Goal: Task Accomplishment & Management: Use online tool/utility

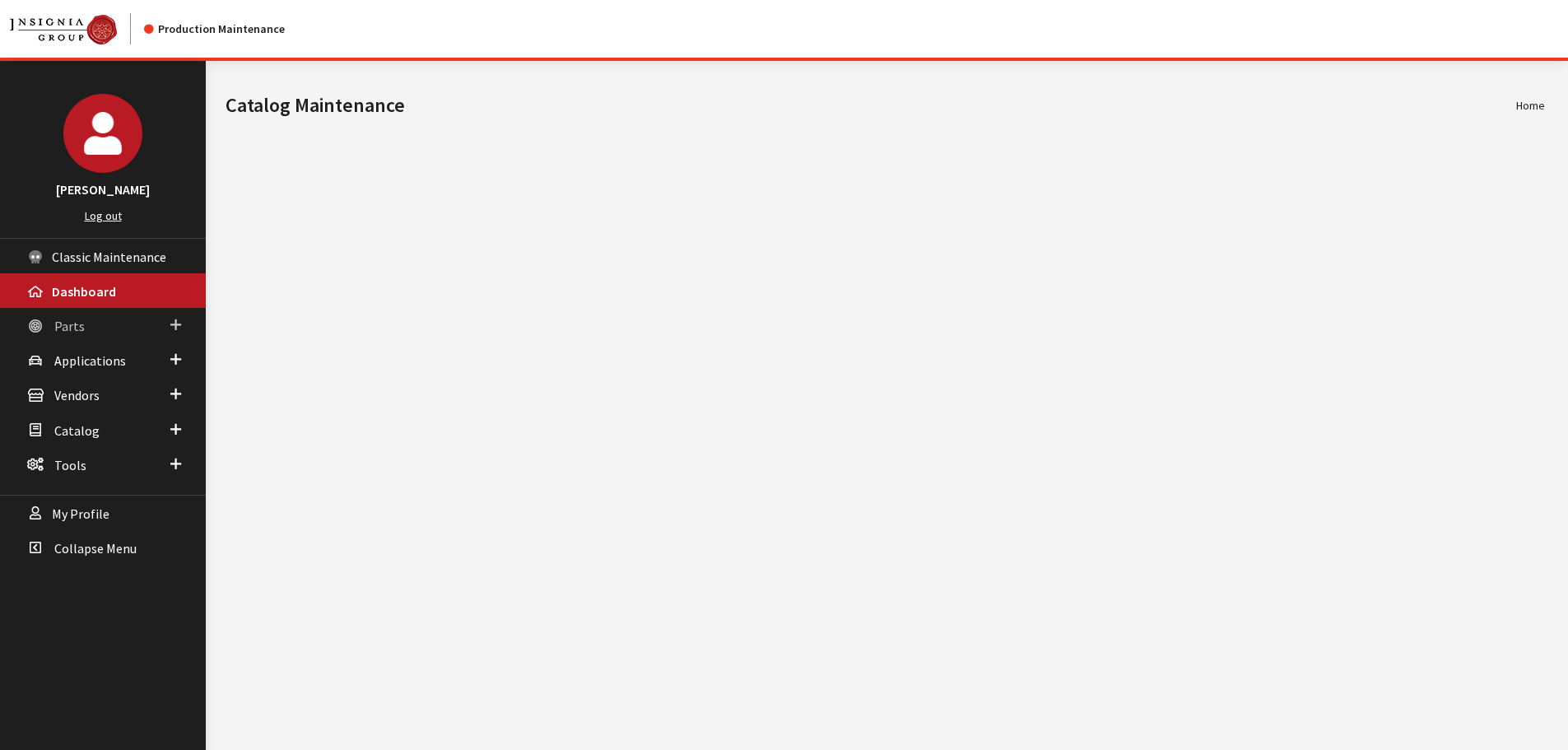
click at [63, 323] on span "Parts" at bounding box center [69, 325] width 30 height 16
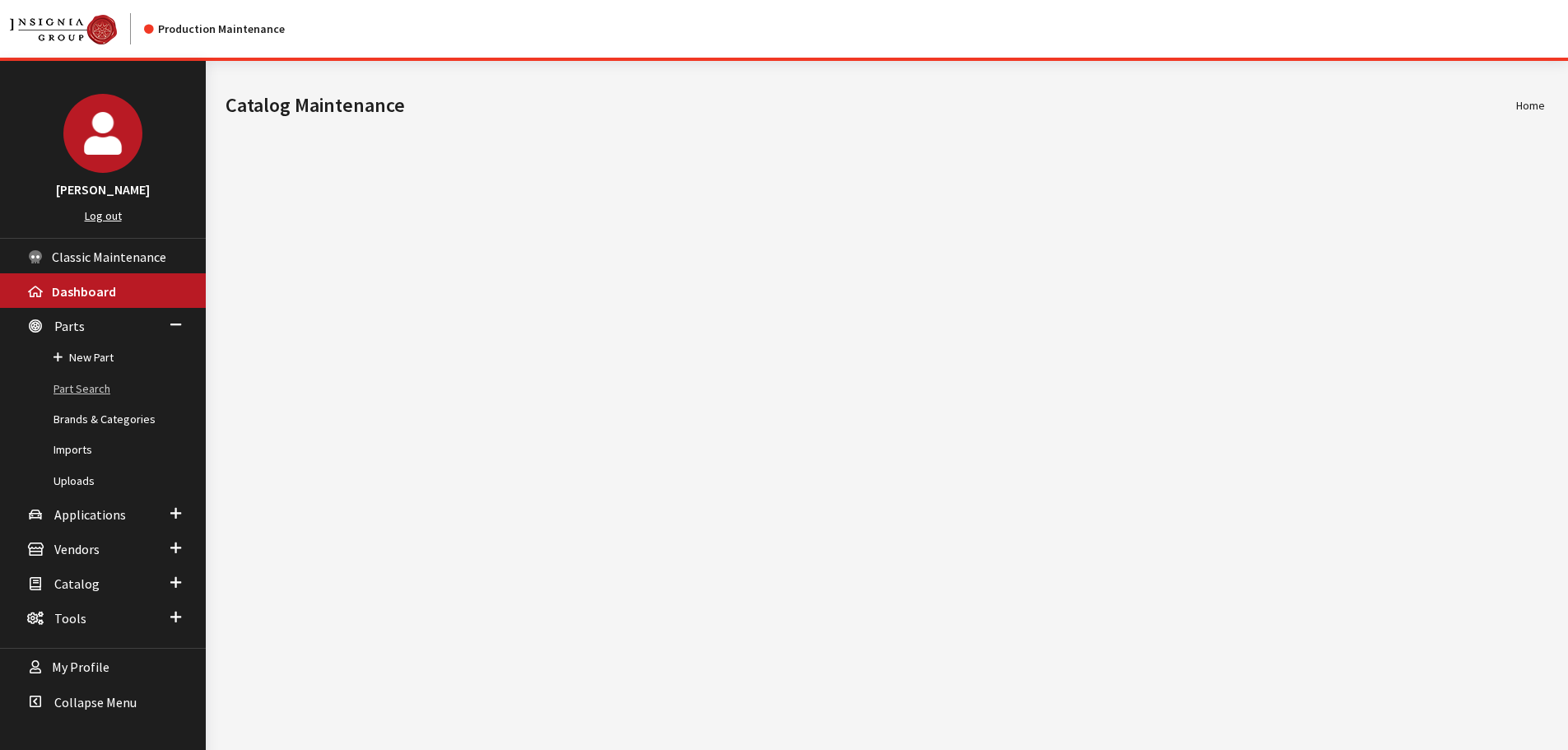
click at [73, 391] on link "Part Search" at bounding box center [103, 388] width 206 height 30
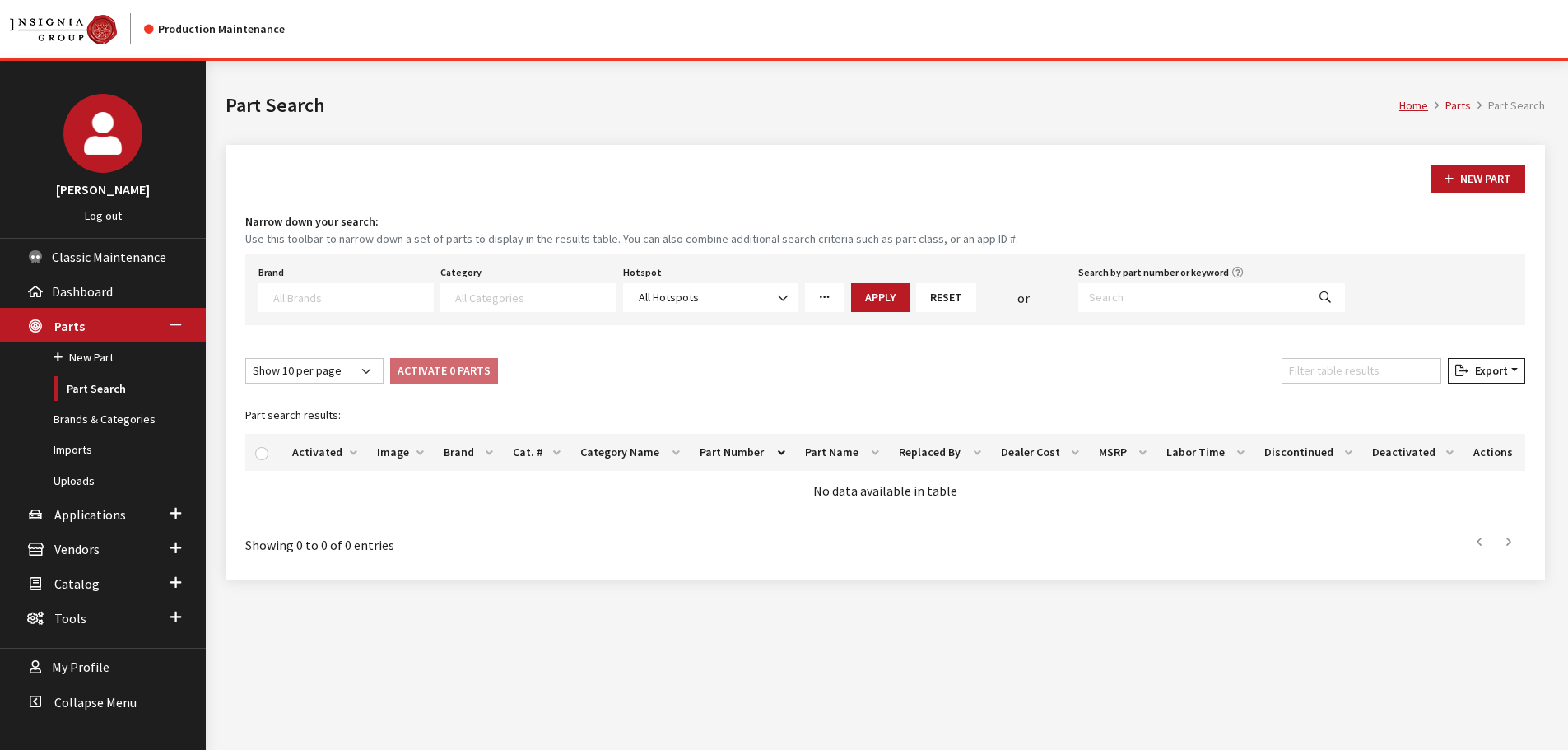
select select
click at [319, 309] on span at bounding box center [345, 298] width 176 height 29
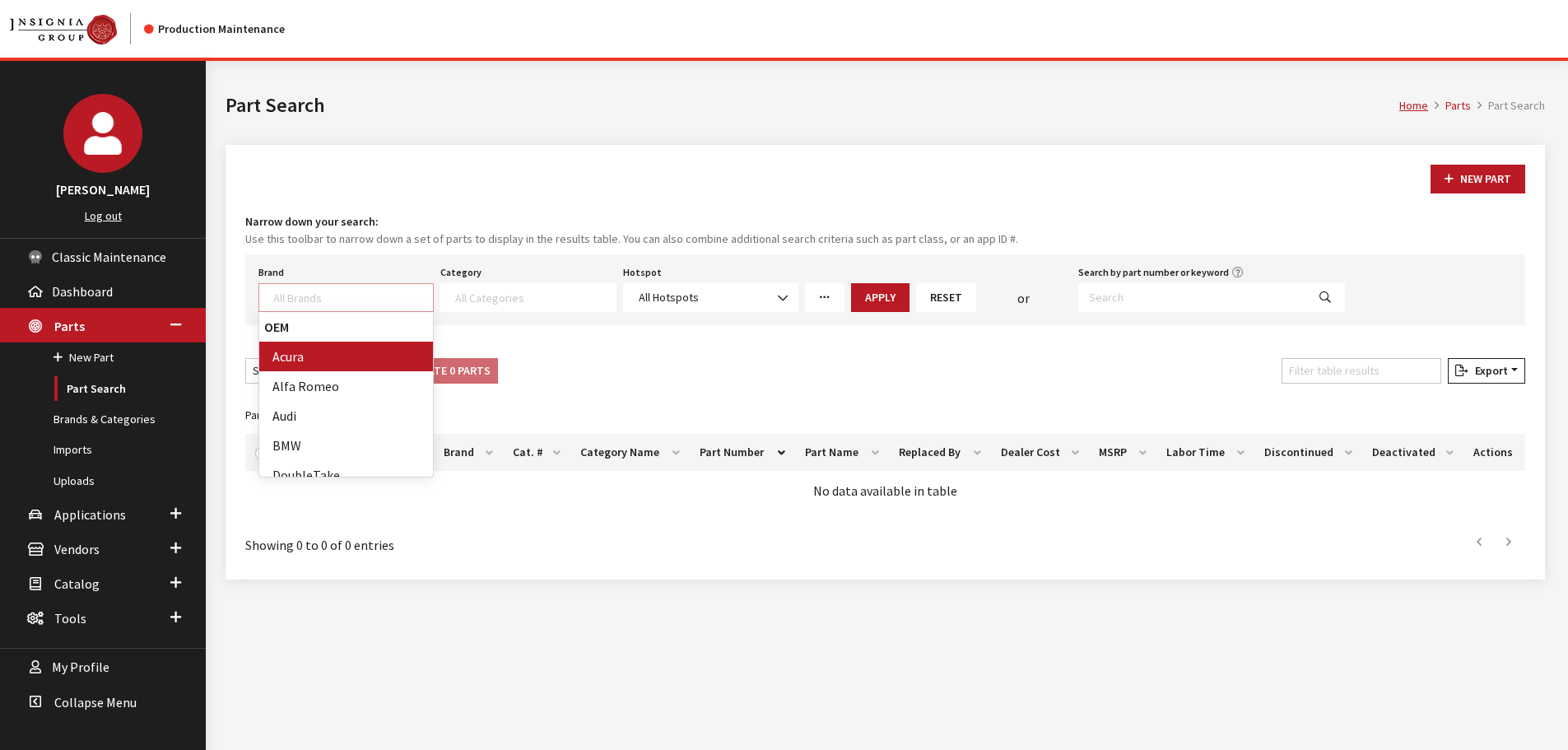
scroll to position [1, 0]
type textarea "wea"
select select "94"
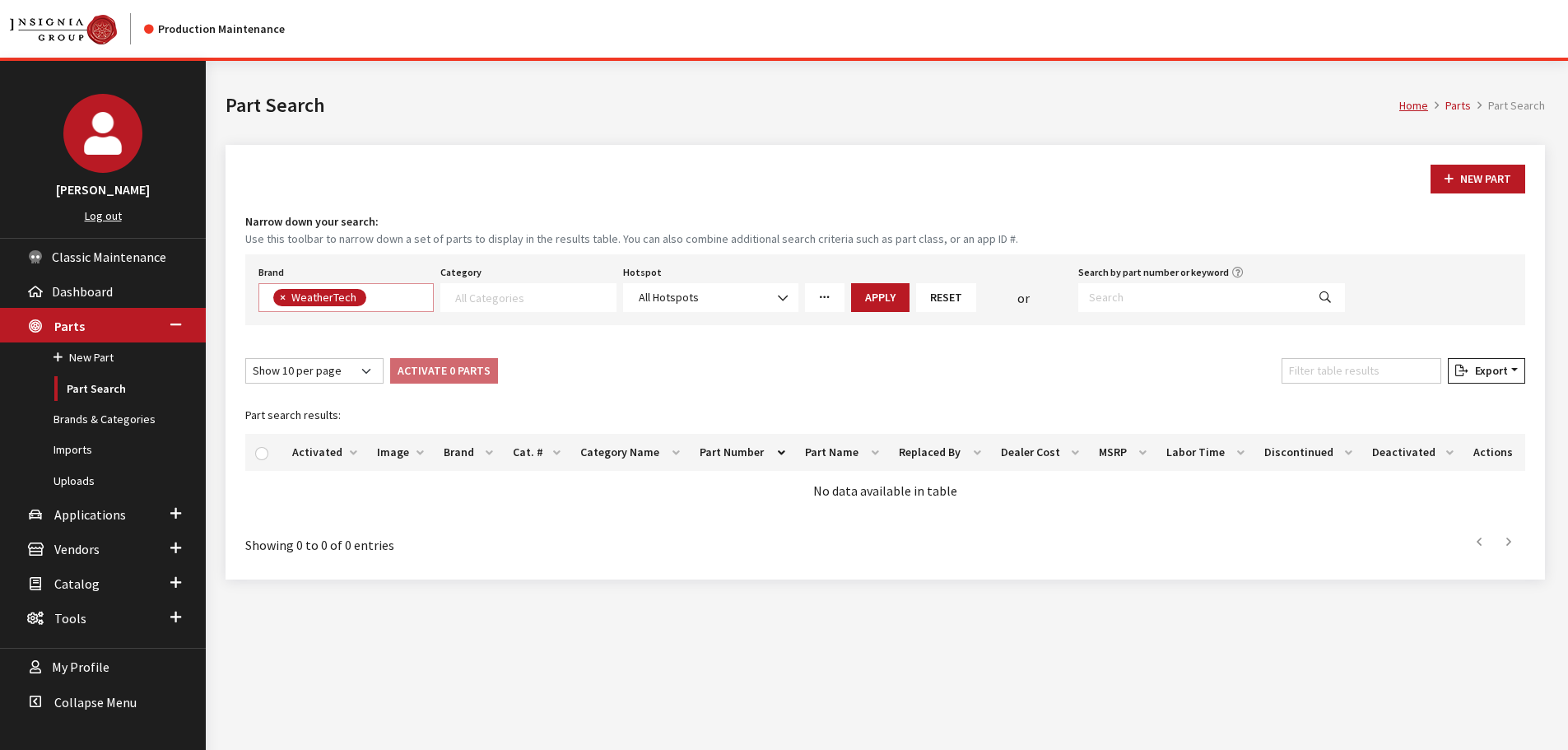
click at [816, 301] on link "More Filters" at bounding box center [825, 298] width 40 height 29
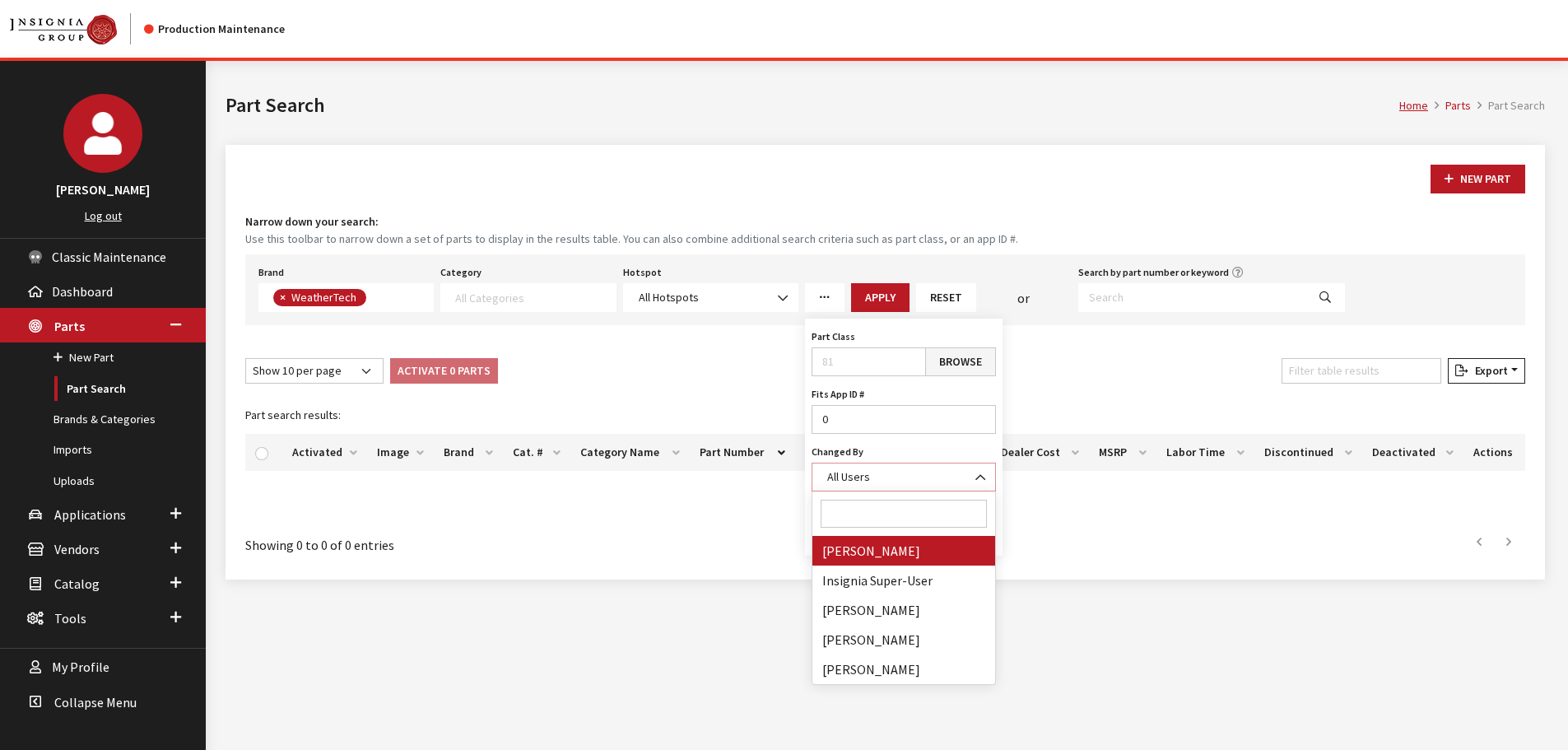
click at [878, 472] on span "All Users" at bounding box center [903, 477] width 163 height 17
select select "cdorton"
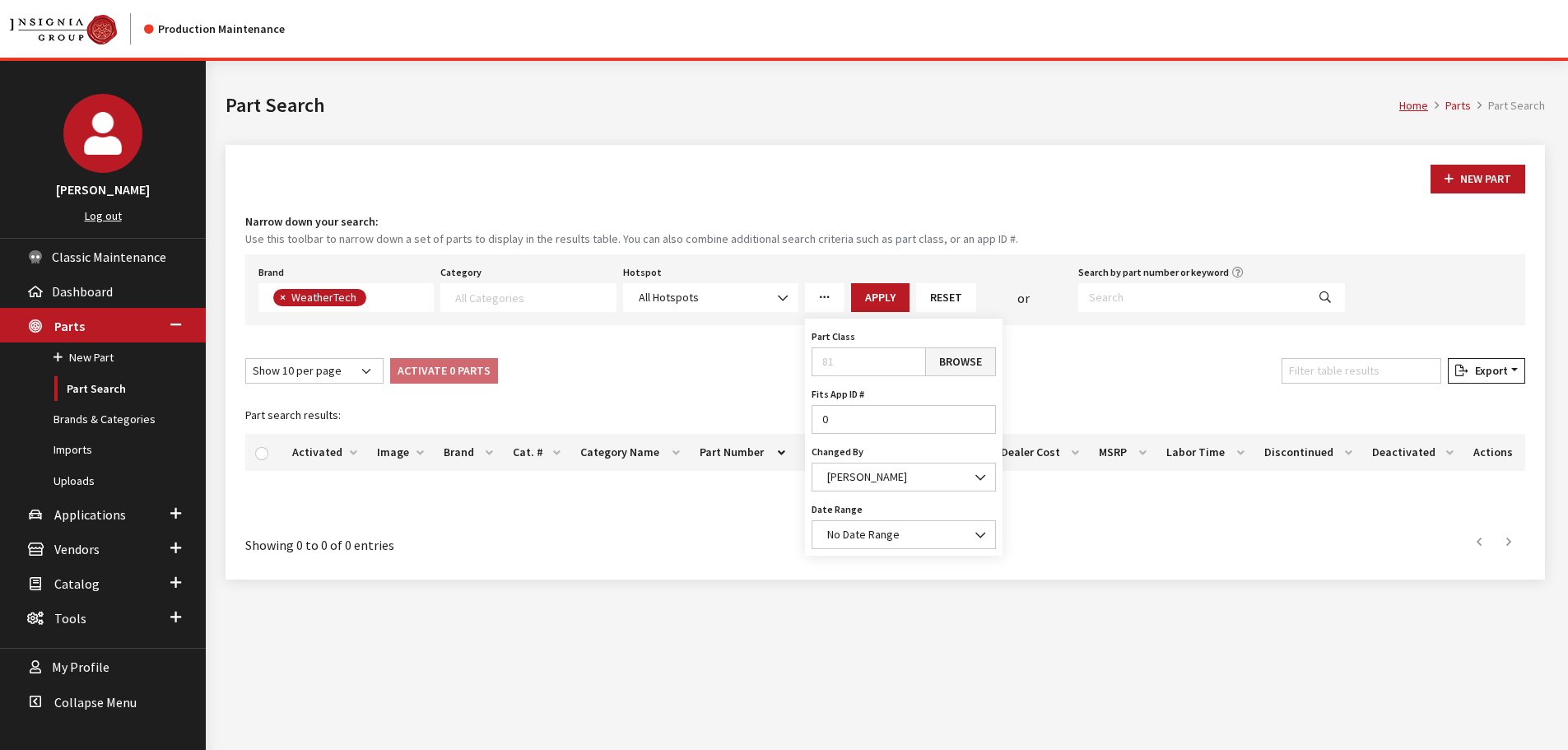
click at [878, 549] on div "Part Class Browse Fits App ID # 0 Changed By Cheyenne Dorton Insignia Super-Use…" at bounding box center [904, 437] width 198 height 237
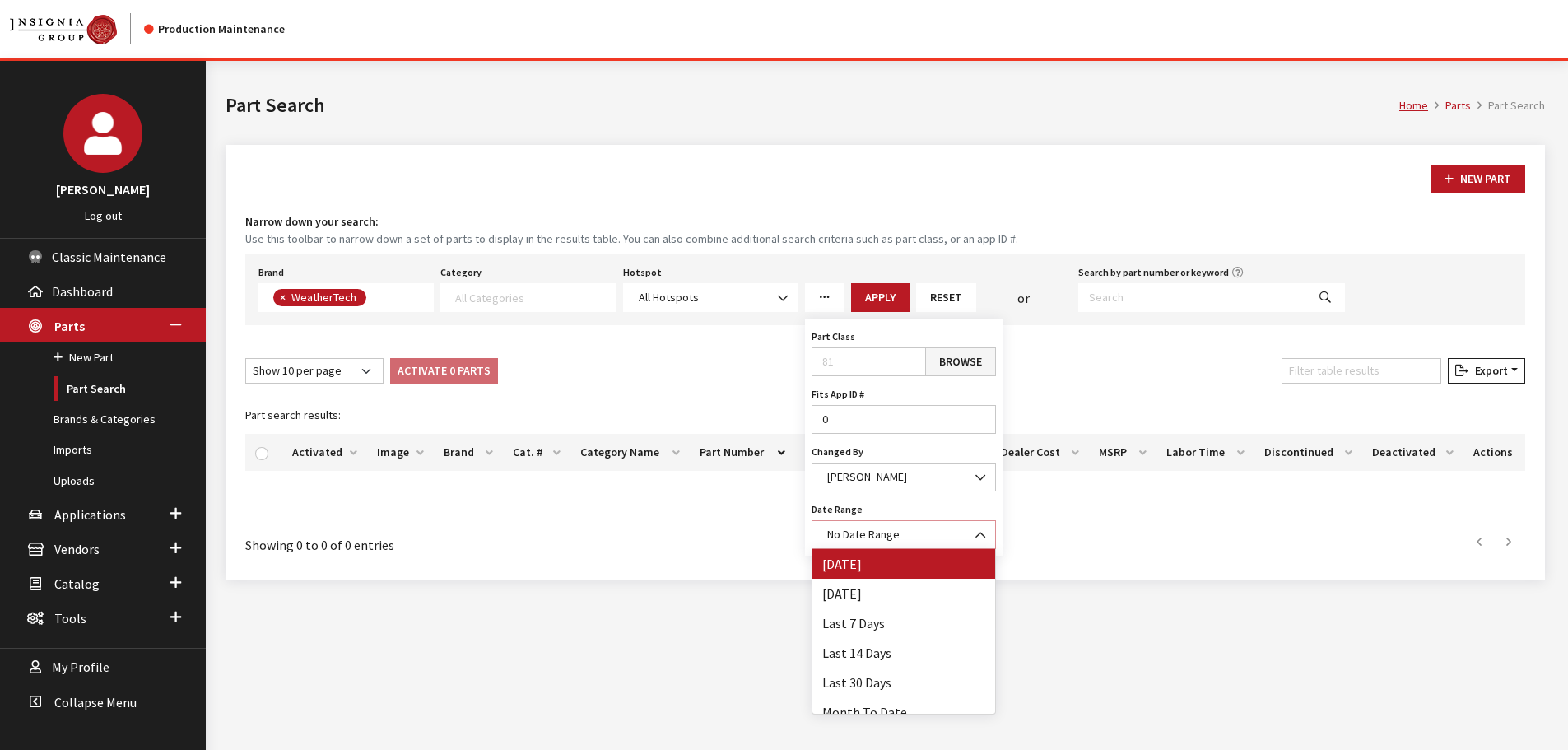
click at [878, 539] on span "No Date Range" at bounding box center [863, 534] width 73 height 15
select select "2"
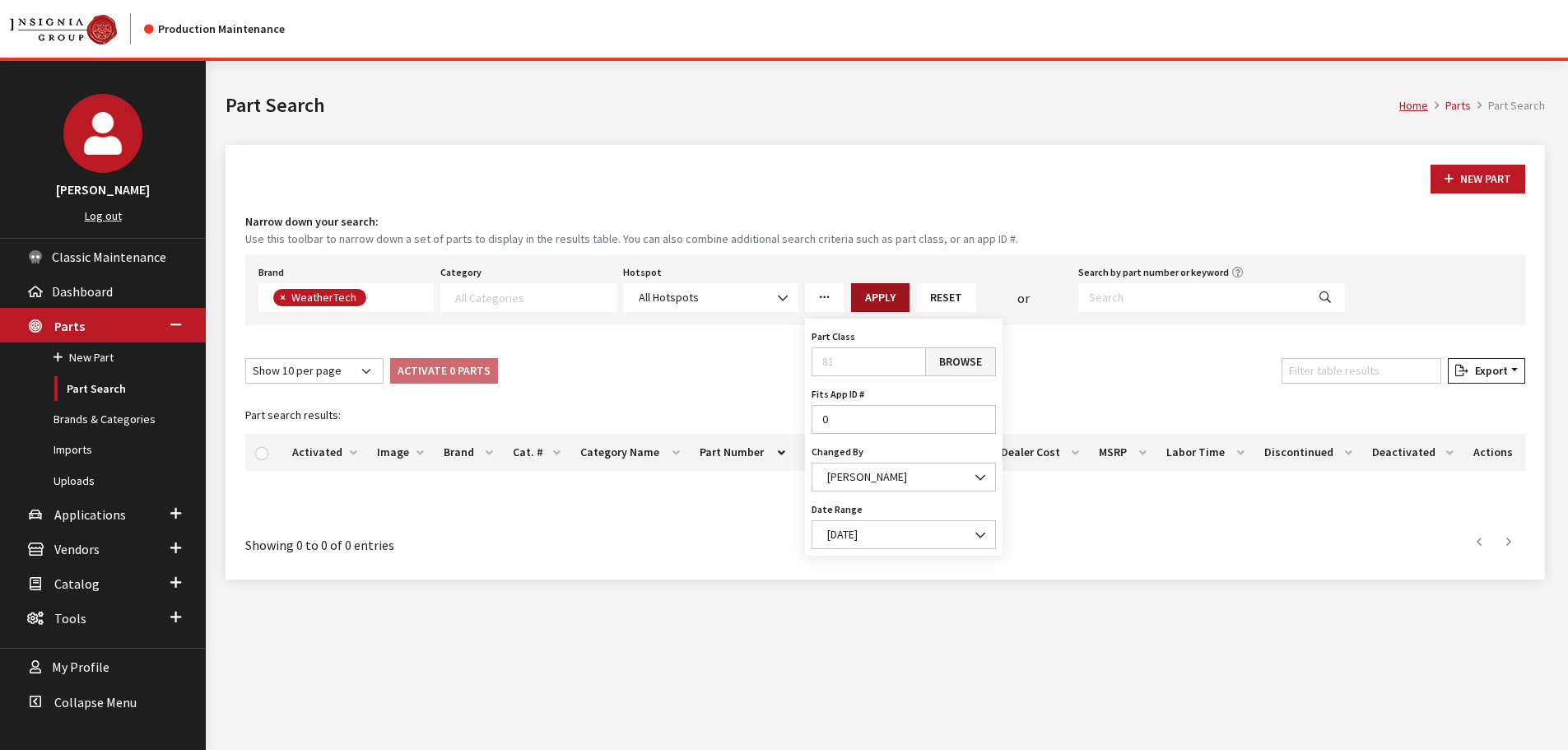
click at [863, 286] on button "Apply" at bounding box center [880, 298] width 58 height 29
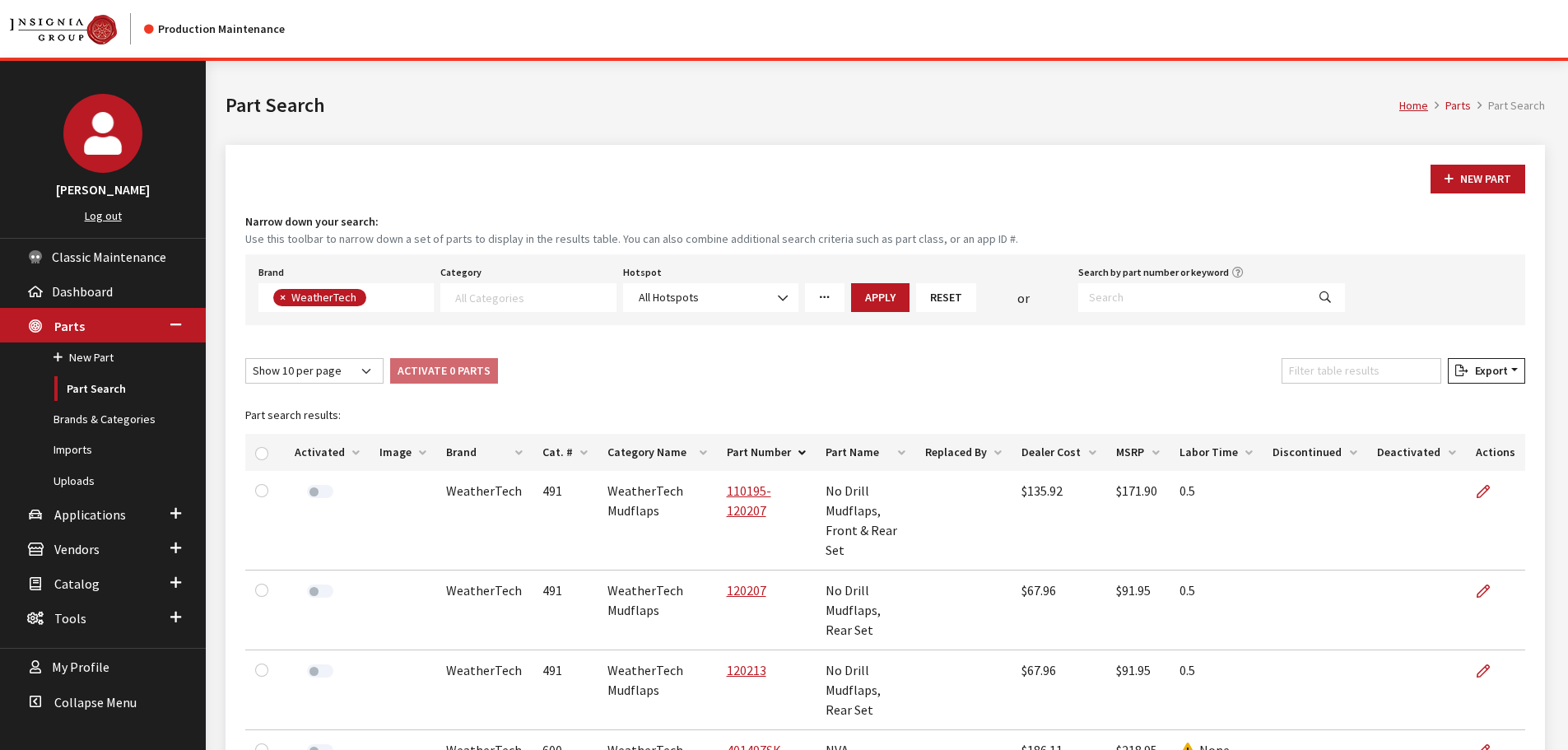
click at [1101, 344] on div "New Part Narrow down your search: Use this toolbar to narrow down a set of part…" at bounding box center [885, 741] width 1320 height 1193
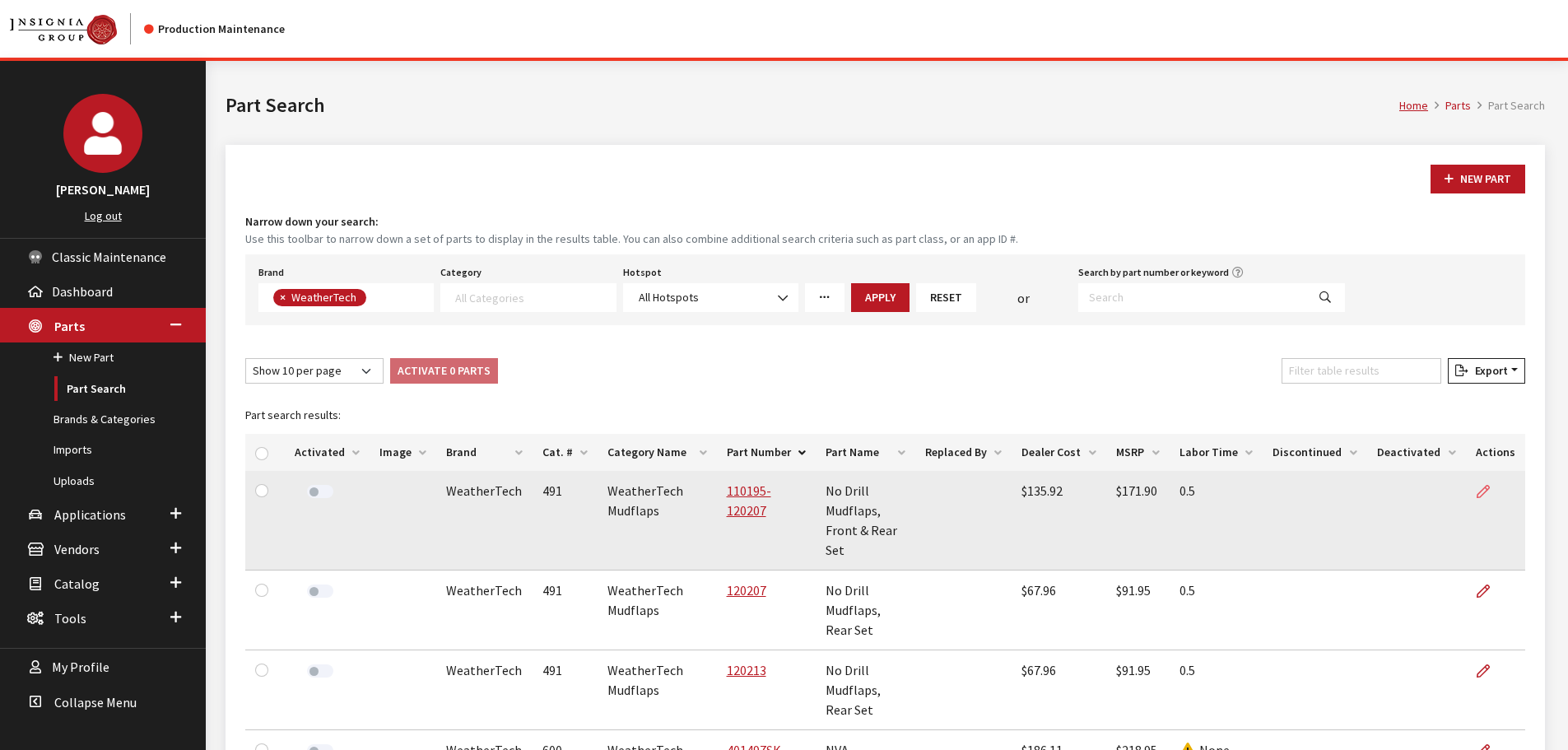
click at [1489, 489] on icon at bounding box center [1484, 492] width 14 height 14
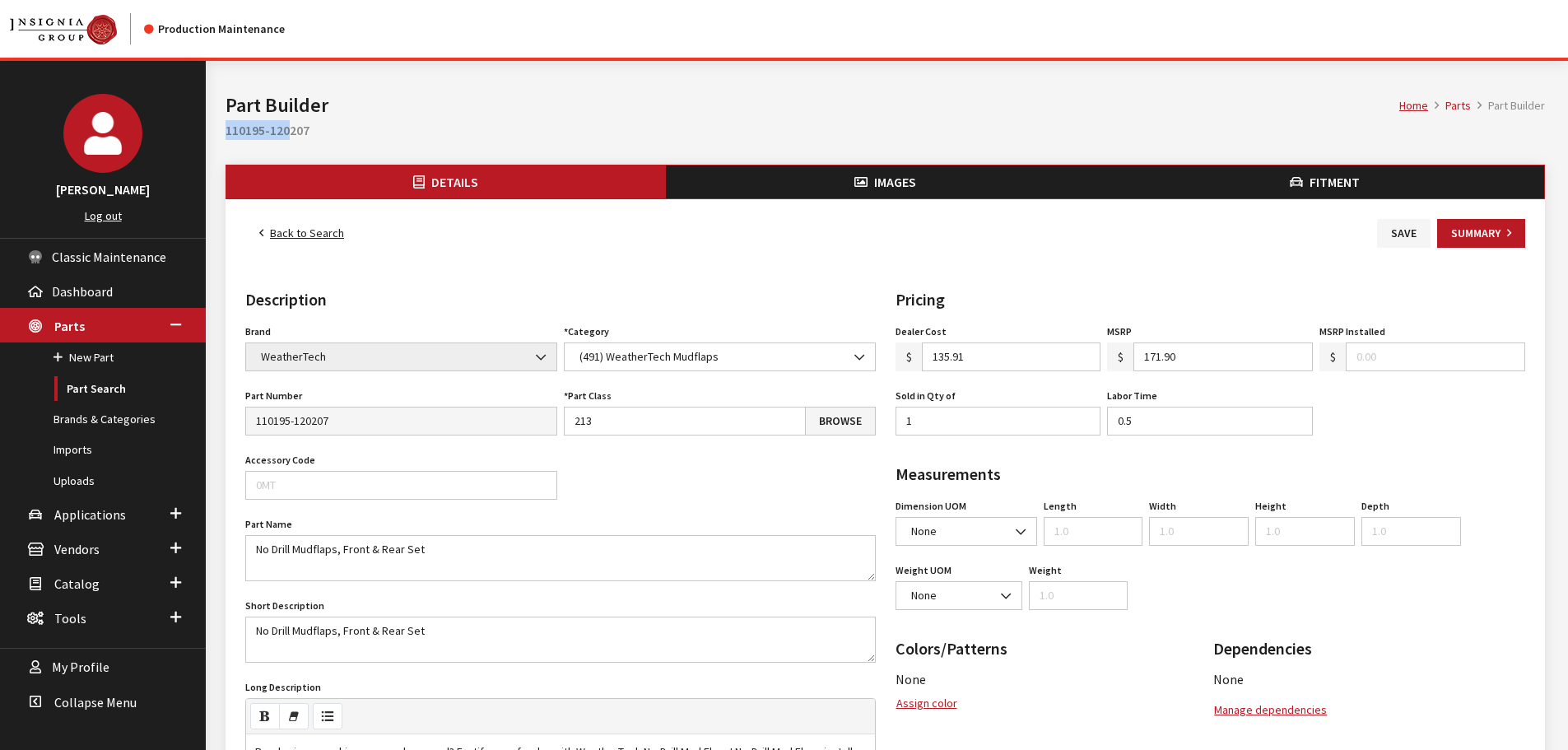
drag, startPoint x: 220, startPoint y: 130, endPoint x: 290, endPoint y: 138, distance: 70.5
click at [290, 138] on div "Home Parts Part Builder Part Builder 110195-120207" at bounding box center [885, 113] width 1339 height 104
drag, startPoint x: 310, startPoint y: 133, endPoint x: 209, endPoint y: 139, distance: 101.2
click at [209, 139] on div "Modal title Cancel Yes OK Modal title OK Assign Color/Pattern Colors for this b…" at bounding box center [885, 671] width 1358 height 1222
copy h2 "110195-120207"
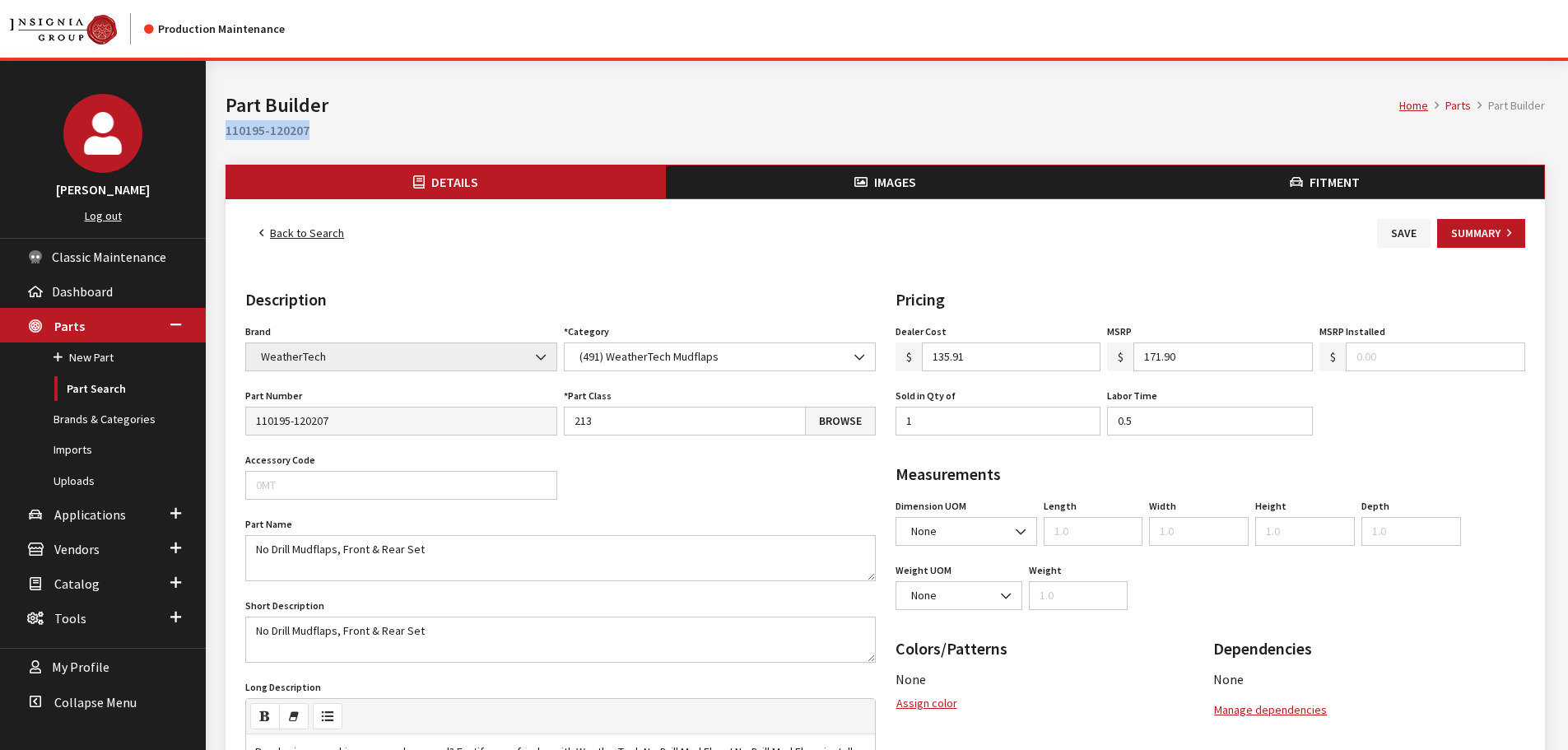
click at [869, 183] on button "Images" at bounding box center [885, 181] width 440 height 33
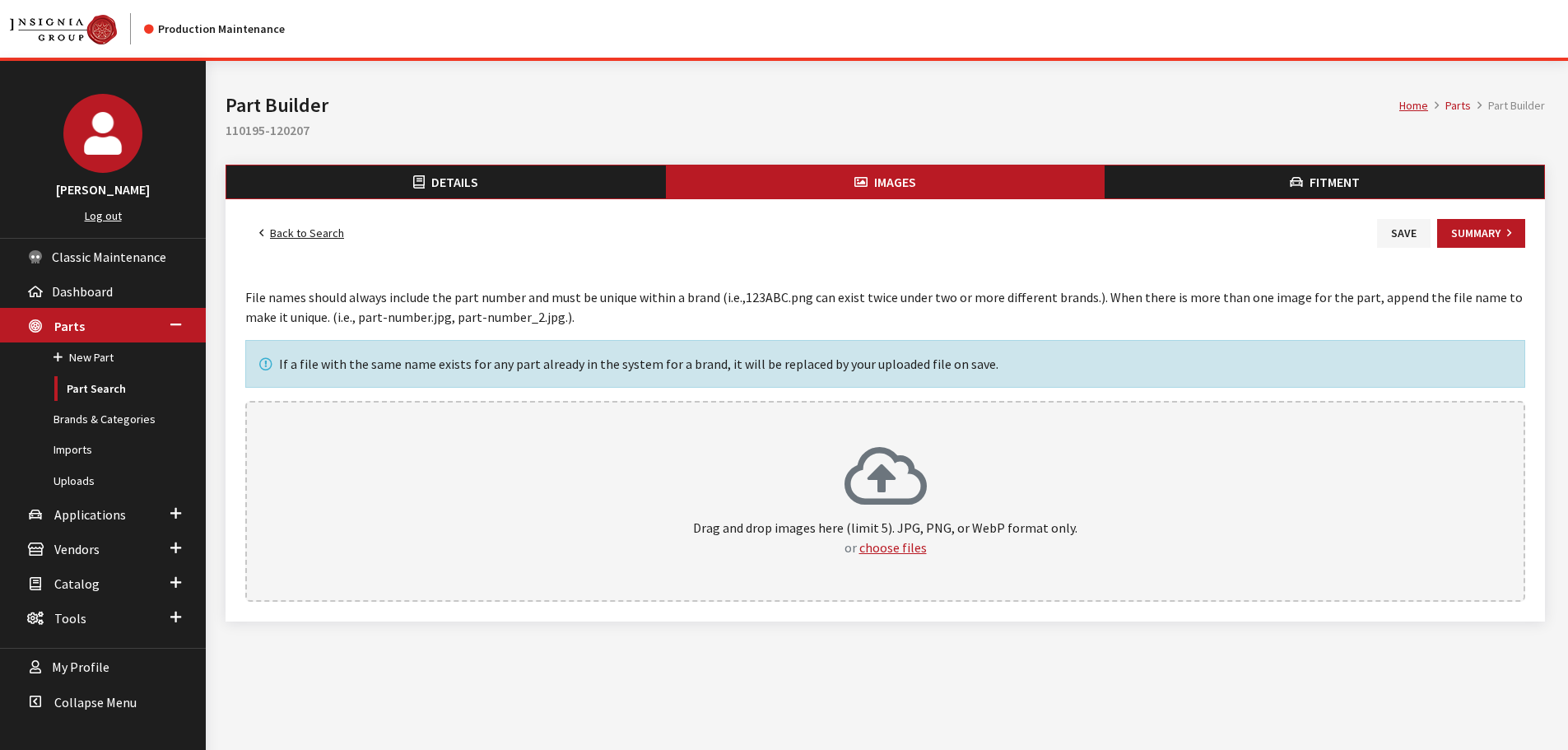
click at [989, 475] on div "Drag and drop images here (limit 5). JPG, PNG, or WebP format only. or choose f…" at bounding box center [885, 501] width 1244 height 112
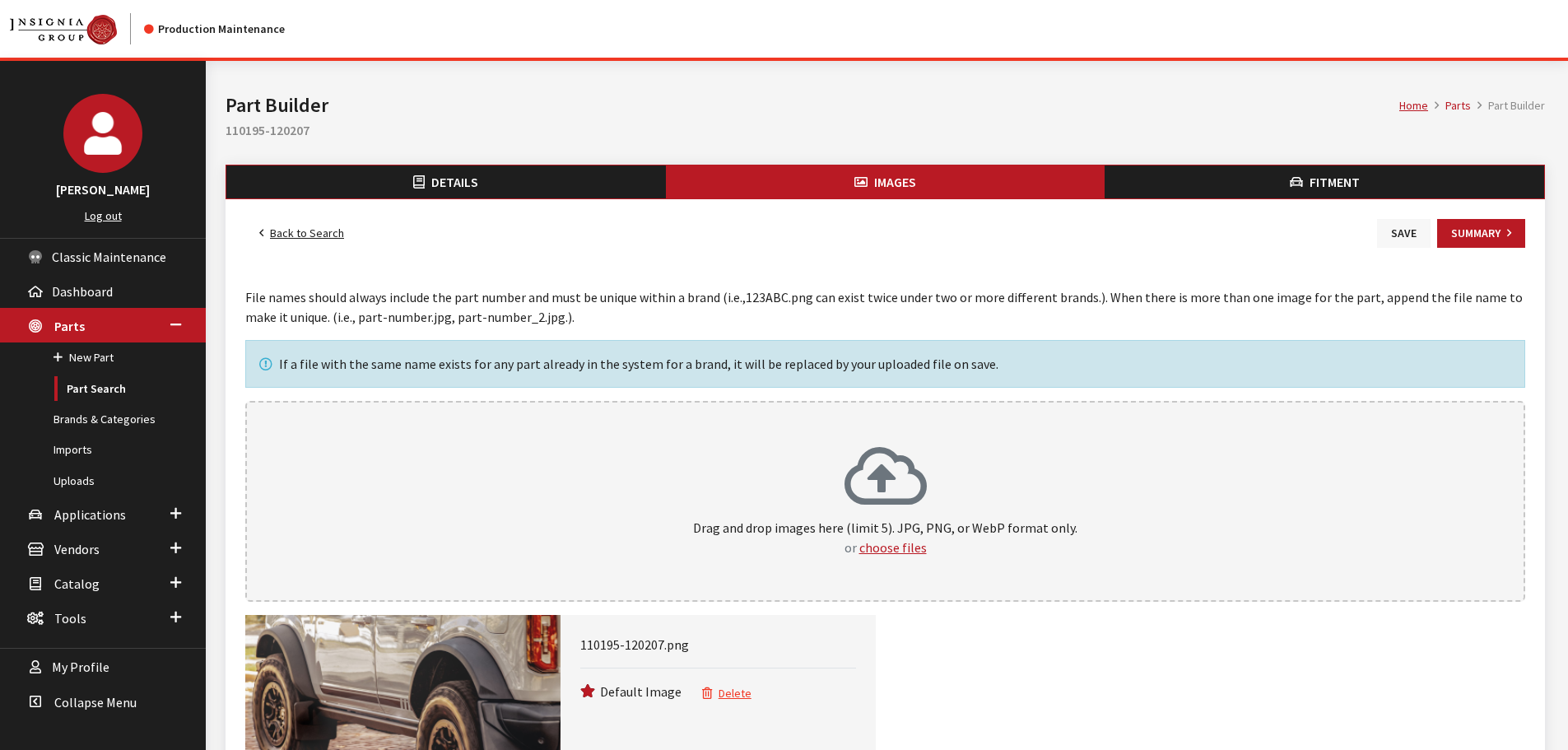
click at [1396, 234] on button "Save" at bounding box center [1403, 234] width 53 height 29
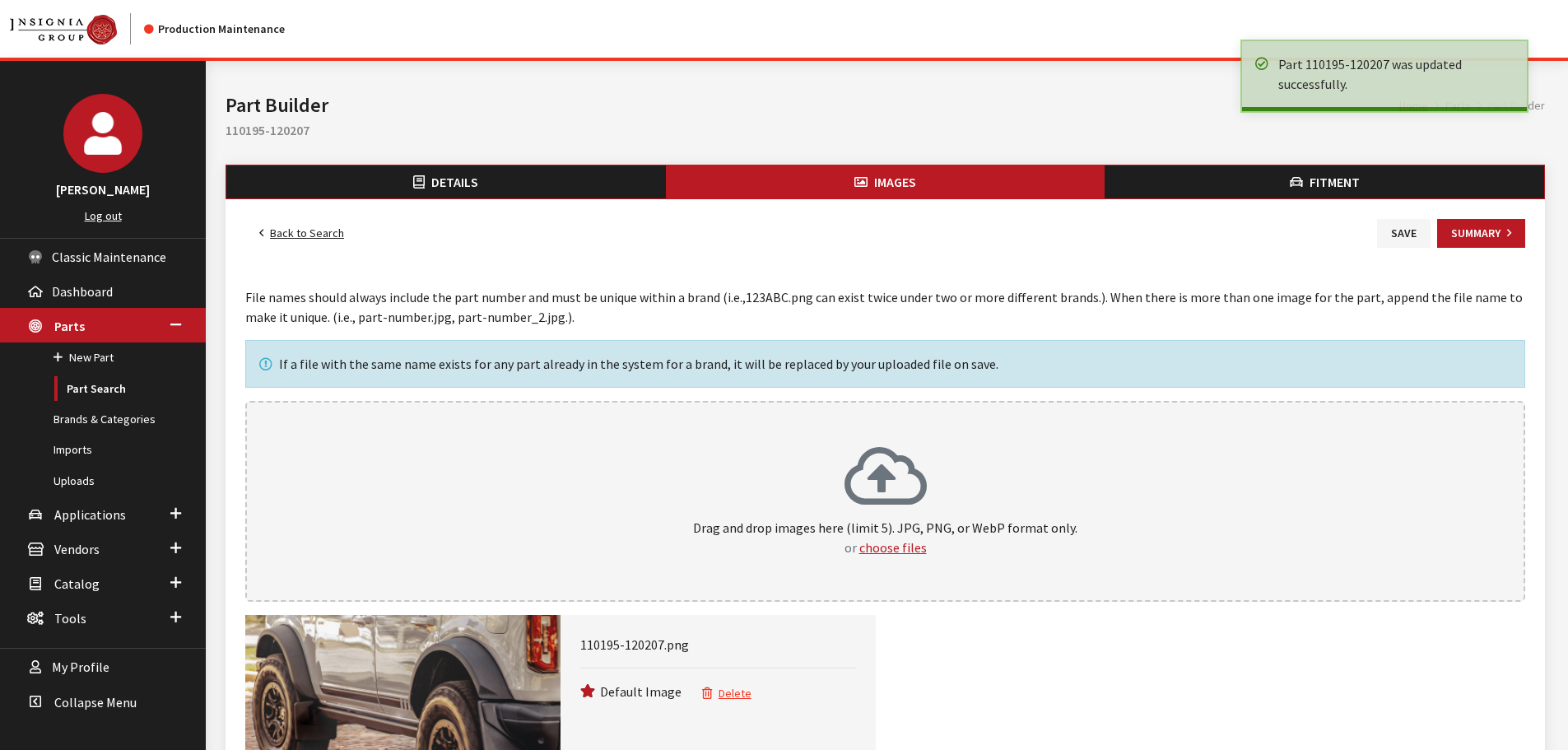
click at [304, 231] on link "Back to Search" at bounding box center [302, 234] width 113 height 29
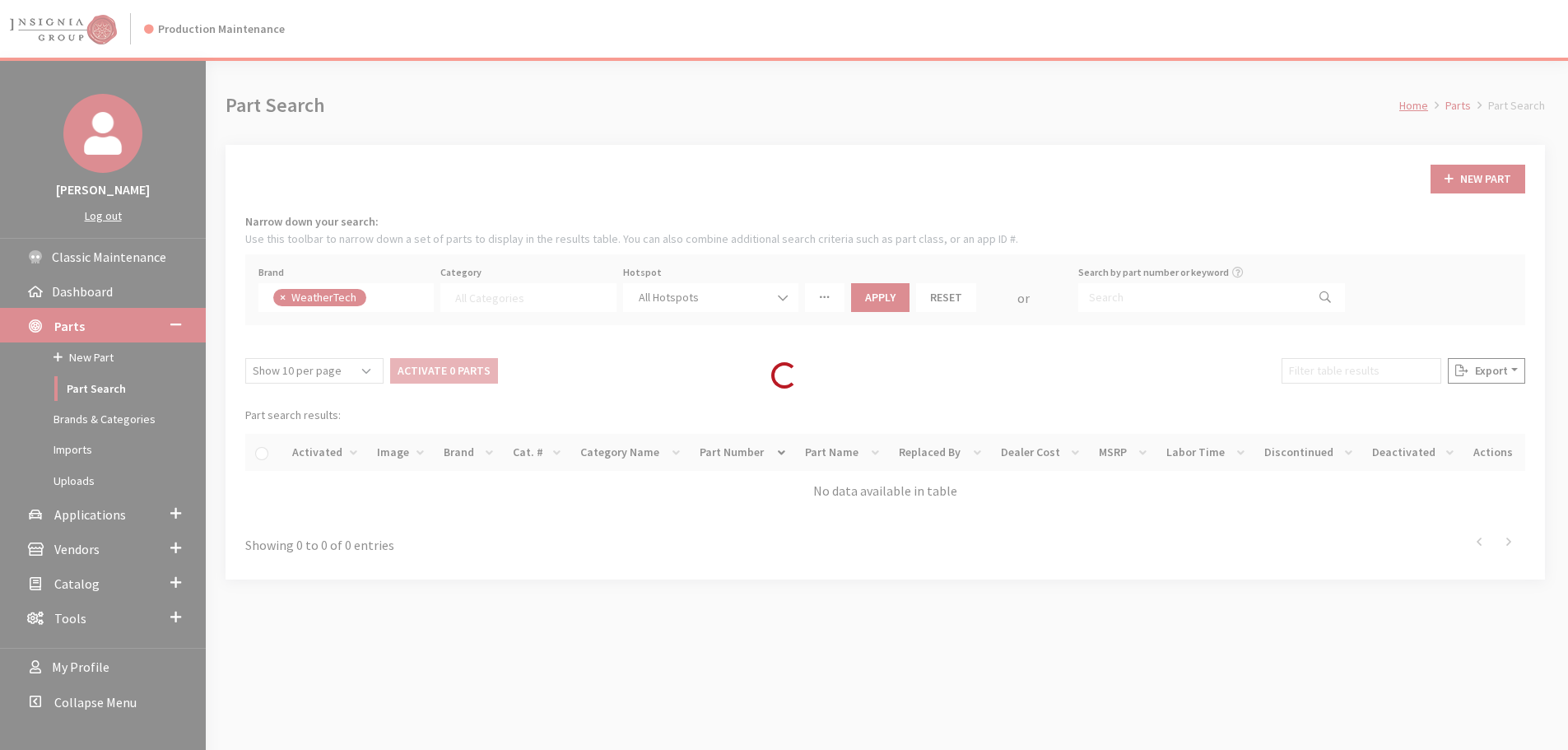
select select
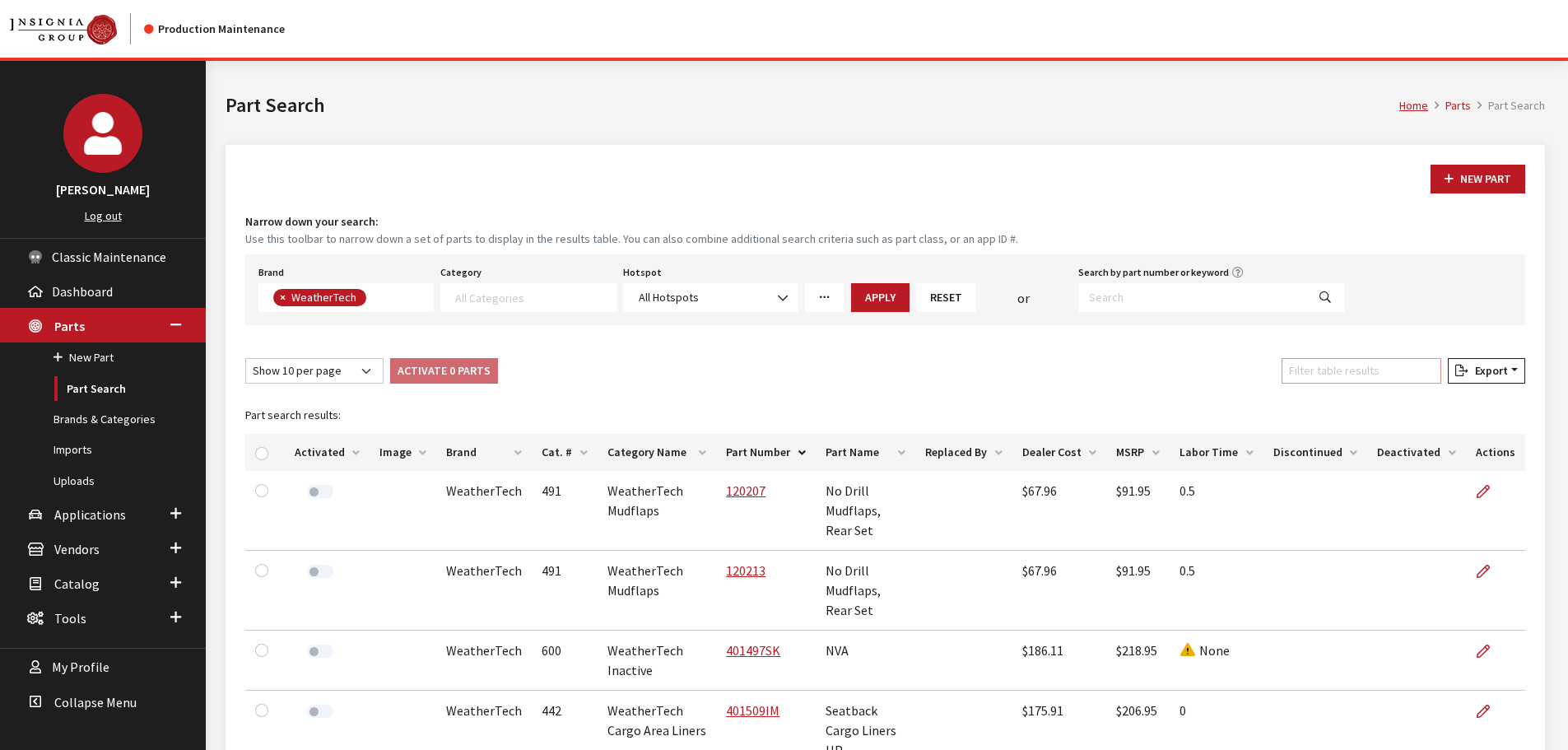
click at [1408, 366] on input "Filter table results" at bounding box center [1361, 371] width 160 height 25
paste input "120213"
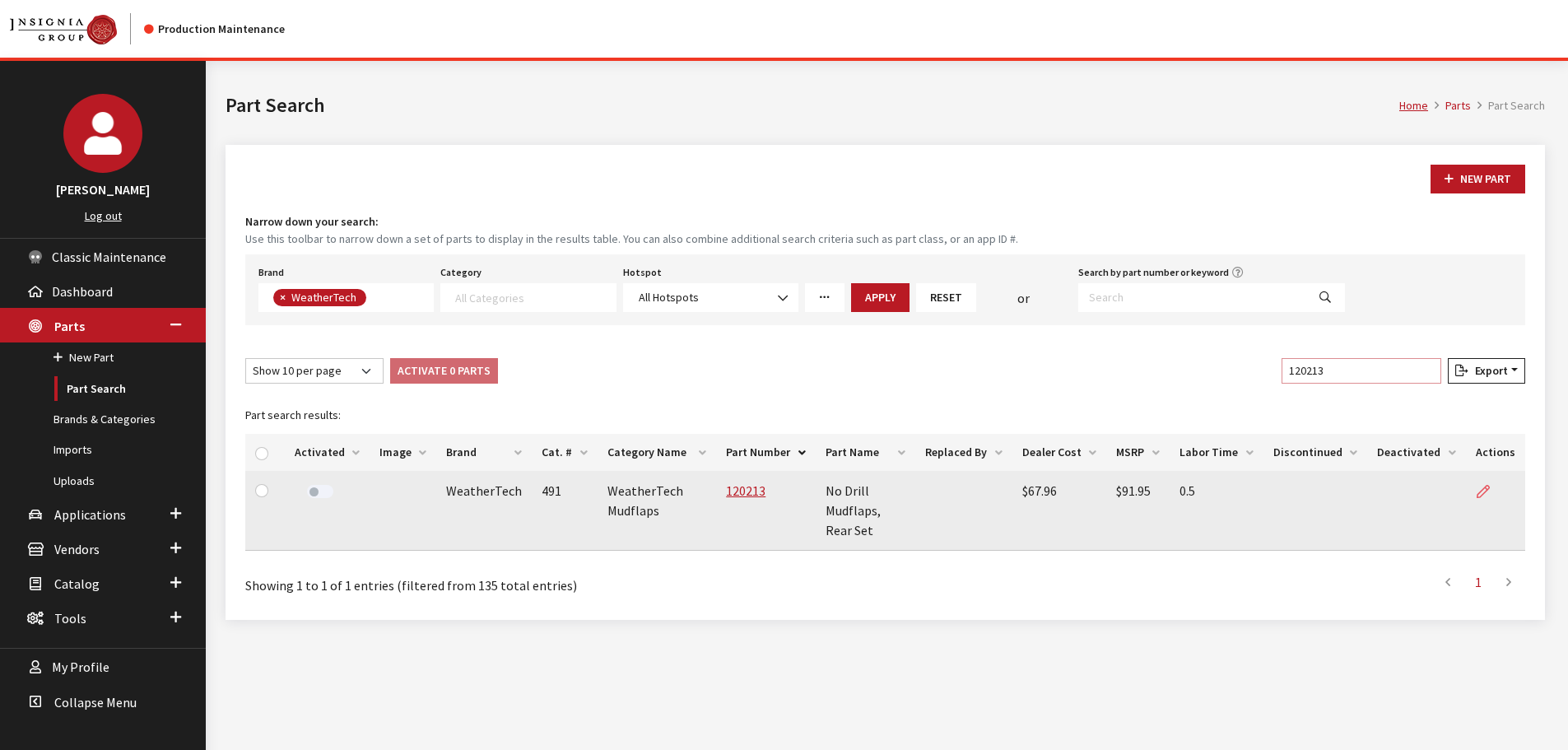
type input "120213"
click at [1486, 481] on link at bounding box center [1489, 491] width 28 height 41
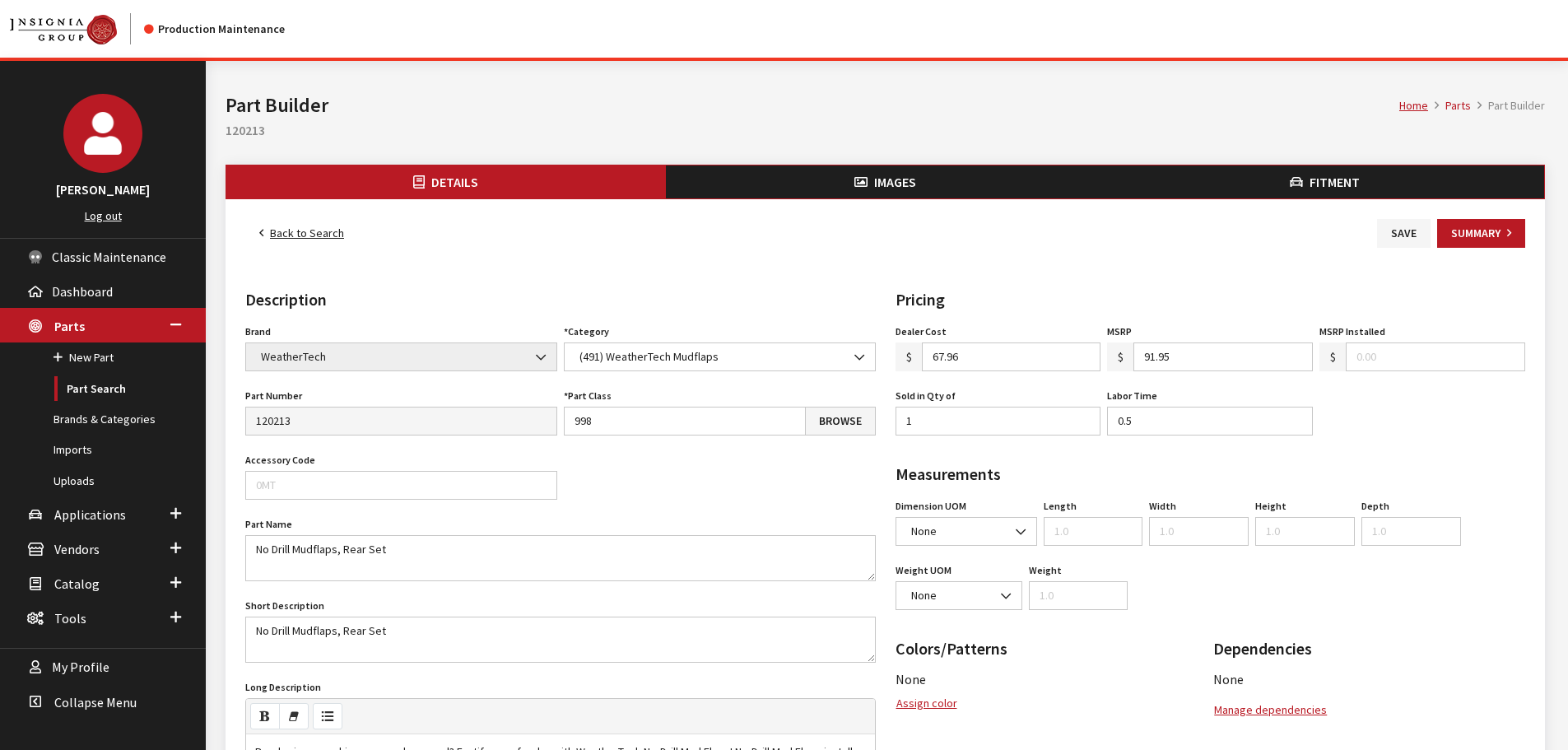
click at [892, 167] on button "Images" at bounding box center [885, 181] width 440 height 33
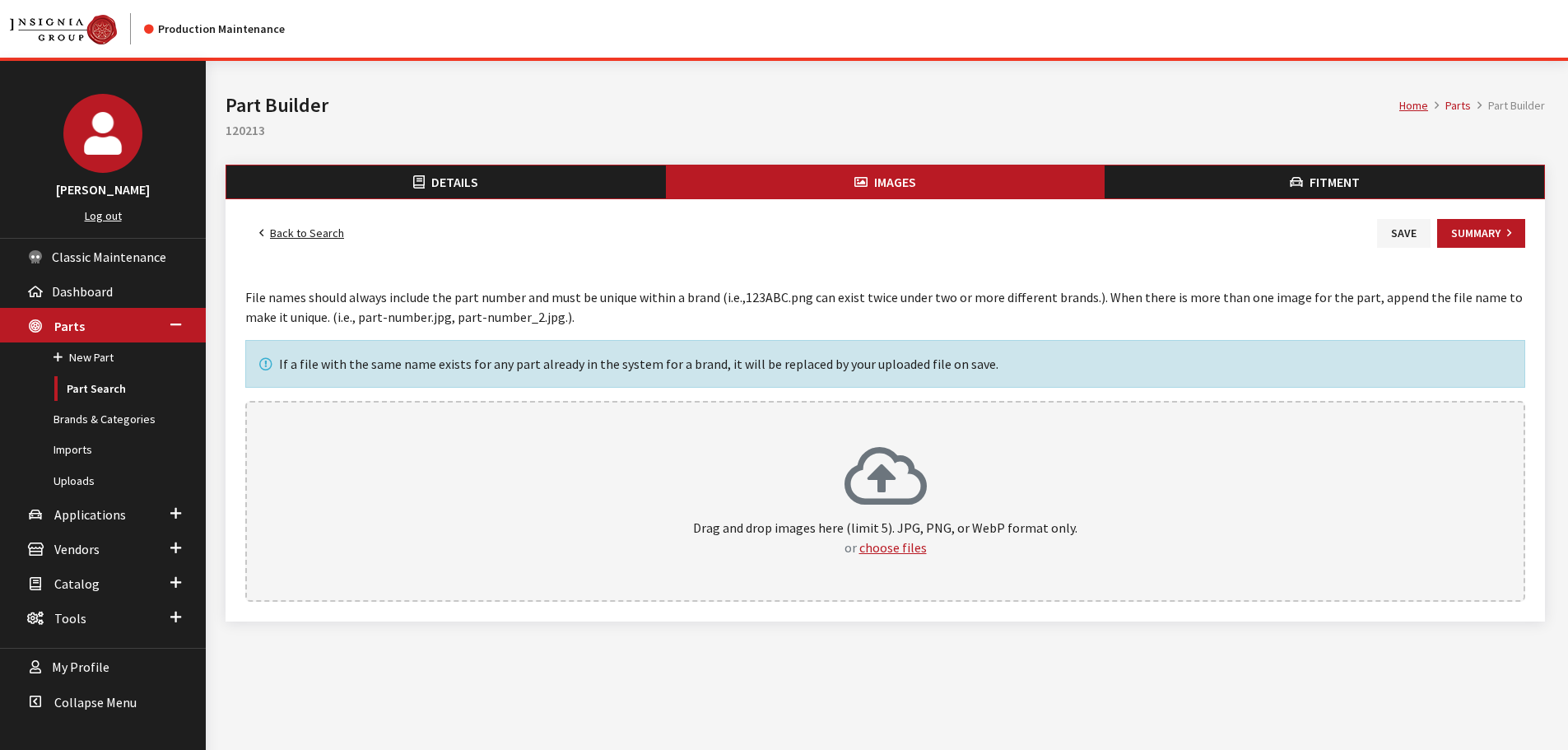
click at [860, 430] on div "Drag and drop images here (limit 5). JPG, PNG, or WebP format only. or choose f…" at bounding box center [885, 501] width 1280 height 201
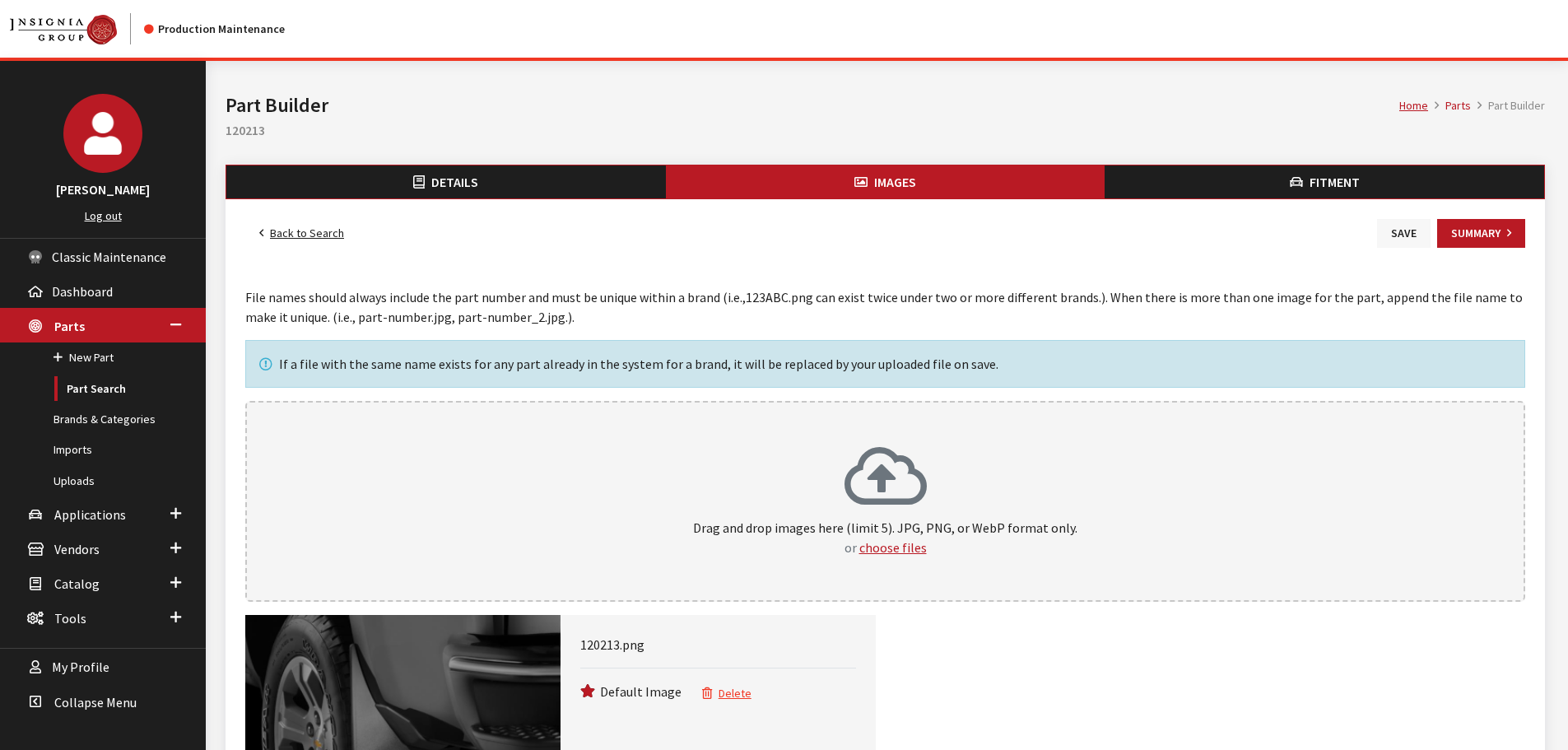
click at [1402, 225] on button "Save" at bounding box center [1403, 234] width 53 height 29
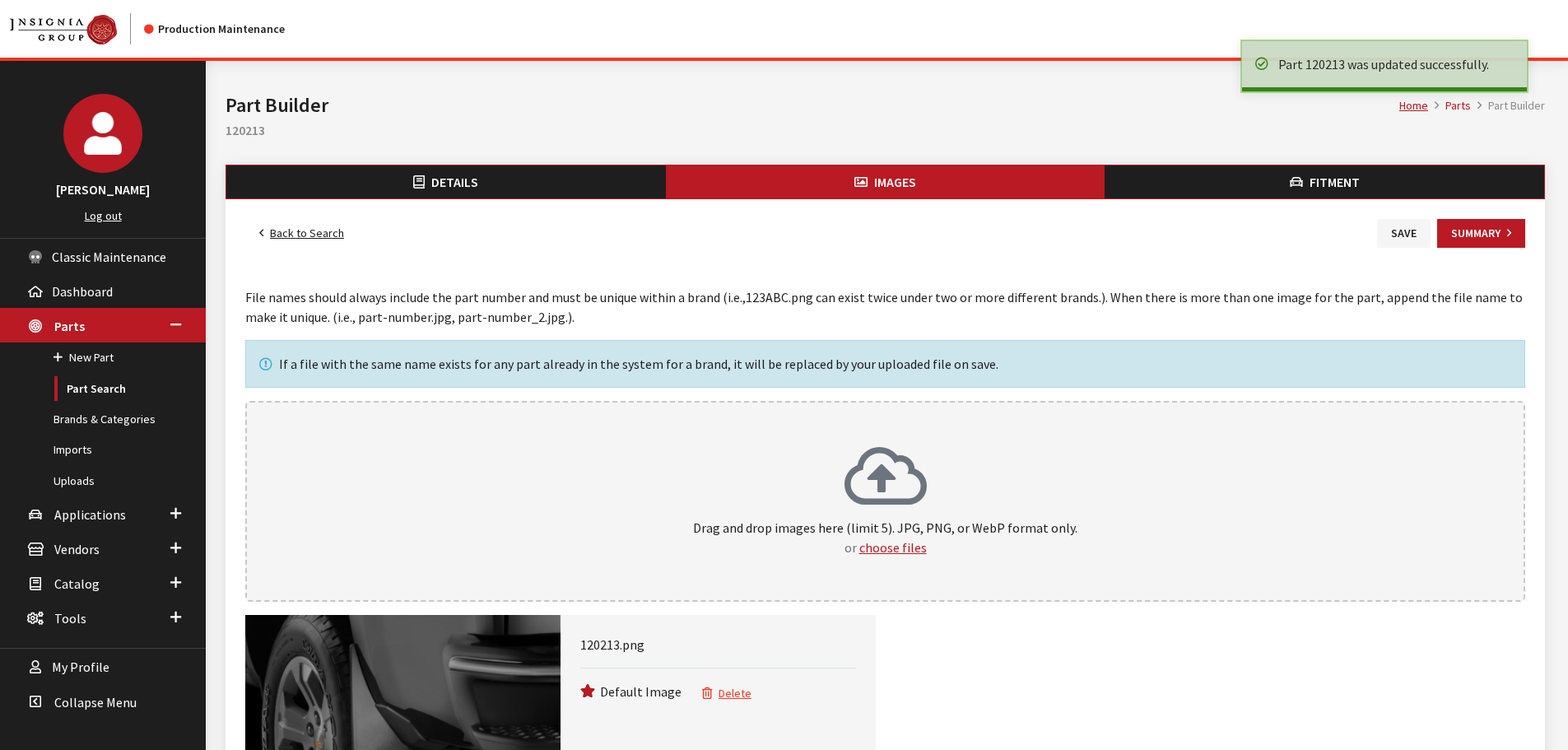
click at [327, 229] on link "Back to Search" at bounding box center [302, 234] width 113 height 29
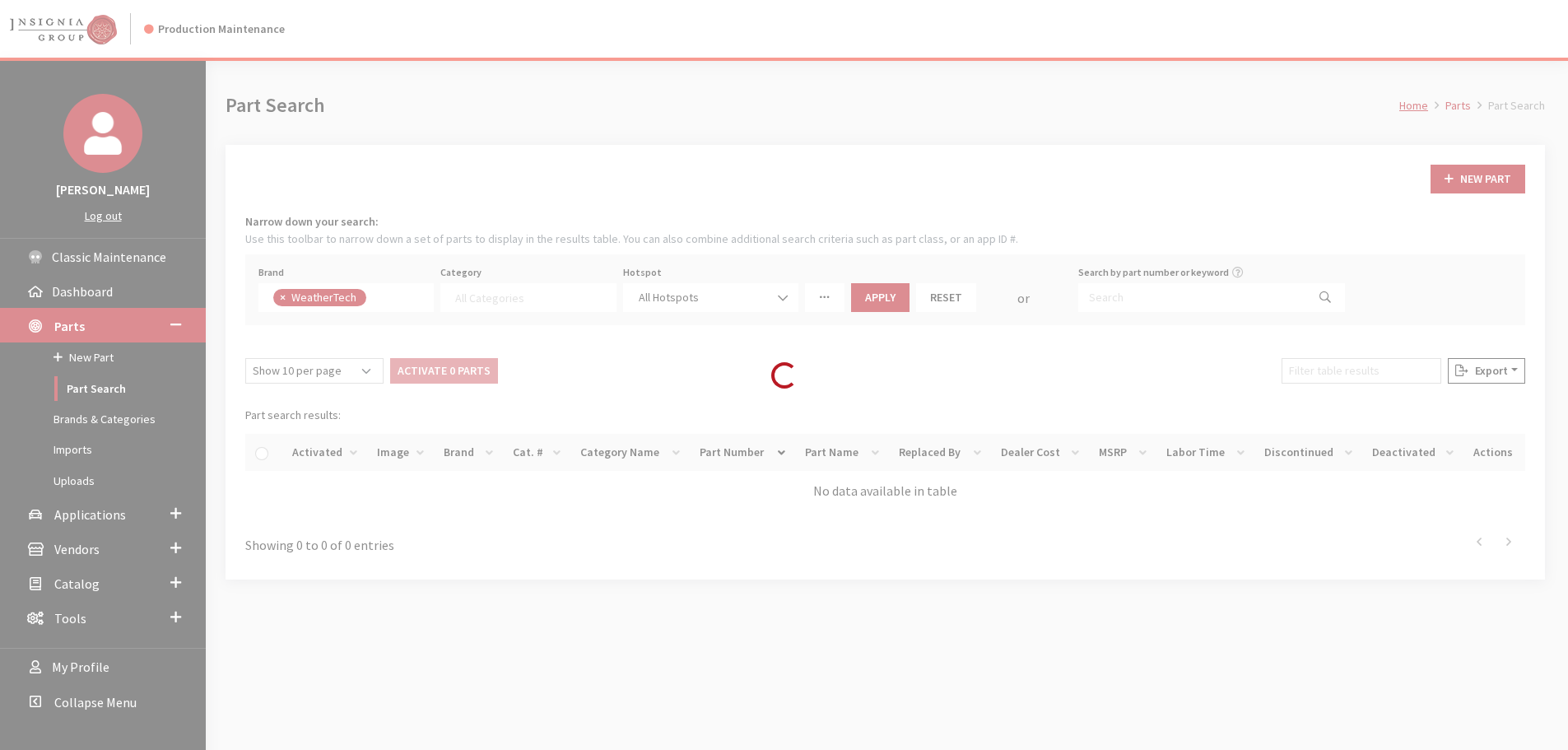
select select
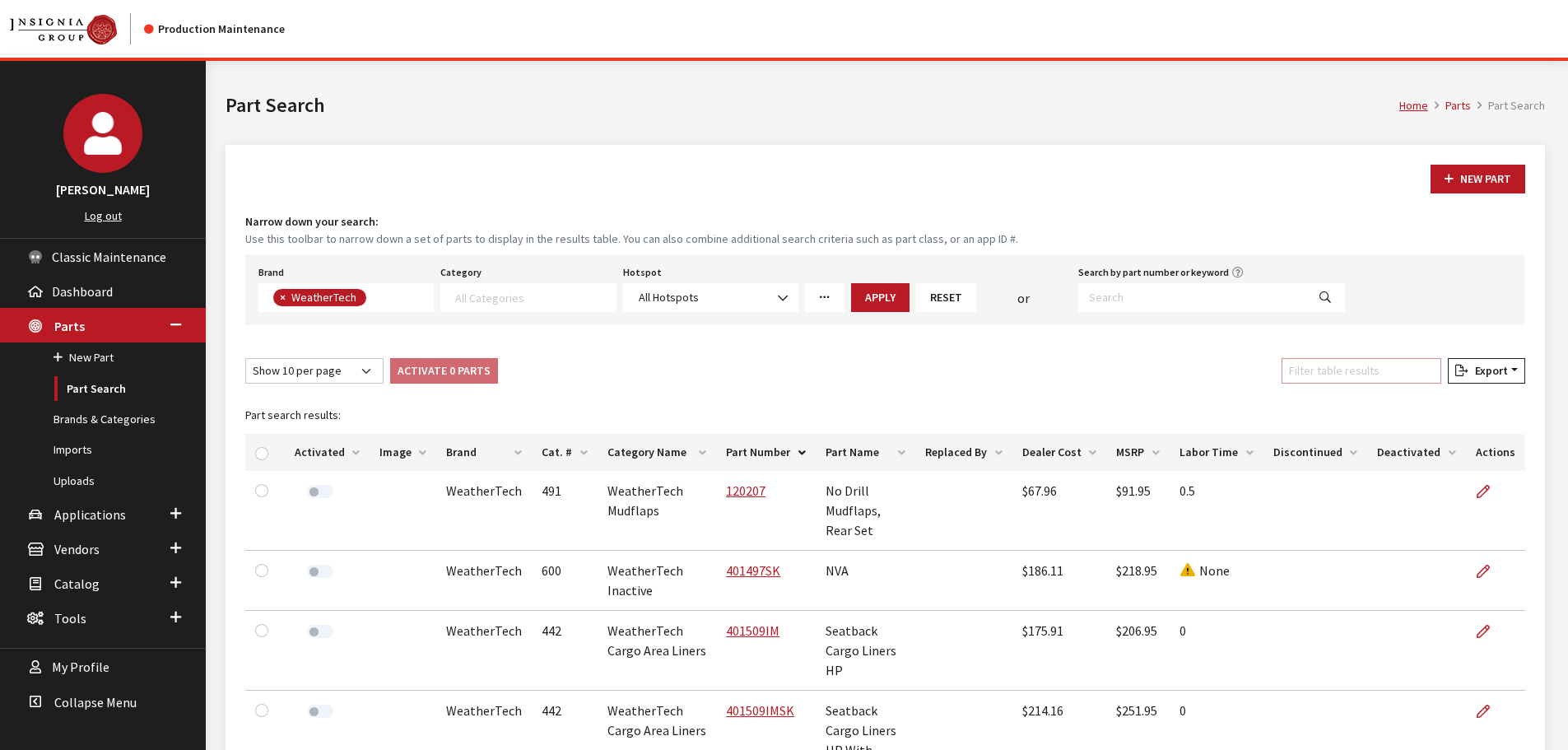
click at [1369, 375] on input "Filter table results" at bounding box center [1361, 371] width 160 height 25
paste input "120207"
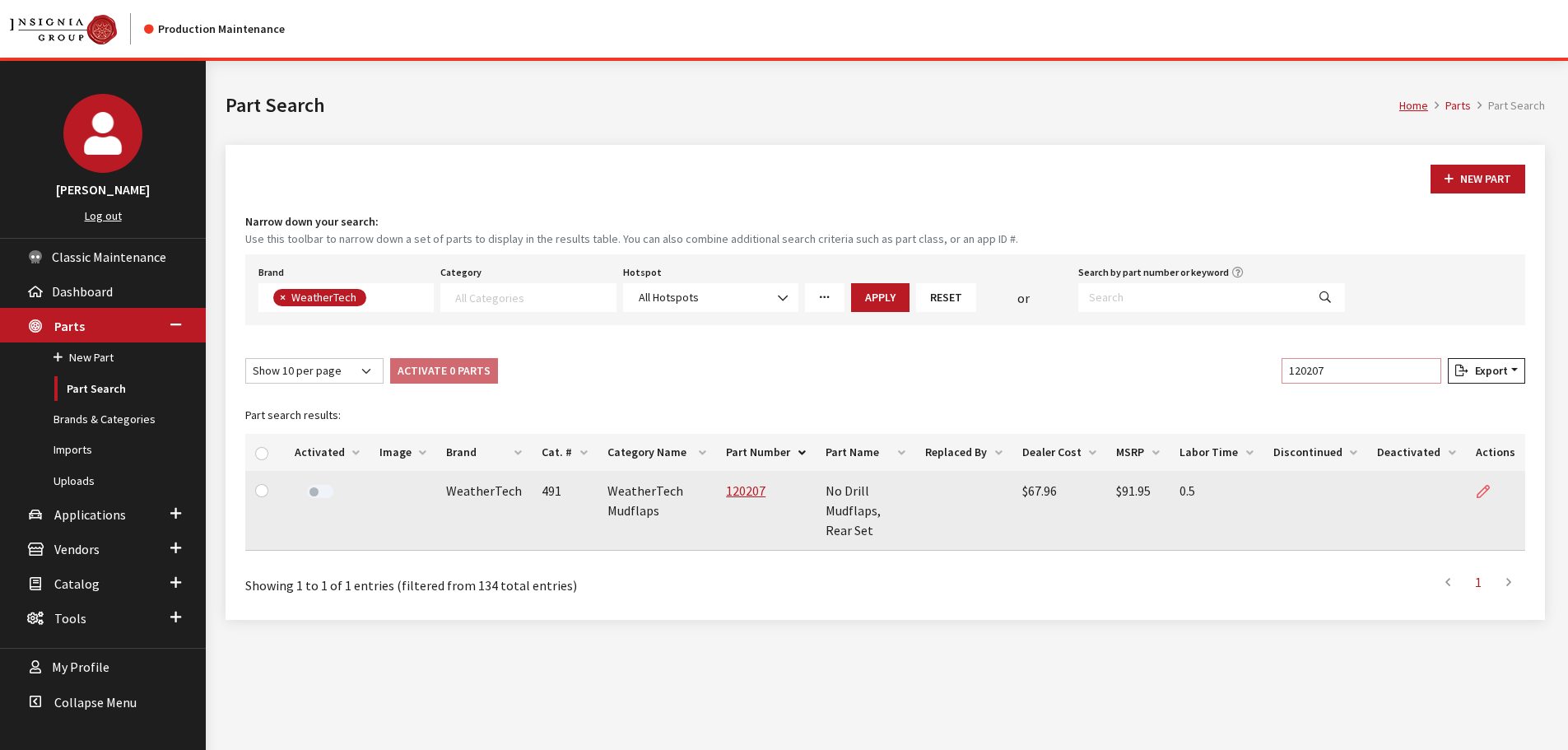
type input "120207"
click at [1484, 483] on link at bounding box center [1489, 491] width 28 height 41
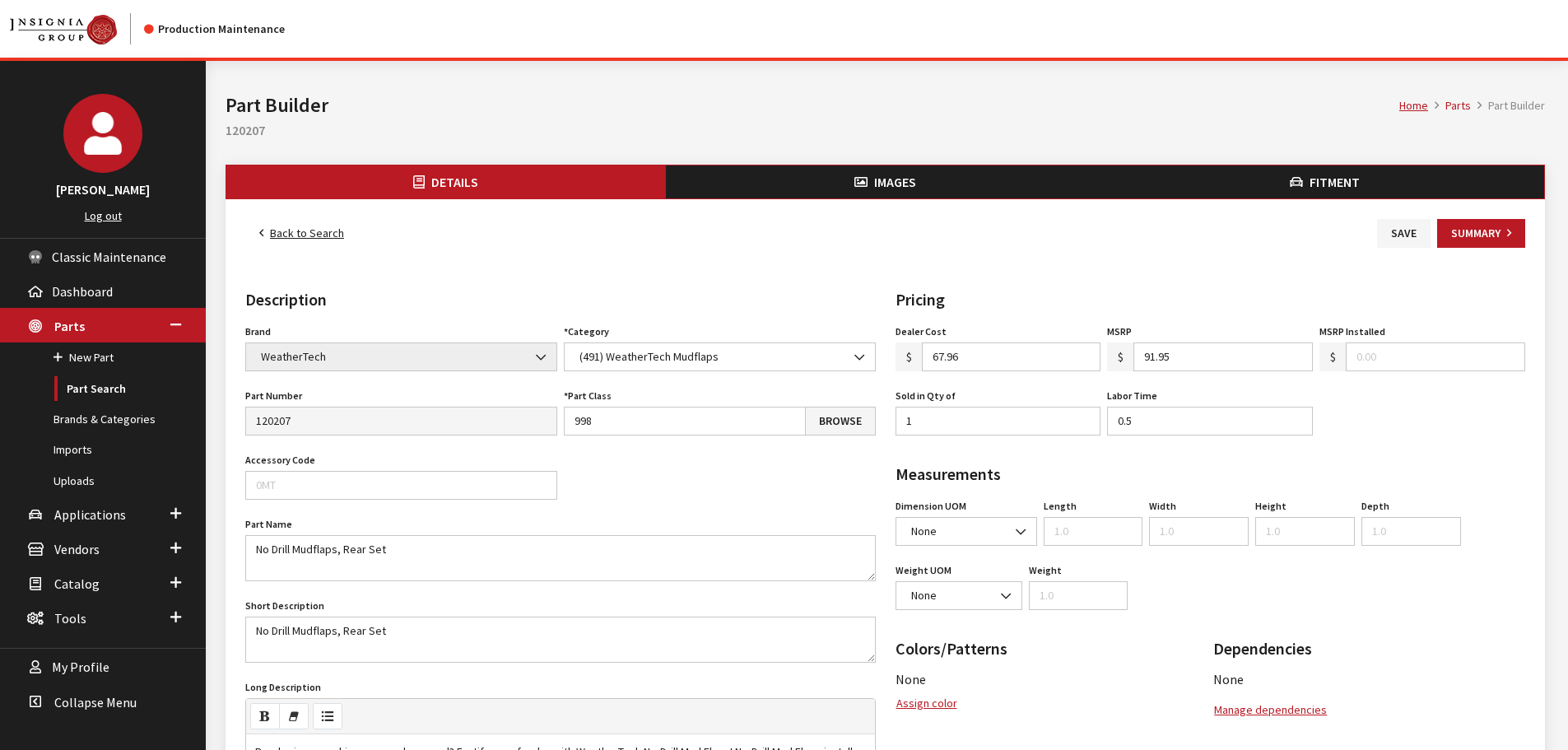
click at [919, 180] on button "Images" at bounding box center [885, 181] width 440 height 33
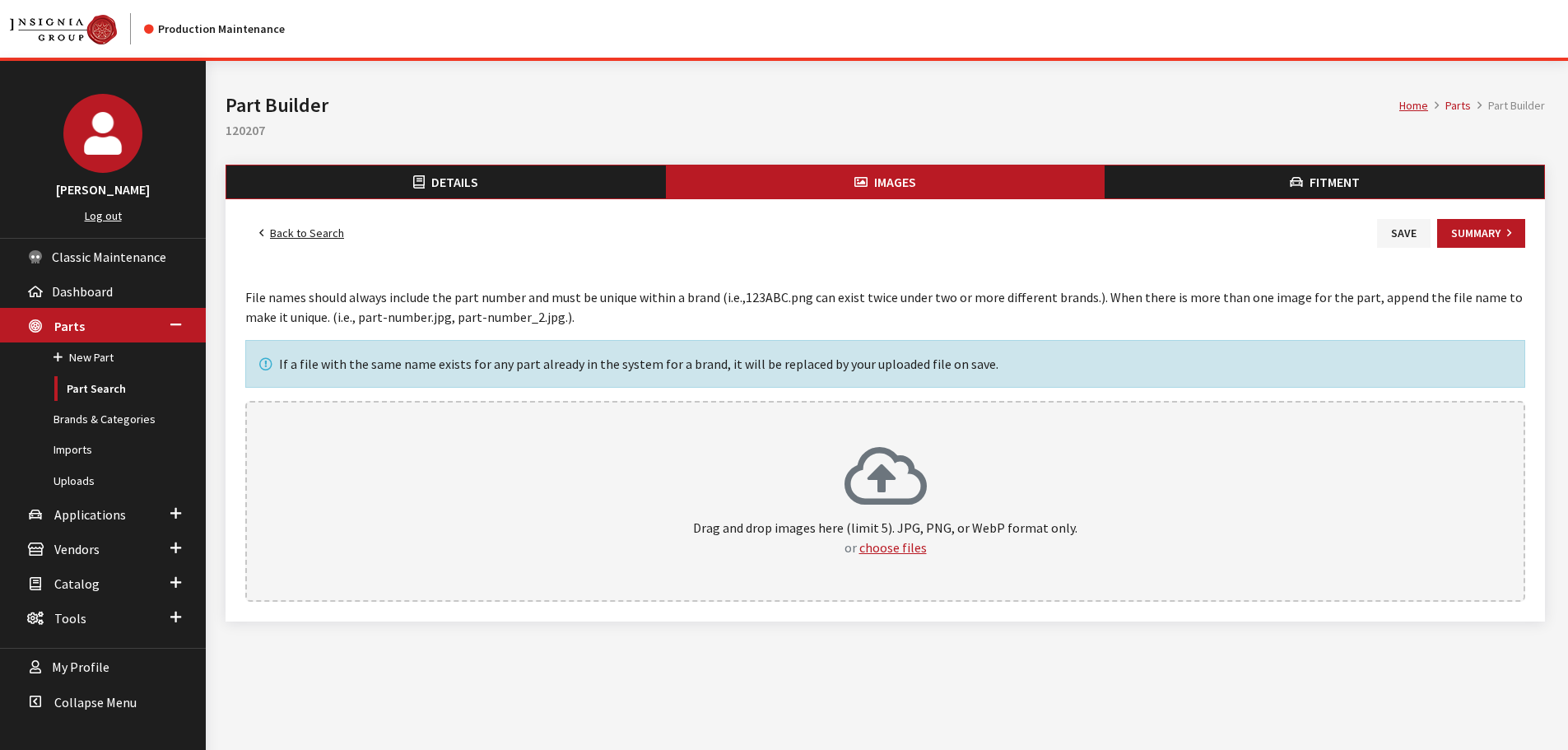
click at [797, 480] on div "Drag and drop images here (limit 5). JPG, PNG, or WebP format only. or choose f…" at bounding box center [885, 501] width 1244 height 112
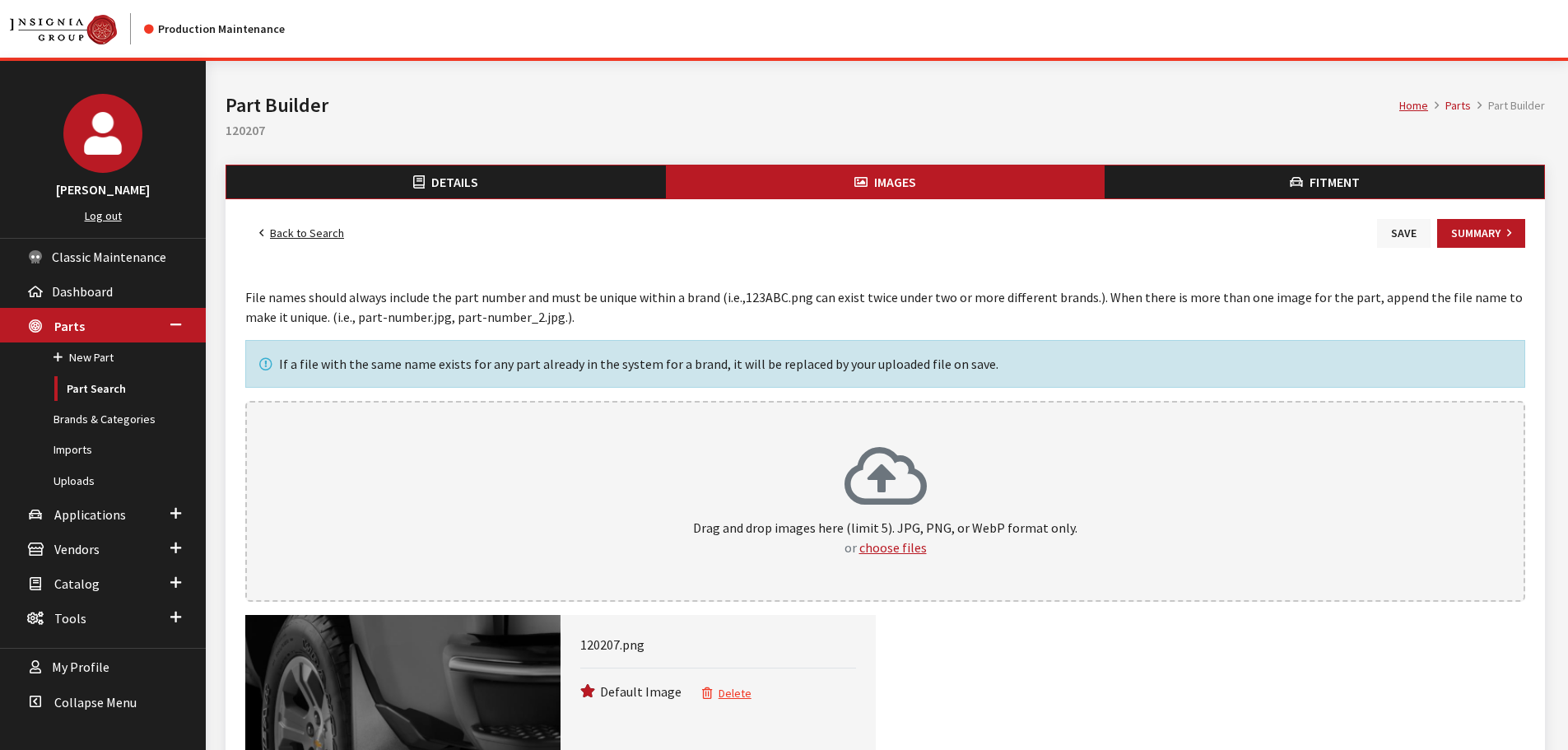
click at [1401, 240] on button "Save" at bounding box center [1403, 234] width 53 height 29
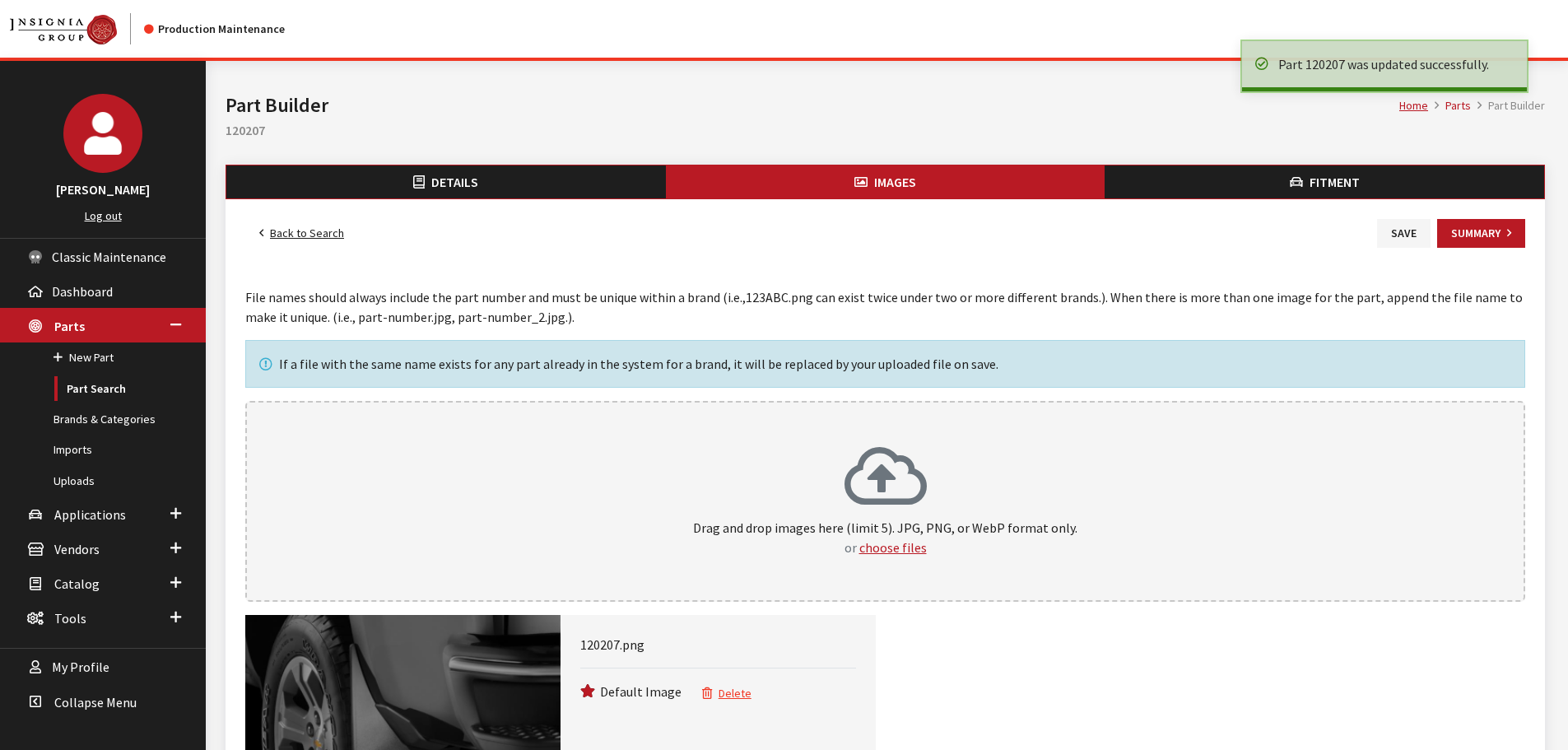
drag, startPoint x: 0, startPoint y: 0, endPoint x: 310, endPoint y: 225, distance: 383.0
click at [287, 225] on link "Back to Search" at bounding box center [302, 234] width 113 height 29
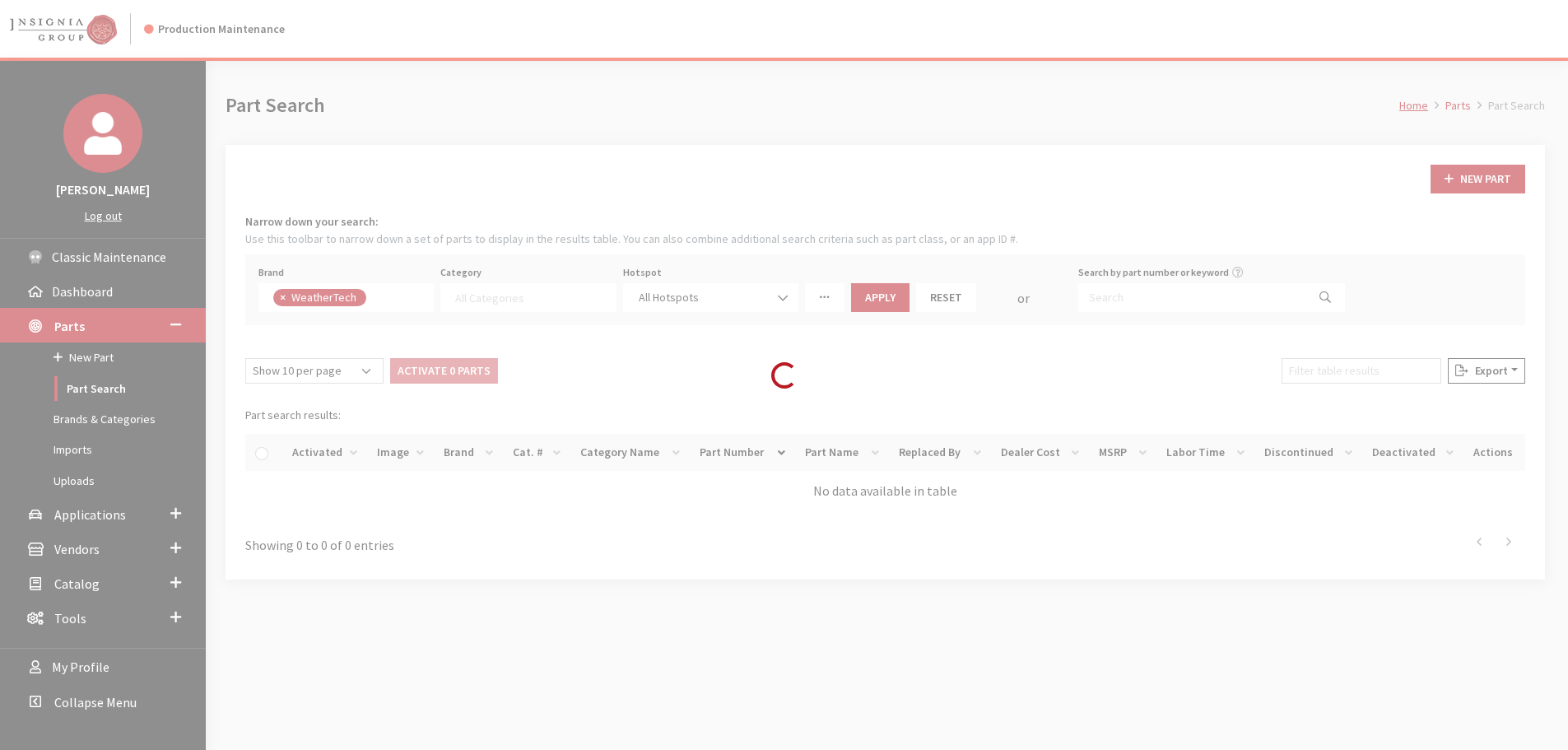
select select
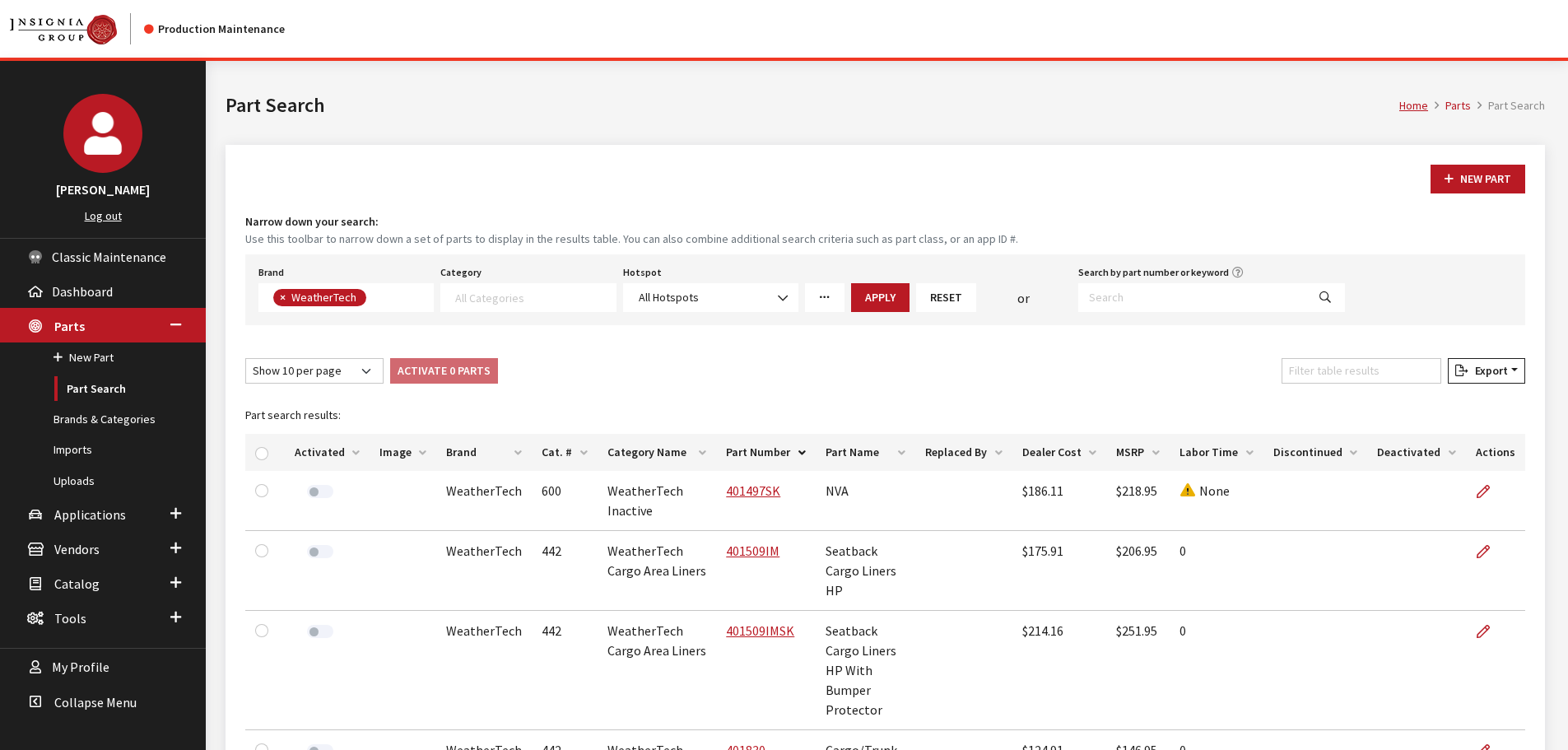
click at [1321, 388] on div "Filter table results" at bounding box center [1360, 374] width 166 height 32
click at [1330, 375] on input "Filter table results" at bounding box center [1361, 371] width 160 height 25
paste input "80907IM"
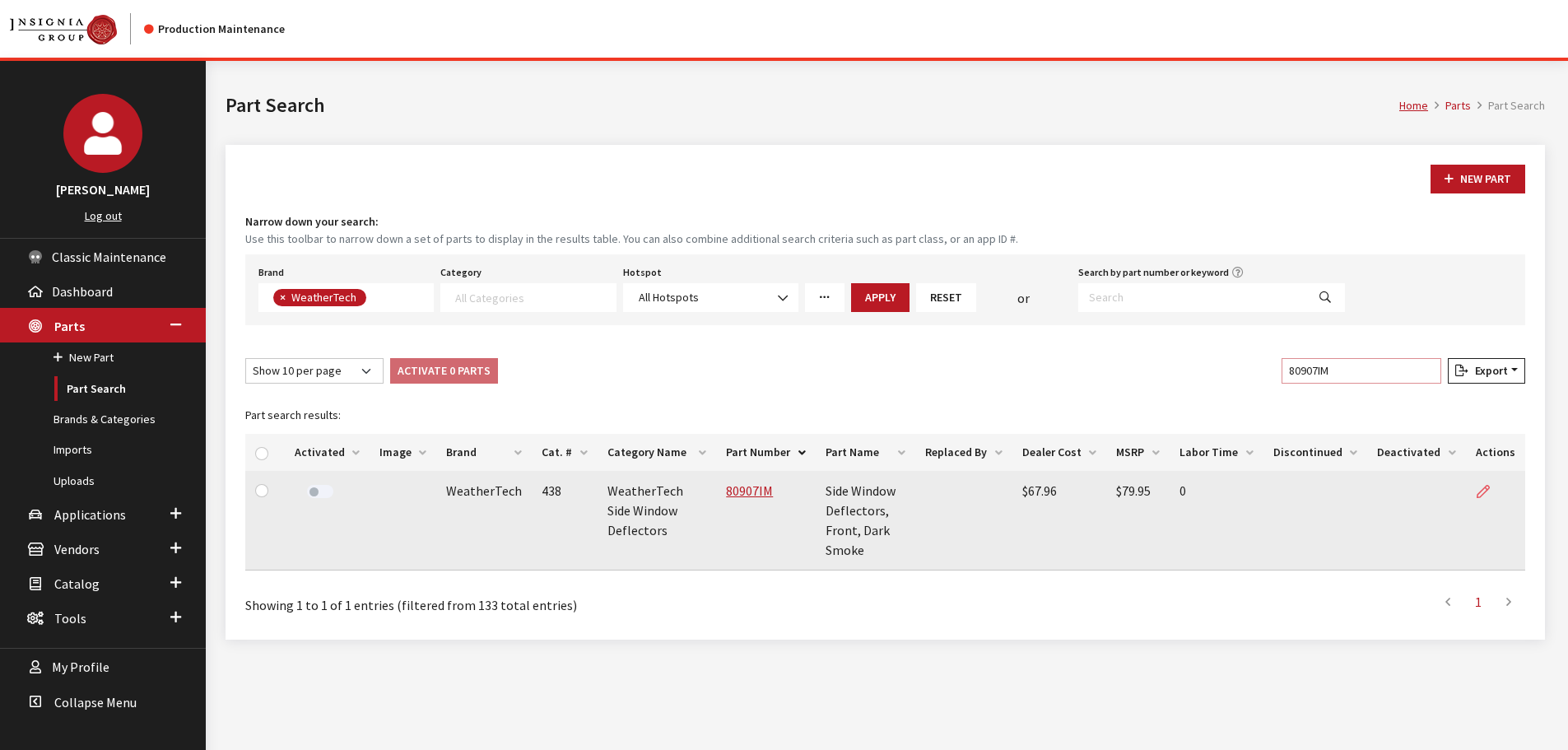
type input "80907IM"
click at [1488, 493] on icon at bounding box center [1484, 492] width 14 height 14
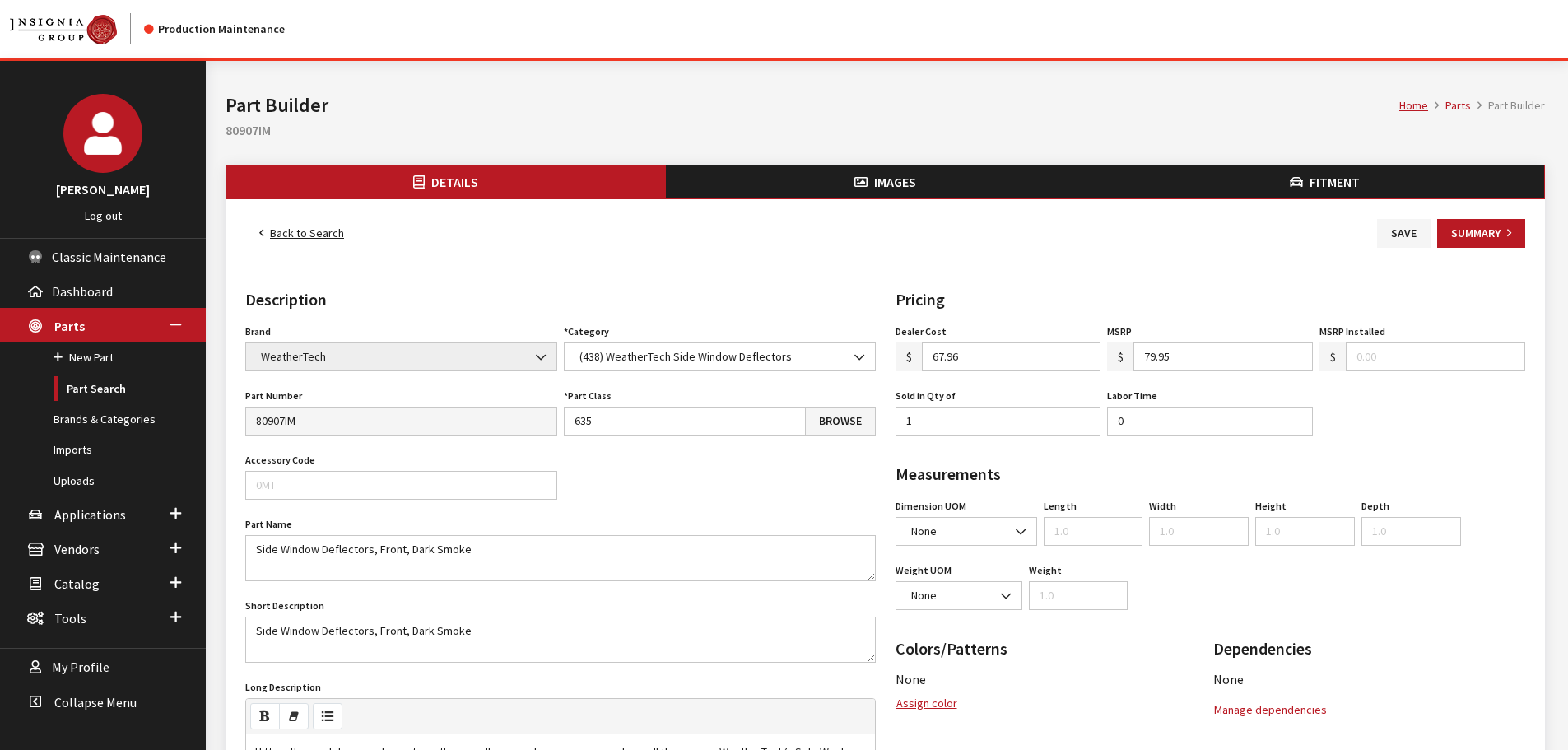
click at [898, 177] on span "Images" at bounding box center [895, 181] width 42 height 16
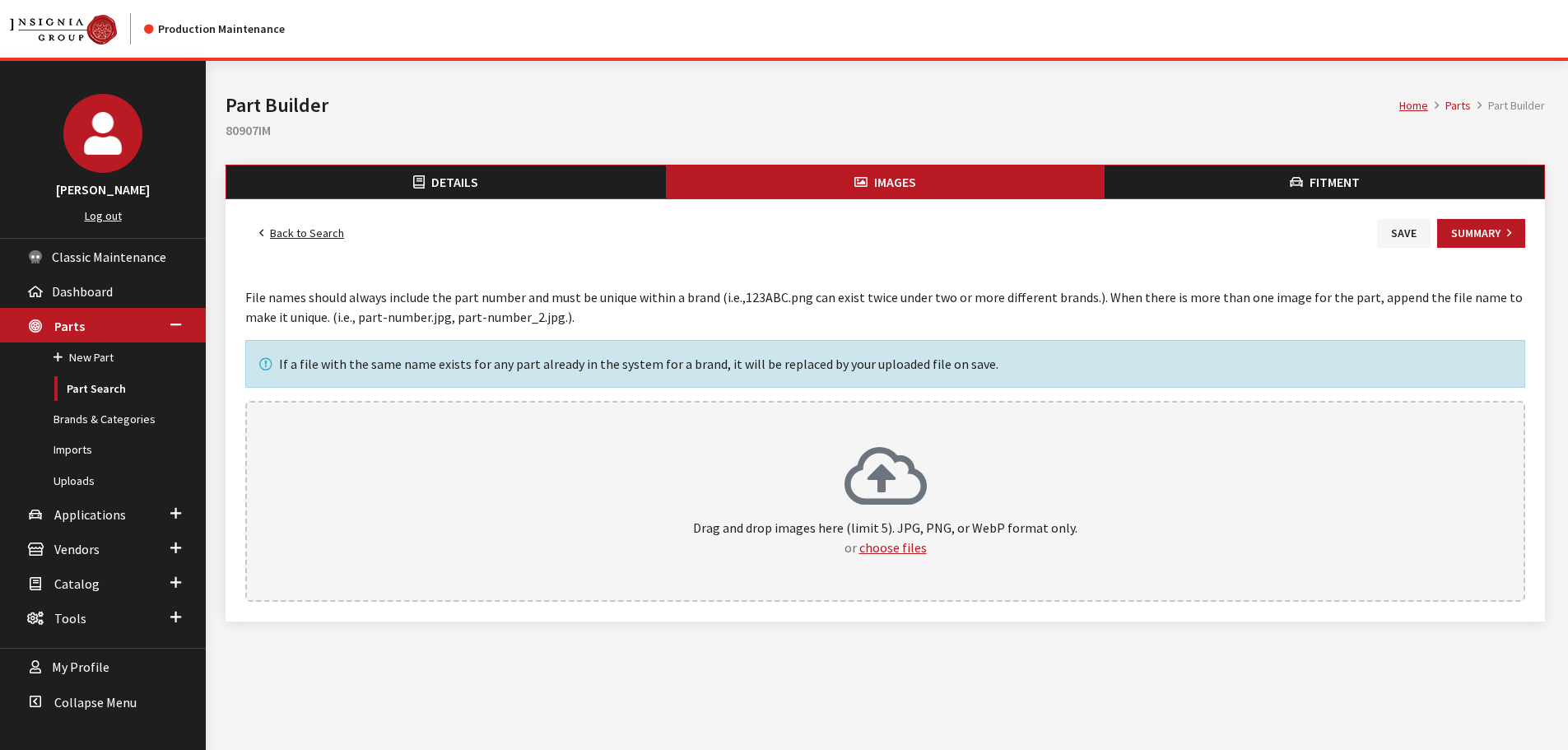
click at [887, 462] on icon at bounding box center [885, 478] width 82 height 66
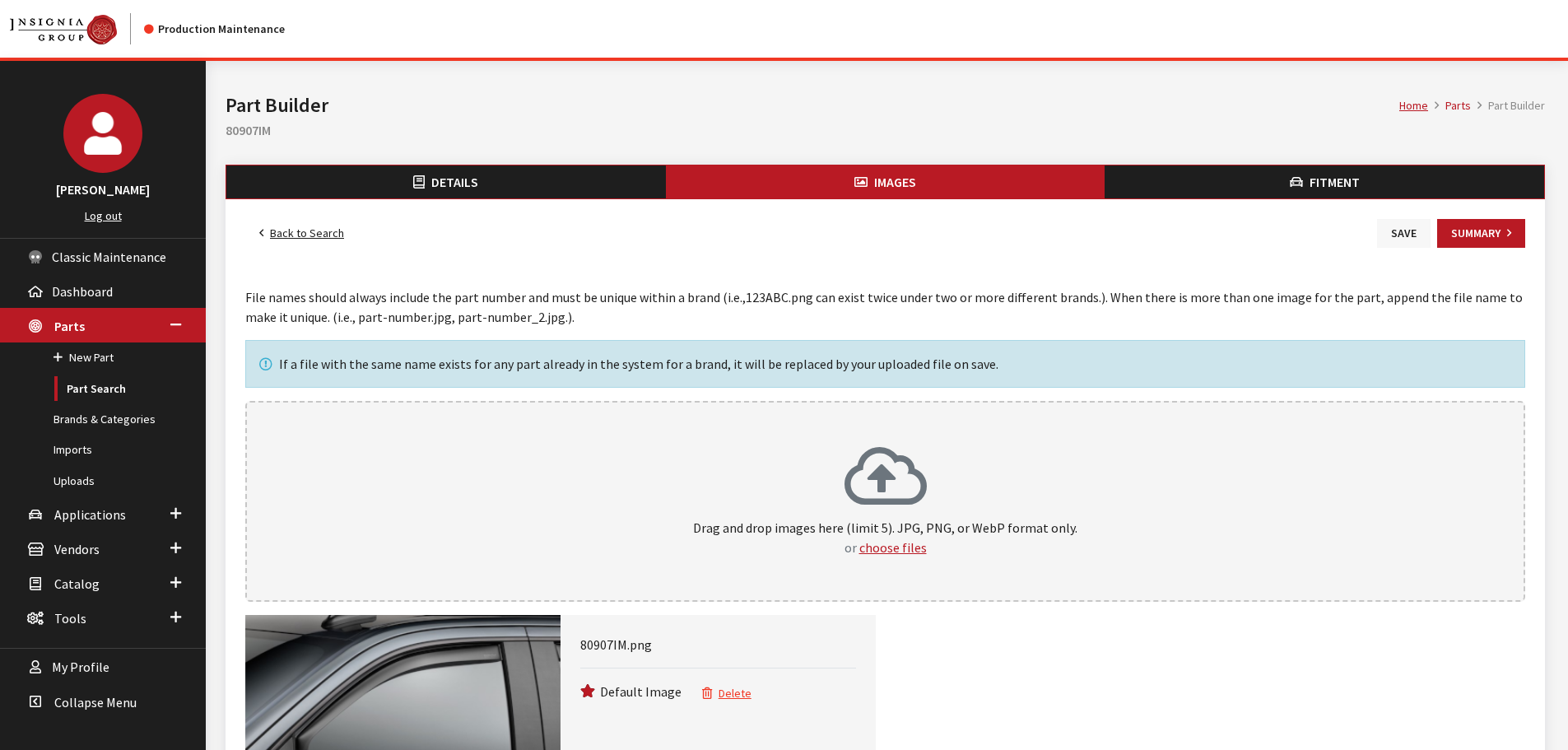
click at [1388, 238] on button "Save" at bounding box center [1403, 234] width 53 height 29
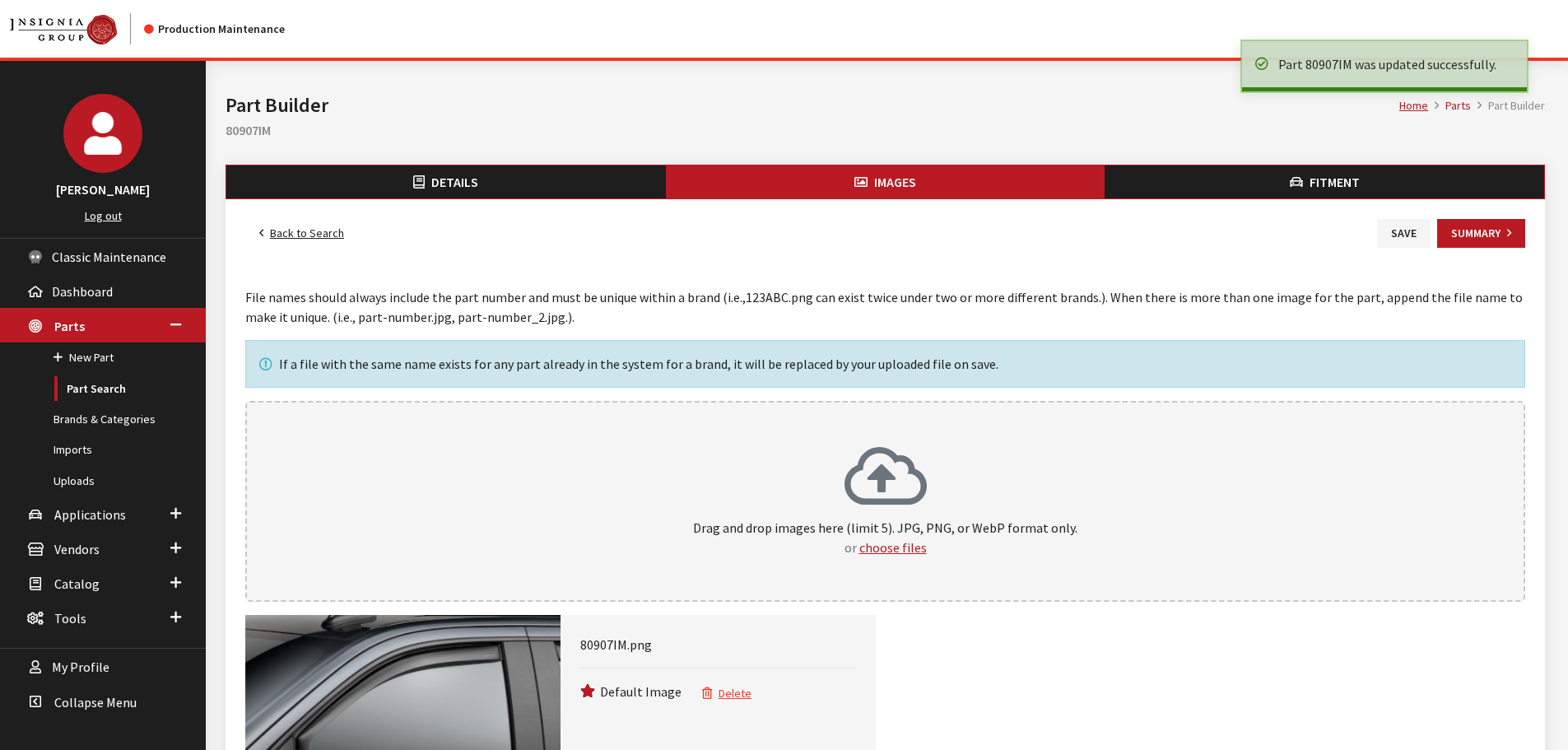
click at [311, 230] on link "Back to Search" at bounding box center [302, 234] width 113 height 29
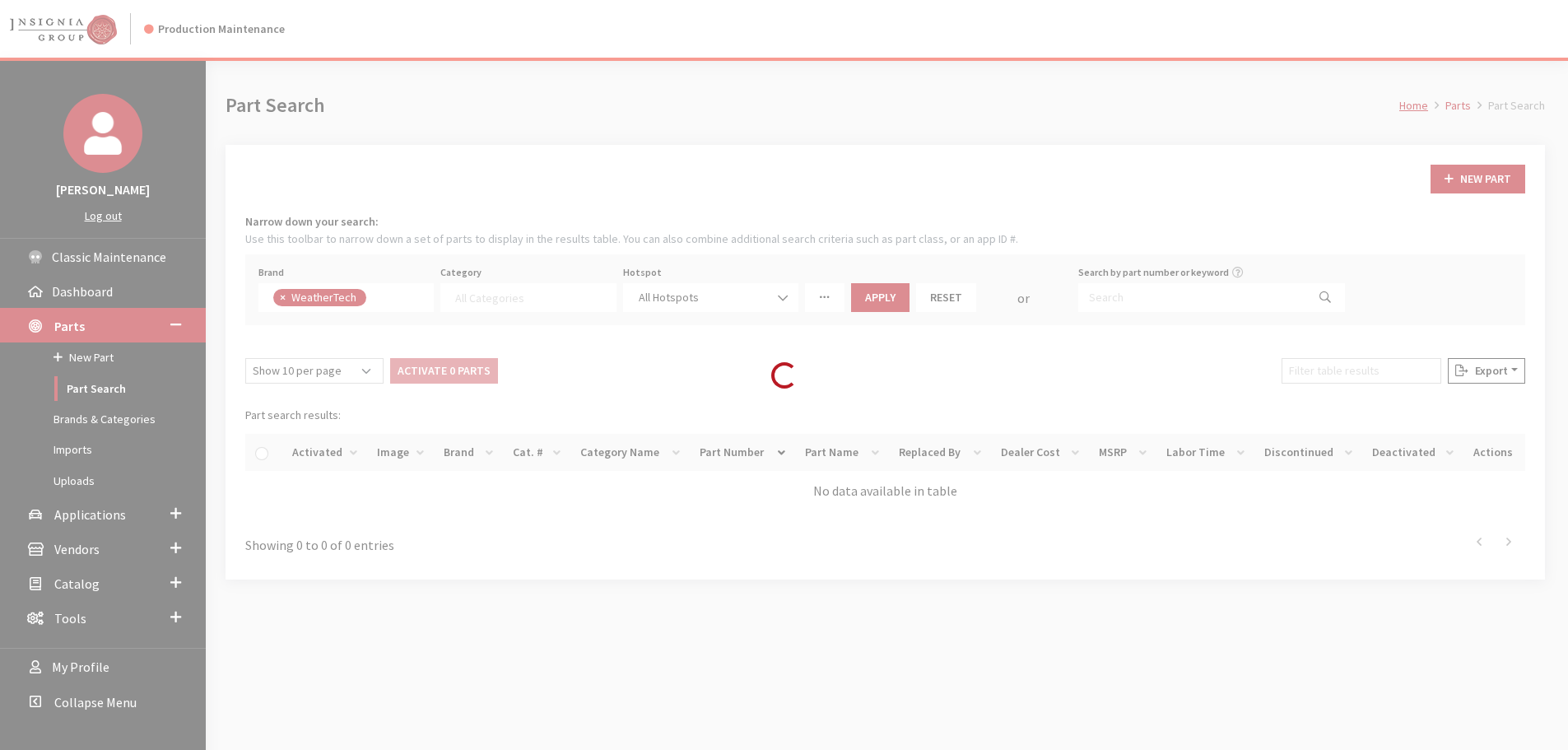
select select
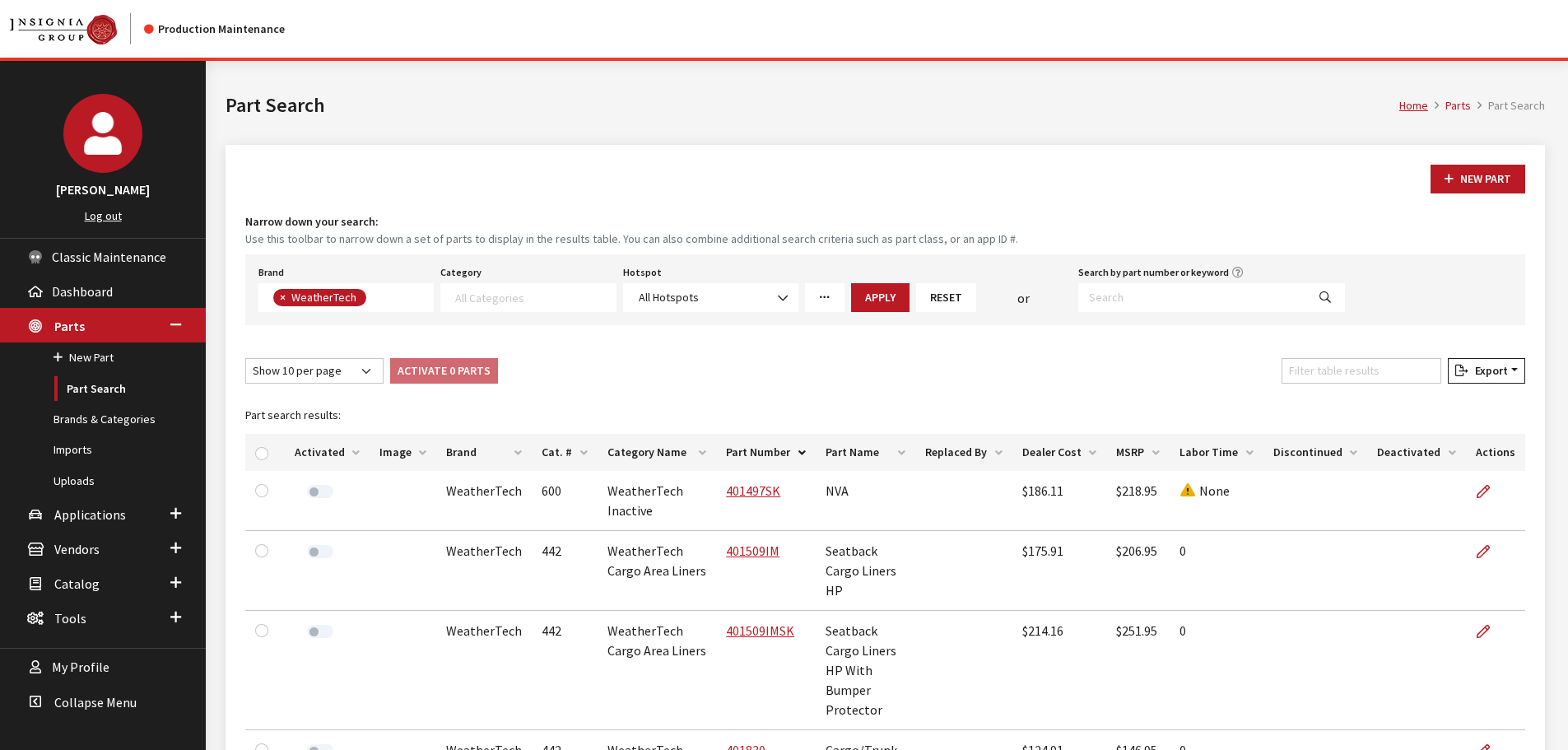
click at [1390, 383] on div "Filter table results" at bounding box center [1360, 374] width 166 height 32
click at [1391, 376] on input "Filter table results" at bounding box center [1361, 371] width 160 height 25
paste input "80557IM"
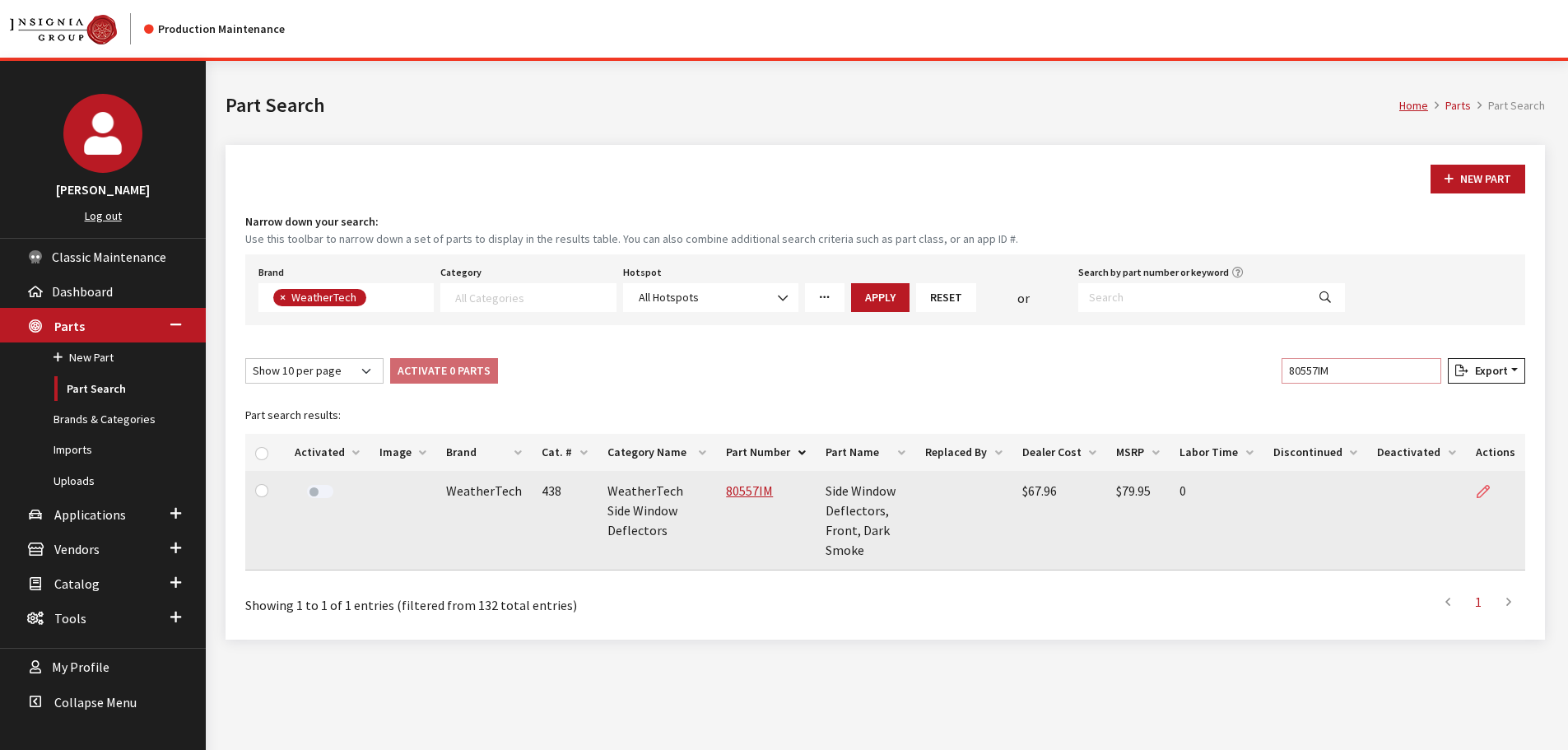
type input "80557IM"
click at [1478, 496] on icon at bounding box center [1484, 492] width 14 height 14
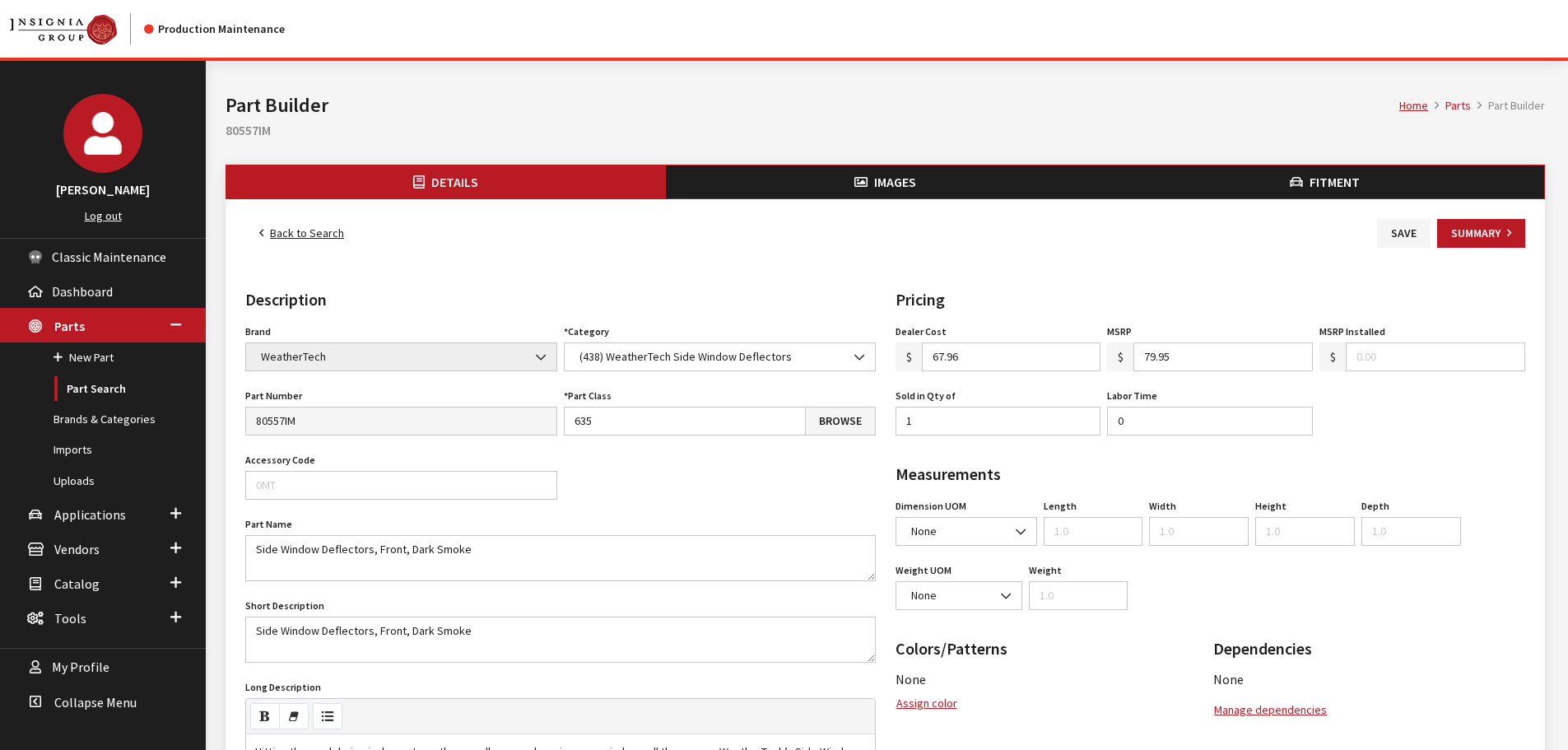
click at [966, 192] on button "Images" at bounding box center [885, 181] width 440 height 33
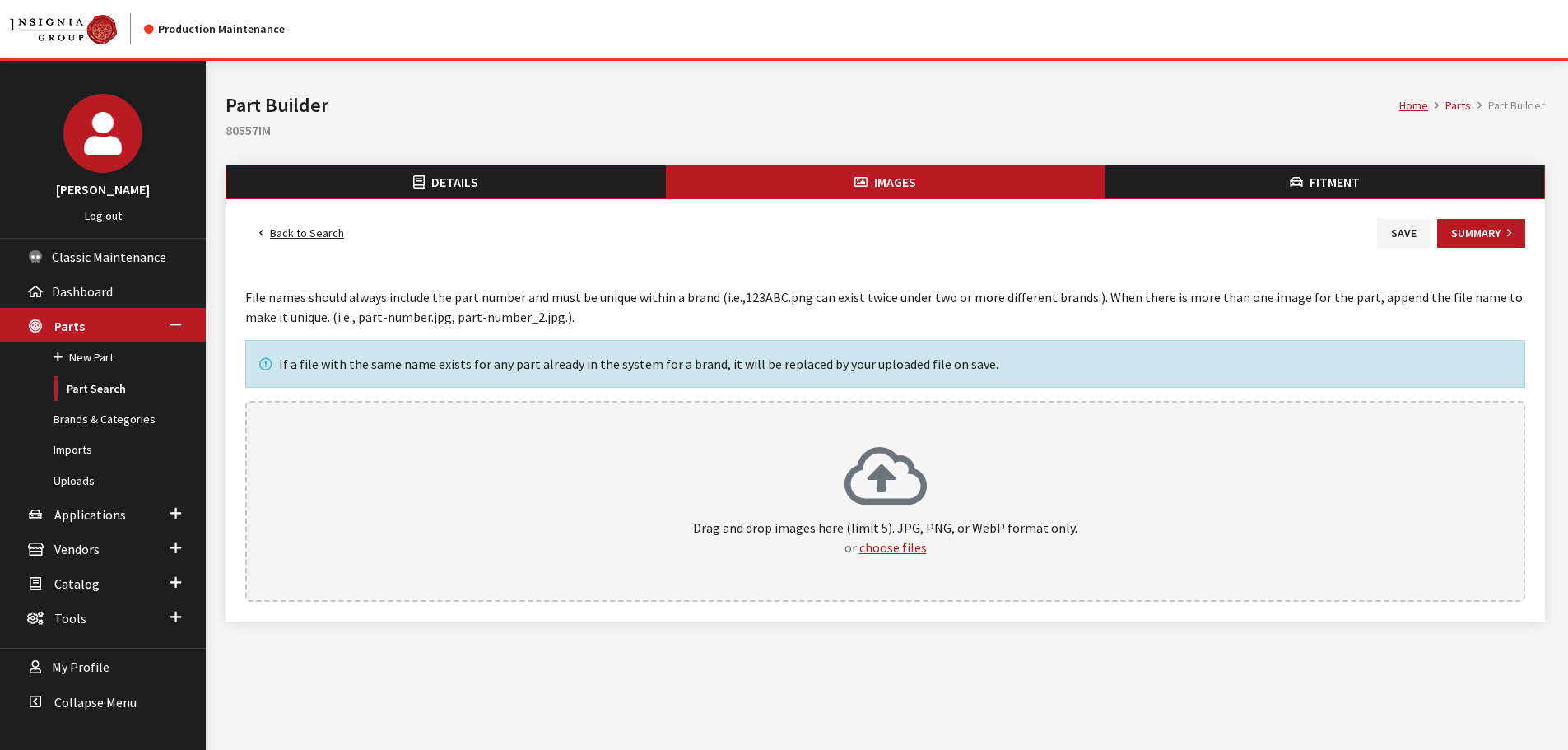
click at [989, 475] on div "Drag and drop images here (limit 5). JPG, PNG, or WebP format only. or choose f…" at bounding box center [885, 501] width 1244 height 112
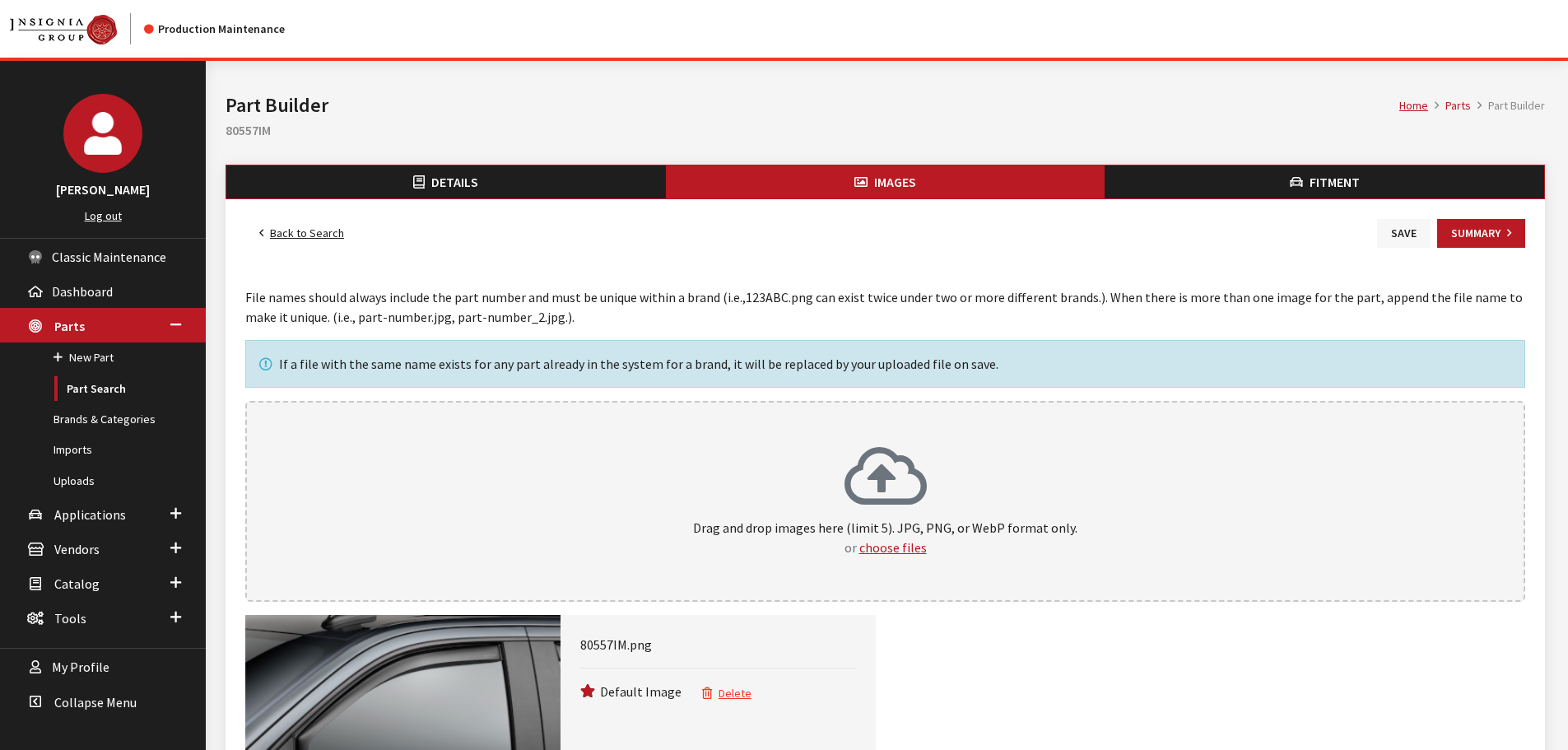
click at [1401, 236] on button "Save" at bounding box center [1403, 234] width 53 height 29
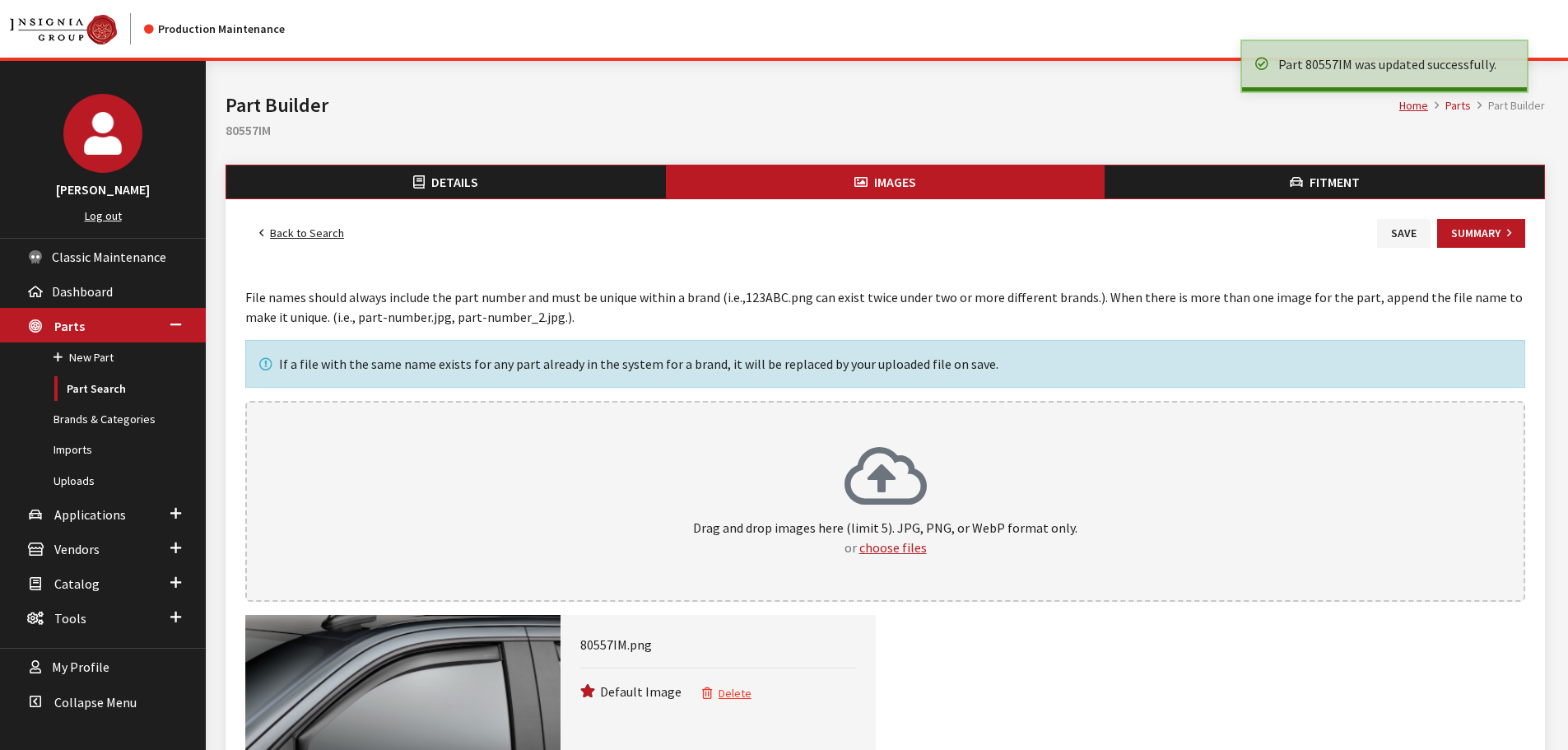
click at [317, 229] on link "Back to Search" at bounding box center [302, 234] width 113 height 29
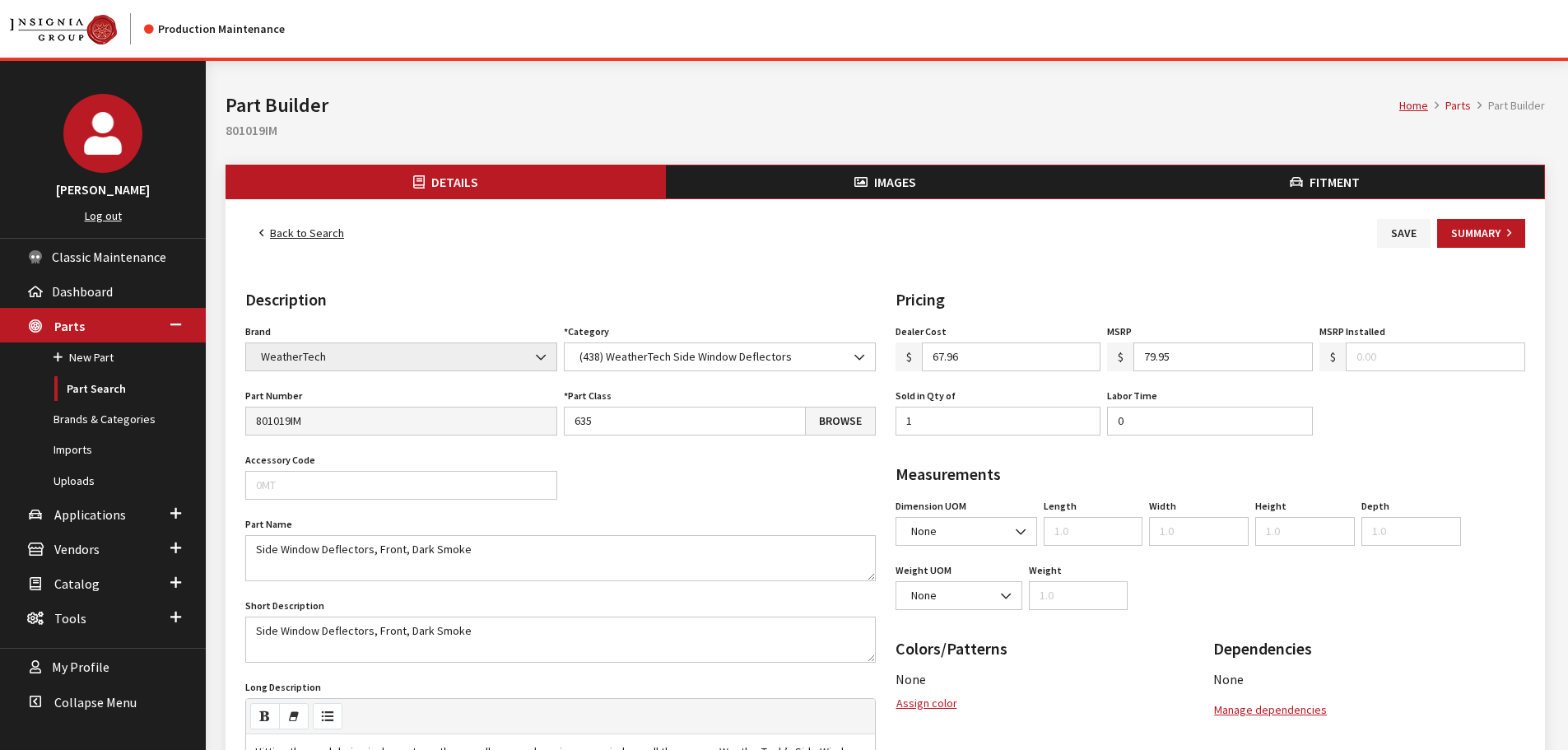
click at [908, 188] on span "Images" at bounding box center [895, 181] width 42 height 16
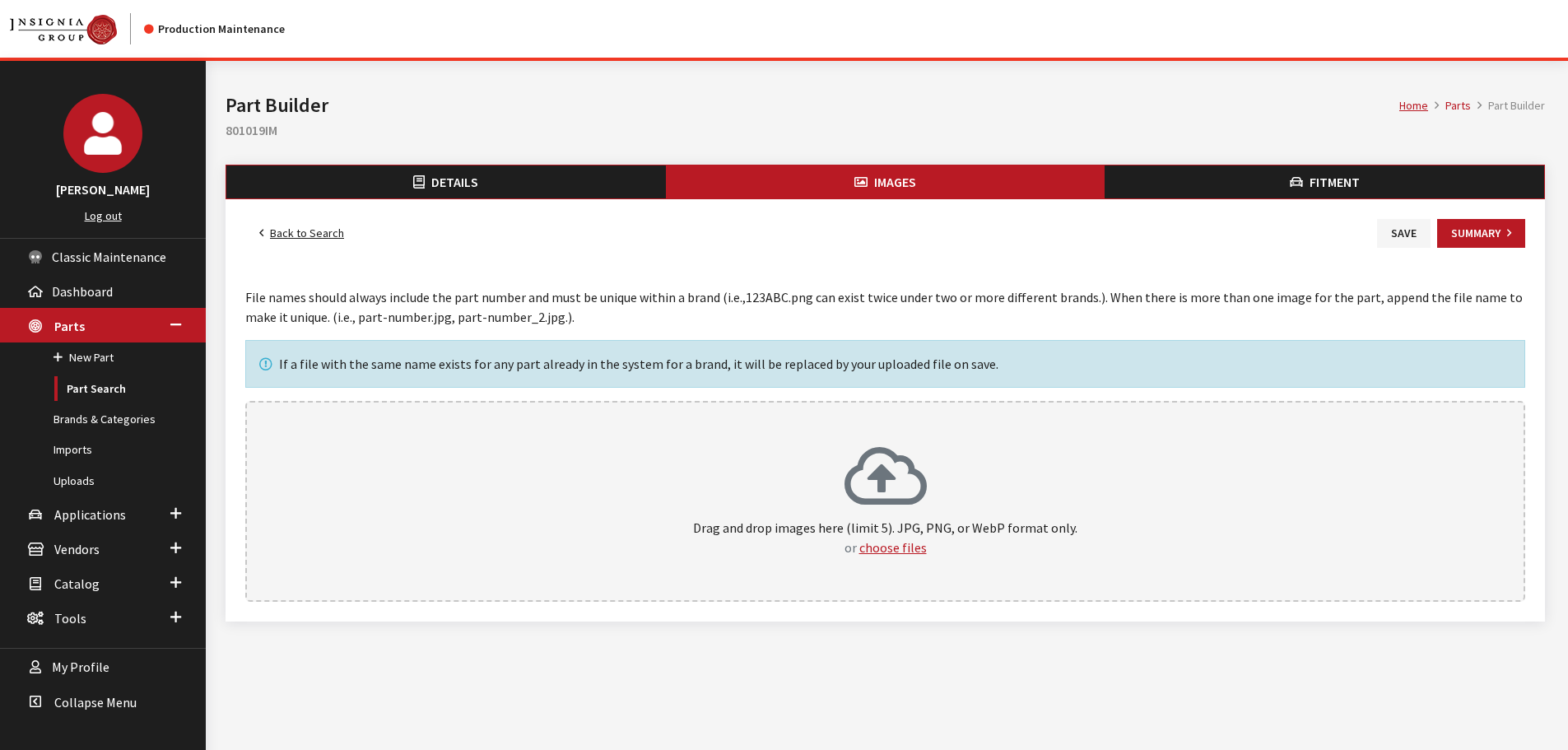
click at [929, 437] on div "Drag and drop images here (limit 5). JPG, PNG, or WebP format only. or choose f…" at bounding box center [885, 501] width 1280 height 201
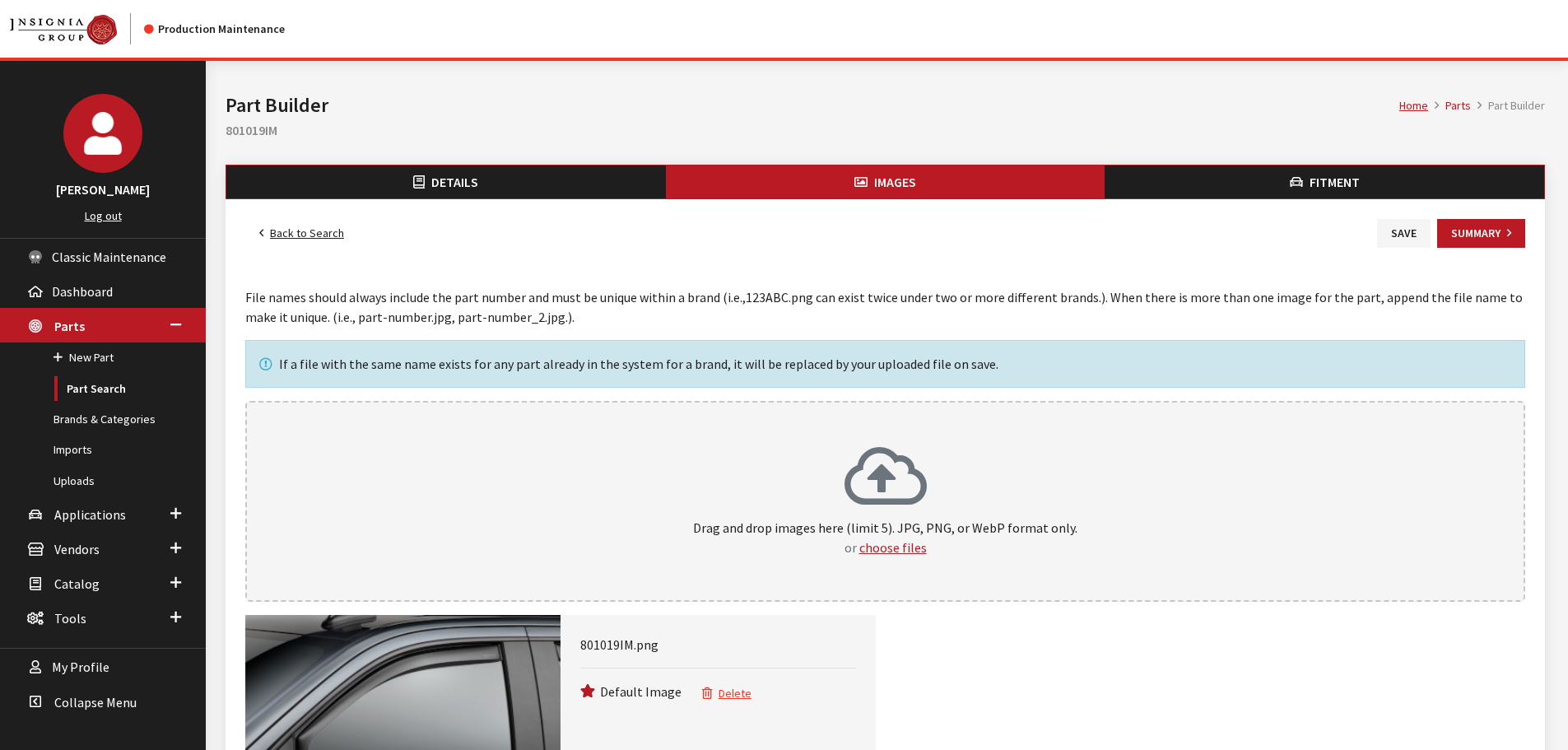
drag, startPoint x: 1386, startPoint y: 230, endPoint x: 816, endPoint y: 216, distance: 570.2
click at [1385, 228] on button "Save" at bounding box center [1403, 234] width 53 height 29
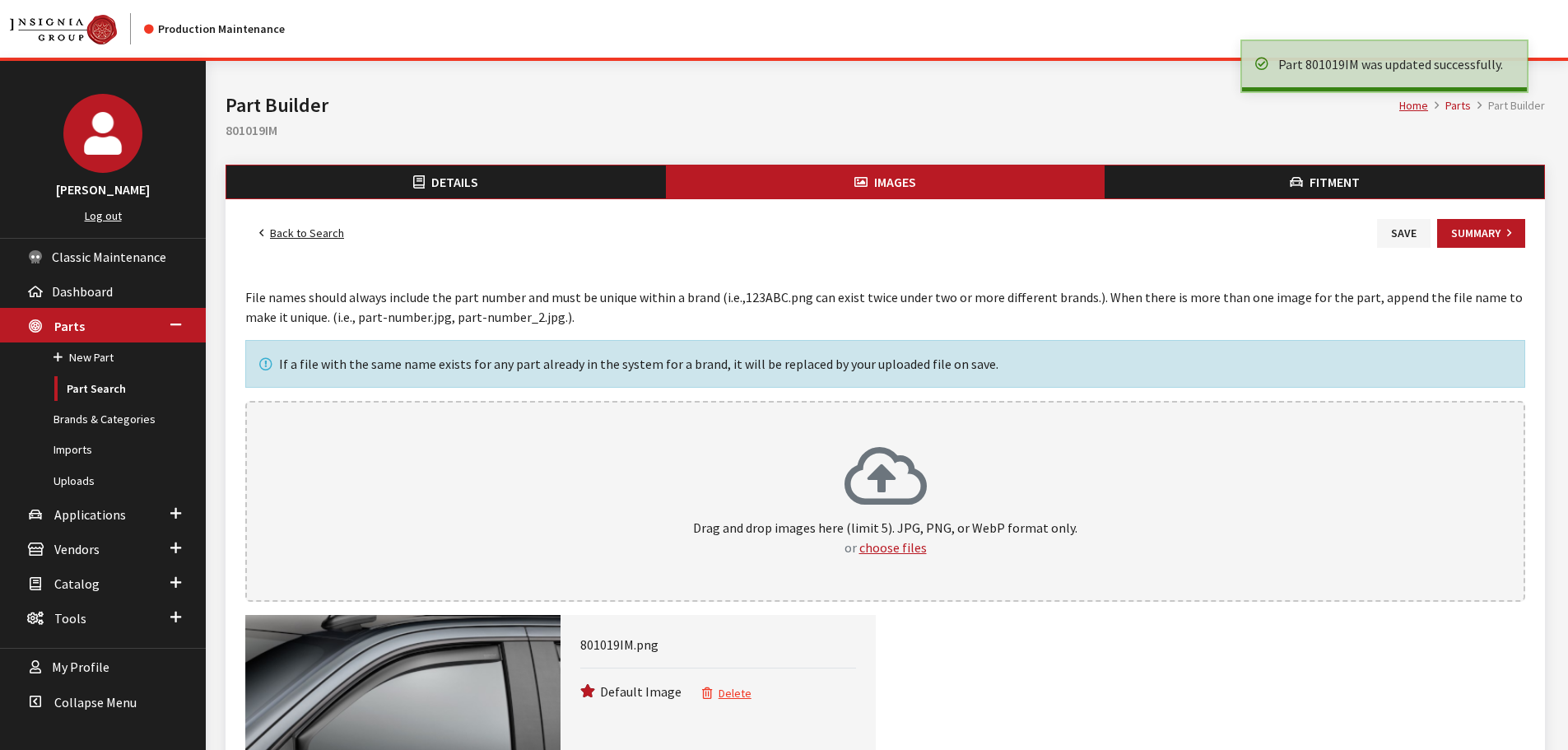
click at [323, 230] on link "Back to Search" at bounding box center [302, 234] width 113 height 29
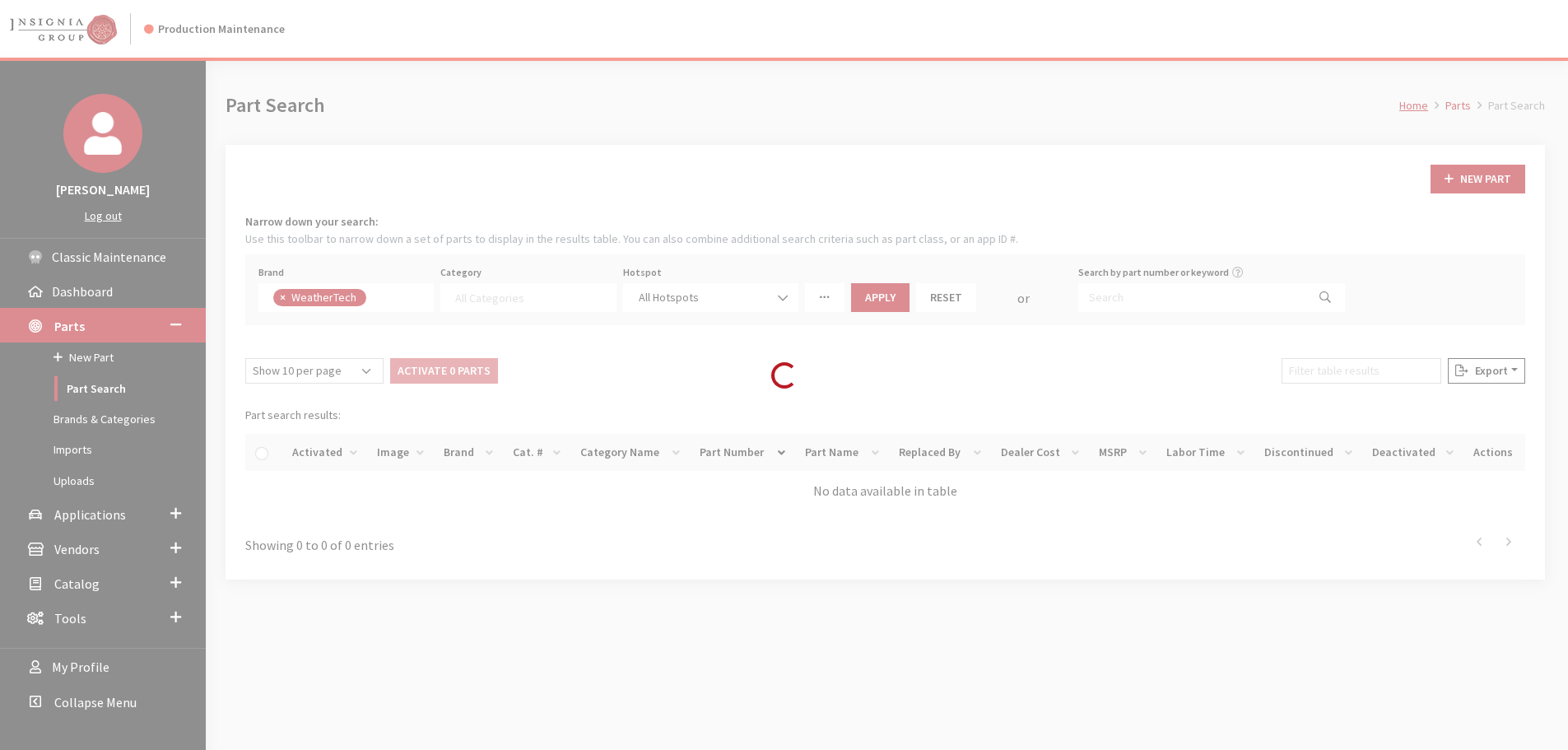
select select
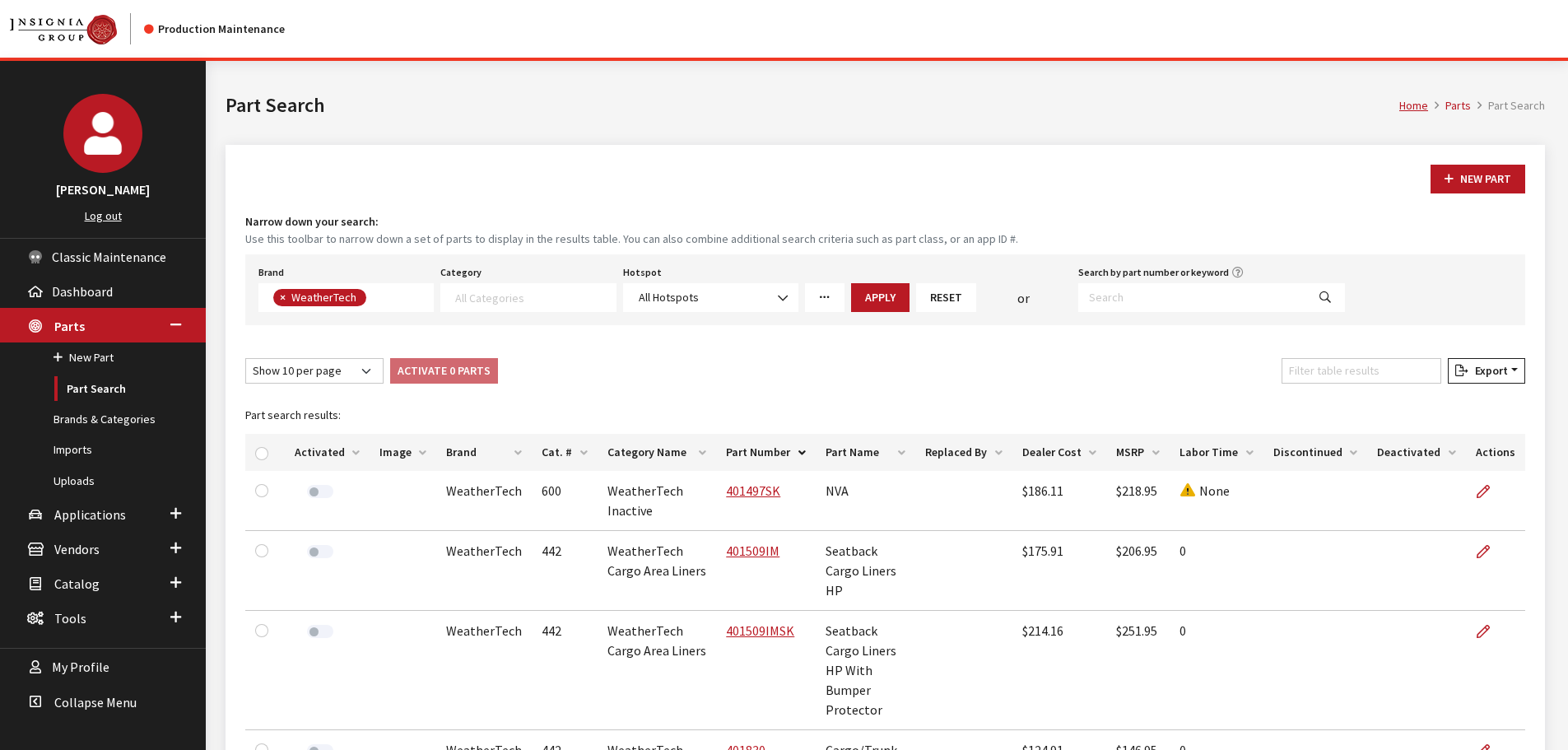
click at [1361, 385] on div "Filter table results" at bounding box center [1360, 374] width 166 height 32
click at [1363, 376] on input "Filter table results" at bounding box center [1361, 371] width 160 height 25
paste input "801086IM"
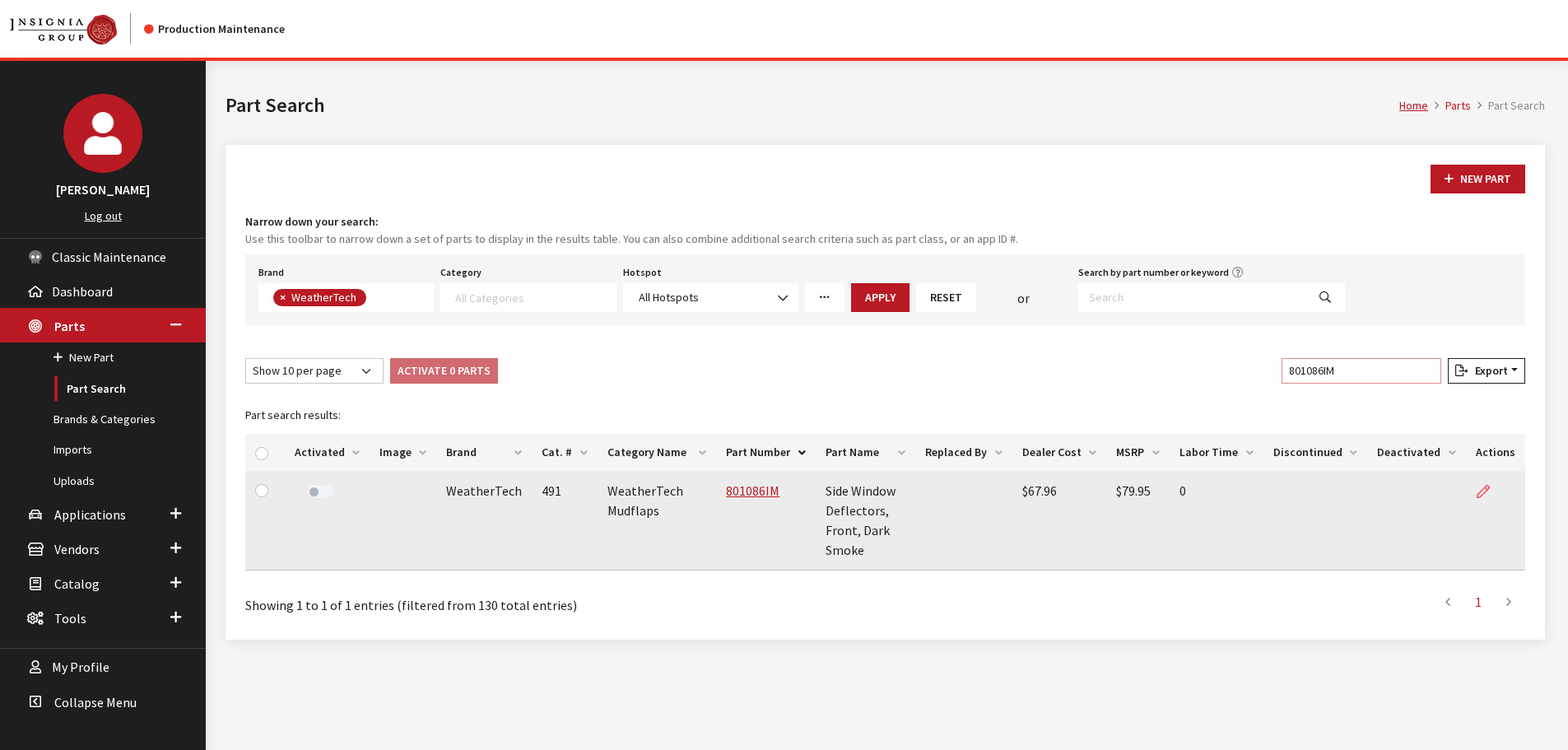
type input "801086IM"
click at [1480, 487] on icon at bounding box center [1484, 492] width 14 height 14
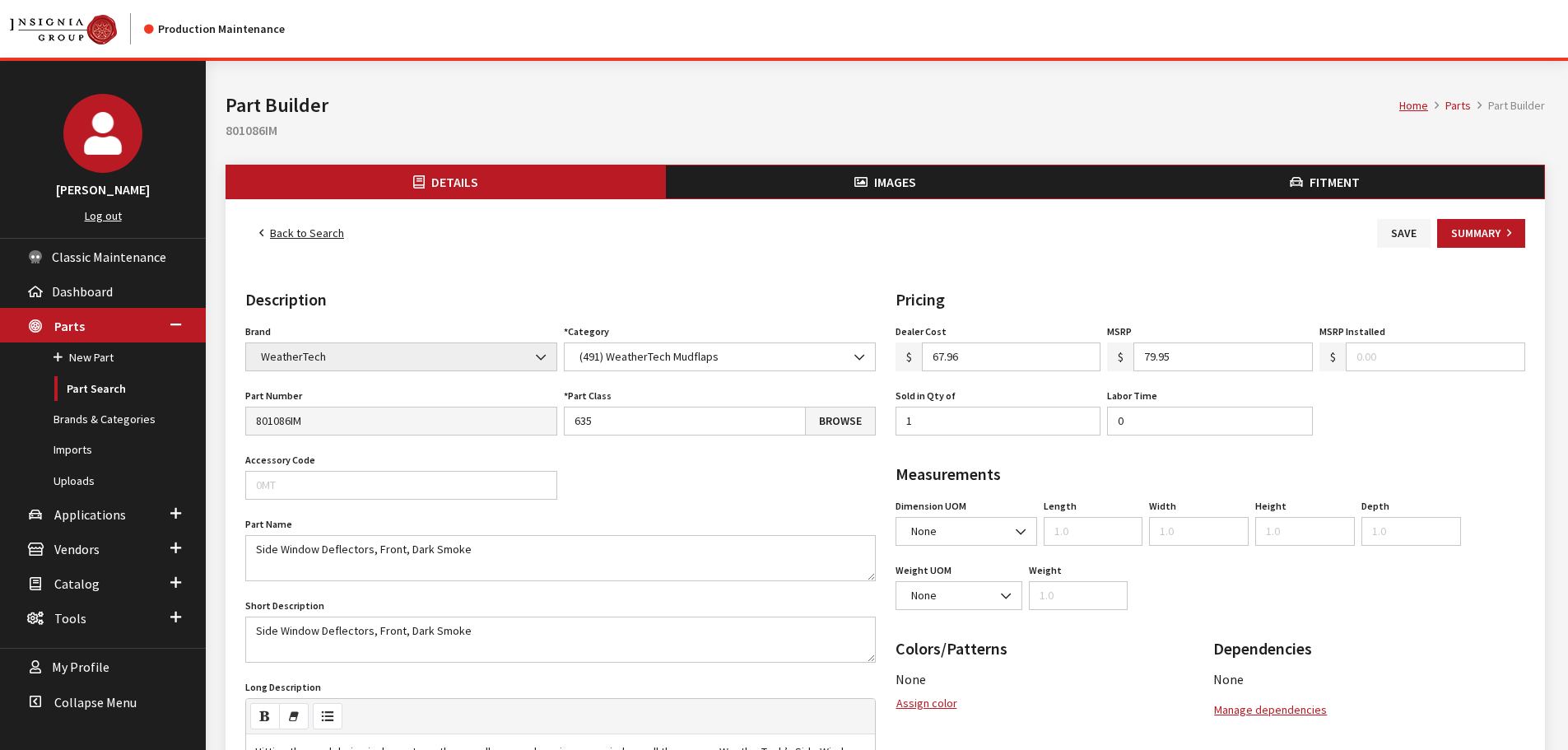
click at [807, 182] on button "Images" at bounding box center [885, 181] width 440 height 33
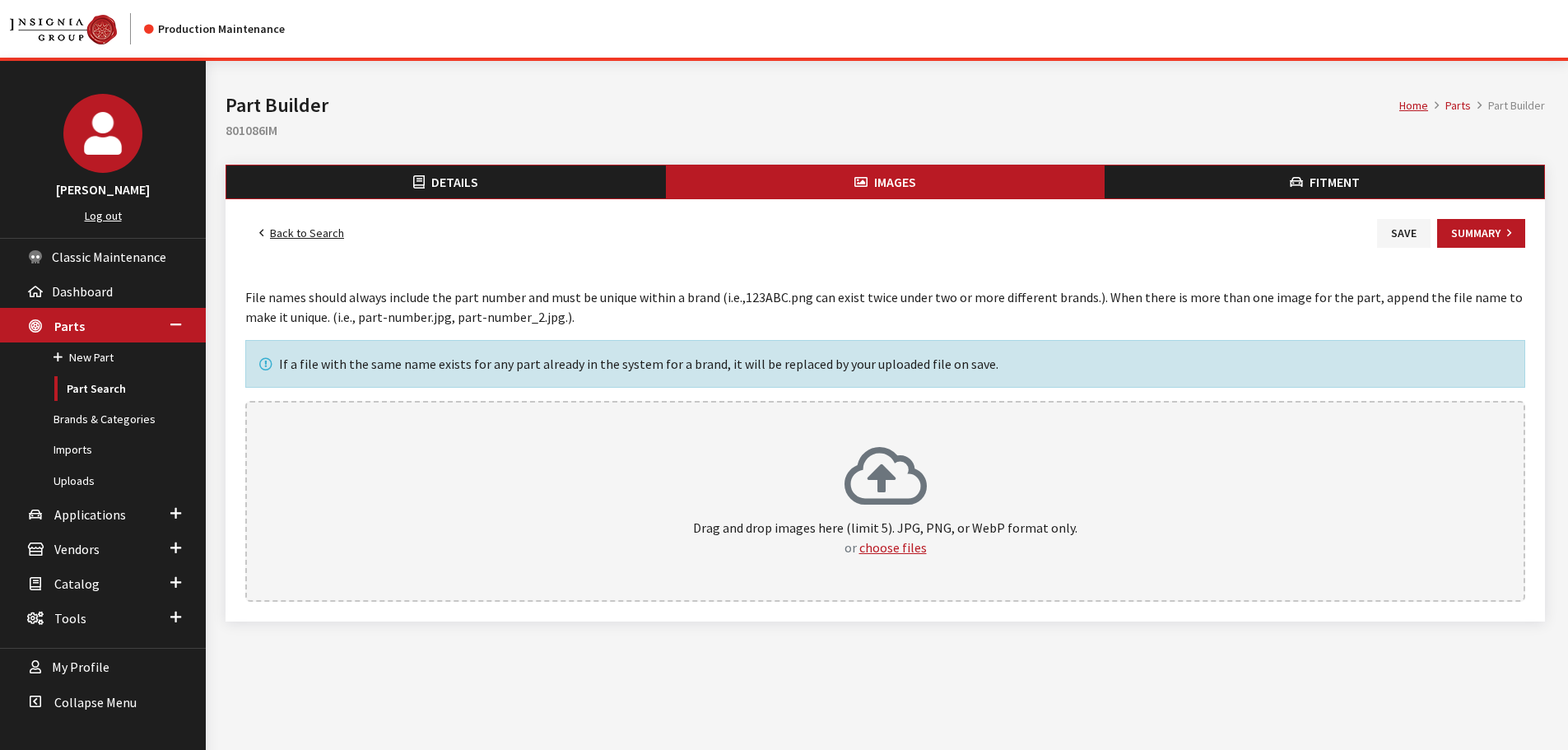
click at [848, 451] on icon at bounding box center [885, 478] width 82 height 66
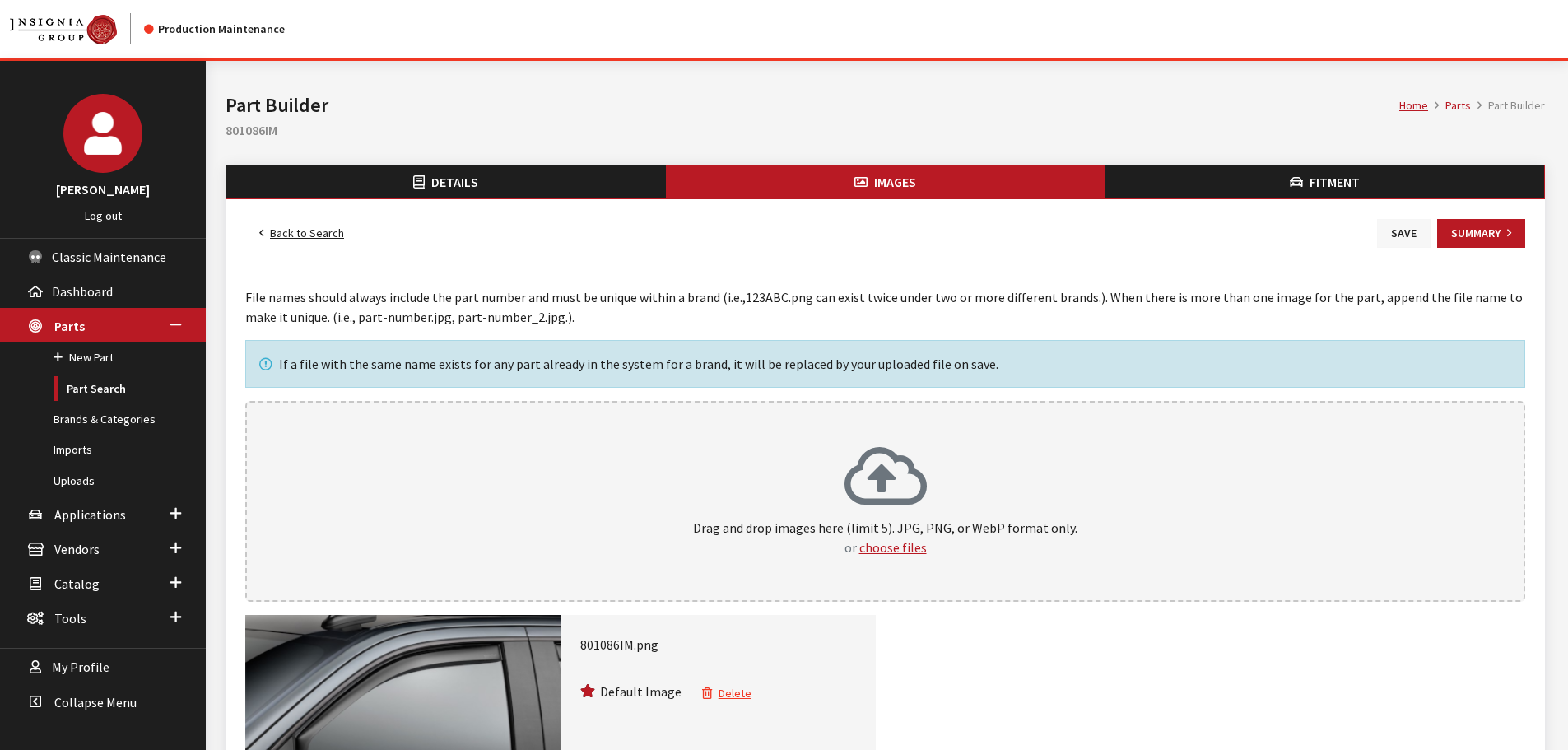
click at [1399, 236] on button "Save" at bounding box center [1403, 234] width 53 height 29
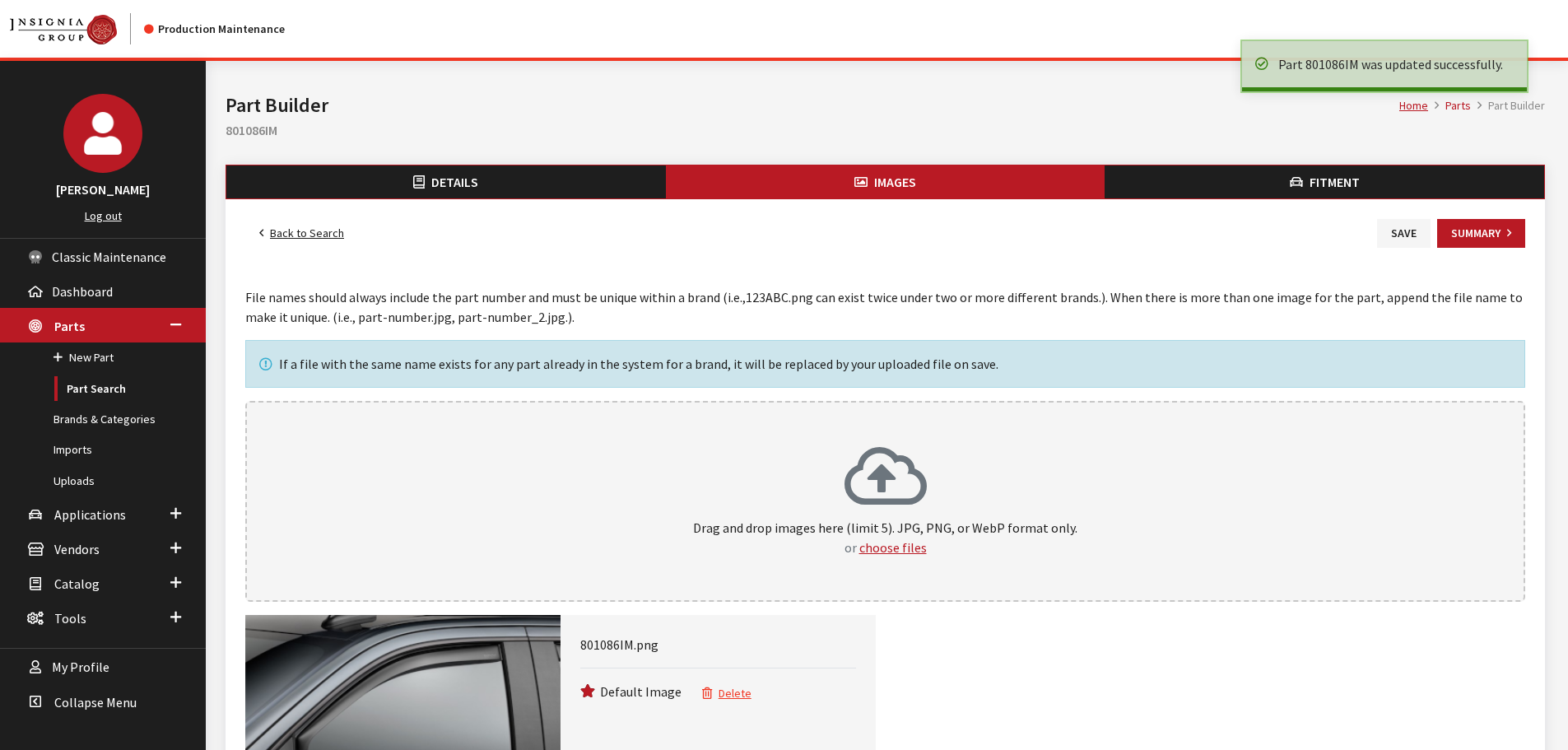
click at [317, 234] on link "Back to Search" at bounding box center [302, 234] width 113 height 29
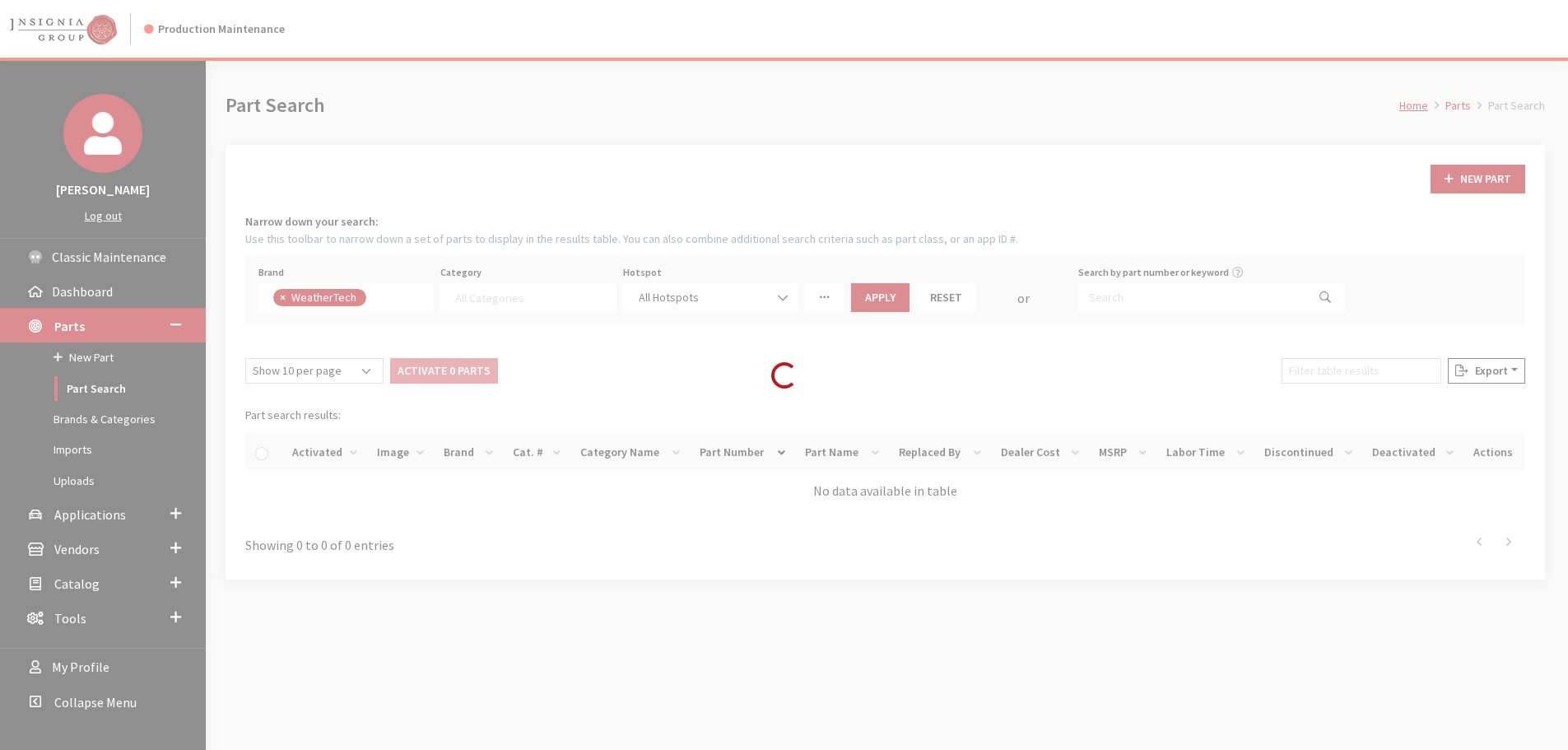
select select
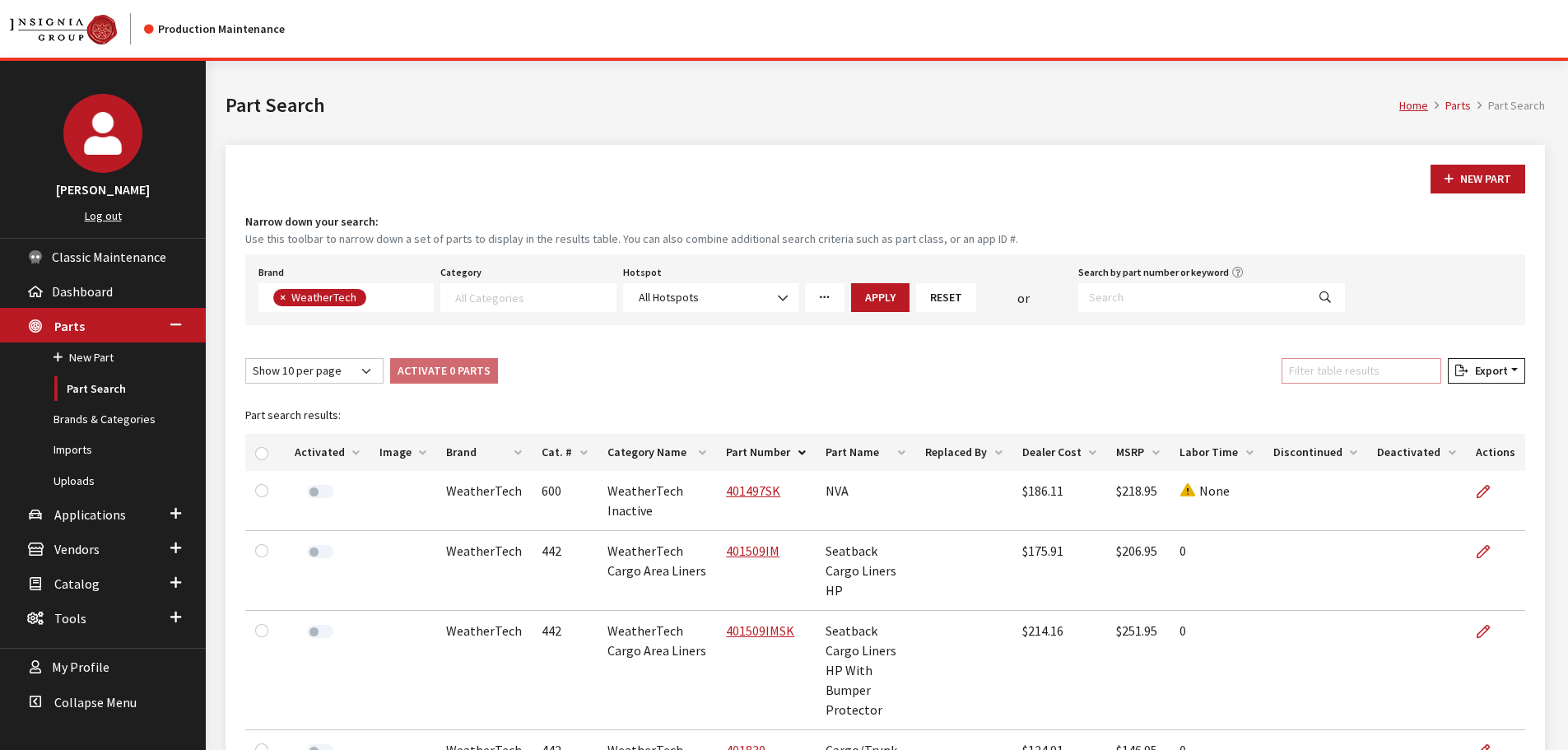
click at [1302, 372] on input "Filter table results" at bounding box center [1361, 371] width 160 height 25
click at [1309, 372] on input "Filter table results" at bounding box center [1361, 371] width 160 height 25
paste input "80709IM"
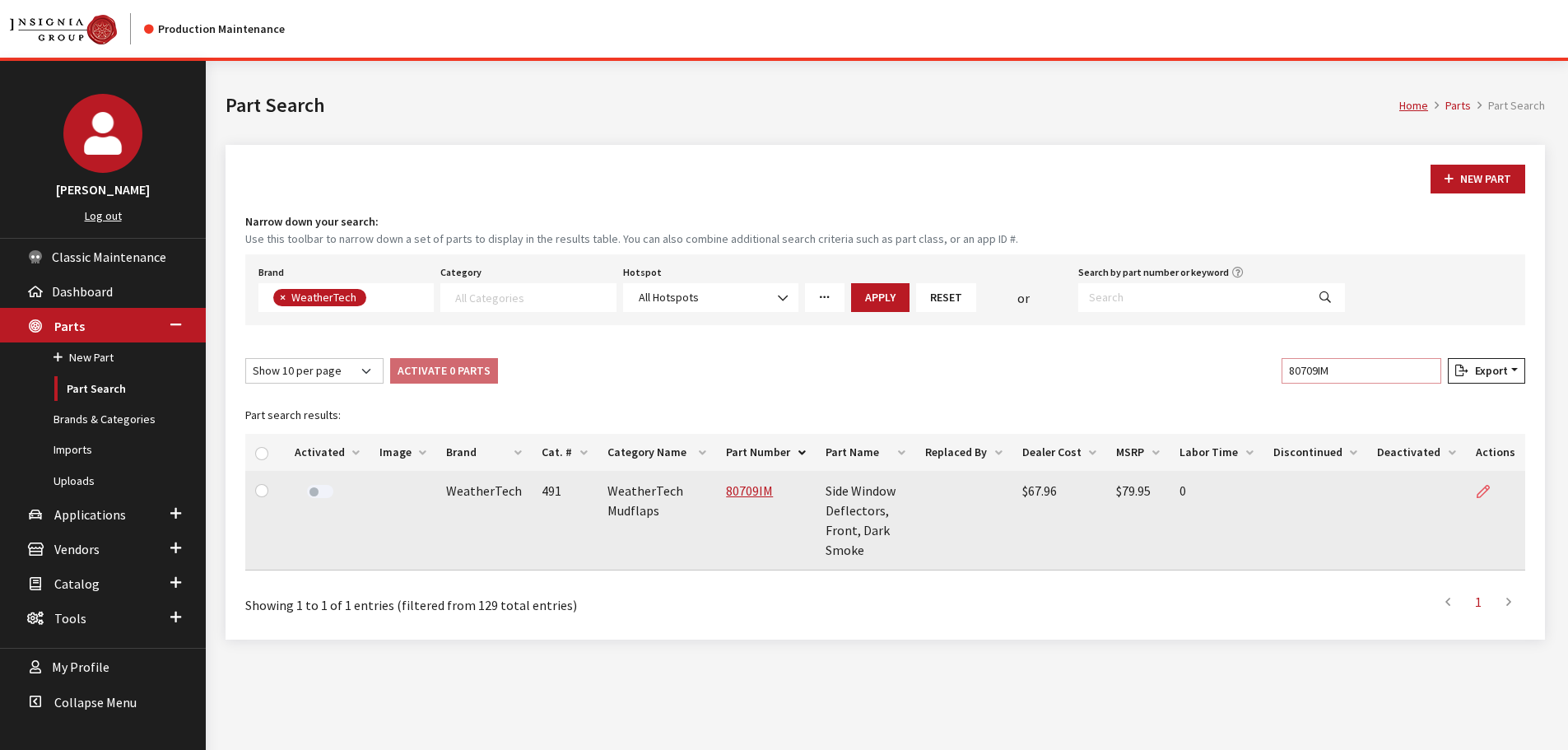
type input "80709IM"
click at [1483, 488] on icon at bounding box center [1484, 492] width 14 height 14
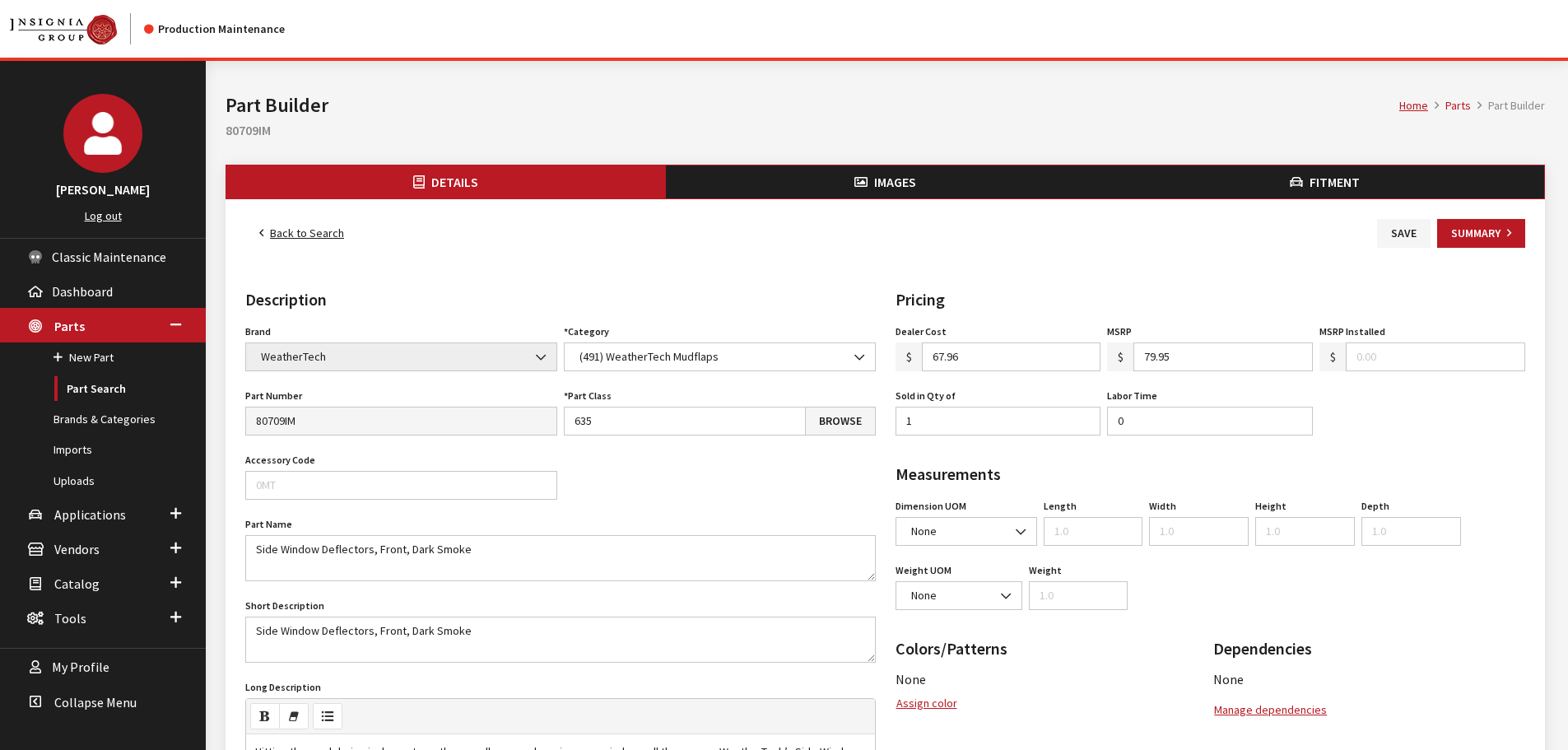
click at [811, 181] on button "Images" at bounding box center [885, 181] width 440 height 33
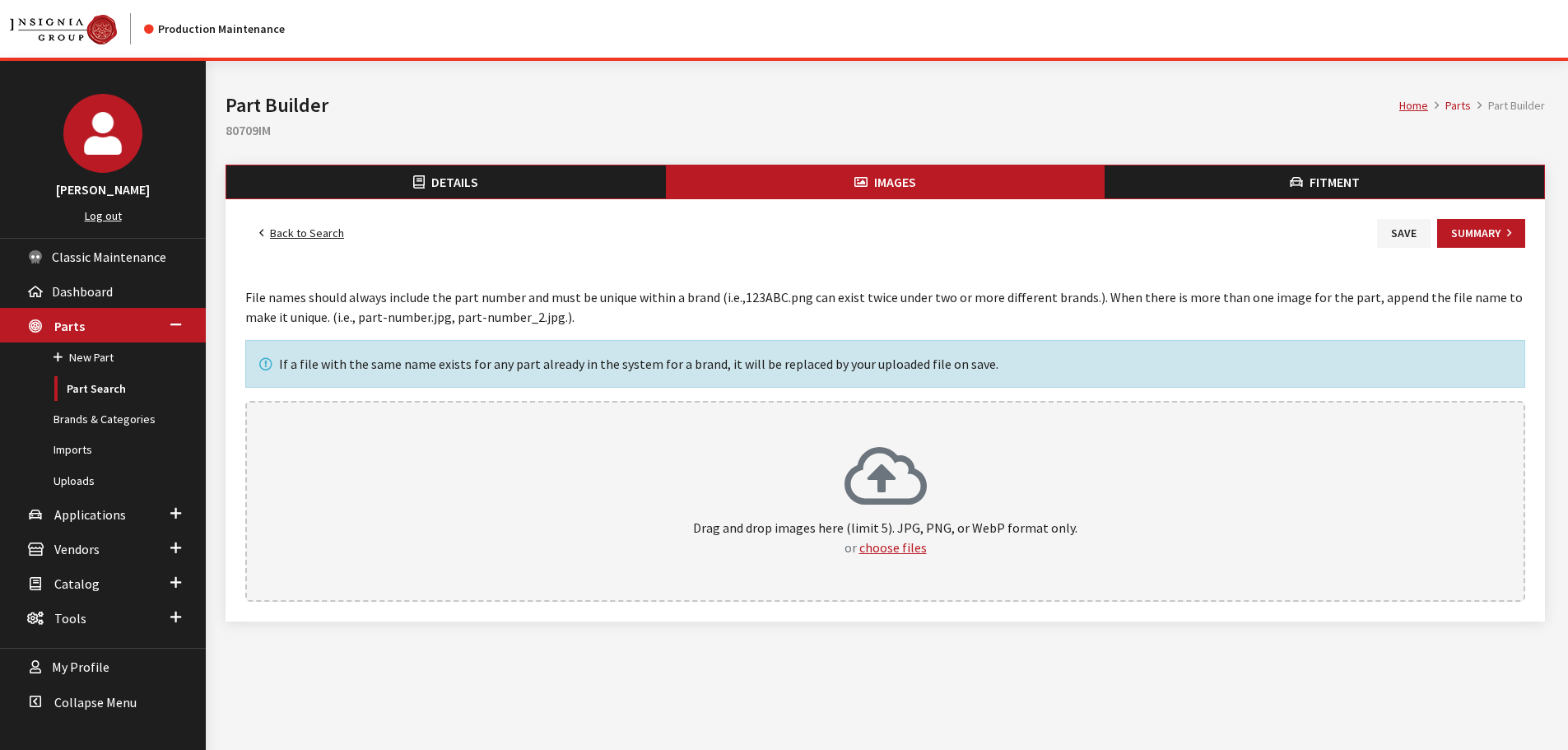
click at [849, 440] on div "Drag and drop images here (limit 5). JPG, PNG, or WebP format only. or choose f…" at bounding box center [885, 501] width 1280 height 201
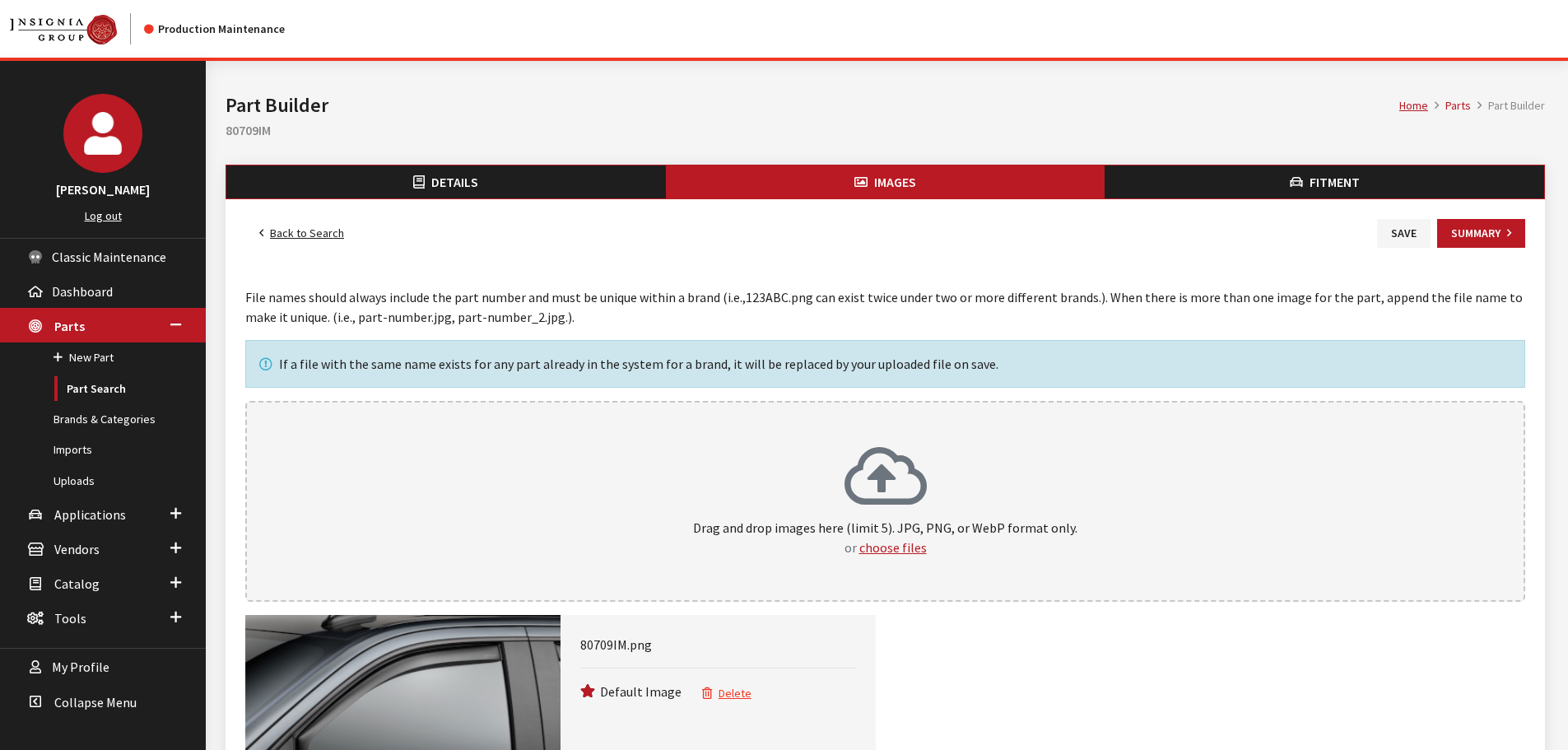
drag, startPoint x: 1393, startPoint y: 235, endPoint x: 1031, endPoint y: 234, distance: 362.0
click at [1394, 234] on button "Save" at bounding box center [1403, 234] width 53 height 29
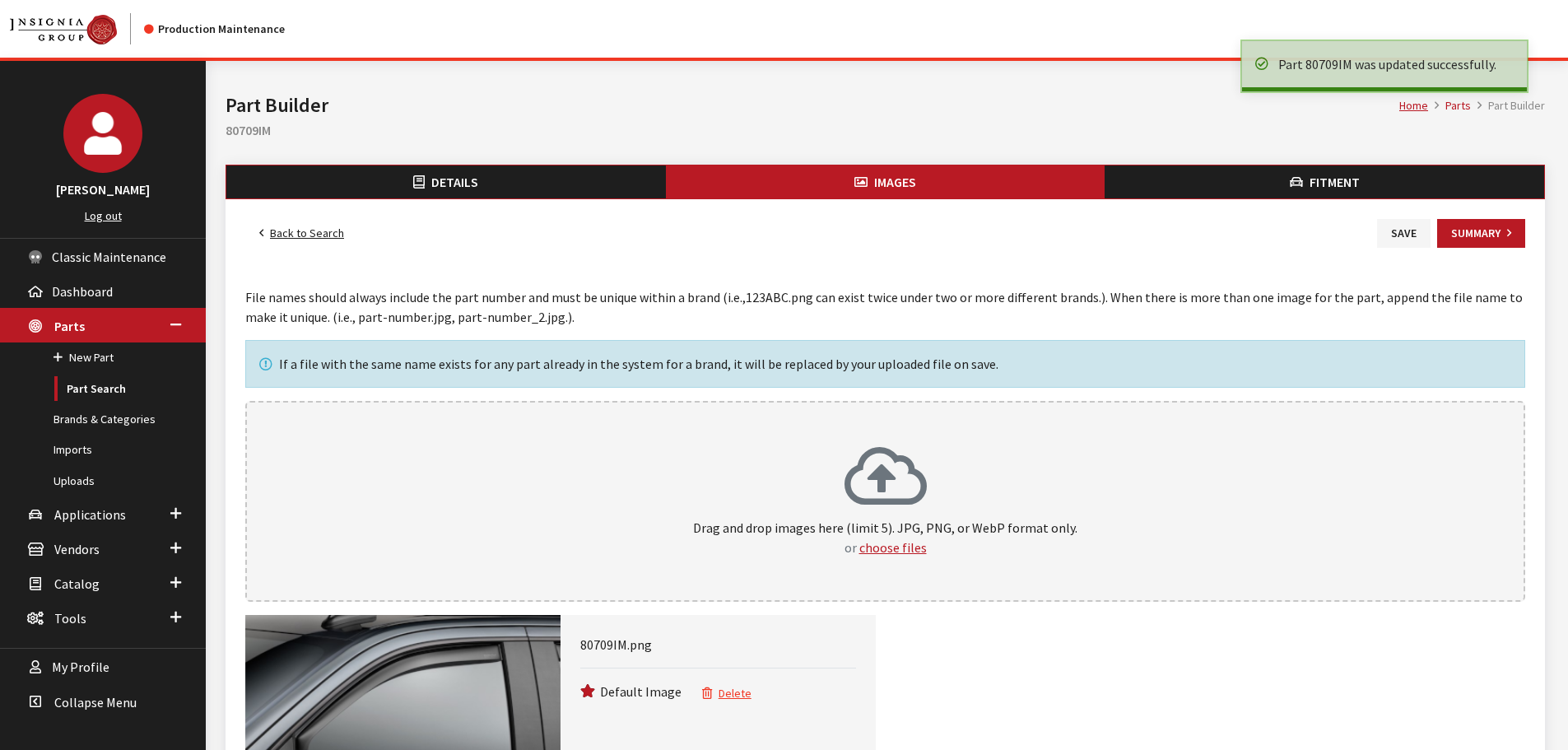
click at [310, 233] on link "Back to Search" at bounding box center [302, 234] width 113 height 29
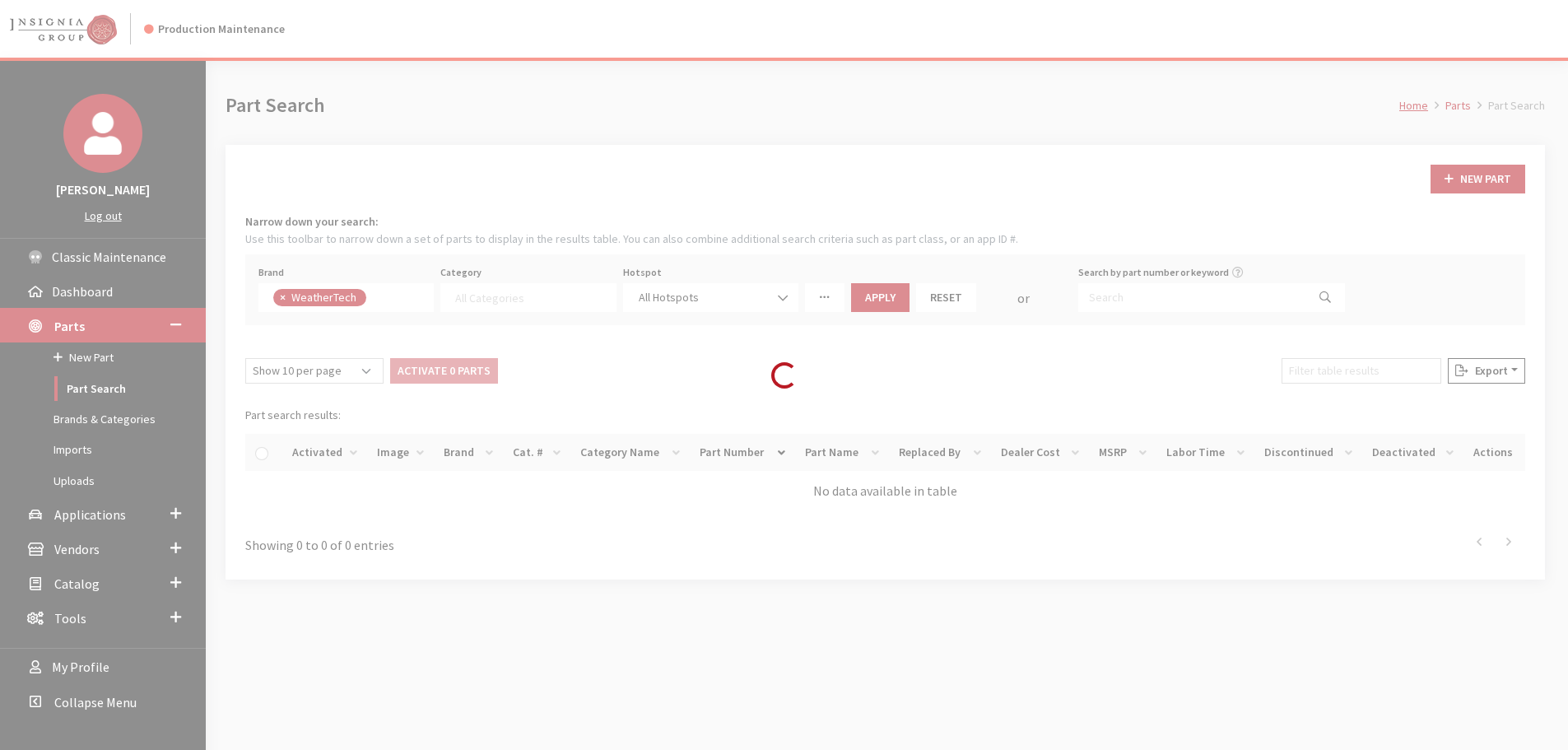
select select
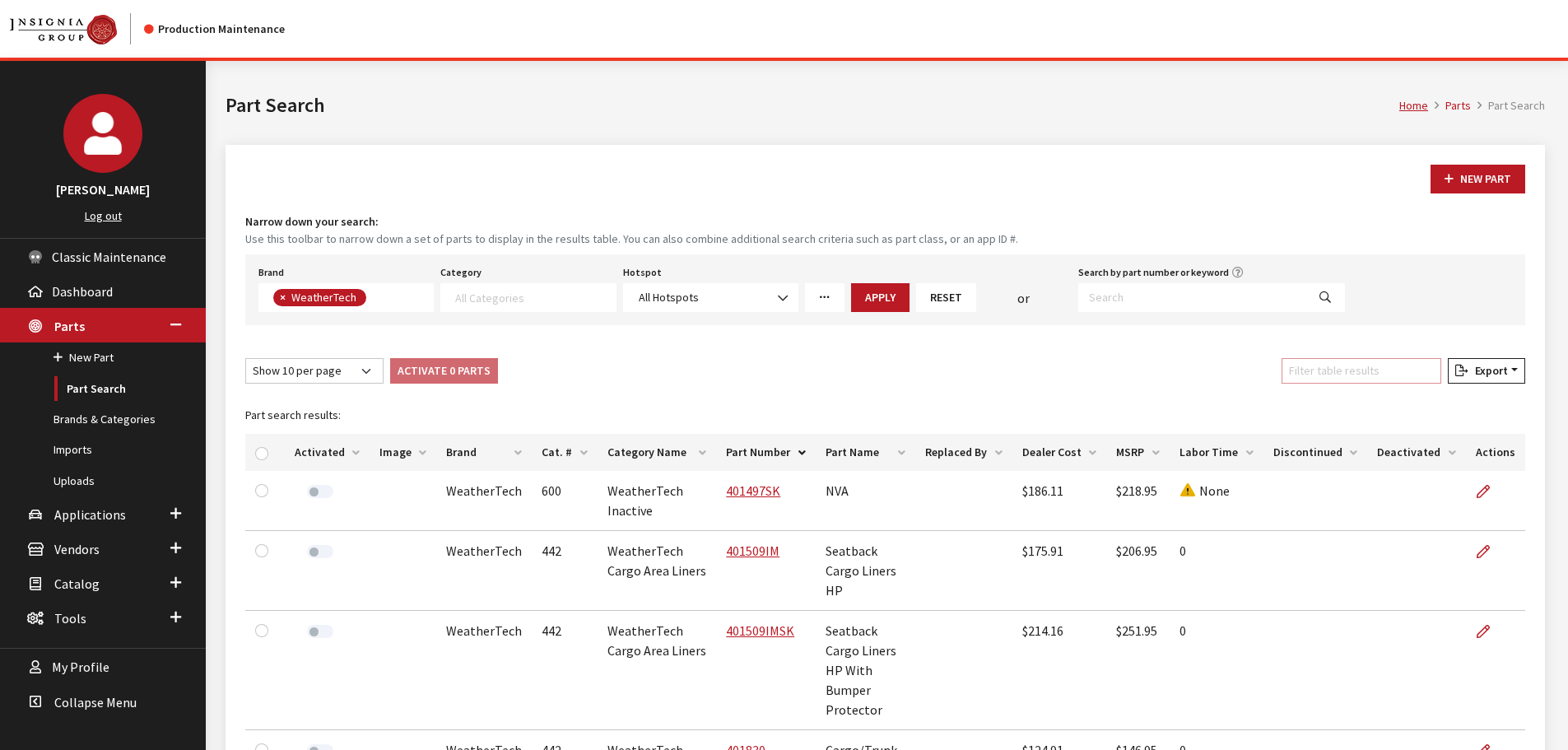
click at [1407, 378] on input "Filter table results" at bounding box center [1361, 371] width 160 height 25
paste input "80909IM"
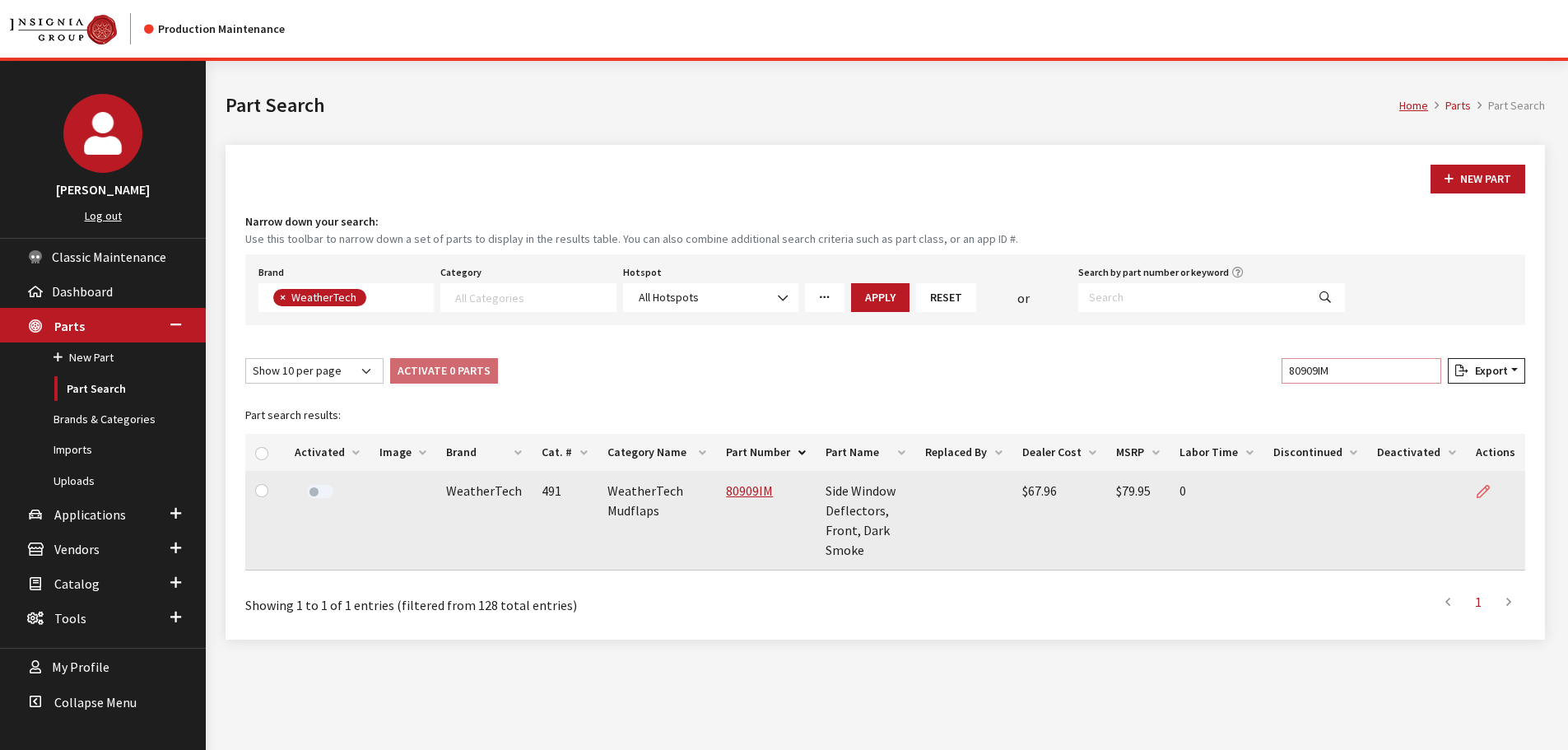
type input "80909IM"
click at [1480, 481] on link at bounding box center [1489, 491] width 28 height 41
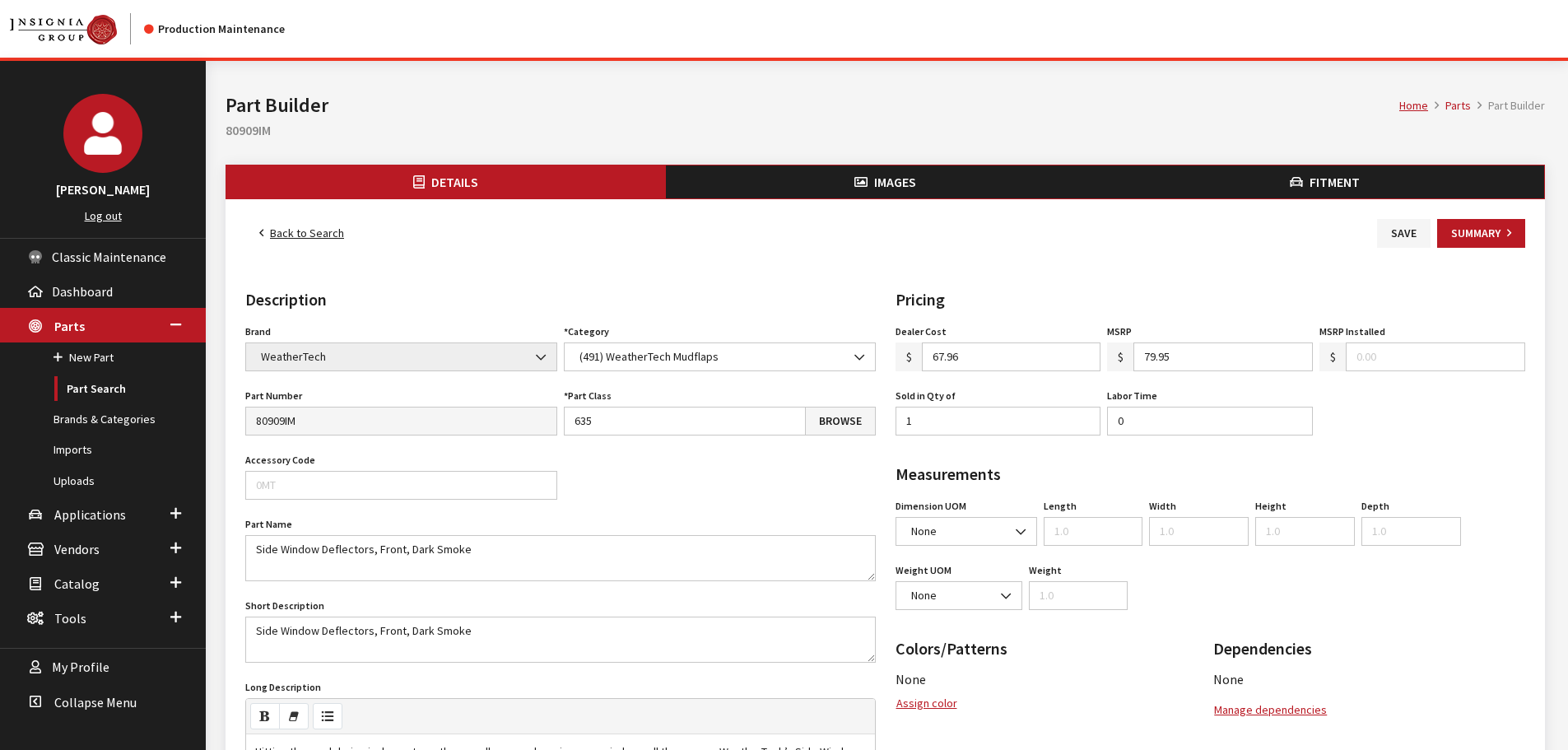
click at [974, 180] on button "Images" at bounding box center [885, 181] width 440 height 33
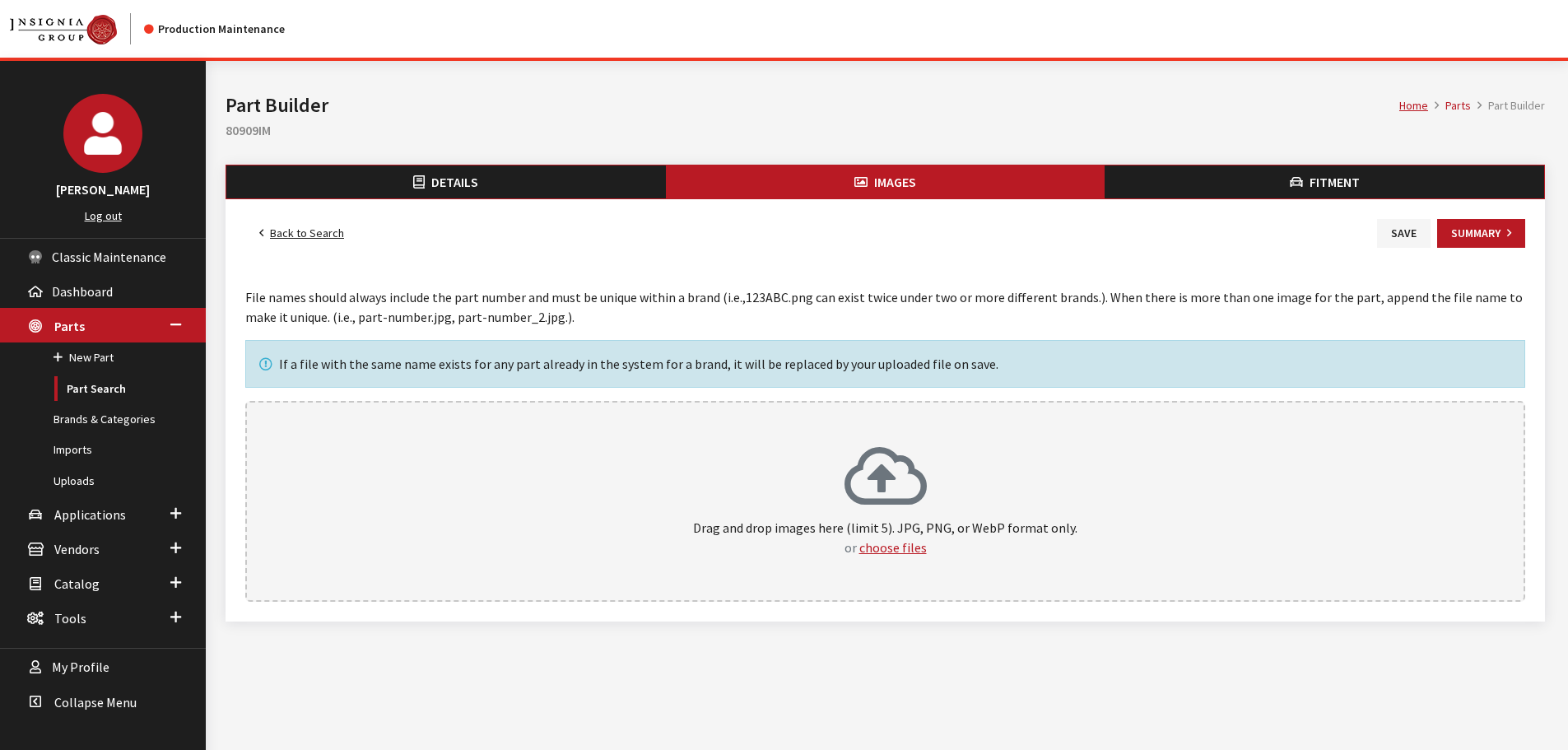
click at [1006, 416] on div "Drag and drop images here (limit 5). JPG, PNG, or WebP format only. or choose f…" at bounding box center [885, 501] width 1280 height 201
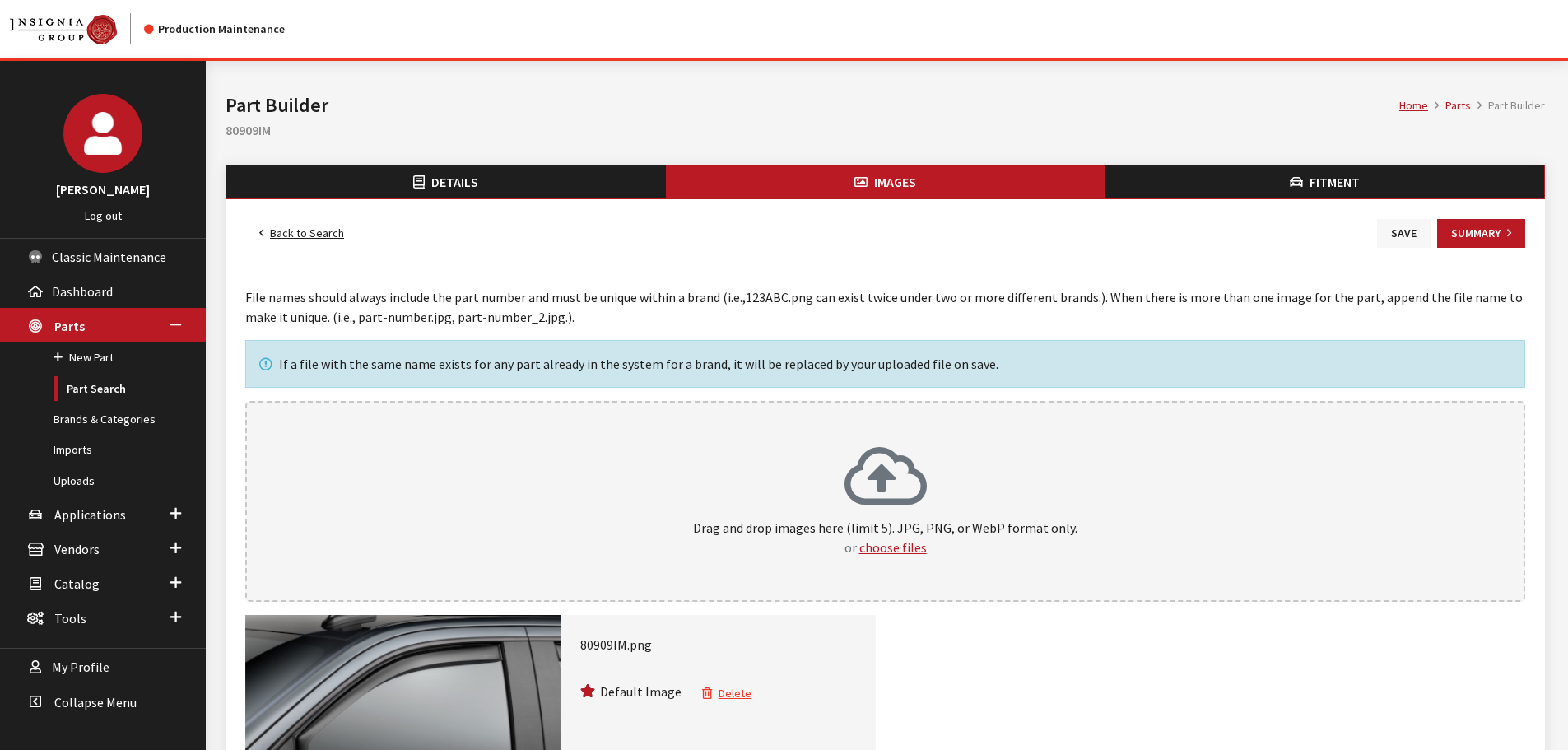
click at [1406, 235] on button "Save" at bounding box center [1403, 234] width 53 height 29
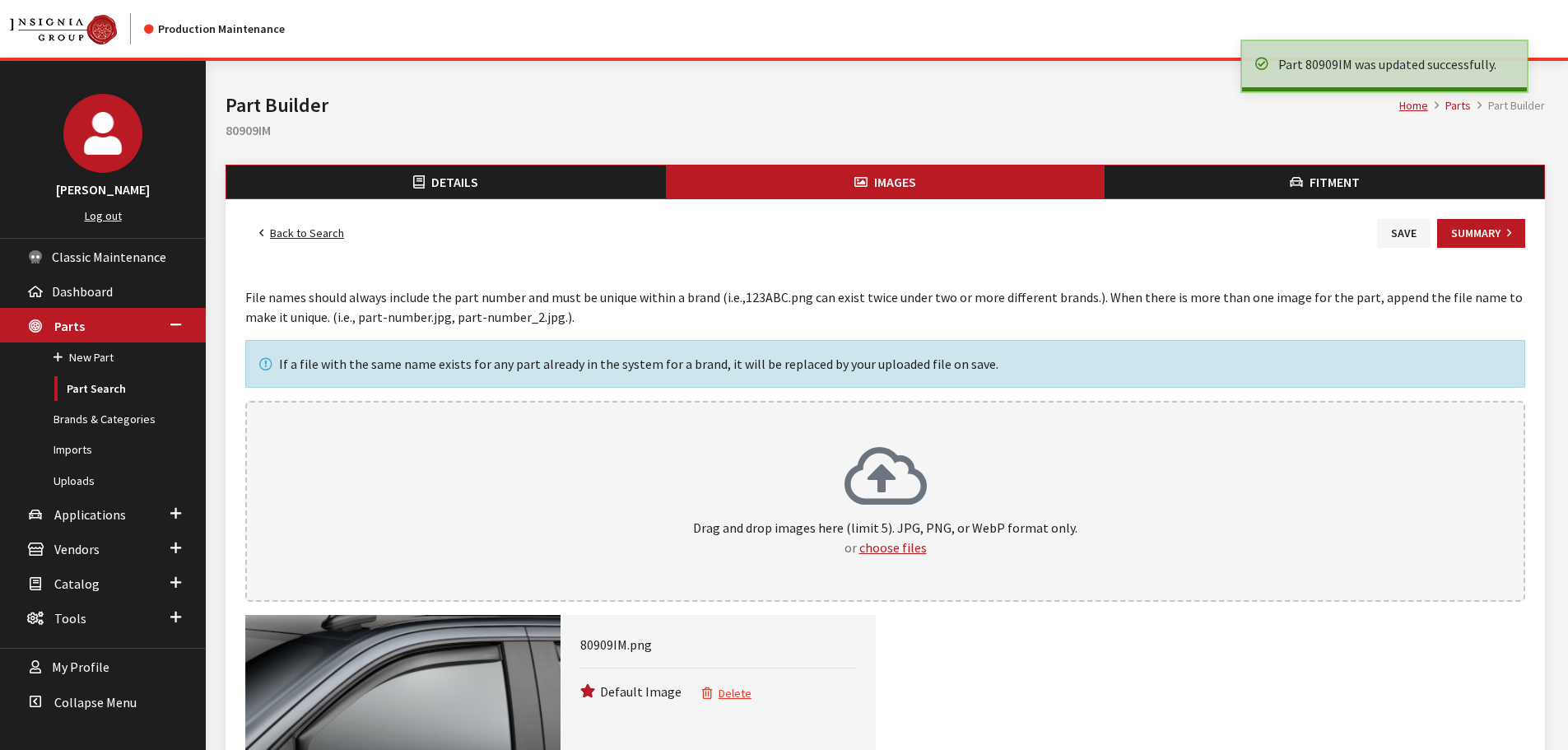
click at [293, 229] on link "Back to Search" at bounding box center [302, 234] width 113 height 29
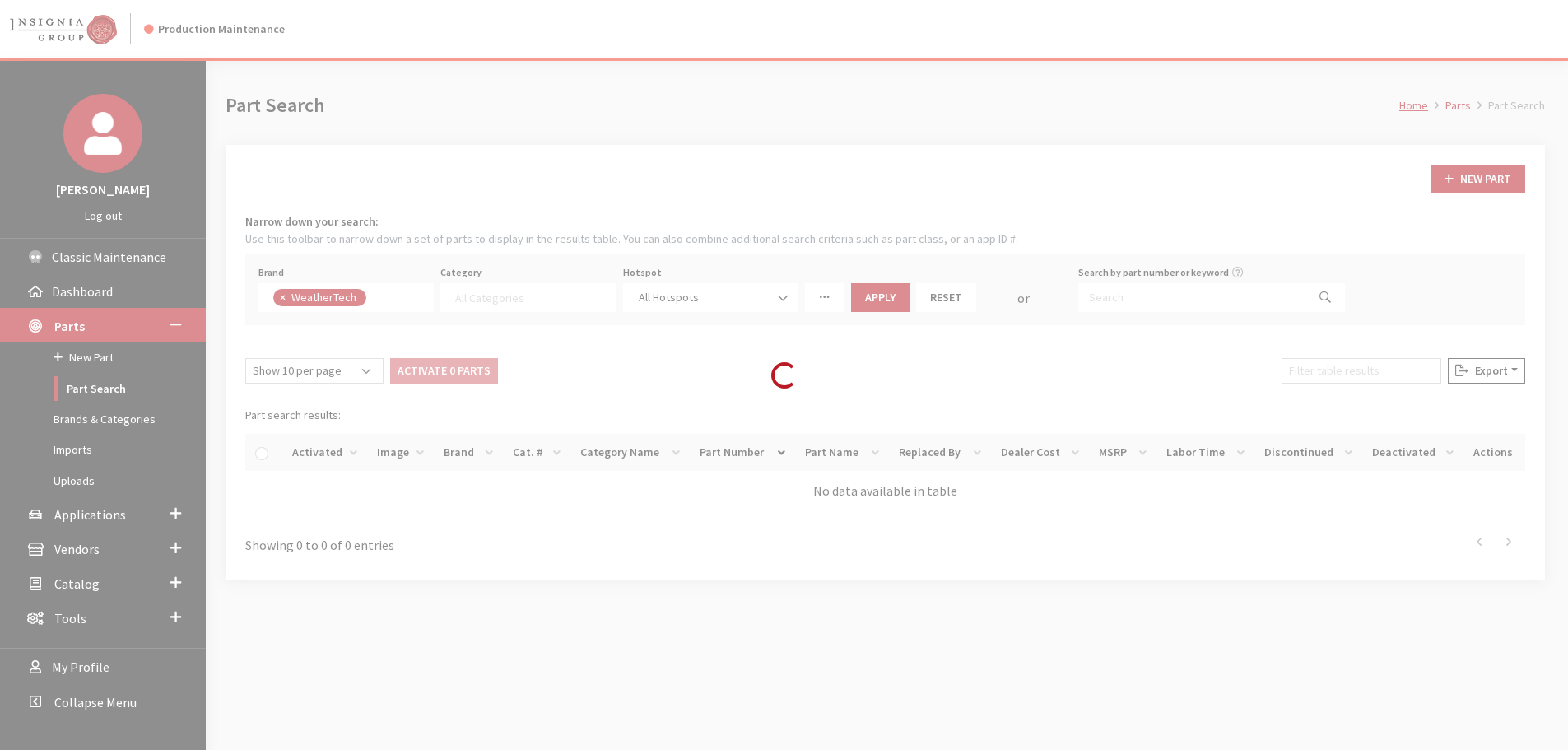
select select
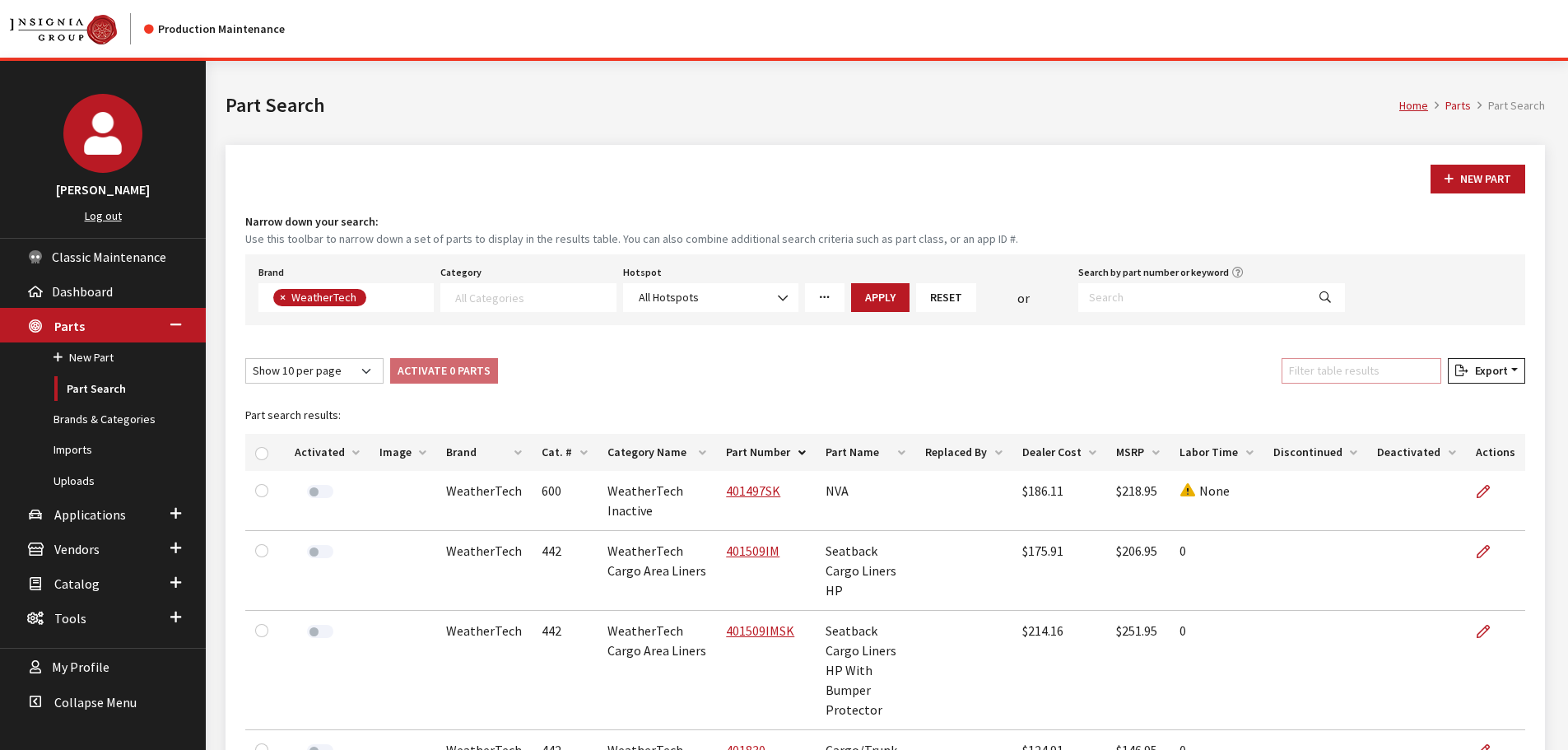
click at [1354, 371] on input "Filter table results" at bounding box center [1361, 371] width 160 height 25
paste input "80034IM"
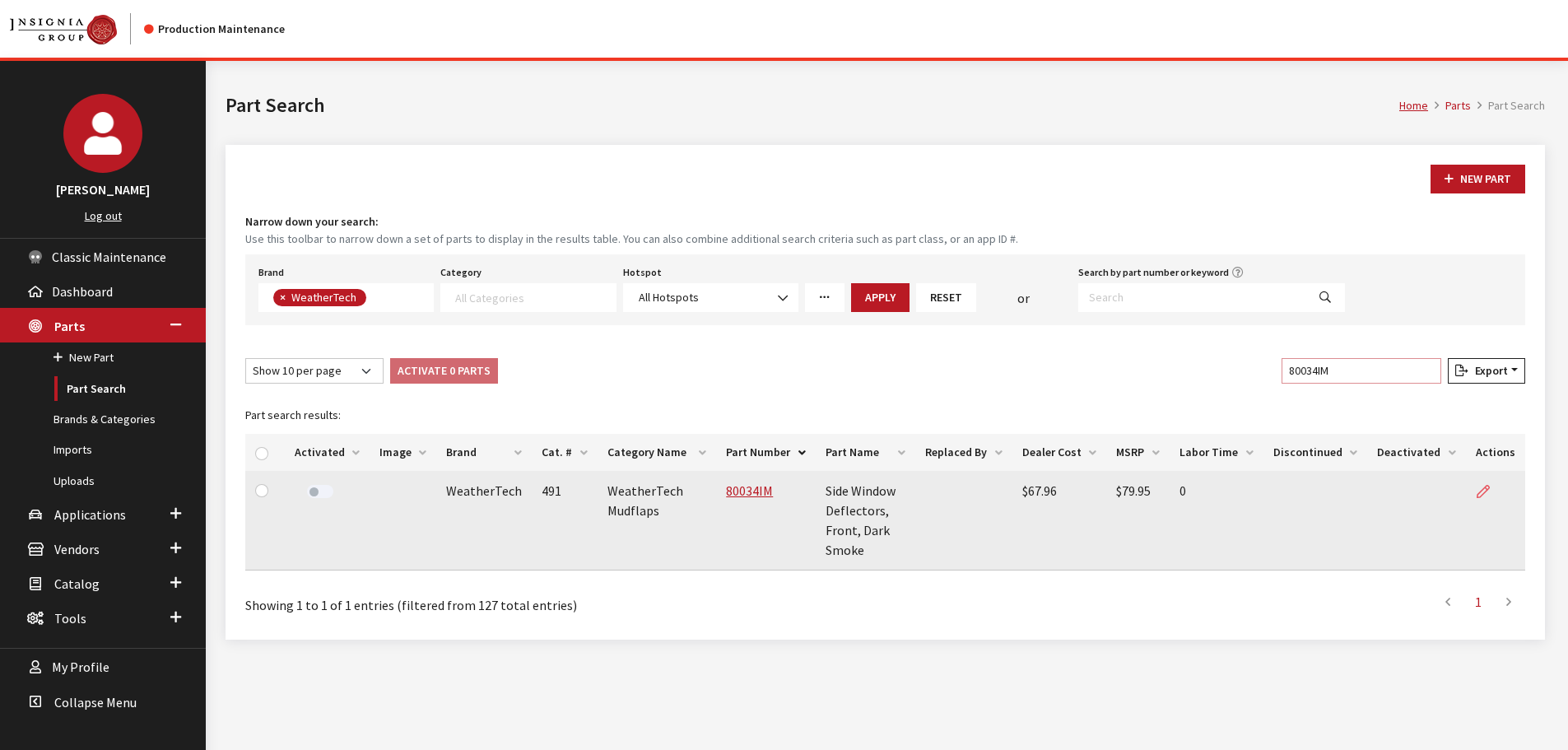
type input "80034IM"
click at [1484, 489] on icon at bounding box center [1484, 492] width 14 height 14
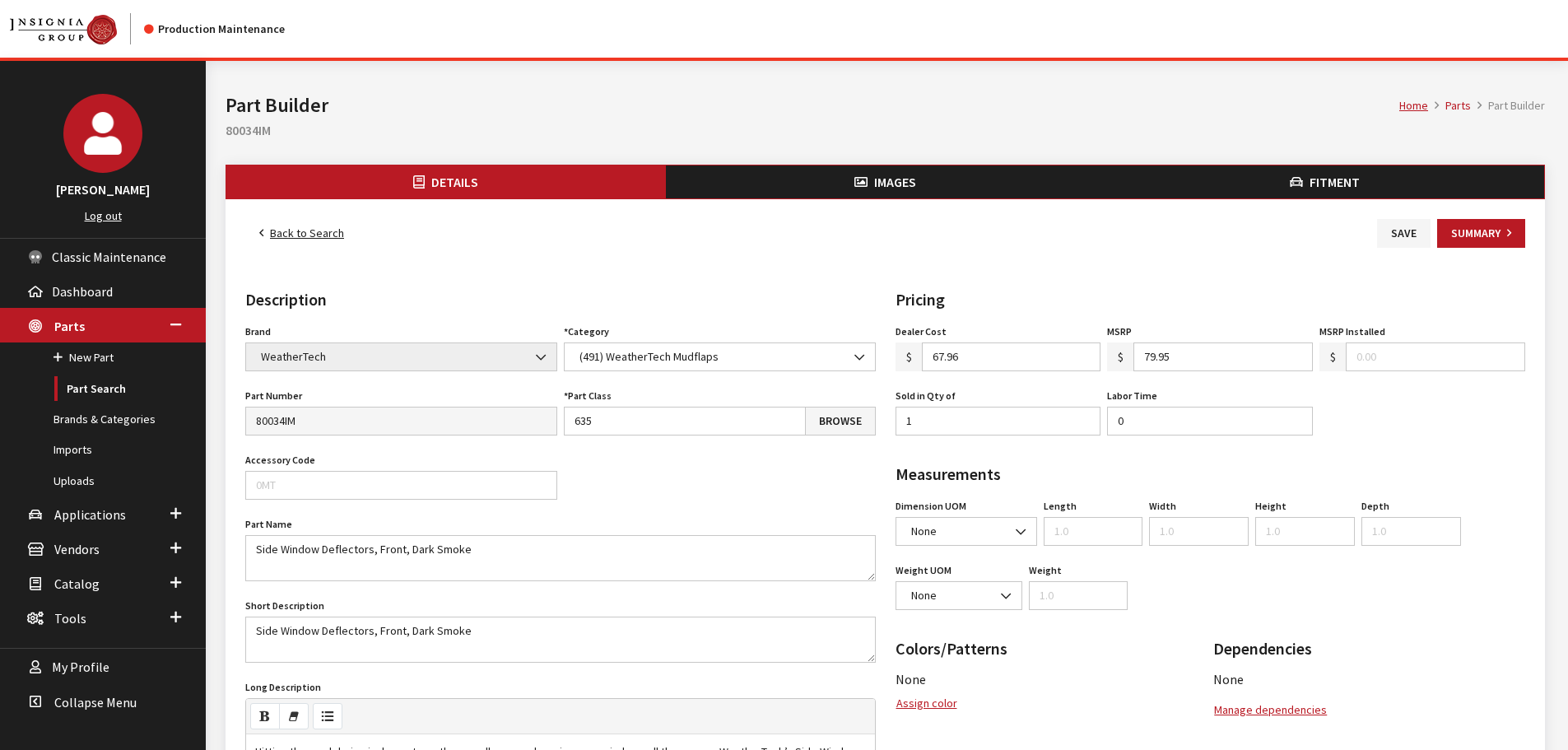
click at [848, 194] on button "Images" at bounding box center [885, 181] width 440 height 33
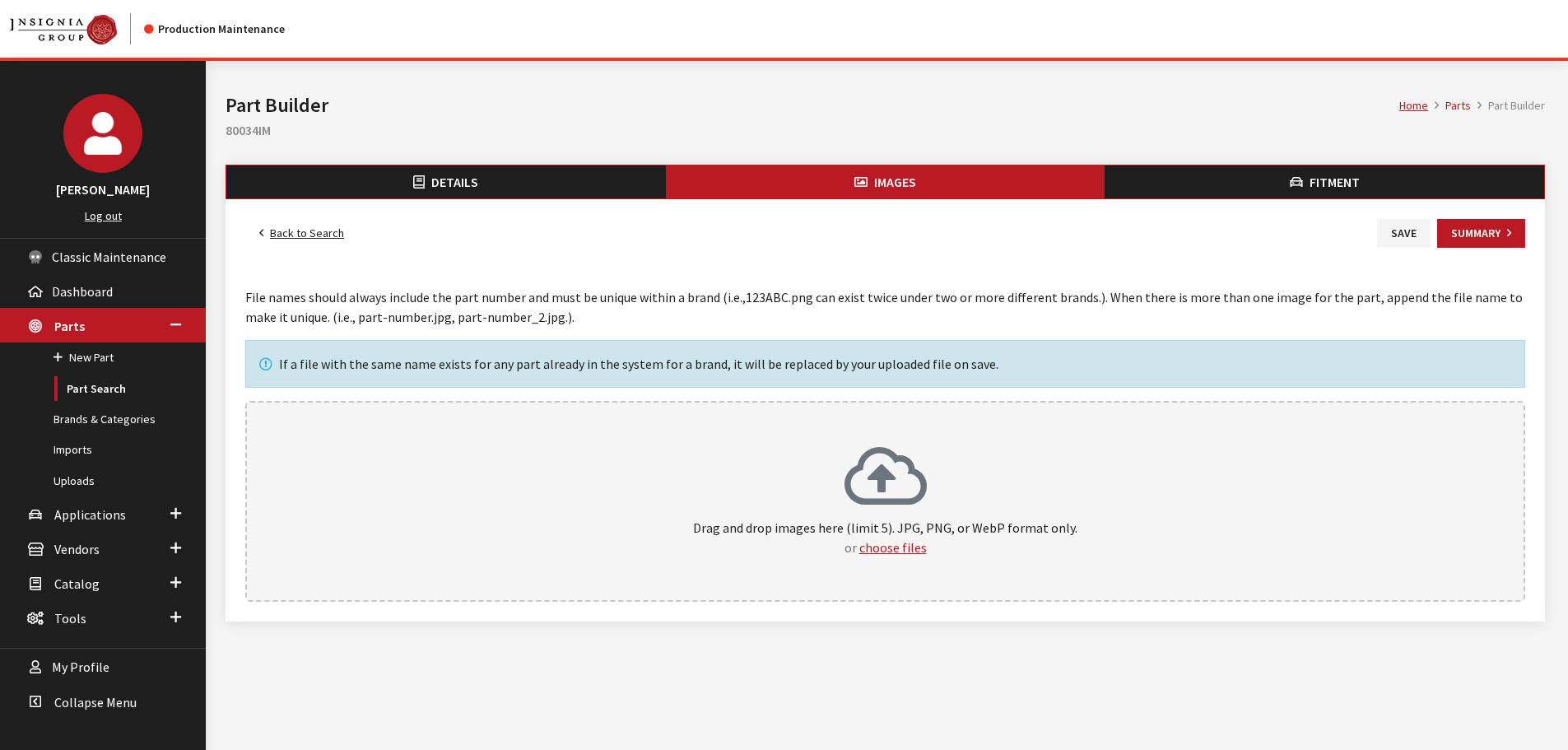
click at [975, 440] on div "Drag and drop images here (limit 5). JPG, PNG, or WebP format only. or choose f…" at bounding box center [885, 501] width 1280 height 201
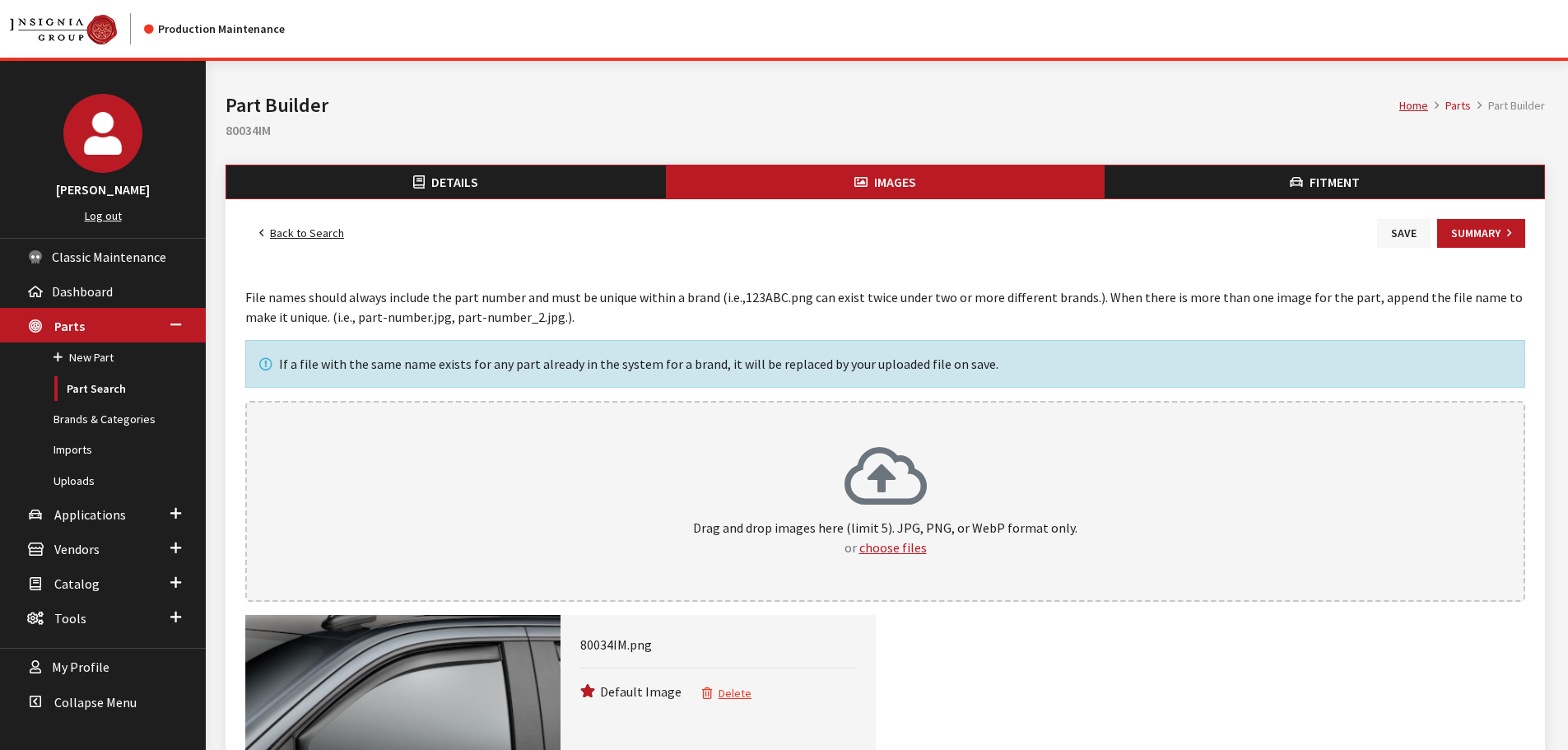
click at [1400, 232] on button "Save" at bounding box center [1403, 234] width 53 height 29
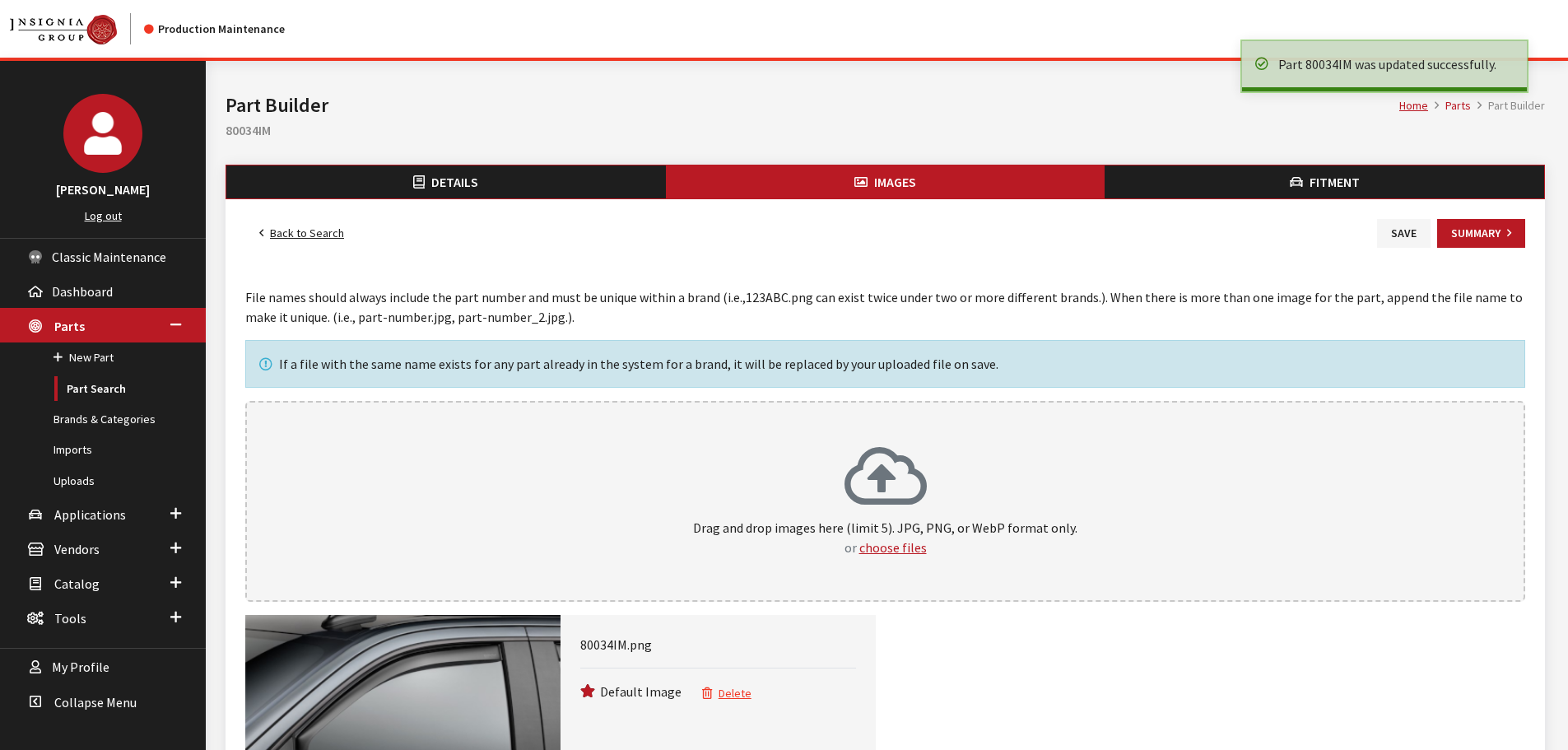
drag, startPoint x: 0, startPoint y: 0, endPoint x: 319, endPoint y: 235, distance: 396.2
click at [319, 235] on link "Back to Search" at bounding box center [302, 234] width 113 height 29
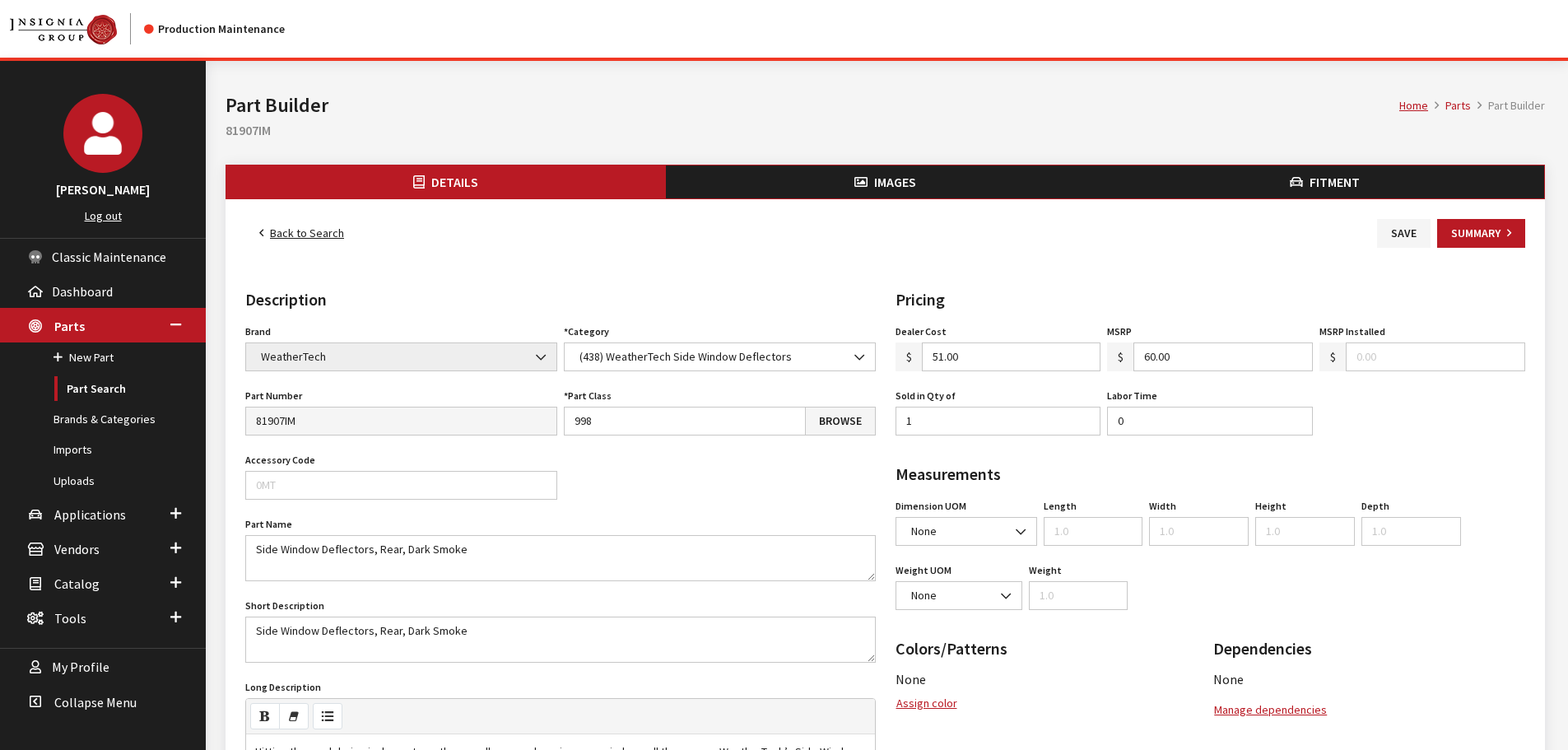
click at [885, 189] on span "Images" at bounding box center [895, 181] width 42 height 16
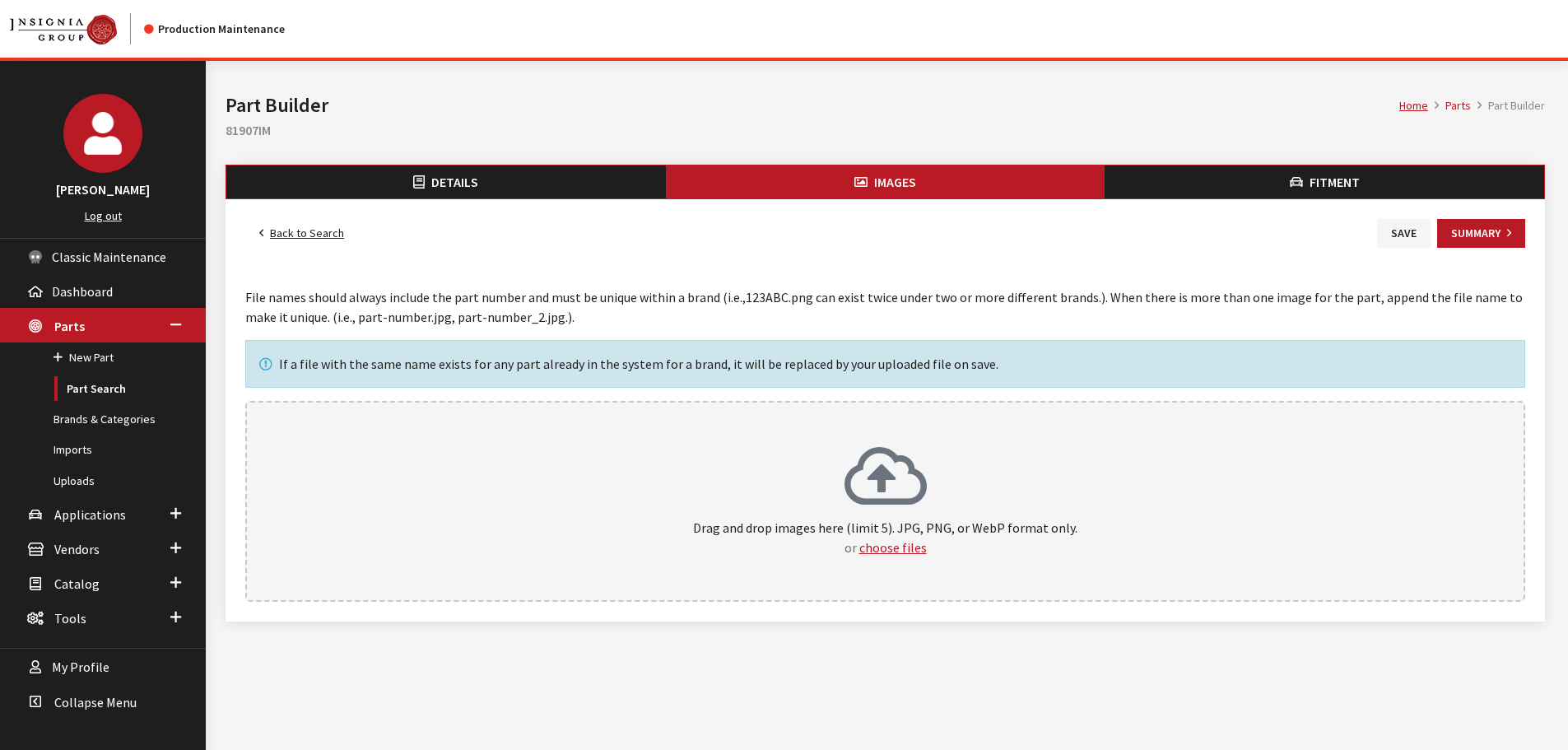
click at [943, 437] on div "Drag and drop images here (limit 5). JPG, PNG, or WebP format only. or choose f…" at bounding box center [885, 501] width 1280 height 201
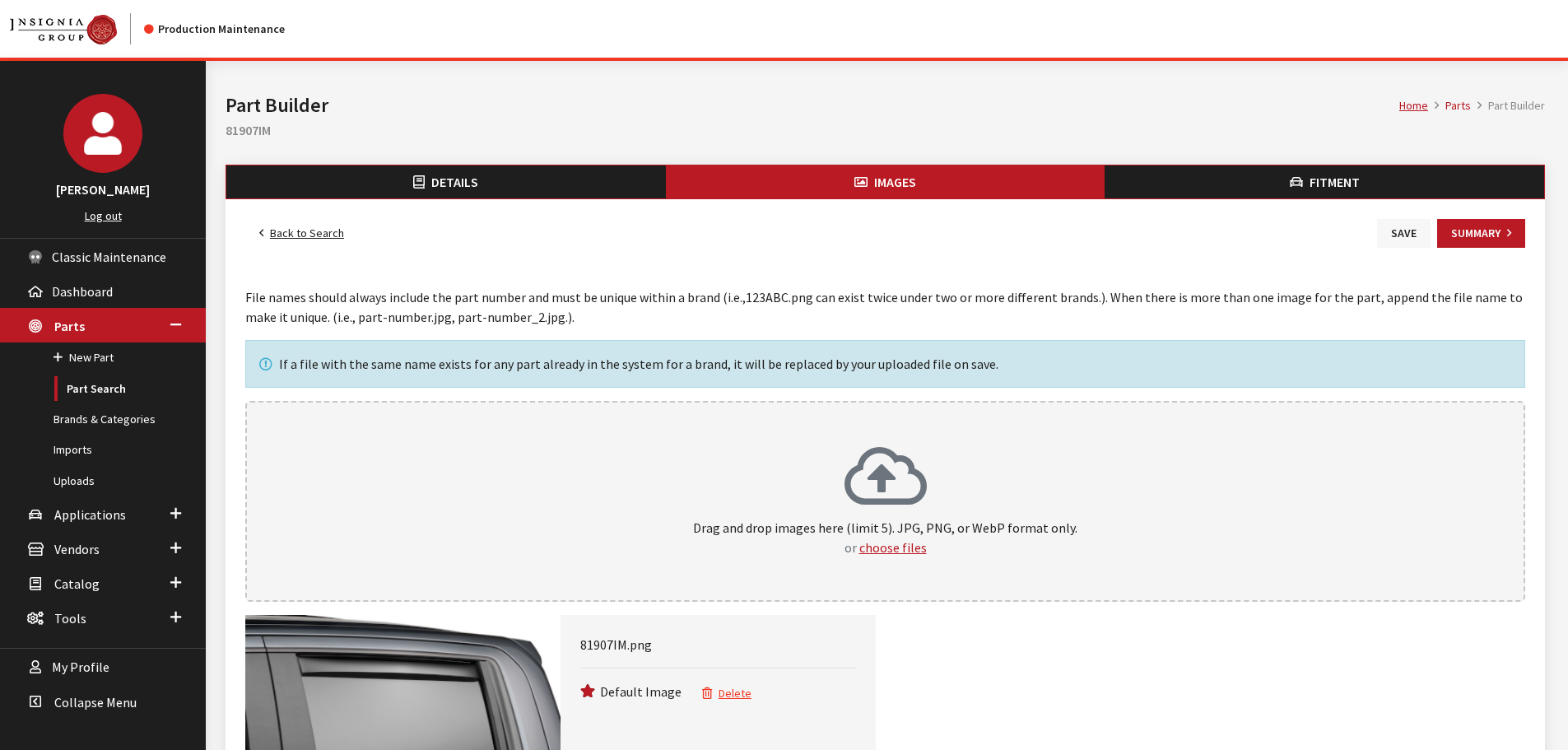
click at [1404, 240] on button "Save" at bounding box center [1403, 234] width 53 height 29
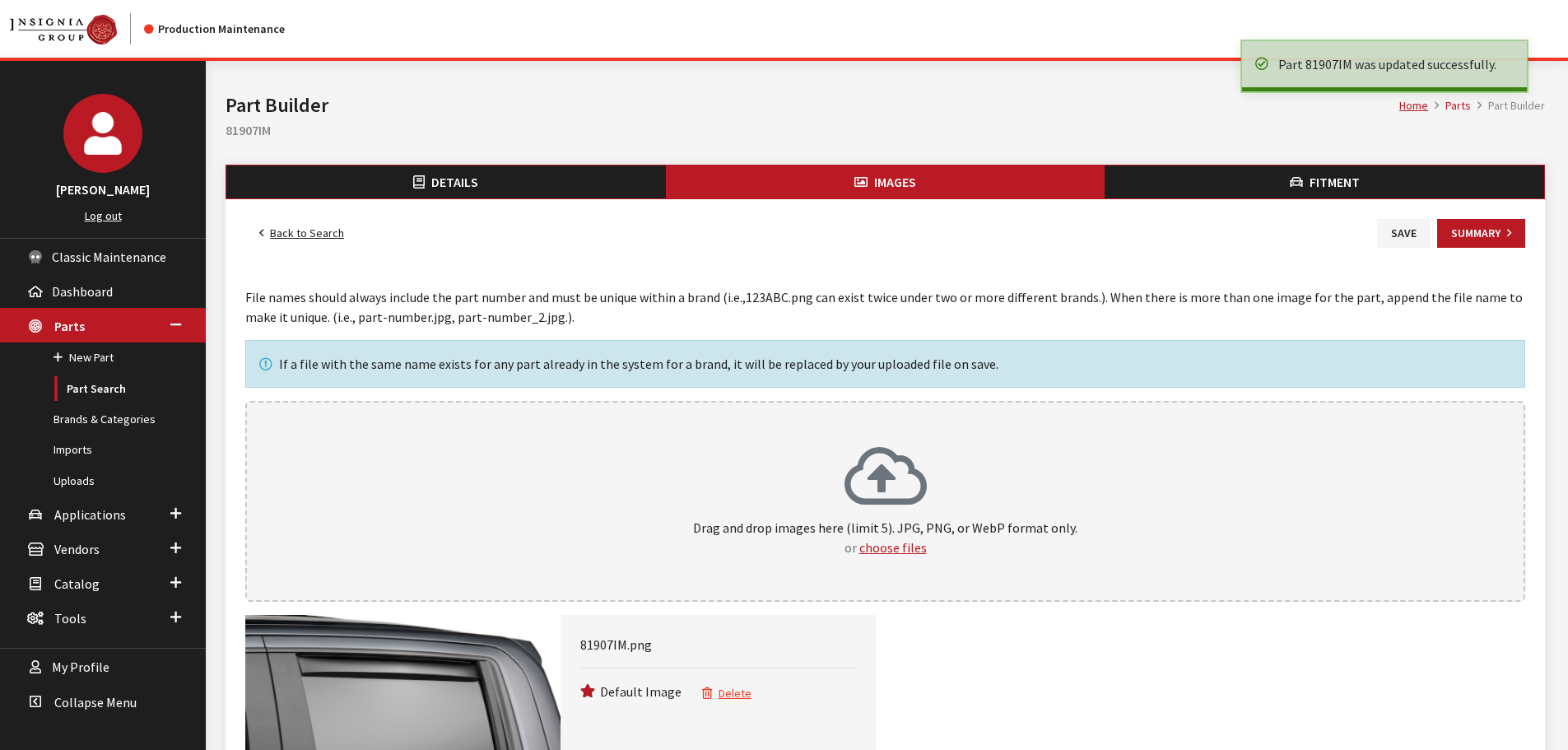
click at [278, 225] on link "Back to Search" at bounding box center [302, 234] width 113 height 29
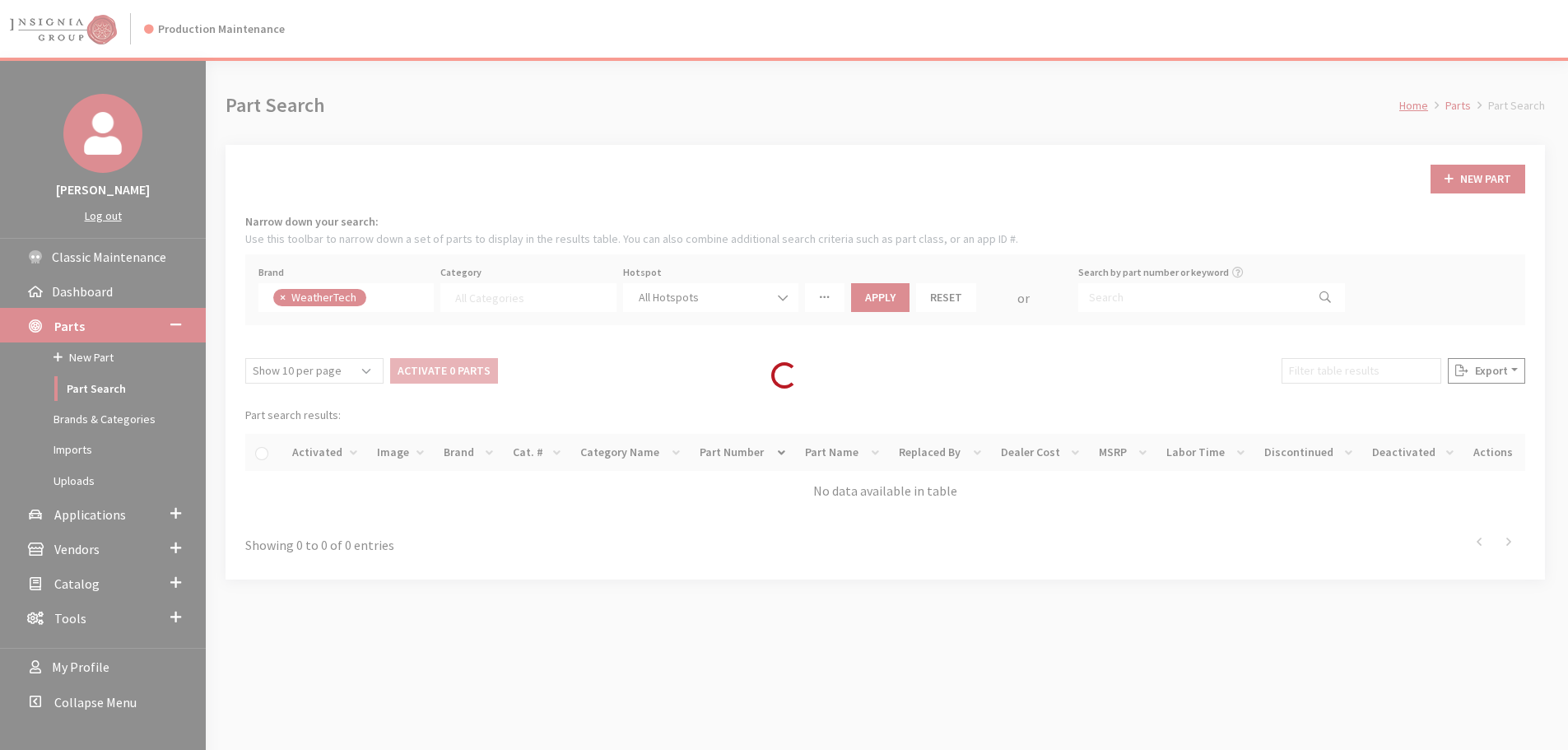
select select
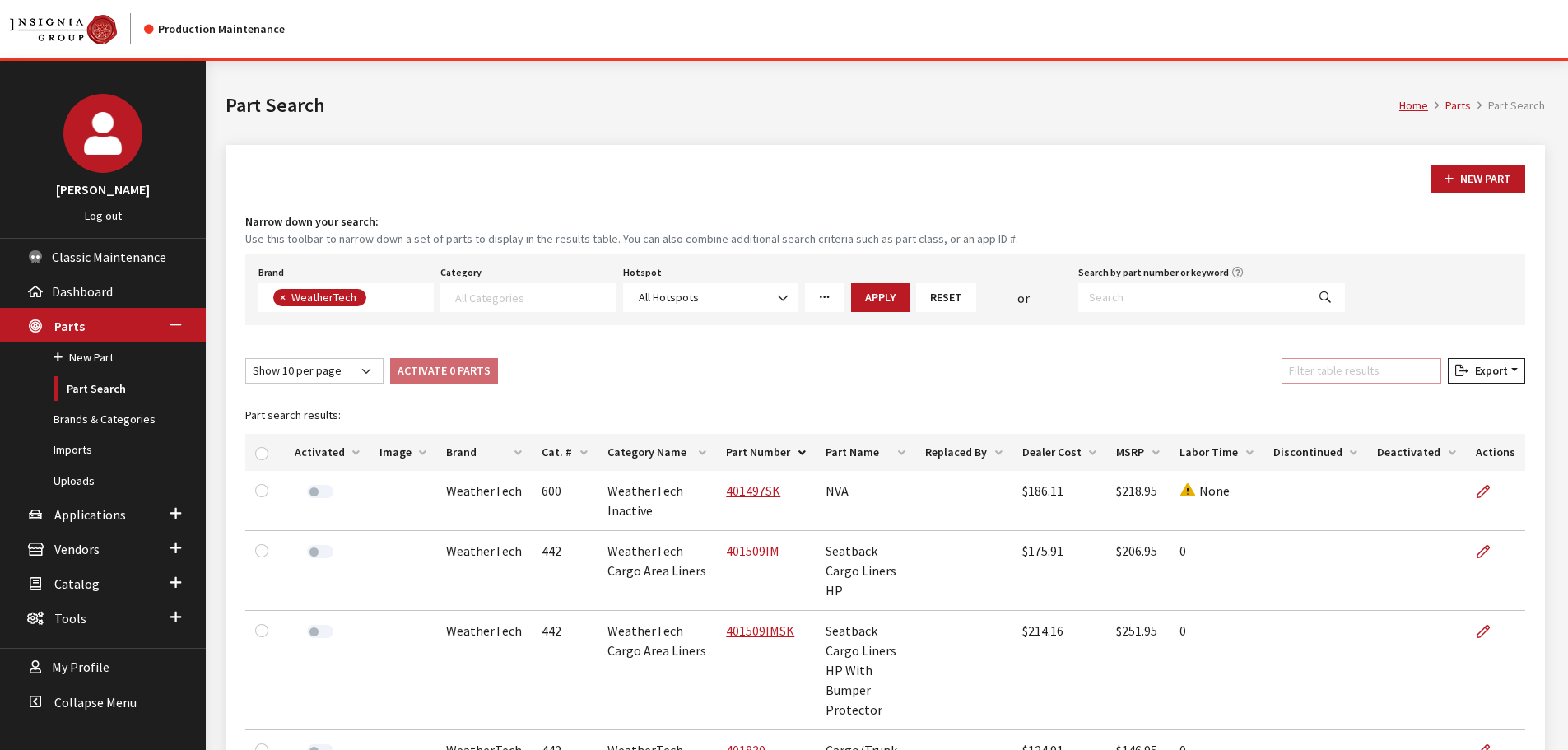
click at [1357, 372] on input "Filter table results" at bounding box center [1361, 371] width 160 height 25
paste input "81724IM"
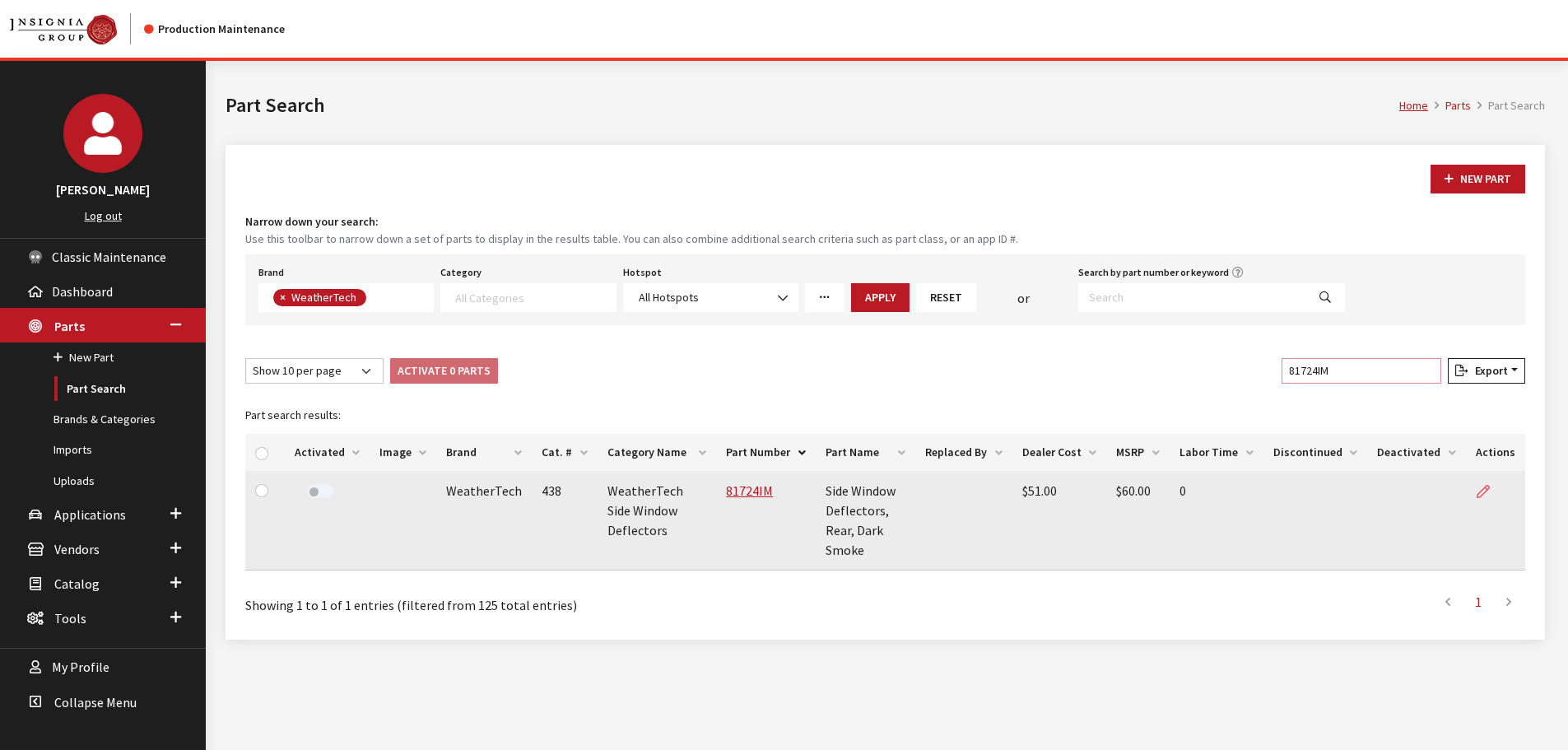
type input "81724IM"
click at [1481, 480] on link at bounding box center [1489, 491] width 28 height 41
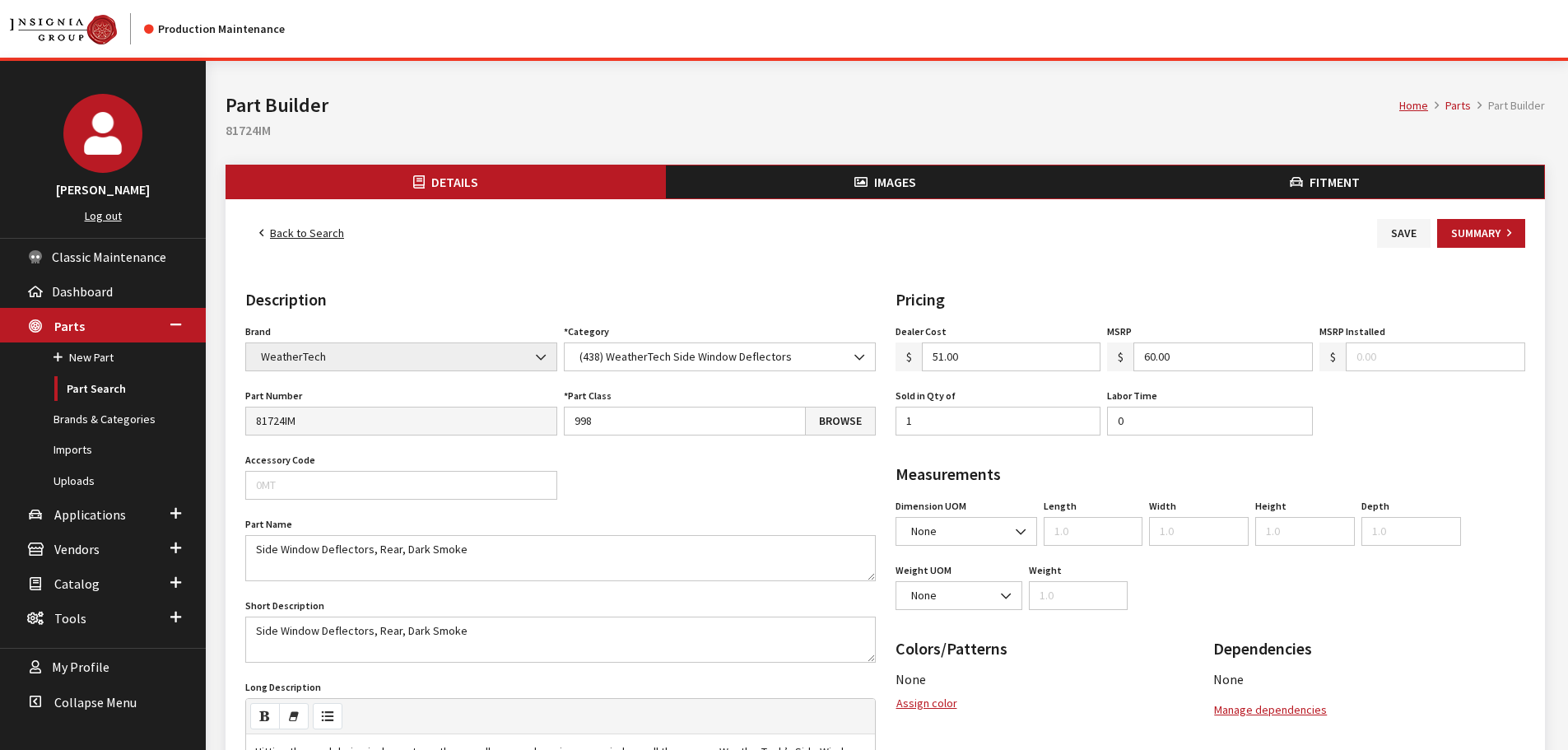
click at [910, 181] on span "Images" at bounding box center [895, 181] width 42 height 16
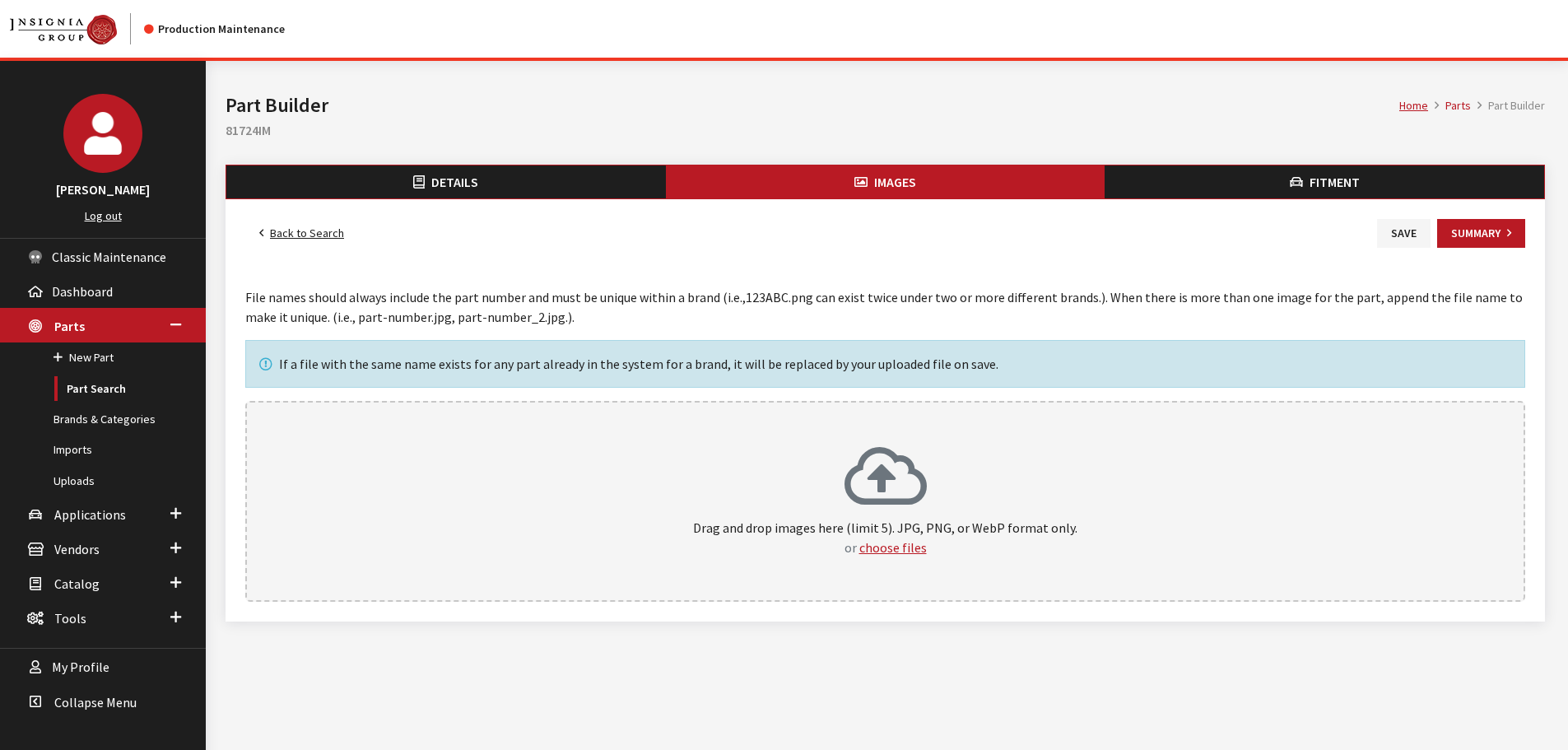
click at [1010, 503] on div "Drag and drop images here (limit 5). JPG, PNG, or WebP format only. or choose f…" at bounding box center [885, 501] width 1244 height 112
click at [1396, 239] on button "Save" at bounding box center [1403, 234] width 53 height 29
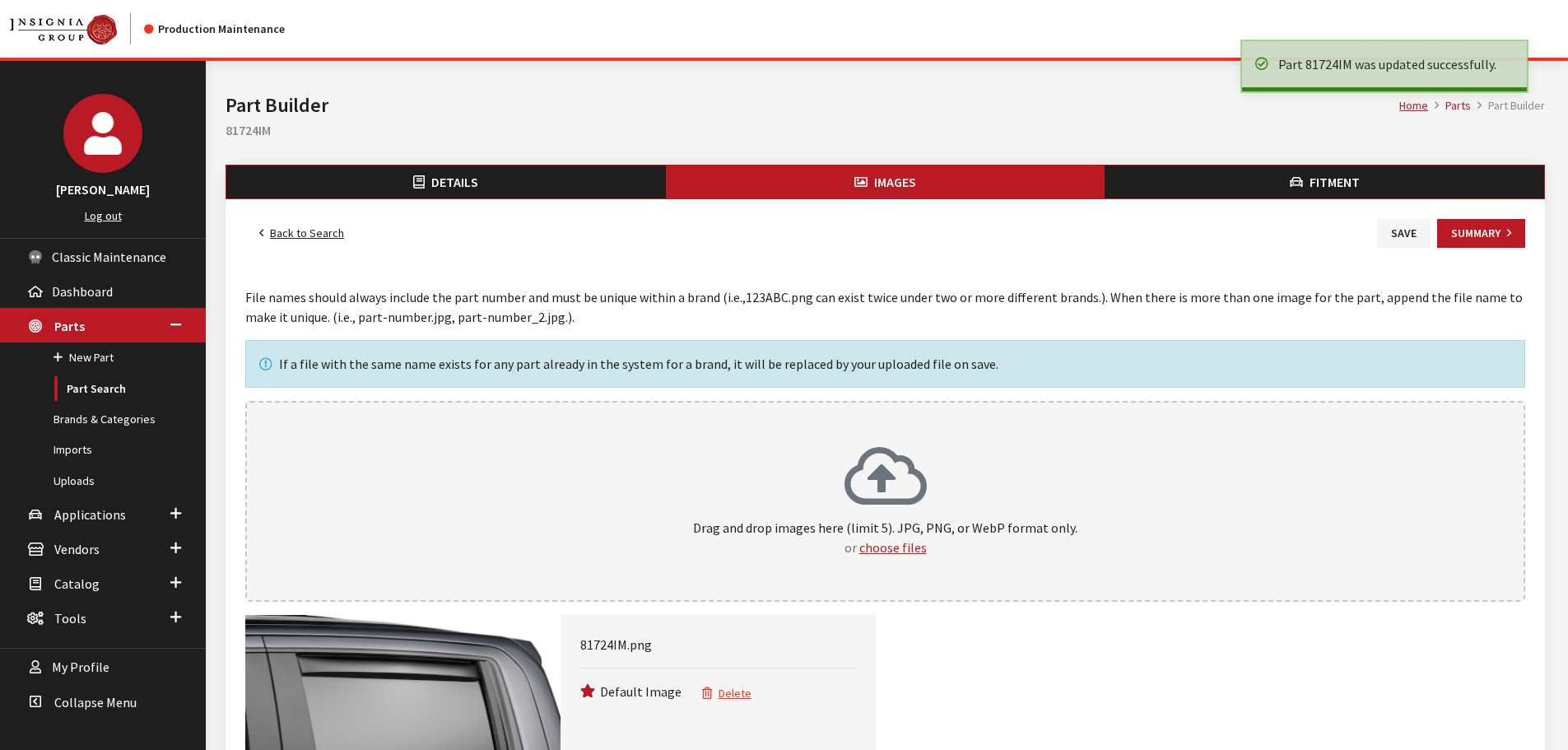
click at [311, 235] on link "Back to Search" at bounding box center [302, 234] width 113 height 29
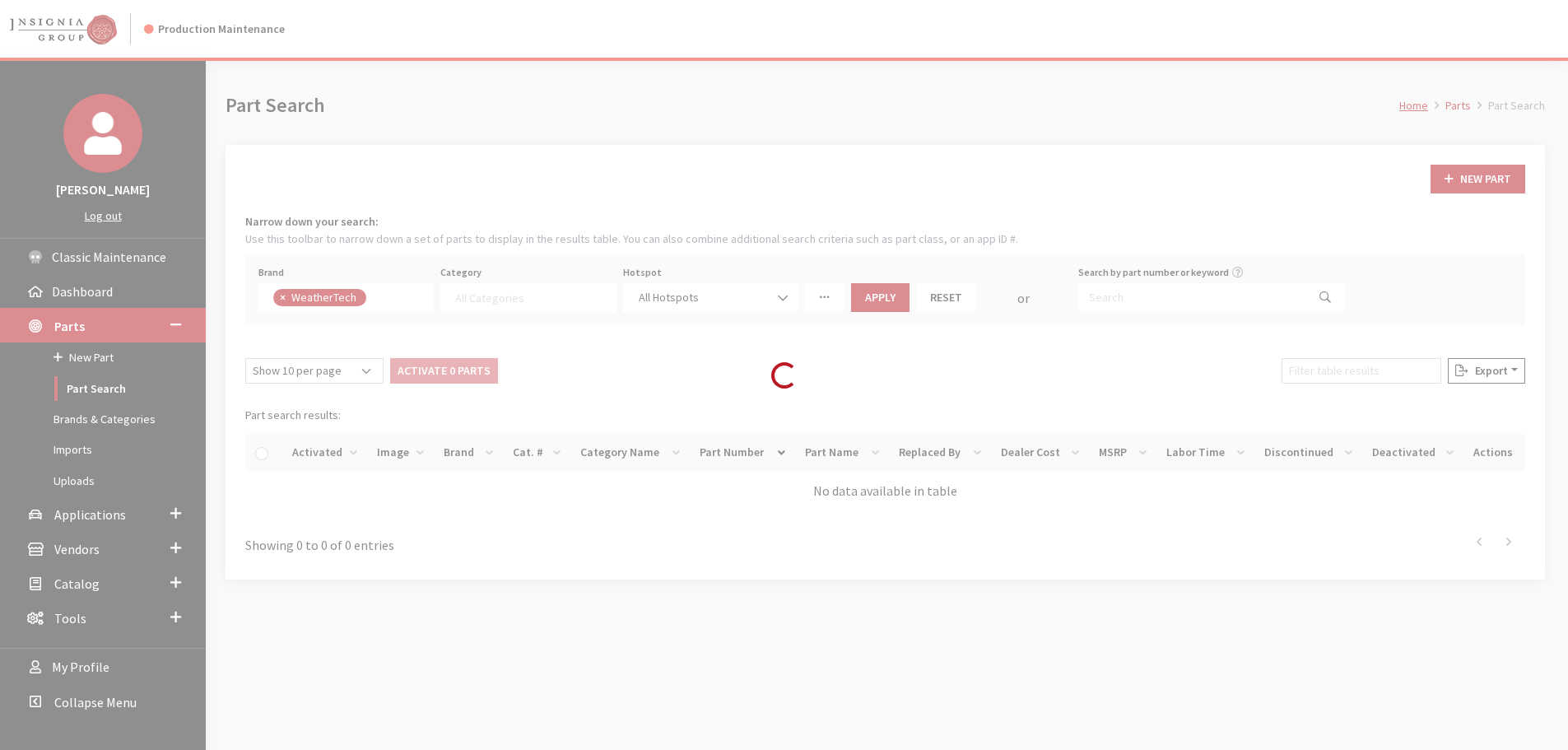
select select
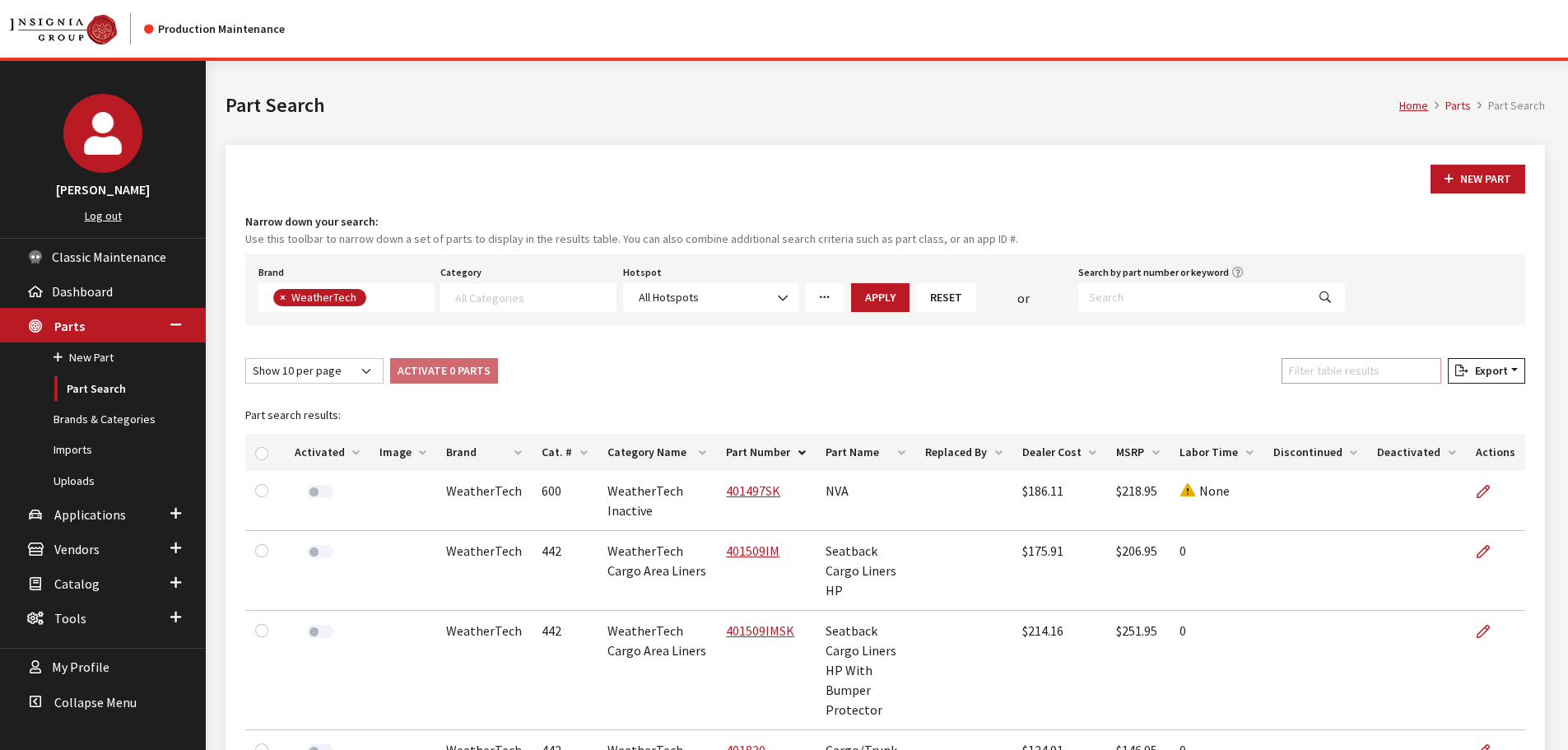
click at [1381, 358] on input "Filter table results" at bounding box center [1361, 371] width 160 height 25
paste input "83910IM"
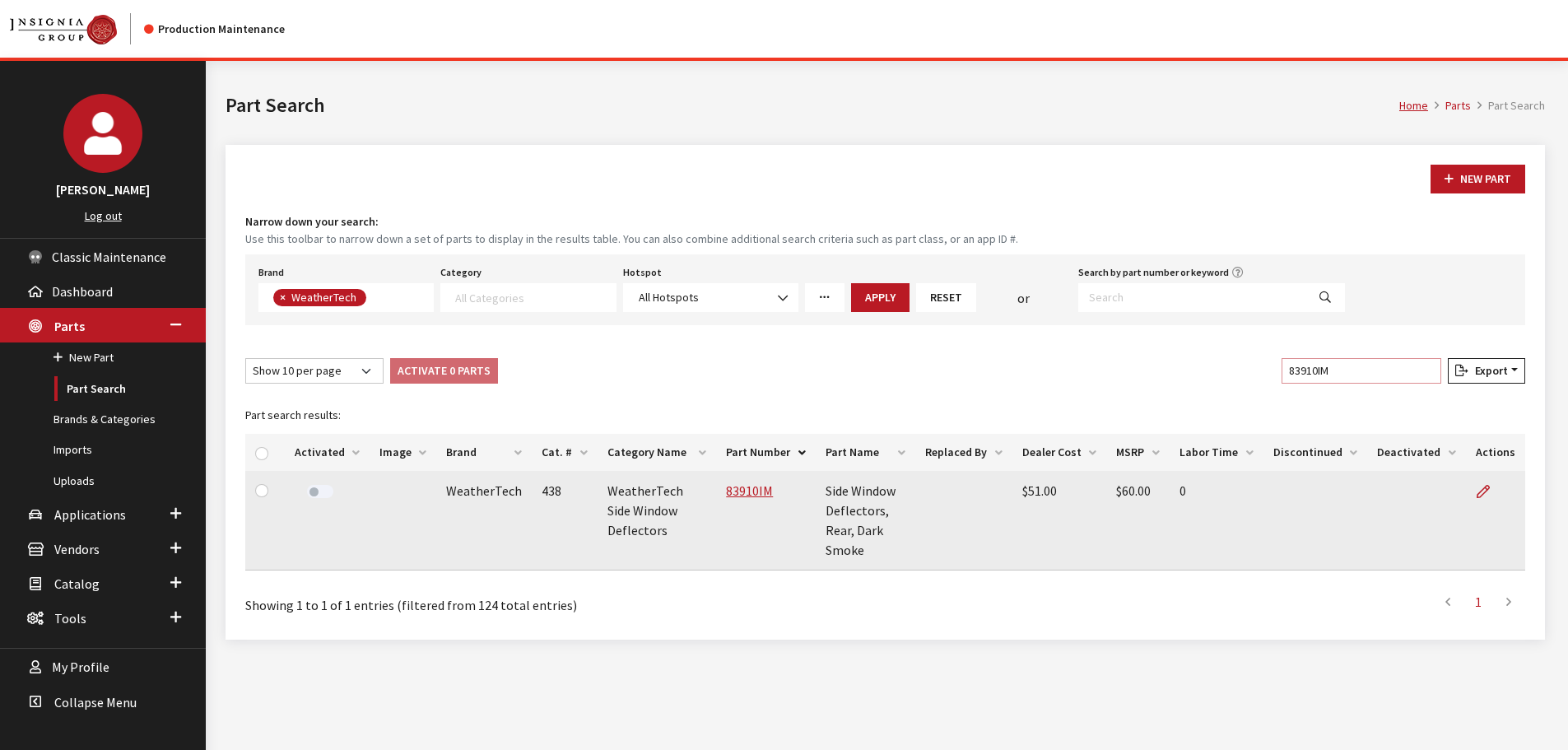
type input "83910IM"
click at [1475, 477] on td at bounding box center [1495, 520] width 59 height 100
click at [1486, 485] on icon at bounding box center [1484, 492] width 14 height 14
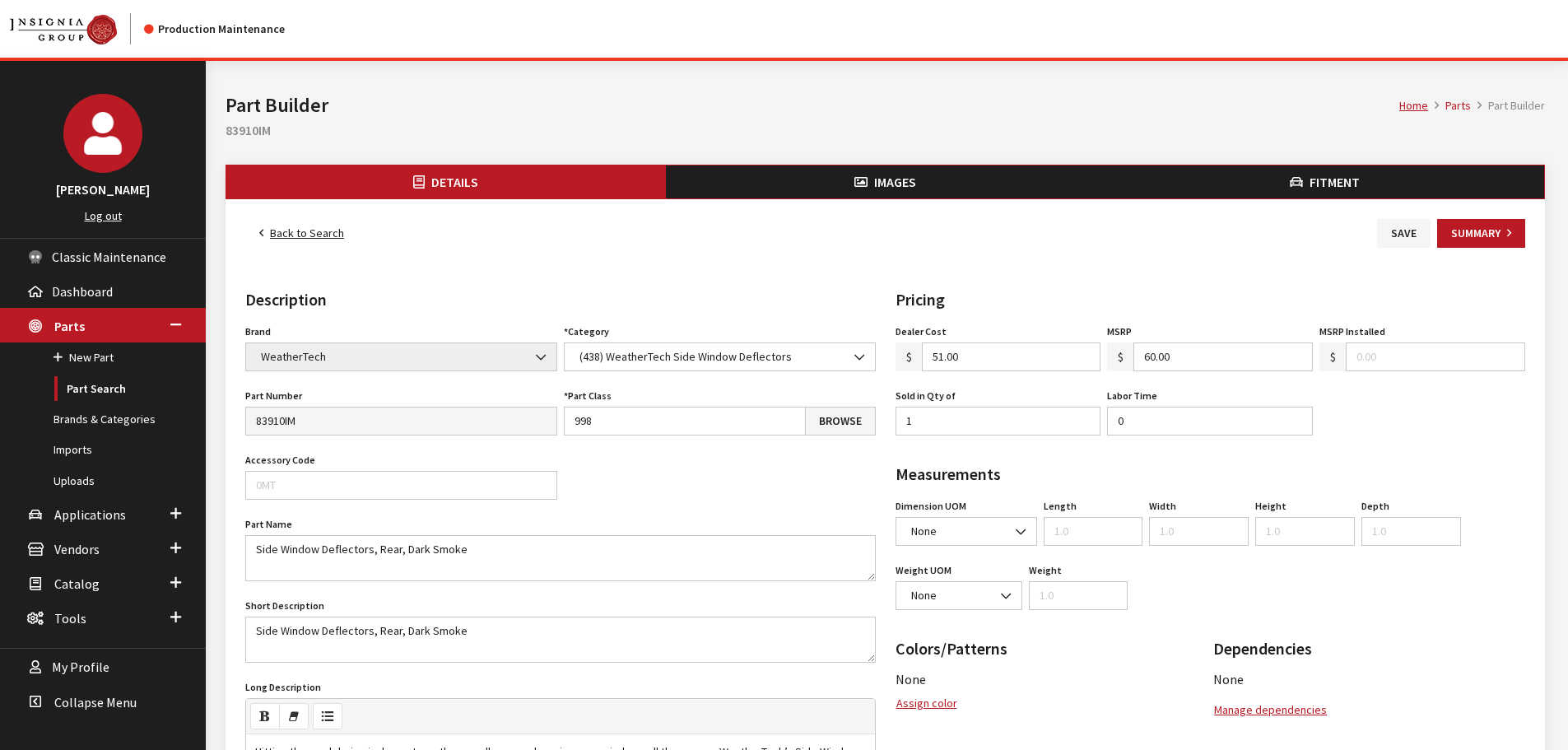
click at [935, 183] on button "Images" at bounding box center [885, 181] width 440 height 33
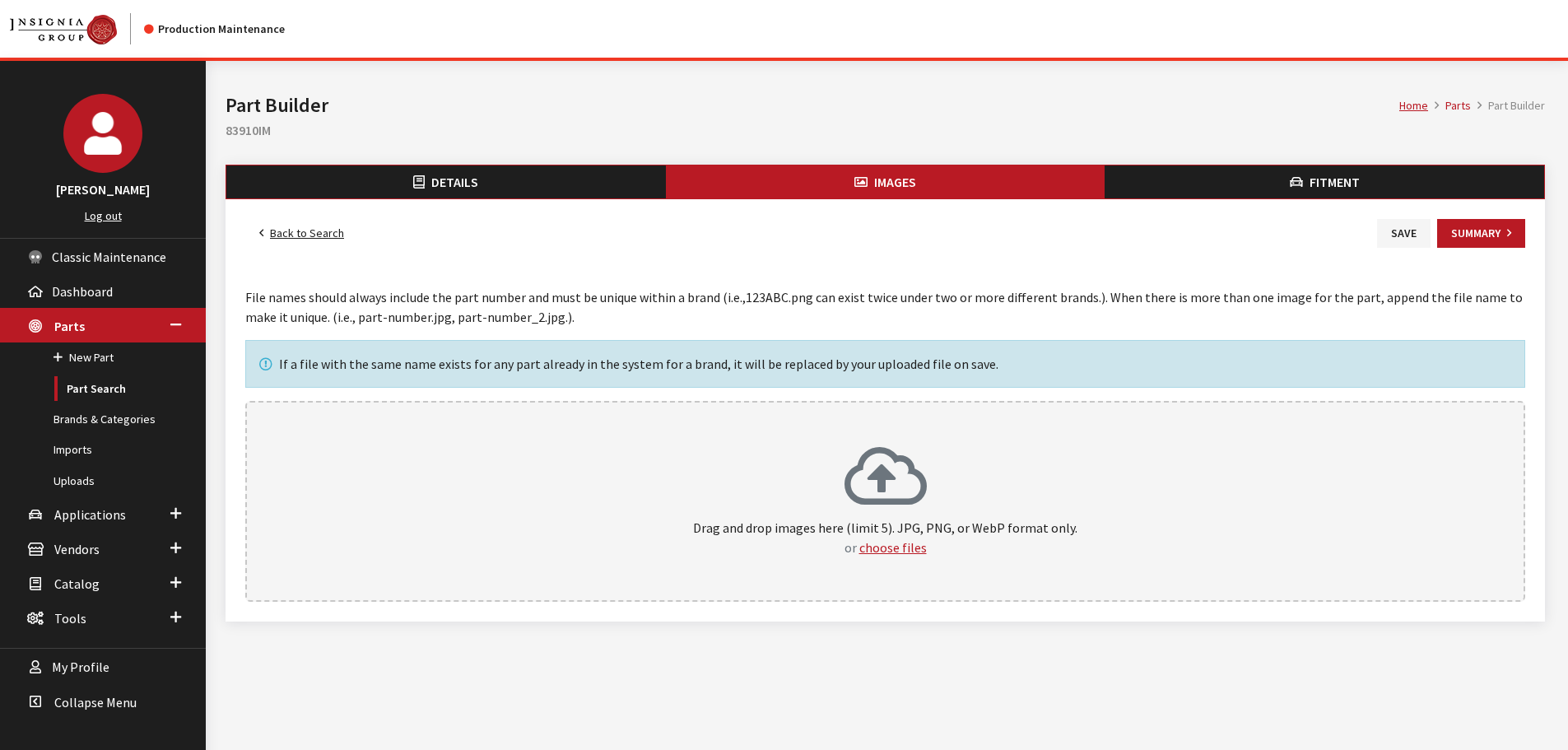
click at [970, 440] on div "Drag and drop images here (limit 5). JPG, PNG, or WebP format only. or choose f…" at bounding box center [885, 501] width 1280 height 201
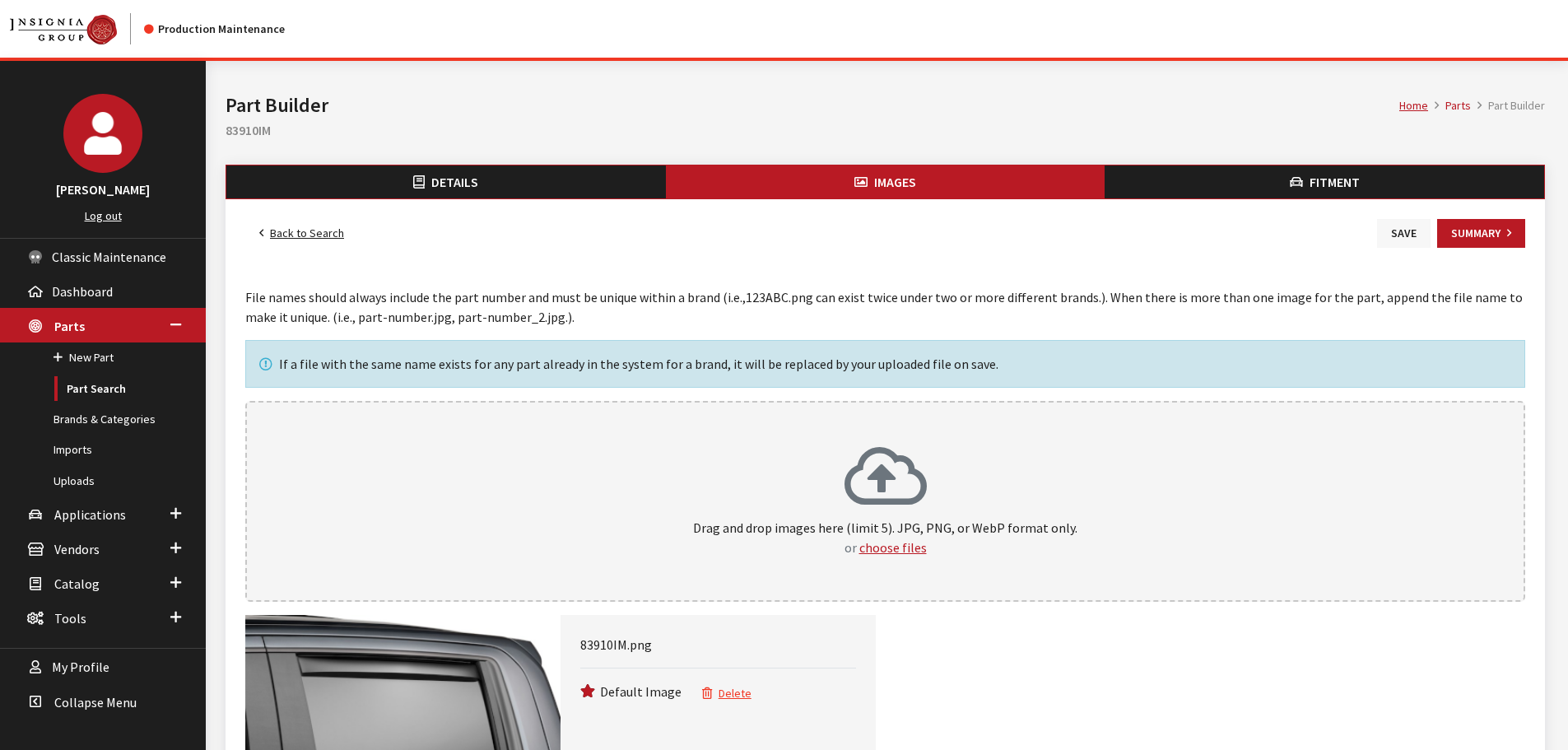
click at [1405, 233] on button "Save" at bounding box center [1403, 234] width 53 height 29
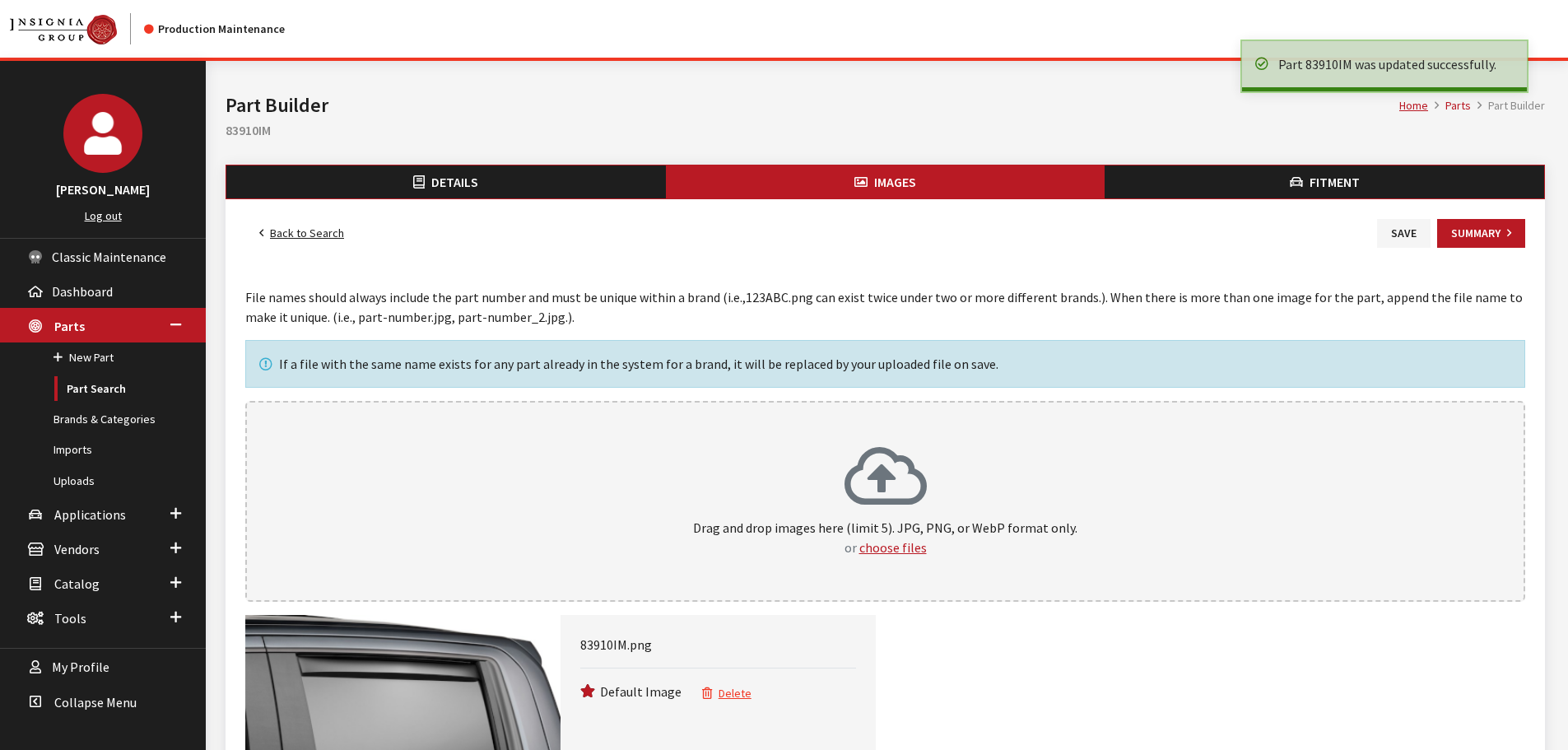
click at [321, 230] on link "Back to Search" at bounding box center [302, 234] width 113 height 29
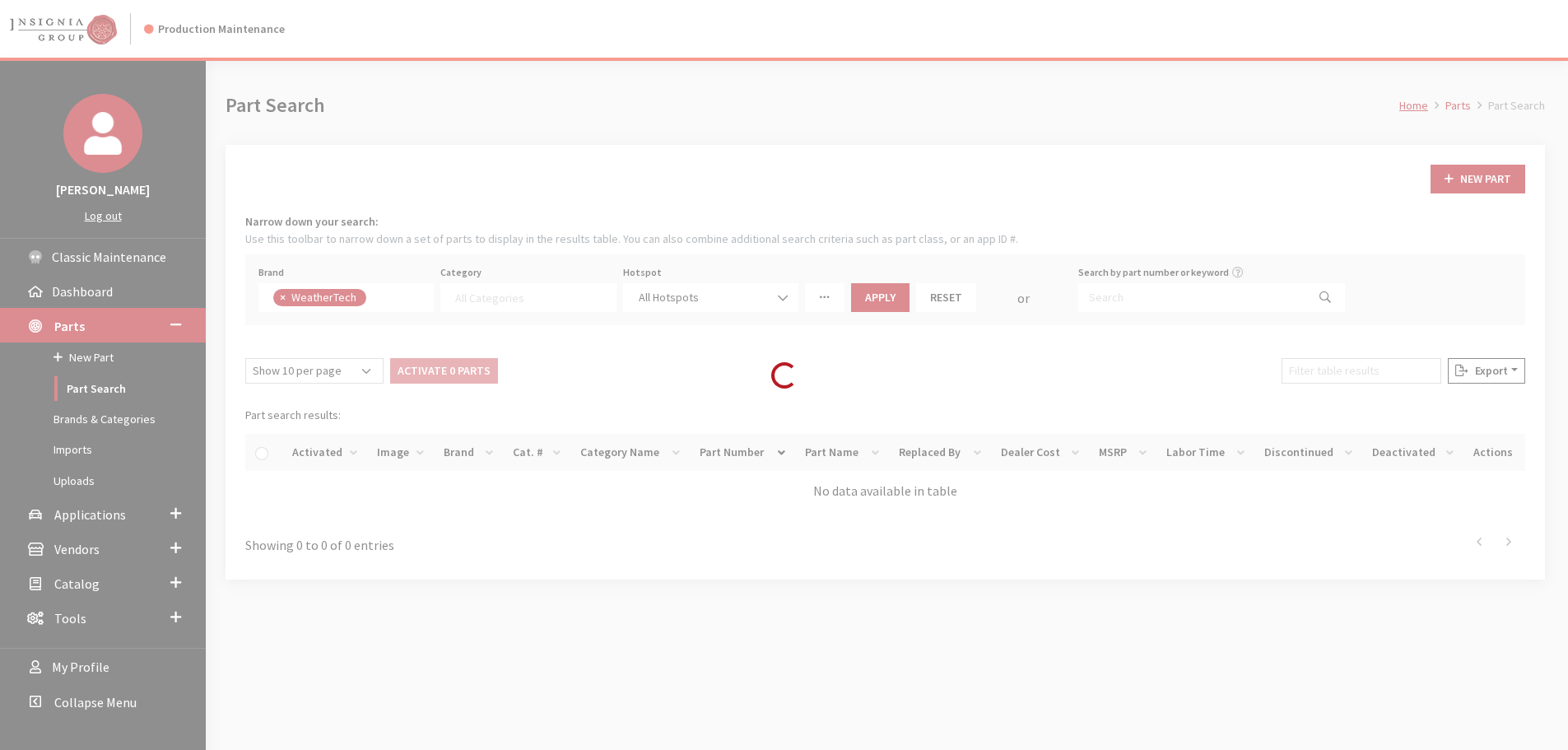
select select
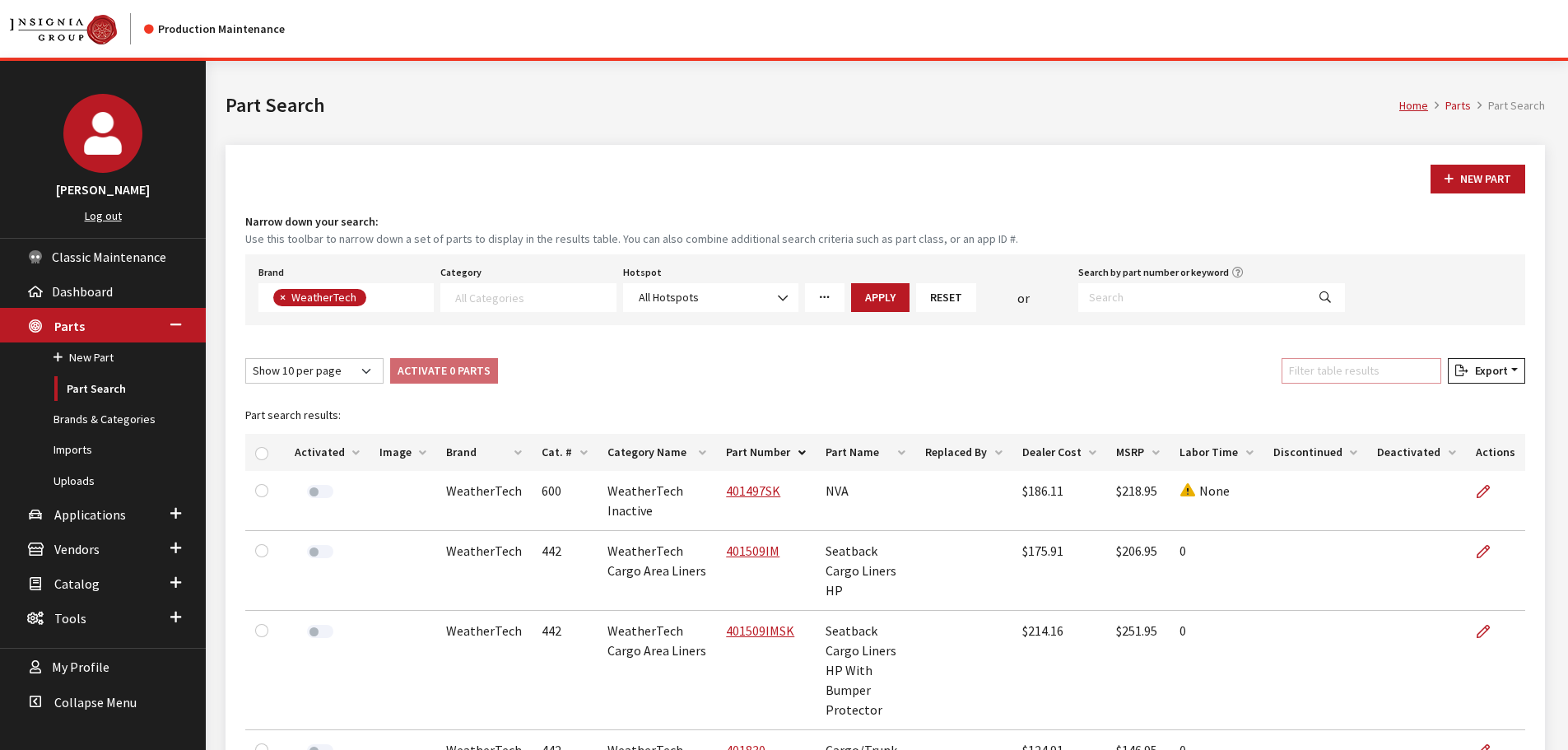
click at [1344, 370] on input "Filter table results" at bounding box center [1361, 371] width 160 height 25
paste input "811019IM"
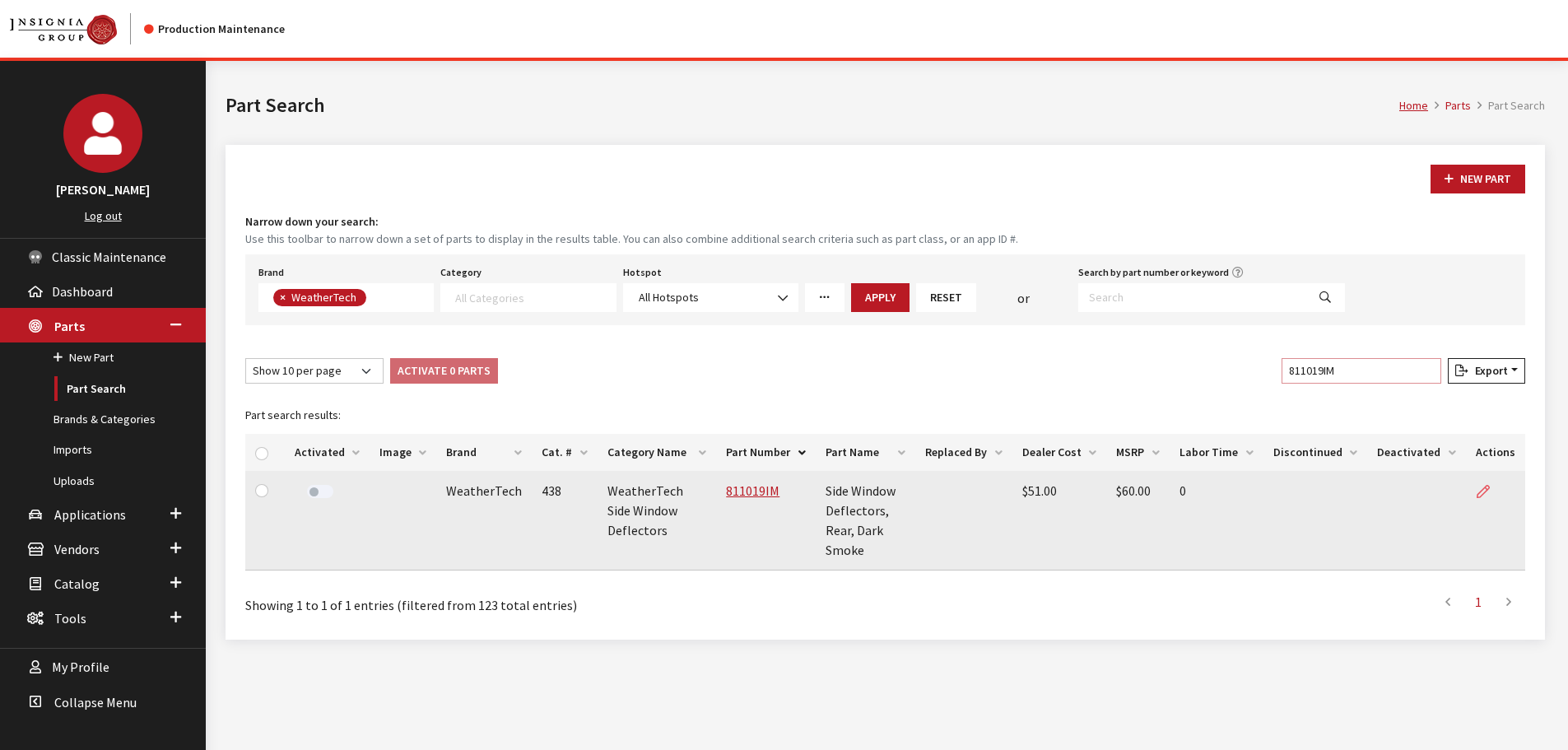
type input "811019IM"
click at [1481, 487] on icon at bounding box center [1484, 492] width 14 height 14
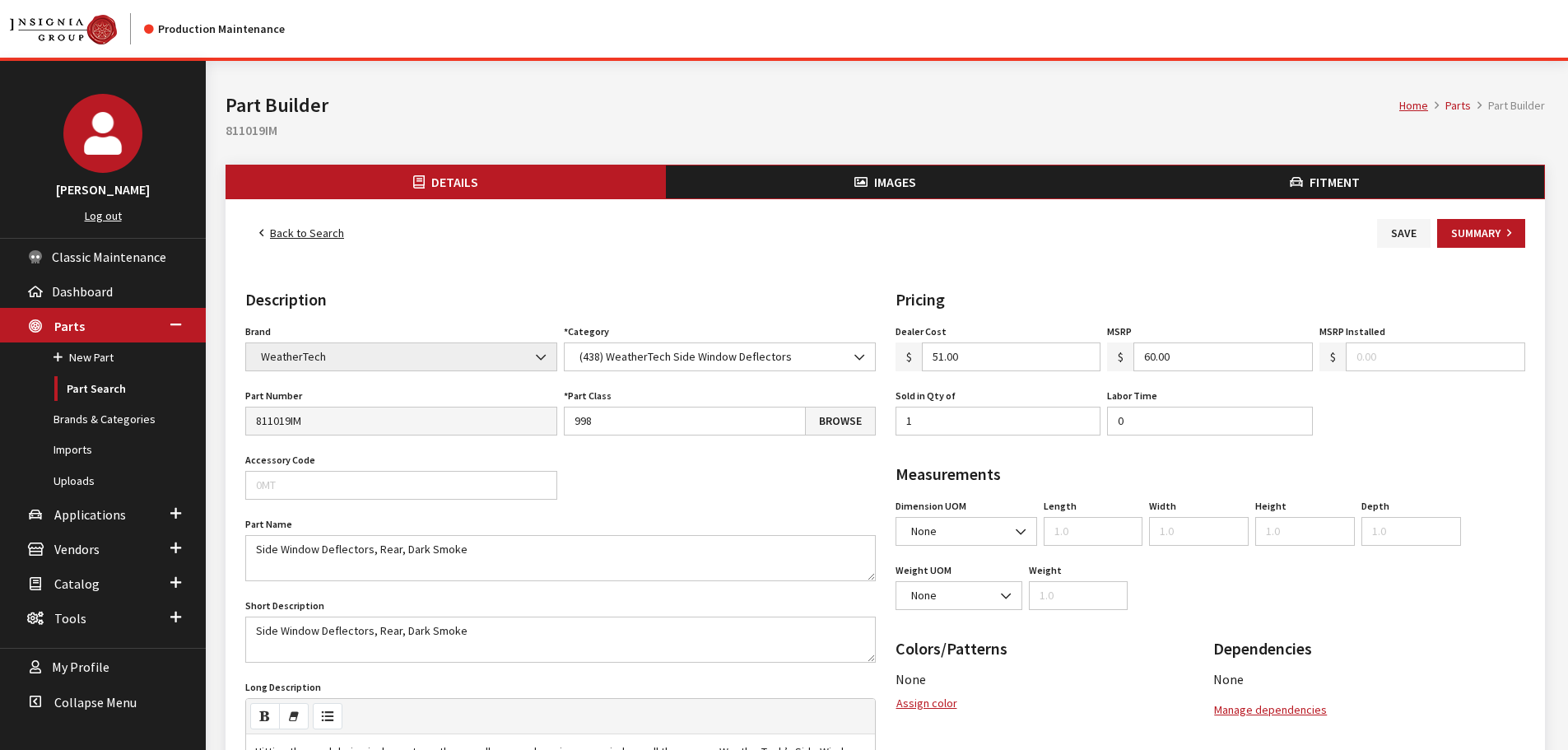
click at [881, 184] on span "Images" at bounding box center [895, 181] width 42 height 16
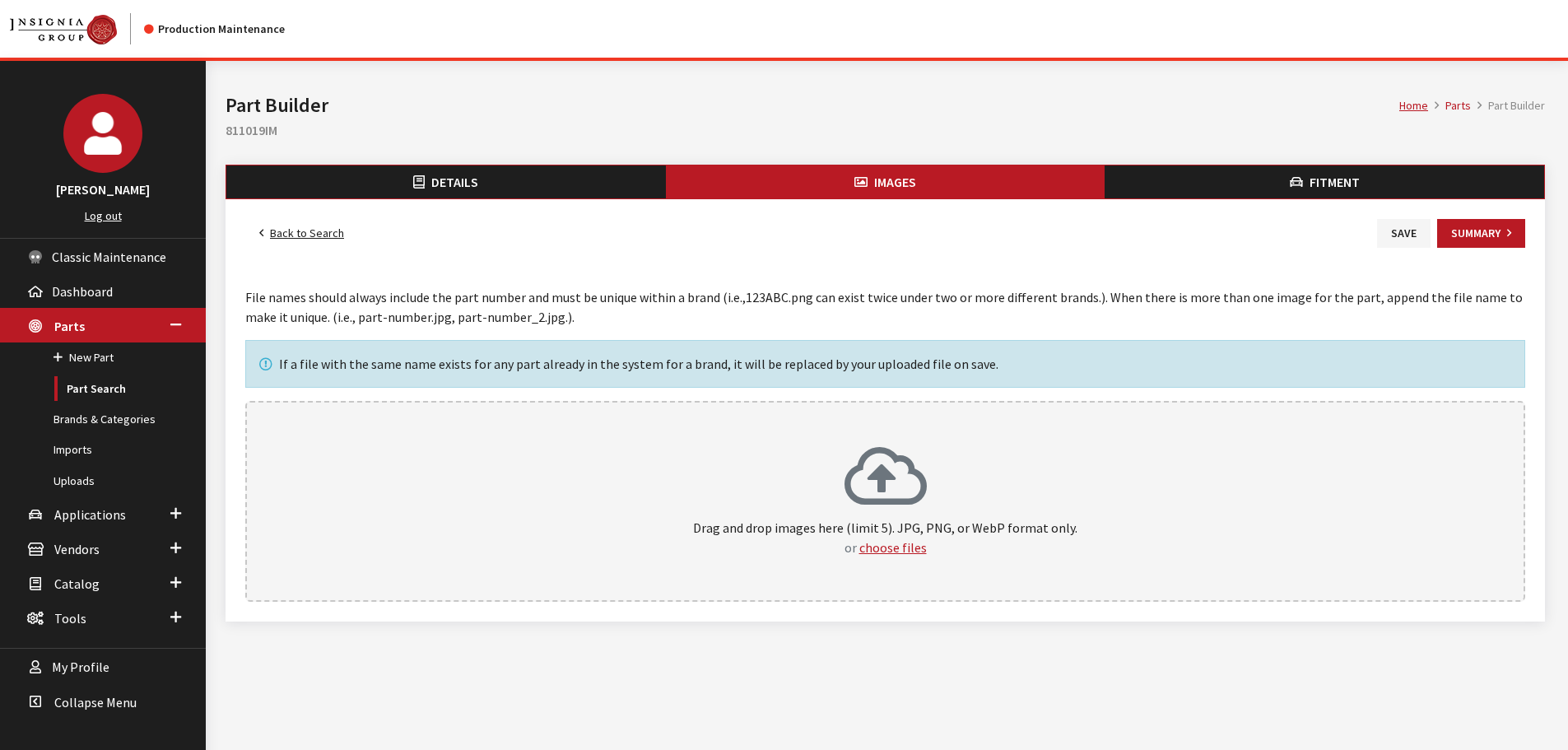
click at [924, 474] on icon at bounding box center [885, 478] width 82 height 66
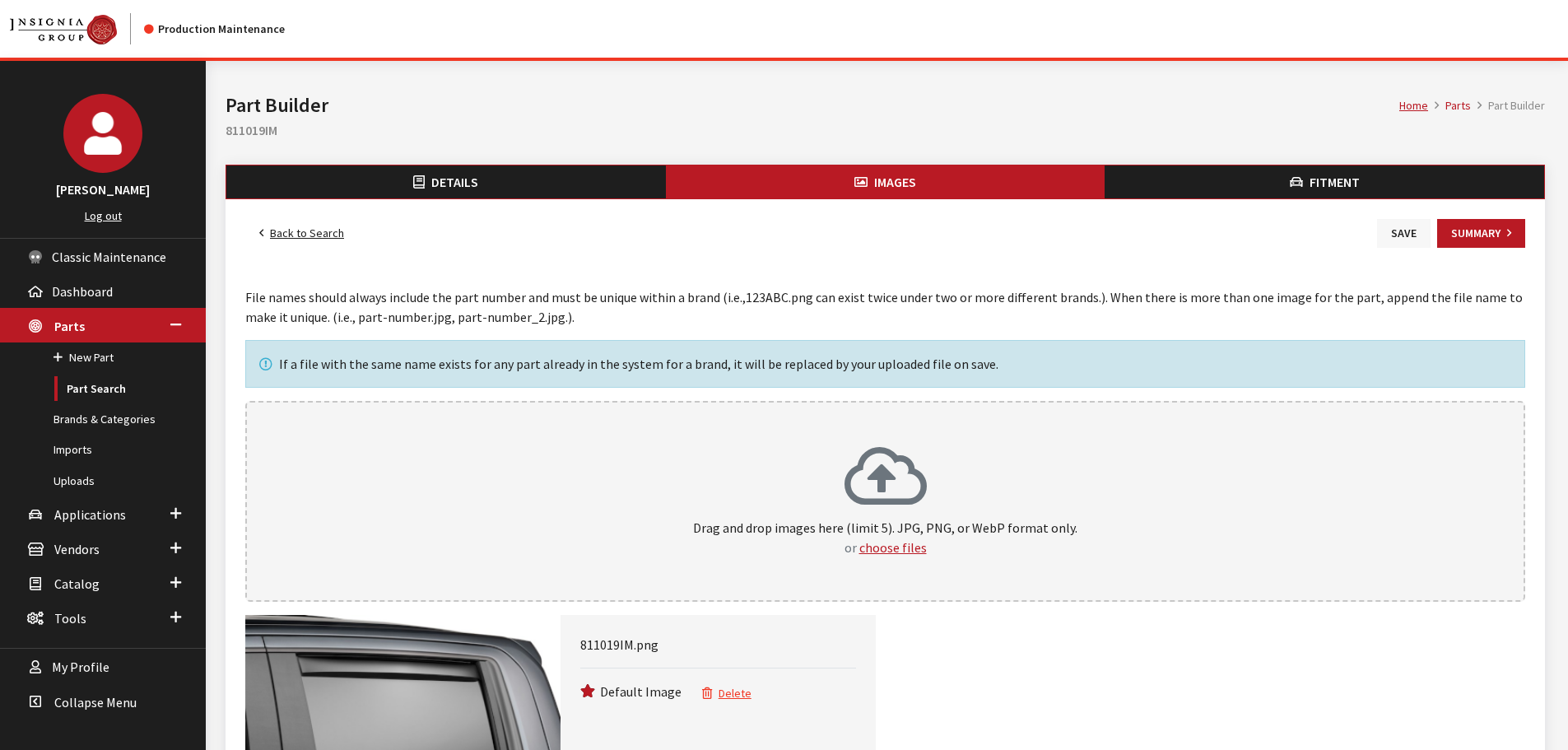
click at [1411, 233] on button "Save" at bounding box center [1403, 234] width 53 height 29
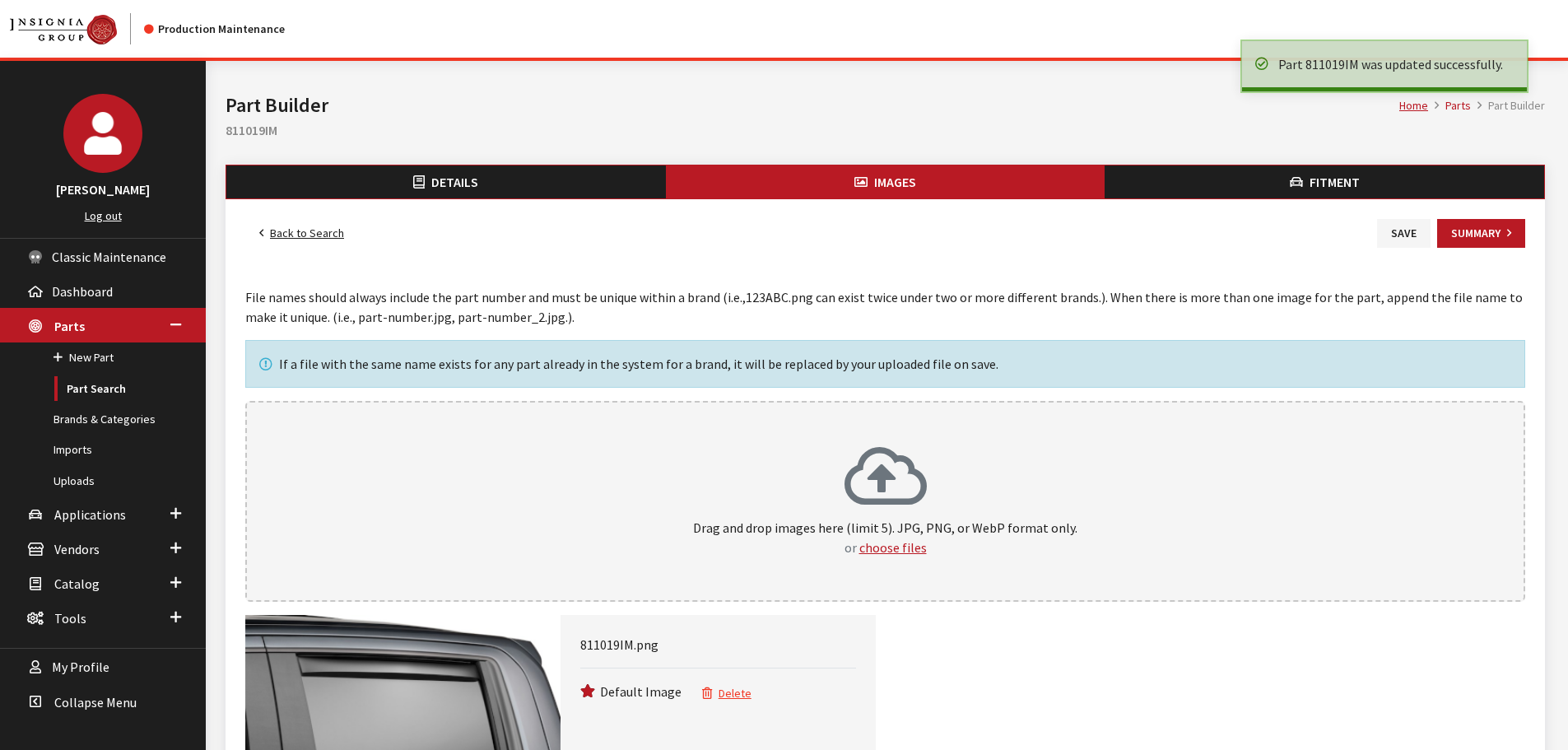
click at [286, 232] on link "Back to Search" at bounding box center [302, 234] width 113 height 29
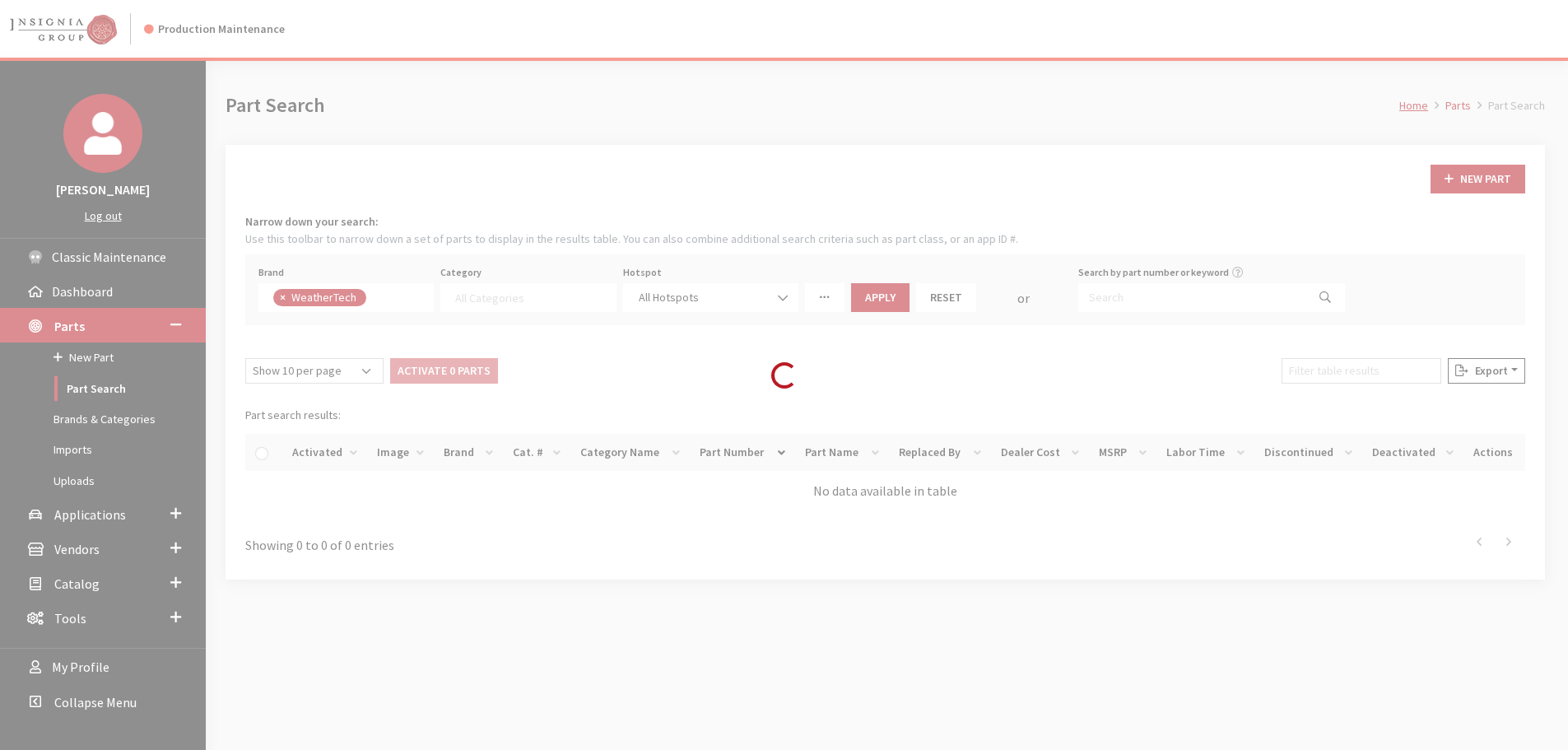
select select
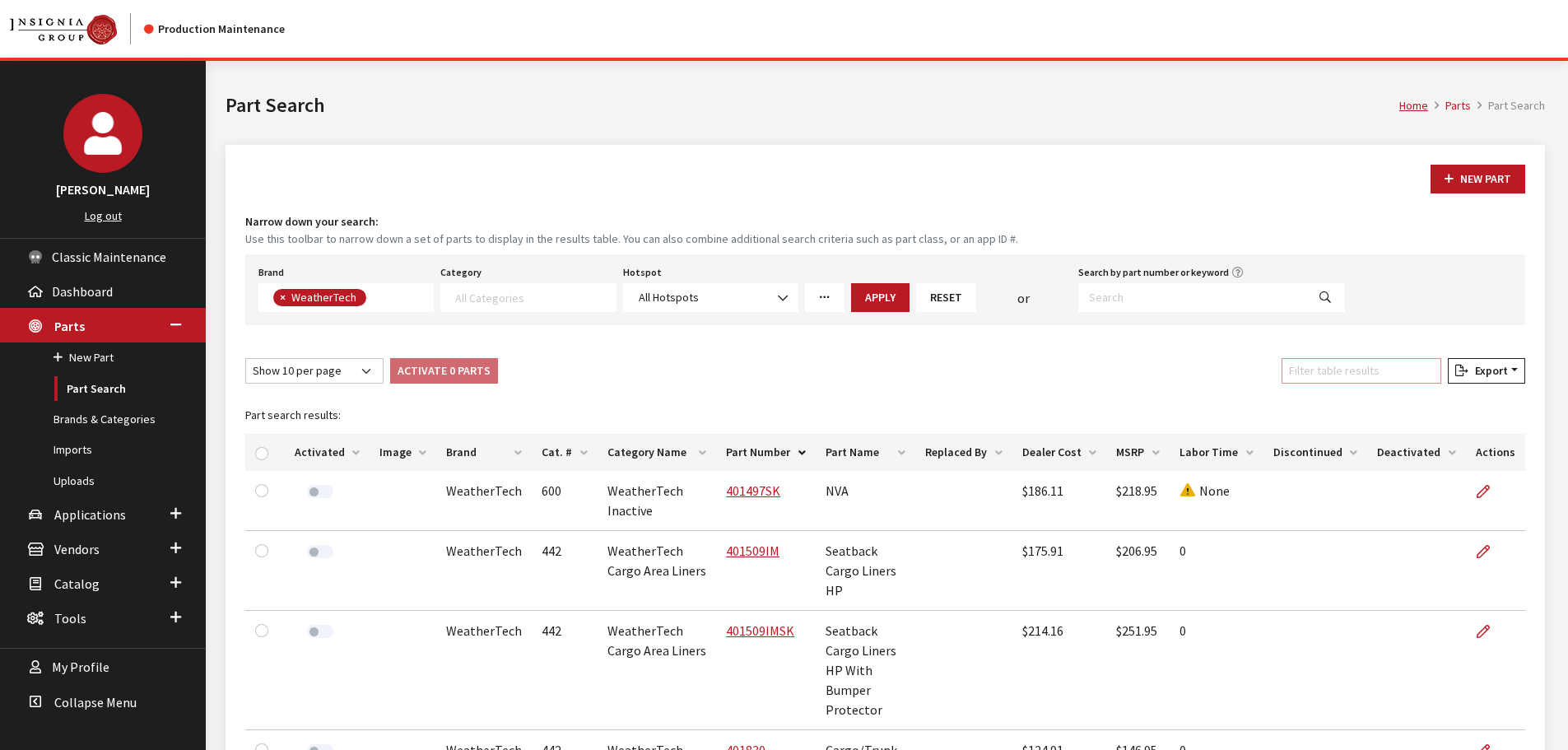
click at [1362, 372] on input "Filter table results" at bounding box center [1361, 371] width 160 height 25
paste input "811086IM"
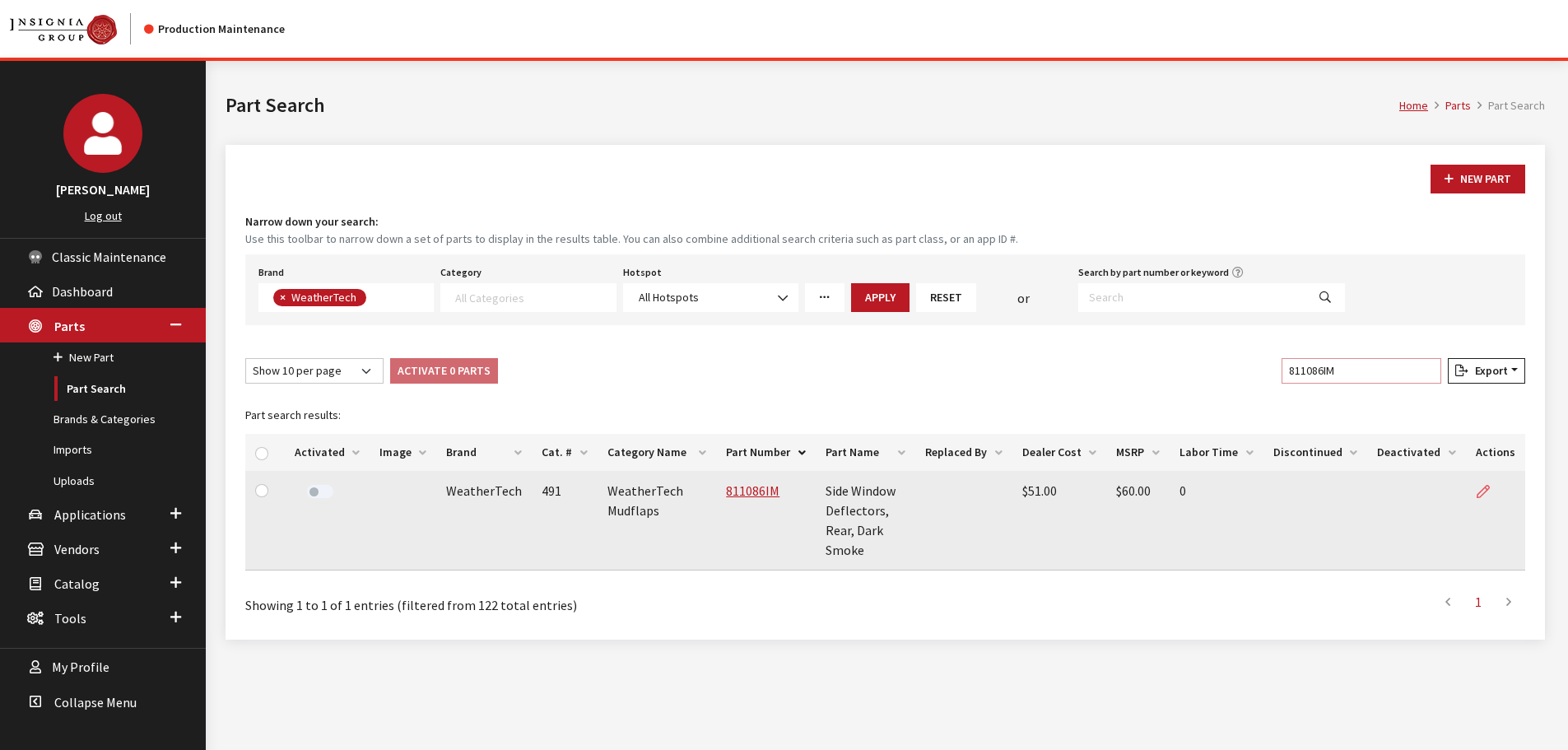
type input "811086IM"
click at [1483, 485] on icon at bounding box center [1484, 492] width 14 height 14
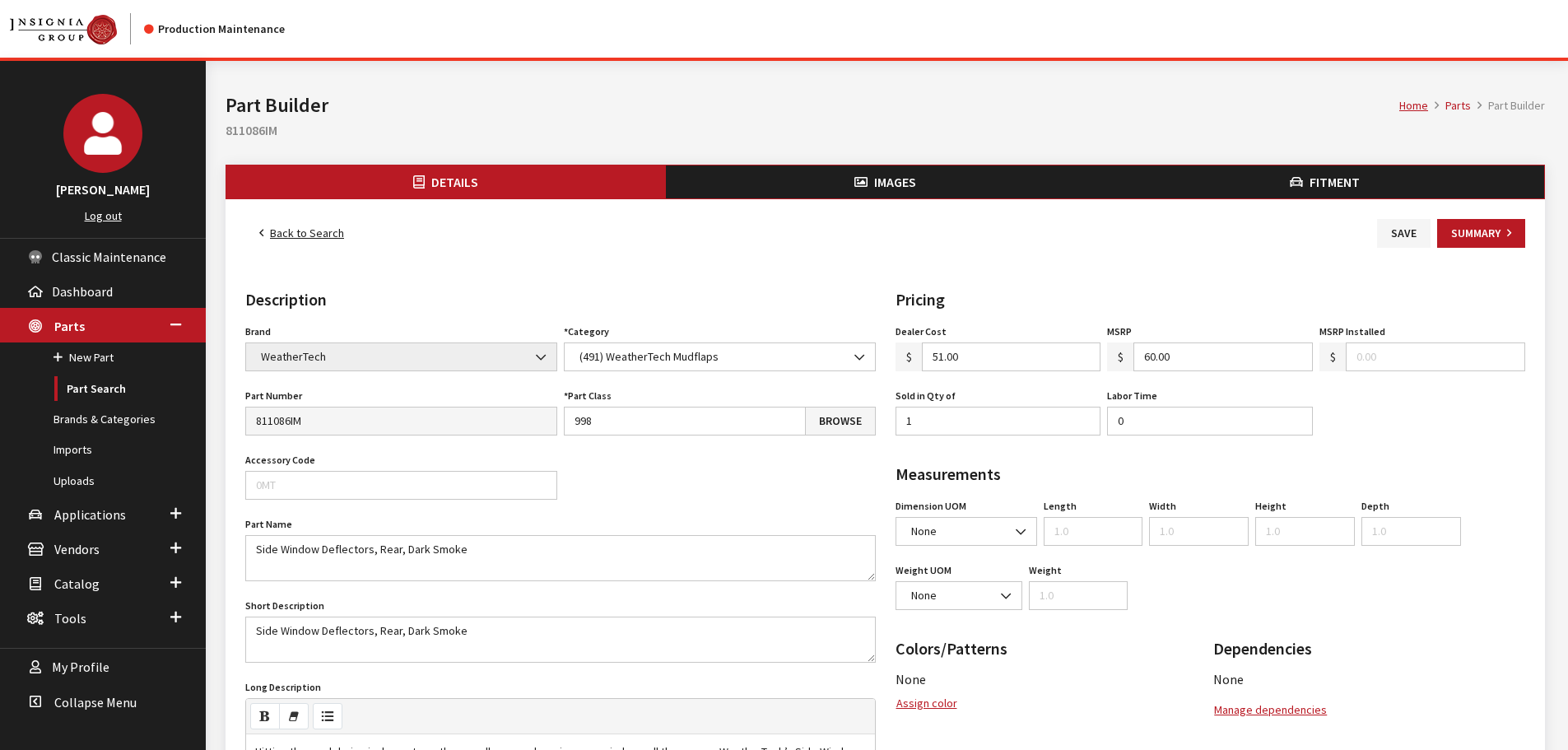
click at [799, 173] on button "Images" at bounding box center [885, 181] width 440 height 33
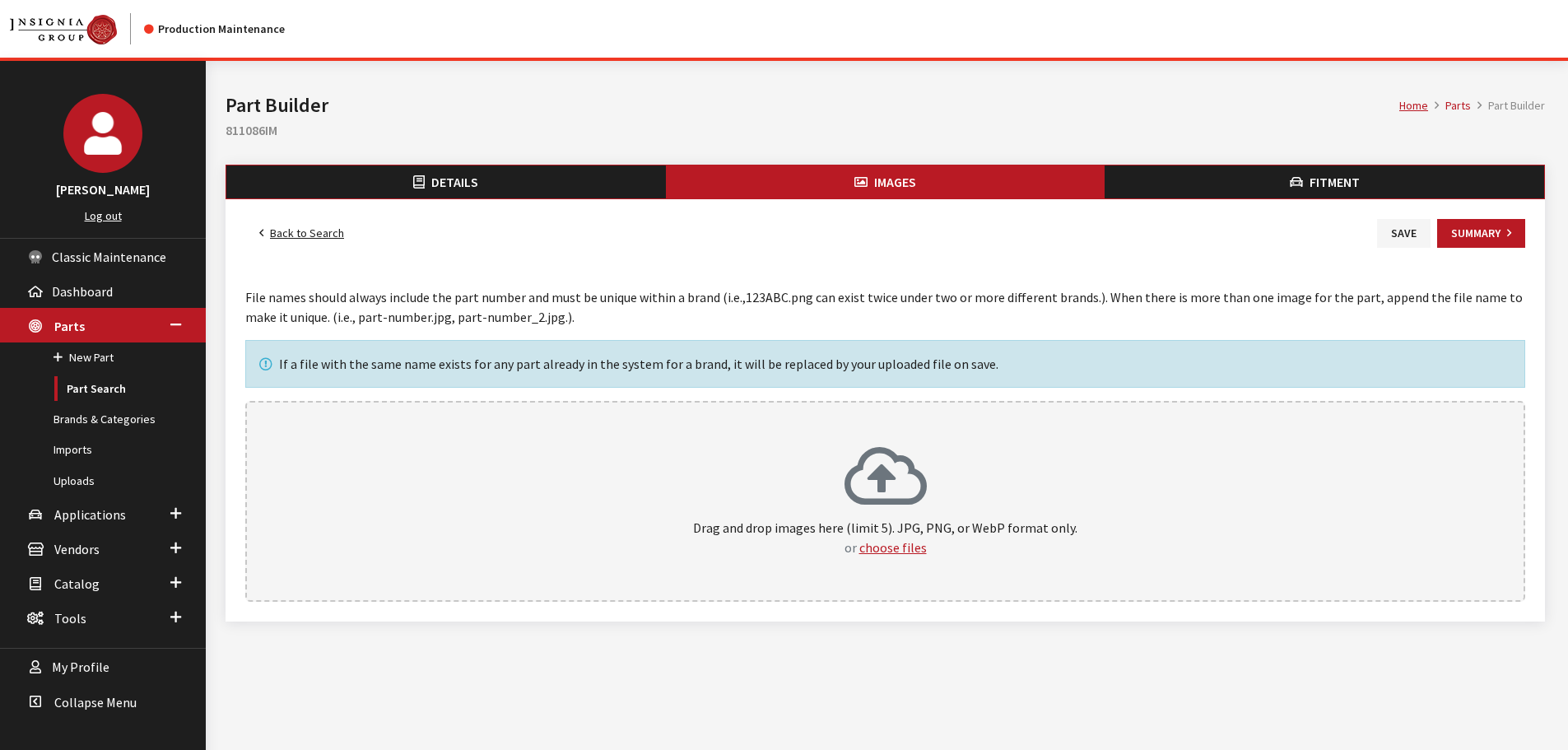
click at [870, 445] on icon at bounding box center [885, 478] width 82 height 66
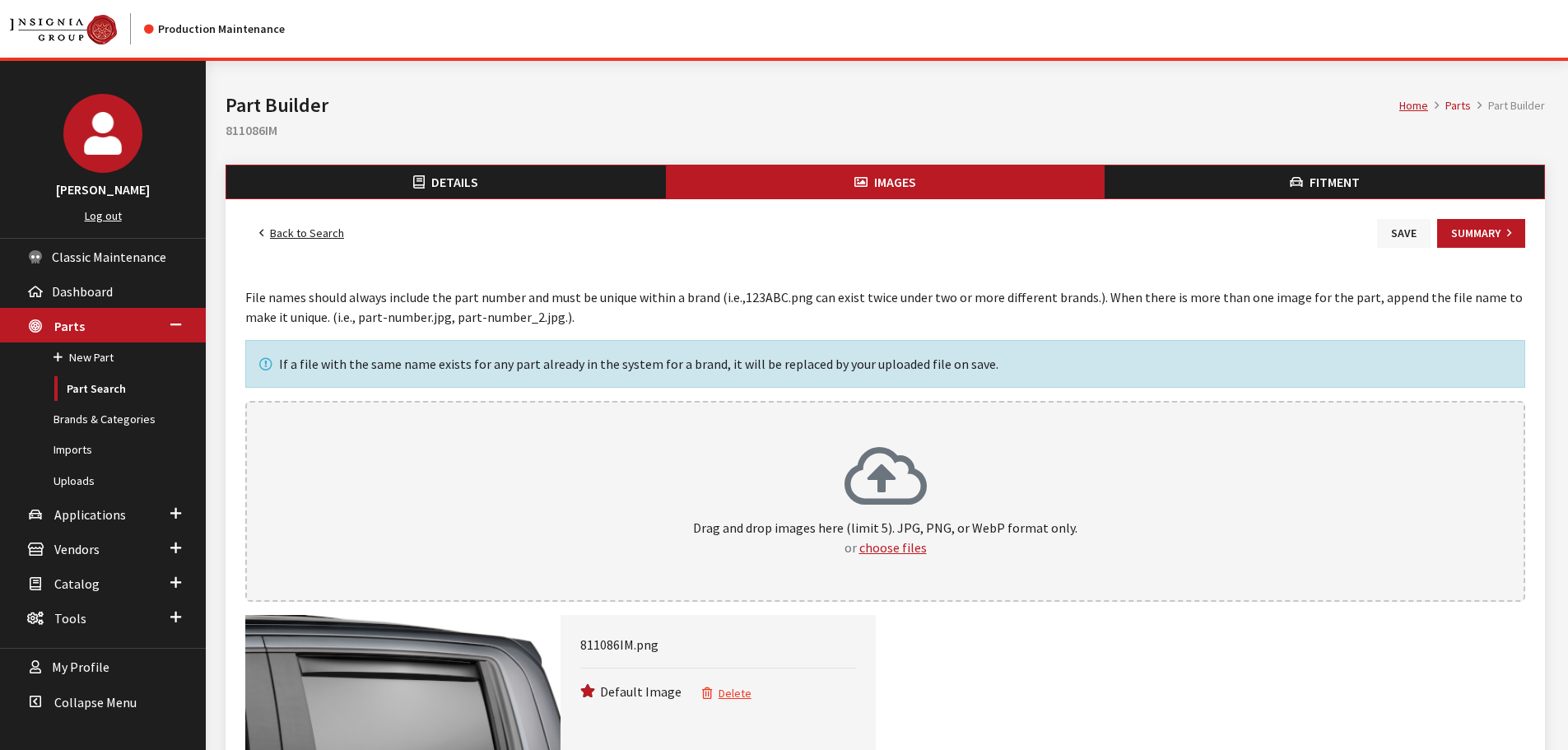
click at [1407, 236] on button "Save" at bounding box center [1403, 234] width 53 height 29
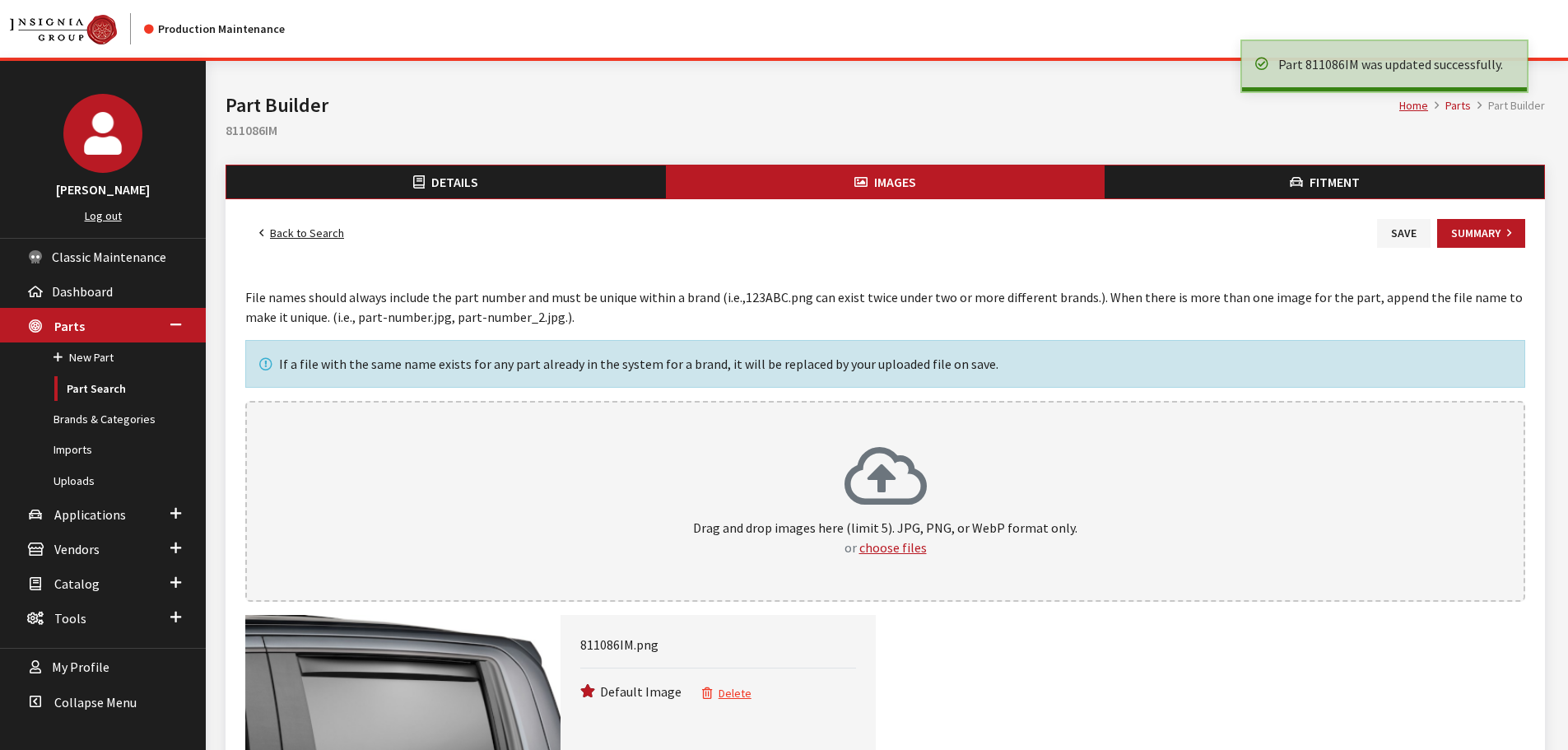
click at [322, 230] on link "Back to Search" at bounding box center [302, 234] width 113 height 29
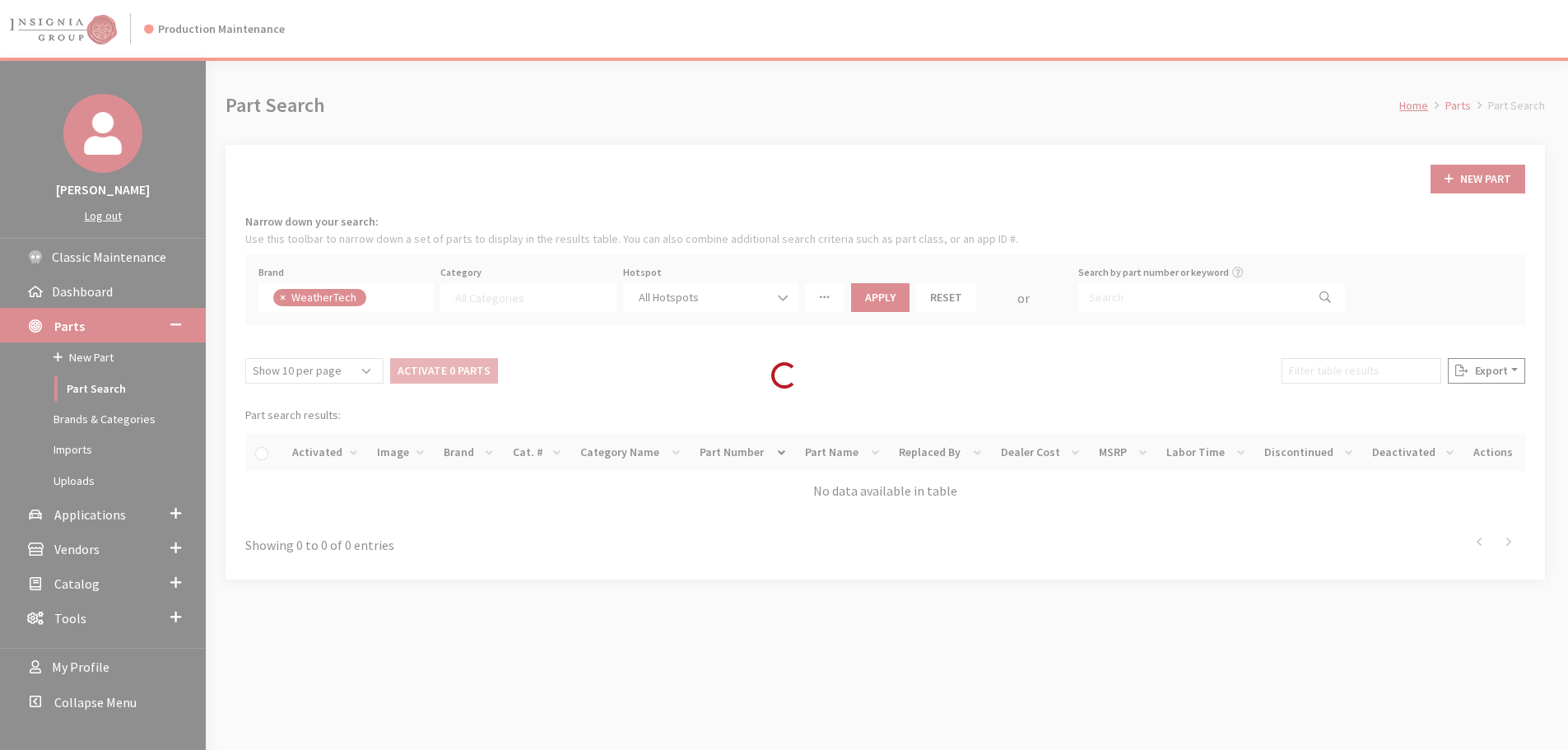
select select
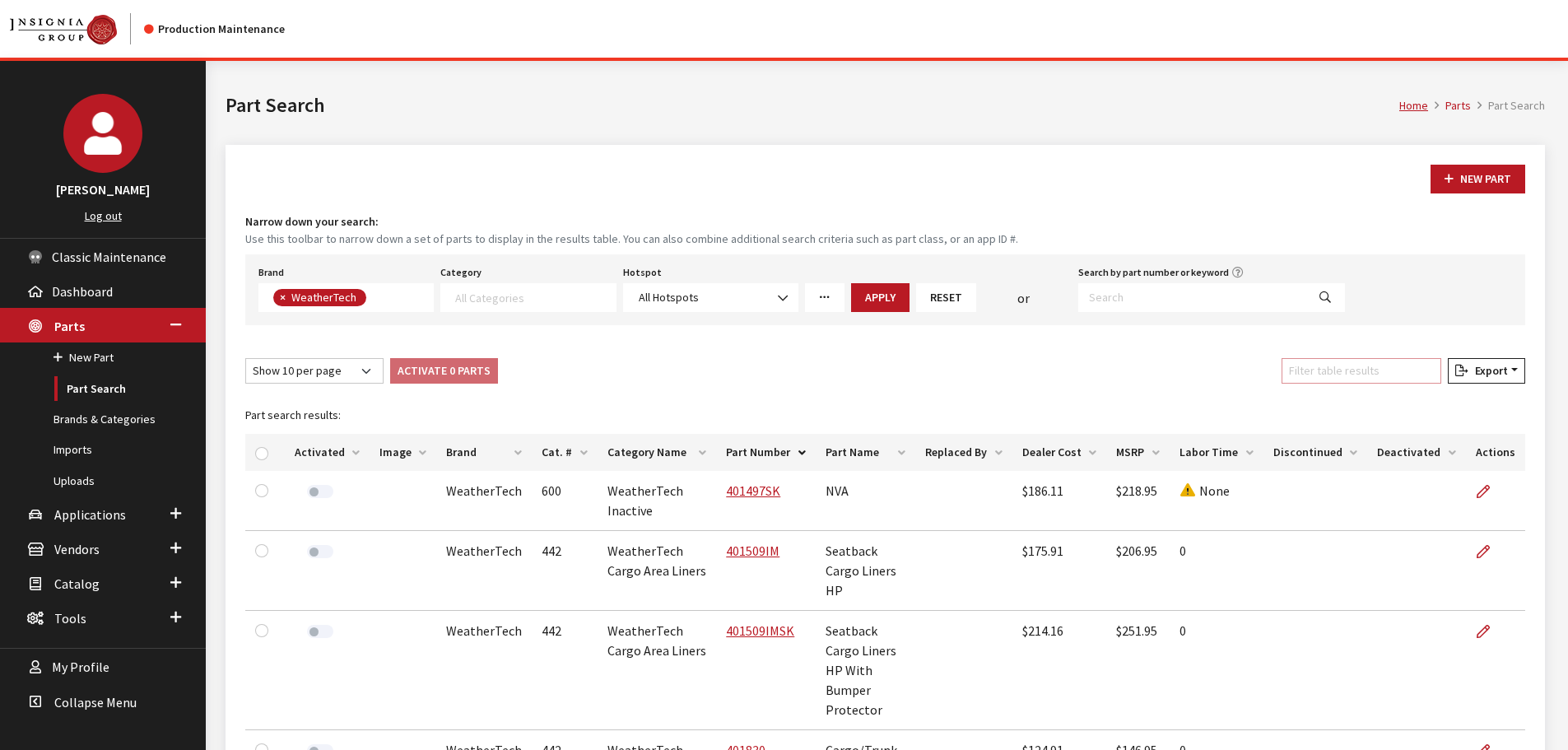
click at [1345, 368] on input "Filter table results" at bounding box center [1361, 371] width 160 height 25
paste input "81709IM"
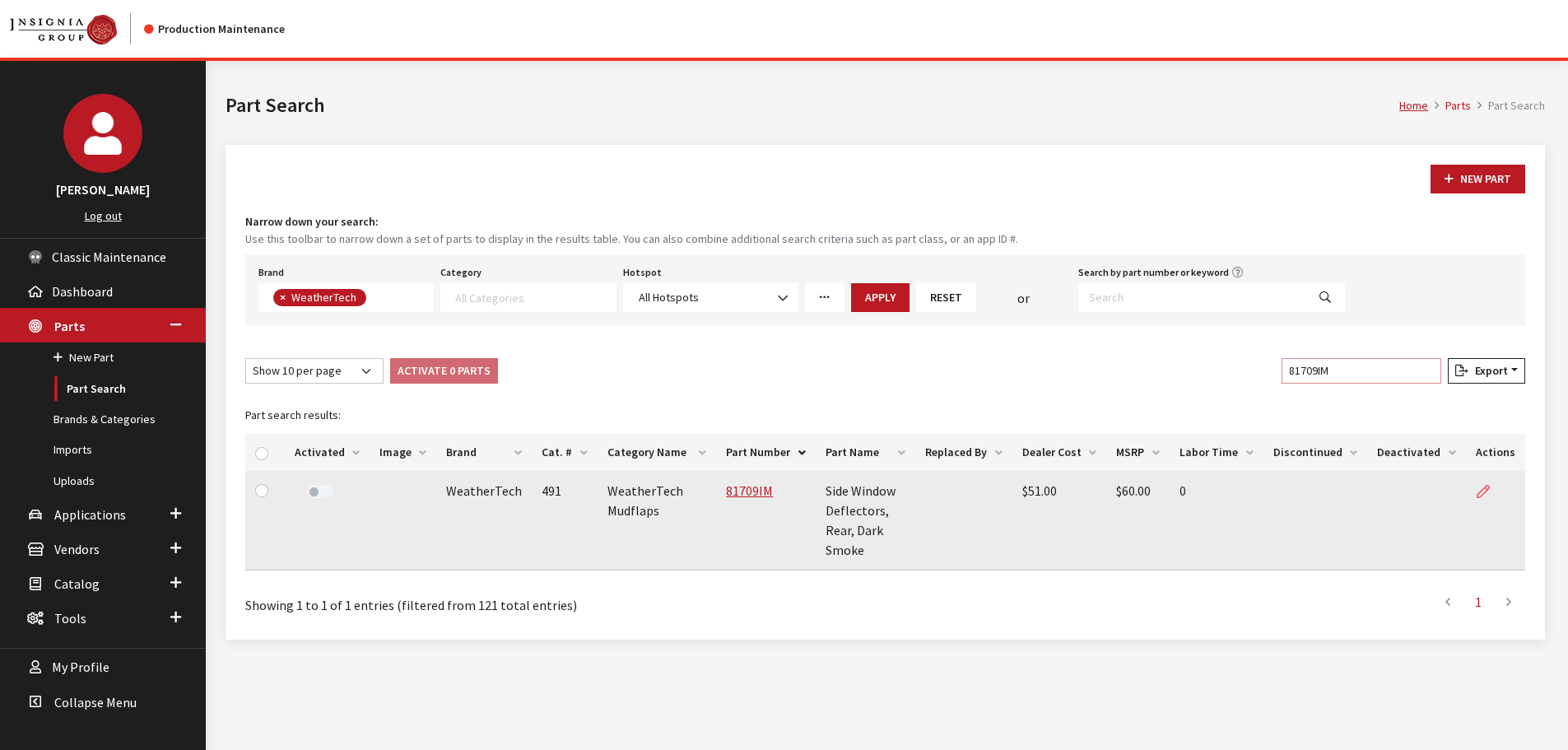
type input "81709IM"
click at [1483, 484] on link at bounding box center [1489, 491] width 28 height 41
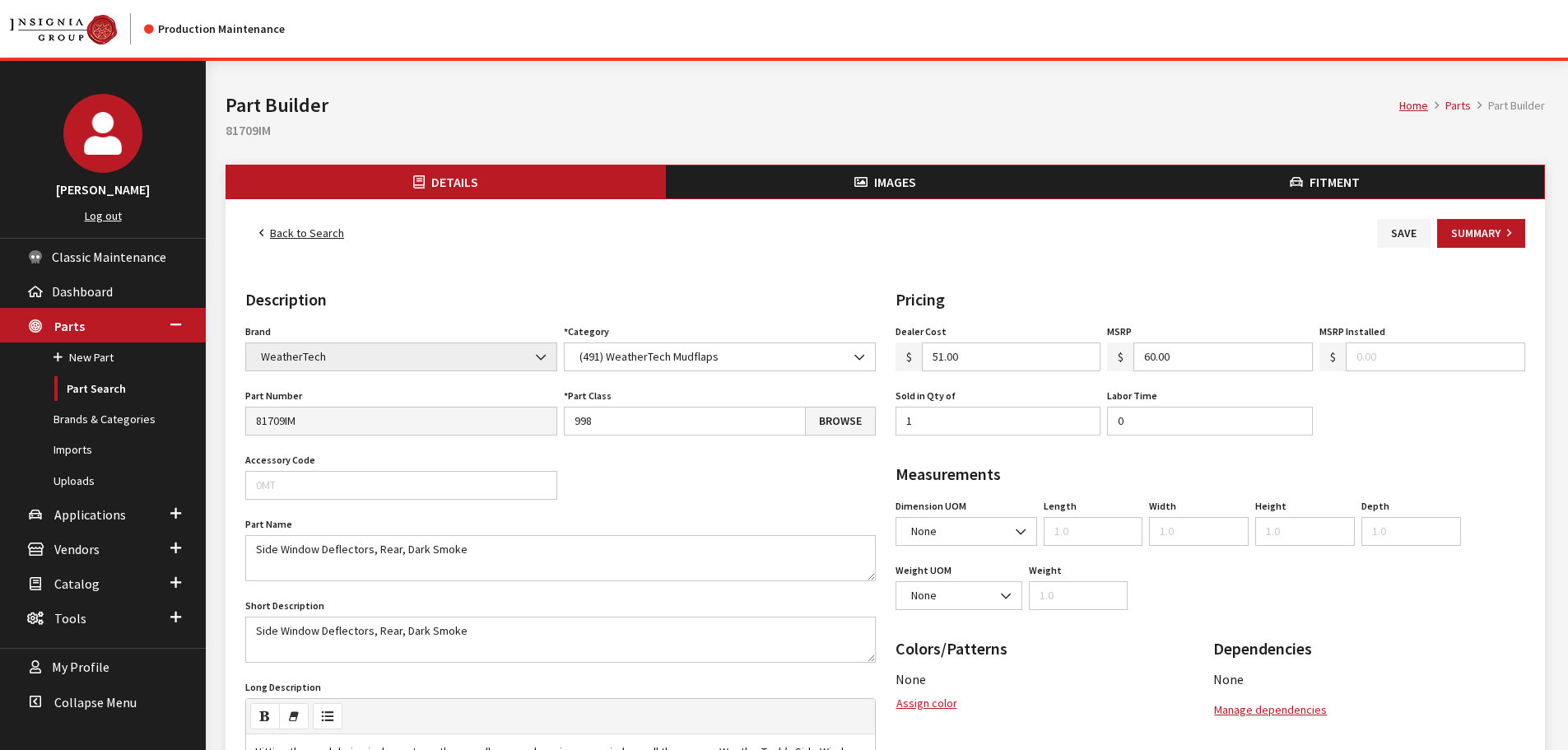
click at [898, 177] on span "Images" at bounding box center [895, 181] width 42 height 16
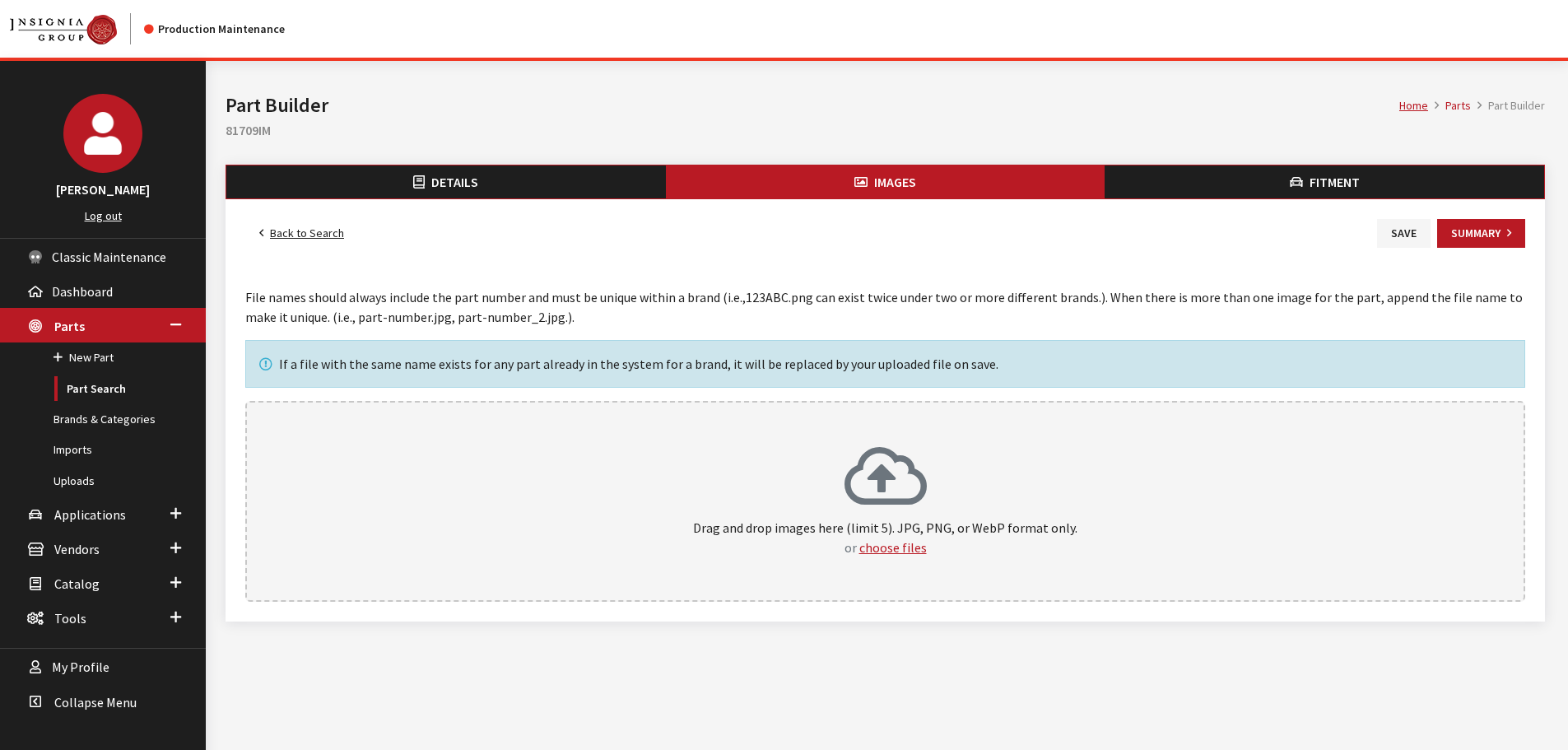
click at [919, 422] on div "Drag and drop images here (limit 5). JPG, PNG, or WebP format only. or choose f…" at bounding box center [885, 501] width 1280 height 201
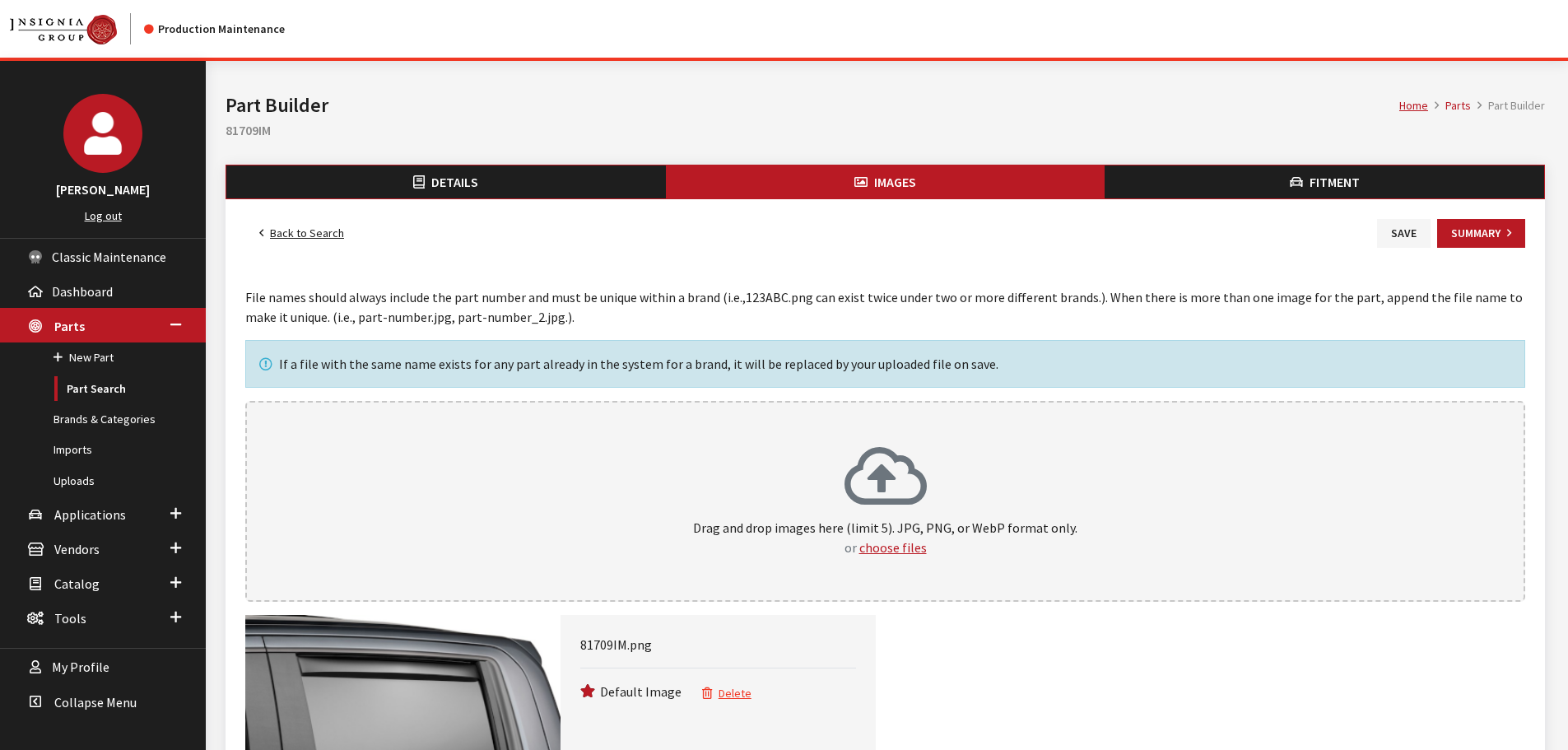
drag, startPoint x: 1390, startPoint y: 237, endPoint x: 1358, endPoint y: 239, distance: 32.1
click at [1390, 237] on button "Save" at bounding box center [1403, 234] width 53 height 29
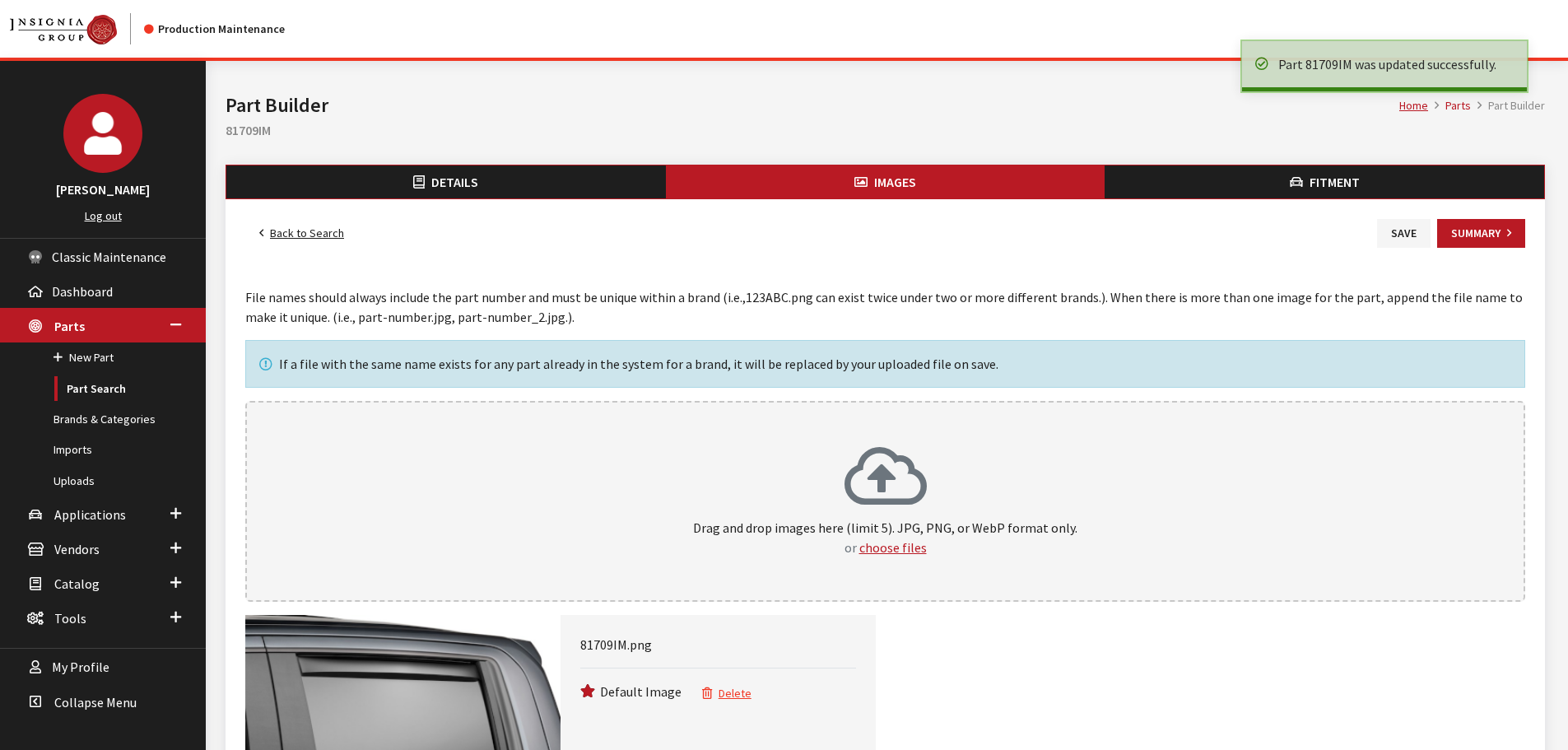
drag, startPoint x: 0, startPoint y: 0, endPoint x: 325, endPoint y: 235, distance: 401.1
click at [325, 235] on link "Back to Search" at bounding box center [302, 234] width 113 height 29
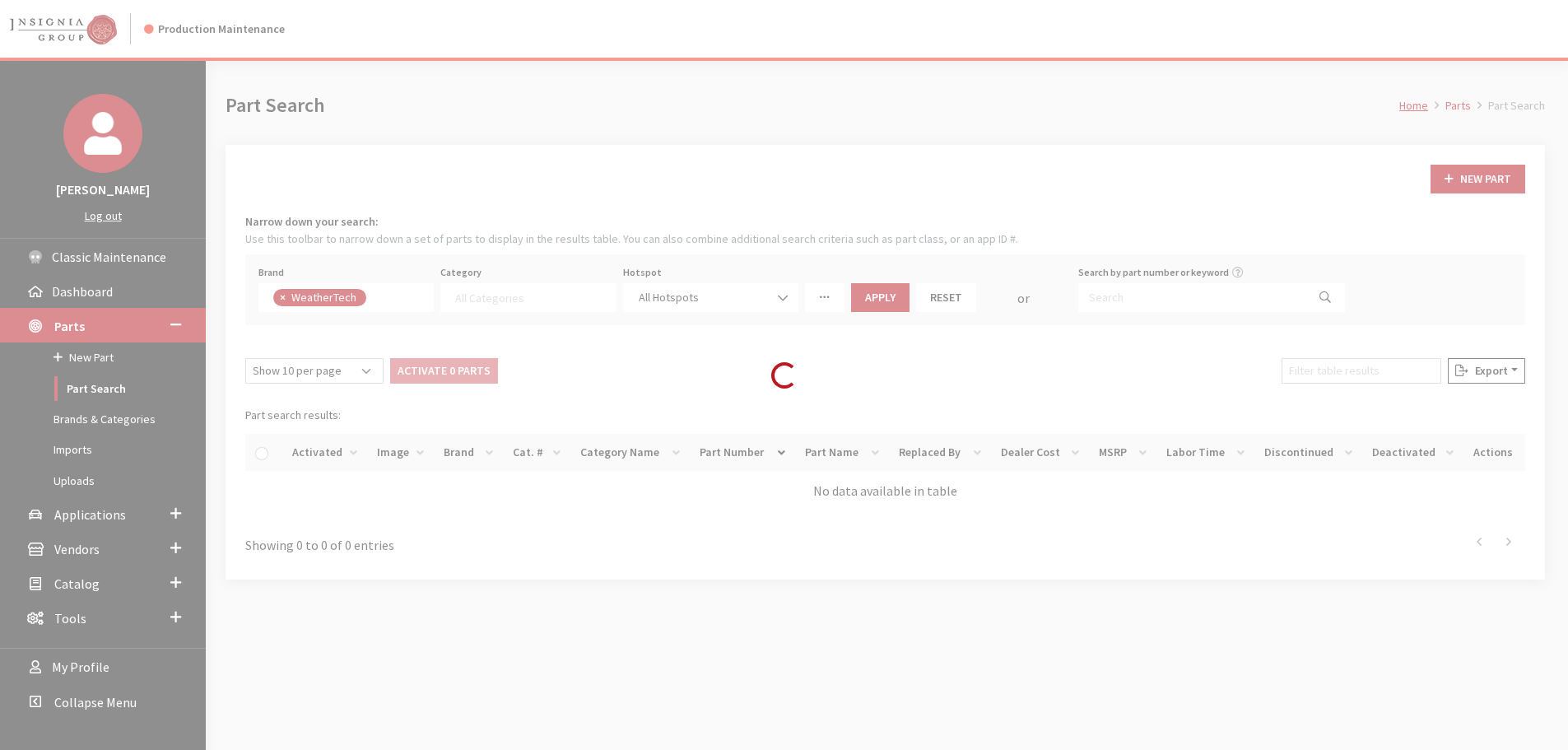
select select
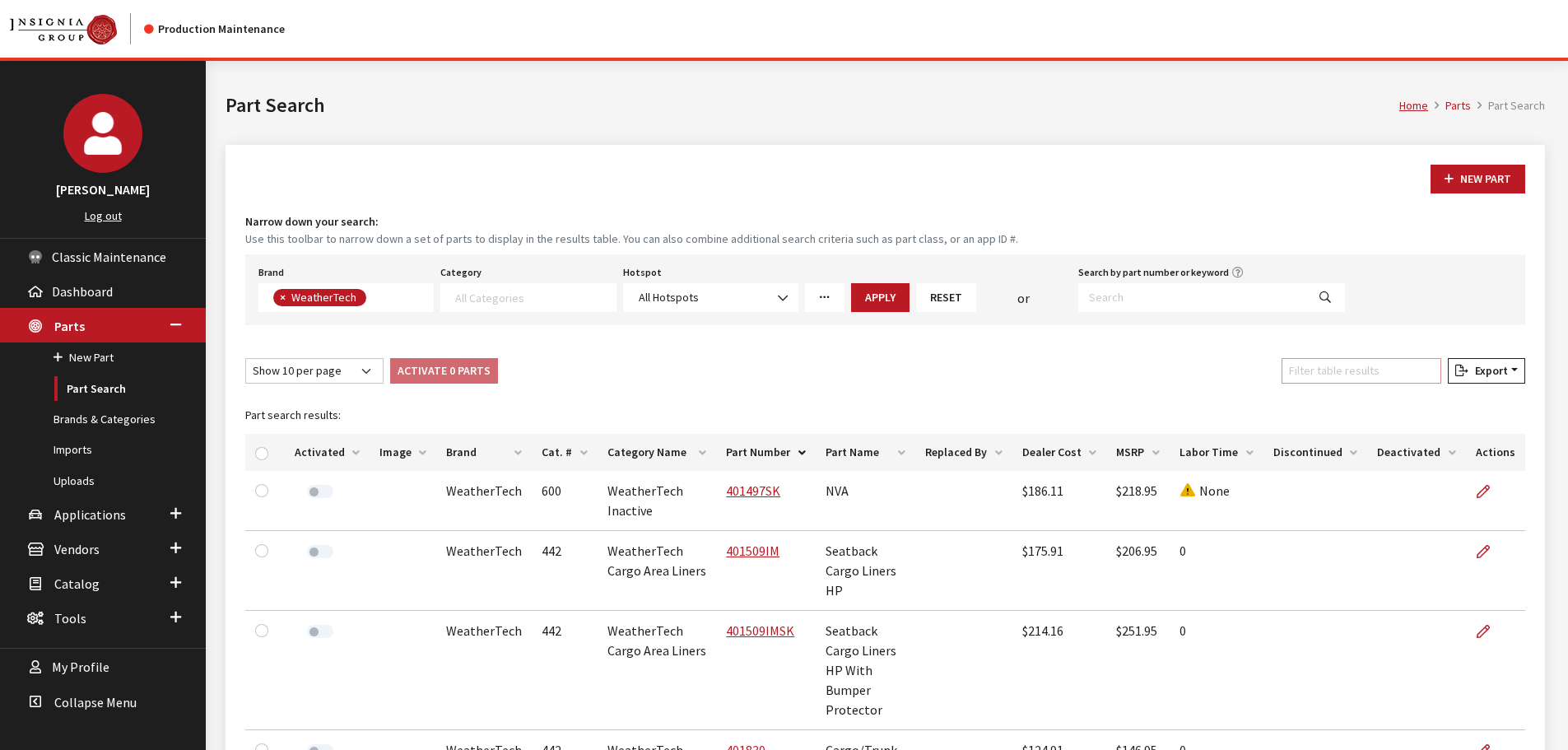
click at [1405, 375] on input "Filter table results" at bounding box center [1361, 371] width 160 height 25
paste input "84910IM"
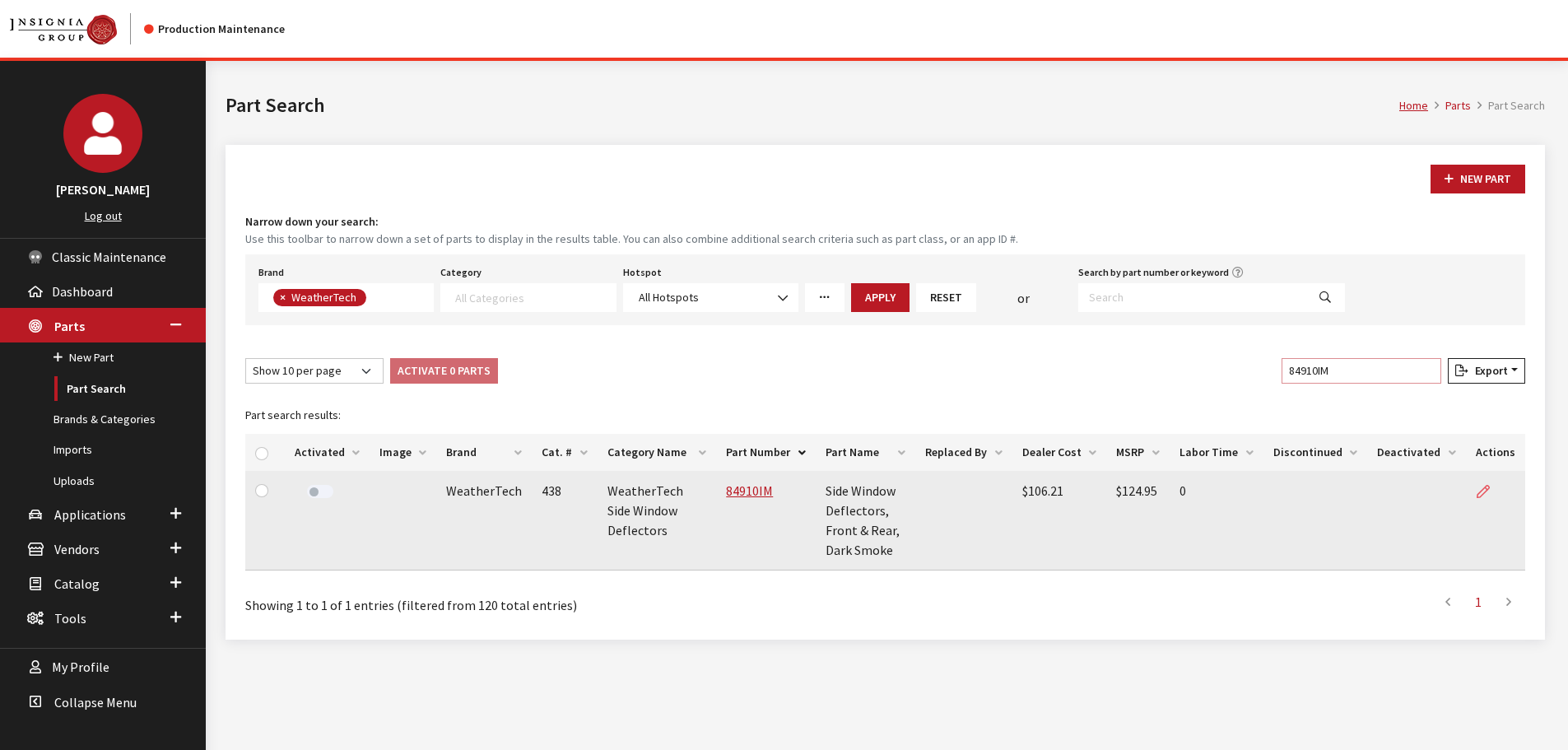
type input "84910IM"
click at [1480, 485] on icon at bounding box center [1484, 492] width 14 height 14
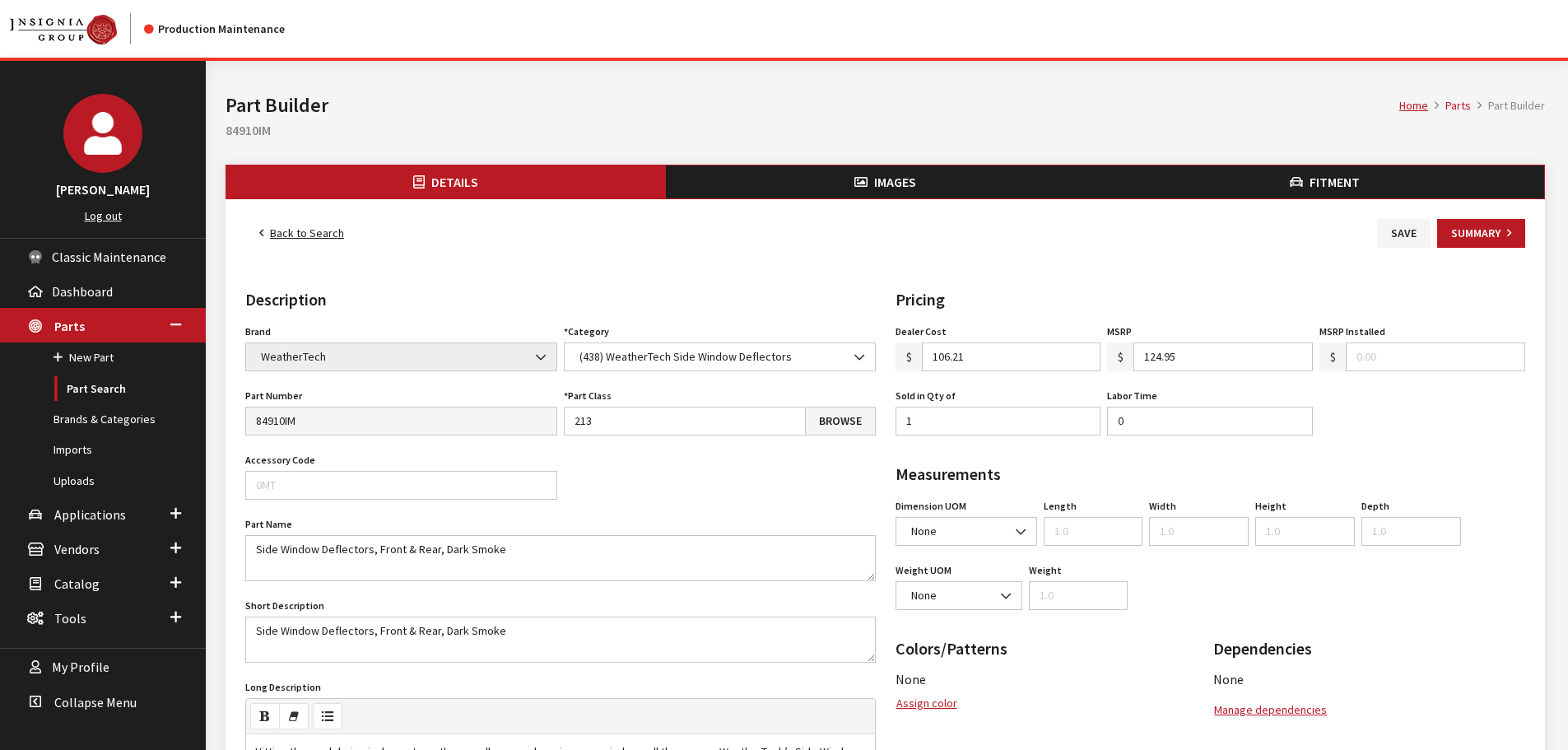
click at [979, 177] on button "Images" at bounding box center [885, 181] width 440 height 33
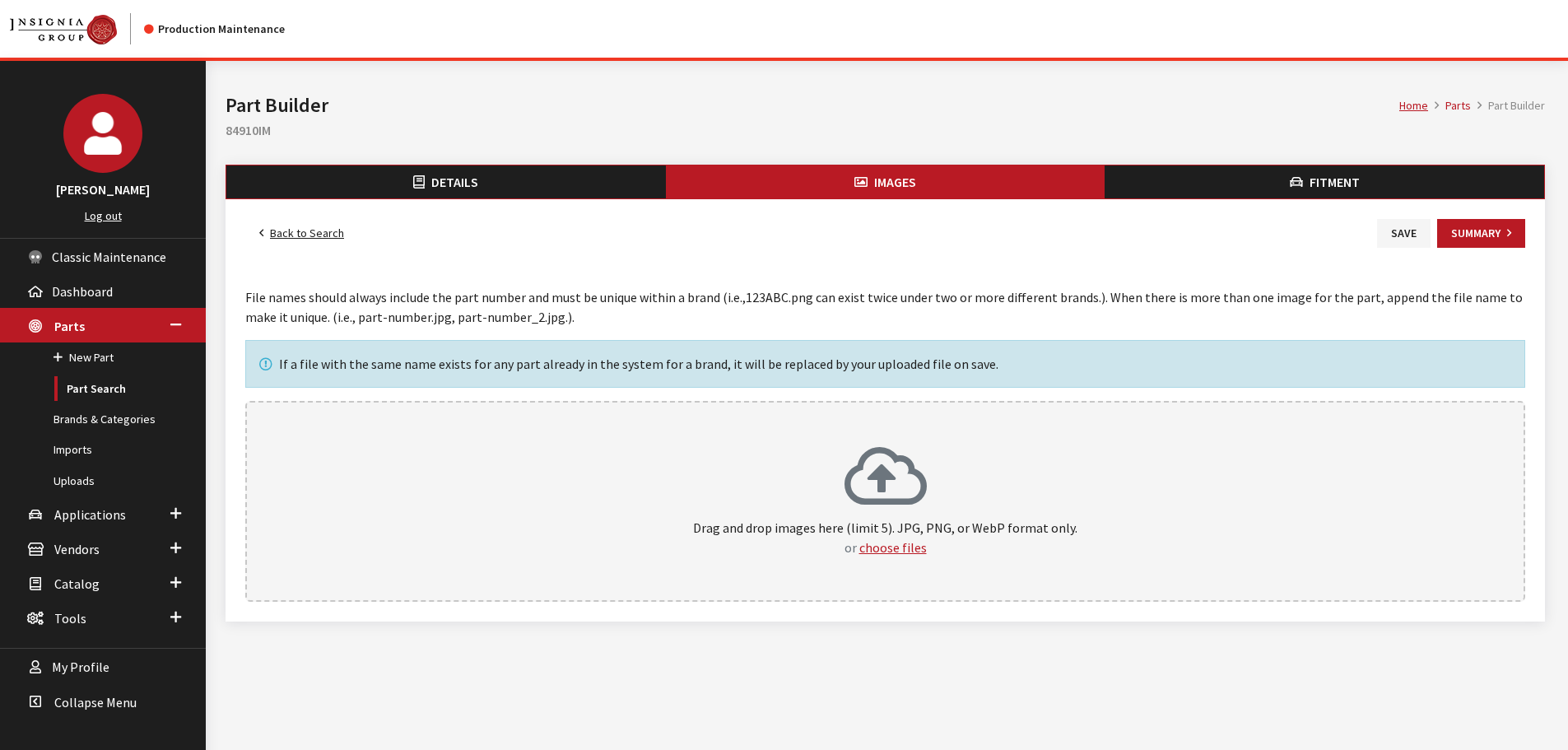
click at [1011, 515] on div "Drag and drop images here (limit 5). JPG, PNG, or WebP format only. or choose f…" at bounding box center [885, 501] width 1244 height 112
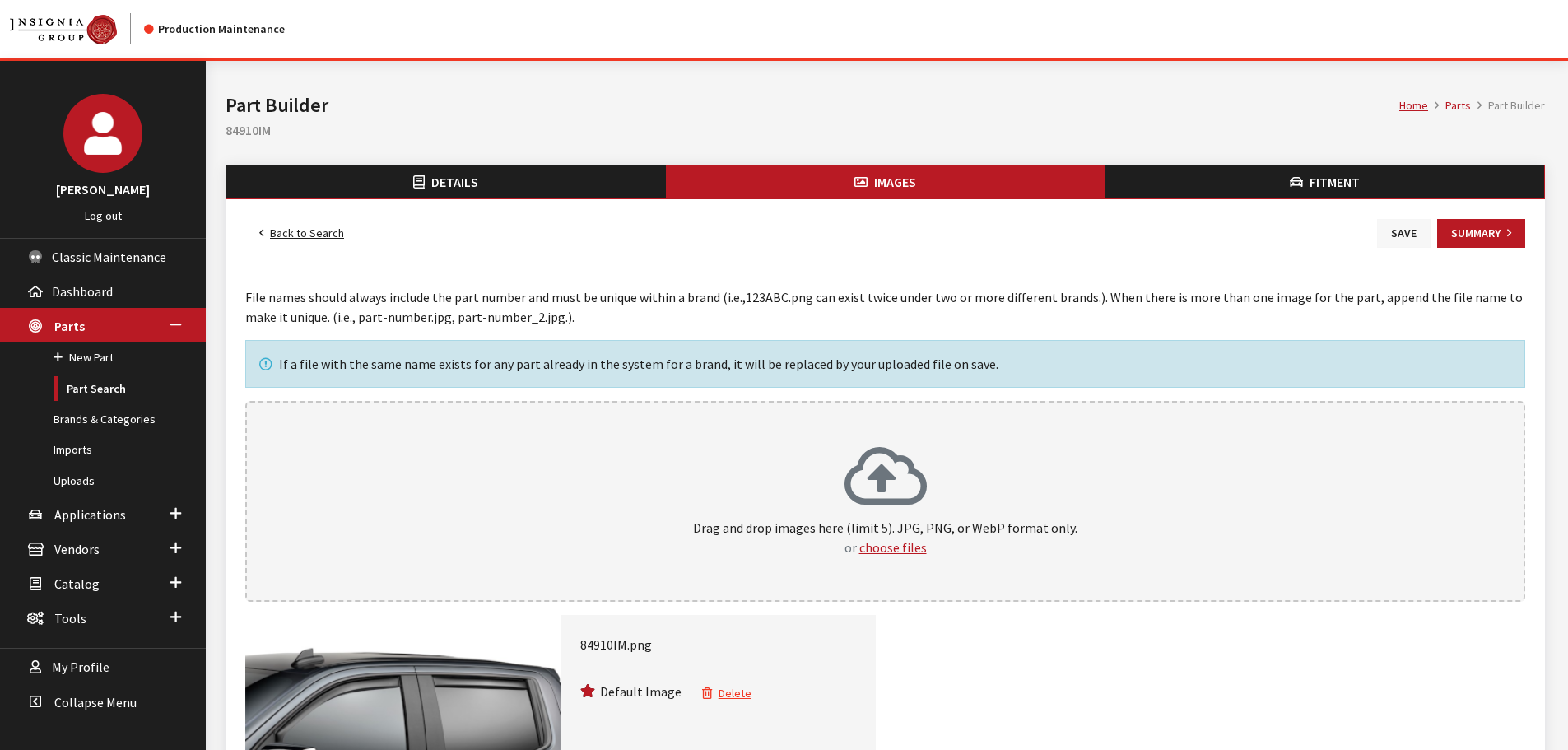
click at [1394, 237] on button "Save" at bounding box center [1403, 234] width 53 height 29
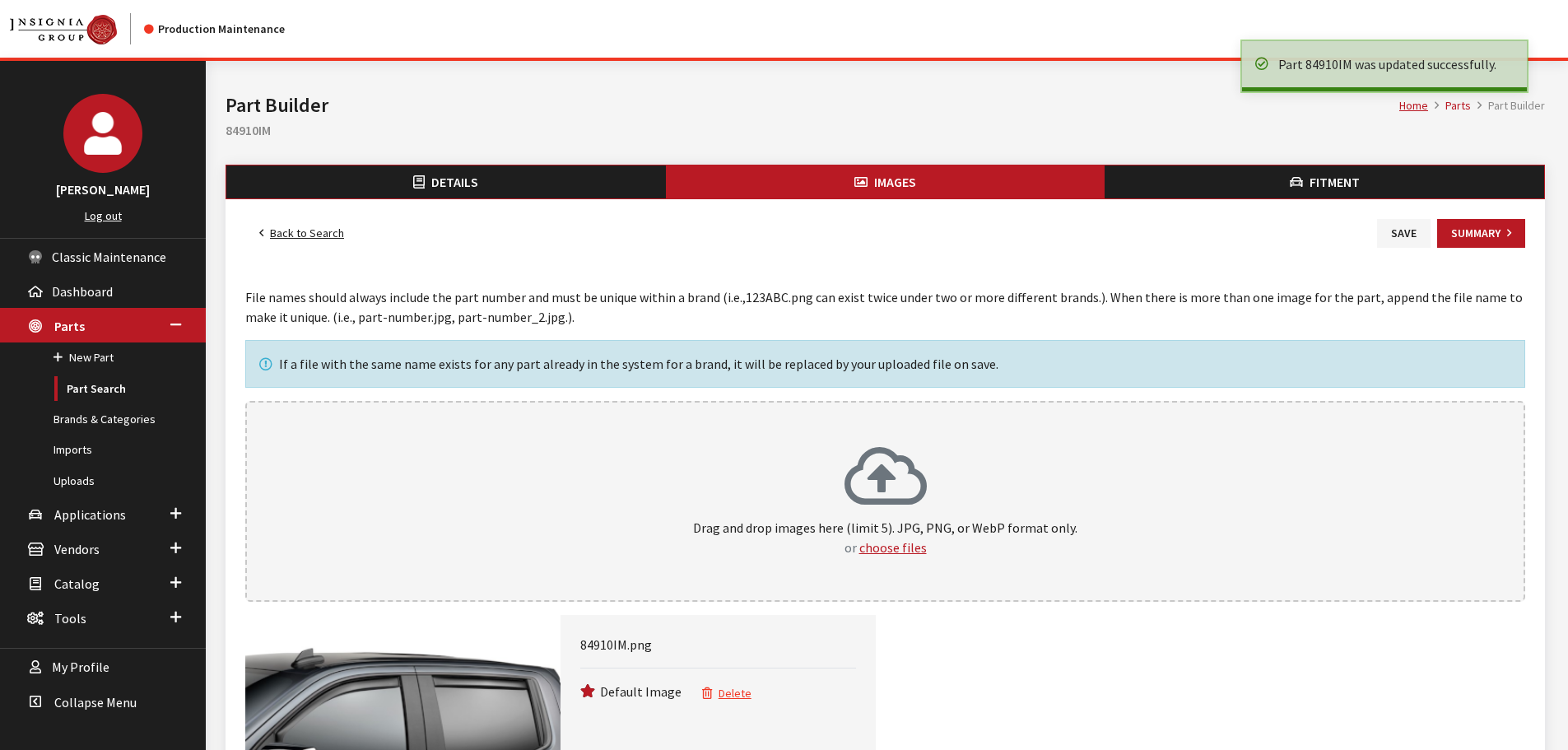
click at [294, 235] on link "Back to Search" at bounding box center [302, 234] width 113 height 29
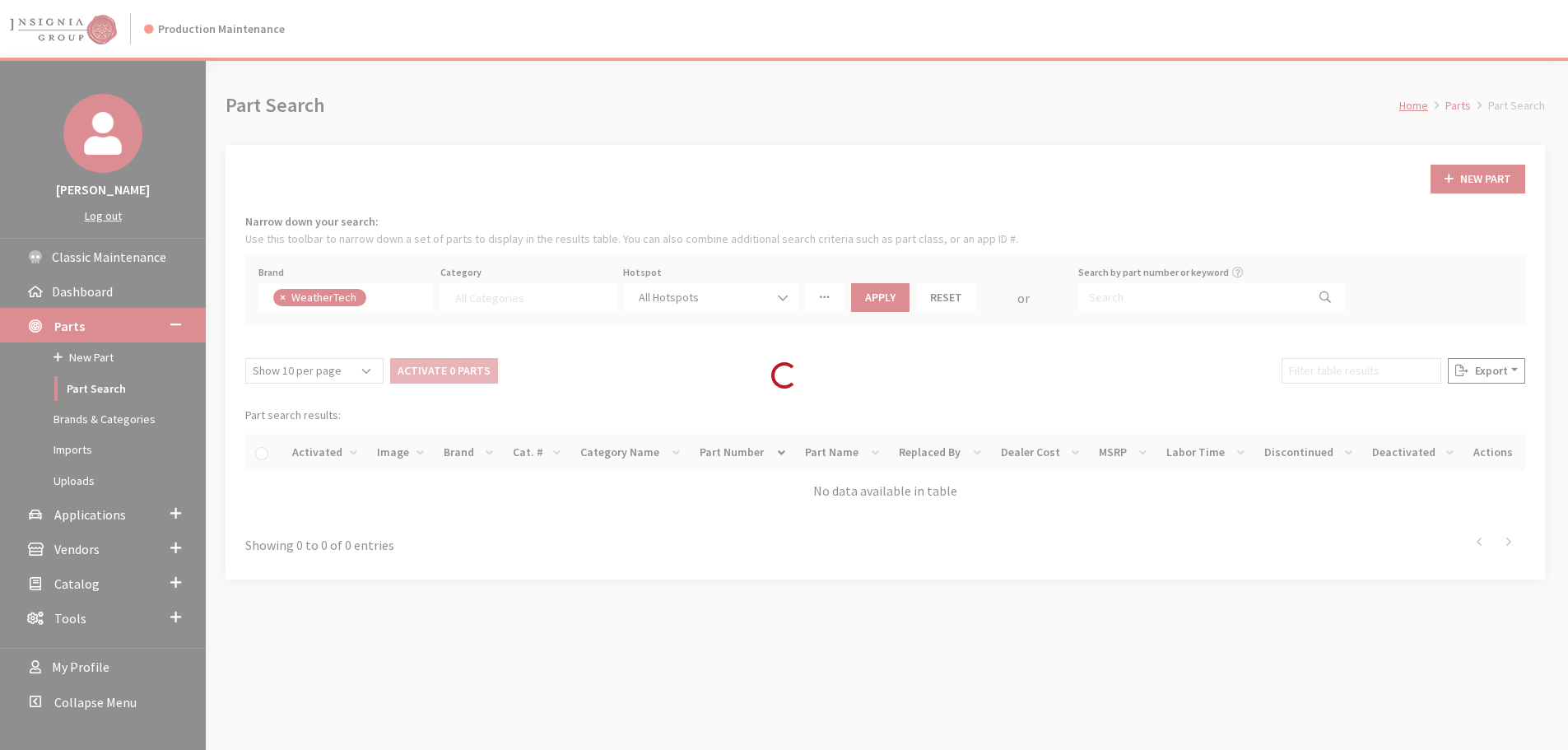
select select
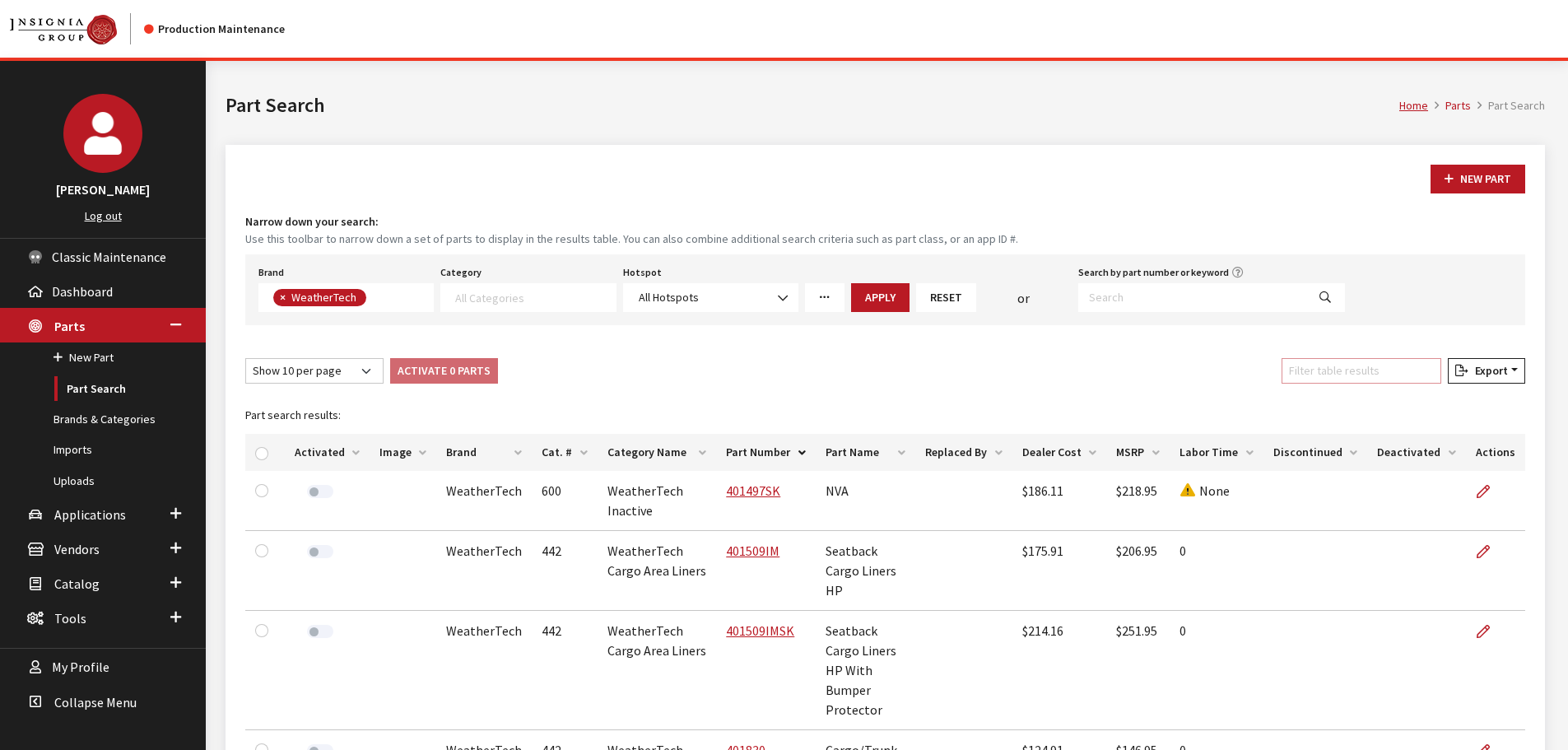
click at [1337, 367] on input "Filter table results" at bounding box center [1361, 371] width 160 height 25
paste input "82907IM"
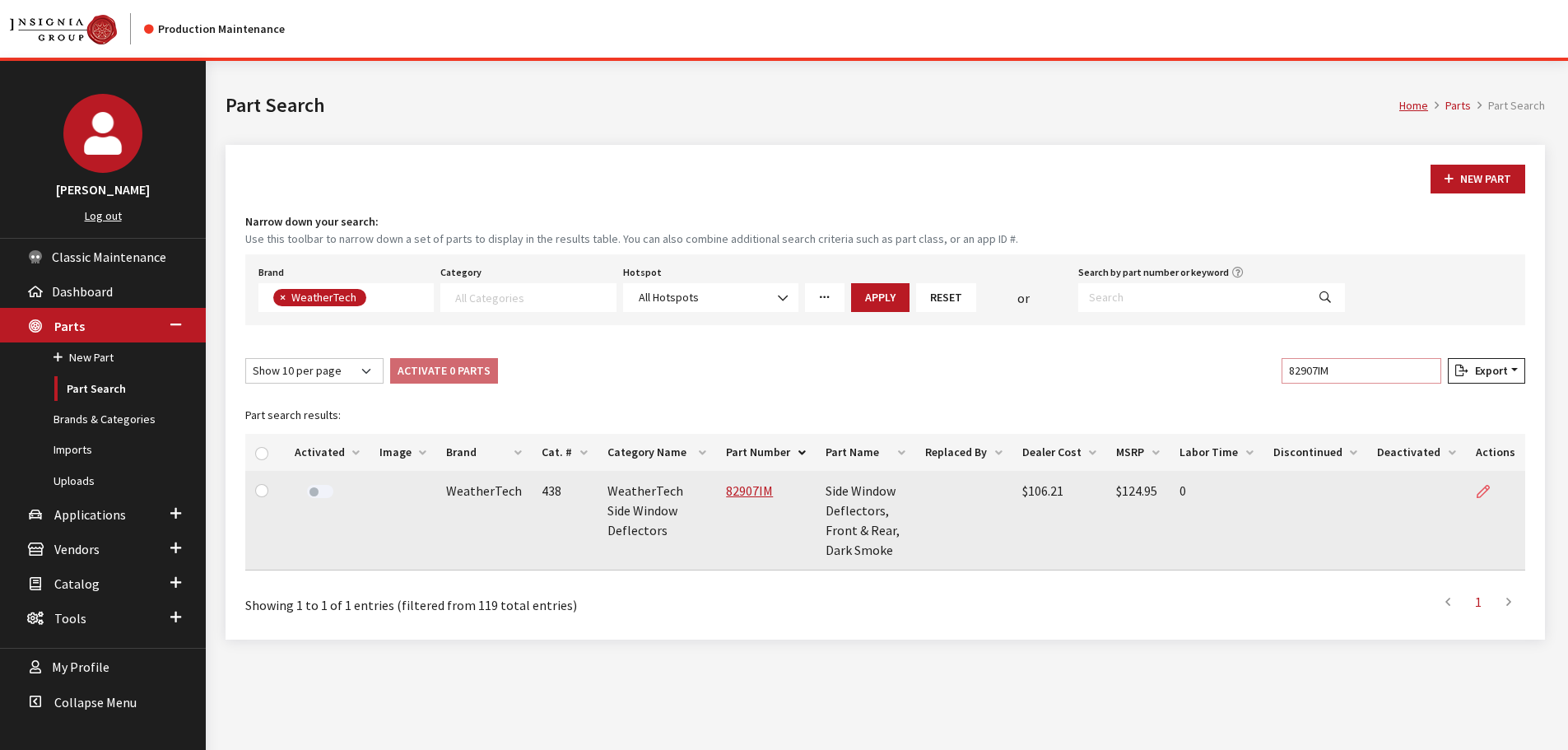
type input "82907IM"
click at [1485, 489] on icon at bounding box center [1484, 492] width 14 height 14
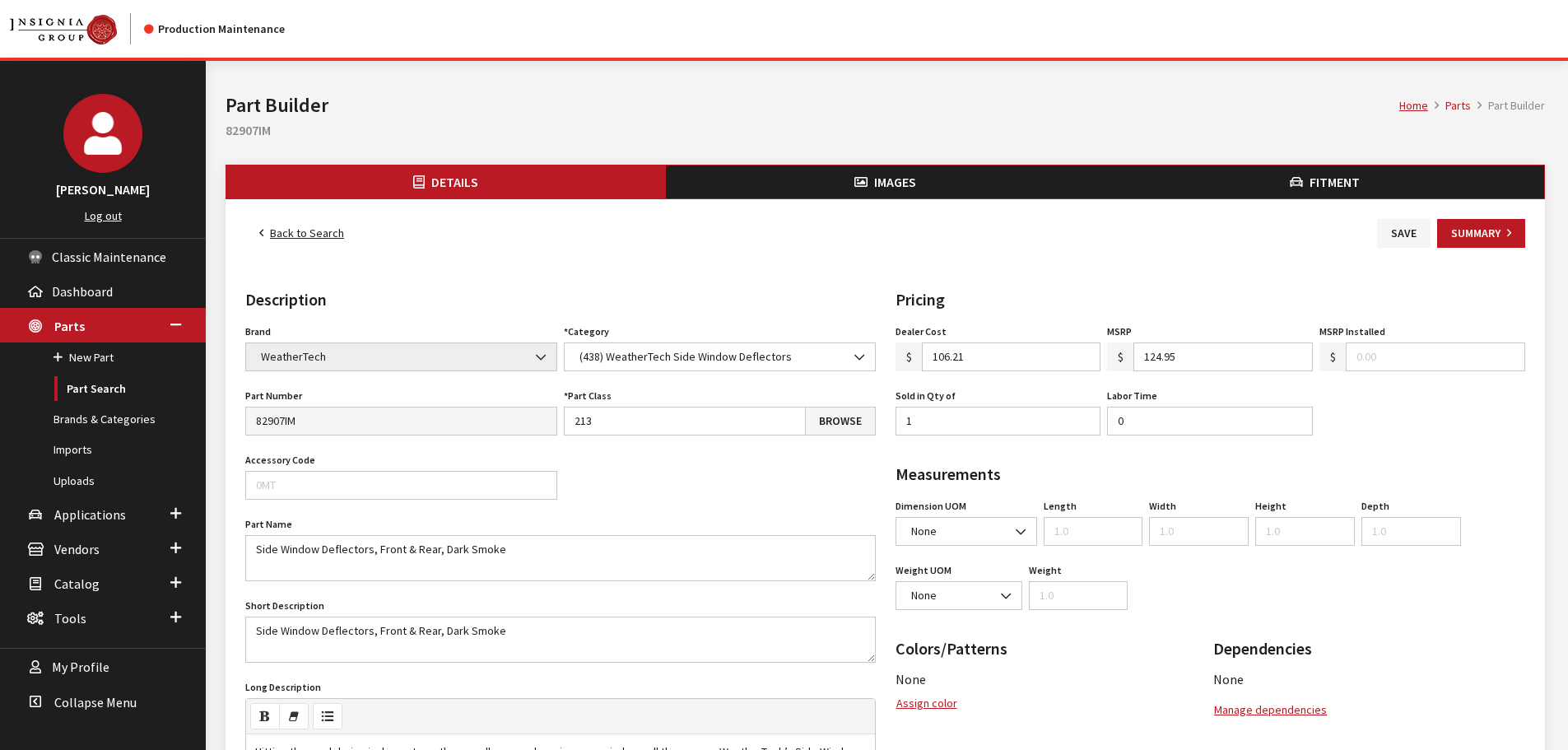
click at [937, 183] on button "Images" at bounding box center [885, 181] width 440 height 33
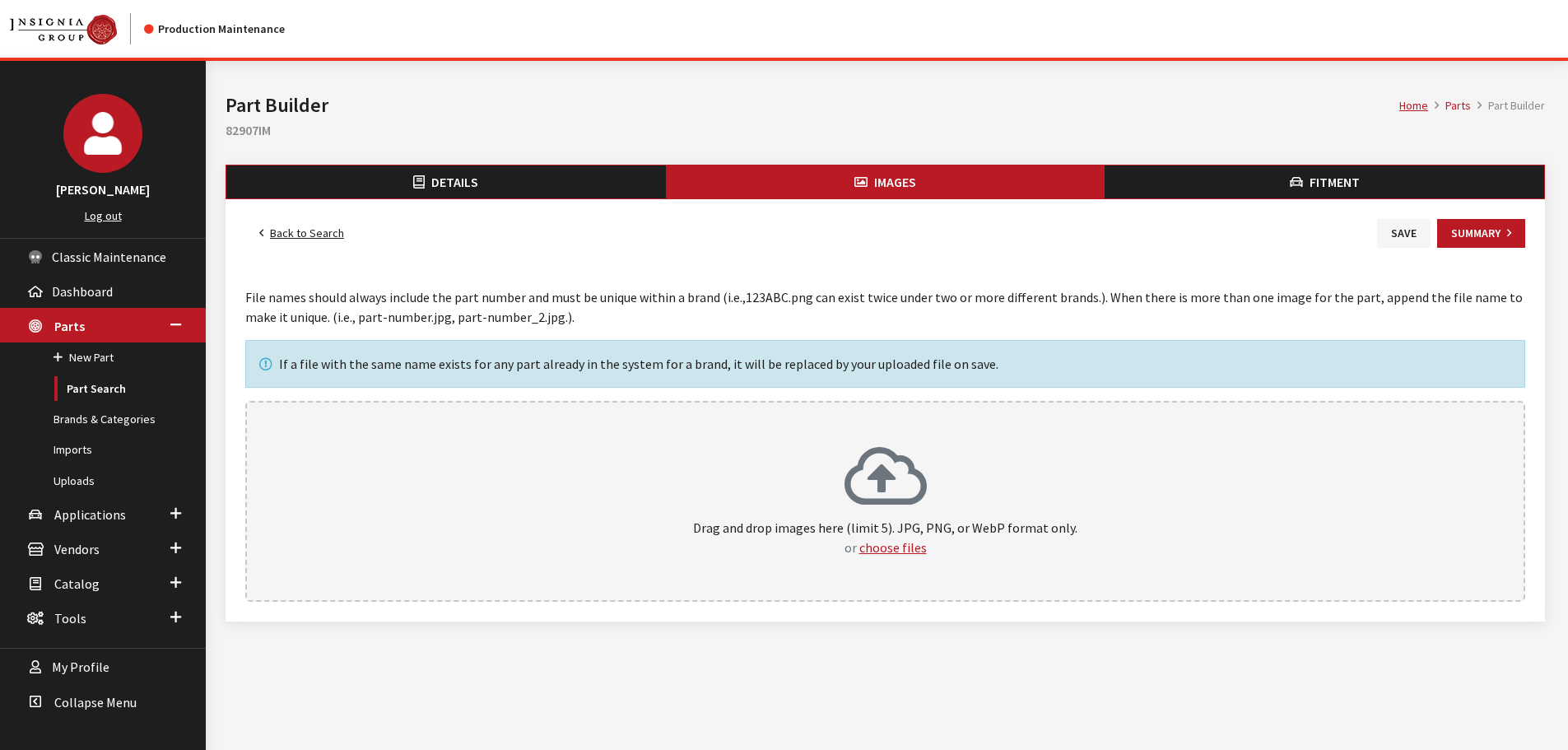
click at [995, 442] on div "Drag and drop images here (limit 5). JPG, PNG, or WebP format only. or choose f…" at bounding box center [885, 501] width 1280 height 201
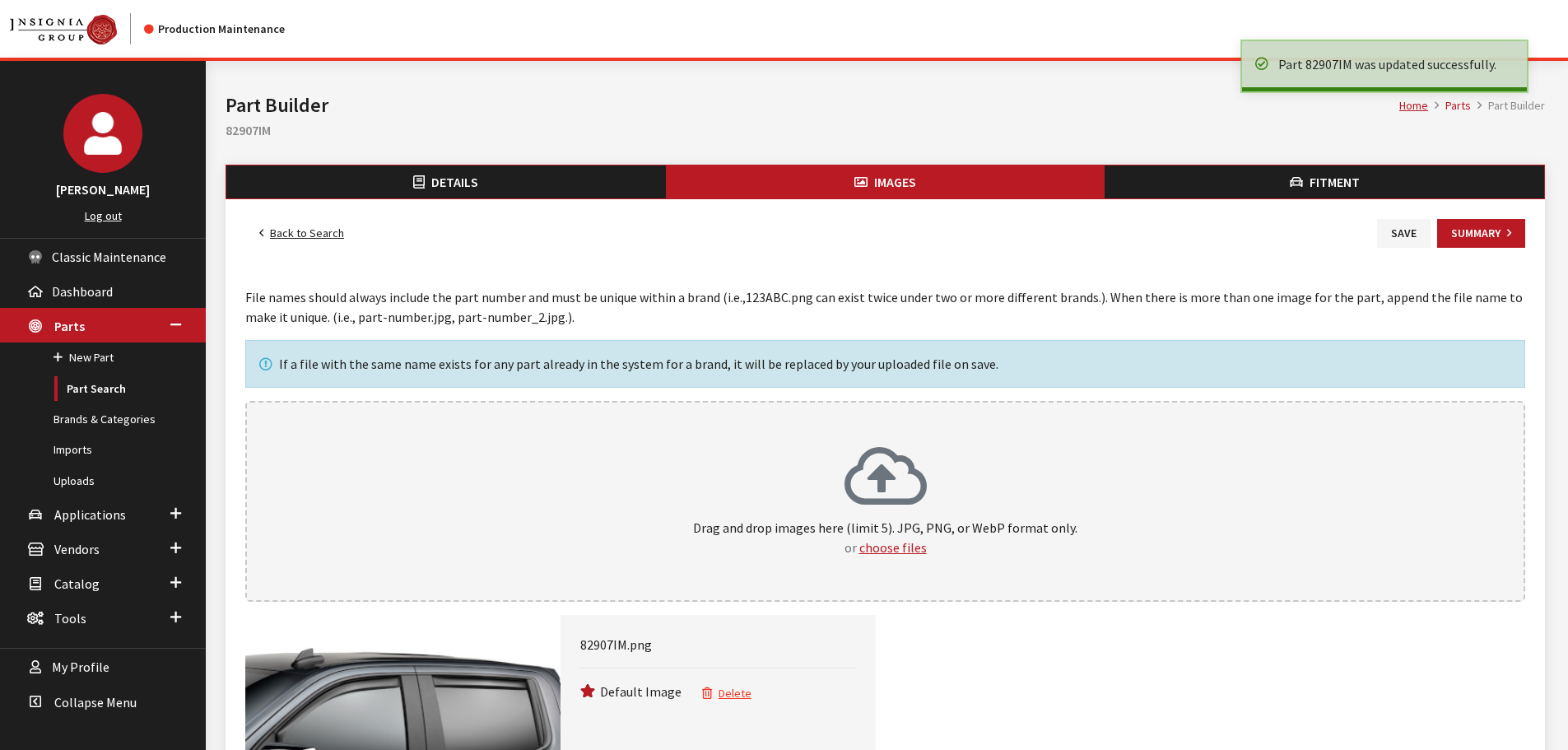
click at [314, 235] on link "Back to Search" at bounding box center [302, 234] width 113 height 29
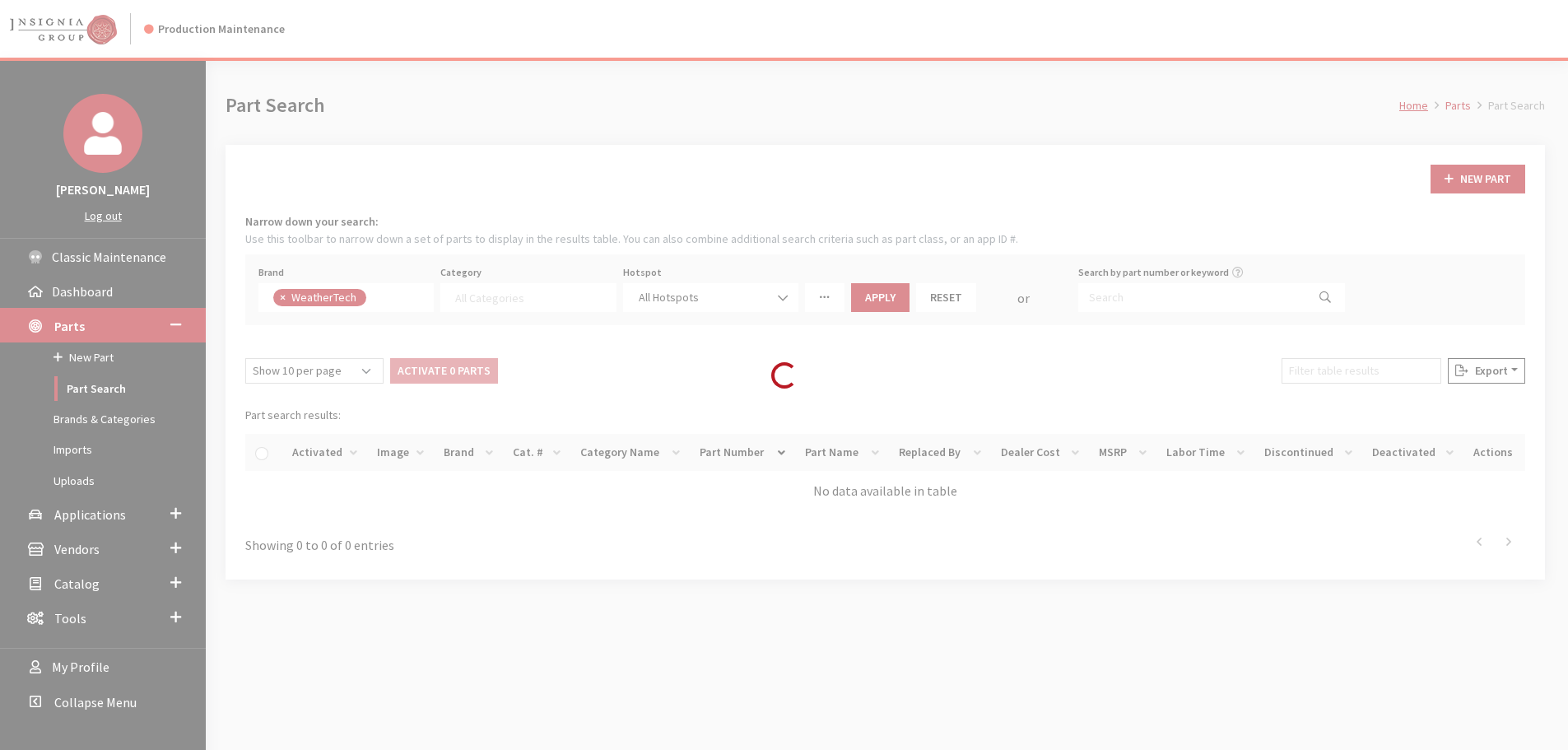
select select
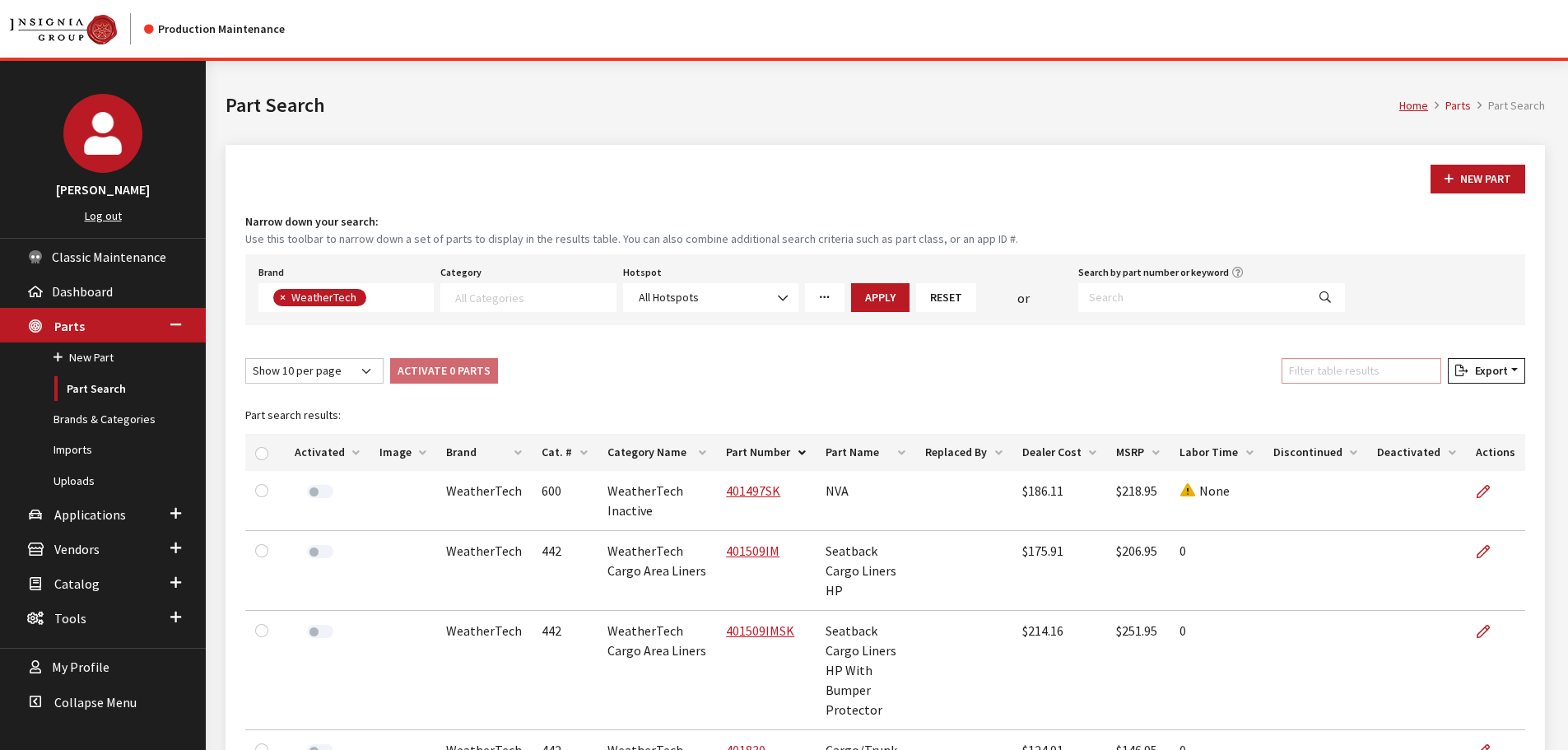
click at [1338, 361] on input "Filter table results" at bounding box center [1361, 371] width 160 height 25
paste input "821019IM"
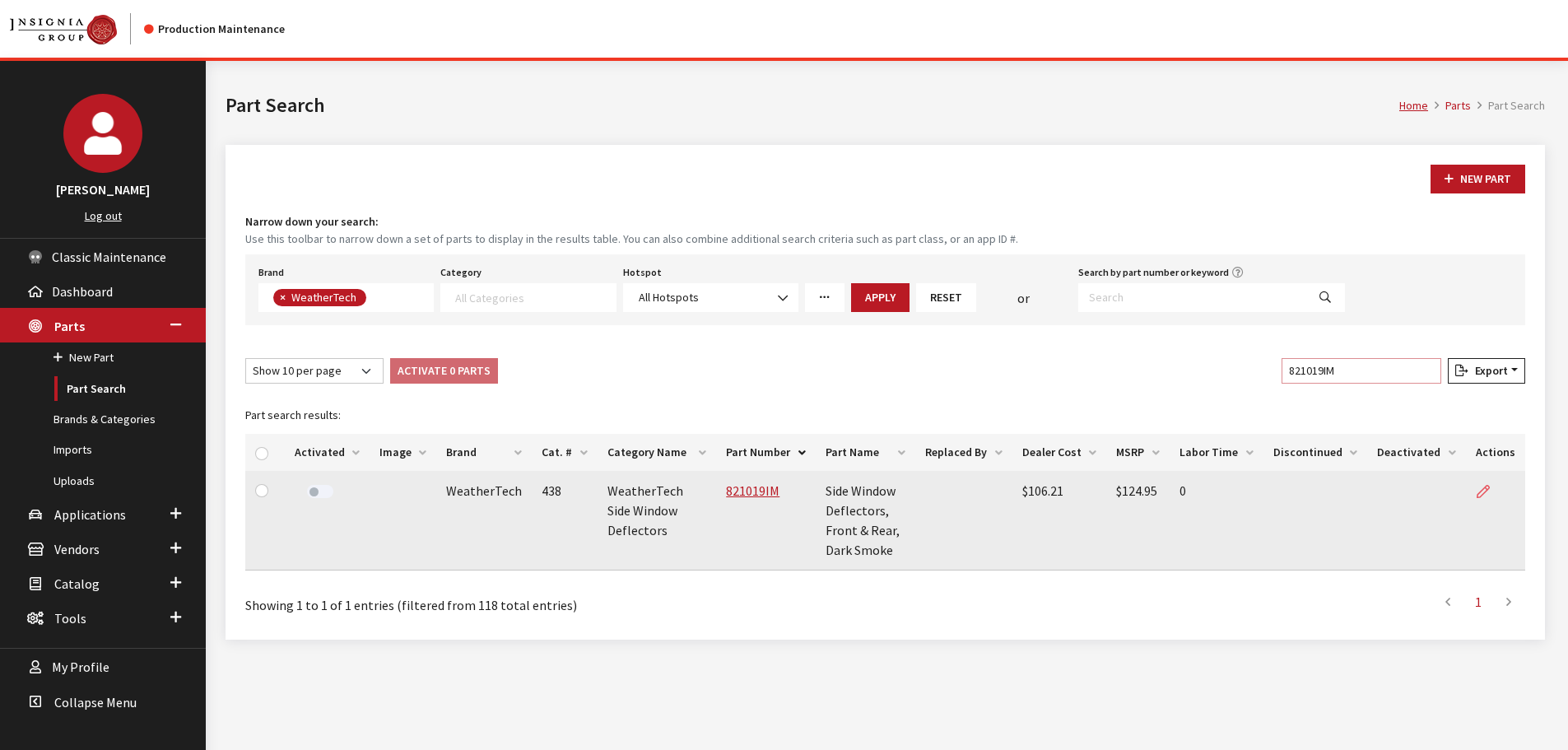
type input "821019IM"
click at [1485, 492] on icon at bounding box center [1484, 492] width 14 height 14
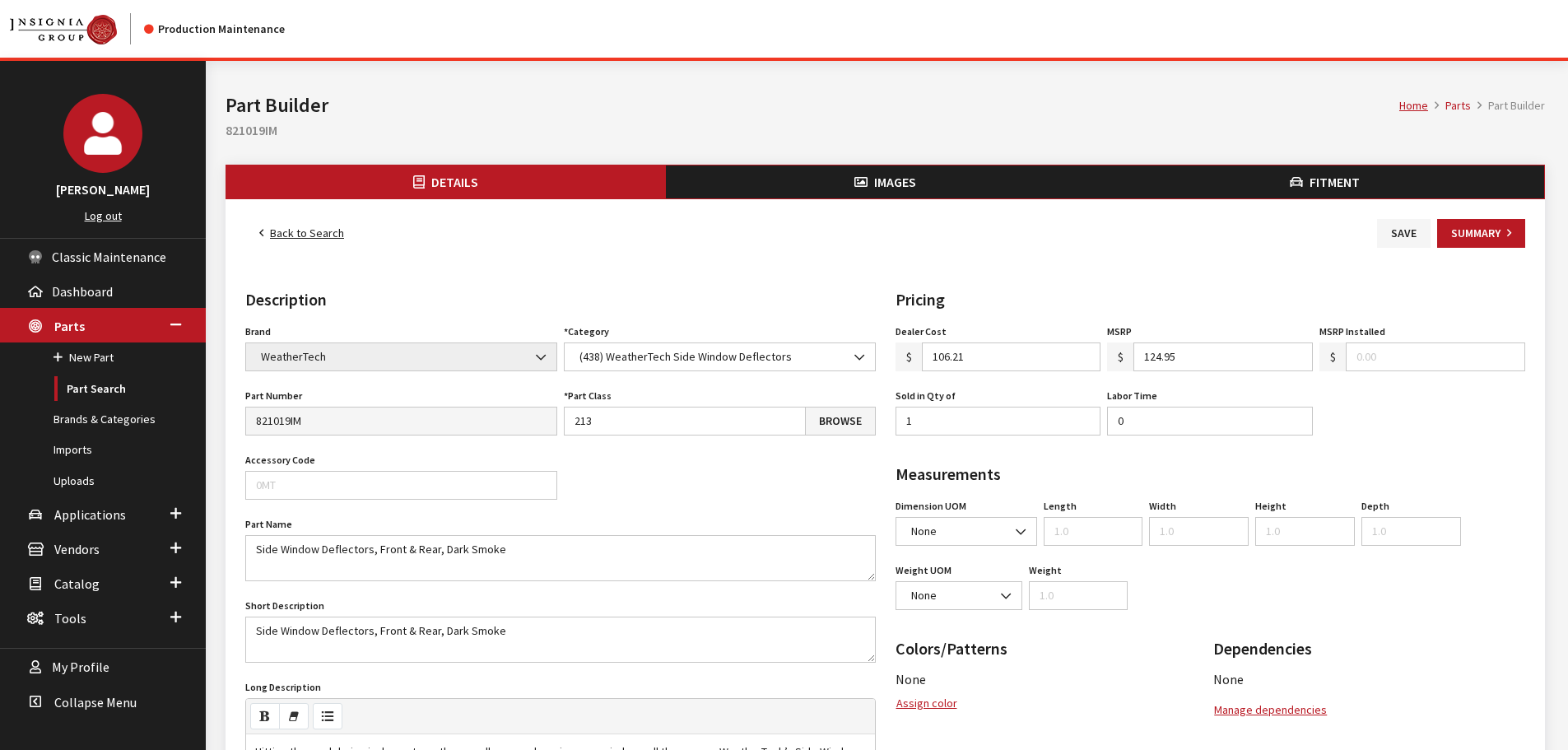
click at [860, 191] on button "Images" at bounding box center [885, 181] width 440 height 33
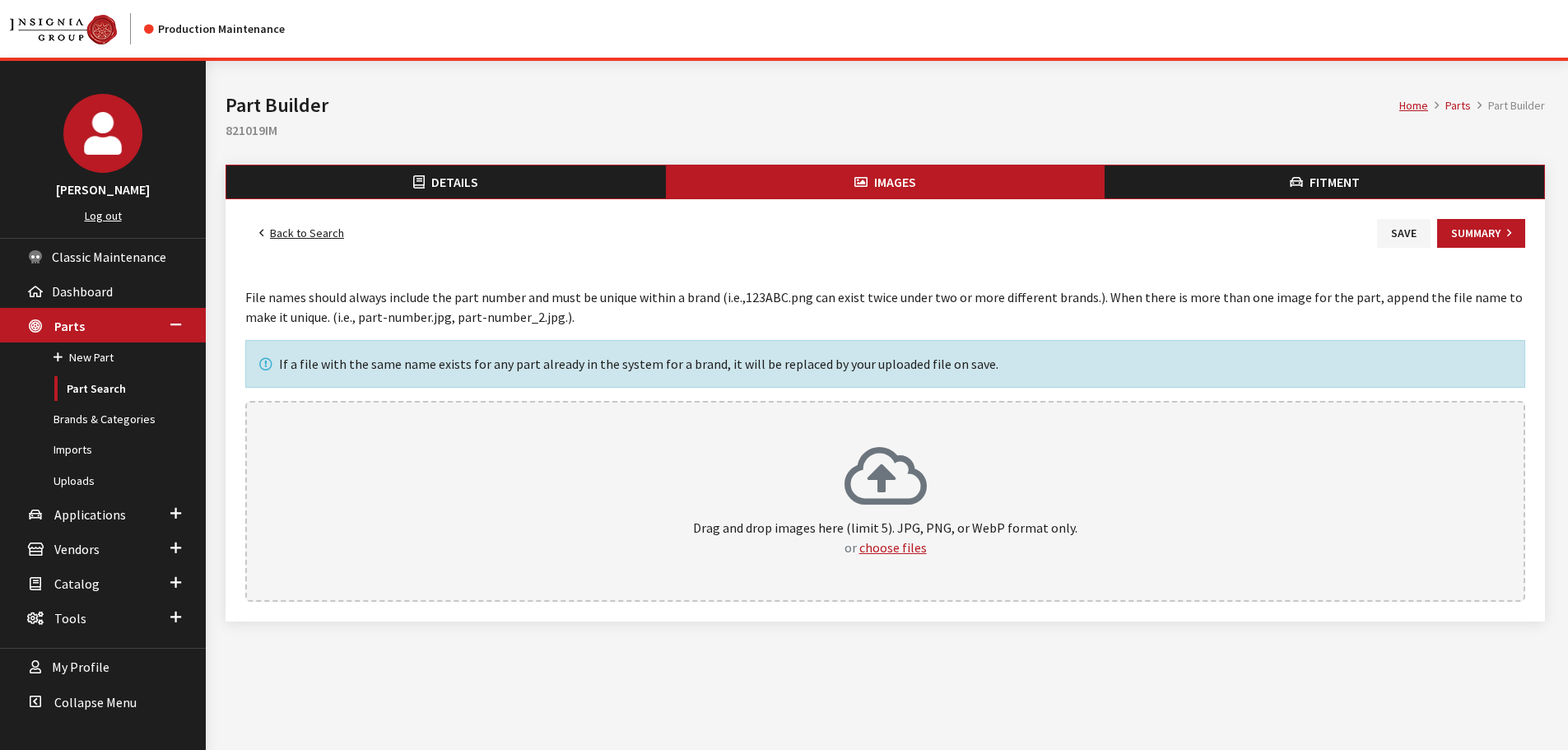
click at [891, 471] on icon at bounding box center [885, 478] width 82 height 66
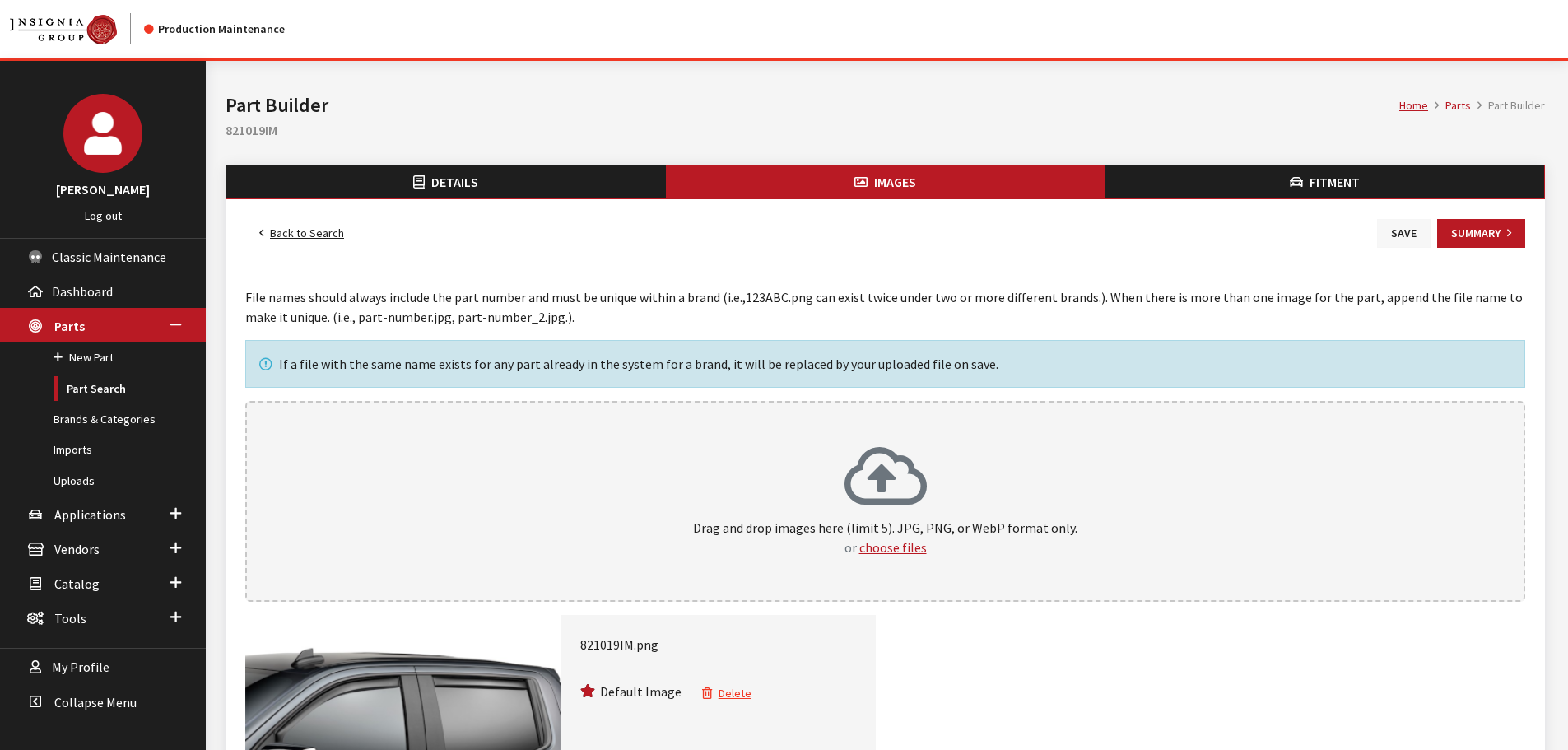
click at [1408, 237] on button "Save" at bounding box center [1403, 234] width 53 height 29
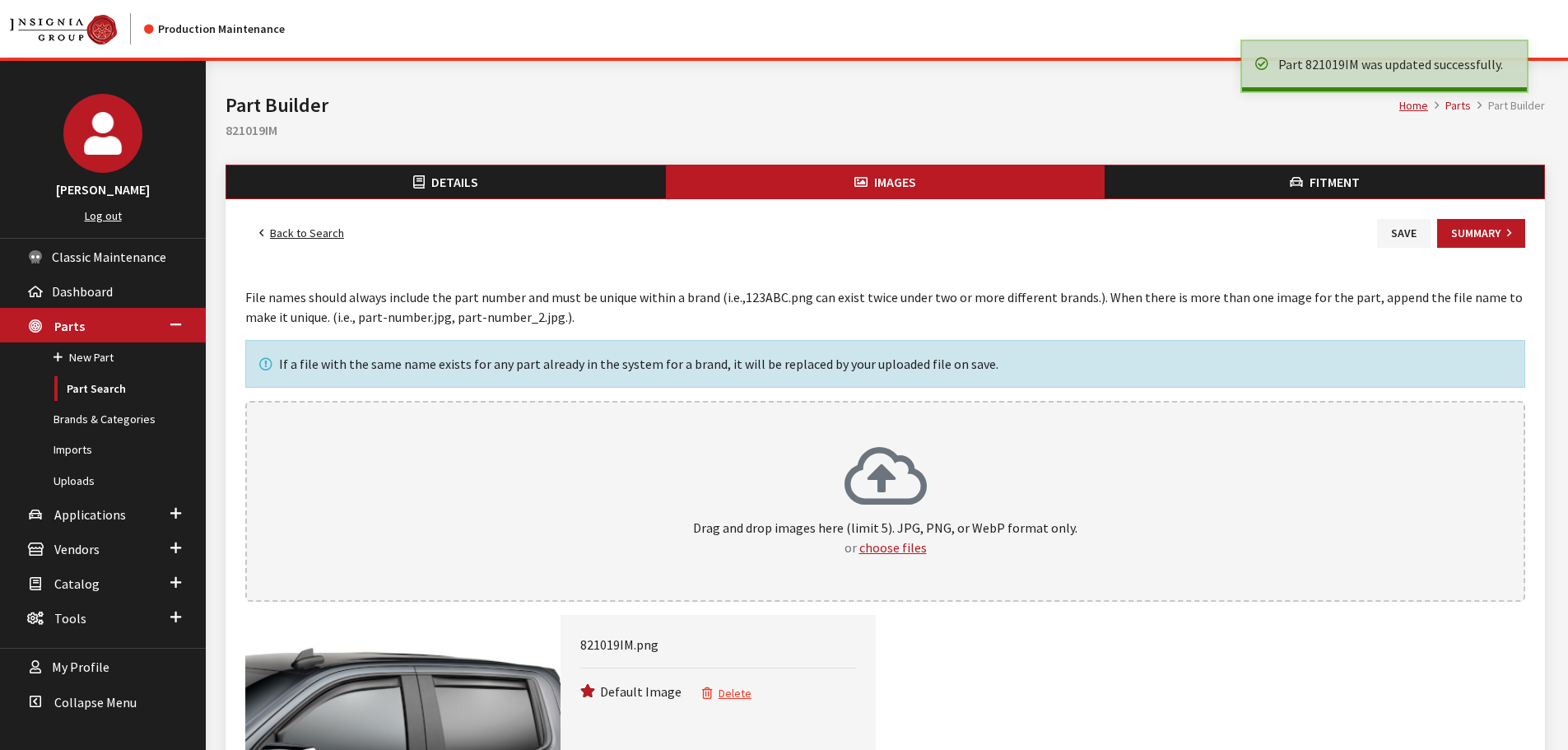
click at [308, 227] on link "Back to Search" at bounding box center [302, 234] width 113 height 29
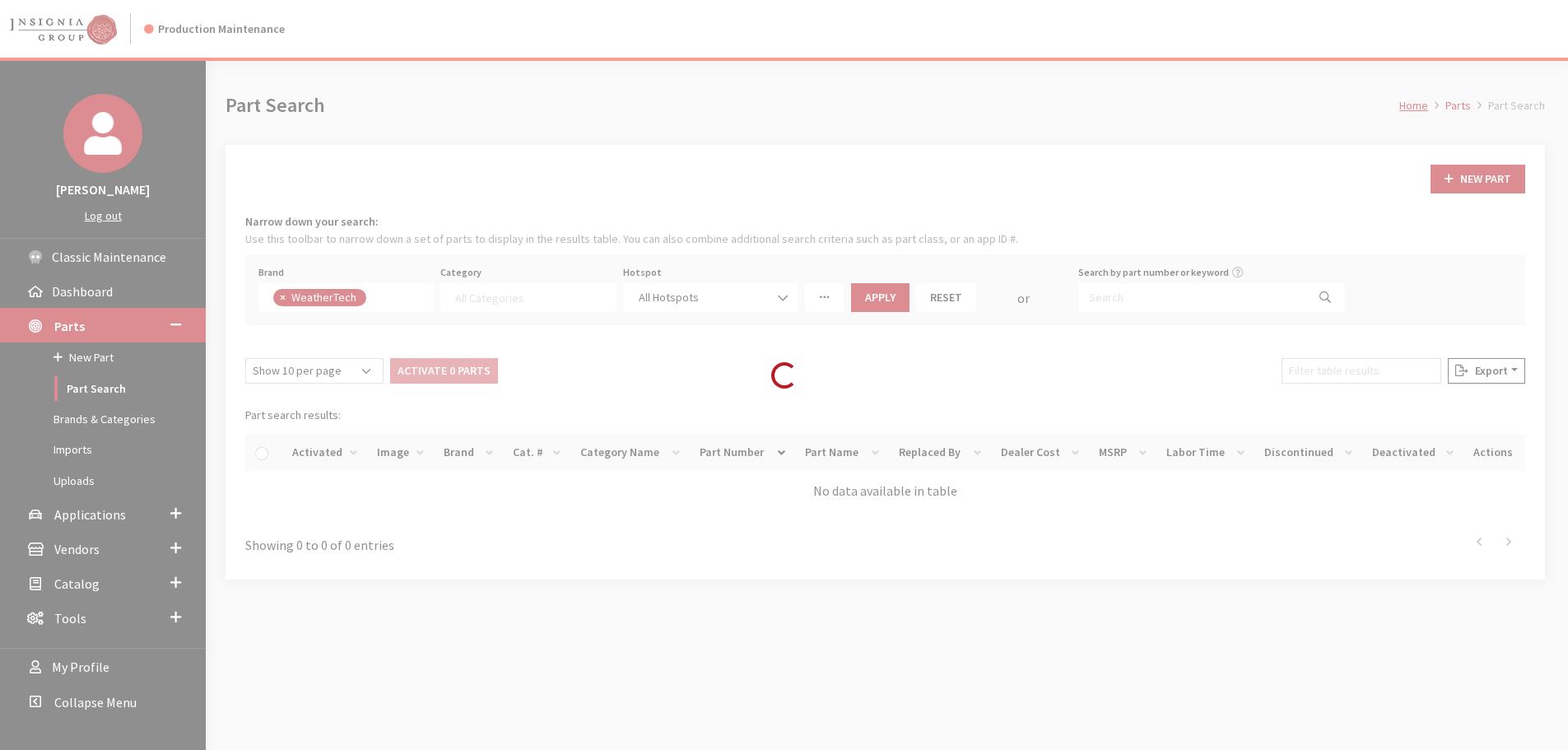
select select
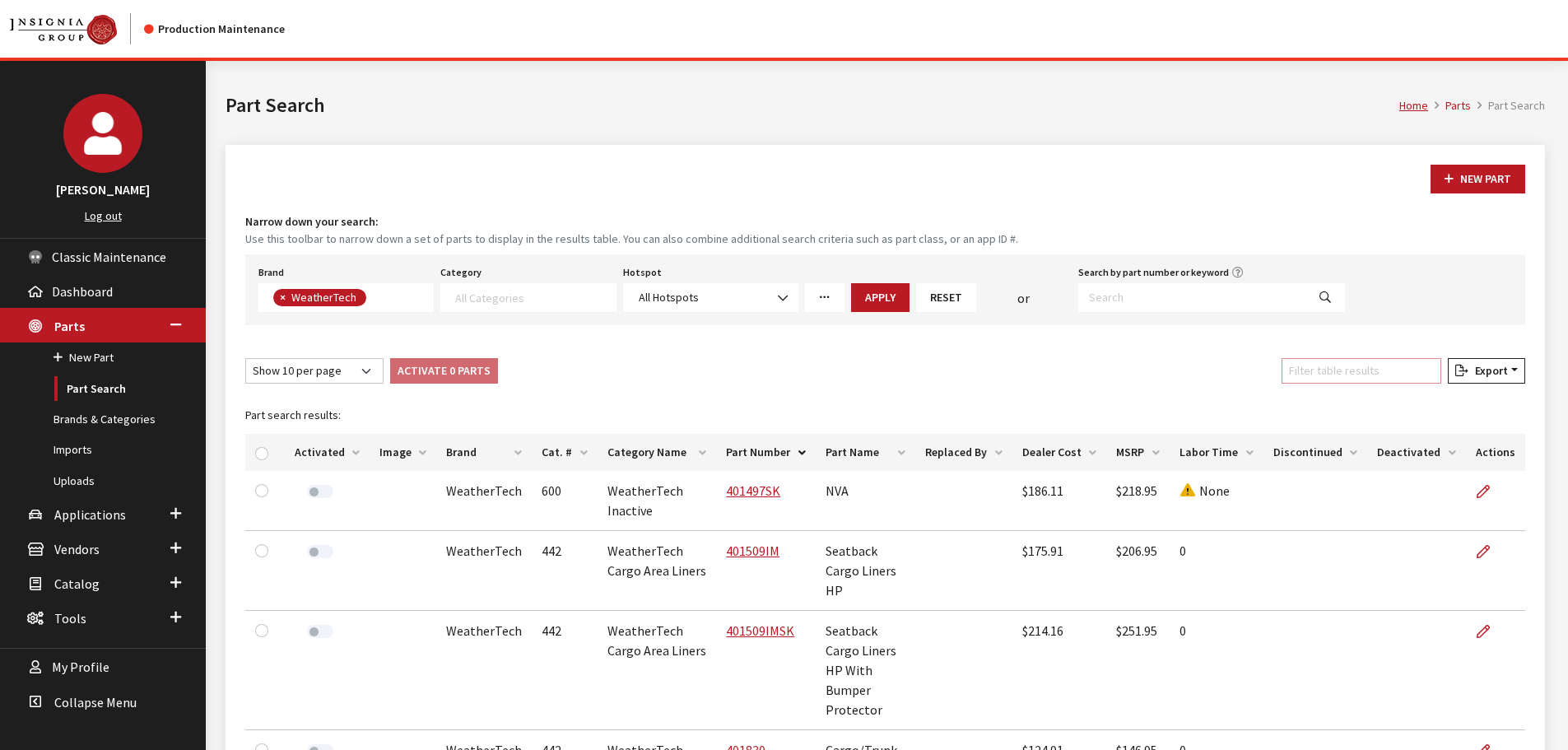
click at [1339, 361] on input "Filter table results" at bounding box center [1361, 371] width 160 height 25
paste input "81909IM"
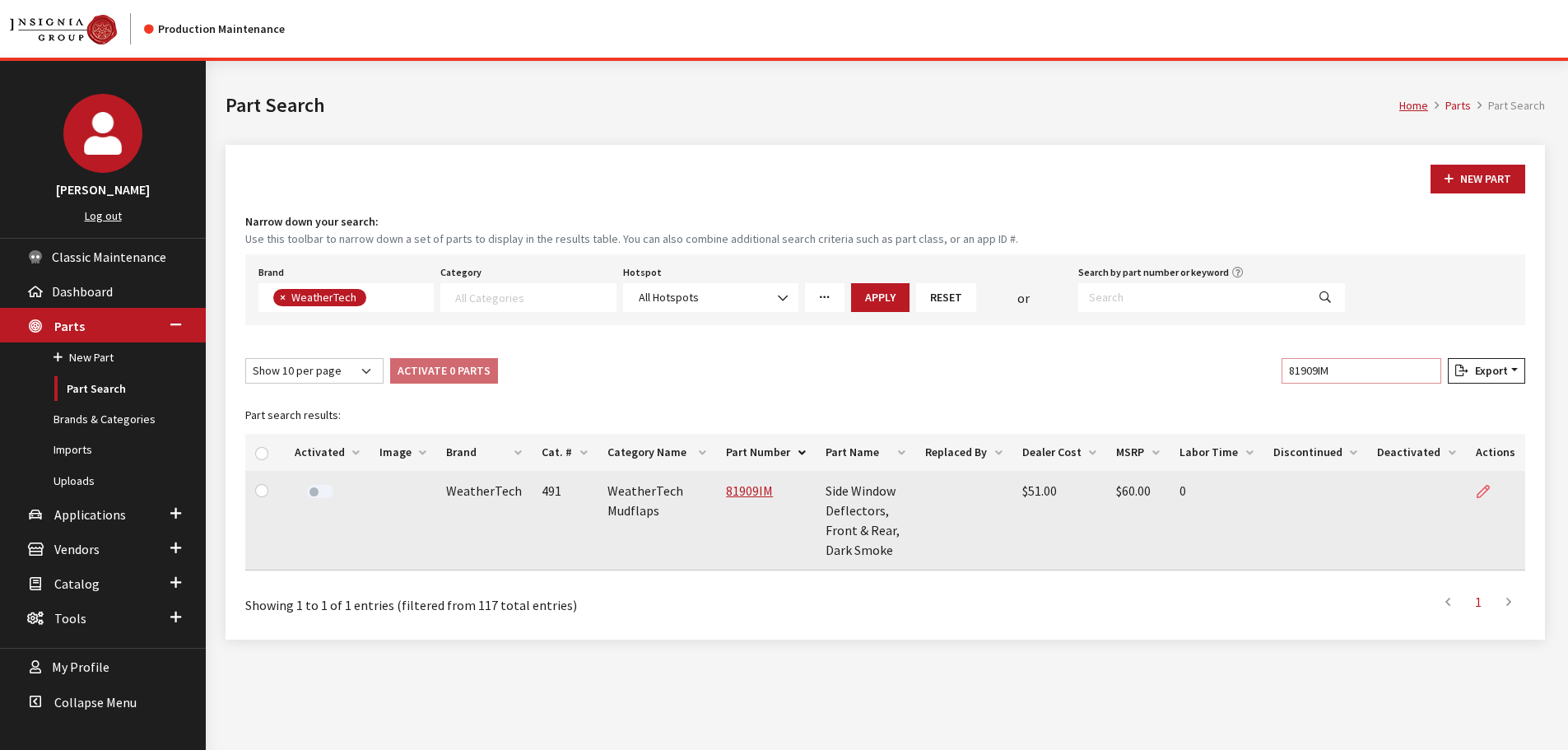
type input "81909IM"
click at [1482, 492] on icon at bounding box center [1484, 492] width 14 height 14
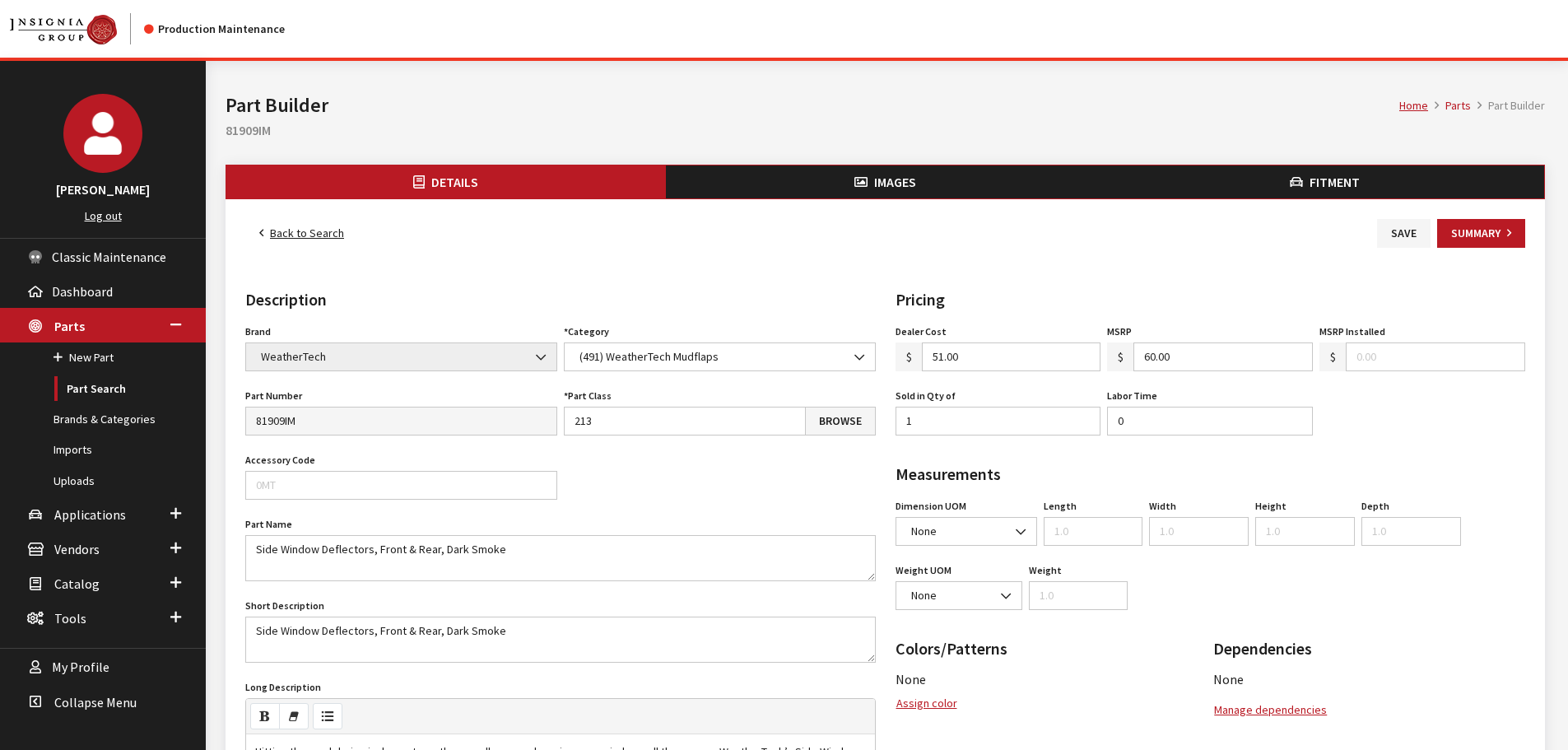
click at [811, 188] on button "Images" at bounding box center [885, 181] width 440 height 33
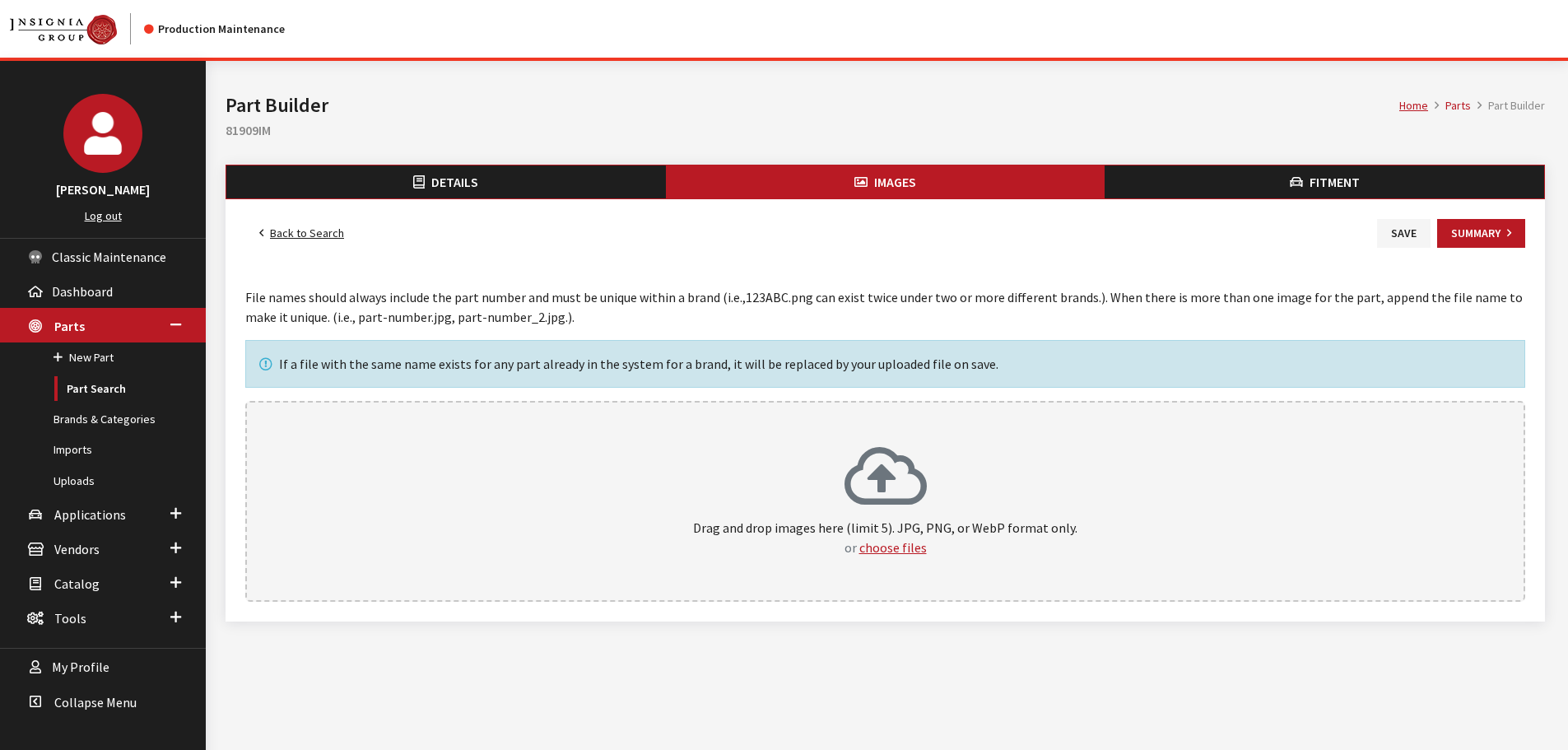
click at [938, 499] on div "Drag and drop images here (limit 5). JPG, PNG, or WebP format only. or choose f…" at bounding box center [885, 501] width 1244 height 112
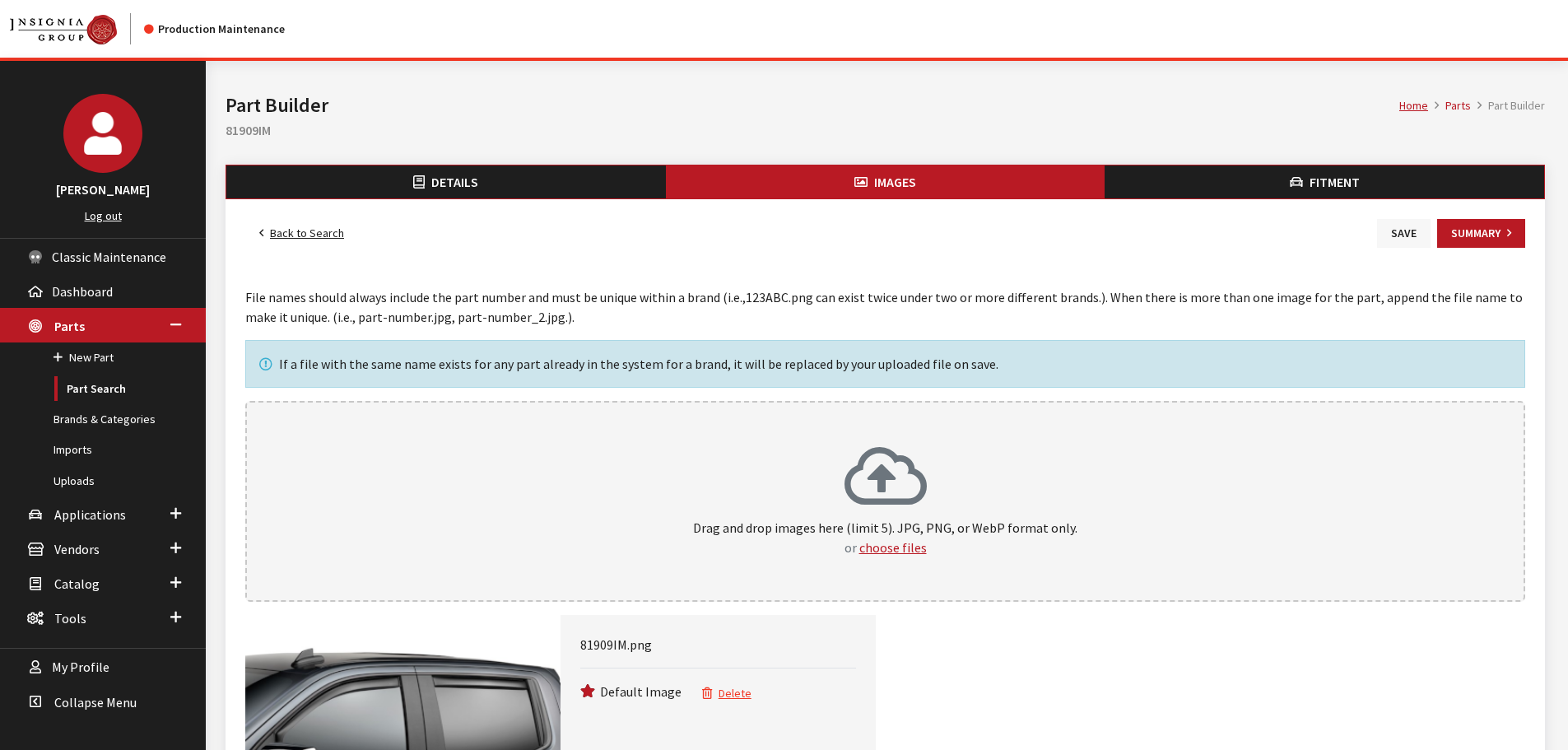
click at [1402, 241] on button "Save" at bounding box center [1403, 234] width 53 height 29
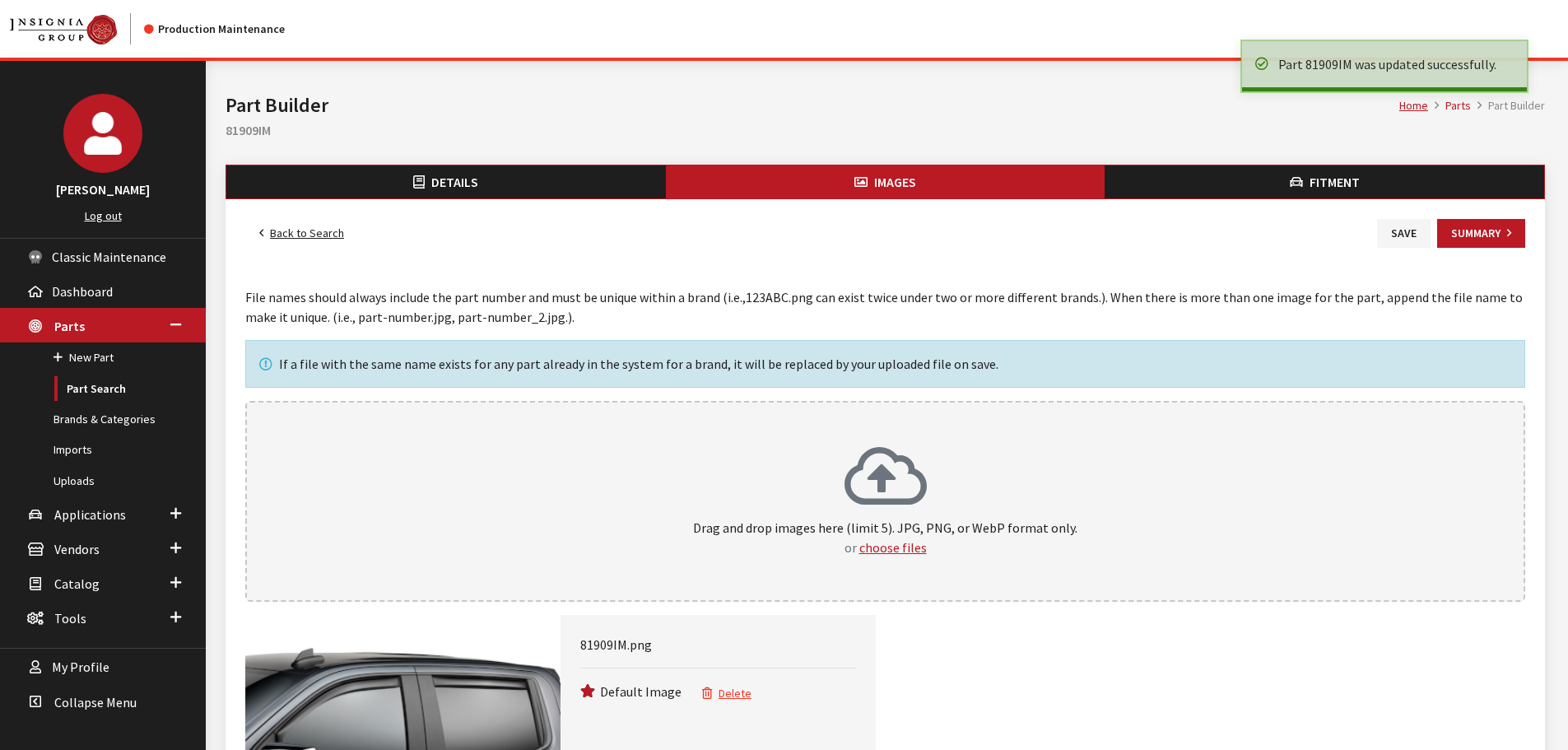
click at [328, 231] on link "Back to Search" at bounding box center [302, 234] width 113 height 29
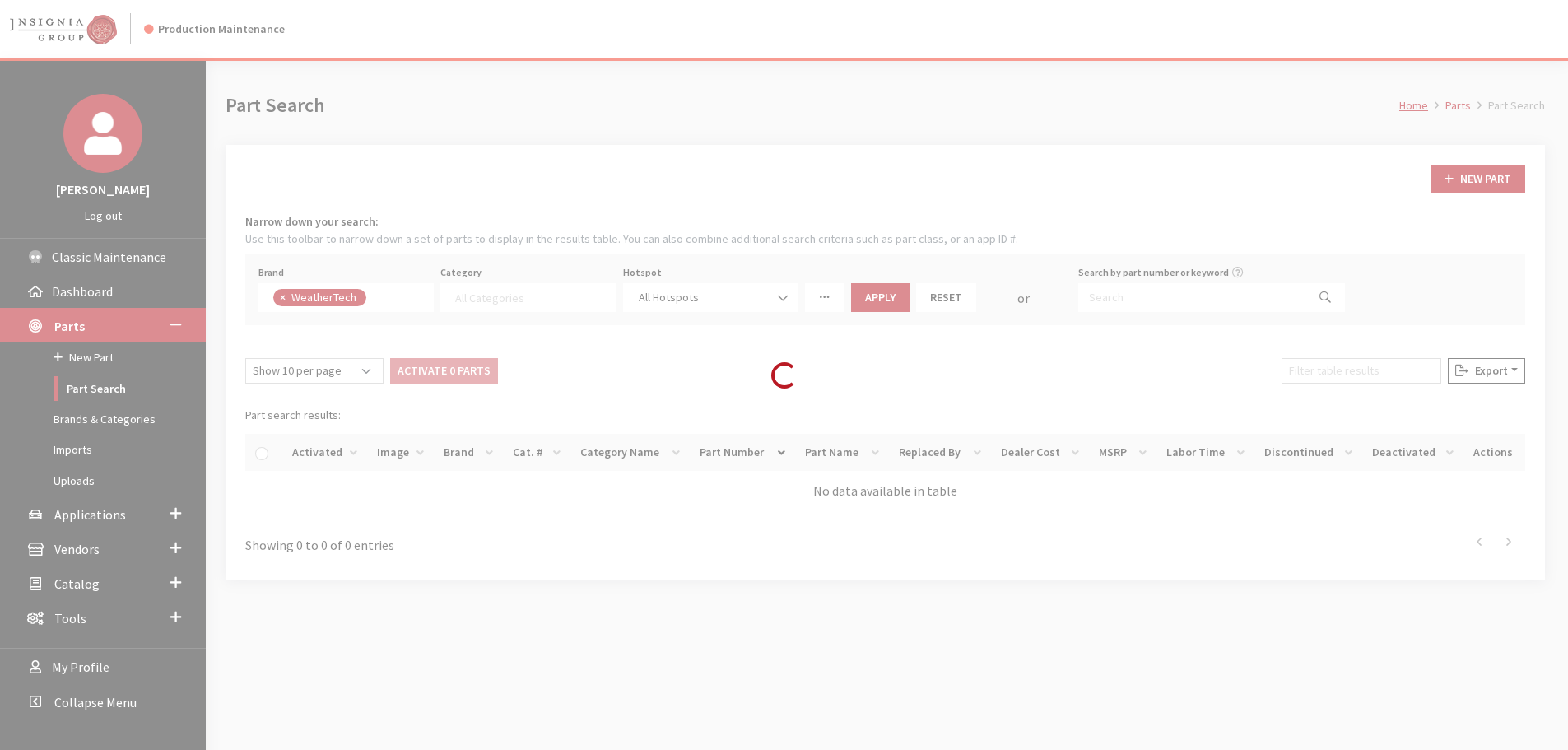
select select
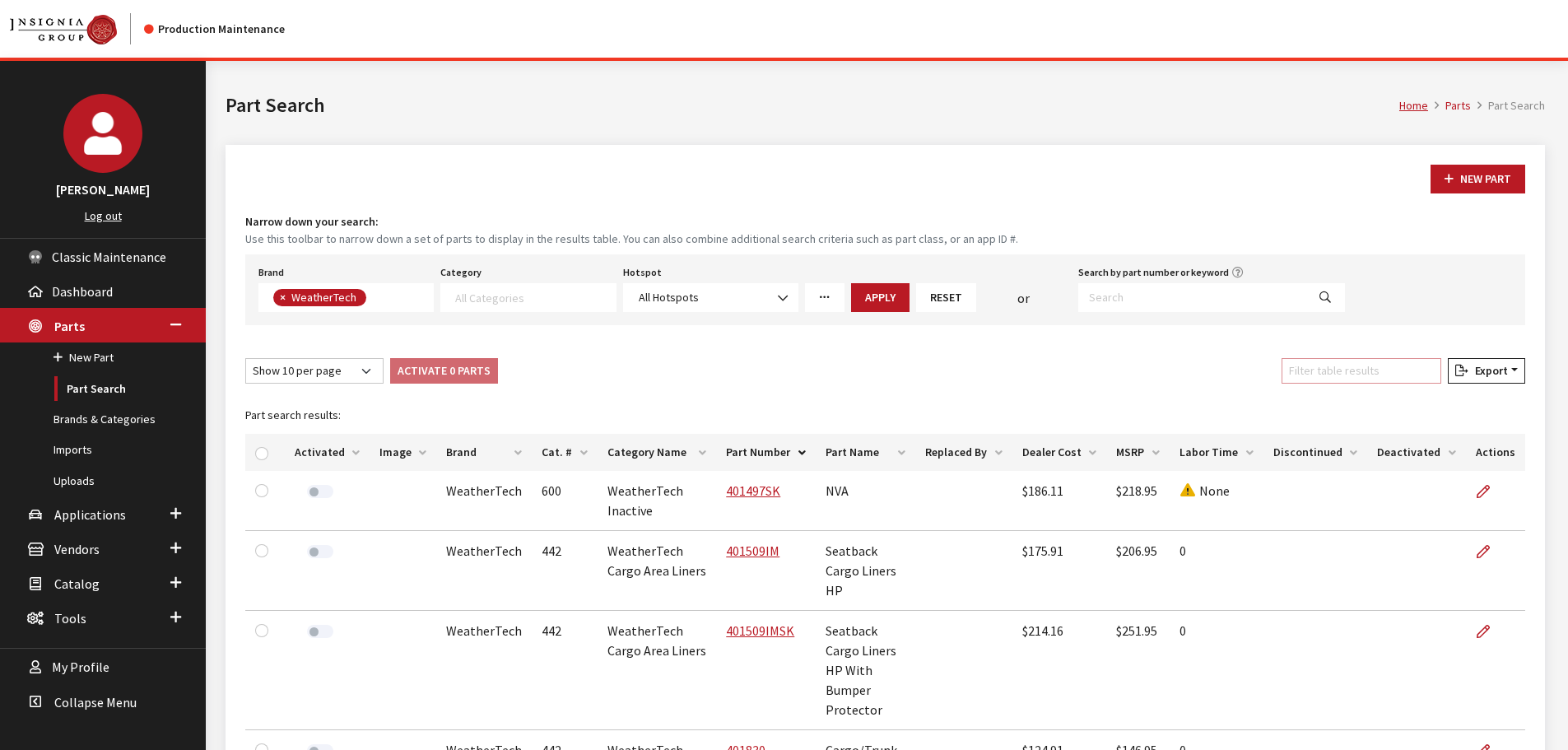
click at [1356, 374] on input "Filter table results" at bounding box center [1361, 371] width 160 height 25
paste input "82909IM"
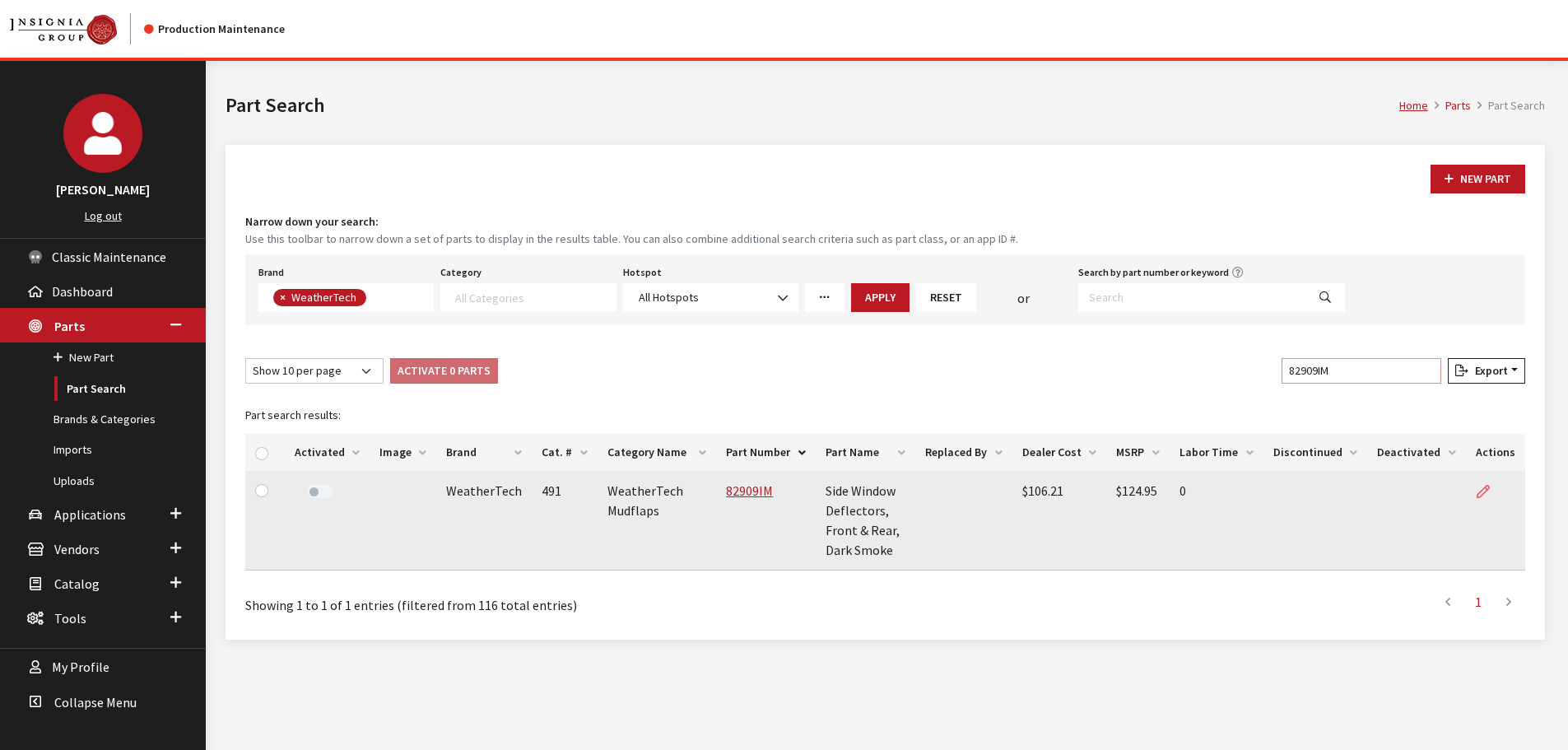
type input "82909IM"
click at [1482, 491] on icon at bounding box center [1484, 492] width 14 height 14
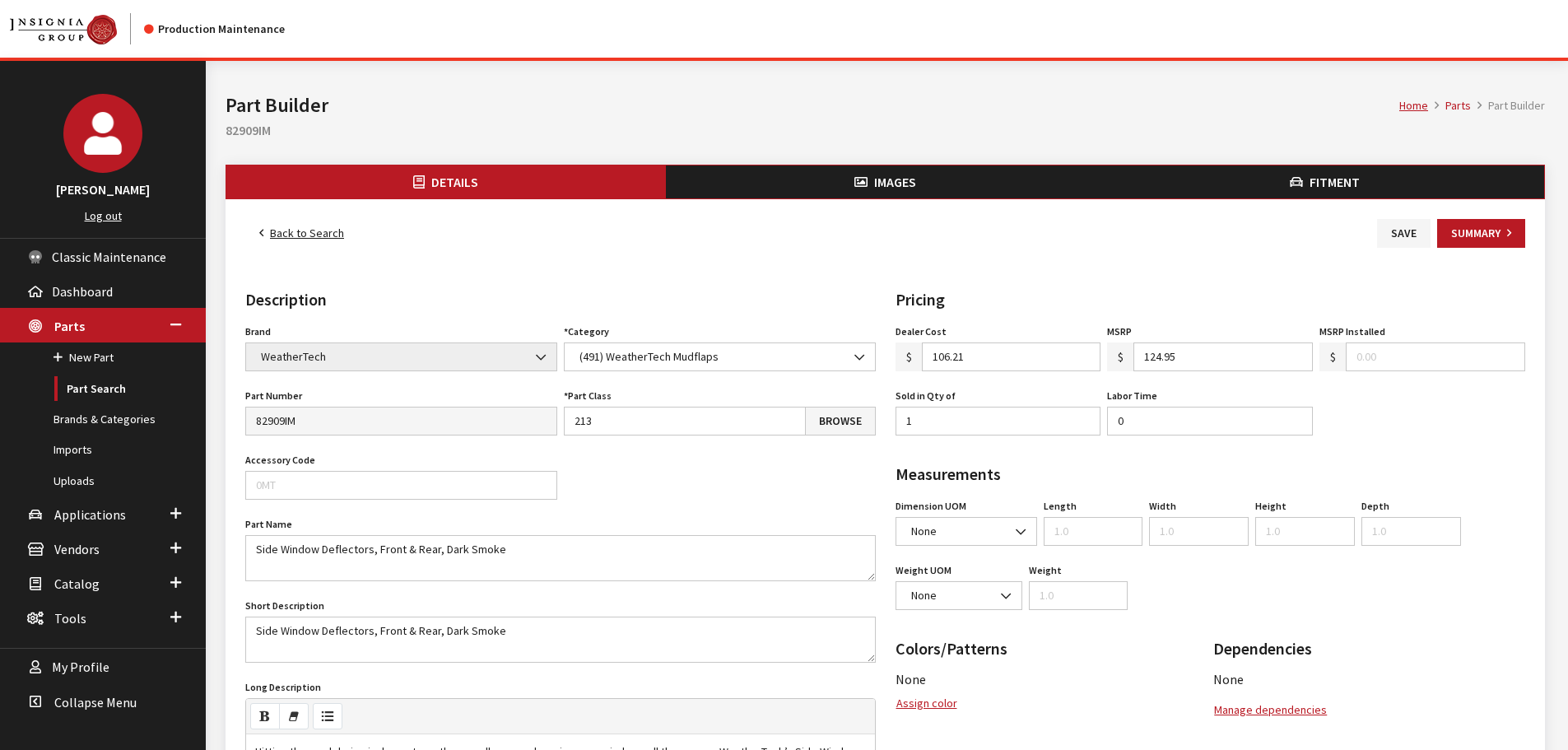
click at [963, 191] on button "Images" at bounding box center [885, 181] width 440 height 33
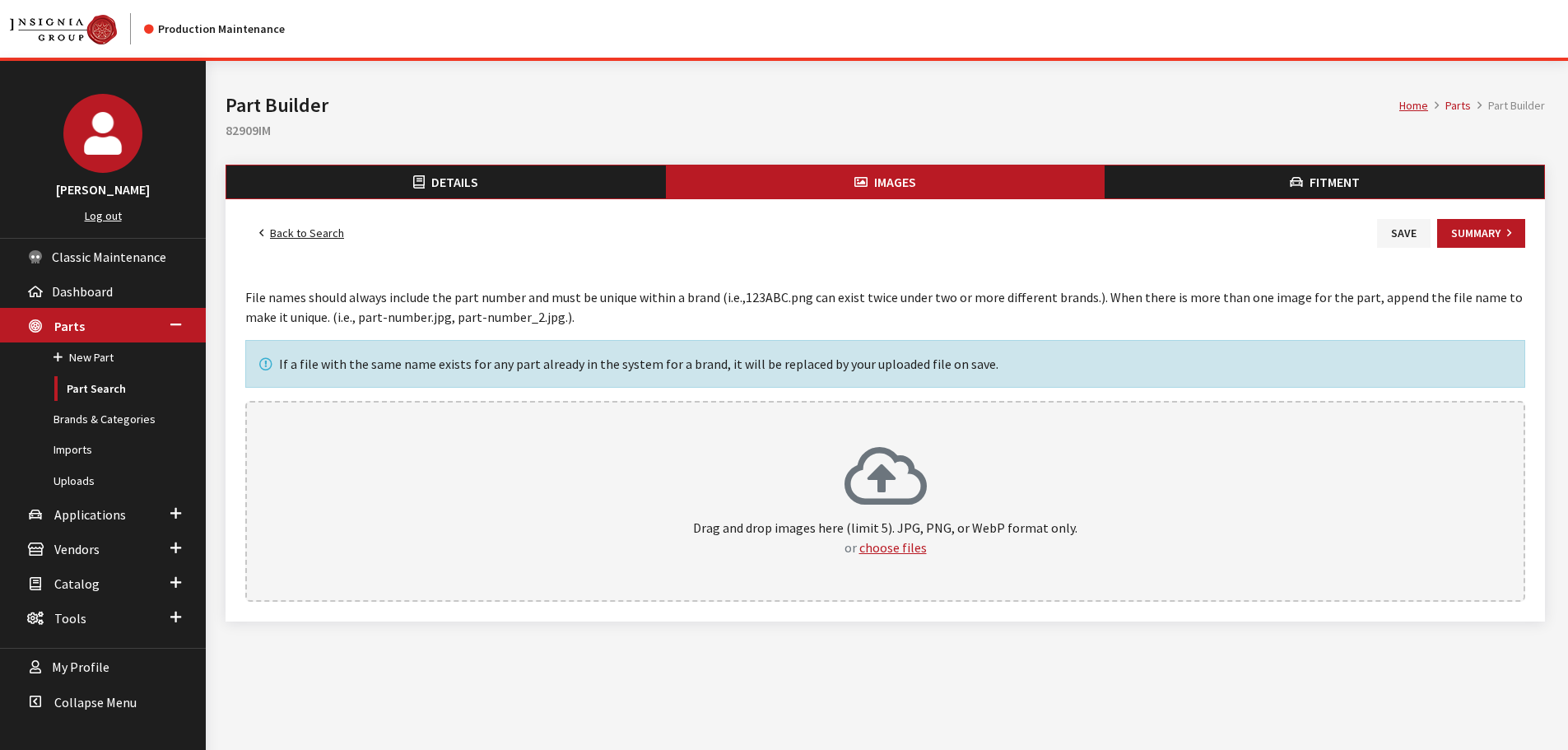
click at [911, 470] on icon at bounding box center [885, 478] width 82 height 66
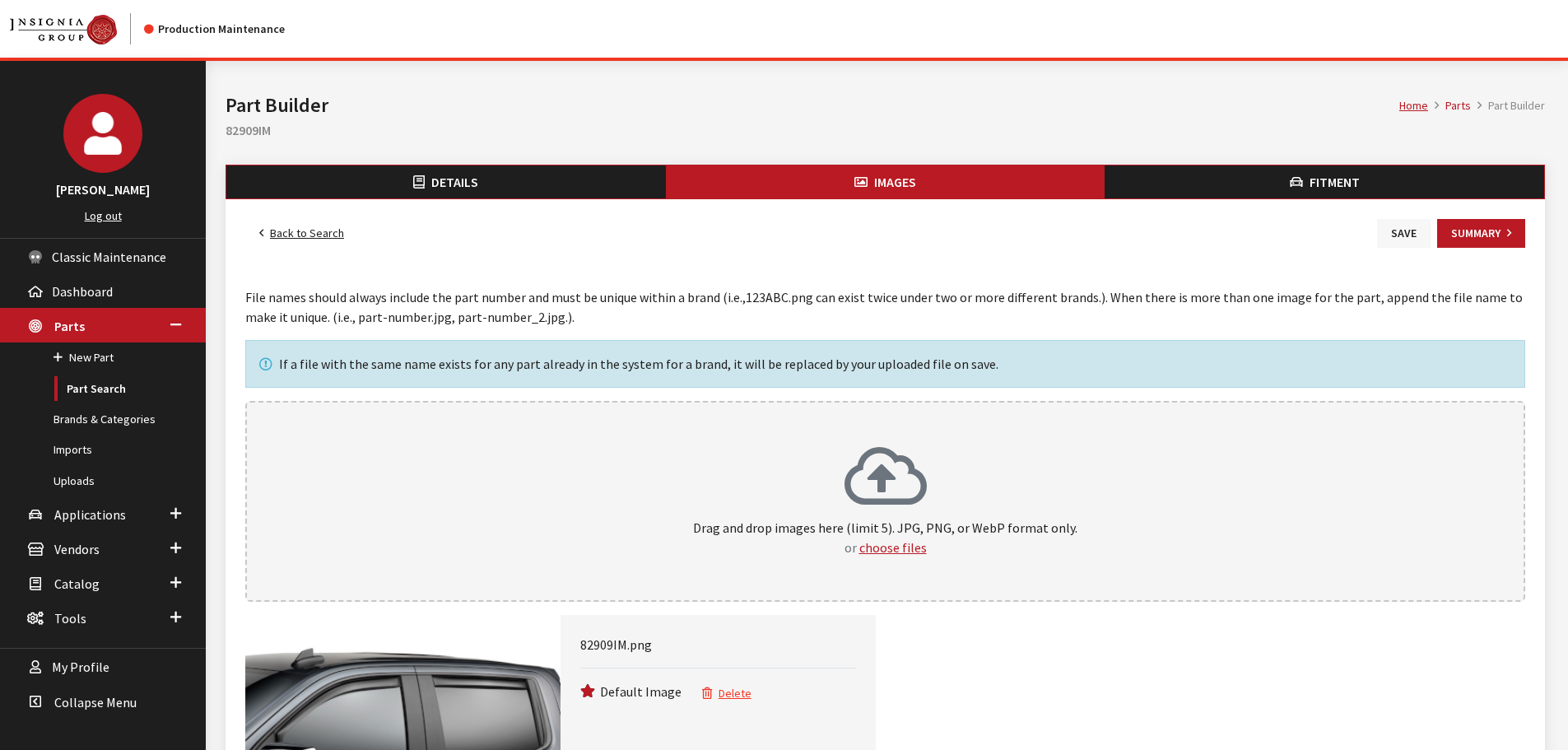
click at [1383, 236] on button "Save" at bounding box center [1403, 234] width 53 height 29
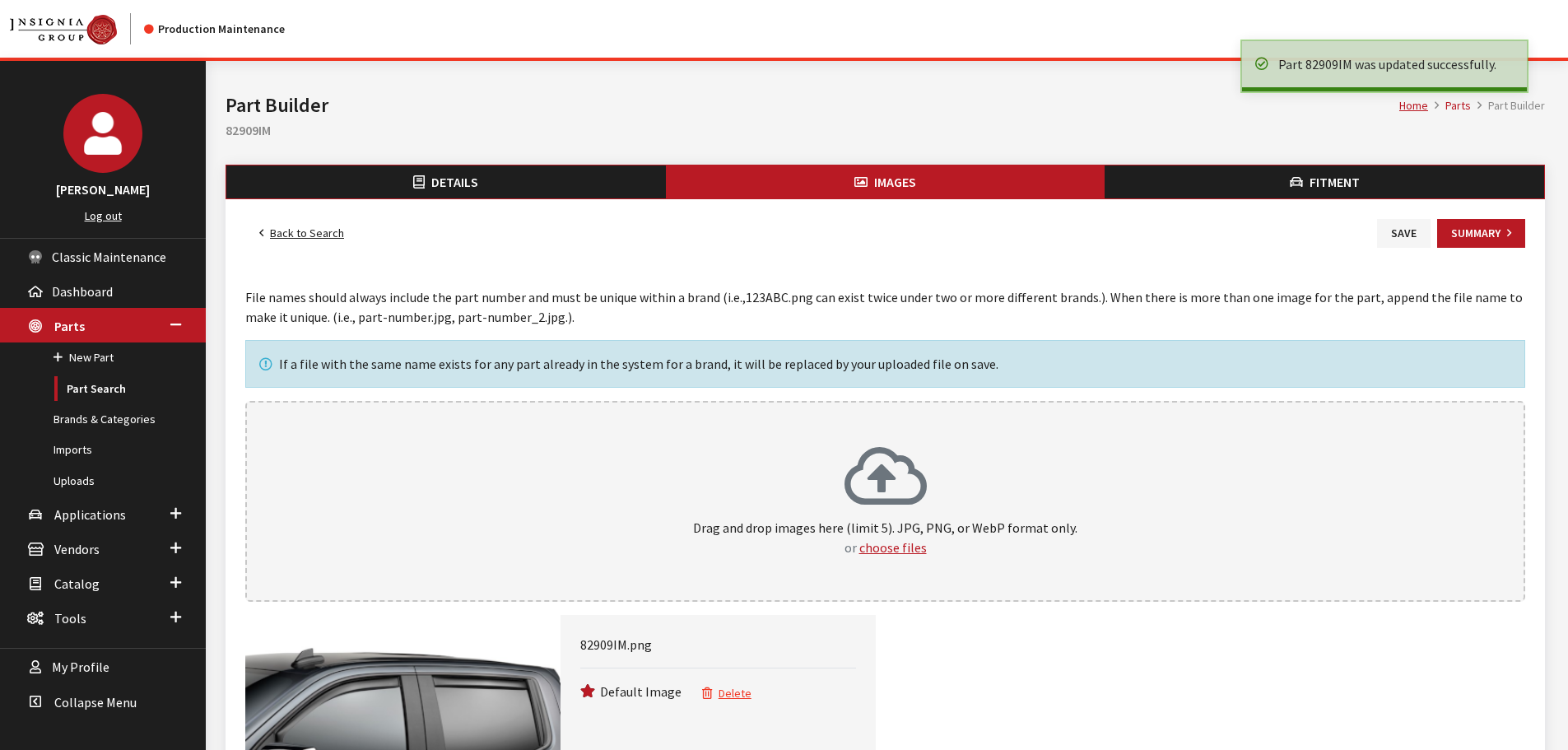
click at [303, 230] on link "Back to Search" at bounding box center [302, 234] width 113 height 29
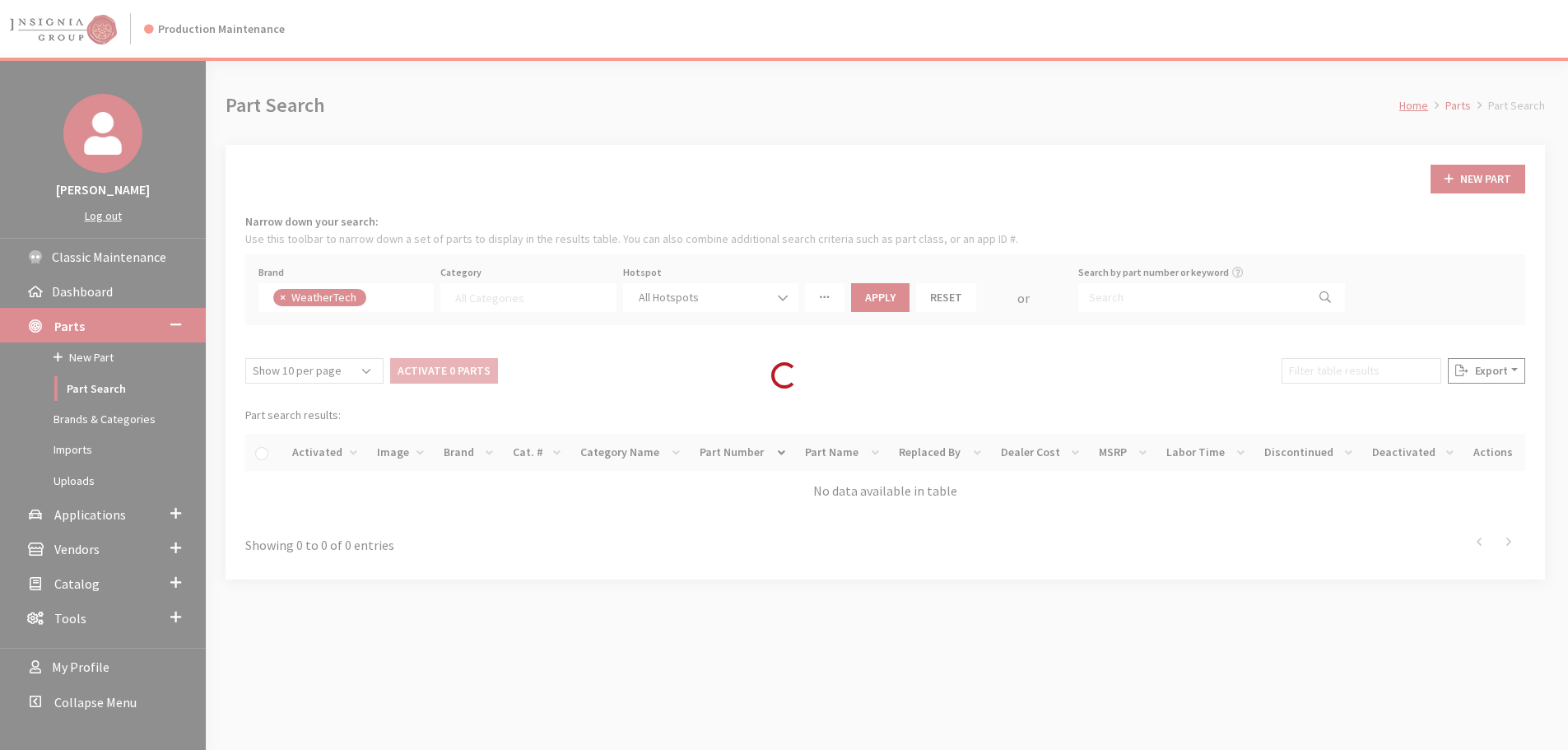
select select
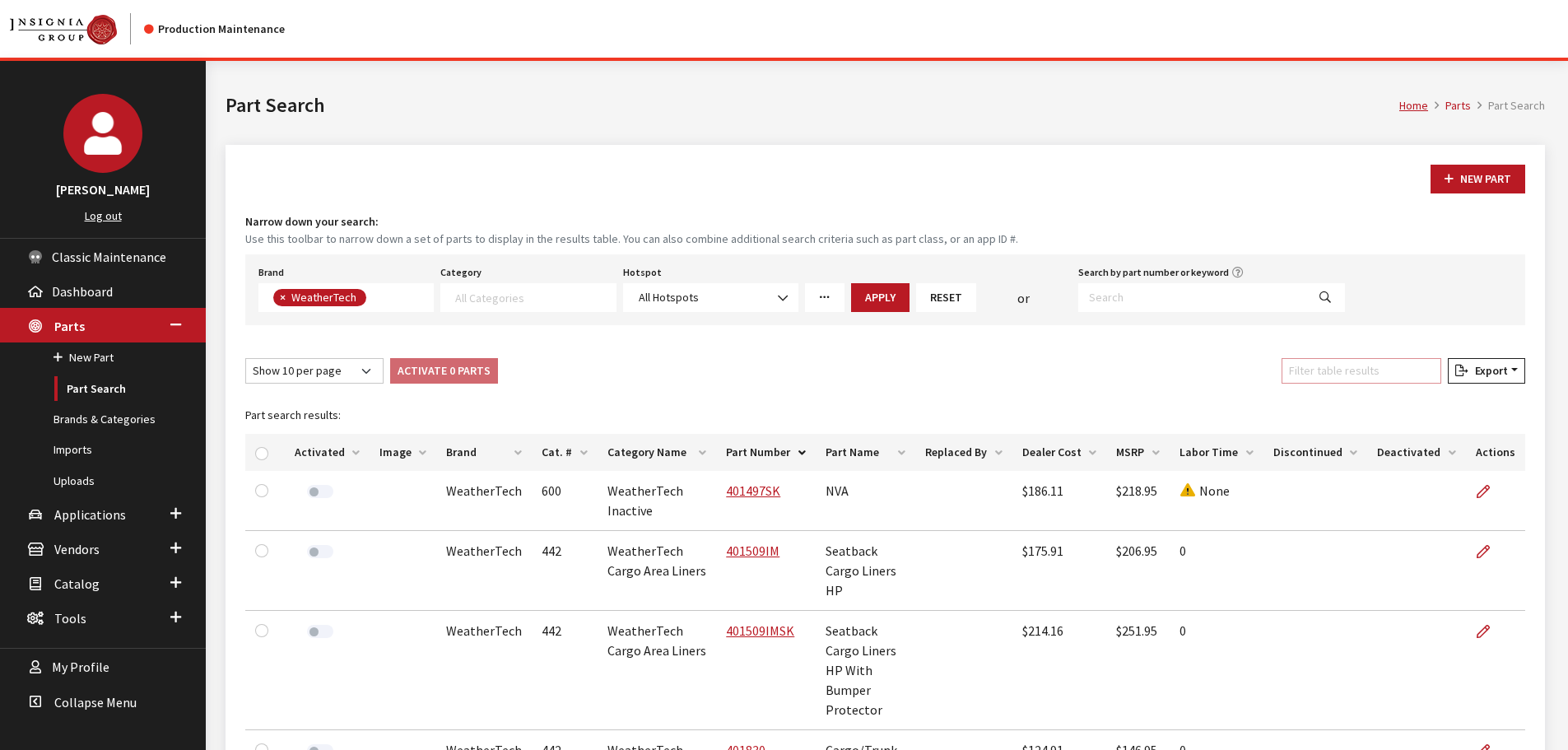
click at [1372, 379] on input "Filter table results" at bounding box center [1361, 371] width 160 height 25
paste input "821086IM"
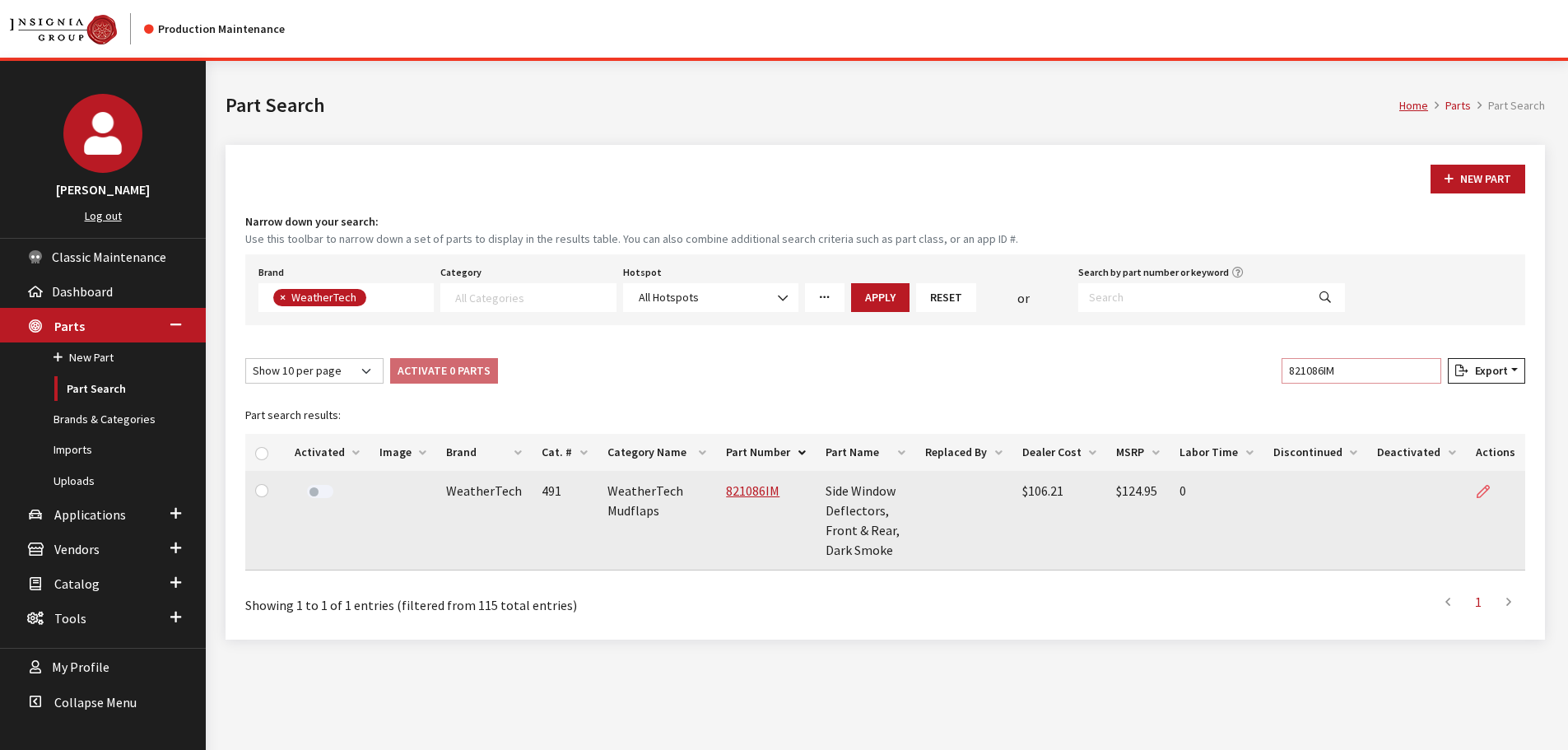
type input "821086IM"
click at [1493, 482] on link at bounding box center [1489, 491] width 28 height 41
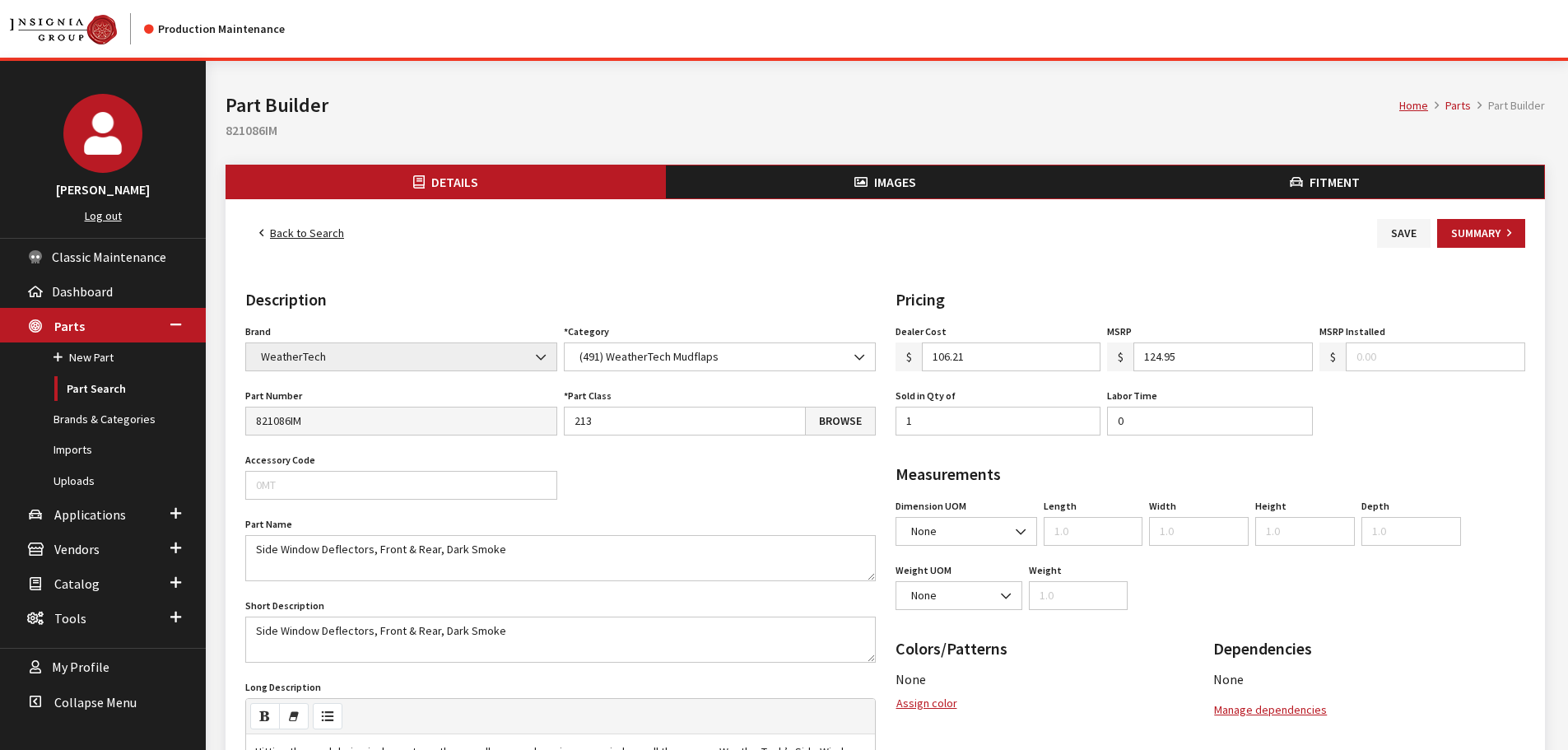
click at [837, 174] on button "Images" at bounding box center [885, 181] width 440 height 33
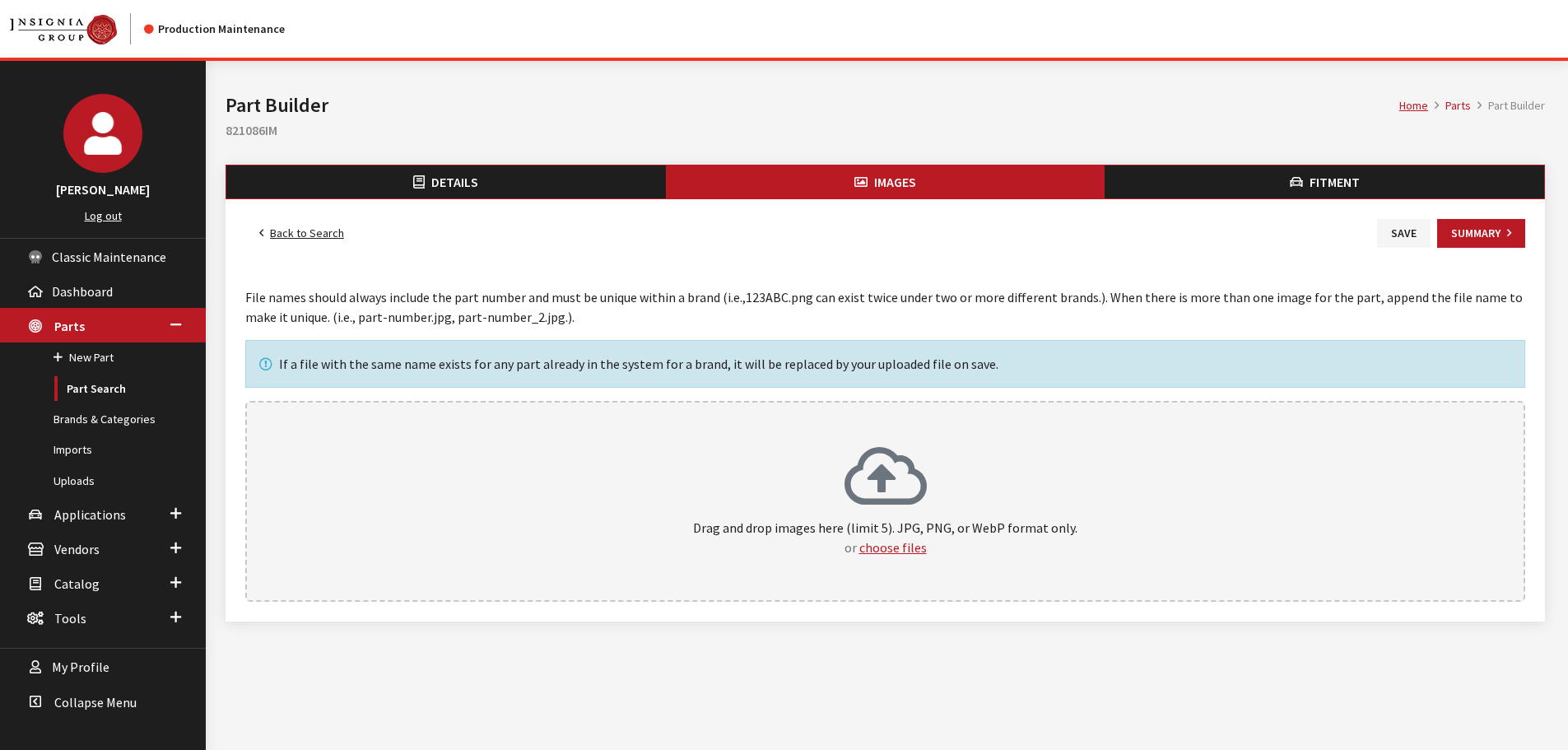
click at [905, 497] on icon at bounding box center [885, 478] width 82 height 66
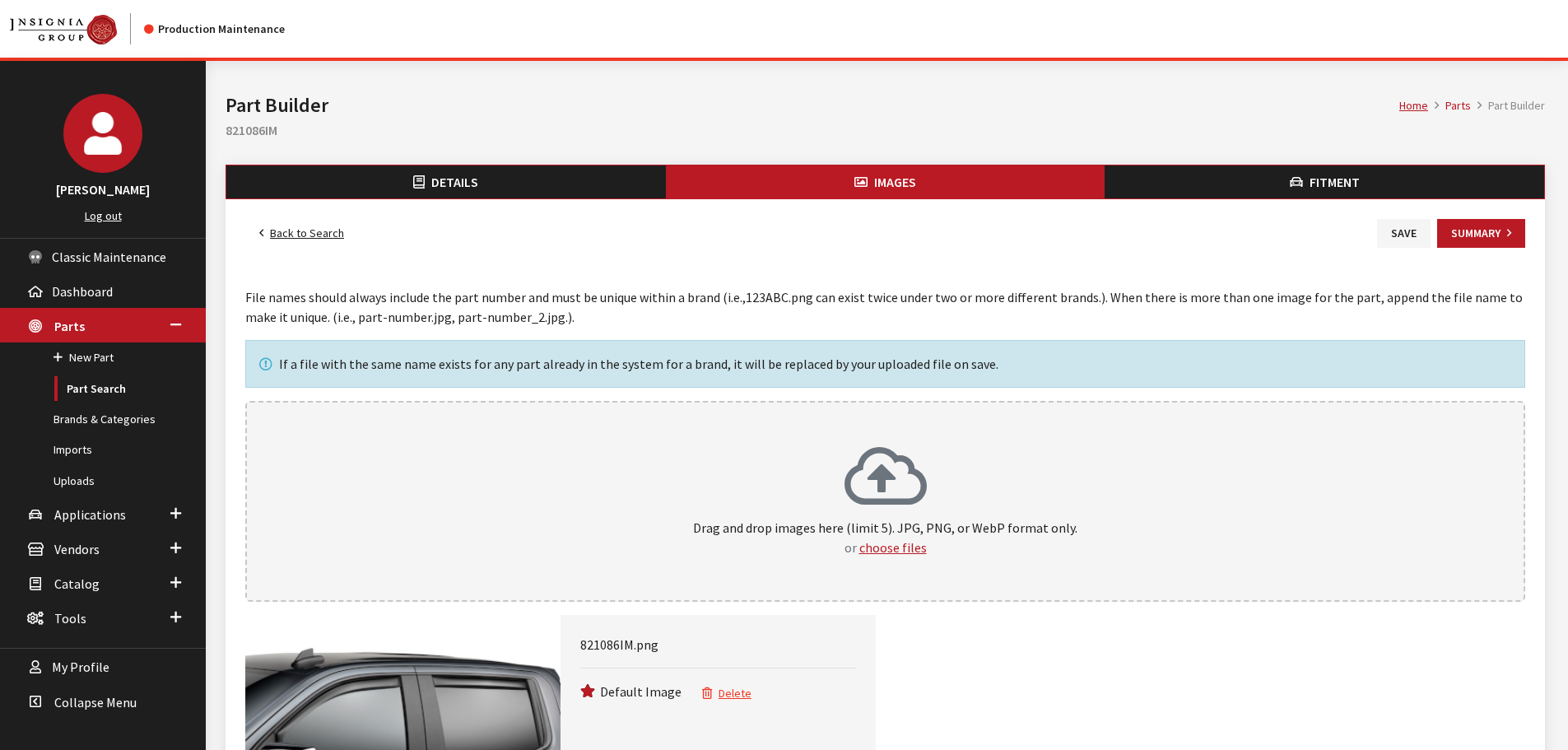
drag, startPoint x: 1397, startPoint y: 235, endPoint x: 1259, endPoint y: 246, distance: 138.4
click at [1397, 235] on button "Save" at bounding box center [1403, 234] width 53 height 29
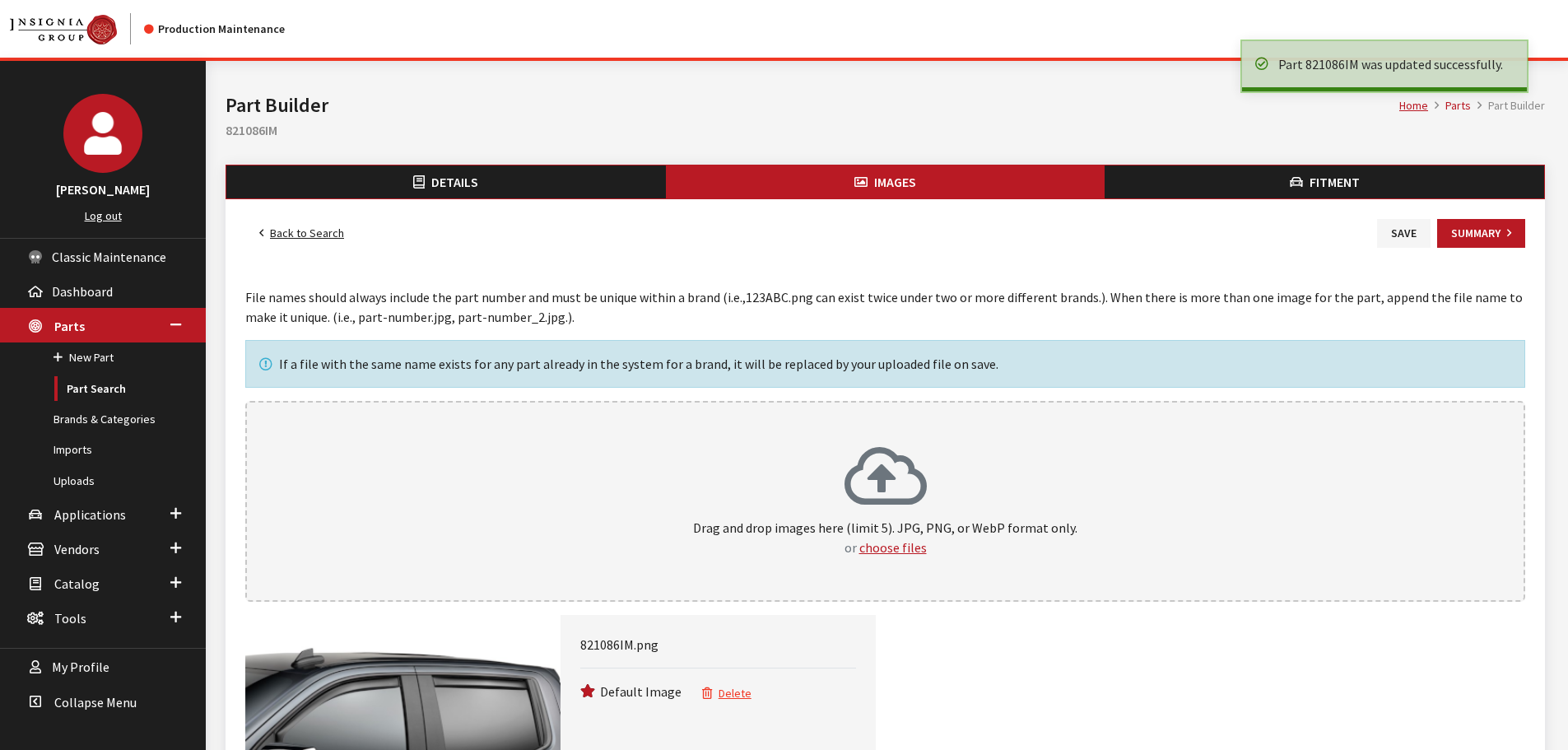
click at [310, 236] on link "Back to Search" at bounding box center [302, 234] width 113 height 29
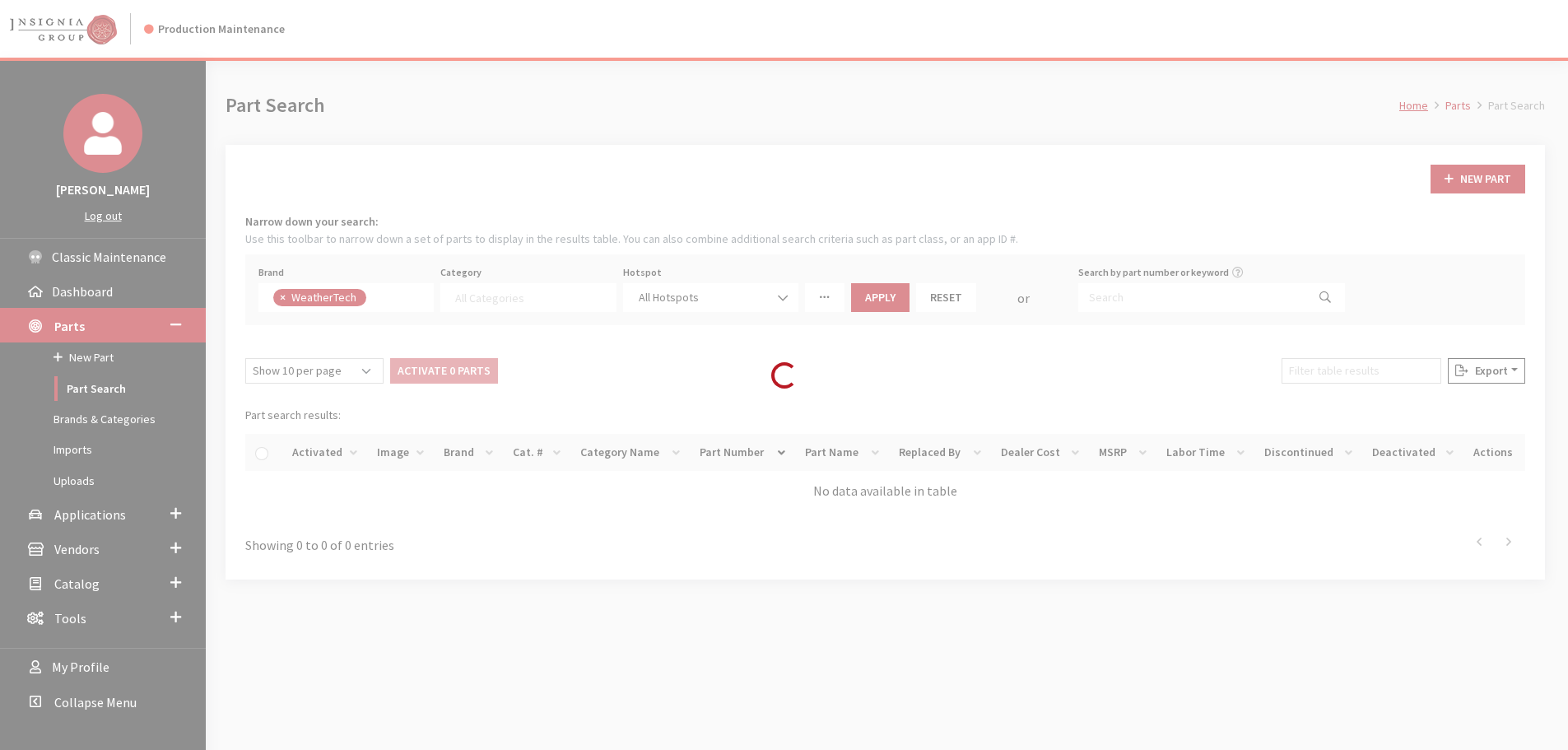
select select
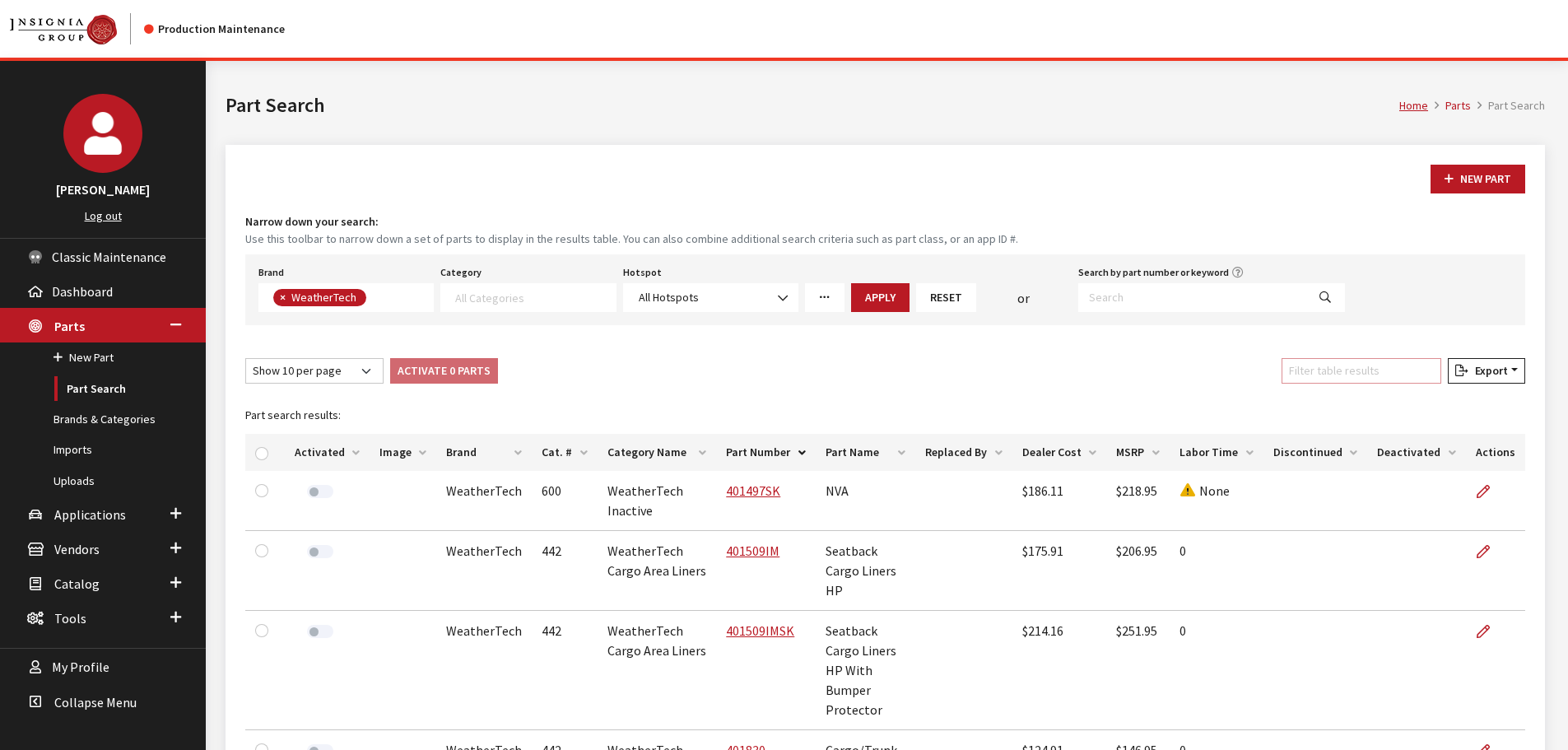
click at [1422, 374] on input "Filter table results" at bounding box center [1361, 371] width 160 height 25
paste input "82709IM"
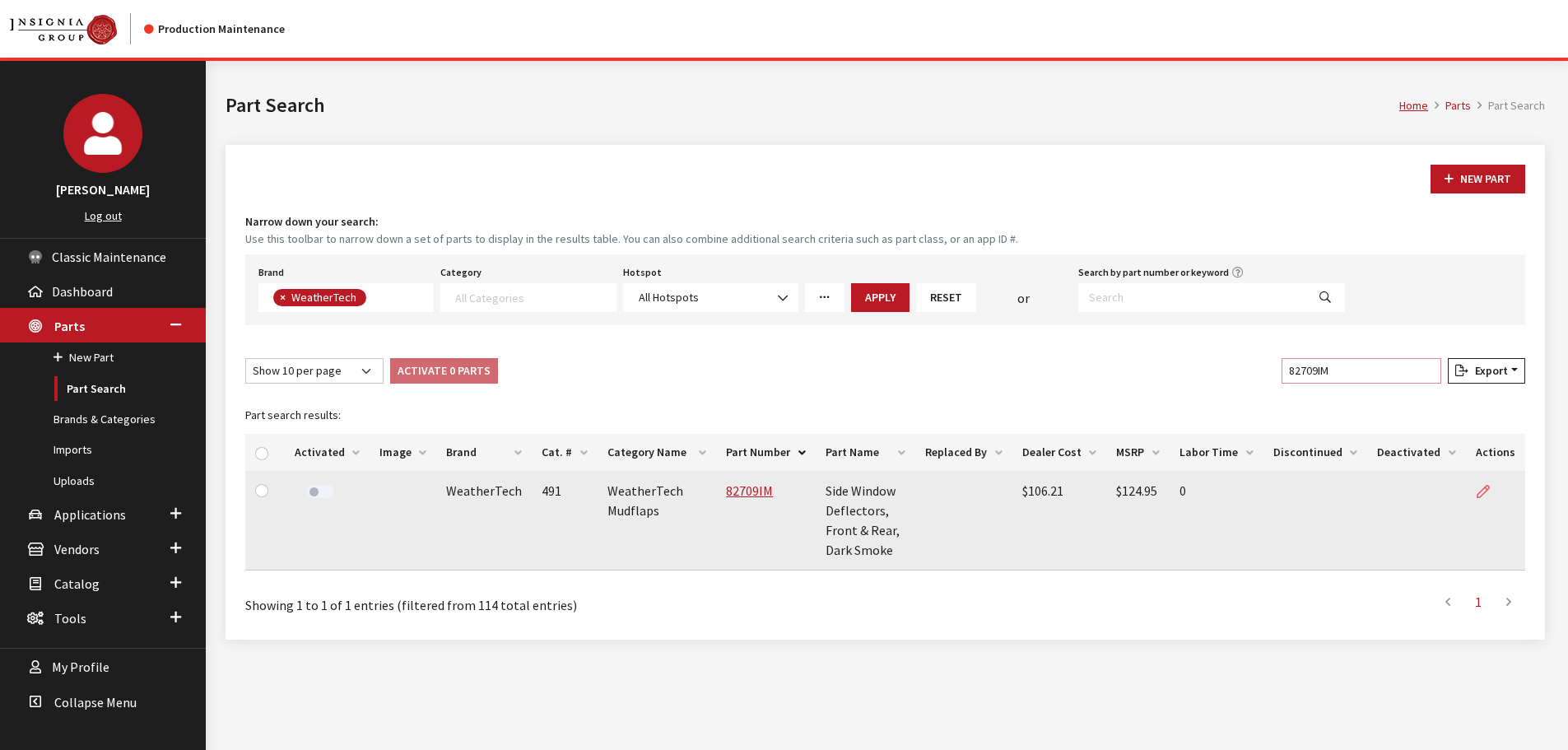
type input "82709IM"
click at [1476, 501] on link at bounding box center [1489, 491] width 28 height 41
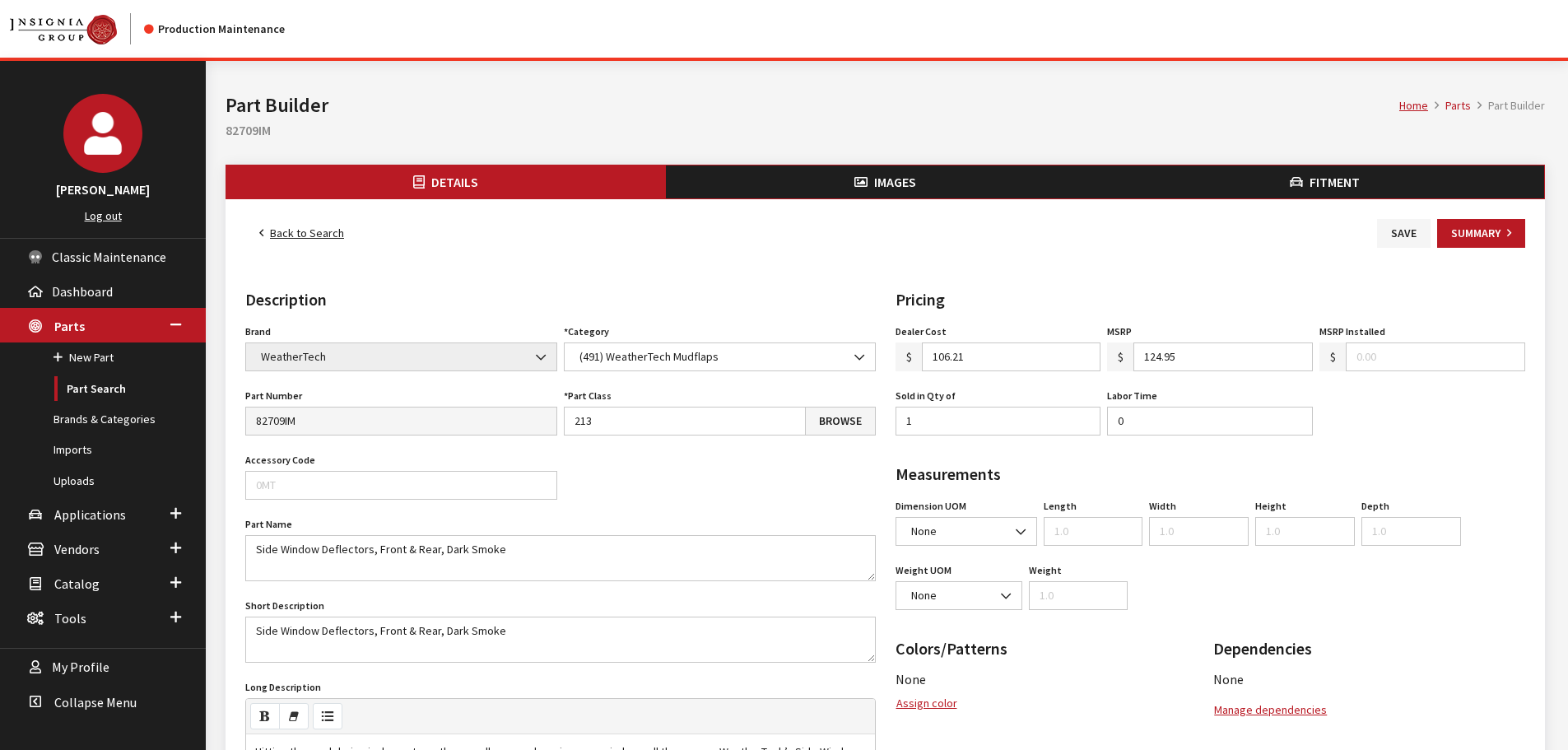
click at [934, 192] on button "Images" at bounding box center [885, 181] width 440 height 33
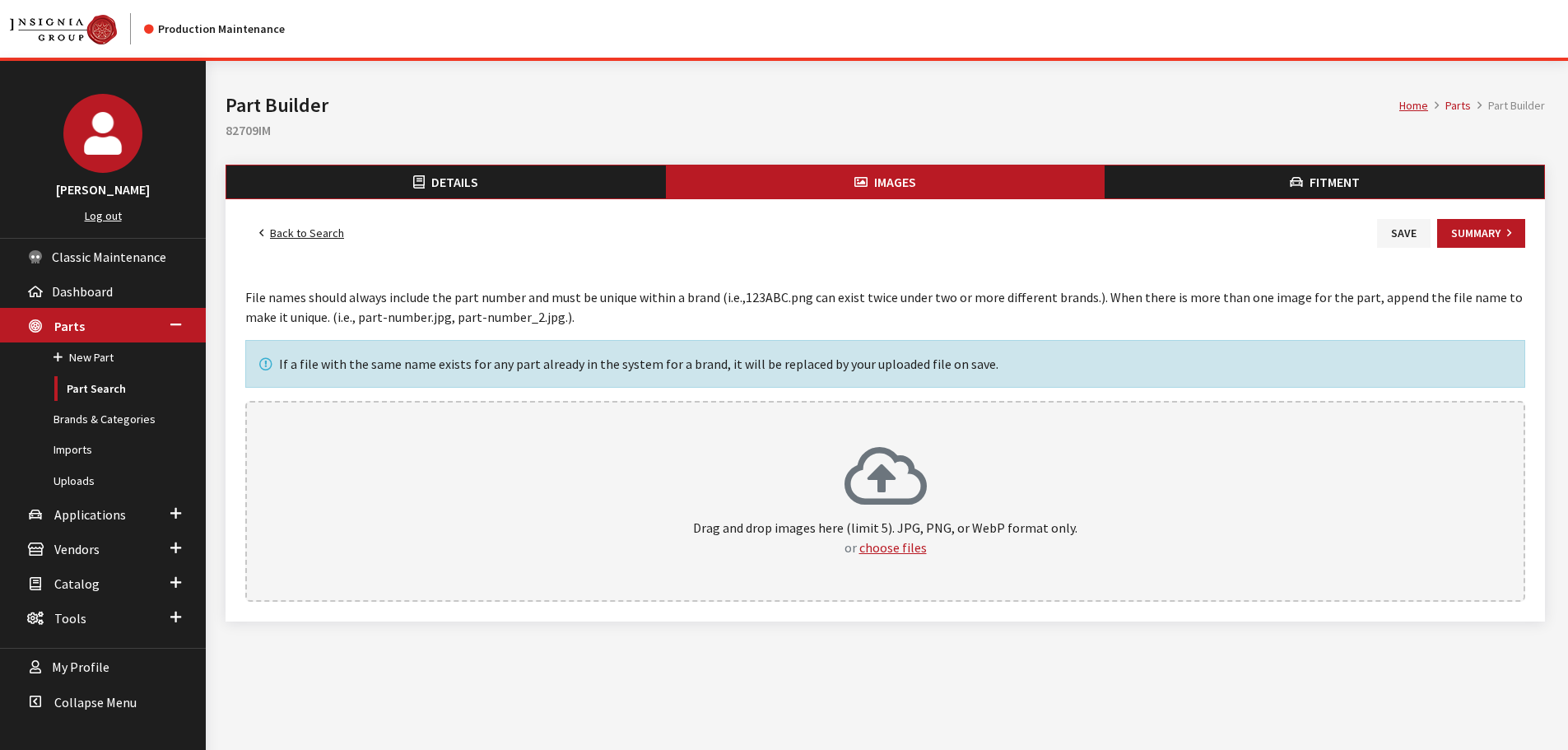
click at [1037, 404] on div "Drag and drop images here (limit 5). JPG, PNG, or WebP format only. or choose f…" at bounding box center [885, 501] width 1280 height 201
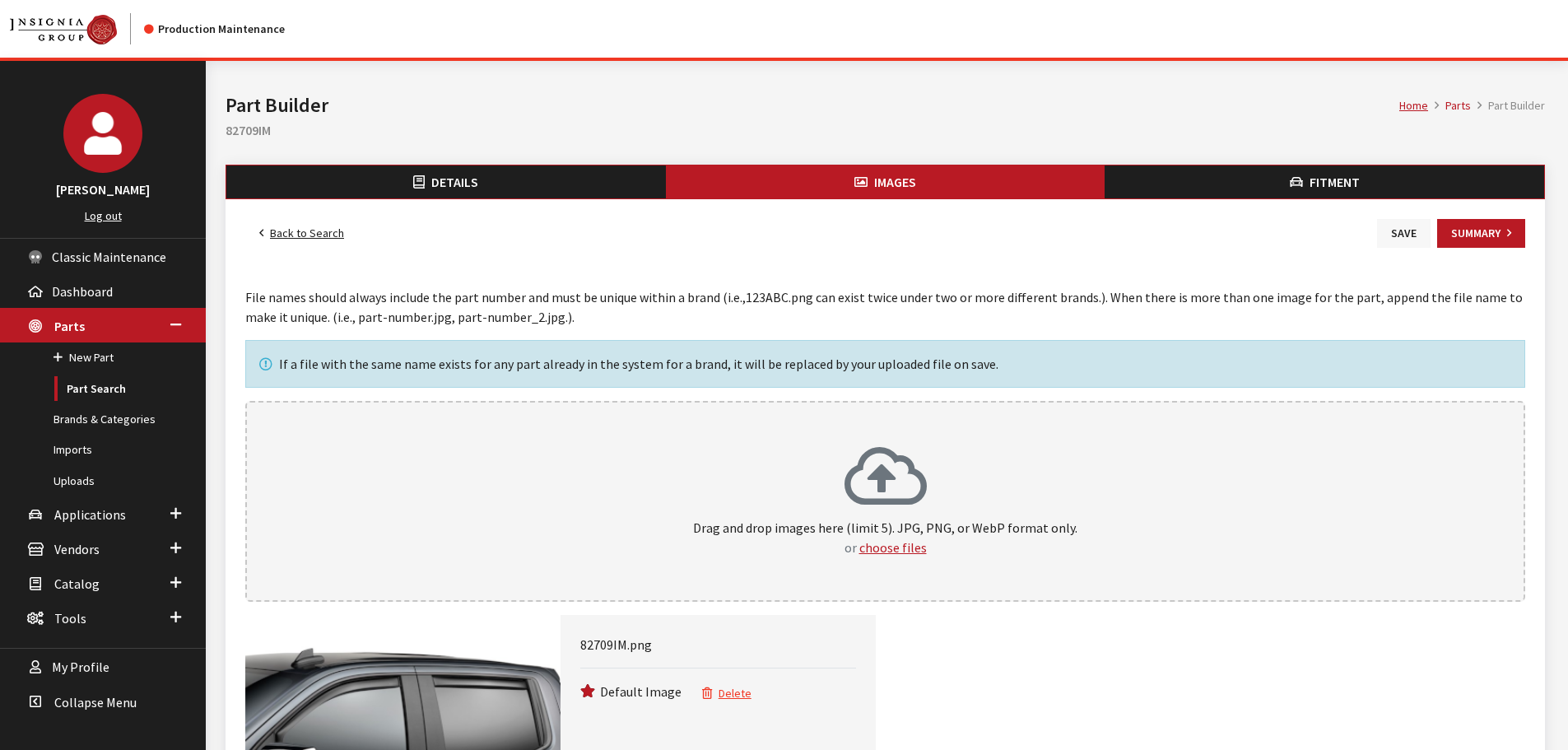
click at [1407, 229] on button "Save" at bounding box center [1403, 234] width 53 height 29
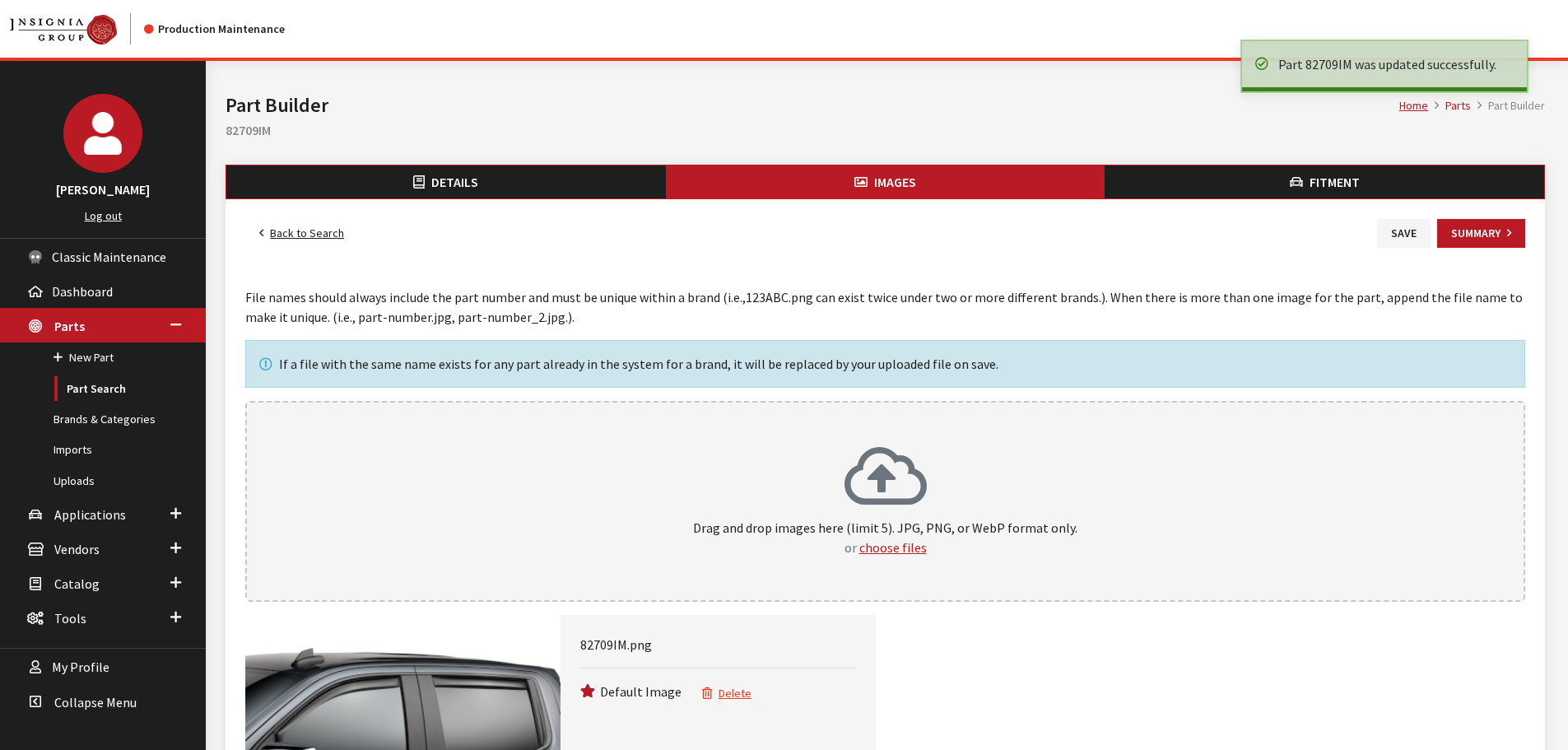
click at [320, 228] on link "Back to Search" at bounding box center [302, 234] width 113 height 29
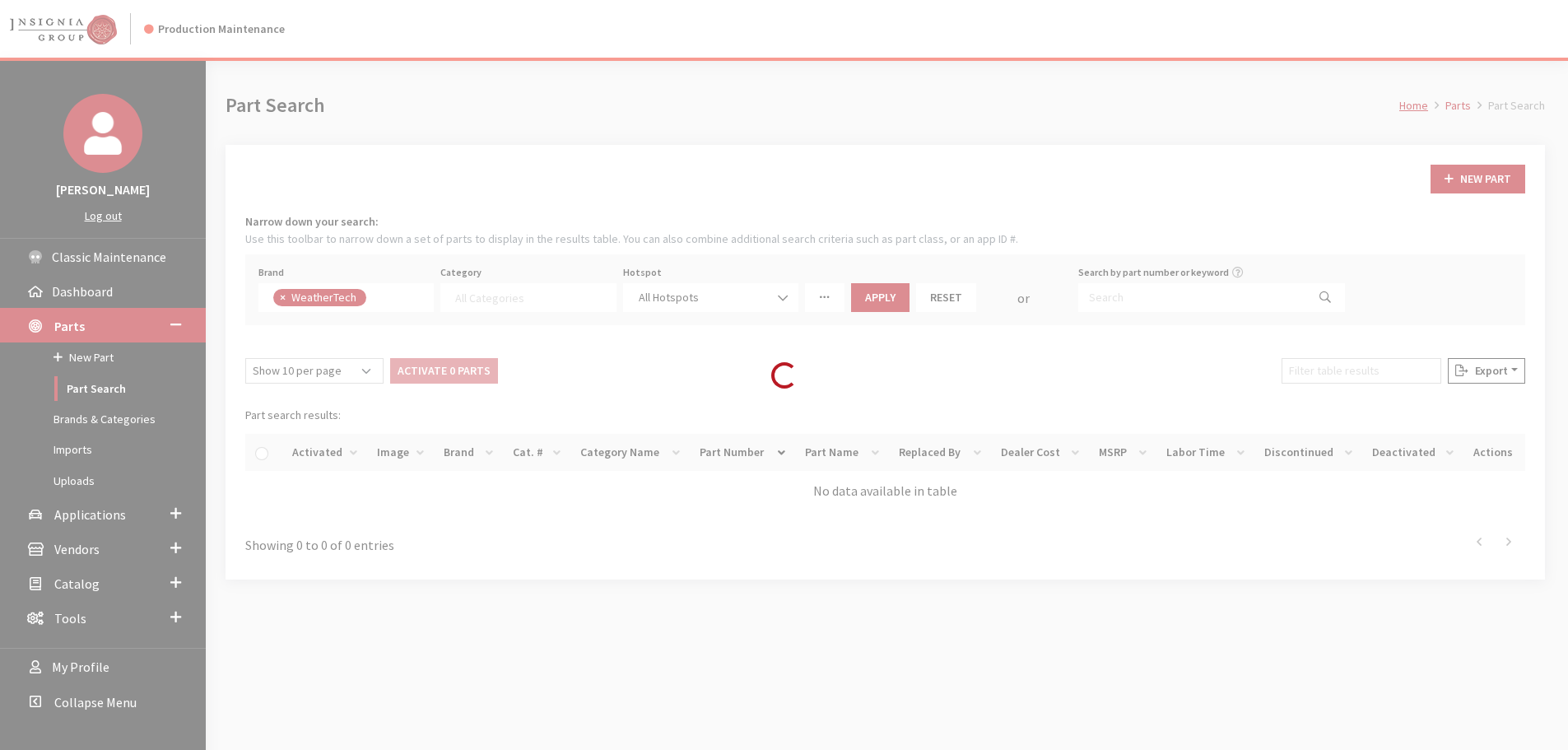
select select
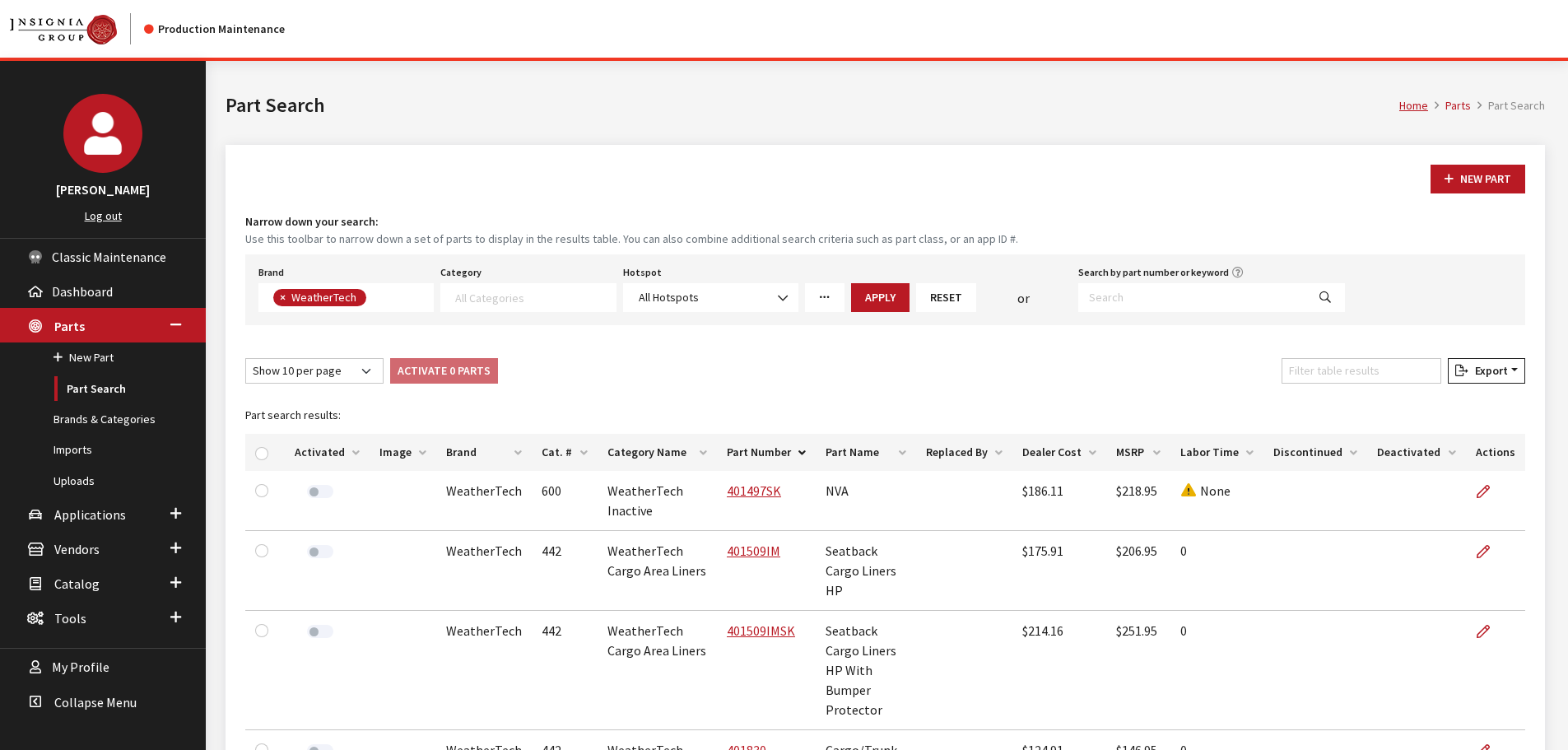
click at [1369, 383] on div "Filter table results" at bounding box center [1360, 374] width 166 height 32
click at [1372, 375] on input "Filter table results" at bounding box center [1361, 371] width 160 height 25
paste input "ST089K1"
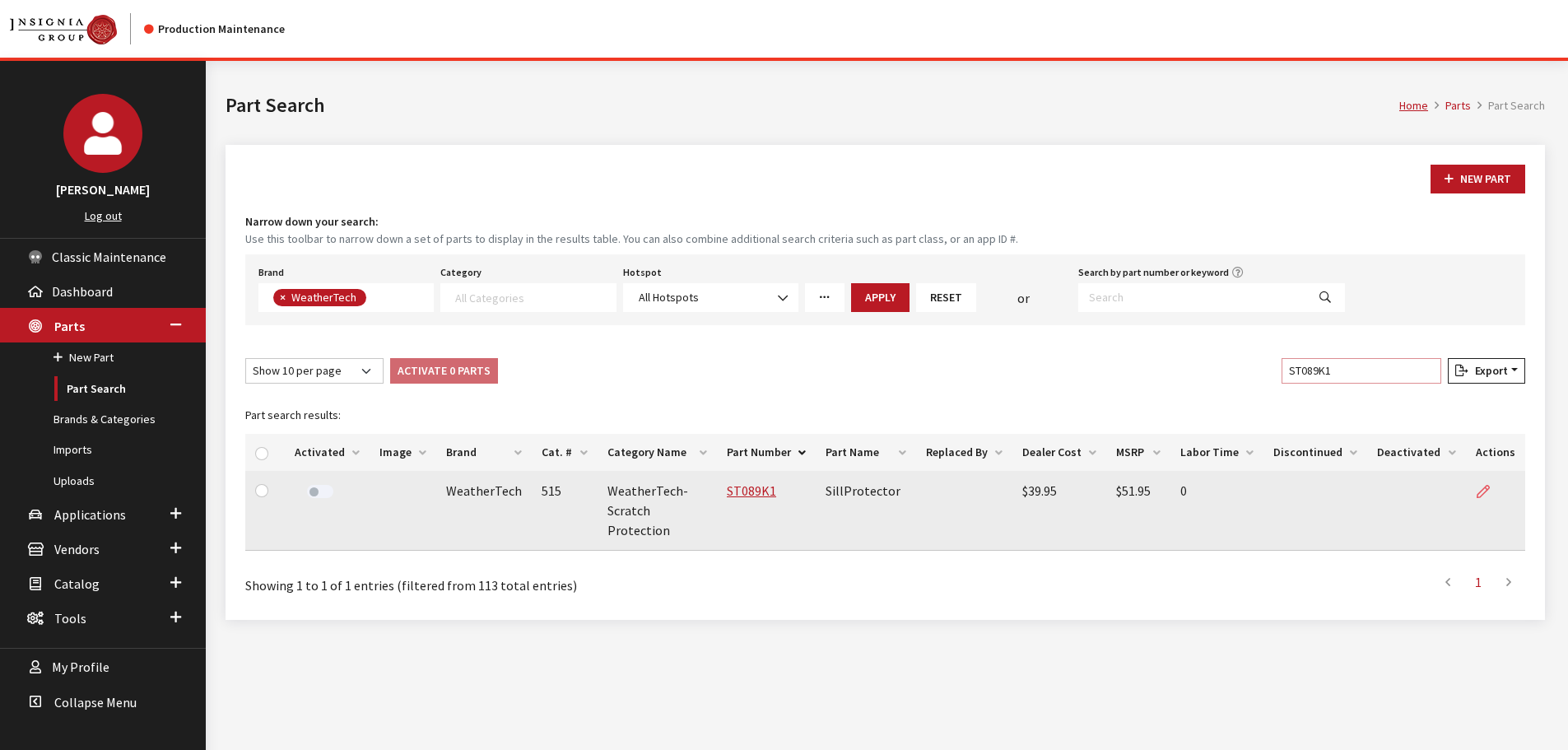
type input "ST089K1"
click at [1488, 485] on icon at bounding box center [1484, 492] width 14 height 14
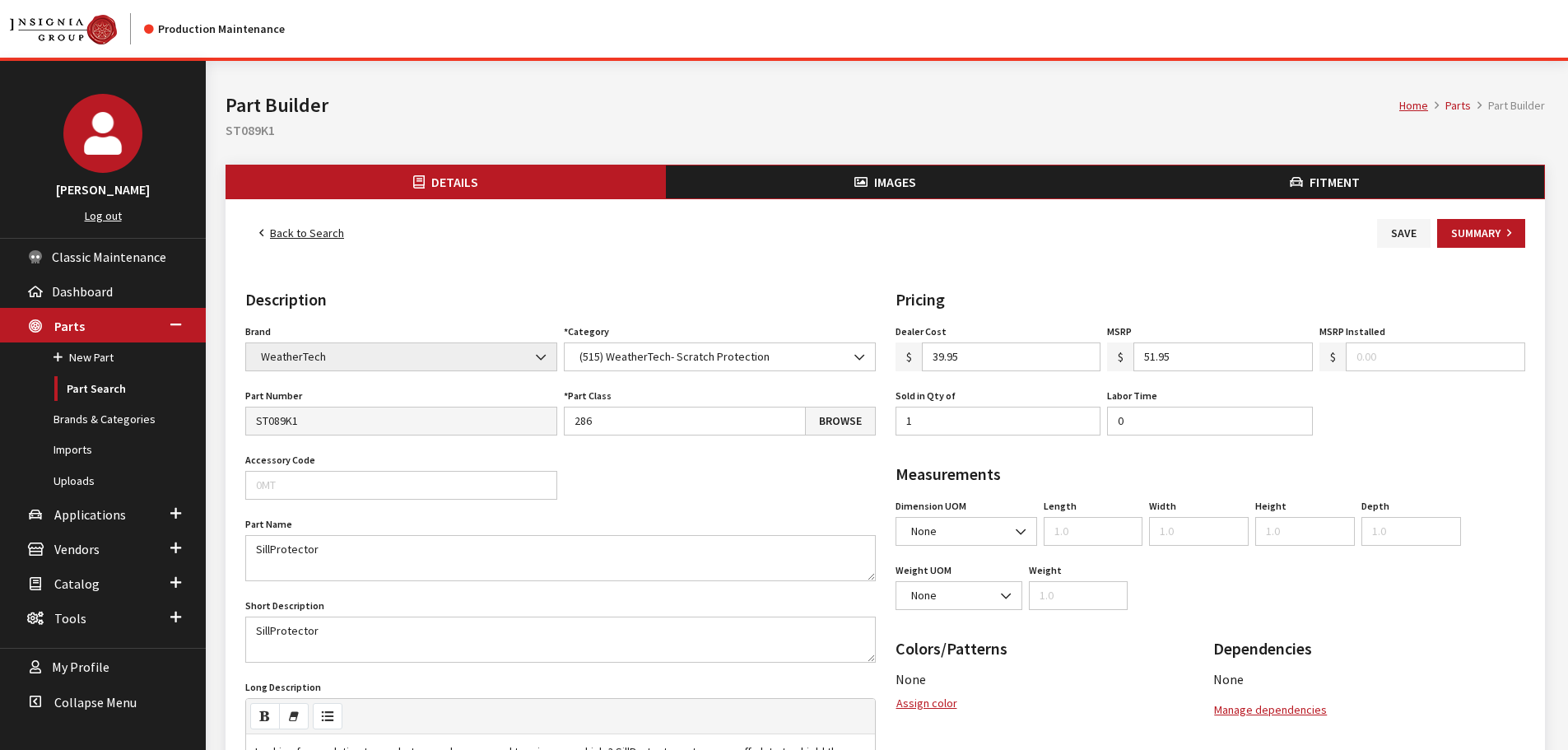
click at [844, 174] on button "Images" at bounding box center [885, 181] width 440 height 33
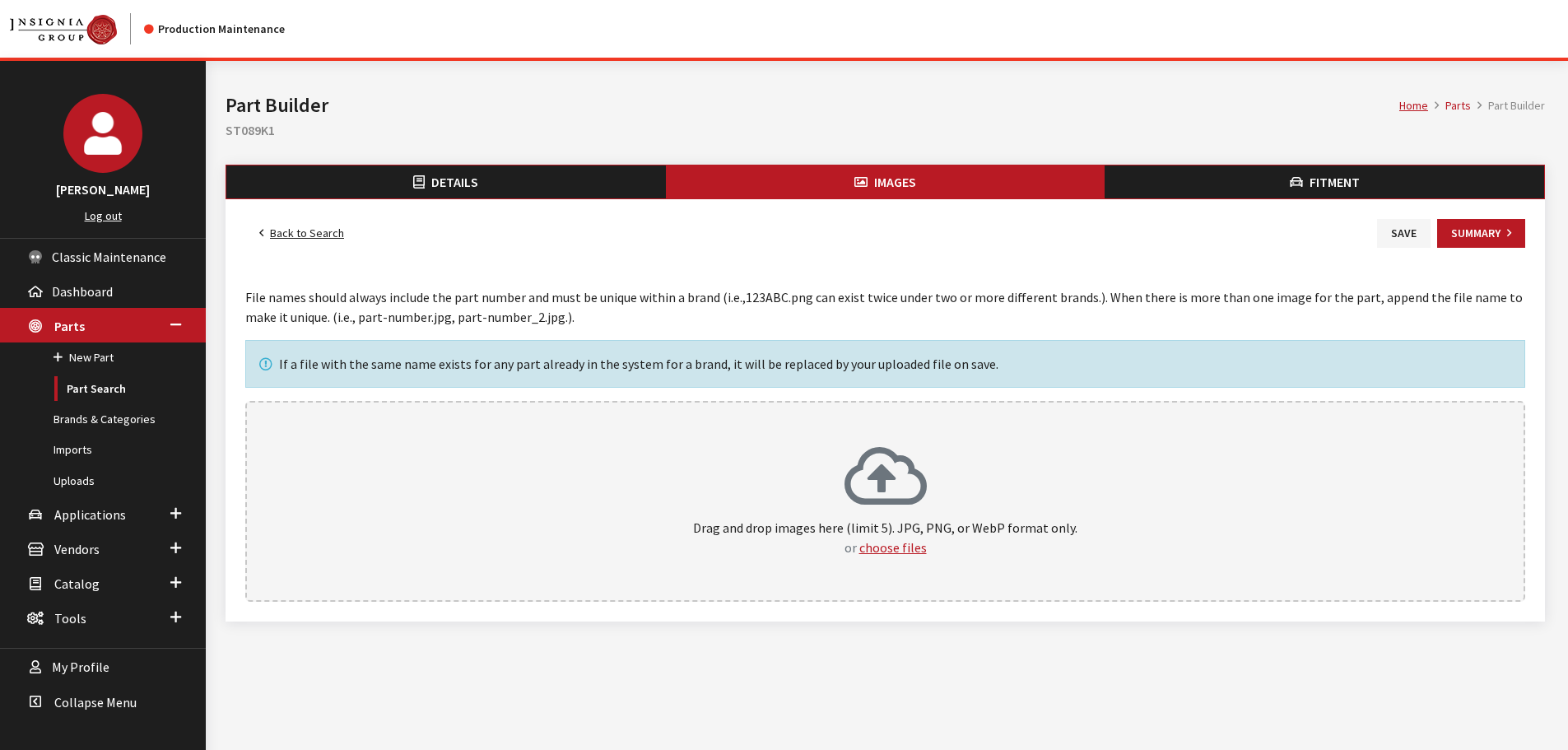
click at [984, 460] on div "Drag and drop images here (limit 5). JPG, PNG, or WebP format only. or choose f…" at bounding box center [885, 501] width 1244 height 112
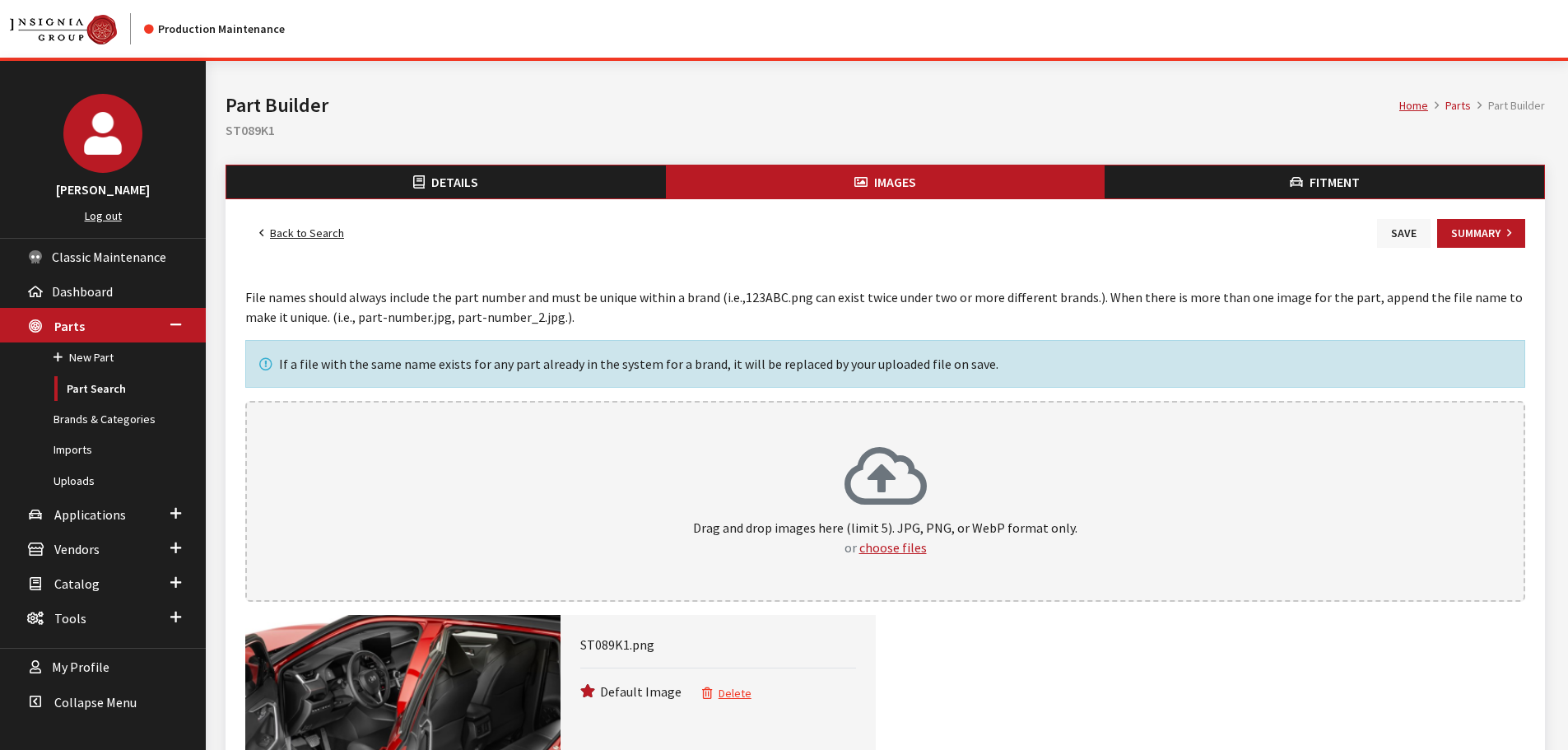
click at [1406, 233] on button "Save" at bounding box center [1403, 234] width 53 height 29
click at [300, 240] on link "Back to Search" at bounding box center [302, 234] width 113 height 29
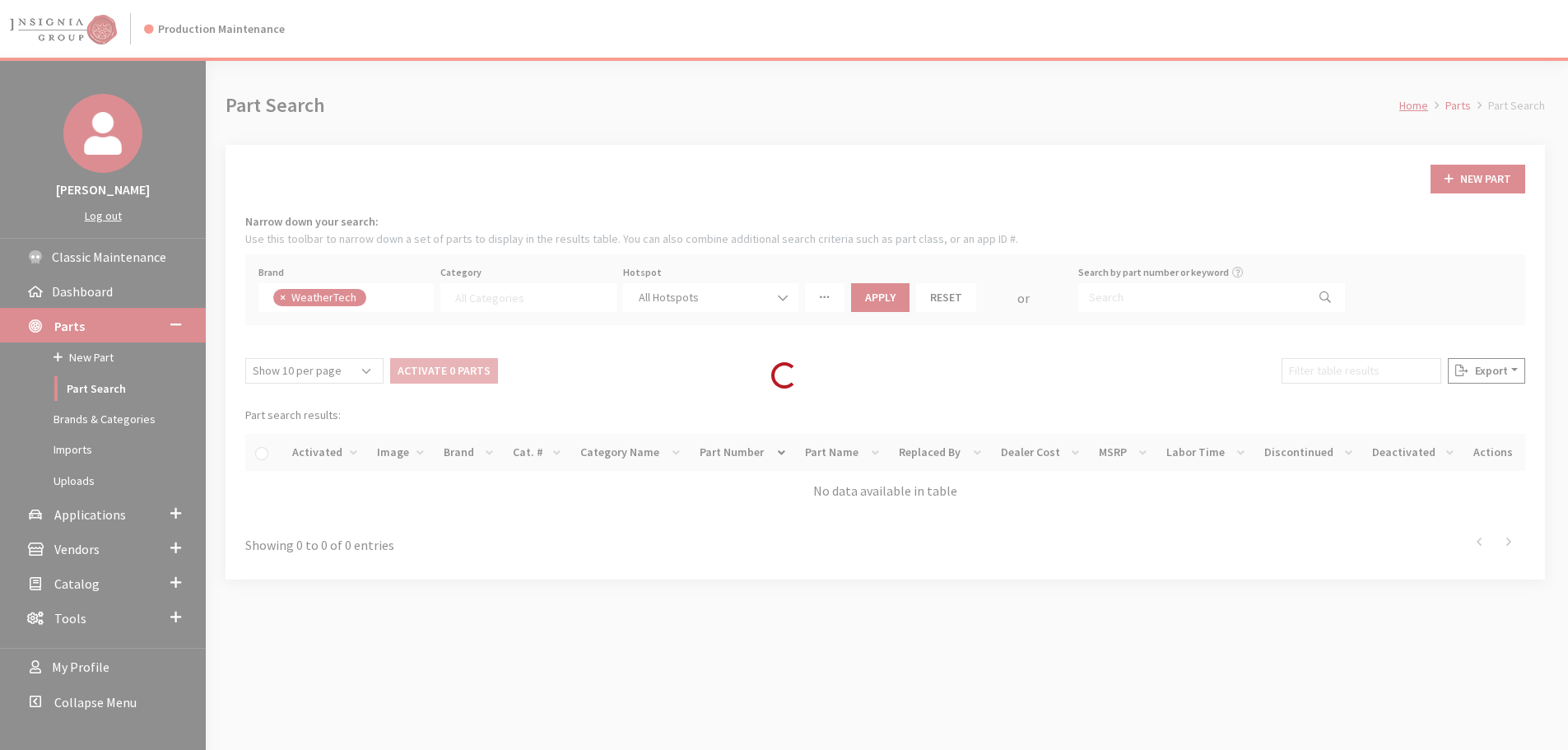
select select
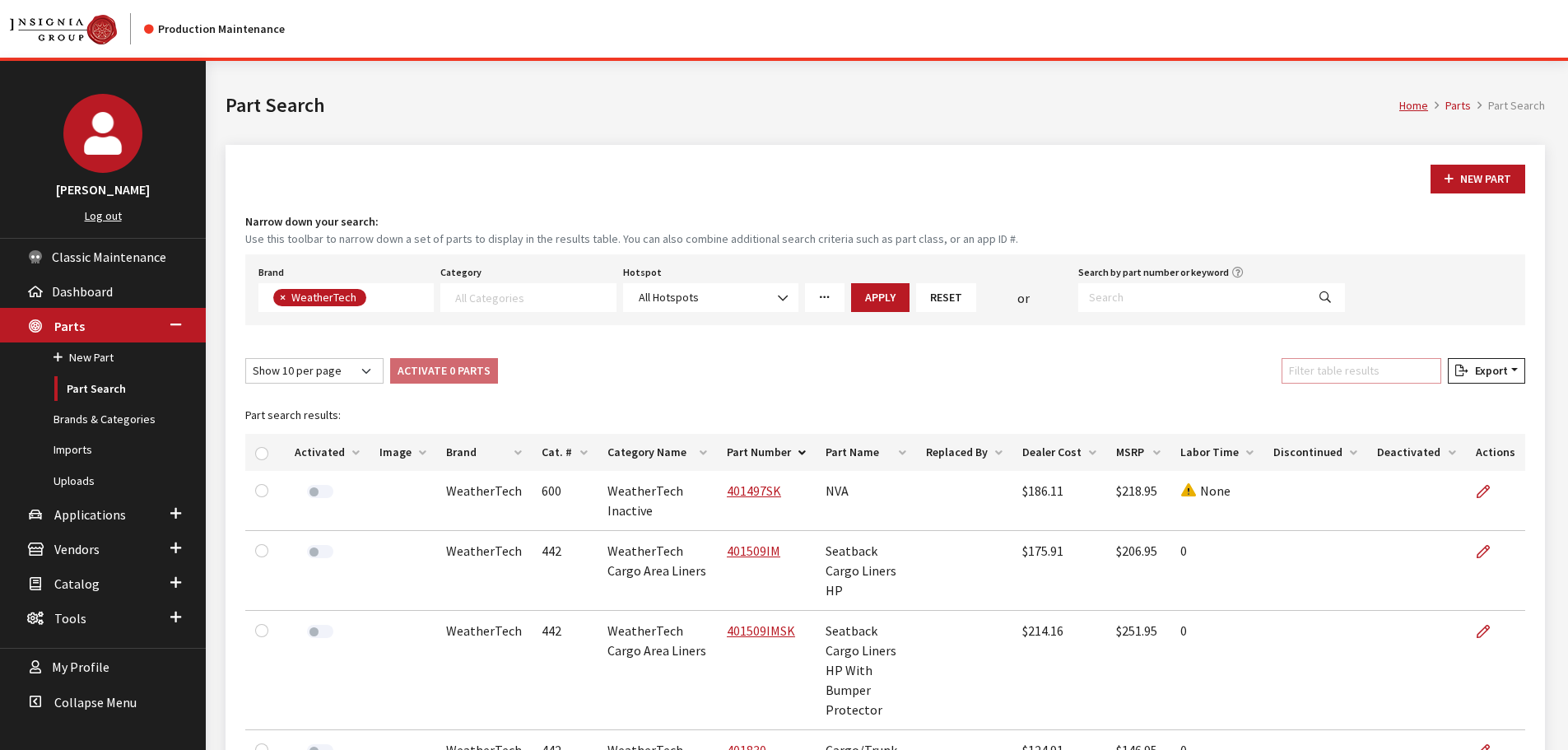
click at [1364, 382] on input "Filter table results" at bounding box center [1361, 371] width 160 height 25
paste input "BP0162"
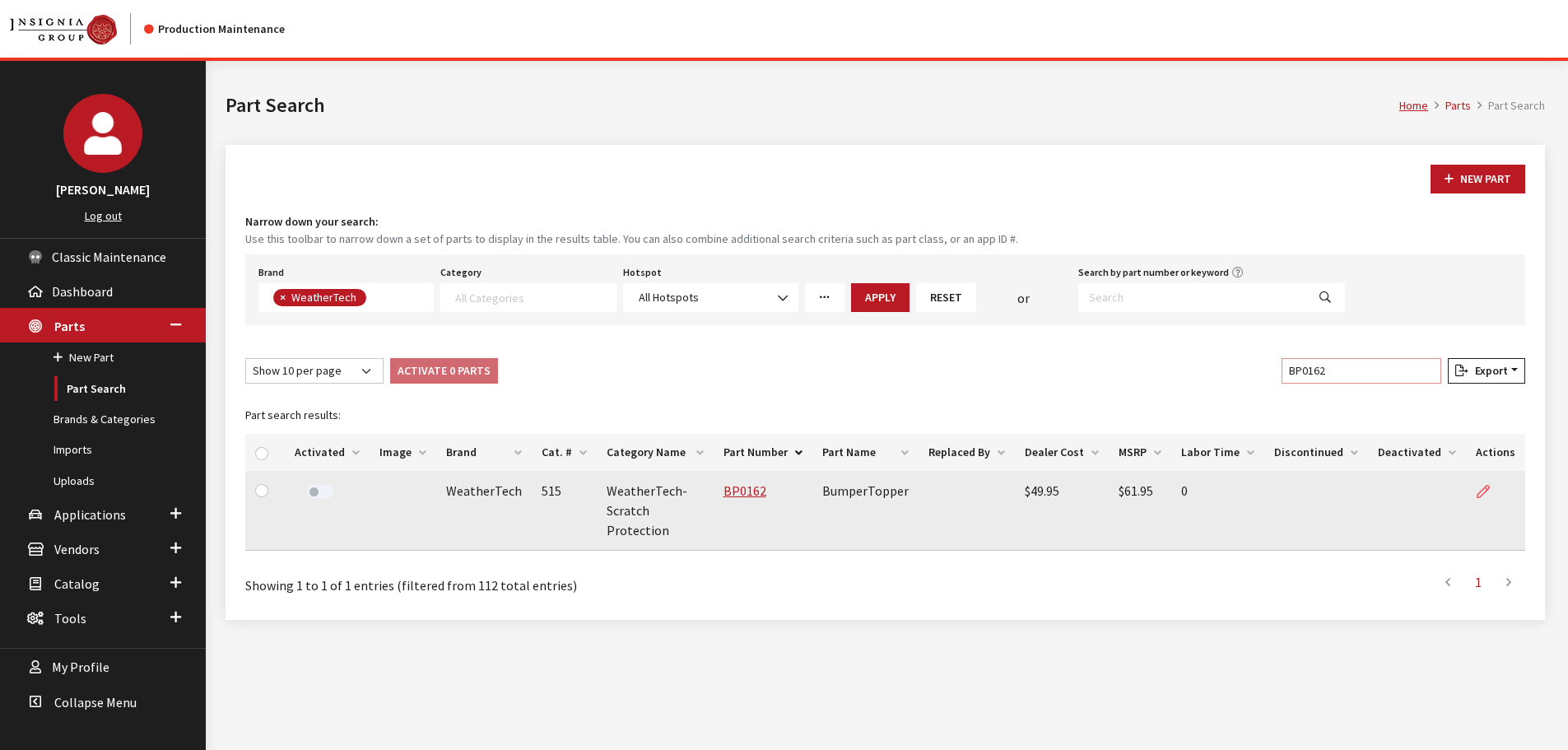
type input "BP0162"
click at [1485, 488] on icon at bounding box center [1484, 492] width 14 height 14
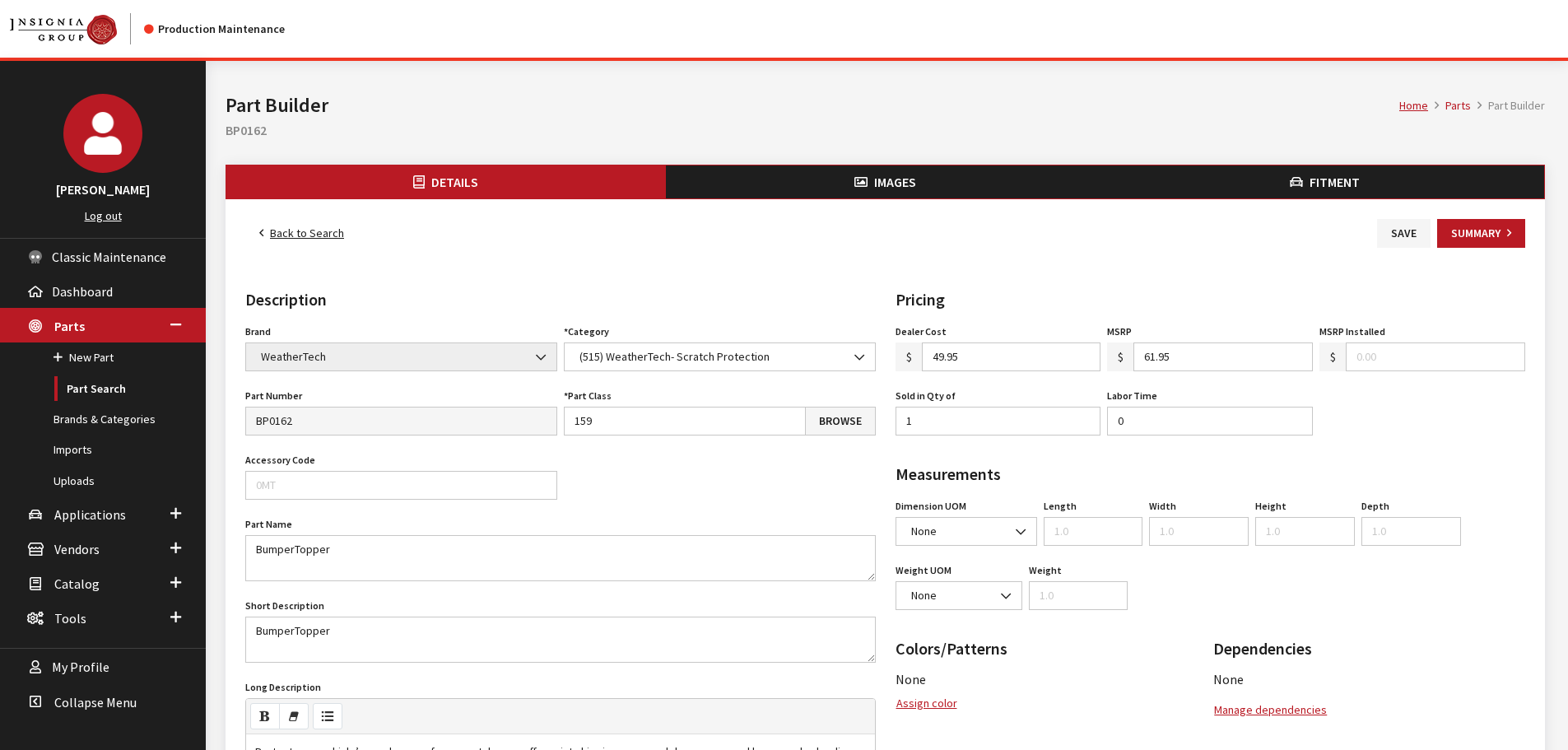
click at [927, 177] on button "Images" at bounding box center [885, 181] width 440 height 33
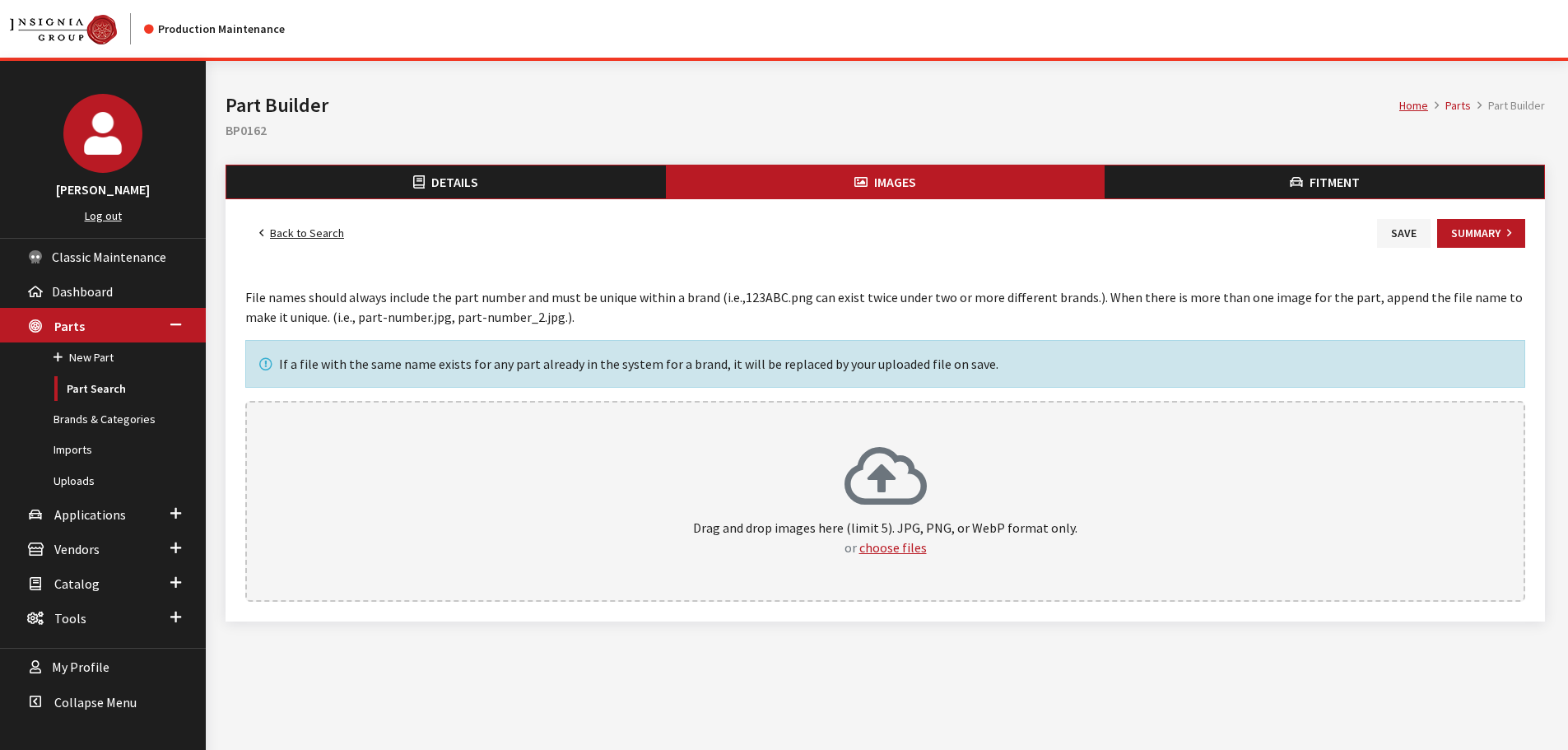
click at [991, 485] on div "Drag and drop images here (limit 5). JPG, PNG, or WebP format only. or choose f…" at bounding box center [885, 501] width 1244 height 112
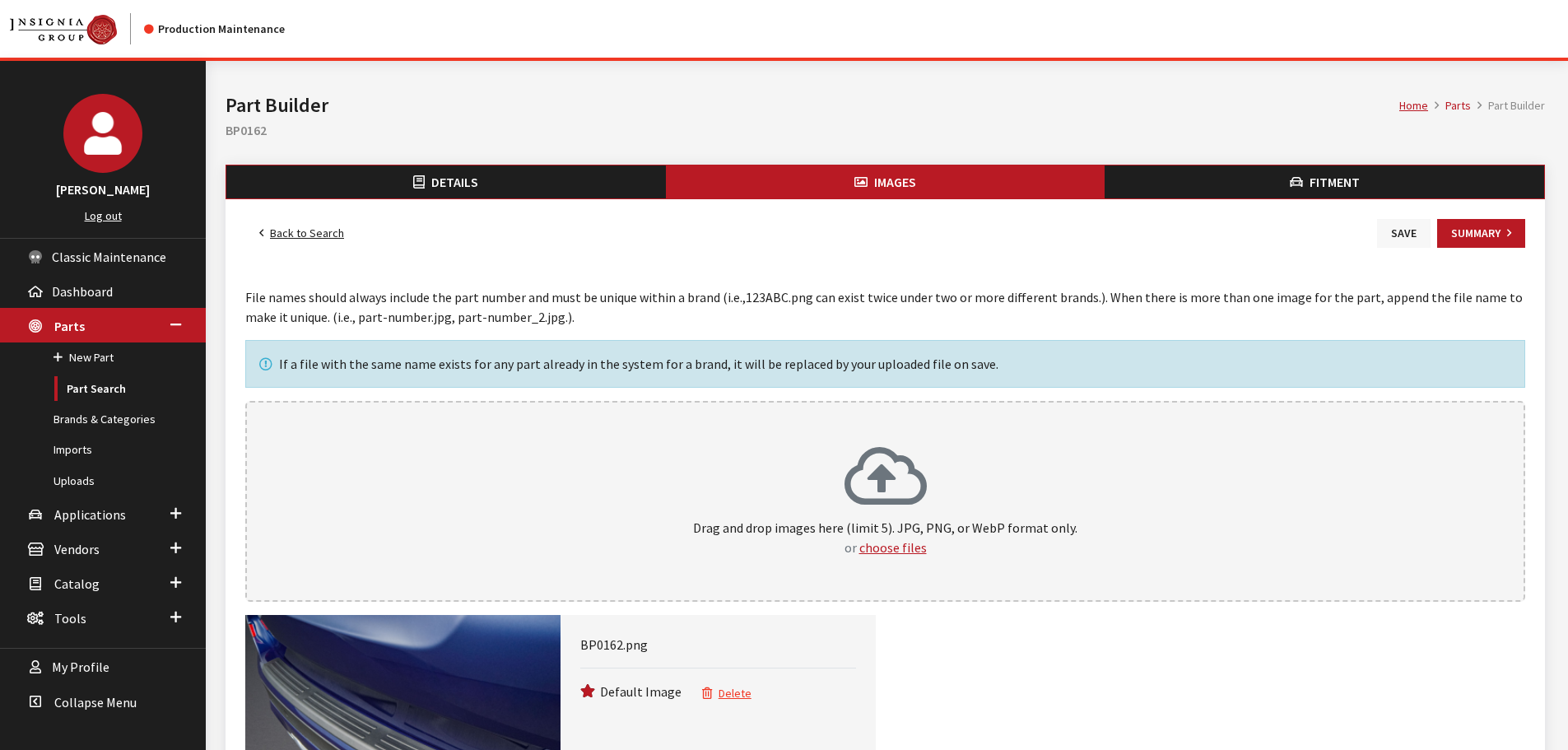
click at [1396, 241] on button "Save" at bounding box center [1403, 234] width 53 height 29
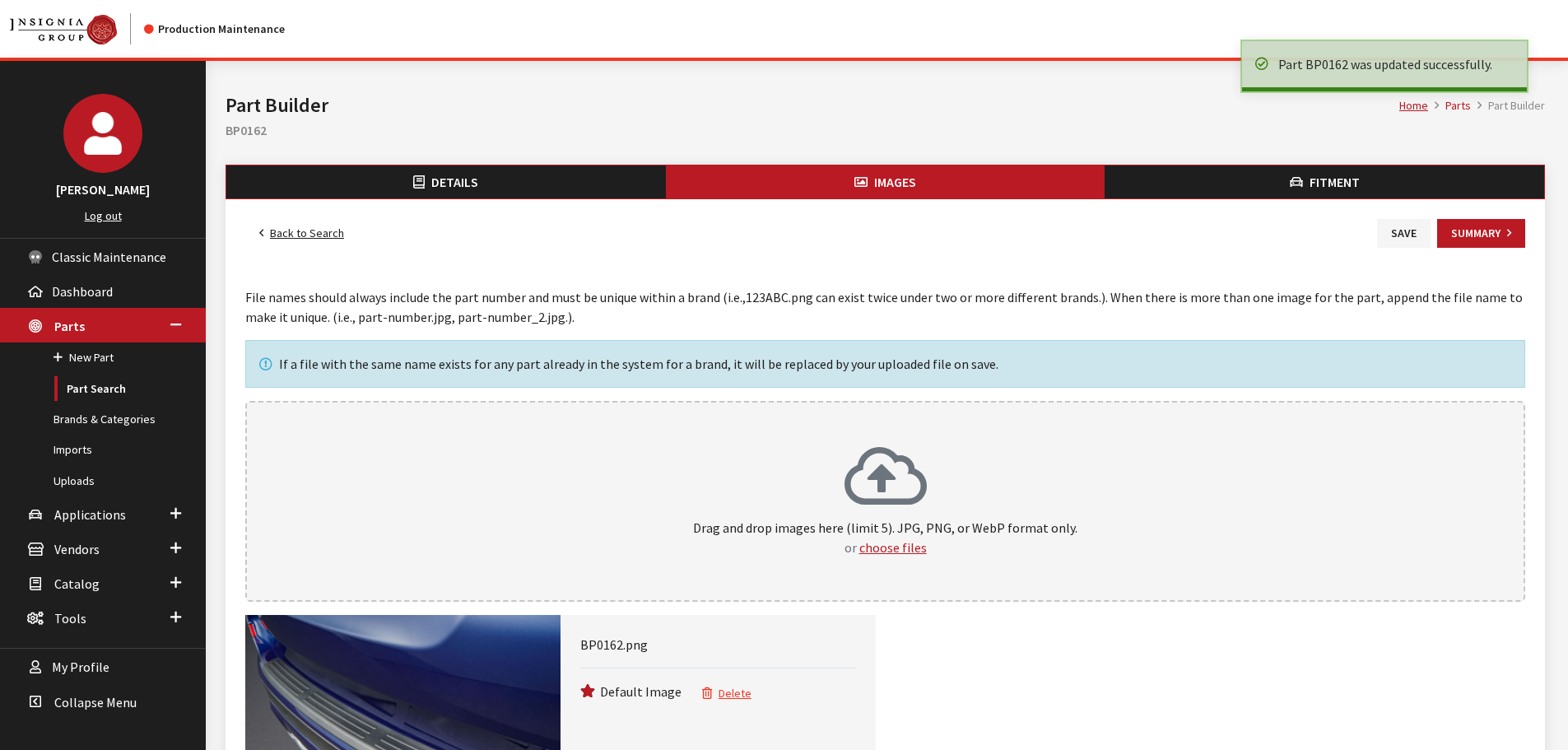
click at [300, 227] on link "Back to Search" at bounding box center [302, 234] width 113 height 29
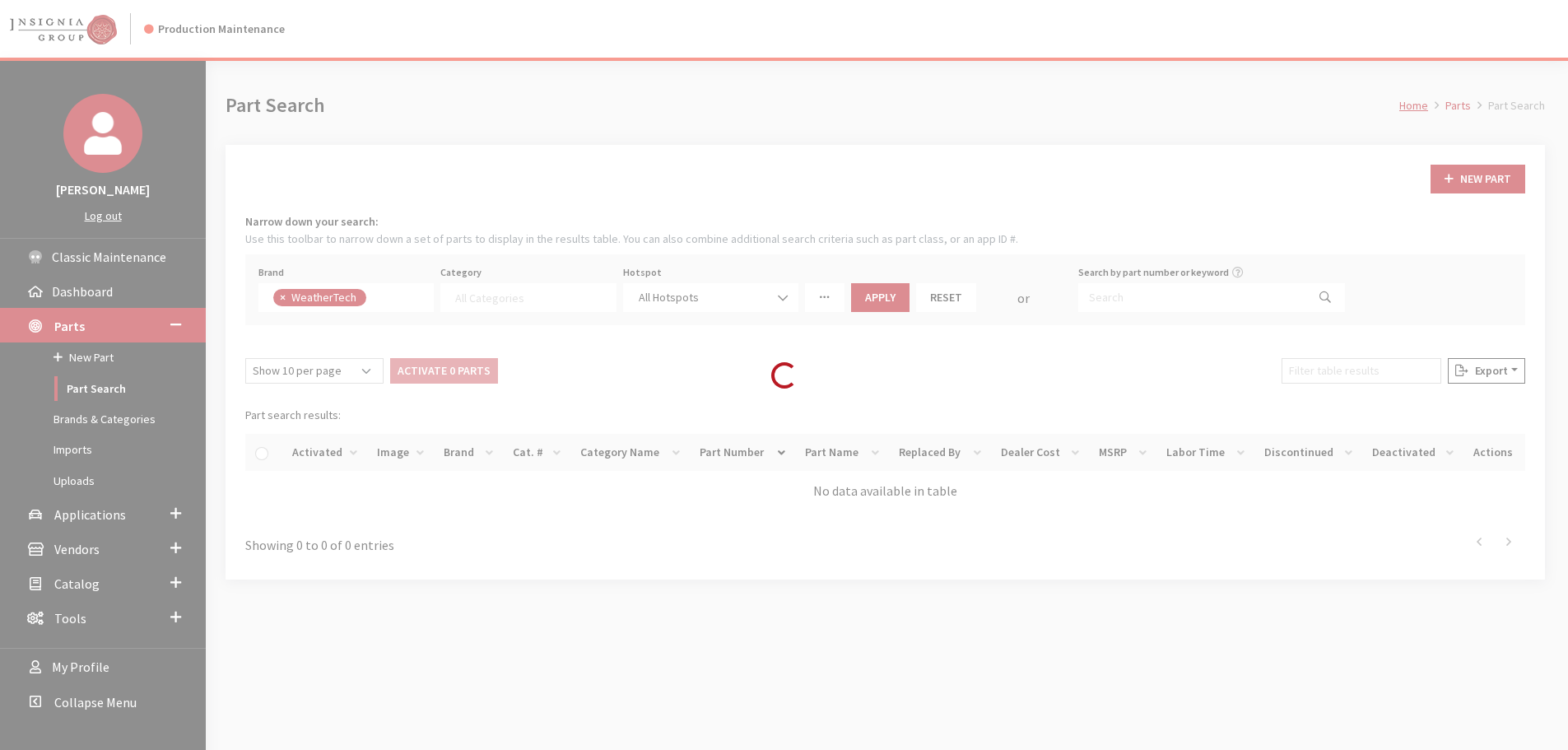
select select
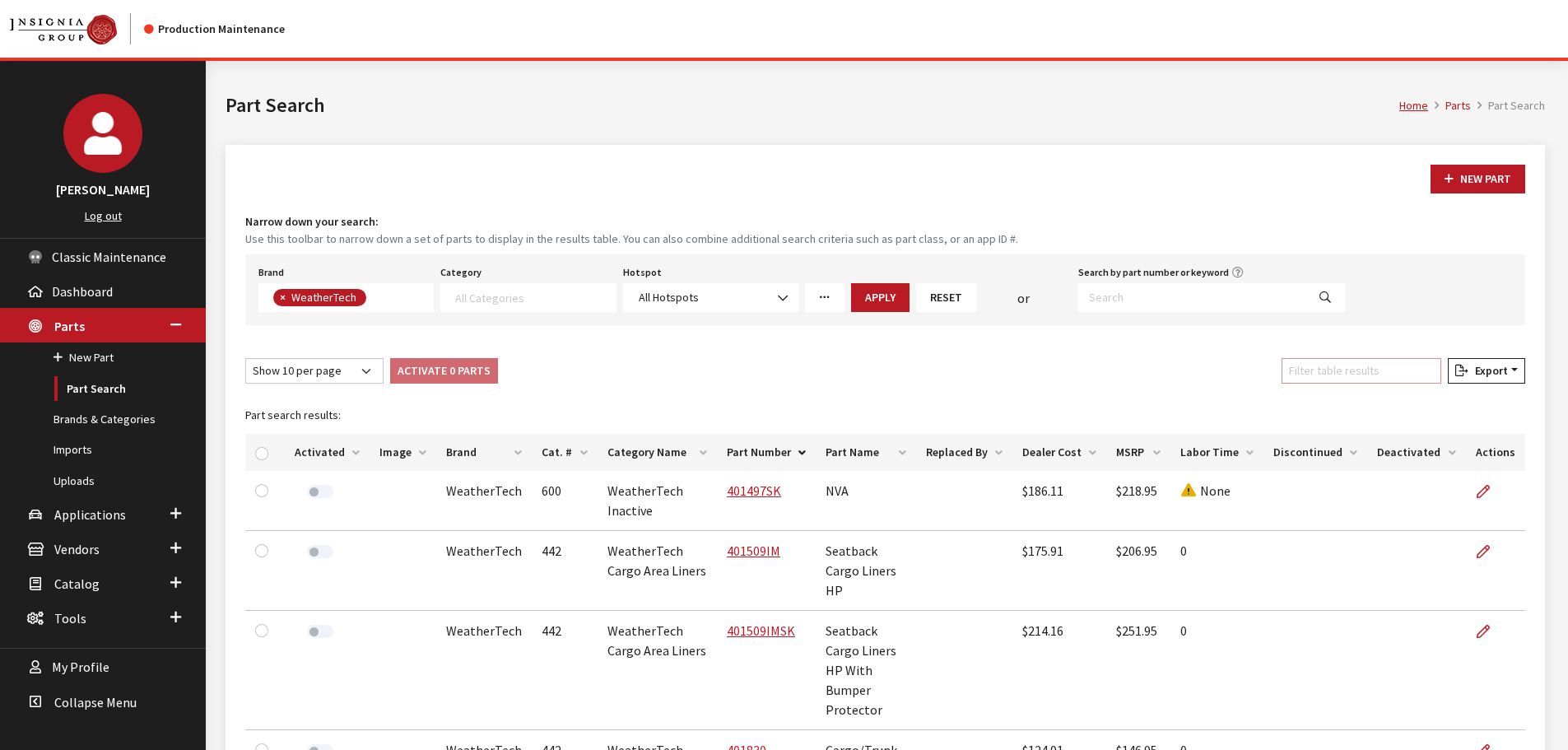
click at [1401, 382] on input "Filter table results" at bounding box center [1361, 371] width 160 height 25
paste input "55269"
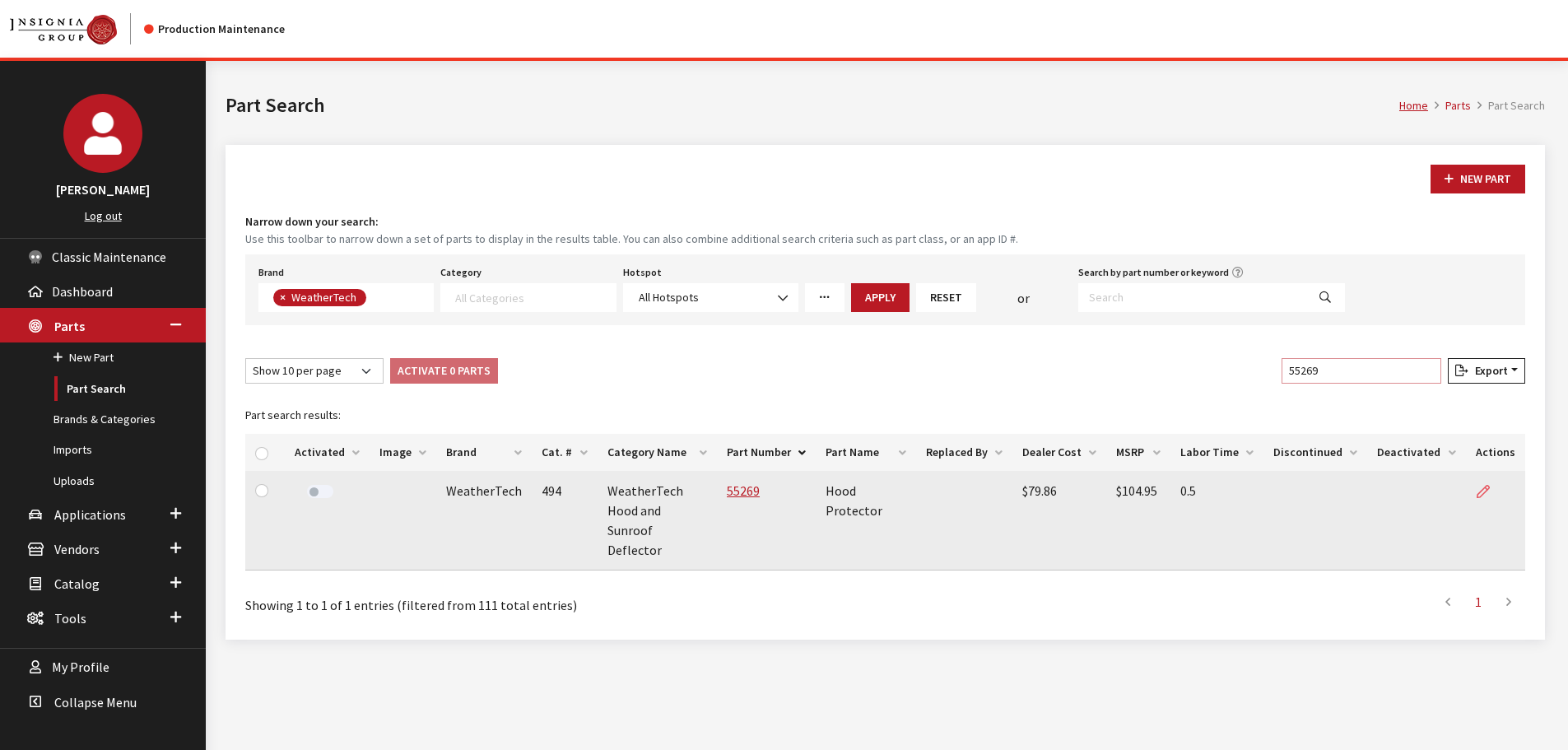
type input "55269"
click at [1483, 485] on icon at bounding box center [1484, 492] width 14 height 14
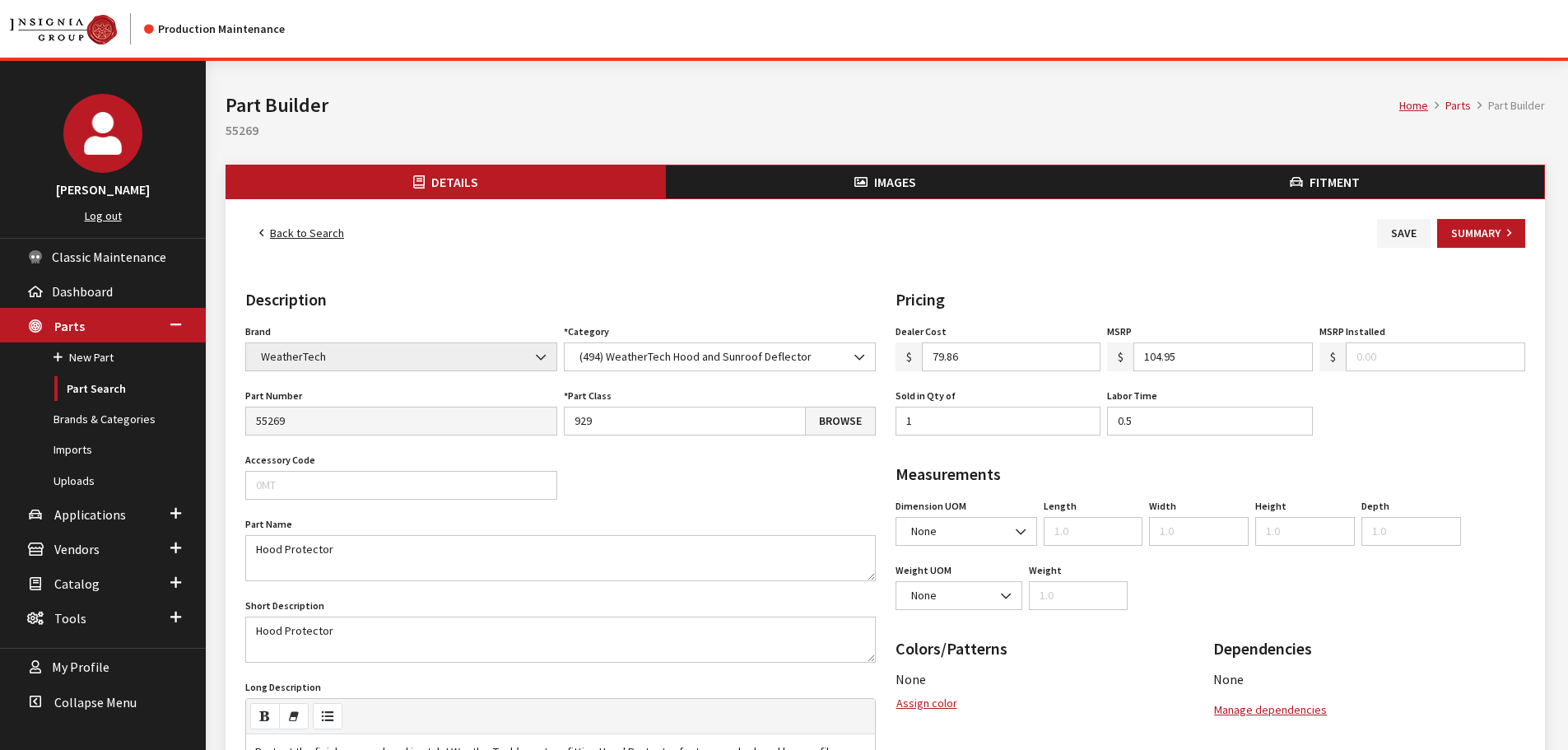
click at [925, 174] on button "Images" at bounding box center [885, 181] width 440 height 33
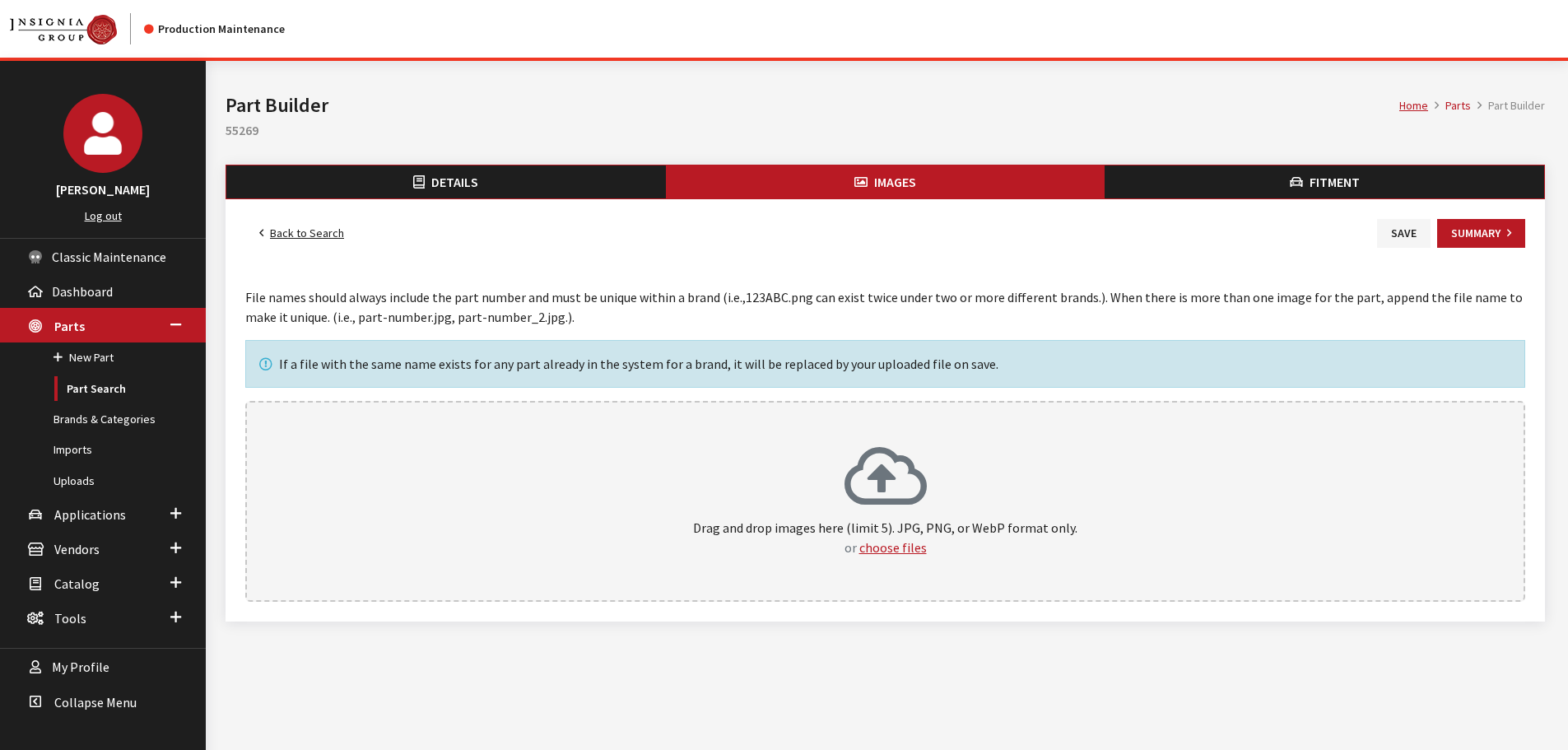
click at [968, 442] on div "Drag and drop images here (limit 5). JPG, PNG, or WebP format only. or choose f…" at bounding box center [885, 501] width 1280 height 201
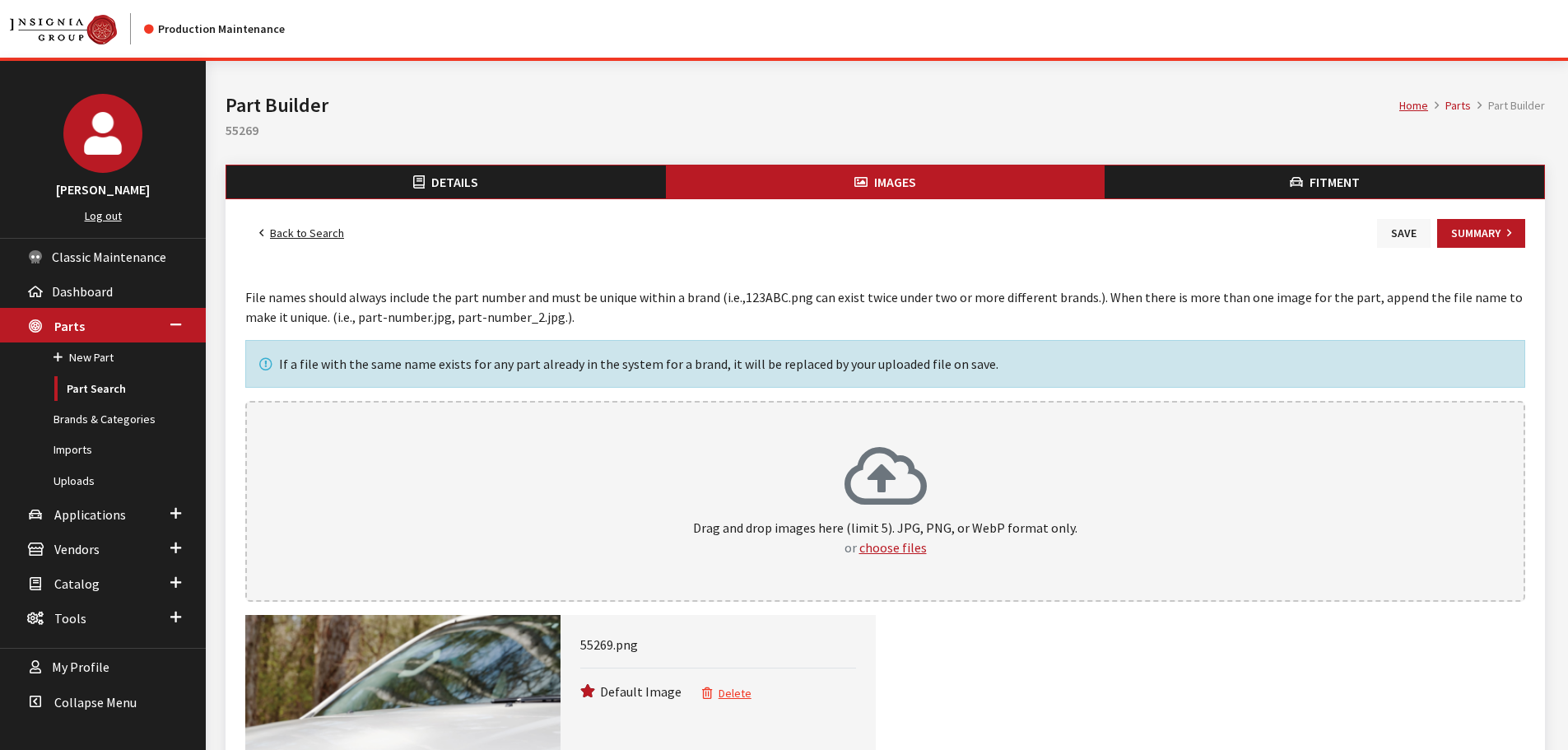
click at [1396, 233] on button "Save" at bounding box center [1403, 234] width 53 height 29
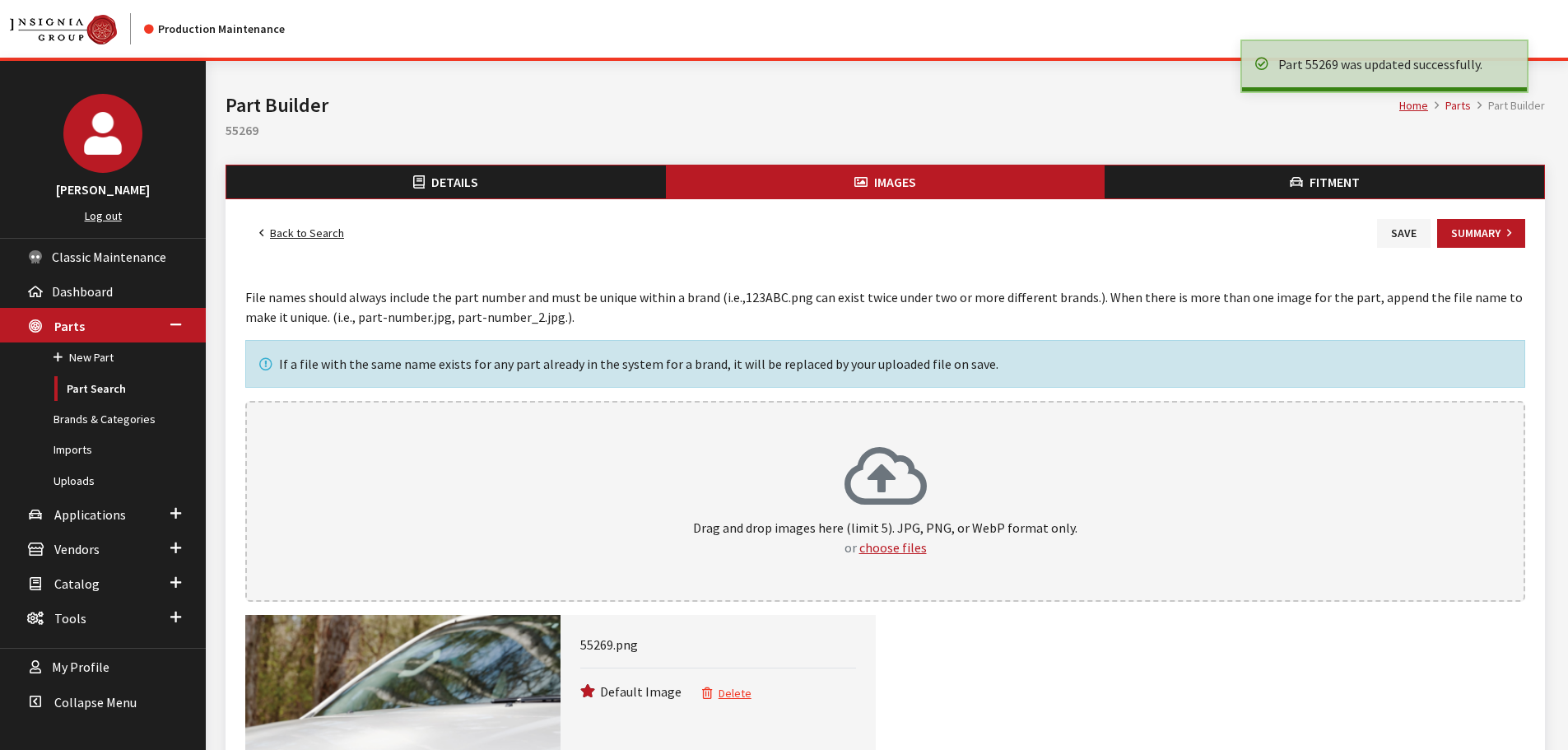
click at [300, 230] on link "Back to Search" at bounding box center [302, 234] width 113 height 29
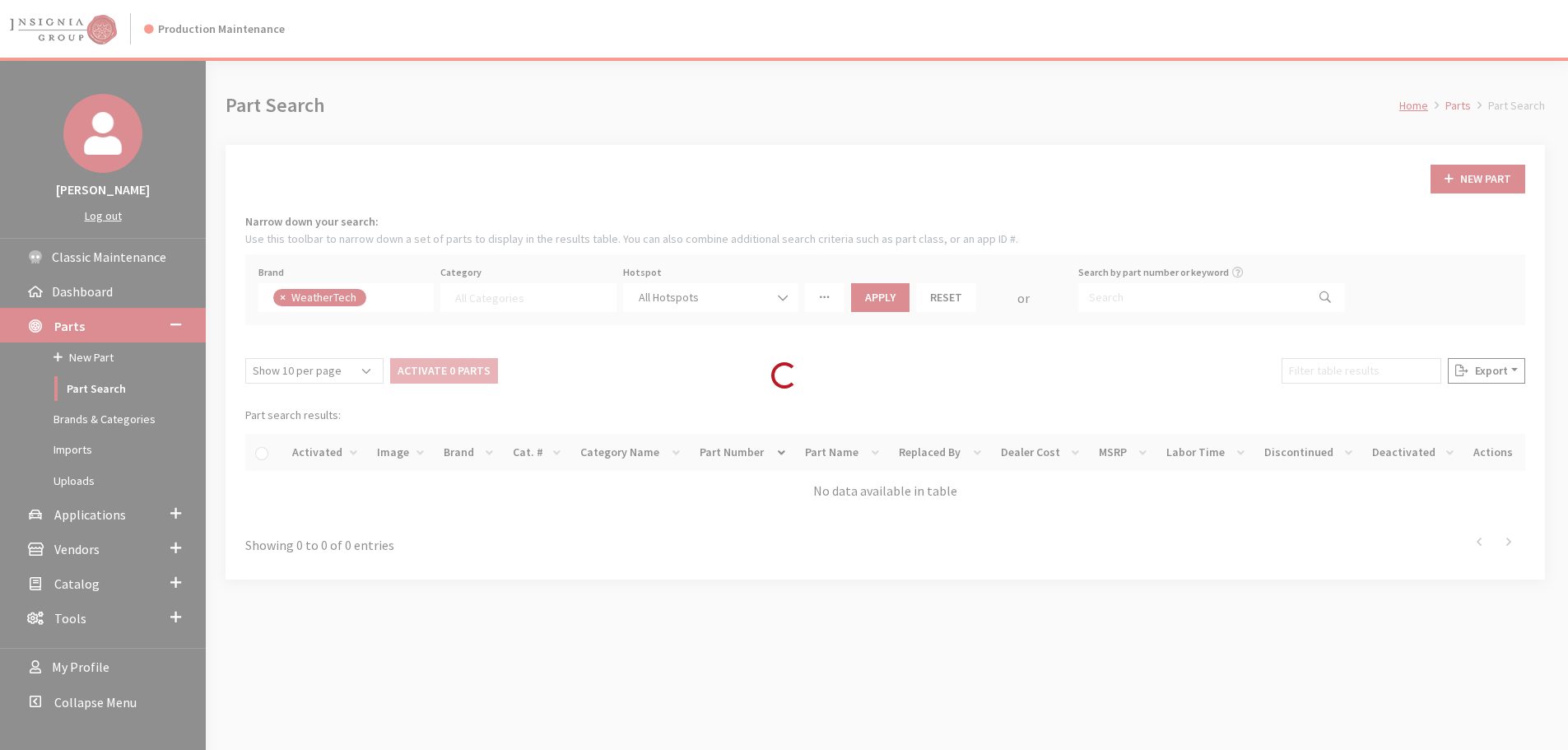
select select
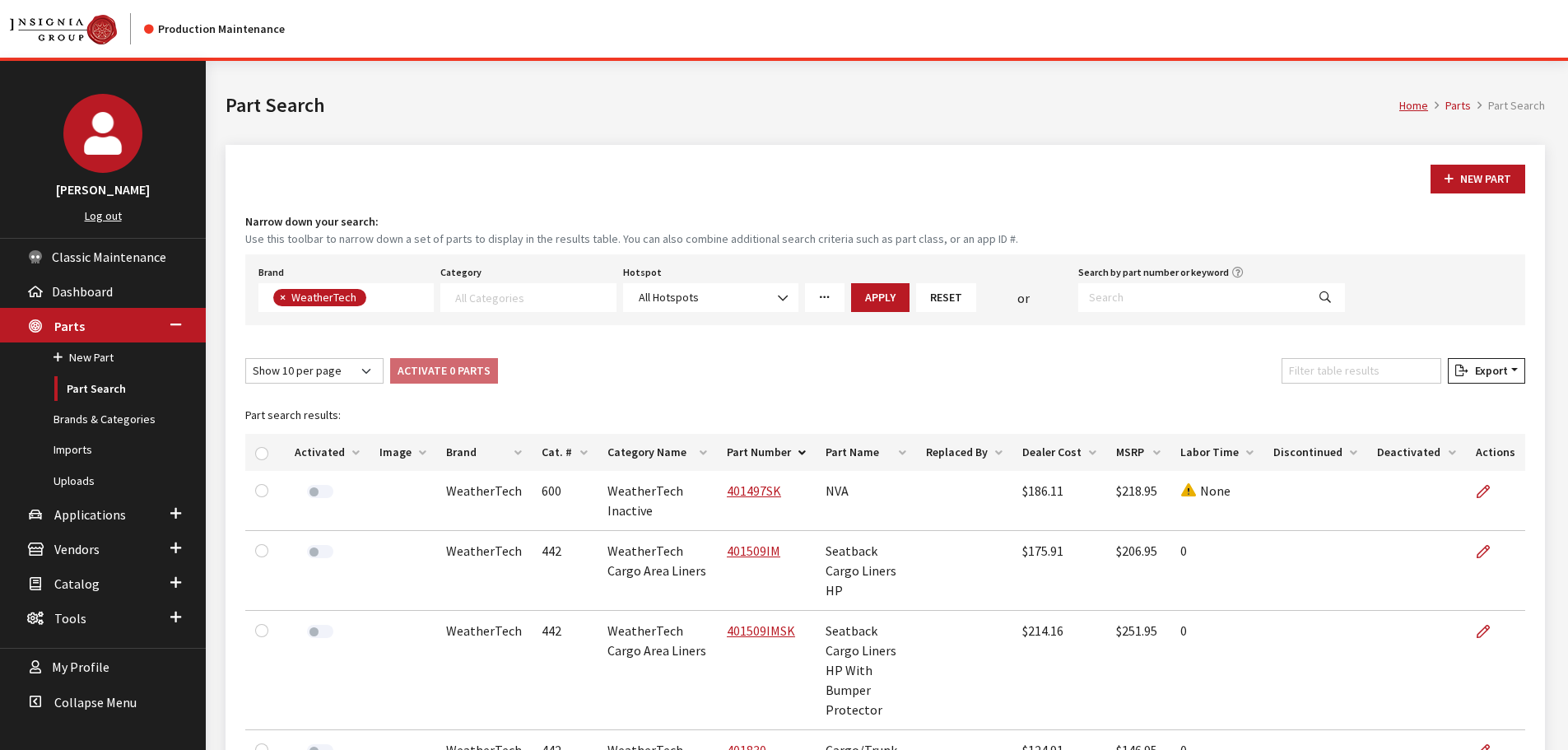
click at [1399, 385] on div "Filter table results" at bounding box center [1360, 374] width 166 height 32
click at [1403, 375] on input "Filter table results" at bounding box center [1361, 371] width 160 height 25
paste input "55270"
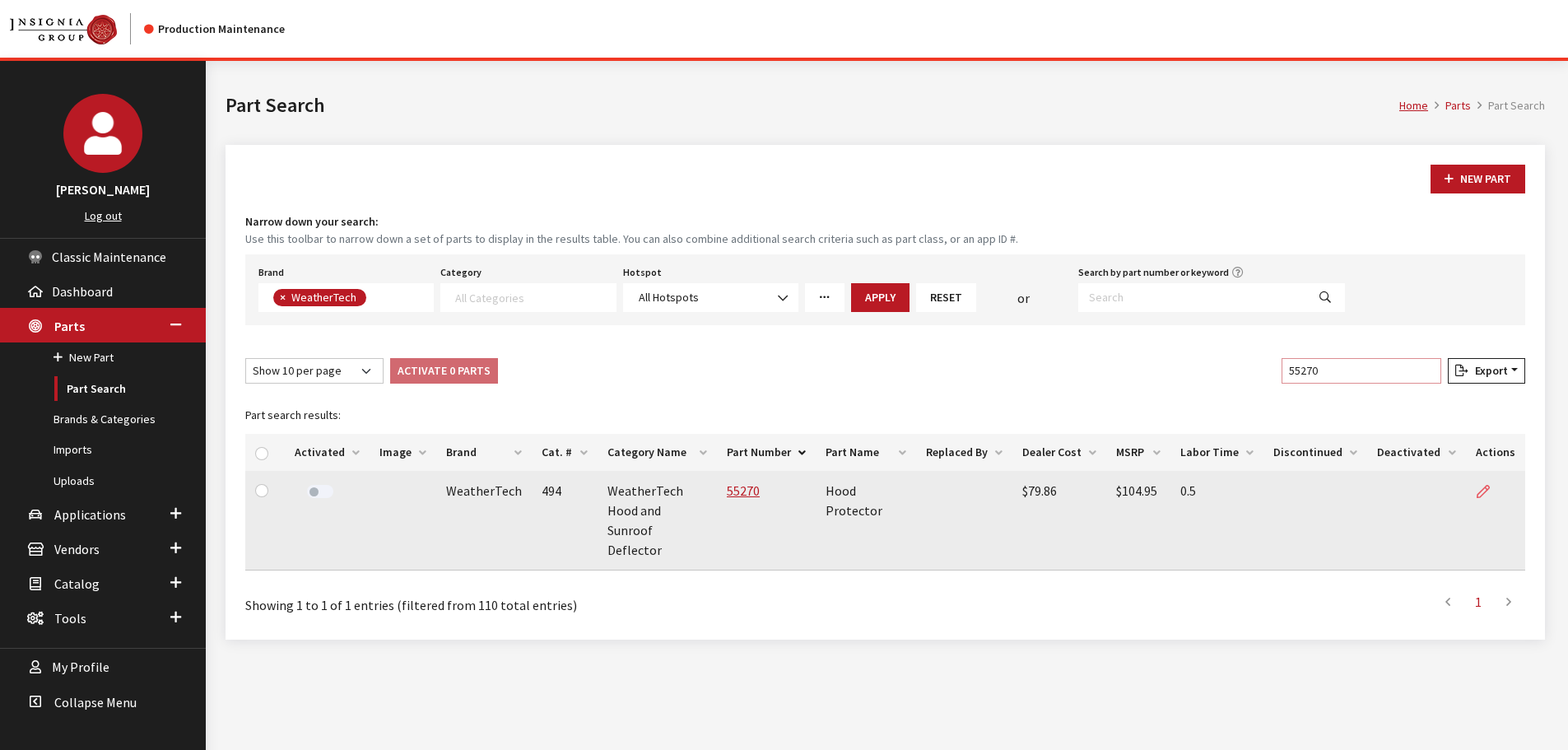
type input "55270"
click at [1476, 487] on link at bounding box center [1489, 491] width 28 height 41
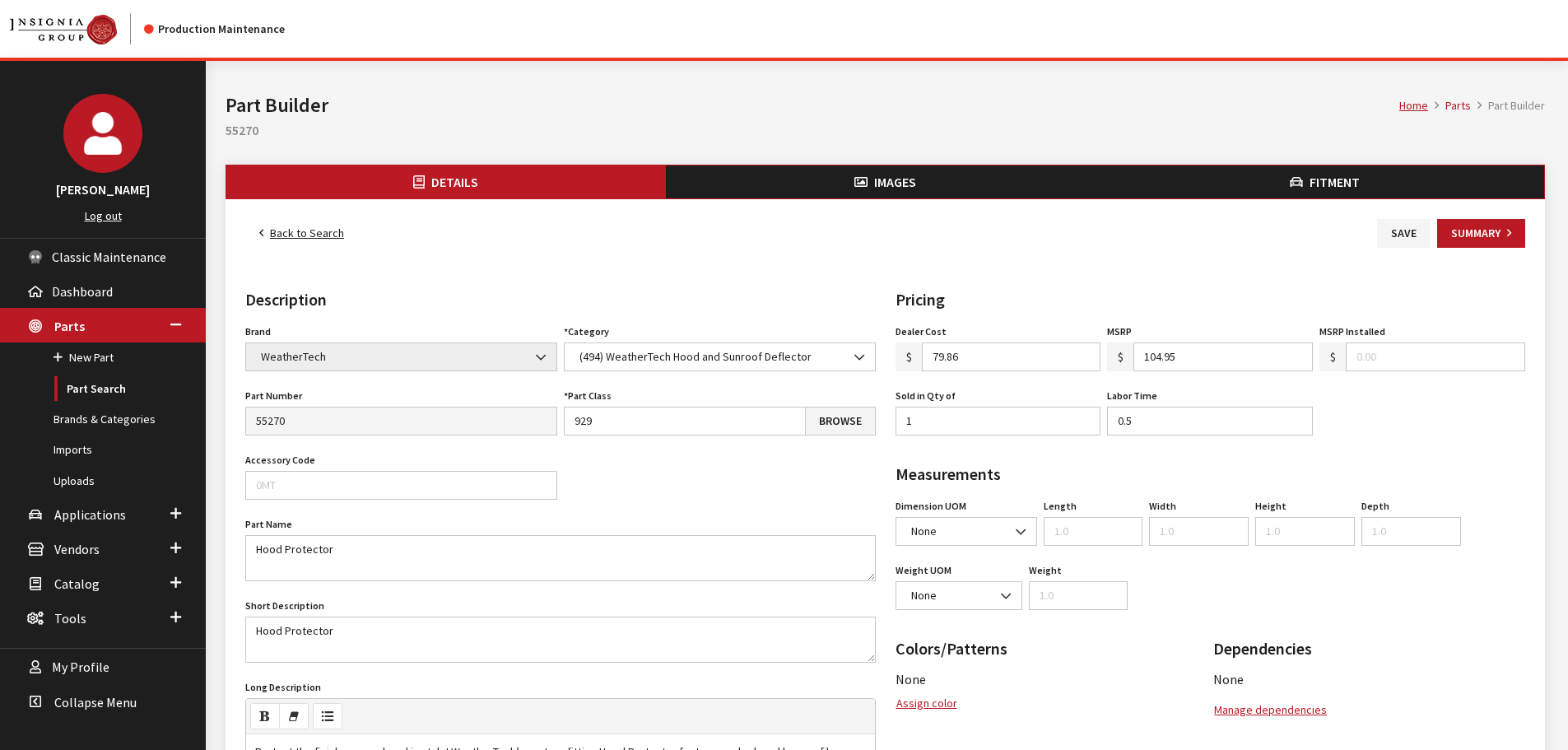
click at [827, 186] on button "Images" at bounding box center [885, 181] width 440 height 33
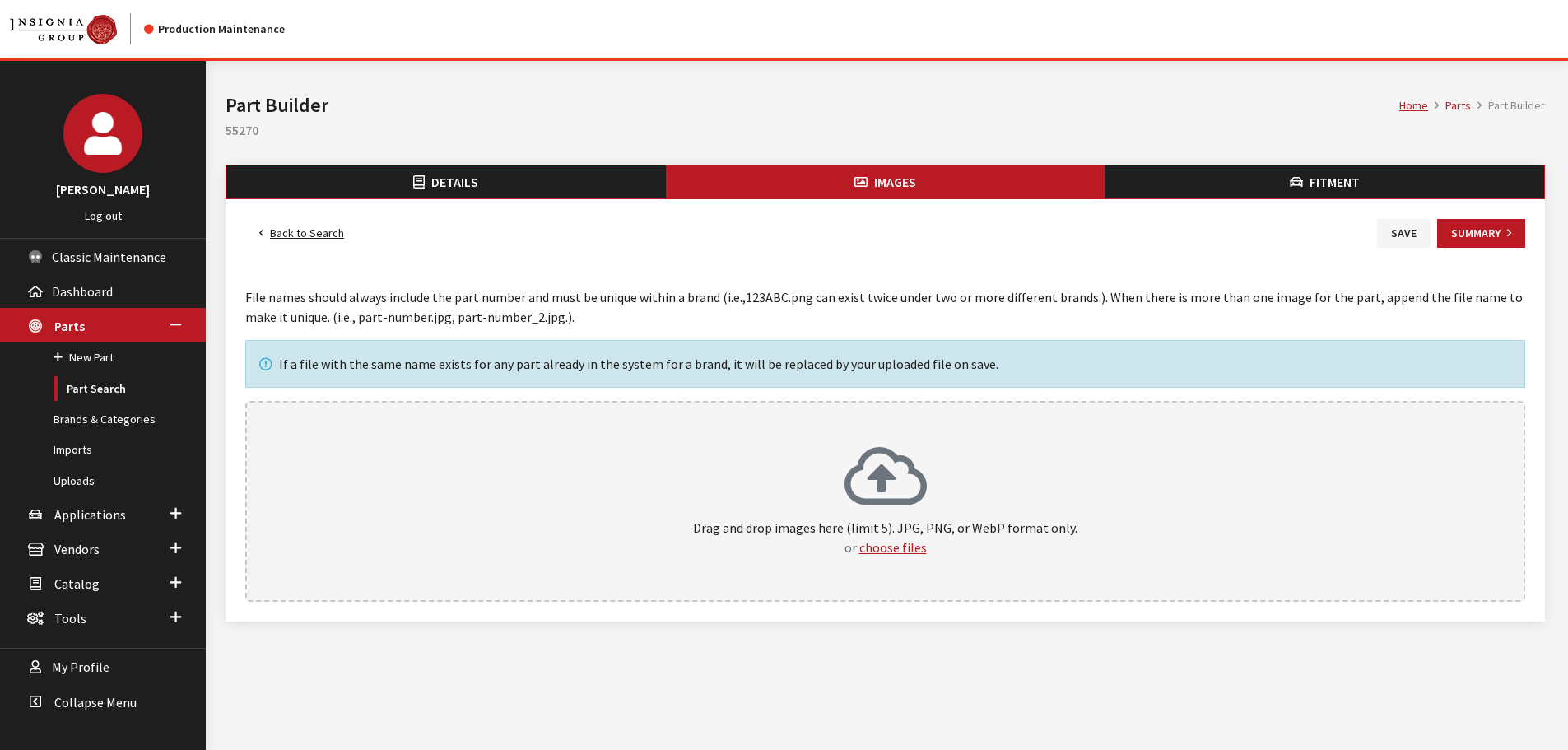
click at [966, 538] on p "Drag and drop images here (limit 5). JPG, PNG, or WebP format only. or choose f…" at bounding box center [885, 538] width 1244 height 40
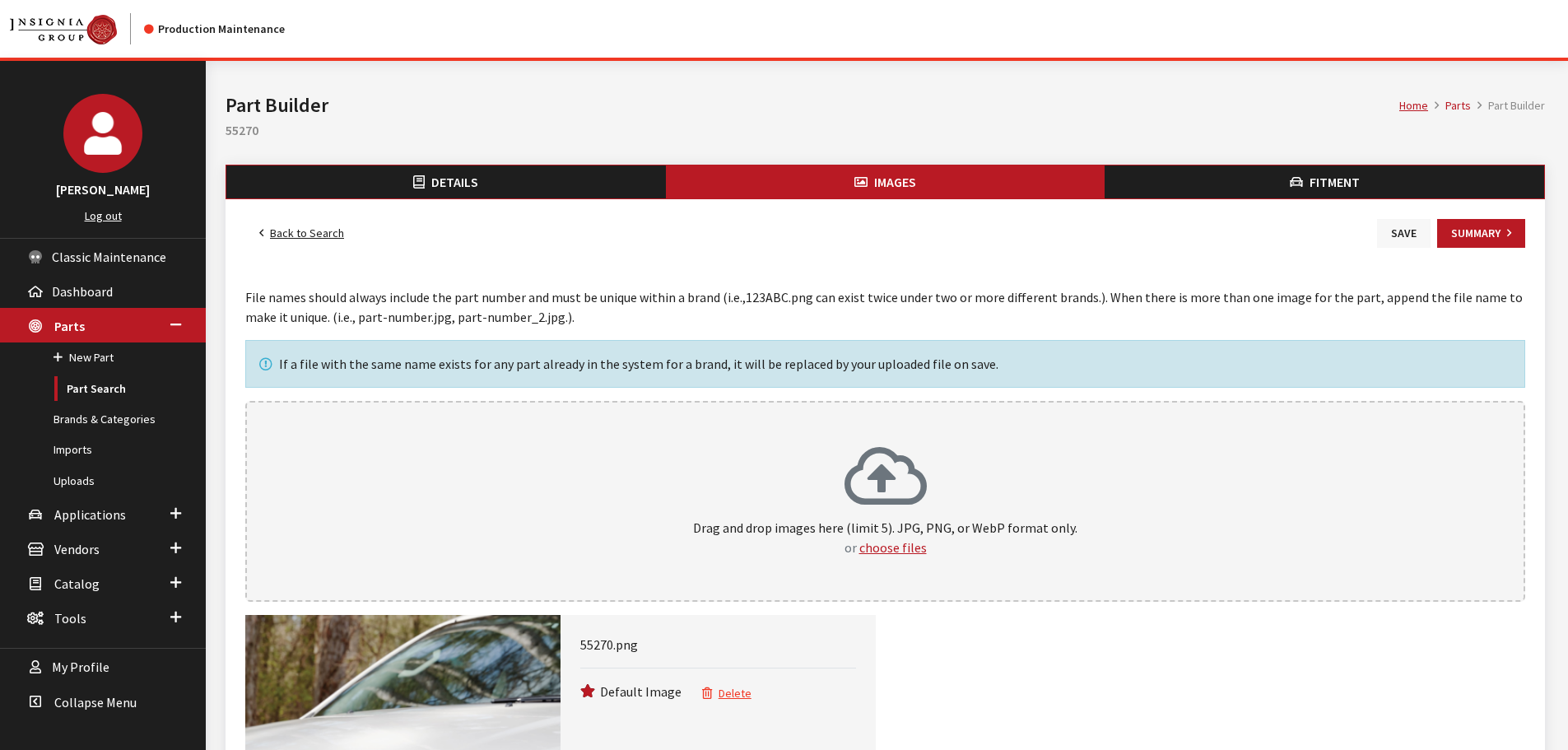
click at [1396, 242] on button "Save" at bounding box center [1403, 234] width 53 height 29
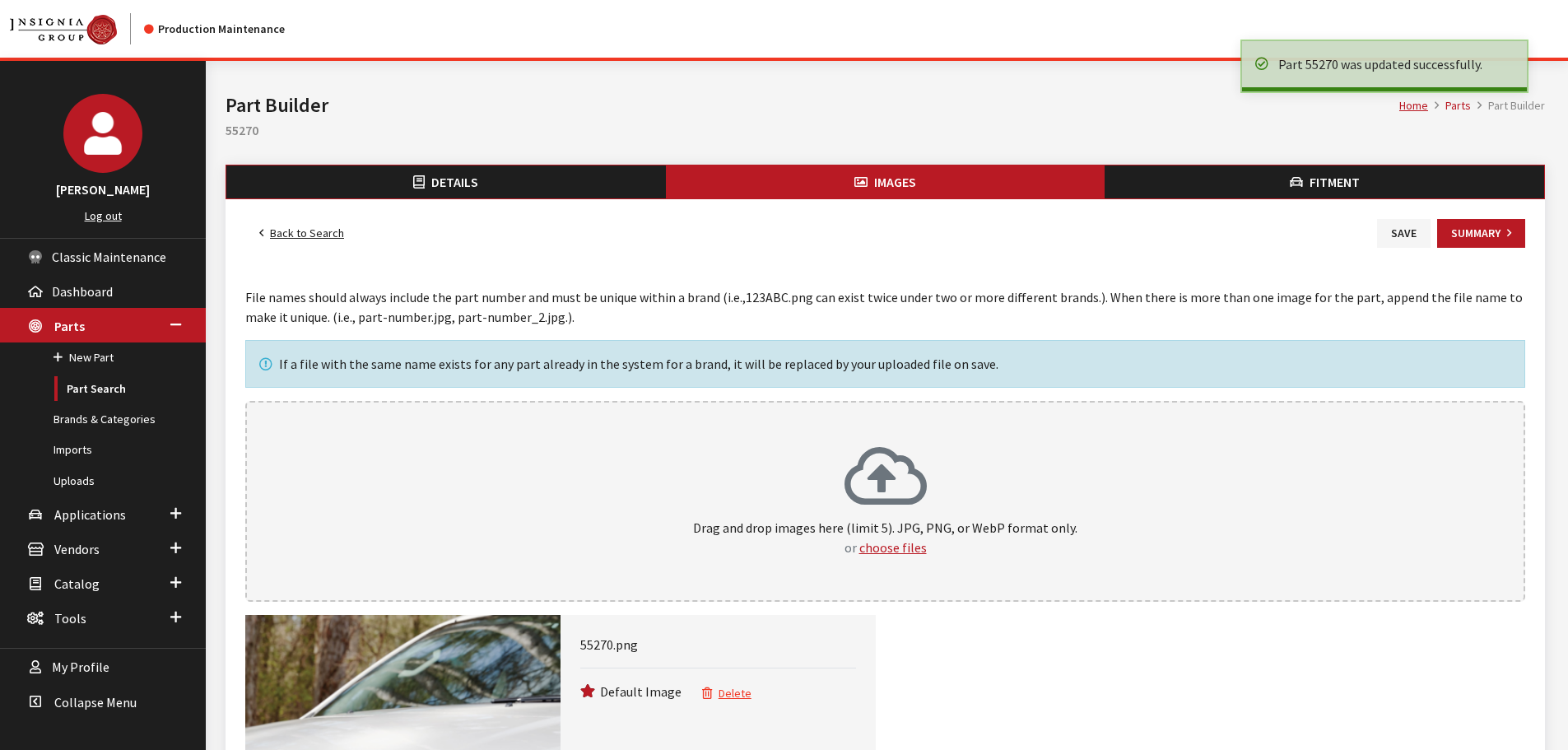
click at [311, 228] on link "Back to Search" at bounding box center [302, 234] width 113 height 29
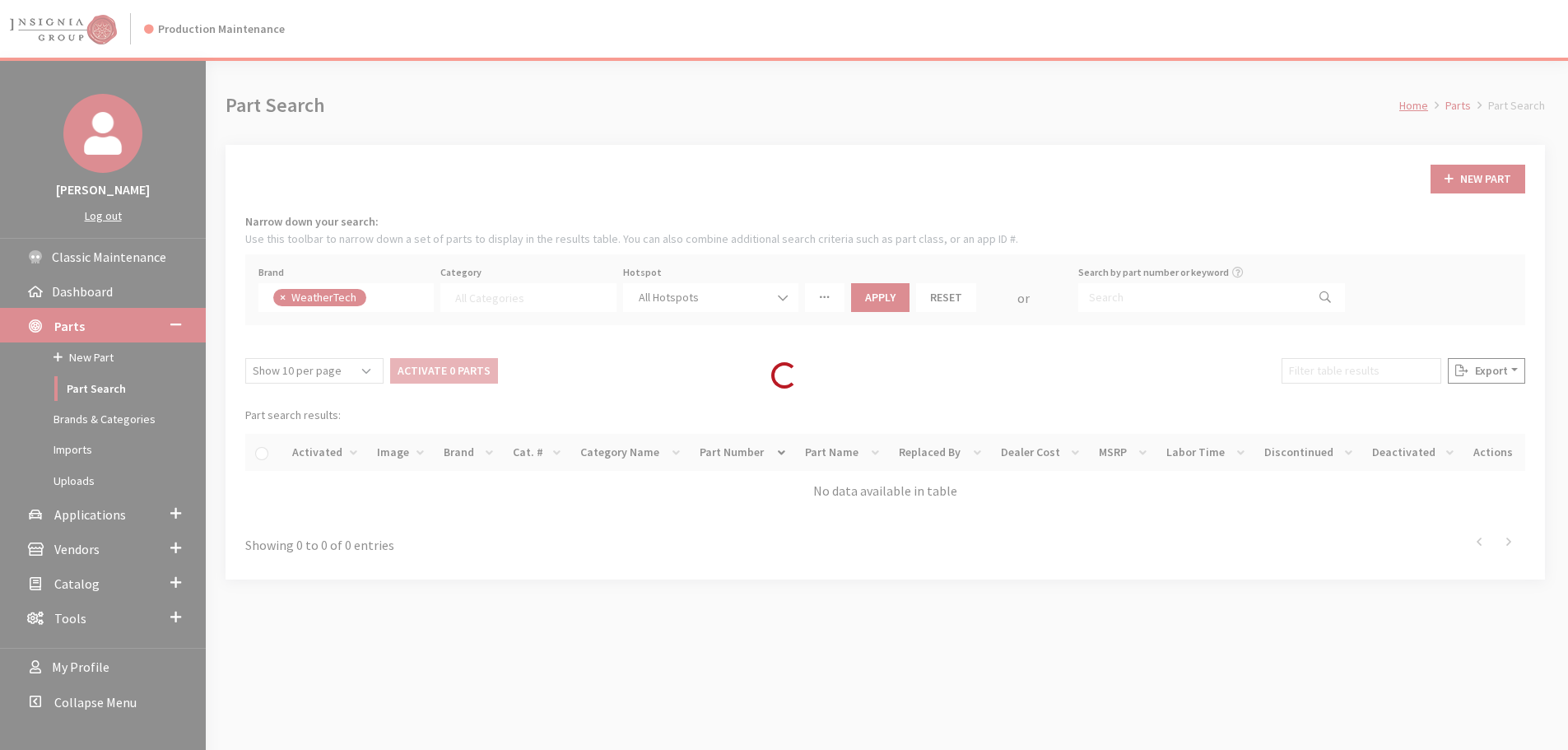
select select
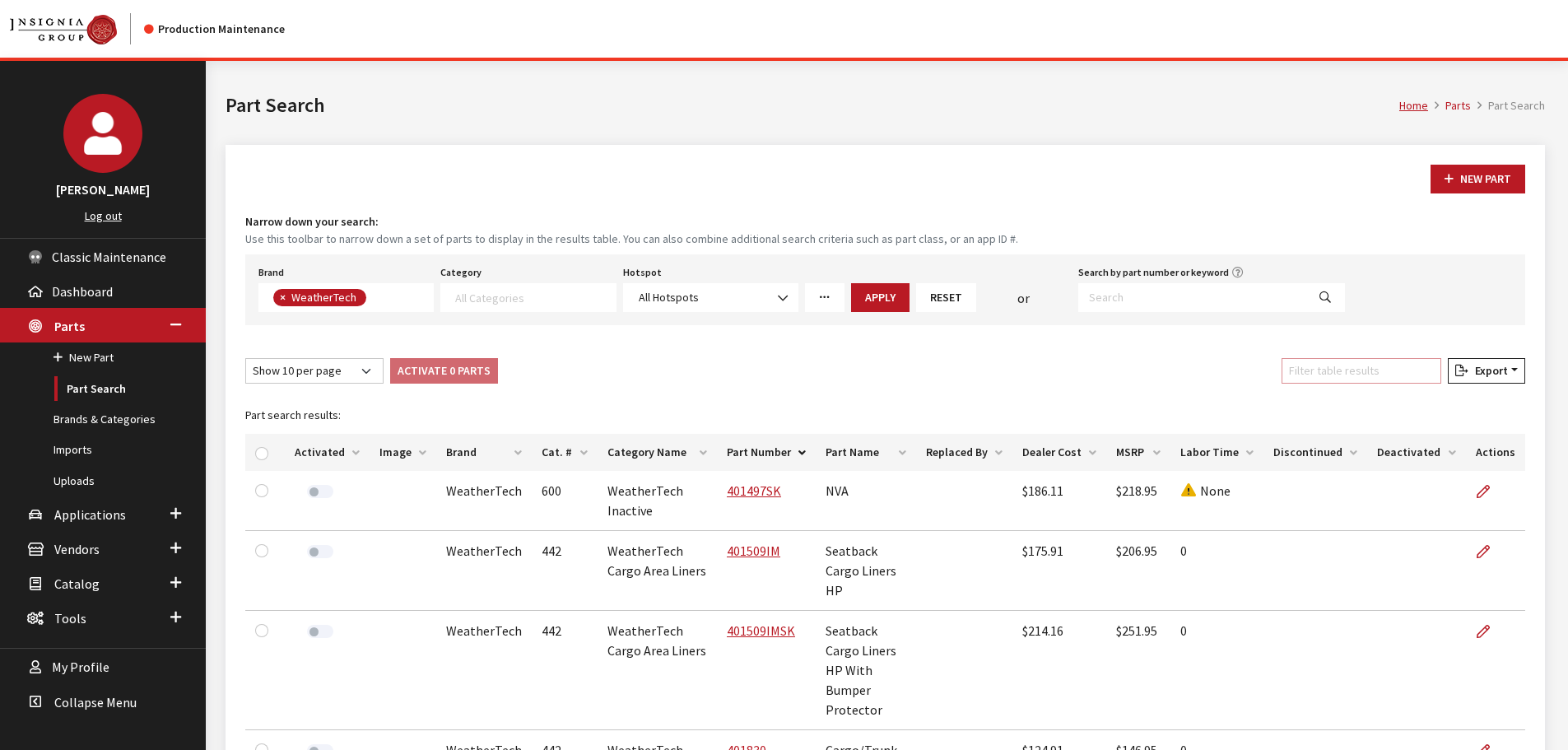
click at [1366, 375] on input "Filter table results" at bounding box center [1361, 371] width 160 height 25
paste input "55271"
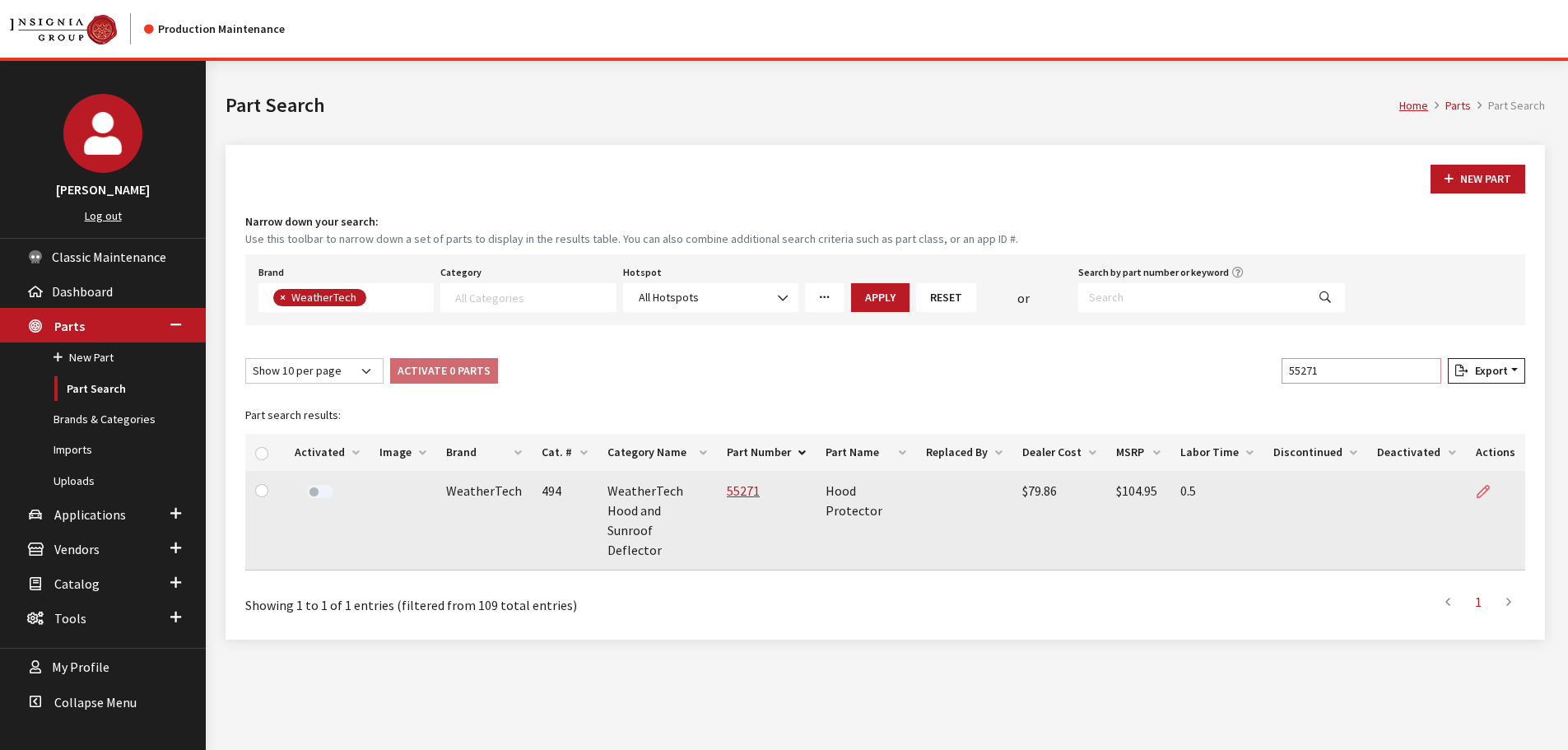
type input "55271"
click at [1483, 491] on icon at bounding box center [1484, 492] width 14 height 14
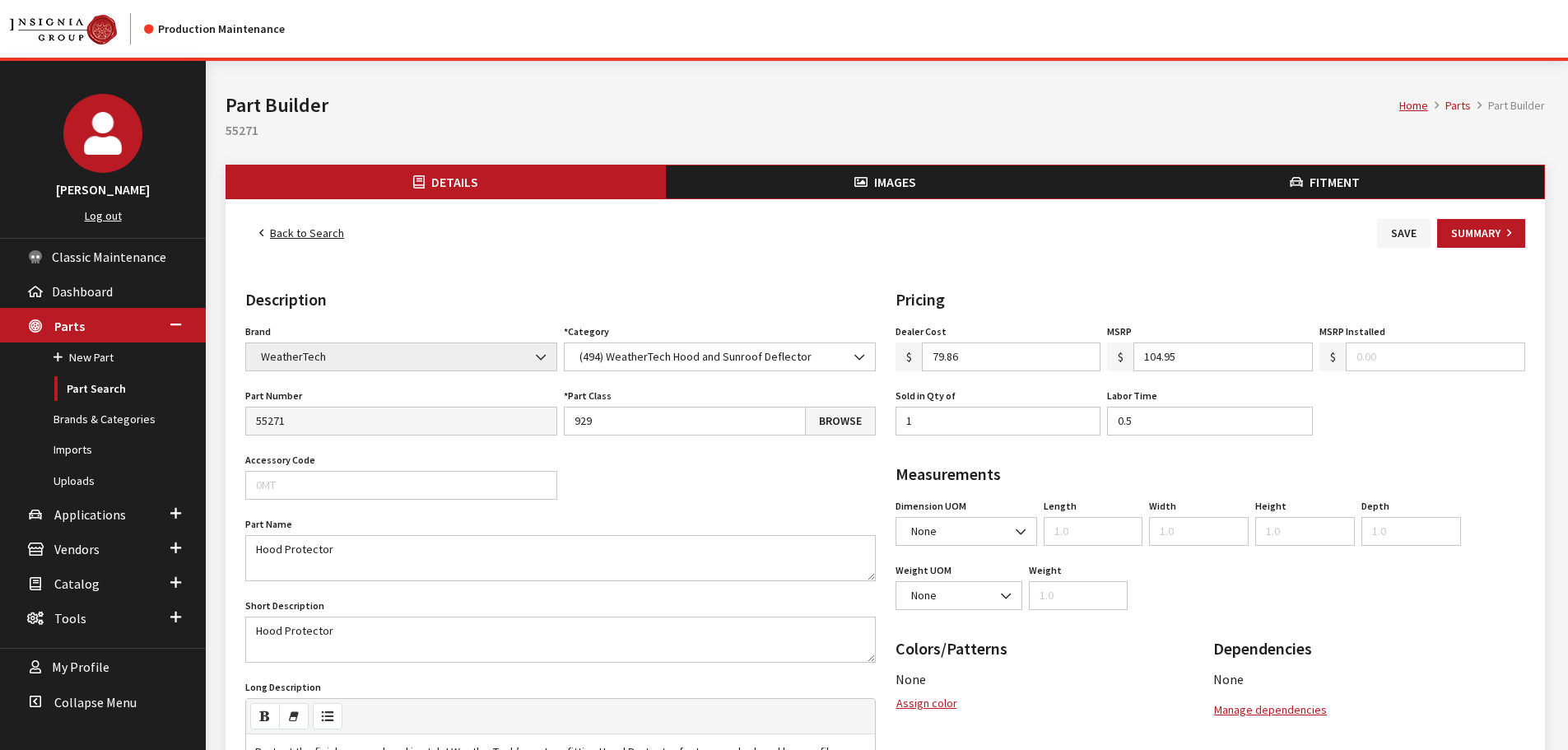
click at [870, 179] on button "Images" at bounding box center [885, 181] width 440 height 33
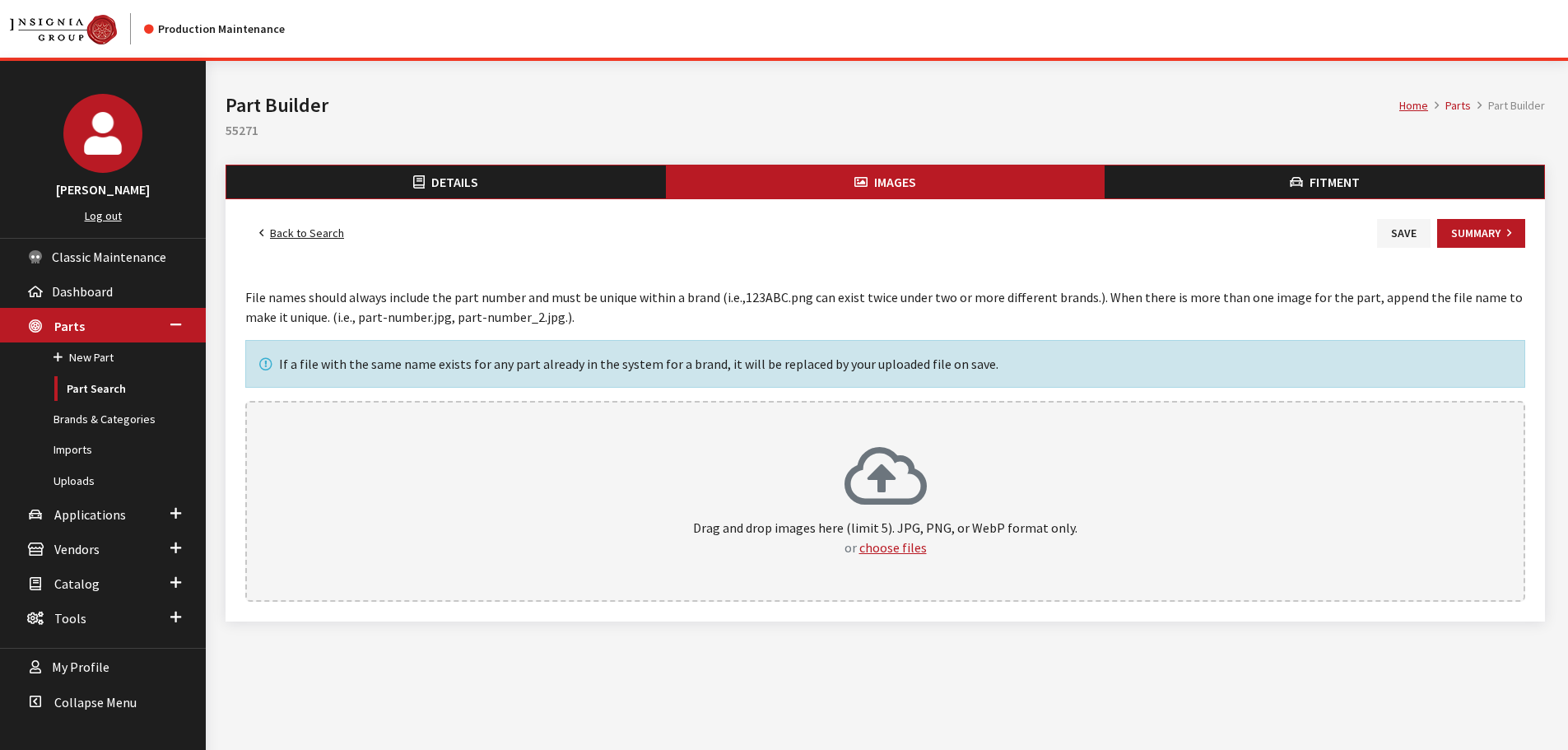
click at [945, 496] on div "Drag and drop images here (limit 5). JPG, PNG, or WebP format only. or choose f…" at bounding box center [885, 501] width 1244 height 112
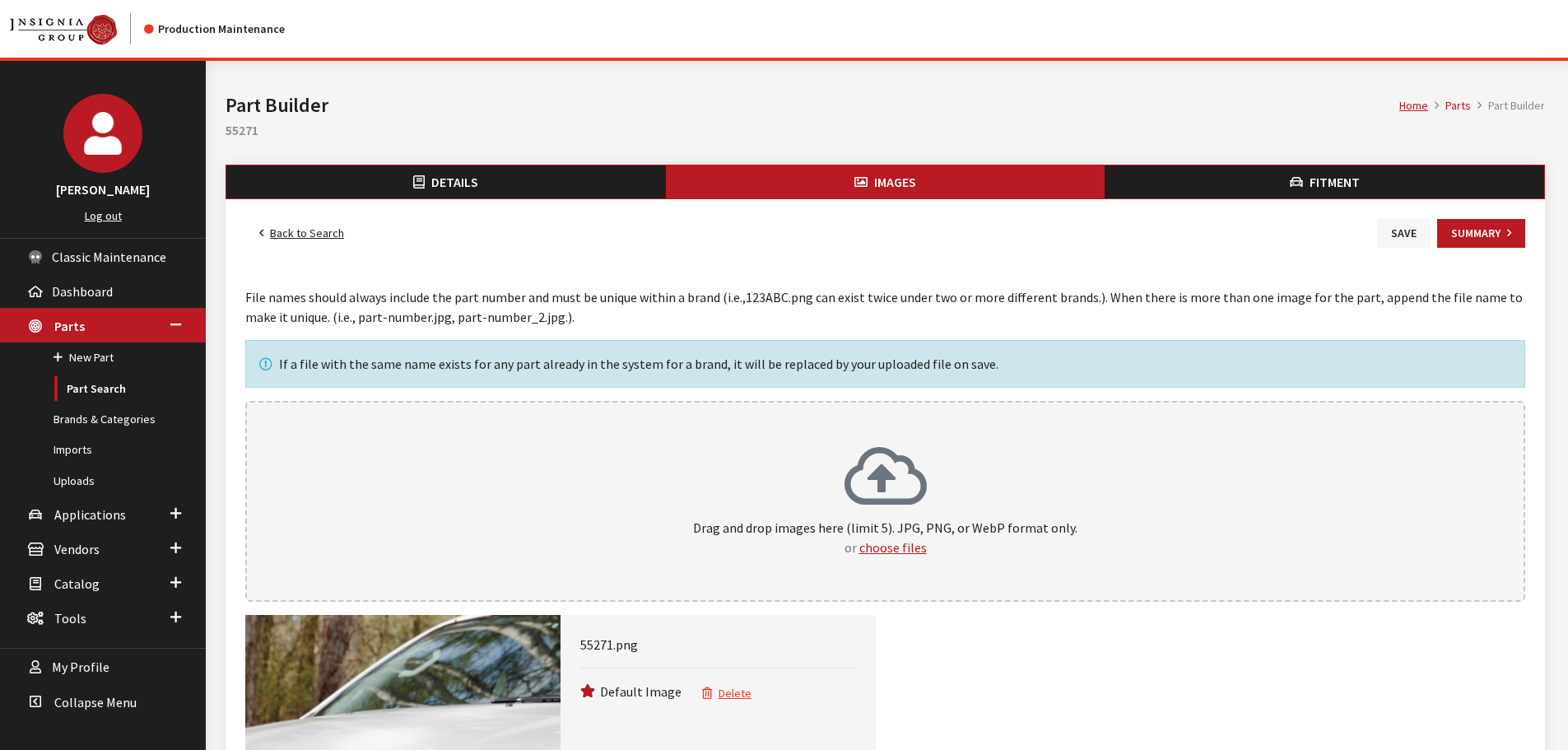
click at [1391, 233] on button "Save" at bounding box center [1403, 234] width 53 height 29
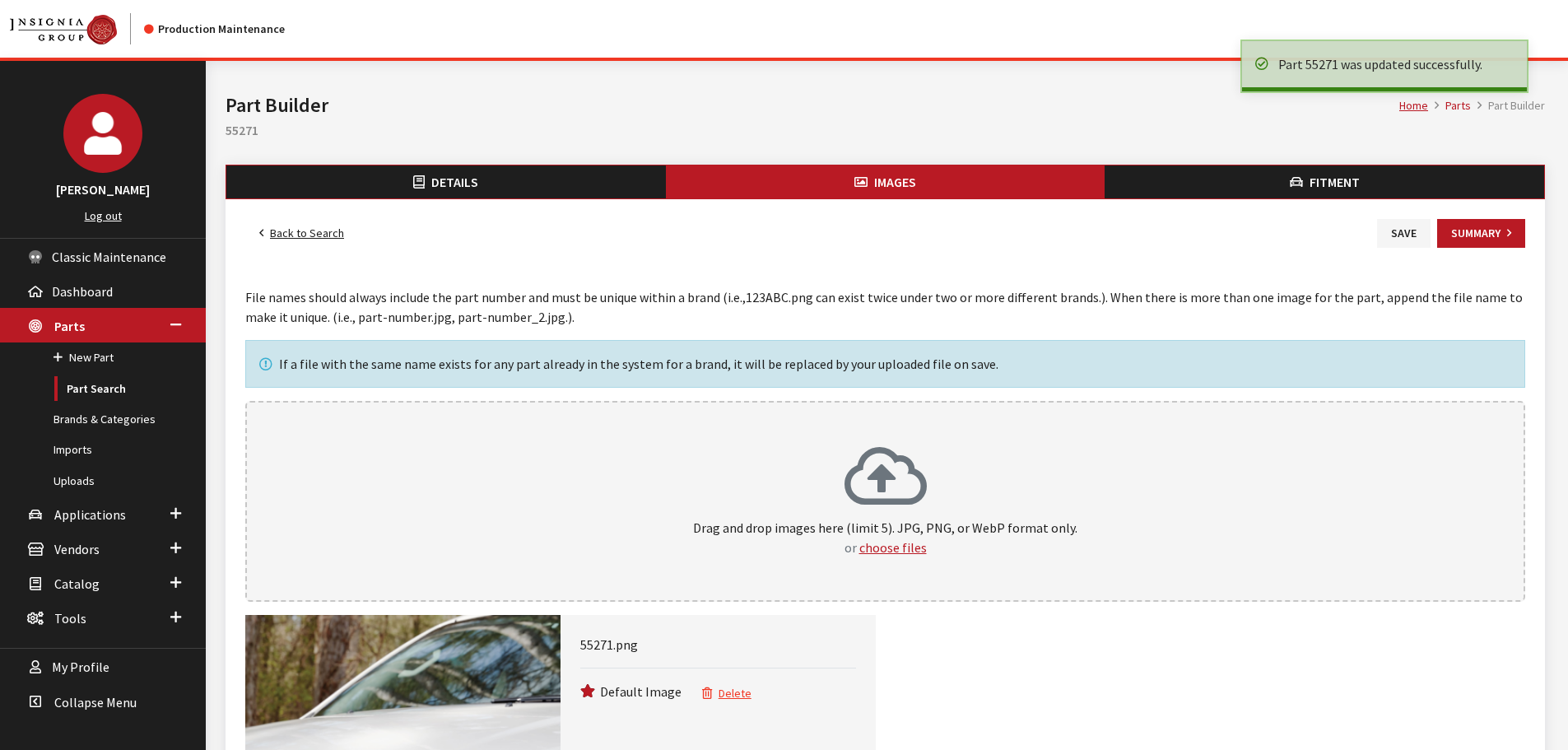
click at [311, 233] on link "Back to Search" at bounding box center [302, 234] width 113 height 29
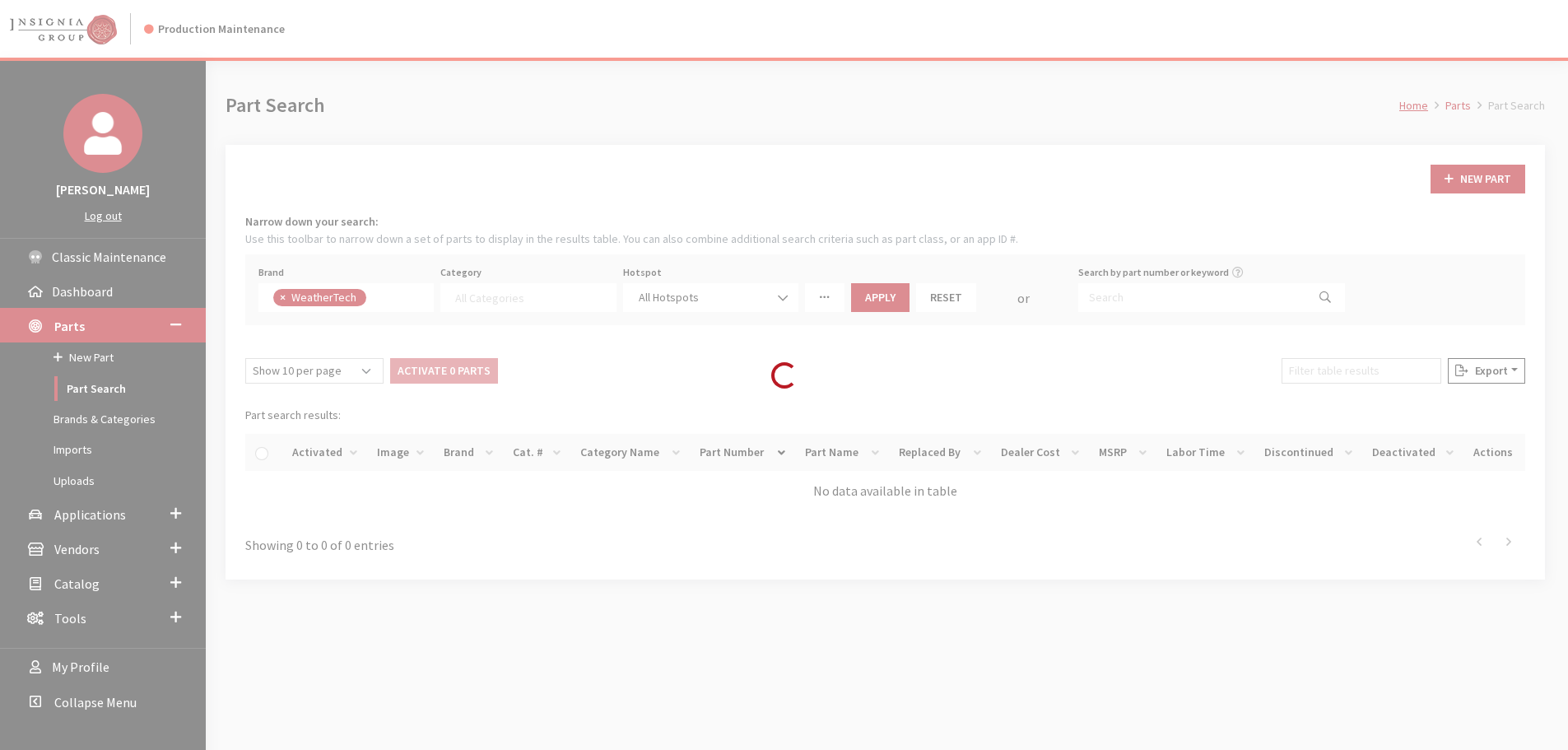
select select
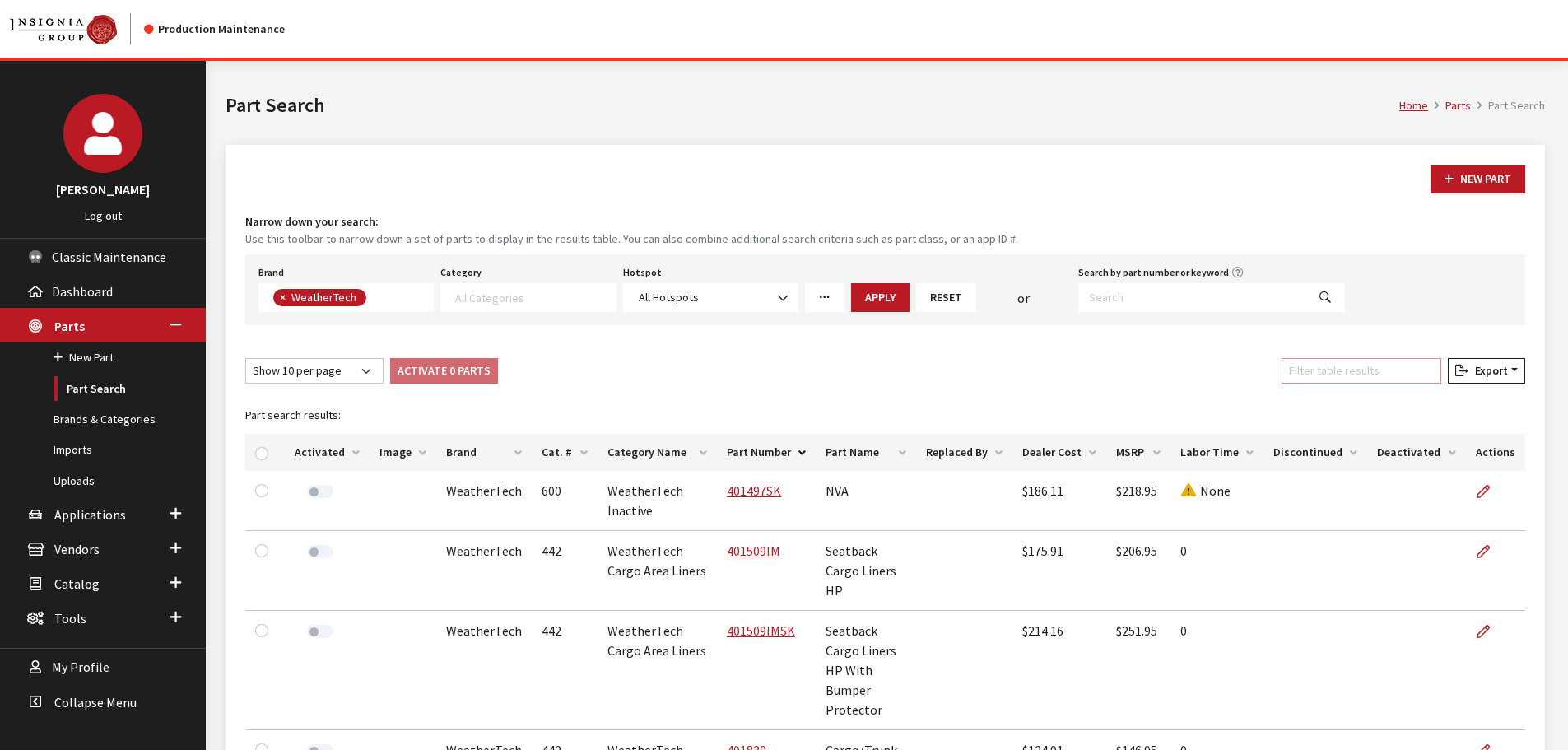
click at [1344, 369] on input "Filter table results" at bounding box center [1361, 371] width 160 height 25
paste input "55272"
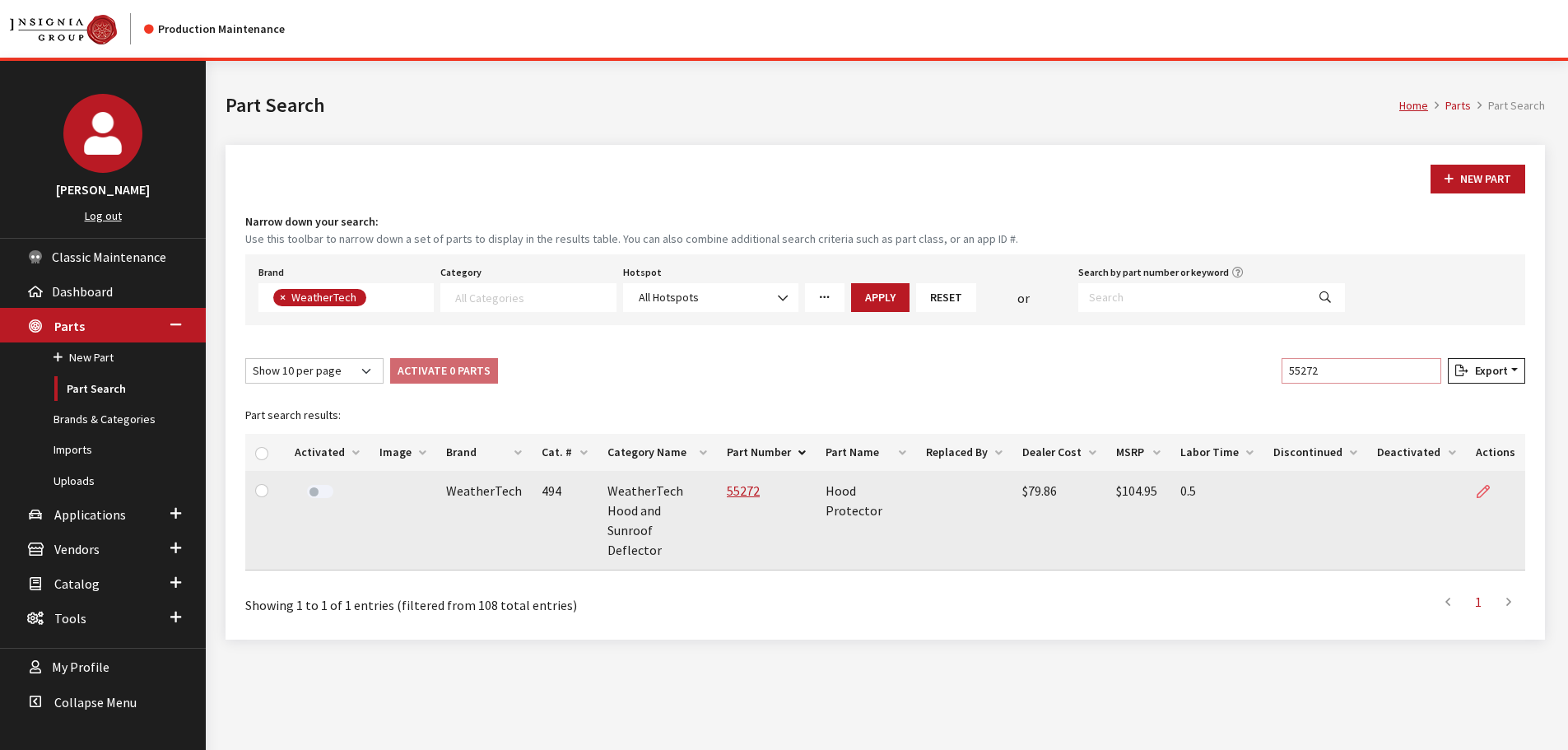
type input "55272"
click at [1492, 485] on link at bounding box center [1489, 491] width 28 height 41
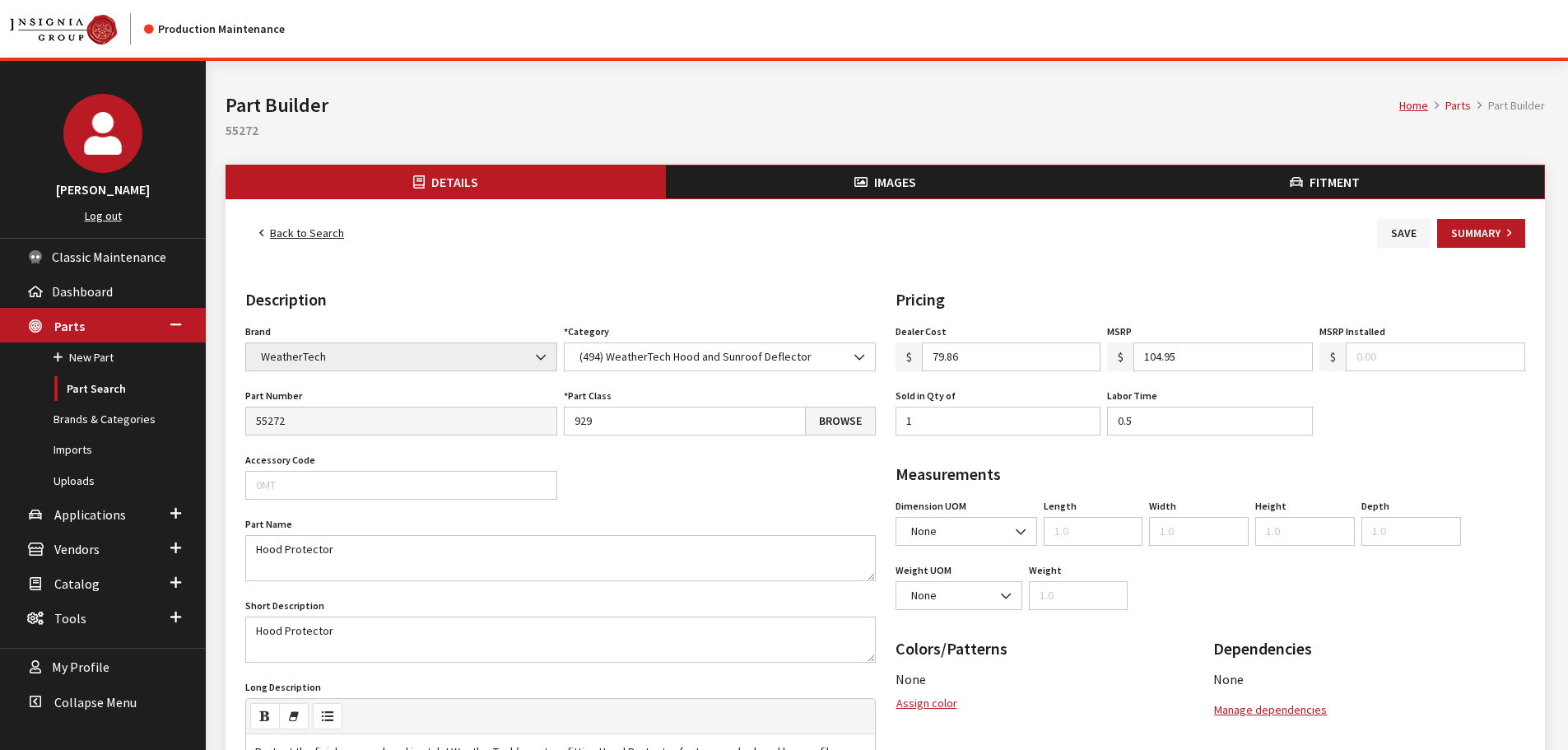
click at [927, 185] on button "Images" at bounding box center [885, 181] width 440 height 33
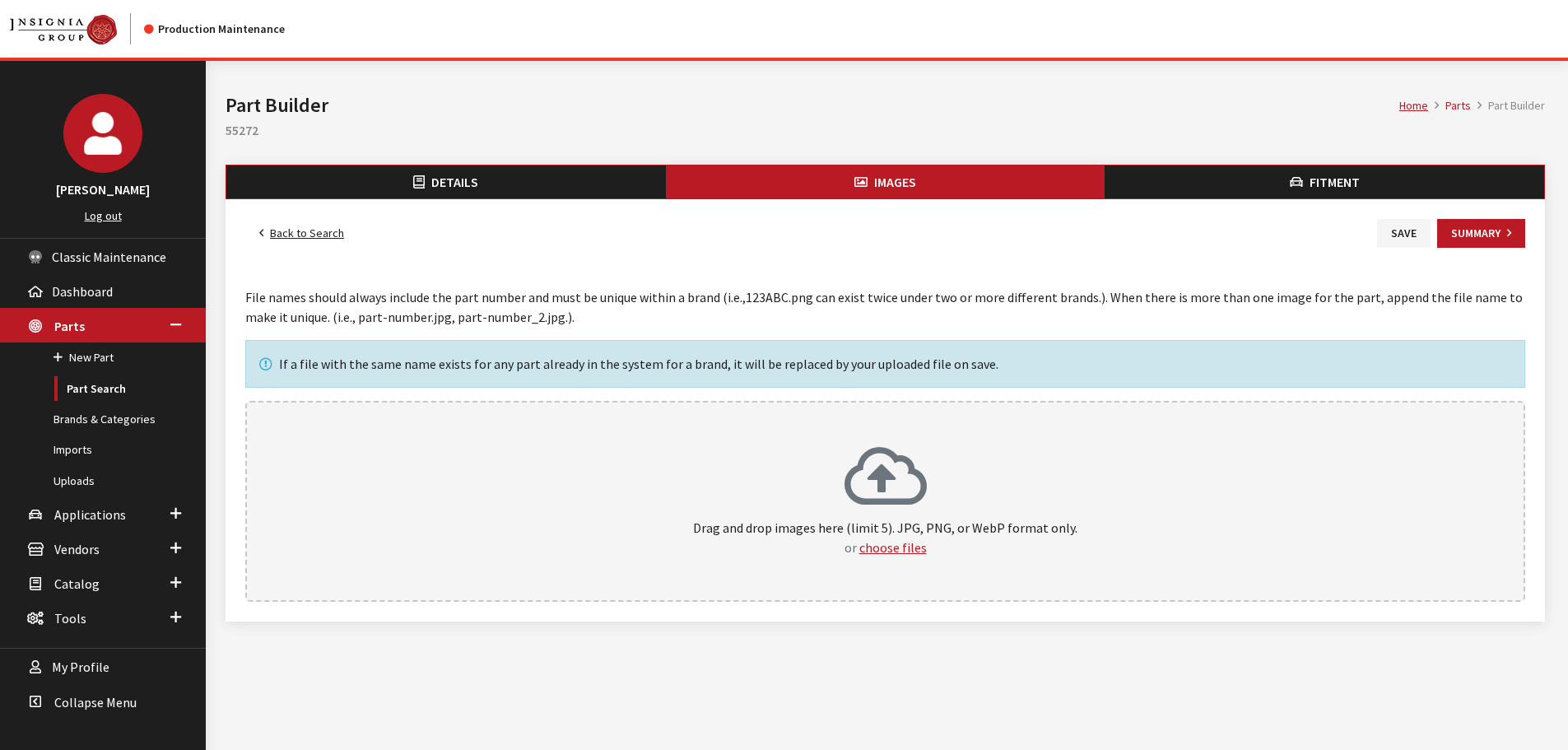
click at [987, 442] on div "Drag and drop images here (limit 5). JPG, PNG, or WebP format only. or choose f…" at bounding box center [885, 501] width 1280 height 201
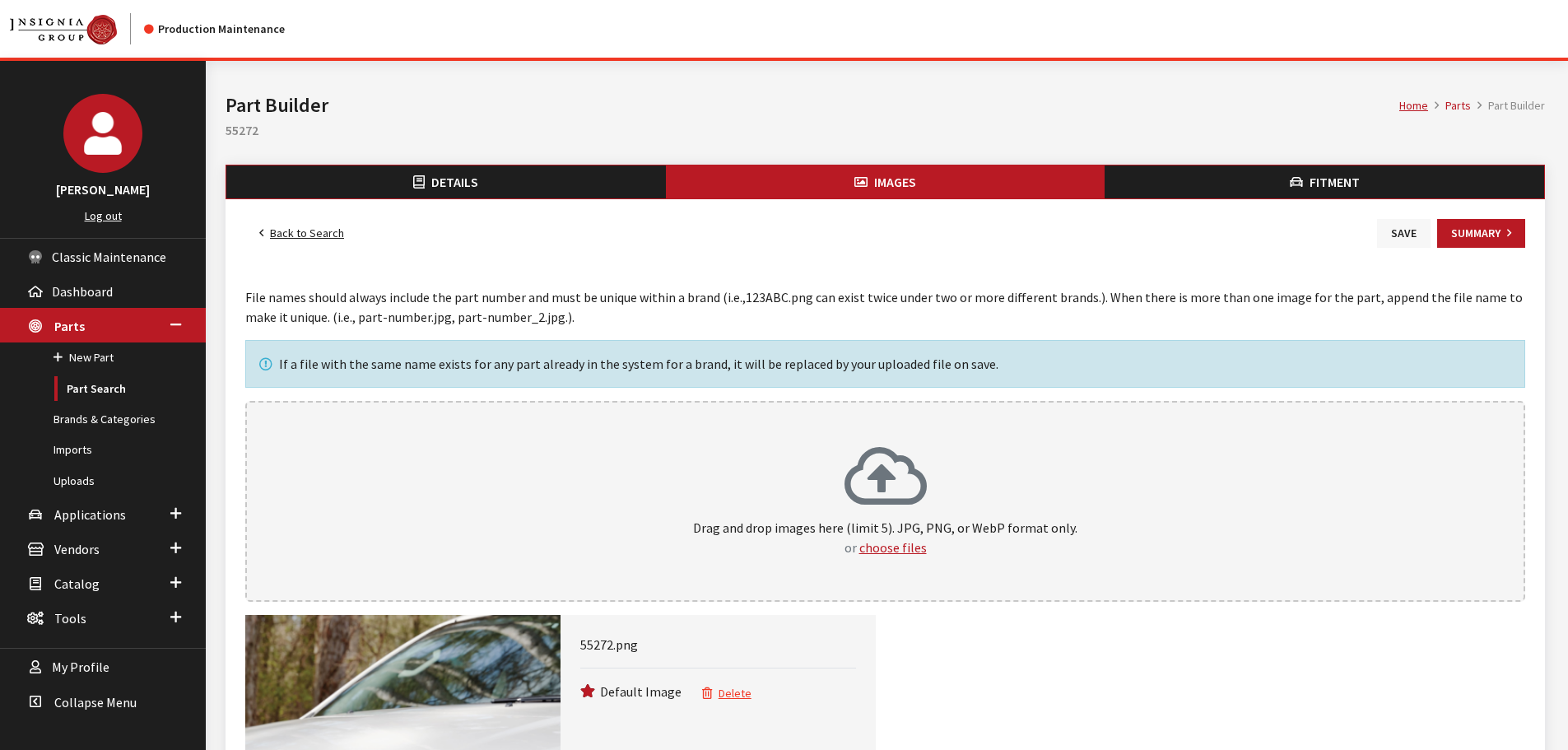
click at [1394, 231] on button "Save" at bounding box center [1403, 234] width 53 height 29
click at [318, 231] on link "Back to Search" at bounding box center [302, 234] width 113 height 29
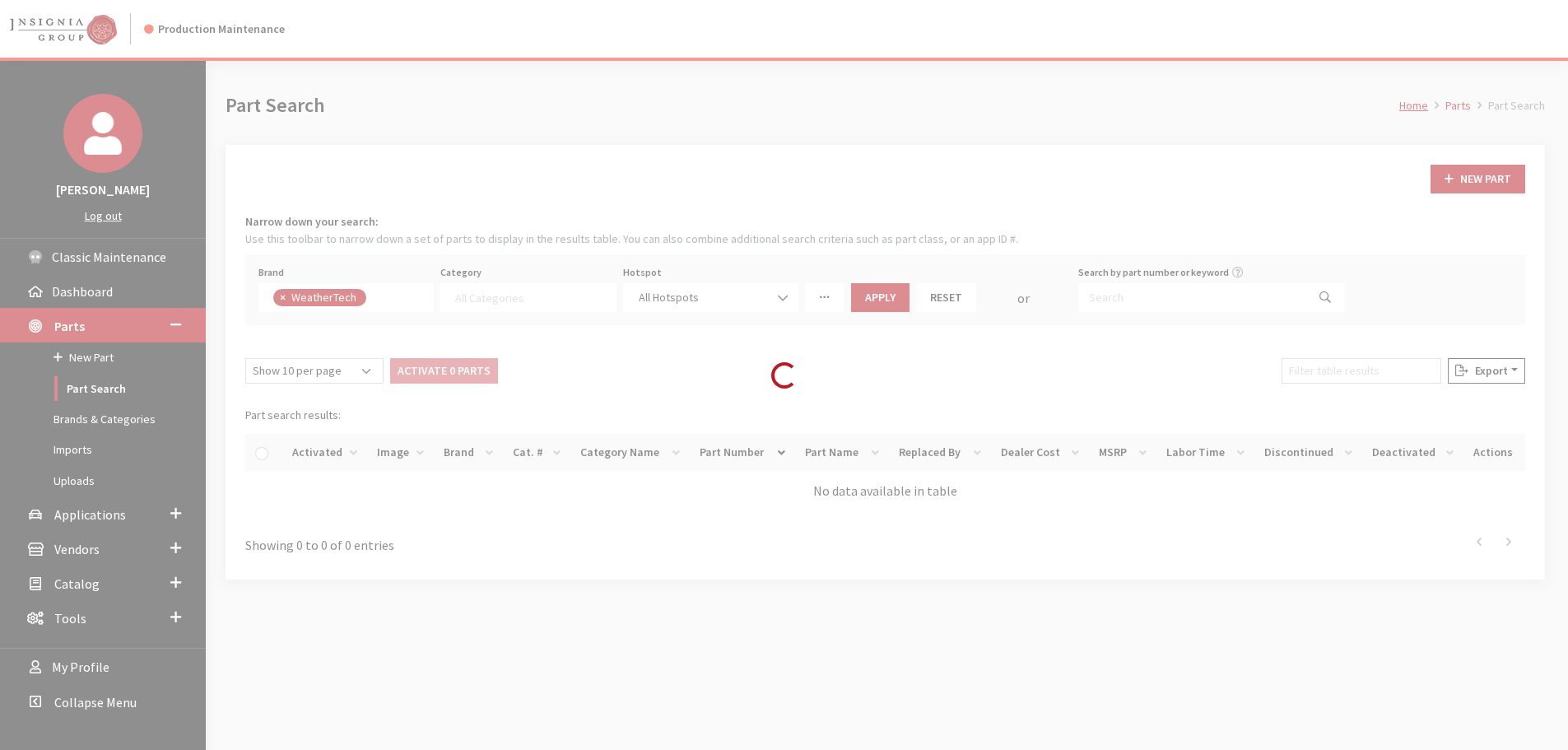
select select
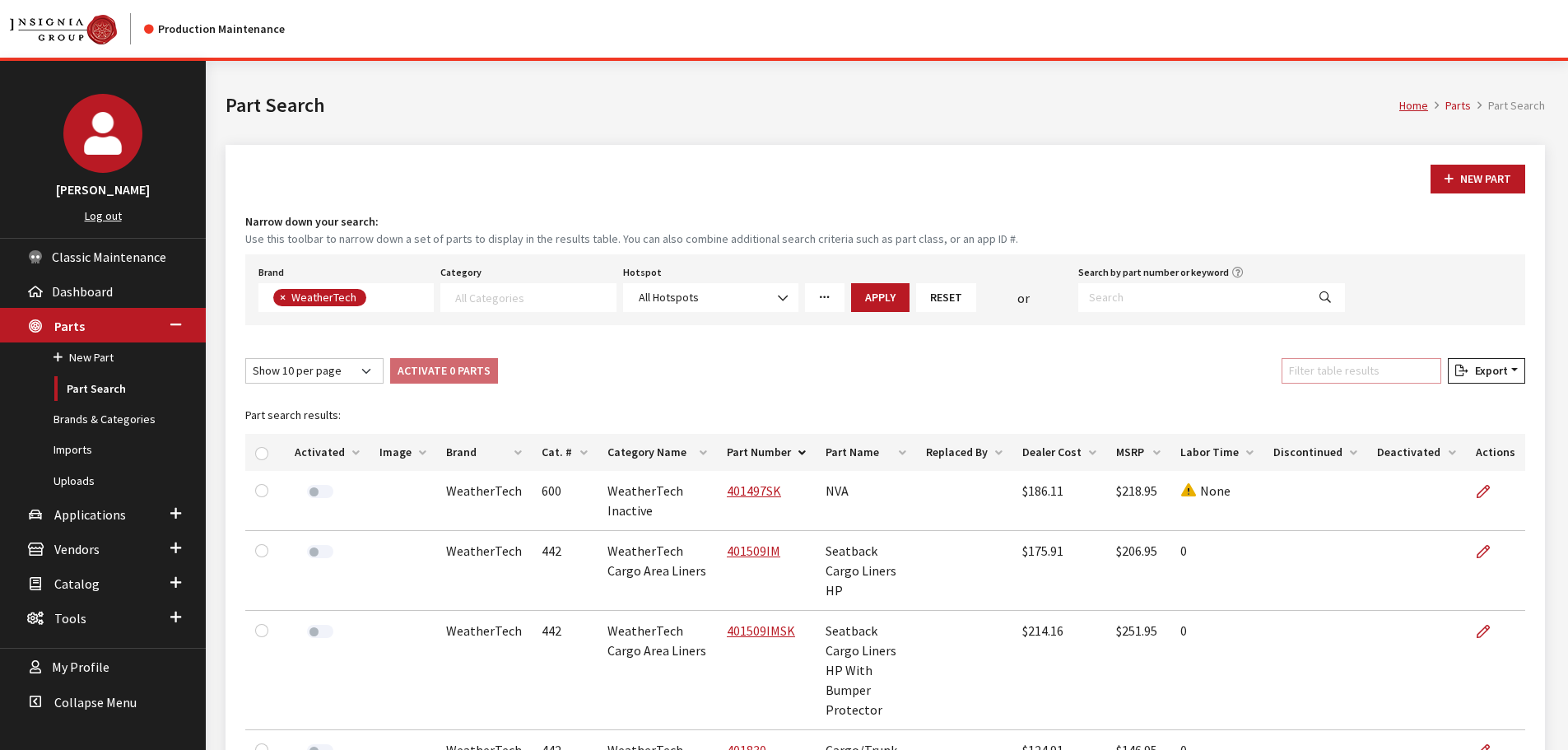
click at [1380, 378] on input "Filter table results" at bounding box center [1361, 371] width 160 height 25
paste input "55273"
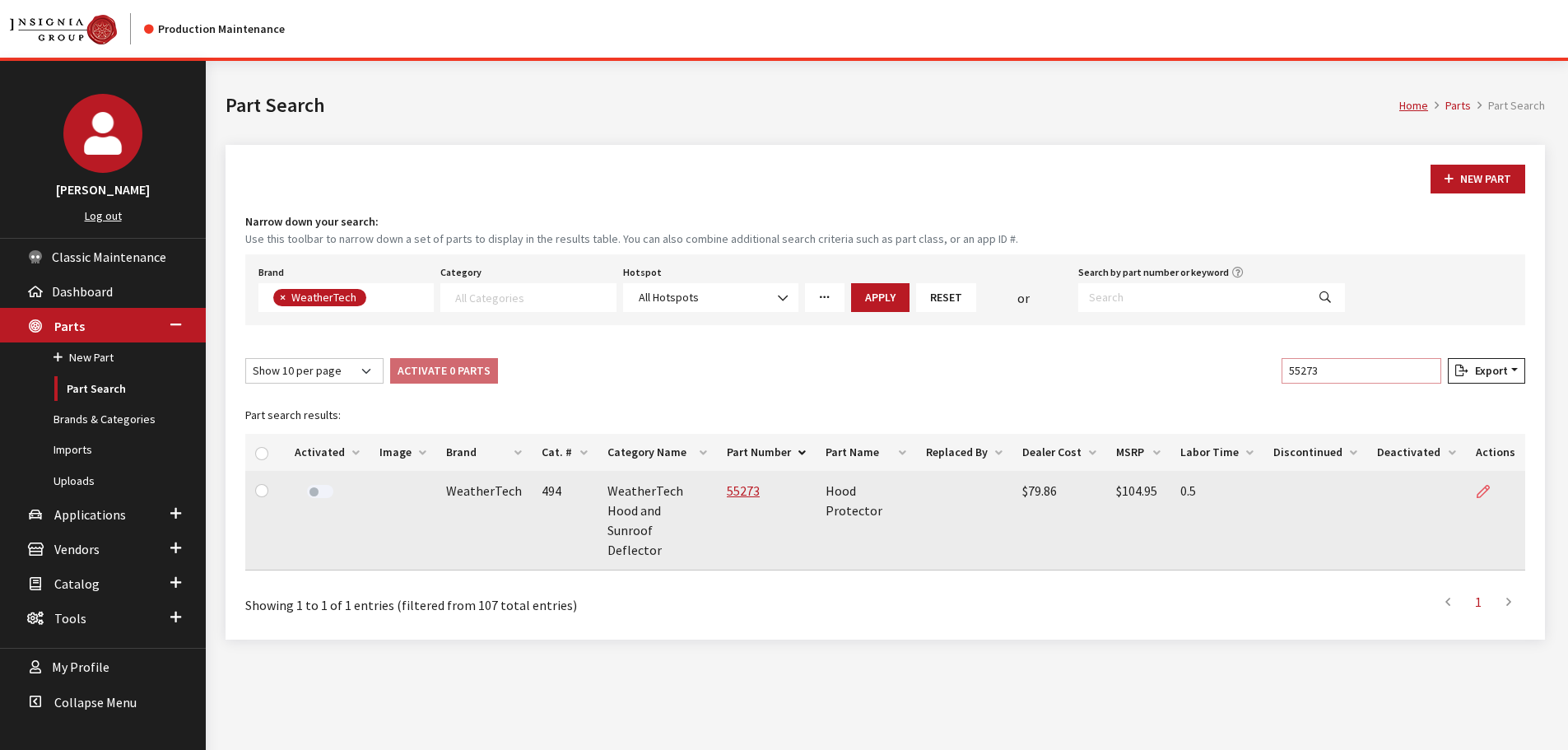
type input "55273"
click at [1483, 489] on icon at bounding box center [1484, 492] width 14 height 14
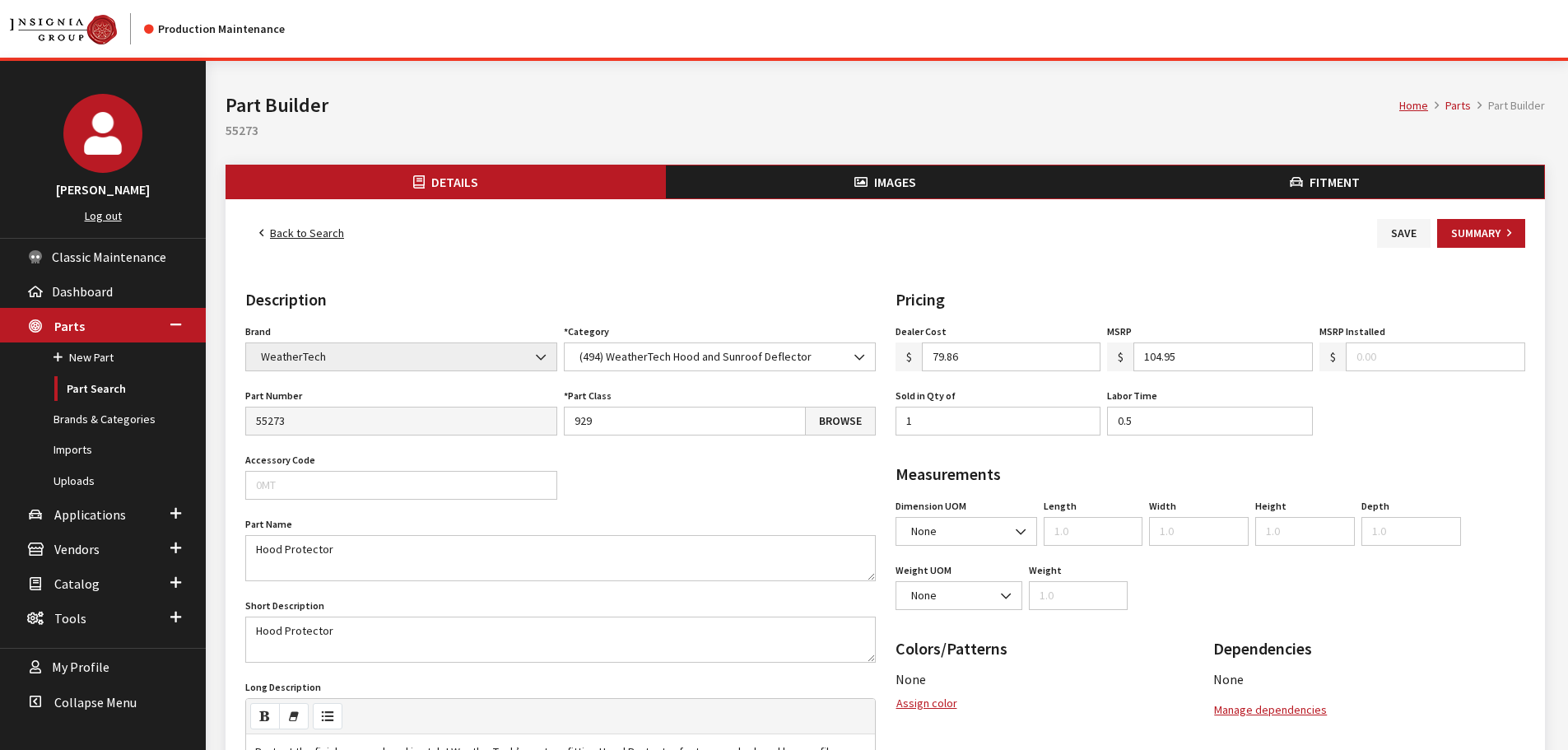
click at [952, 178] on button "Images" at bounding box center [885, 181] width 440 height 33
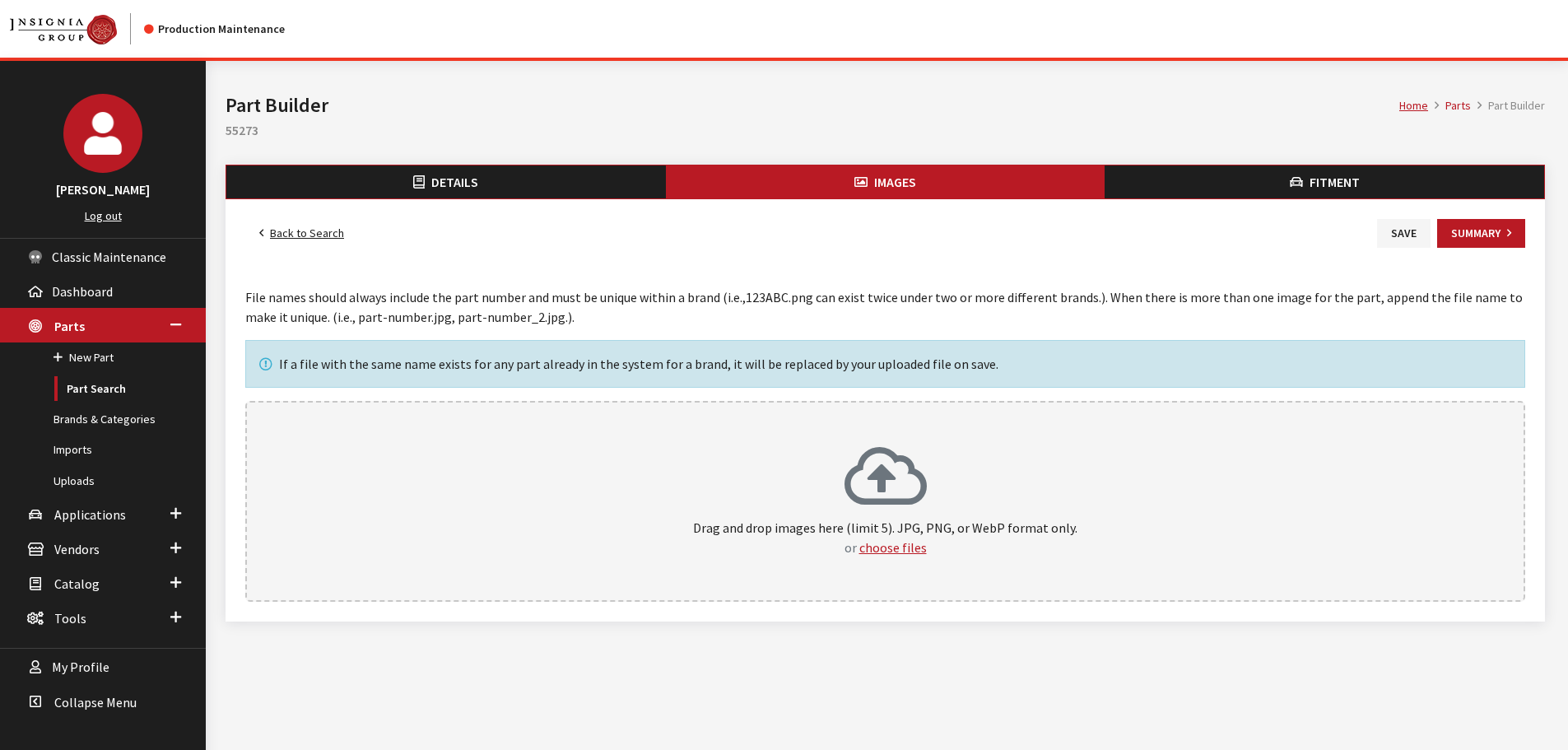
click at [997, 449] on div "Drag and drop images here (limit 5). JPG, PNG, or WebP format only. or choose f…" at bounding box center [885, 501] width 1244 height 112
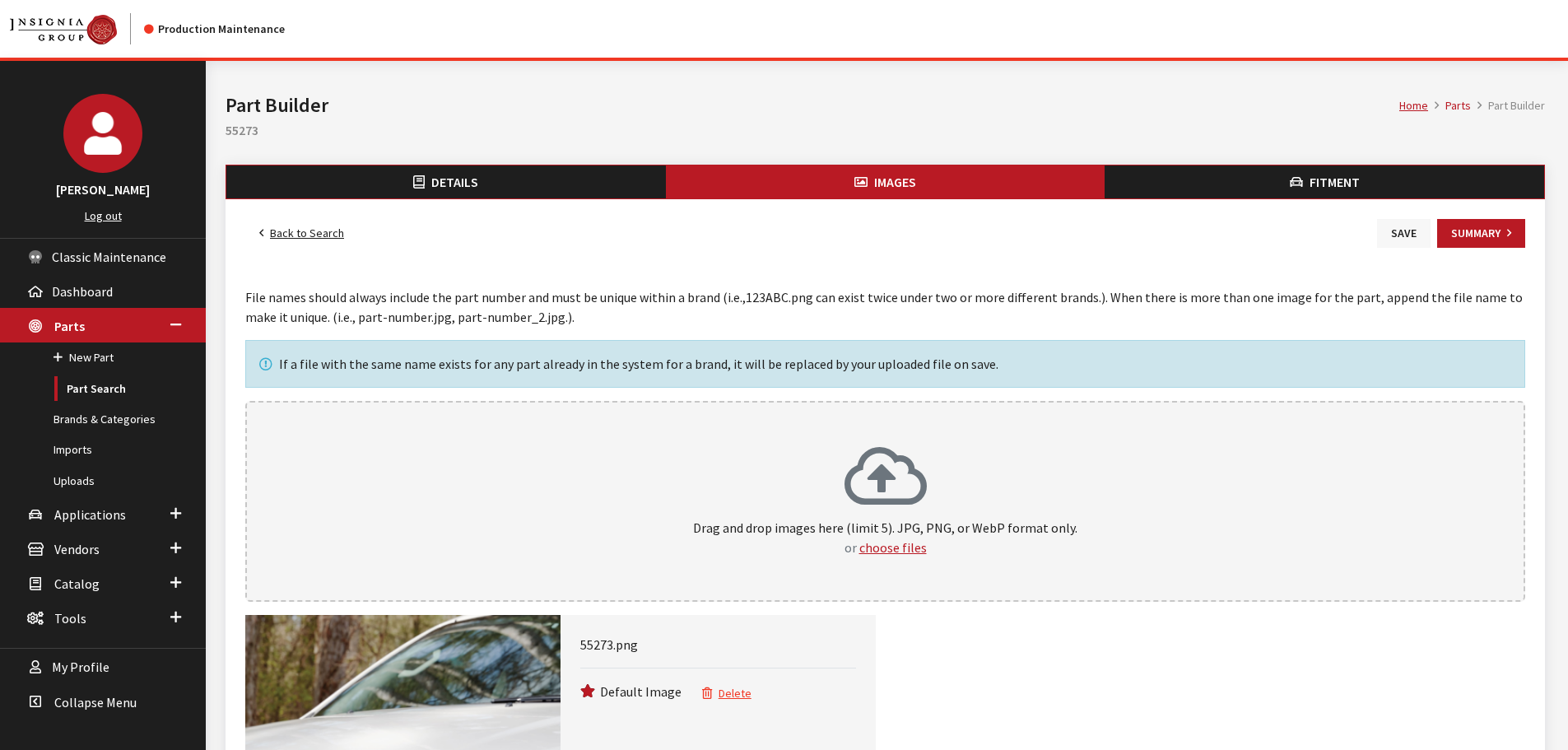
click at [1405, 237] on button "Save" at bounding box center [1403, 234] width 53 height 29
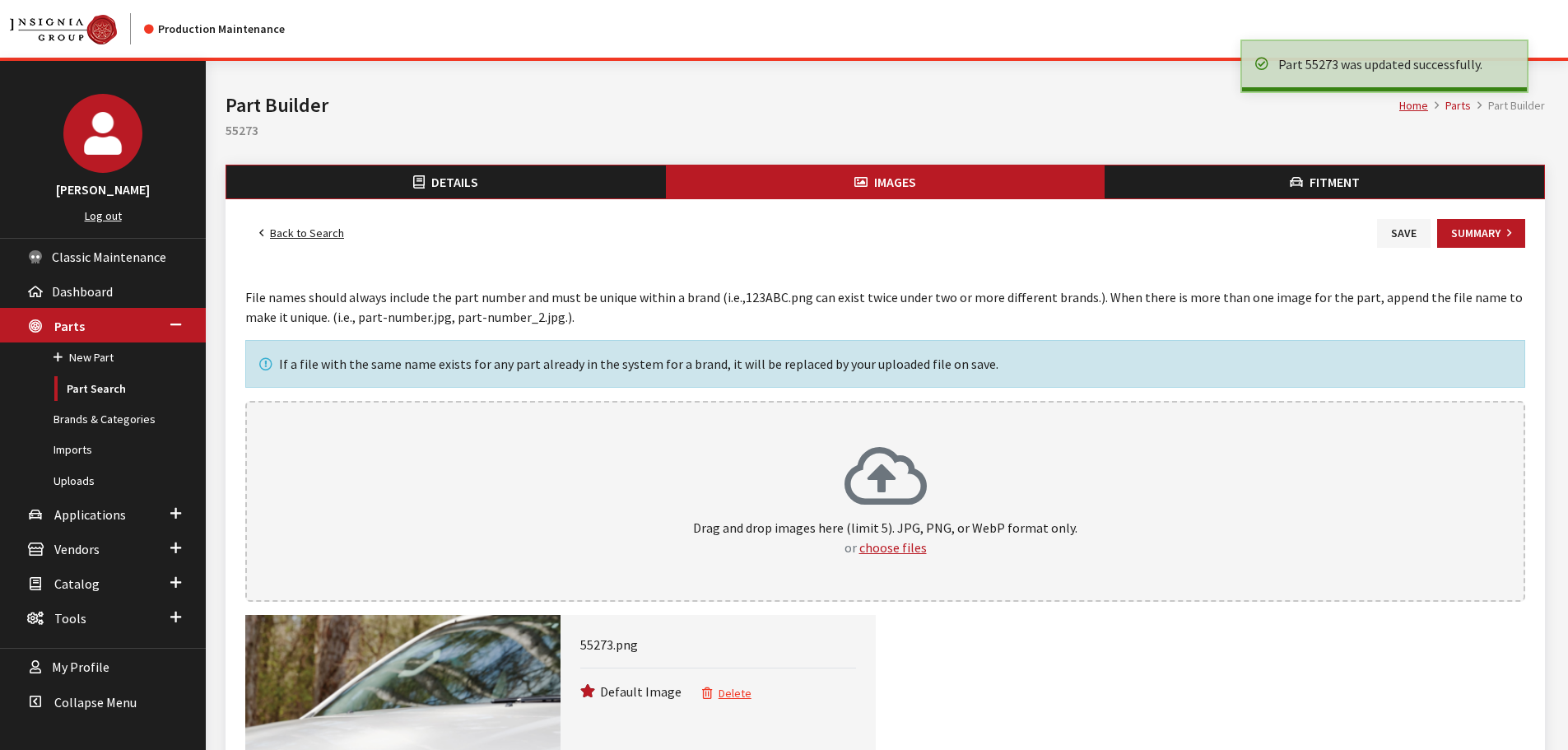
click at [314, 237] on link "Back to Search" at bounding box center [302, 234] width 113 height 29
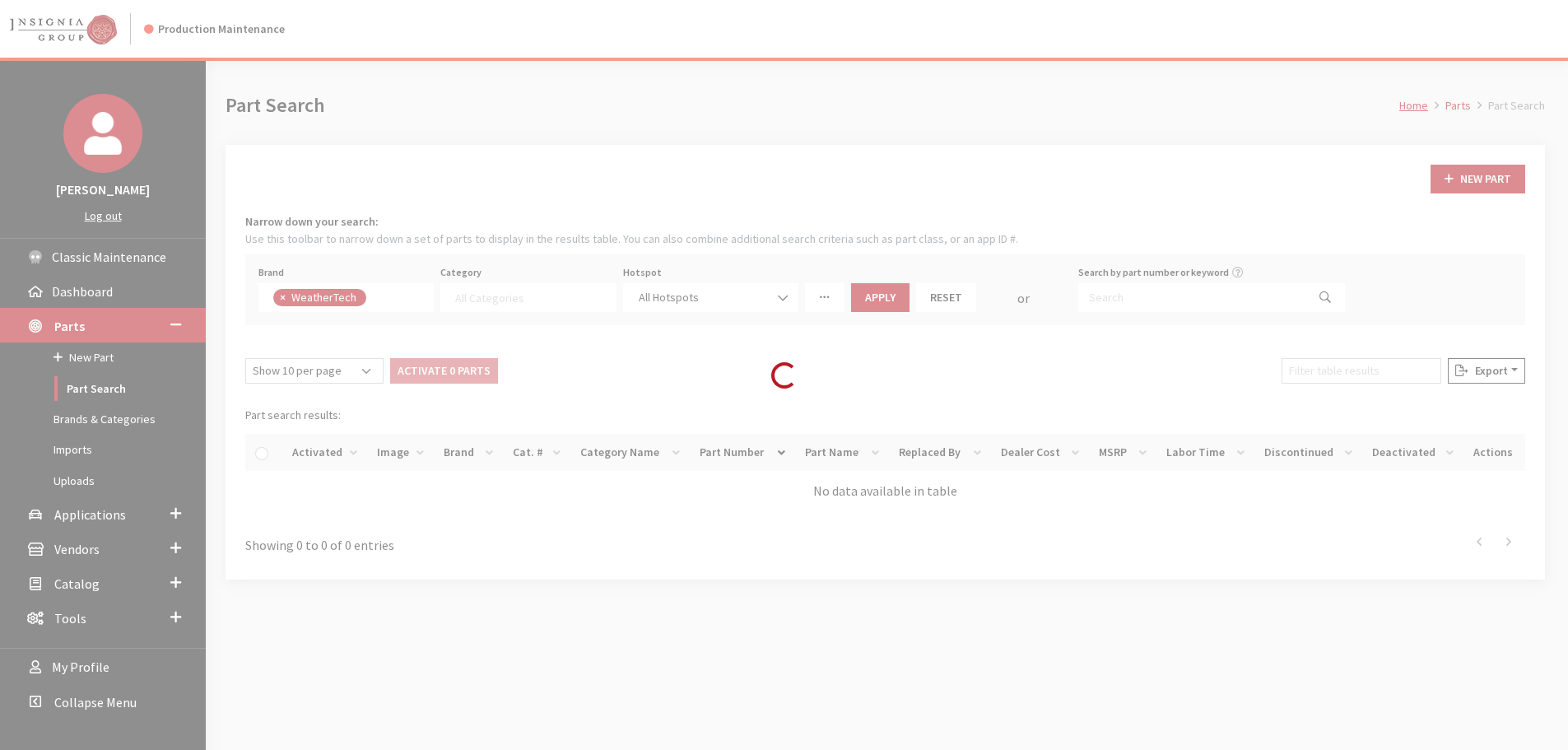
select select
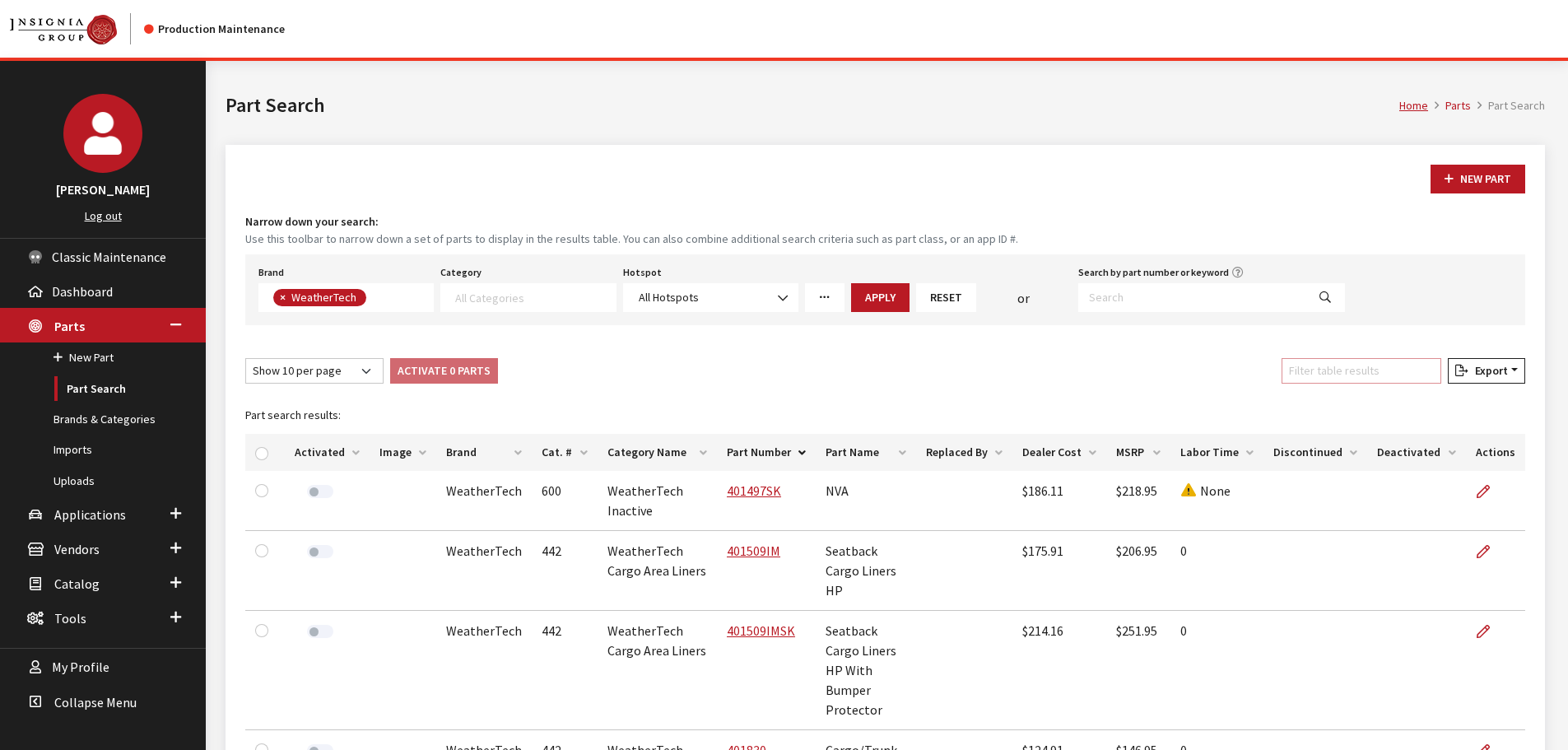
click at [1335, 370] on input "Filter table results" at bounding box center [1361, 371] width 160 height 25
paste input "55274"
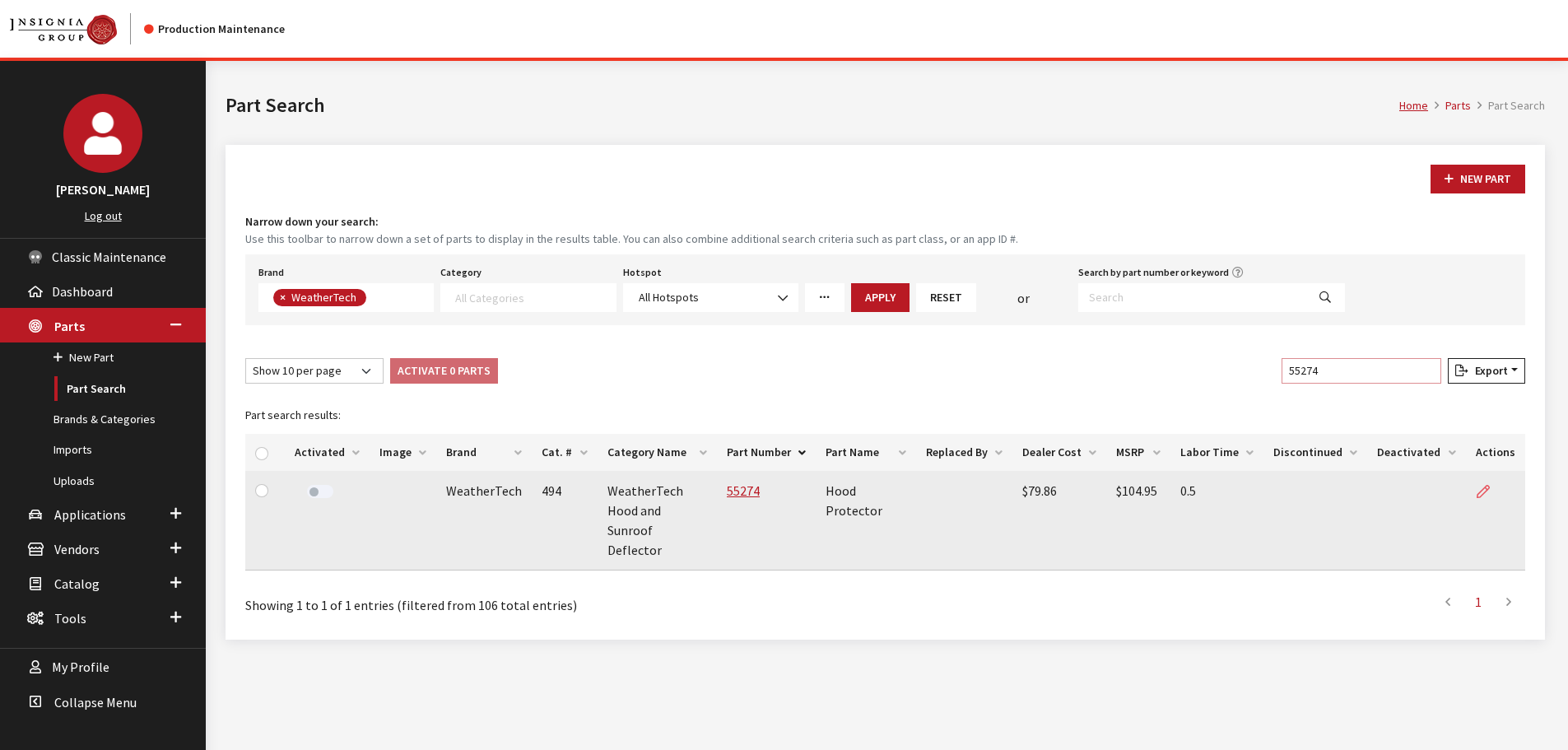
type input "55274"
click at [1488, 488] on icon at bounding box center [1484, 492] width 14 height 14
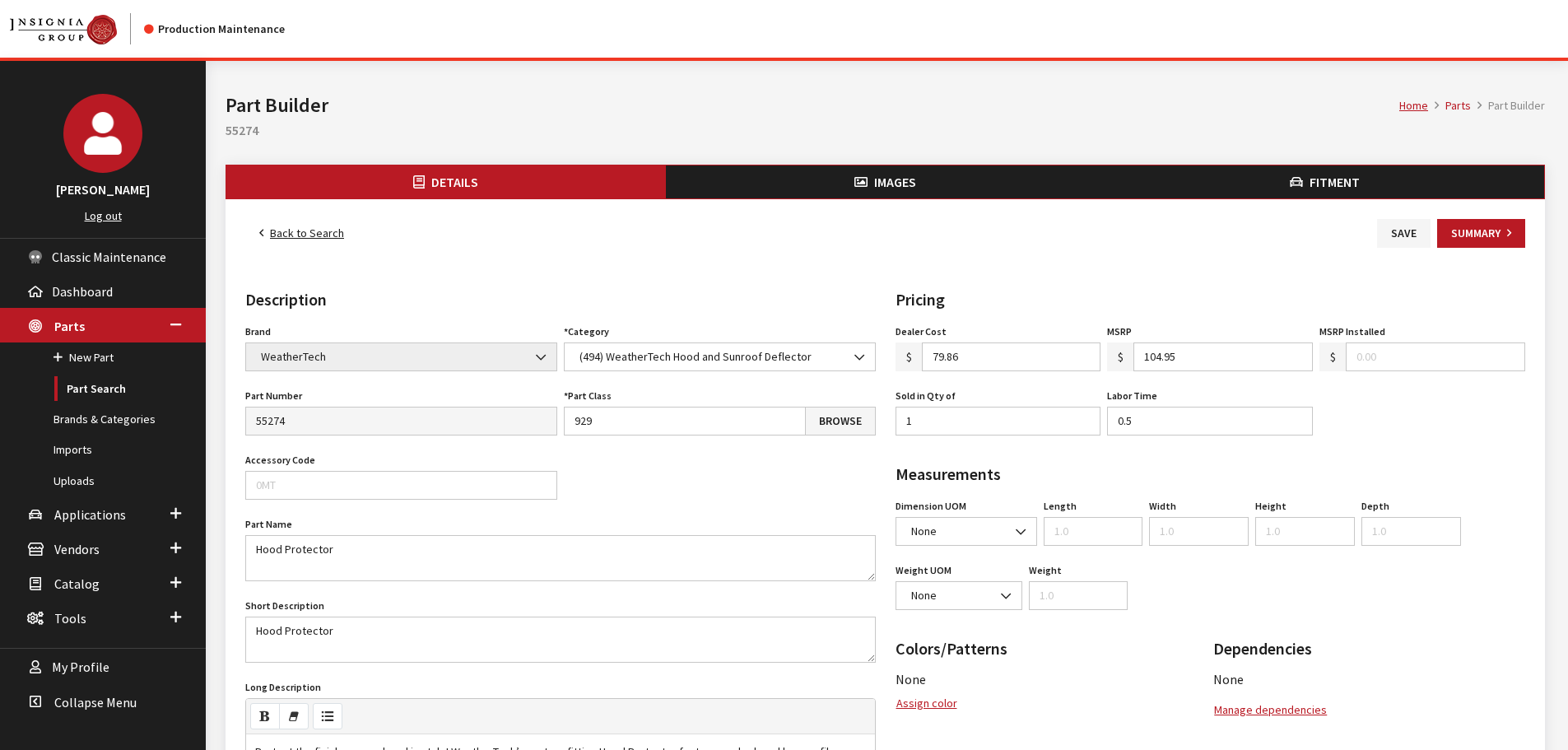
click at [922, 165] on ul "Details Images Fitment" at bounding box center [885, 182] width 1320 height 35
click at [916, 179] on span "Images" at bounding box center [895, 181] width 42 height 16
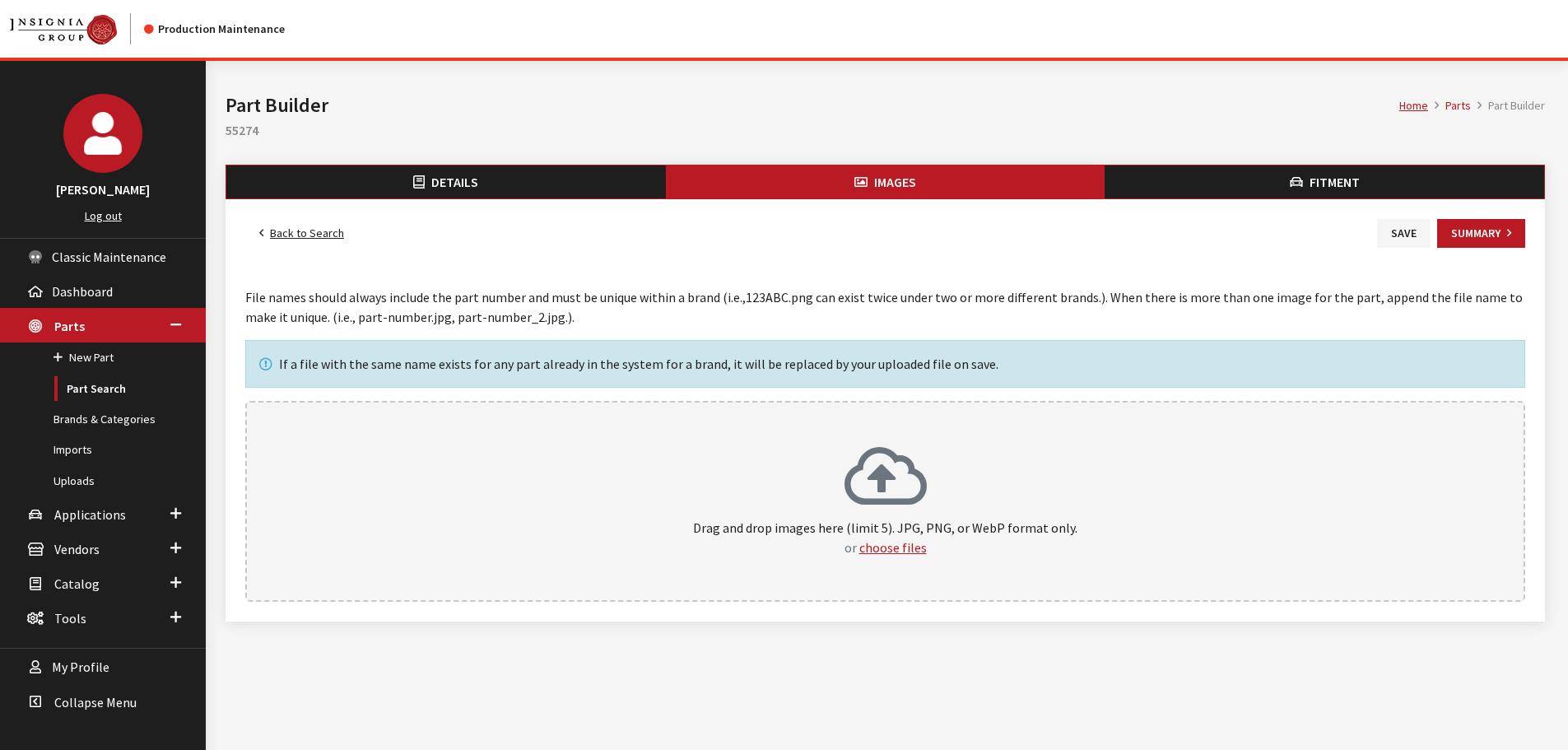
click at [894, 484] on icon at bounding box center [885, 478] width 82 height 66
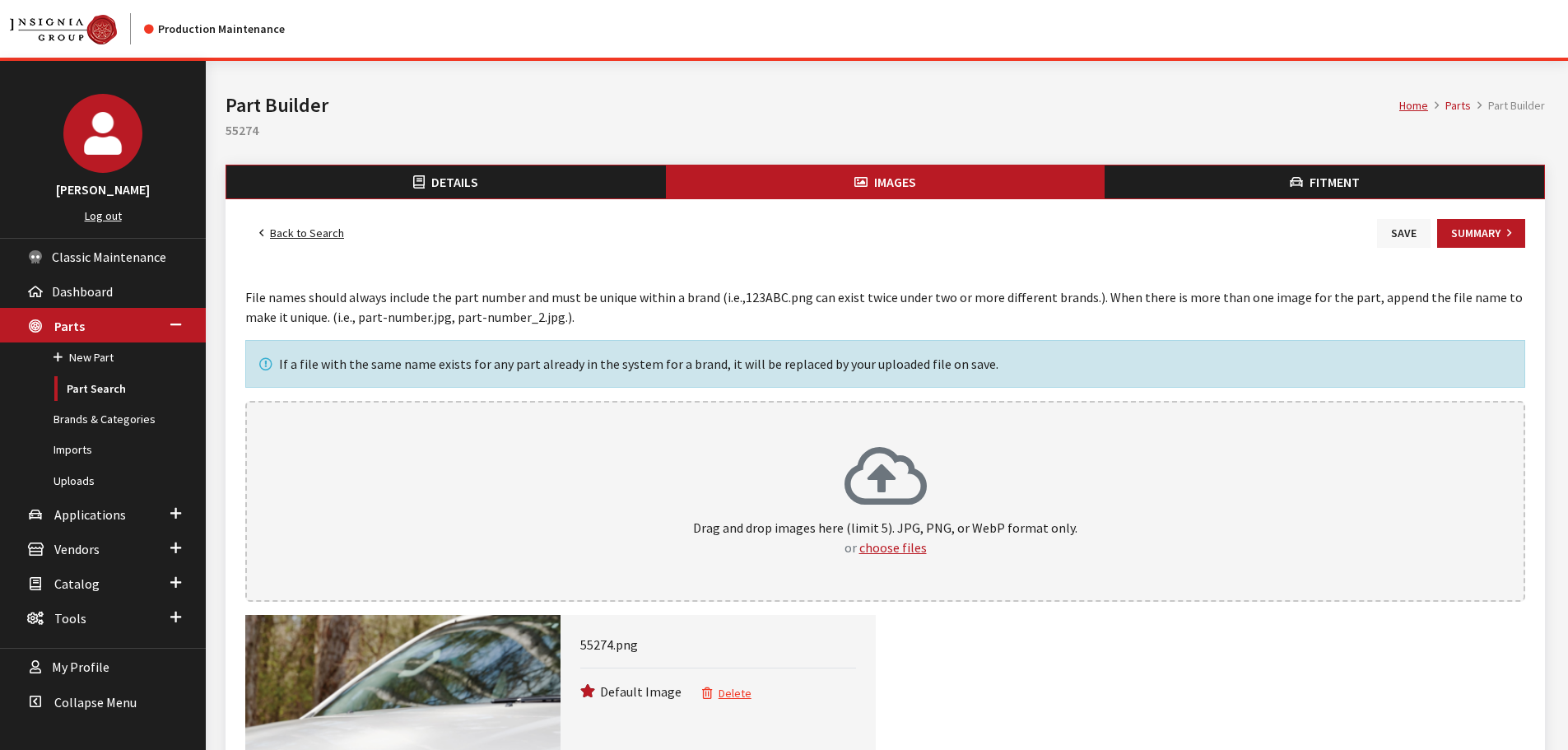
click at [1404, 236] on button "Save" at bounding box center [1403, 234] width 53 height 29
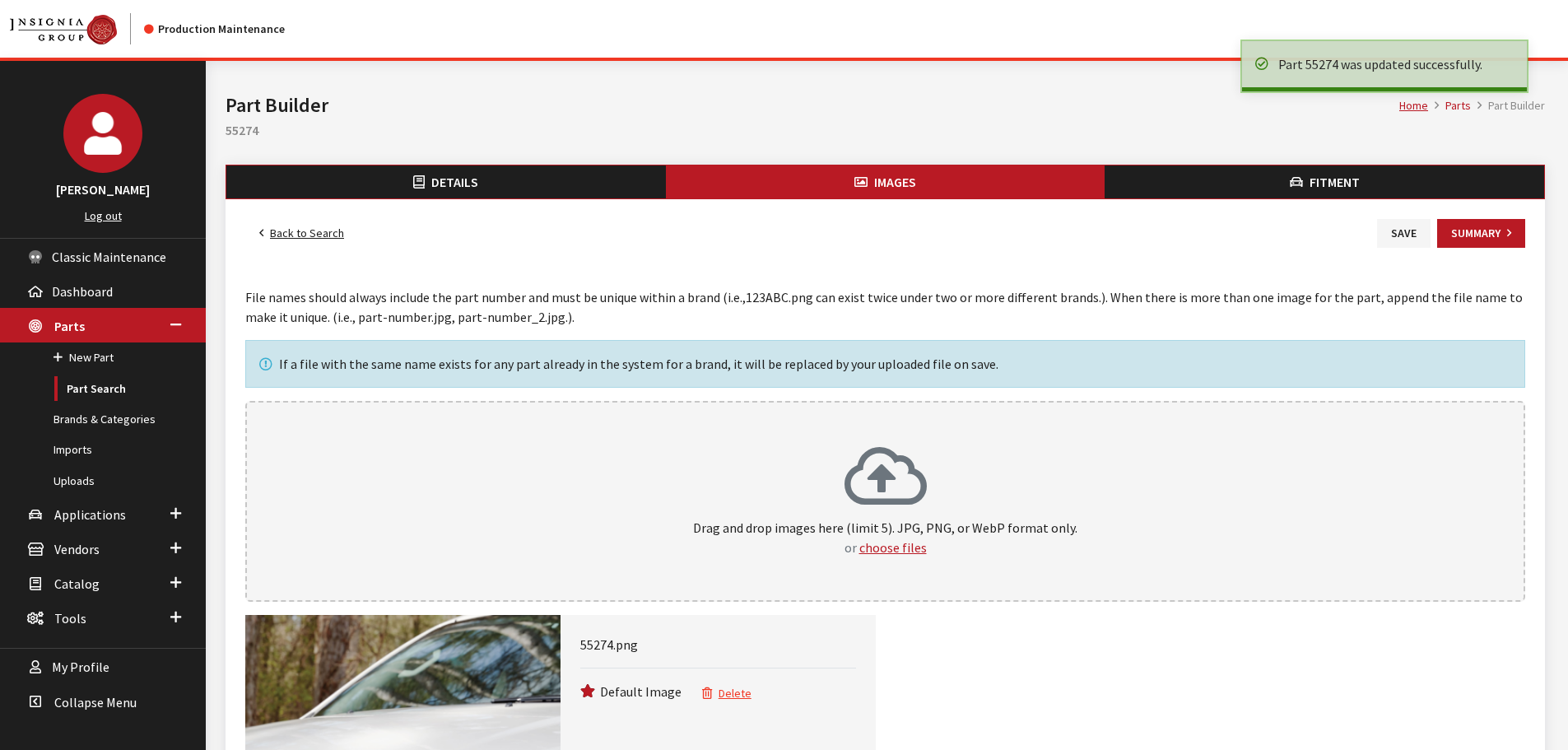
drag, startPoint x: 0, startPoint y: 0, endPoint x: 335, endPoint y: 240, distance: 412.1
click at [307, 238] on link "Back to Search" at bounding box center [302, 234] width 113 height 29
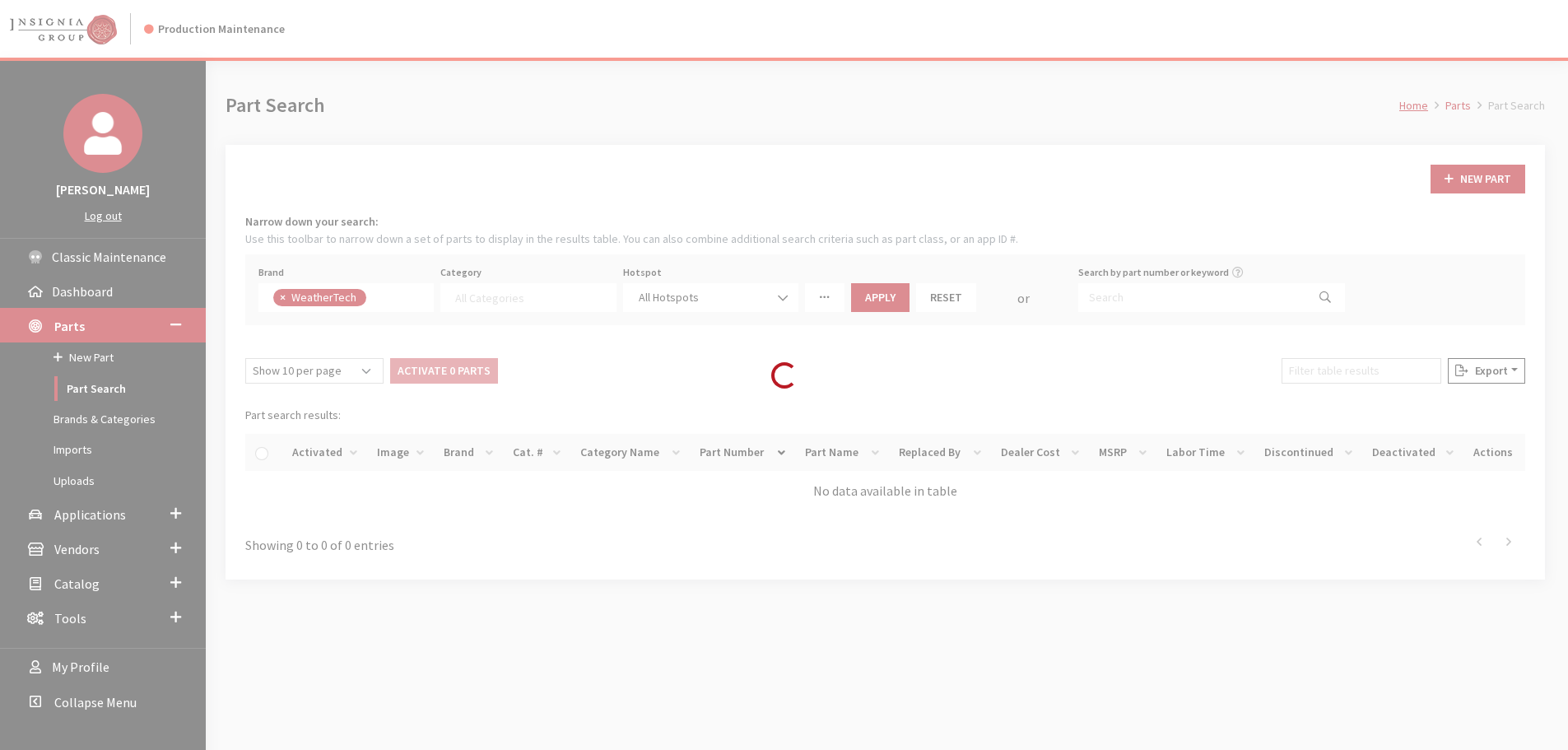
select select
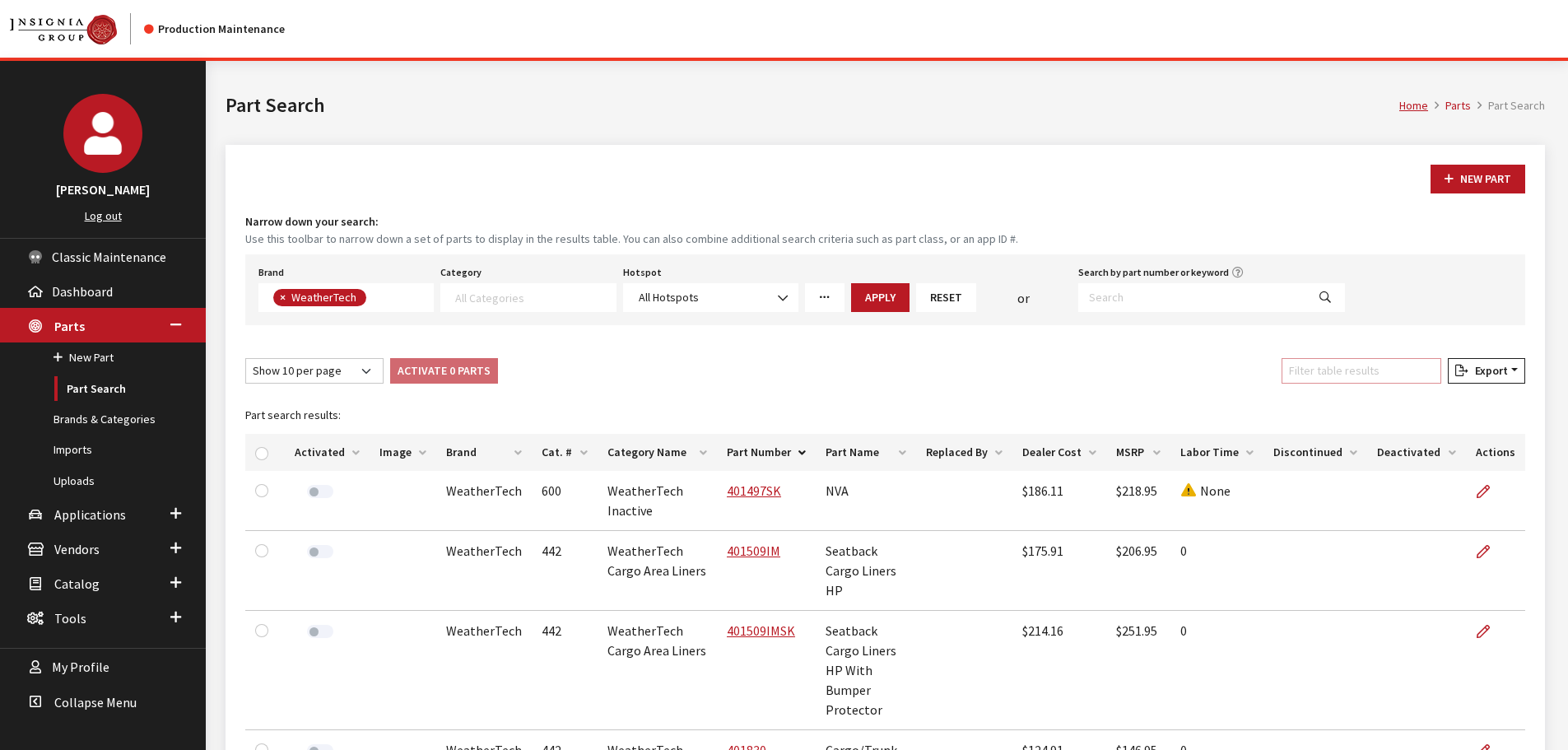
click at [1388, 375] on input "Filter table results" at bounding box center [1361, 371] width 160 height 25
paste input "55275"
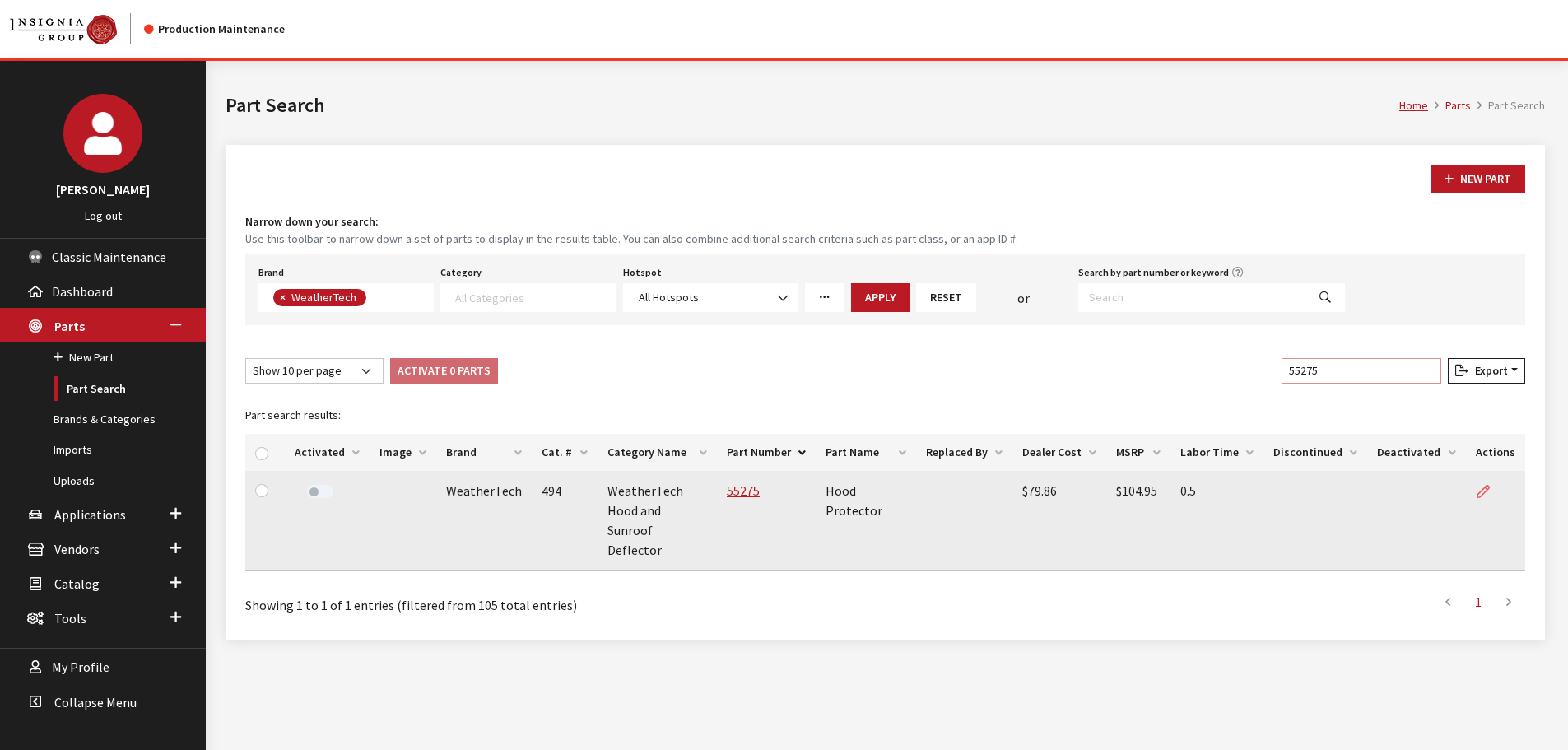
type input "55275"
click at [1481, 484] on link at bounding box center [1489, 491] width 28 height 41
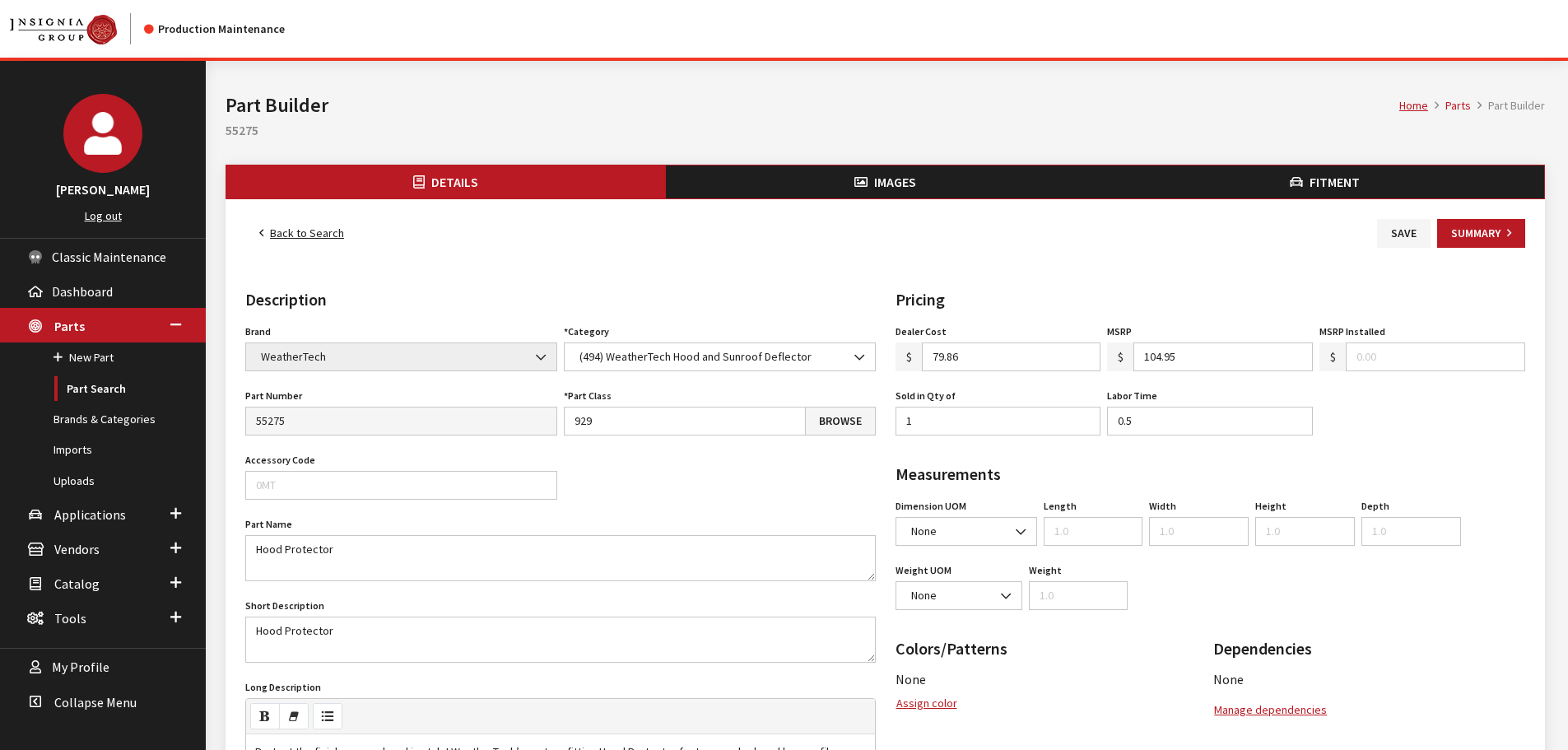
click at [890, 196] on button "Images" at bounding box center [885, 181] width 440 height 33
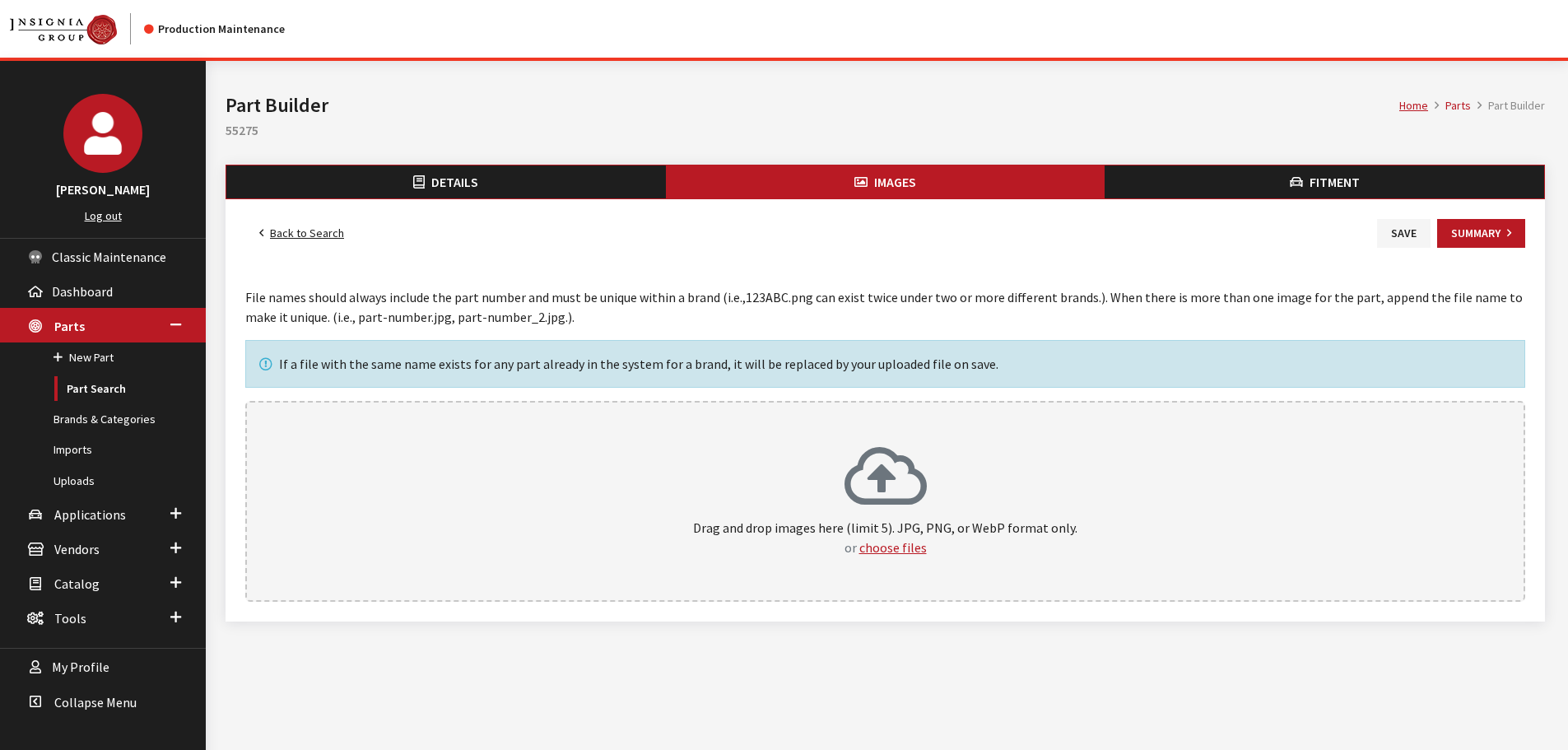
click at [946, 437] on div "Drag and drop images here (limit 5). JPG, PNG, or WebP format only. or choose f…" at bounding box center [885, 501] width 1280 height 201
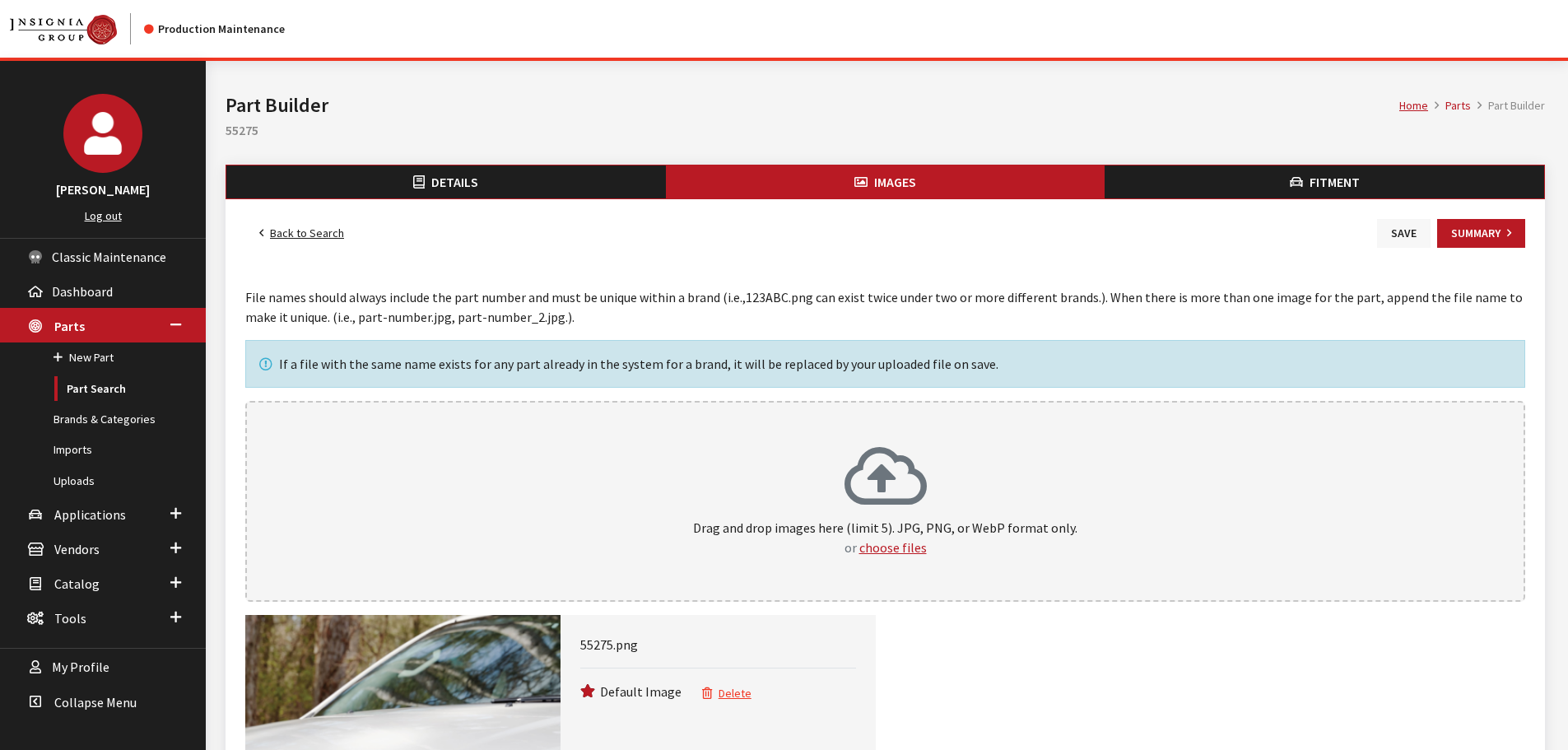
click at [1395, 231] on button "Save" at bounding box center [1403, 234] width 53 height 29
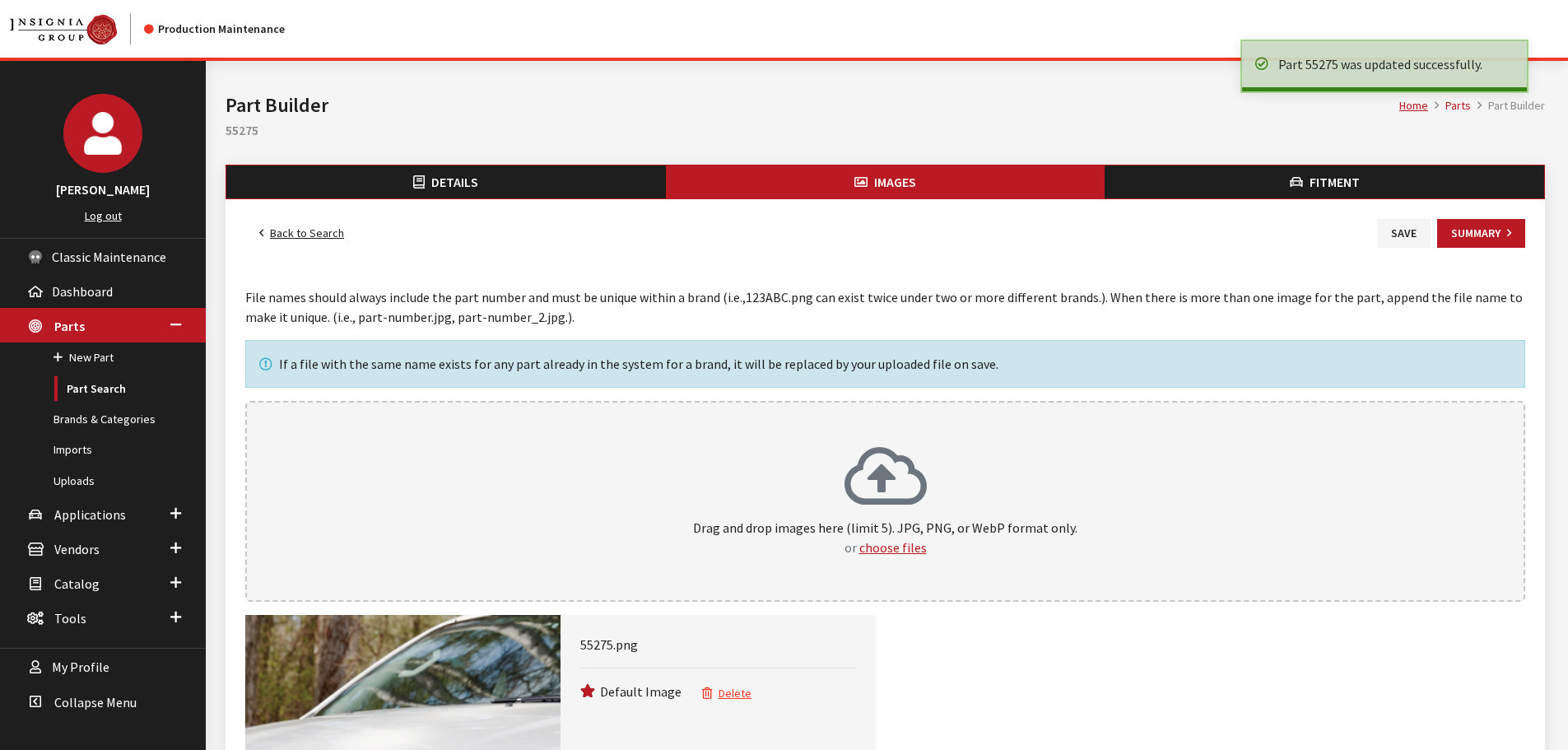
click at [328, 233] on link "Back to Search" at bounding box center [302, 234] width 113 height 29
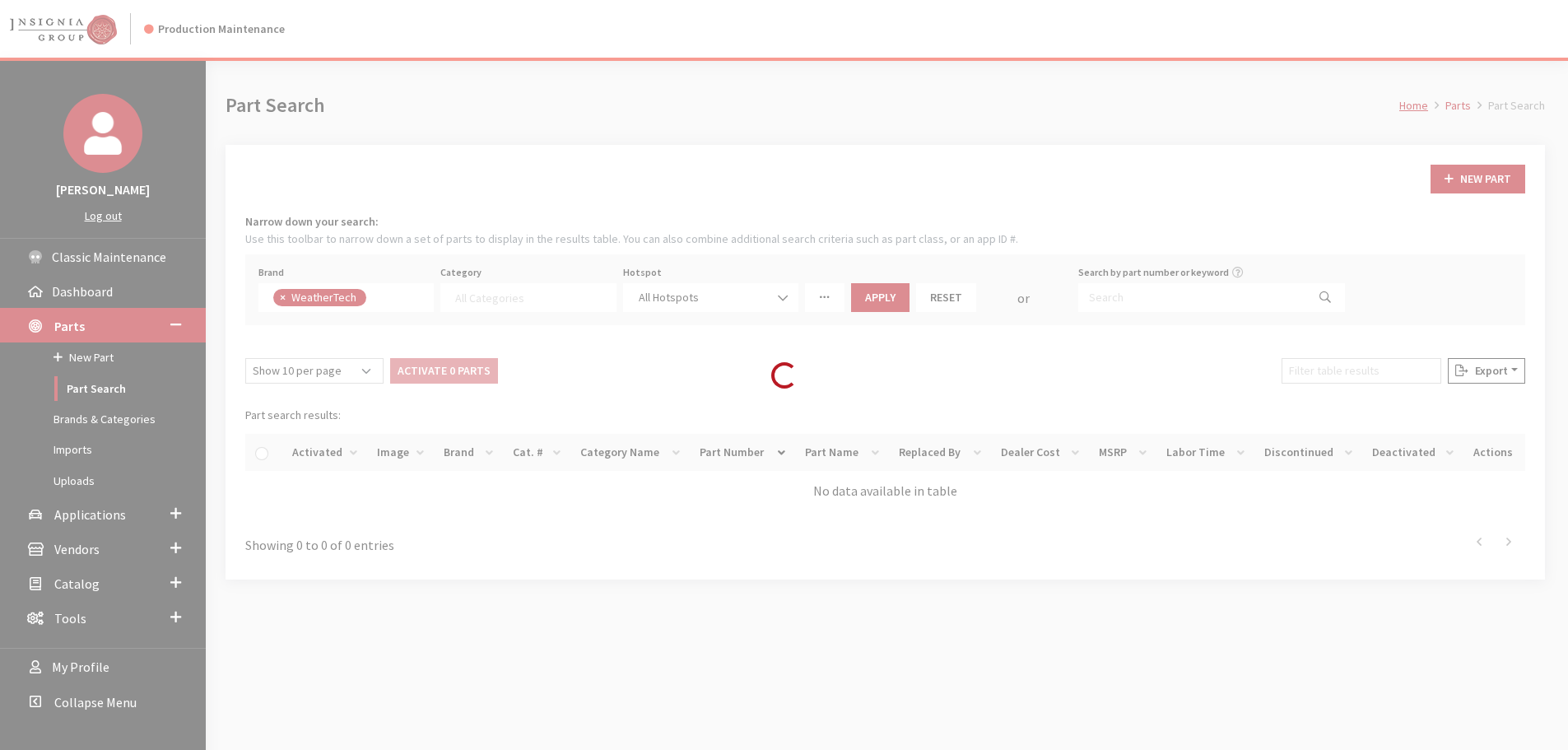
select select
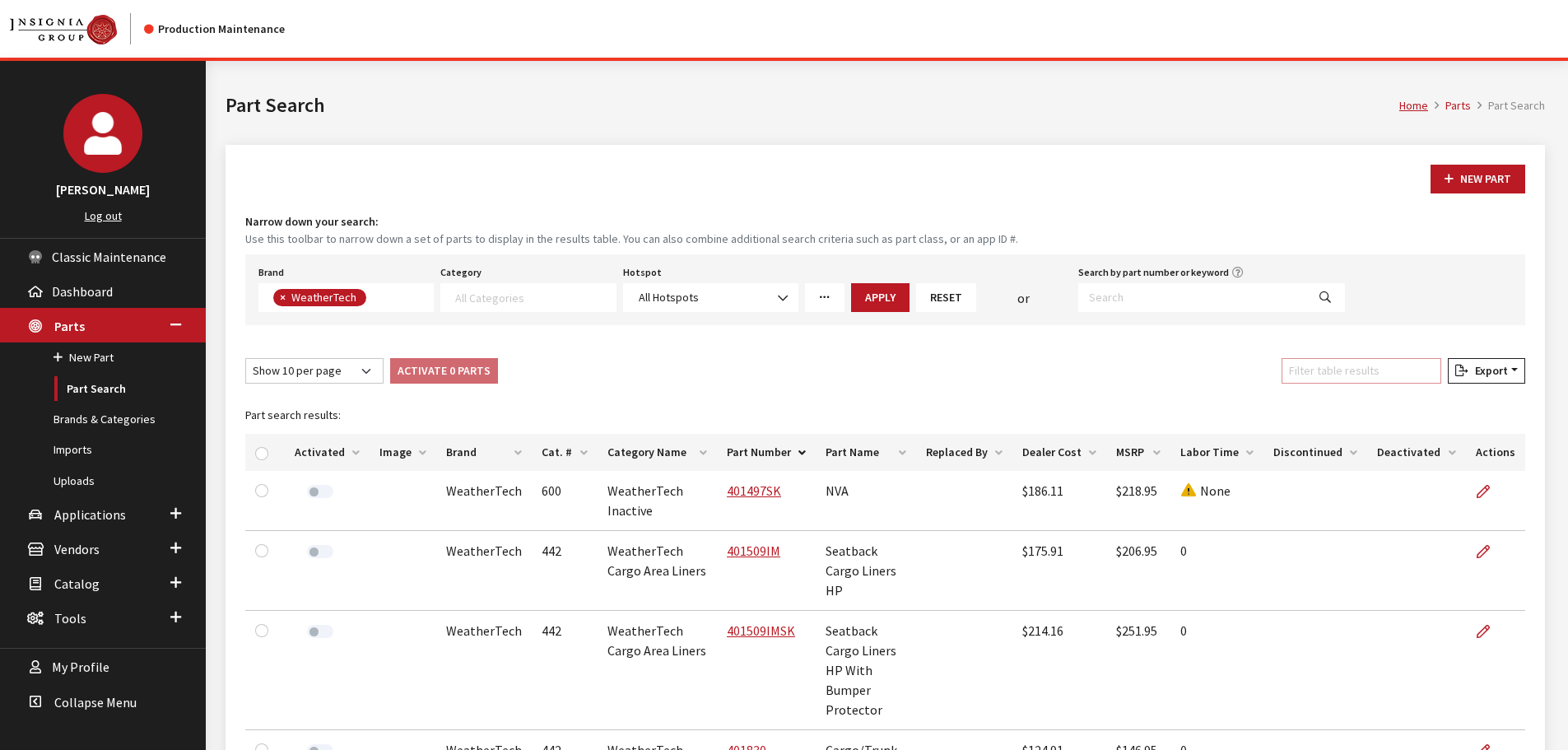
click at [1363, 364] on input "Filter table results" at bounding box center [1361, 371] width 160 height 25
paste input "55276"
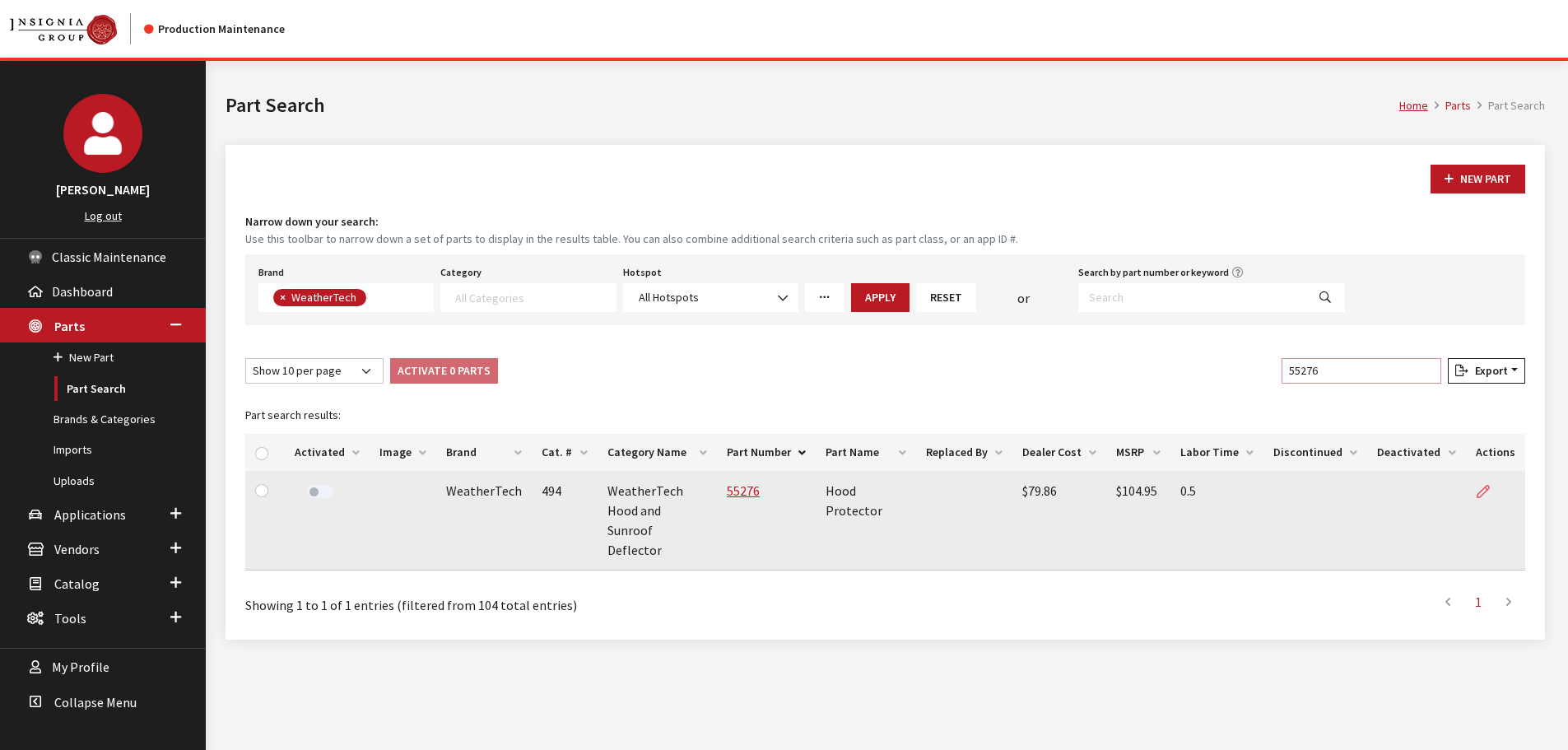
type input "55276"
click at [1486, 495] on icon at bounding box center [1484, 492] width 14 height 14
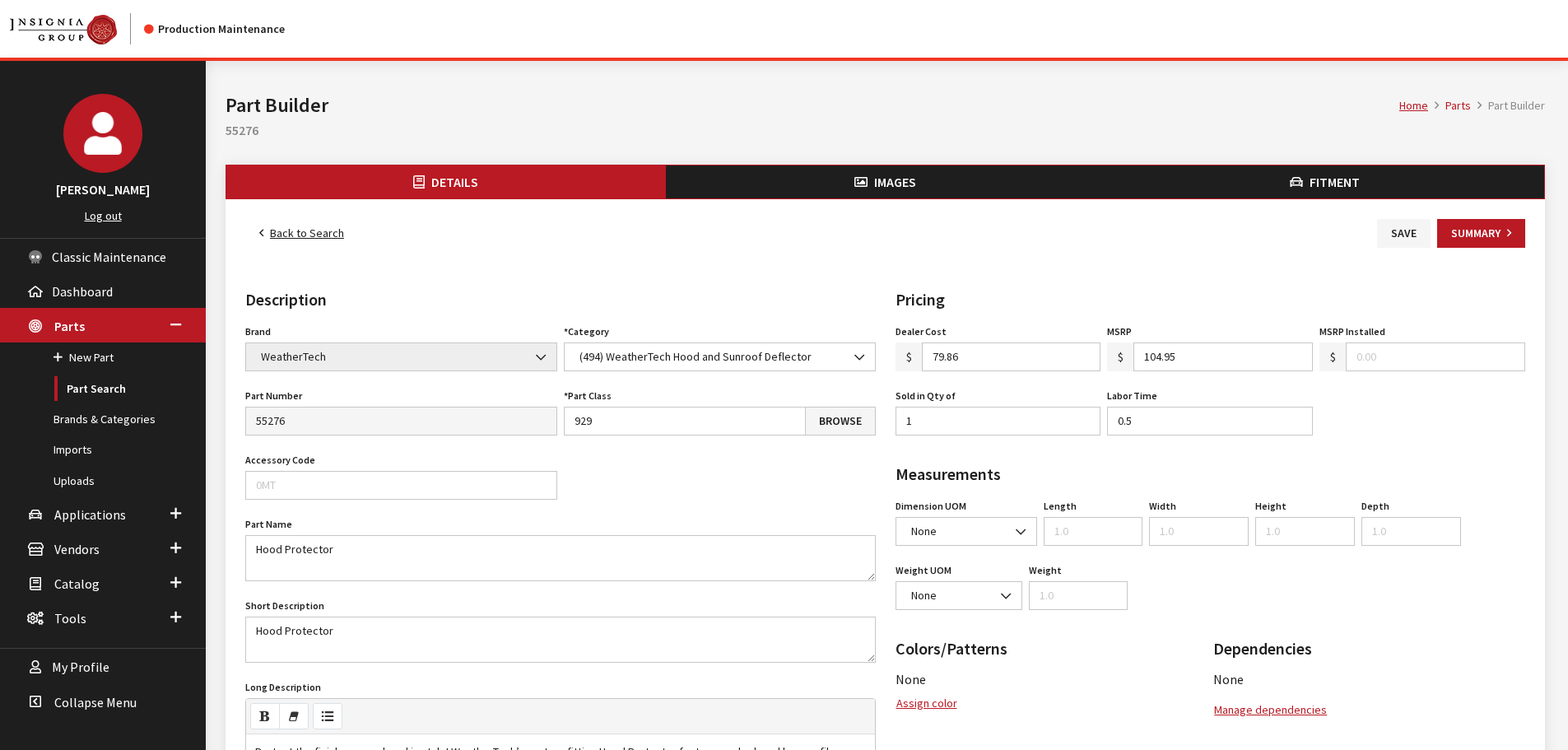
click at [870, 180] on button "Images" at bounding box center [885, 181] width 440 height 33
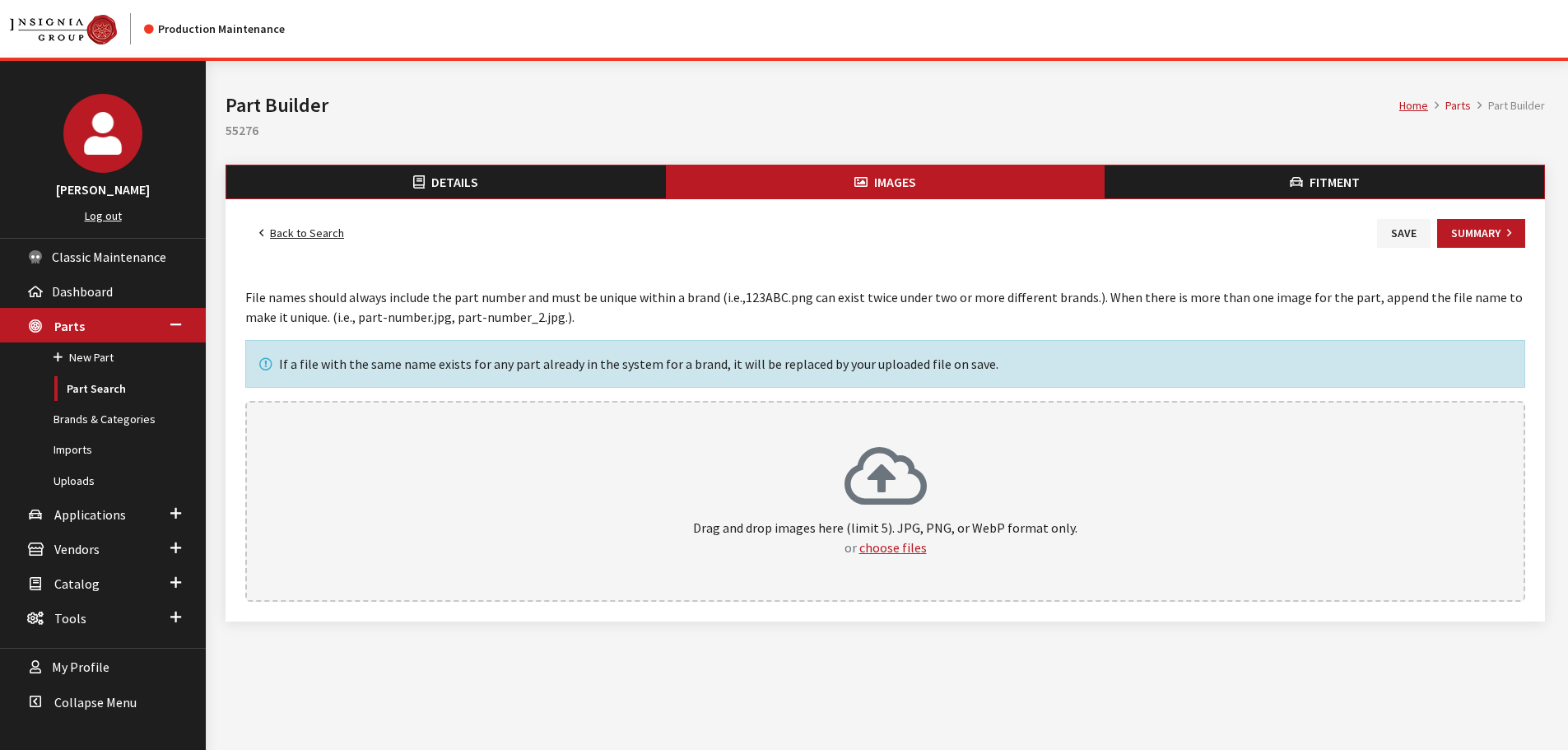
click at [891, 506] on icon at bounding box center [885, 478] width 82 height 66
click at [1402, 232] on button "Save" at bounding box center [1403, 234] width 53 height 29
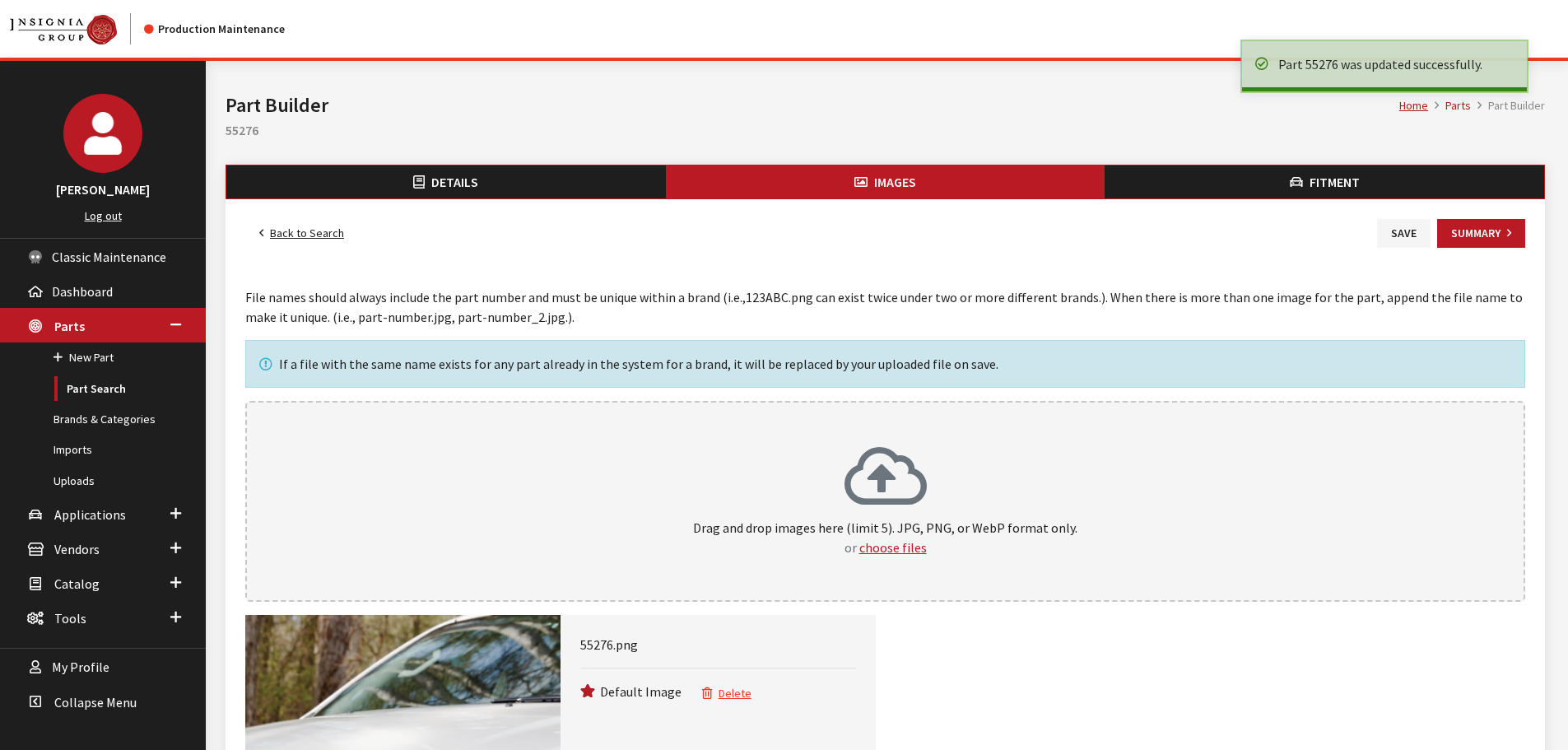
click at [310, 238] on link "Back to Search" at bounding box center [302, 234] width 113 height 29
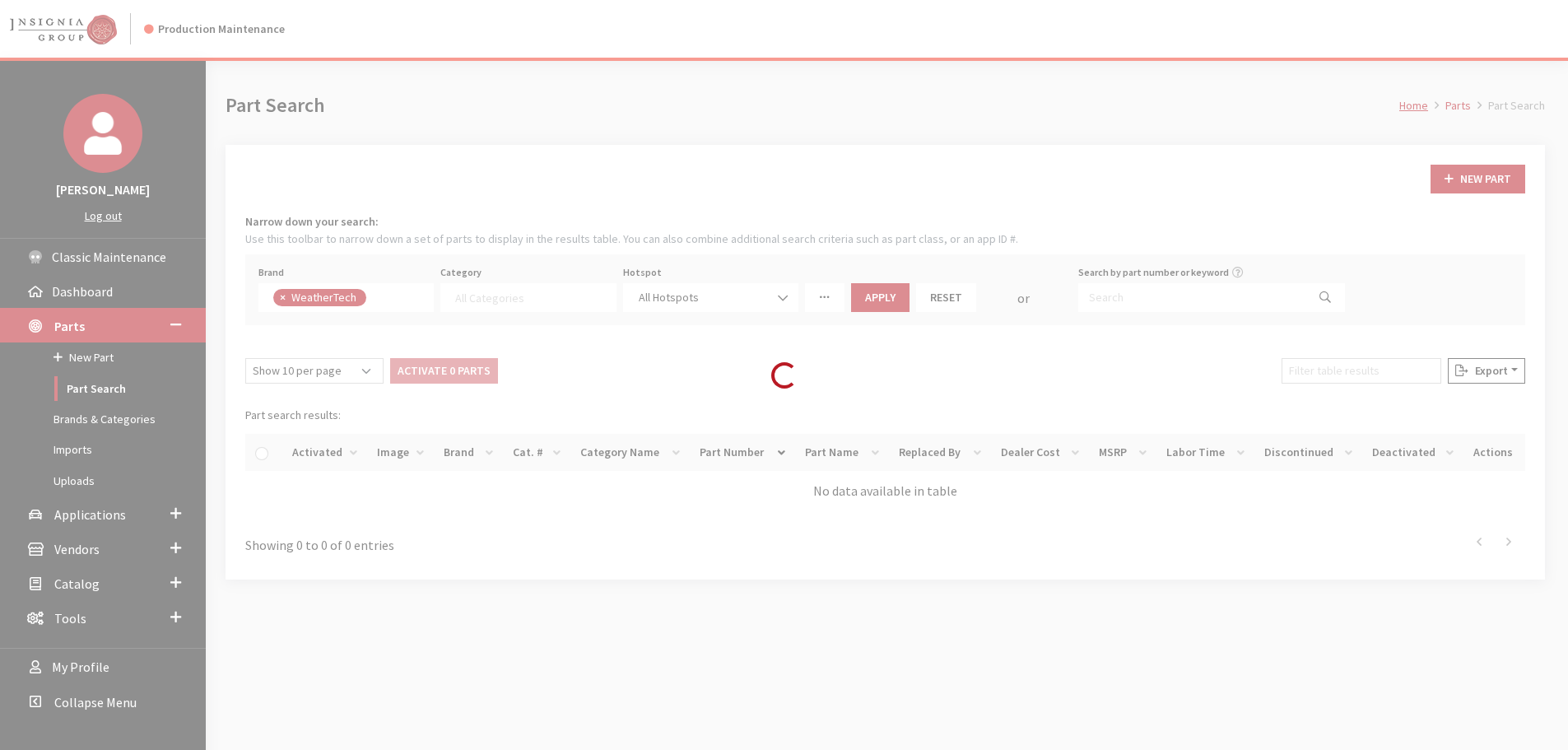
select select
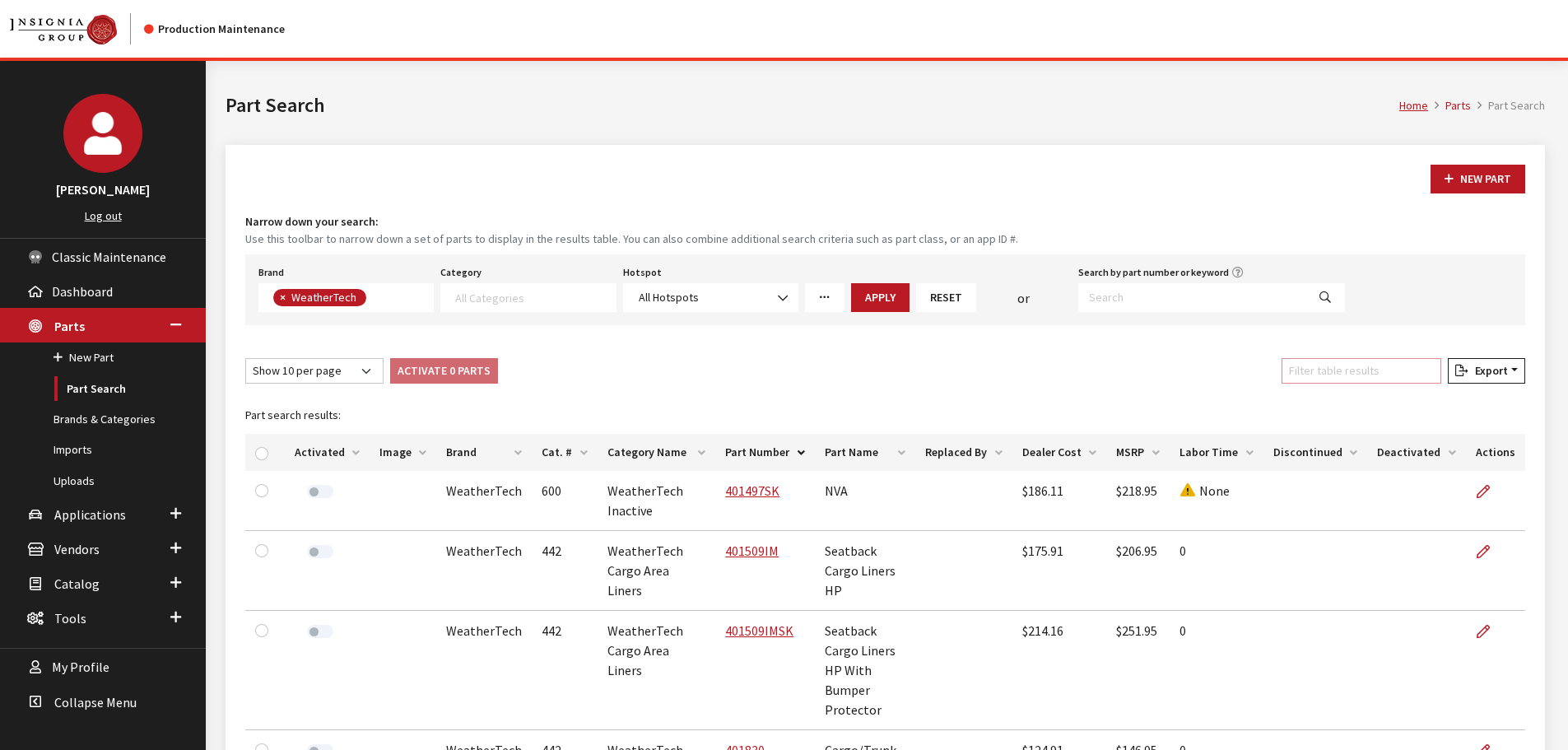
click at [1420, 376] on input "Filter table results" at bounding box center [1361, 371] width 160 height 25
paste input "TS1585"
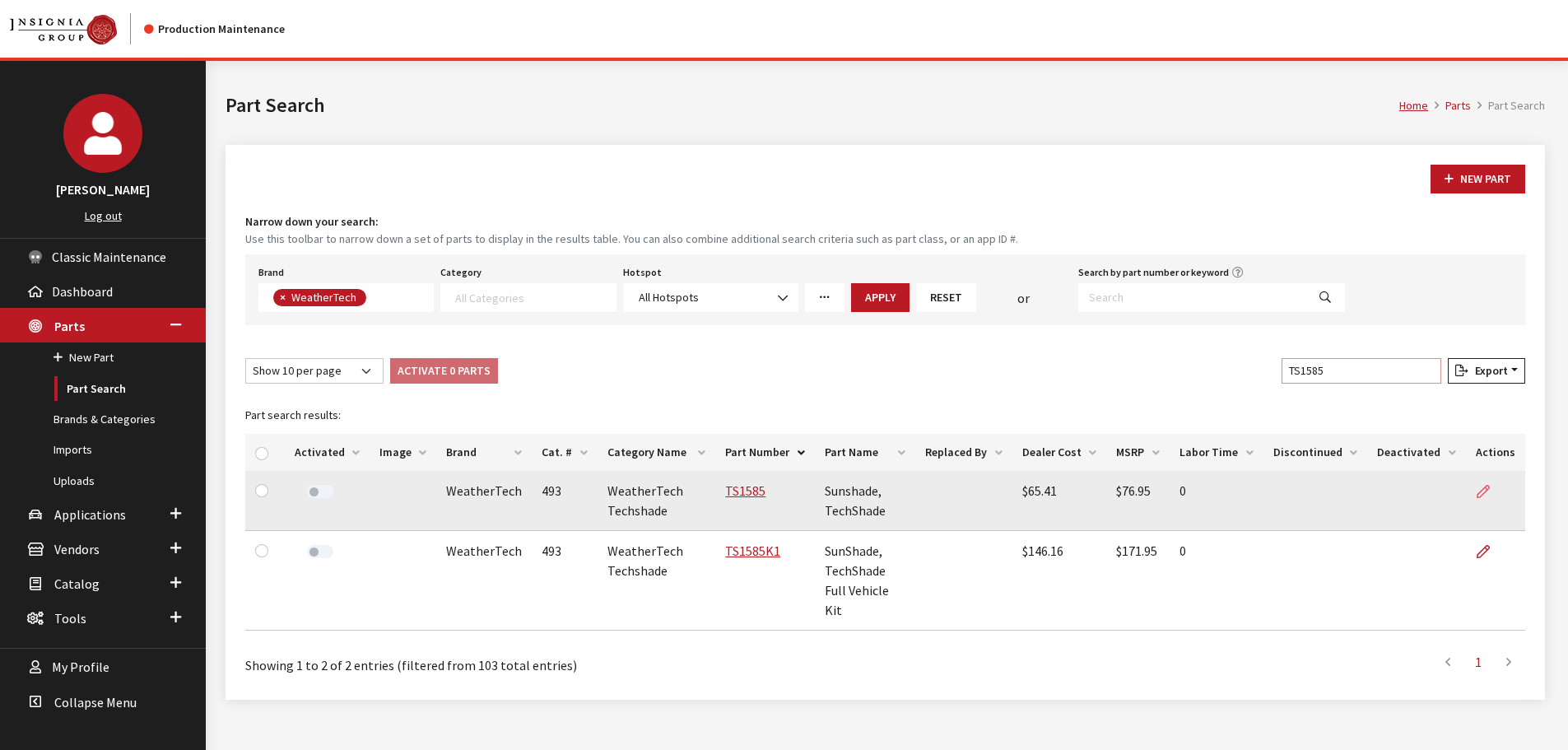
type input "TS1585"
click at [1483, 488] on icon at bounding box center [1484, 492] width 14 height 14
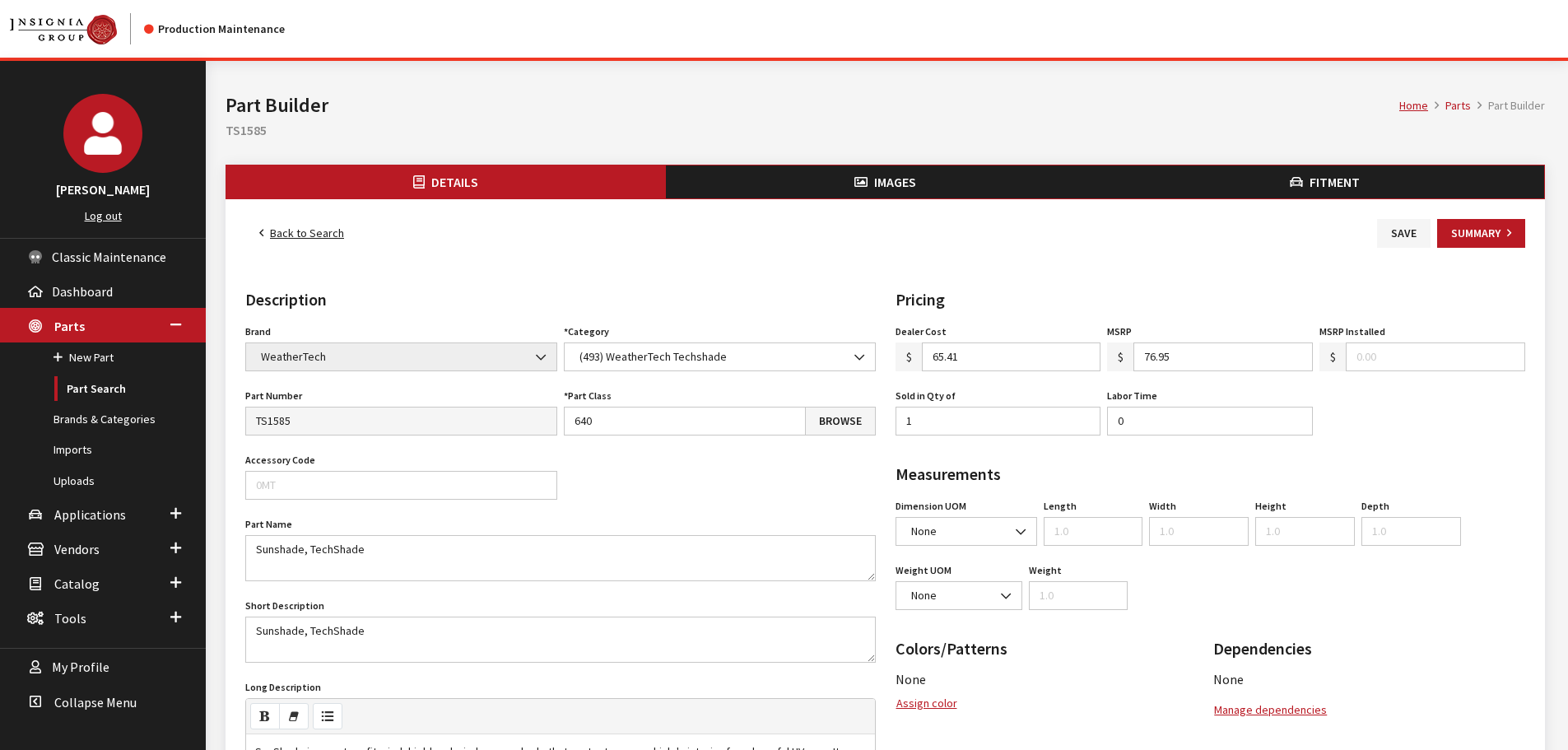
click at [1027, 179] on button "Images" at bounding box center [885, 181] width 440 height 33
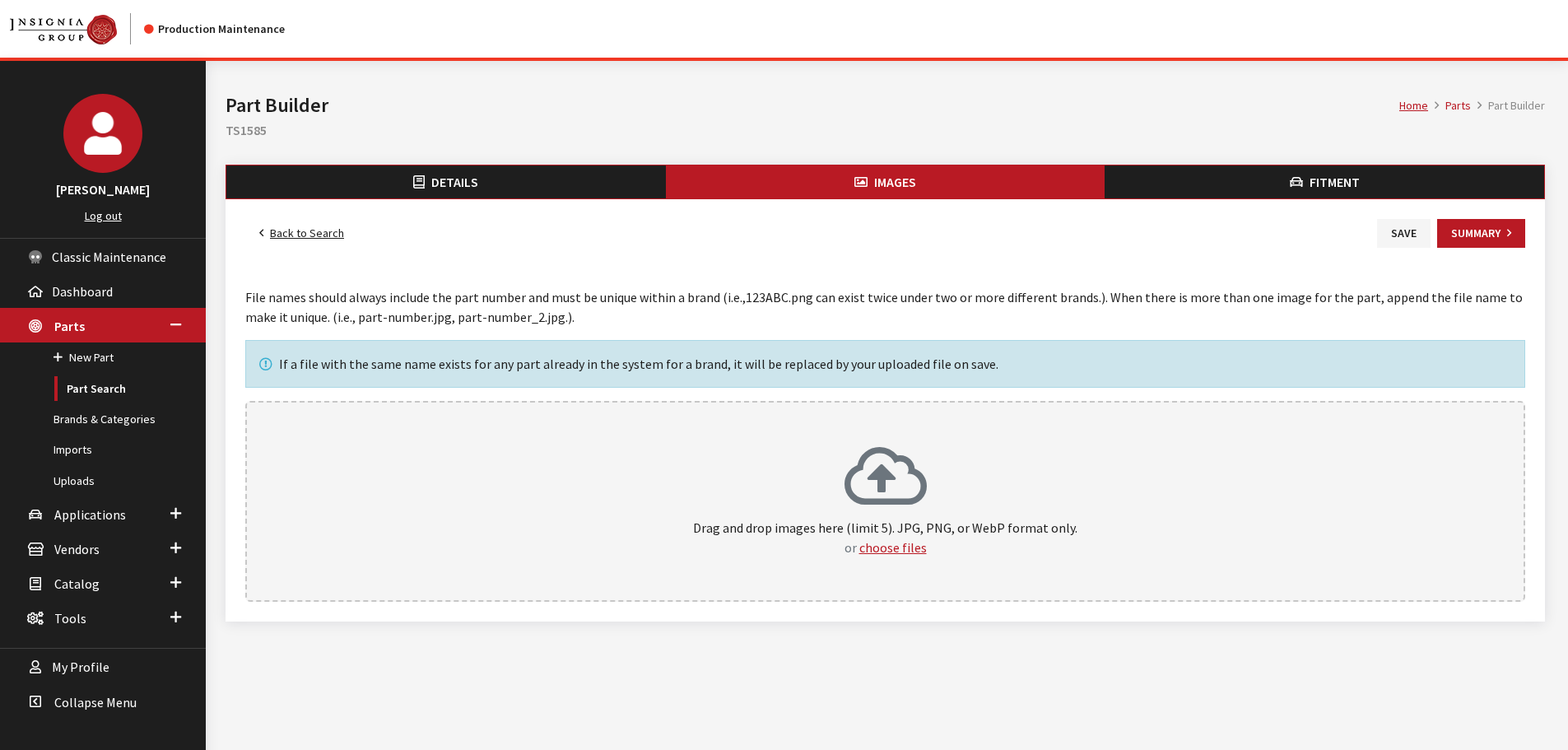
click at [935, 453] on div "Drag and drop images here (limit 5). JPG, PNG, or WebP format only. or choose f…" at bounding box center [885, 501] width 1244 height 112
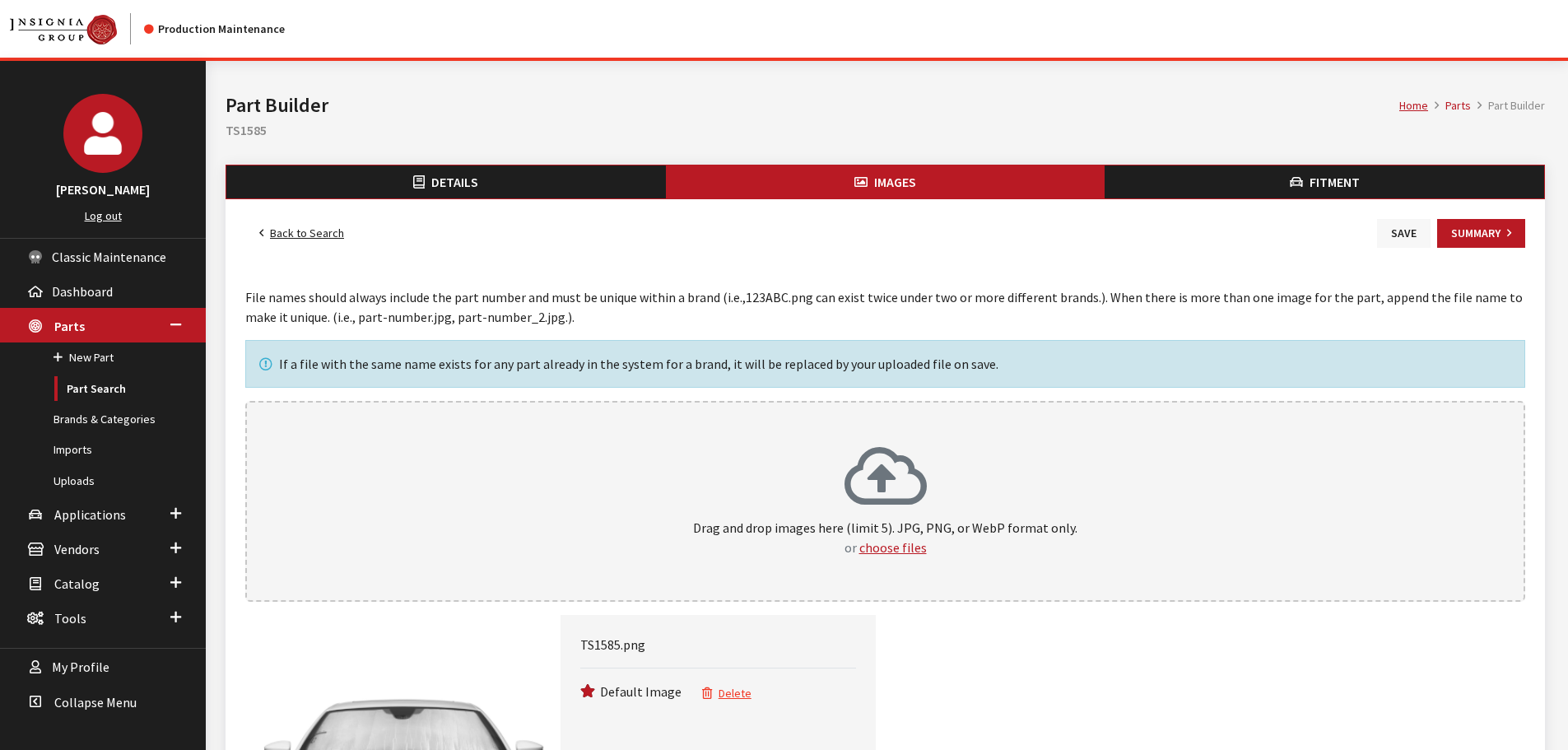
click at [1396, 232] on button "Save" at bounding box center [1403, 234] width 53 height 29
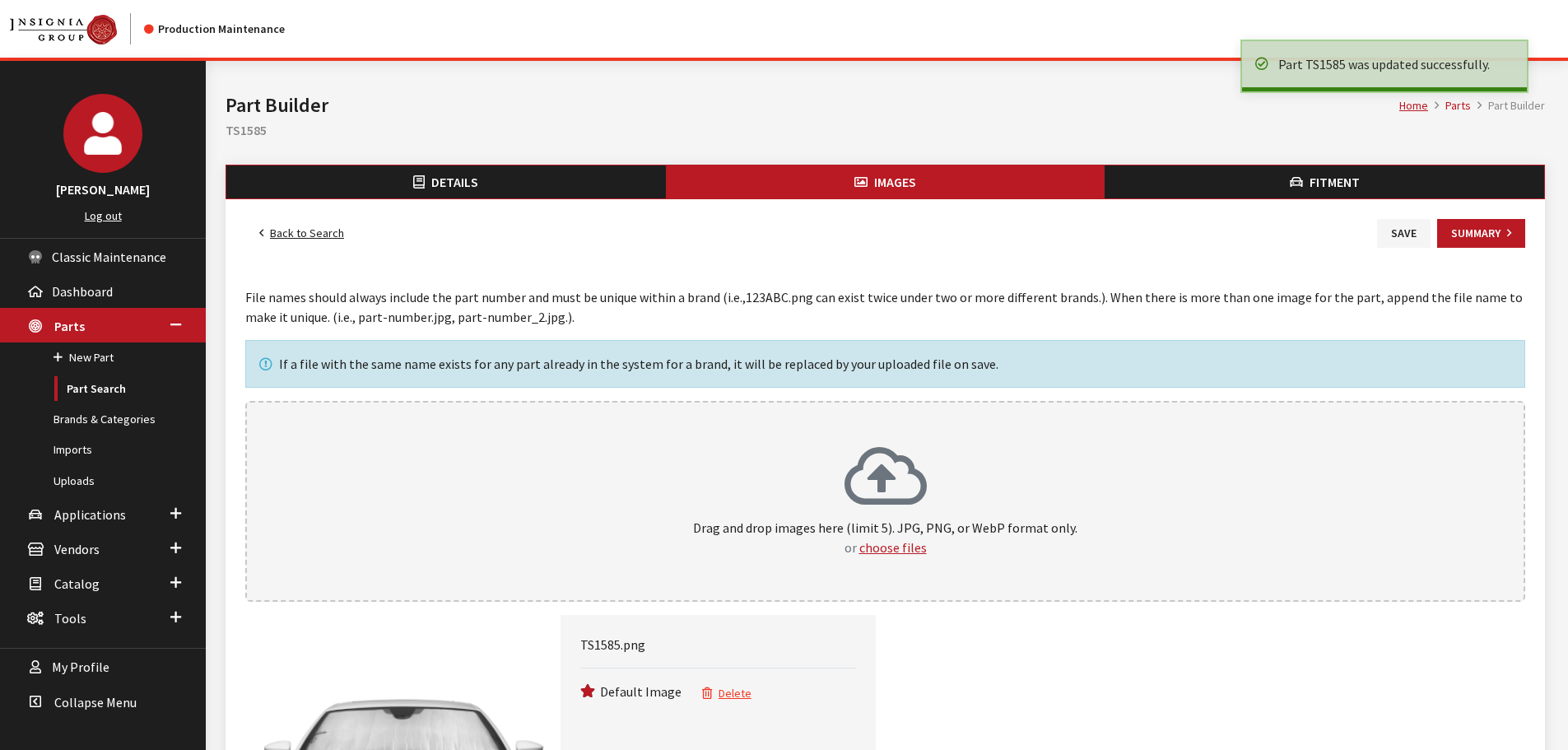
click at [308, 236] on link "Back to Search" at bounding box center [302, 234] width 113 height 29
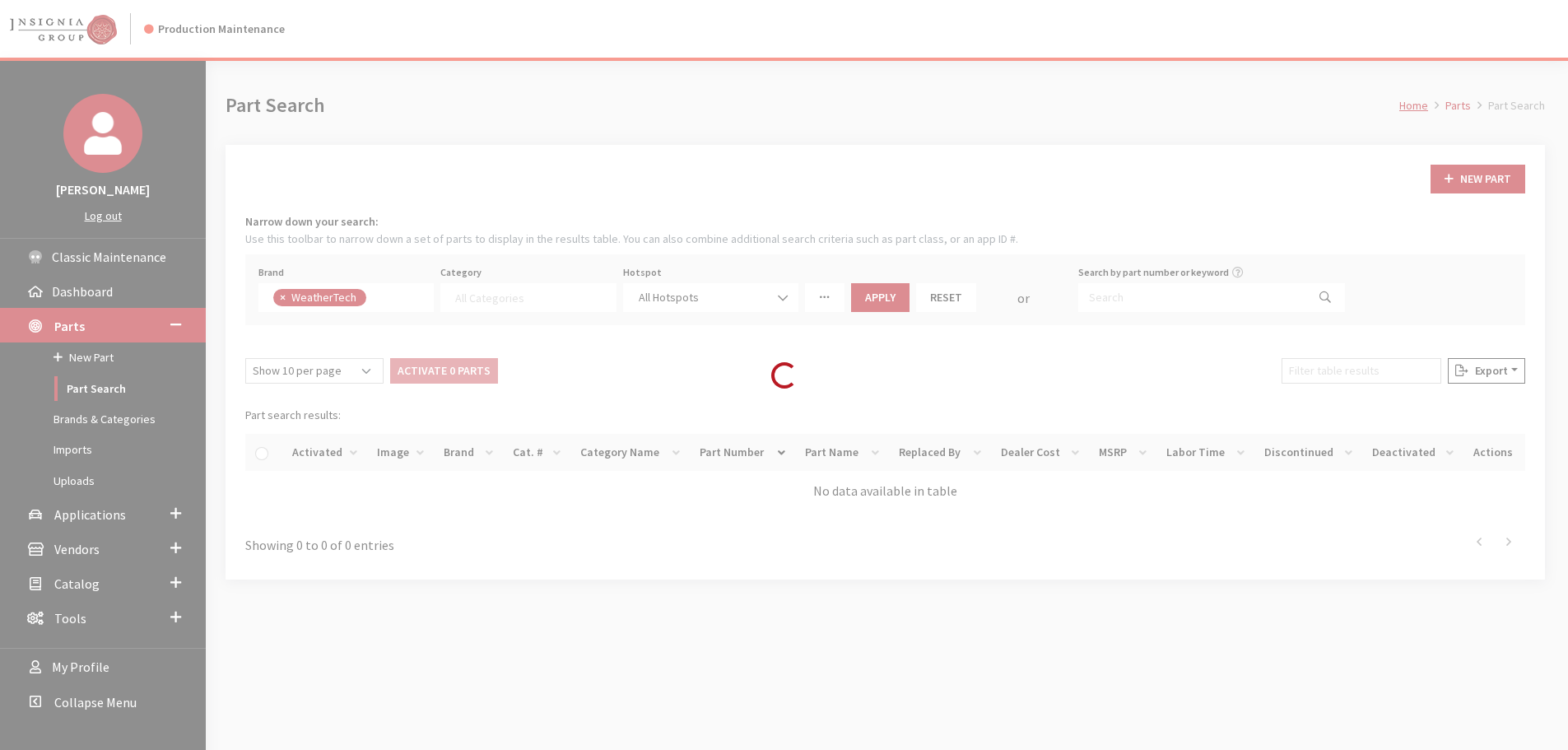
select select
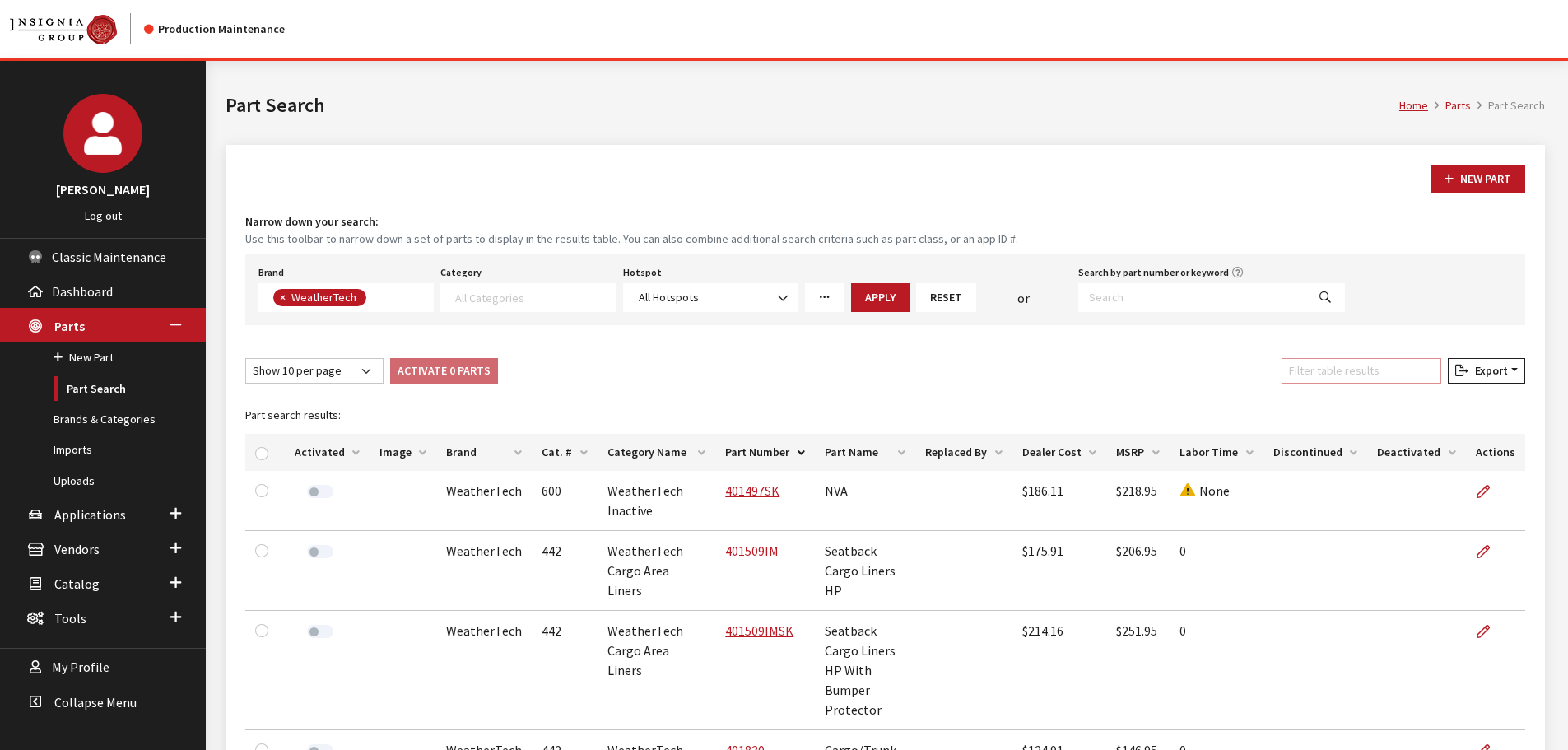
click at [1372, 380] on input "Filter table results" at bounding box center [1361, 371] width 160 height 25
paste input "TS1598"
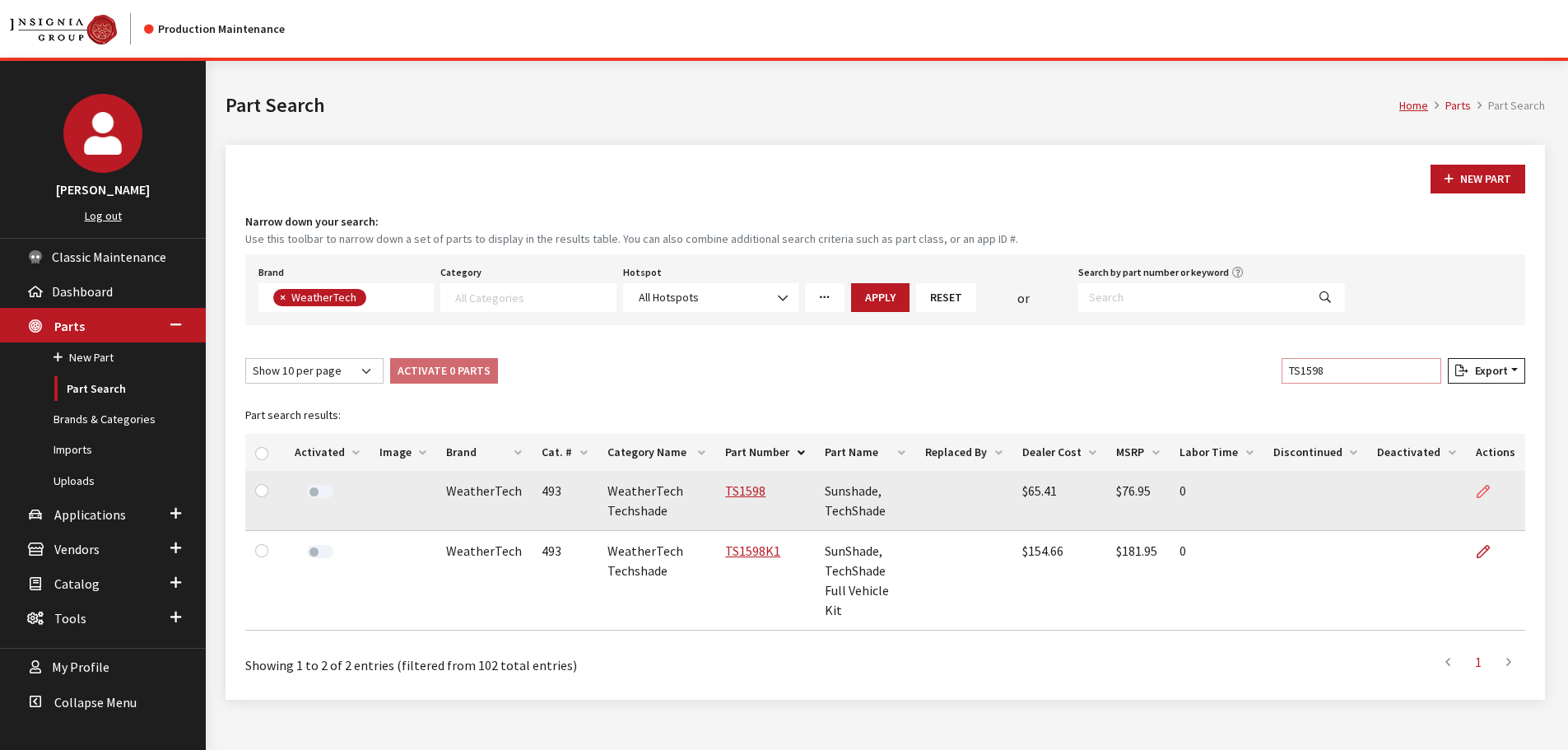
type input "TS1598"
click at [1483, 491] on icon at bounding box center [1484, 492] width 14 height 14
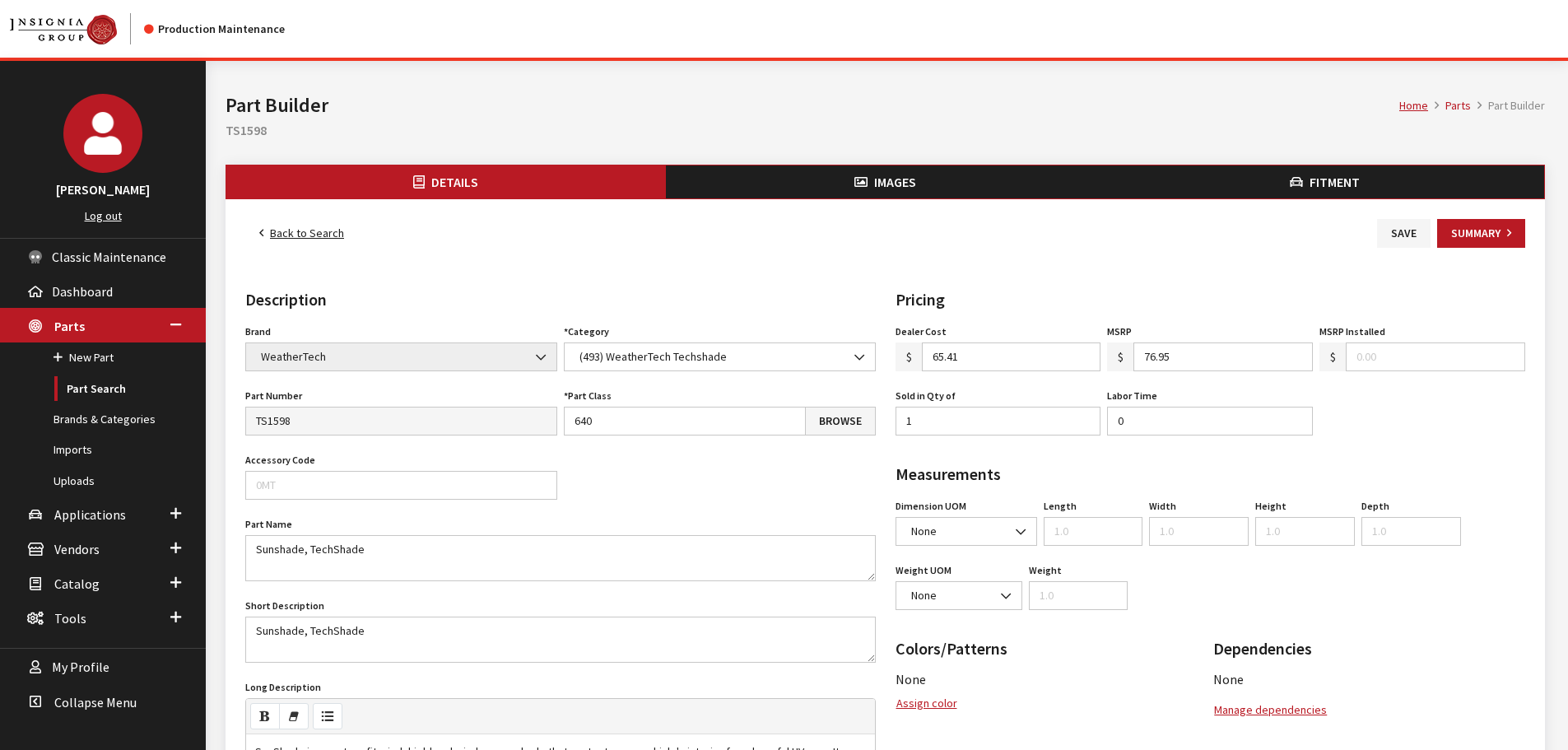
click at [876, 175] on span "Images" at bounding box center [895, 181] width 42 height 16
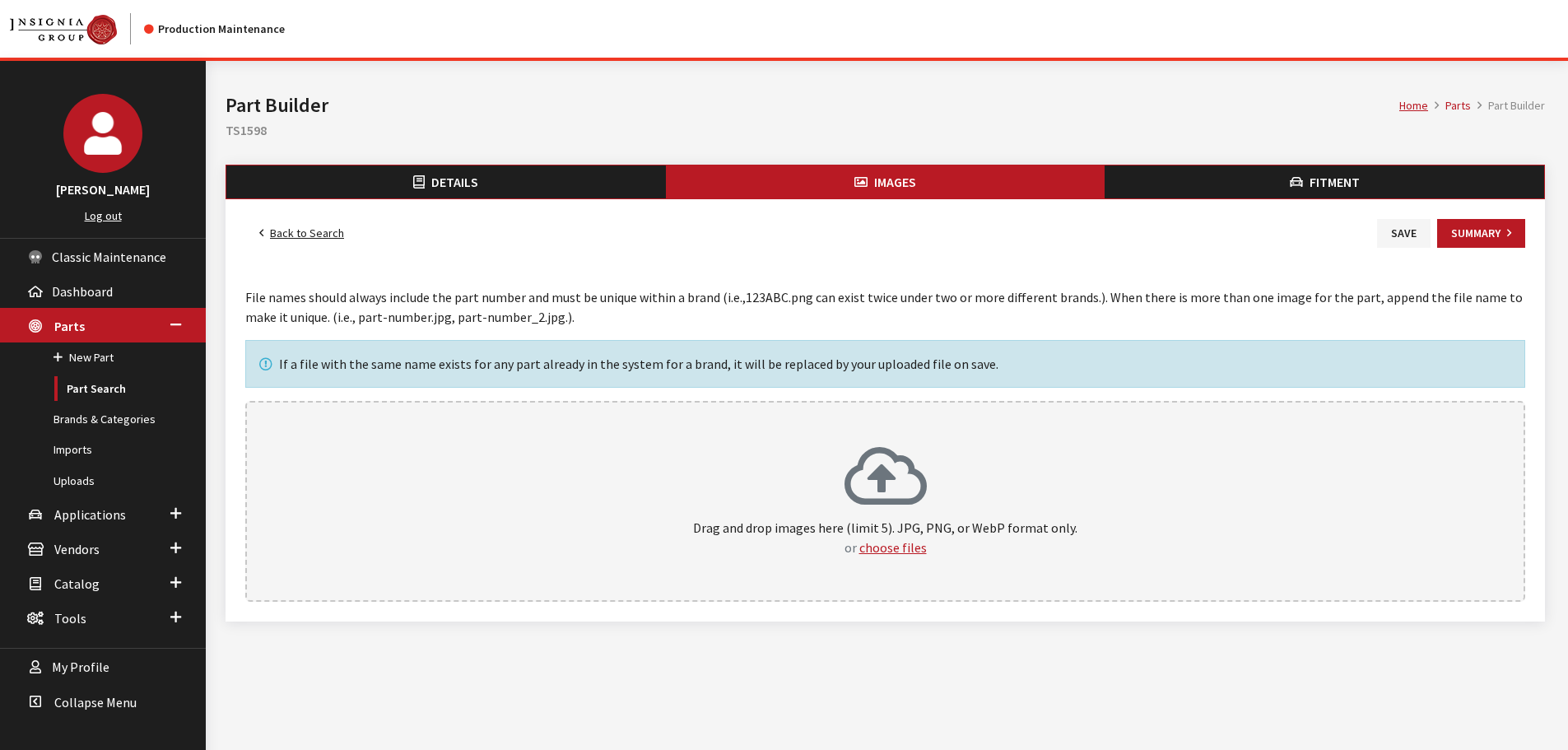
click at [996, 533] on p "Drag and drop images here (limit 5). JPG, PNG, or WebP format only. or choose f…" at bounding box center [885, 538] width 1244 height 40
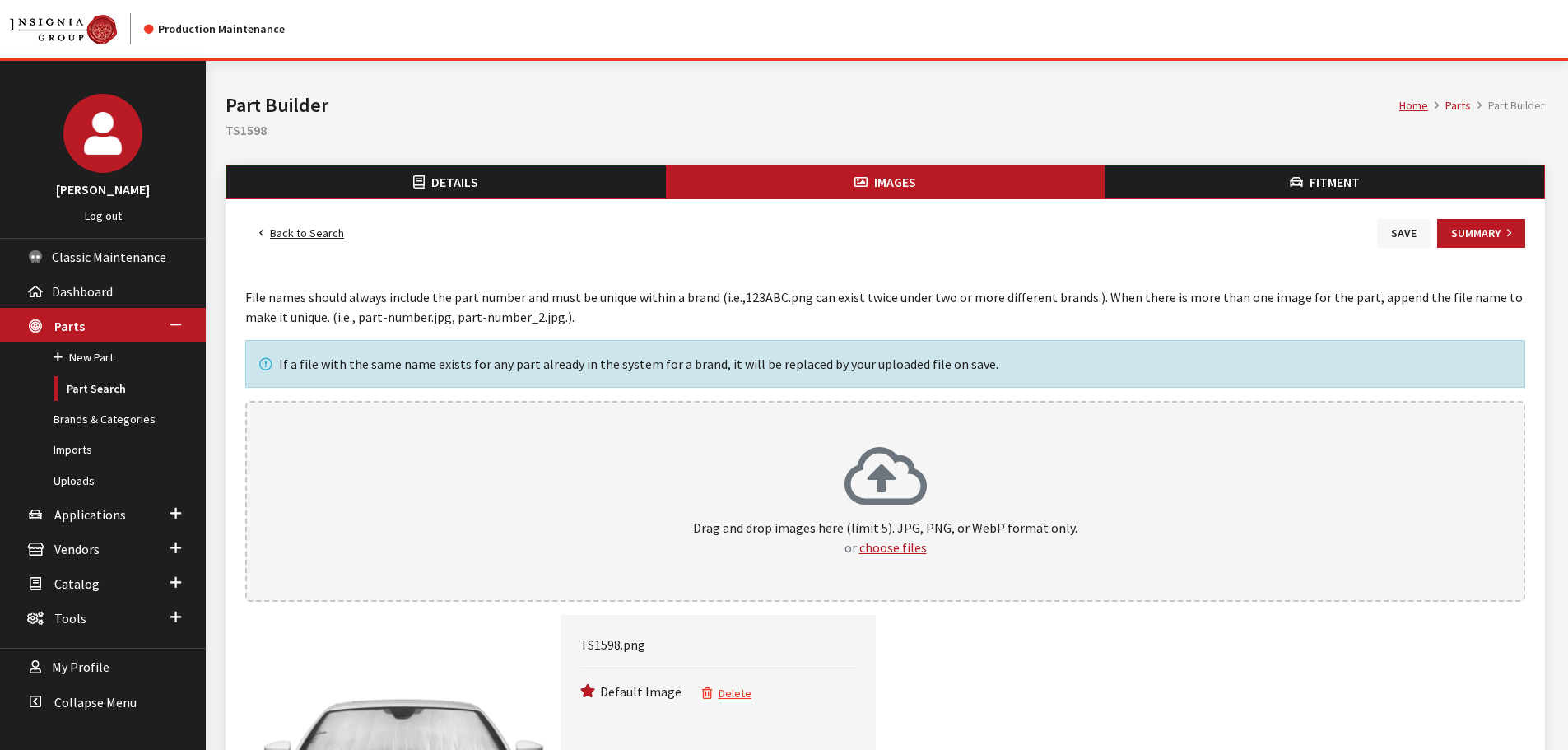
click at [1407, 240] on button "Save" at bounding box center [1403, 234] width 53 height 29
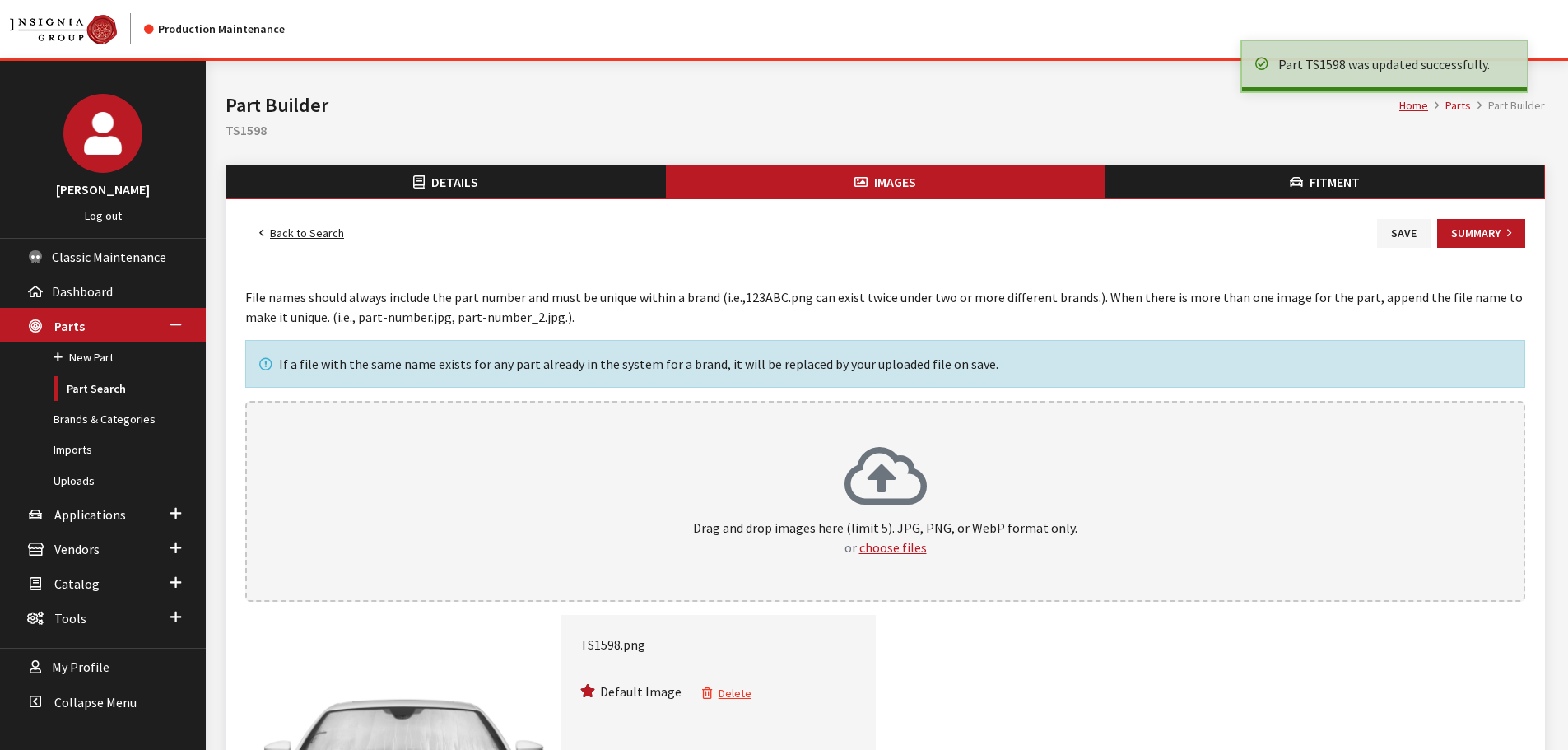
click at [317, 228] on link "Back to Search" at bounding box center [302, 234] width 113 height 29
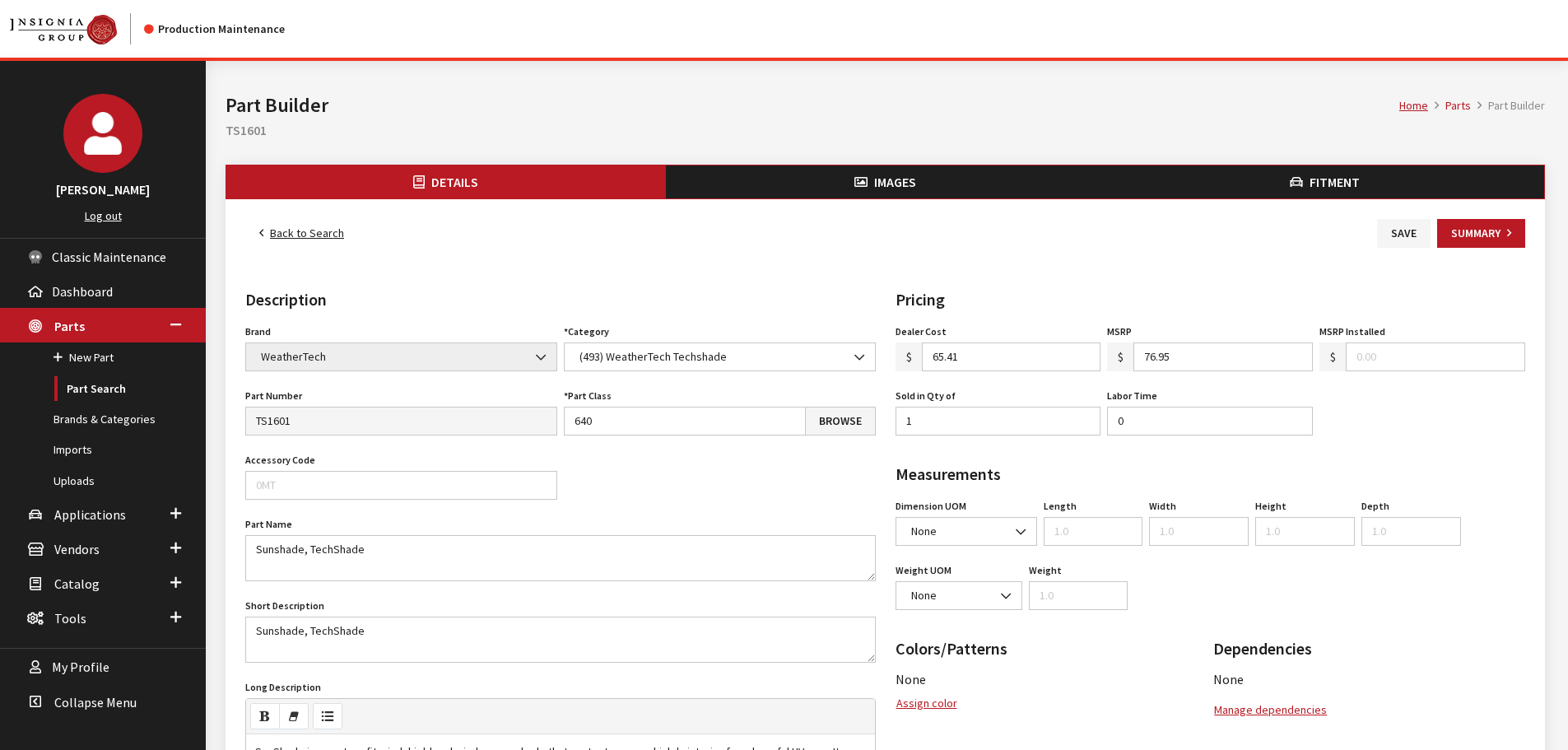
click at [803, 189] on button "Images" at bounding box center [885, 181] width 440 height 33
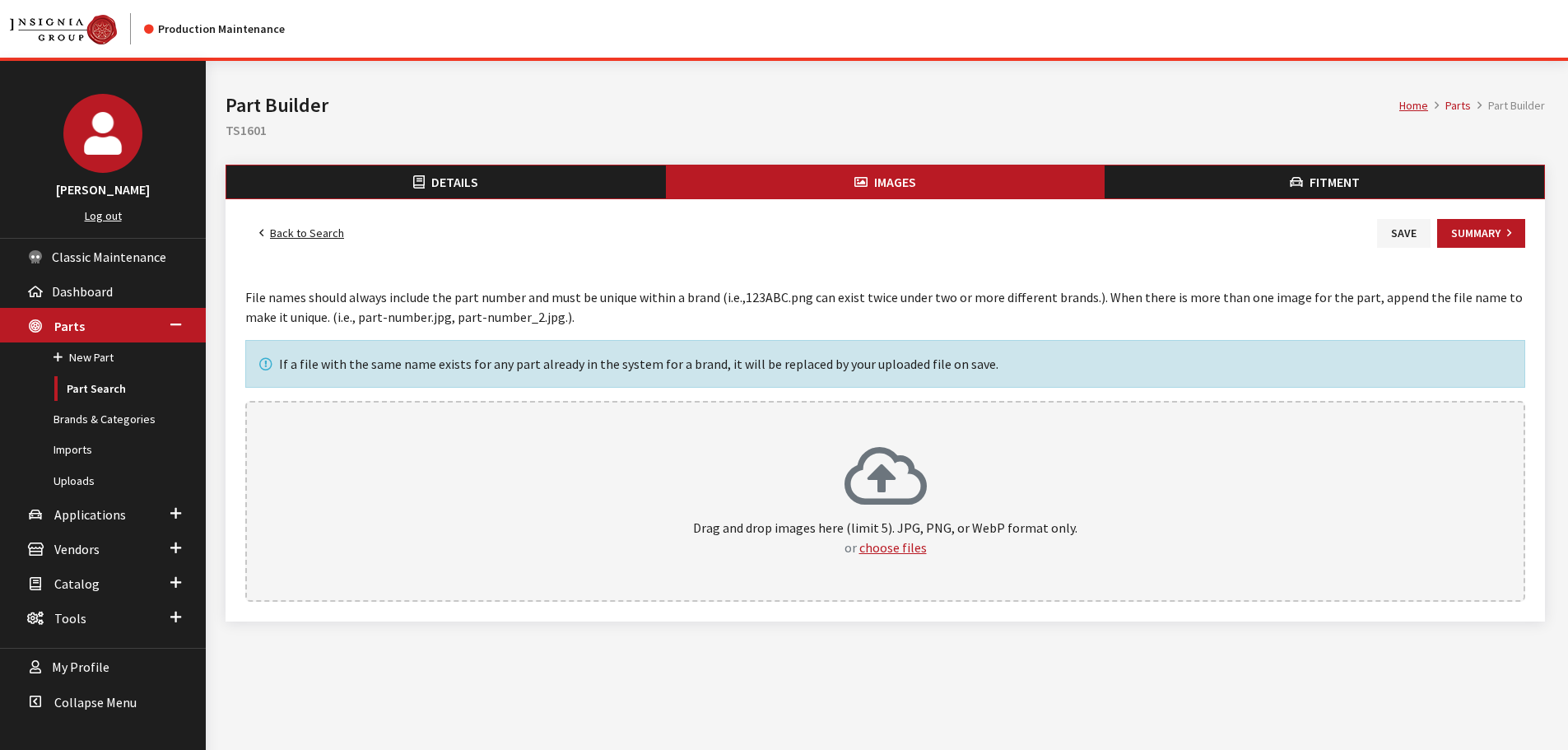
click at [933, 461] on div "Drag and drop images here (limit 5). JPG, PNG, or WebP format only. or choose f…" at bounding box center [885, 501] width 1244 height 112
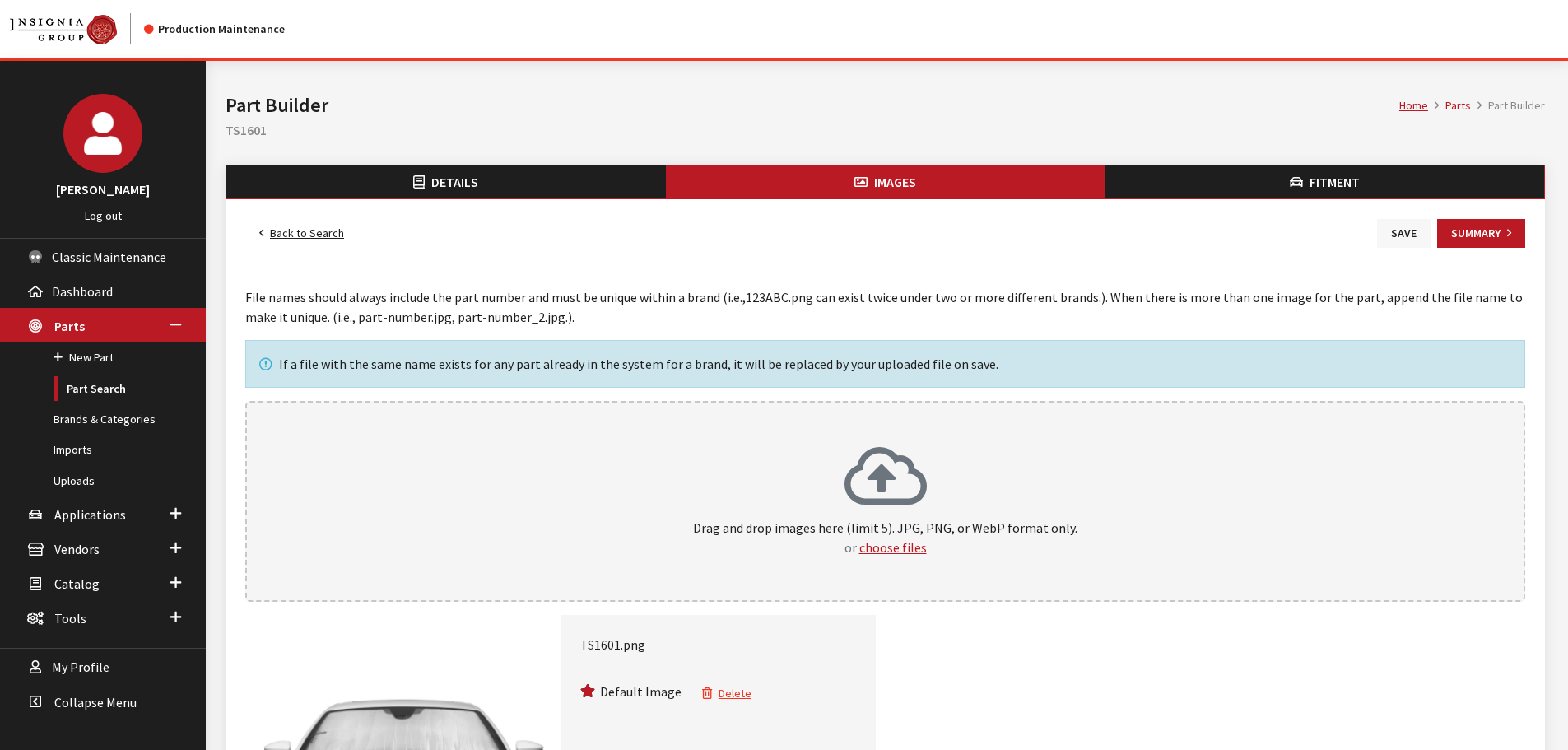
click at [1402, 234] on button "Save" at bounding box center [1403, 234] width 53 height 29
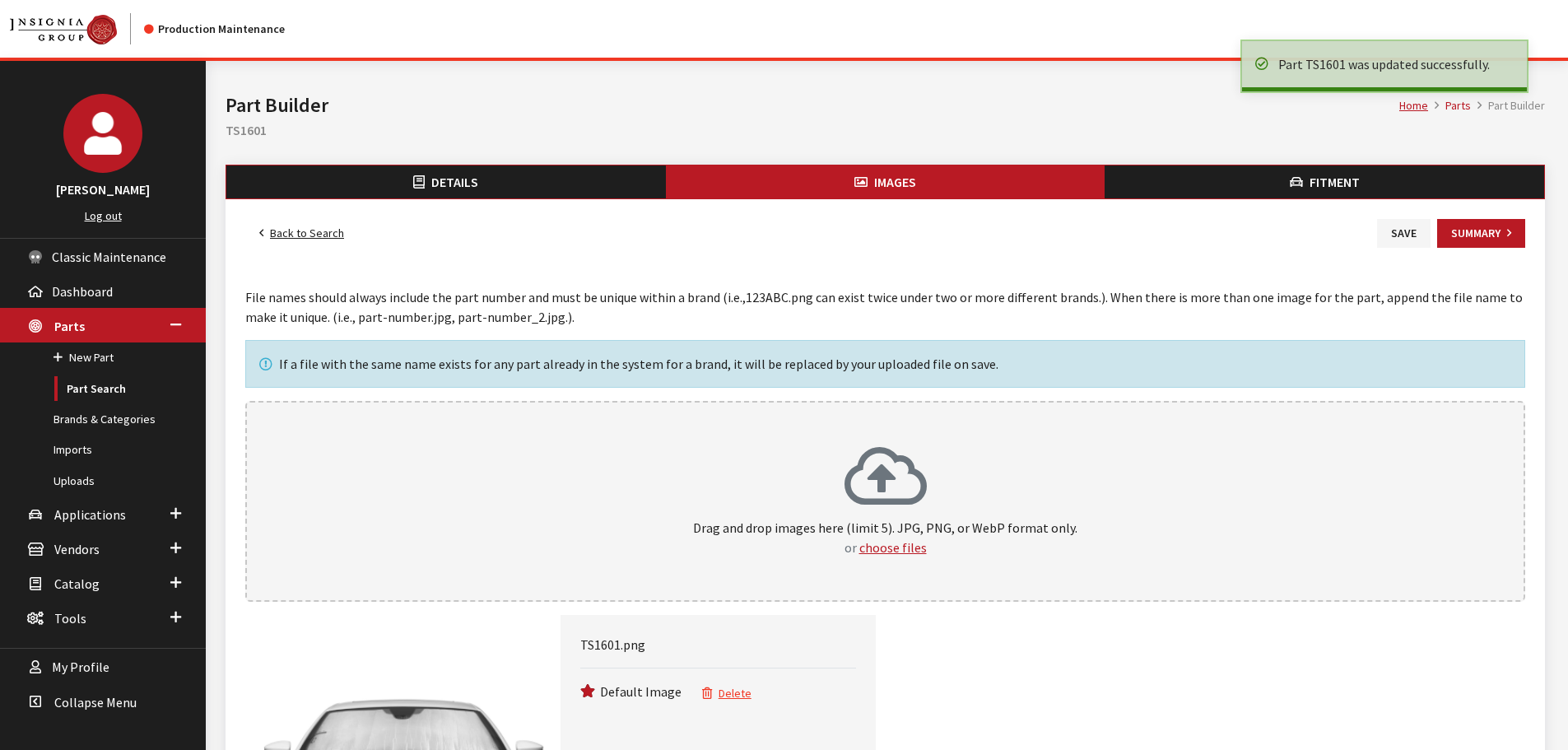
click at [301, 230] on link "Back to Search" at bounding box center [302, 234] width 113 height 29
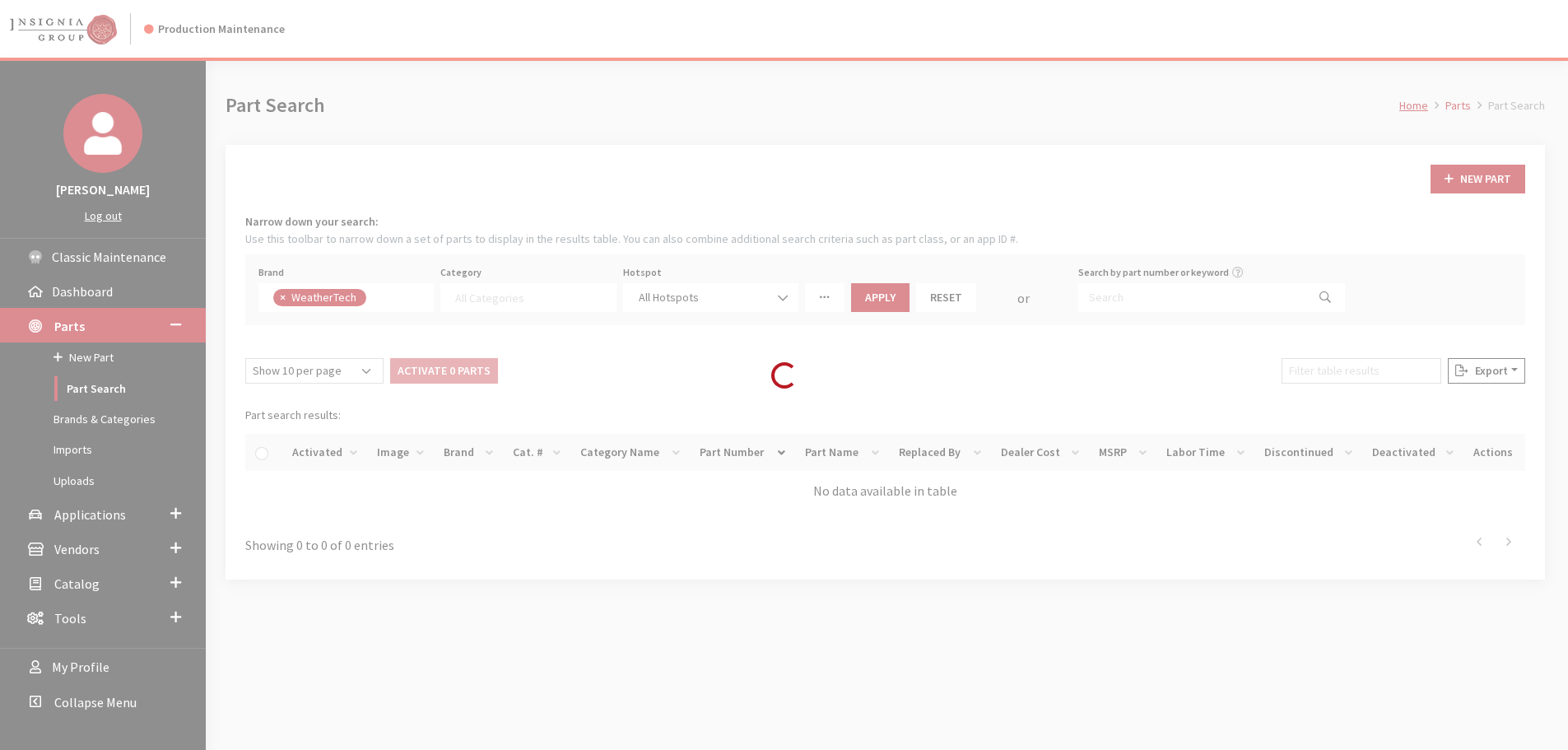
select select
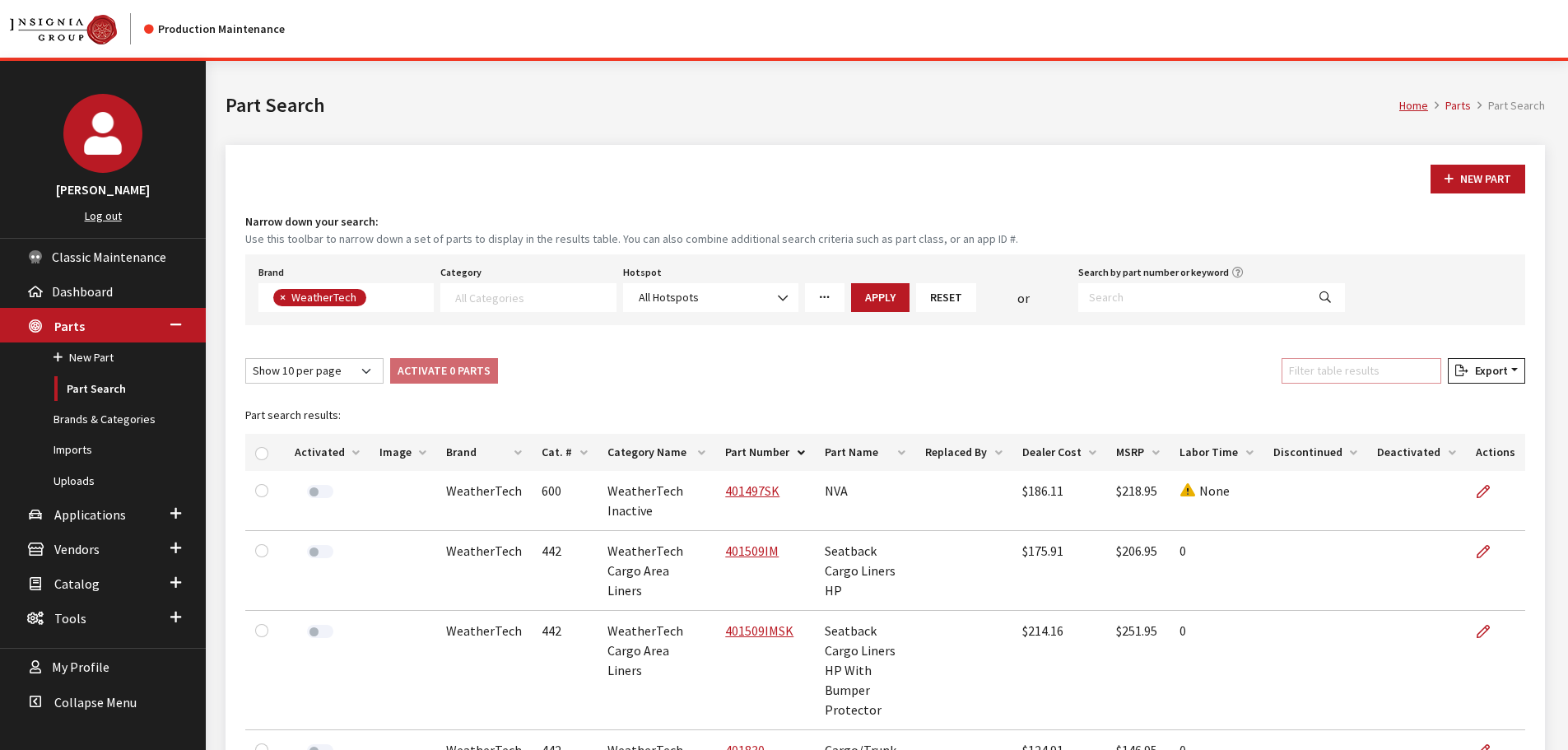
click at [1358, 362] on input "Filter table results" at bounding box center [1361, 371] width 160 height 25
paste input "TS1608"
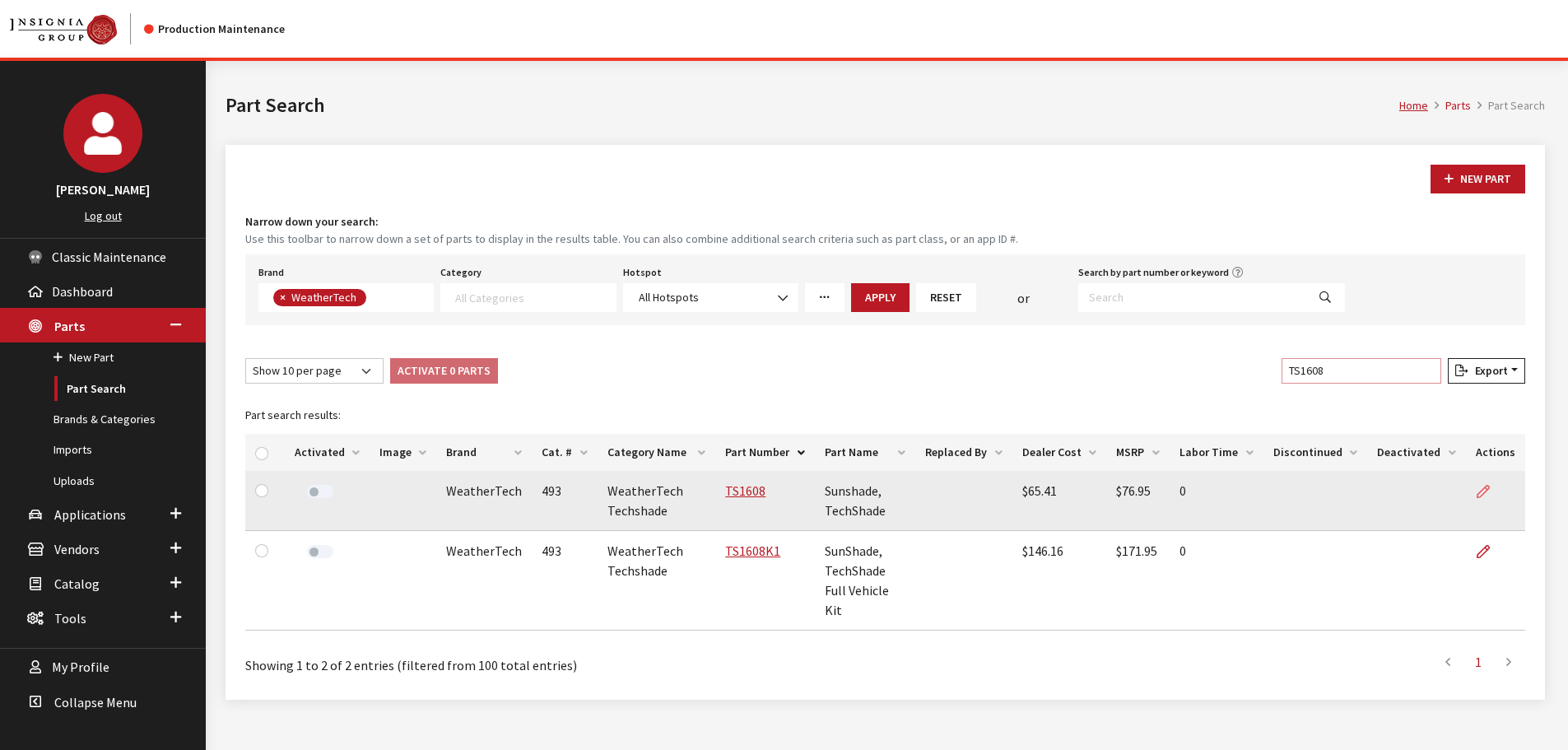
type input "TS1608"
click at [1484, 493] on icon at bounding box center [1484, 492] width 14 height 14
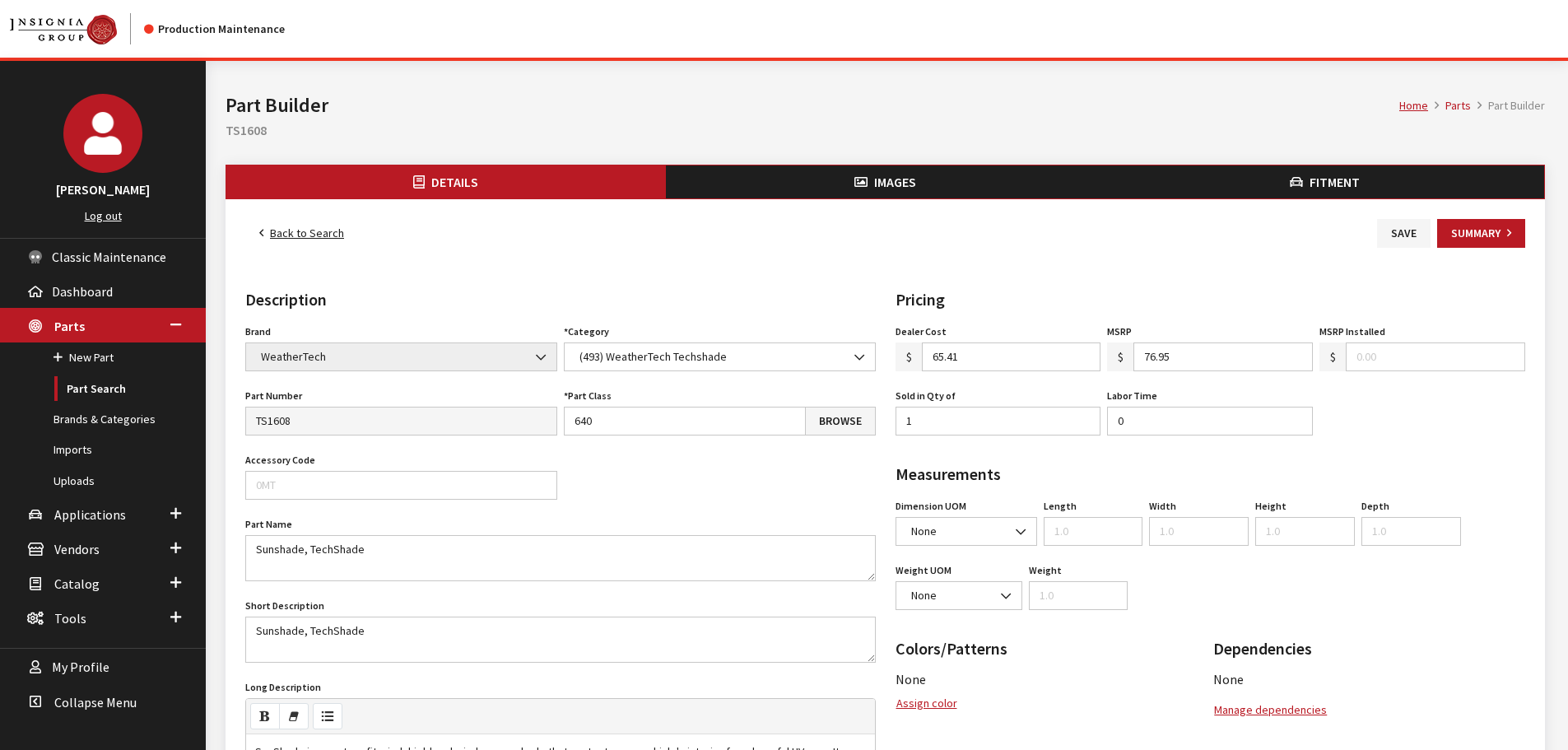
click at [955, 178] on button "Images" at bounding box center [885, 181] width 440 height 33
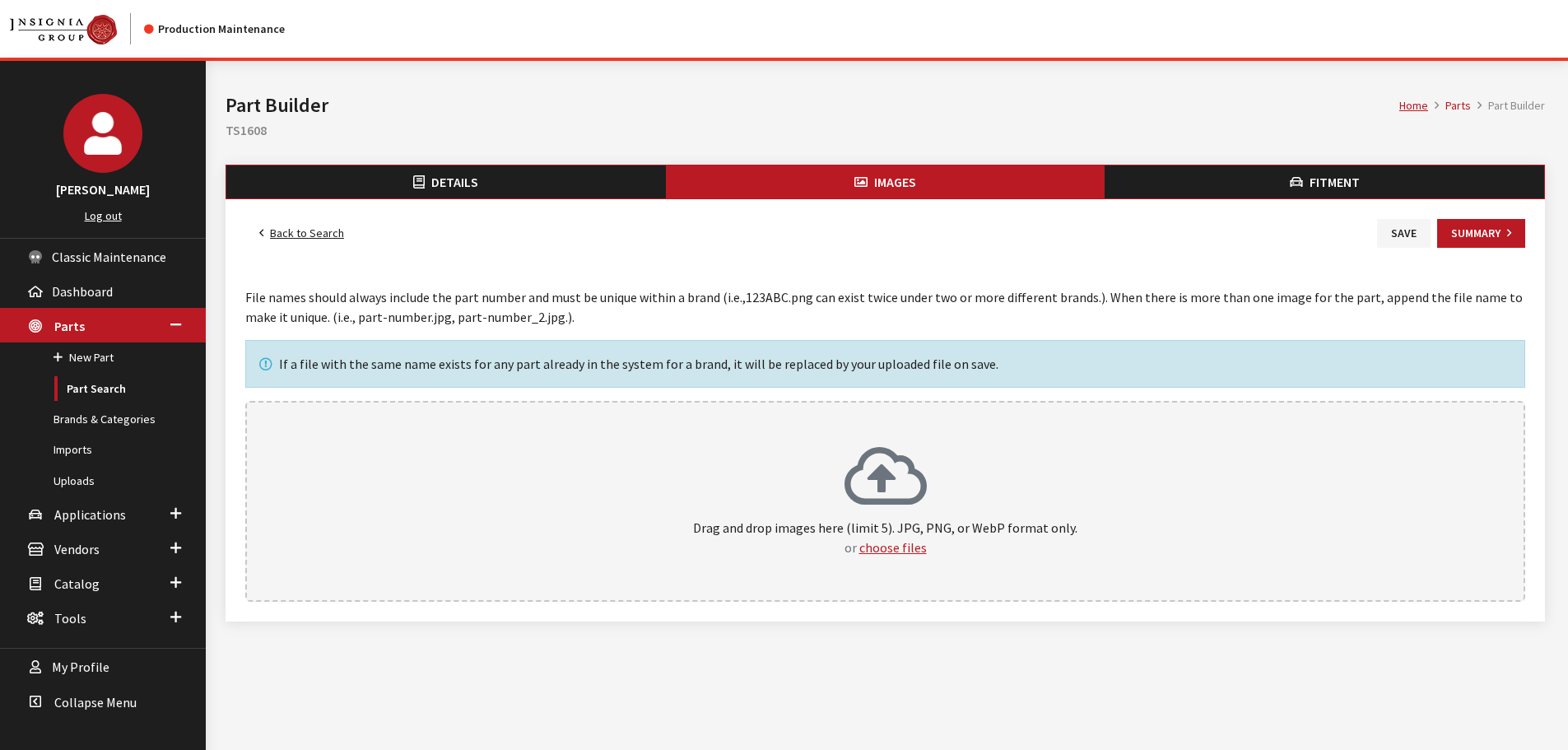
click at [951, 529] on p "Drag and drop images here (limit 5). JPG, PNG, or WebP format only. or choose f…" at bounding box center [885, 538] width 1244 height 40
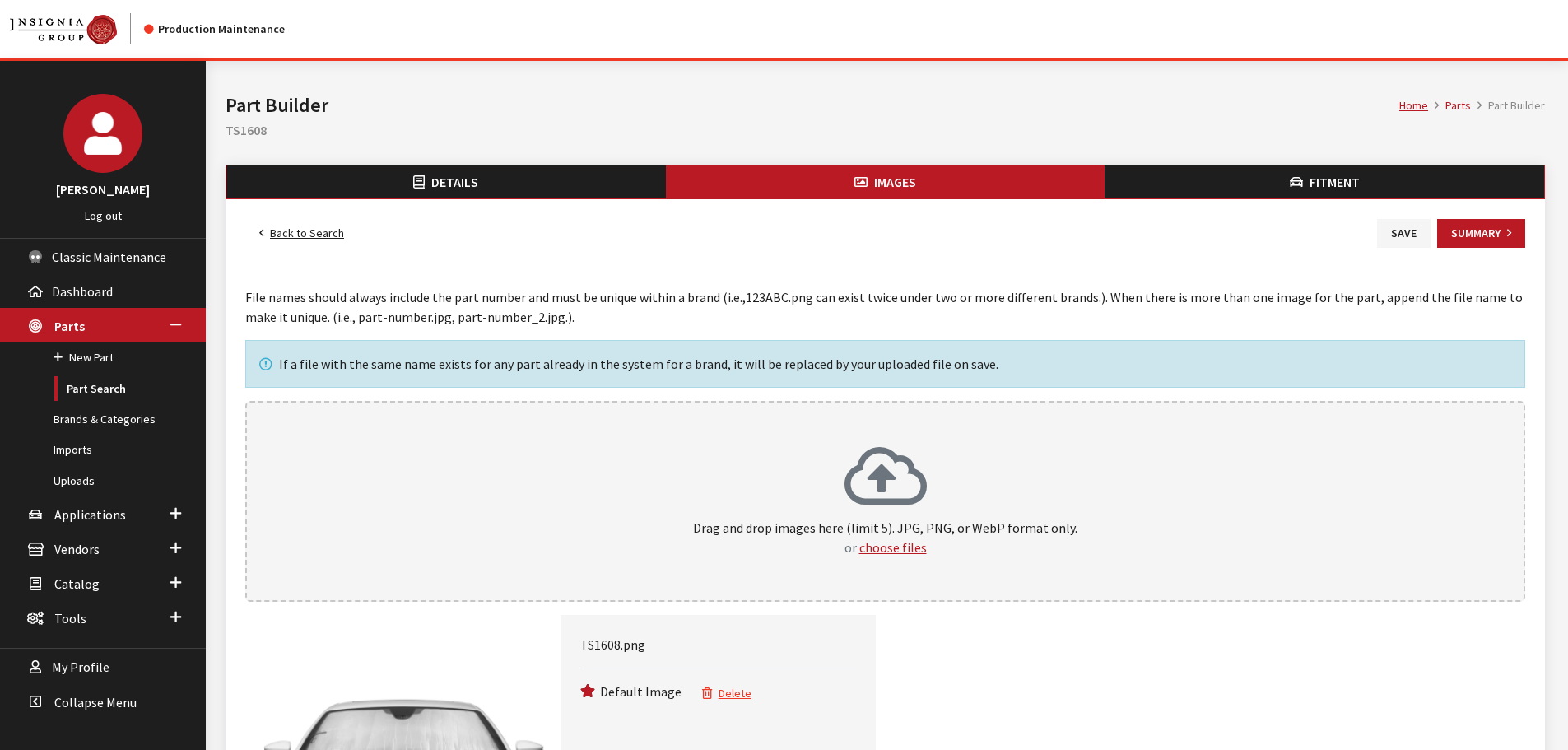
click at [321, 239] on link "Back to Search" at bounding box center [302, 234] width 113 height 29
click at [1390, 219] on button "Save" at bounding box center [1403, 234] width 53 height 29
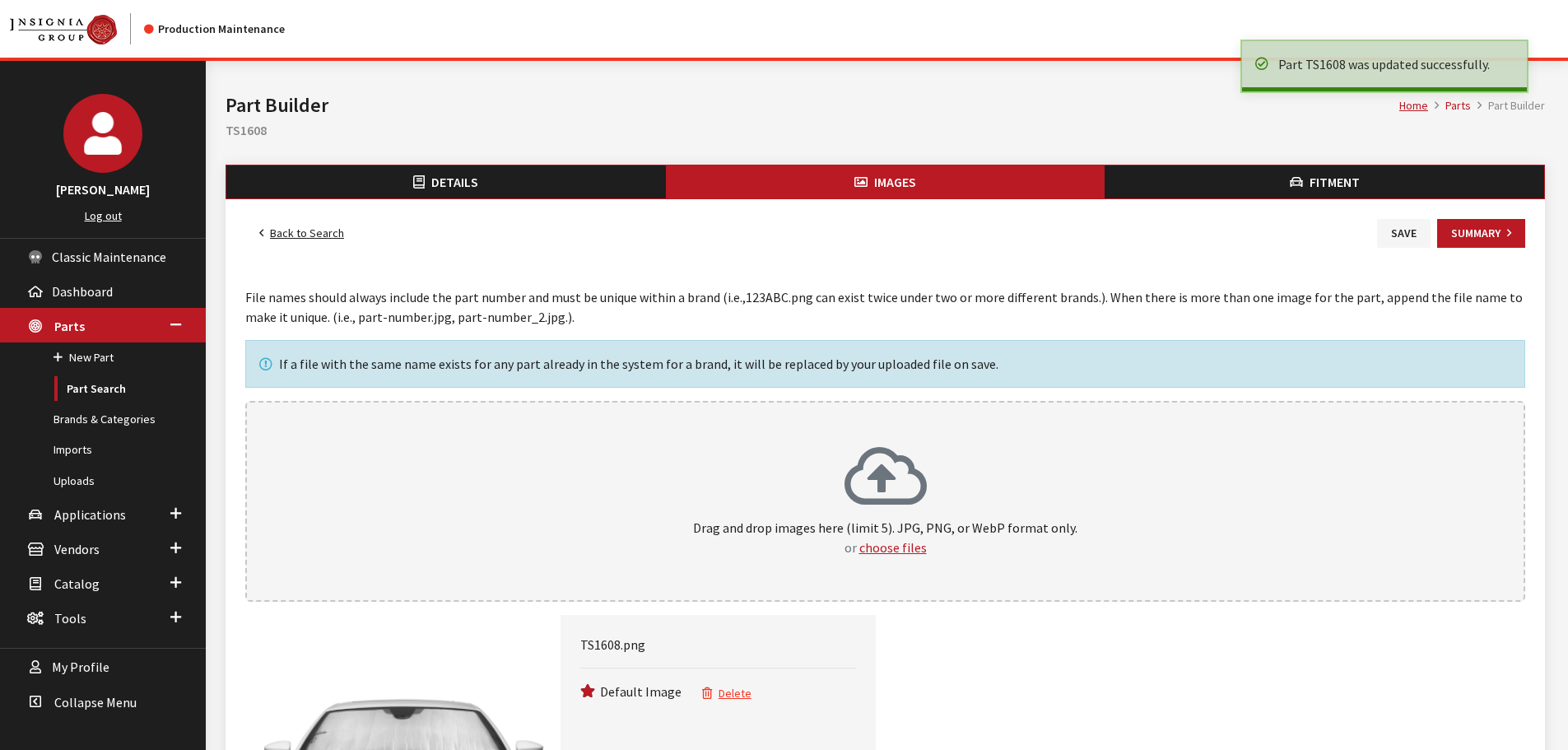
click at [284, 225] on link "Back to Search" at bounding box center [302, 234] width 113 height 29
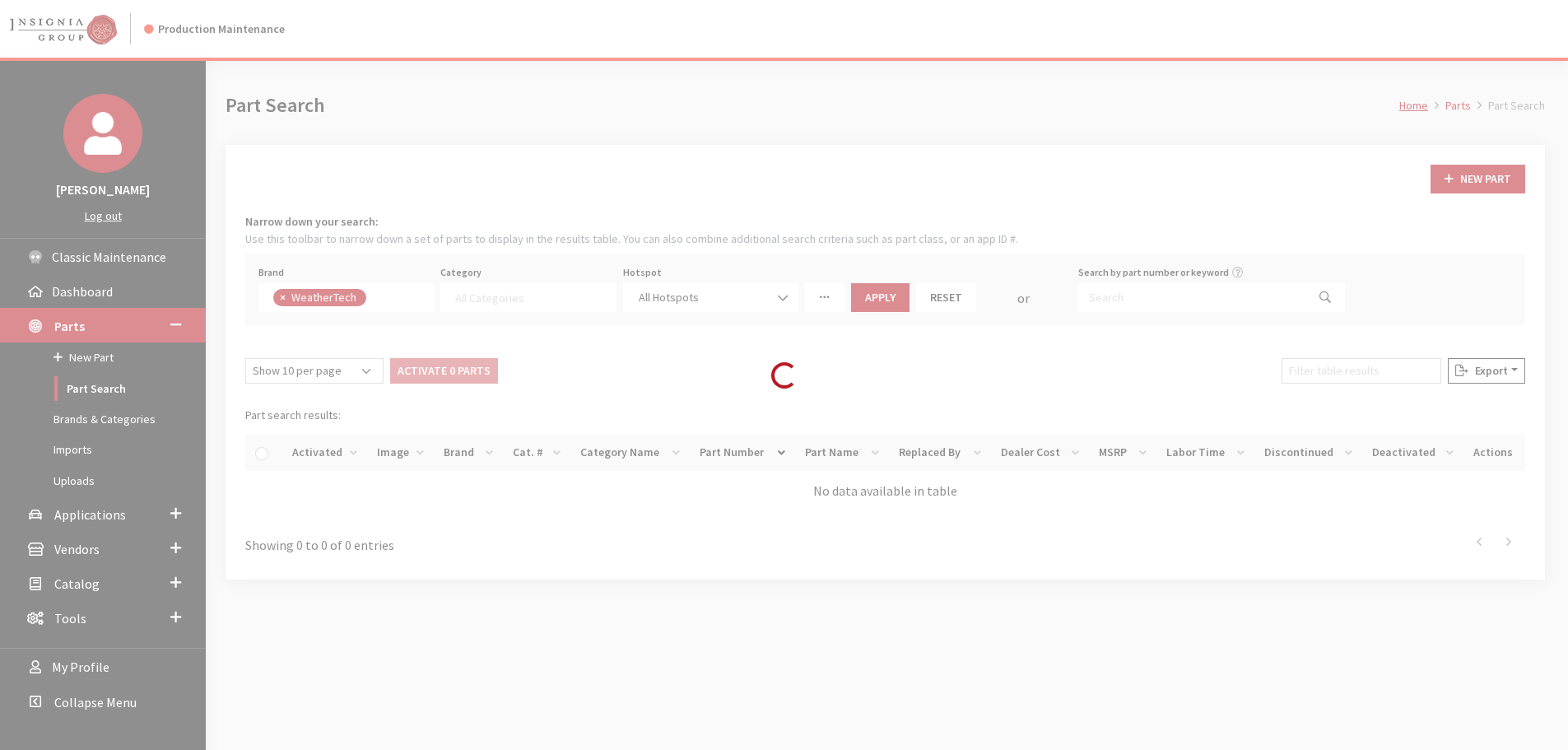
select select
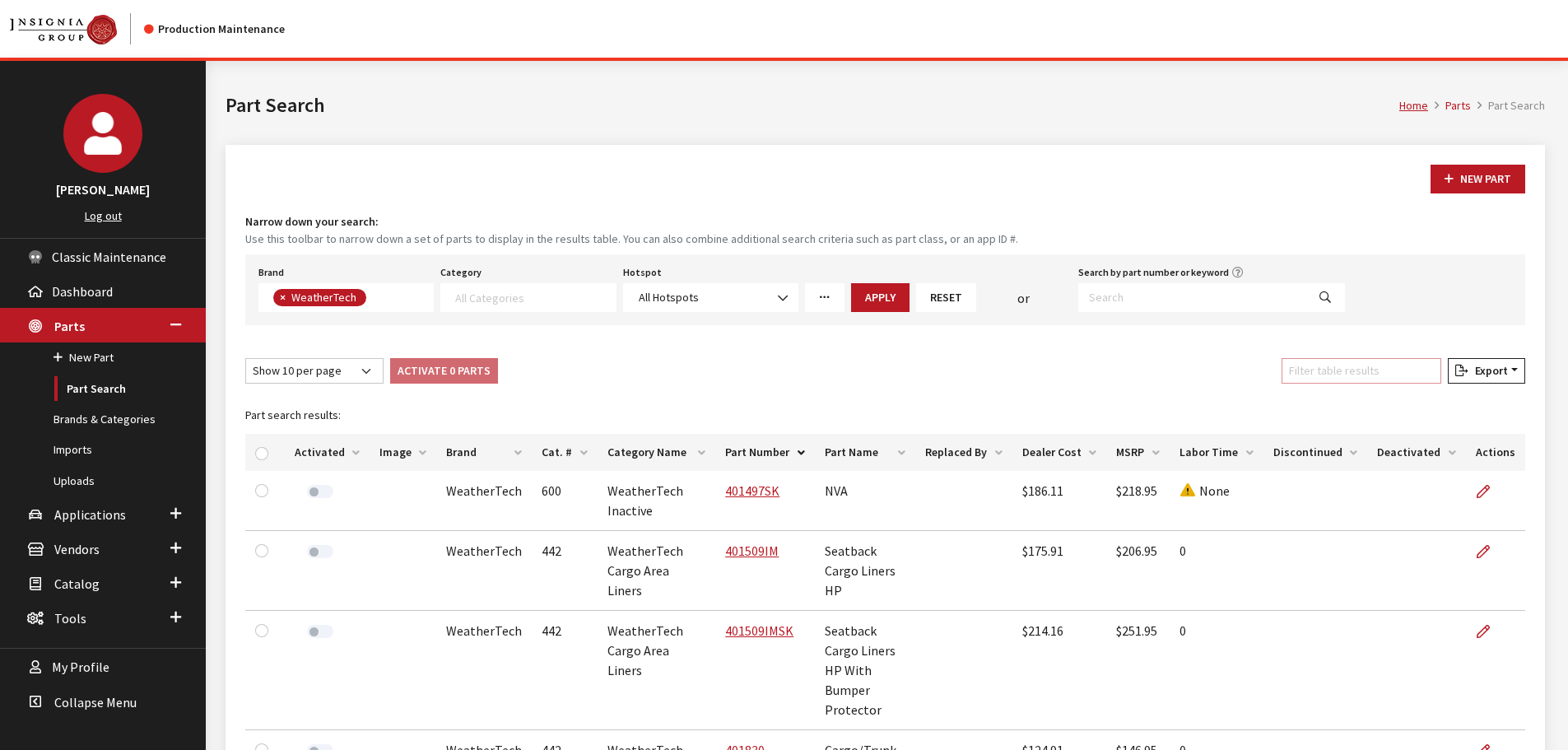
click at [1325, 372] on input "Filter table results" at bounding box center [1361, 371] width 160 height 25
paste input "TD1596K2"
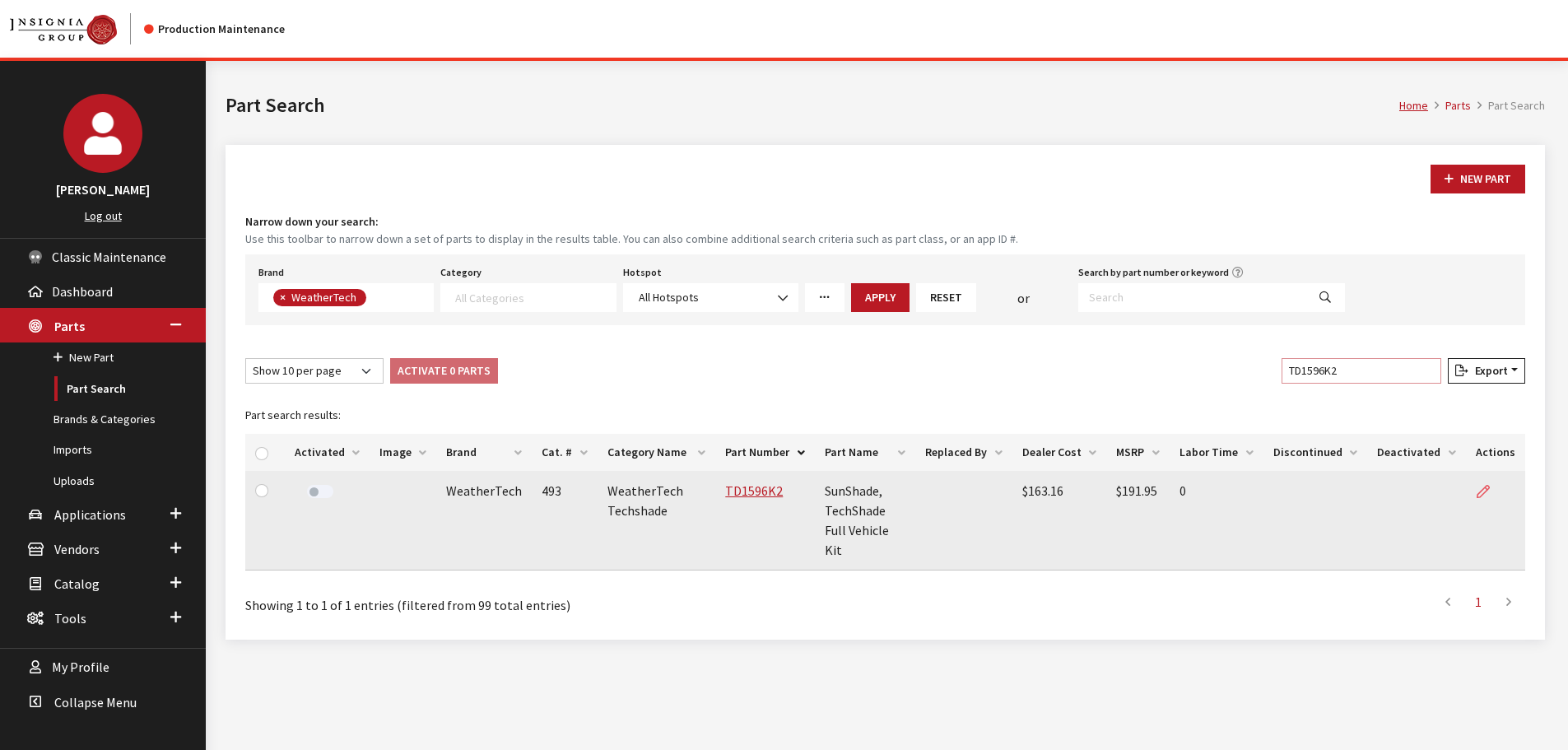
type input "TD1596K2"
click at [1478, 501] on link at bounding box center [1489, 491] width 28 height 41
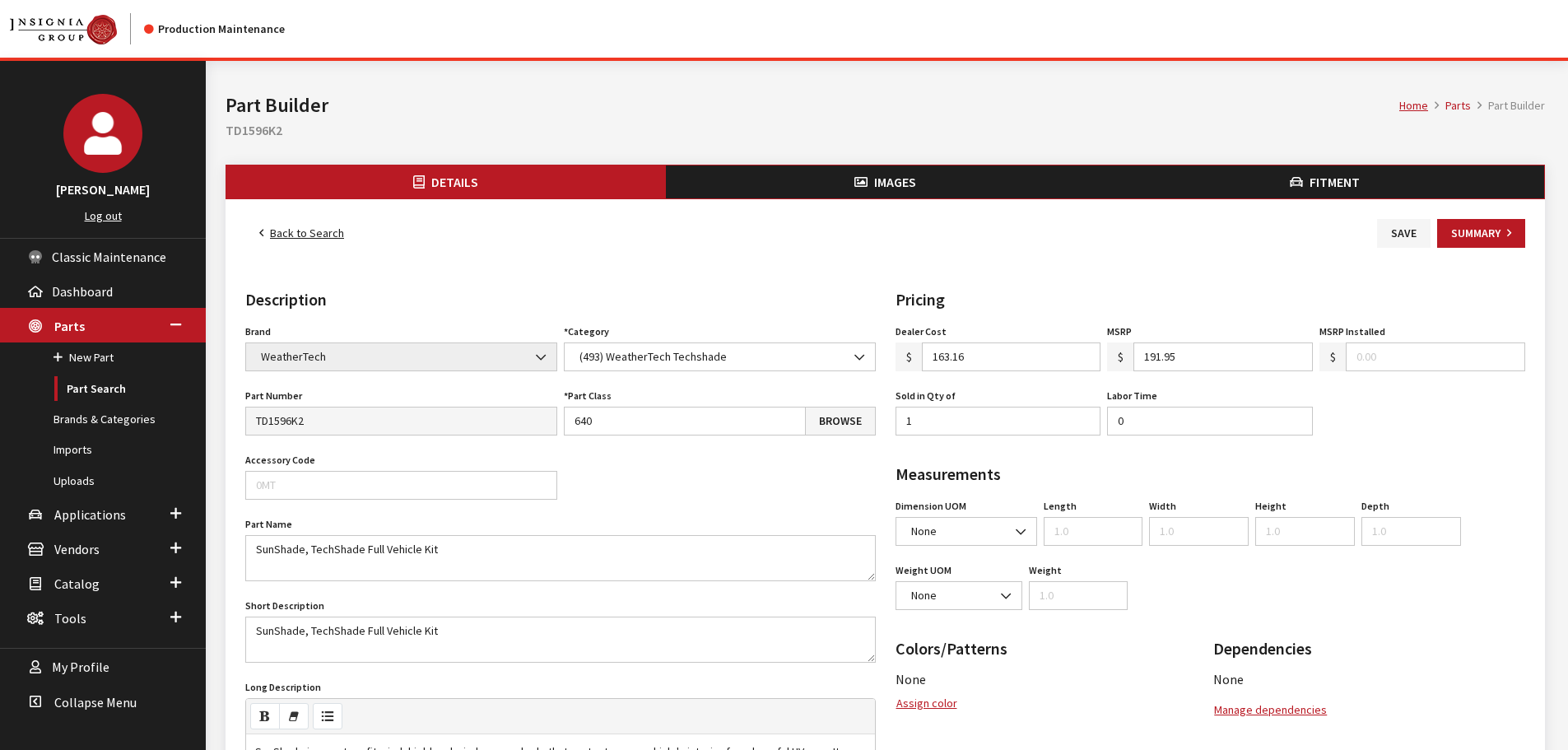
click at [907, 186] on span "Images" at bounding box center [895, 181] width 42 height 16
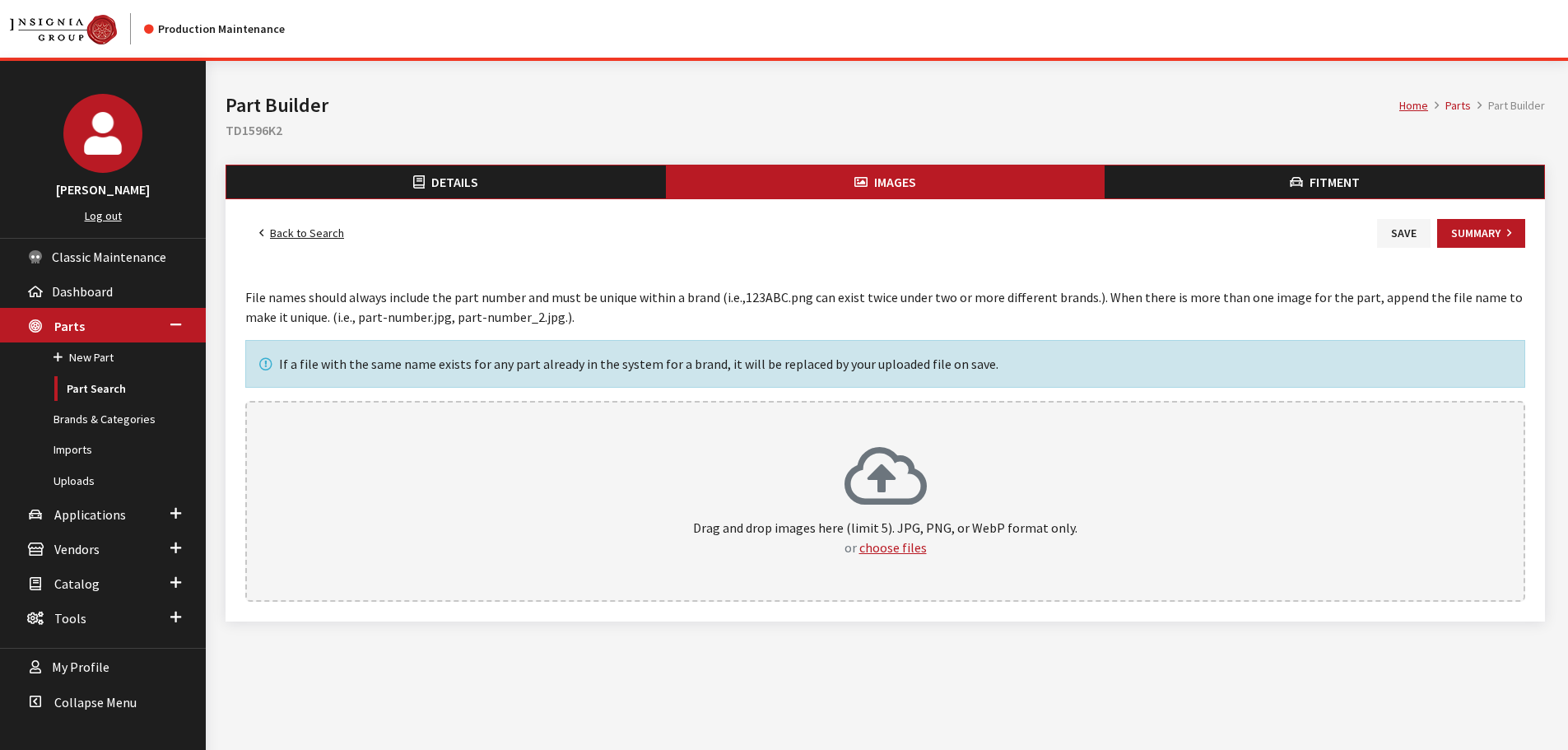
click at [969, 511] on div "Drag and drop images here (limit 5). JPG, PNG, or WebP format only. or choose f…" at bounding box center [885, 501] width 1244 height 112
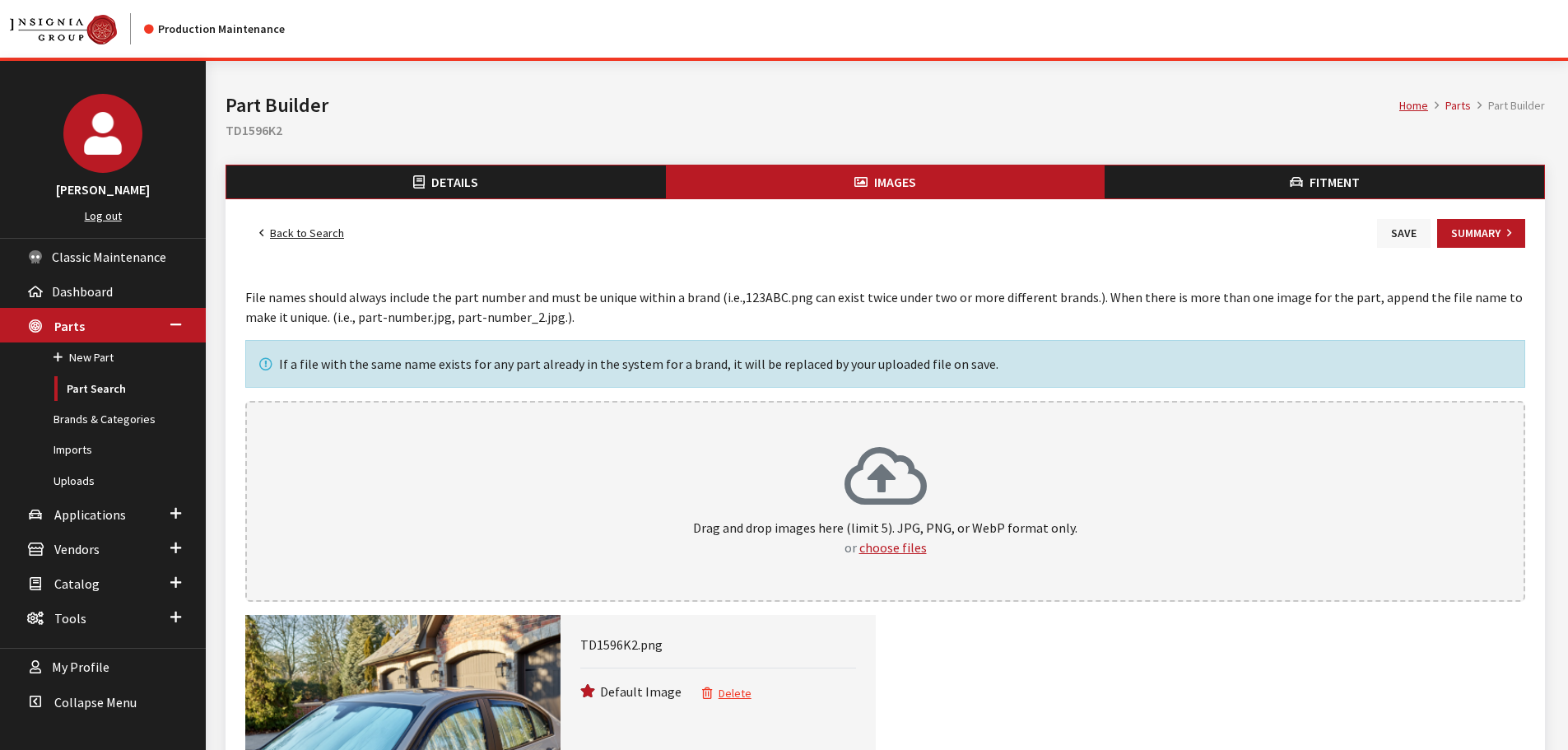
click at [1405, 242] on button "Save" at bounding box center [1403, 234] width 53 height 29
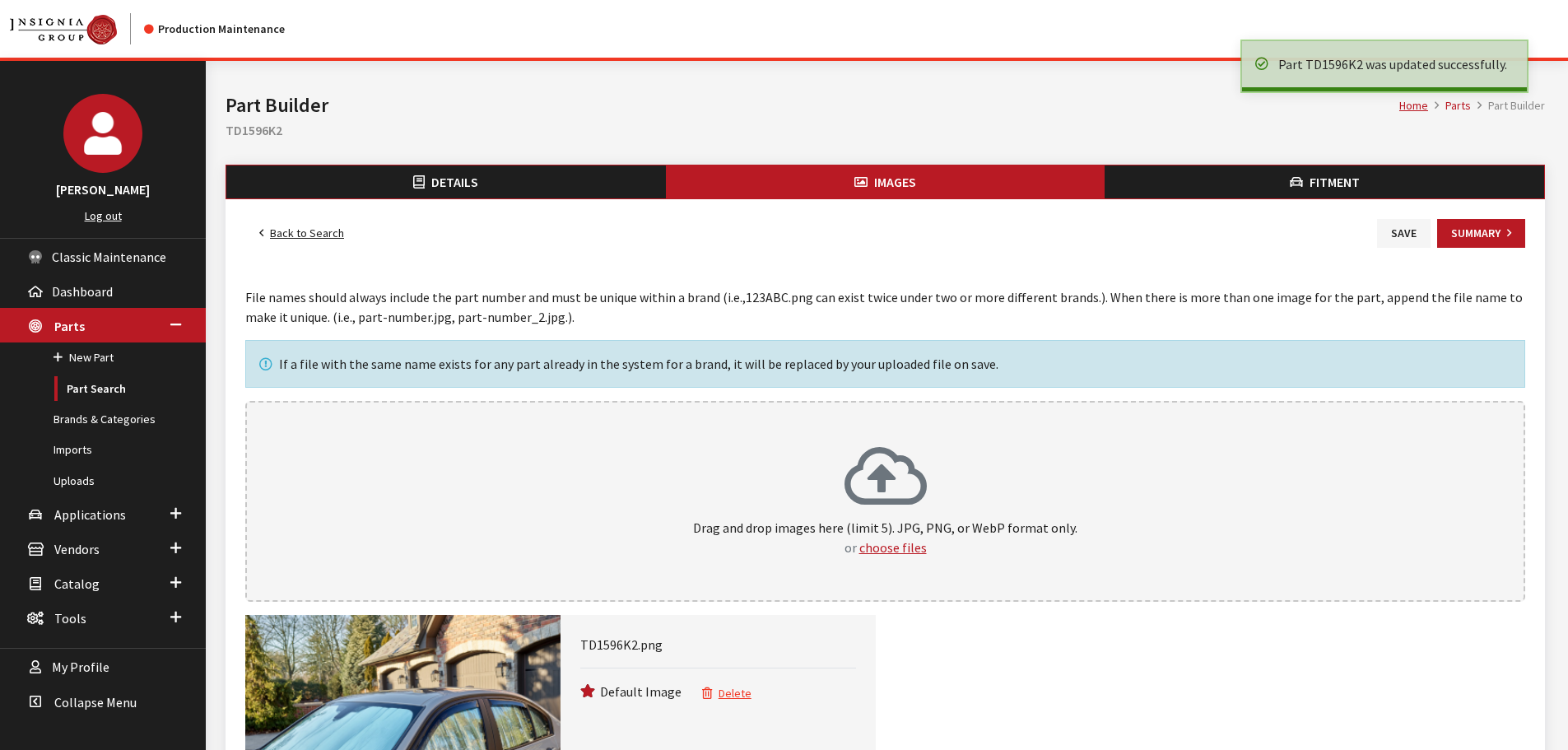
click at [298, 235] on link "Back to Search" at bounding box center [302, 234] width 113 height 29
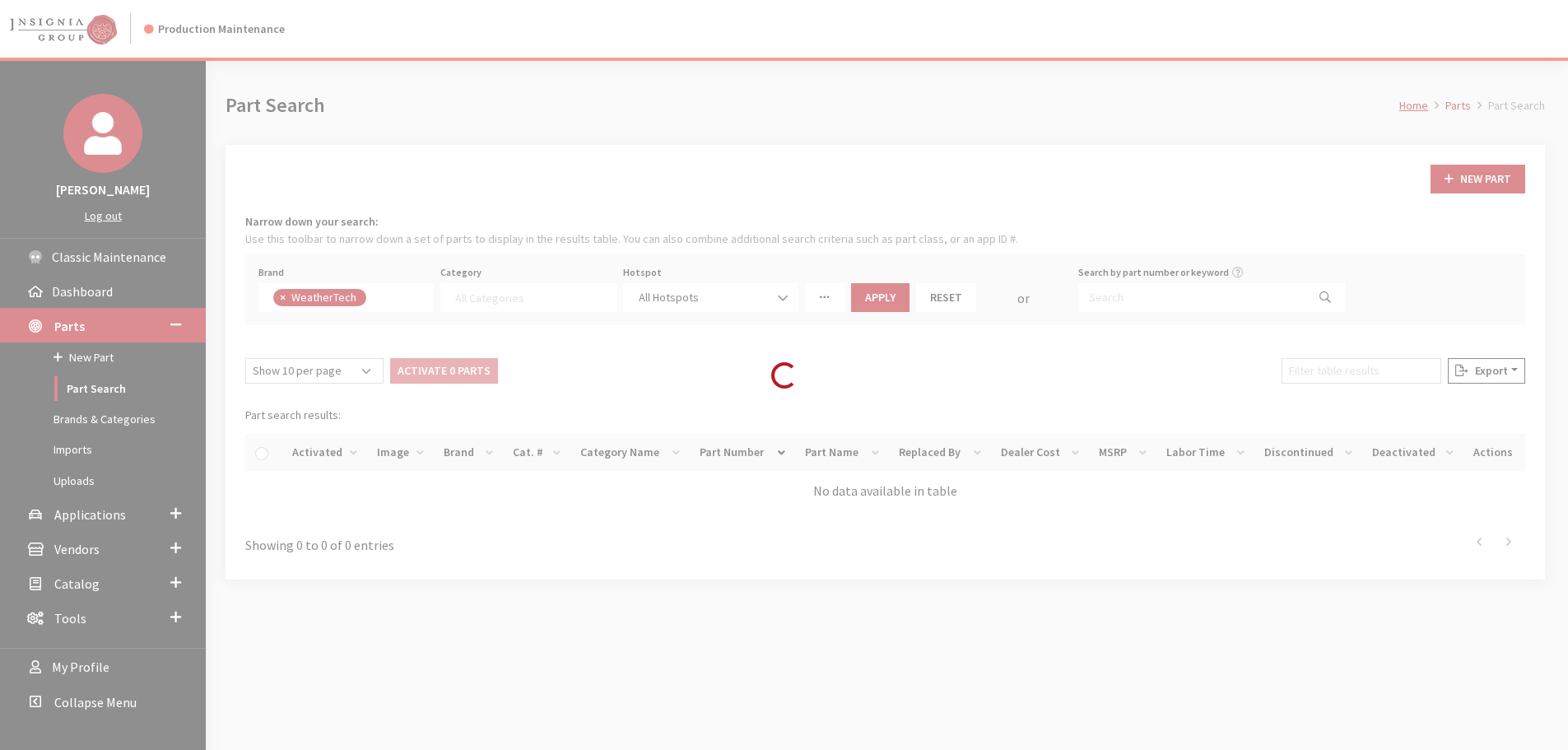
select select
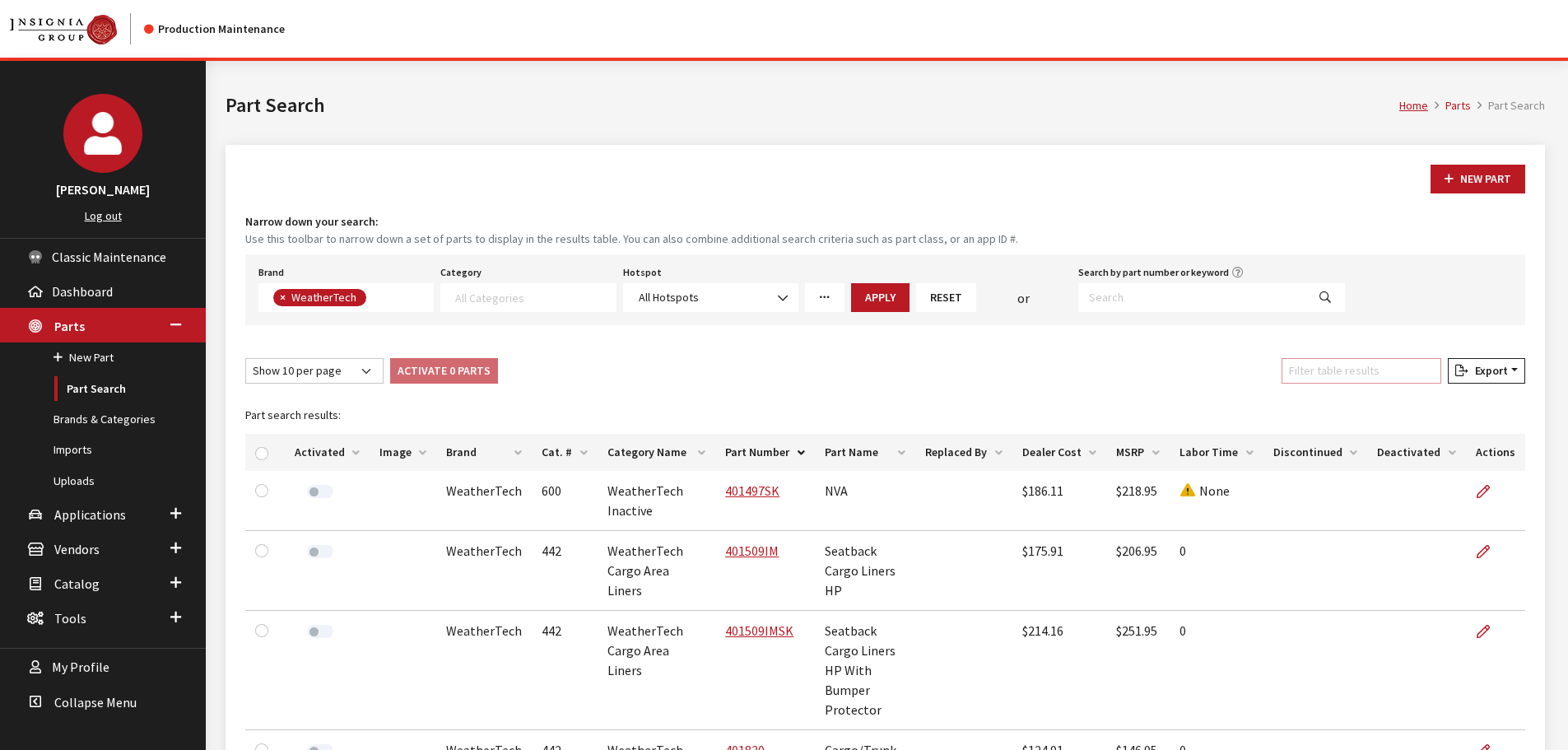
click at [1338, 361] on input "Filter table results" at bounding box center [1361, 371] width 160 height 25
paste input "TS1608K1"
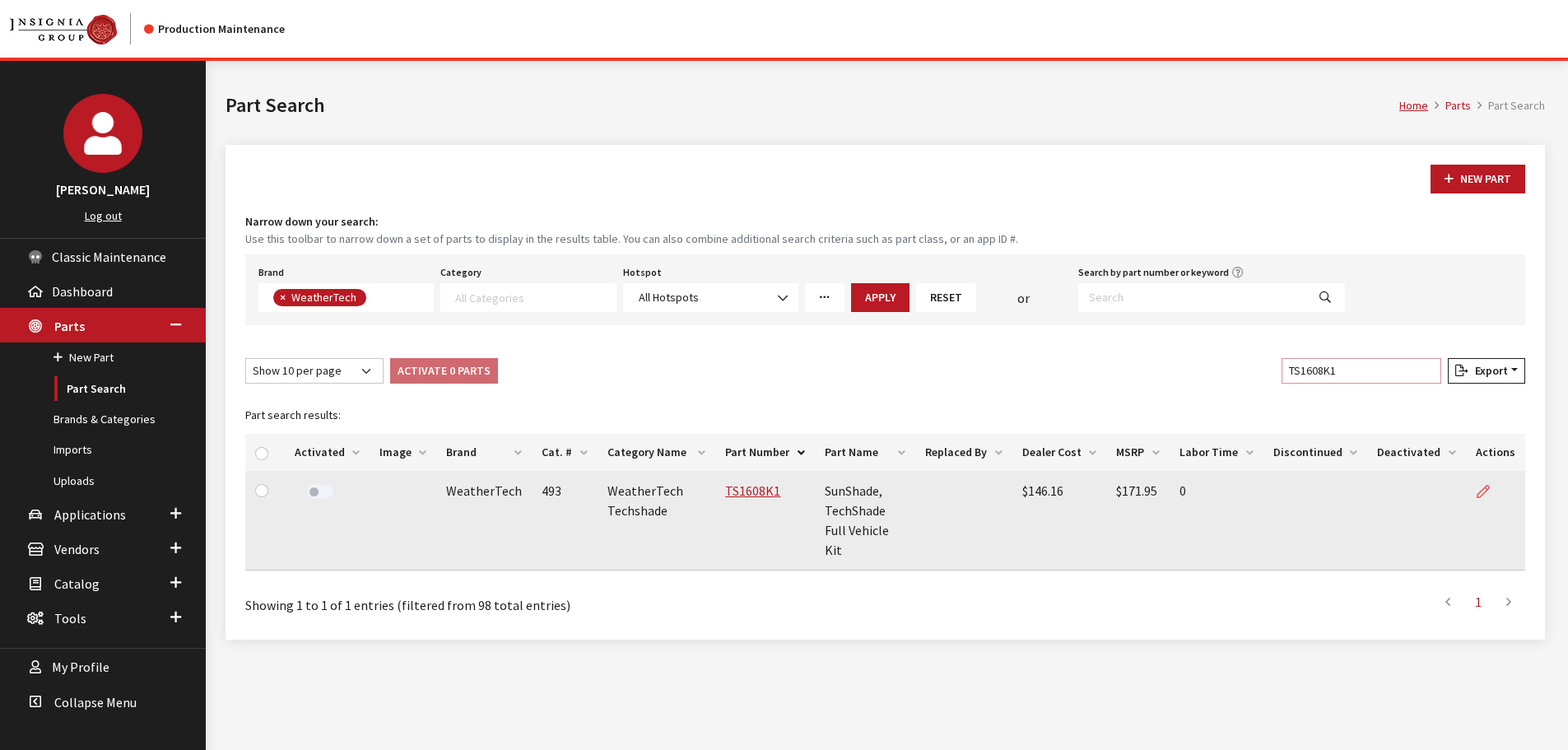
type input "TS1608K1"
click at [1481, 486] on icon at bounding box center [1484, 492] width 14 height 14
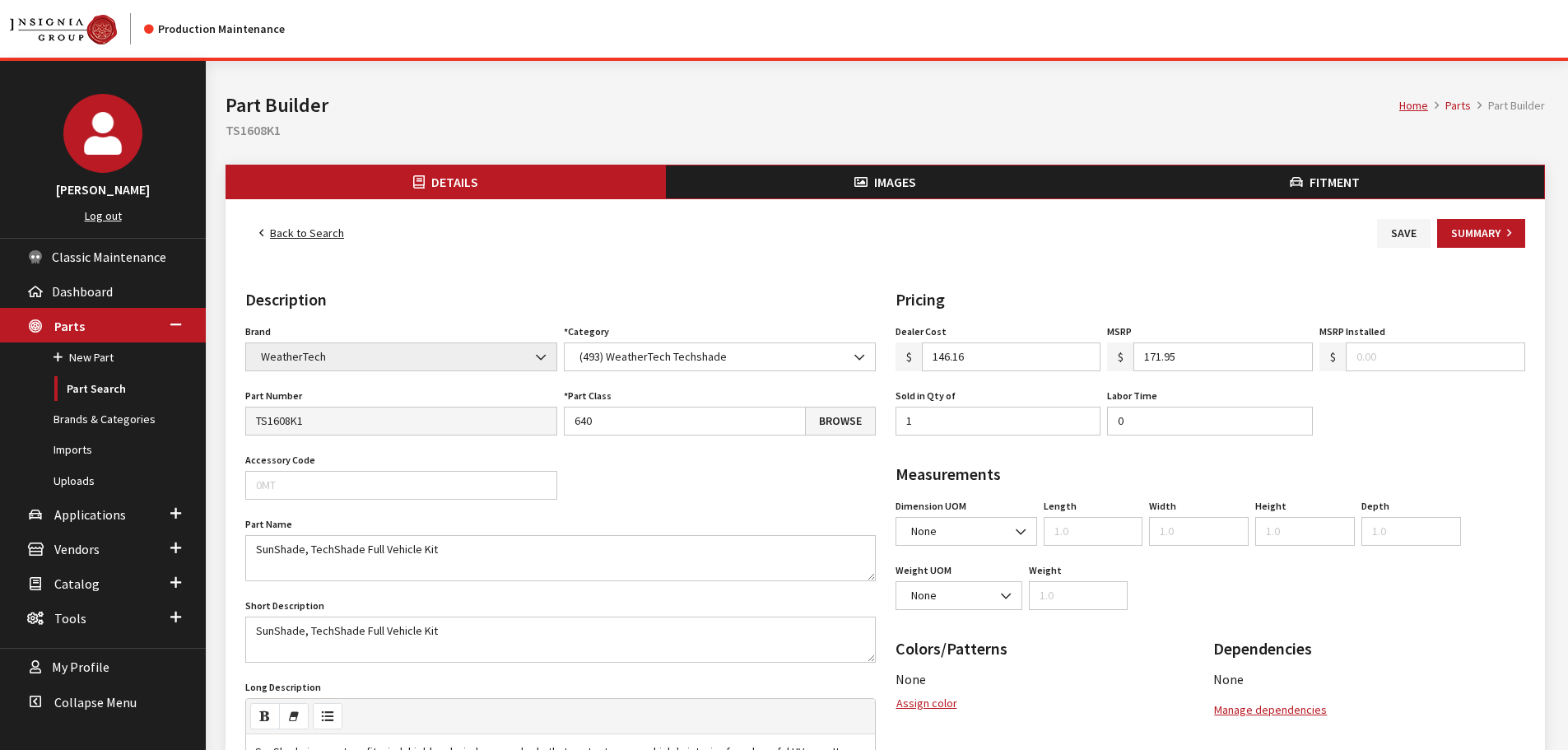
click at [923, 199] on div "Back to Search Save Summary Details Description Brand Acura Alfa Romeo Audi BMW…" at bounding box center [885, 705] width 1320 height 1014
click at [921, 191] on button "Images" at bounding box center [885, 181] width 440 height 33
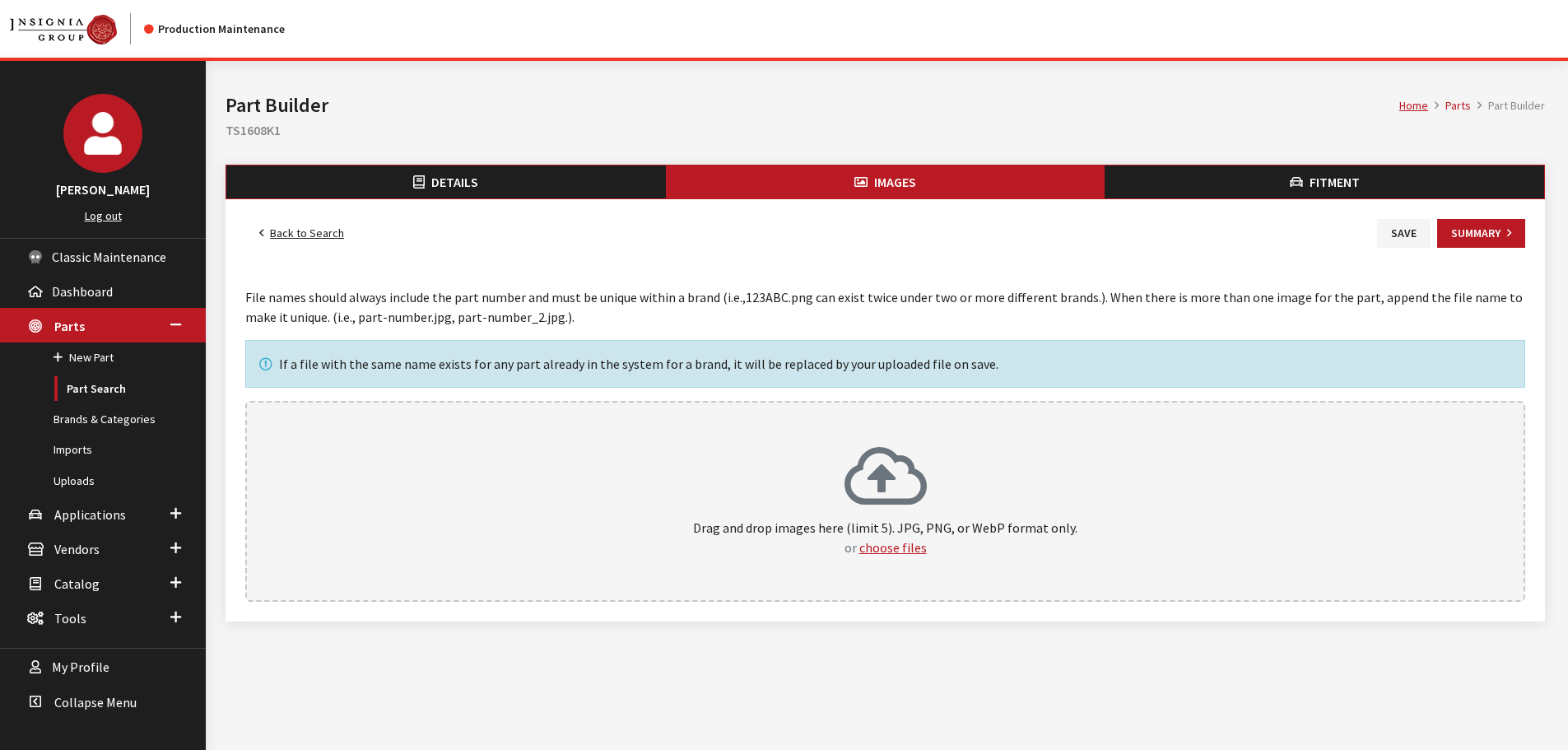
click at [964, 507] on div "Drag and drop images here (limit 5). JPG, PNG, or WebP format only. or choose f…" at bounding box center [885, 501] width 1244 height 112
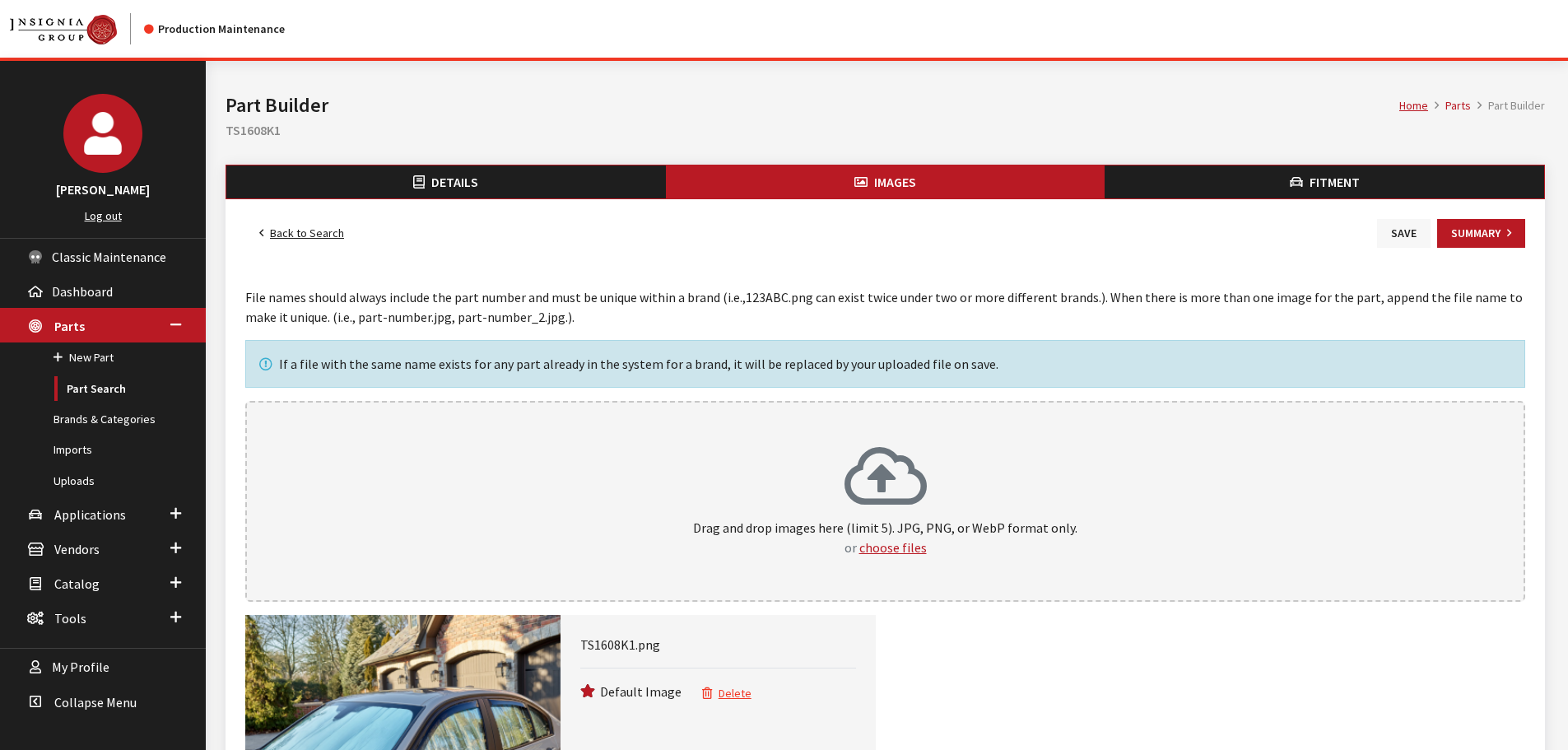
click at [1407, 236] on button "Save" at bounding box center [1403, 234] width 53 height 29
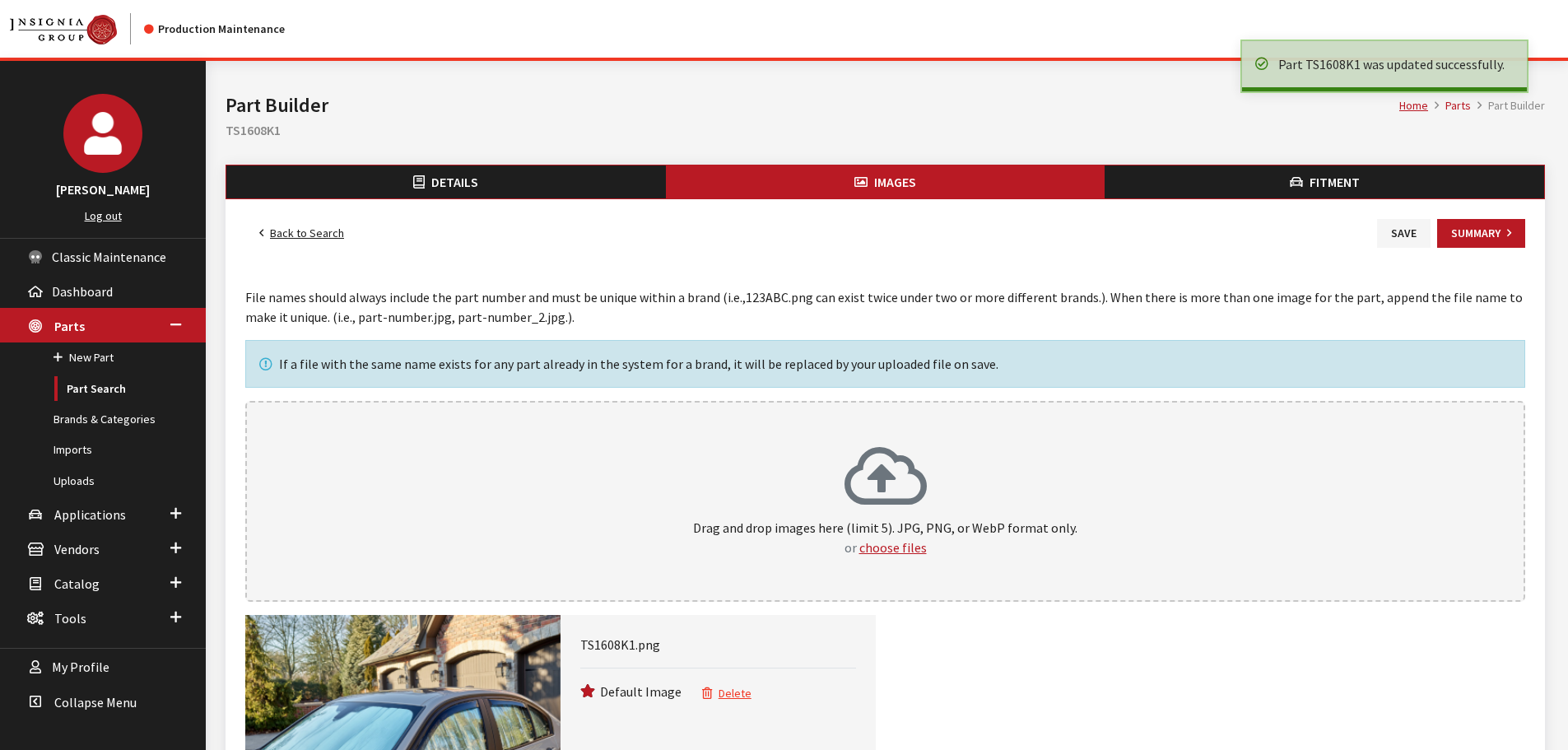
click at [306, 225] on link "Back to Search" at bounding box center [302, 234] width 113 height 29
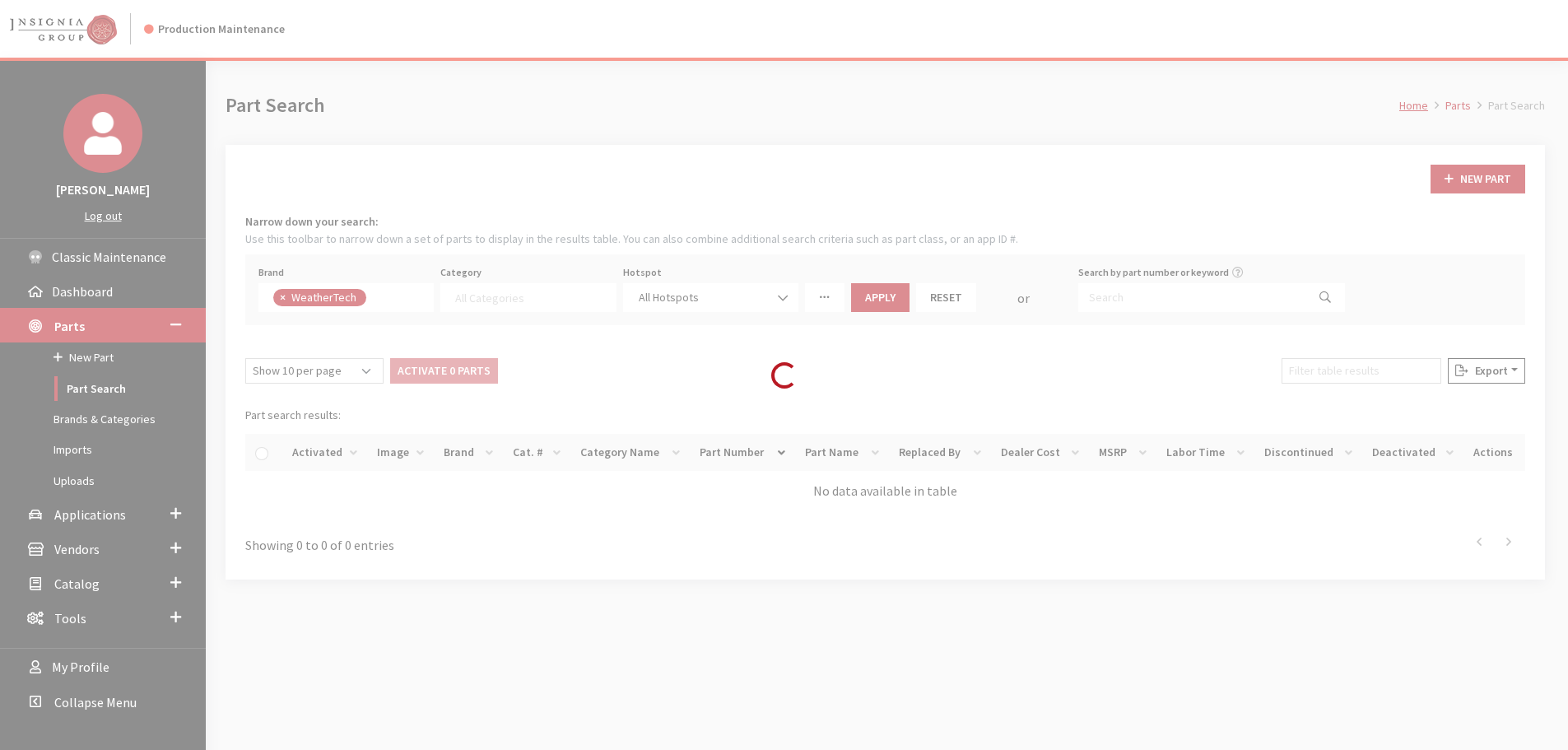
select select
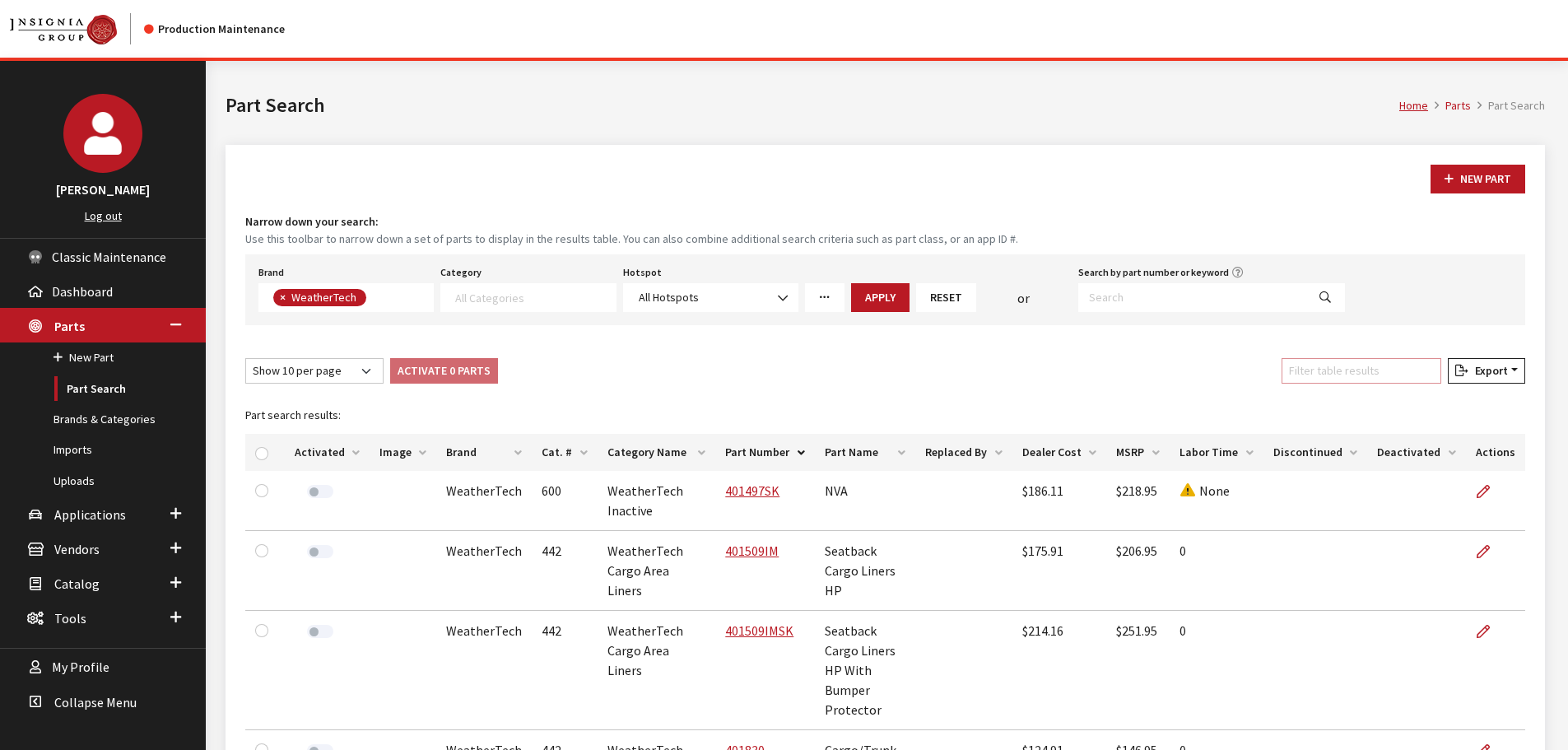
click at [1365, 381] on input "Filter table results" at bounding box center [1361, 371] width 160 height 25
paste input "TS1585K1"
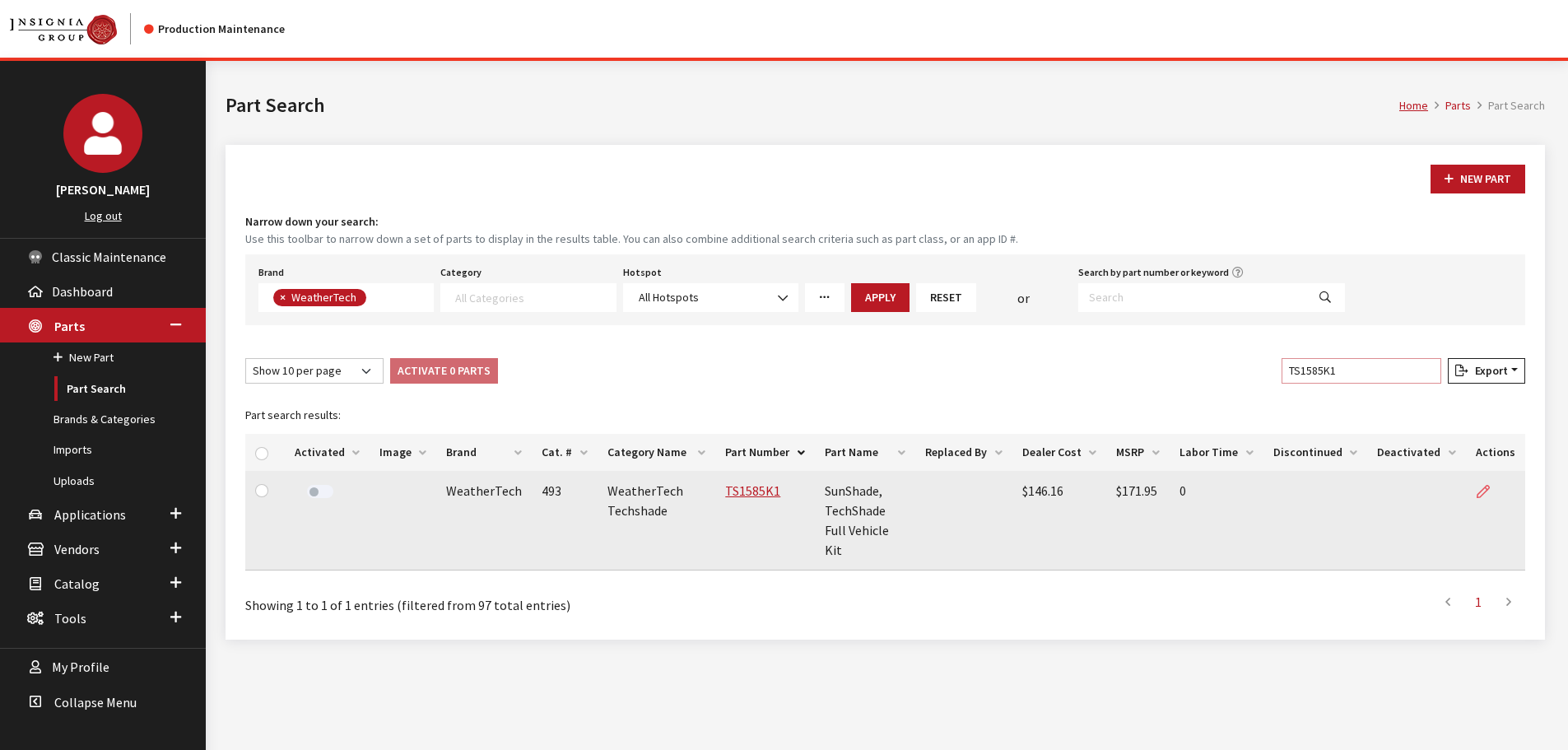
type input "TS1585K1"
click at [1484, 489] on icon at bounding box center [1484, 492] width 14 height 14
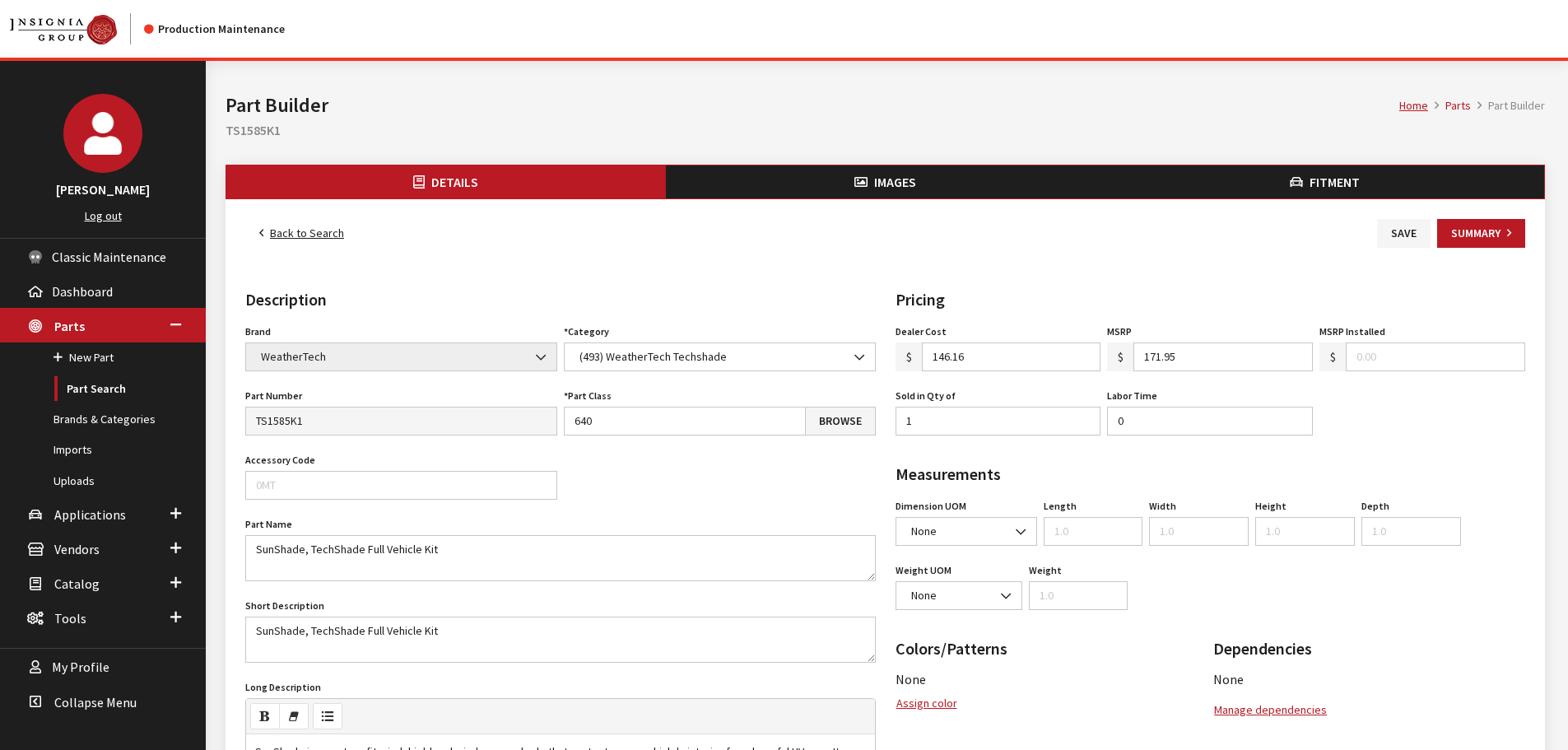
click at [798, 186] on button "Images" at bounding box center [885, 181] width 440 height 33
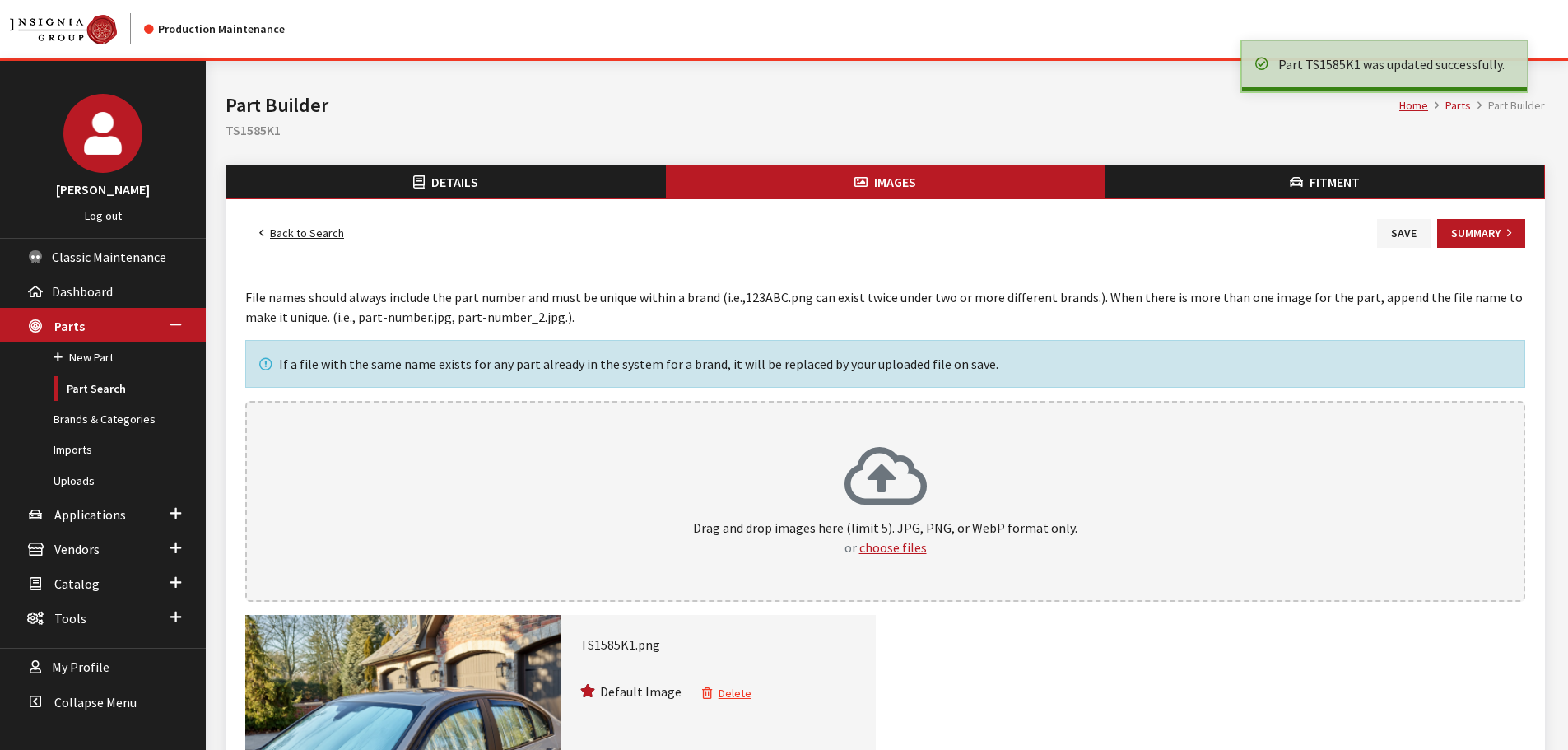
click at [302, 229] on link "Back to Search" at bounding box center [302, 234] width 113 height 29
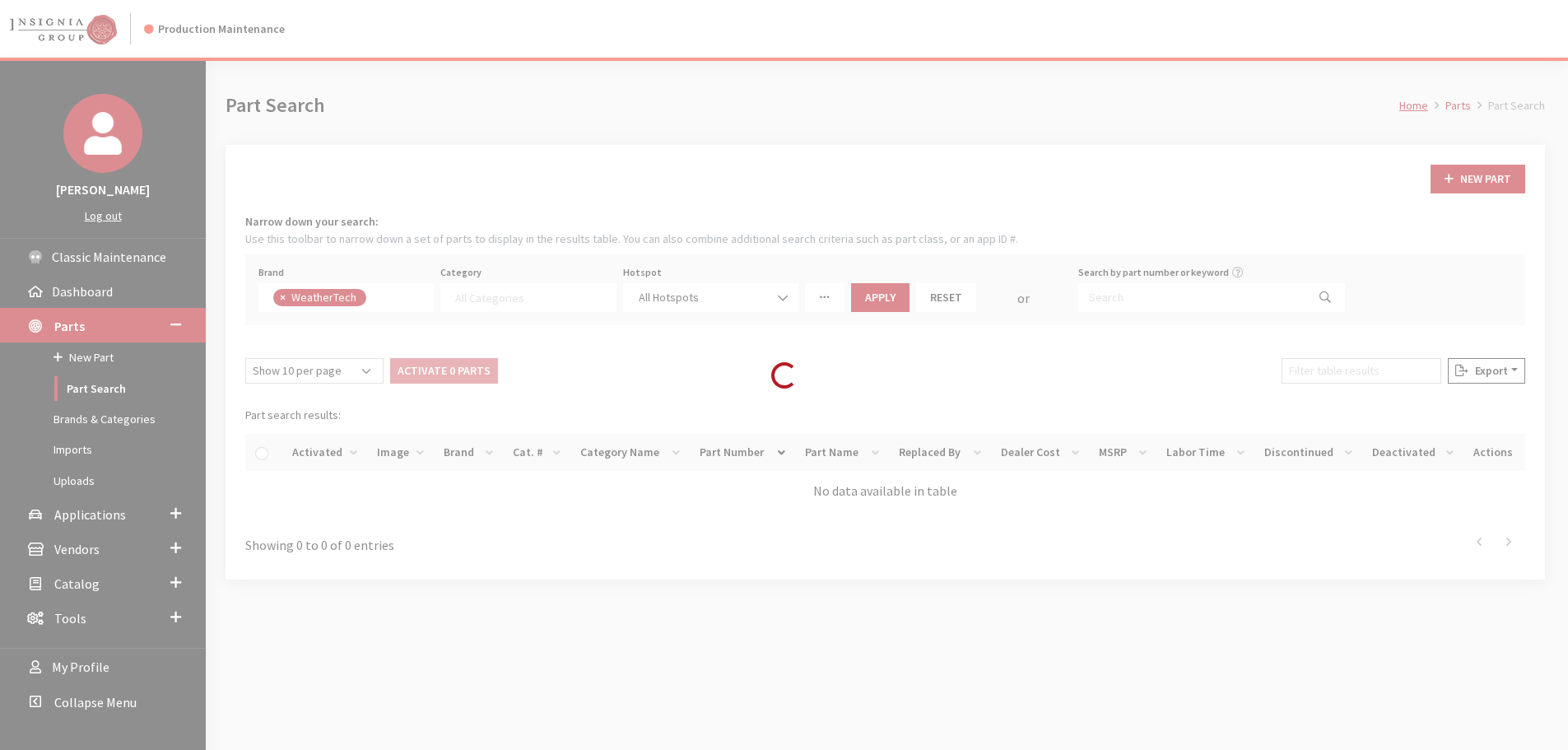
select select
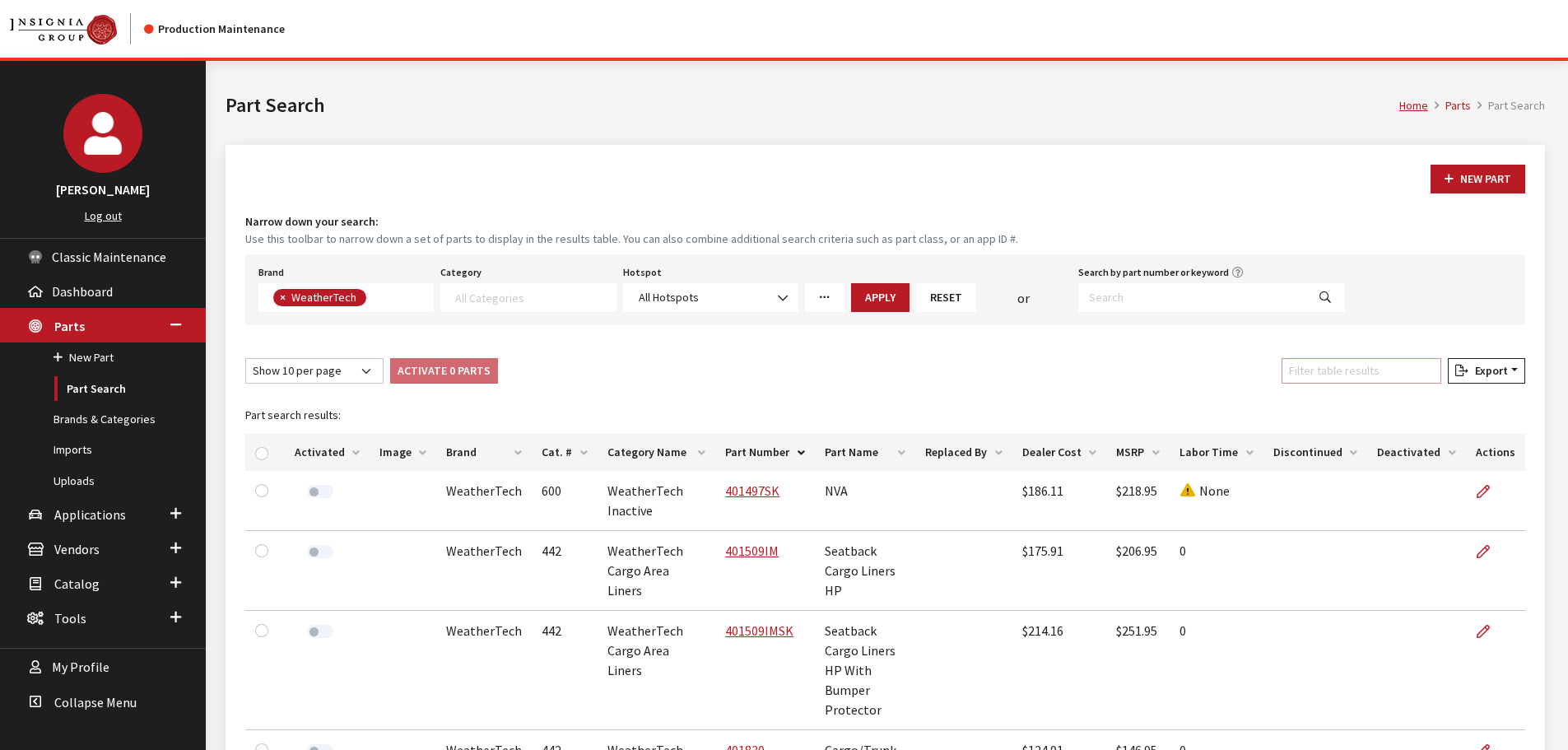
click at [1380, 371] on input "Filter table results" at bounding box center [1361, 371] width 160 height 25
paste input "TS1598K1"
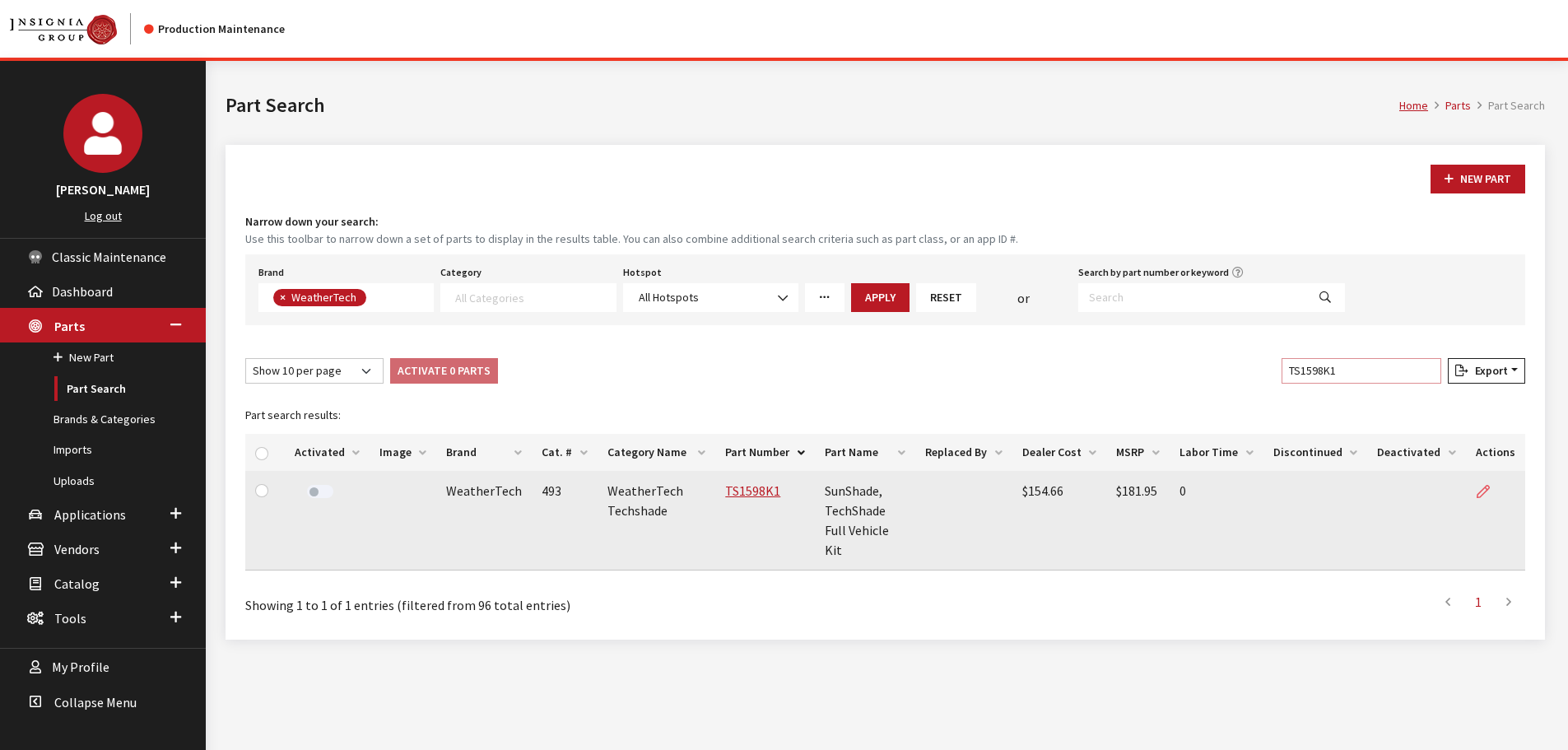
type input "TS1598K1"
click at [1485, 496] on icon at bounding box center [1484, 492] width 14 height 14
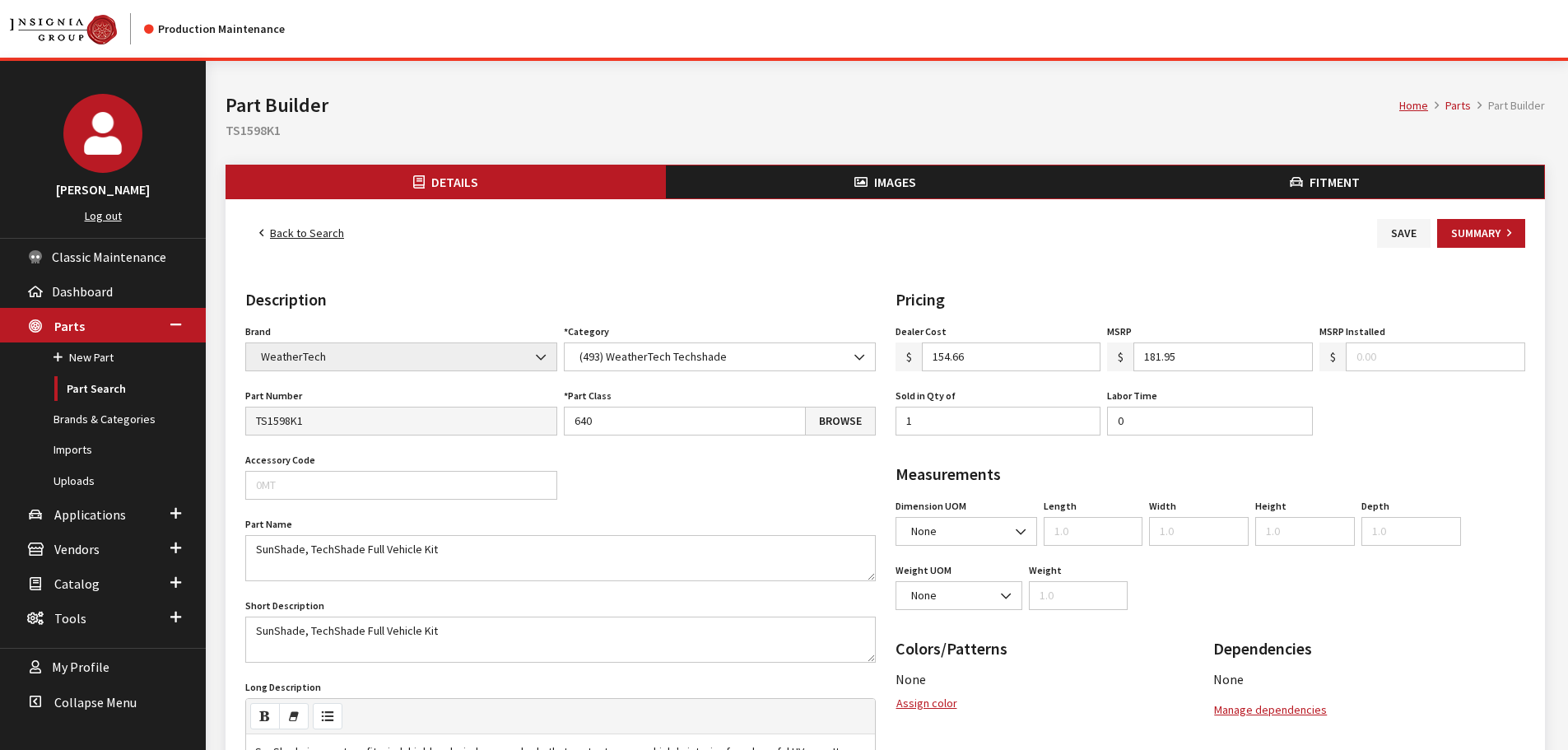
click at [892, 171] on button "Images" at bounding box center [885, 181] width 440 height 33
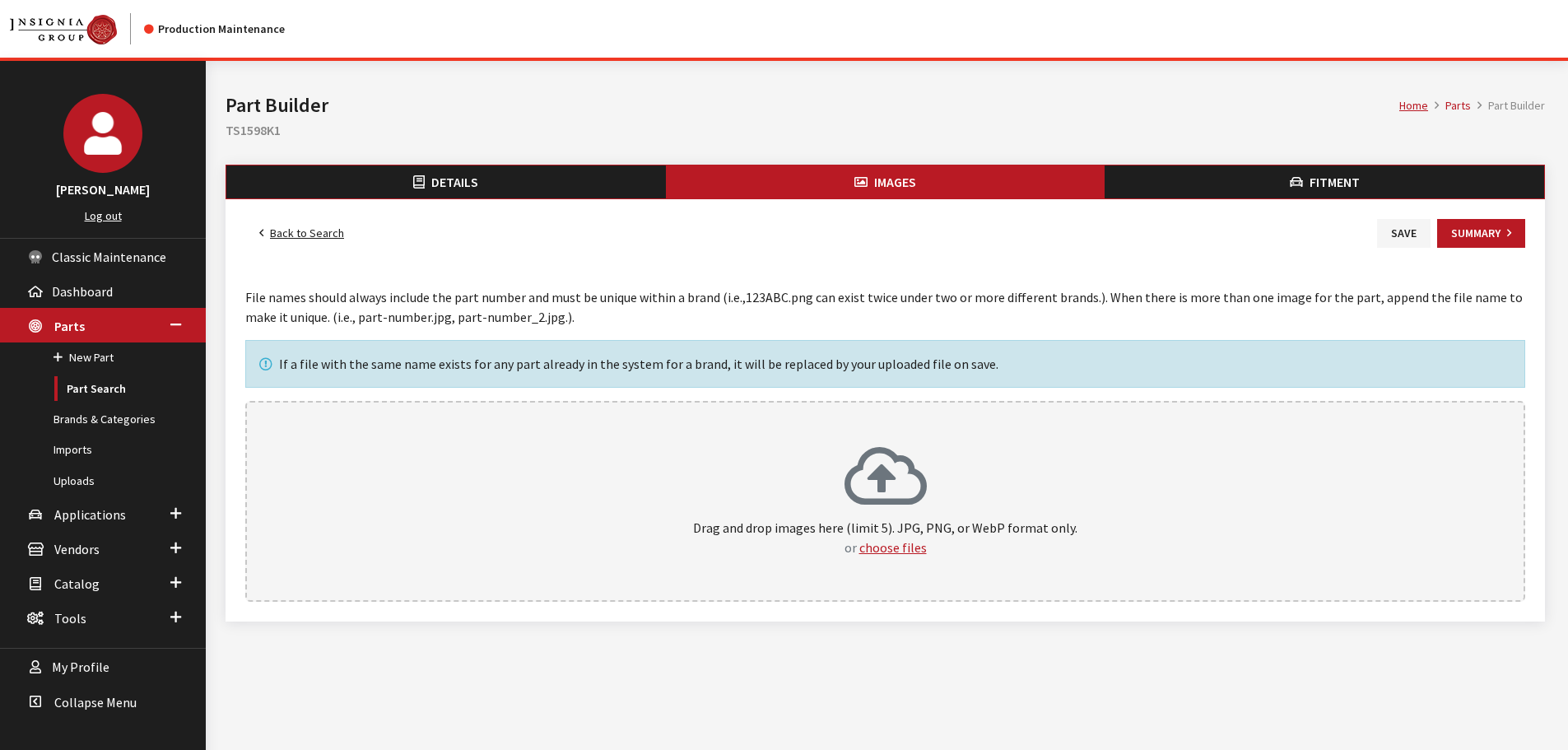
click at [941, 536] on p "Drag and drop images here (limit 5). JPG, PNG, or WebP format only. or choose f…" at bounding box center [885, 538] width 1244 height 40
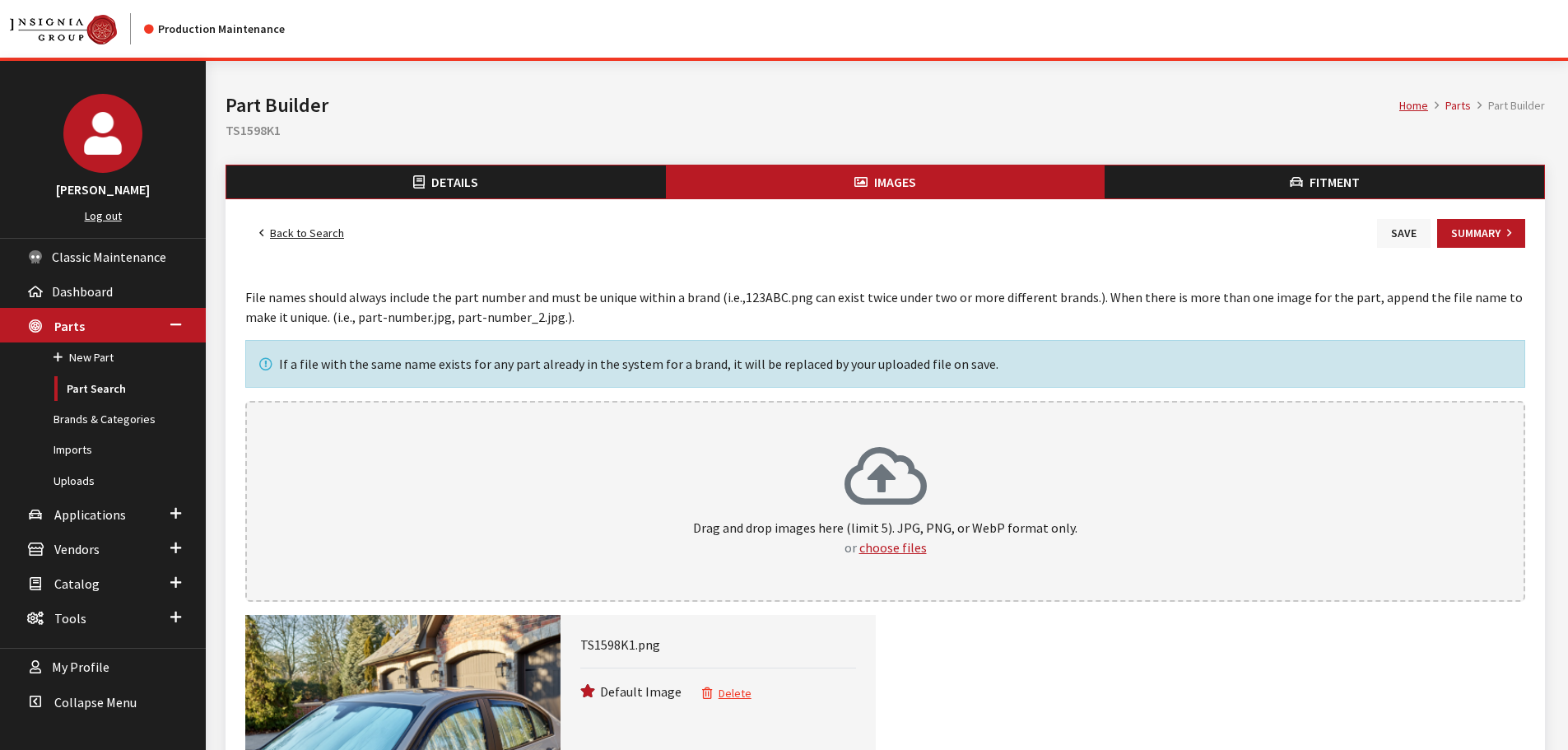
click at [1399, 236] on button "Save" at bounding box center [1403, 234] width 53 height 29
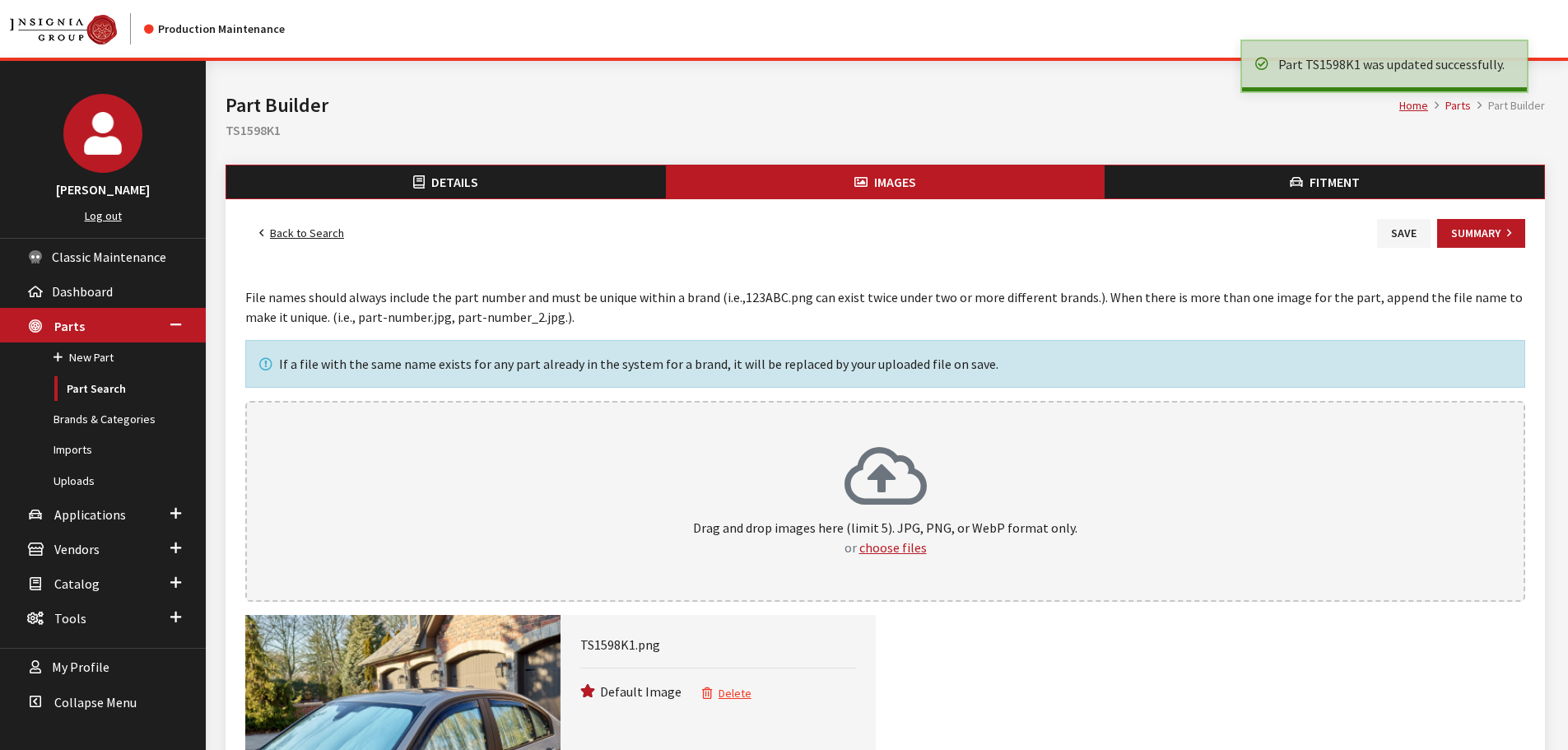
click at [339, 238] on link "Back to Search" at bounding box center [302, 234] width 113 height 29
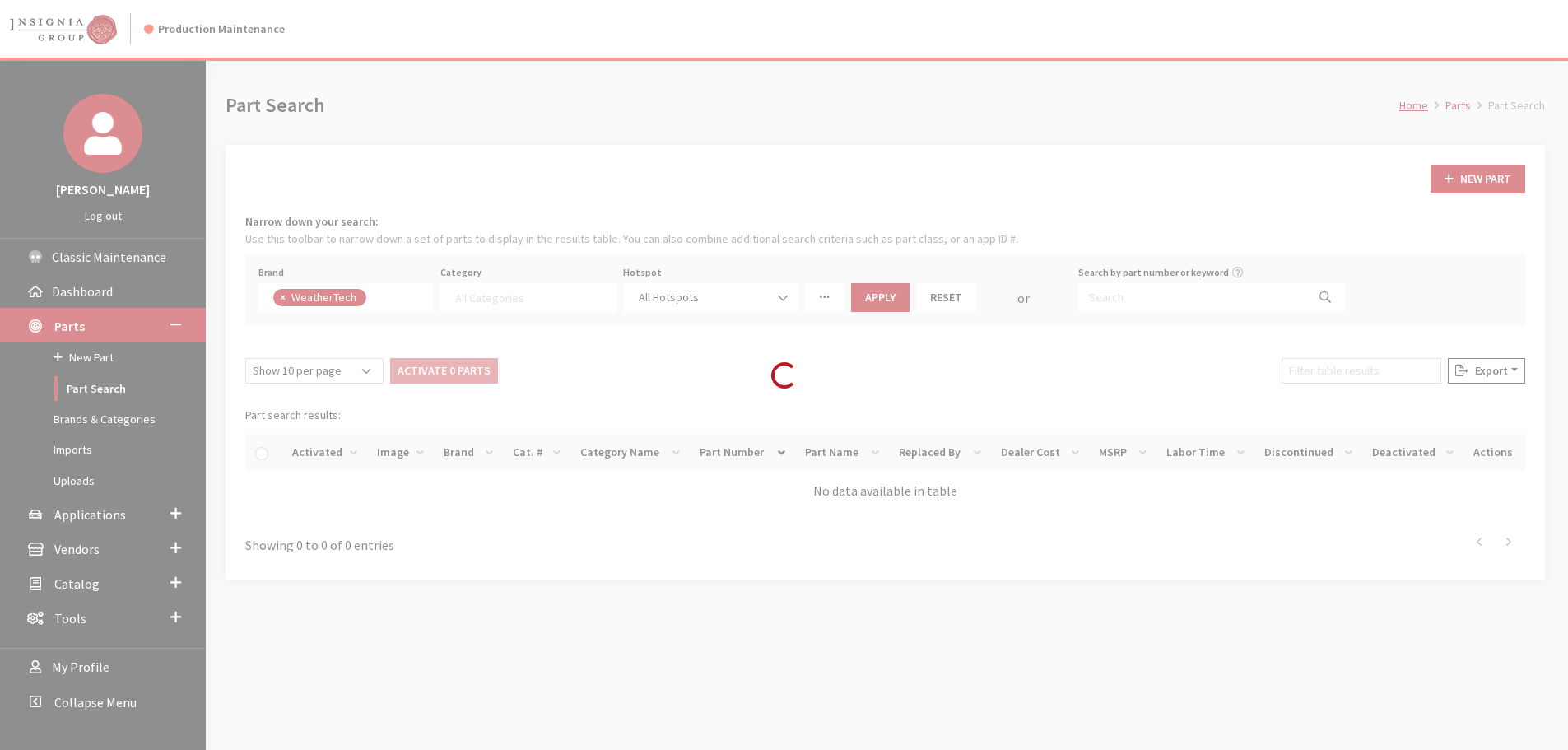
select select
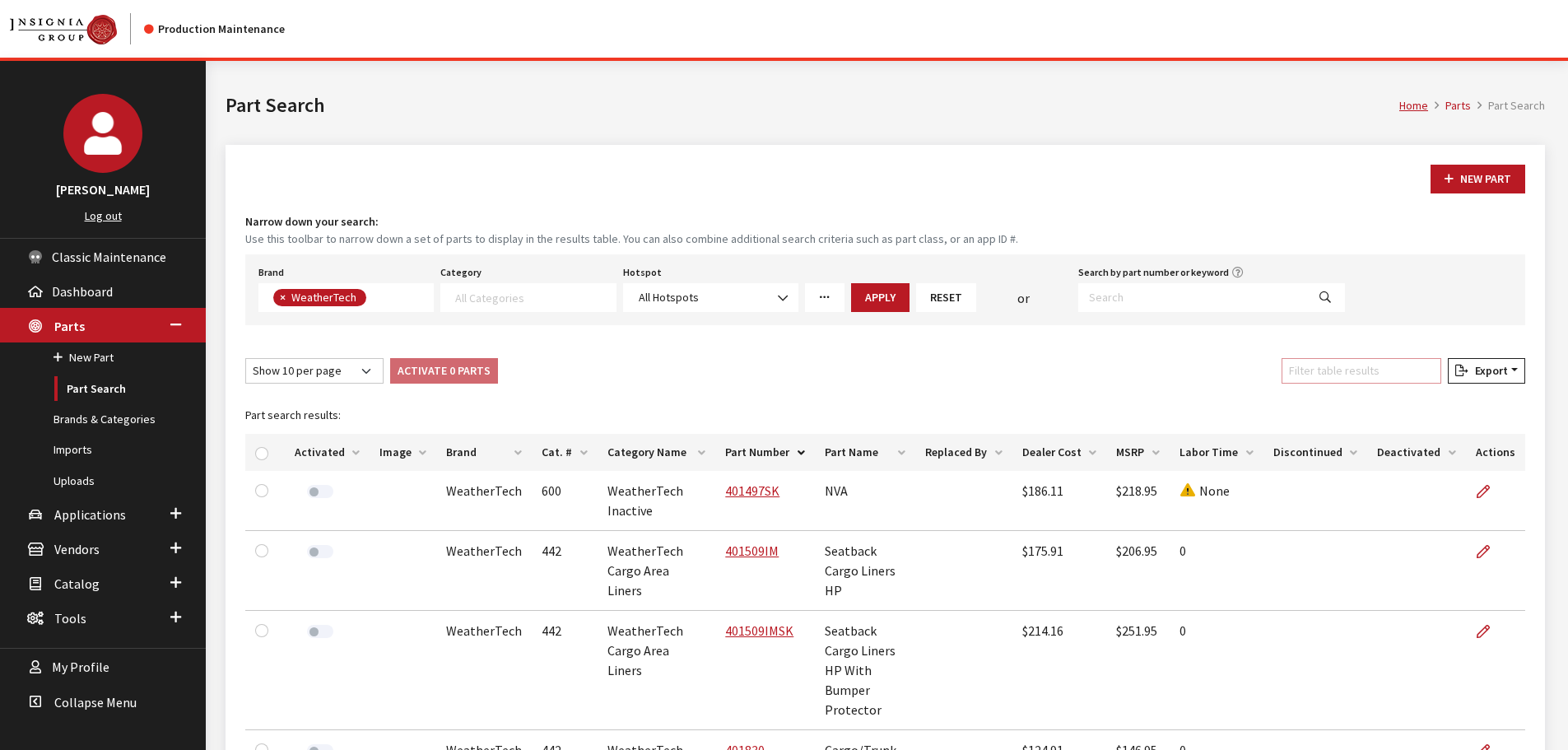
click at [1350, 366] on input "Filter table results" at bounding box center [1361, 371] width 160 height 25
paste input "TS1601K1"
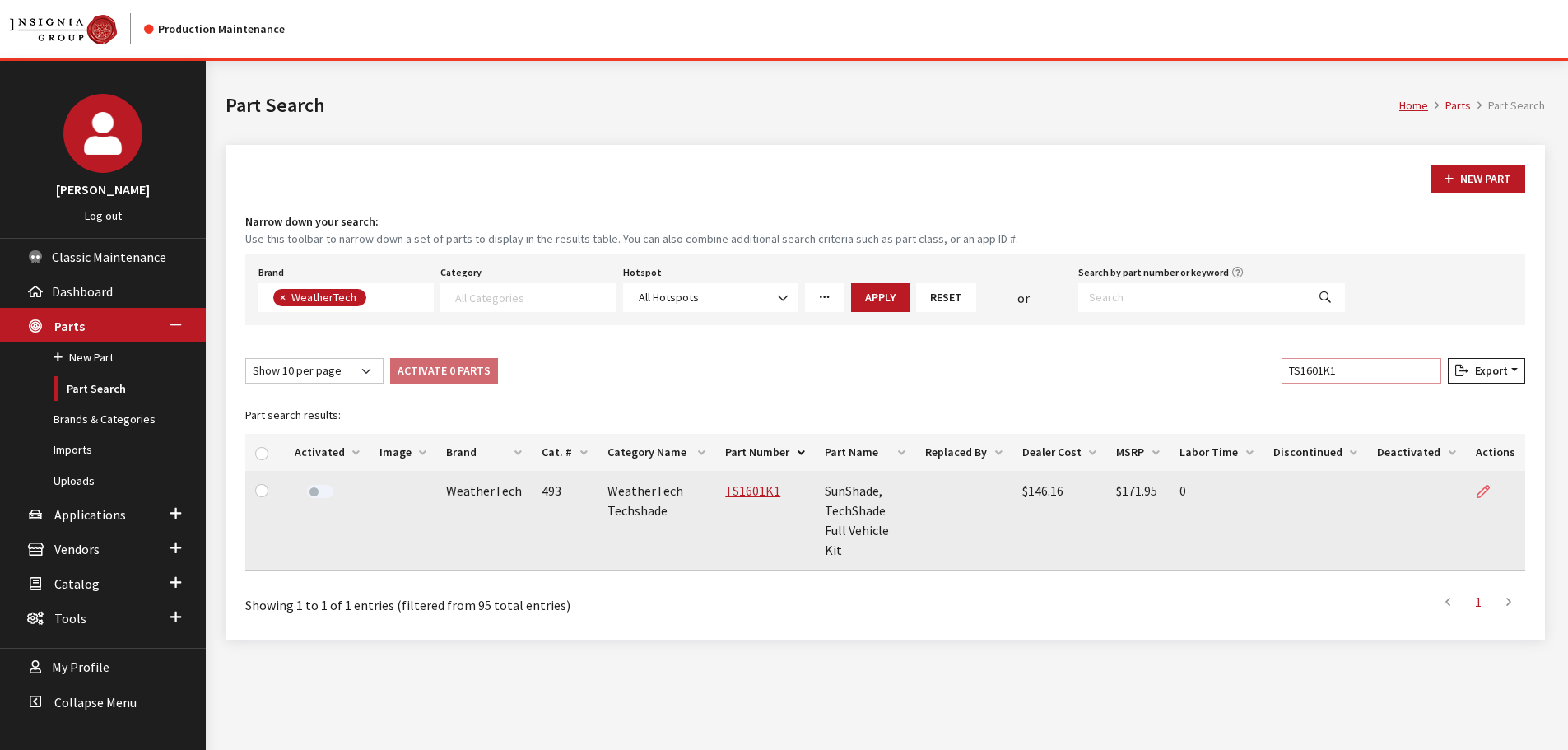
type input "TS1601K1"
click at [1486, 492] on icon at bounding box center [1484, 492] width 14 height 14
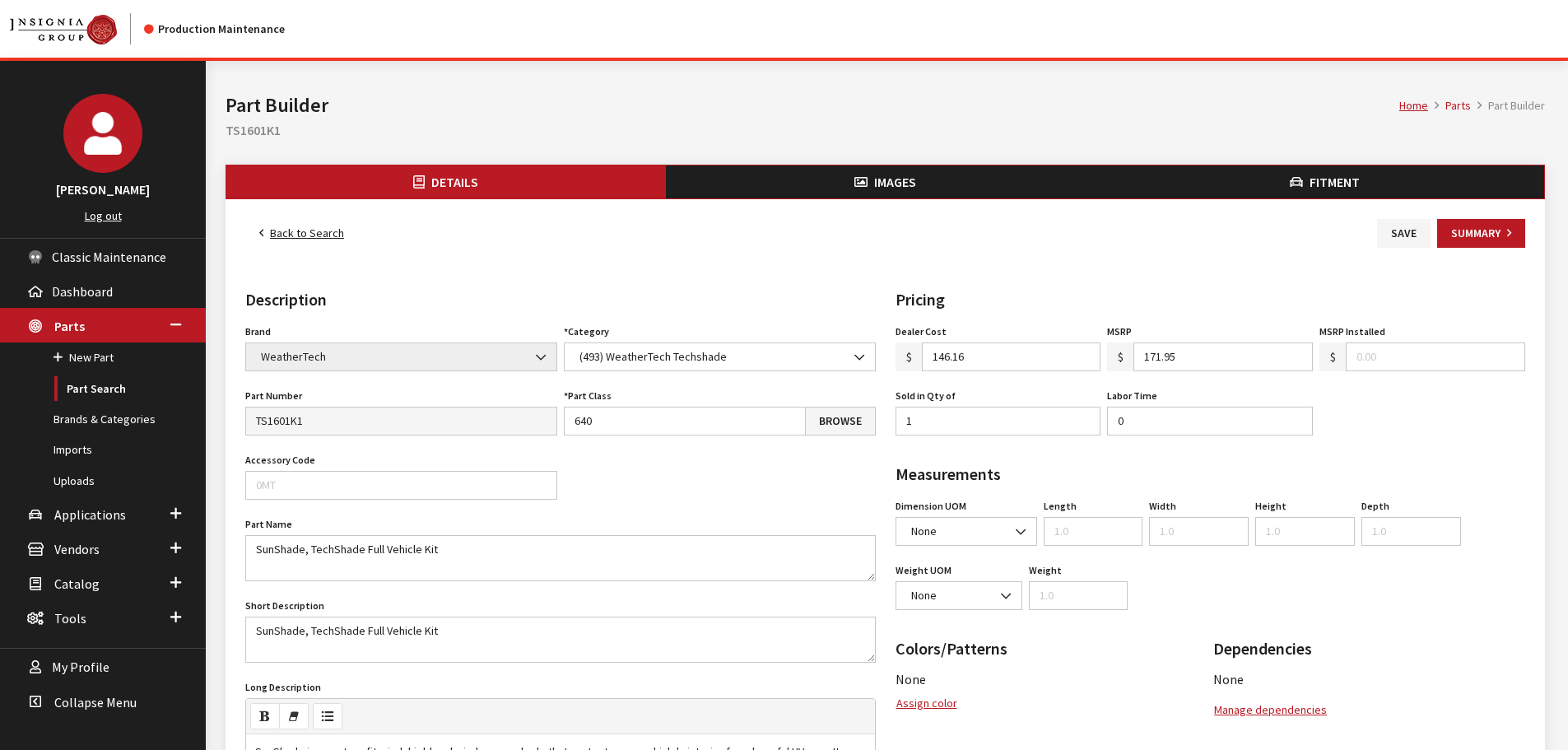
click at [818, 183] on button "Images" at bounding box center [885, 181] width 440 height 33
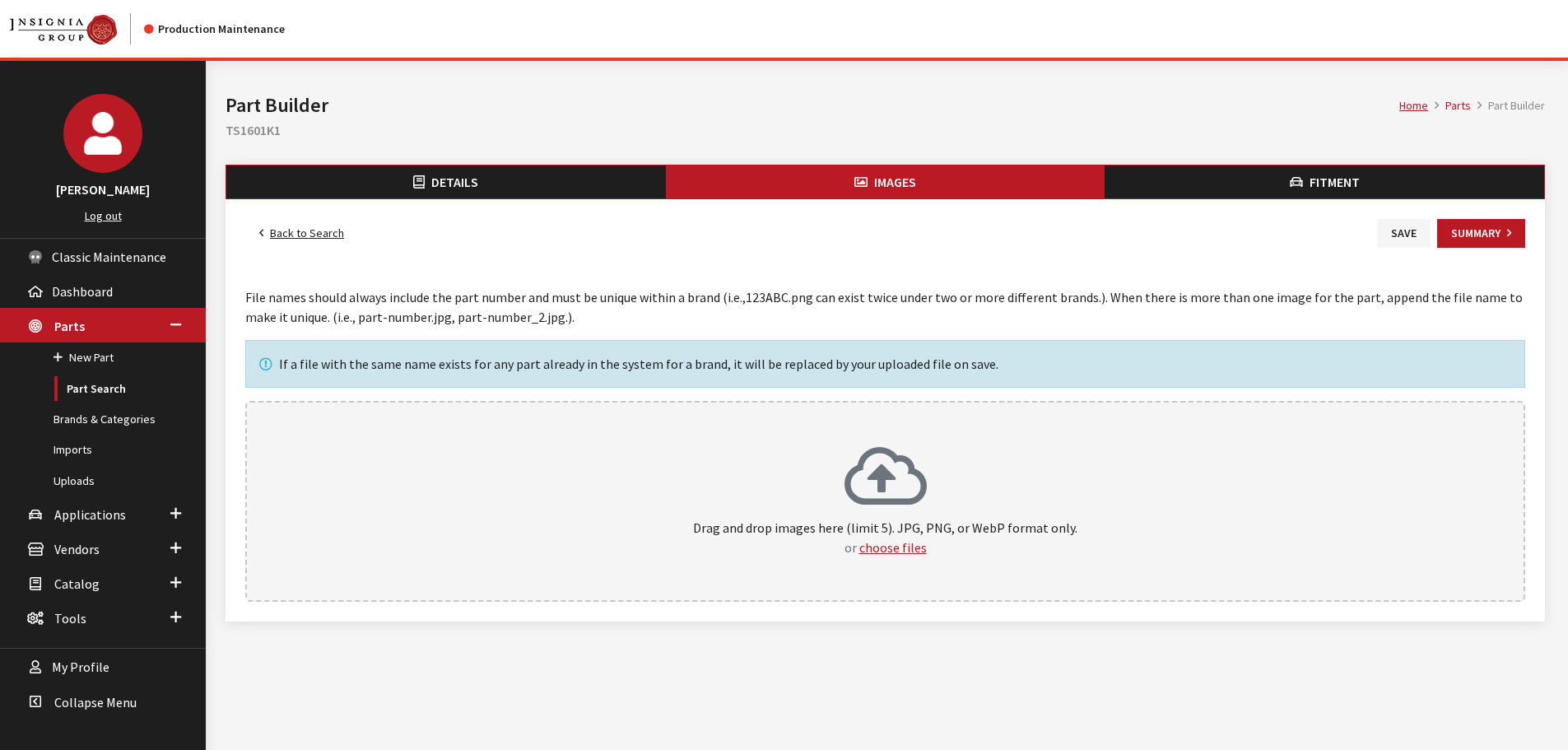
click at [925, 466] on icon at bounding box center [885, 478] width 82 height 66
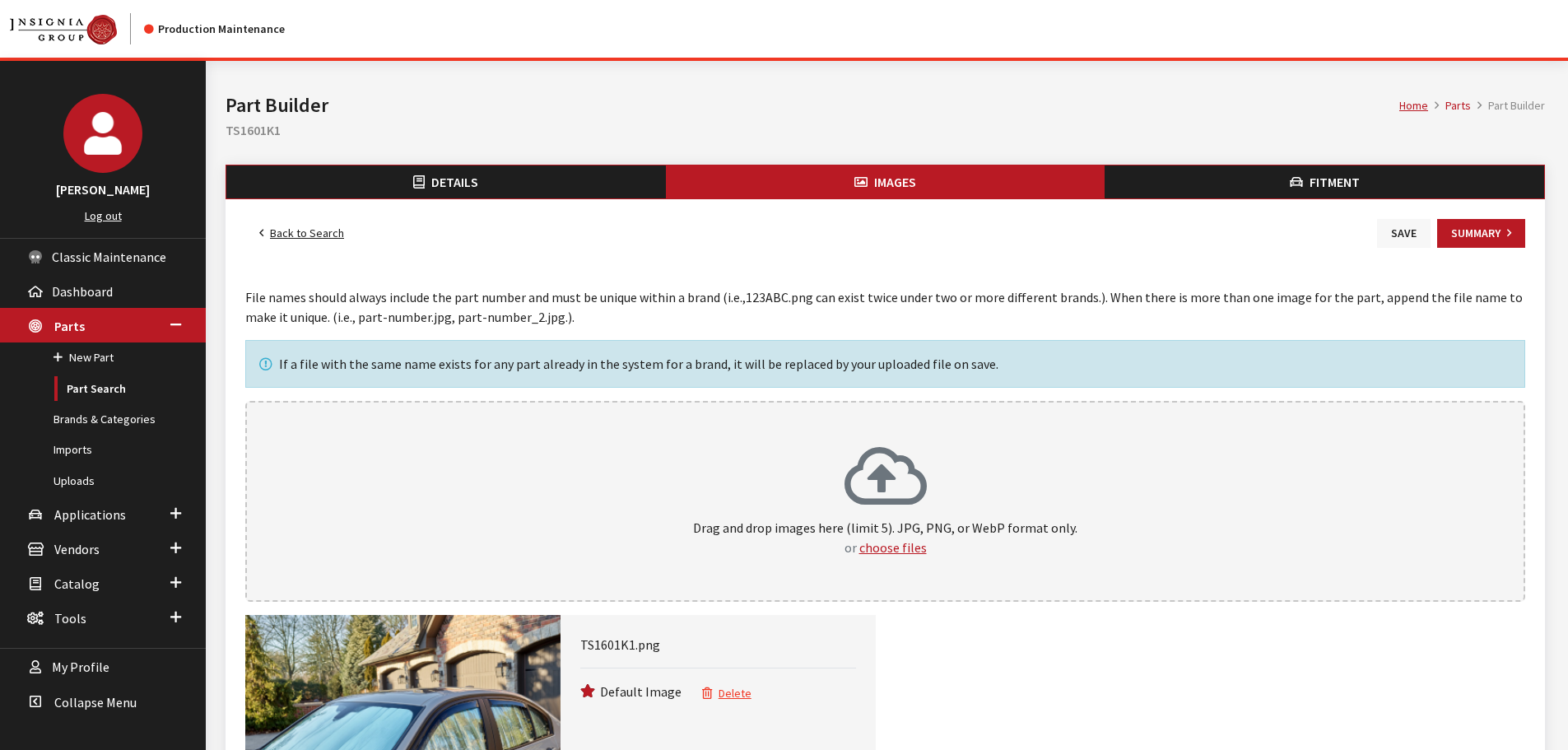
click at [1420, 236] on button "Save" at bounding box center [1403, 234] width 53 height 29
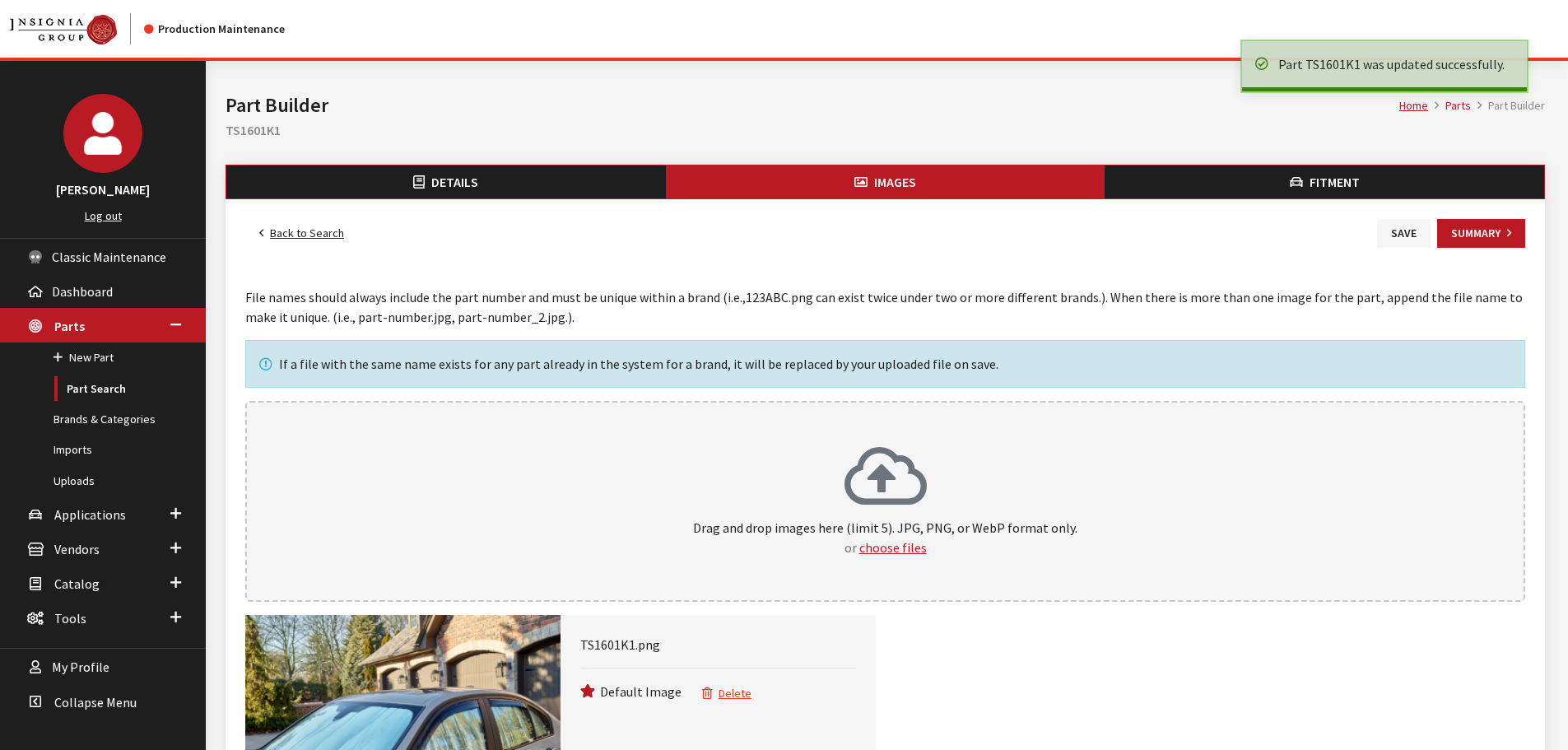
click at [310, 226] on link "Back to Search" at bounding box center [302, 234] width 113 height 29
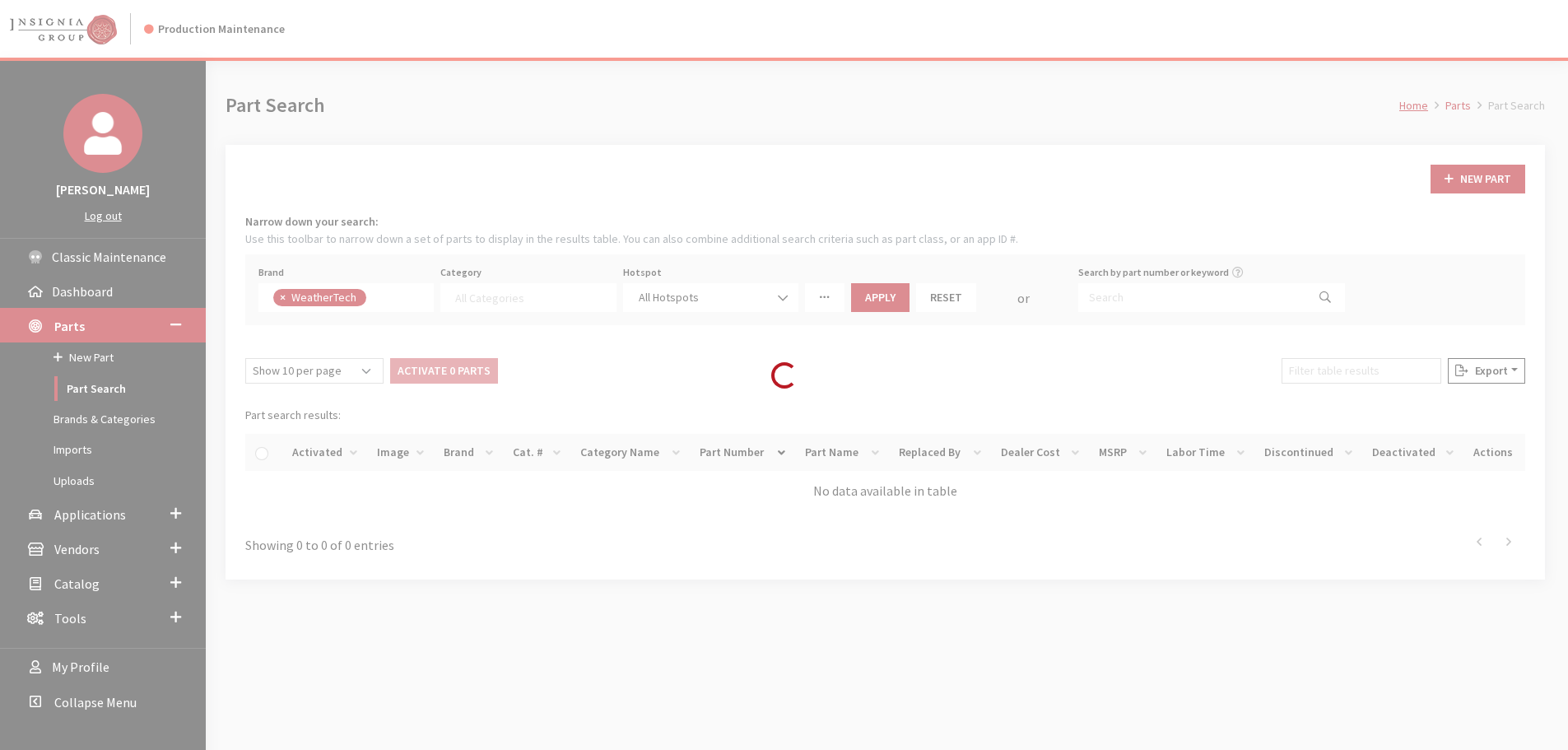
select select
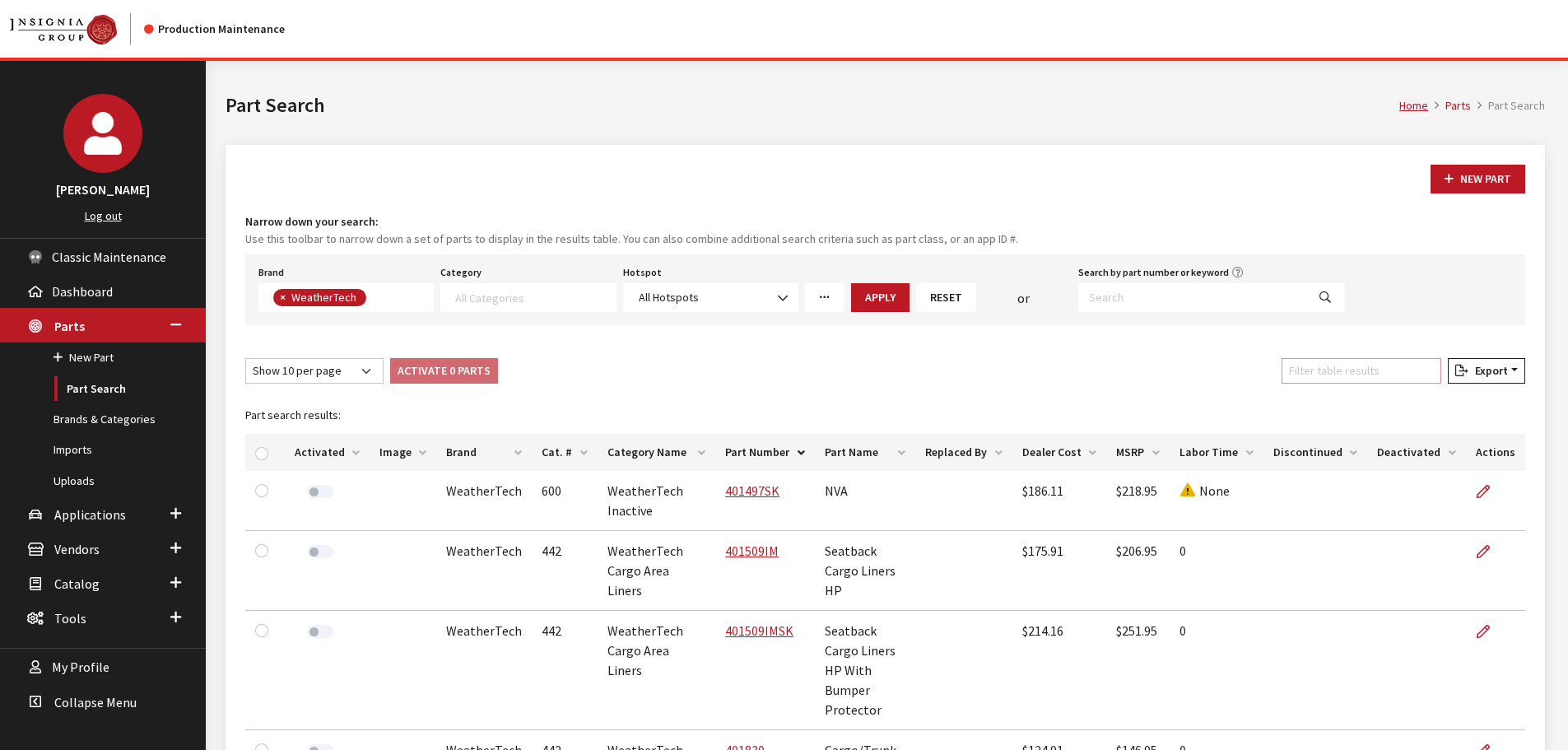
click at [1402, 380] on input "Filter table results" at bounding box center [1361, 371] width 160 height 25
paste input "401830"
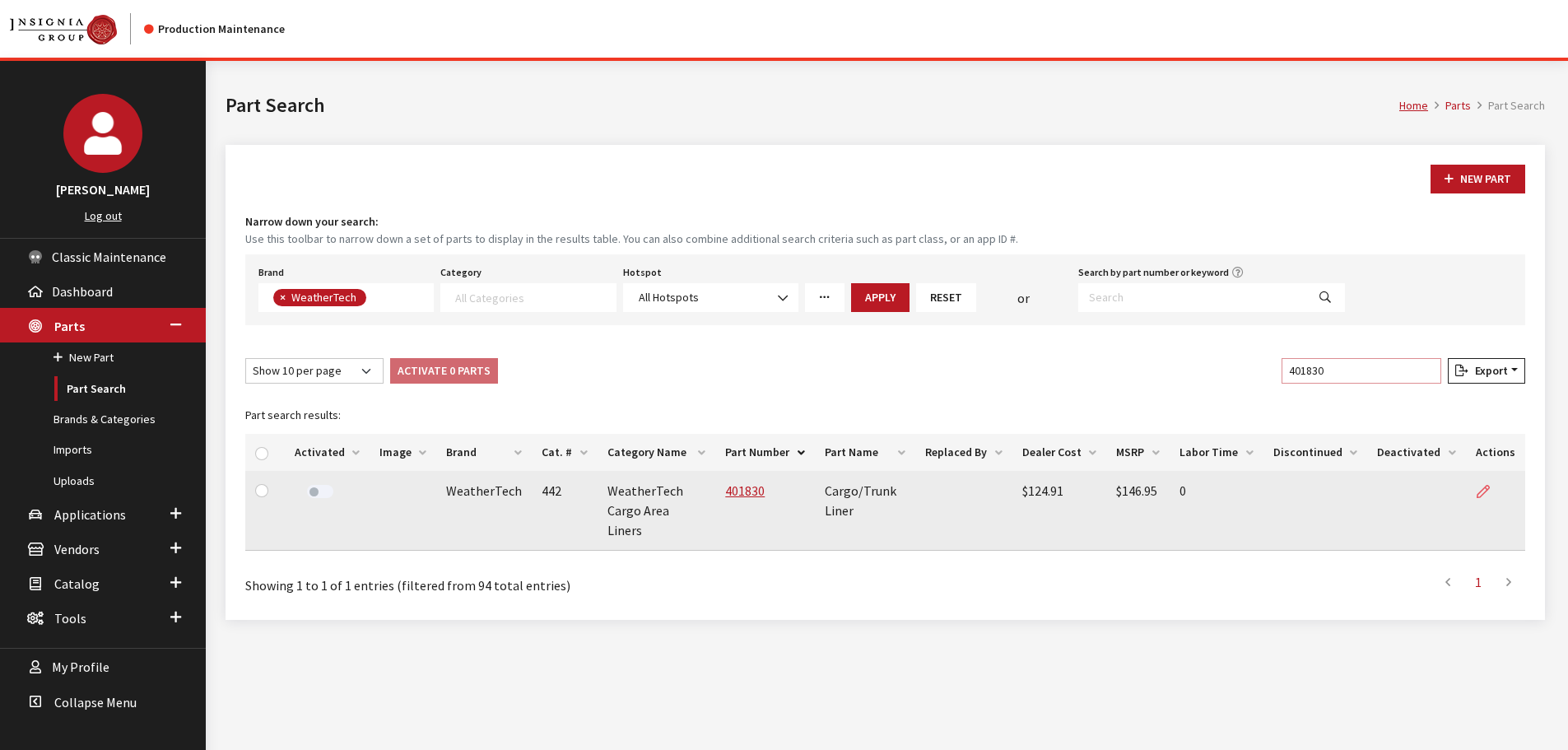
type input "401830"
click at [1478, 491] on icon at bounding box center [1484, 492] width 14 height 14
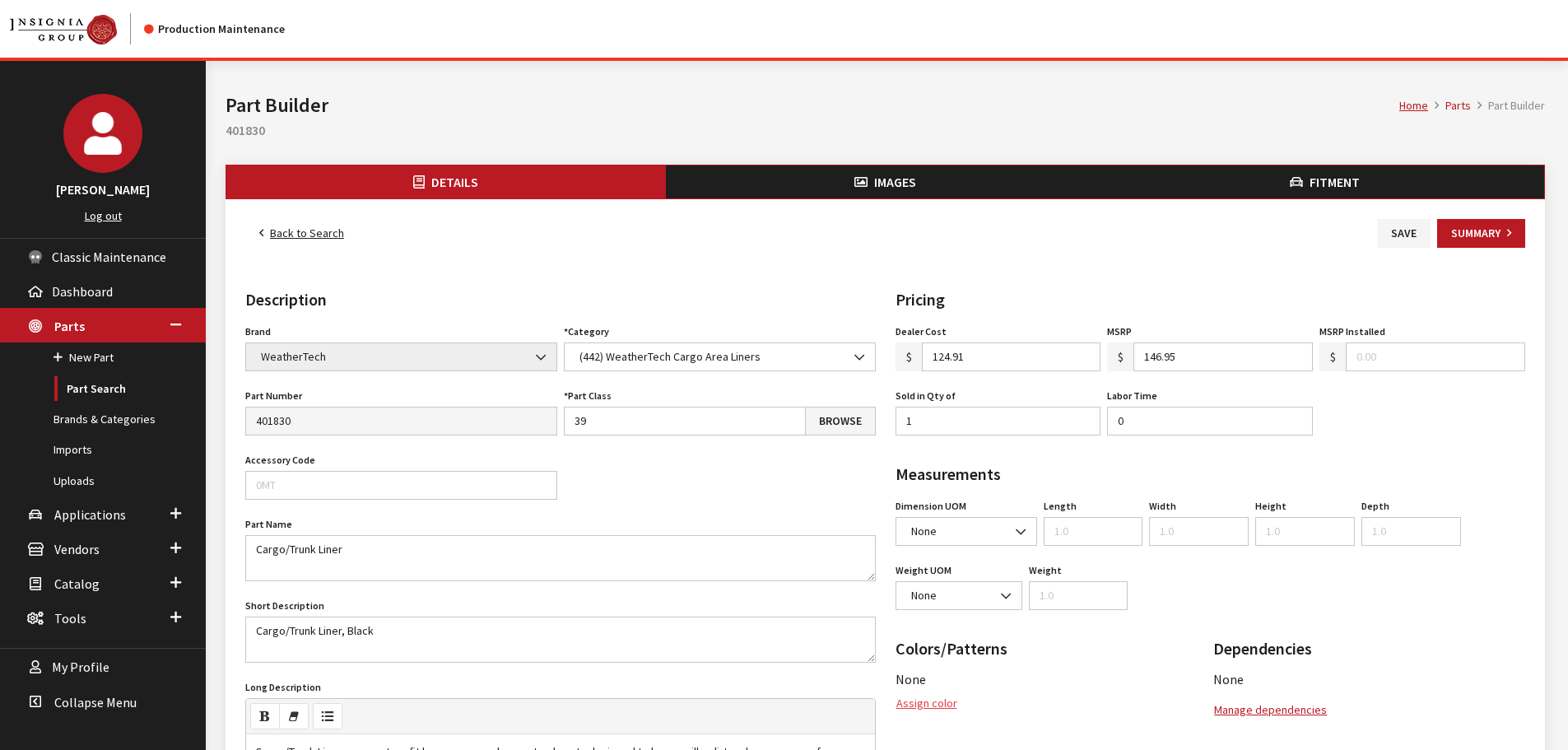
click at [937, 701] on button "Assign color" at bounding box center [927, 703] width 62 height 29
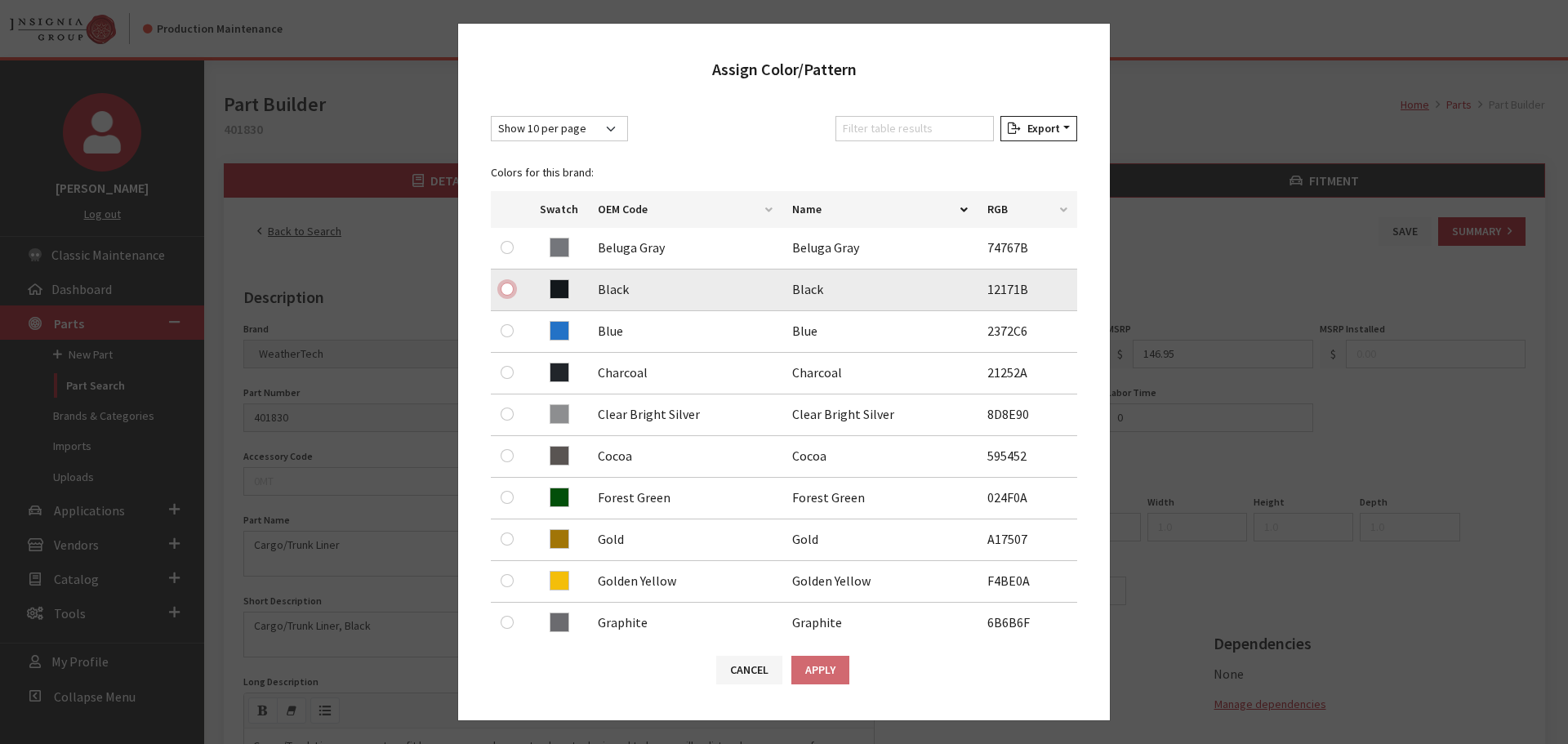
click at [501, 290] on input "radio" at bounding box center [507, 289] width 13 height 13
radio input "true"
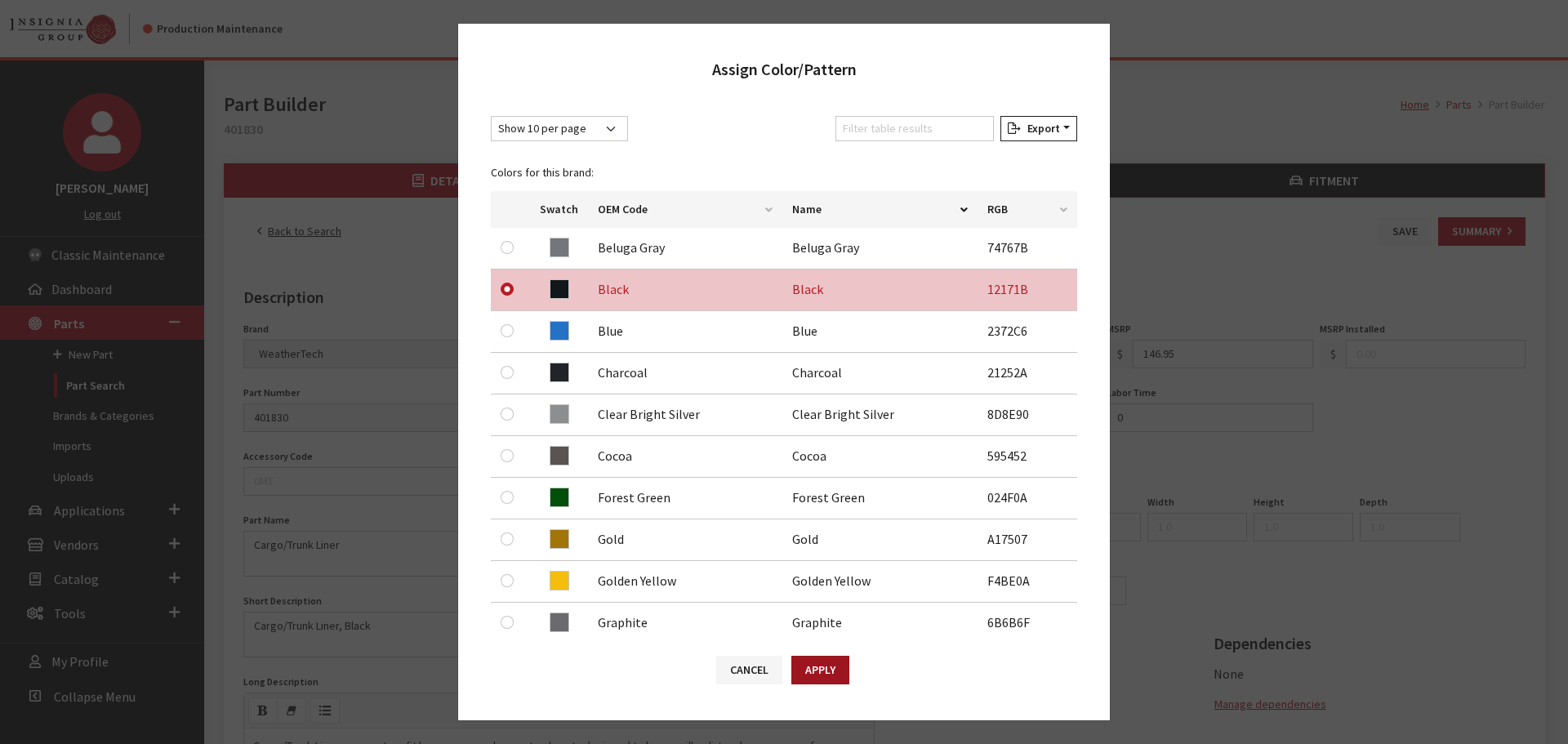
click at [821, 659] on button "Apply" at bounding box center [820, 670] width 58 height 29
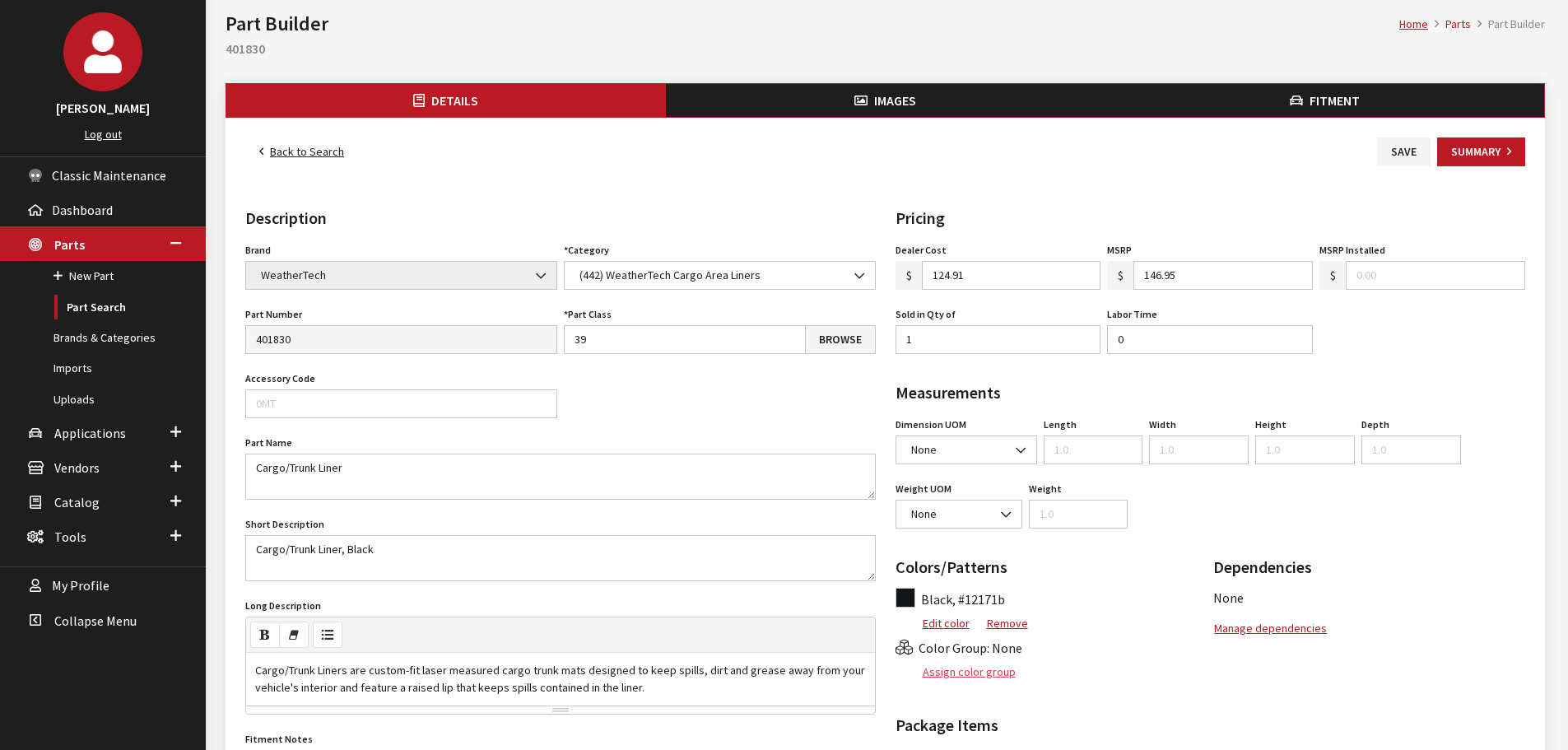
scroll to position [82, 0]
click at [962, 669] on button "Assign color group" at bounding box center [956, 671] width 121 height 29
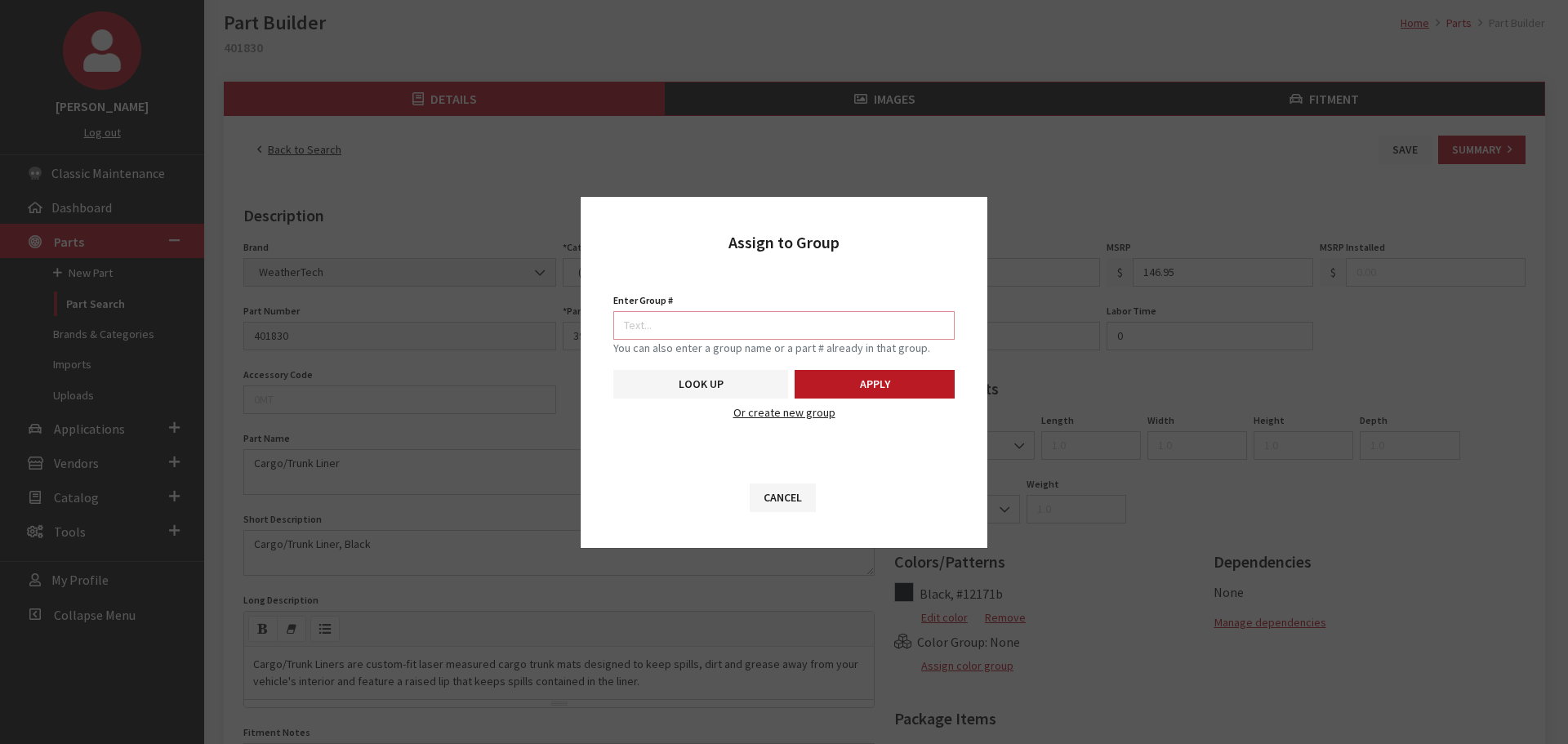
click at [795, 320] on input "Enter Group #" at bounding box center [784, 325] width 342 height 29
type input "5746"
click at [712, 385] on button "Look Up" at bounding box center [701, 384] width 175 height 29
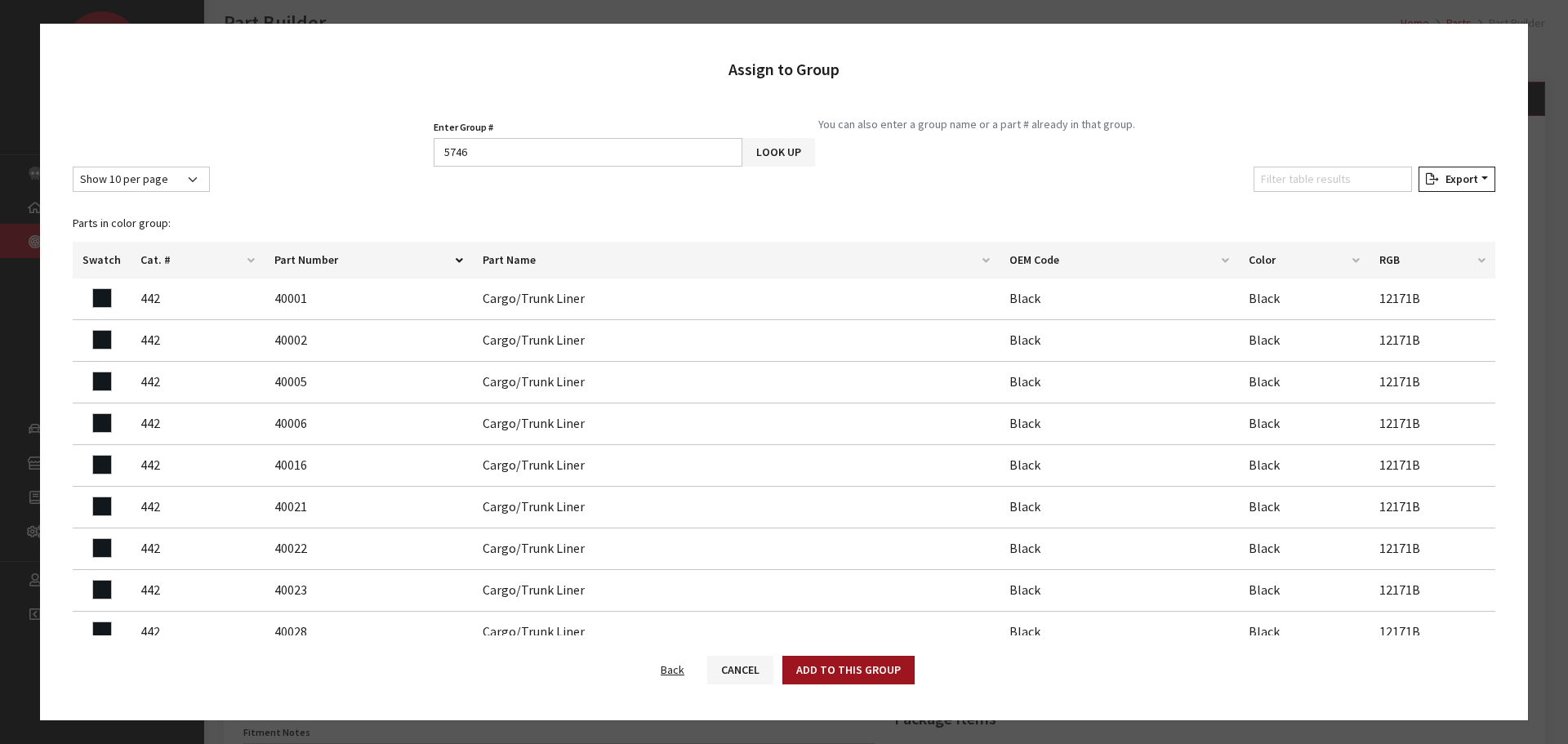
click at [834, 664] on button "Add to this group" at bounding box center [848, 670] width 132 height 29
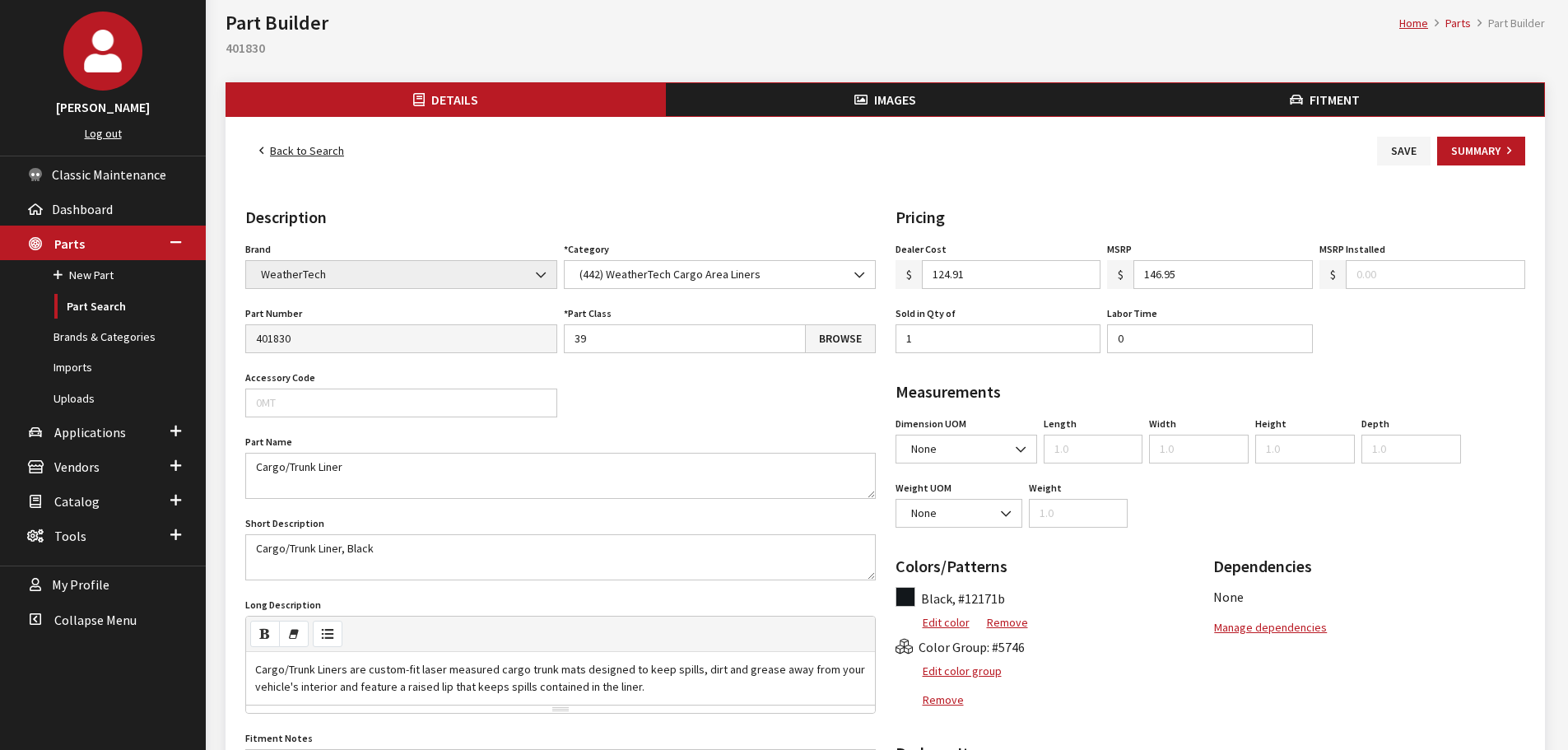
click at [886, 100] on span "Images" at bounding box center [895, 99] width 42 height 16
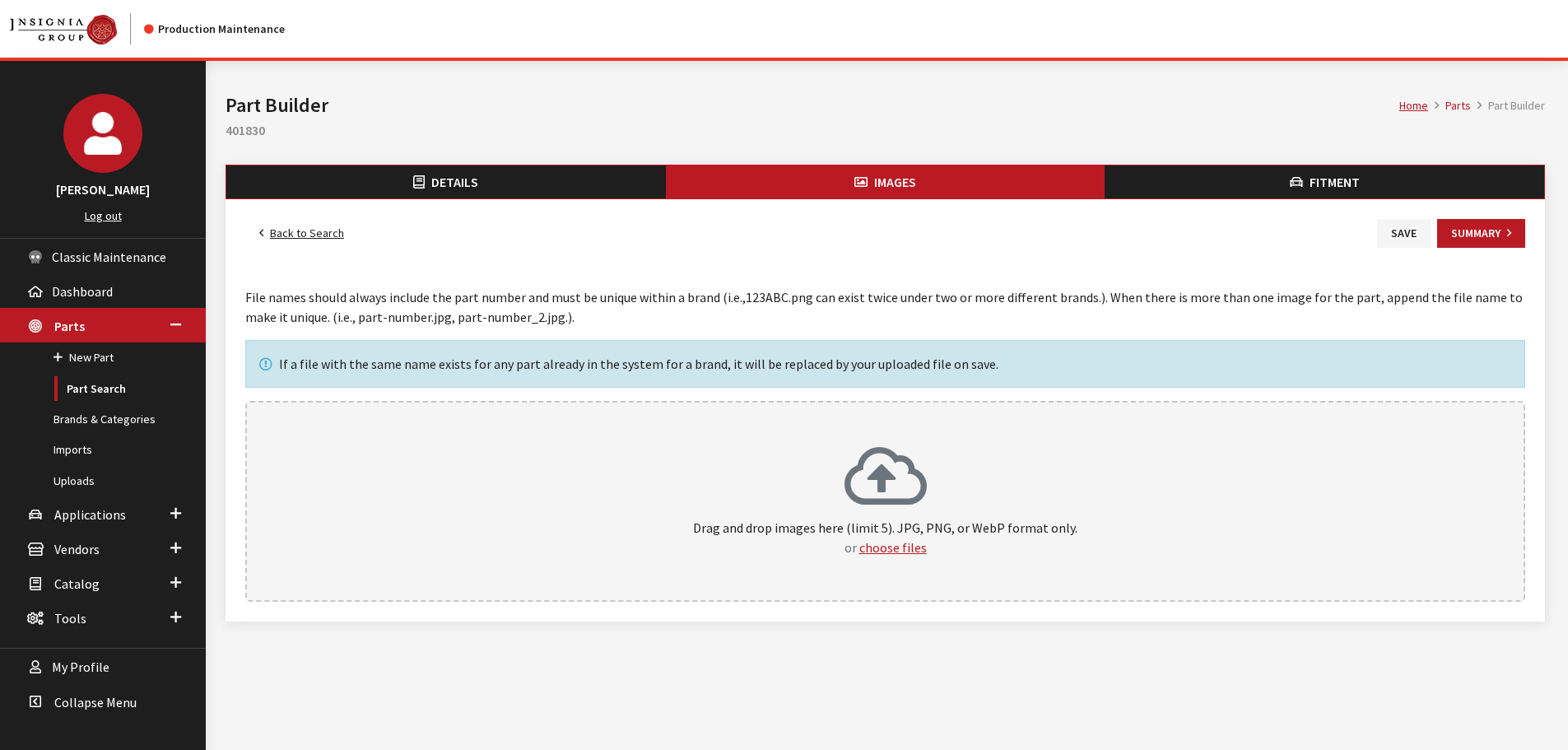
click at [930, 450] on div "Drag and drop images here (limit 5). JPG, PNG, or WebP format only. or choose f…" at bounding box center [885, 501] width 1244 height 112
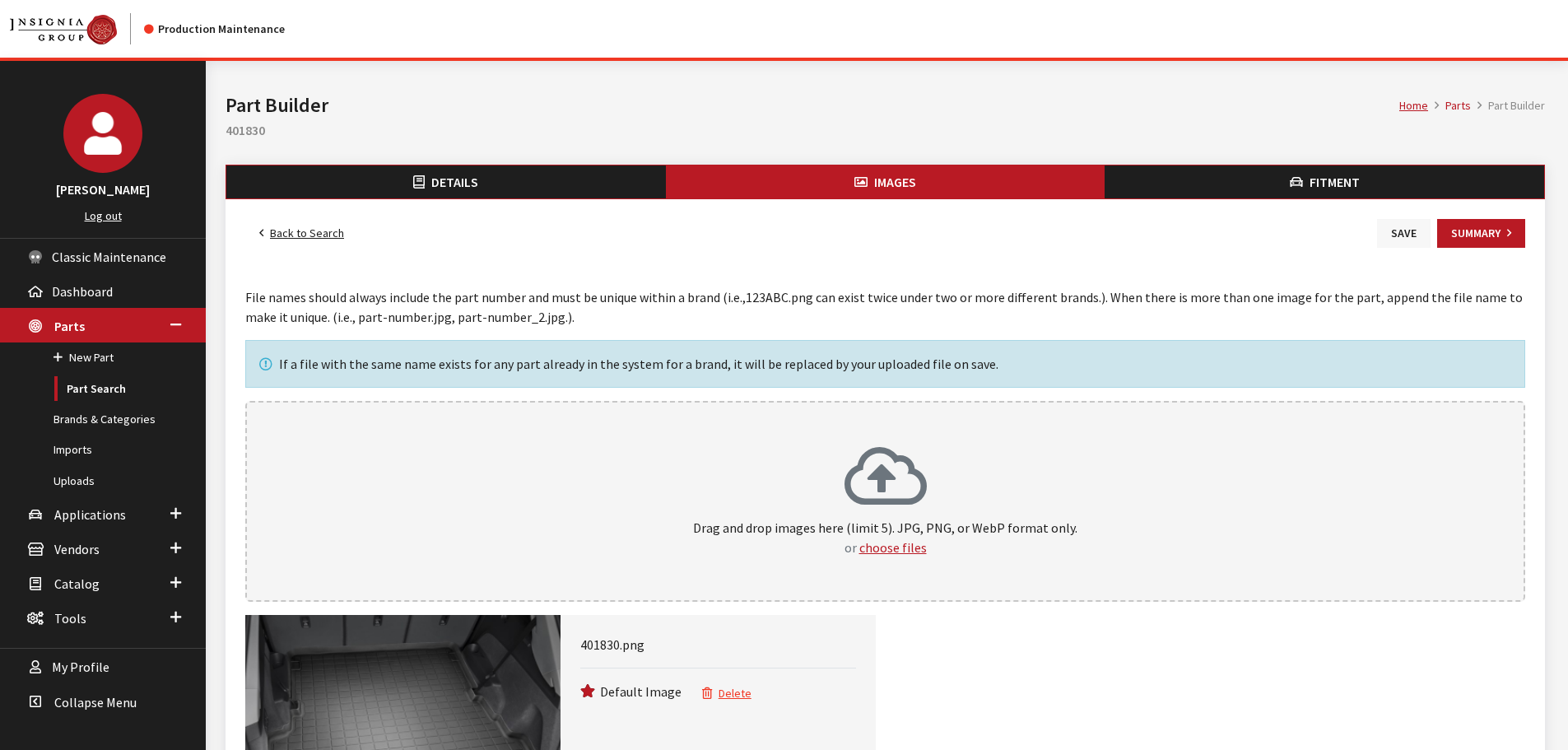
click at [1403, 228] on button "Save" at bounding box center [1403, 234] width 53 height 29
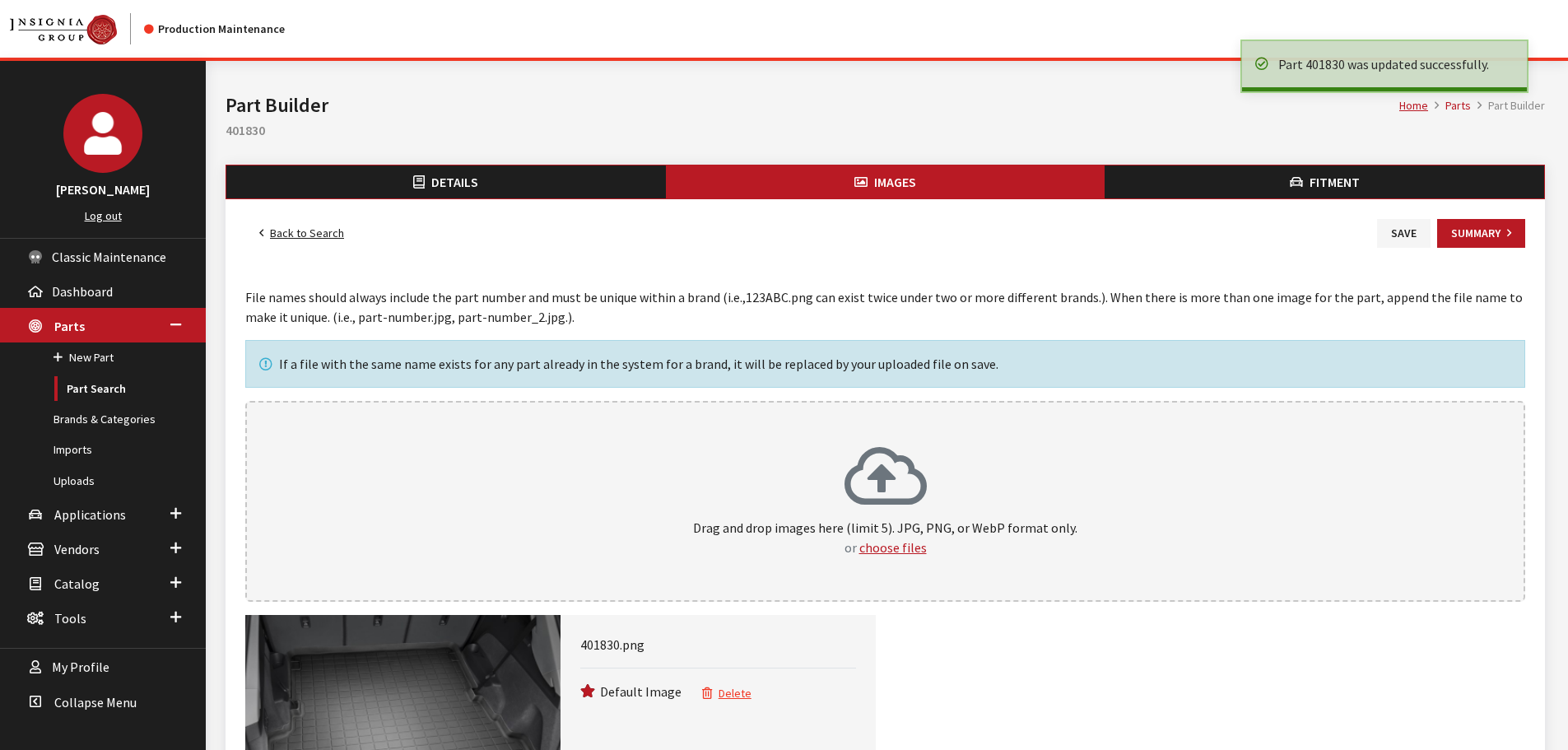
drag, startPoint x: 0, startPoint y: 0, endPoint x: 310, endPoint y: 225, distance: 383.0
click at [310, 225] on link "Back to Search" at bounding box center [302, 234] width 113 height 29
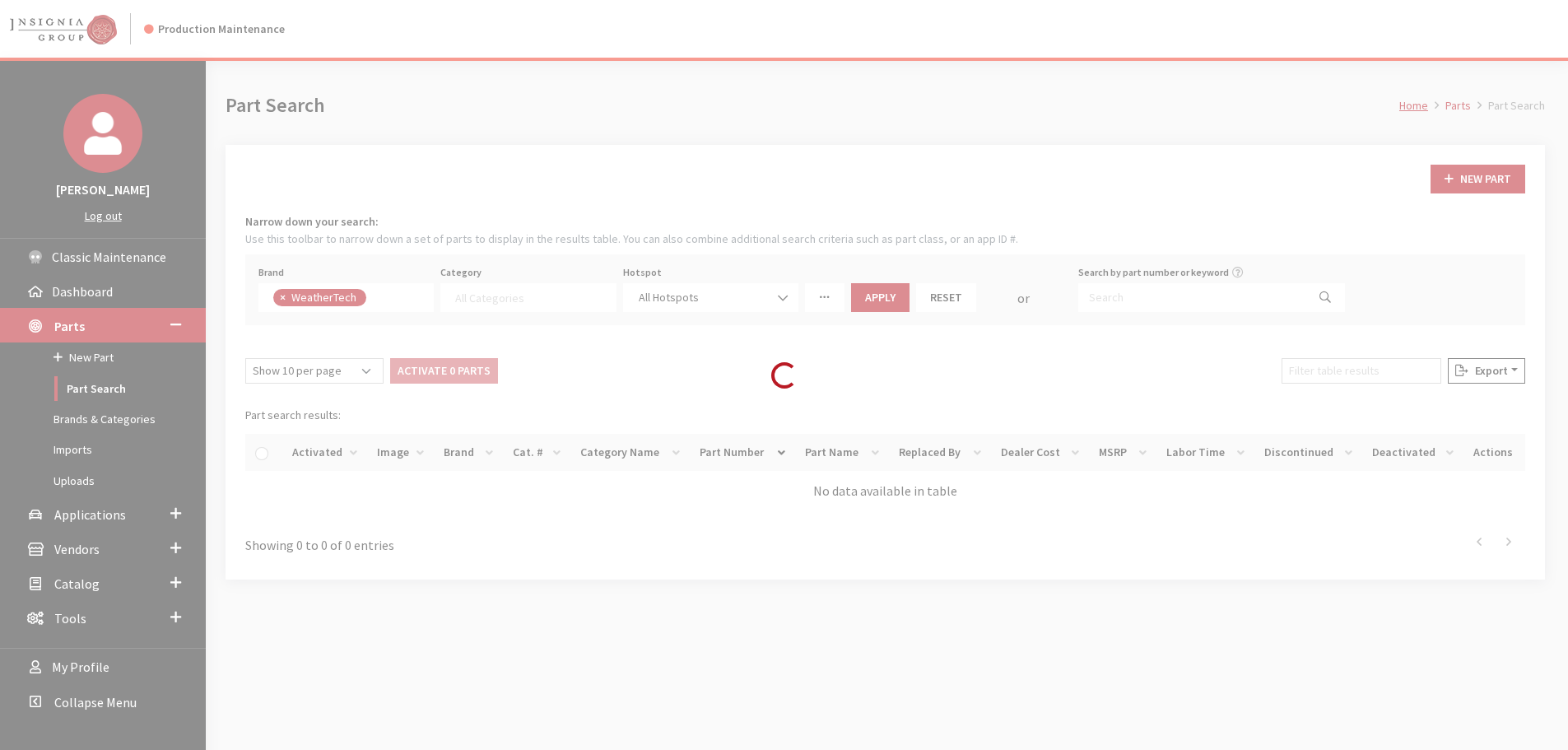
select select
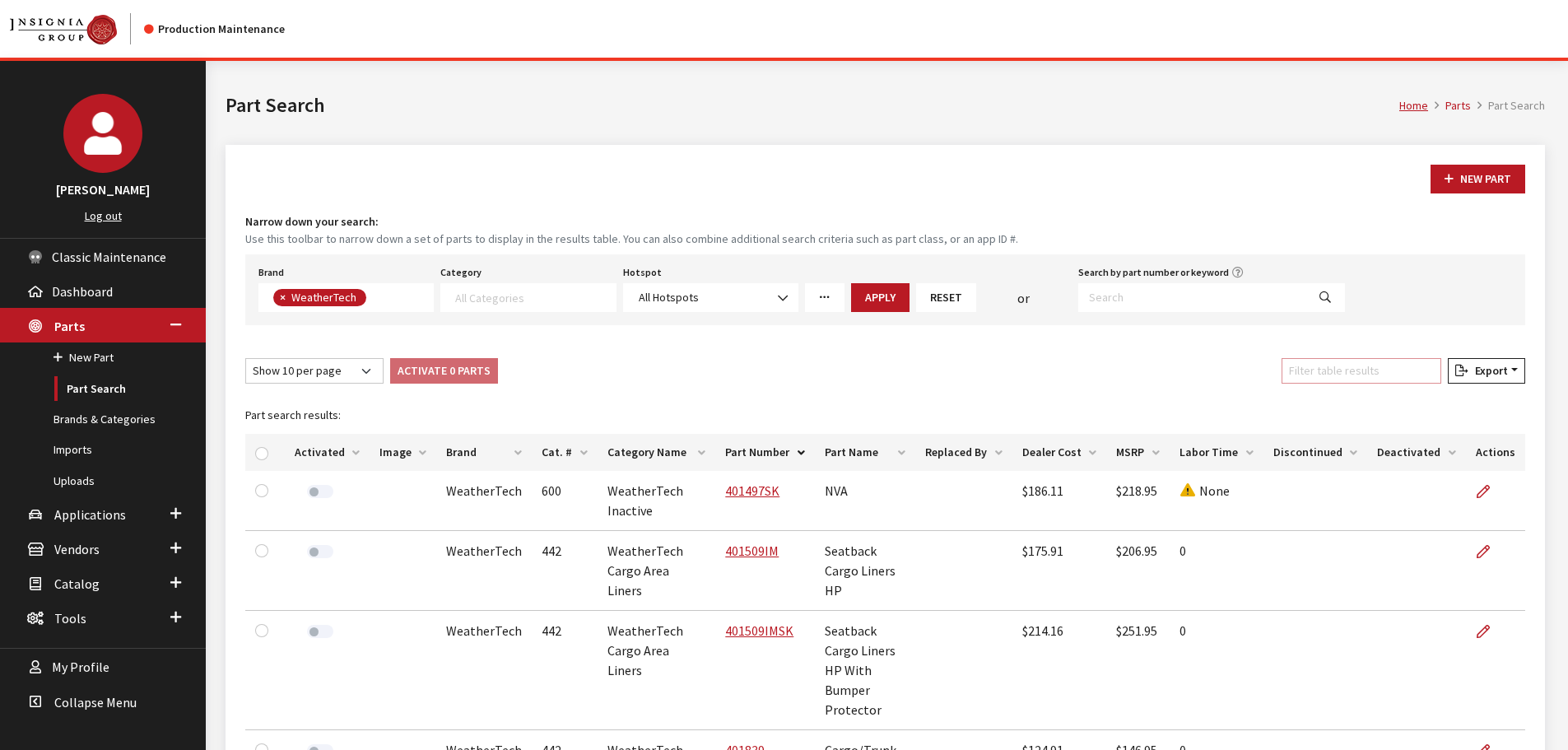
click at [1386, 376] on input "Filter table results" at bounding box center [1361, 371] width 160 height 25
paste input "401877"
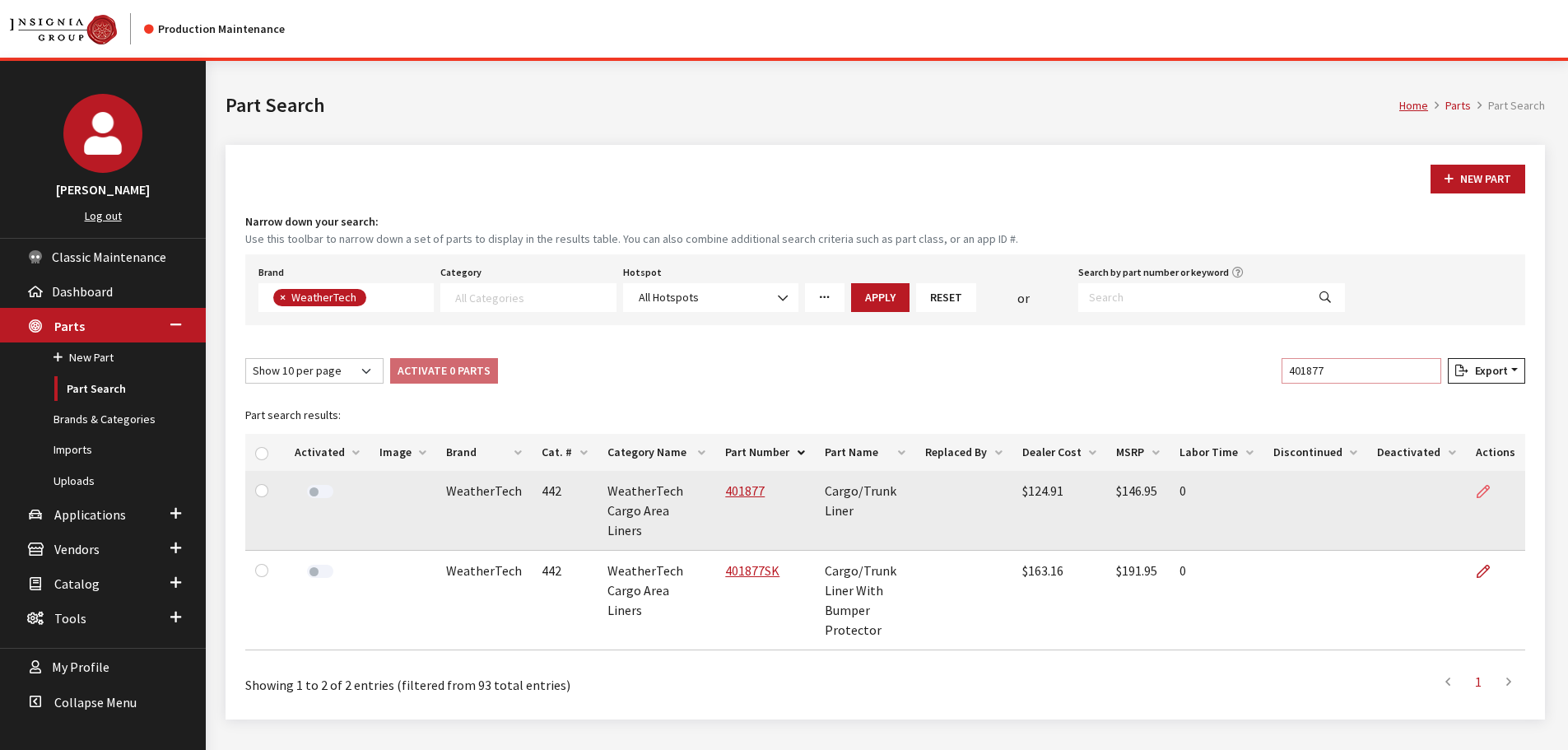
type input "401877"
click at [1486, 487] on icon at bounding box center [1484, 492] width 14 height 14
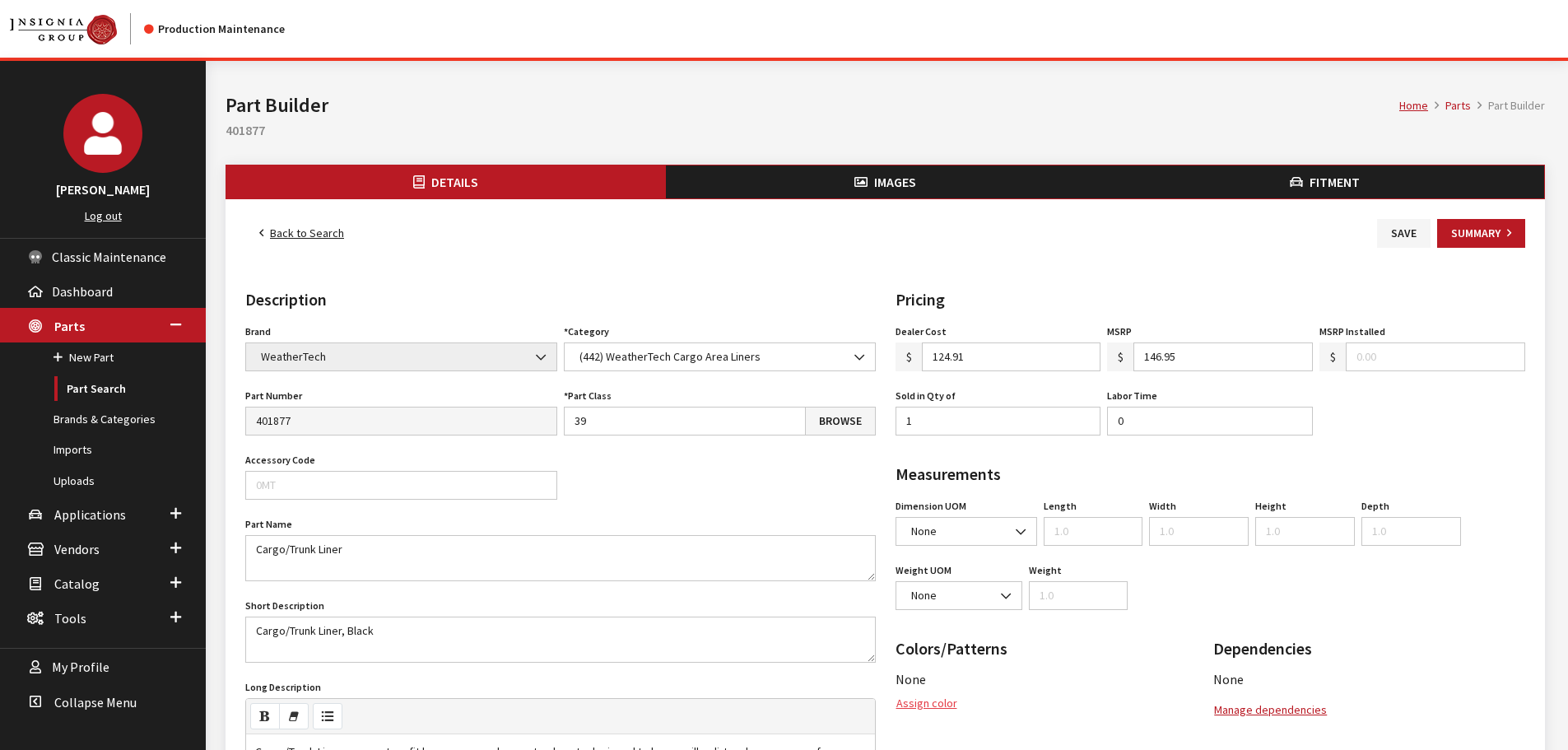
click at [918, 699] on button "Assign color" at bounding box center [927, 703] width 62 height 29
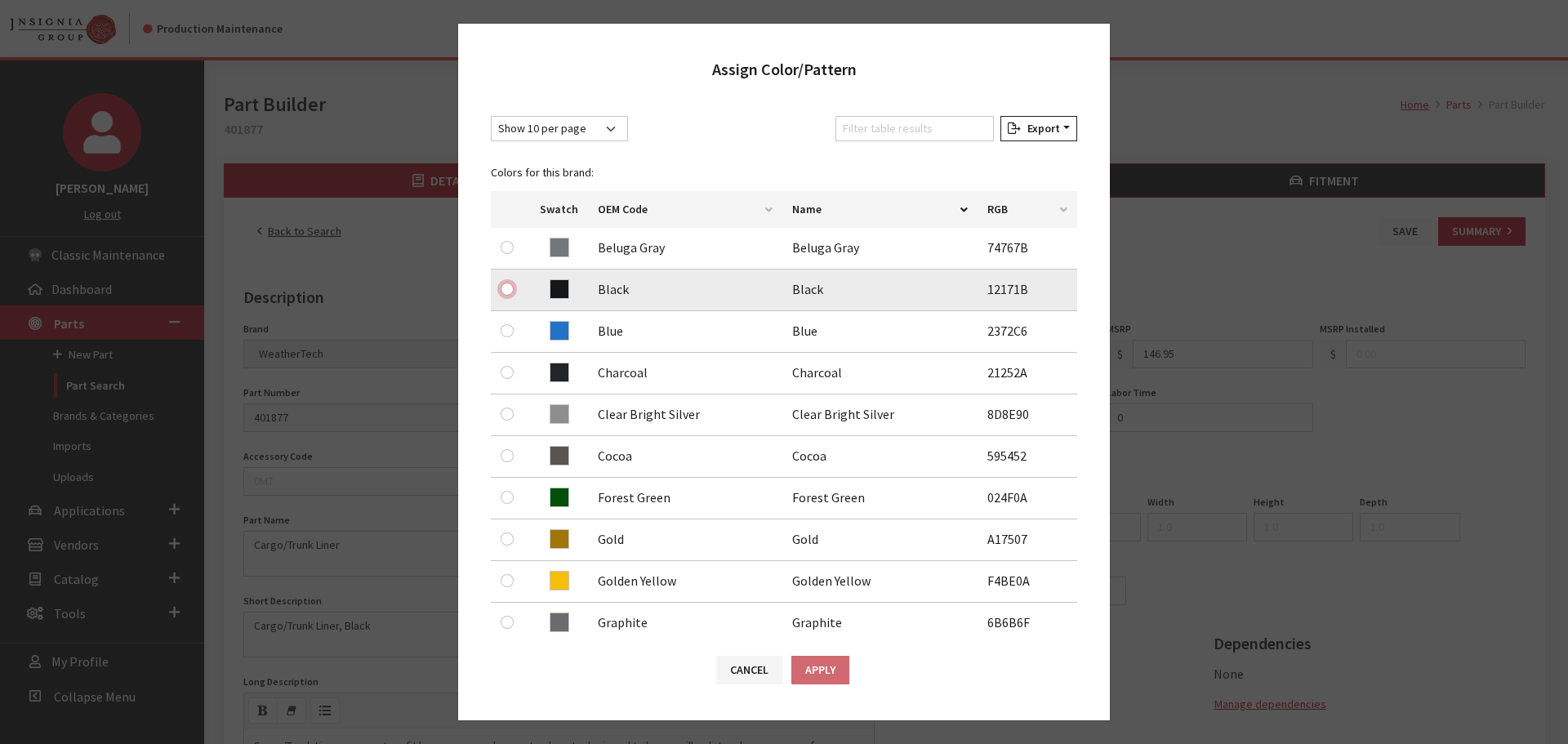
click at [509, 295] on input "radio" at bounding box center [507, 289] width 13 height 13
radio input "true"
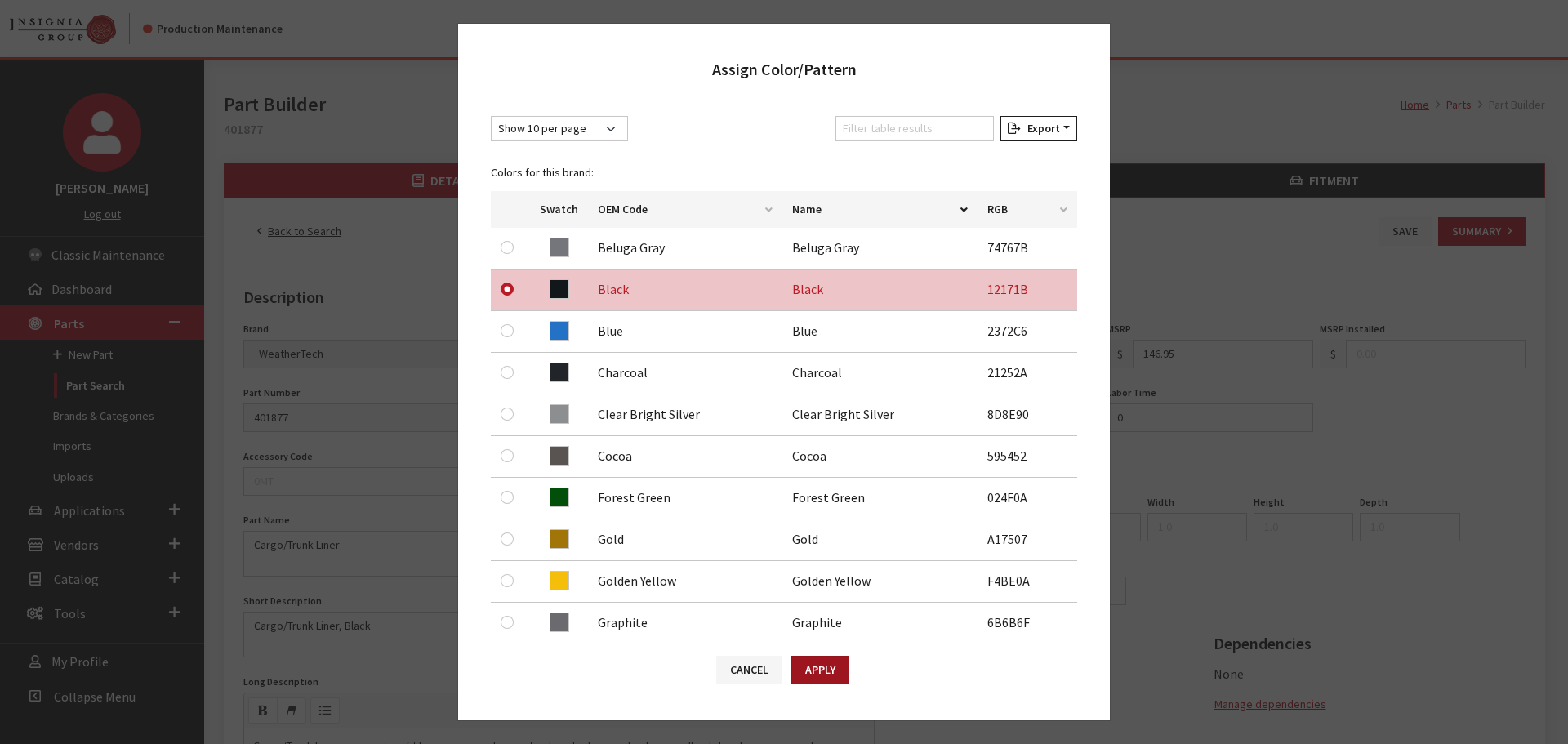
click at [840, 674] on button "Apply" at bounding box center [820, 670] width 58 height 29
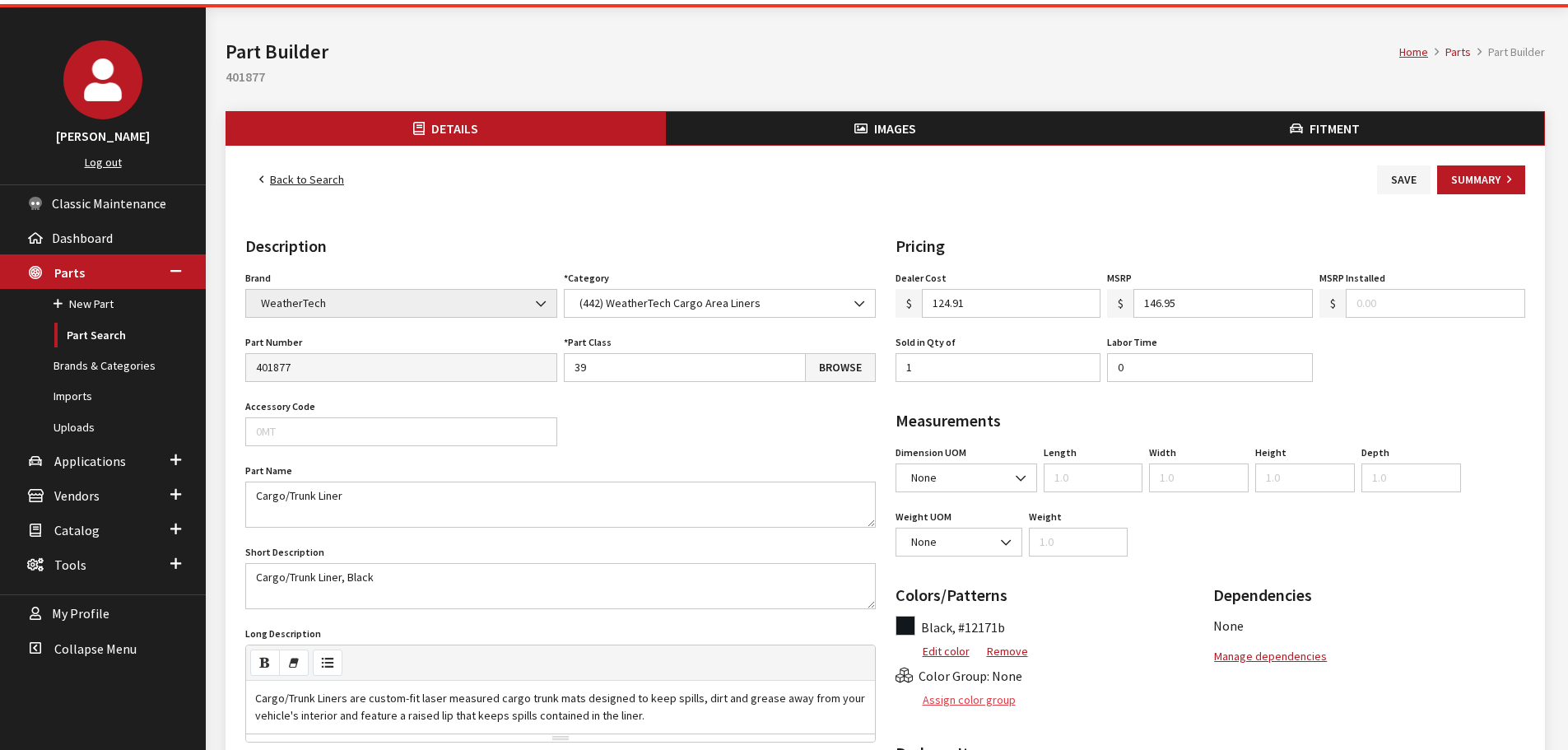
scroll to position [82, 0]
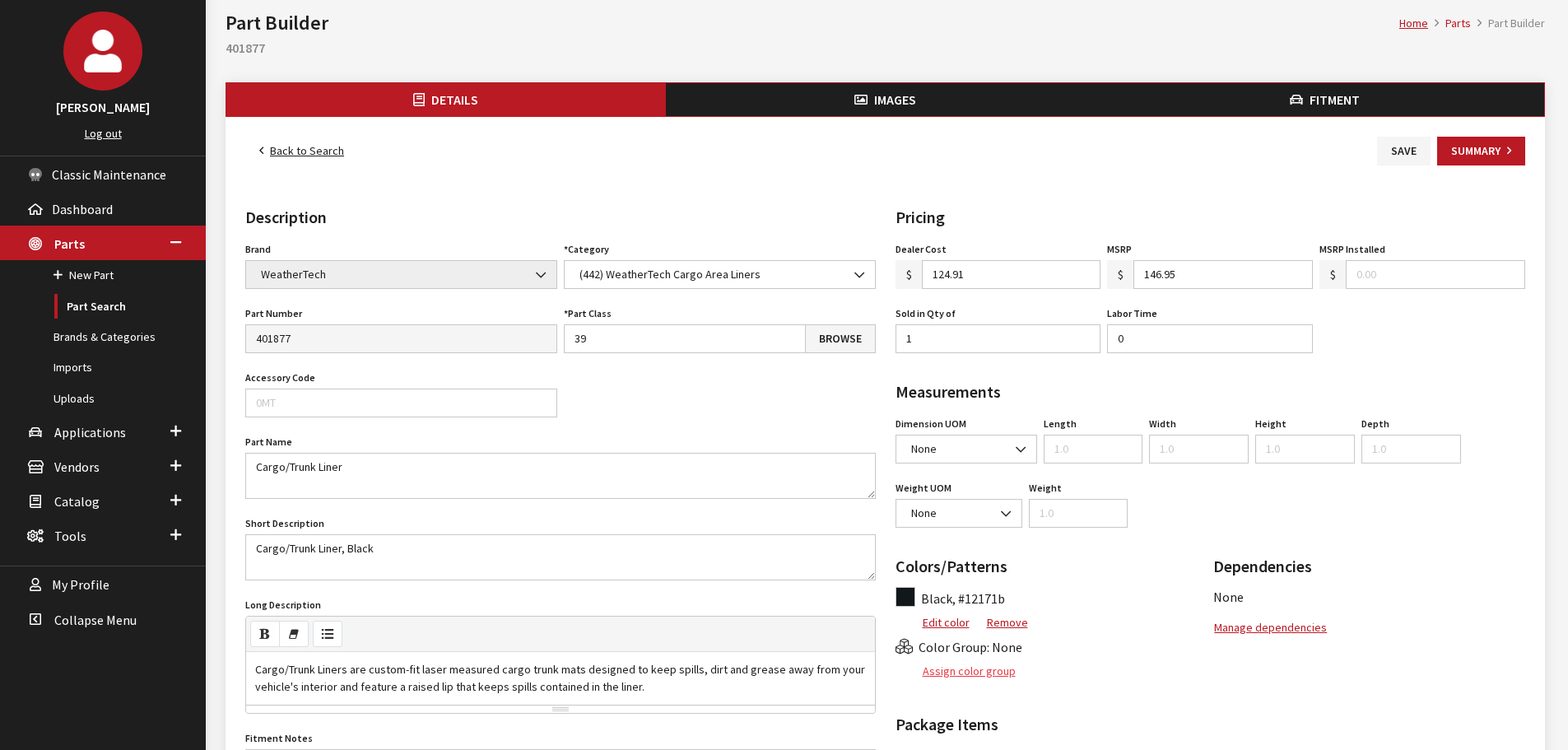
click at [963, 671] on button "Assign color group" at bounding box center [956, 671] width 121 height 29
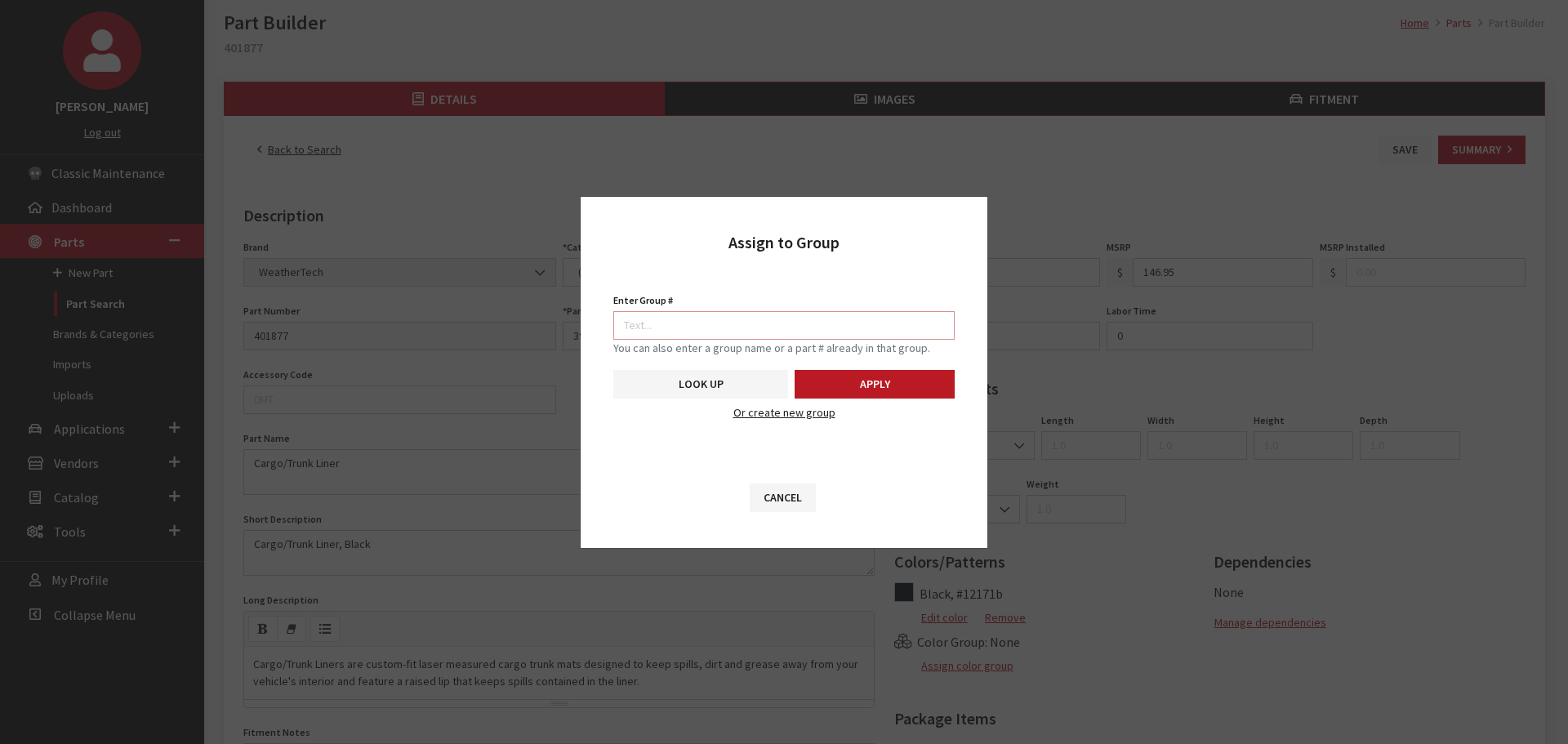
click at [810, 322] on input "Enter Group #" at bounding box center [784, 325] width 342 height 29
type input "5746"
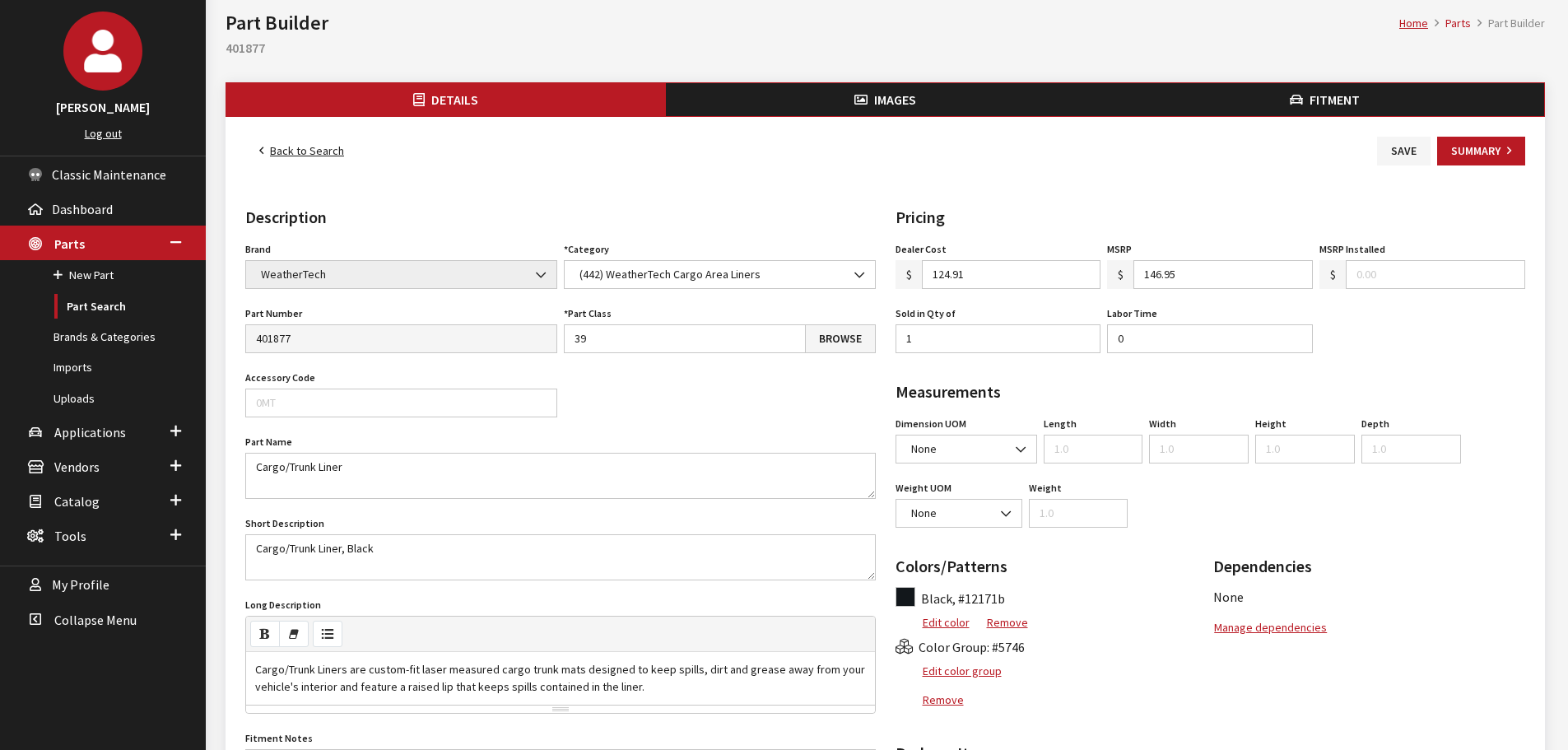
click at [817, 98] on button "Images" at bounding box center [885, 100] width 440 height 33
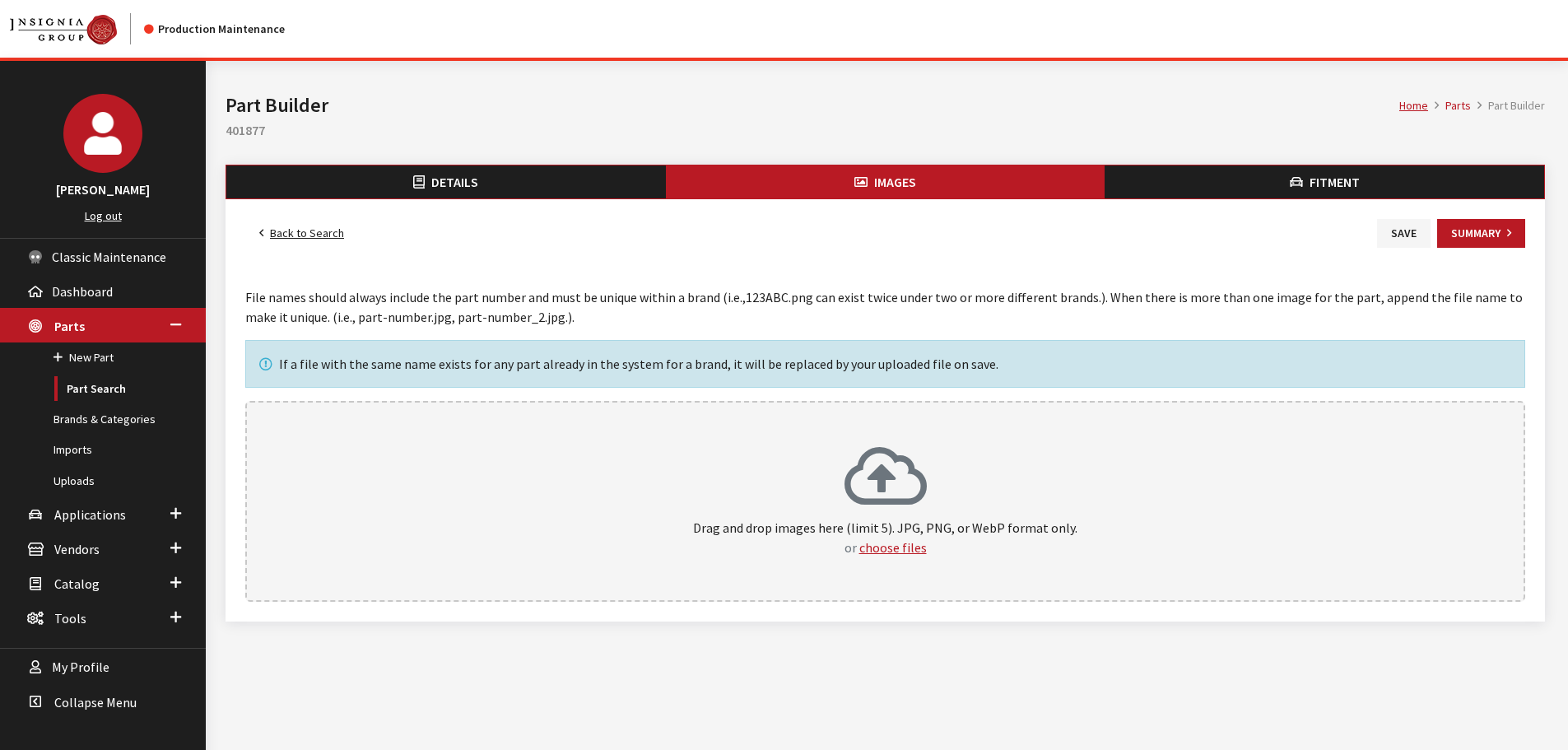
click at [925, 473] on icon at bounding box center [885, 478] width 82 height 66
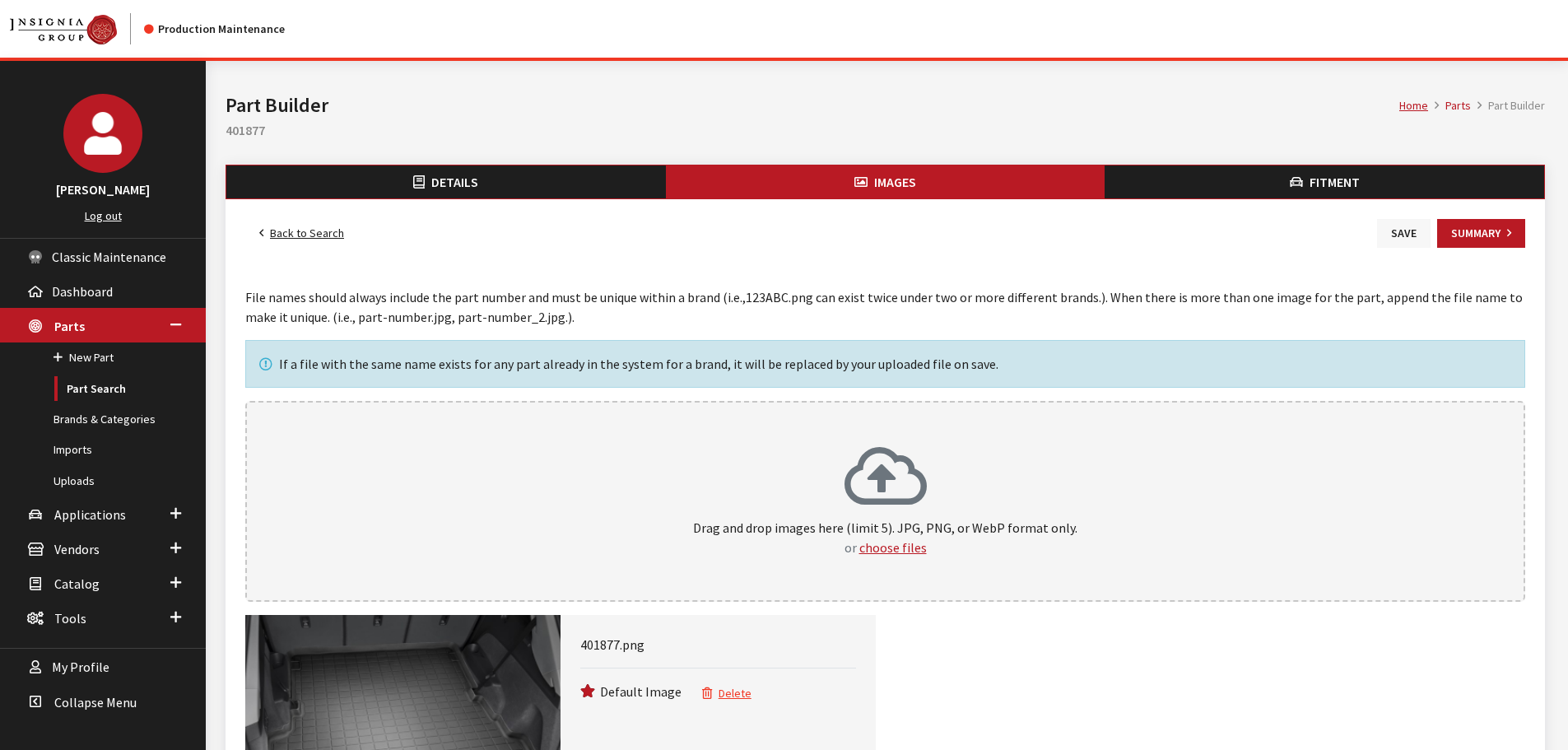
click at [1407, 230] on button "Save" at bounding box center [1403, 234] width 53 height 29
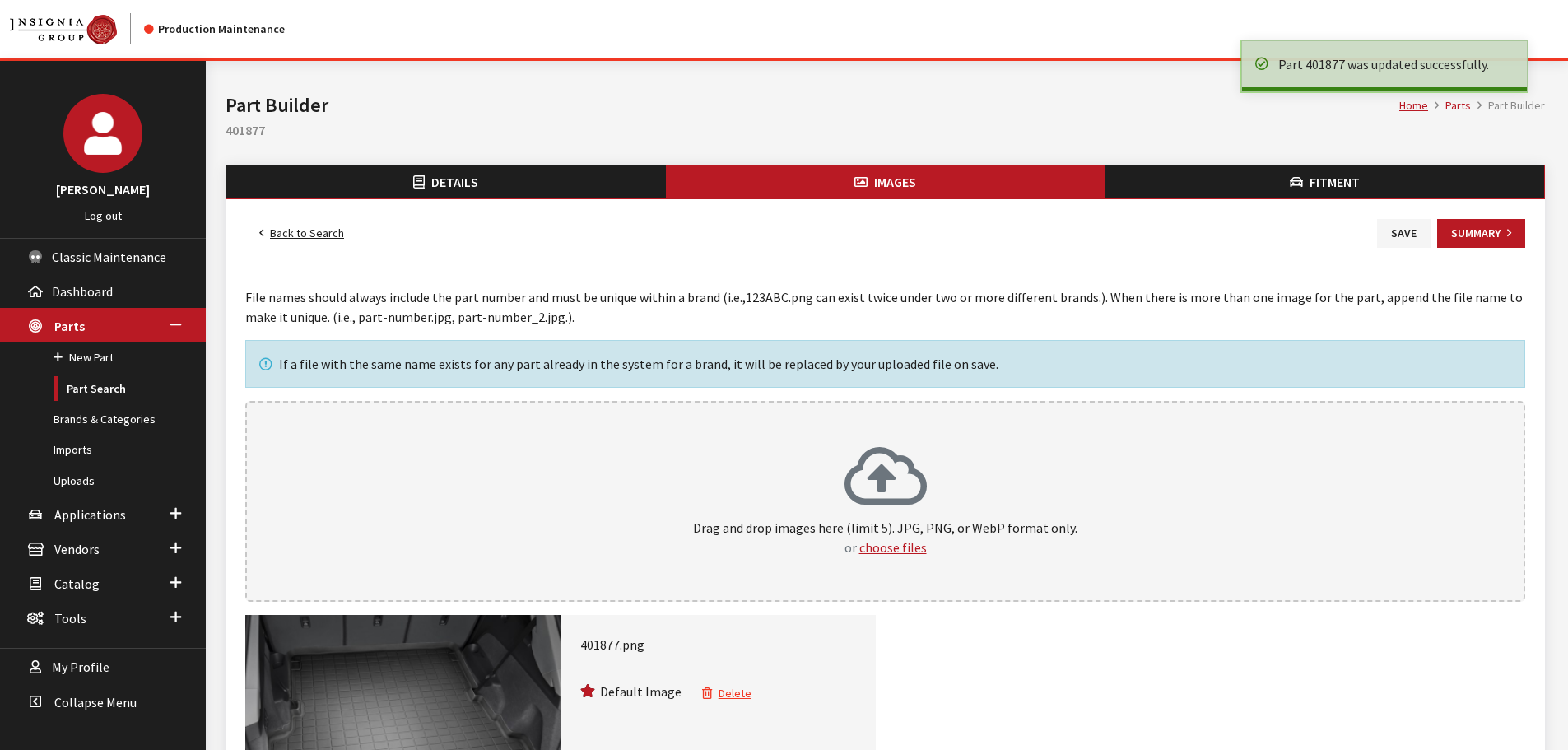
click at [307, 232] on link "Back to Search" at bounding box center [302, 234] width 113 height 29
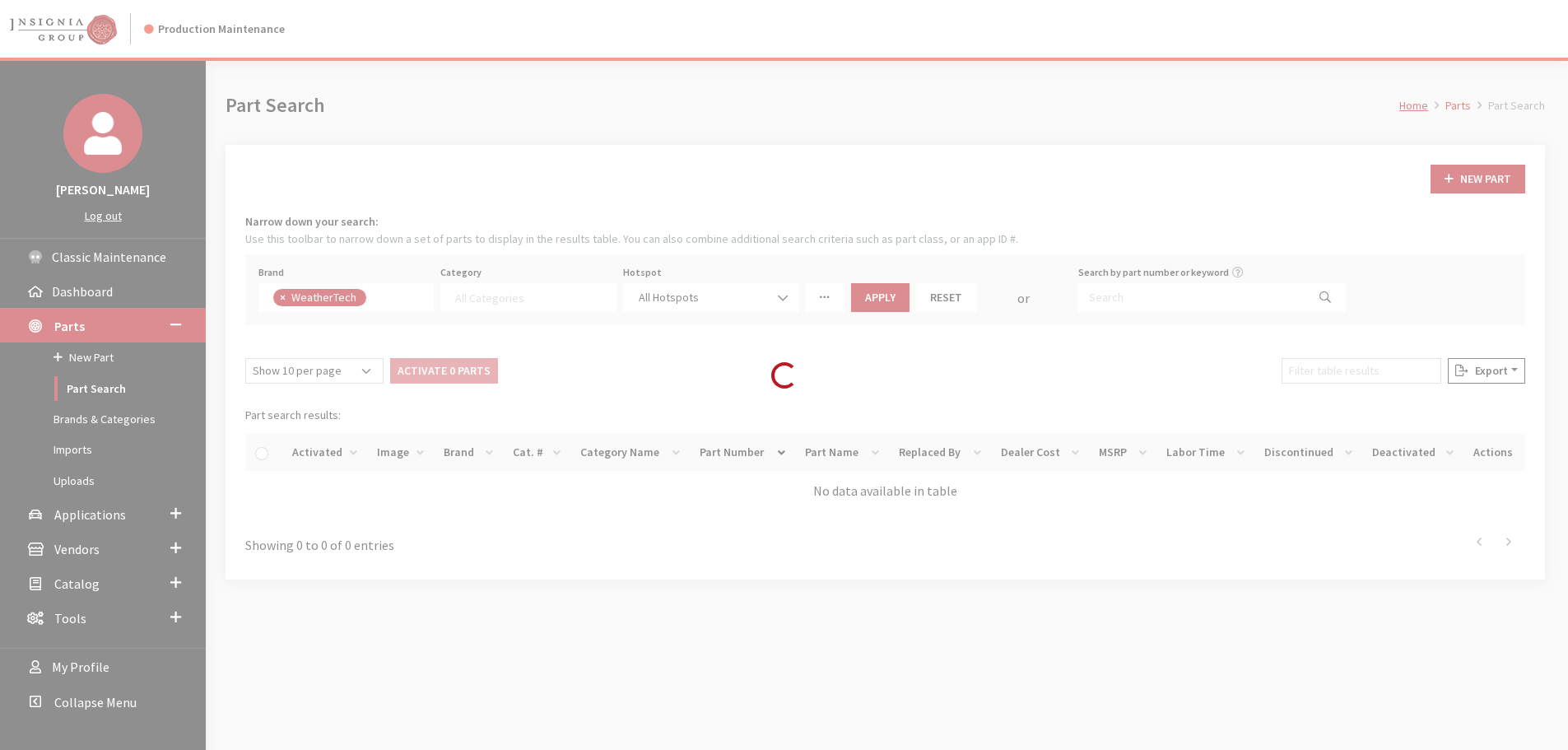
select select
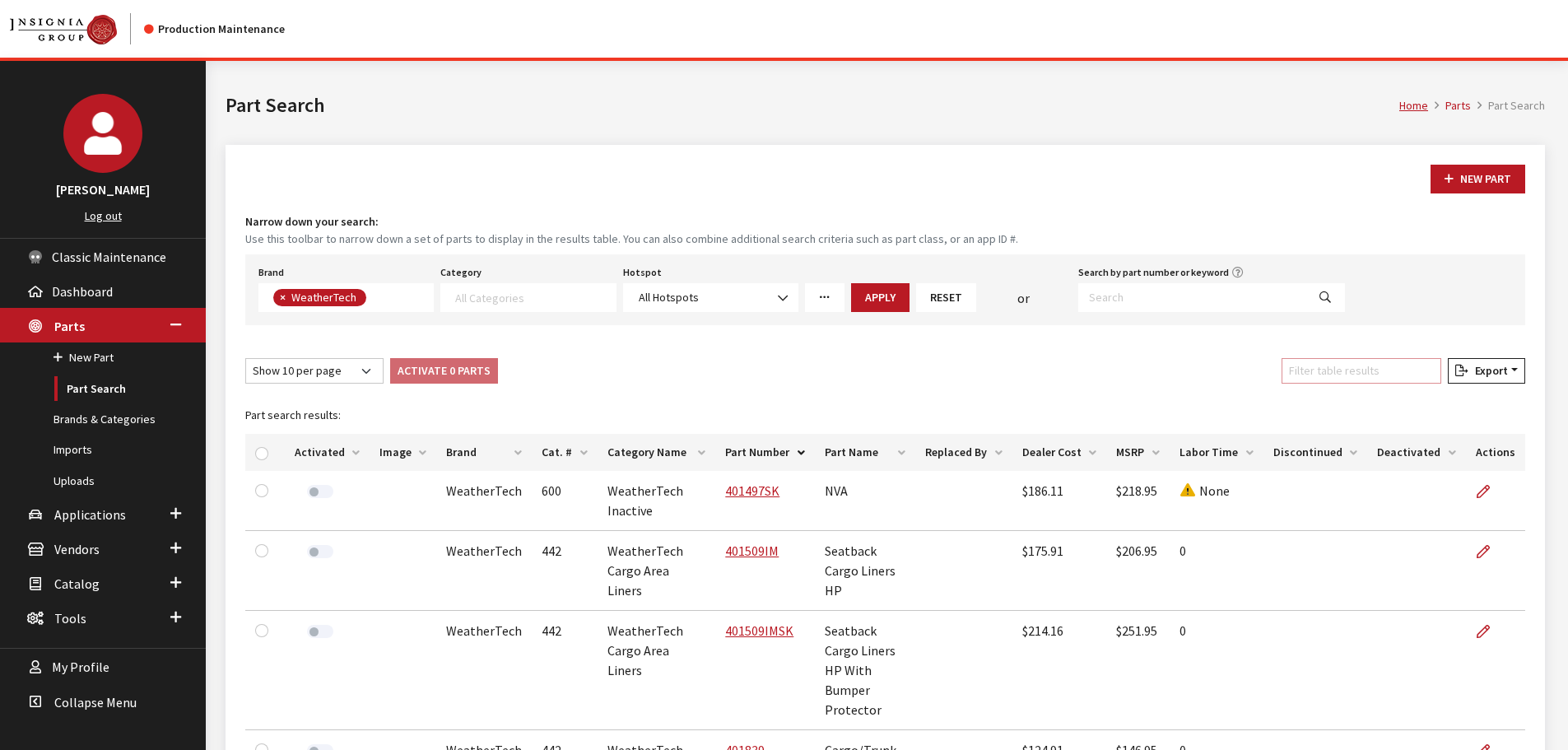
click at [1411, 371] on input "Filter table results" at bounding box center [1361, 371] width 160 height 25
paste input "401876"
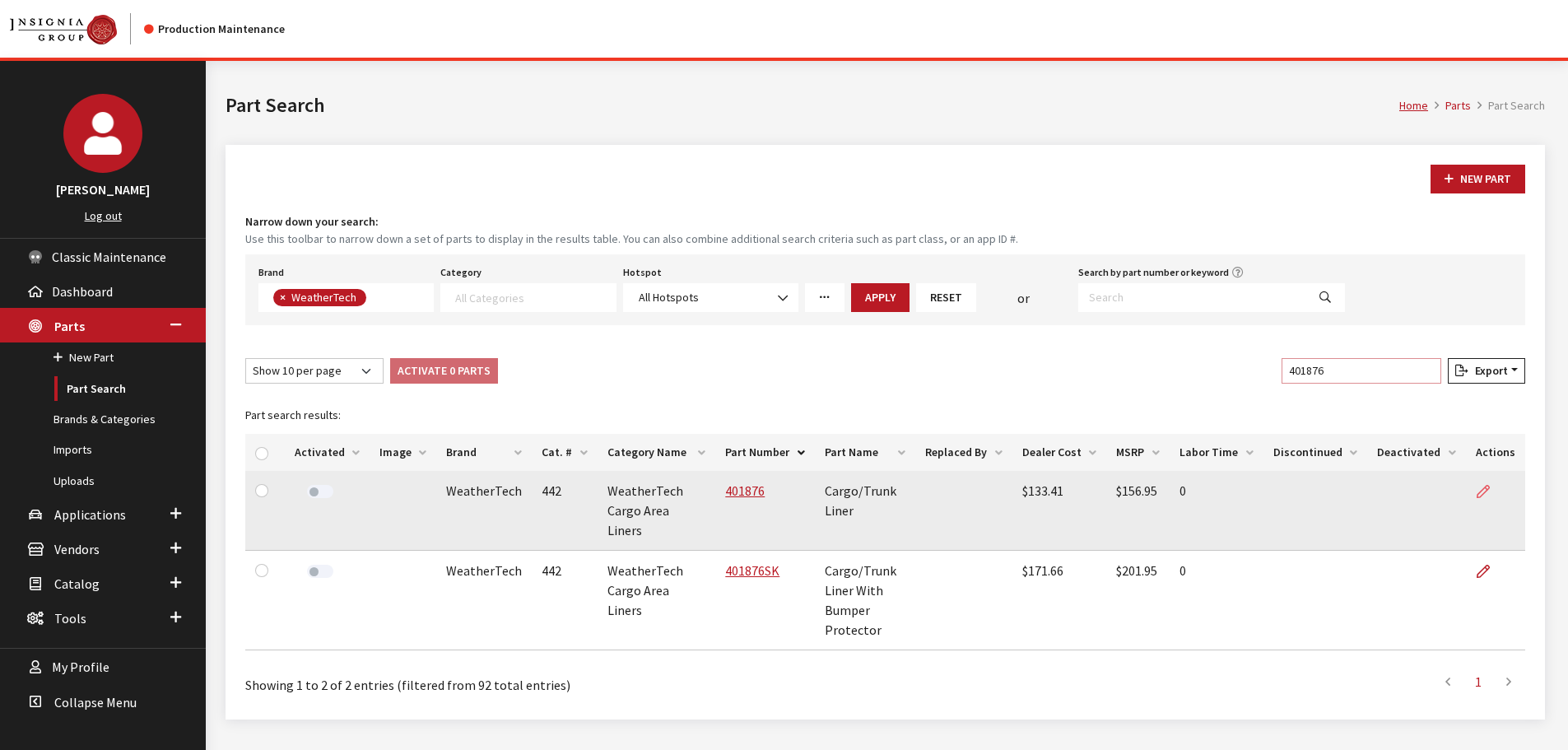
type input "401876"
click at [1481, 495] on icon at bounding box center [1484, 492] width 14 height 14
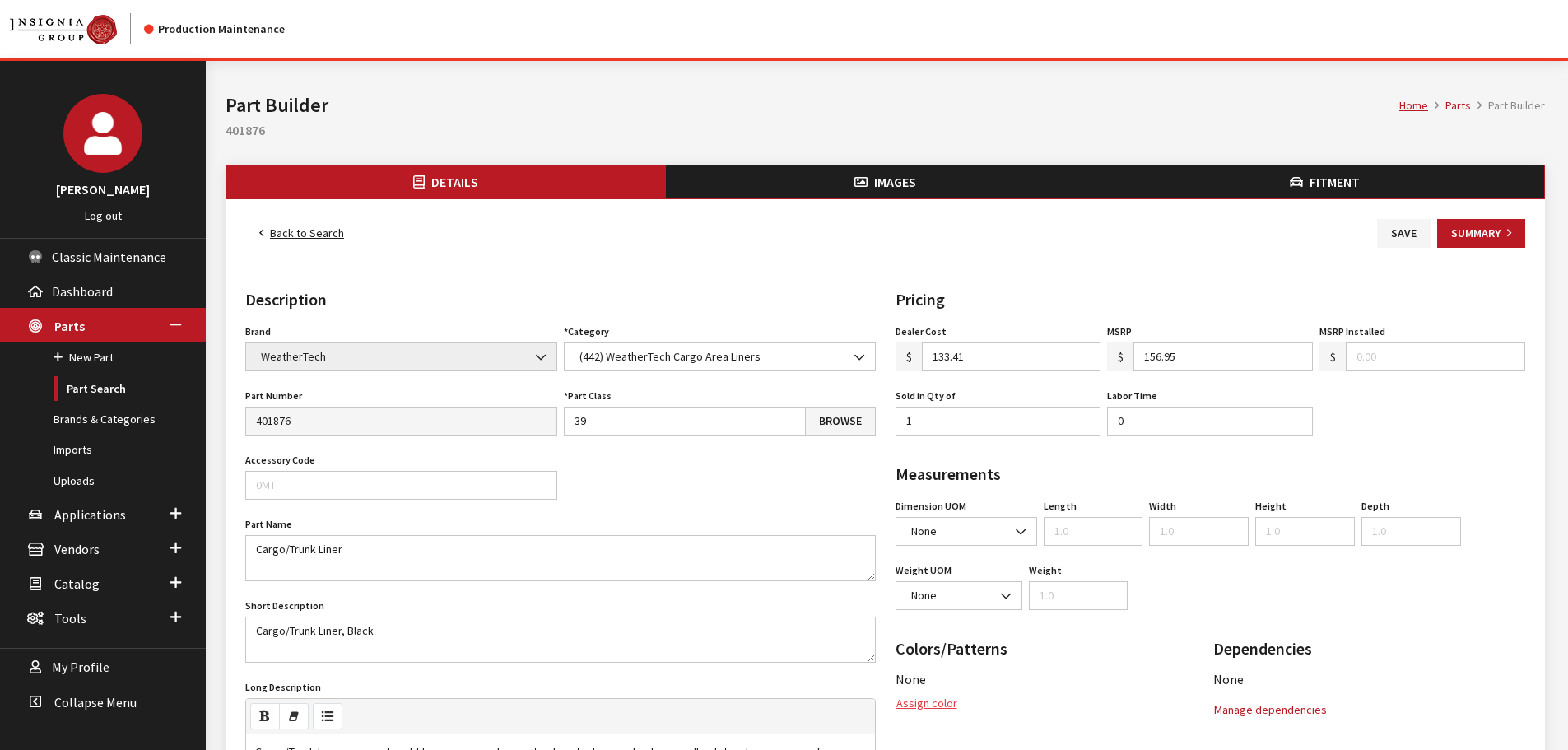
click at [936, 713] on button "Assign color" at bounding box center [927, 703] width 62 height 29
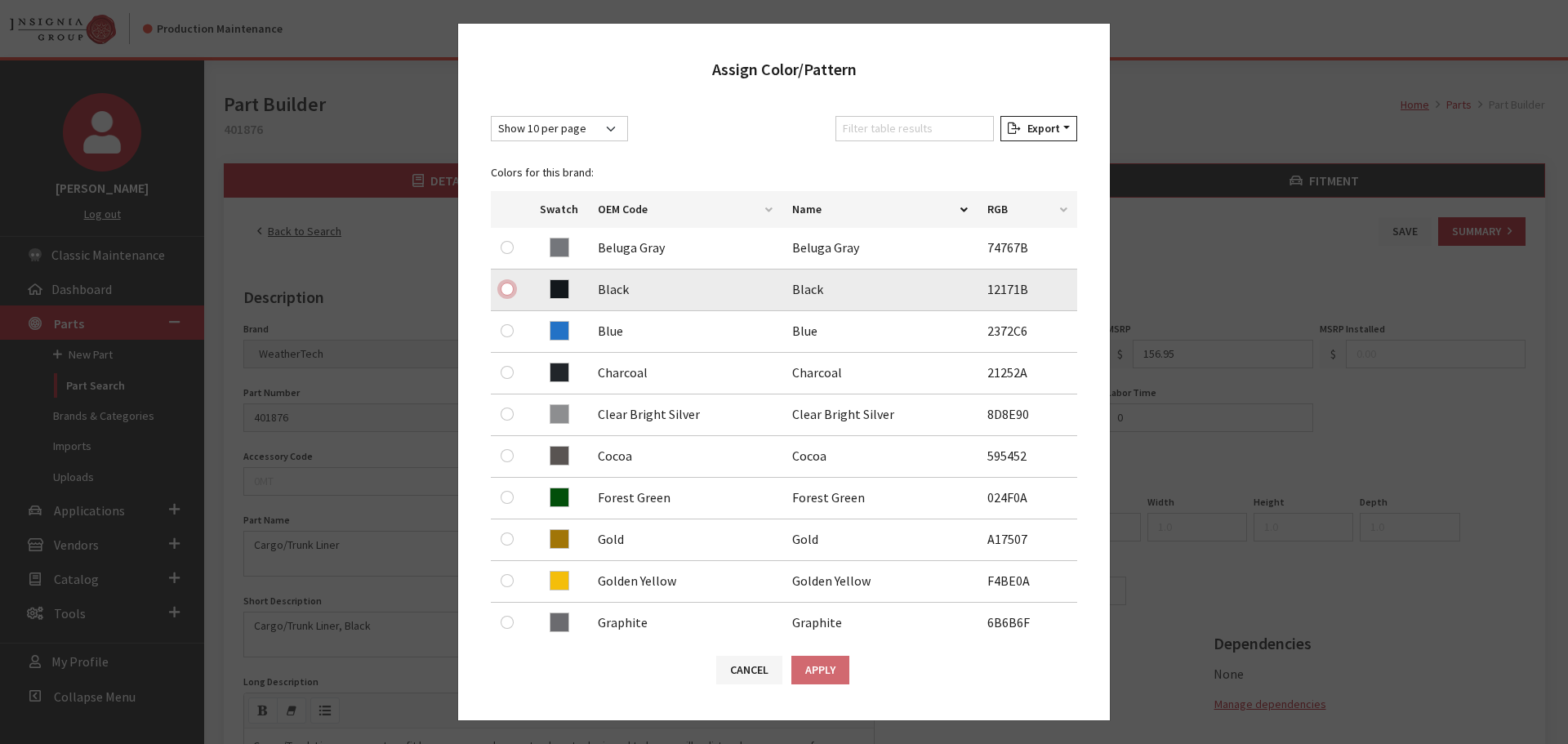
click at [508, 288] on input "radio" at bounding box center [507, 289] width 13 height 13
radio input "true"
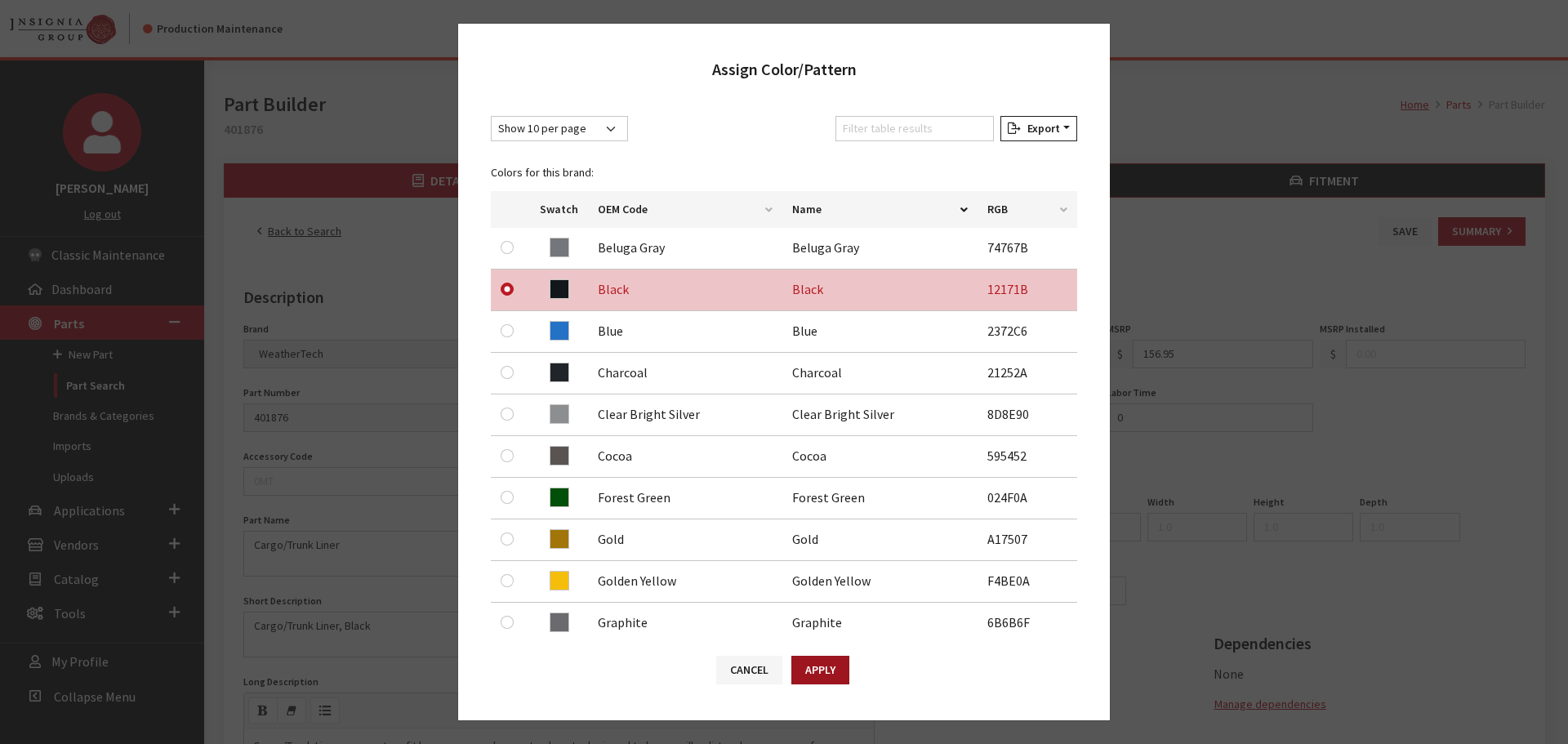
click at [834, 673] on button "Apply" at bounding box center [820, 670] width 58 height 29
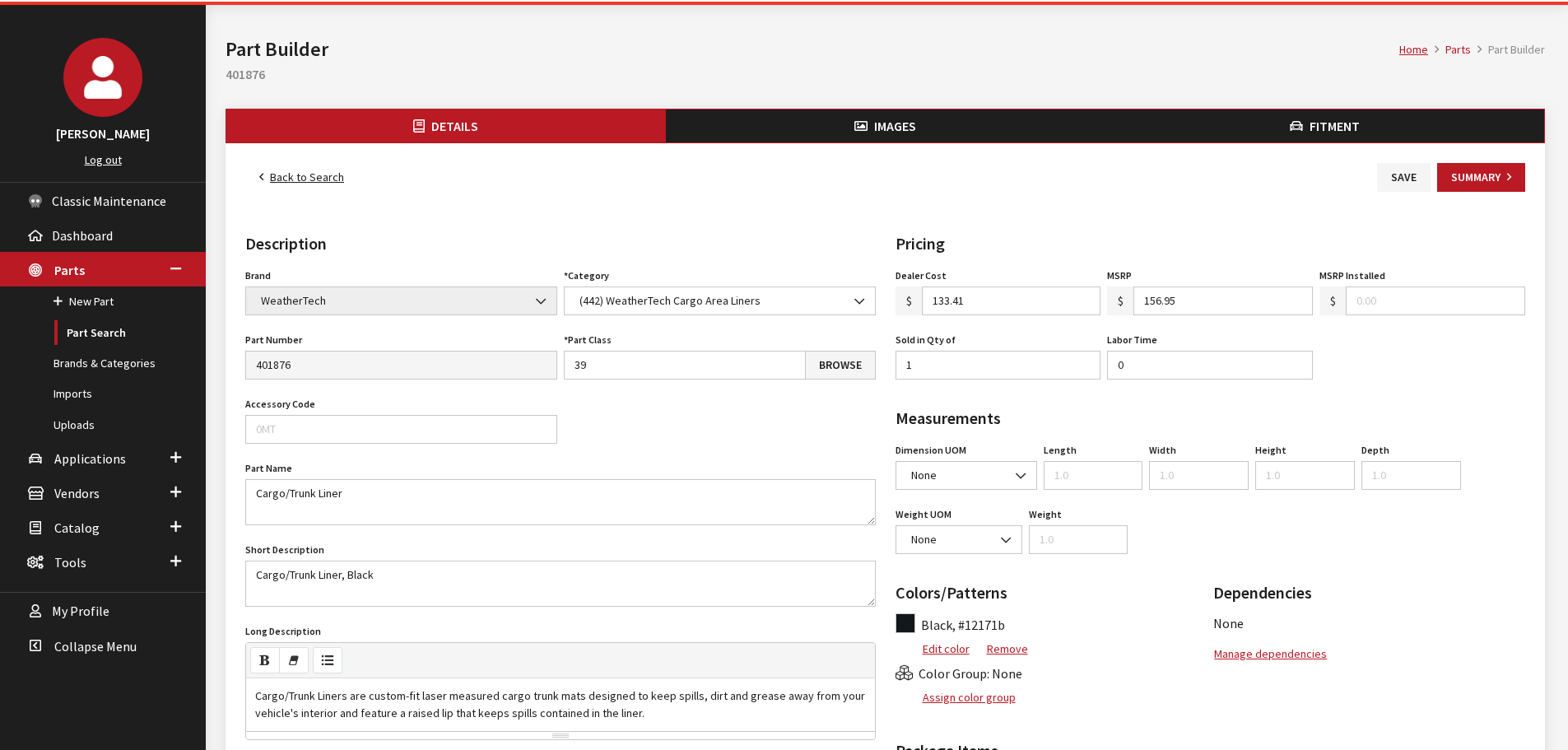
scroll to position [82, 0]
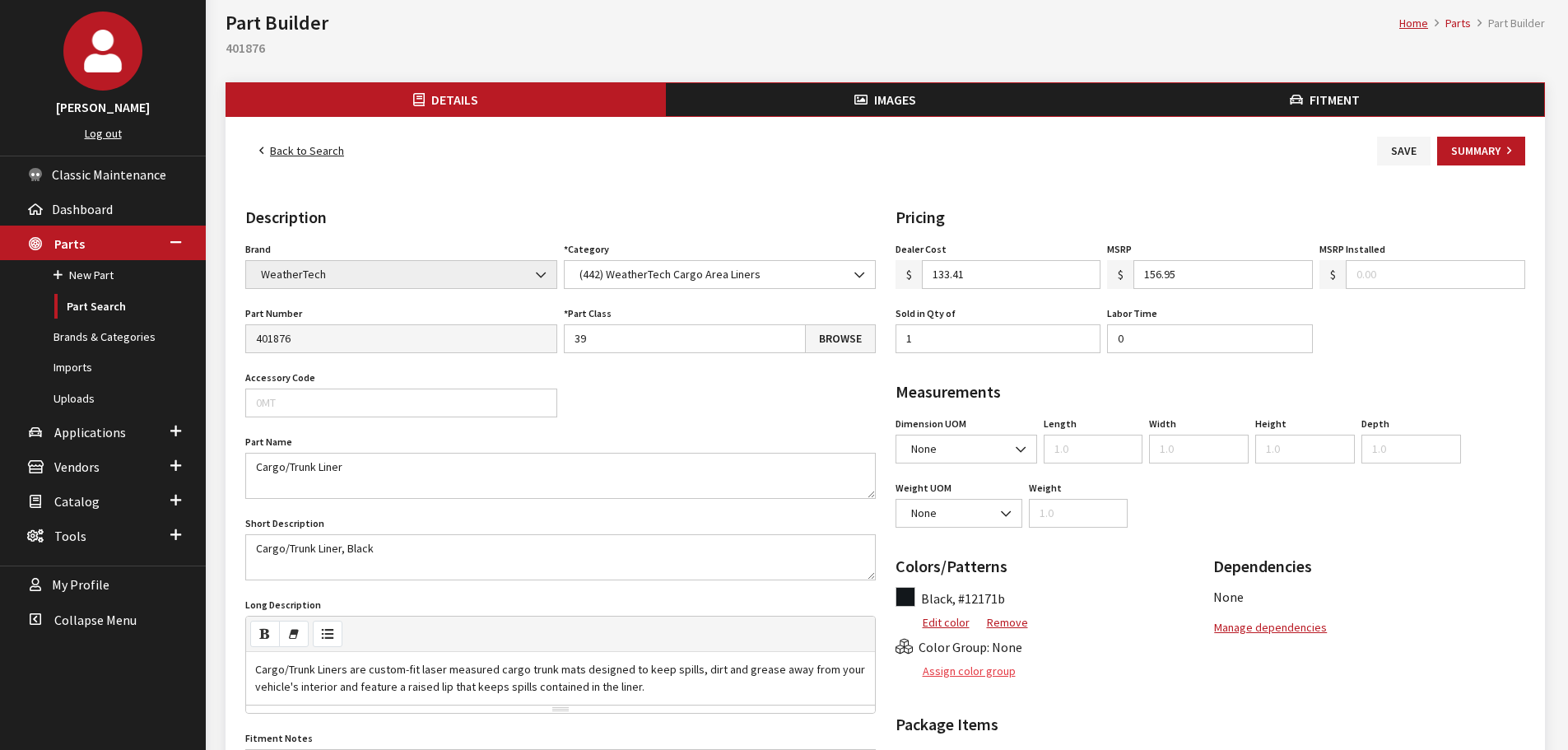
click at [970, 669] on button "Assign color group" at bounding box center [956, 671] width 121 height 29
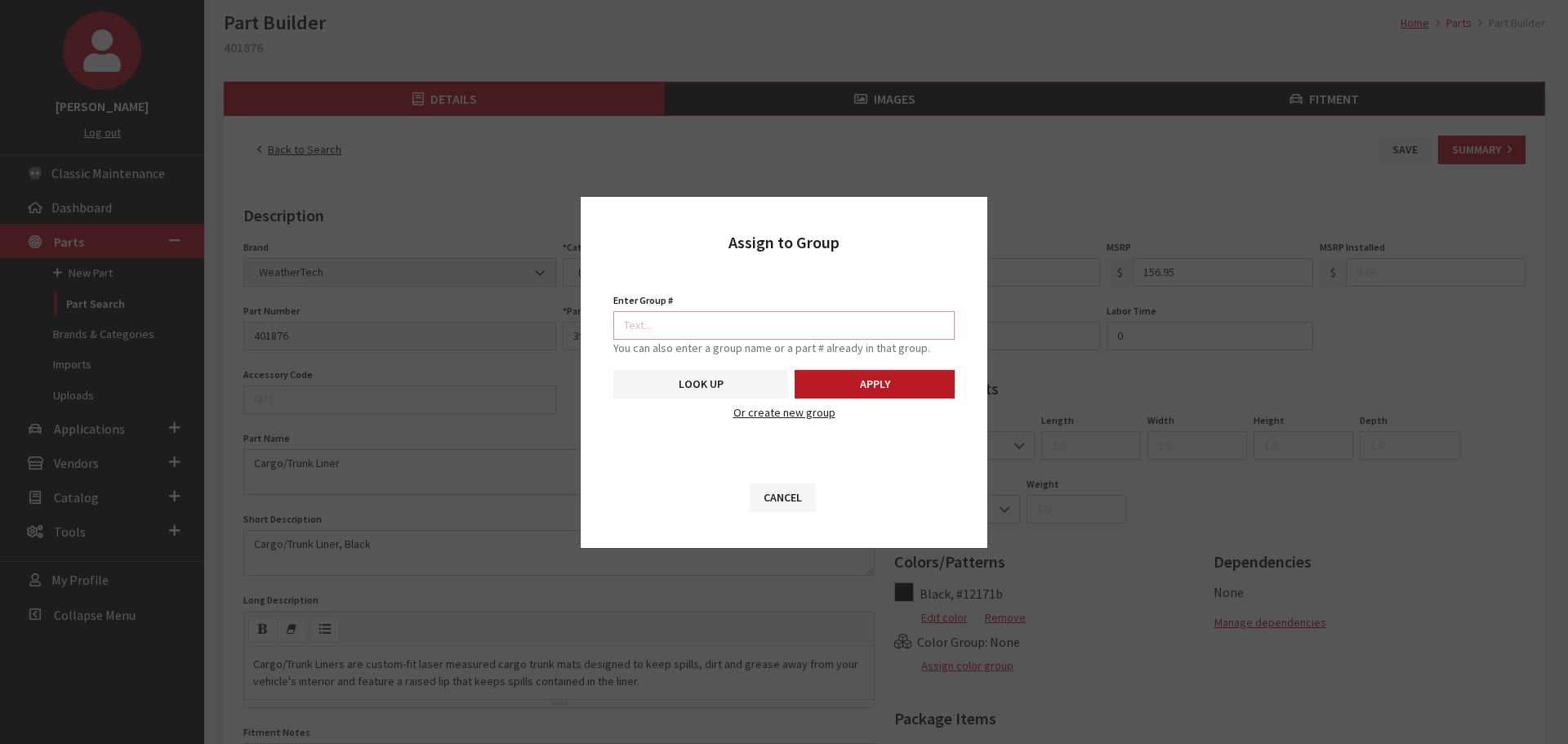
click at [826, 324] on input "Enter Group #" at bounding box center [784, 325] width 342 height 29
type input "5746"
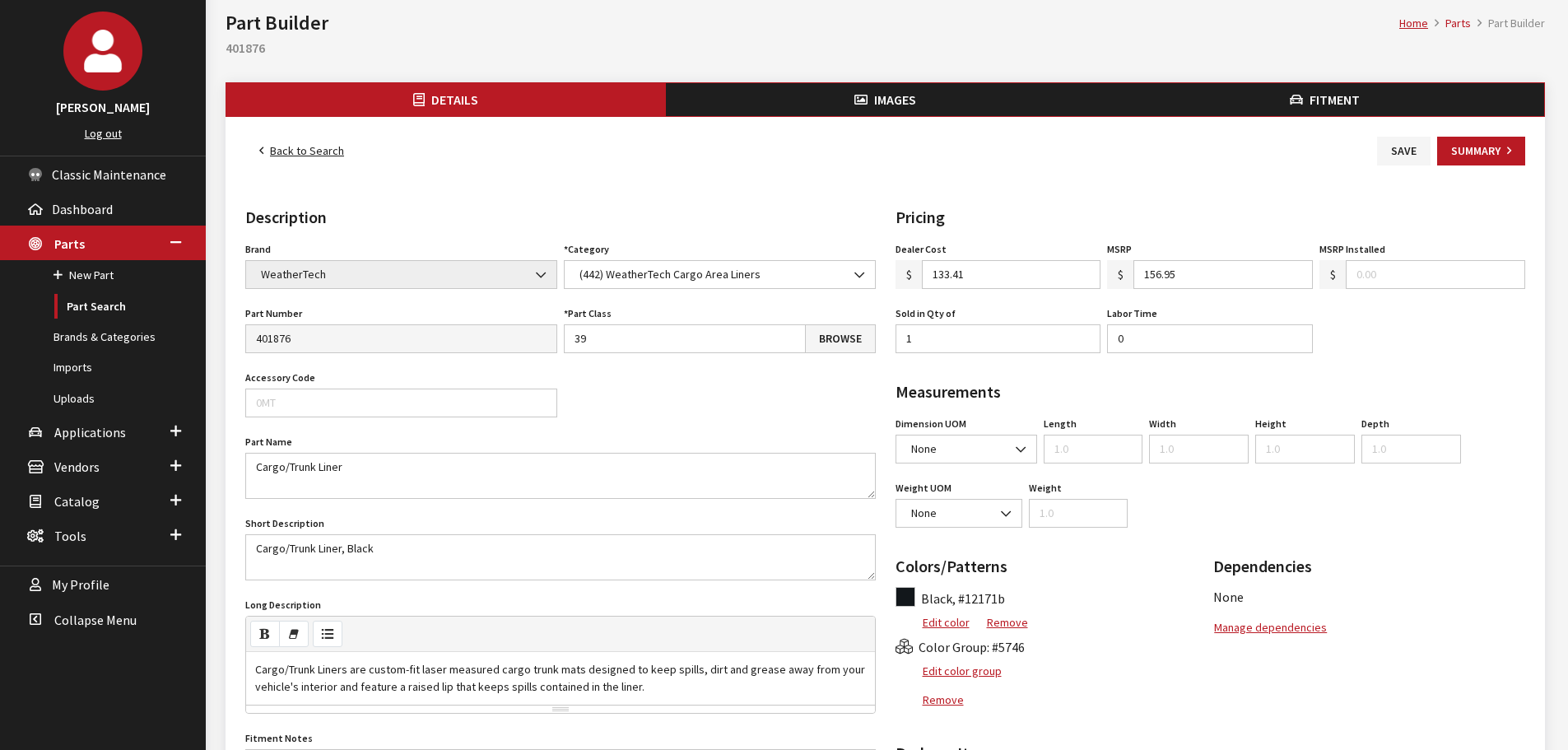
click at [862, 99] on icon "button" at bounding box center [861, 101] width 14 height 14
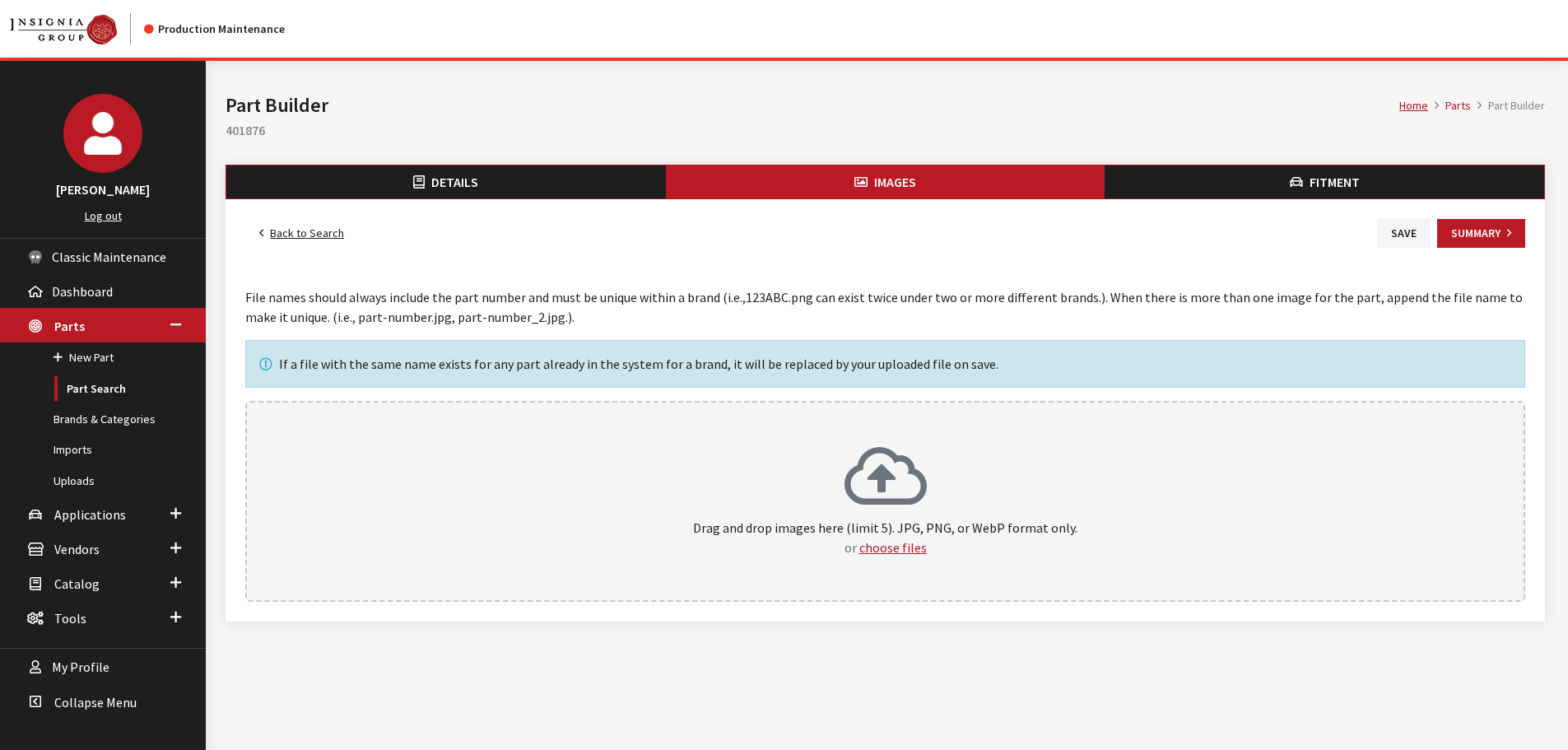
click at [922, 417] on div "Drag and drop images here (limit 5). JPG, PNG, or WebP format only. or choose f…" at bounding box center [885, 501] width 1280 height 201
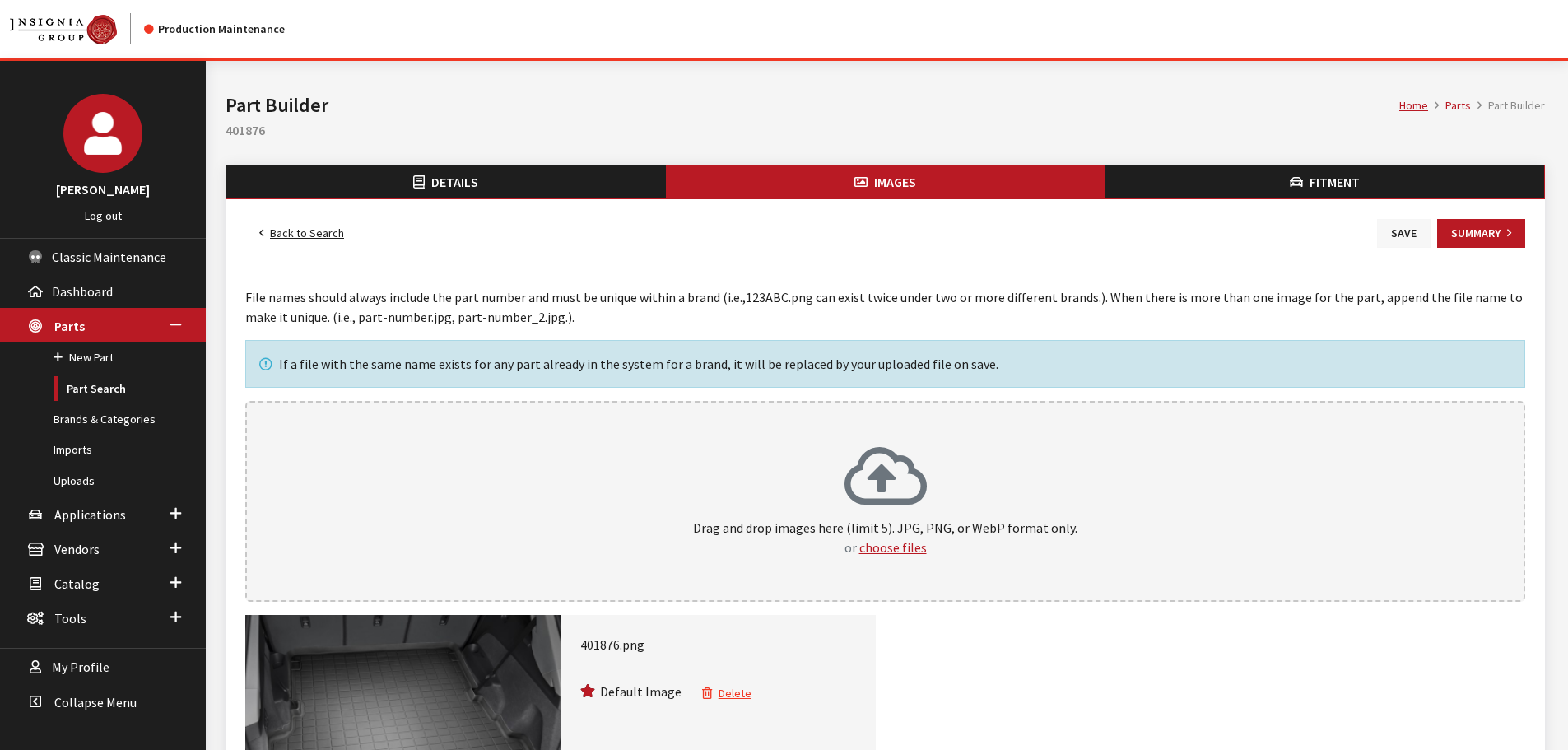
click at [1389, 232] on button "Save" at bounding box center [1403, 234] width 53 height 29
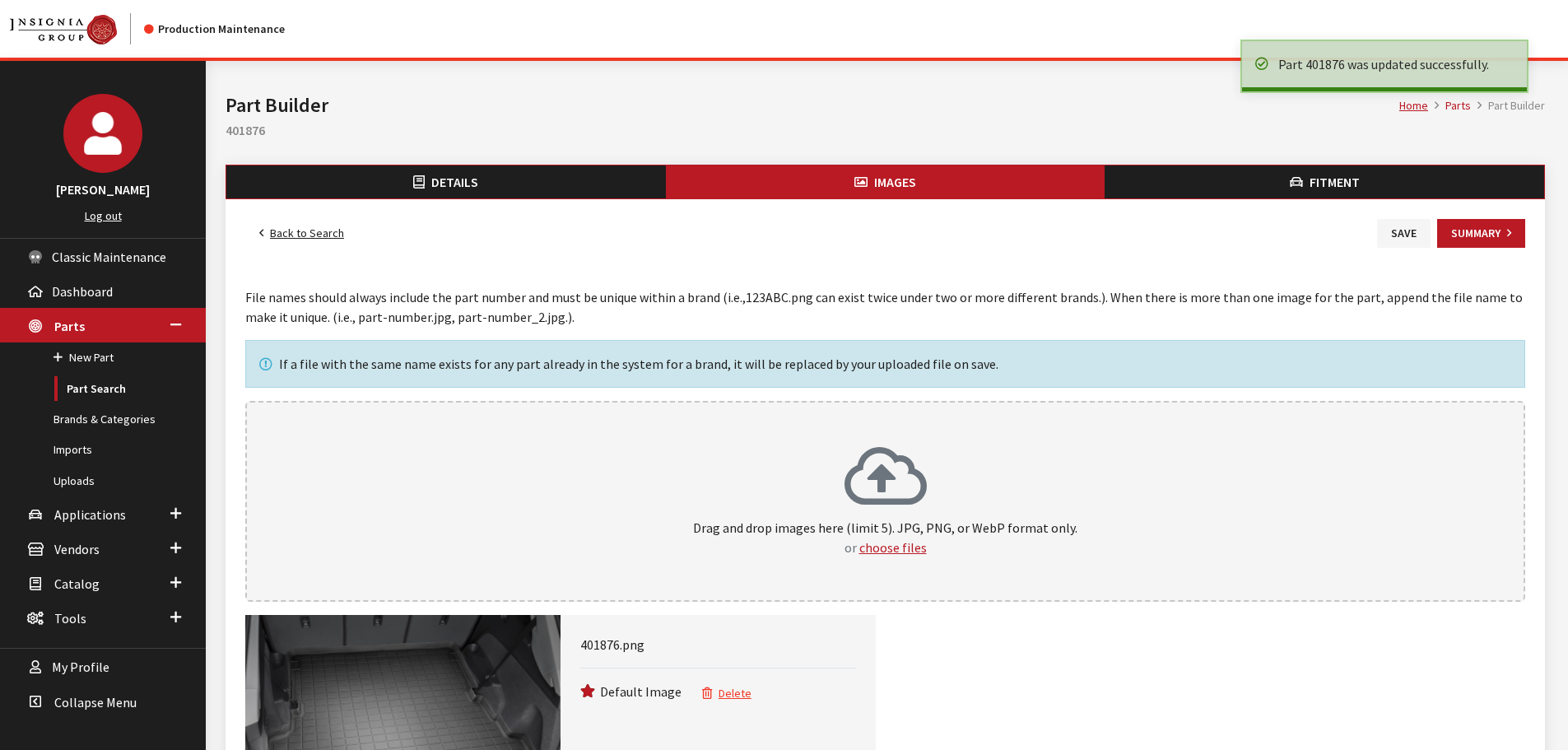
click at [301, 231] on link "Back to Search" at bounding box center [302, 234] width 113 height 29
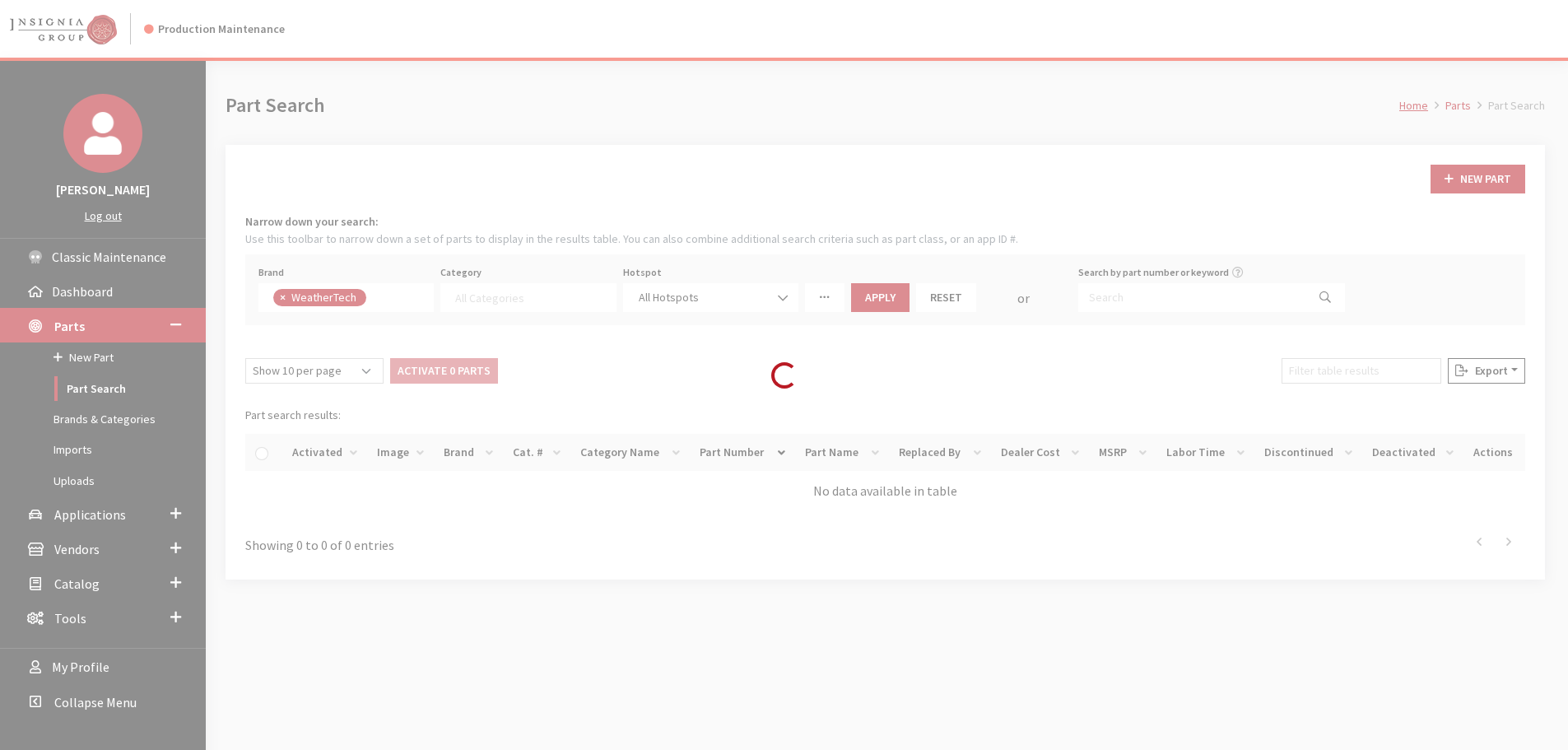
select select
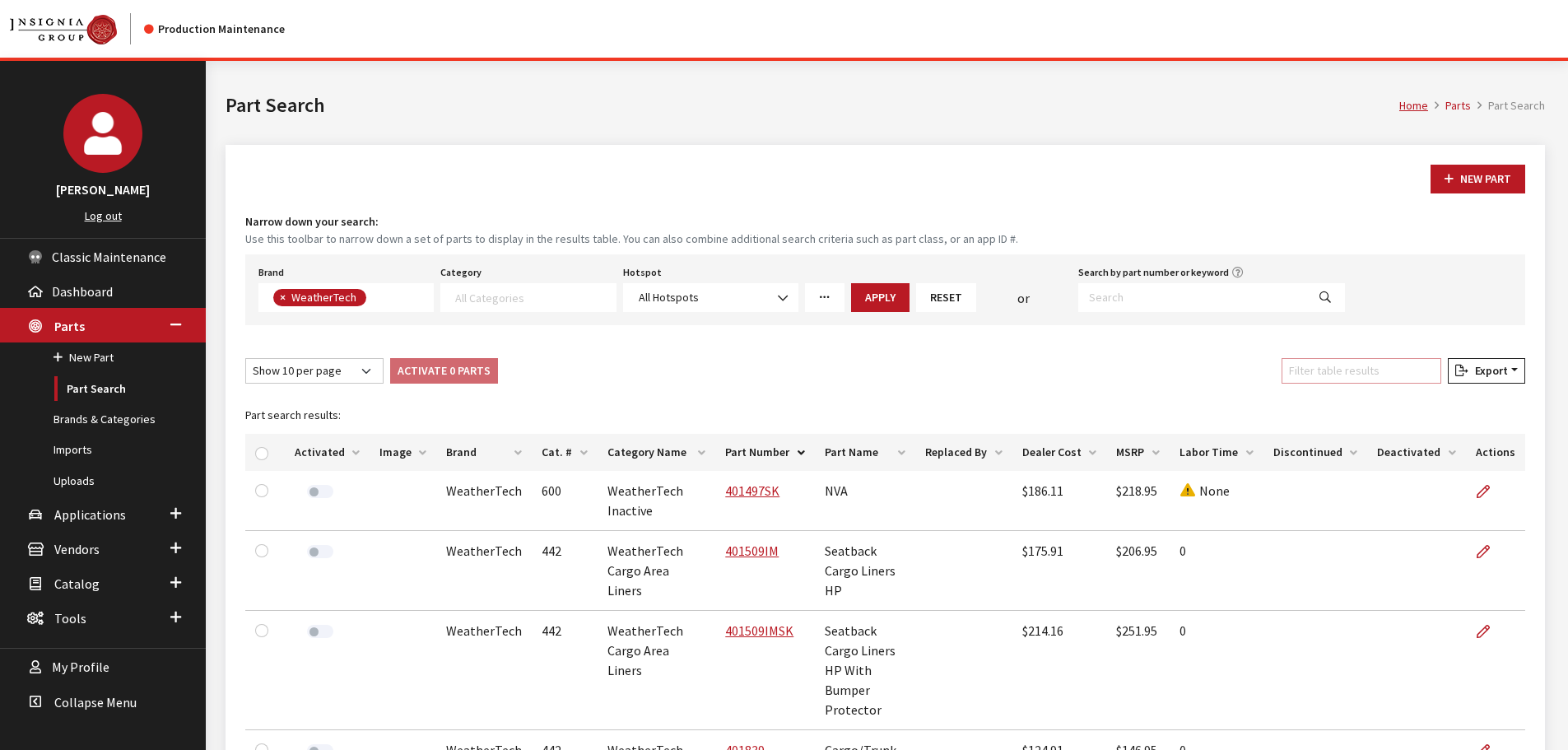
click at [1363, 376] on input "Filter table results" at bounding box center [1361, 371] width 160 height 25
paste input "401882"
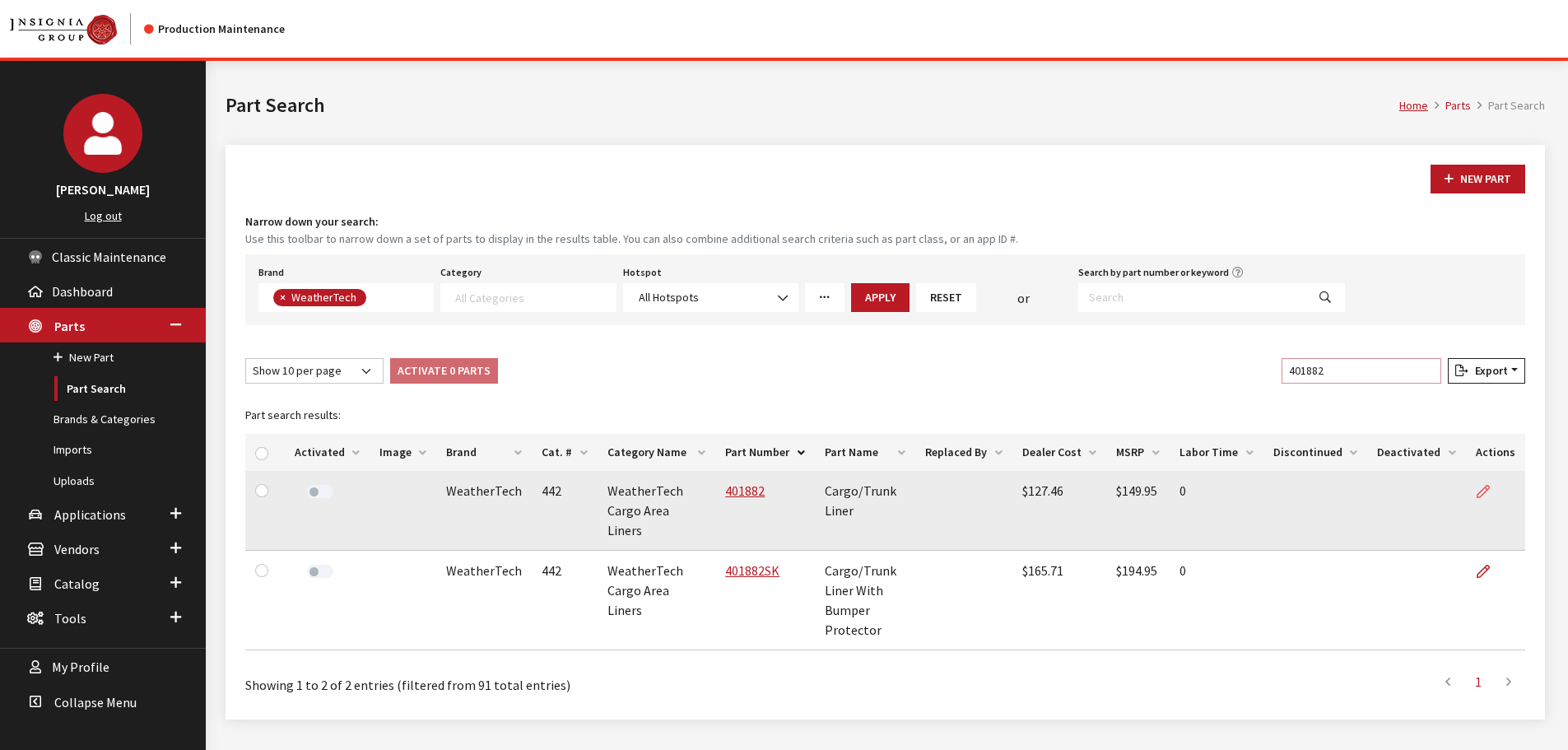
type input "401882"
click at [1484, 486] on icon at bounding box center [1484, 492] width 14 height 14
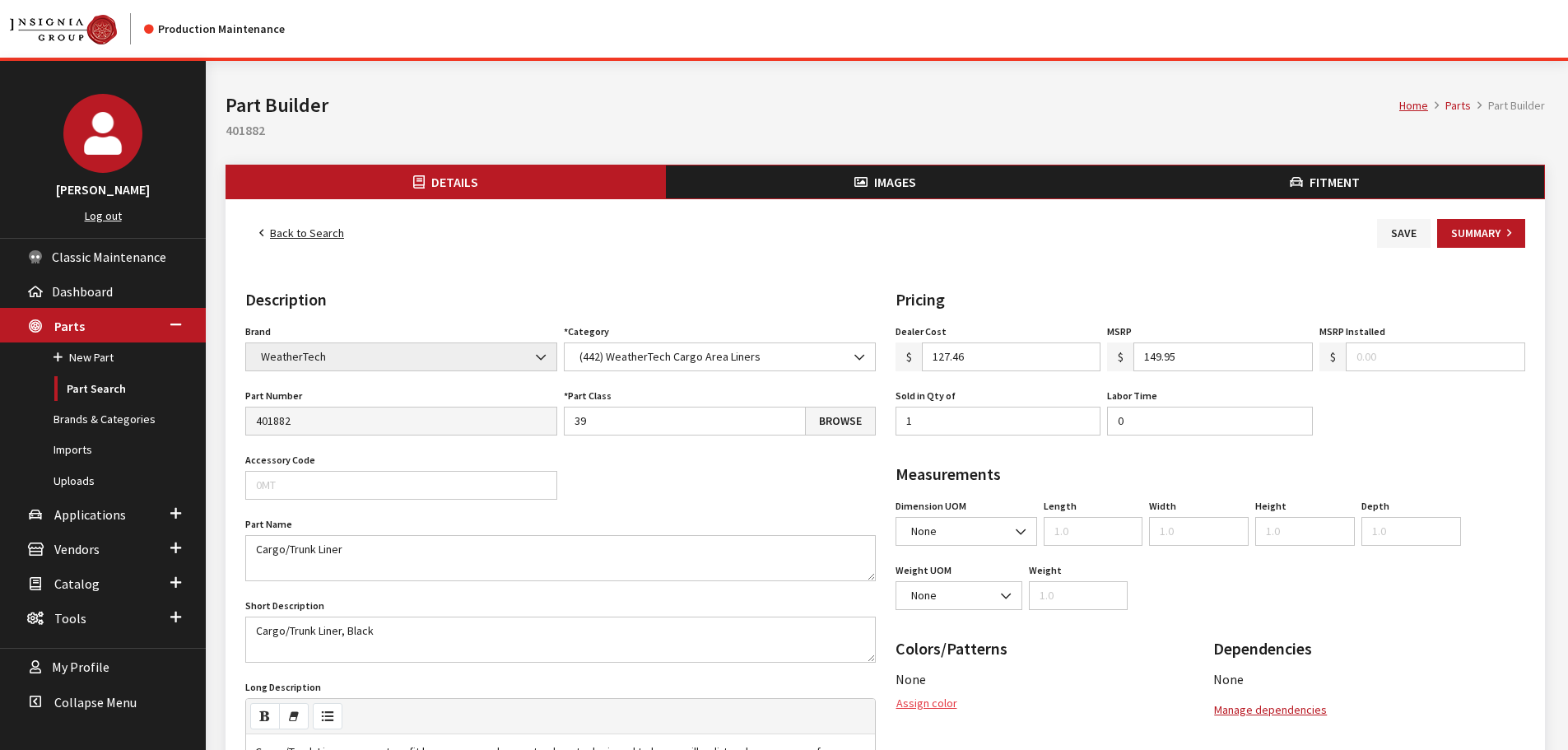
click at [920, 713] on button "Assign color" at bounding box center [927, 703] width 62 height 29
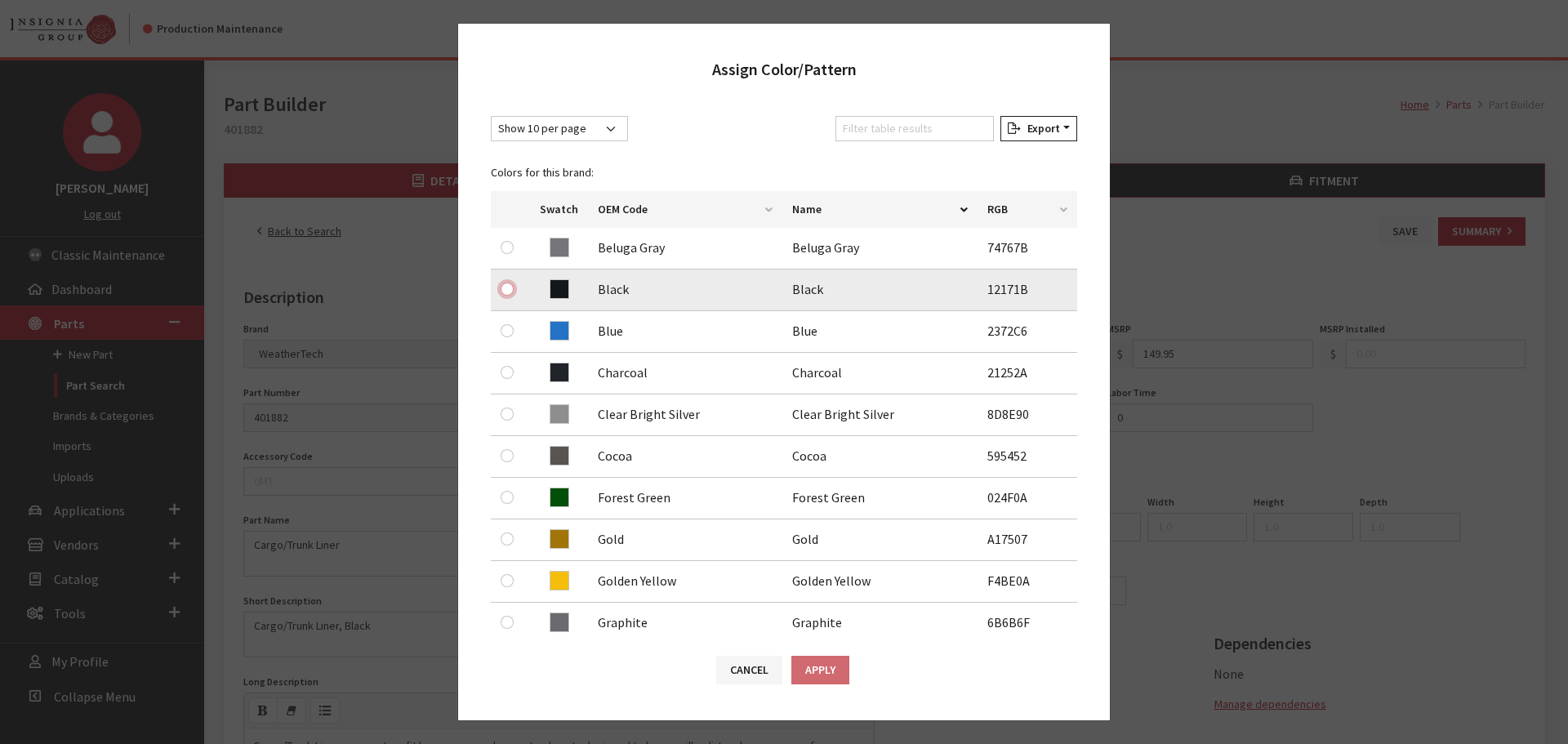
click at [504, 289] on input "radio" at bounding box center [507, 289] width 13 height 13
radio input "true"
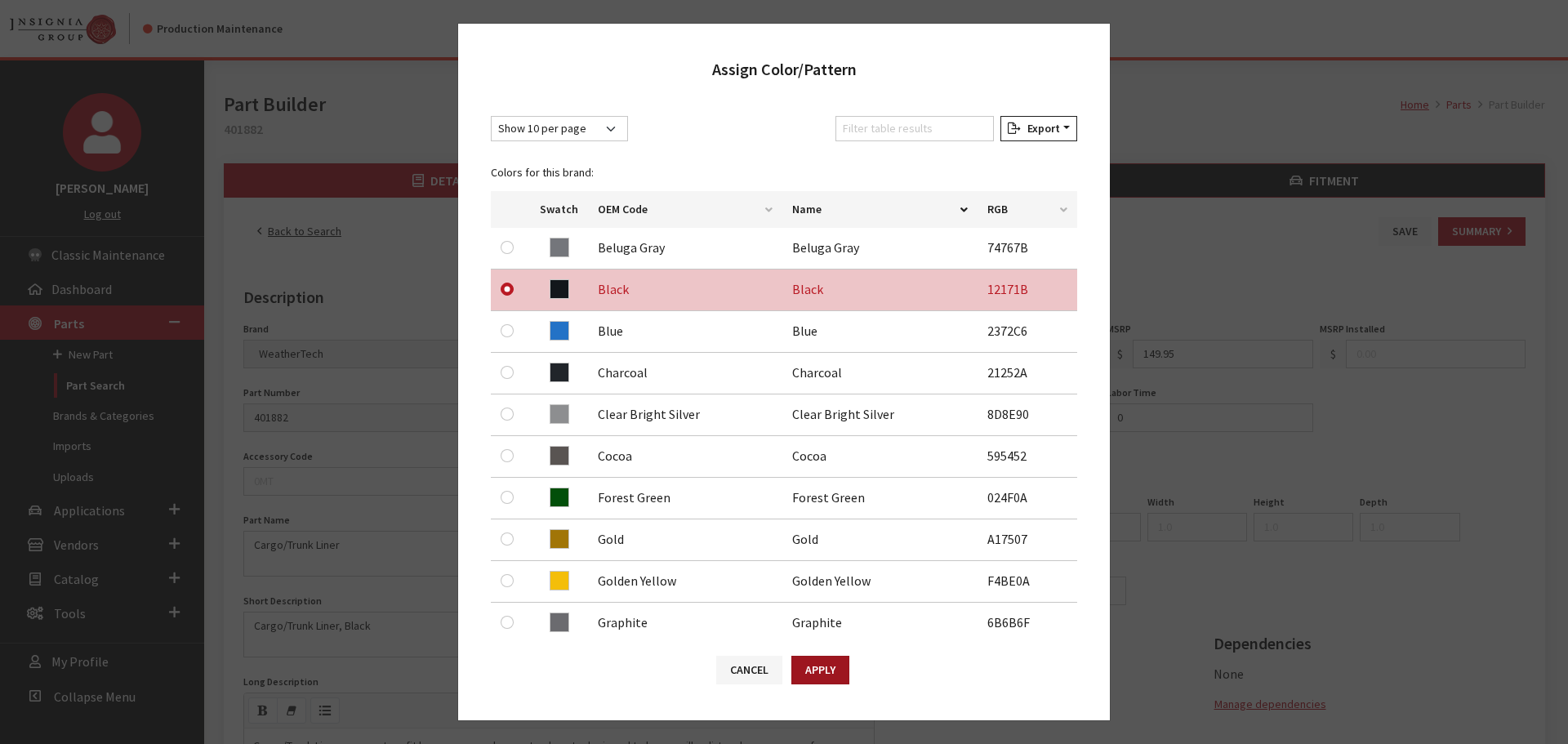
click at [819, 664] on button "Apply" at bounding box center [820, 670] width 58 height 29
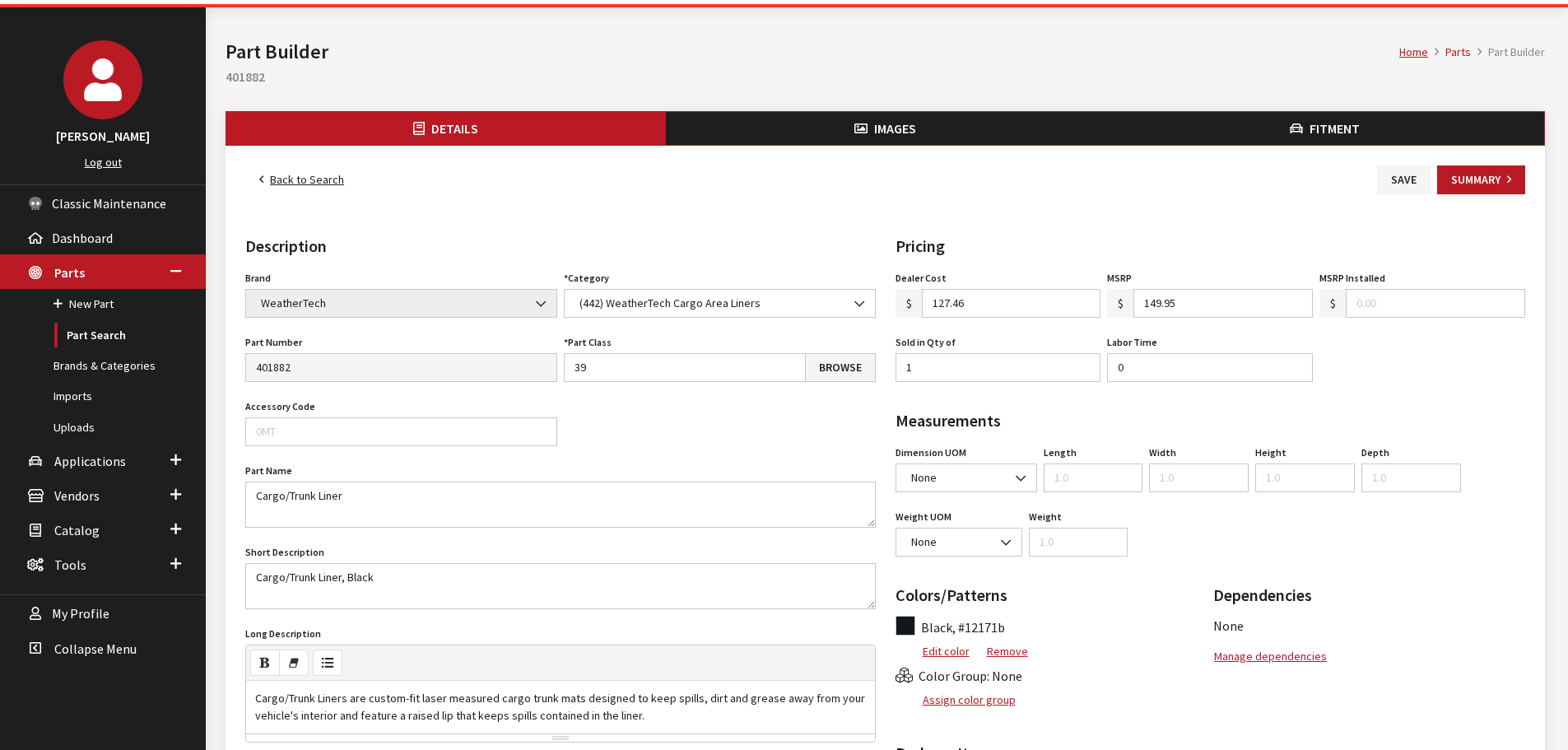
scroll to position [82, 0]
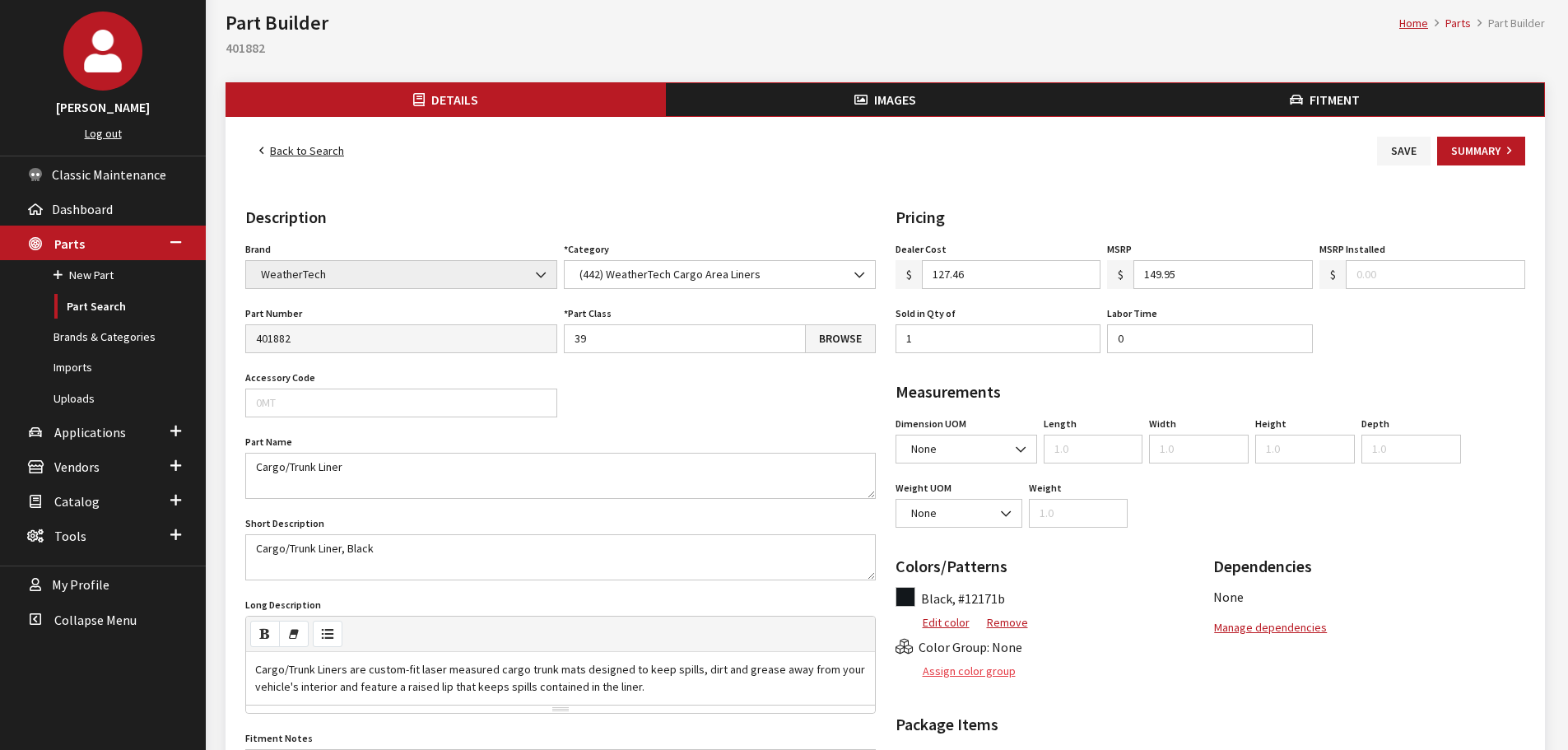
click at [970, 679] on button "Assign color group" at bounding box center [956, 671] width 121 height 29
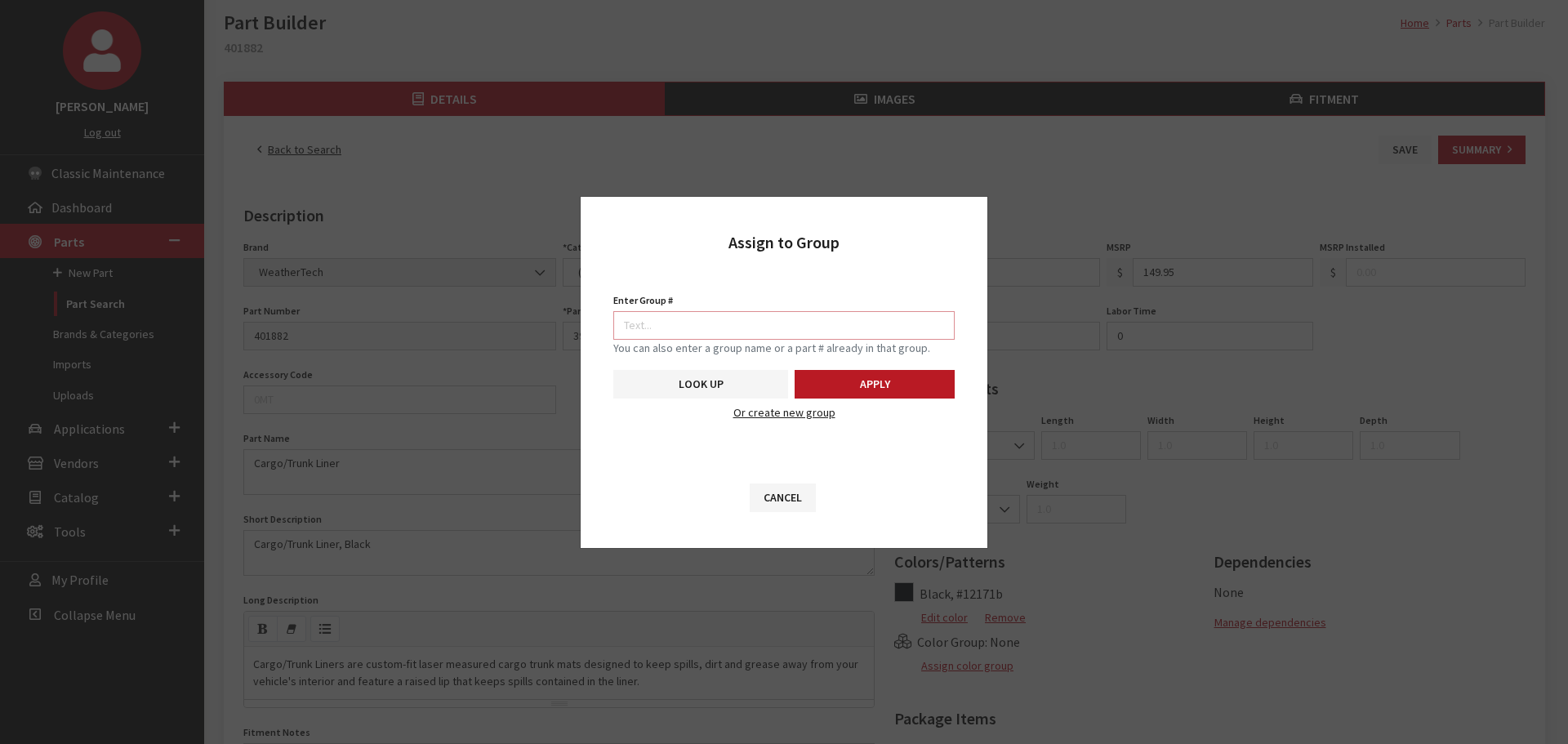
click at [764, 313] on input "Enter Group #" at bounding box center [784, 325] width 342 height 29
type input "5746"
click at [876, 386] on button "Apply" at bounding box center [874, 384] width 160 height 29
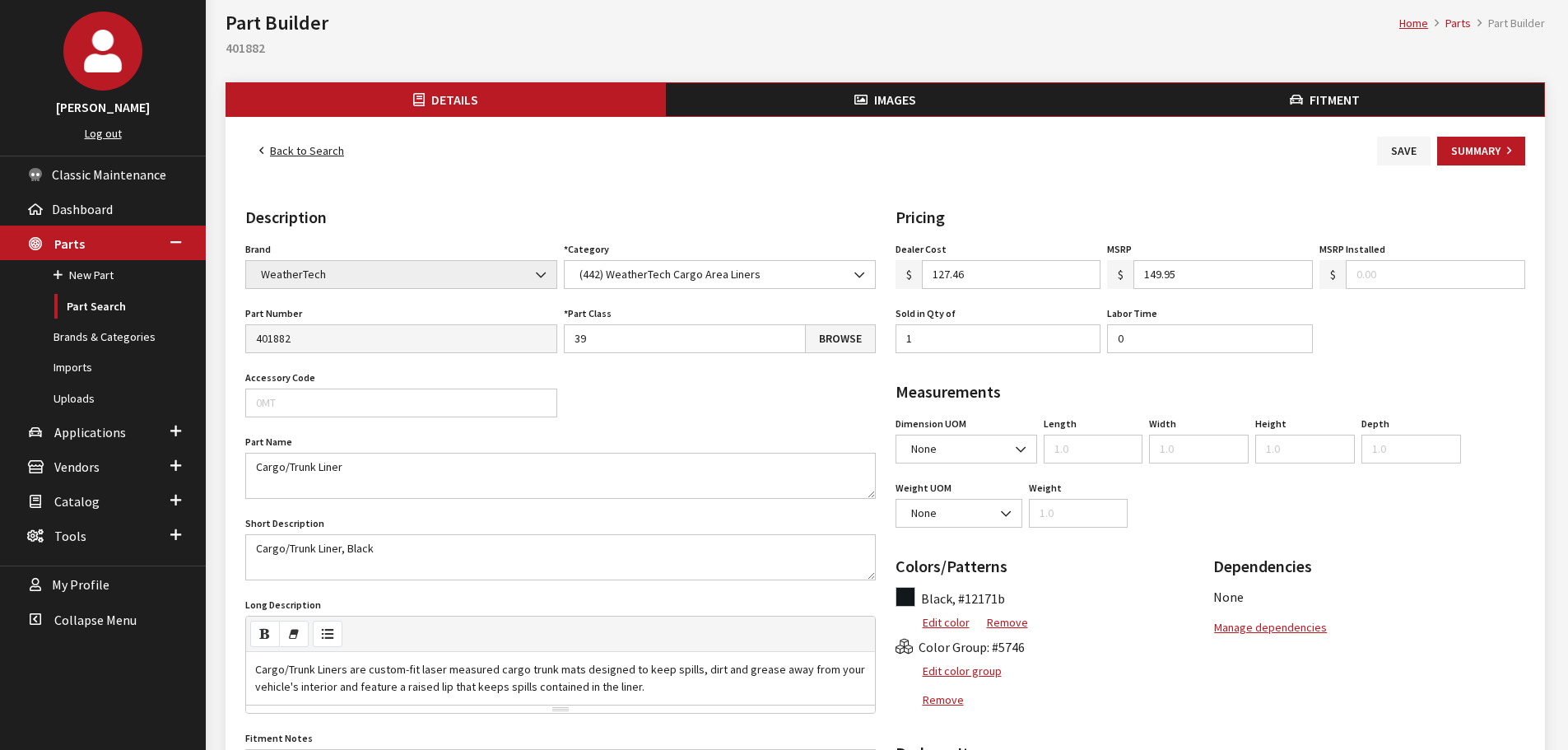
click at [908, 101] on span "Images" at bounding box center [895, 99] width 42 height 16
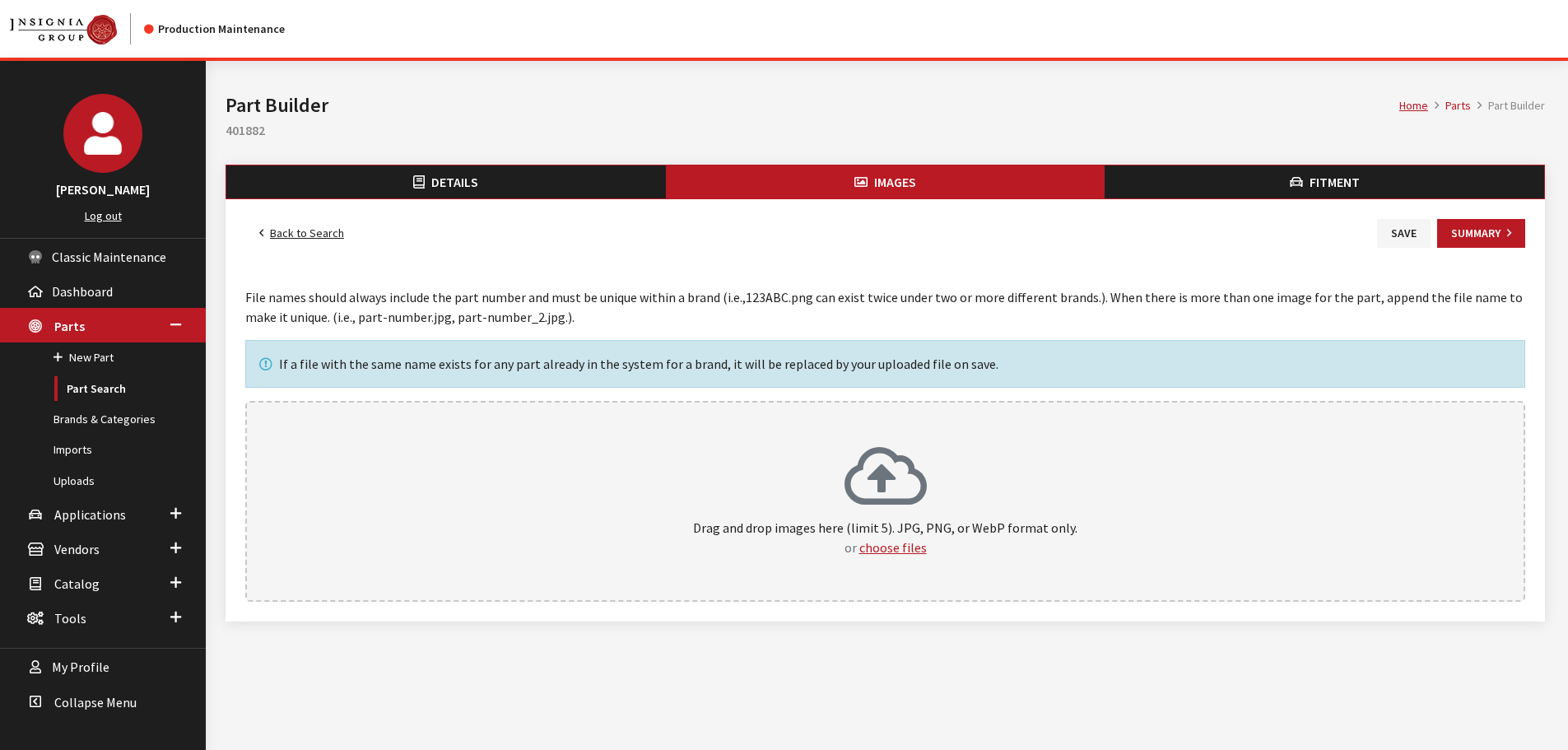
click at [964, 437] on div "Drag and drop images here (limit 5). JPG, PNG, or WebP format only. or choose f…" at bounding box center [885, 501] width 1280 height 201
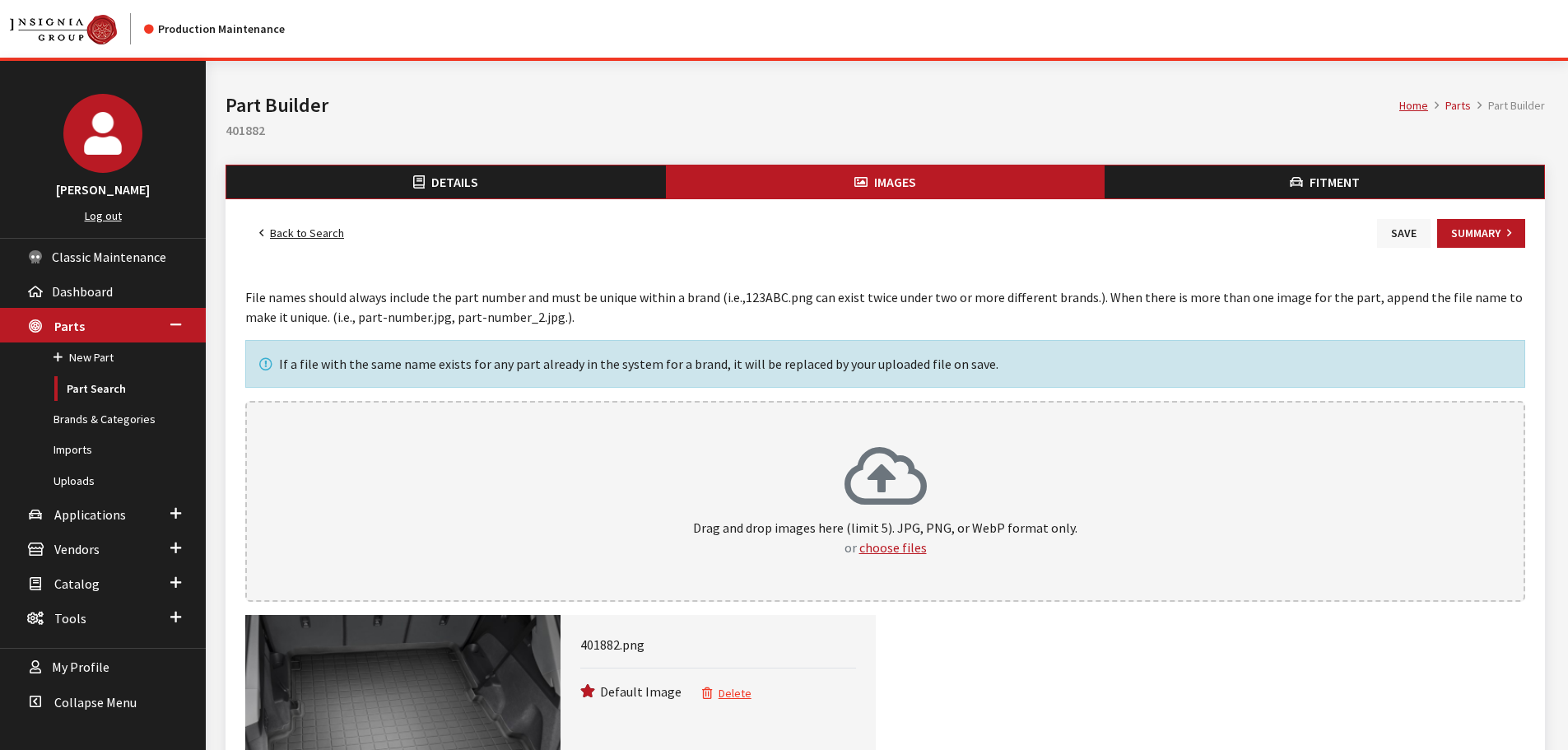
click at [1407, 225] on button "Save" at bounding box center [1403, 234] width 53 height 29
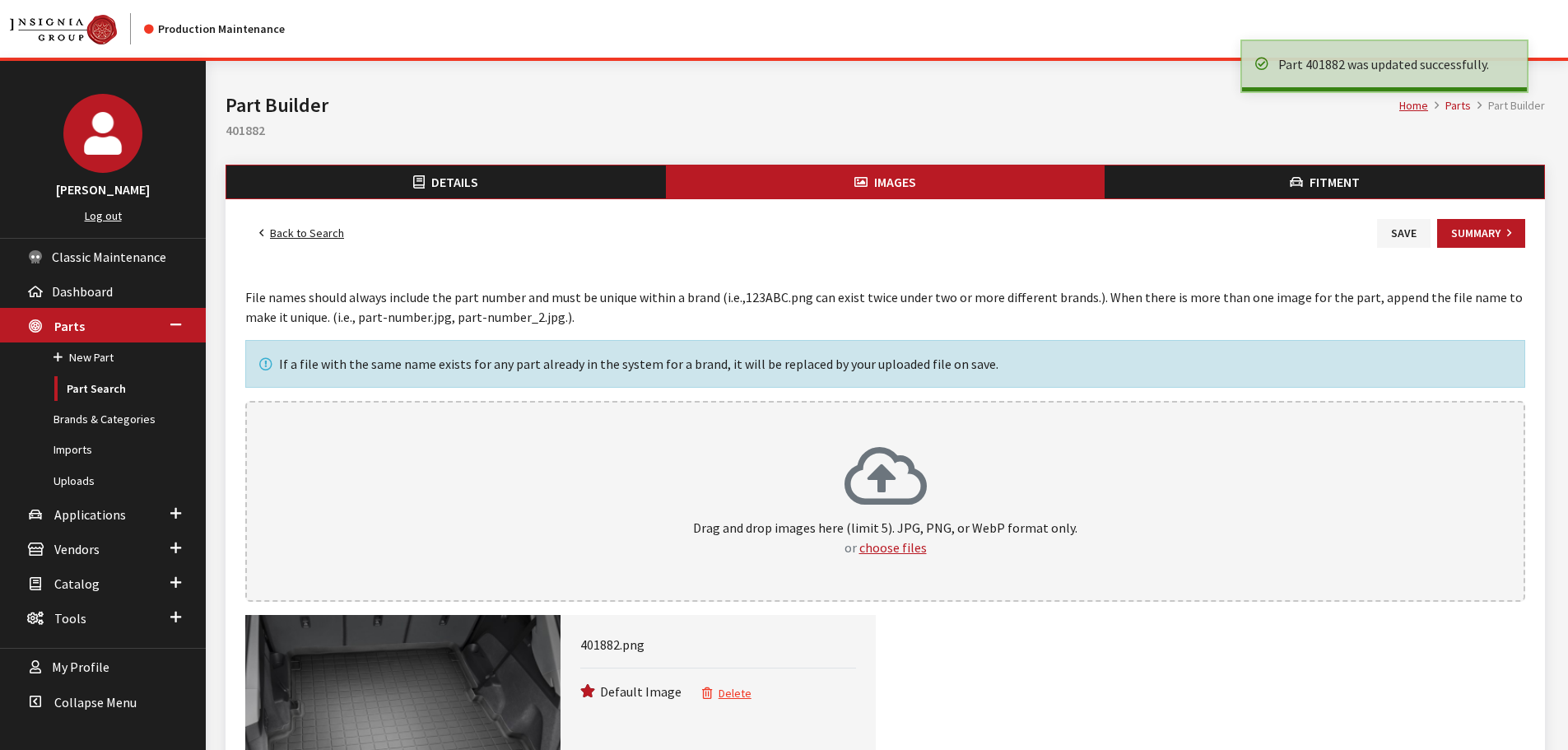
drag, startPoint x: 0, startPoint y: 0, endPoint x: 311, endPoint y: 228, distance: 385.6
click at [311, 228] on link "Back to Search" at bounding box center [302, 234] width 113 height 29
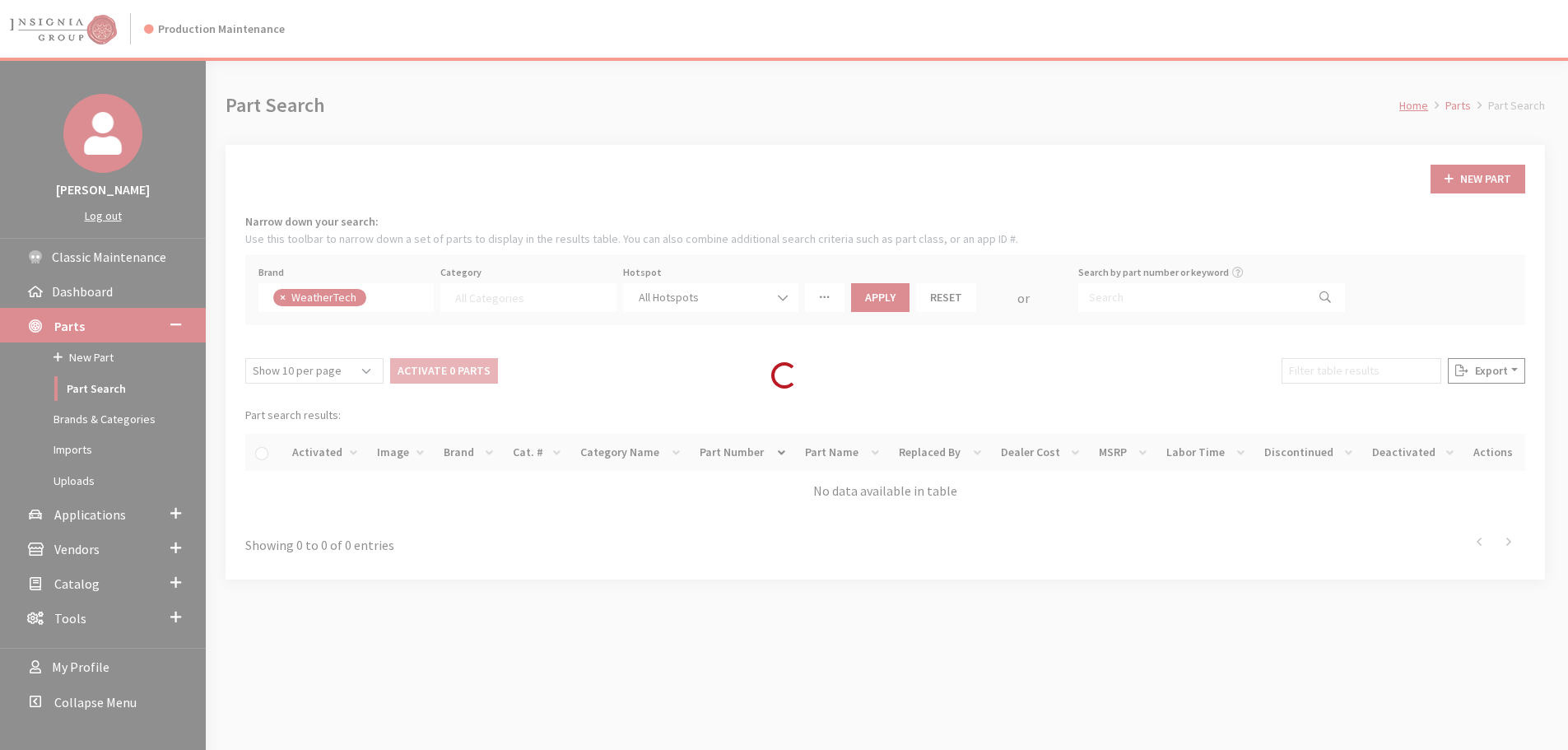
select select
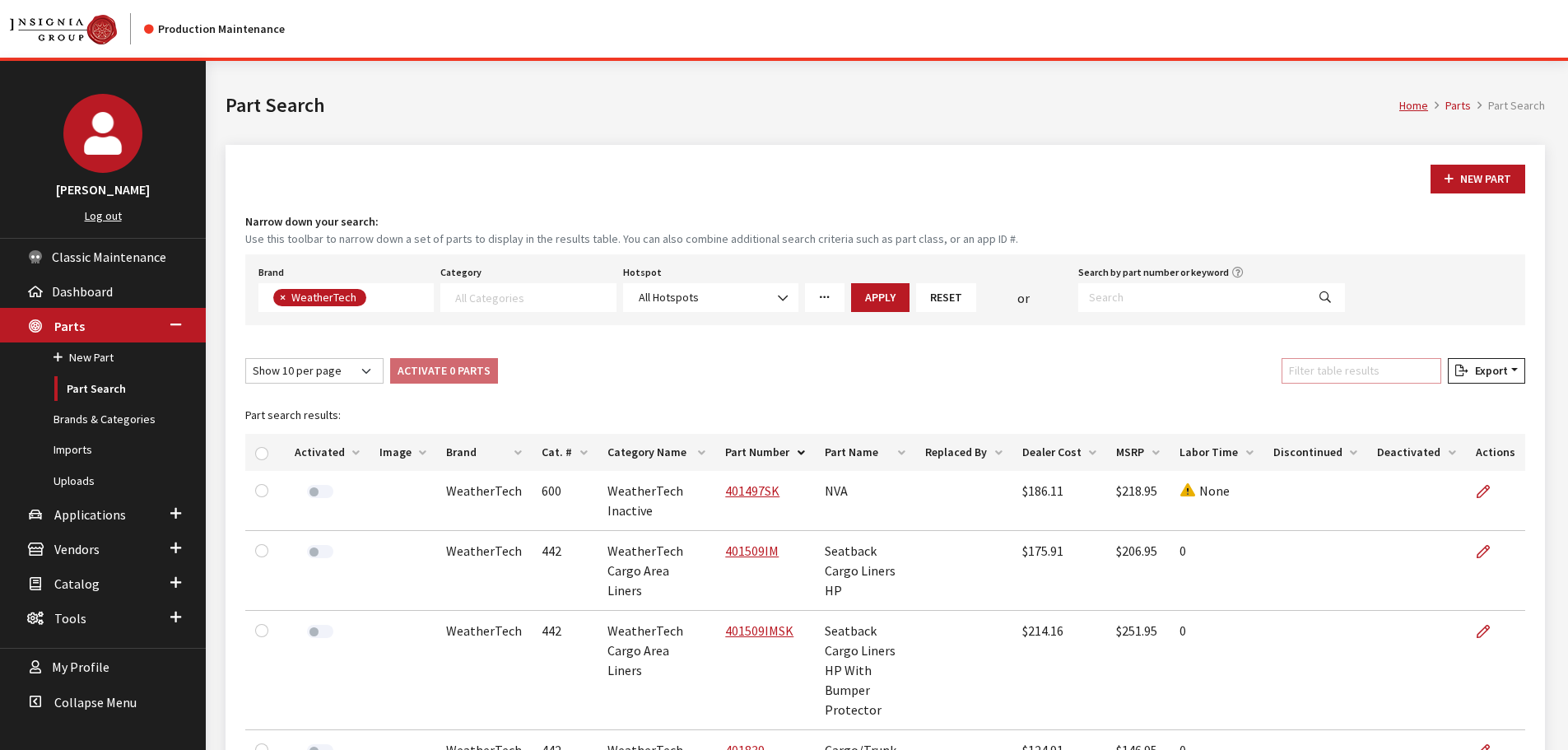
click at [1337, 369] on input "Filter table results" at bounding box center [1361, 371] width 160 height 25
paste input "431877"
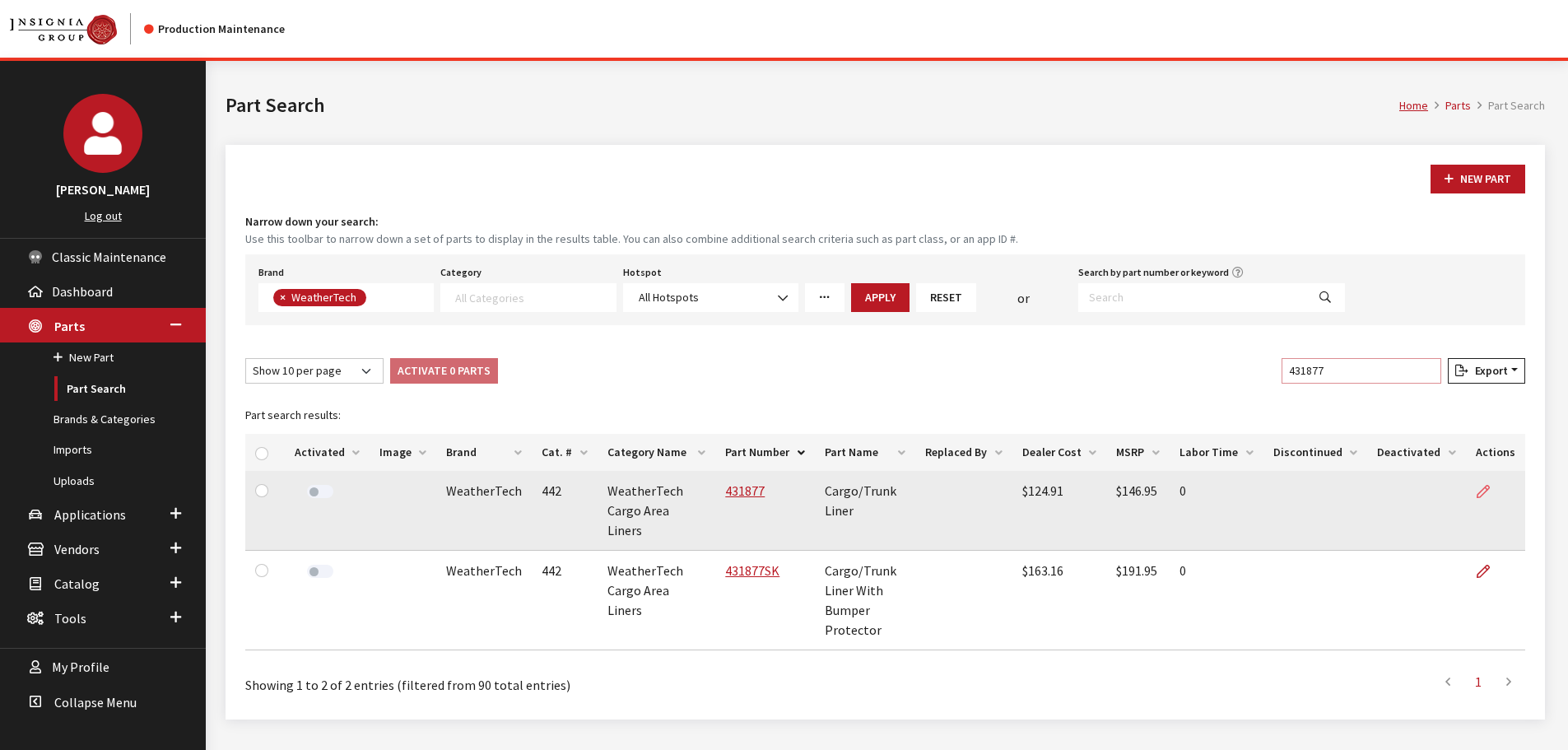
type input "431877"
click at [1479, 485] on icon at bounding box center [1484, 492] width 14 height 14
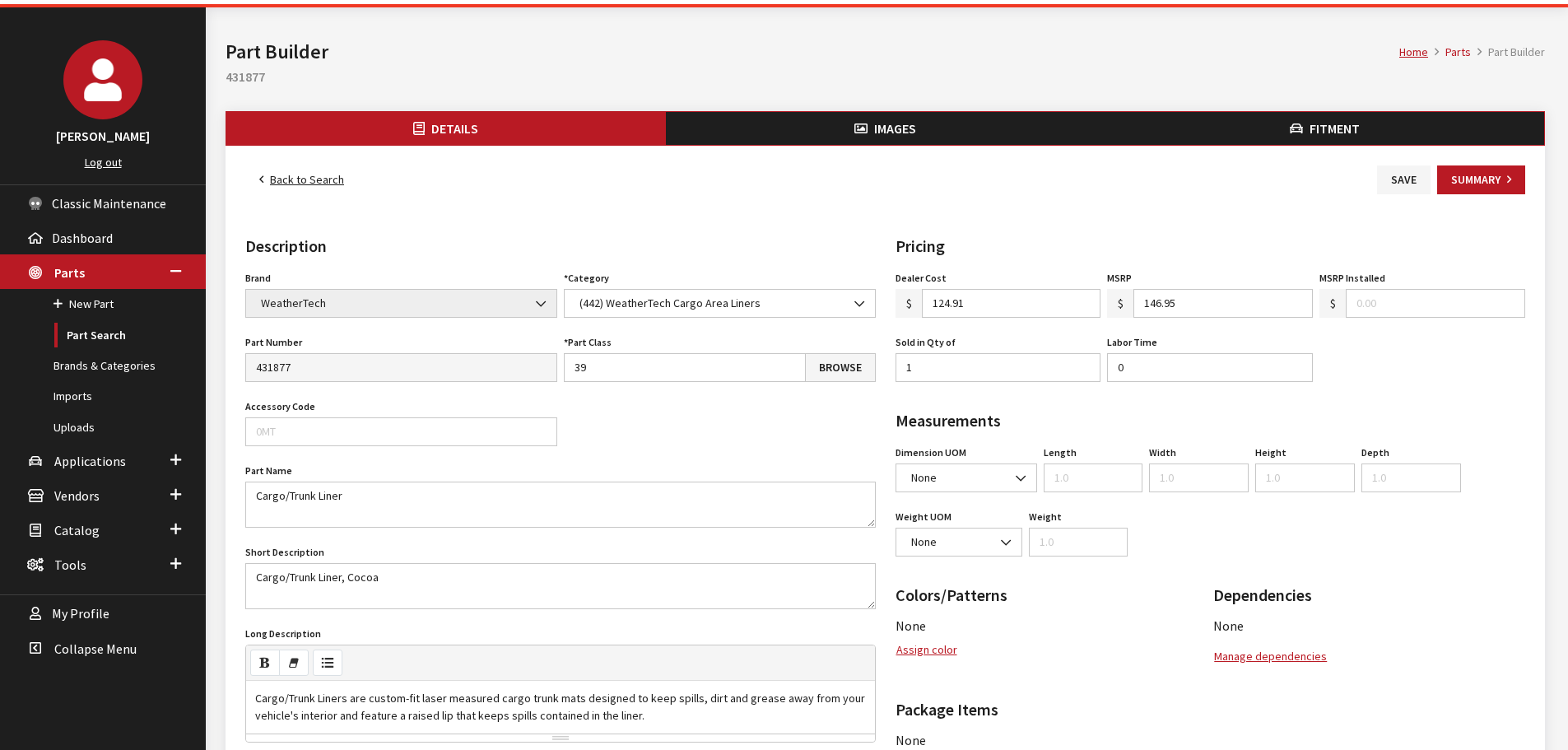
scroll to position [82, 0]
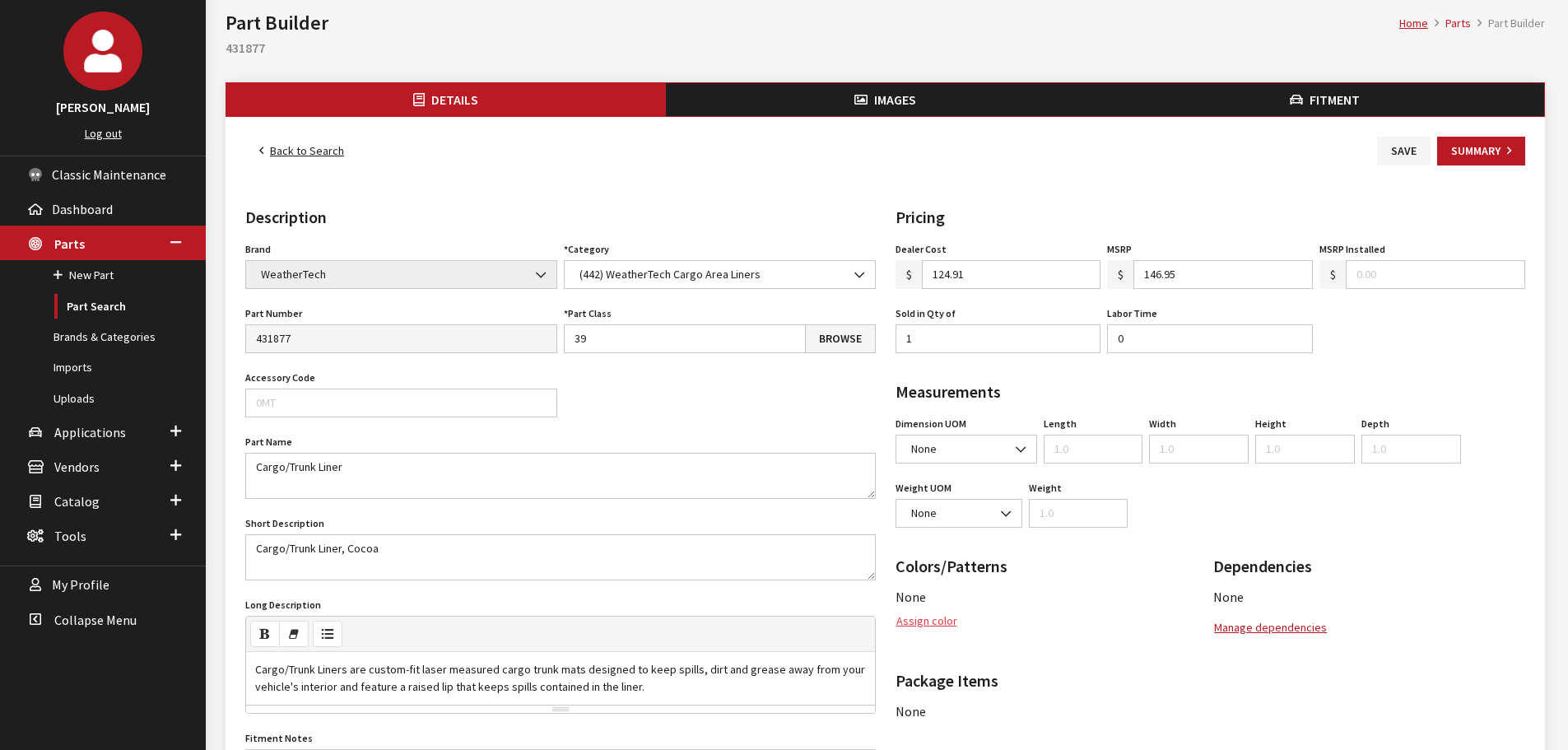
click at [940, 611] on button "Assign color" at bounding box center [927, 621] width 62 height 29
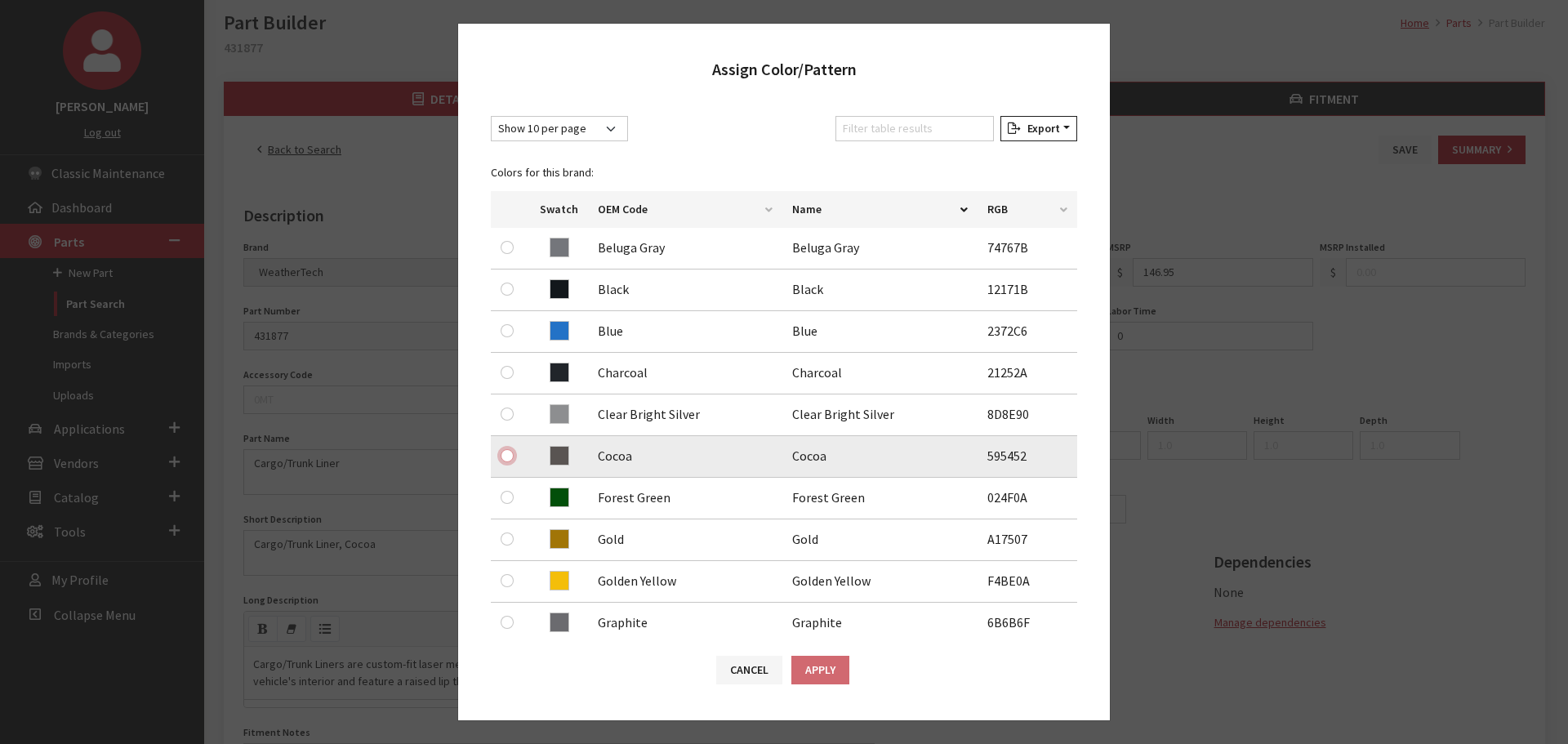
click at [506, 458] on input "radio" at bounding box center [507, 456] width 13 height 13
radio input "true"
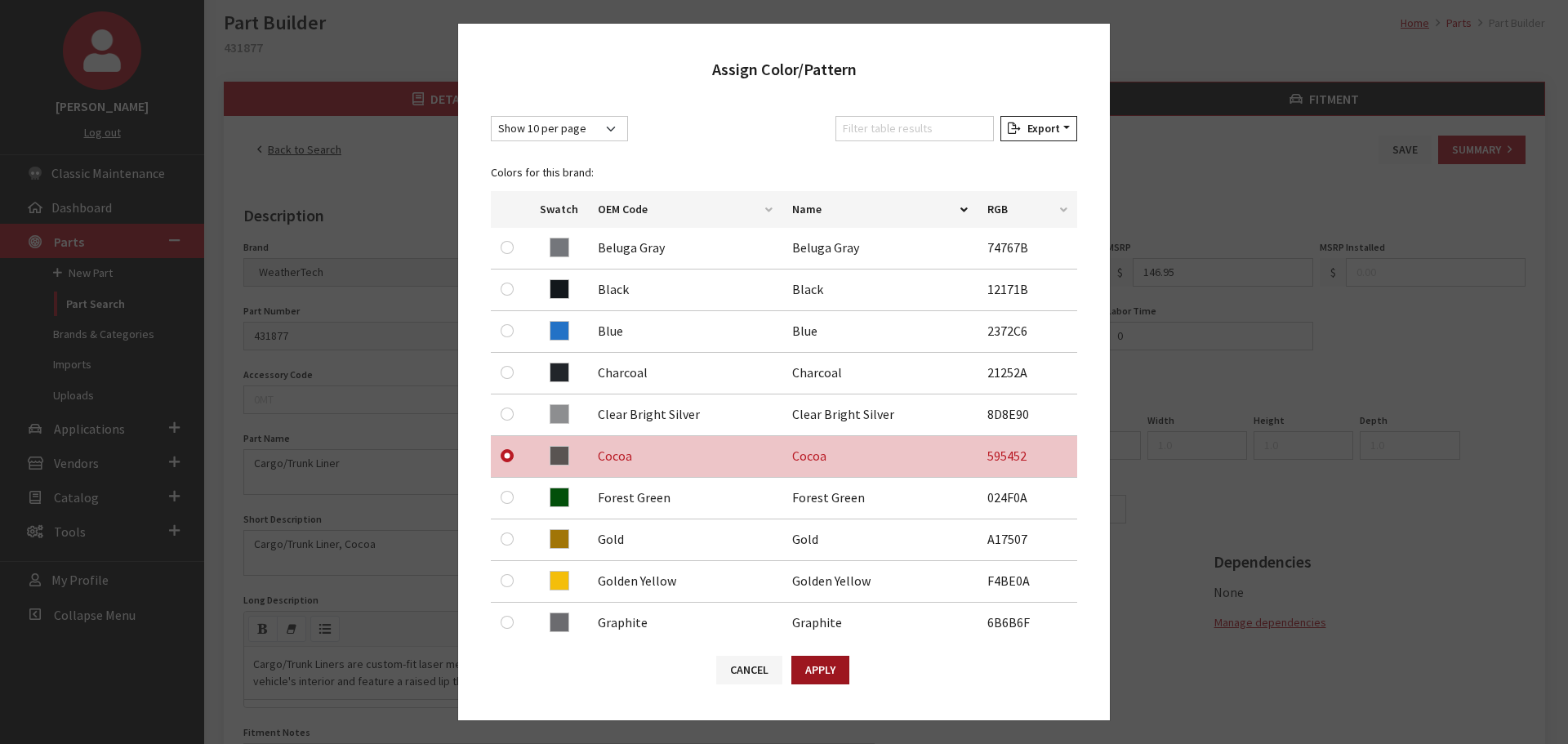
click at [806, 676] on button "Apply" at bounding box center [820, 670] width 58 height 29
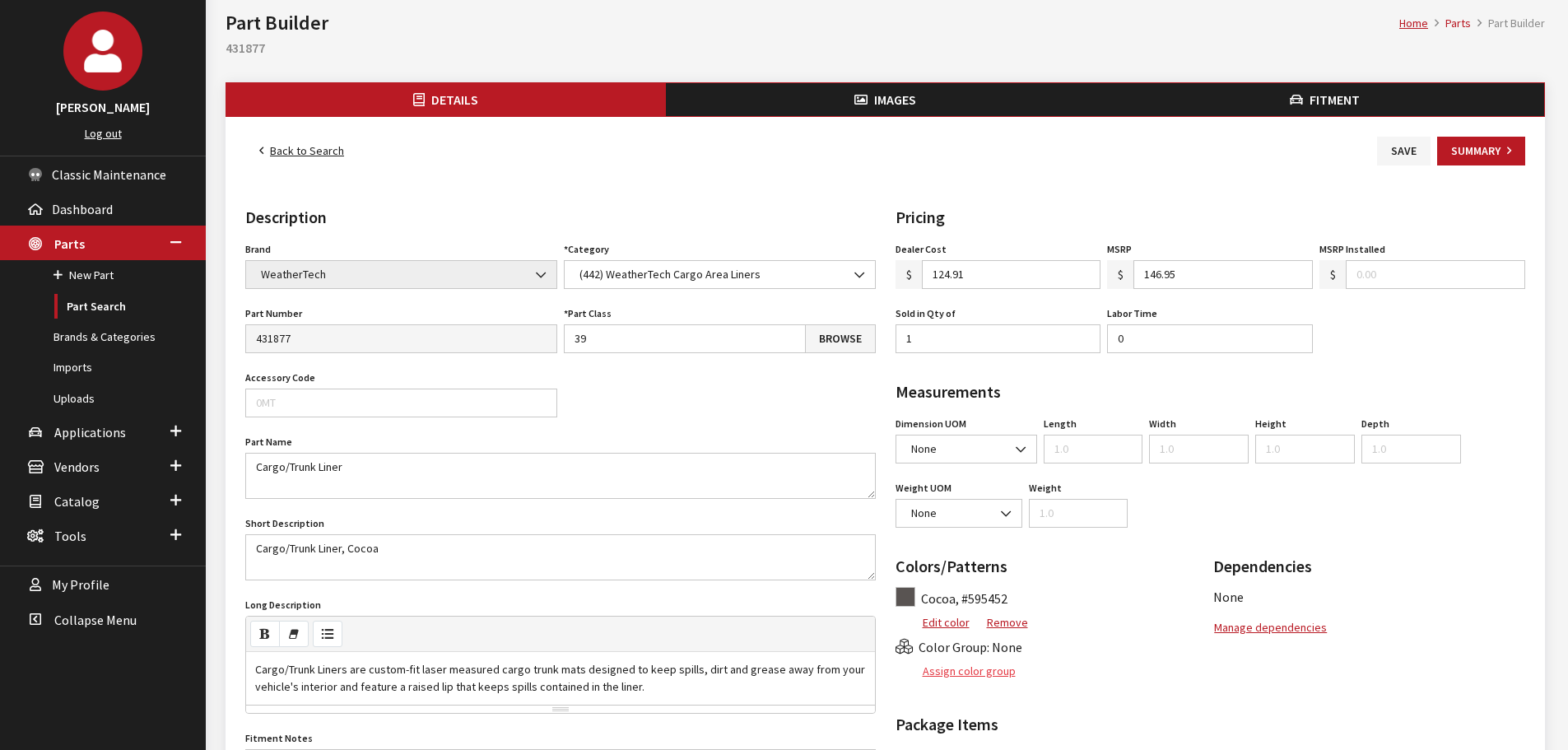
click at [956, 674] on button "Assign color group" at bounding box center [956, 671] width 121 height 29
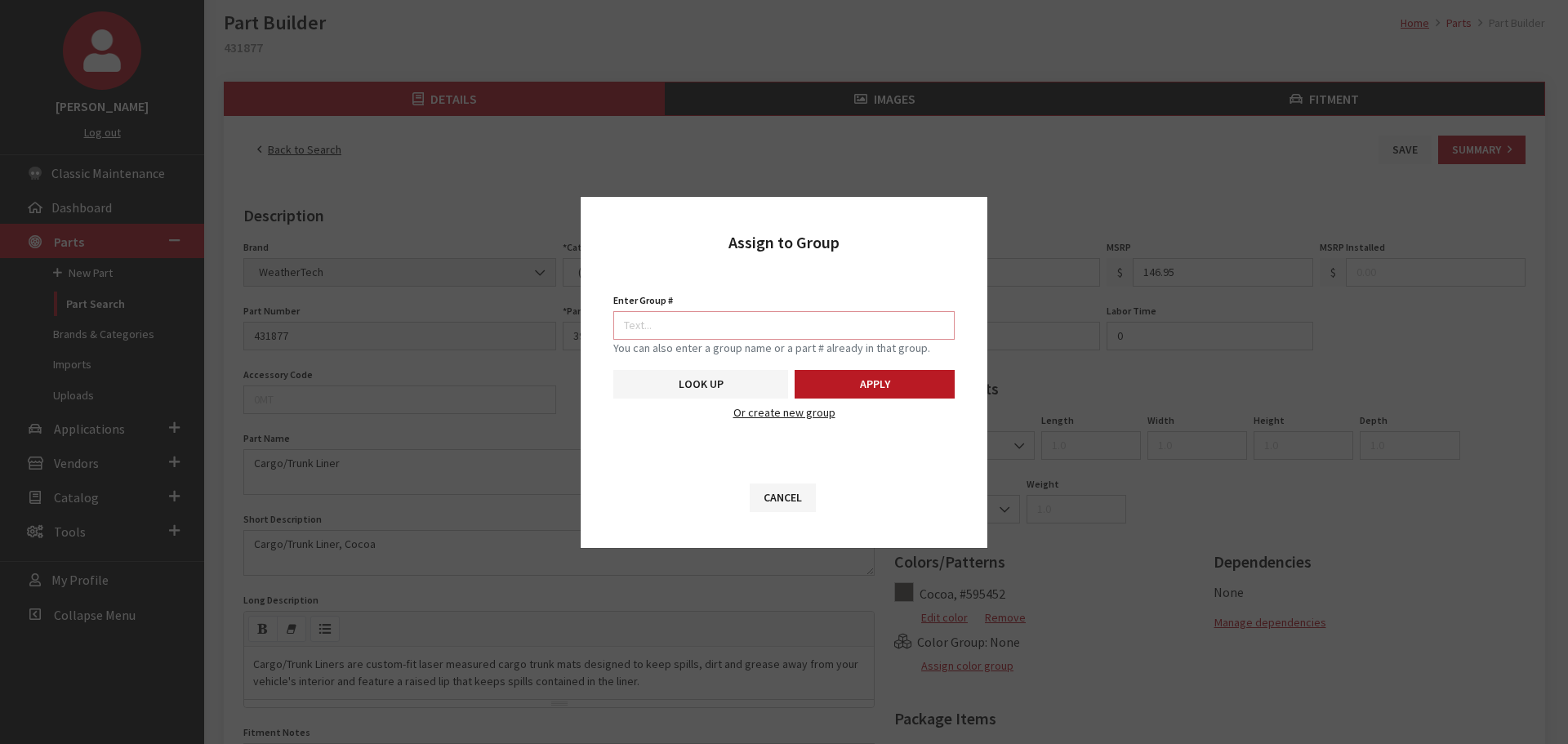
click at [774, 327] on input "Enter Group #" at bounding box center [784, 325] width 342 height 29
type input "5746"
click at [874, 372] on button "Apply" at bounding box center [874, 384] width 160 height 29
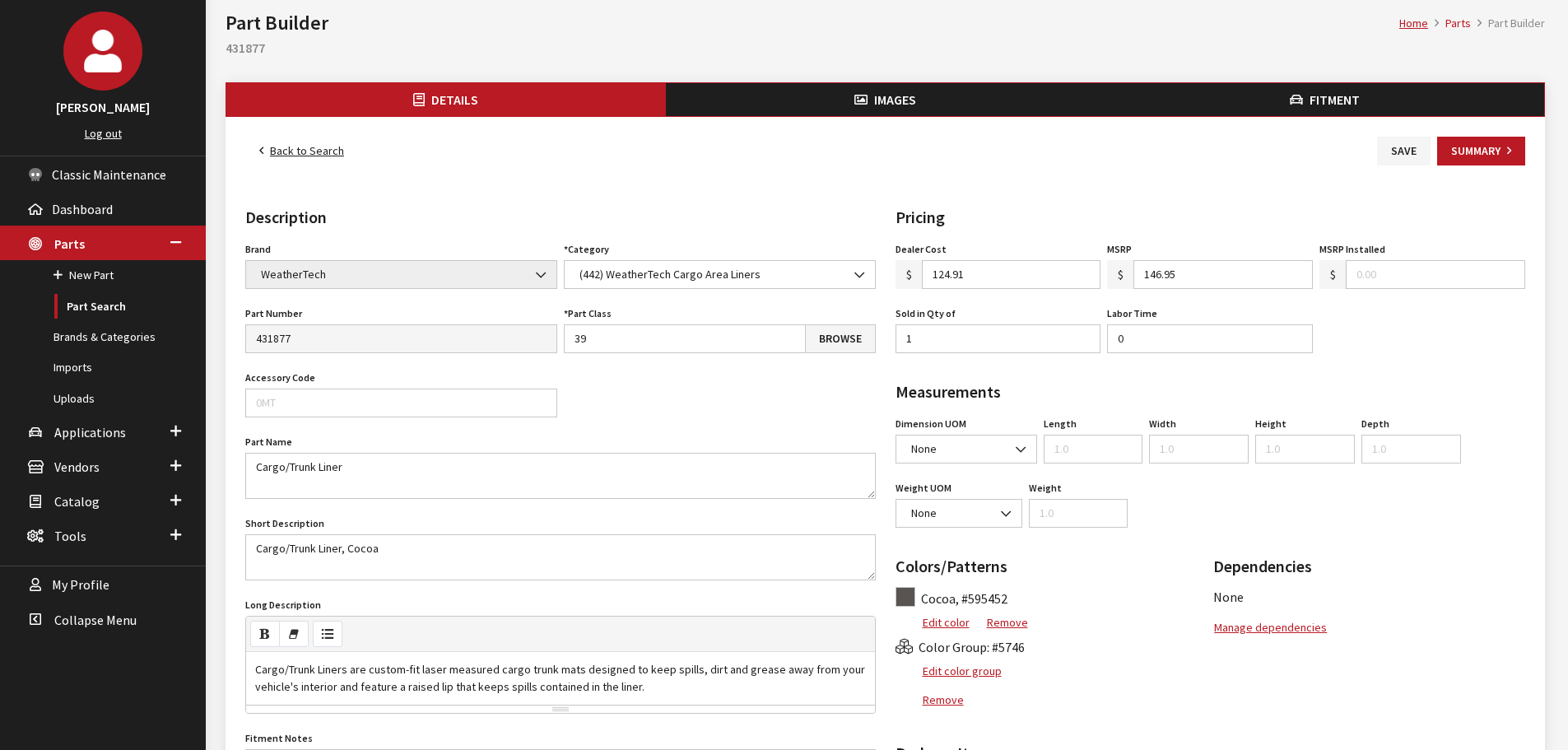
click at [880, 106] on span "Images" at bounding box center [895, 99] width 42 height 16
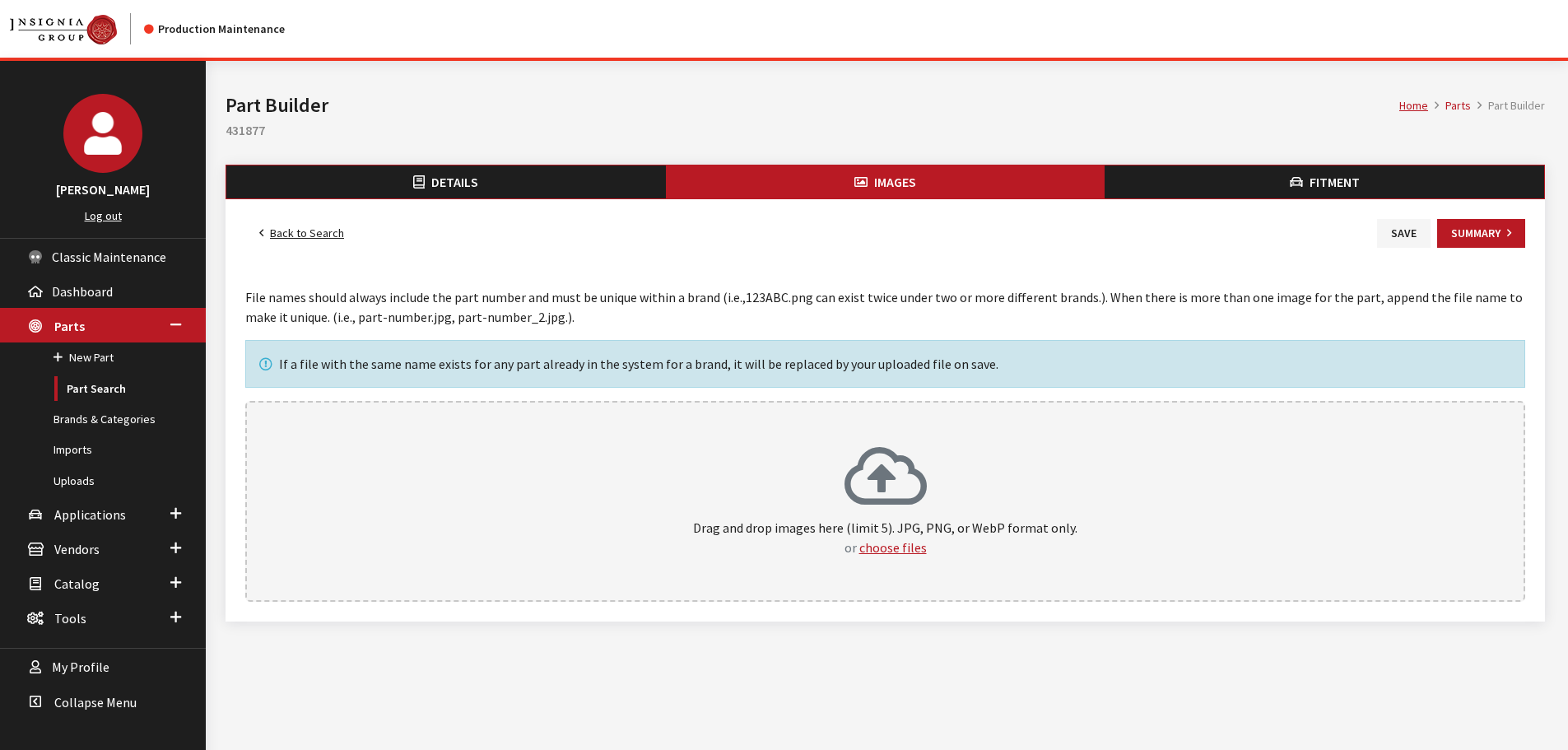
click at [898, 384] on div "If a file with the same name exists for any part already in the system for a br…" at bounding box center [885, 363] width 1280 height 48
click at [898, 438] on div "Drag and drop images here (limit 5). JPG, PNG, or WebP format only. or choose f…" at bounding box center [885, 501] width 1280 height 201
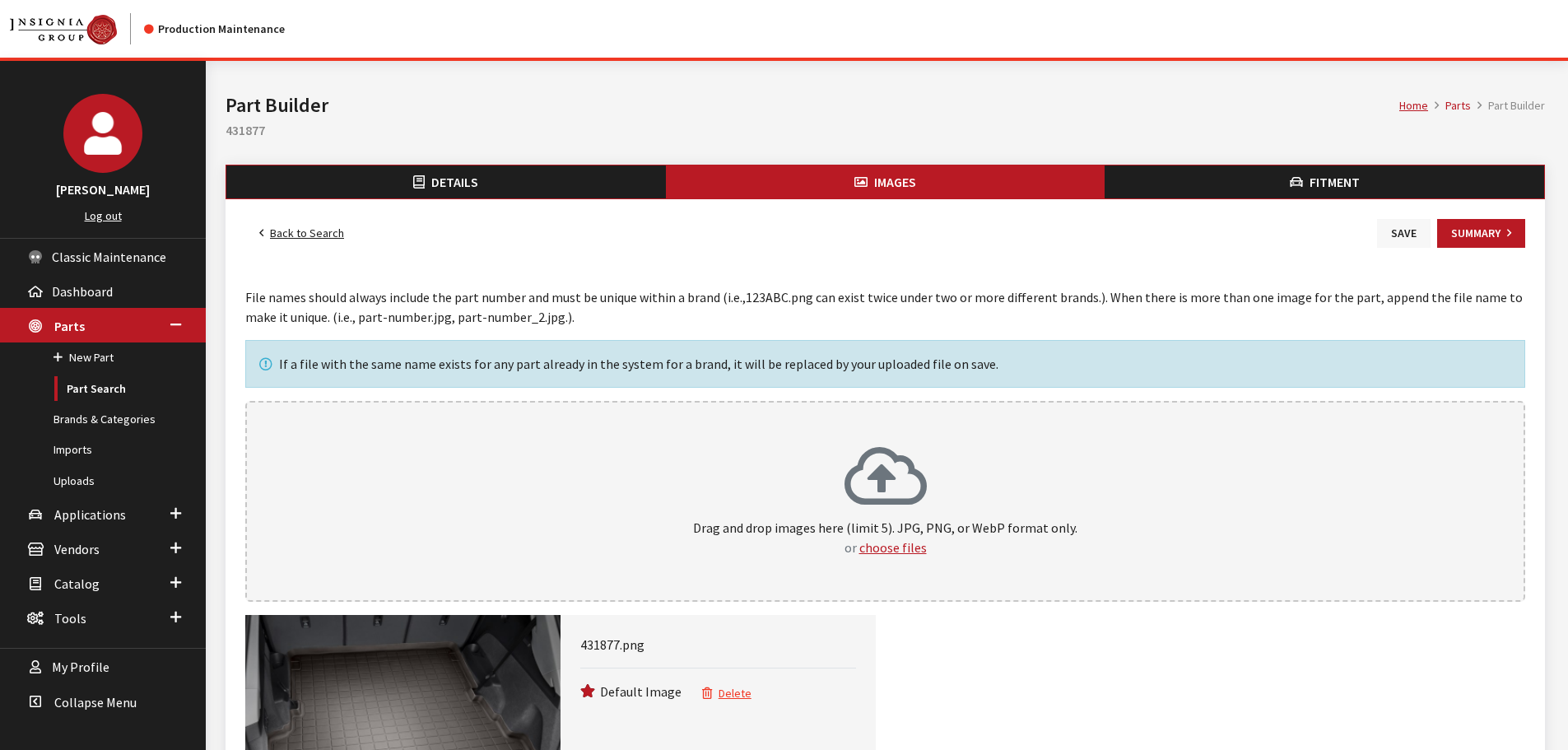
click at [1402, 230] on button "Save" at bounding box center [1403, 234] width 53 height 29
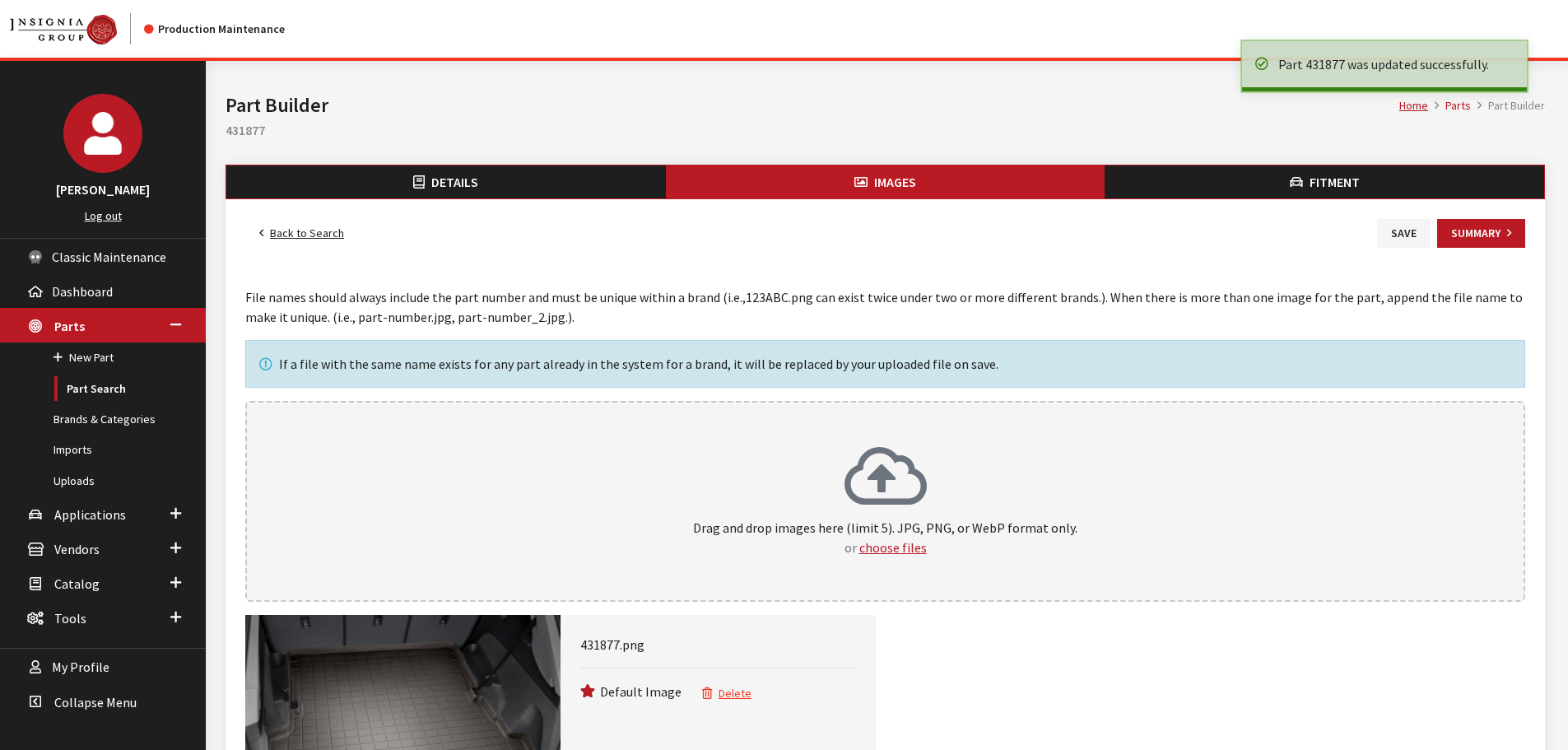
drag, startPoint x: 0, startPoint y: 0, endPoint x: 279, endPoint y: 233, distance: 363.5
click at [278, 234] on link "Back to Search" at bounding box center [302, 234] width 113 height 29
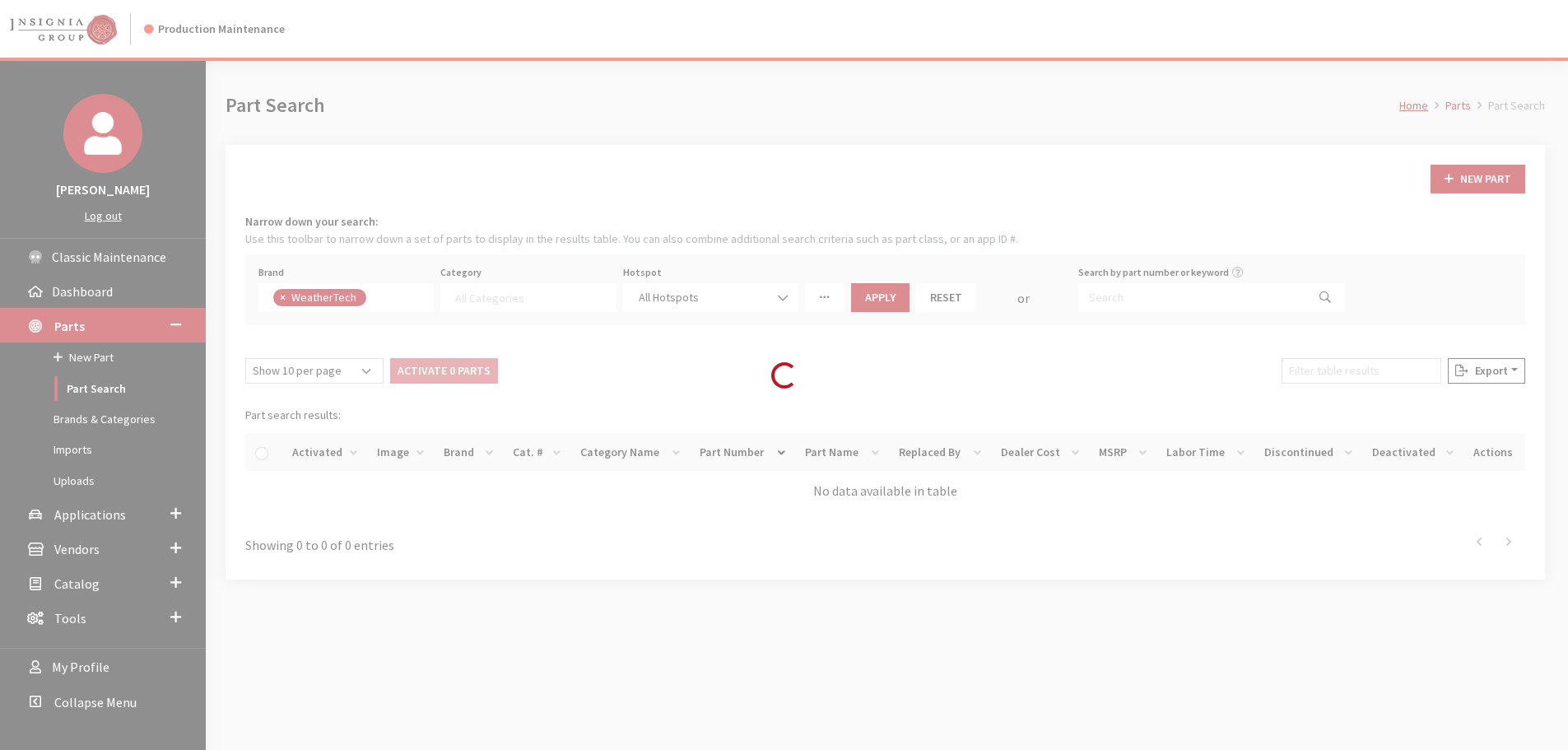
select select
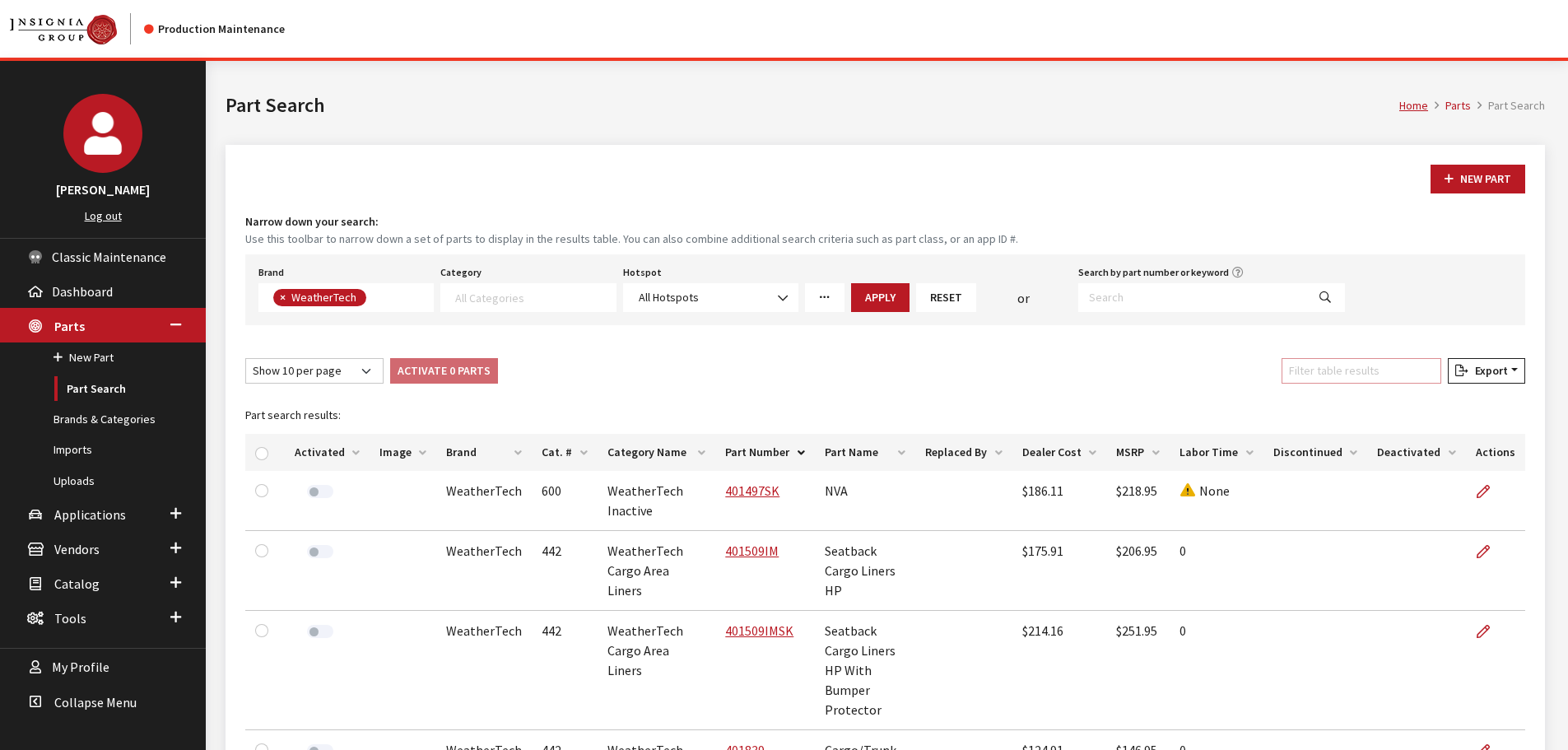
click at [1390, 372] on input "Filter table results" at bounding box center [1361, 371] width 160 height 25
paste input "431876"
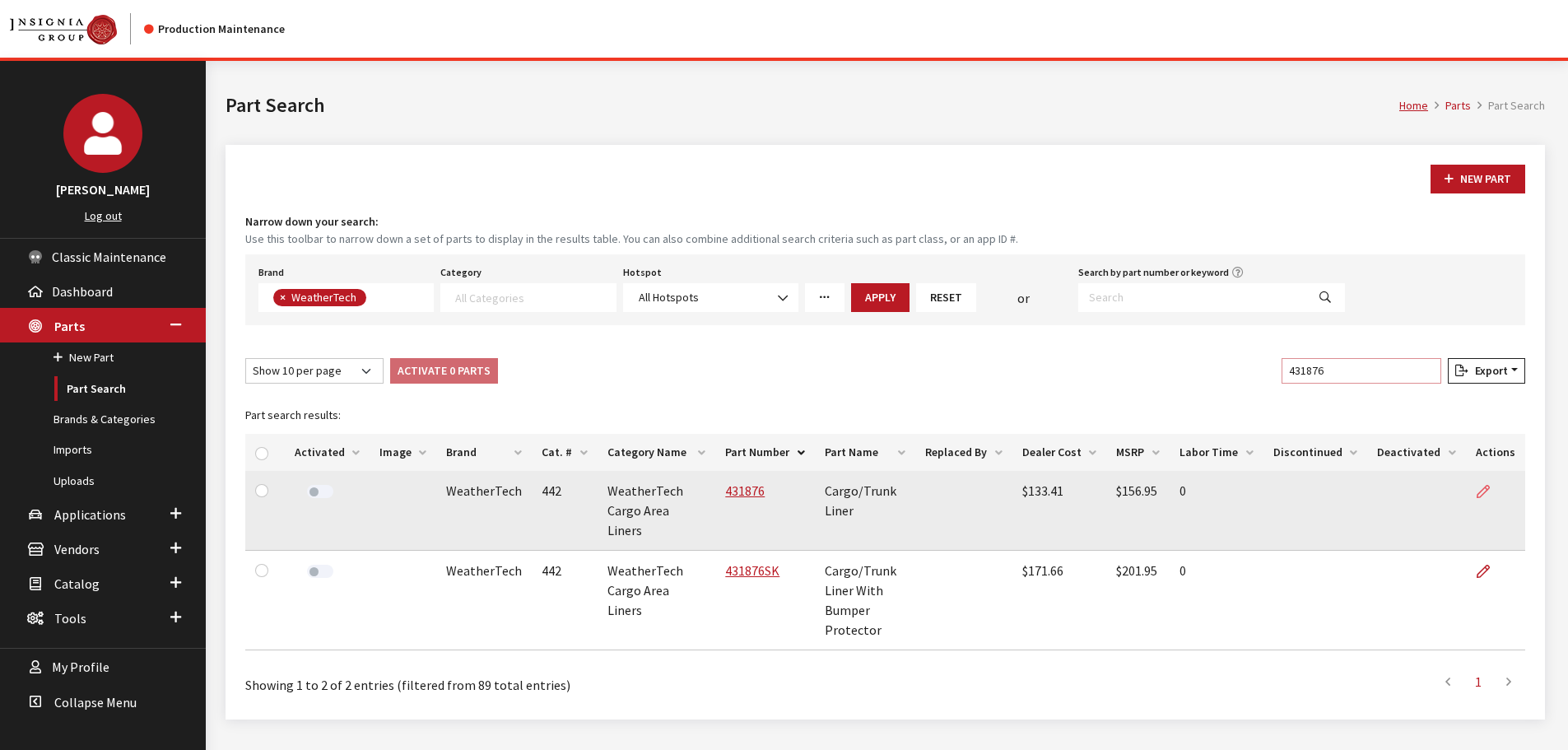
type input "431876"
click at [1483, 486] on icon at bounding box center [1484, 492] width 14 height 14
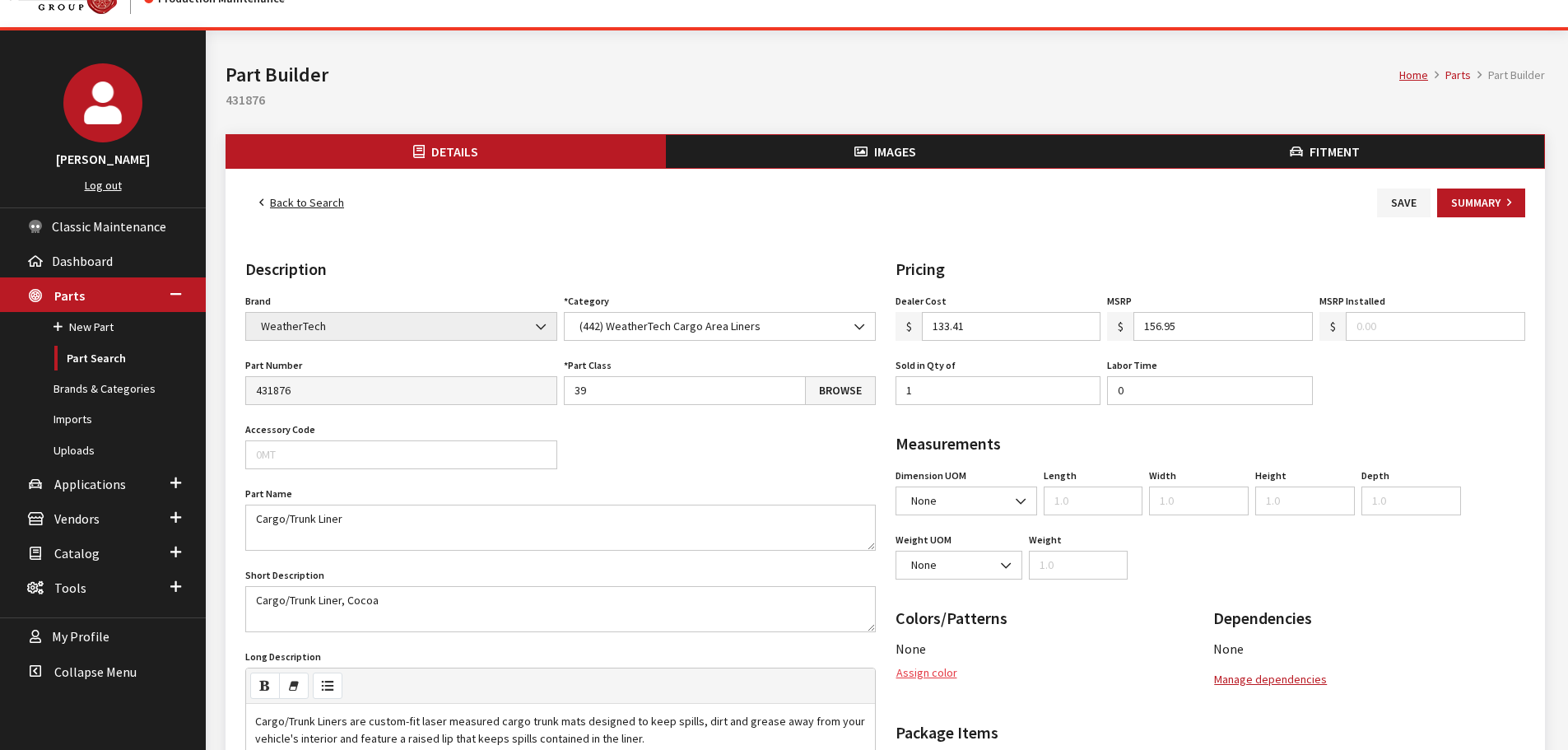
scroll to position [82, 0]
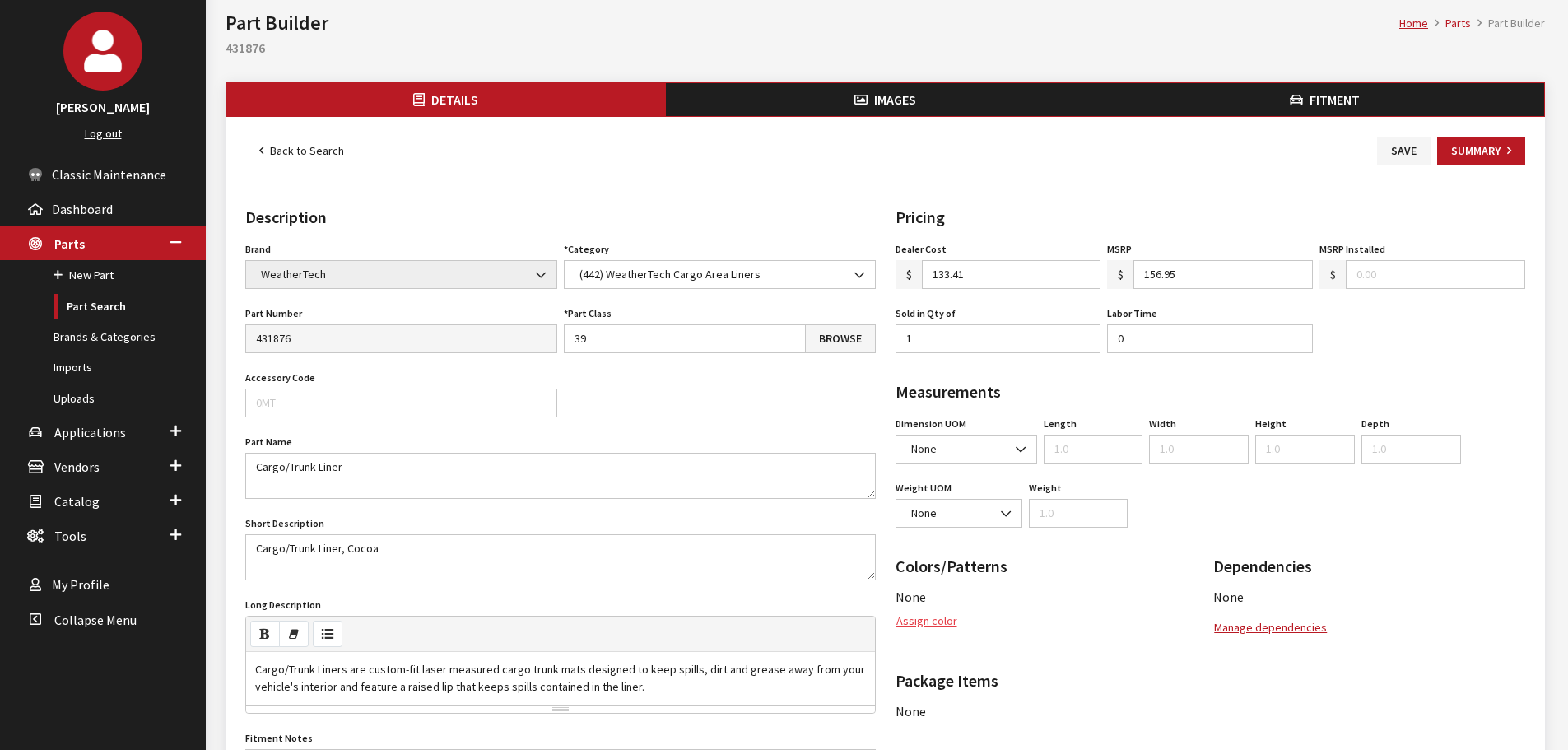
click at [931, 626] on button "Assign color" at bounding box center [927, 621] width 62 height 29
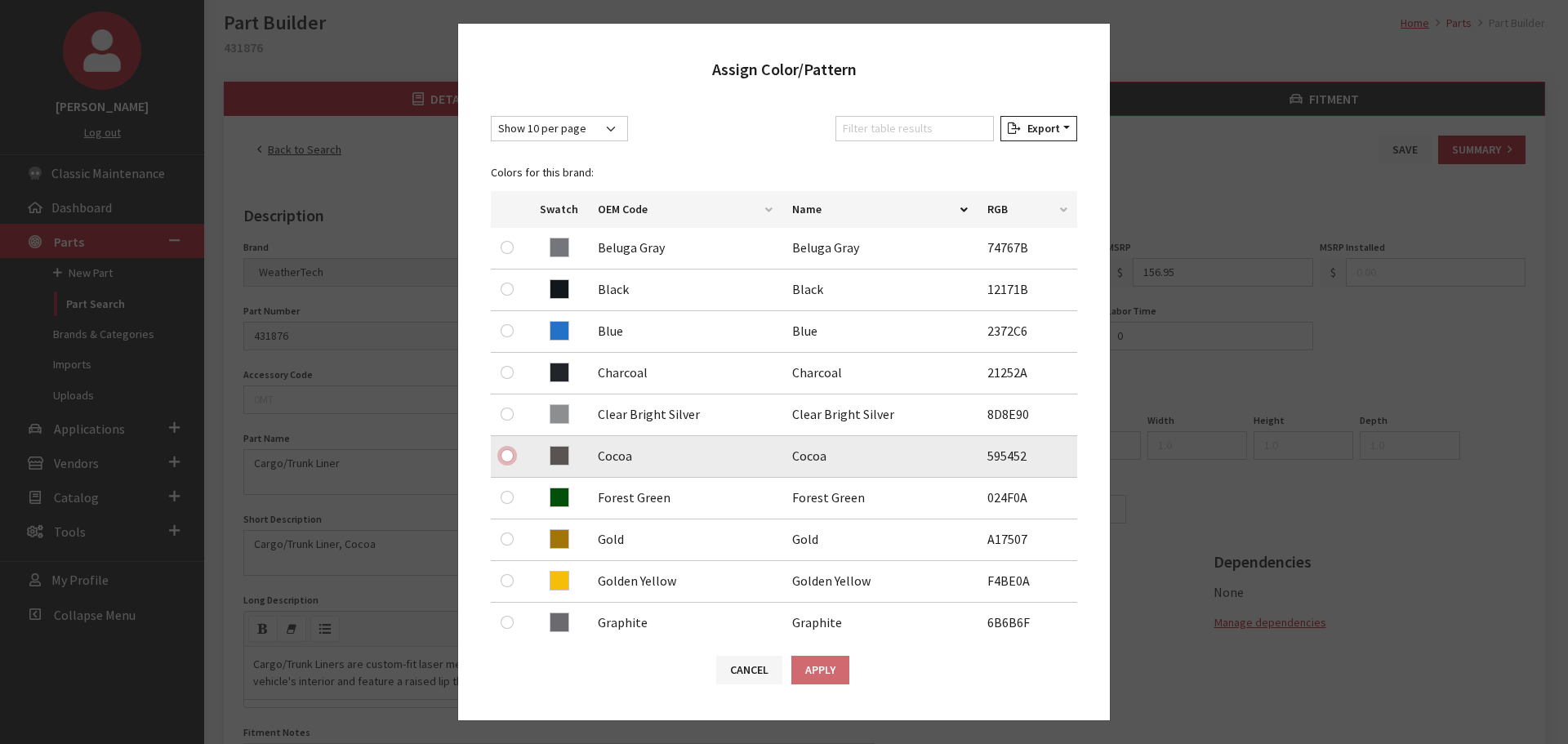
click at [508, 453] on input "radio" at bounding box center [507, 456] width 13 height 13
radio input "true"
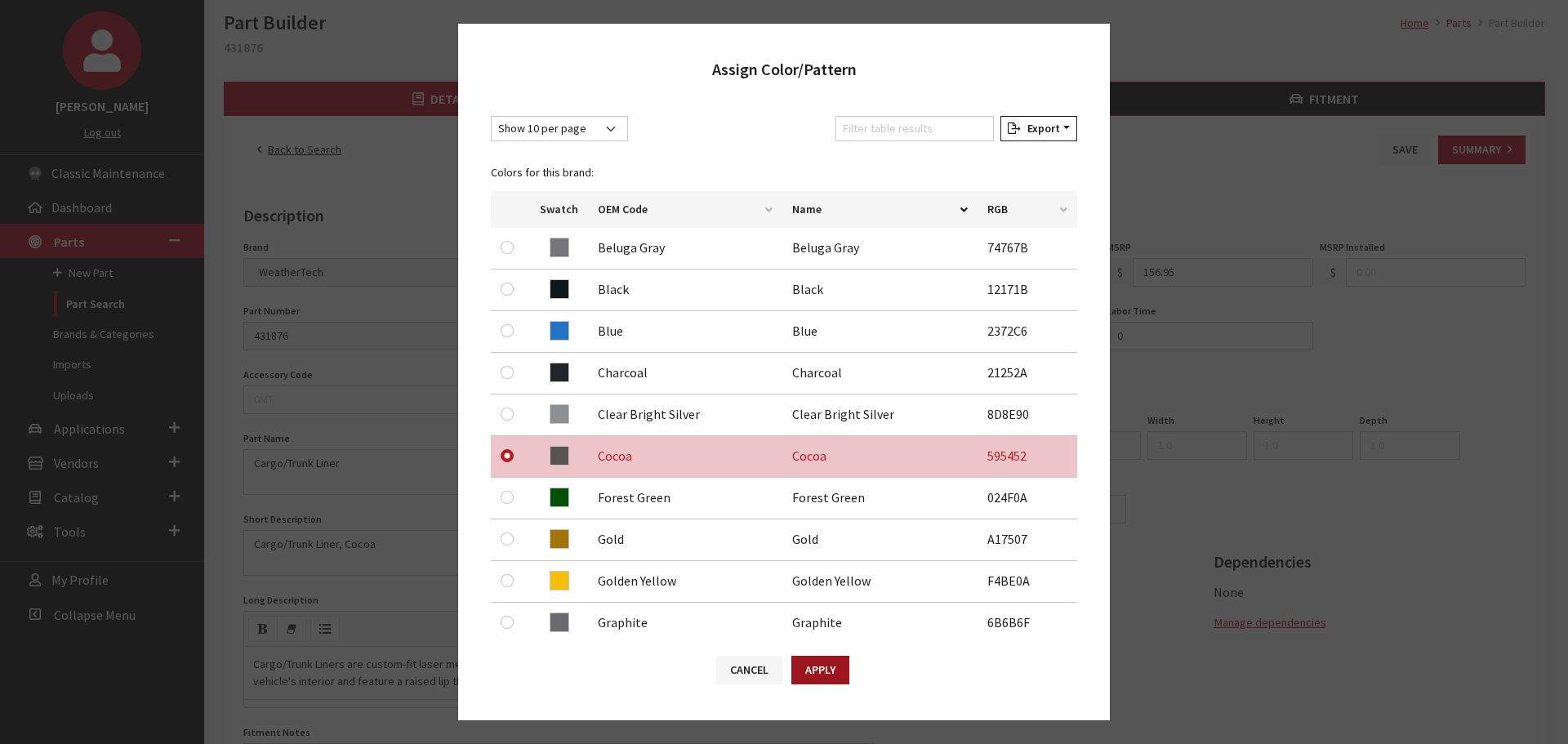
click at [840, 669] on button "Apply" at bounding box center [820, 670] width 58 height 29
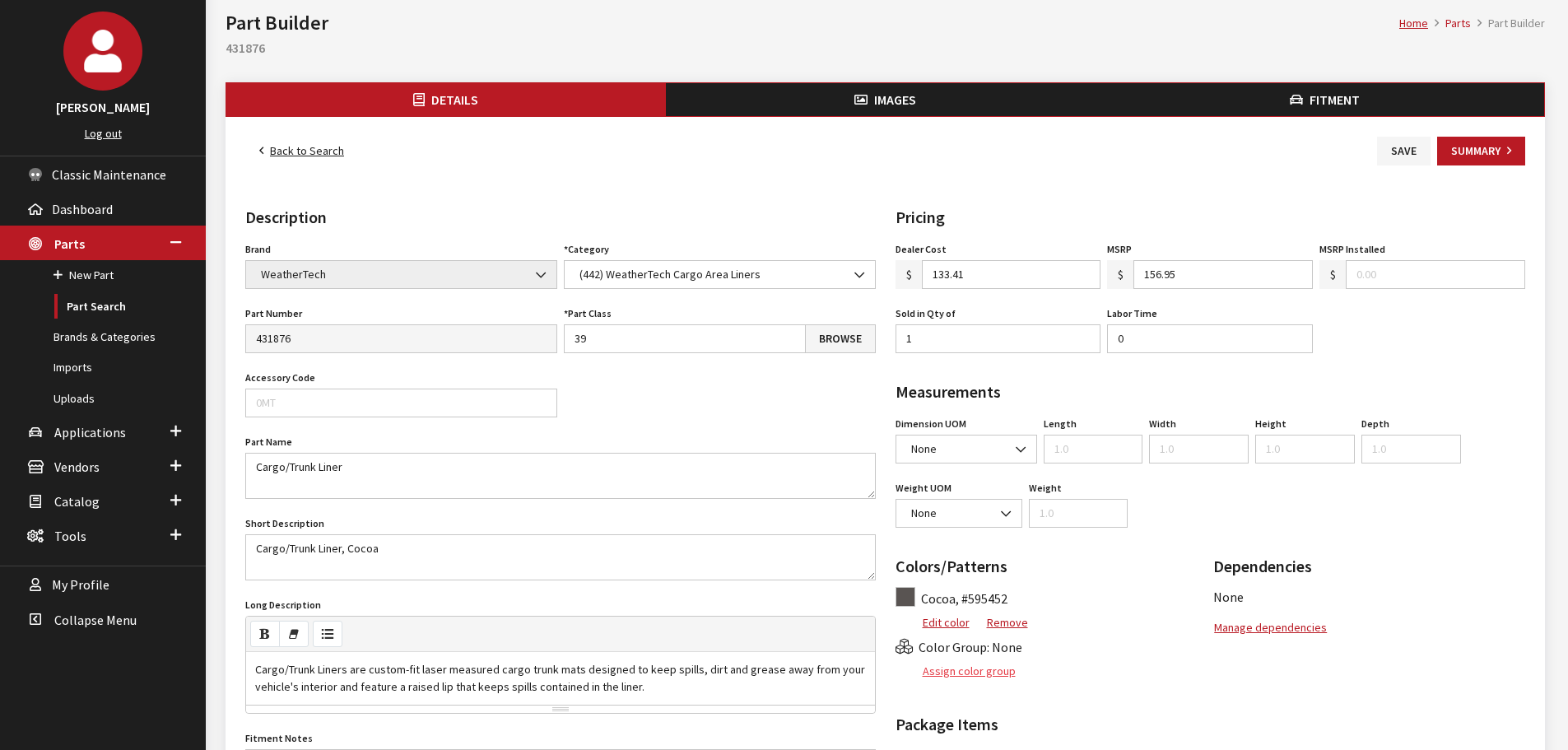
click at [975, 677] on button "Assign color group" at bounding box center [956, 671] width 121 height 29
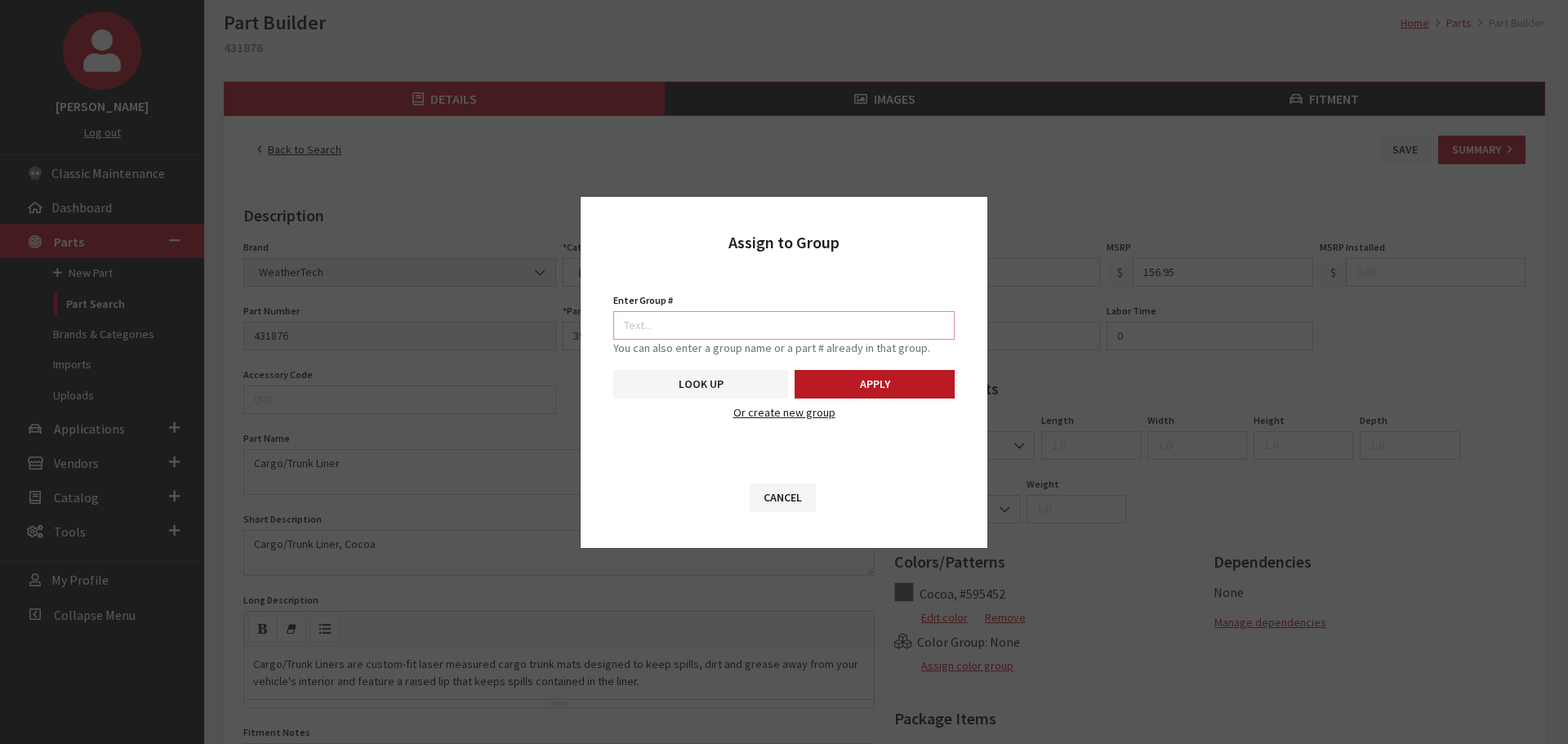
click at [842, 321] on input "Enter Group #" at bounding box center [784, 325] width 342 height 29
type input "5746"
click at [861, 380] on button "Apply" at bounding box center [874, 384] width 160 height 29
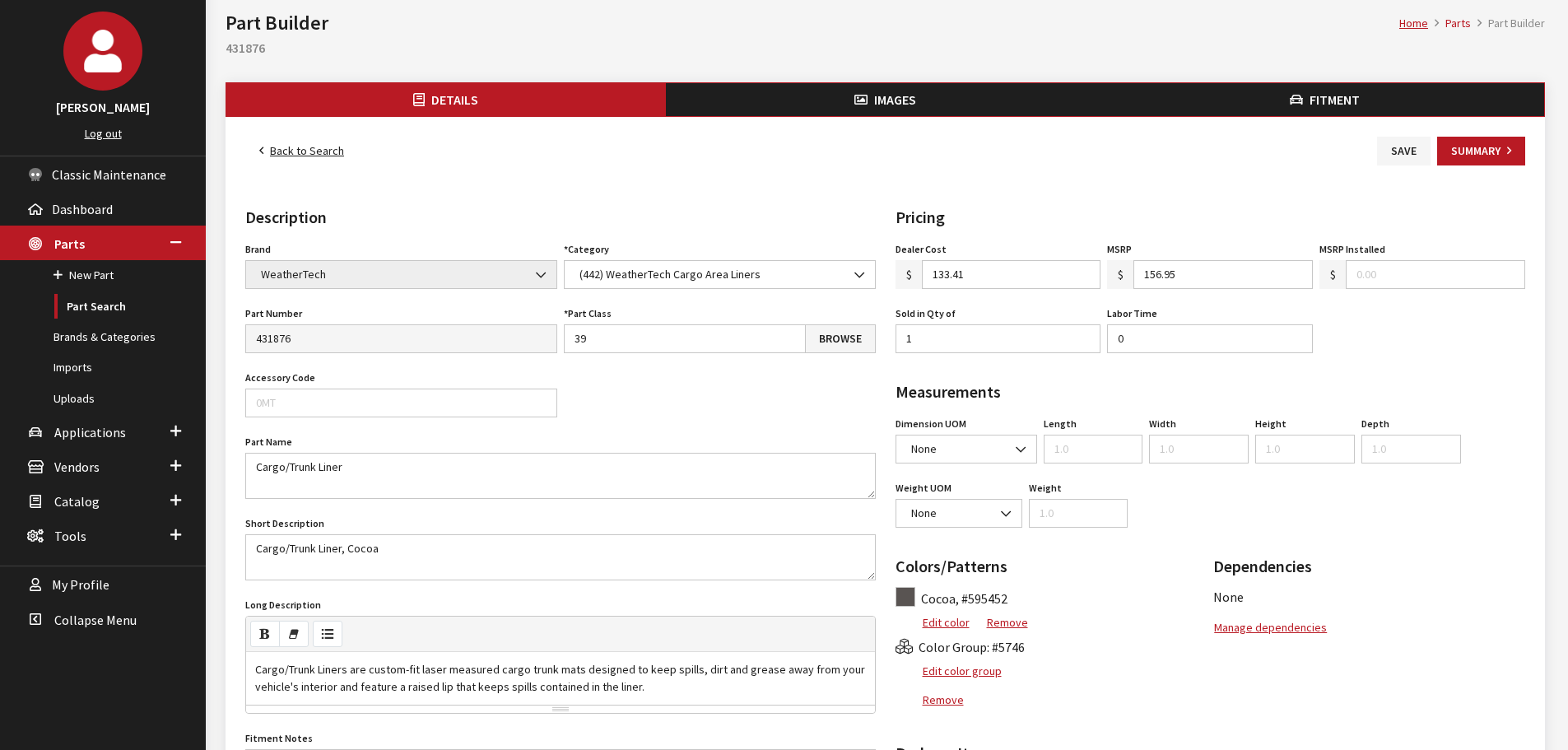
click at [881, 106] on span "Images" at bounding box center [895, 99] width 42 height 16
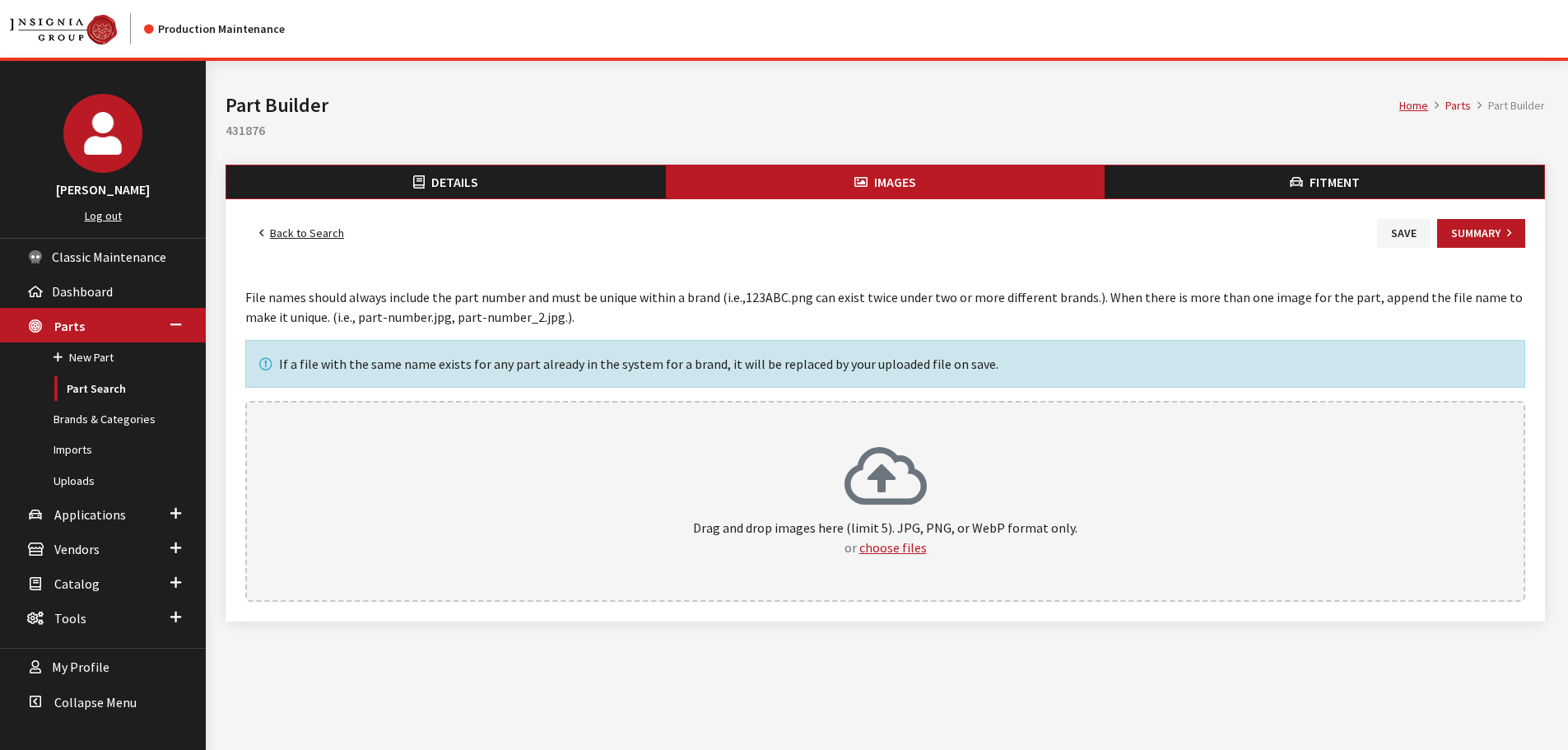
click at [872, 427] on div "Drag and drop images here (limit 5). JPG, PNG, or WebP format only. or choose f…" at bounding box center [885, 501] width 1280 height 201
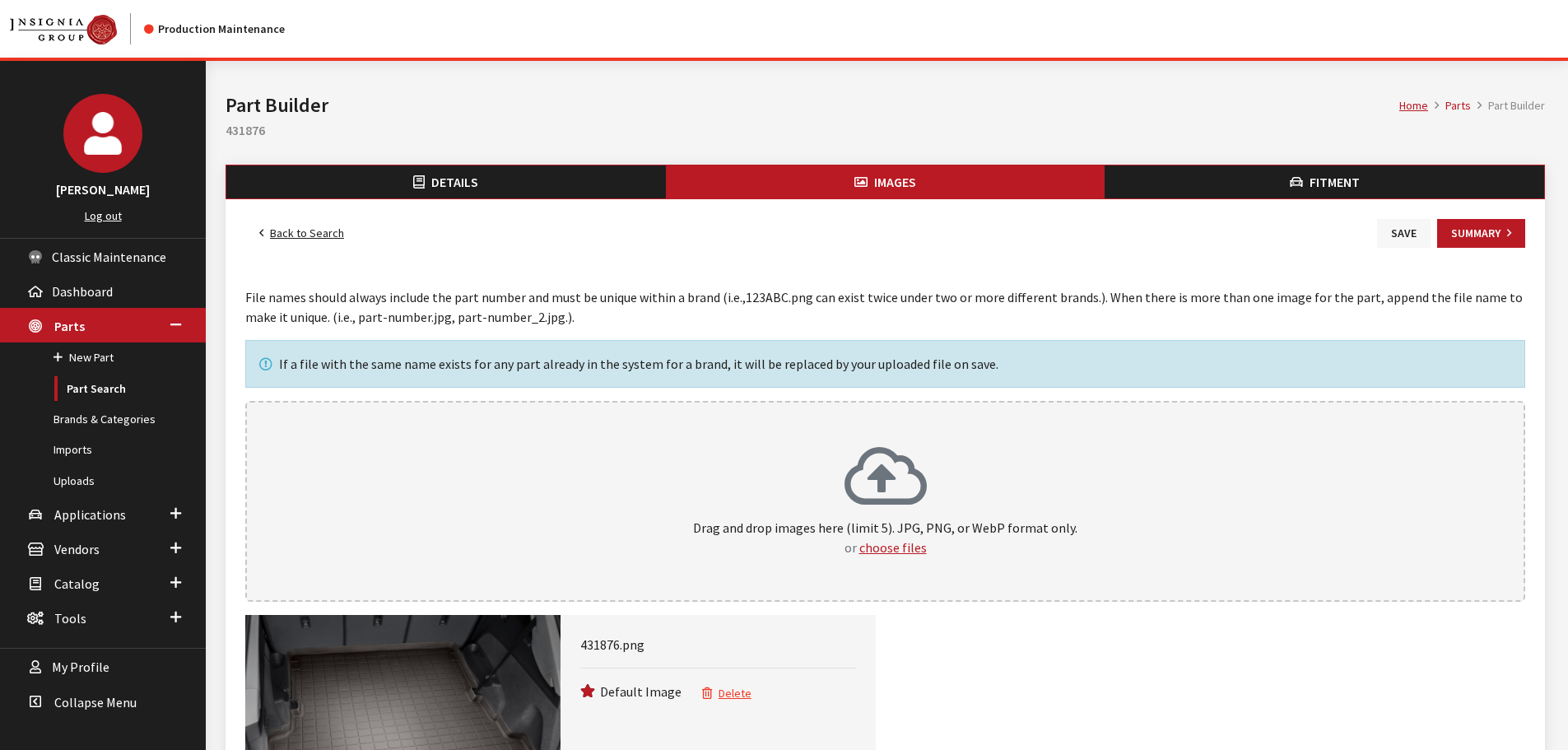
click at [1383, 233] on button "Save" at bounding box center [1403, 234] width 53 height 29
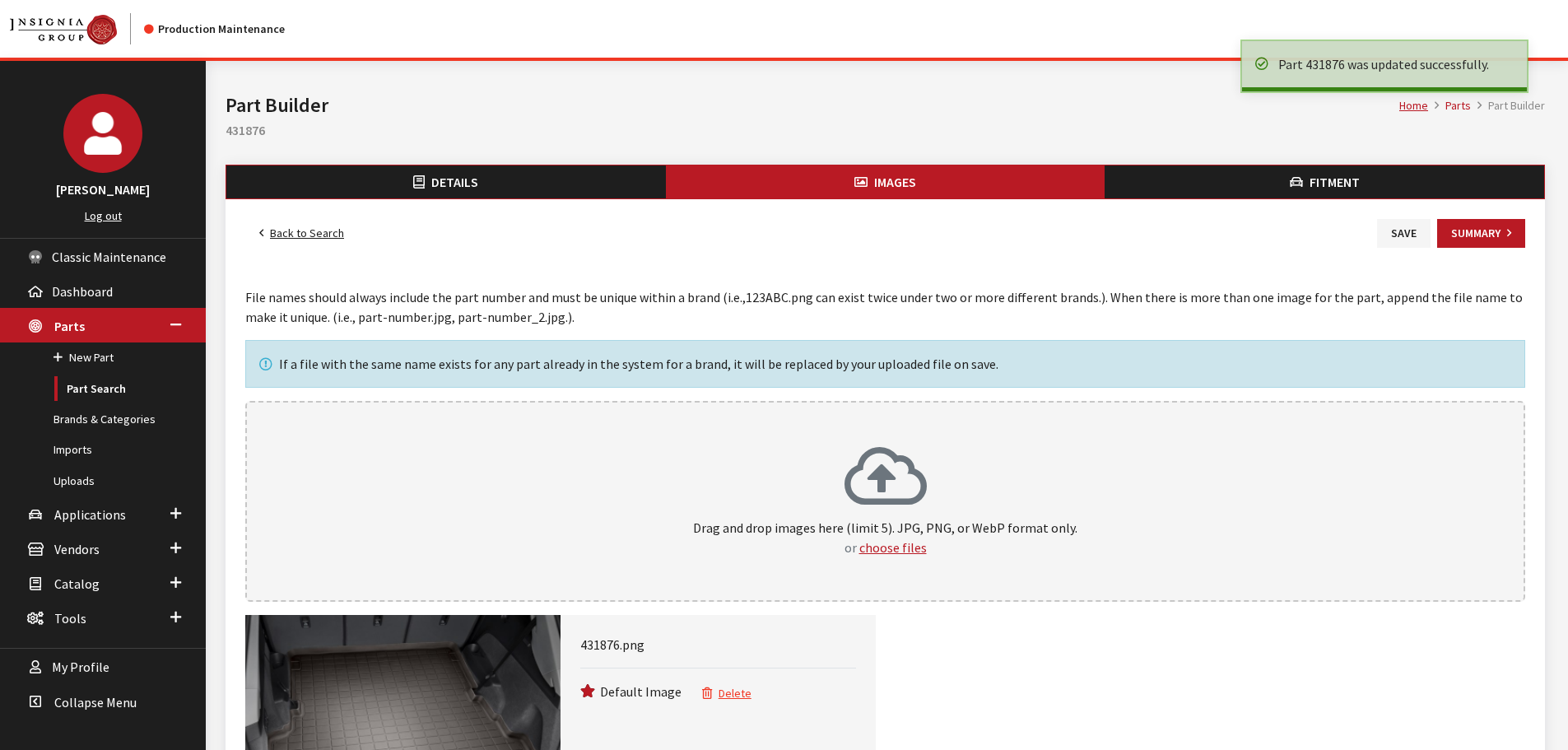
click at [281, 236] on link "Back to Search" at bounding box center [302, 234] width 113 height 29
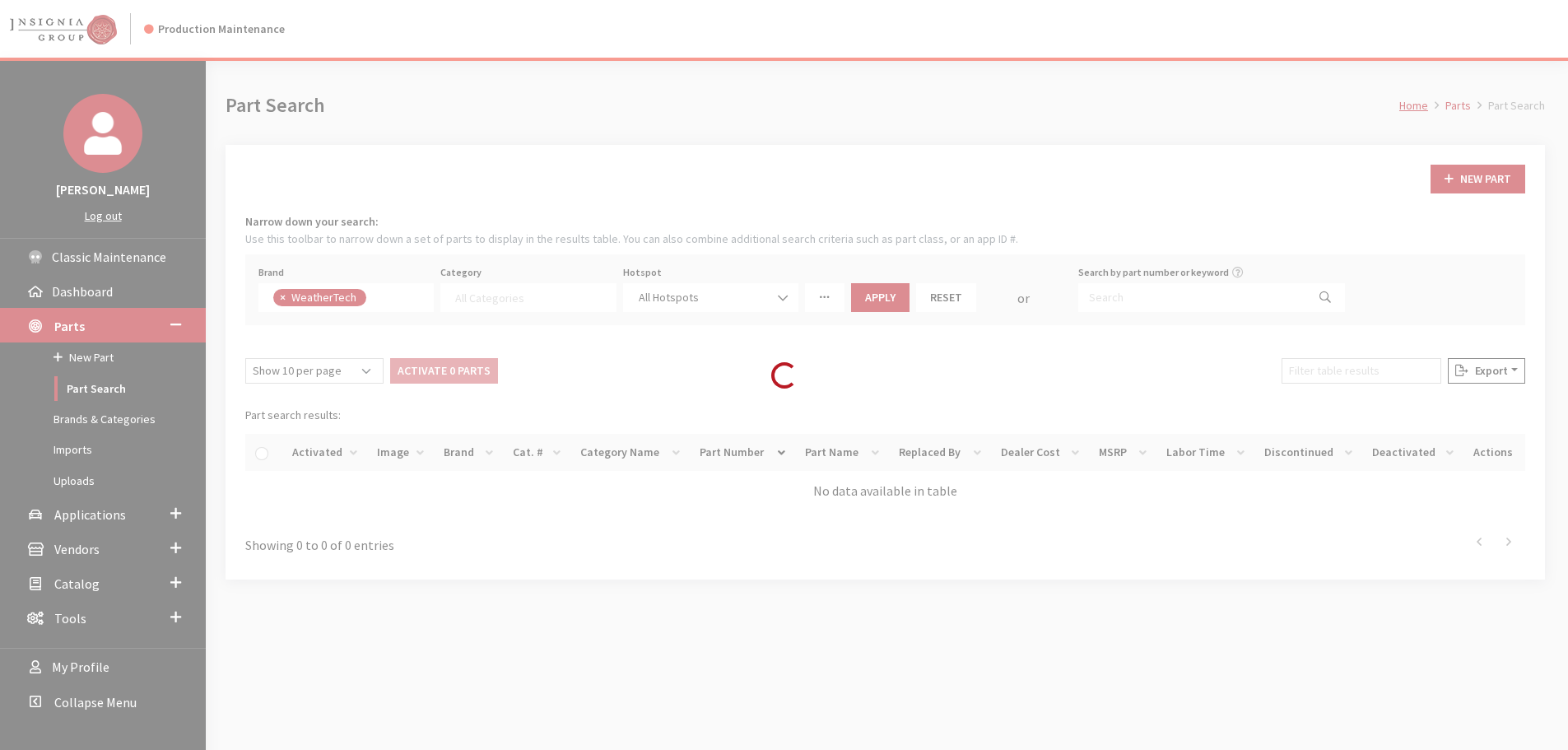
select select
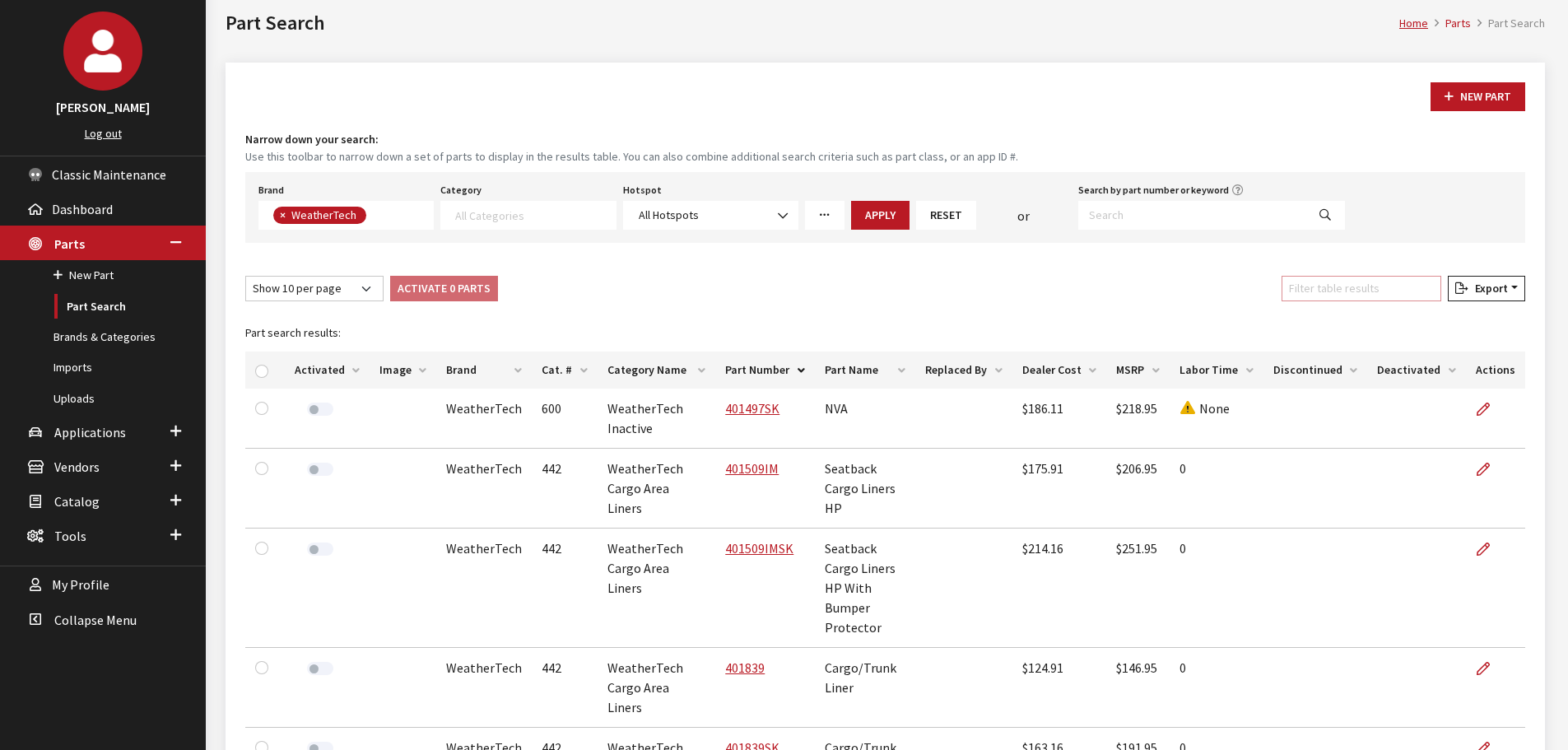
click at [1355, 292] on input "Filter table results" at bounding box center [1361, 288] width 160 height 25
paste input "421876"
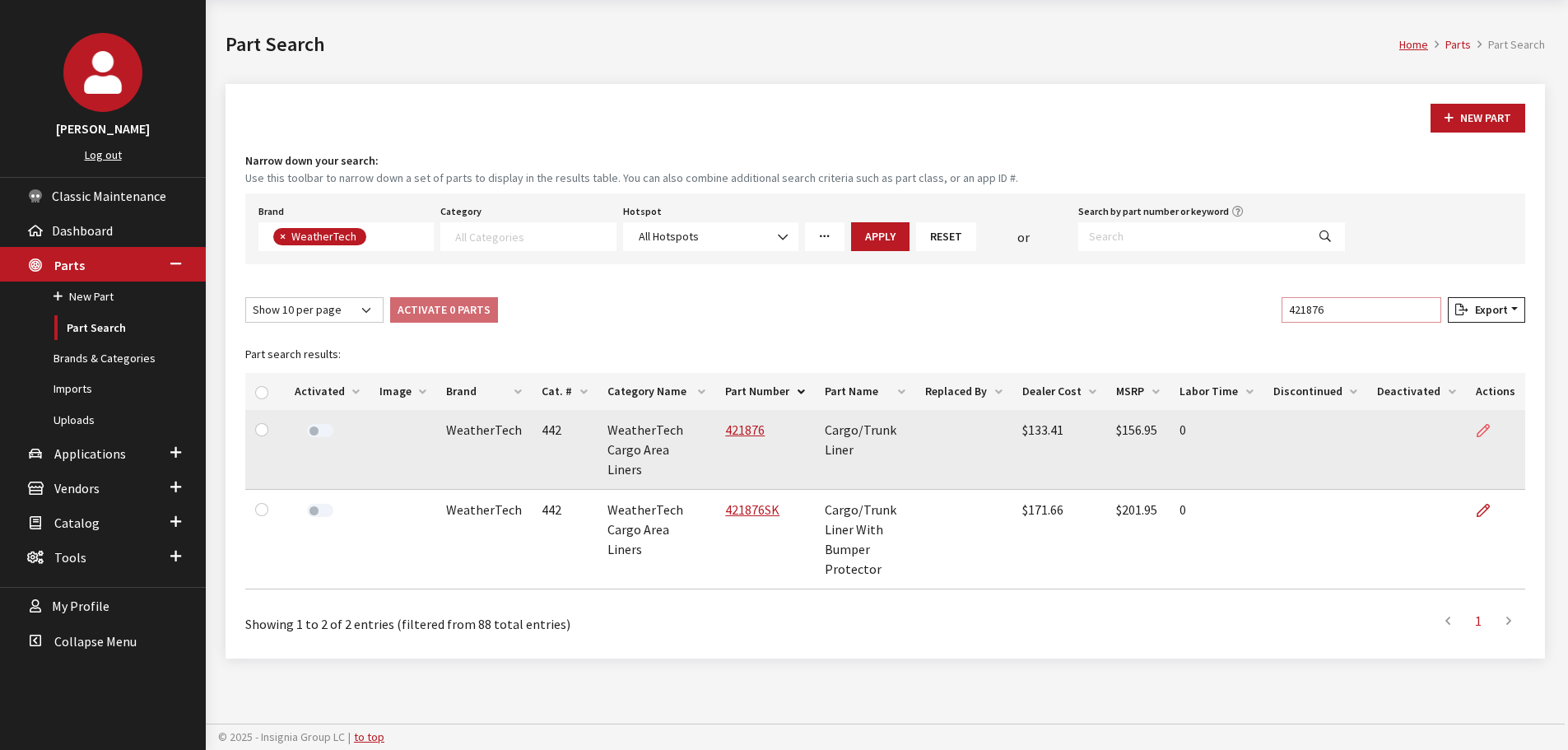
type input "421876"
click at [1477, 426] on icon at bounding box center [1484, 432] width 14 height 14
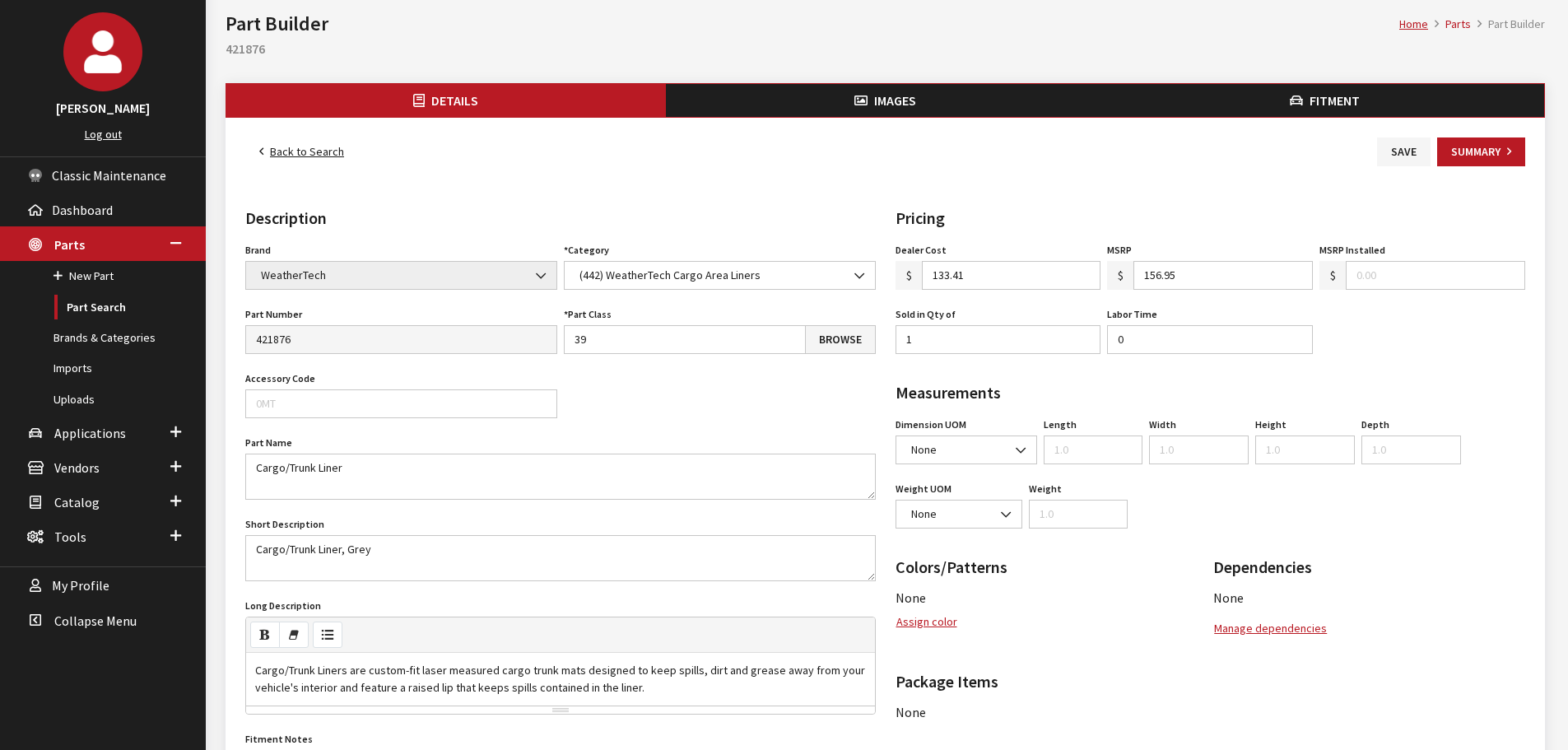
scroll to position [82, 0]
click at [950, 621] on button "Assign color" at bounding box center [927, 621] width 62 height 29
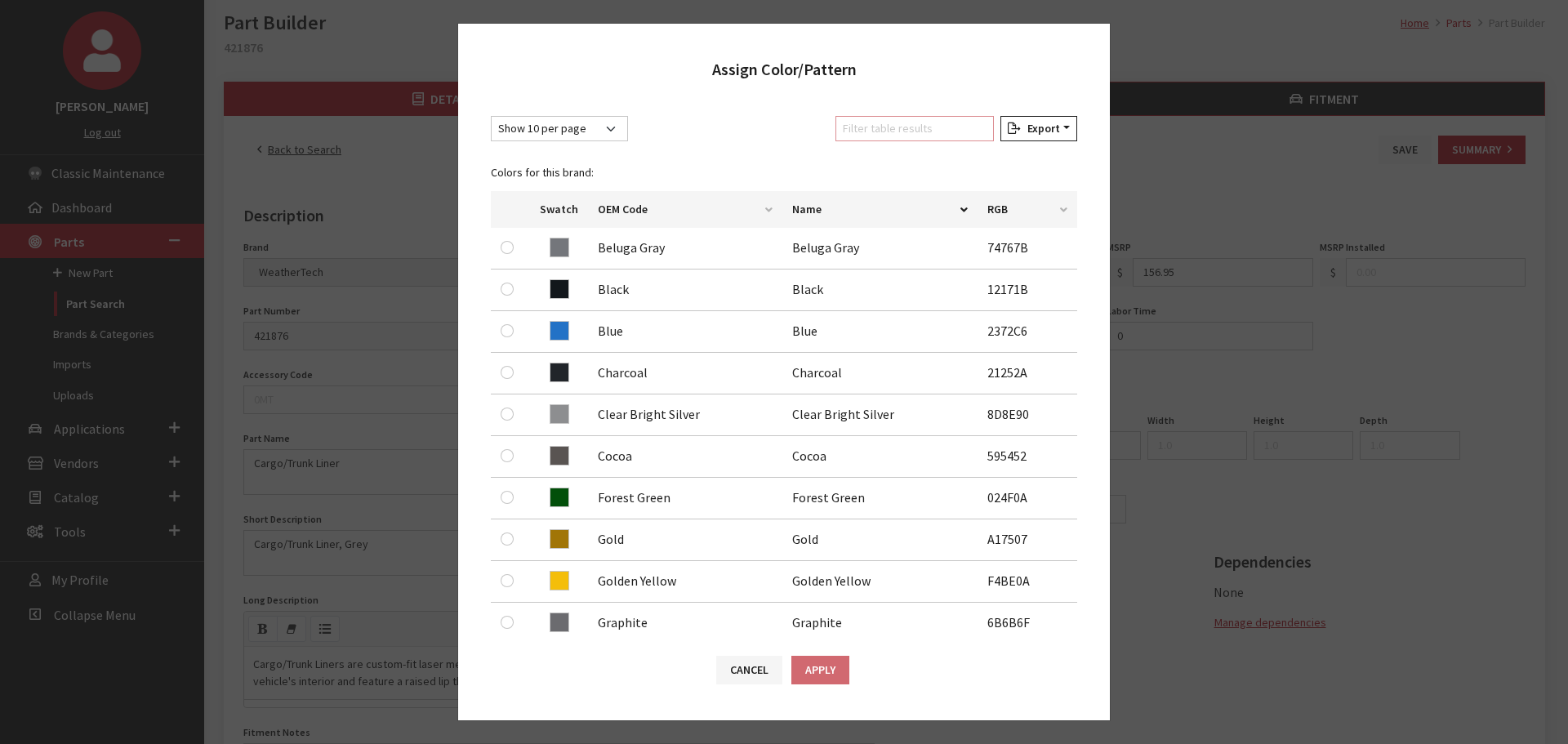
click at [923, 137] on input "Filter table results" at bounding box center [914, 128] width 159 height 25
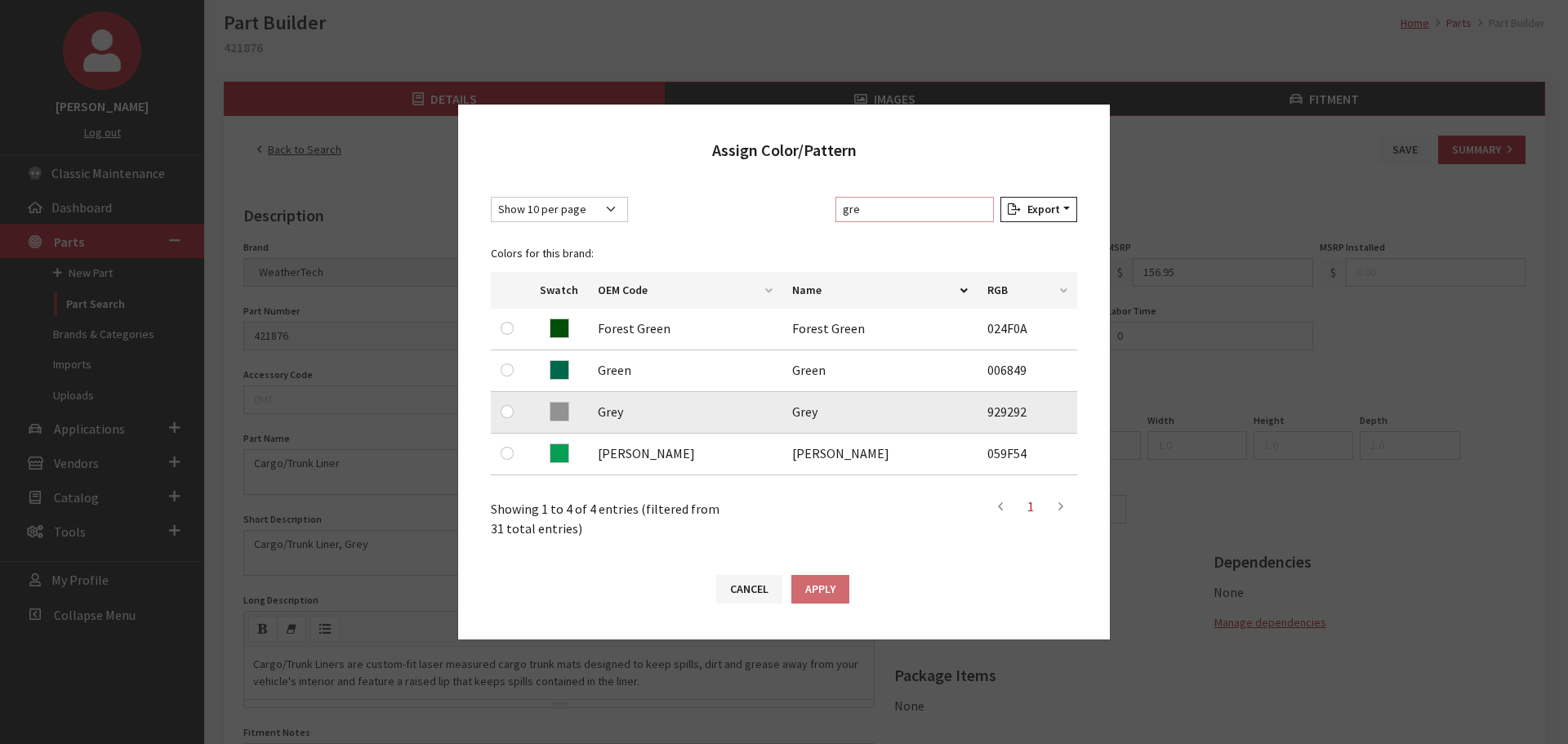
type input "gre"
click at [501, 404] on div at bounding box center [510, 411] width 19 height 19
click at [508, 413] on input "radio" at bounding box center [507, 412] width 13 height 13
radio input "true"
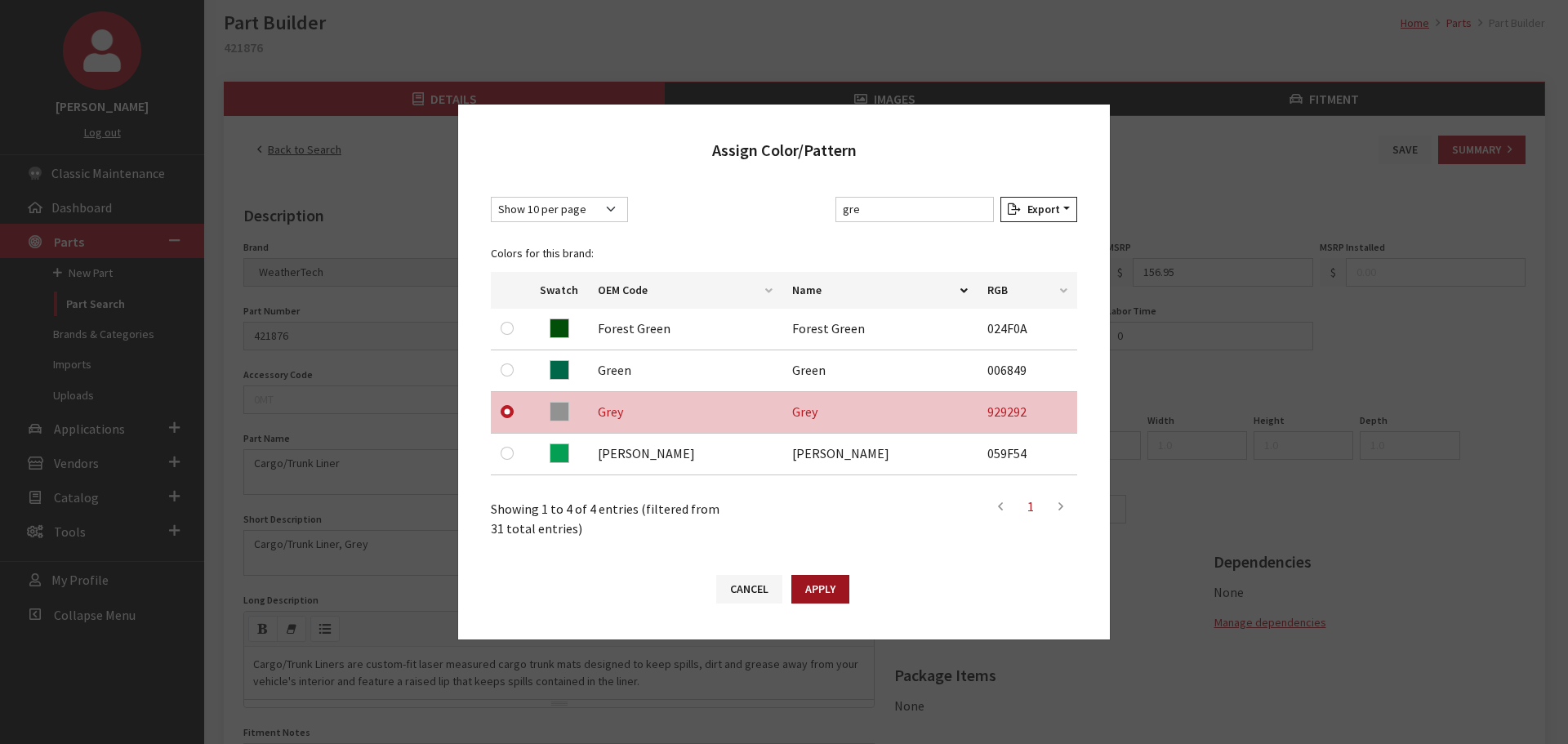
drag, startPoint x: 808, startPoint y: 589, endPoint x: 873, endPoint y: 619, distance: 71.6
click at [809, 589] on button "Apply" at bounding box center [820, 589] width 58 height 29
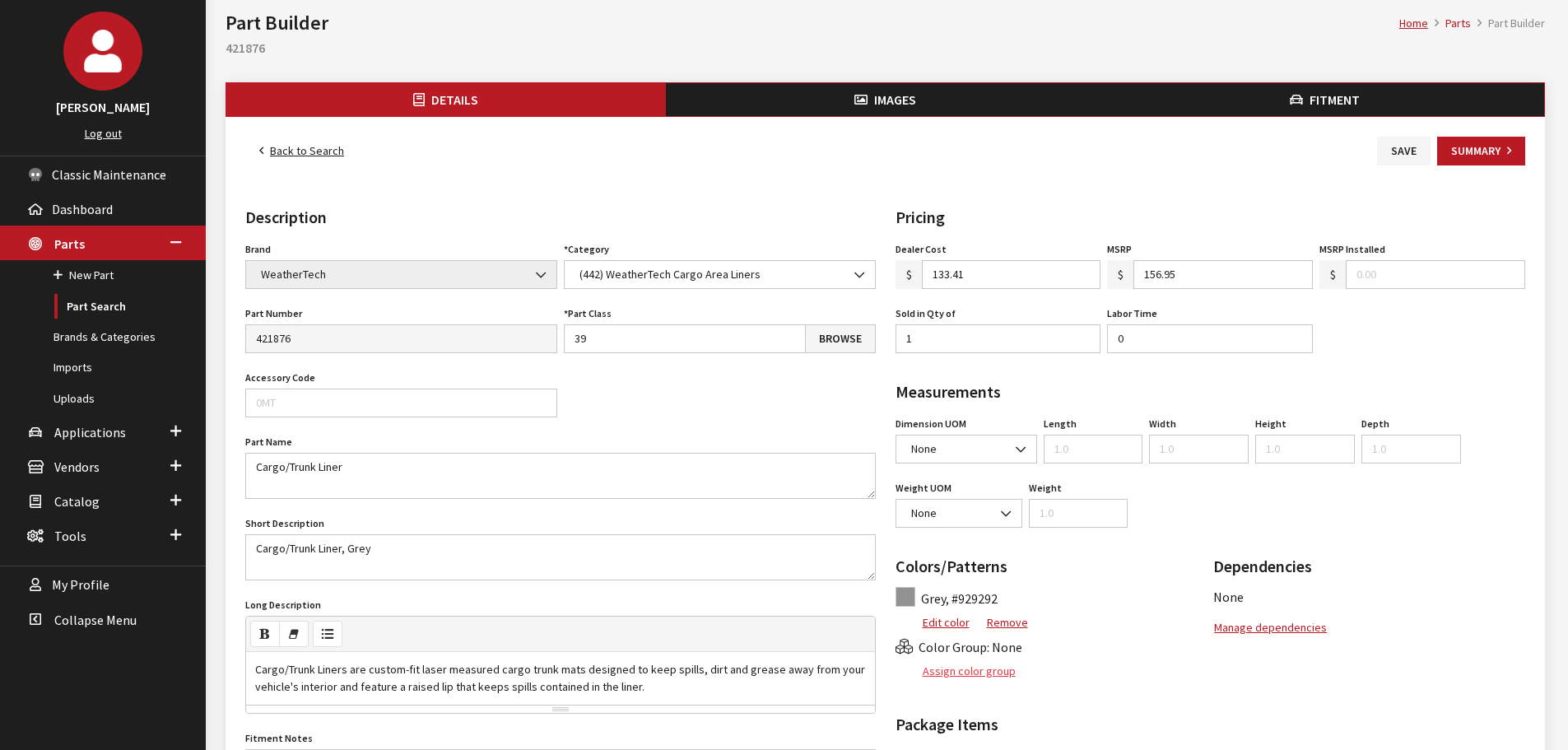
click at [963, 667] on button "Assign color group" at bounding box center [956, 671] width 121 height 29
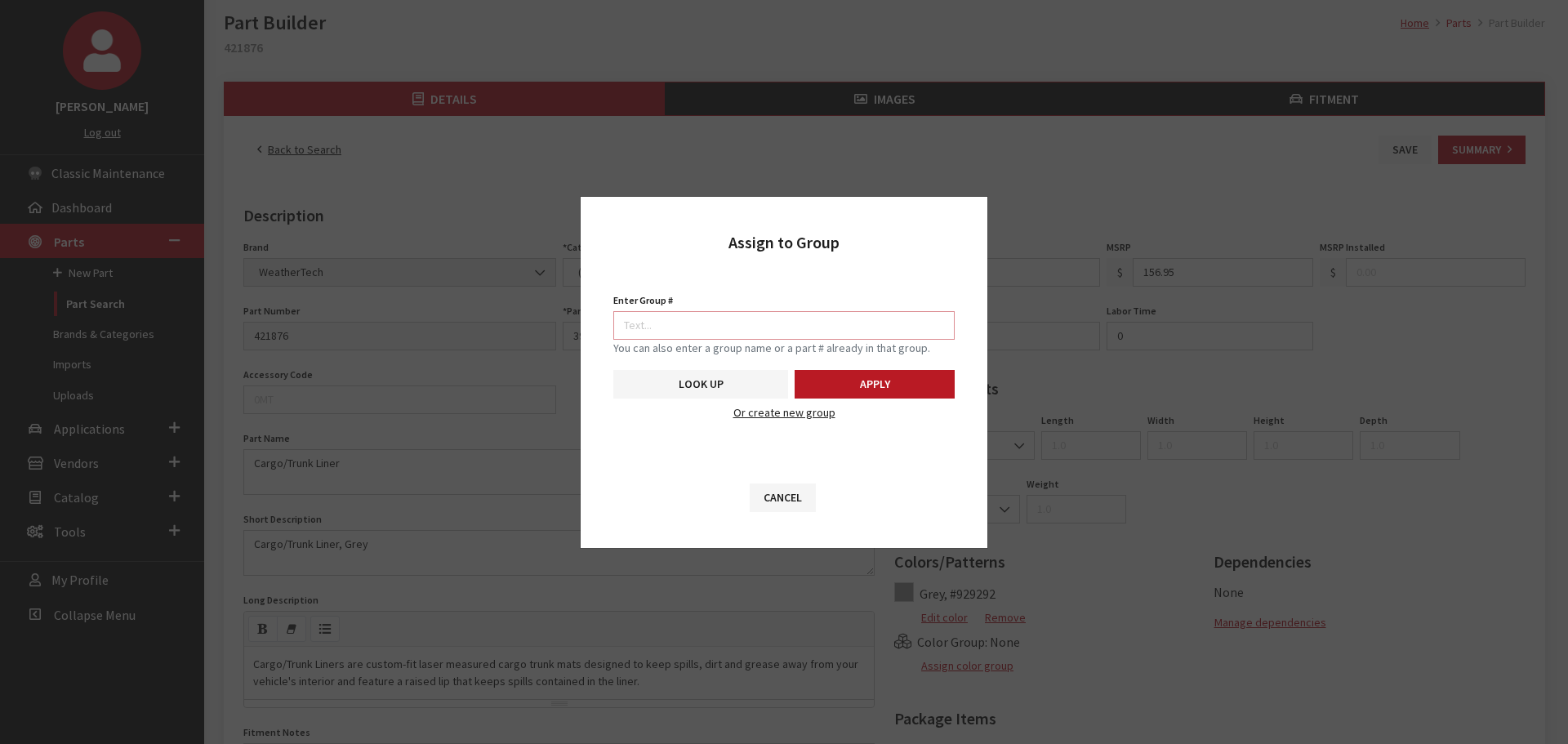
click at [854, 329] on input "Enter Group #" at bounding box center [784, 325] width 342 height 29
type input "5746"
click at [870, 379] on button "Apply" at bounding box center [874, 384] width 160 height 29
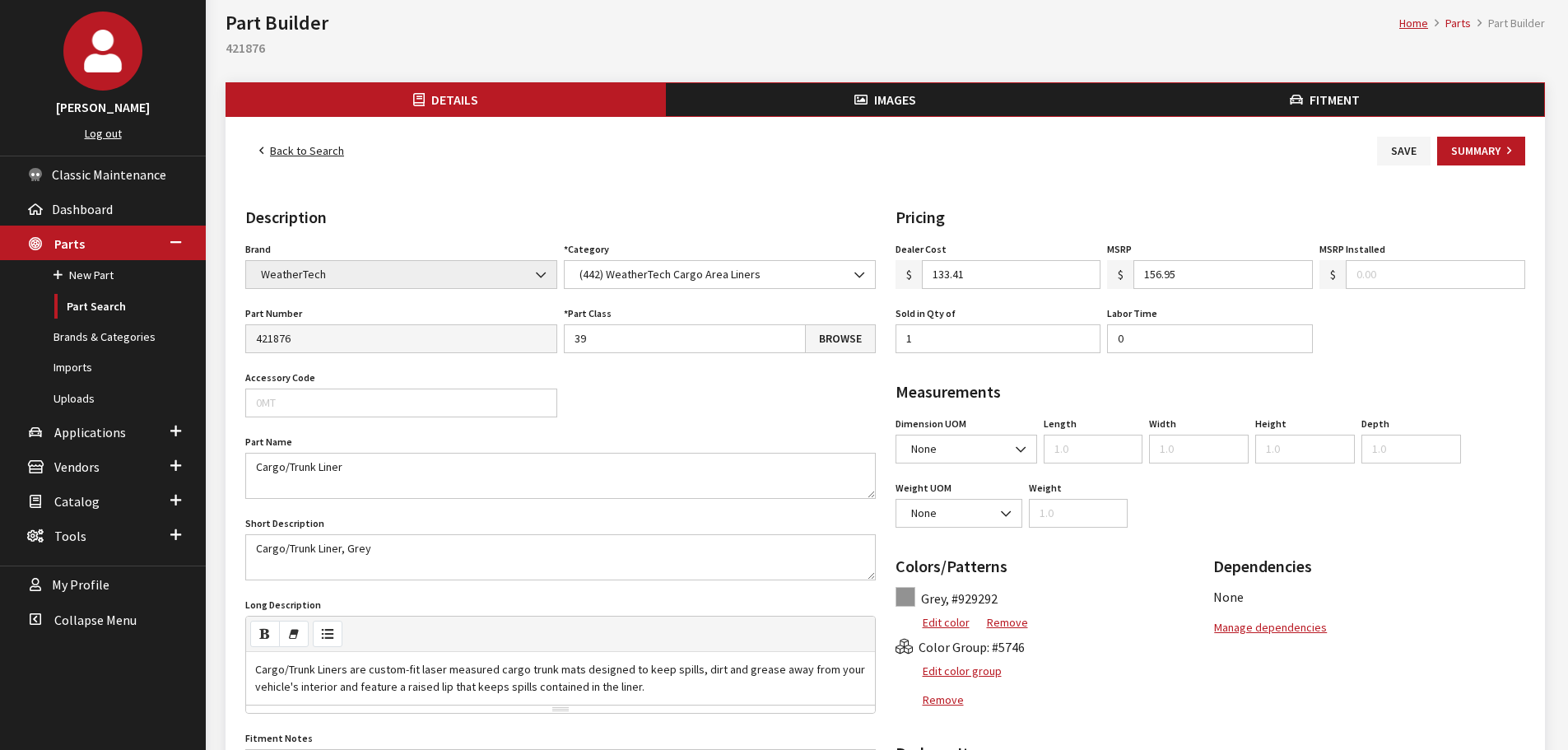
click at [938, 95] on button "Images" at bounding box center [885, 100] width 440 height 33
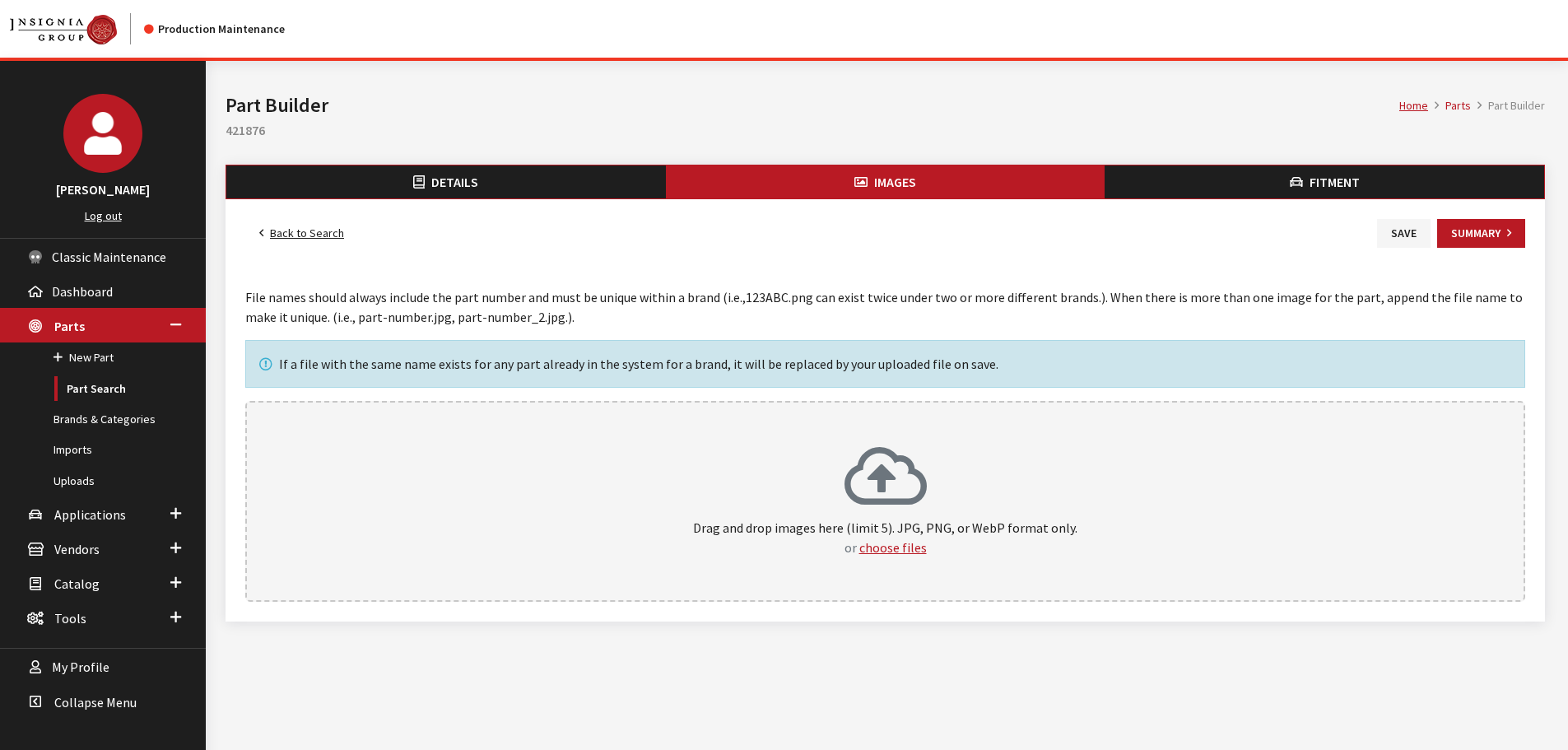
click at [912, 399] on div "Images File names should always include the part number and must be unique with…" at bounding box center [885, 444] width 1299 height 314
click at [910, 427] on div "Drag and drop images here (limit 5). JPG, PNG, or WebP format only. or choose f…" at bounding box center [885, 501] width 1280 height 201
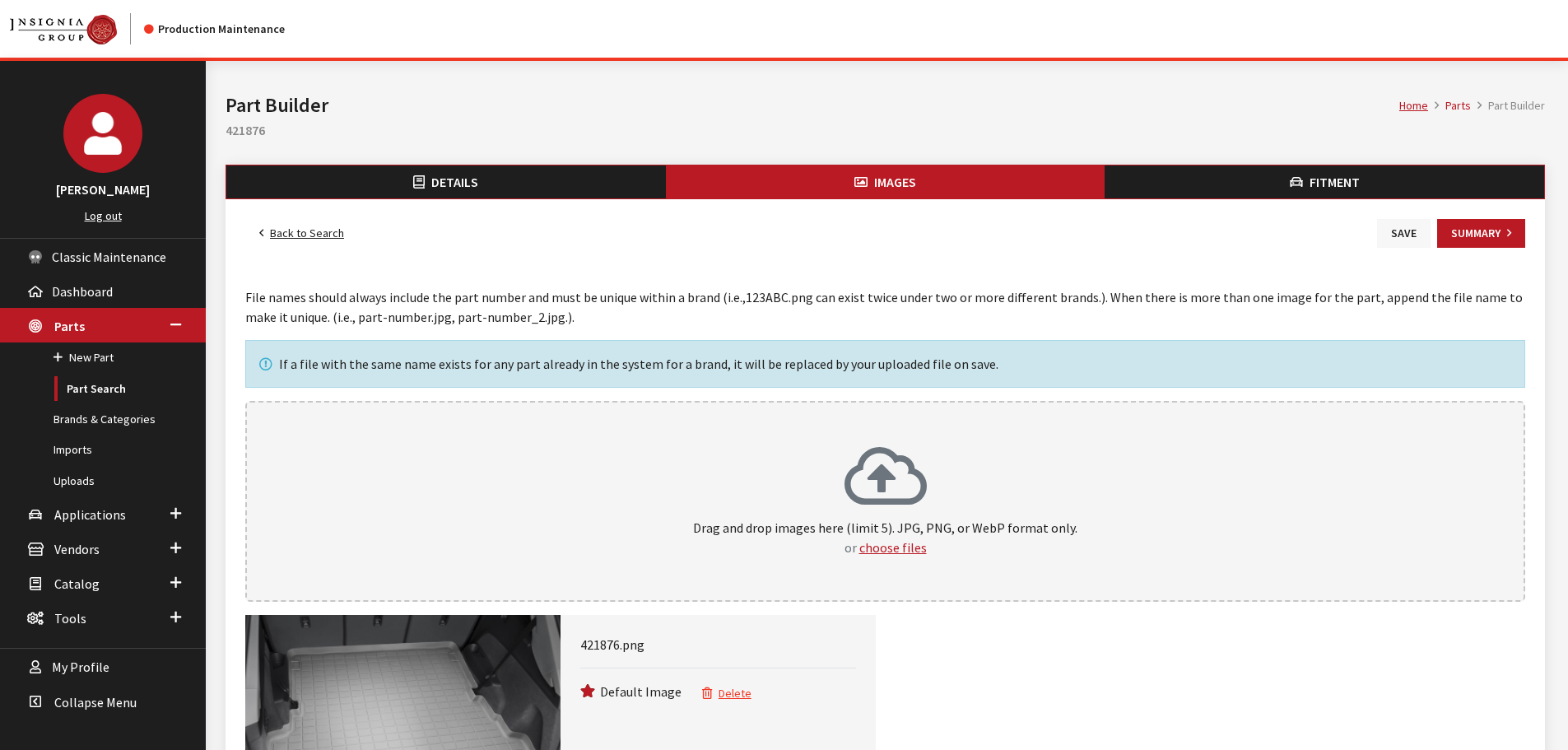
click at [1402, 235] on button "Save" at bounding box center [1403, 234] width 53 height 29
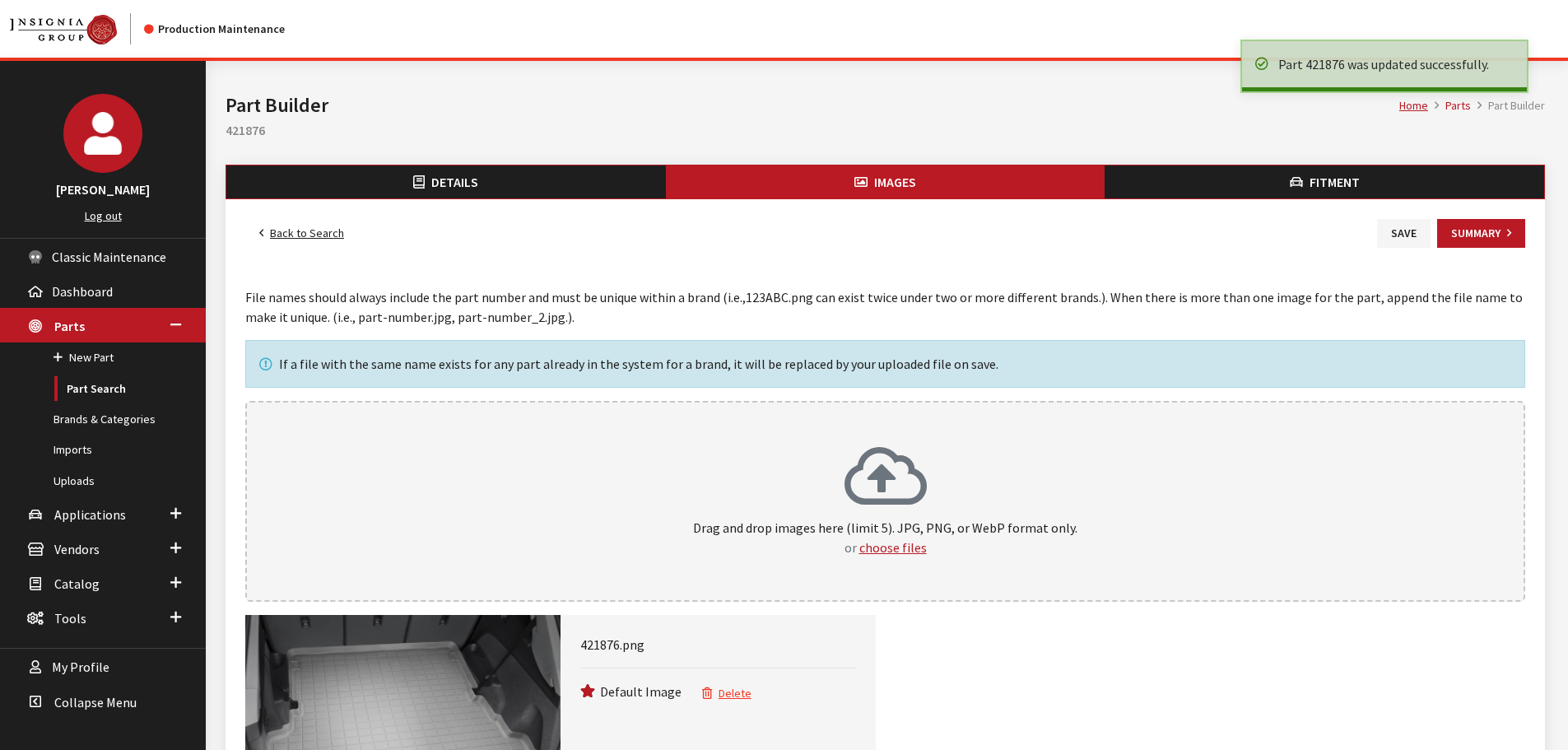
click at [290, 239] on link "Back to Search" at bounding box center [302, 234] width 113 height 29
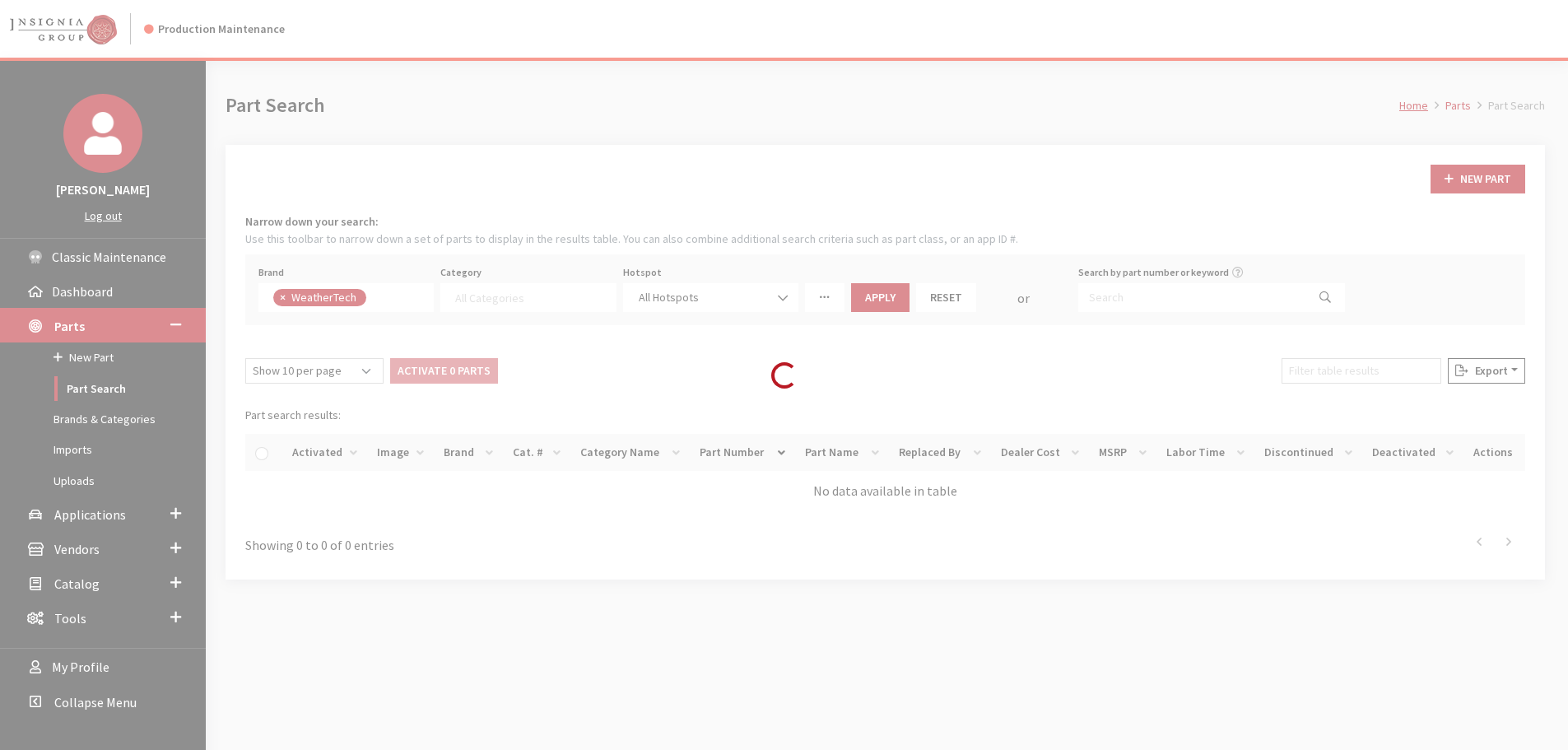
select select
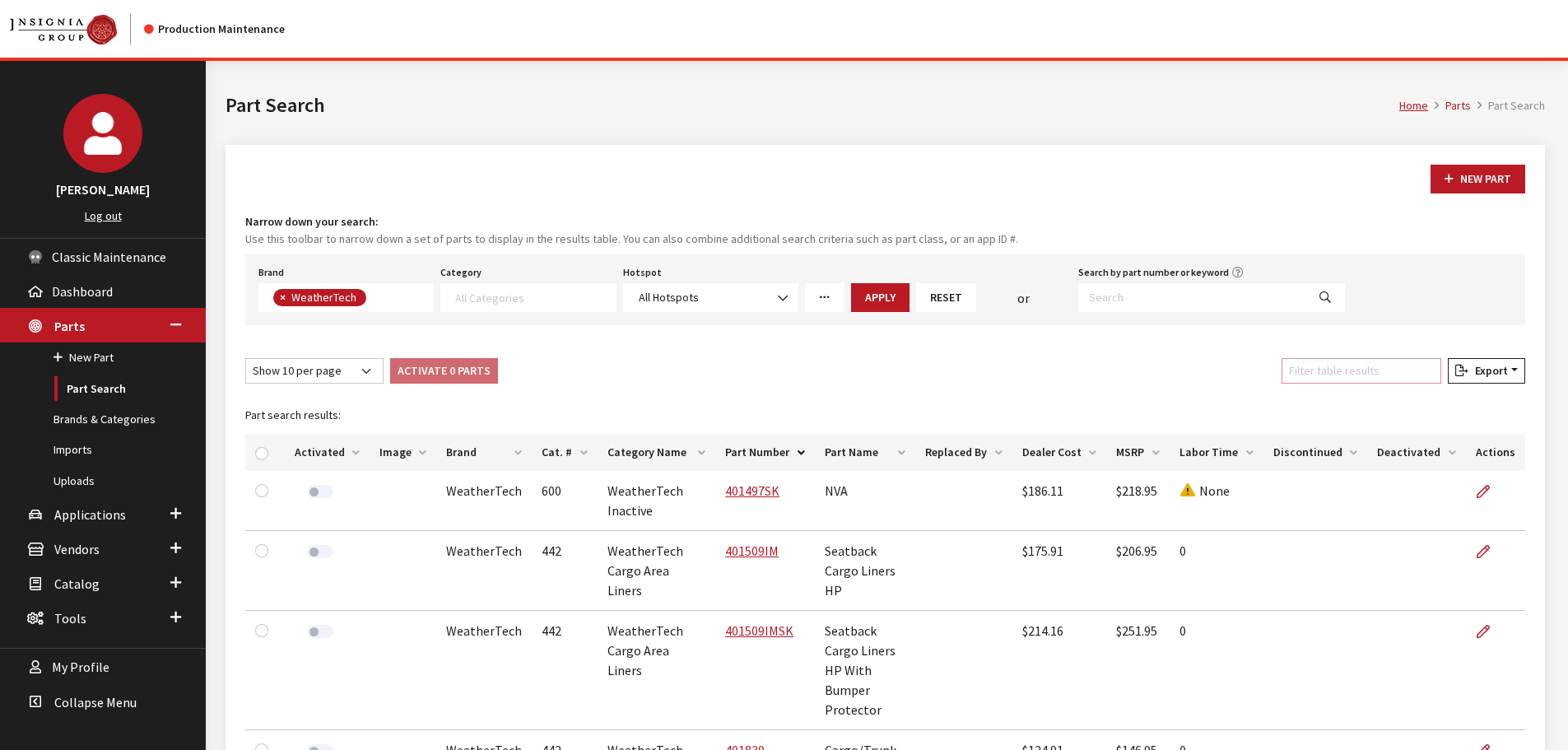
click at [1344, 375] on input "Filter table results" at bounding box center [1361, 371] width 160 height 25
paste input "421882"
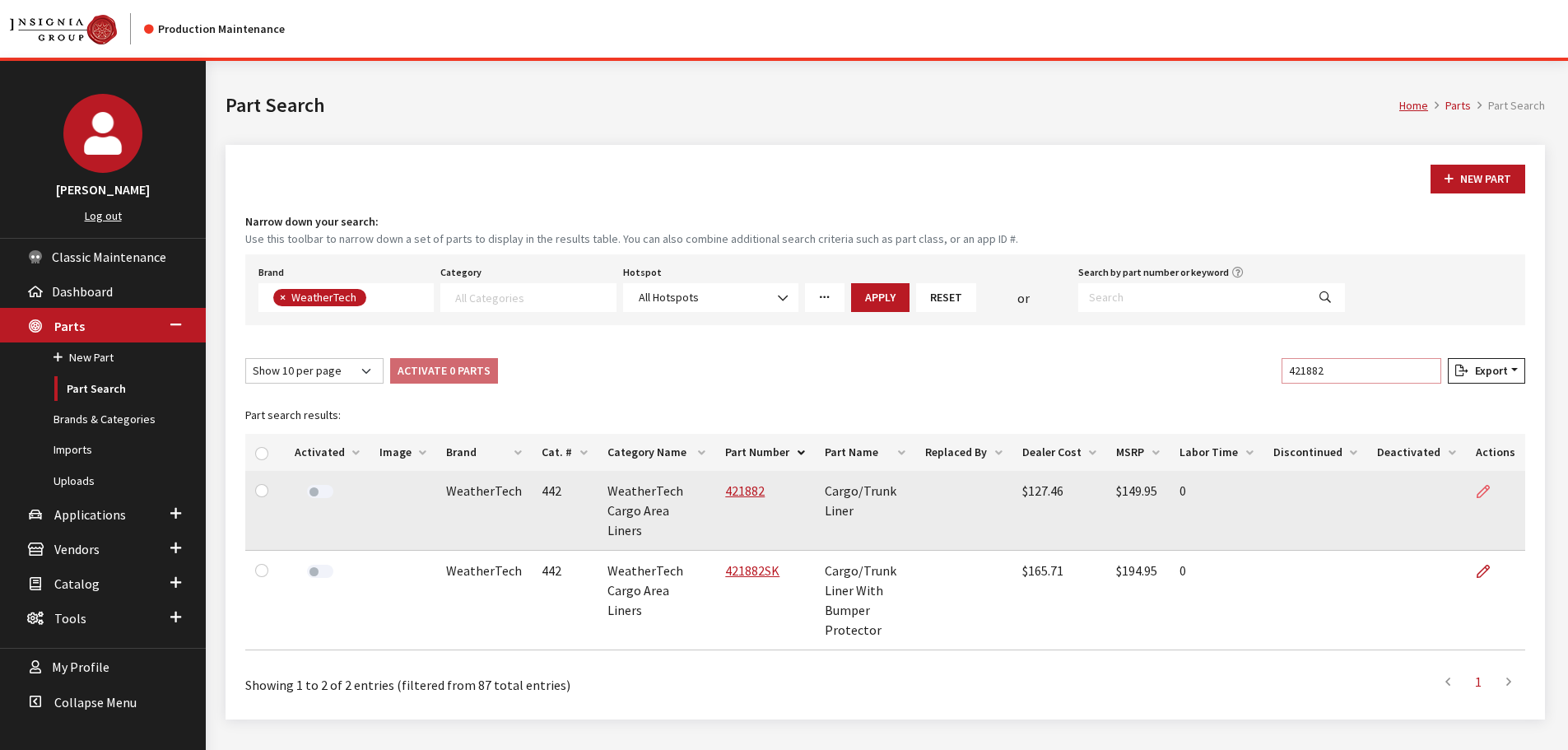
type input "421882"
click at [1476, 485] on link at bounding box center [1489, 491] width 28 height 41
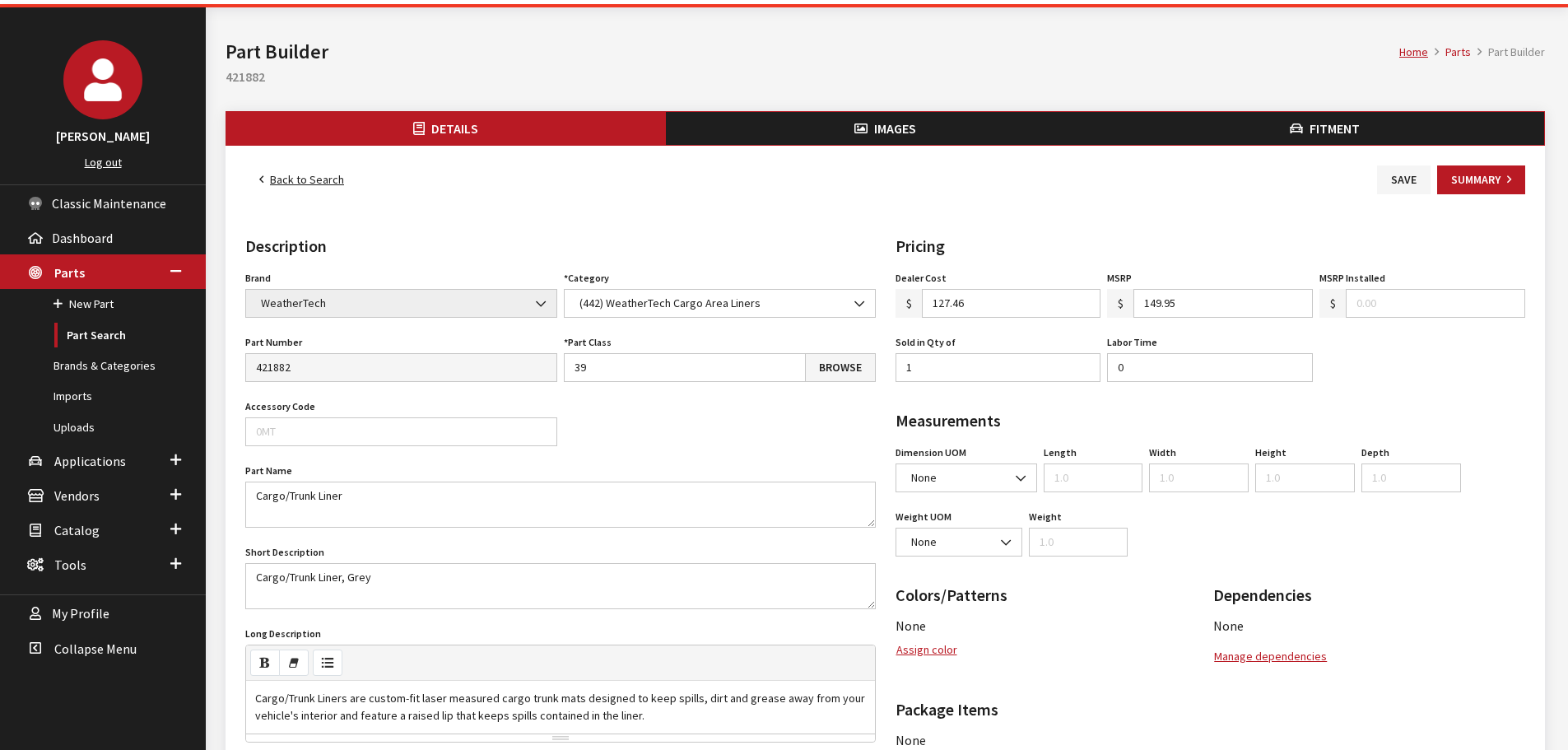
scroll to position [82, 0]
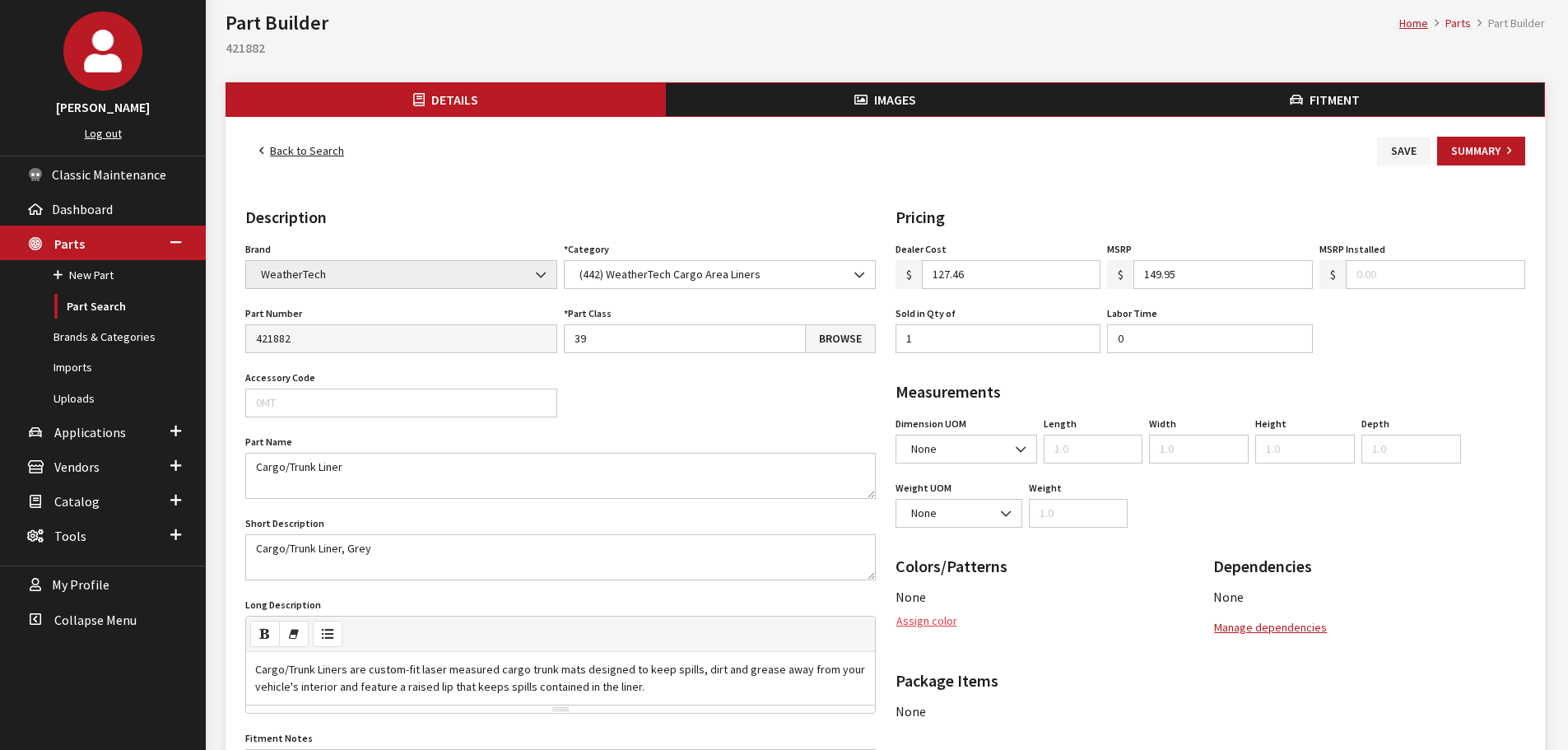
click at [903, 624] on button "Assign color" at bounding box center [927, 621] width 62 height 29
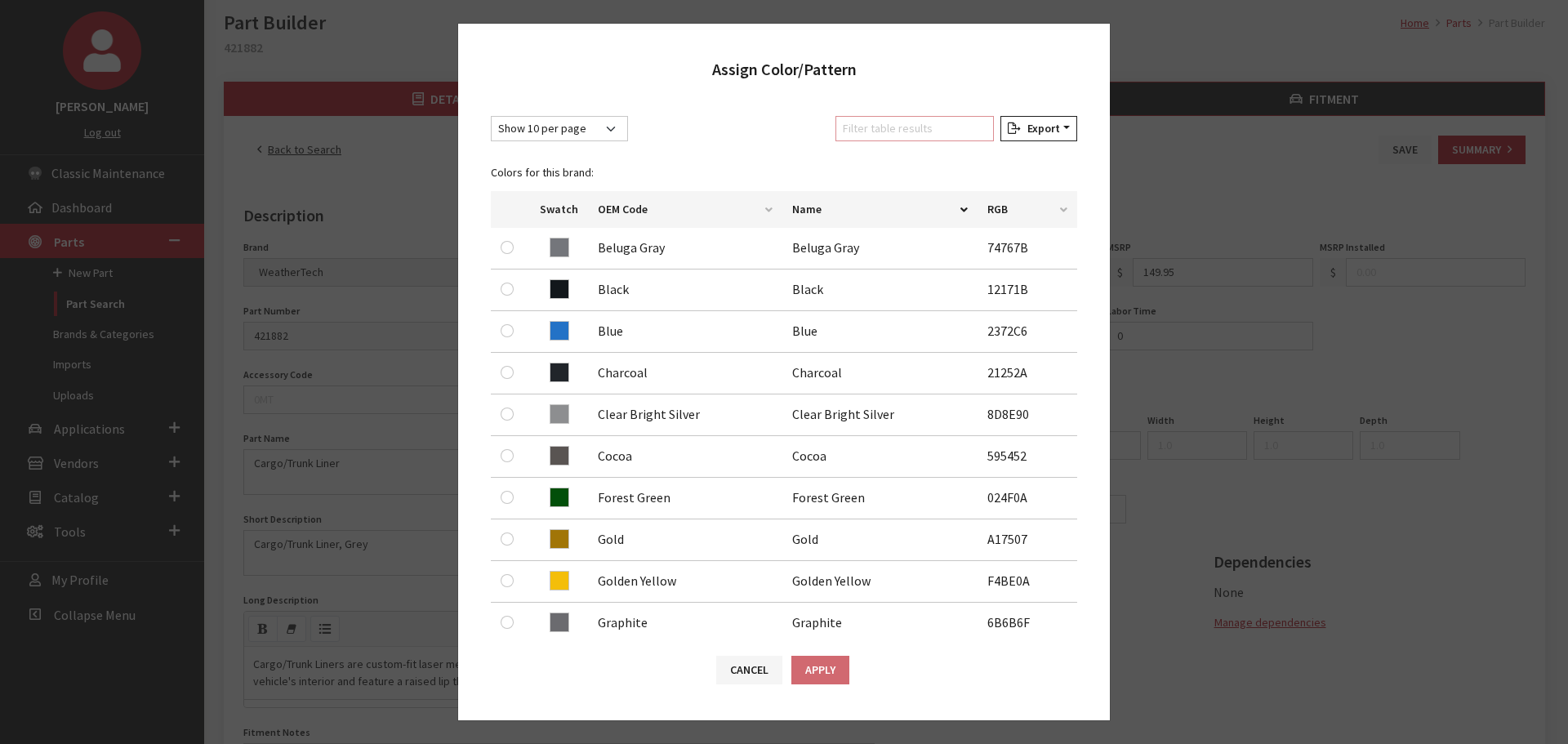
click at [915, 135] on input "Filter table results" at bounding box center [914, 128] width 159 height 25
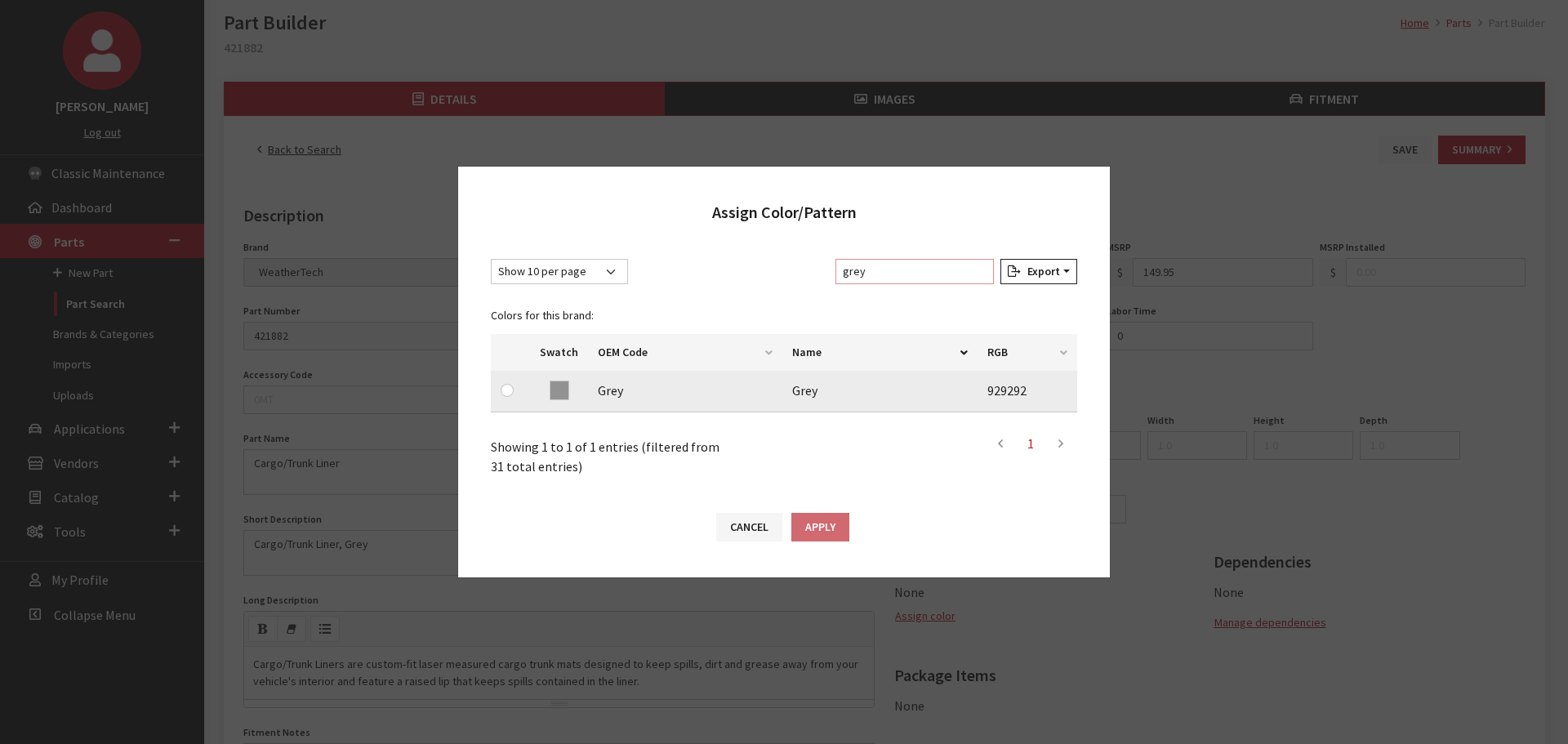
type input "grey"
click at [502, 390] on input "radio" at bounding box center [507, 391] width 13 height 13
radio input "true"
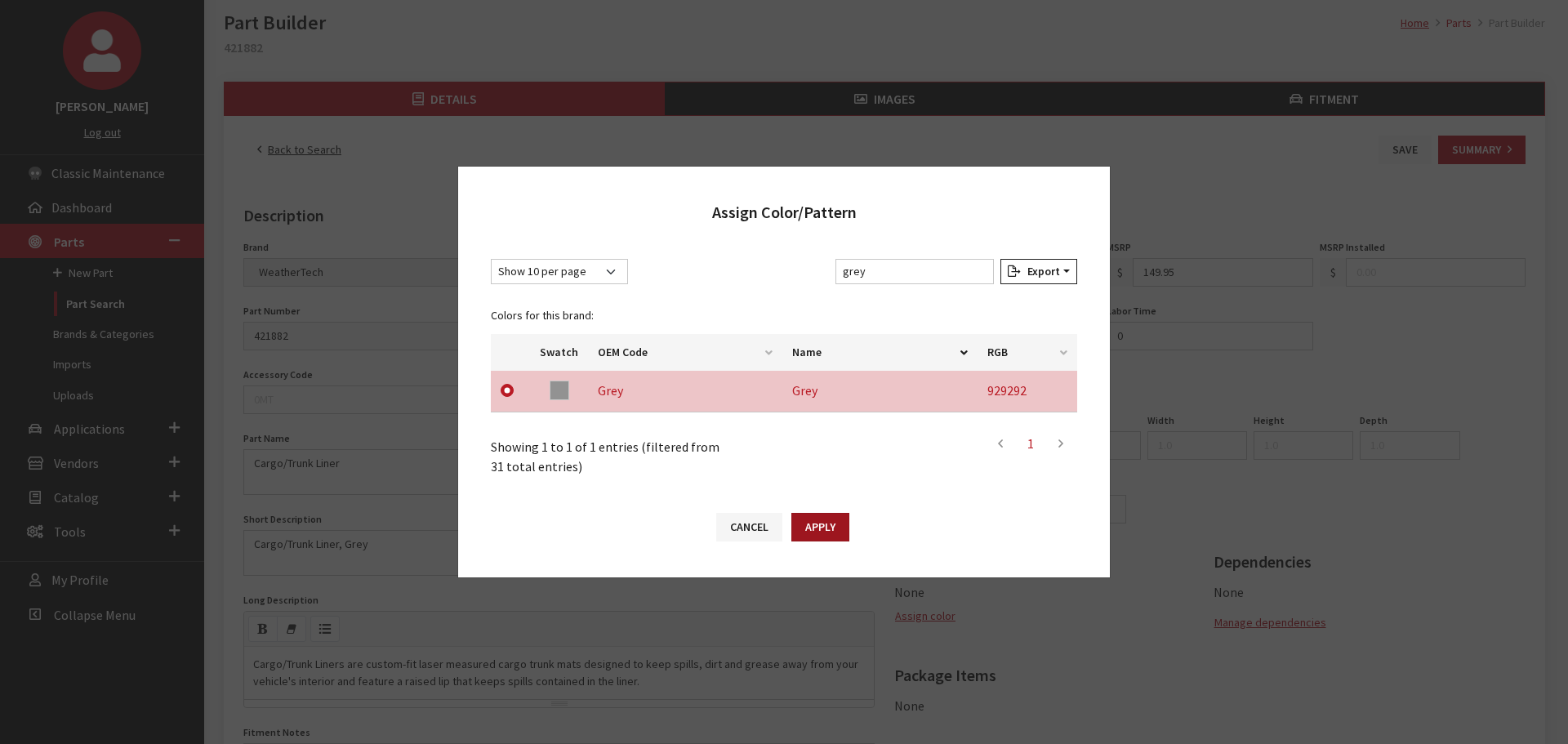
click at [826, 514] on button "Apply" at bounding box center [820, 527] width 58 height 29
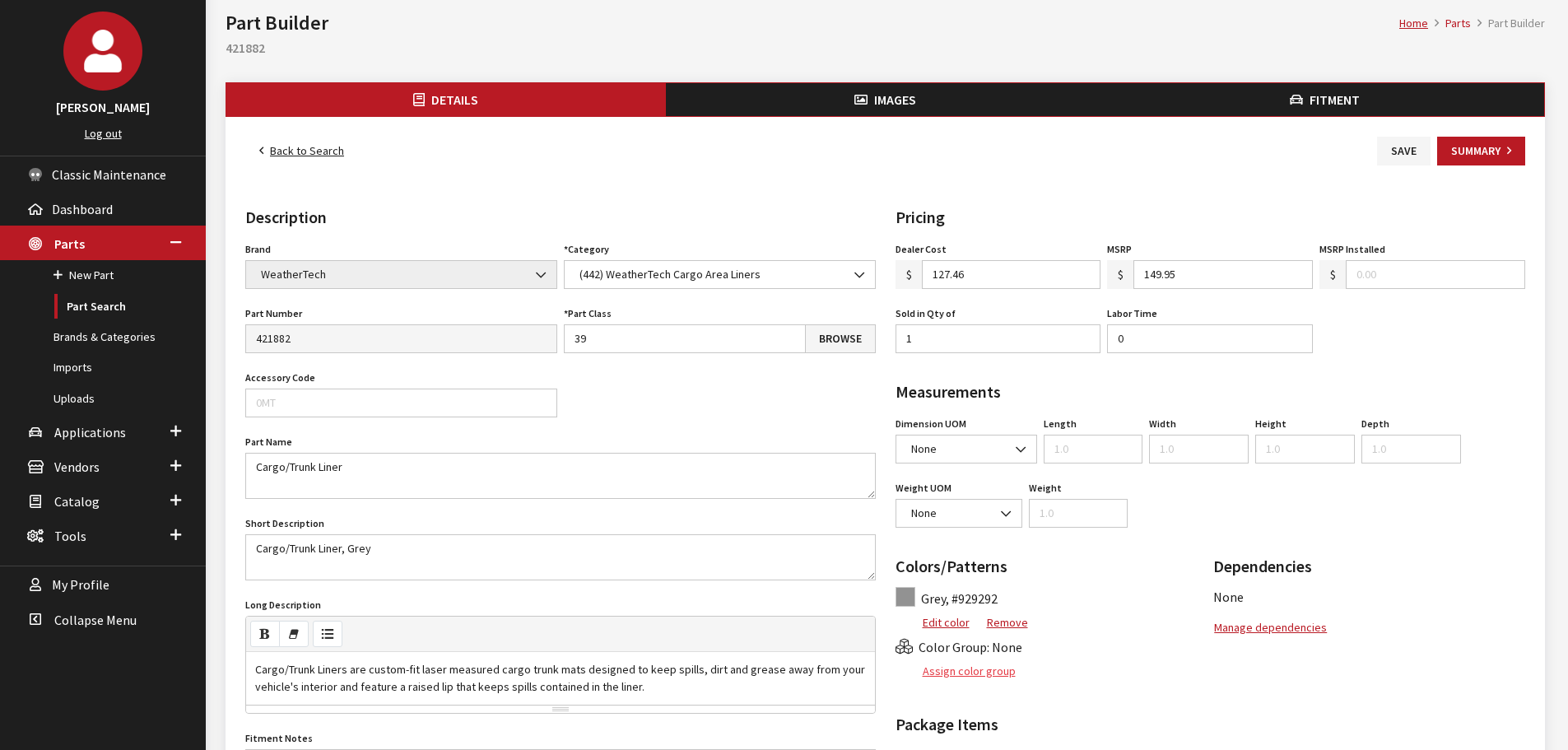
click at [1000, 681] on button "Assign color group" at bounding box center [956, 671] width 121 height 29
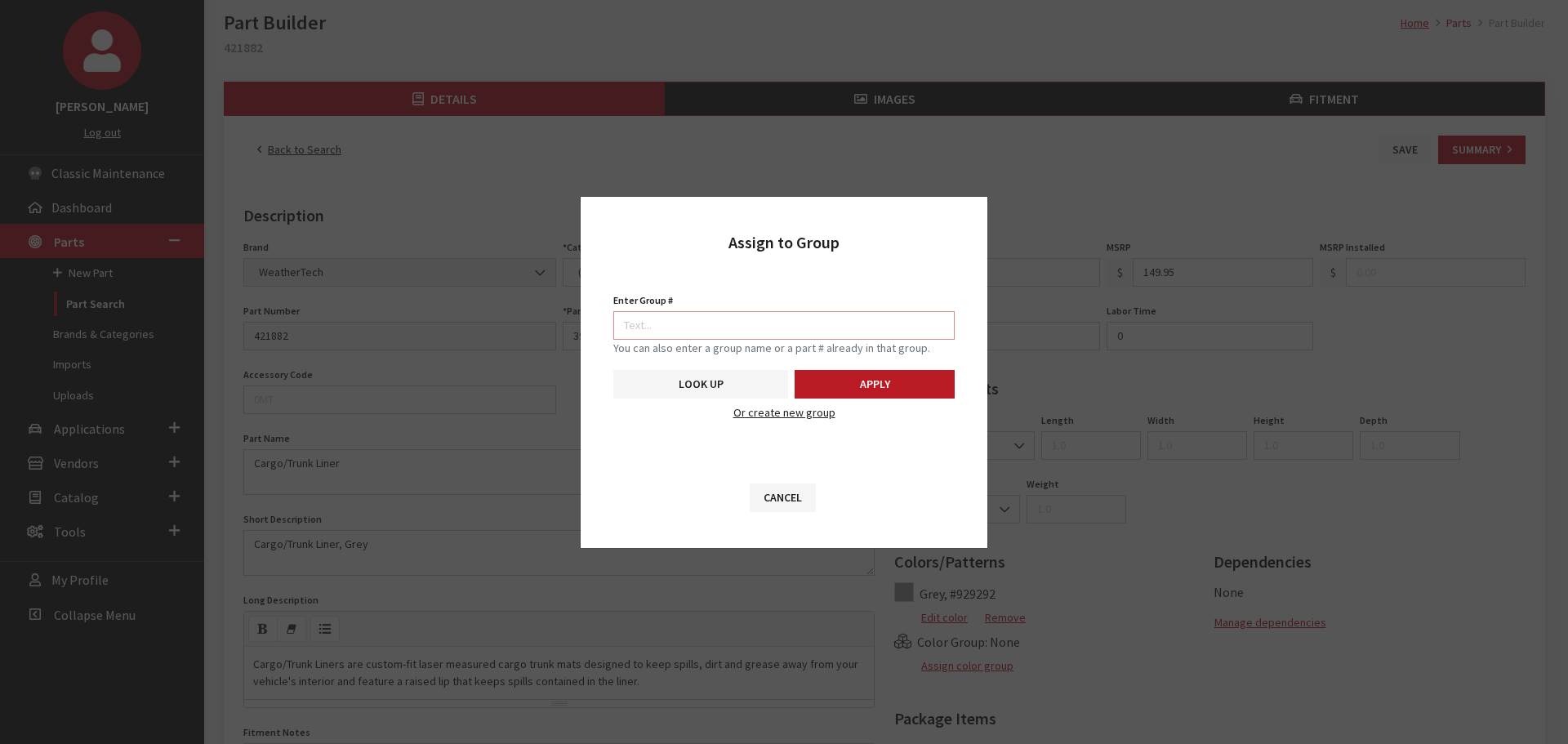
click at [900, 333] on input "Enter Group #" at bounding box center [784, 325] width 342 height 29
type input "5746"
click at [885, 379] on button "Apply" at bounding box center [874, 384] width 160 height 29
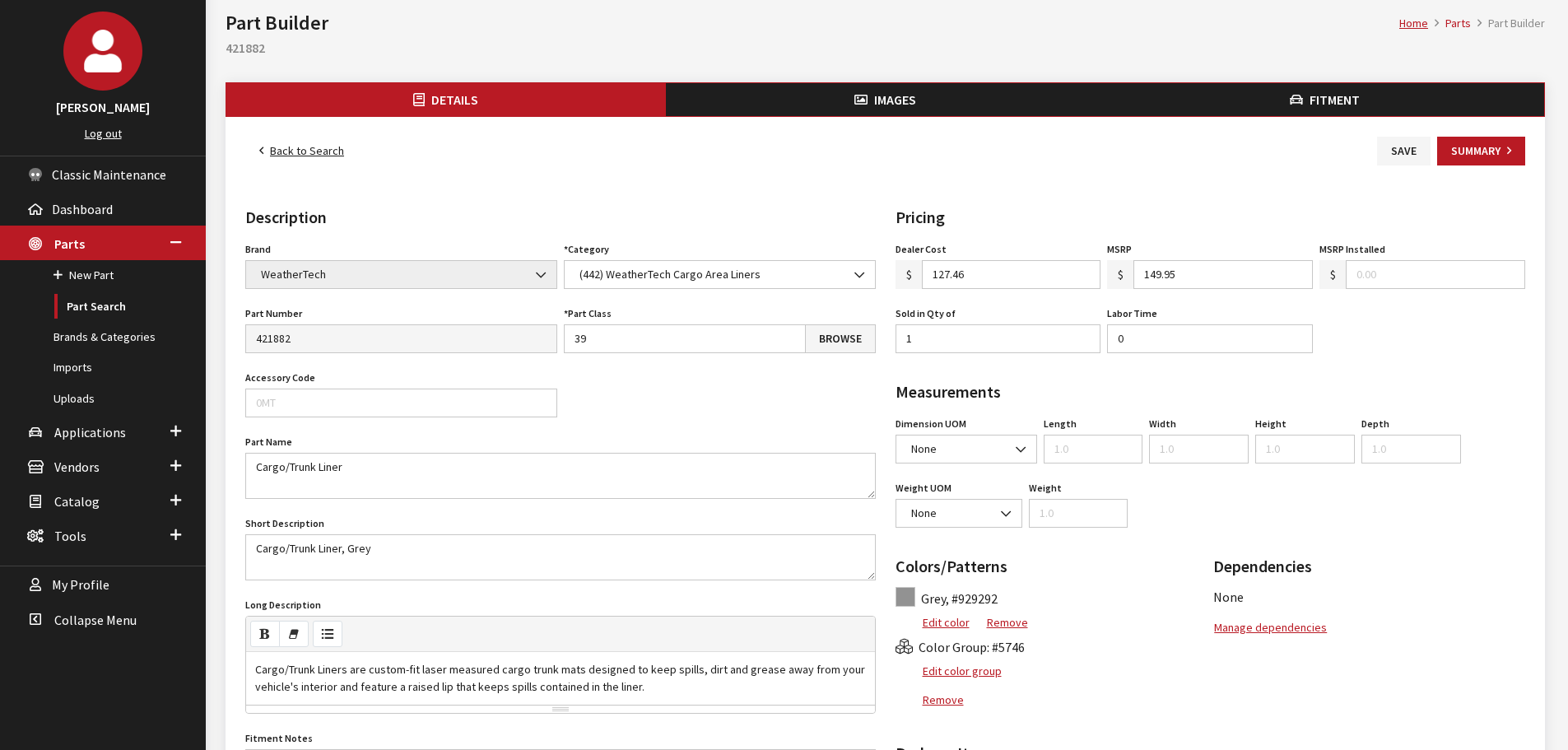
click at [881, 101] on span "Images" at bounding box center [895, 99] width 42 height 16
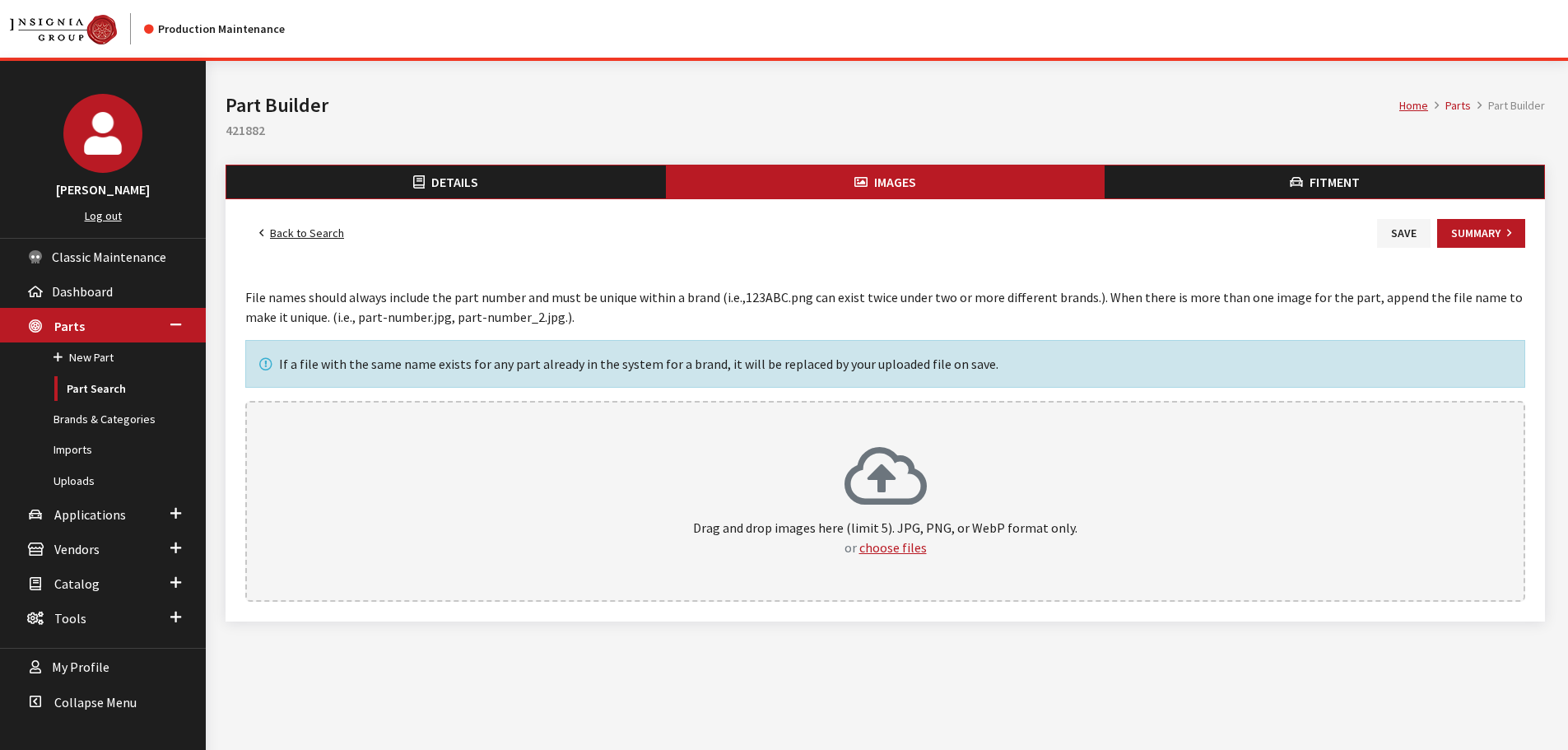
click at [909, 450] on icon at bounding box center [885, 478] width 82 height 66
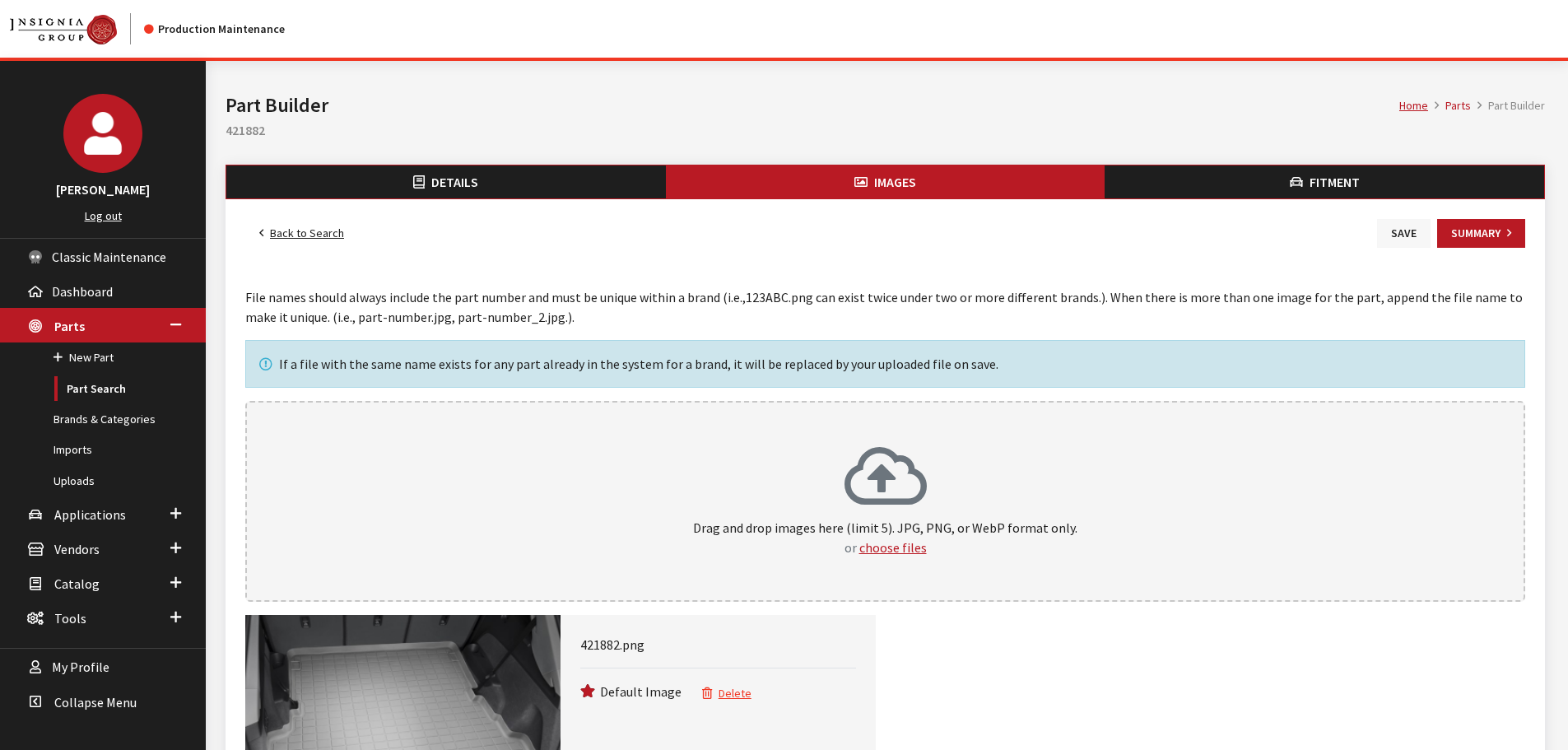
click at [1388, 239] on button "Save" at bounding box center [1403, 234] width 53 height 29
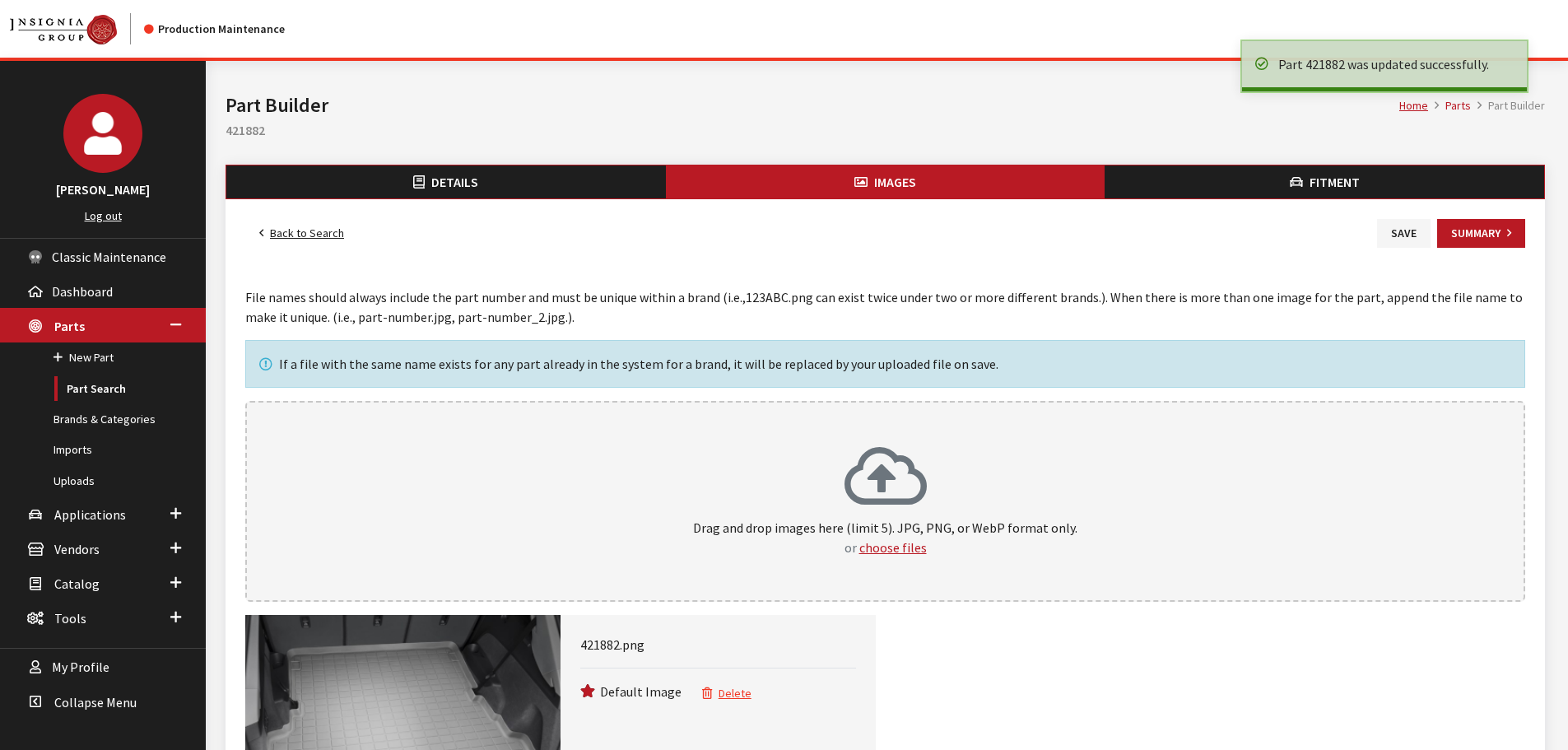
click at [315, 234] on link "Back to Search" at bounding box center [302, 234] width 113 height 29
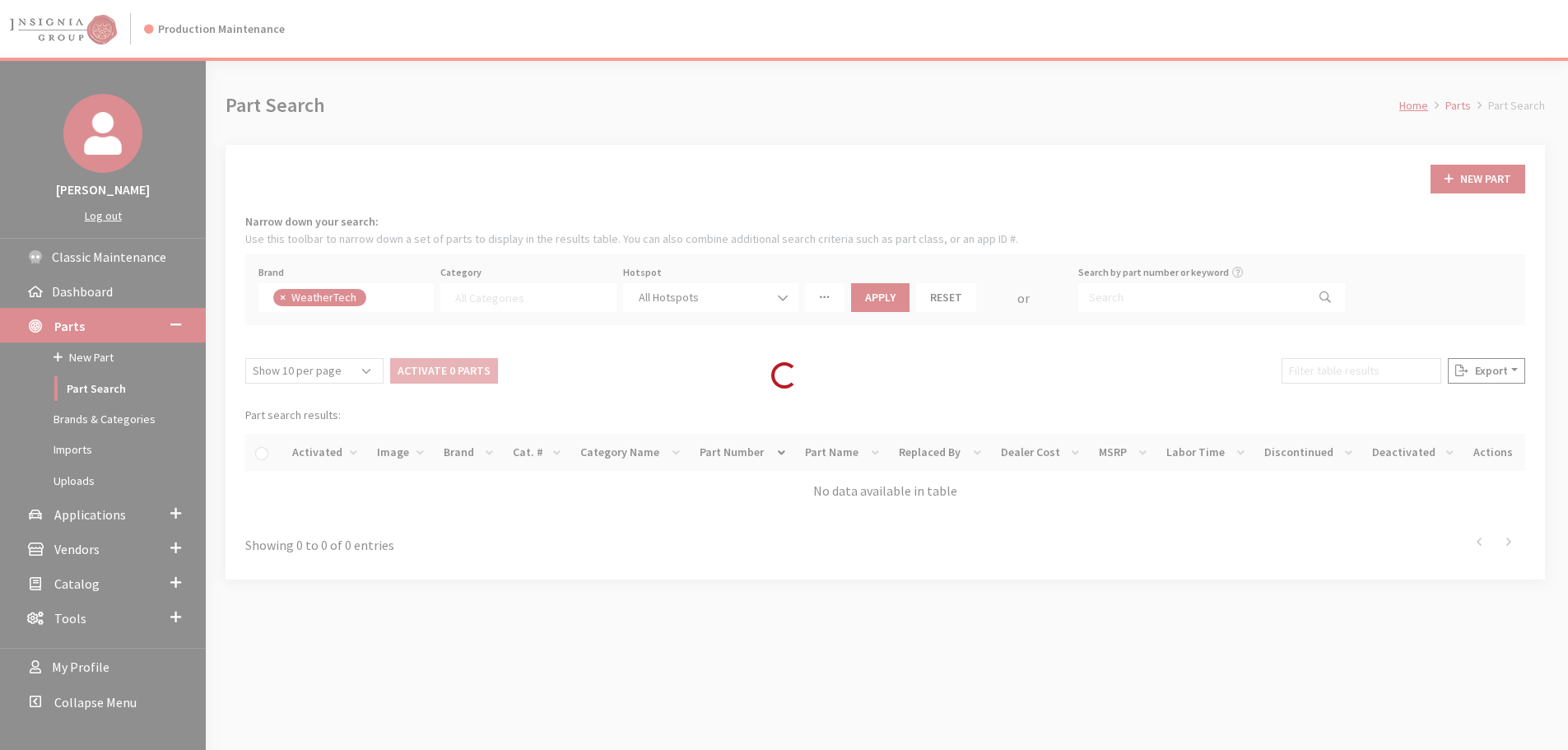
select select
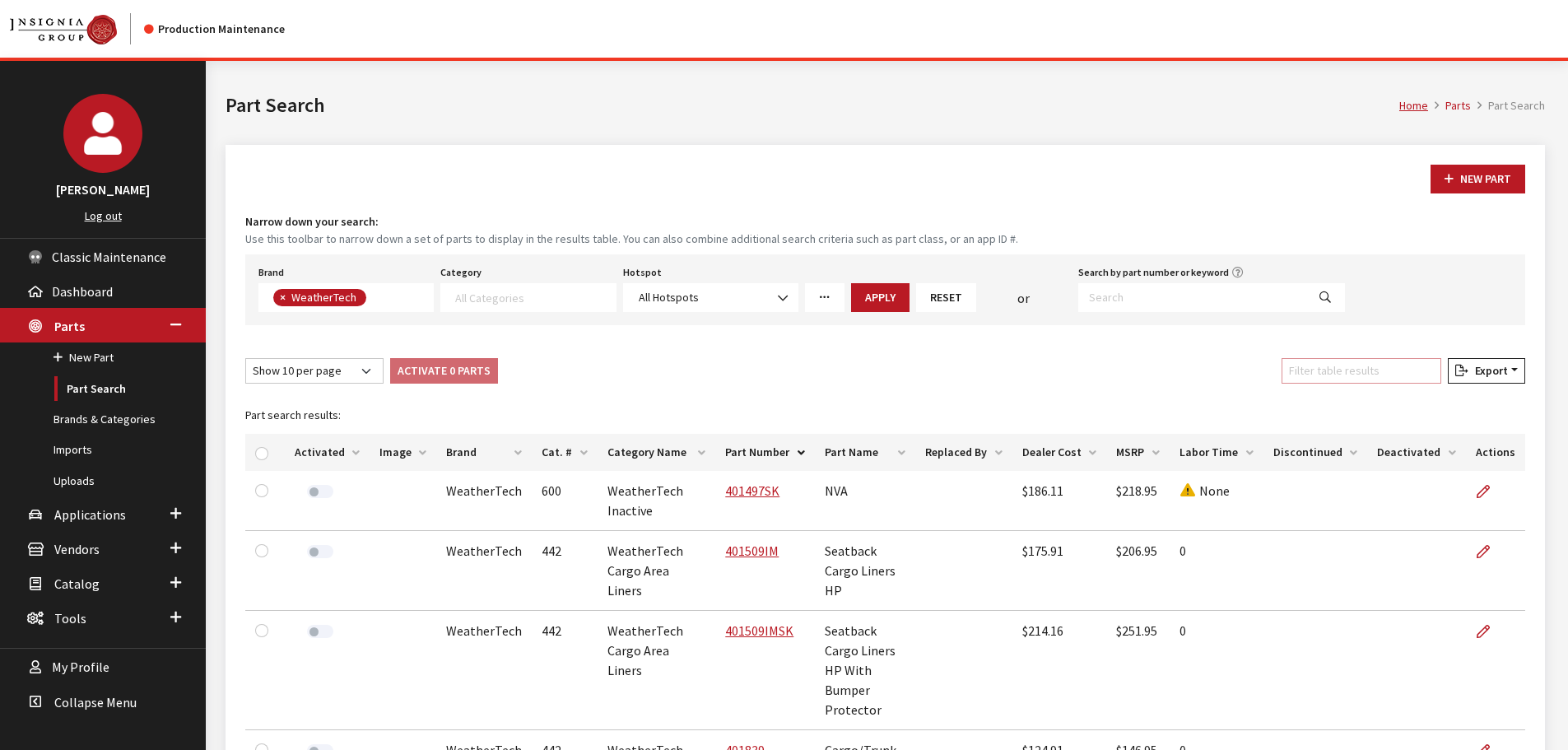
click at [1359, 380] on input "Filter table results" at bounding box center [1361, 371] width 160 height 25
paste input "421877"
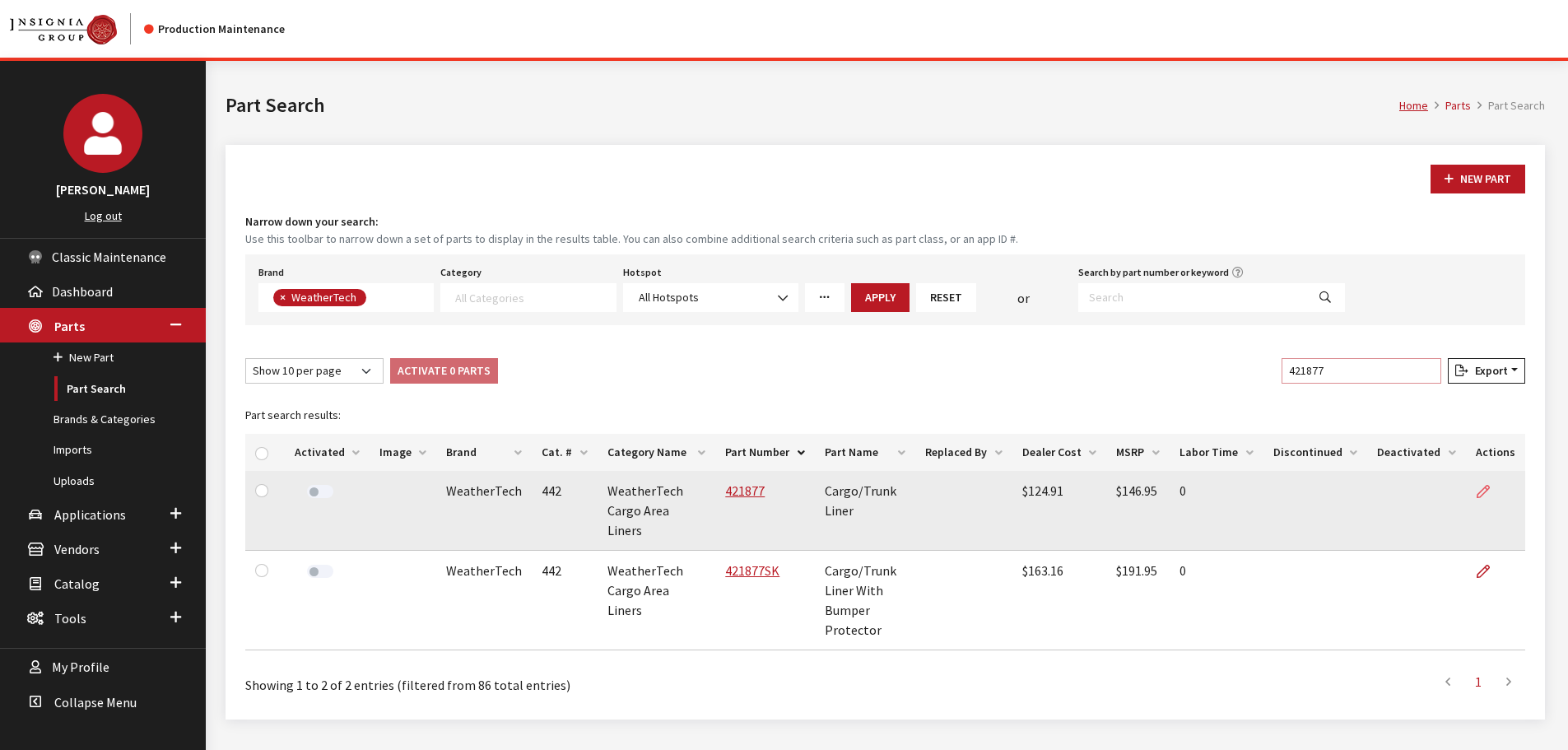
type input "421877"
click at [1488, 491] on icon at bounding box center [1484, 492] width 14 height 14
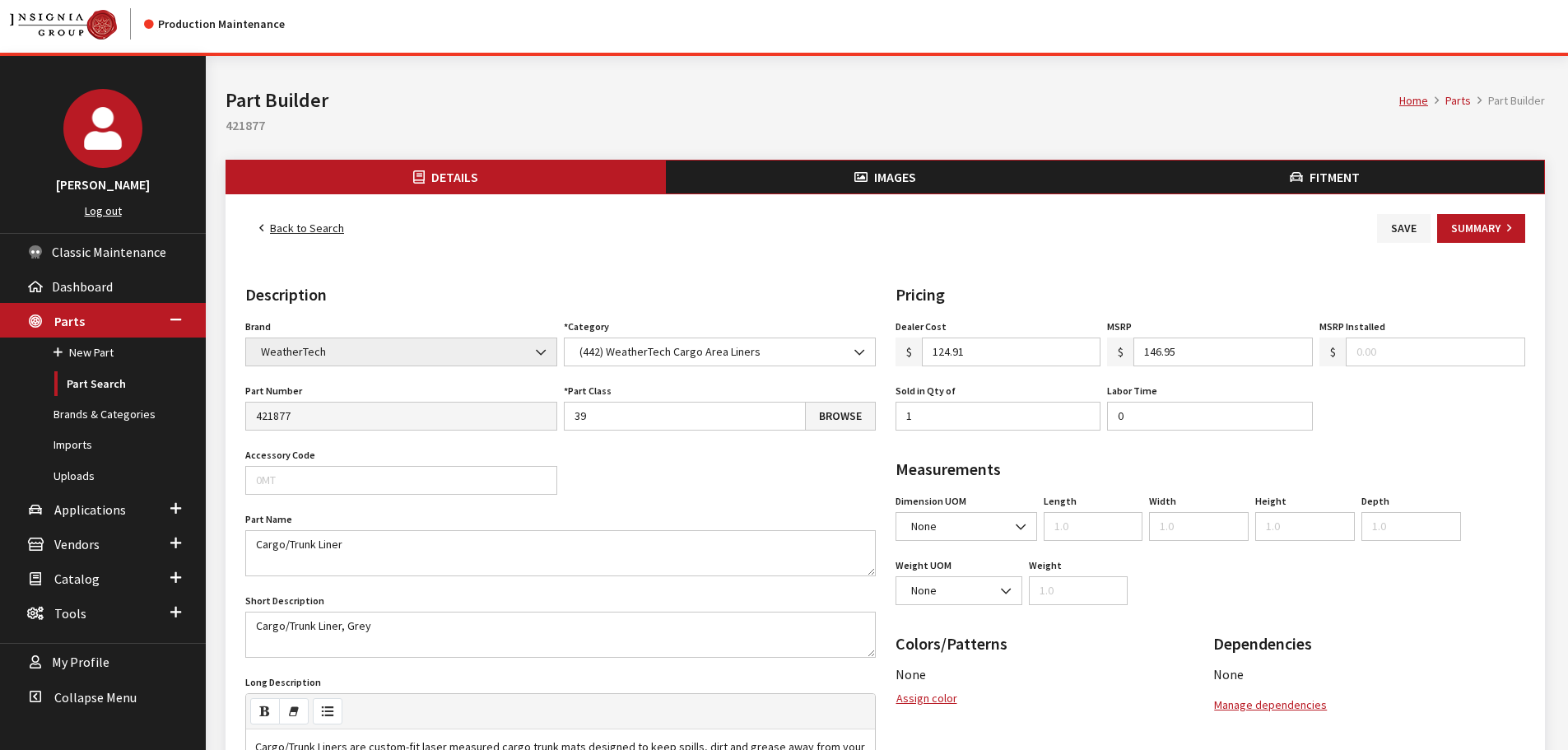
scroll to position [82, 0]
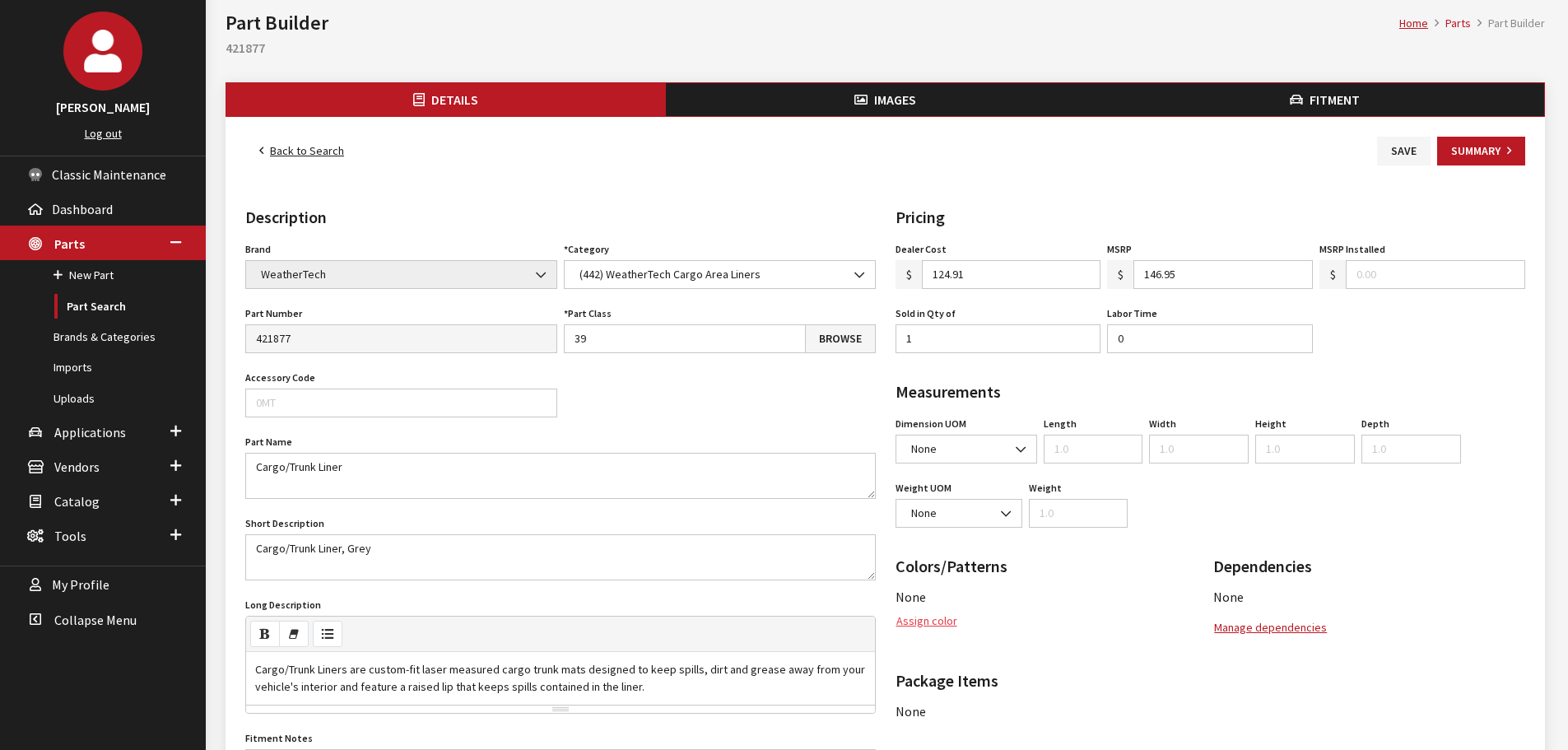
click at [926, 616] on button "Assign color" at bounding box center [927, 621] width 62 height 29
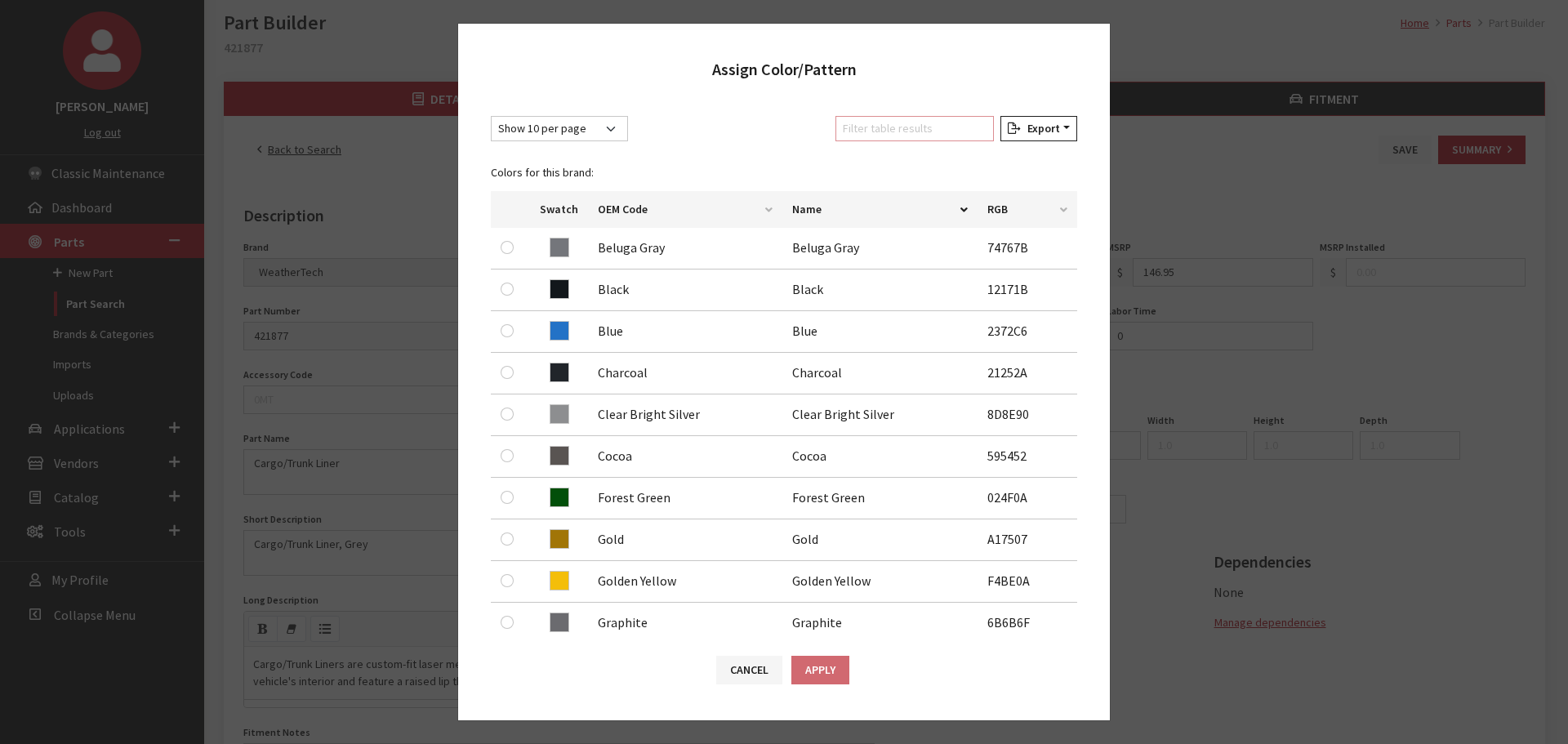
click at [917, 133] on input "Filter table results" at bounding box center [914, 128] width 159 height 25
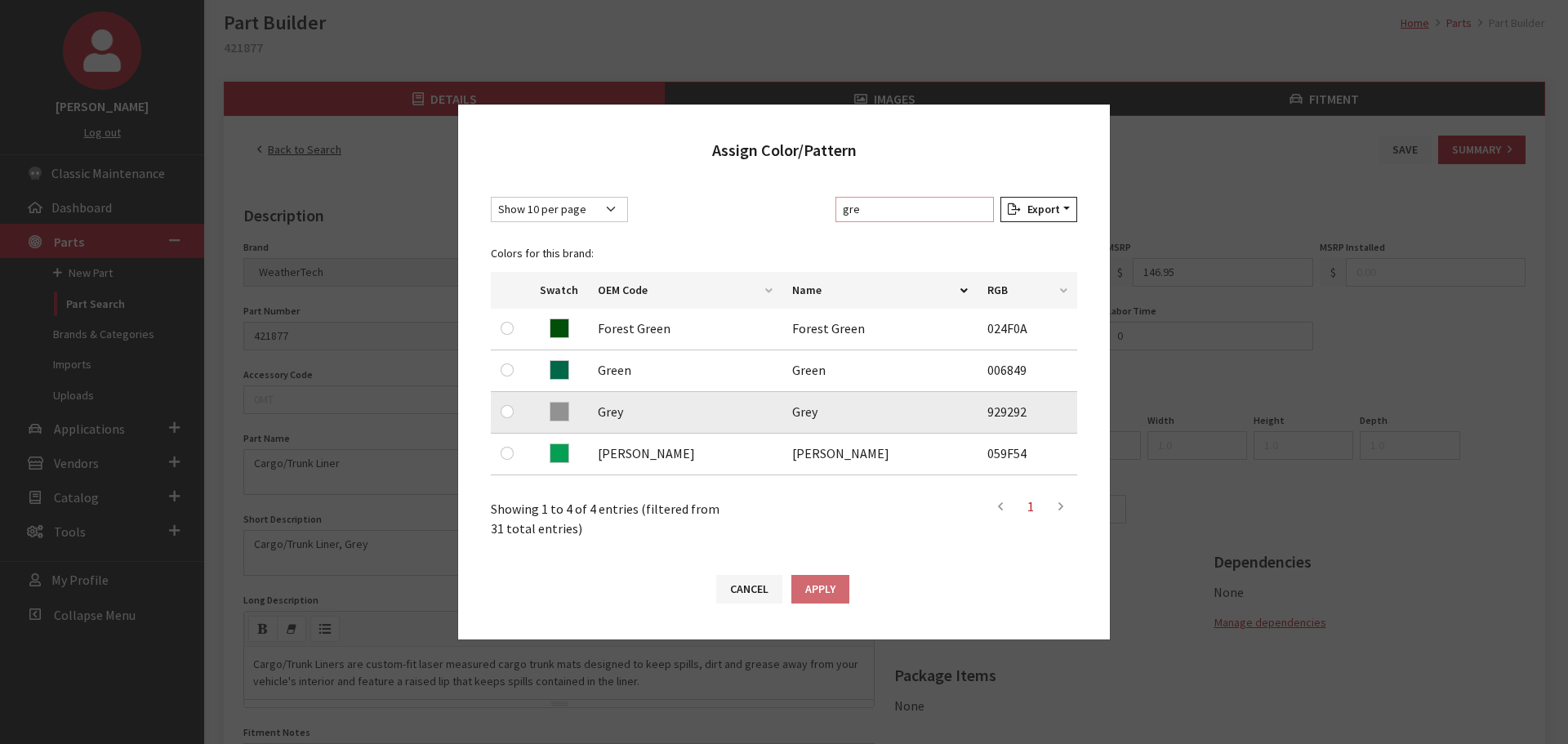
type input "gre"
click at [508, 411] on input "radio" at bounding box center [507, 412] width 13 height 13
radio input "true"
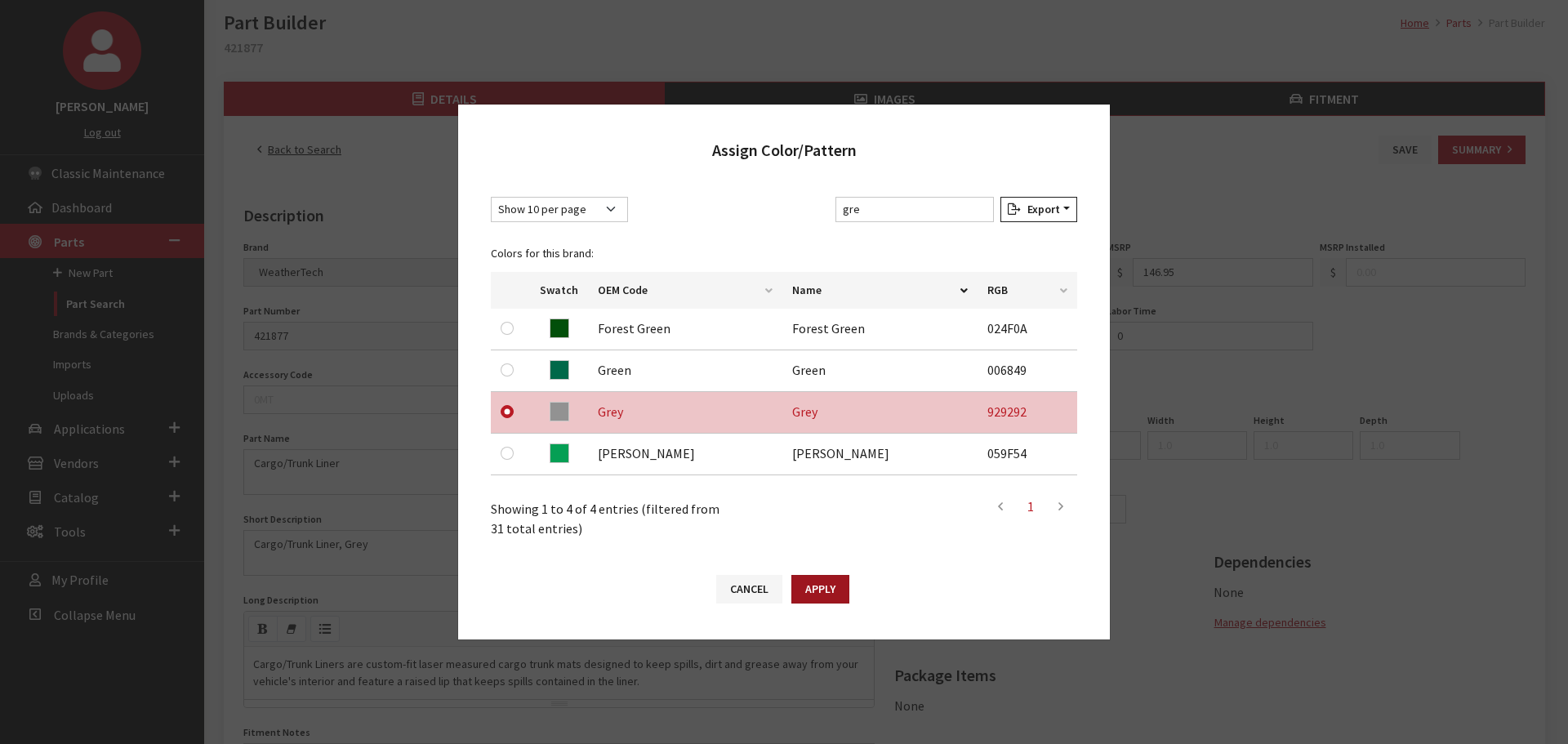
click at [800, 577] on button "Apply" at bounding box center [820, 589] width 58 height 29
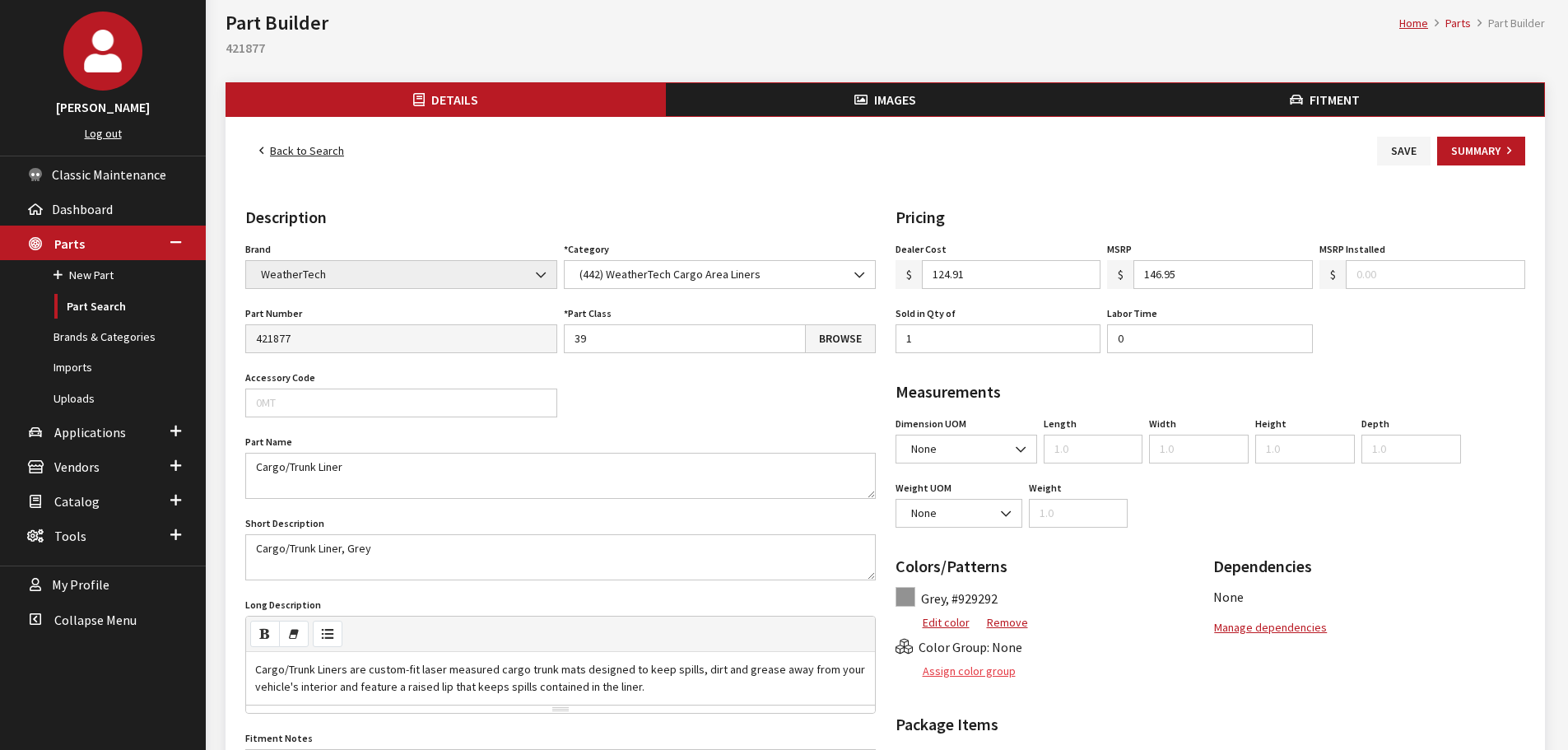
click at [979, 675] on button "Assign color group" at bounding box center [956, 671] width 121 height 29
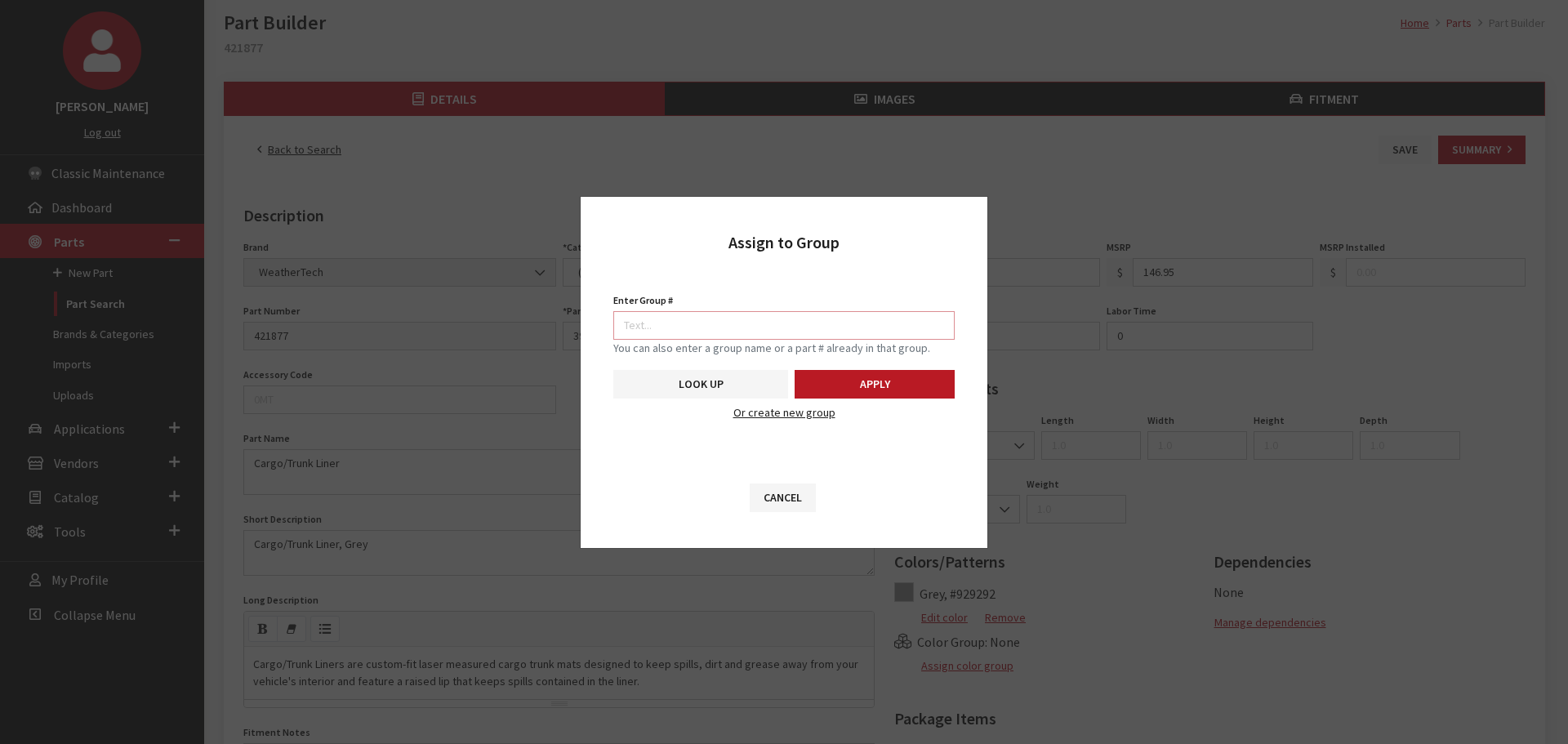
click at [776, 320] on input "Enter Group #" at bounding box center [784, 325] width 342 height 29
type input "5746"
click at [904, 395] on button "Apply" at bounding box center [874, 384] width 160 height 29
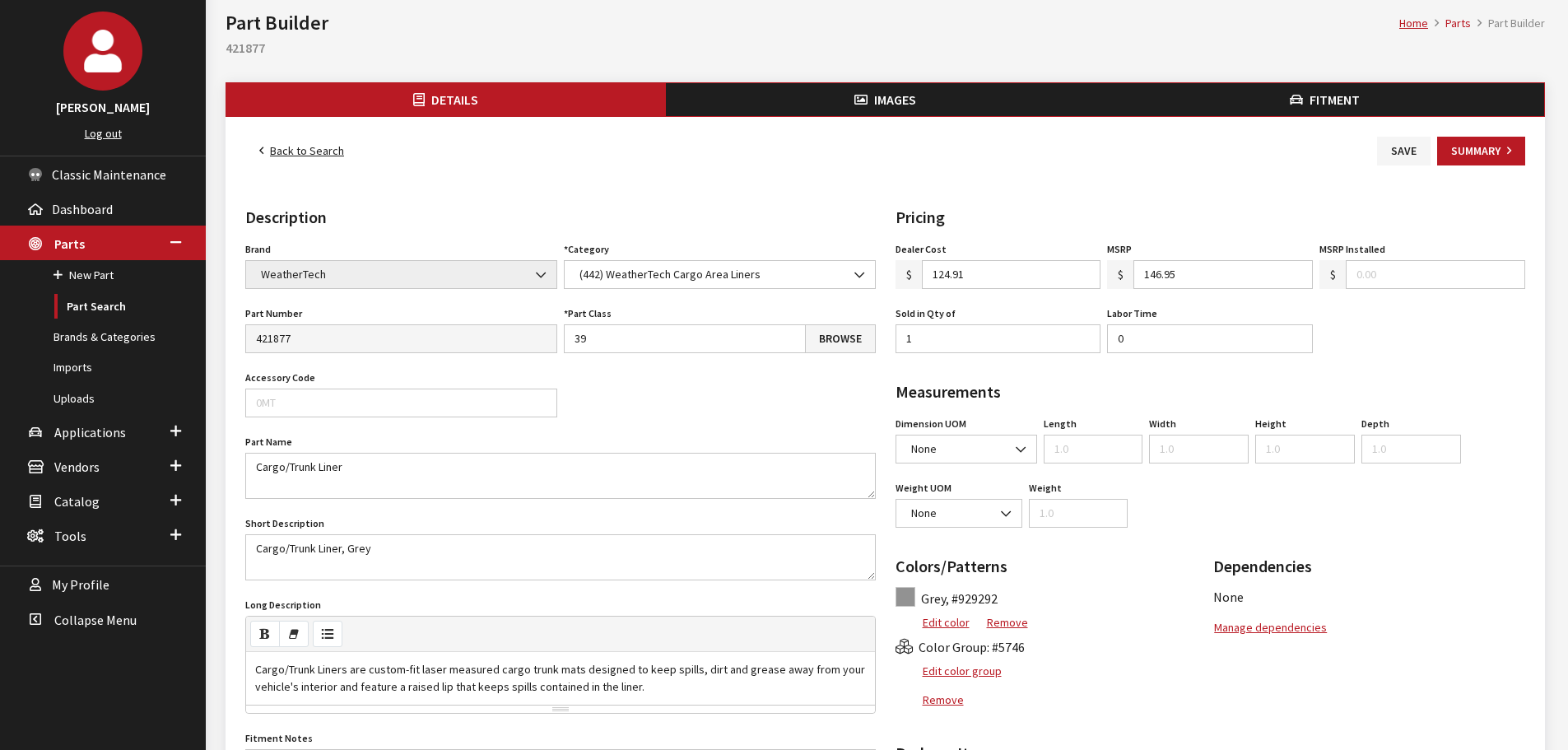
click at [905, 85] on button "Images" at bounding box center [885, 100] width 440 height 33
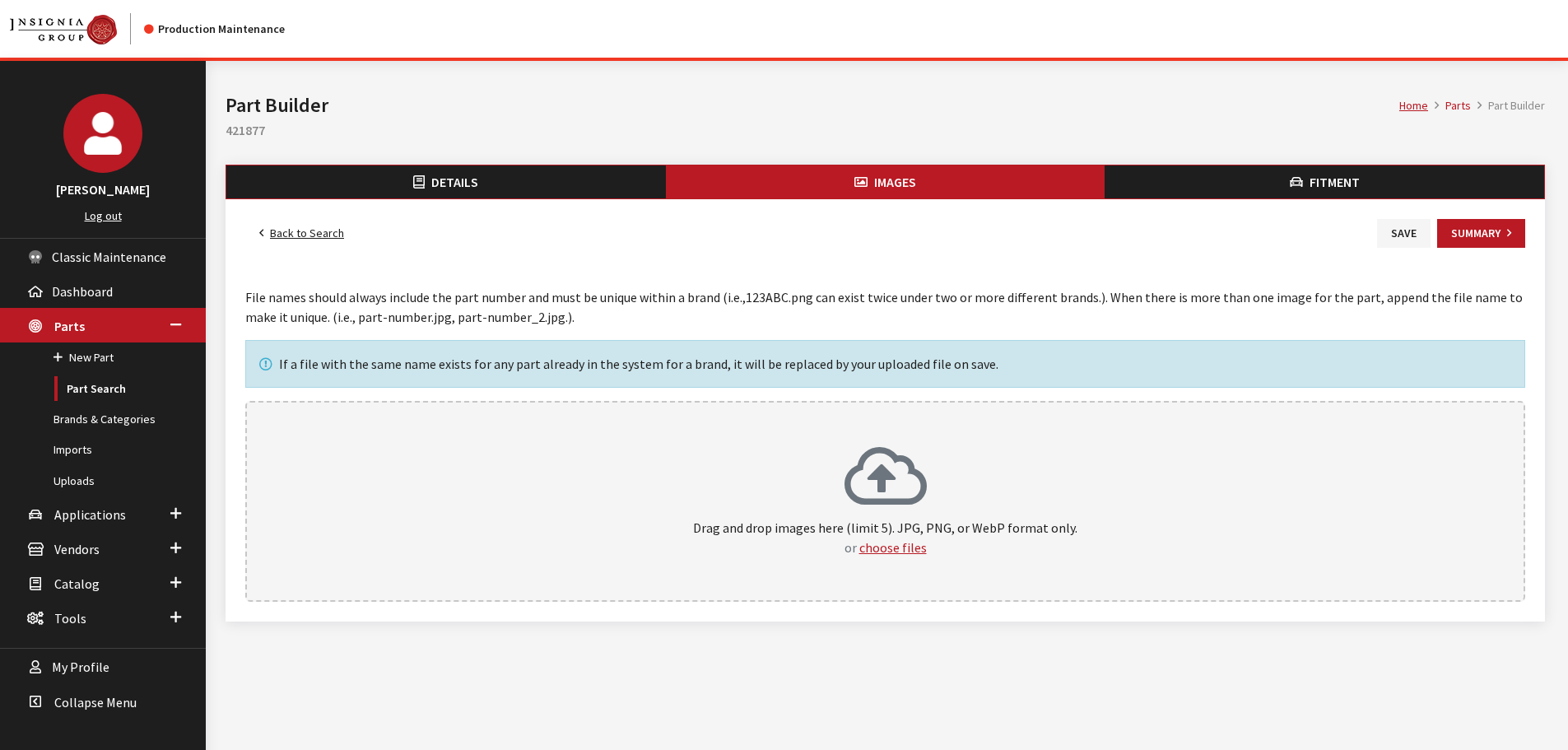
click at [935, 461] on div "Drag and drop images here (limit 5). JPG, PNG, or WebP format only. or choose f…" at bounding box center [885, 501] width 1244 height 112
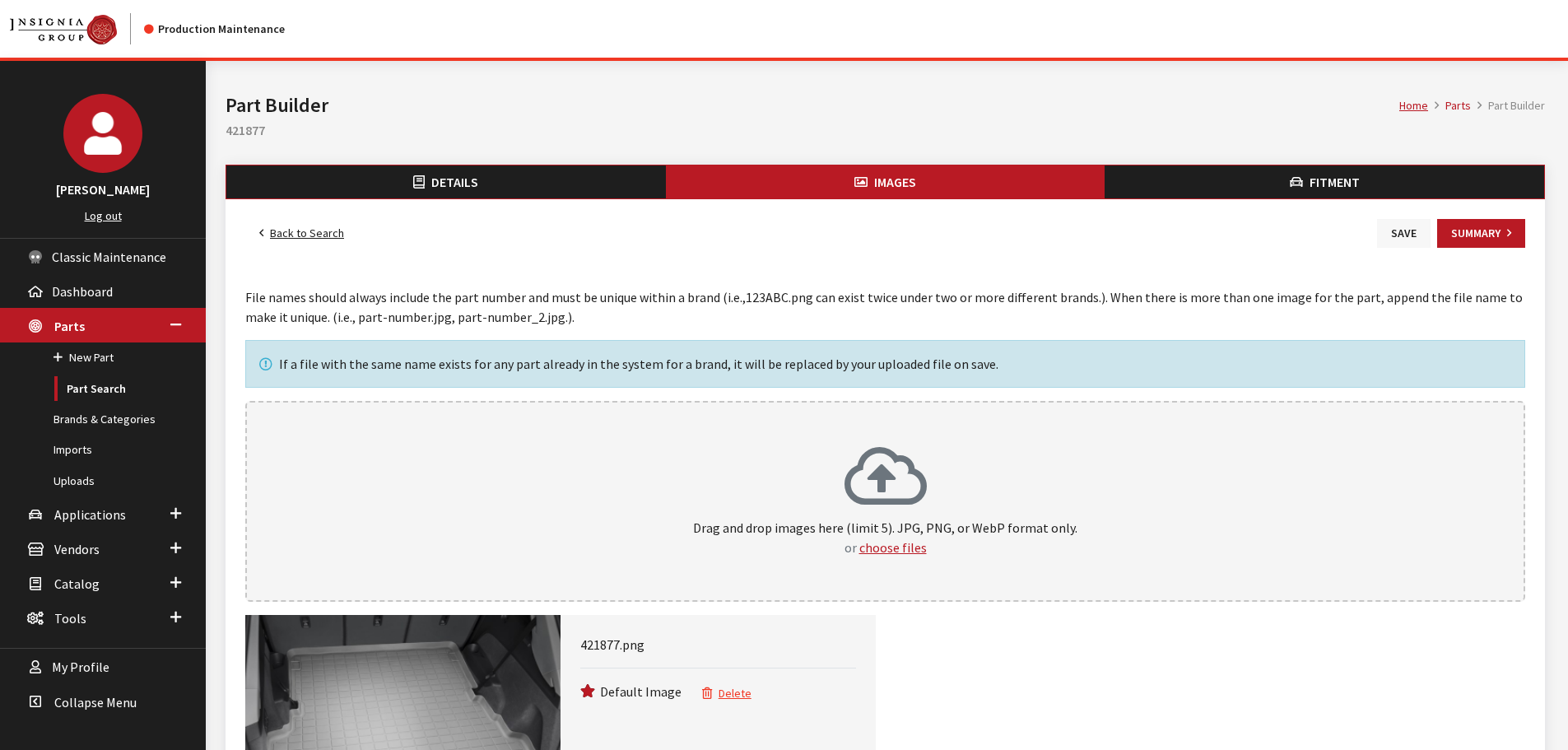
click at [1403, 230] on button "Save" at bounding box center [1403, 234] width 53 height 29
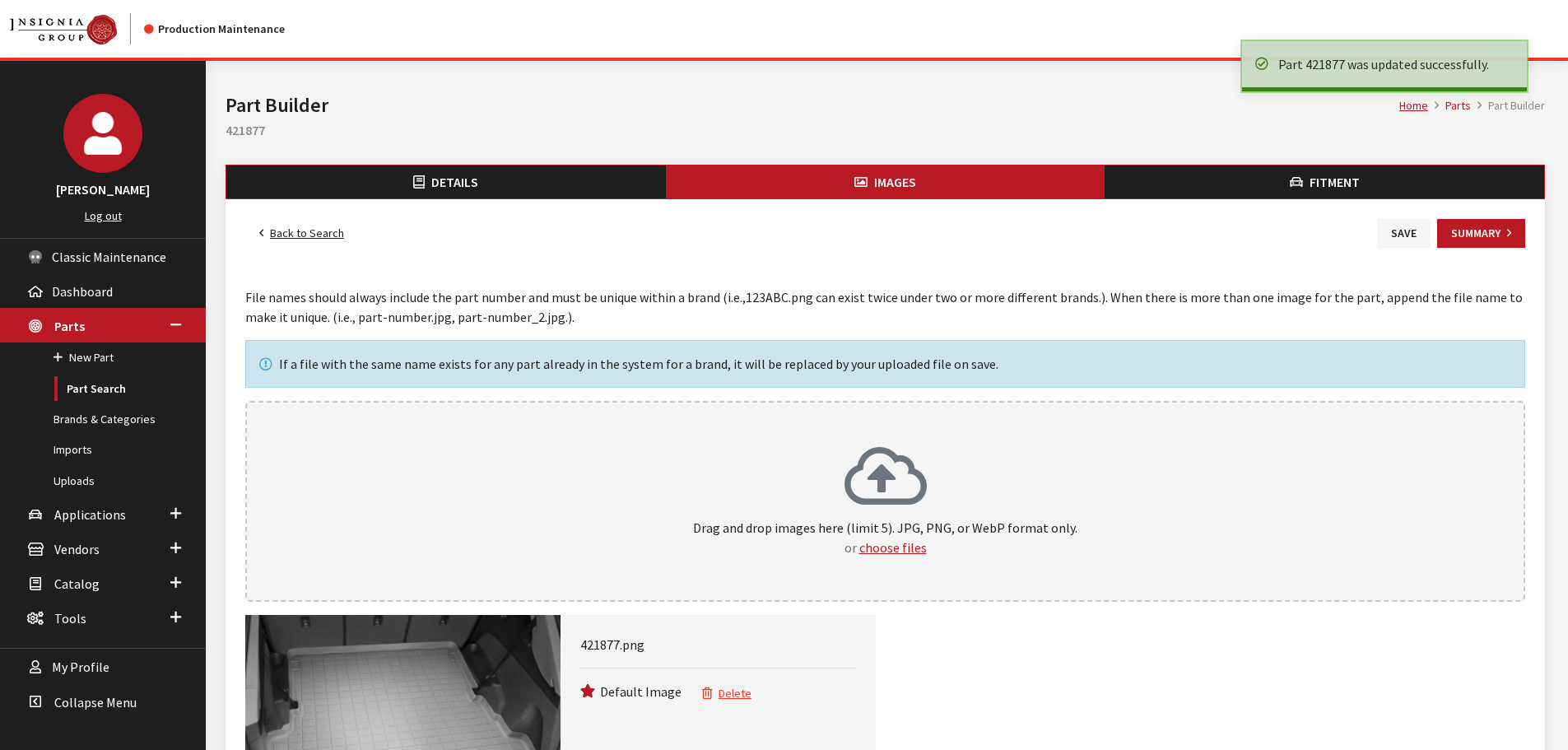
click at [323, 241] on link "Back to Search" at bounding box center [302, 234] width 113 height 29
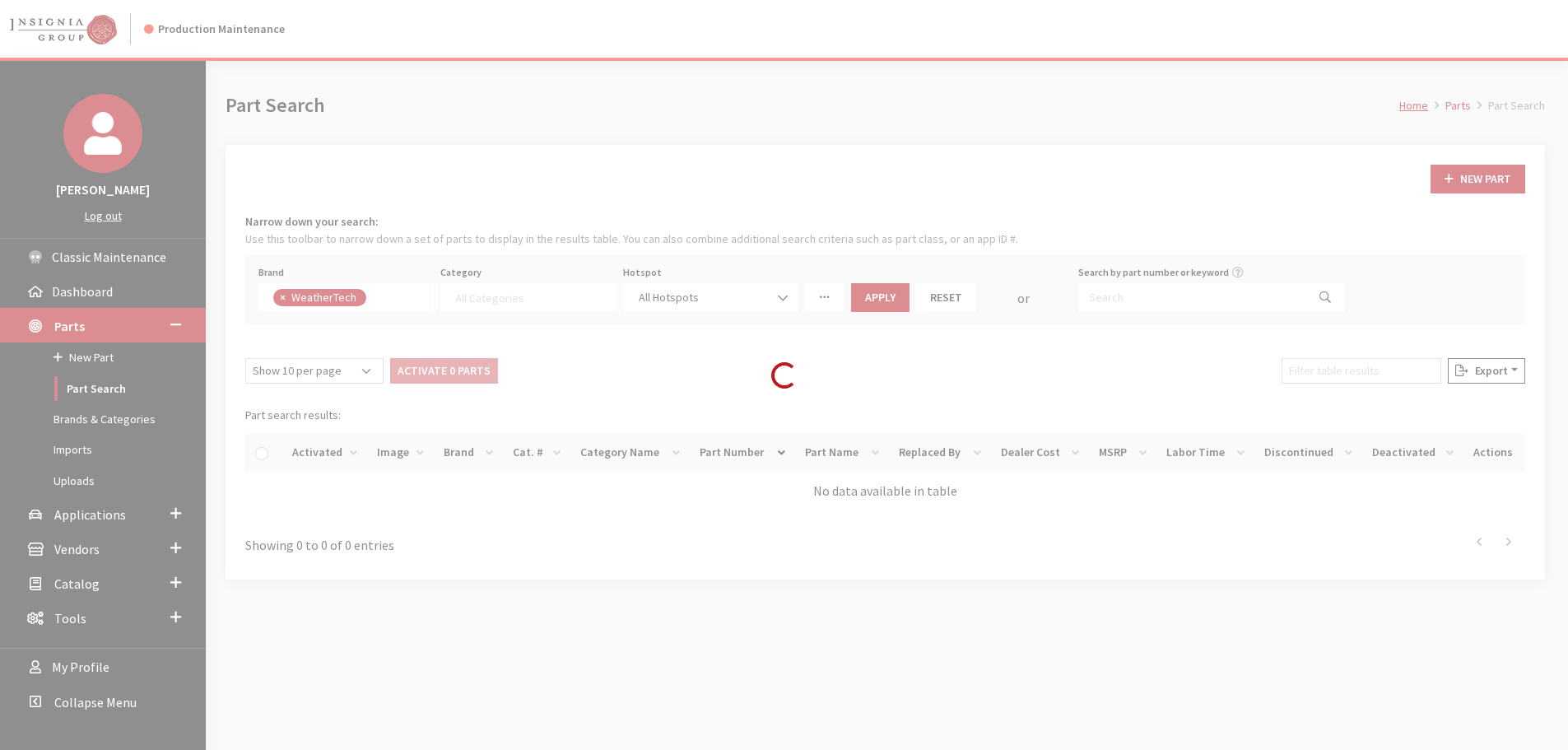
select select
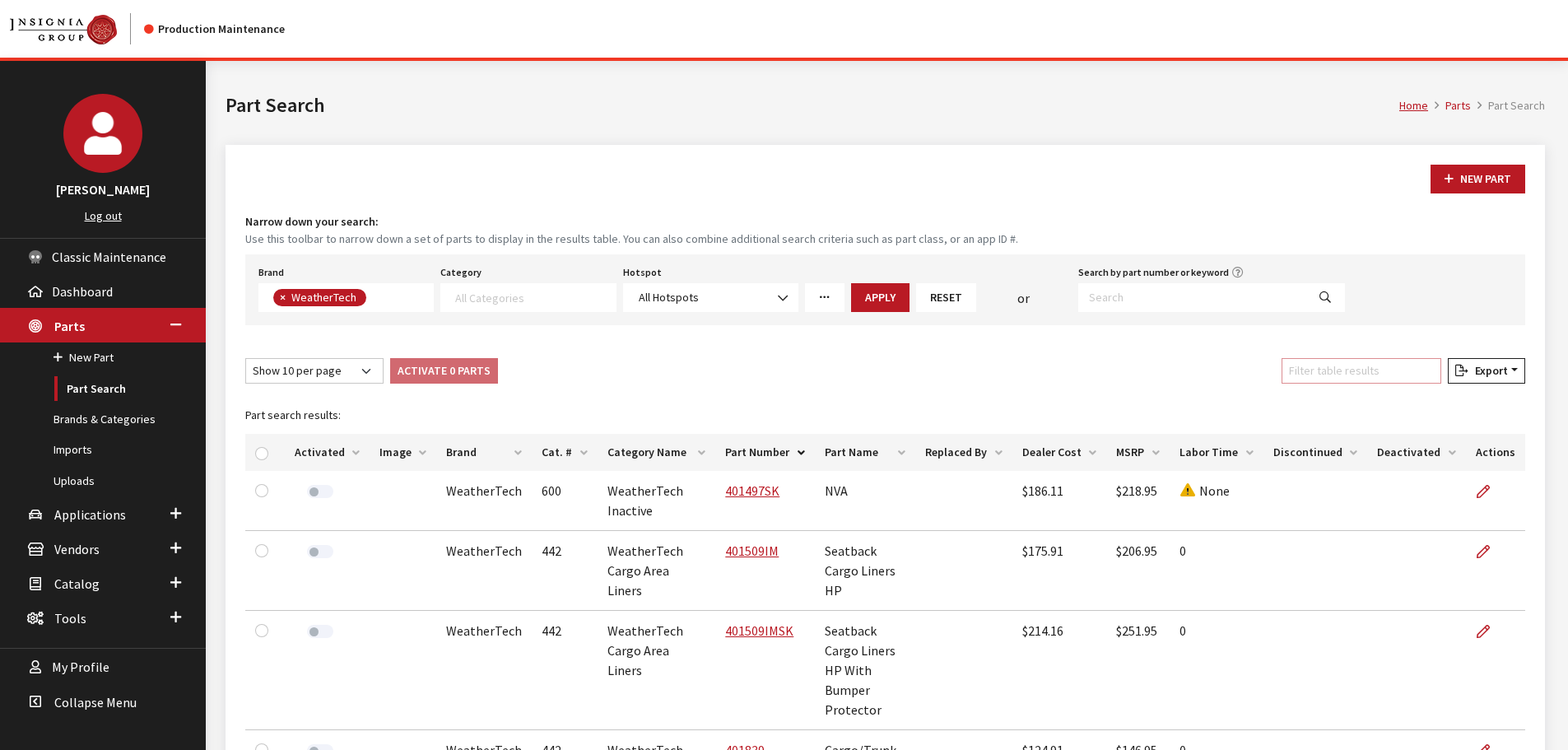
click at [1356, 366] on input "Filter table results" at bounding box center [1361, 371] width 160 height 25
paste input "421830"
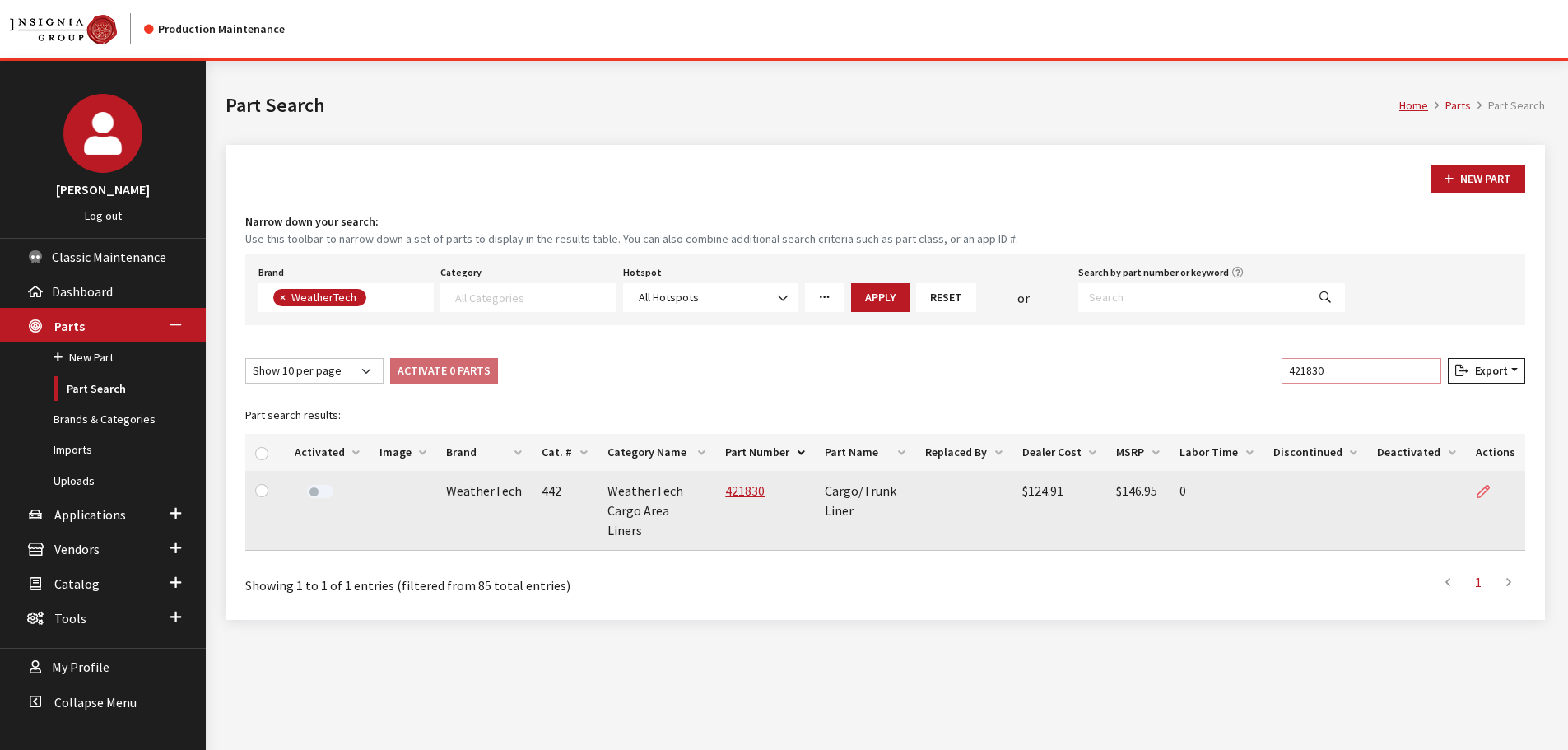
type input "421830"
click at [1478, 490] on icon at bounding box center [1484, 492] width 14 height 14
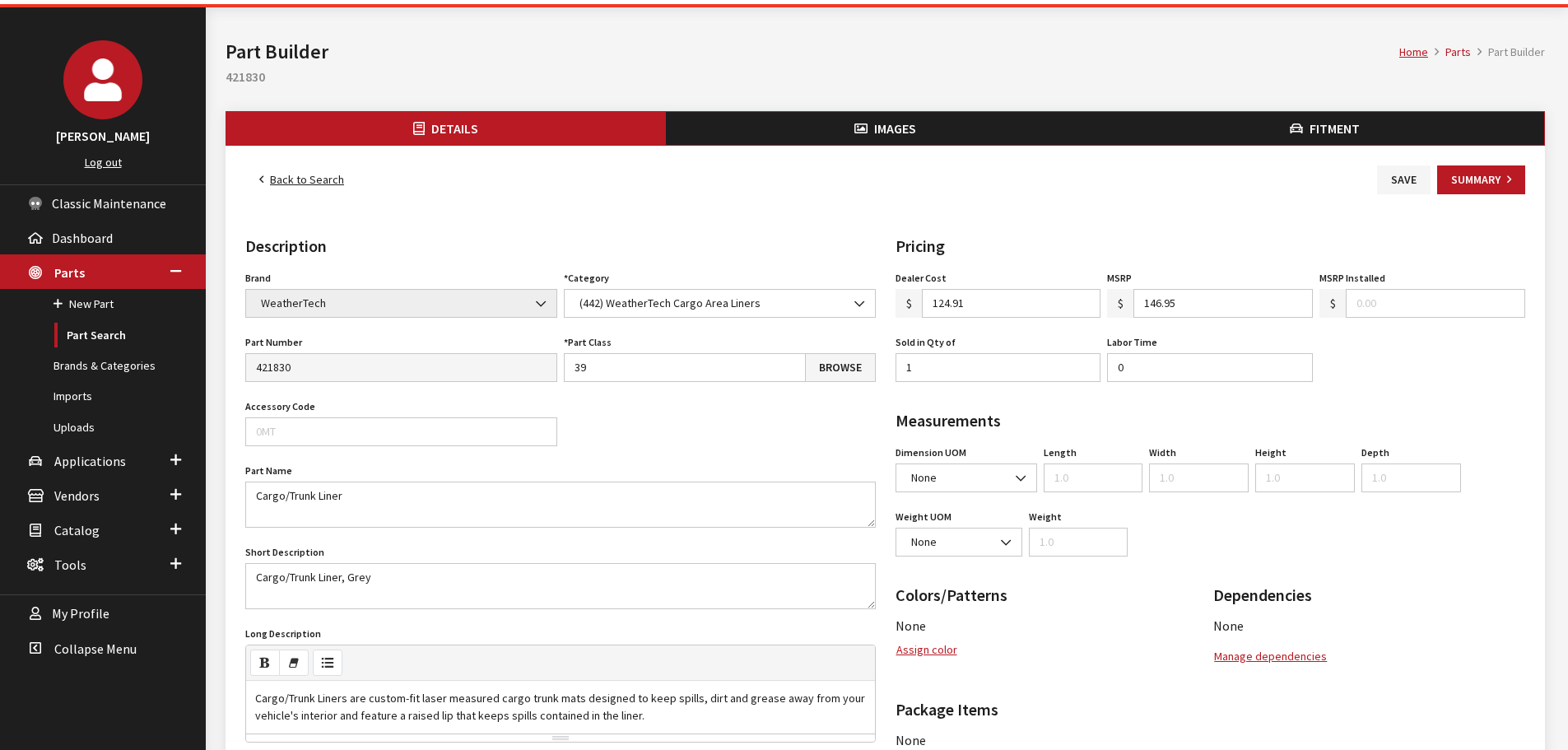
scroll to position [82, 0]
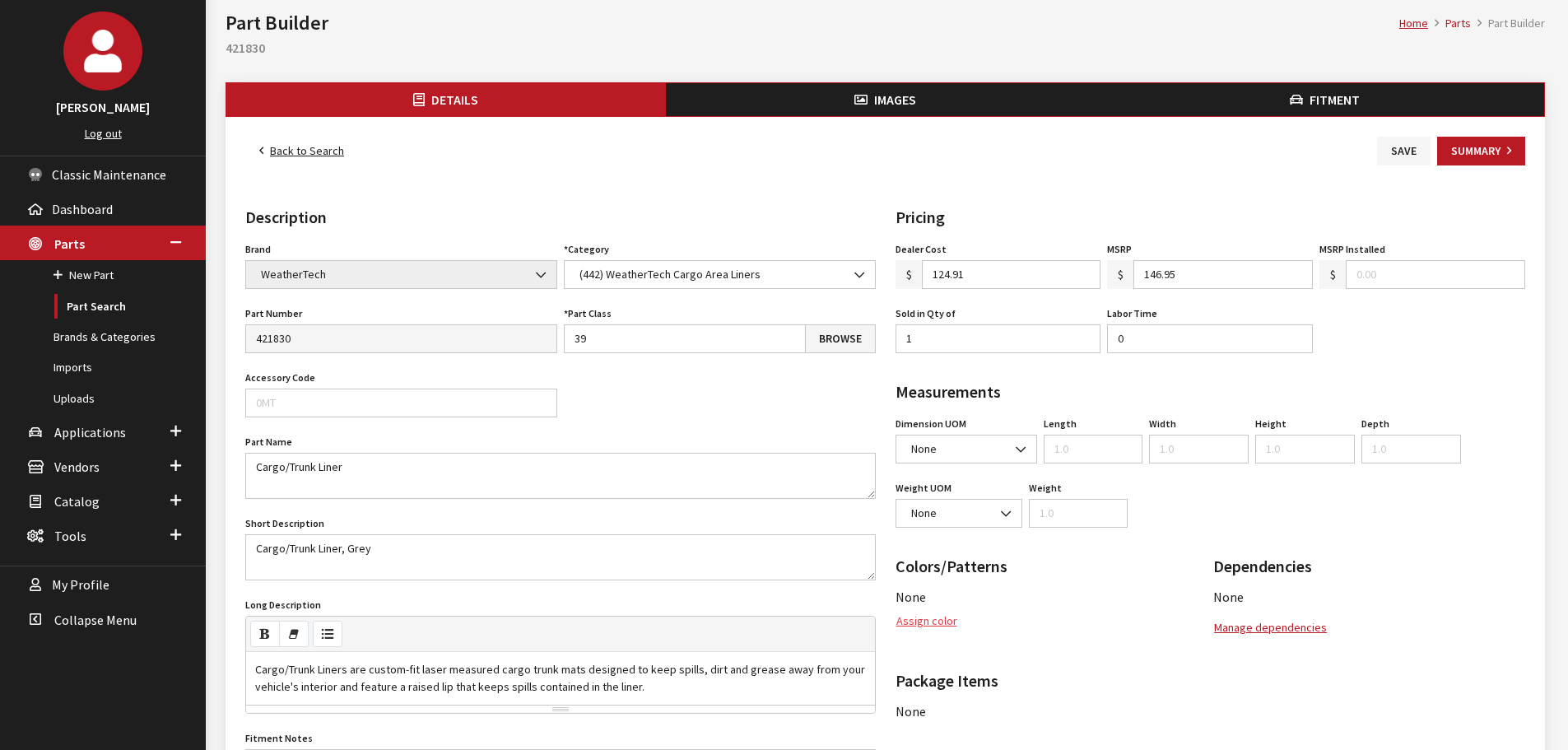
click at [938, 621] on button "Assign color" at bounding box center [927, 621] width 62 height 29
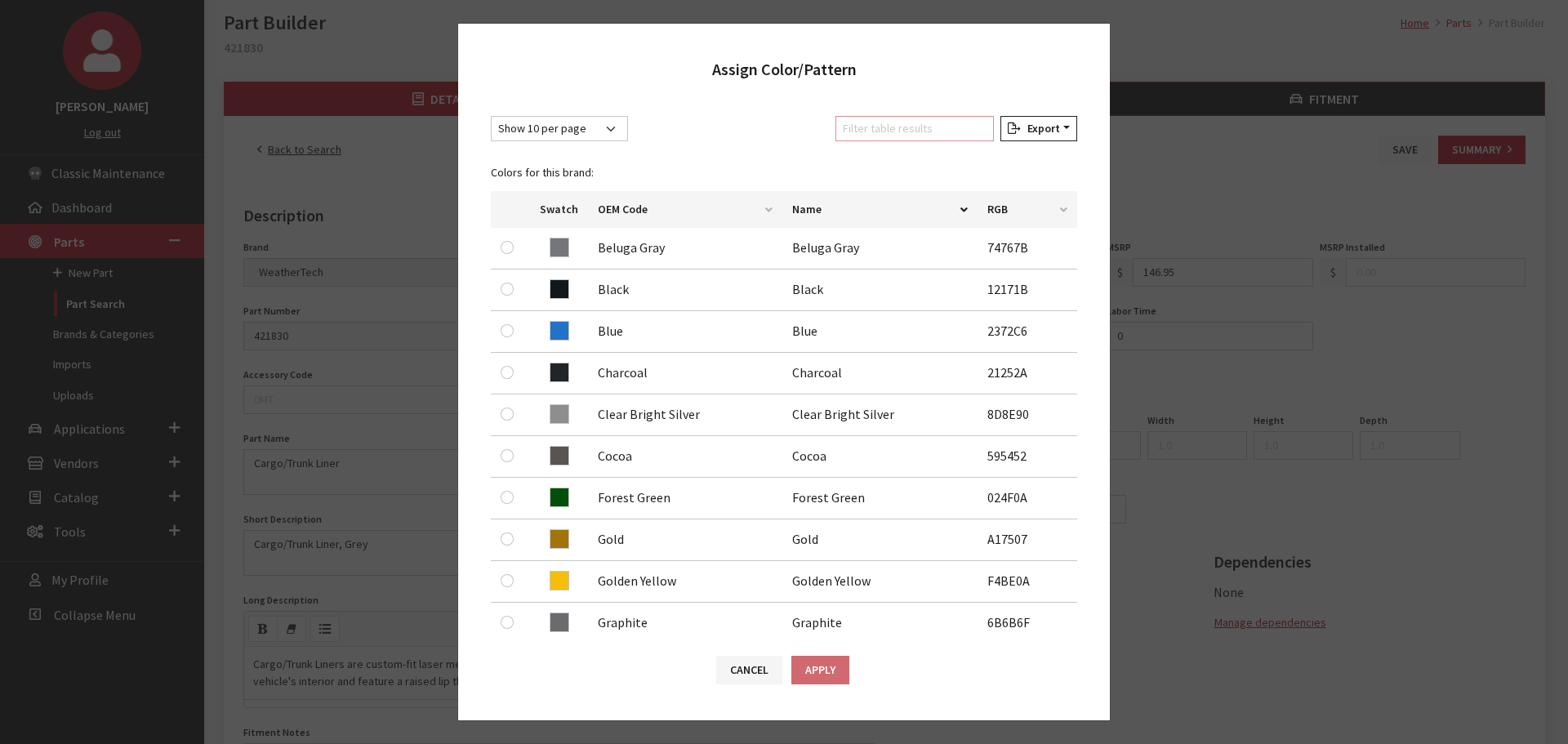
click at [901, 124] on input "Filter table results" at bounding box center [914, 128] width 159 height 25
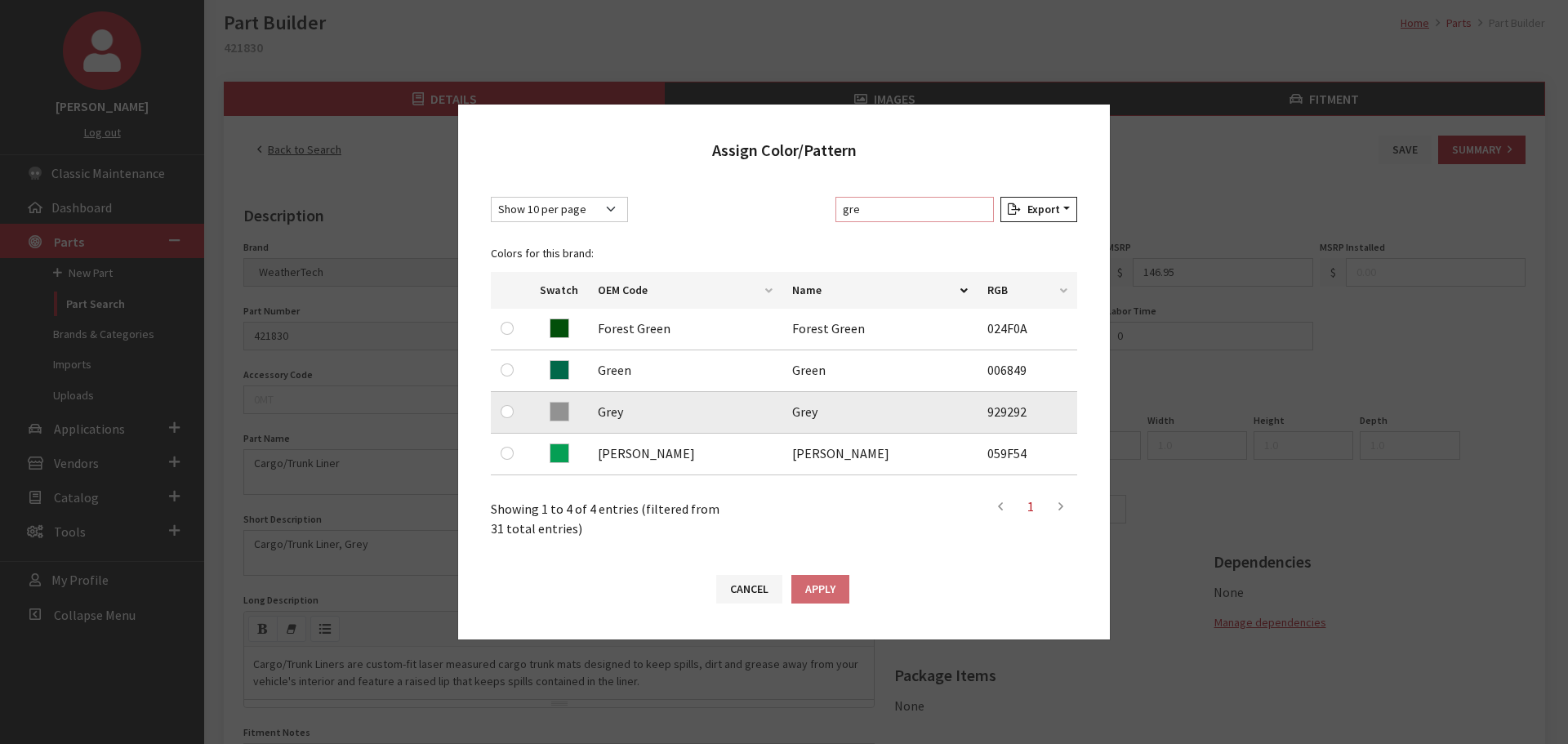
type input "gre"
click at [498, 409] on td at bounding box center [510, 412] width 39 height 41
click at [507, 411] on input "radio" at bounding box center [507, 412] width 13 height 13
radio input "true"
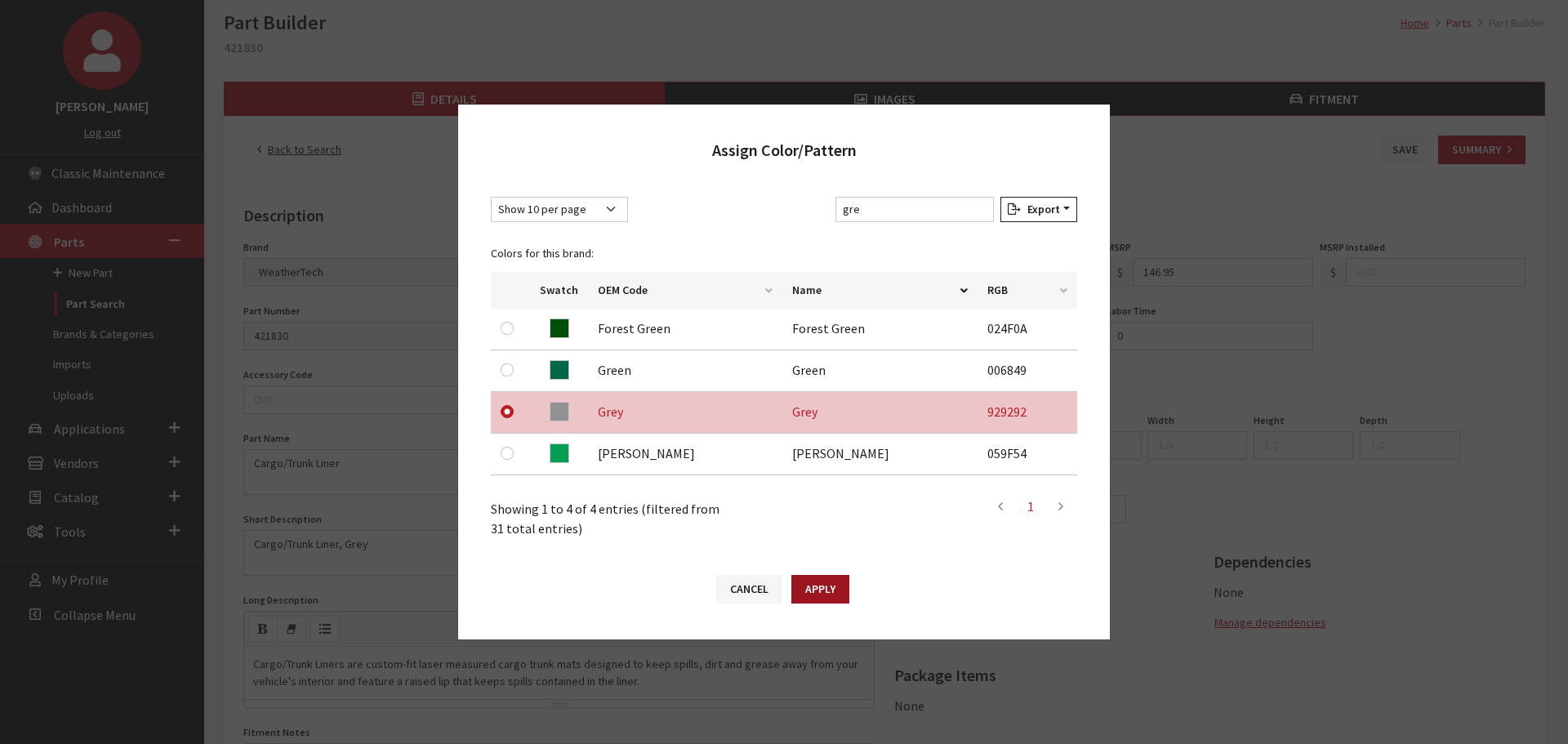
click at [826, 592] on button "Apply" at bounding box center [820, 589] width 58 height 29
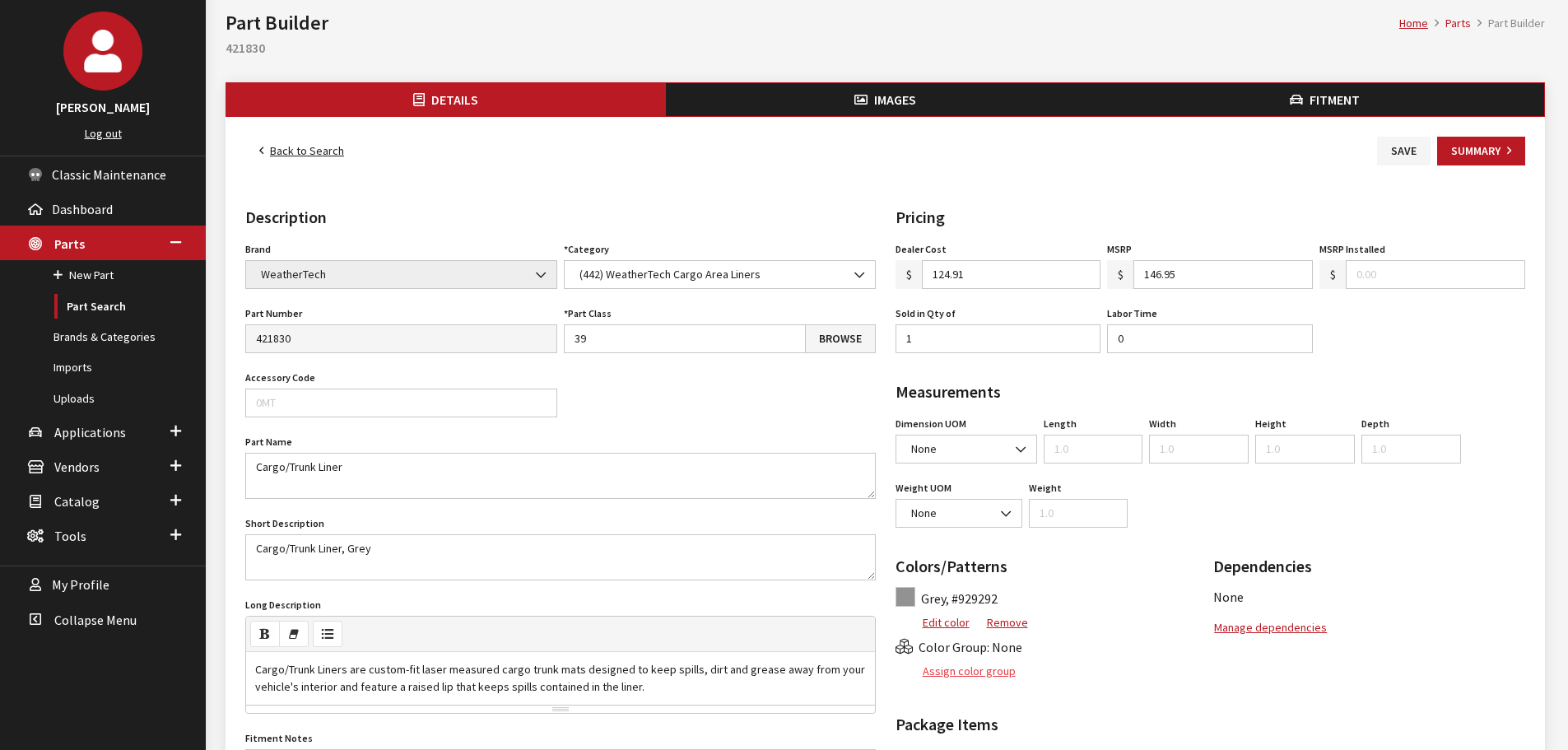
click at [964, 659] on button "Assign color group" at bounding box center [956, 671] width 121 height 29
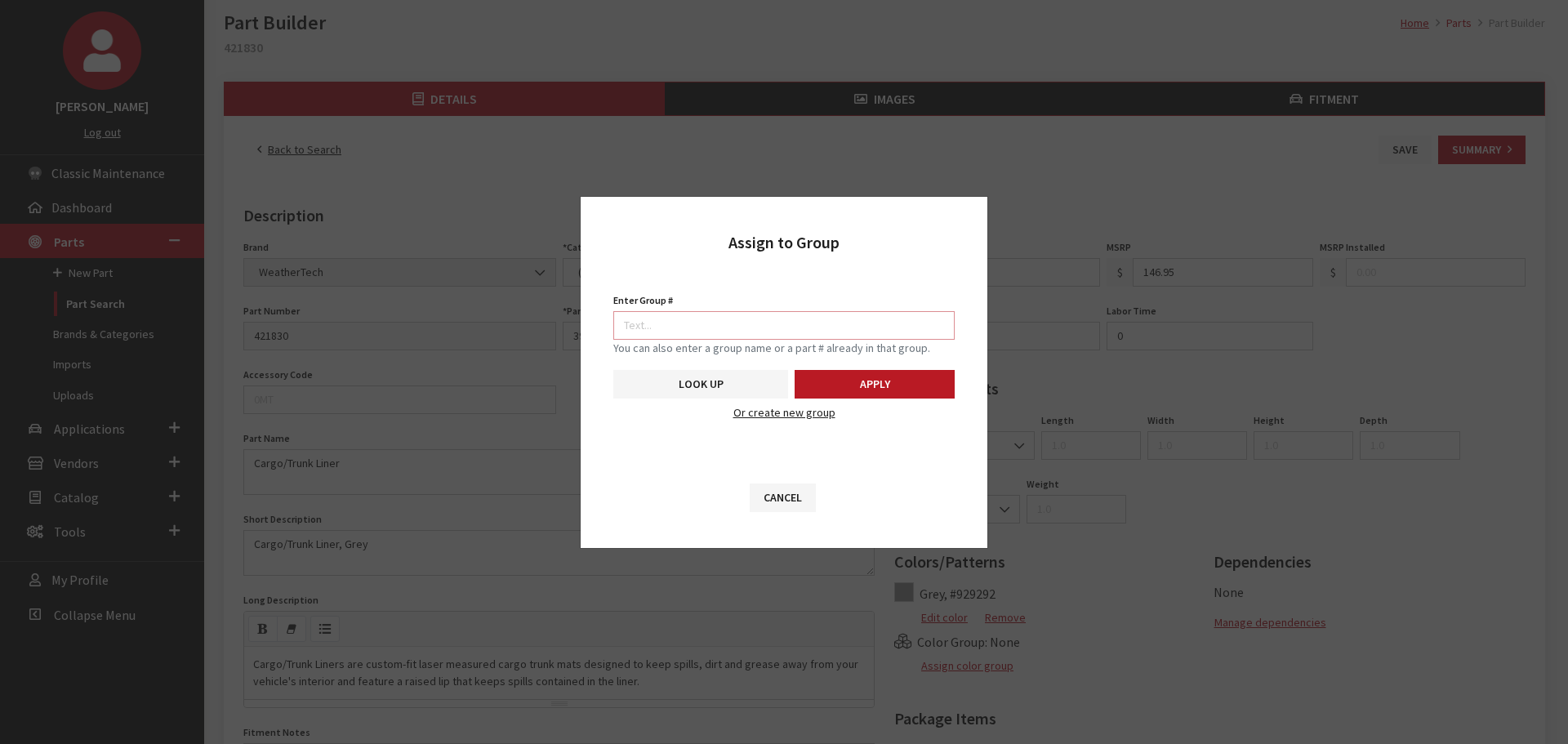
click at [890, 316] on input "Enter Group #" at bounding box center [784, 325] width 342 height 29
type input "5746"
click at [826, 389] on button "Apply" at bounding box center [874, 384] width 160 height 29
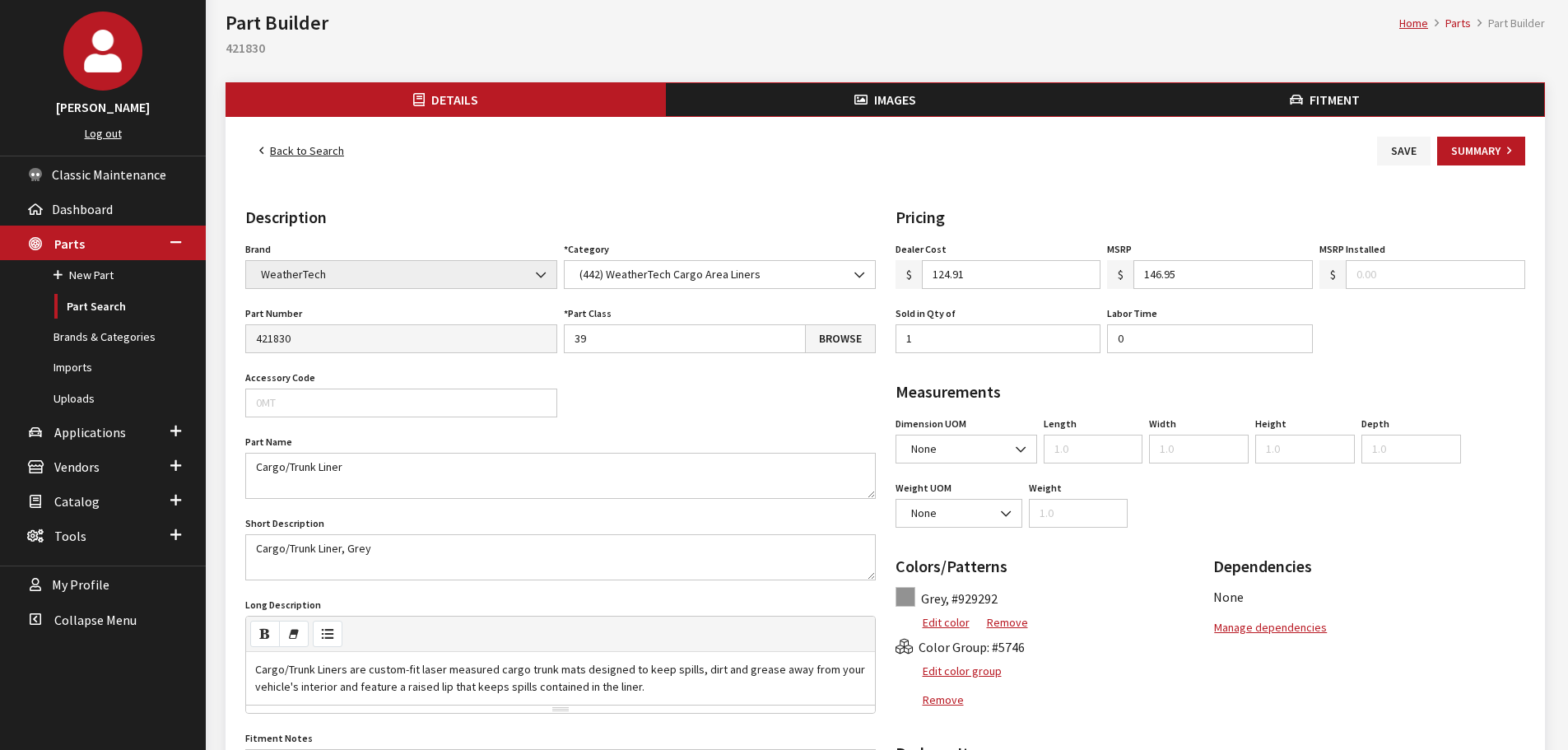
click at [912, 94] on span "Images" at bounding box center [895, 99] width 42 height 16
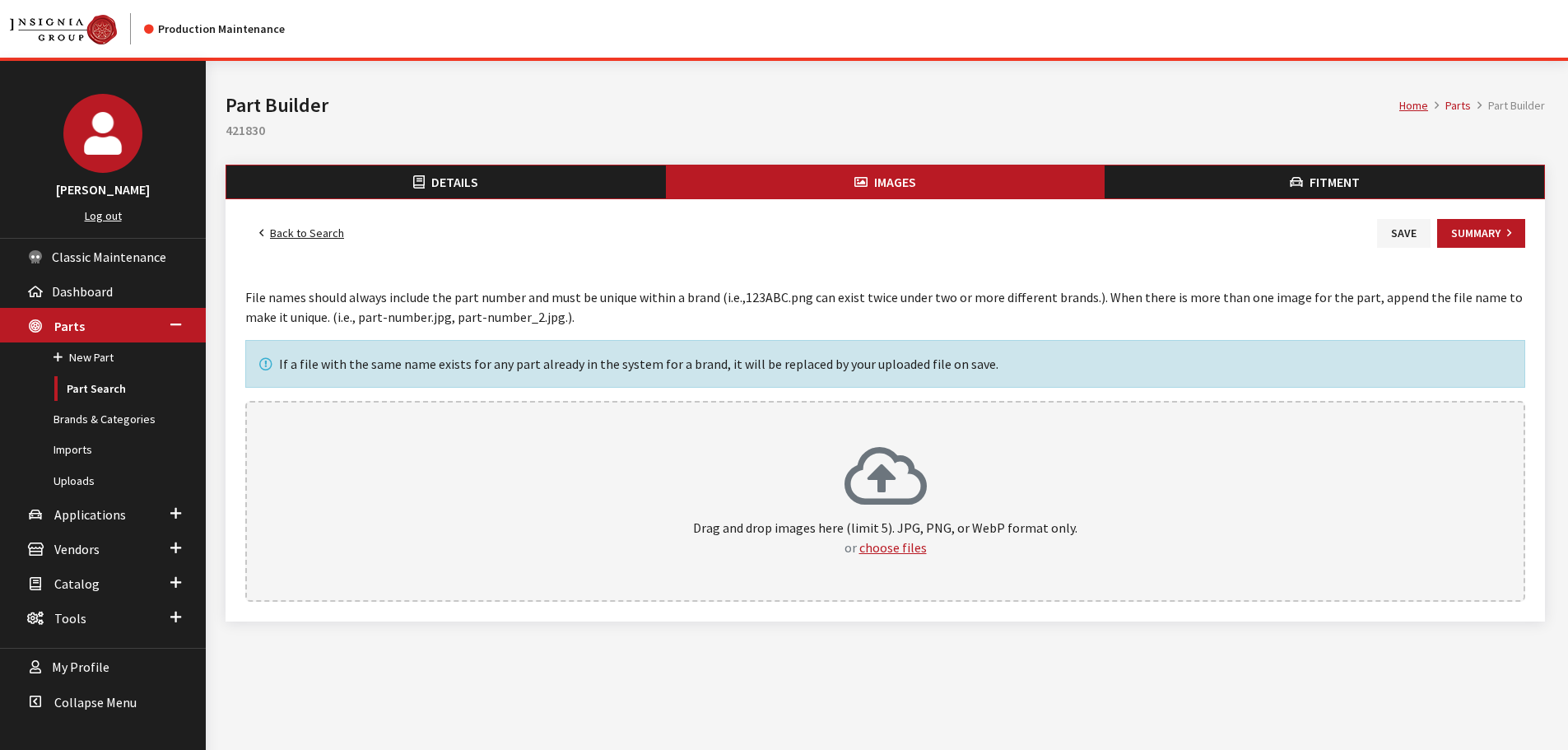
click at [983, 411] on div "Drag and drop images here (limit 5). JPG, PNG, or WebP format only. or choose f…" at bounding box center [885, 501] width 1280 height 201
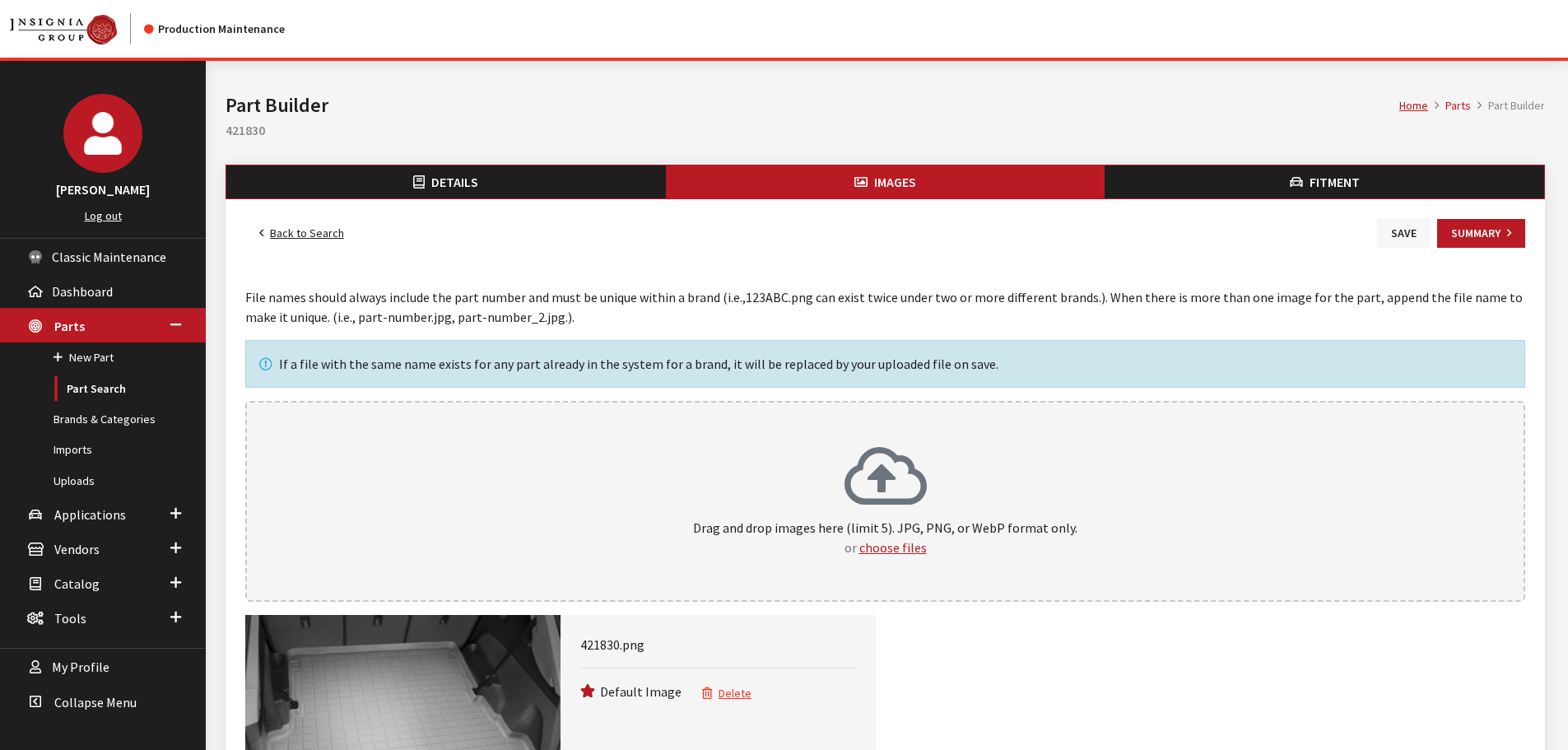
click at [1404, 238] on button "Save" at bounding box center [1403, 234] width 53 height 29
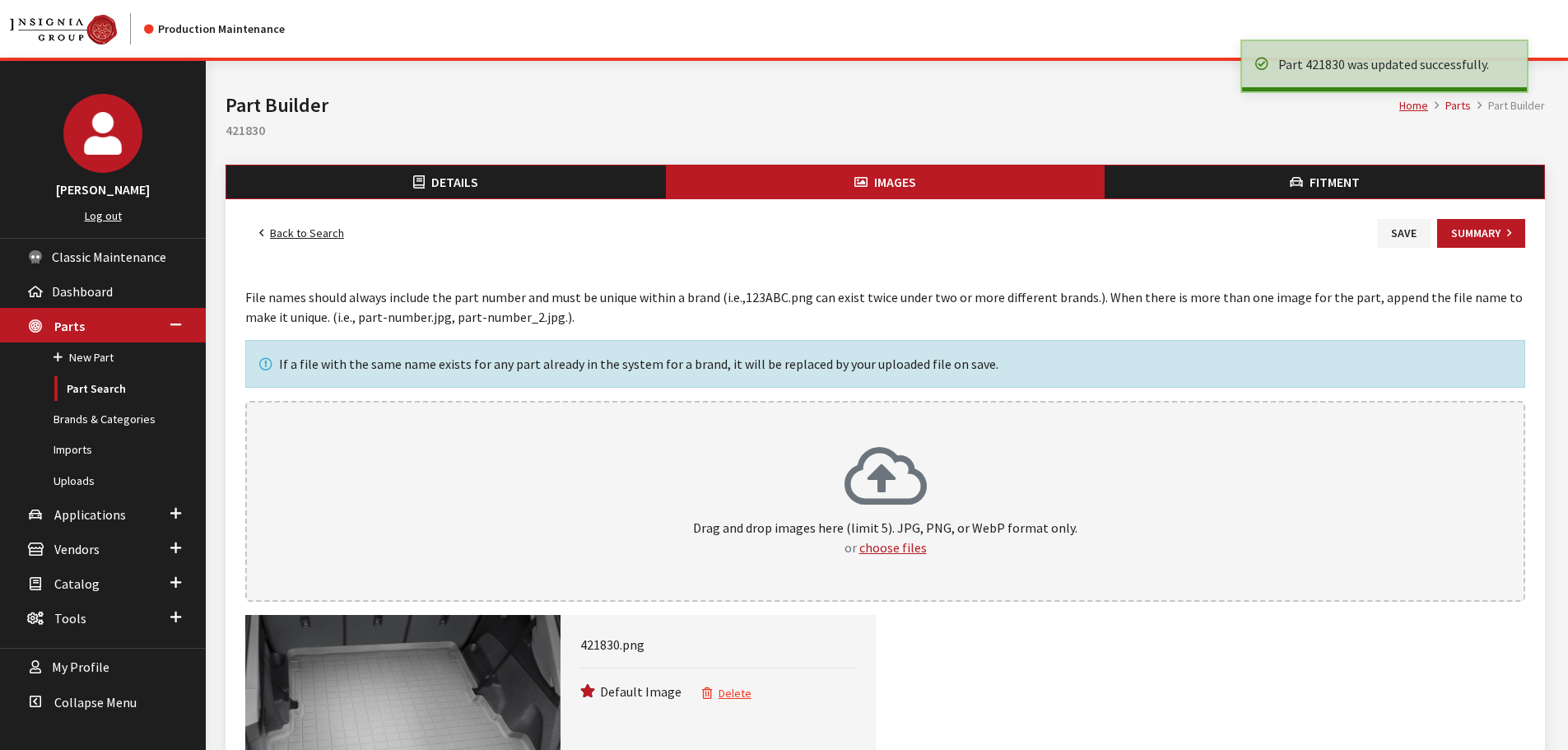
drag, startPoint x: 289, startPoint y: 229, endPoint x: 453, endPoint y: 230, distance: 164.0
click at [290, 230] on link "Back to Search" at bounding box center [302, 234] width 113 height 29
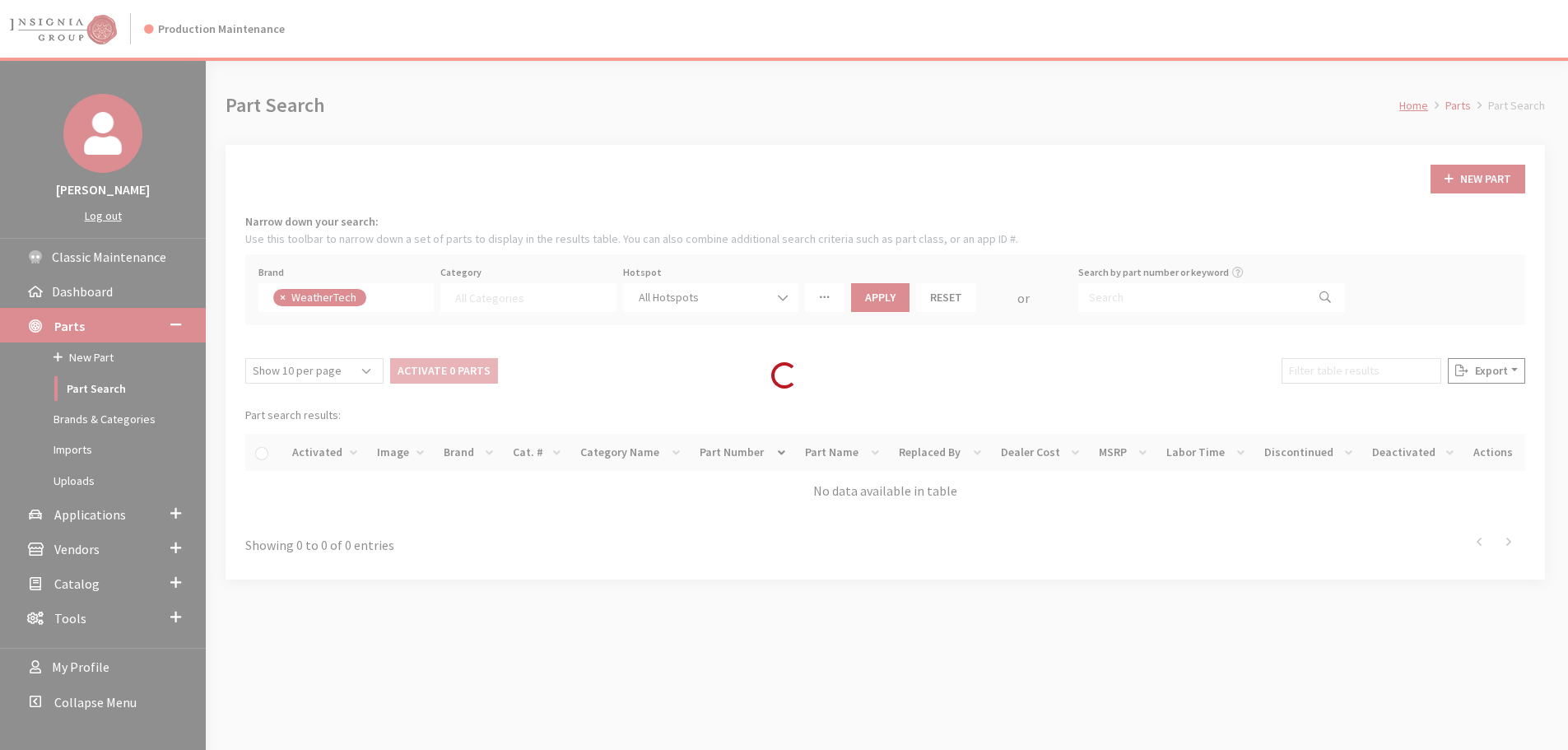
select select
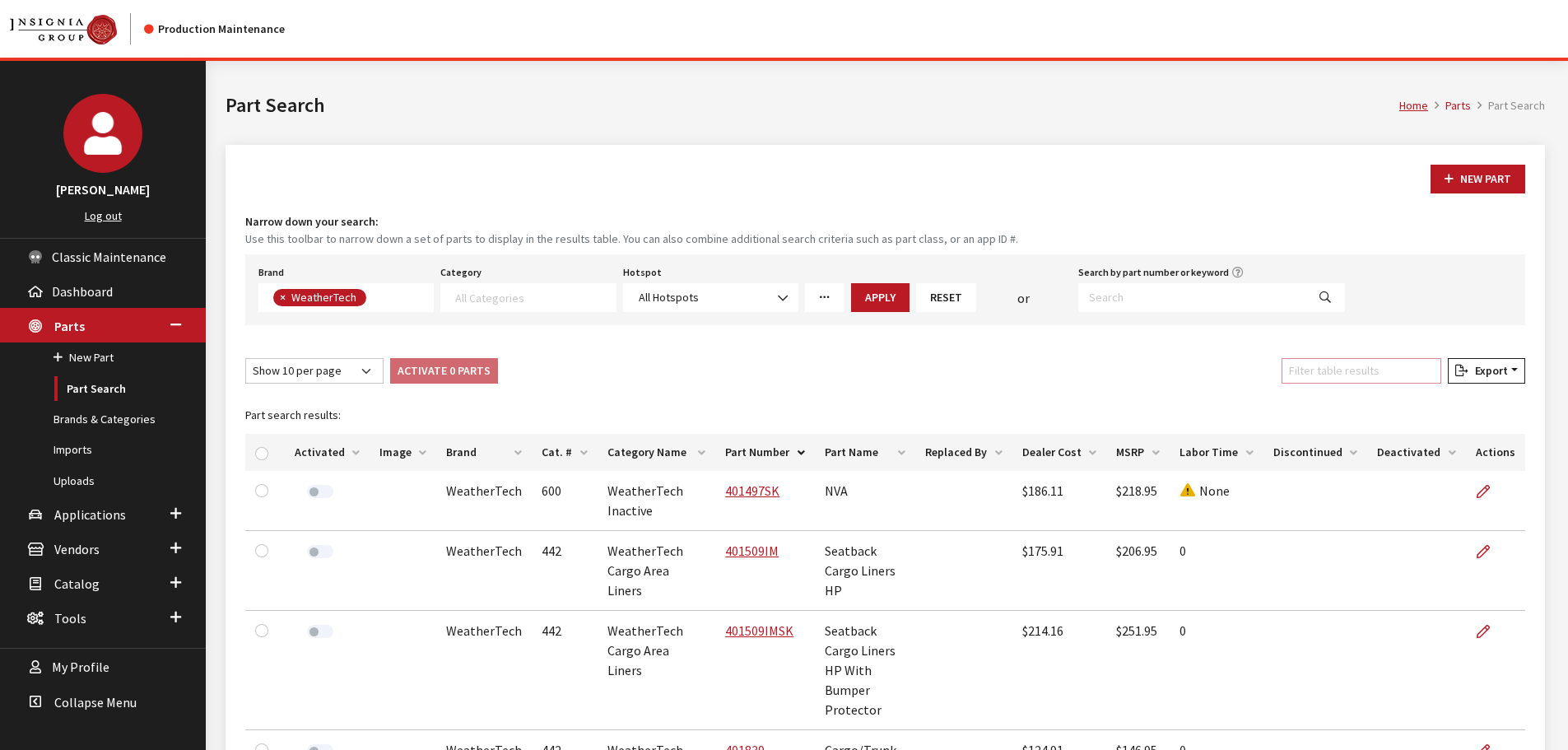
click at [1344, 374] on input "Filter table results" at bounding box center [1361, 371] width 160 height 25
paste input "401839"
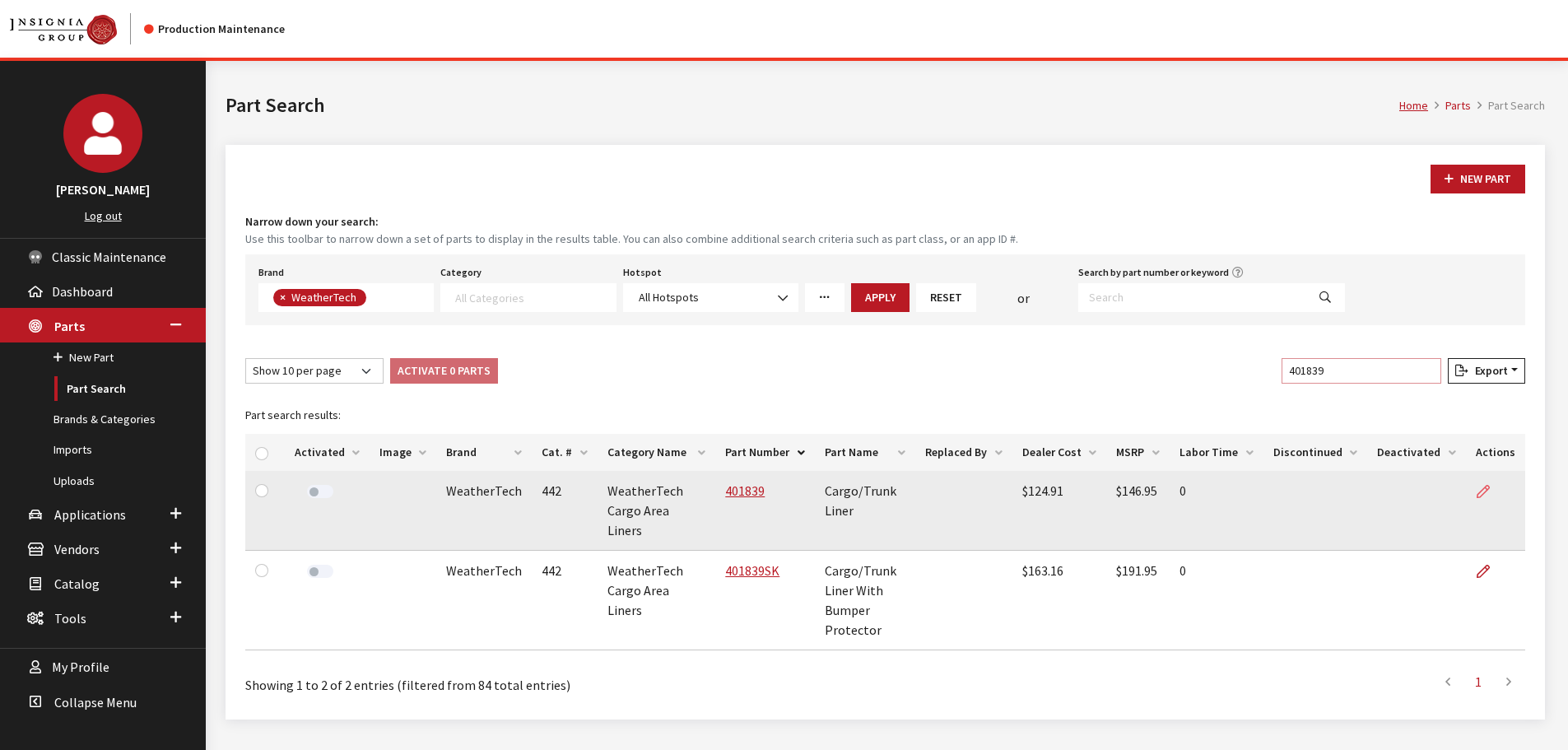
type input "401839"
click at [1484, 495] on icon at bounding box center [1484, 492] width 14 height 14
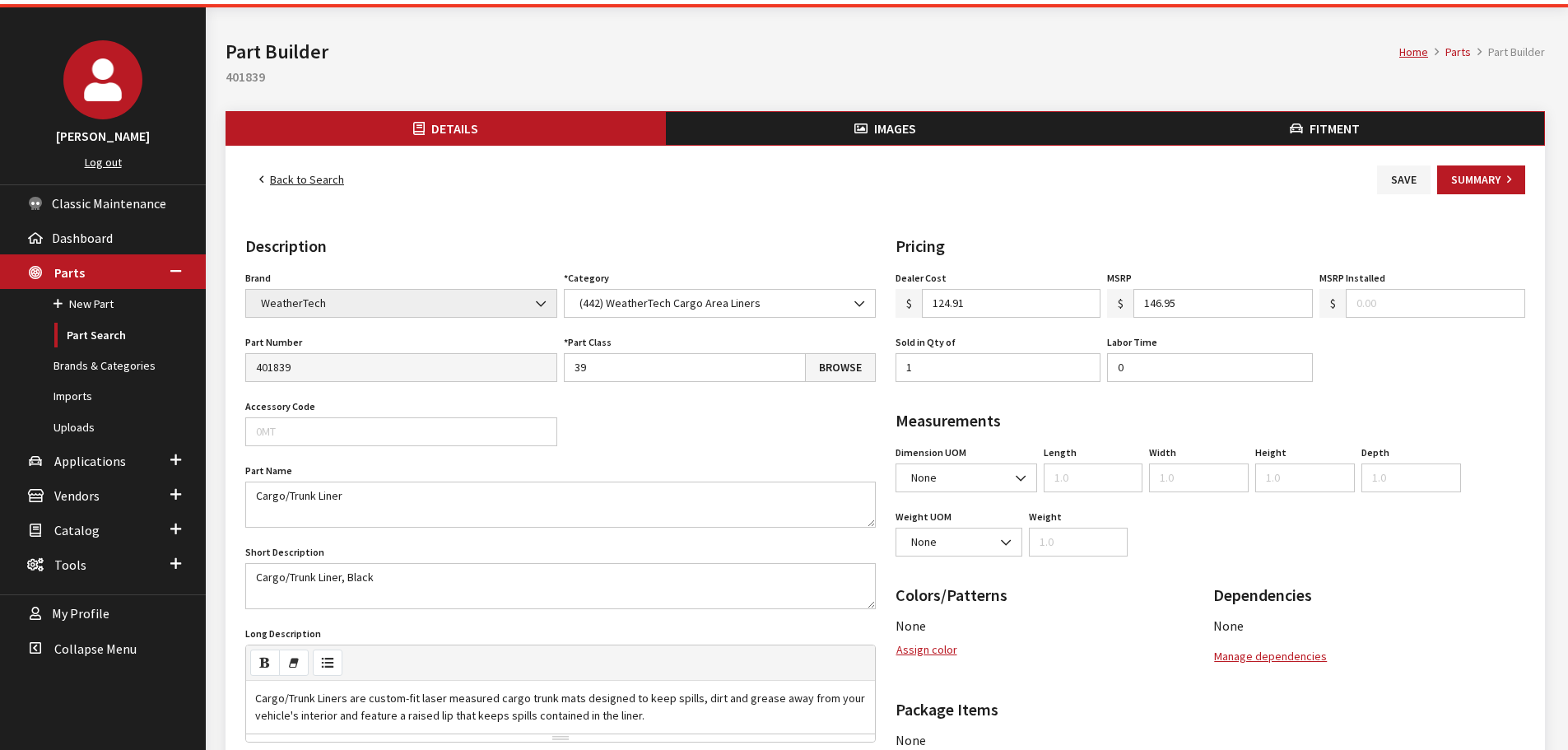
scroll to position [82, 0]
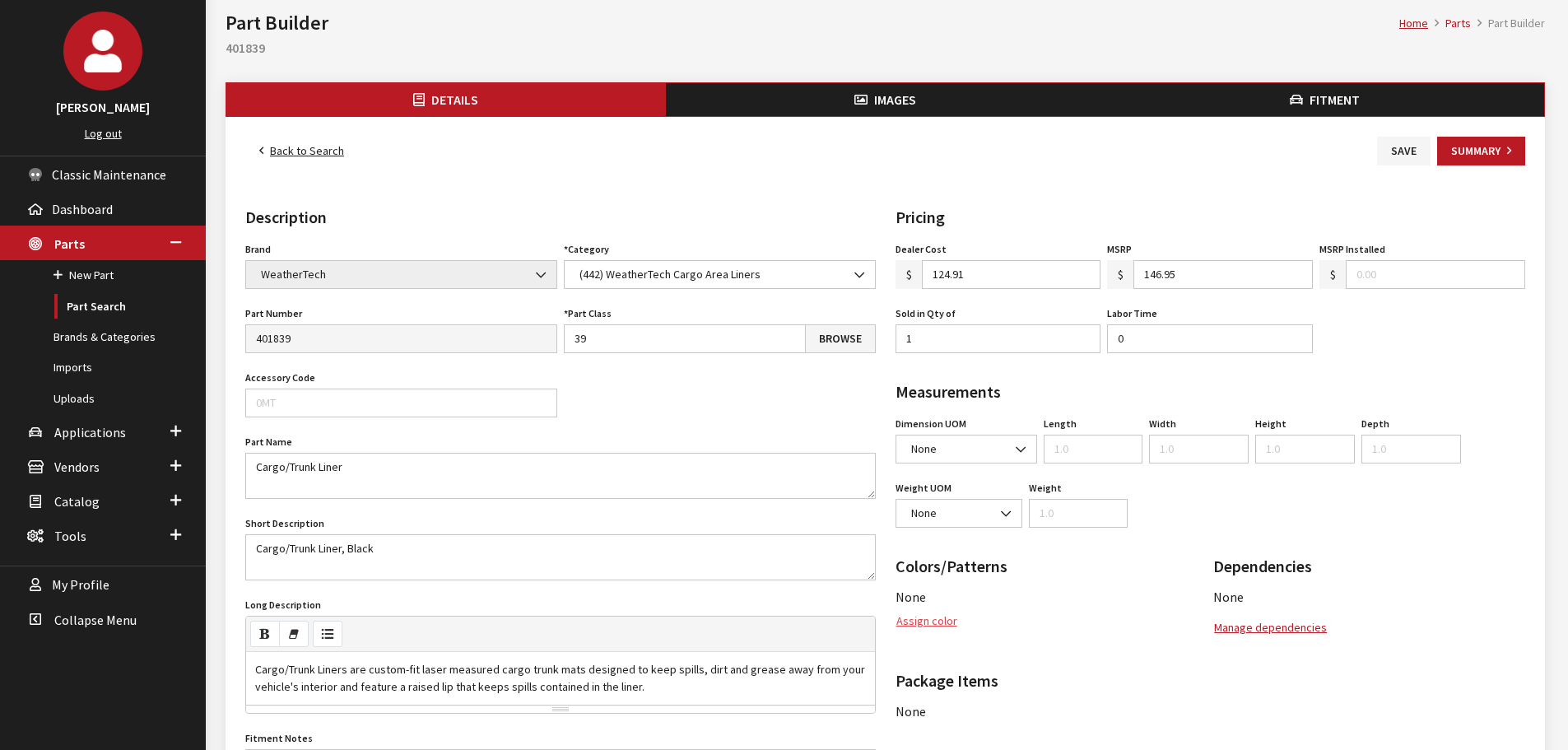
click at [911, 623] on button "Assign color" at bounding box center [927, 621] width 62 height 29
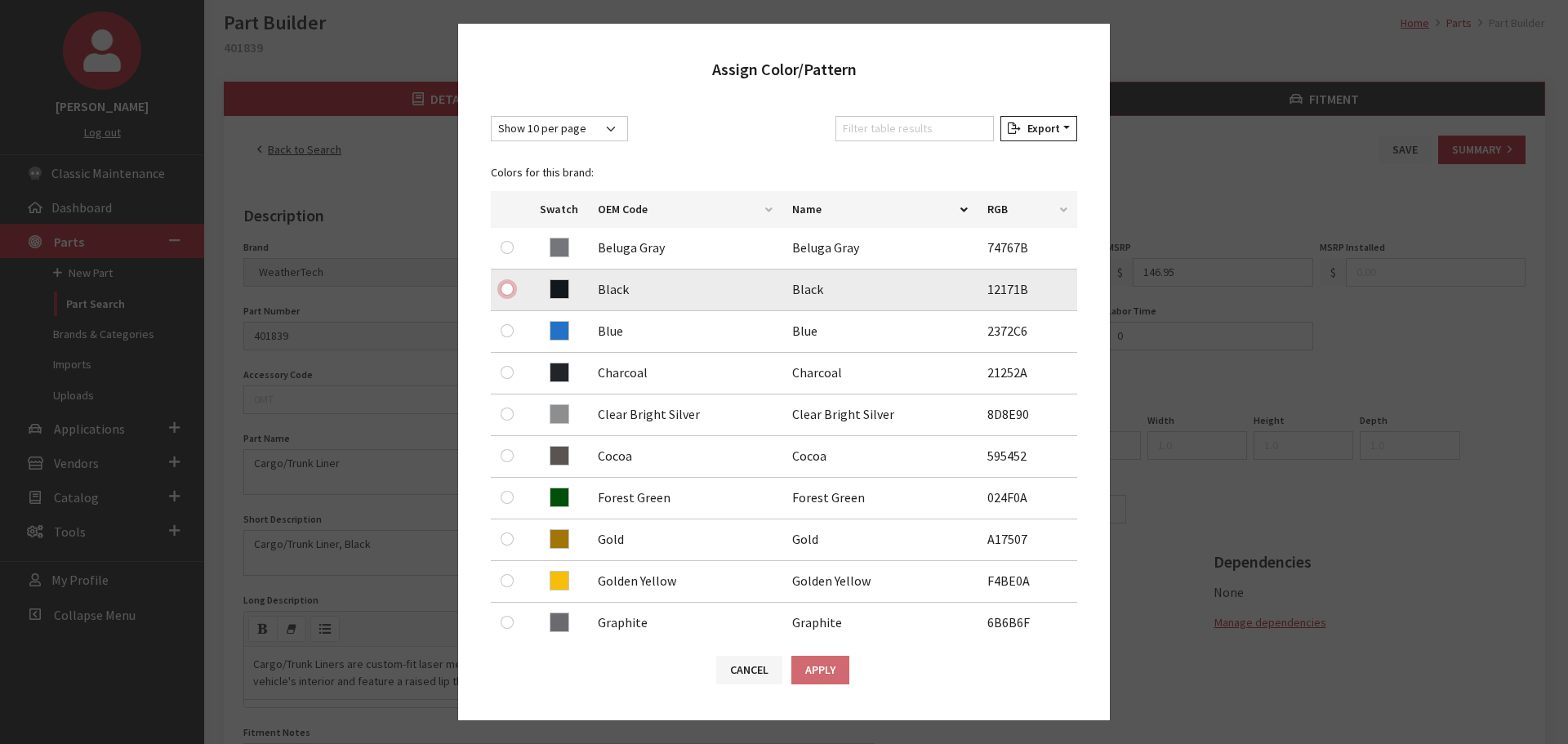
click at [502, 293] on input "radio" at bounding box center [507, 289] width 13 height 13
radio input "true"
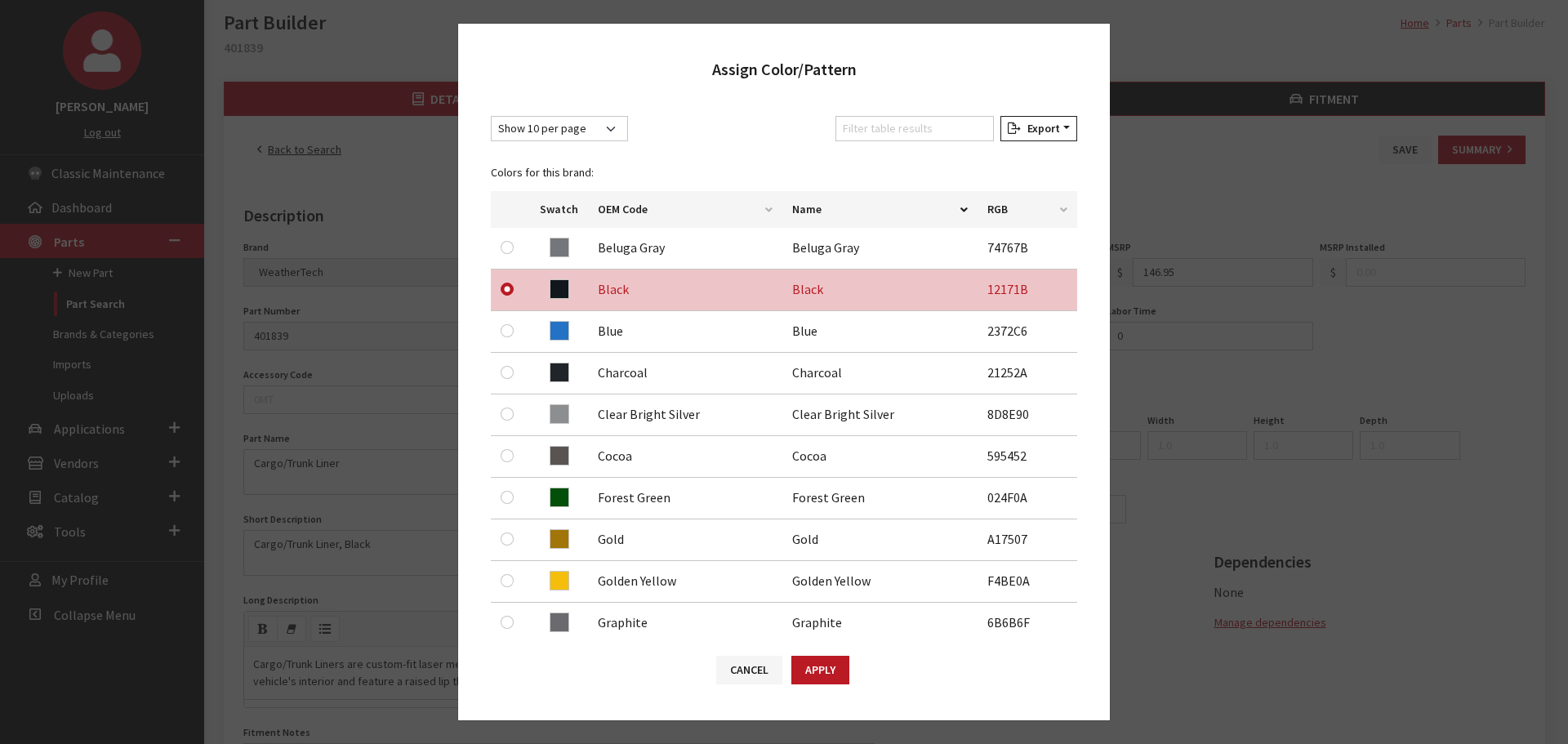
click at [849, 675] on div "Yes No Cancel Apply" at bounding box center [784, 678] width 652 height 85
click at [826, 670] on button "Apply" at bounding box center [820, 670] width 58 height 29
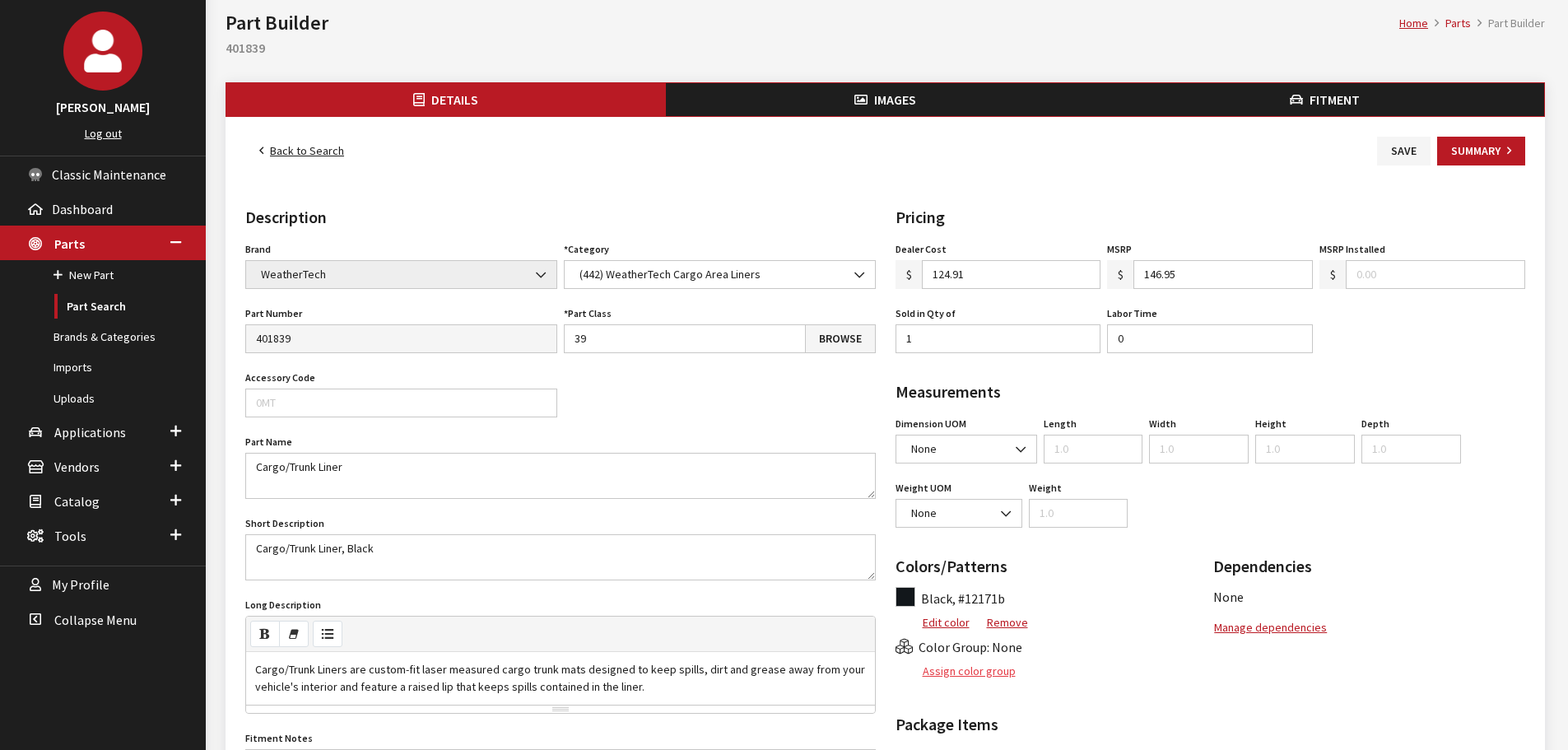
click at [991, 665] on button "Assign color group" at bounding box center [956, 671] width 121 height 29
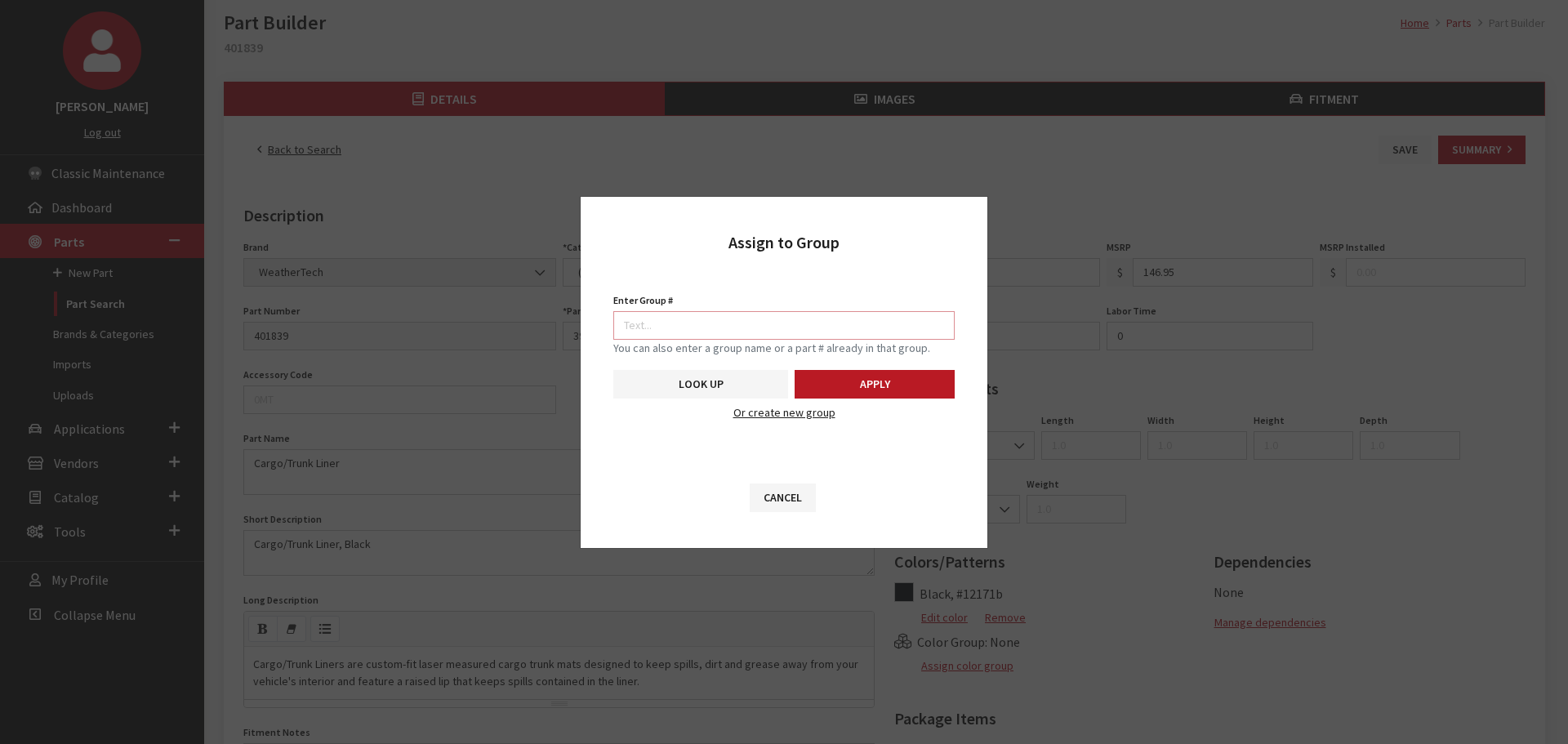
click at [834, 328] on input "Enter Group #" at bounding box center [784, 325] width 342 height 29
type input "5746"
click at [869, 381] on button "Apply" at bounding box center [874, 384] width 160 height 29
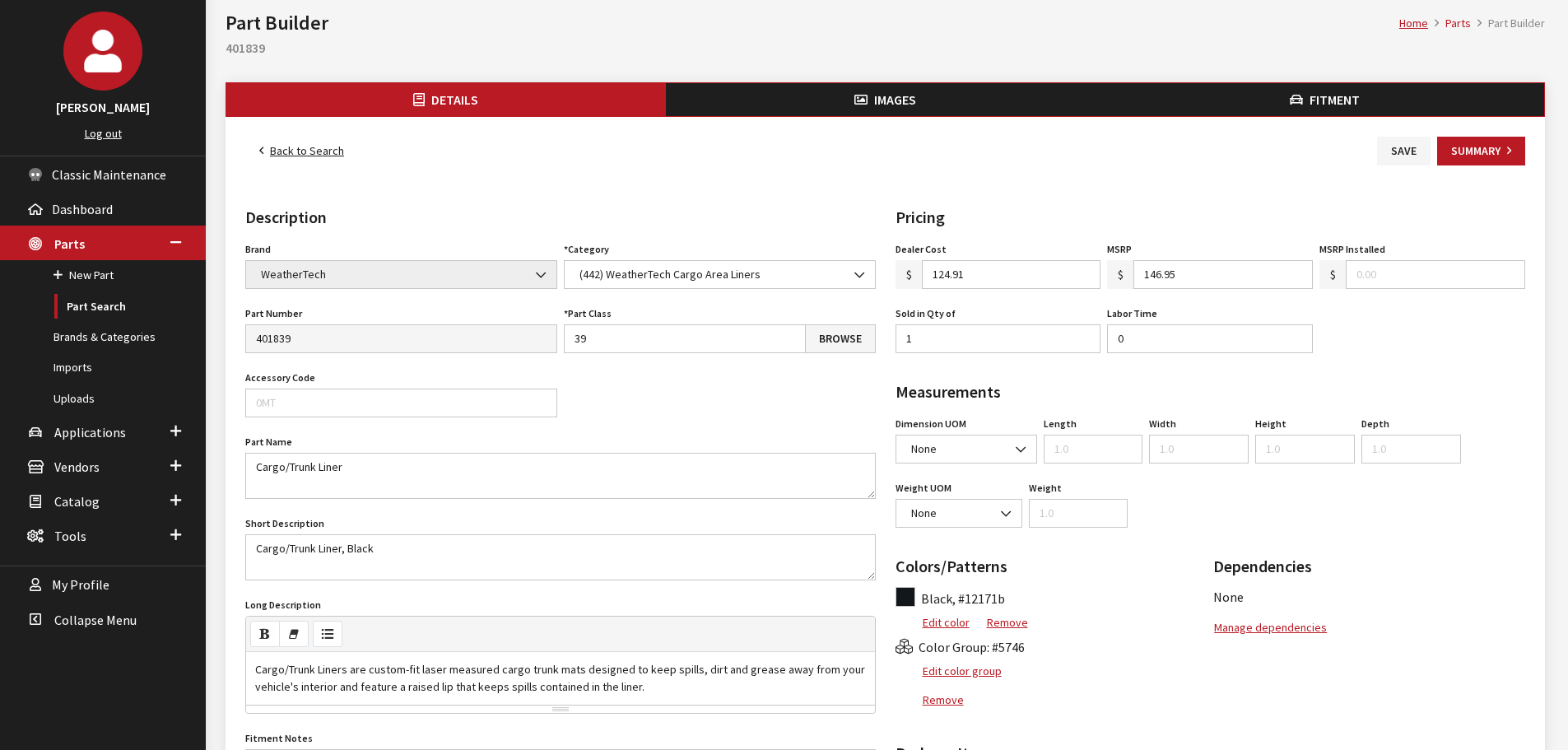
click at [904, 109] on button "Images" at bounding box center [885, 100] width 440 height 33
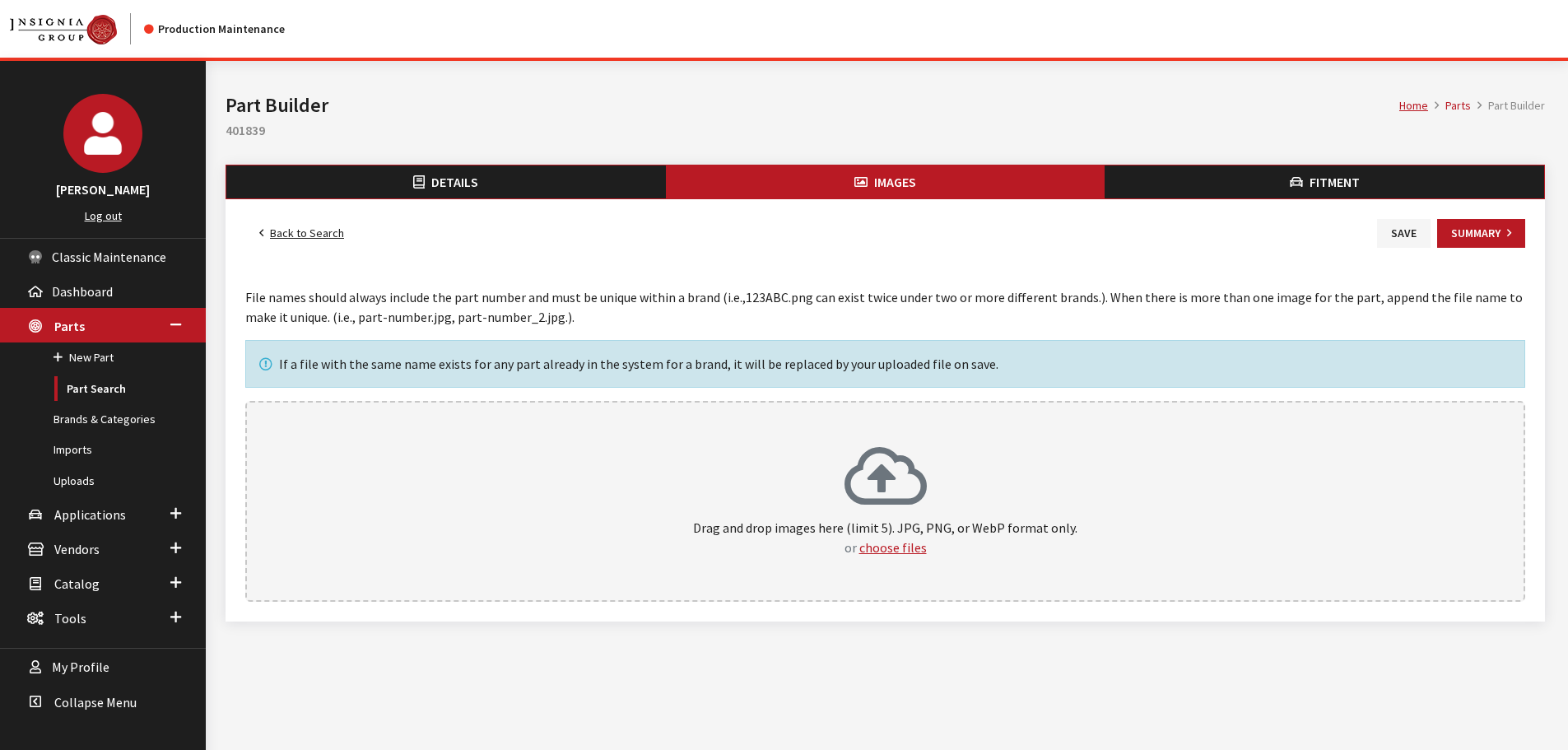
click at [972, 485] on div "Drag and drop images here (limit 5). JPG, PNG, or WebP format only. or choose f…" at bounding box center [885, 501] width 1244 height 112
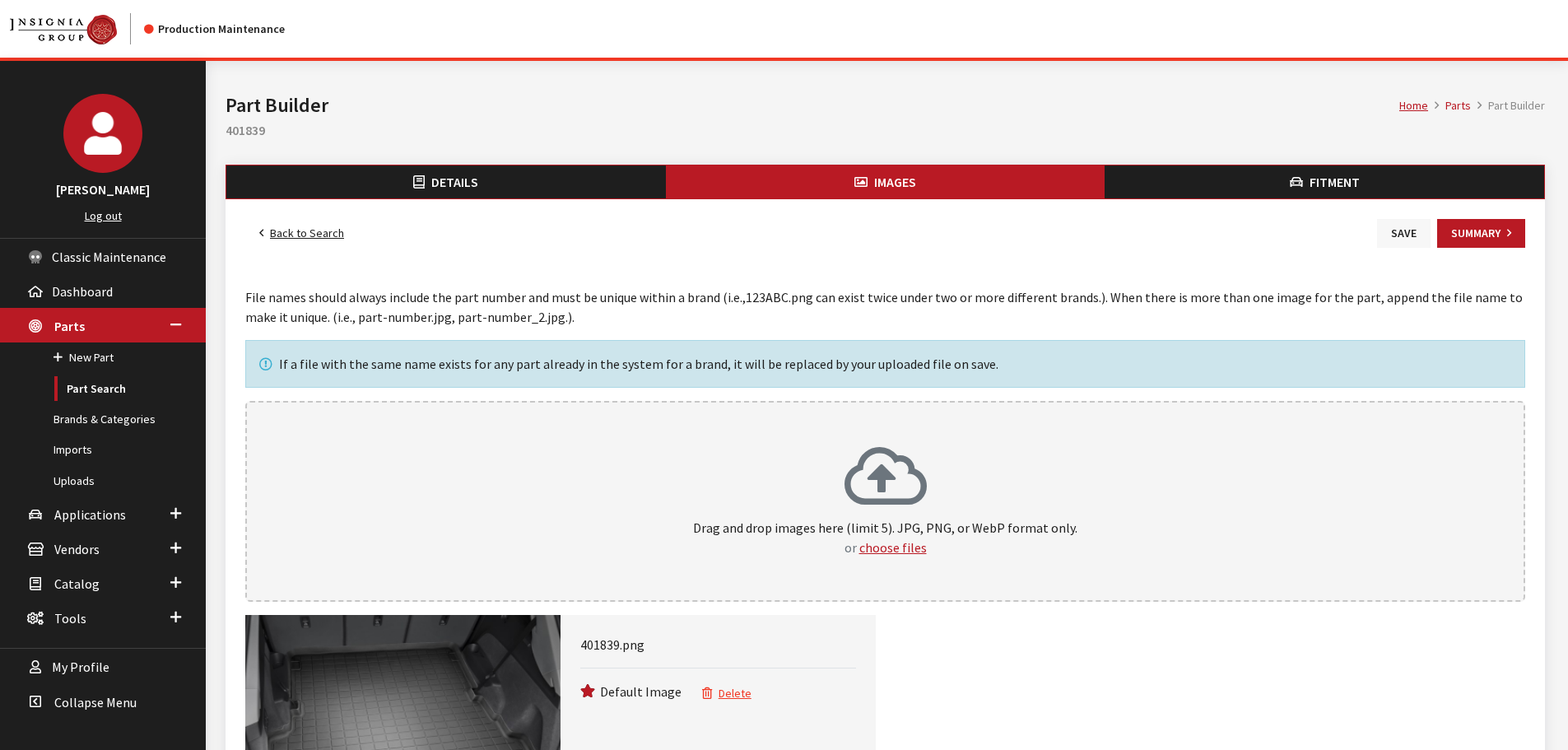
click at [1396, 235] on button "Save" at bounding box center [1403, 234] width 53 height 29
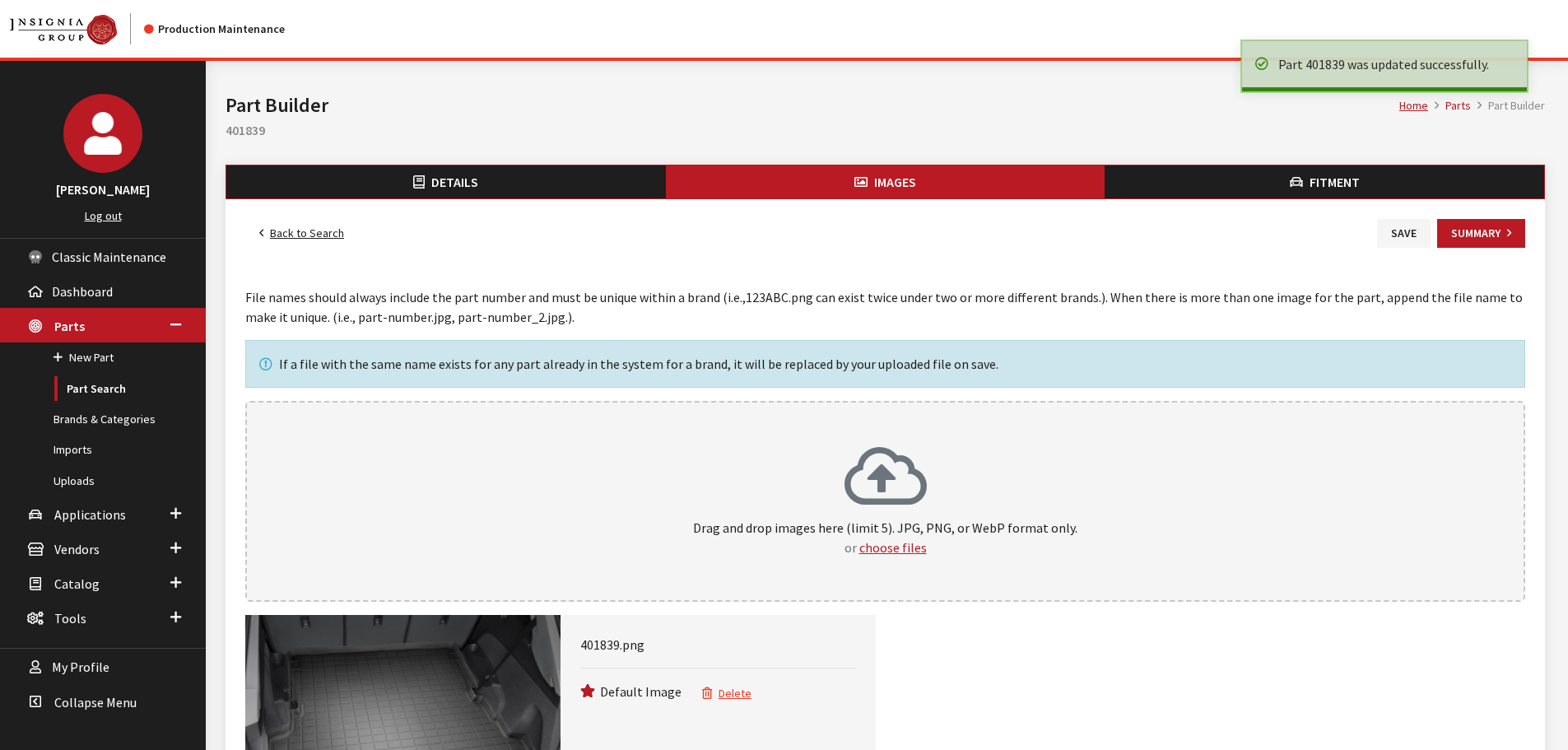
drag, startPoint x: 0, startPoint y: 0, endPoint x: 283, endPoint y: 230, distance: 364.7
click at [280, 231] on link "Back to Search" at bounding box center [302, 234] width 113 height 29
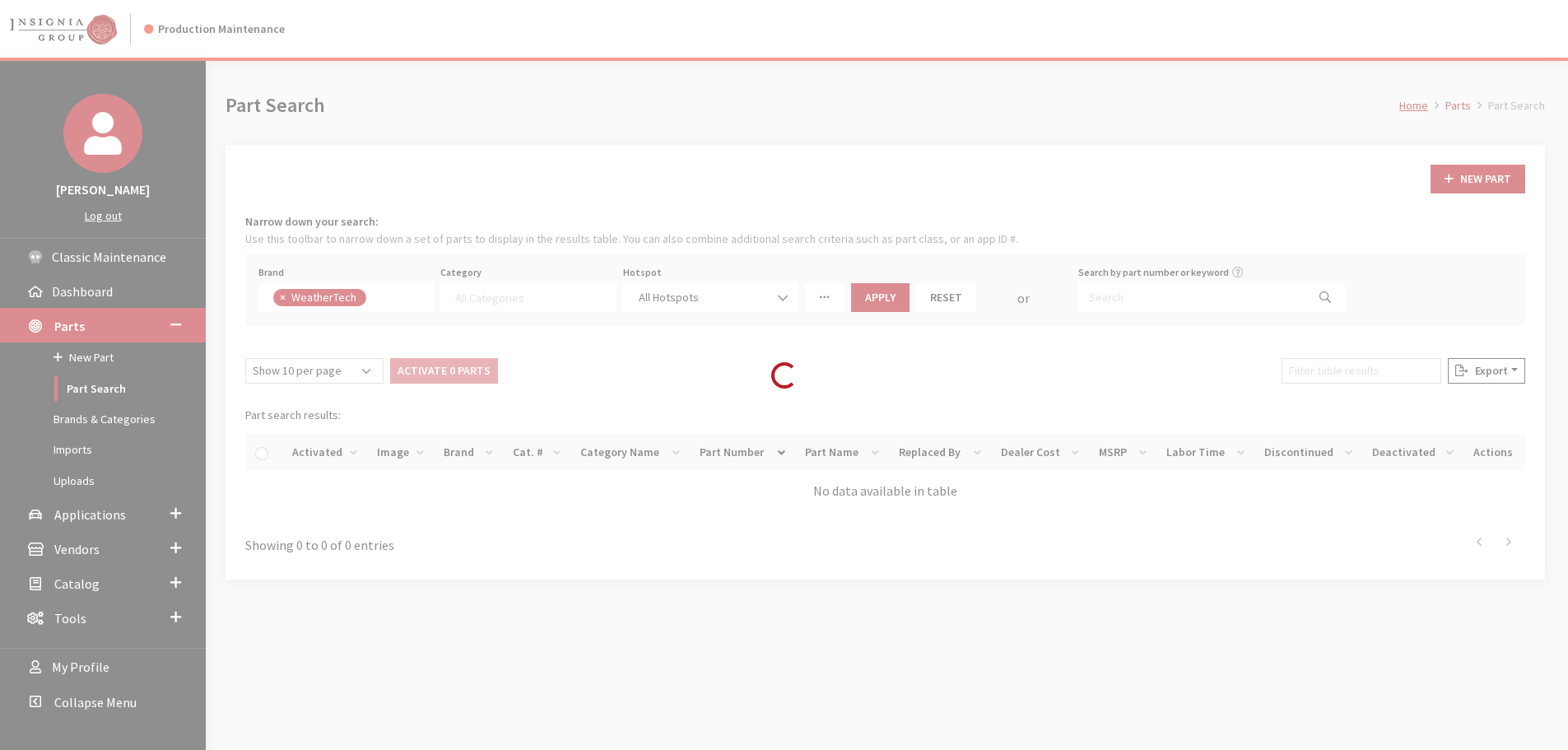
select select
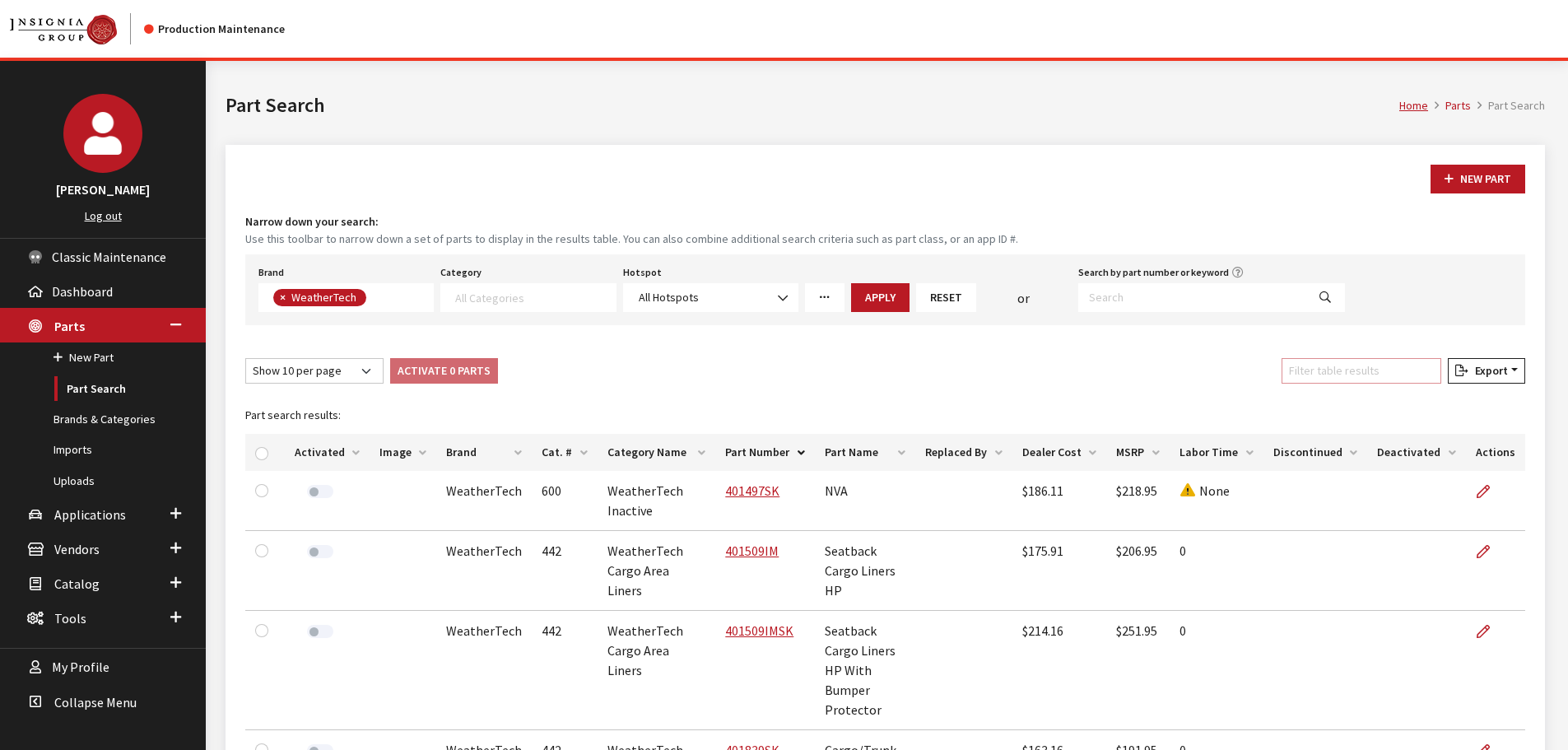
click at [1345, 361] on input "Filter table results" at bounding box center [1361, 371] width 160 height 25
paste input "411830"
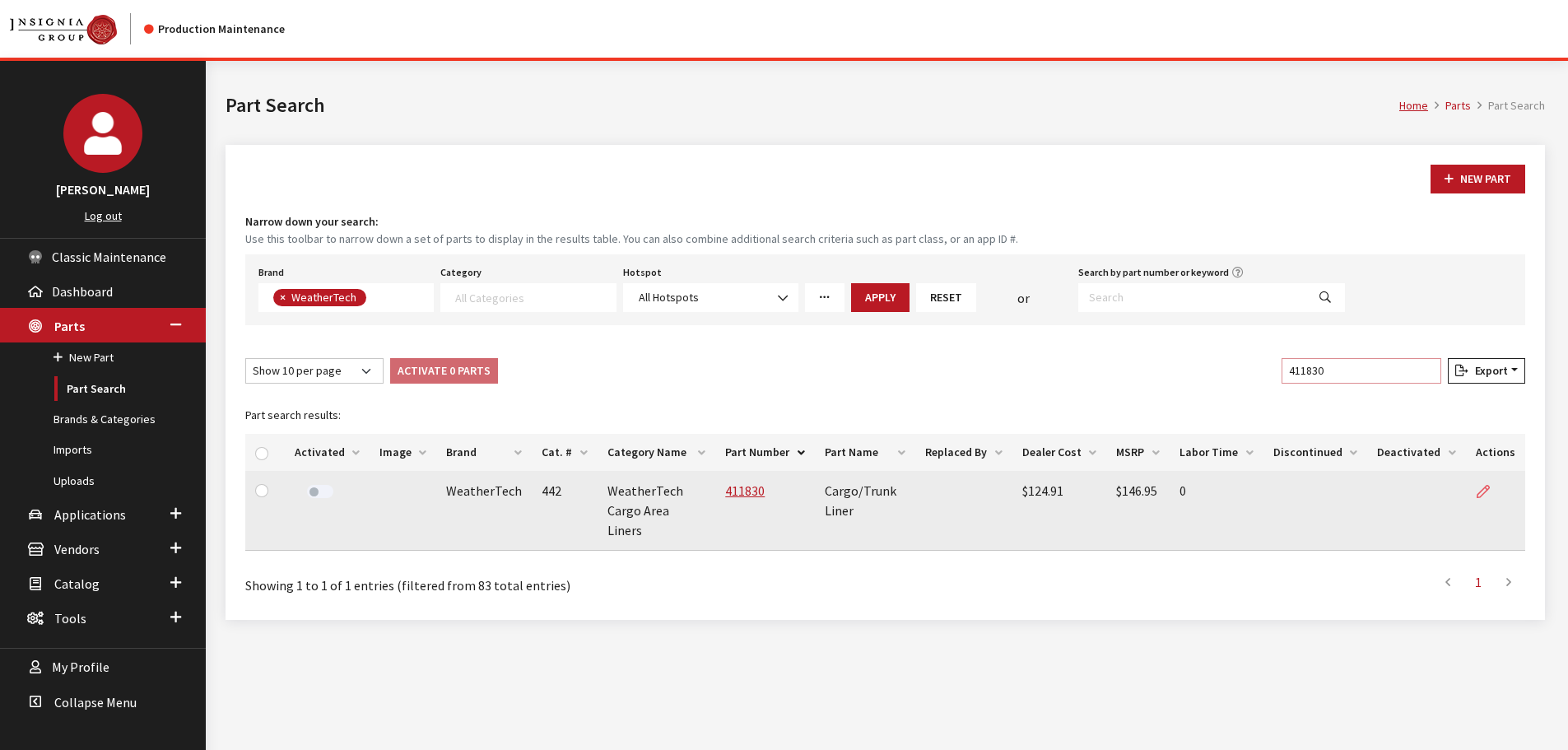
type input "411830"
click at [1486, 487] on icon at bounding box center [1484, 492] width 14 height 14
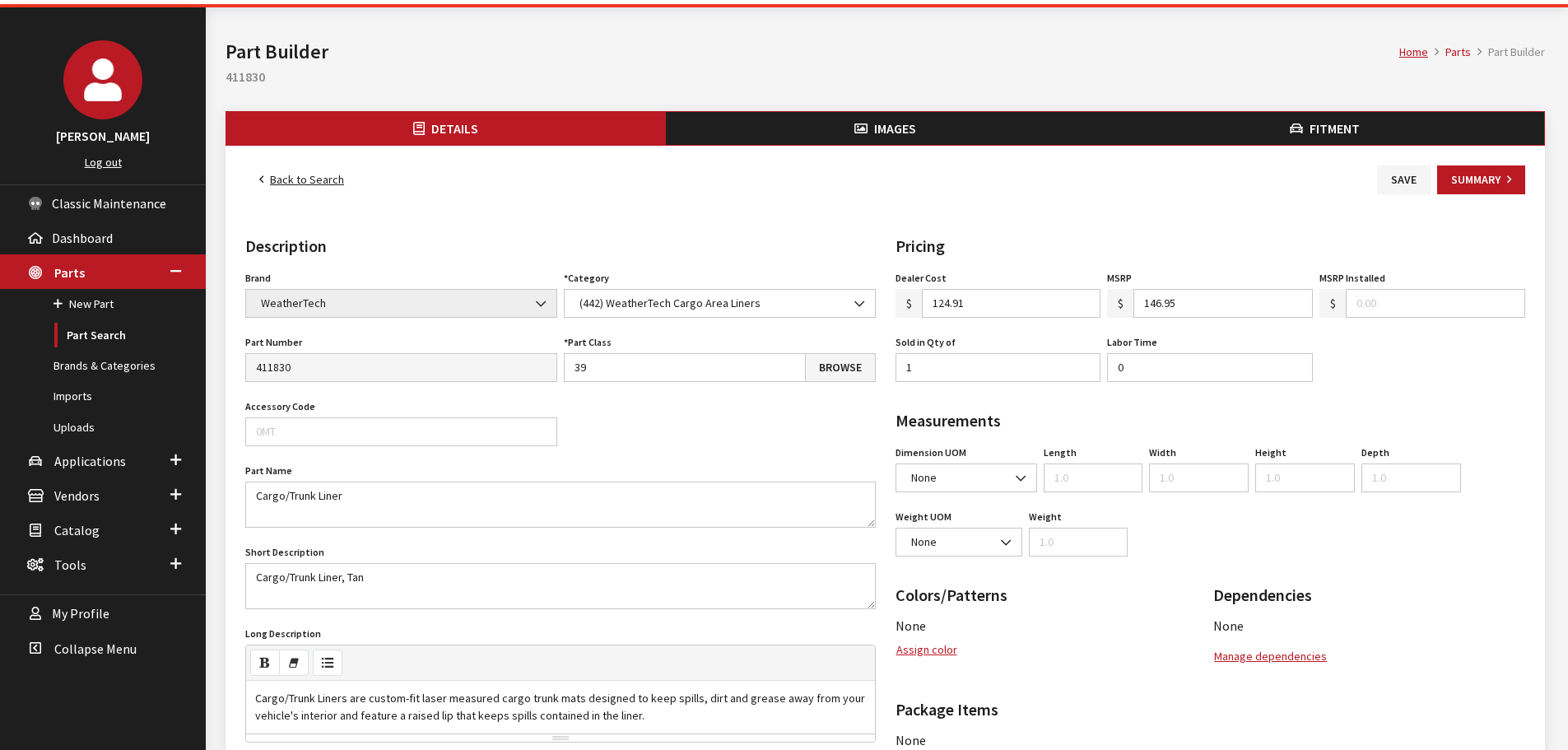
scroll to position [82, 0]
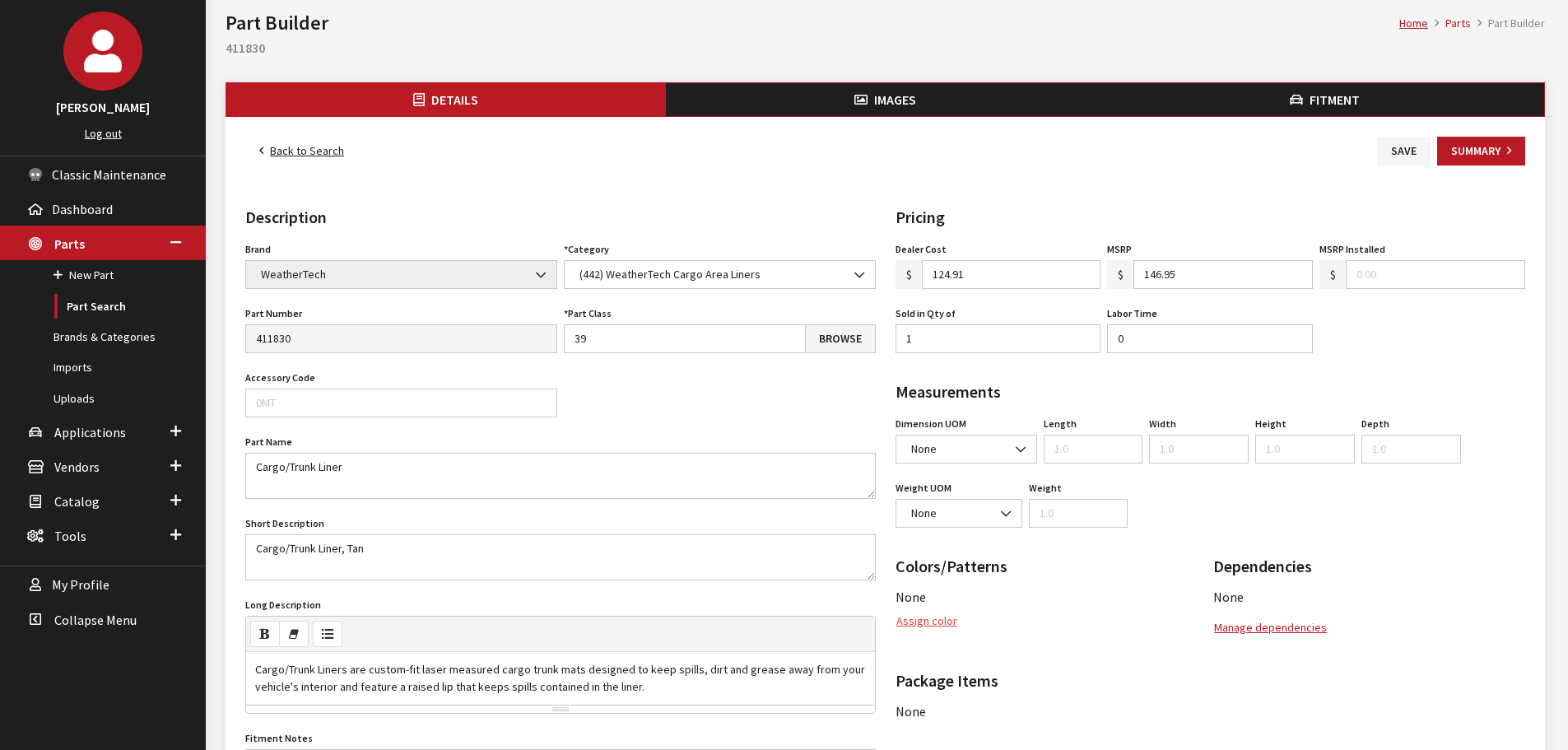
click at [947, 612] on button "Assign color" at bounding box center [927, 621] width 62 height 29
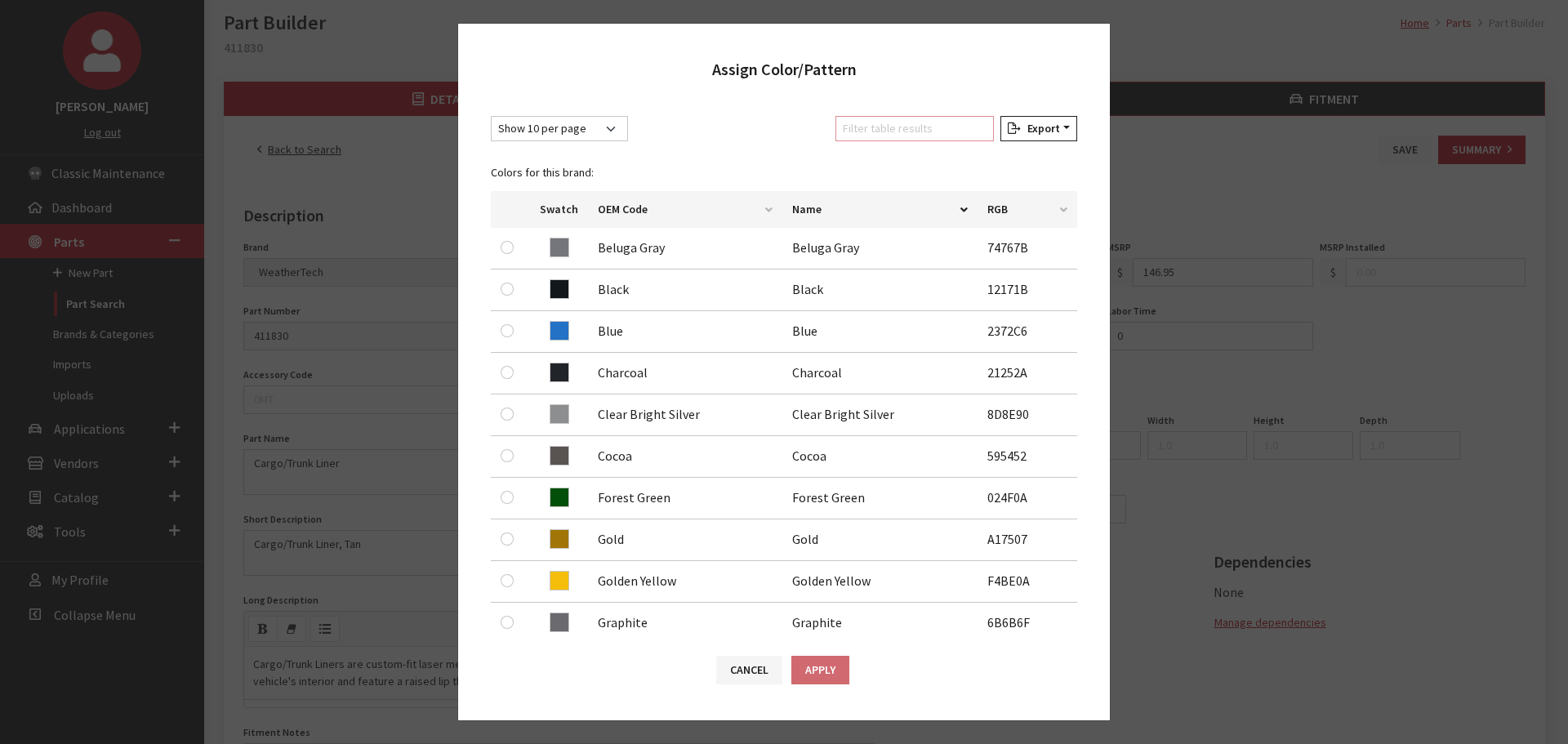
click at [911, 132] on input "Filter table results" at bounding box center [914, 128] width 159 height 25
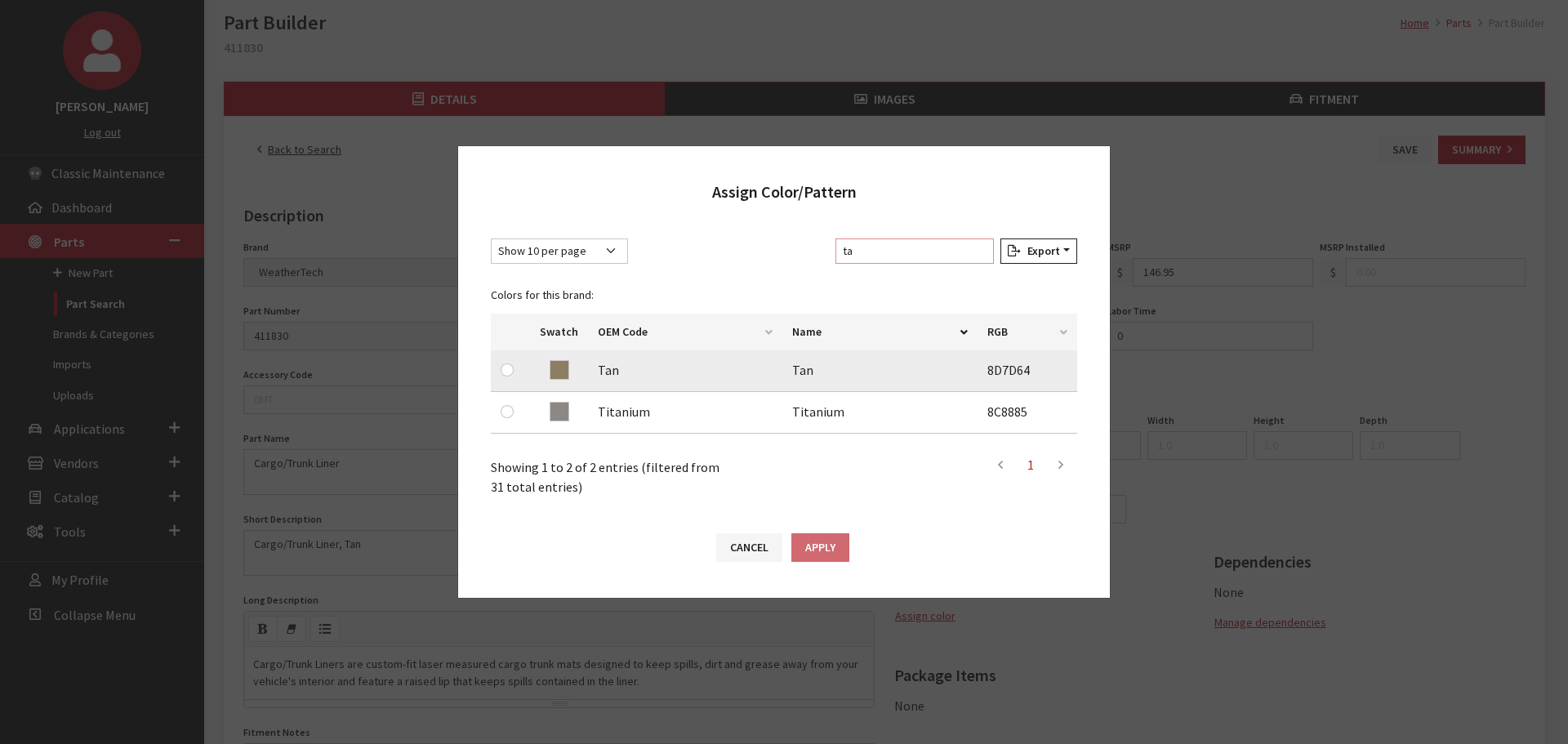
type input "ta"
click at [510, 366] on input "radio" at bounding box center [507, 370] width 13 height 13
radio input "true"
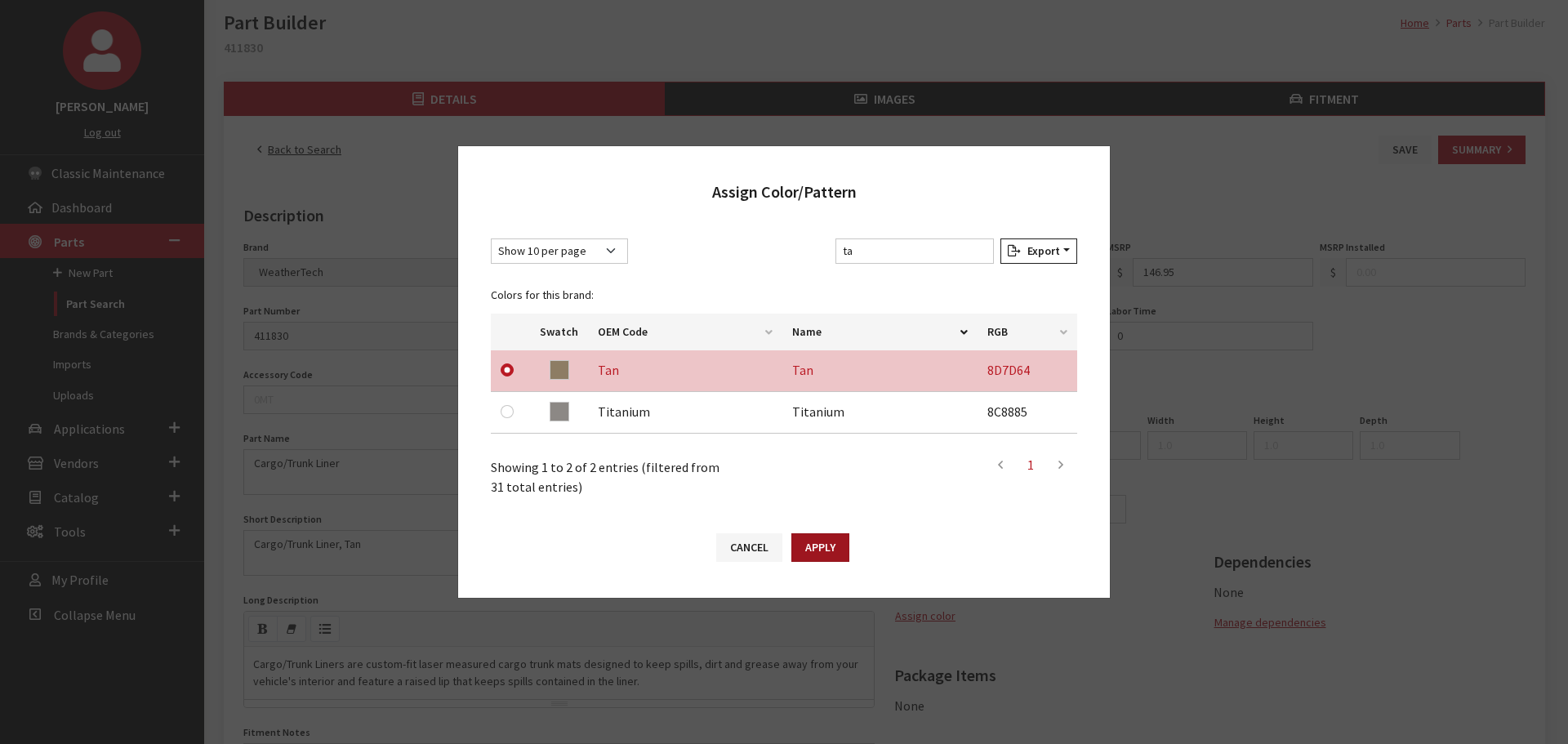
click at [830, 552] on button "Apply" at bounding box center [820, 548] width 58 height 29
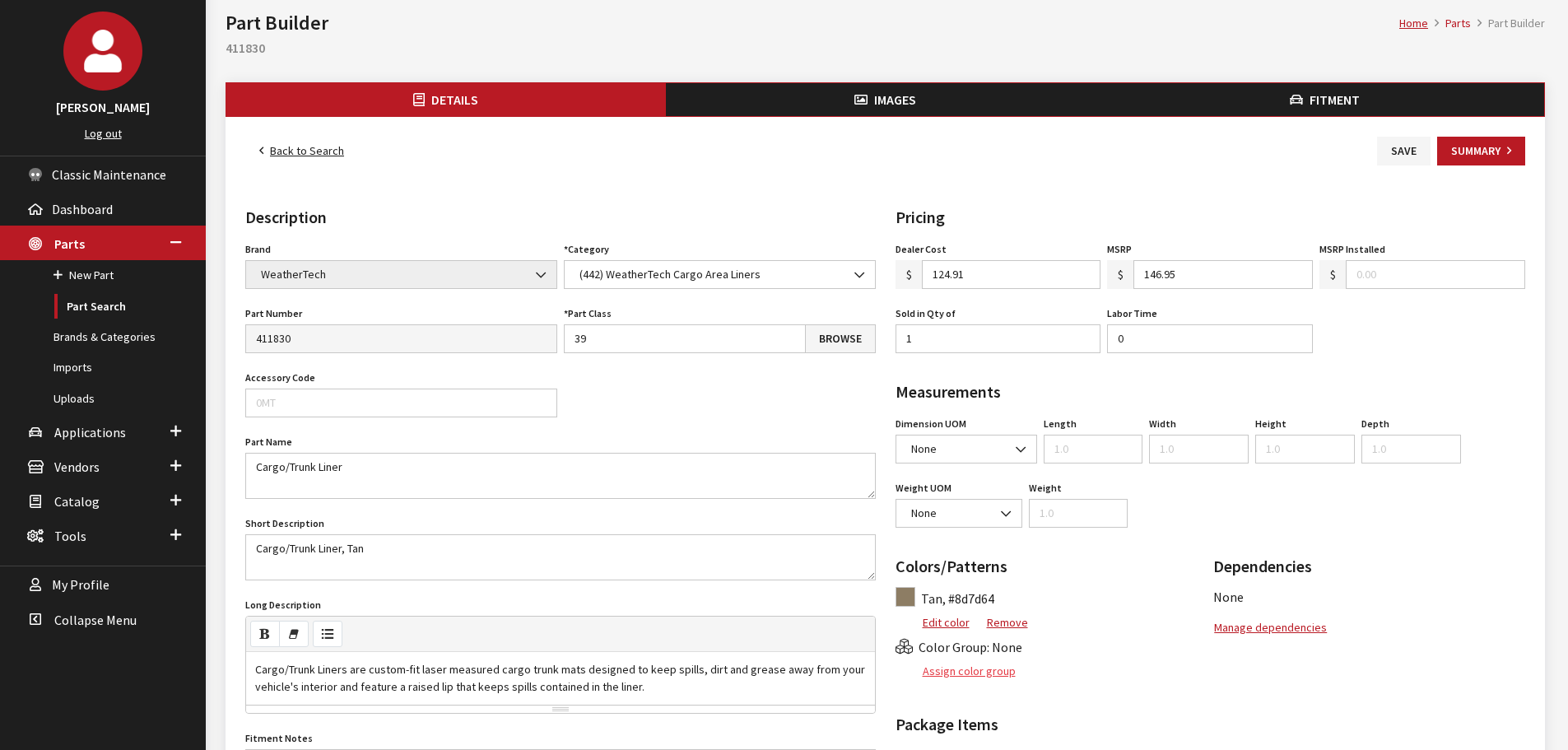
click at [984, 676] on button "Assign color group" at bounding box center [956, 671] width 121 height 29
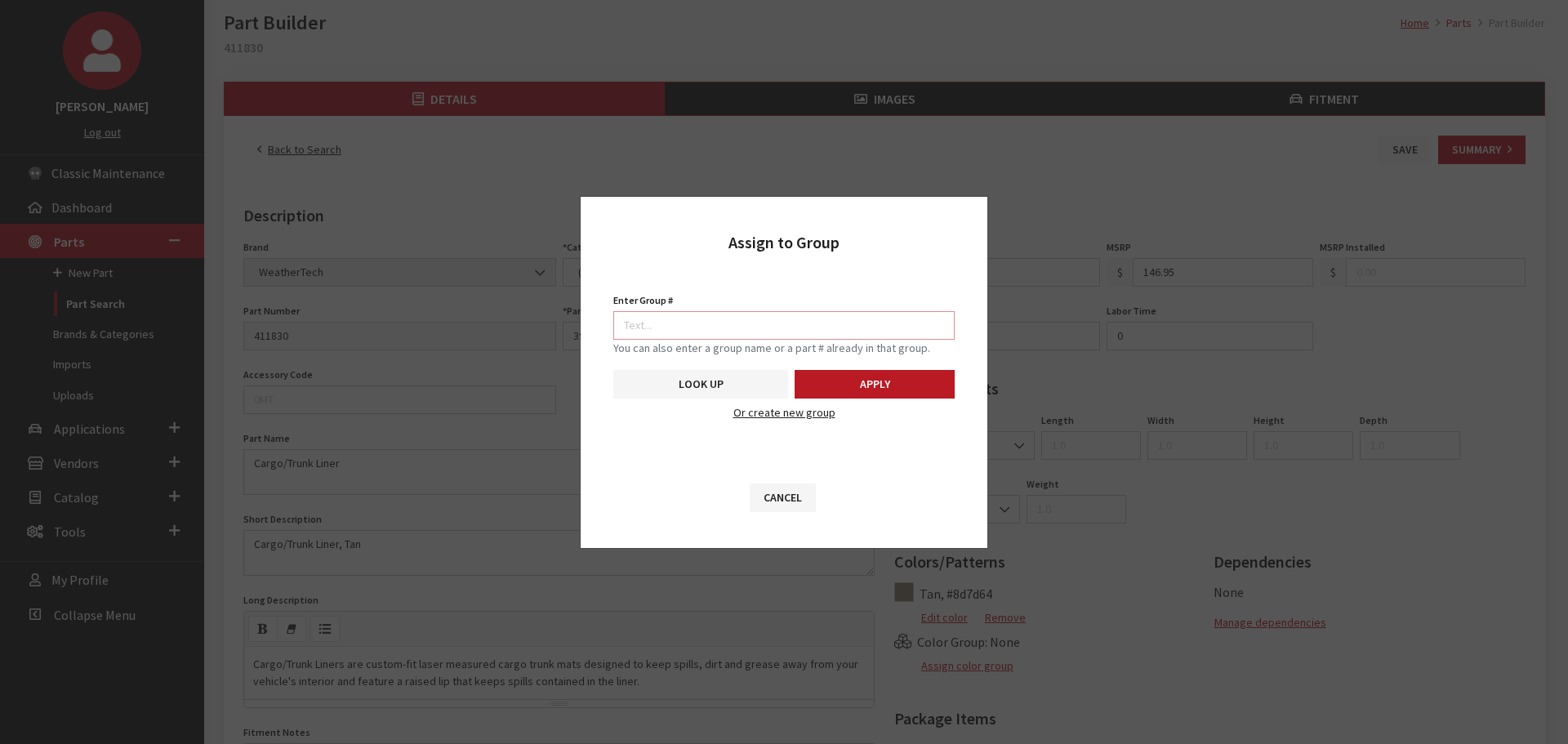
click at [836, 317] on input "Enter Group #" at bounding box center [784, 325] width 342 height 29
type input "5746"
click at [841, 384] on button "Apply" at bounding box center [874, 384] width 160 height 29
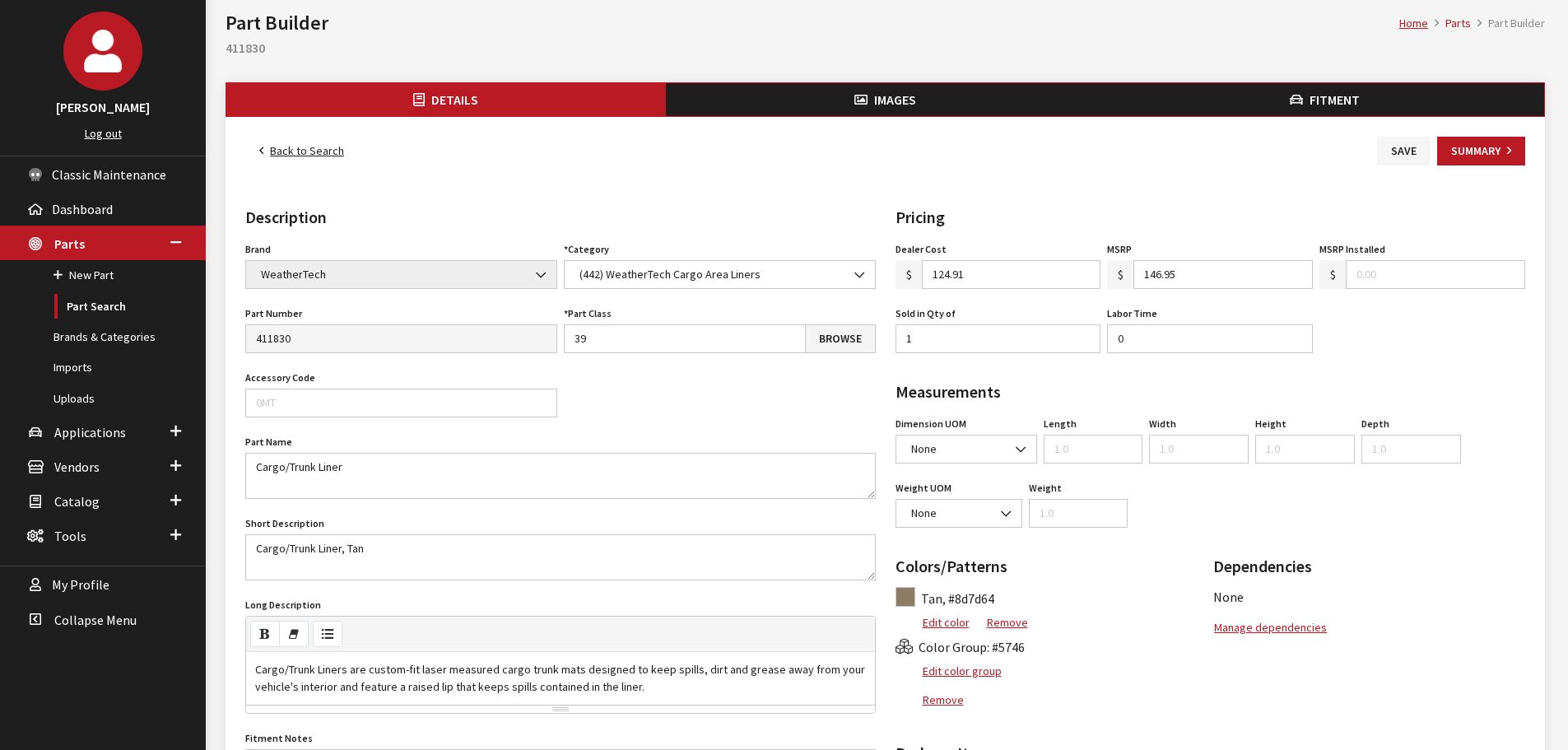
click at [864, 110] on button "Images" at bounding box center [885, 100] width 440 height 33
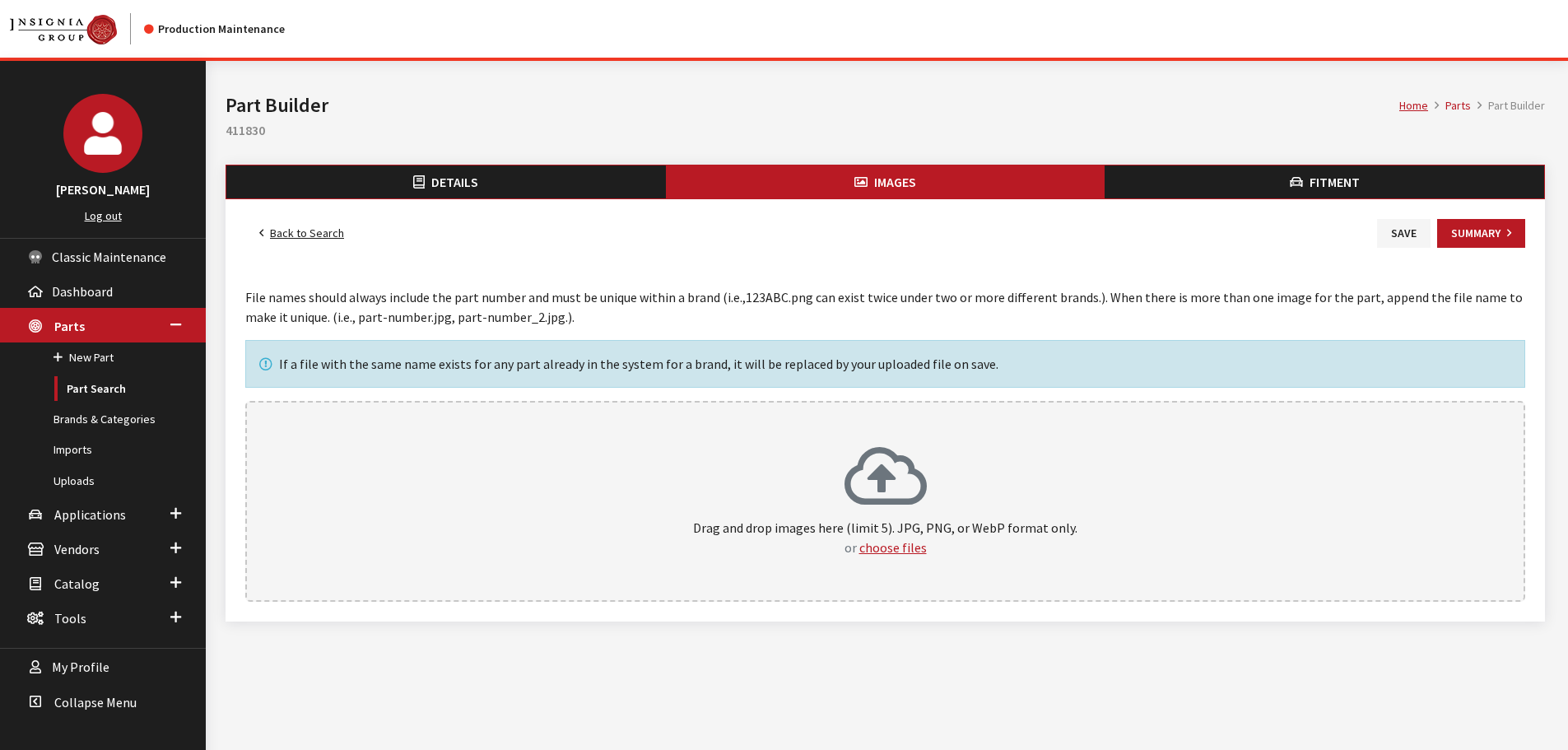
click at [892, 457] on icon at bounding box center [885, 478] width 82 height 66
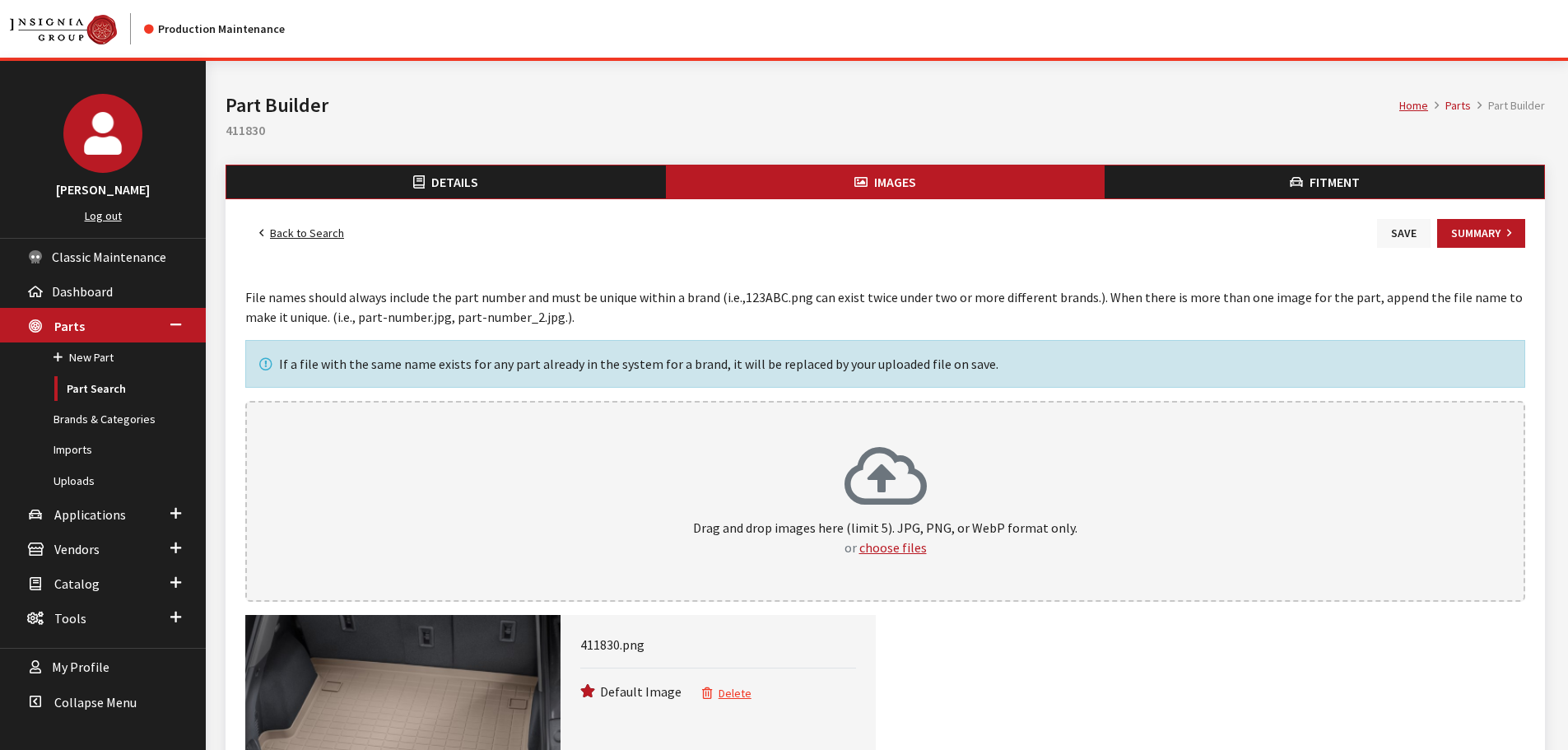
click at [1395, 236] on button "Save" at bounding box center [1403, 234] width 53 height 29
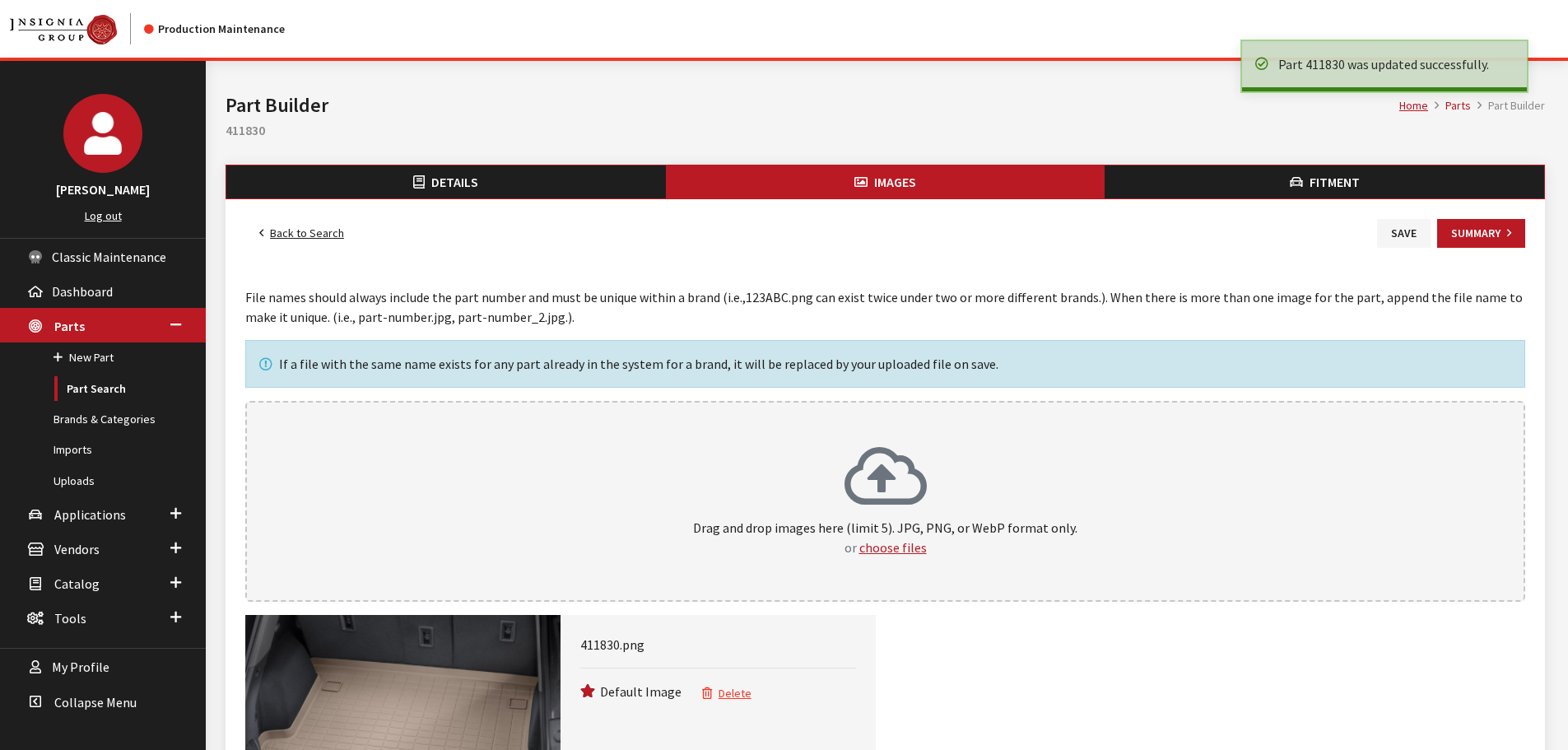
click at [322, 232] on link "Back to Search" at bounding box center [302, 234] width 113 height 29
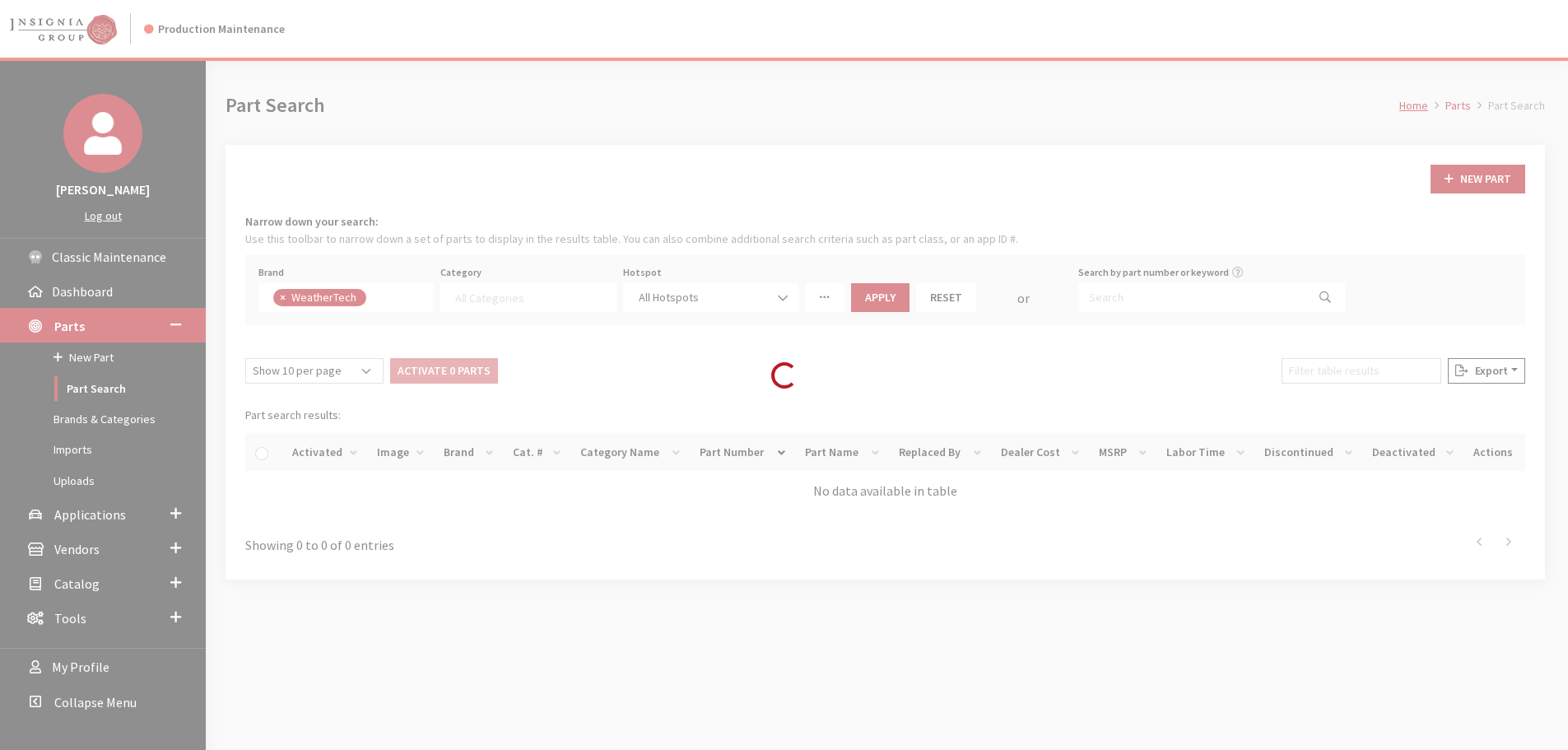
select select
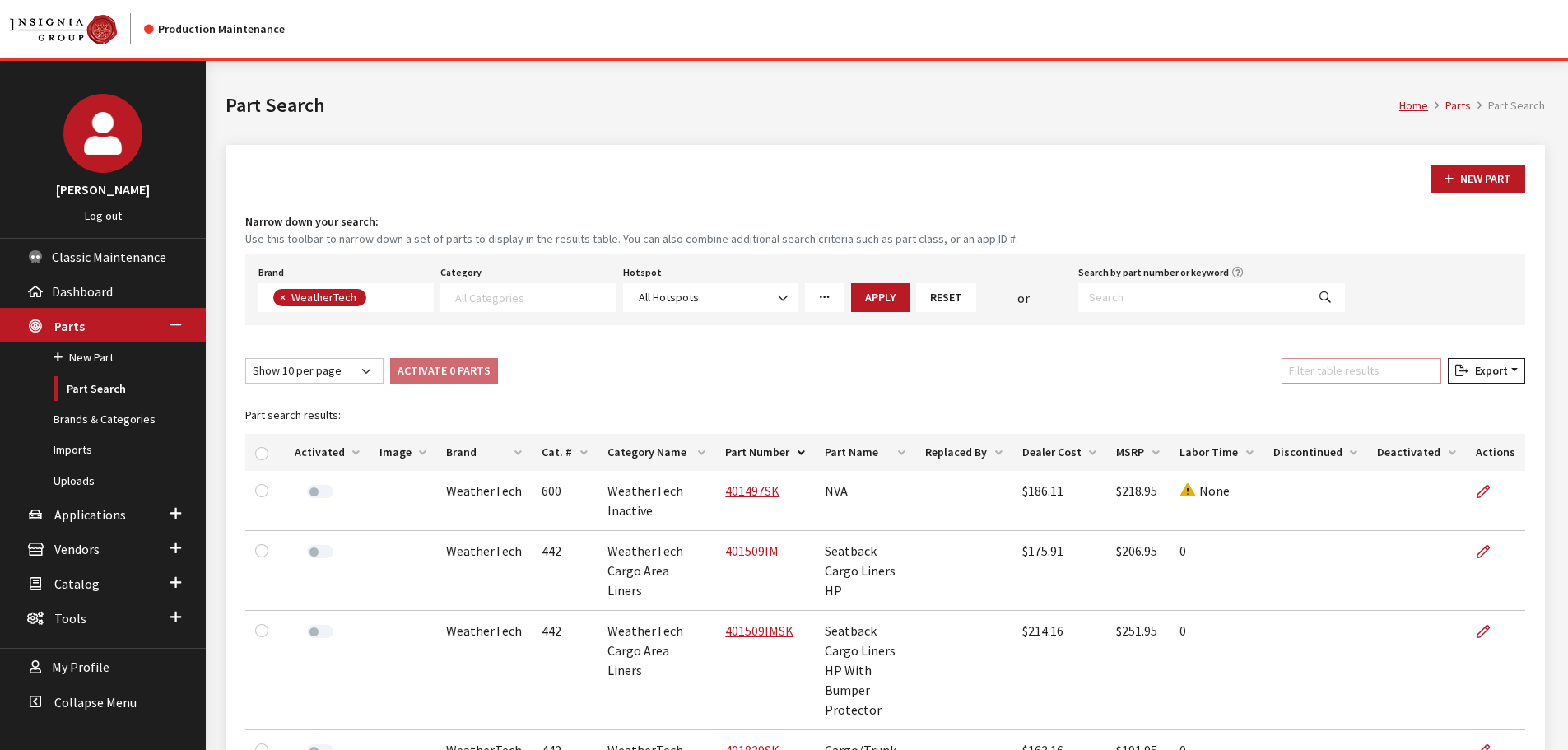
click at [1390, 374] on input "Filter table results" at bounding box center [1361, 371] width 160 height 25
paste input "401839SK"
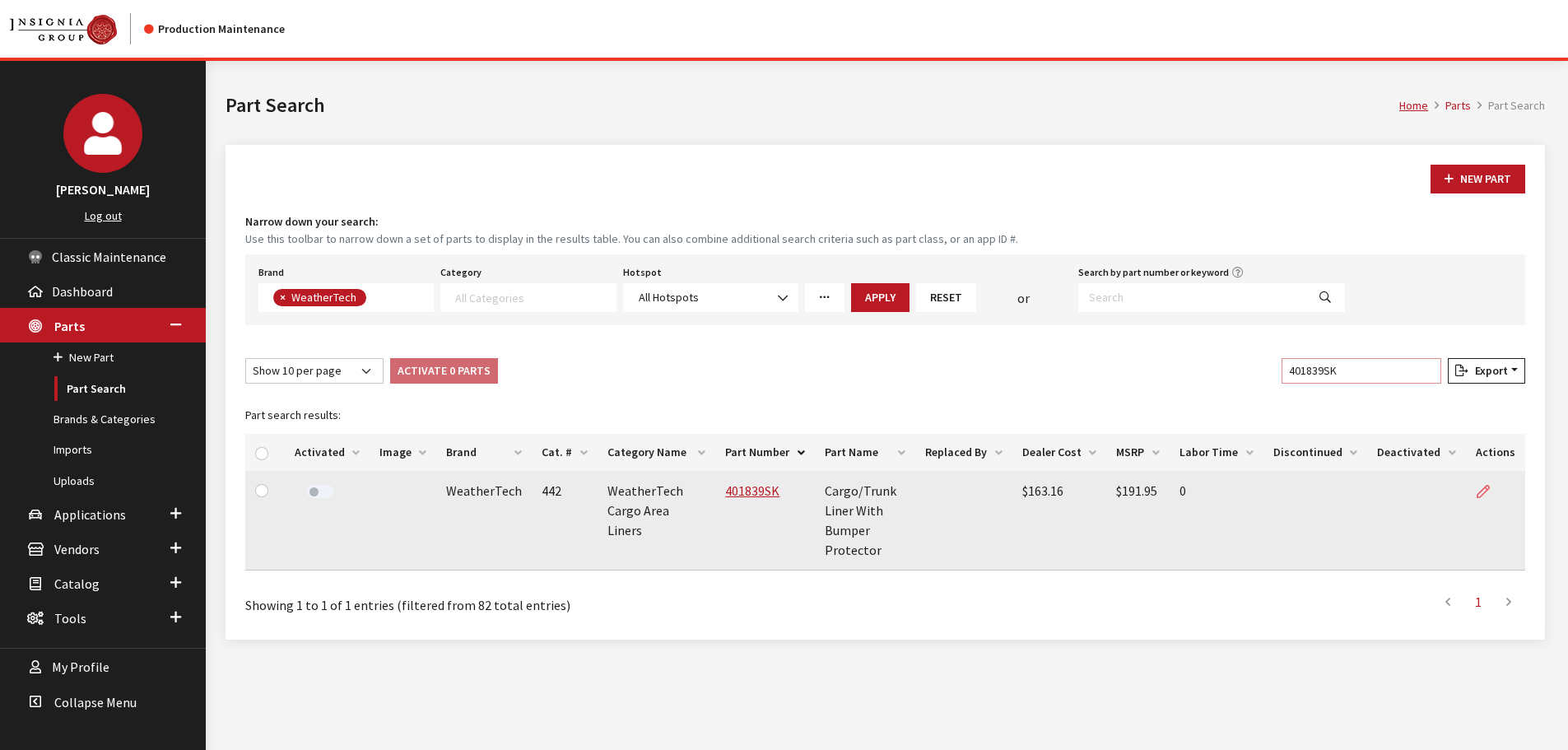
type input "401839SK"
click at [1483, 480] on link at bounding box center [1489, 491] width 28 height 41
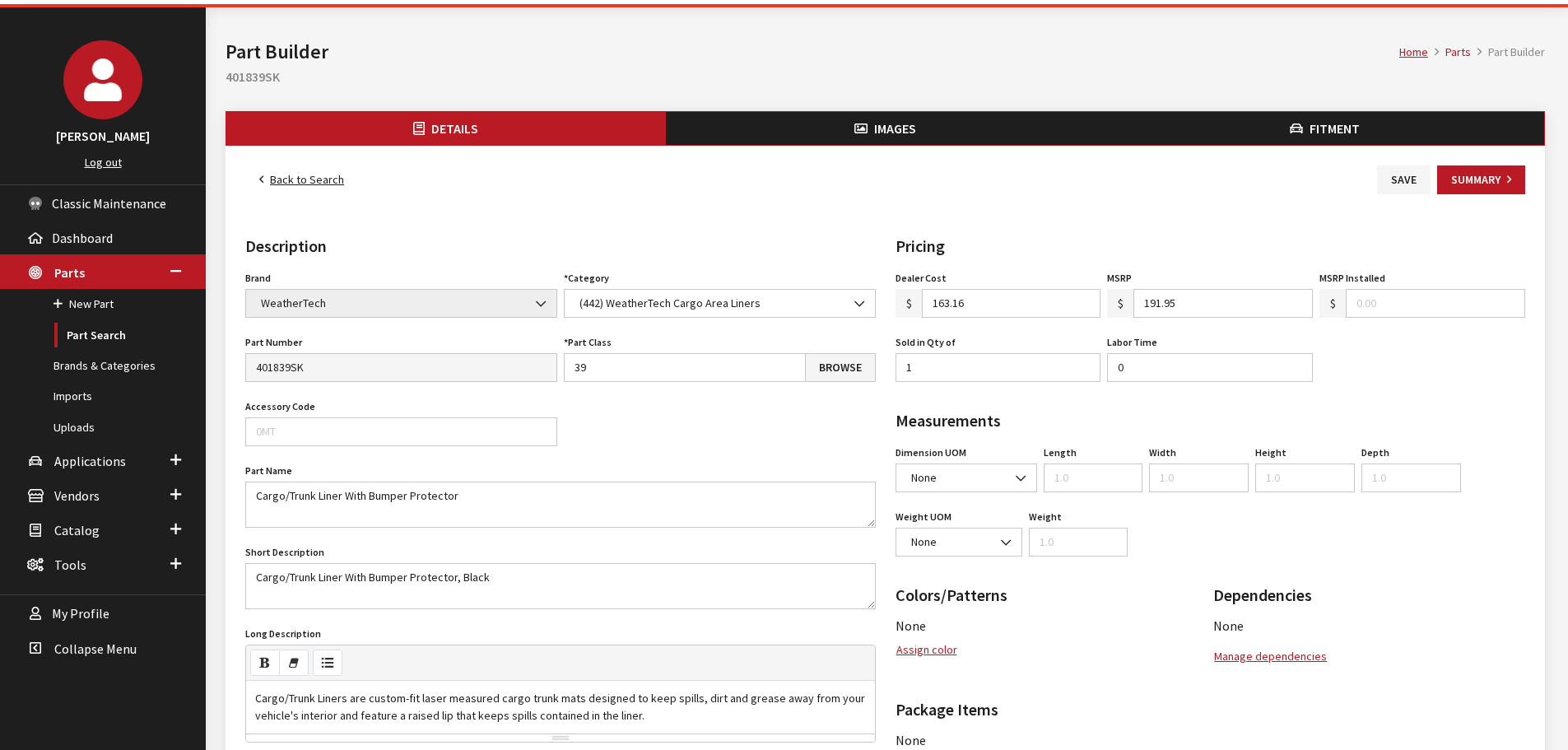
scroll to position [82, 0]
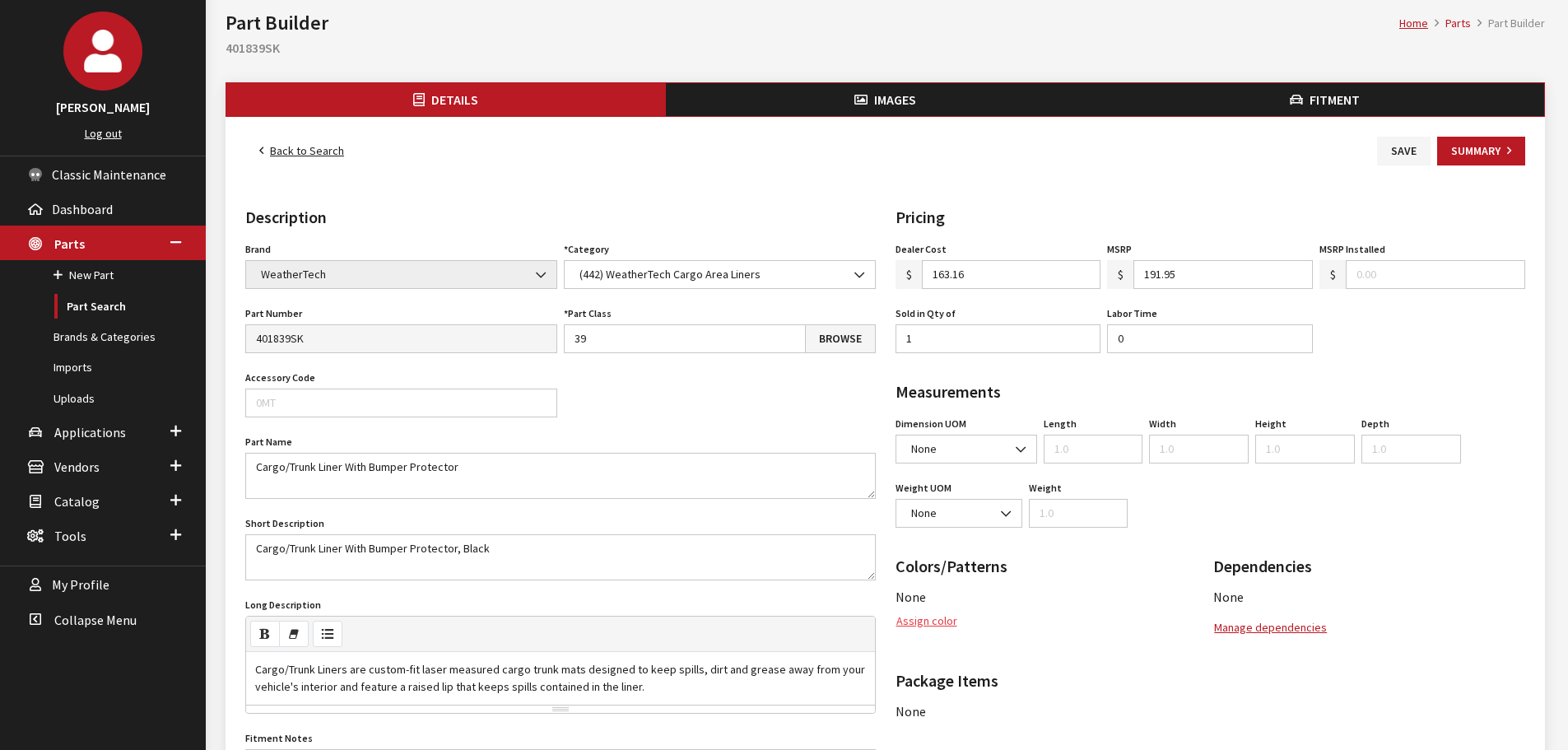
click at [913, 618] on button "Assign color" at bounding box center [927, 621] width 62 height 29
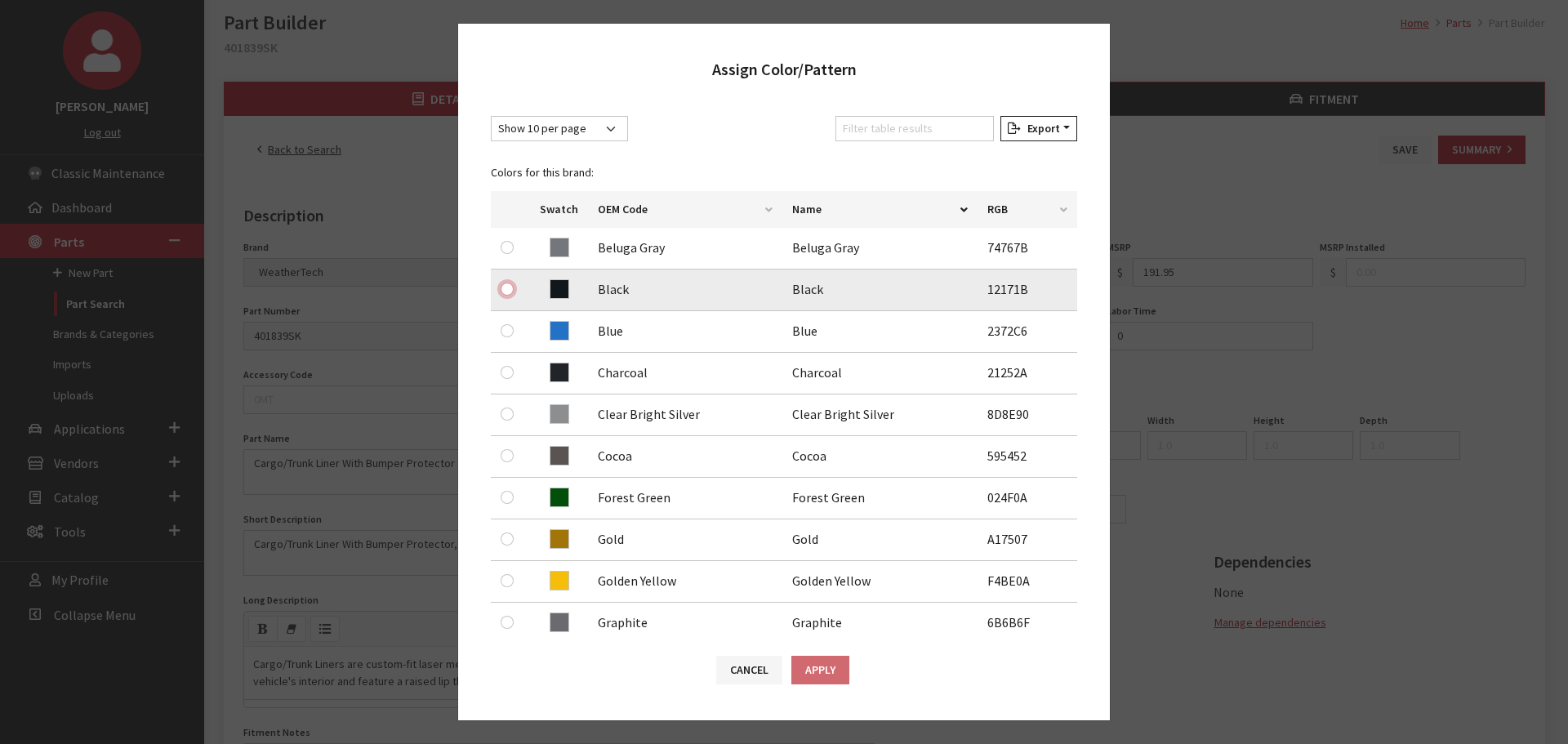
click at [504, 282] on input "radio" at bounding box center [507, 289] width 13 height 13
radio input "true"
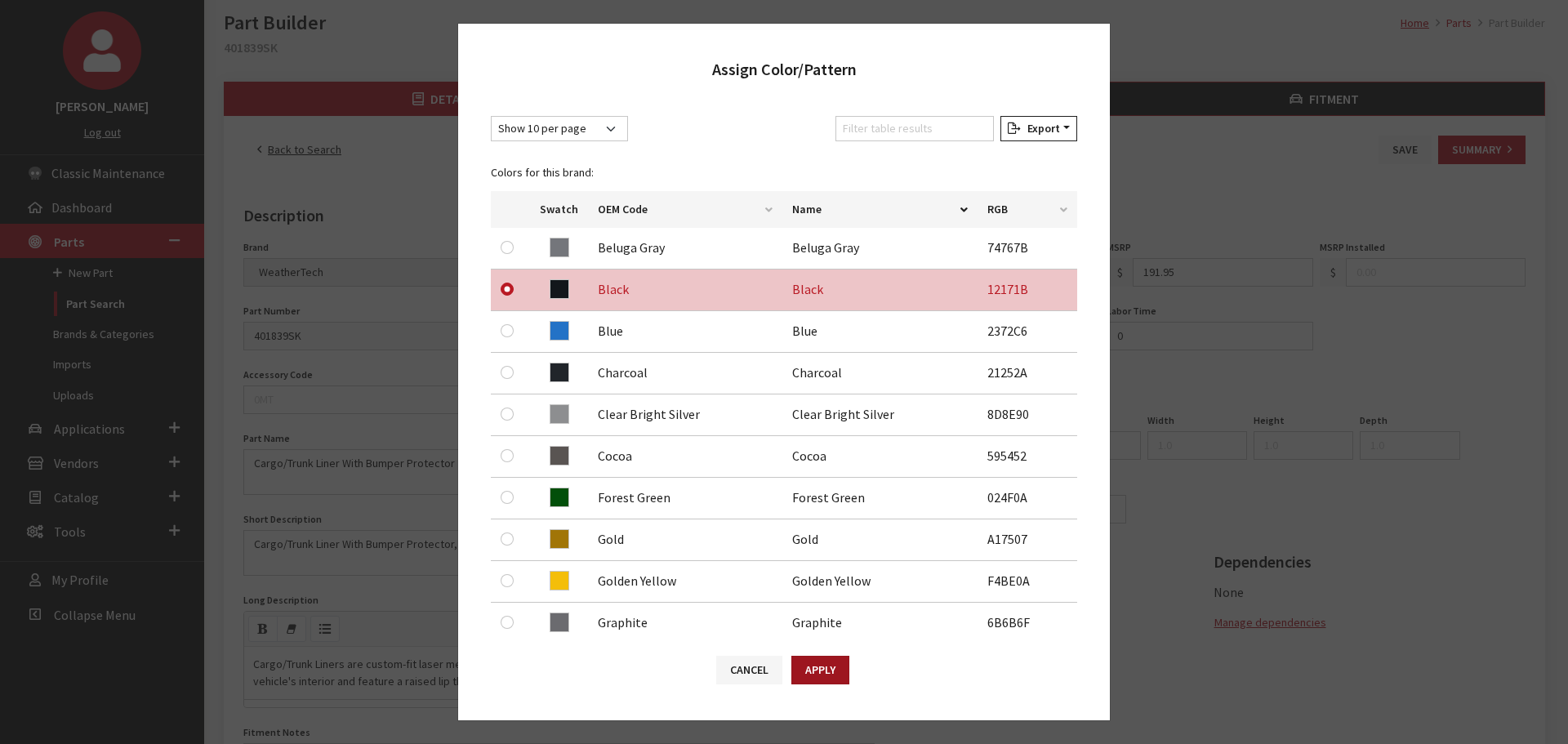
click at [824, 671] on button "Apply" at bounding box center [820, 670] width 58 height 29
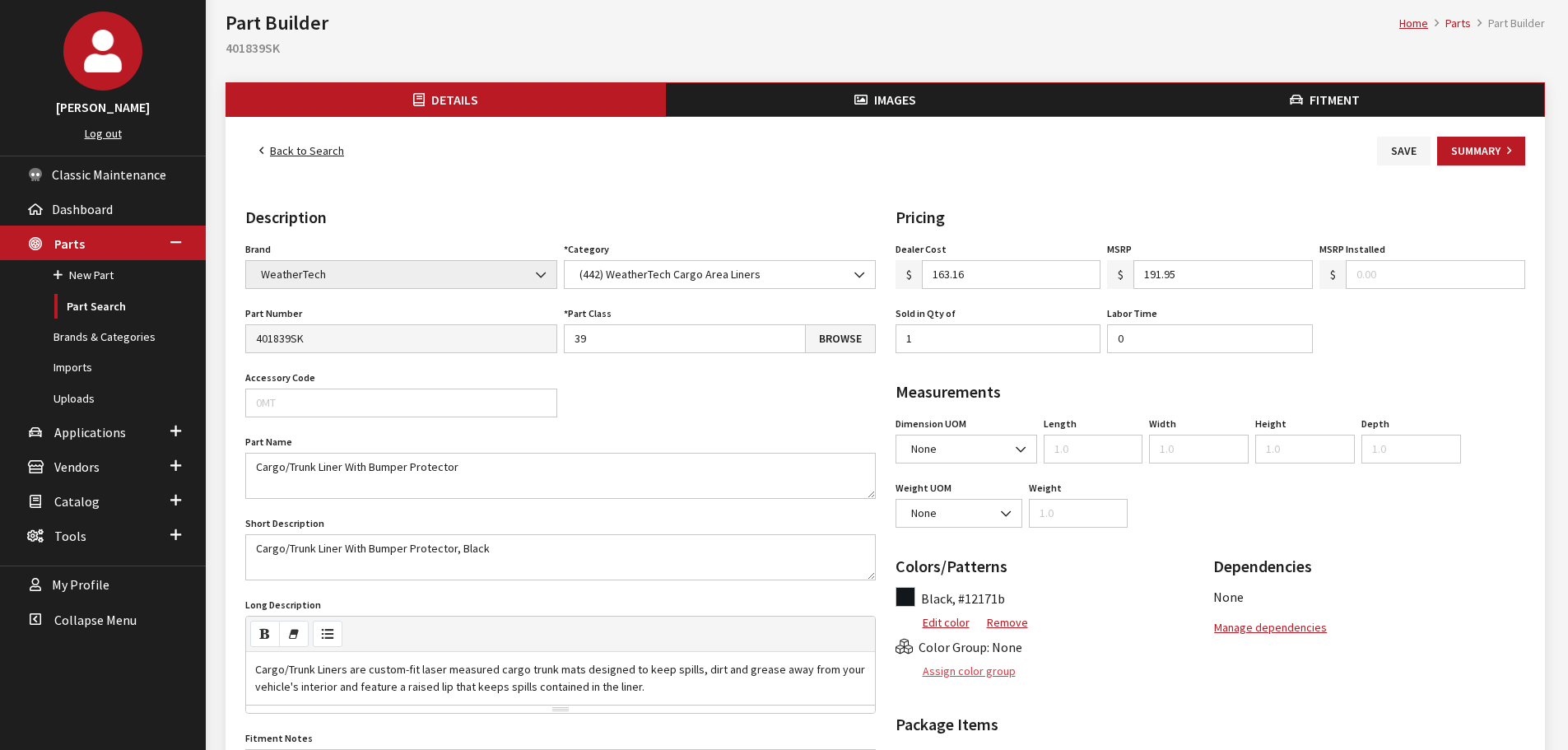
click at [948, 678] on button "Assign color group" at bounding box center [956, 671] width 121 height 29
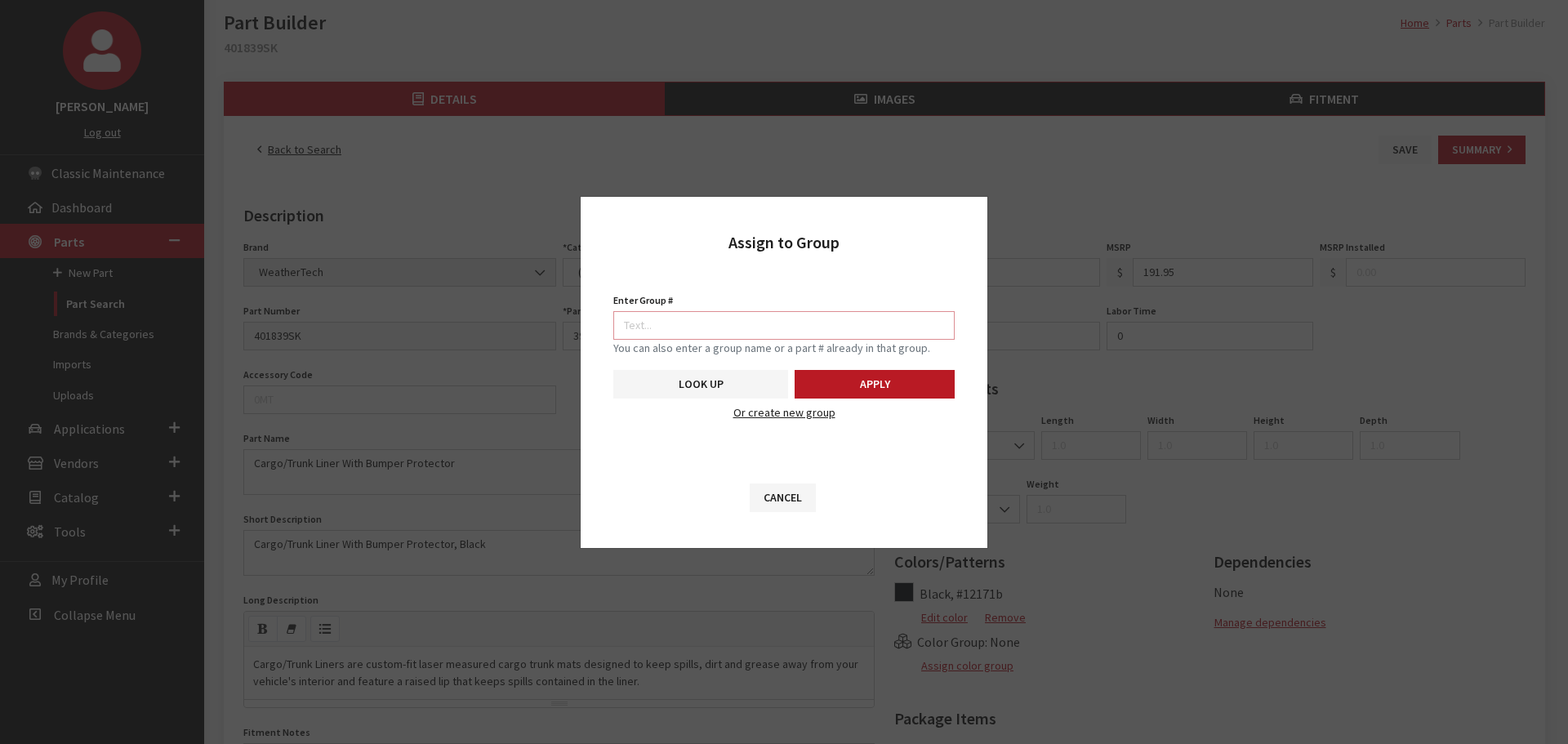
click at [734, 316] on input "Enter Group #" at bounding box center [784, 325] width 342 height 29
type input "5746"
click at [879, 388] on button "Apply" at bounding box center [874, 384] width 160 height 29
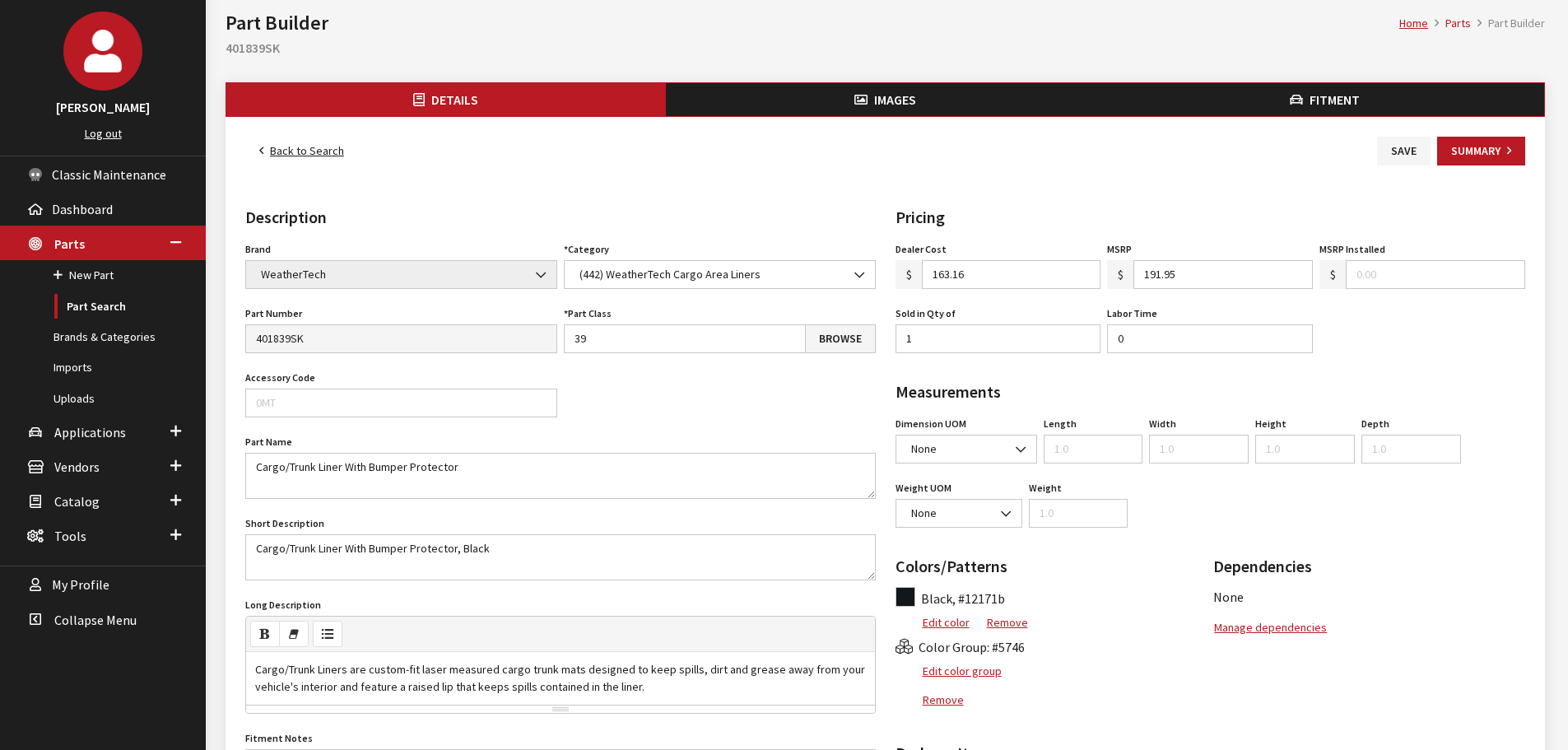
click at [865, 103] on icon "button" at bounding box center [861, 101] width 14 height 14
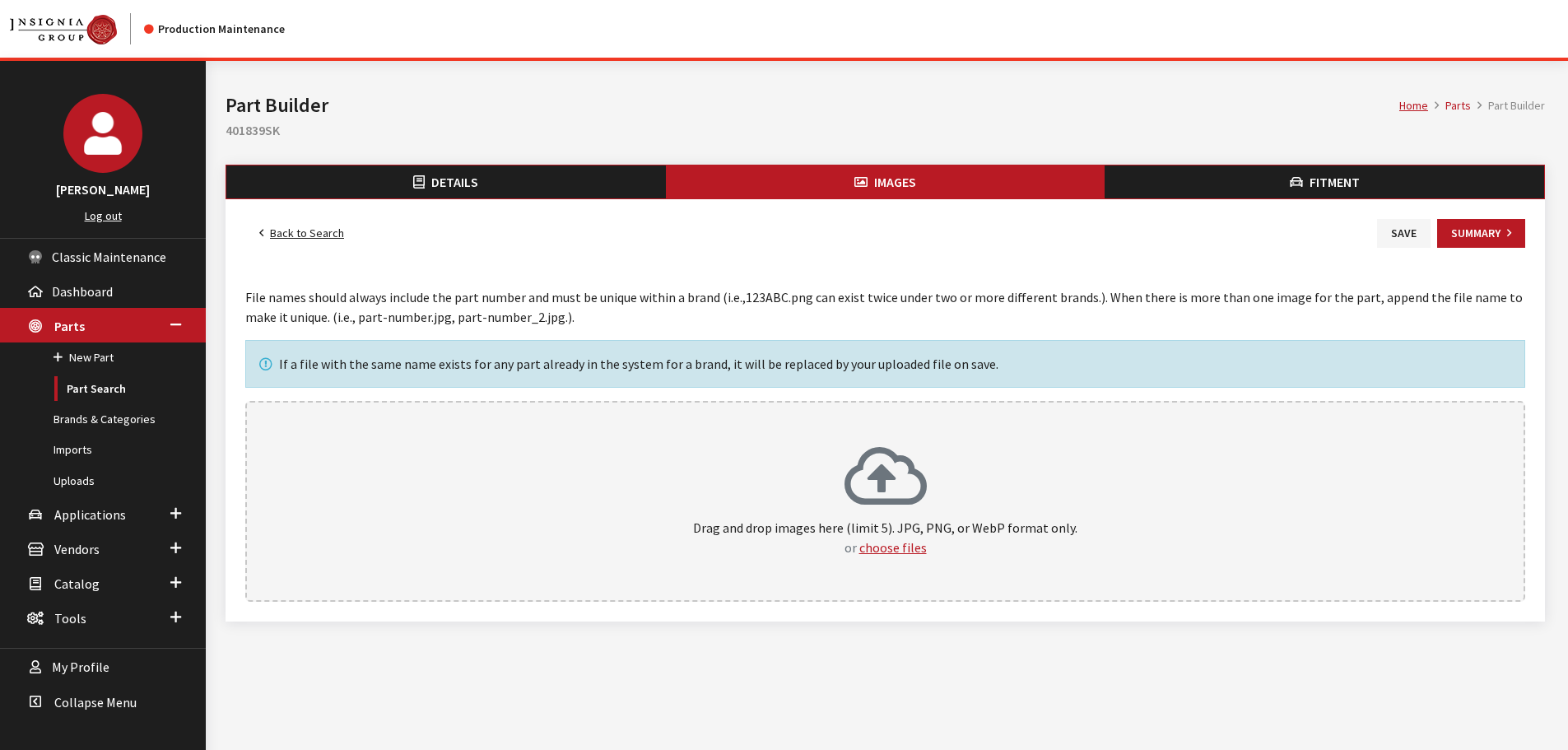
click at [916, 447] on icon at bounding box center [885, 478] width 82 height 66
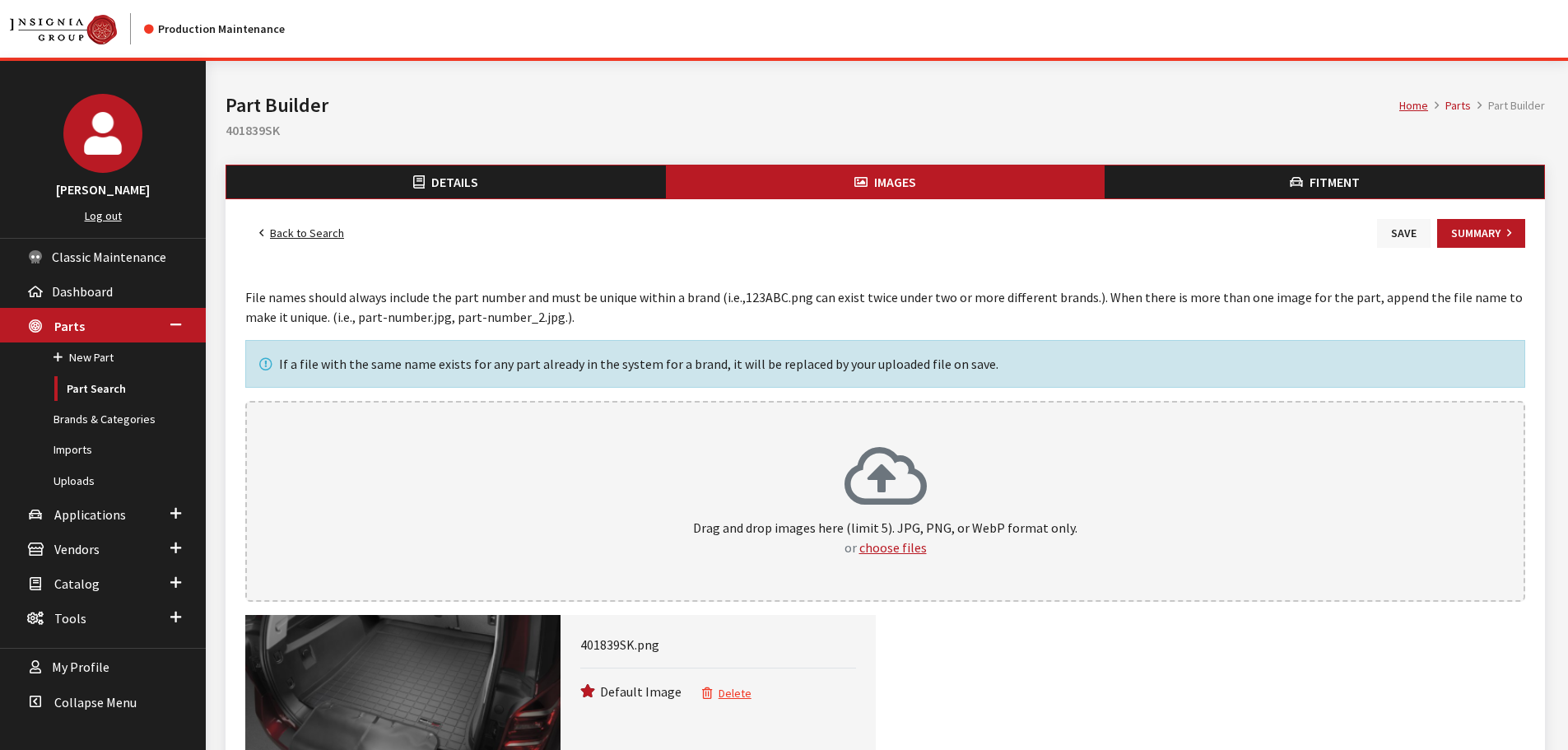
click at [1388, 234] on button "Save" at bounding box center [1403, 234] width 53 height 29
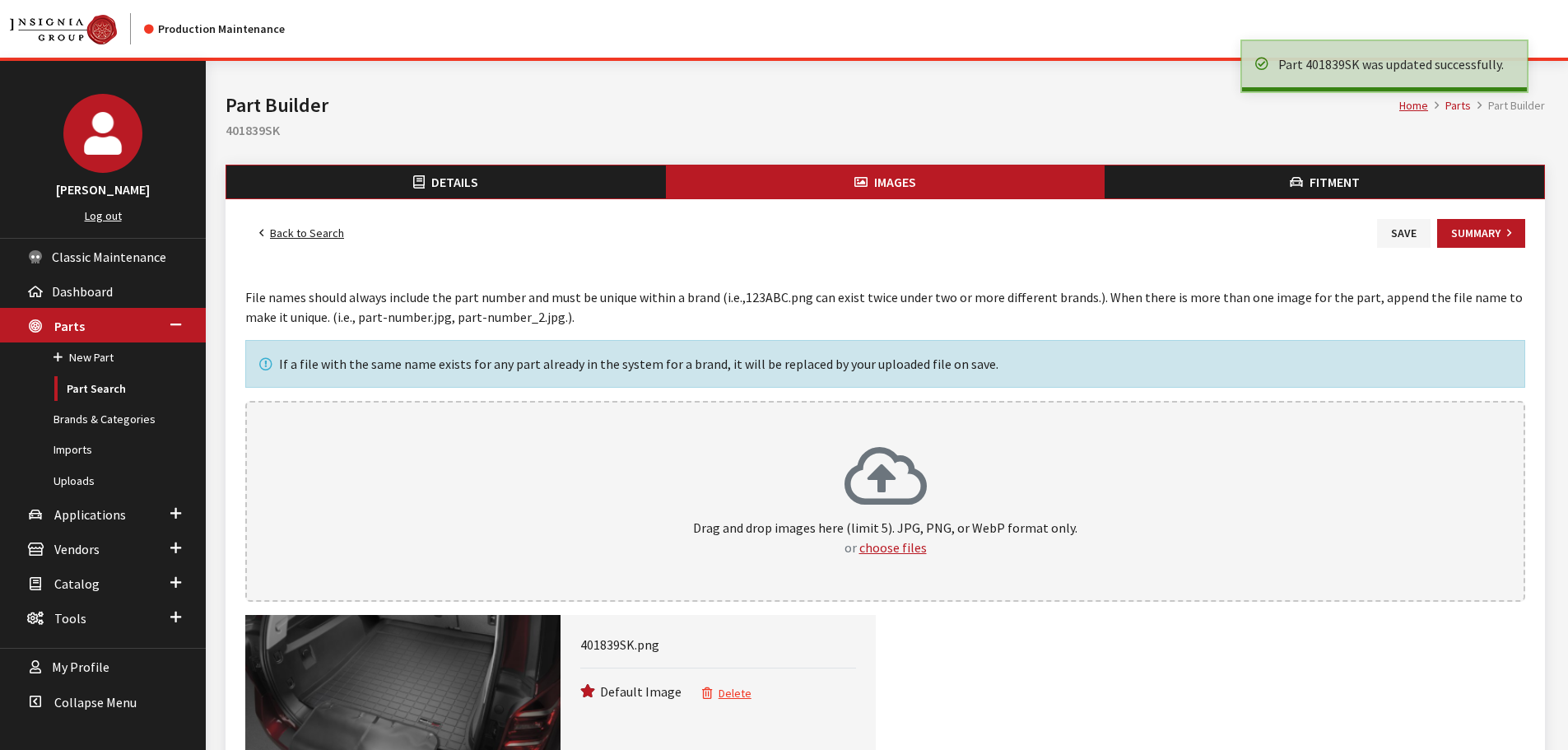
drag, startPoint x: 312, startPoint y: 231, endPoint x: 324, endPoint y: 232, distance: 12.0
click at [312, 231] on link "Back to Search" at bounding box center [302, 234] width 113 height 29
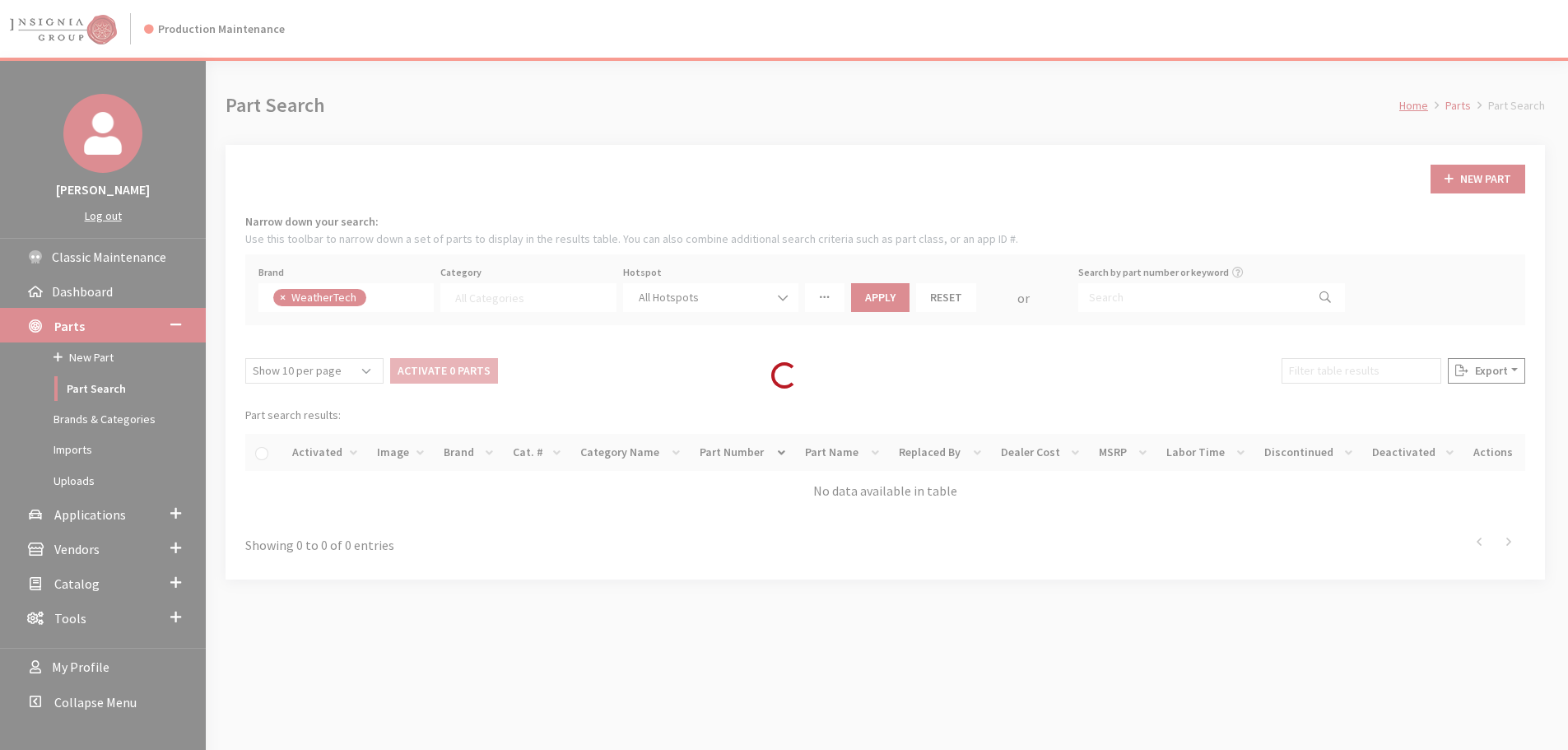
select select
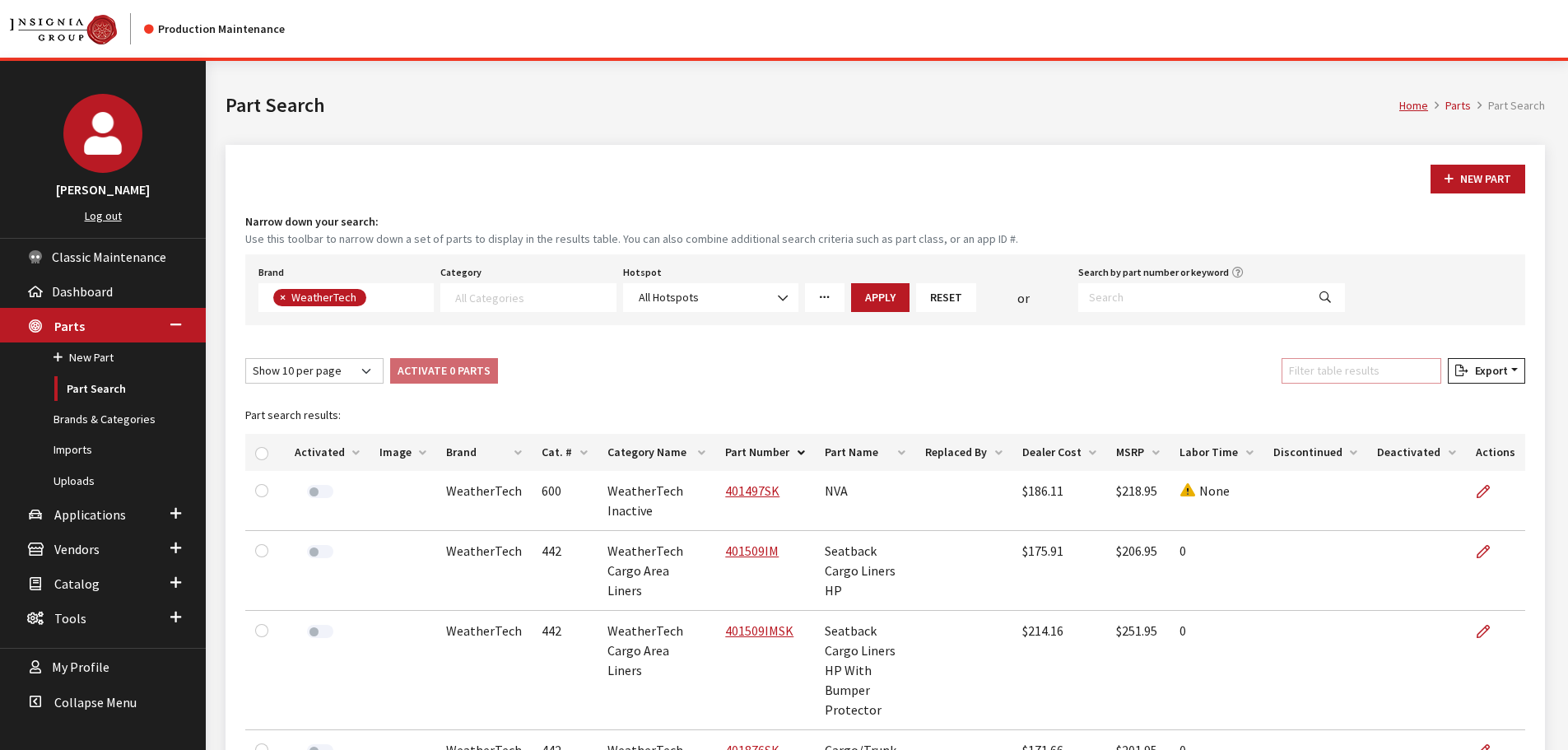
click at [1370, 372] on input "Filter table results" at bounding box center [1361, 371] width 160 height 25
paste input "401876SK"
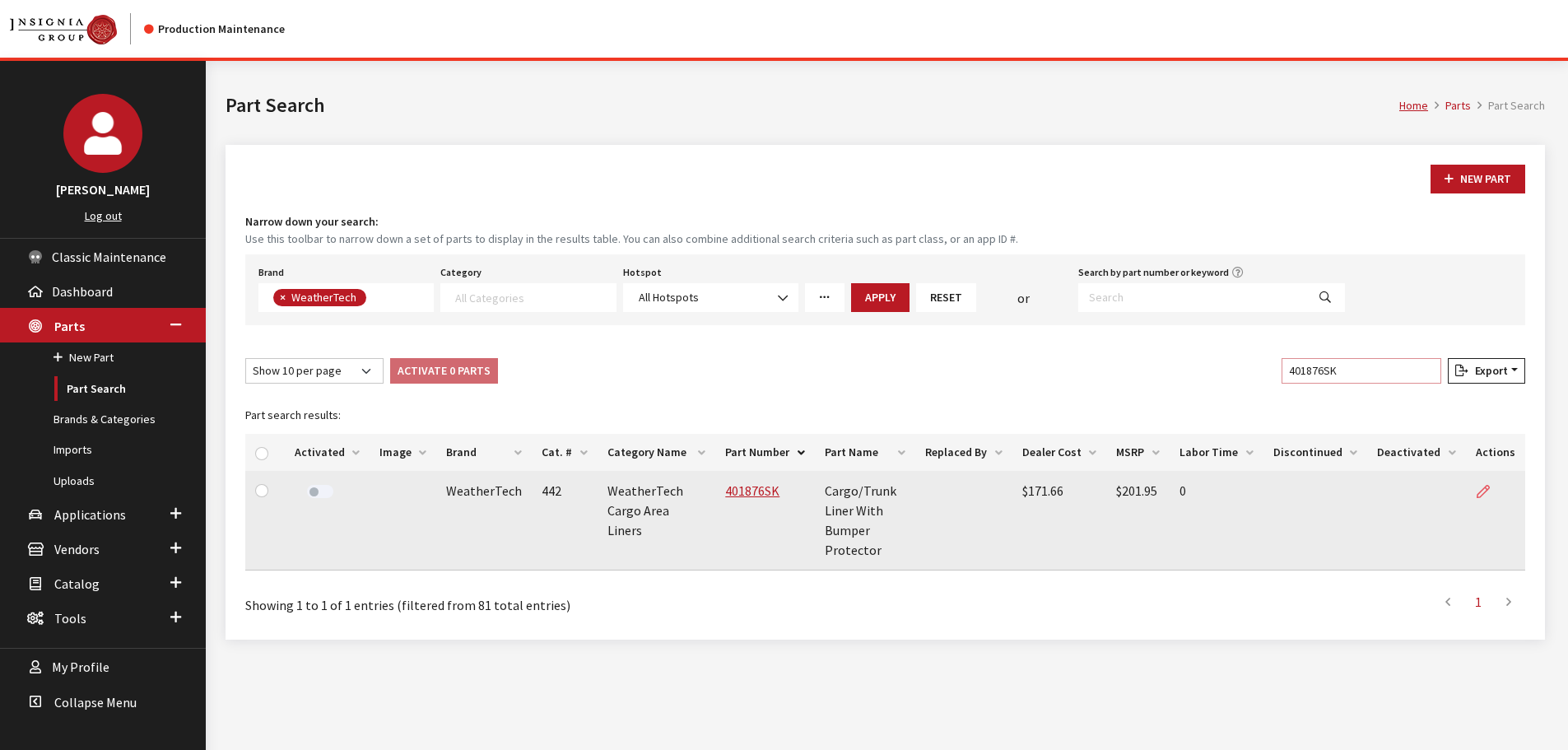
type input "401876SK"
click at [1492, 492] on link at bounding box center [1489, 491] width 28 height 41
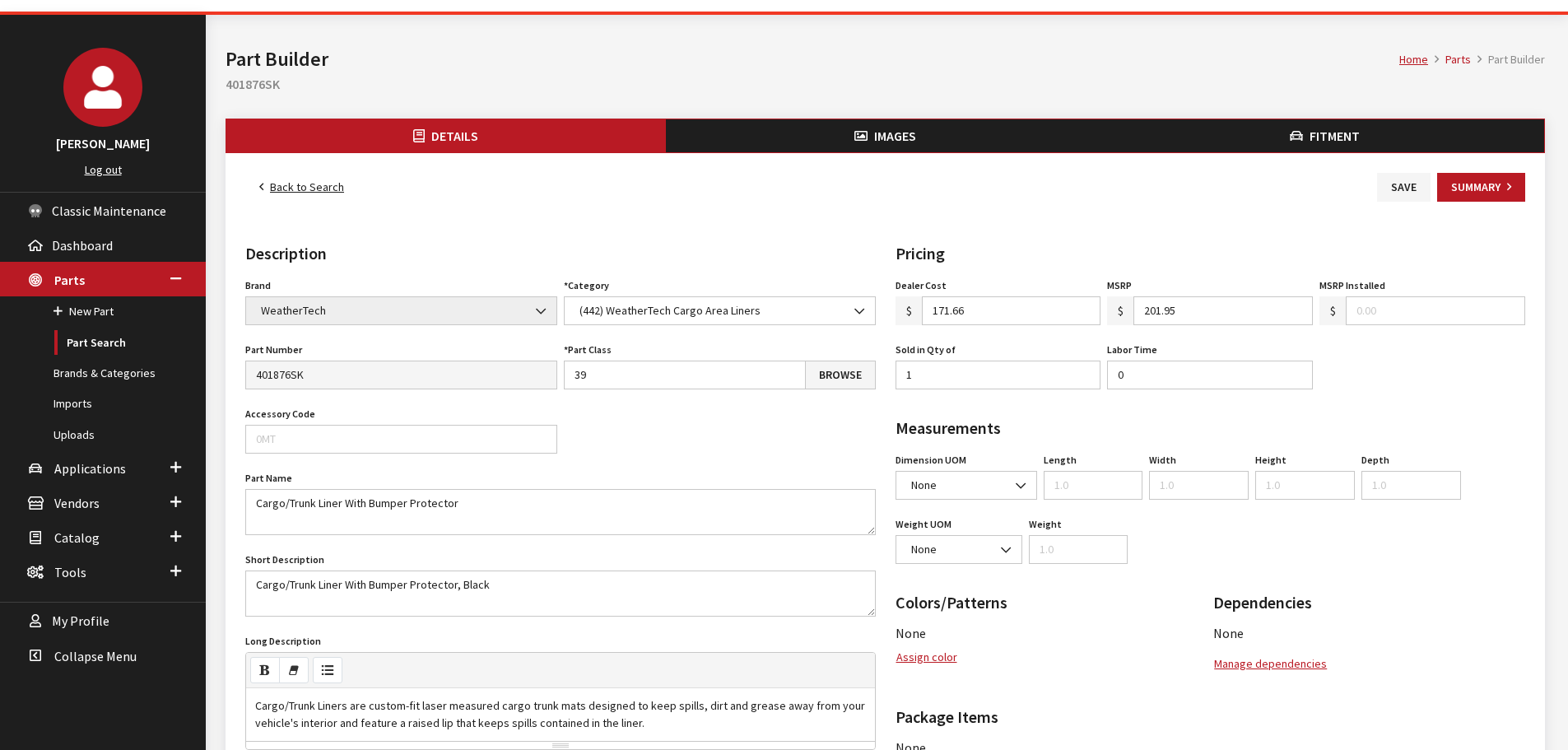
scroll to position [82, 0]
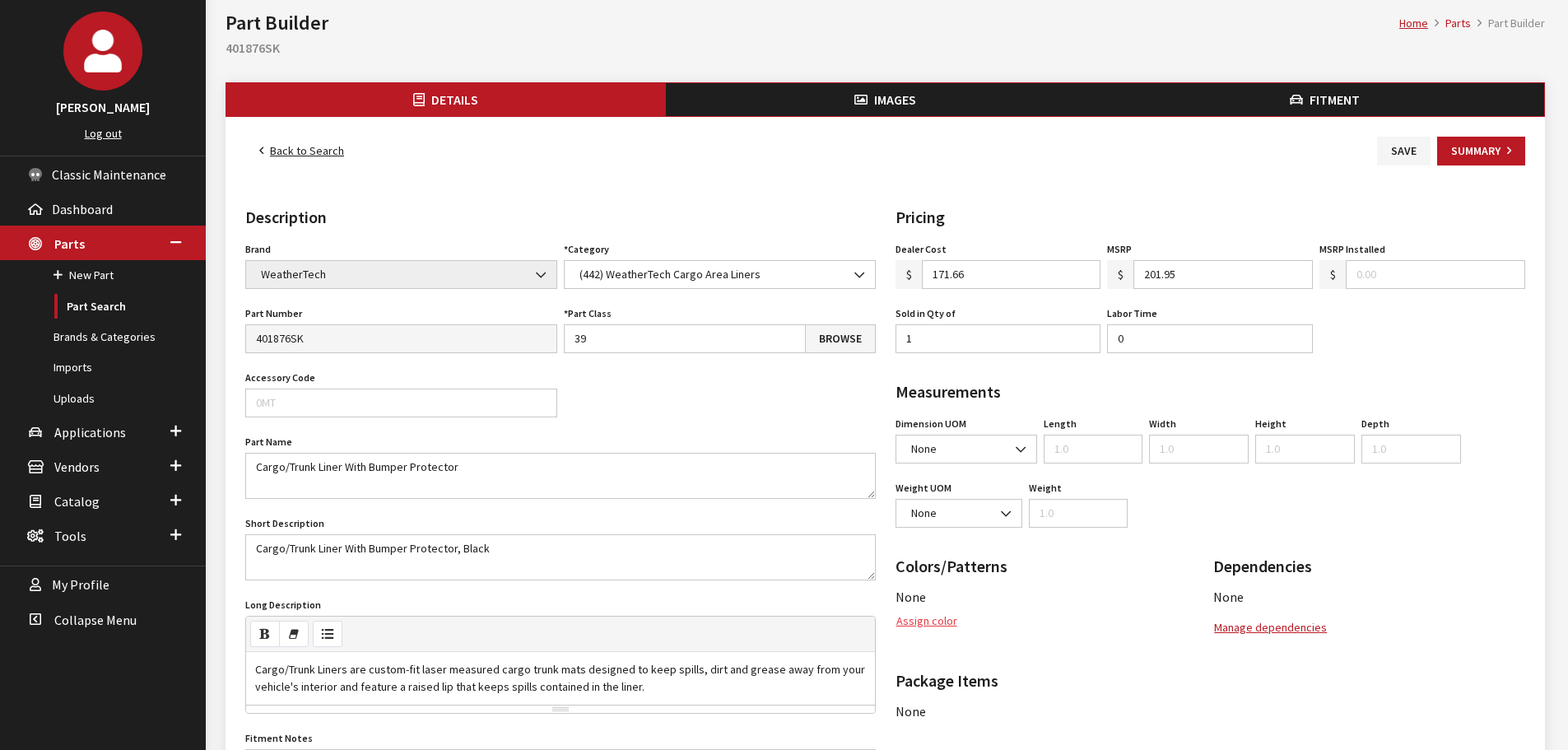
click at [925, 621] on button "Assign color" at bounding box center [927, 621] width 62 height 29
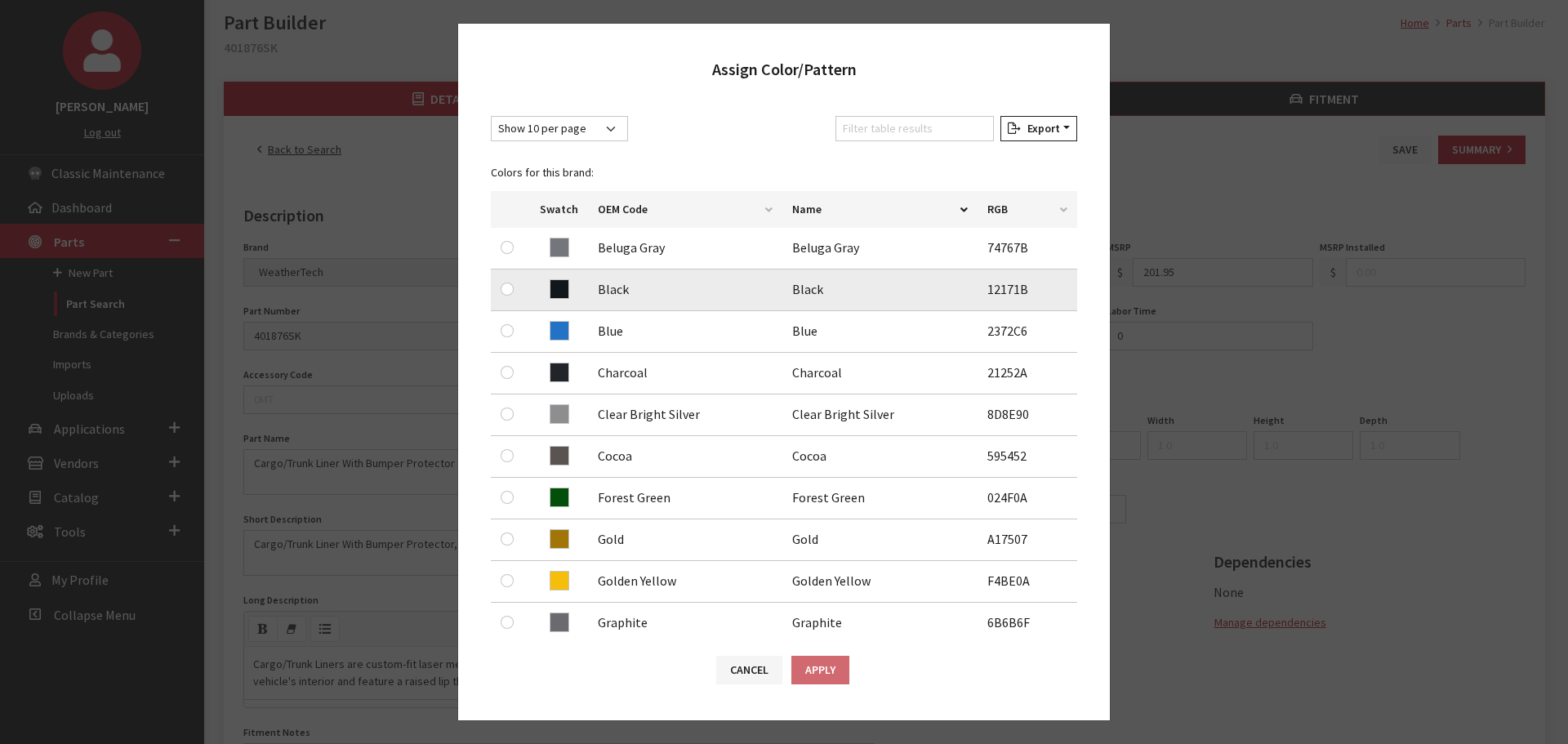
click at [518, 296] on div at bounding box center [510, 289] width 19 height 19
click at [503, 294] on input "radio" at bounding box center [507, 289] width 13 height 13
radio input "true"
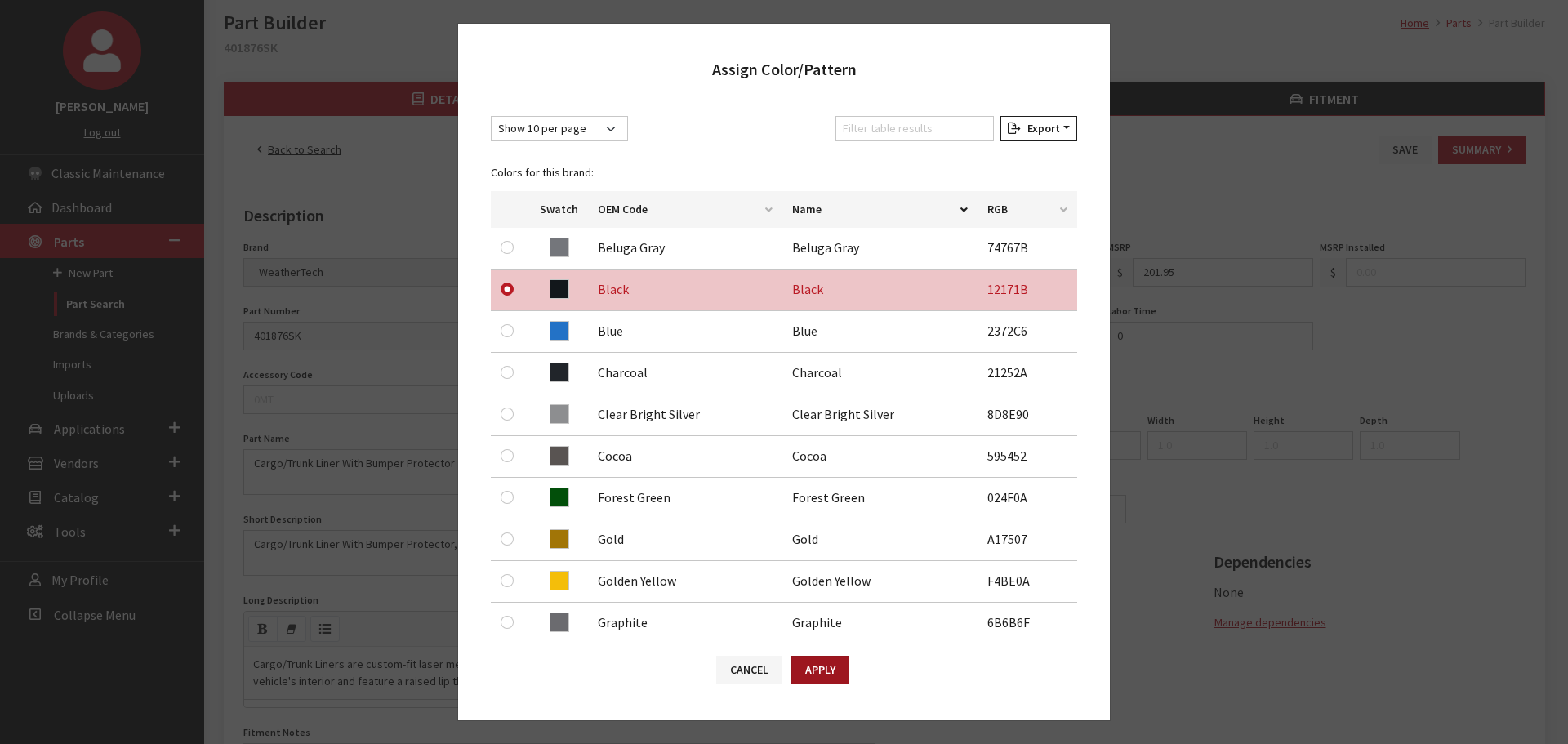
click at [822, 677] on button "Apply" at bounding box center [820, 670] width 58 height 29
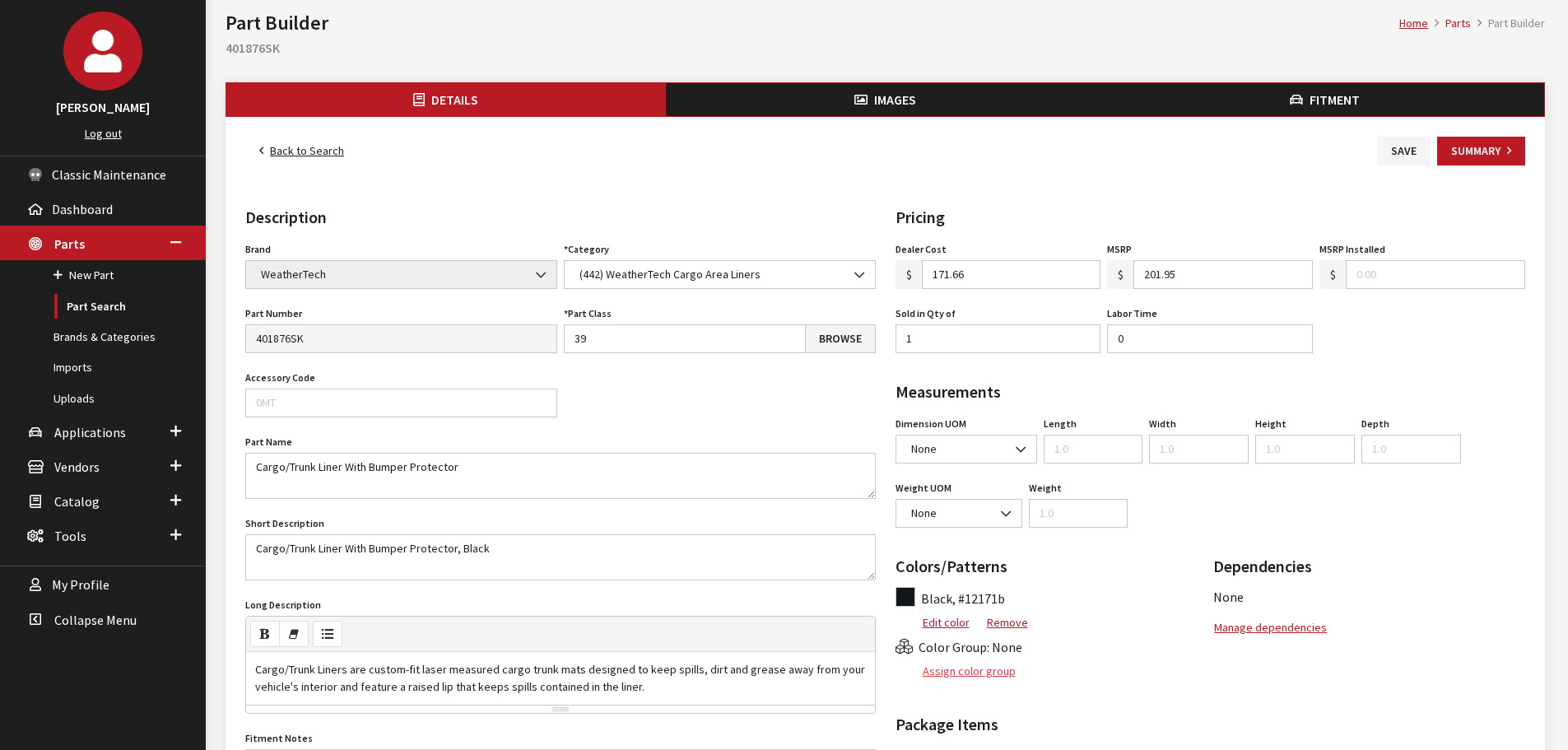
click at [977, 673] on button "Assign color group" at bounding box center [956, 671] width 121 height 29
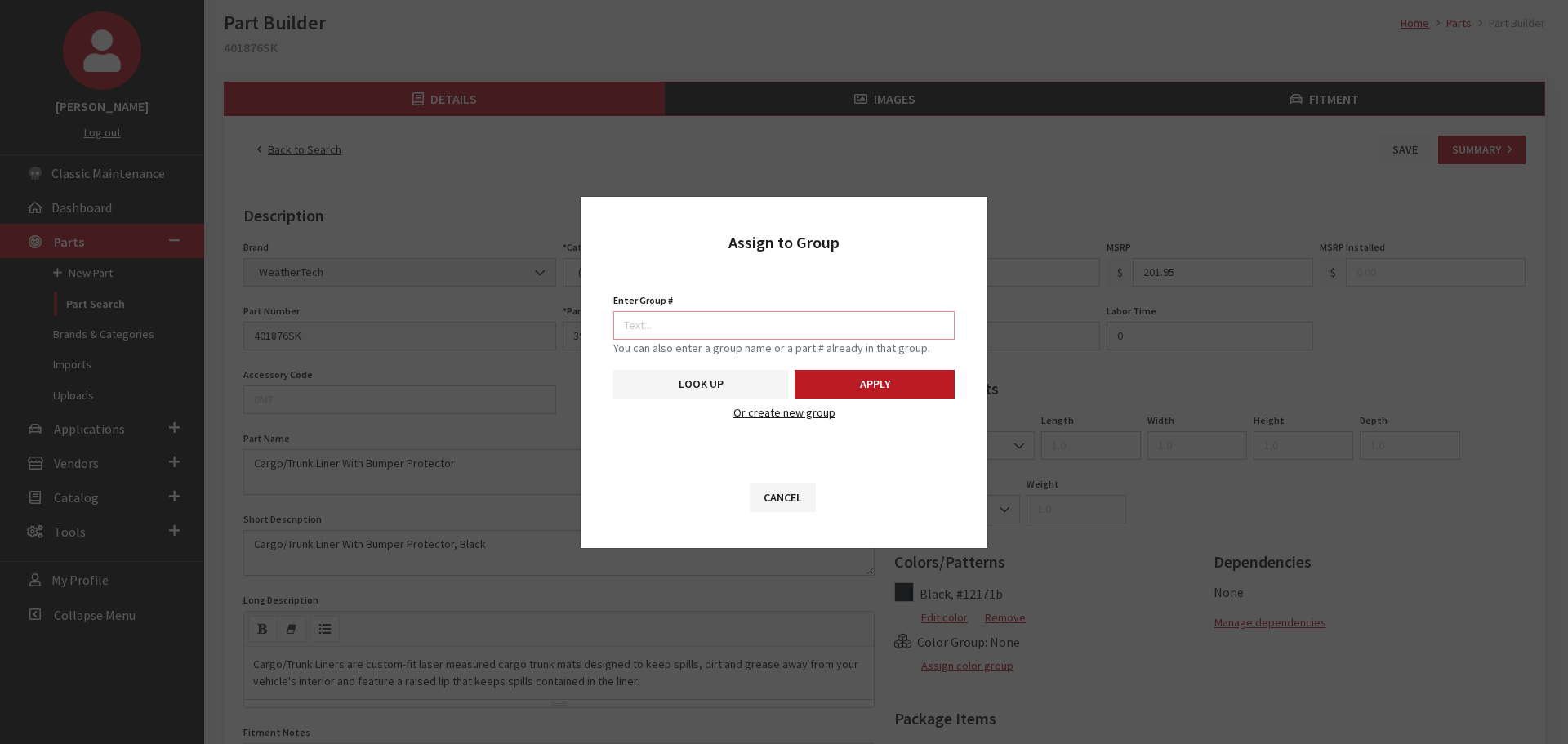
click at [828, 316] on input "Enter Group #" at bounding box center [784, 325] width 342 height 29
type input "5746"
click at [900, 386] on button "Apply" at bounding box center [874, 384] width 160 height 29
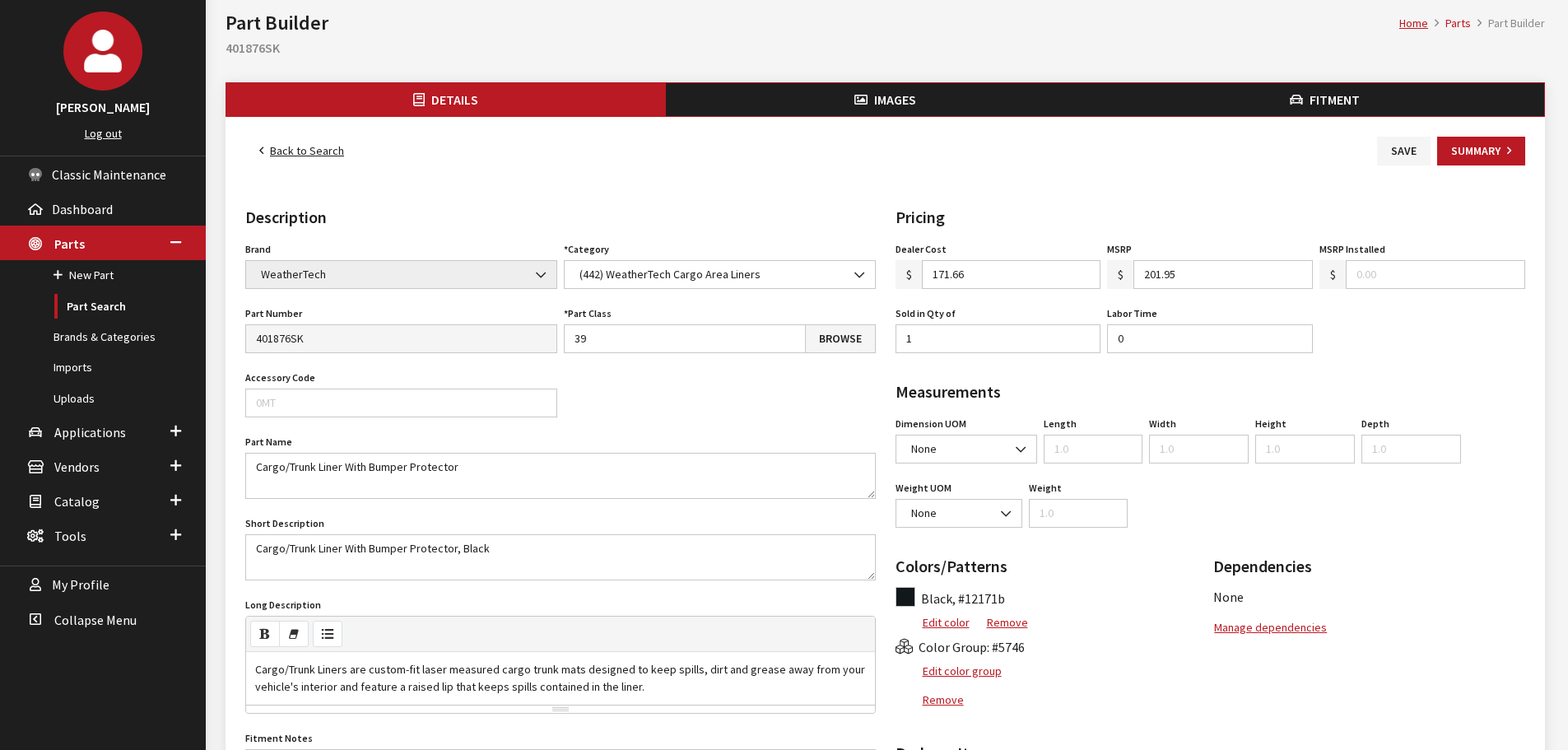
click at [899, 103] on span "Images" at bounding box center [895, 99] width 42 height 16
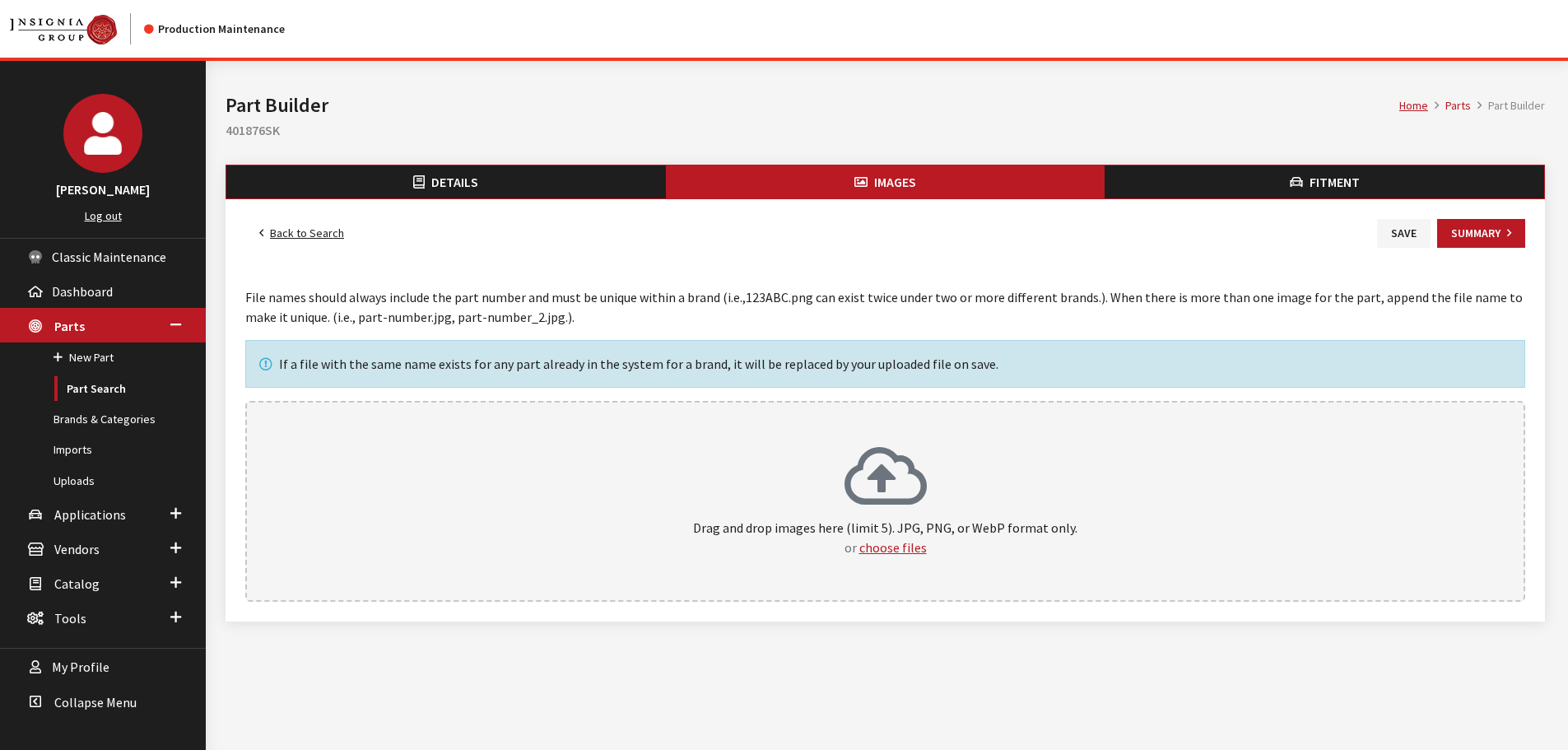
click at [955, 441] on div "Drag and drop images here (limit 5). JPG, PNG, or WebP format only. or choose f…" at bounding box center [885, 501] width 1280 height 201
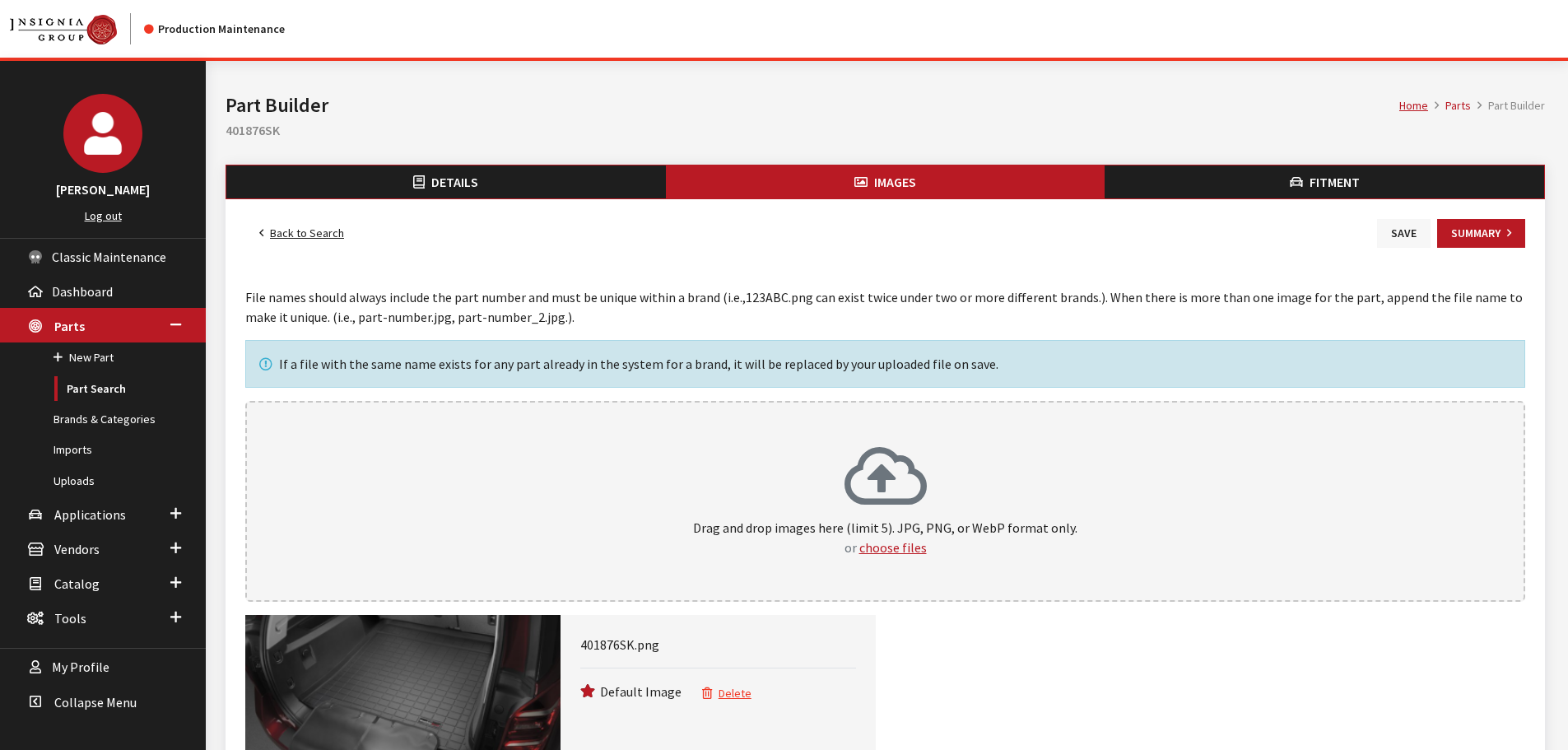
click at [1393, 243] on button "Save" at bounding box center [1403, 234] width 53 height 29
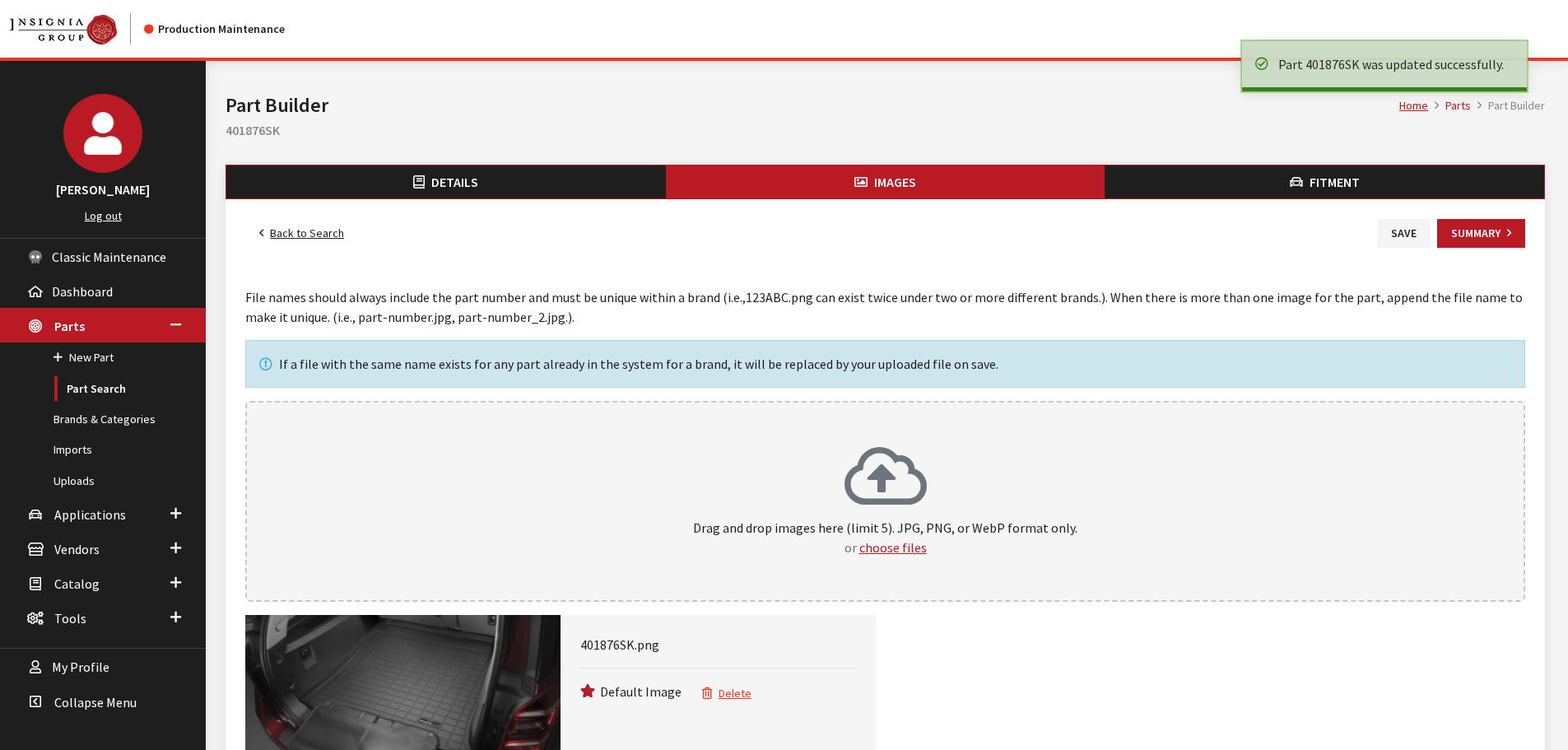
click at [310, 225] on link "Back to Search" at bounding box center [302, 234] width 113 height 29
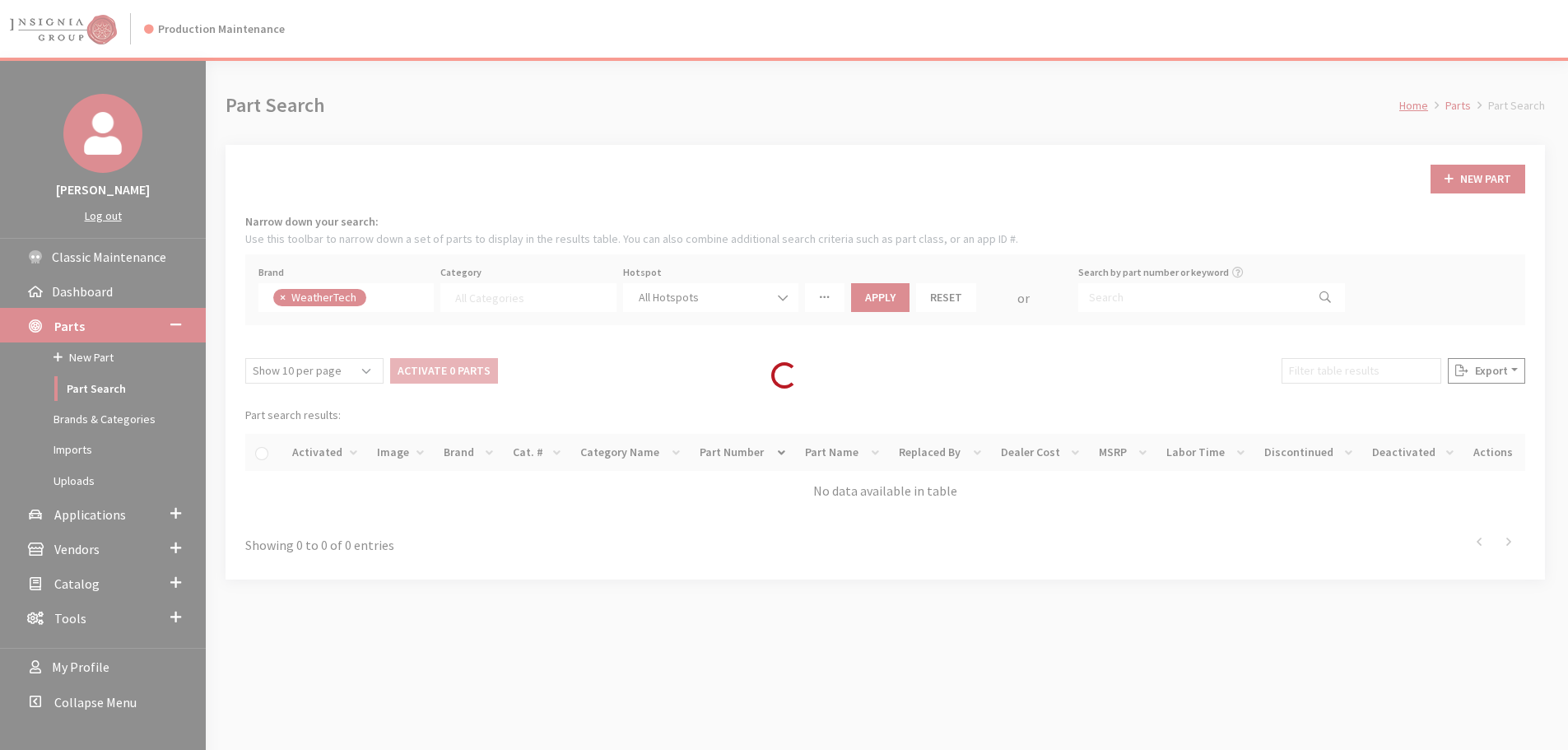
select select
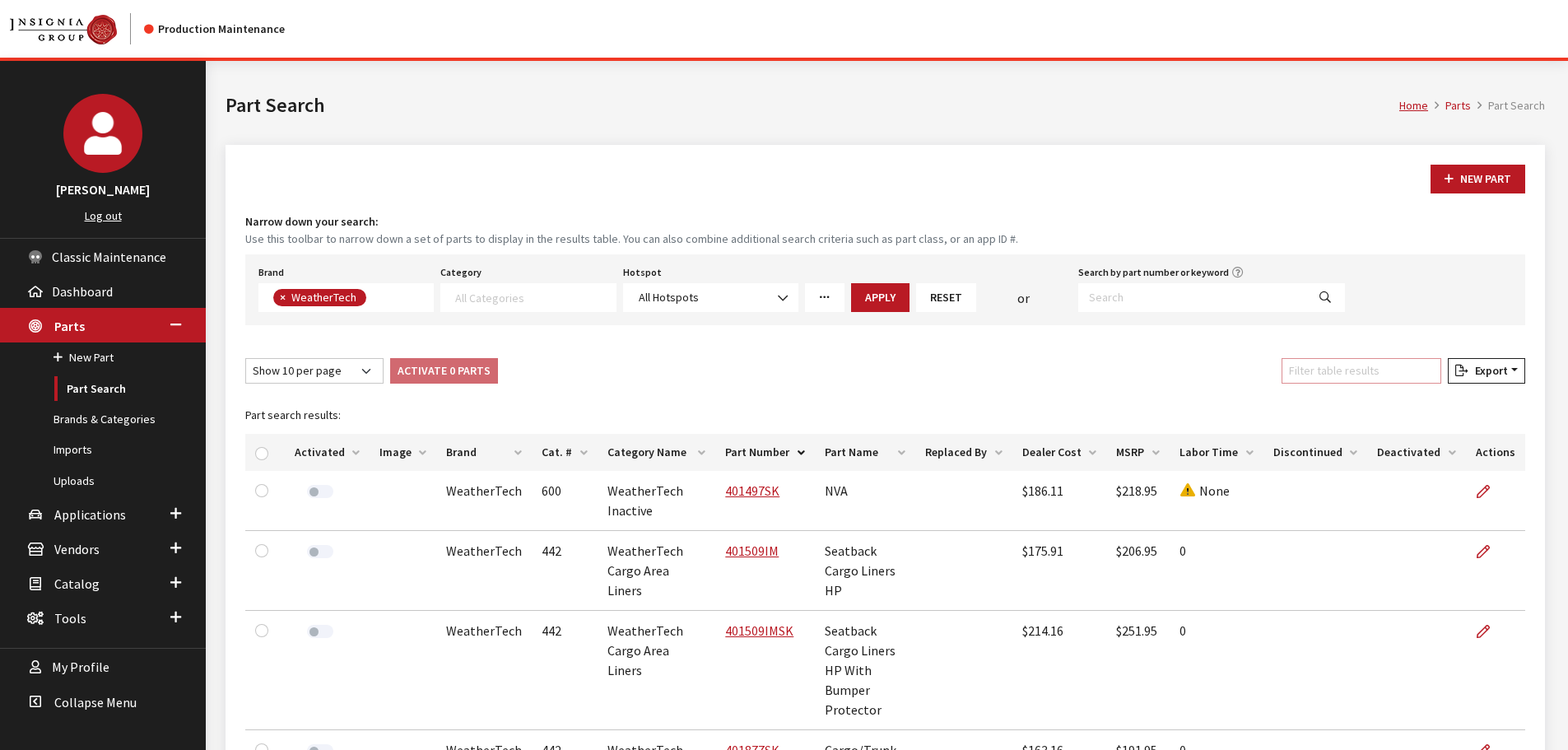
click at [1344, 366] on input "Filter table results" at bounding box center [1361, 371] width 160 height 25
paste input "401882SK"
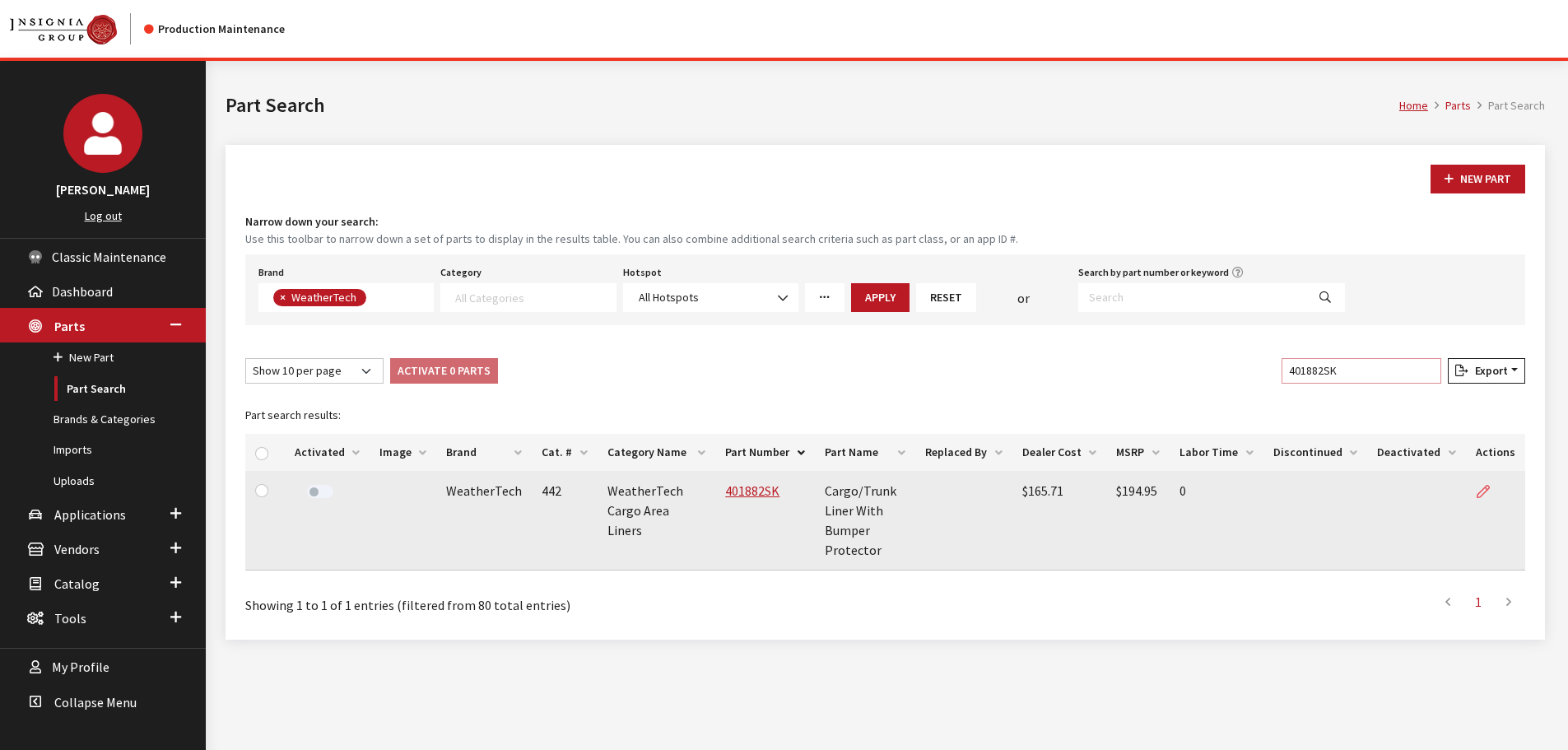
type input "401882SK"
click at [1480, 485] on icon at bounding box center [1484, 492] width 14 height 14
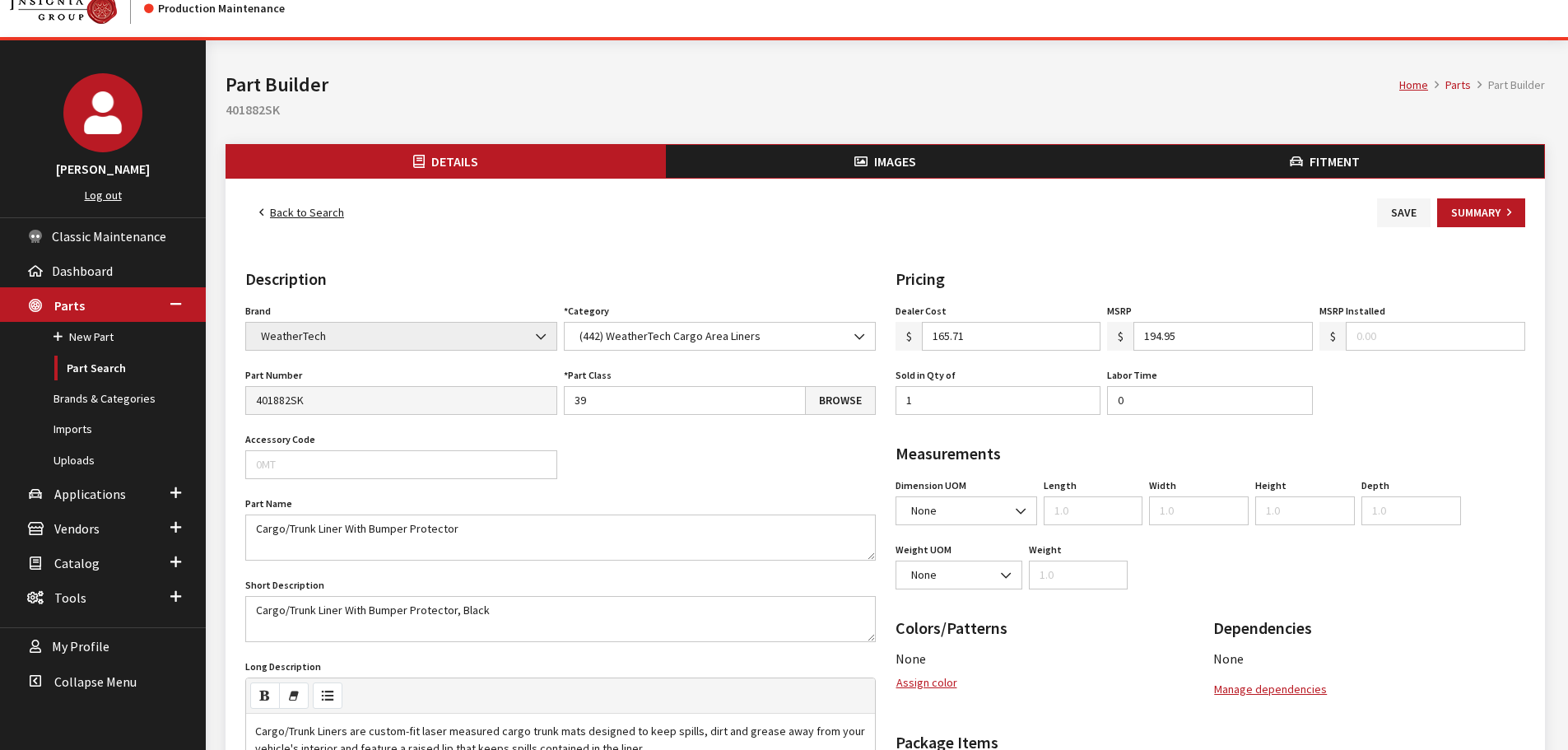
scroll to position [82, 0]
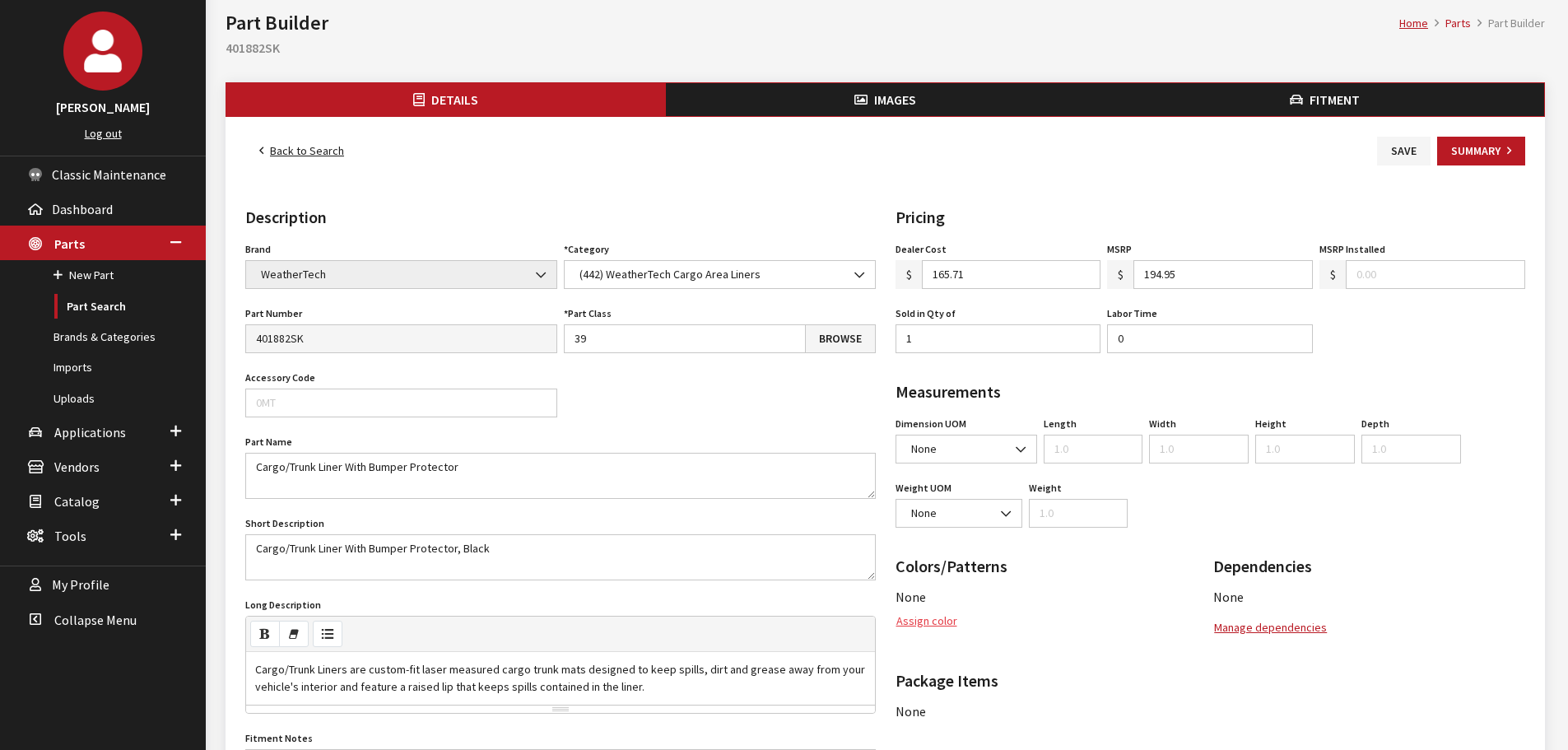
click at [931, 618] on button "Assign color" at bounding box center [927, 621] width 62 height 29
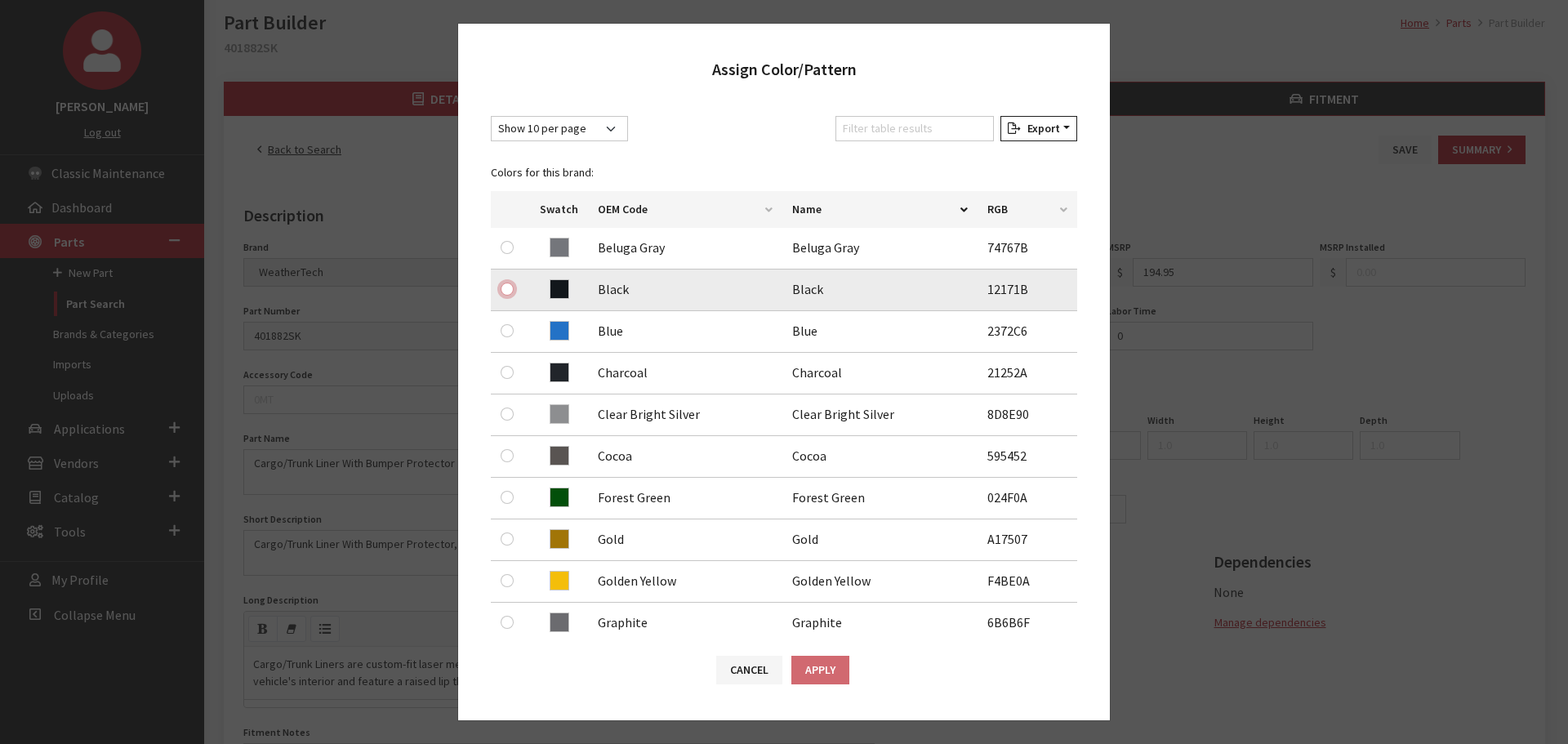
click at [502, 290] on input "radio" at bounding box center [507, 289] width 13 height 13
radio input "true"
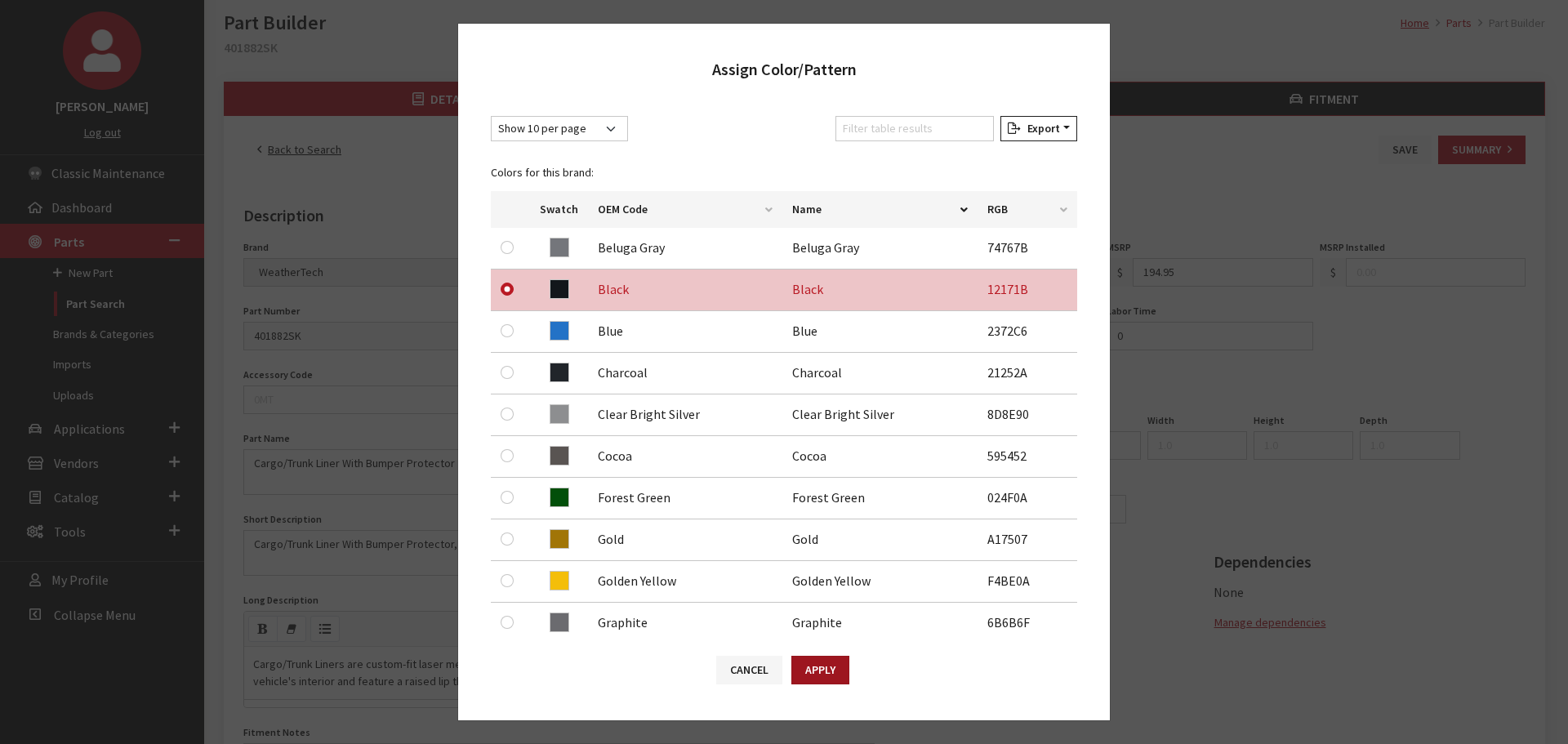
click at [810, 670] on button "Apply" at bounding box center [820, 670] width 58 height 29
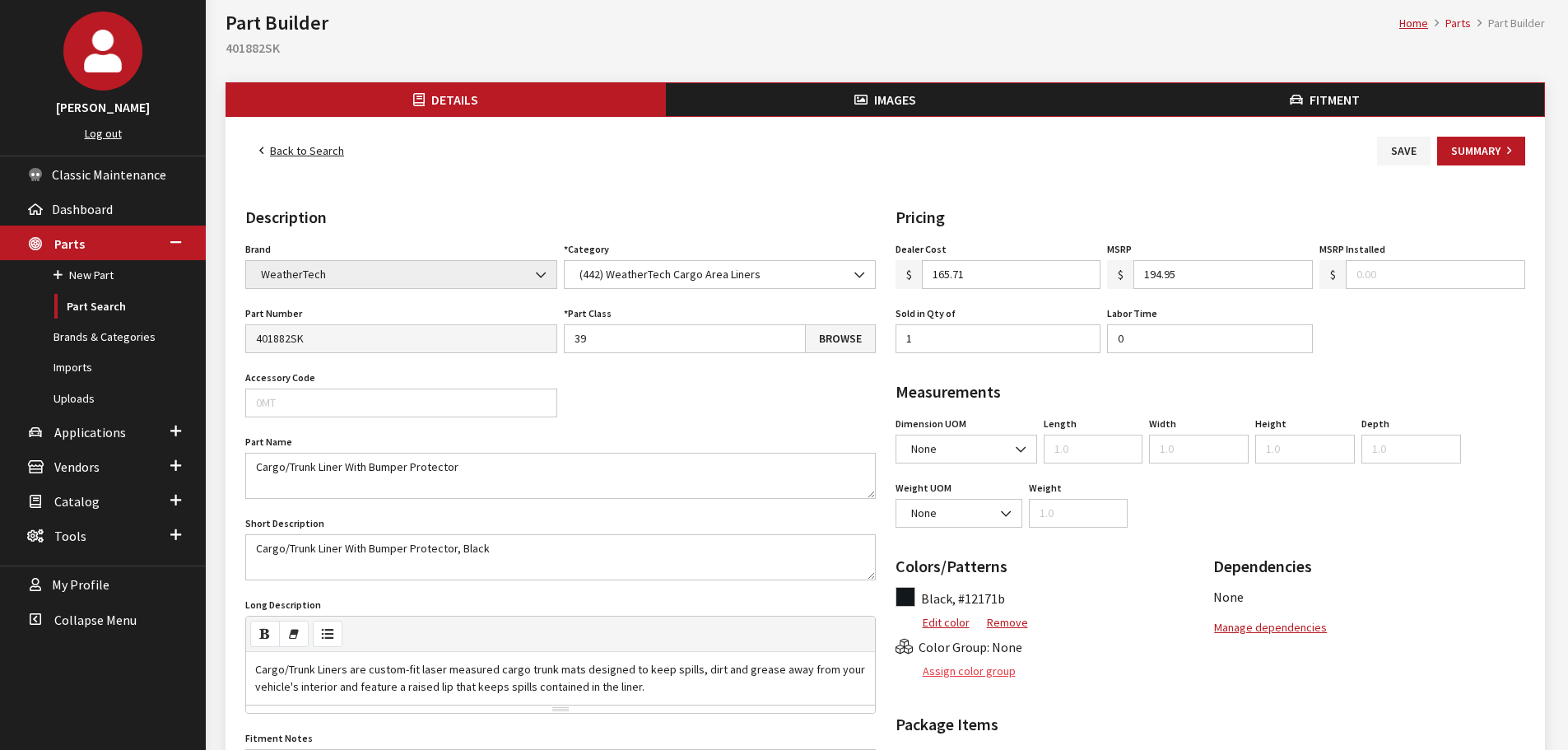
click at [982, 668] on button "Assign color group" at bounding box center [956, 671] width 121 height 29
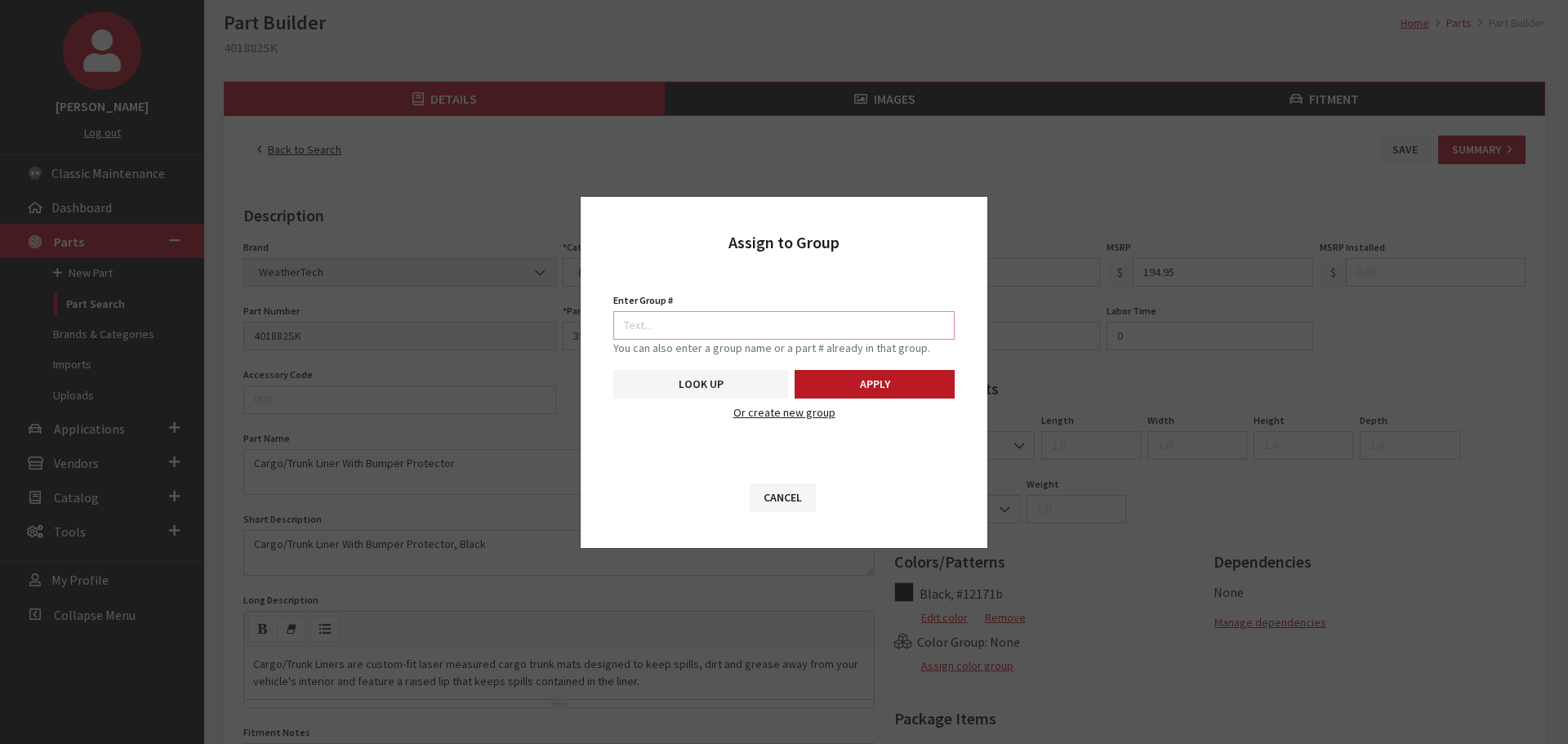
click at [861, 330] on input "Enter Group #" at bounding box center [784, 325] width 342 height 29
type input "5746"
drag, startPoint x: 841, startPoint y: 384, endPoint x: 856, endPoint y: 354, distance: 33.5
click at [842, 383] on button "Apply" at bounding box center [874, 384] width 160 height 29
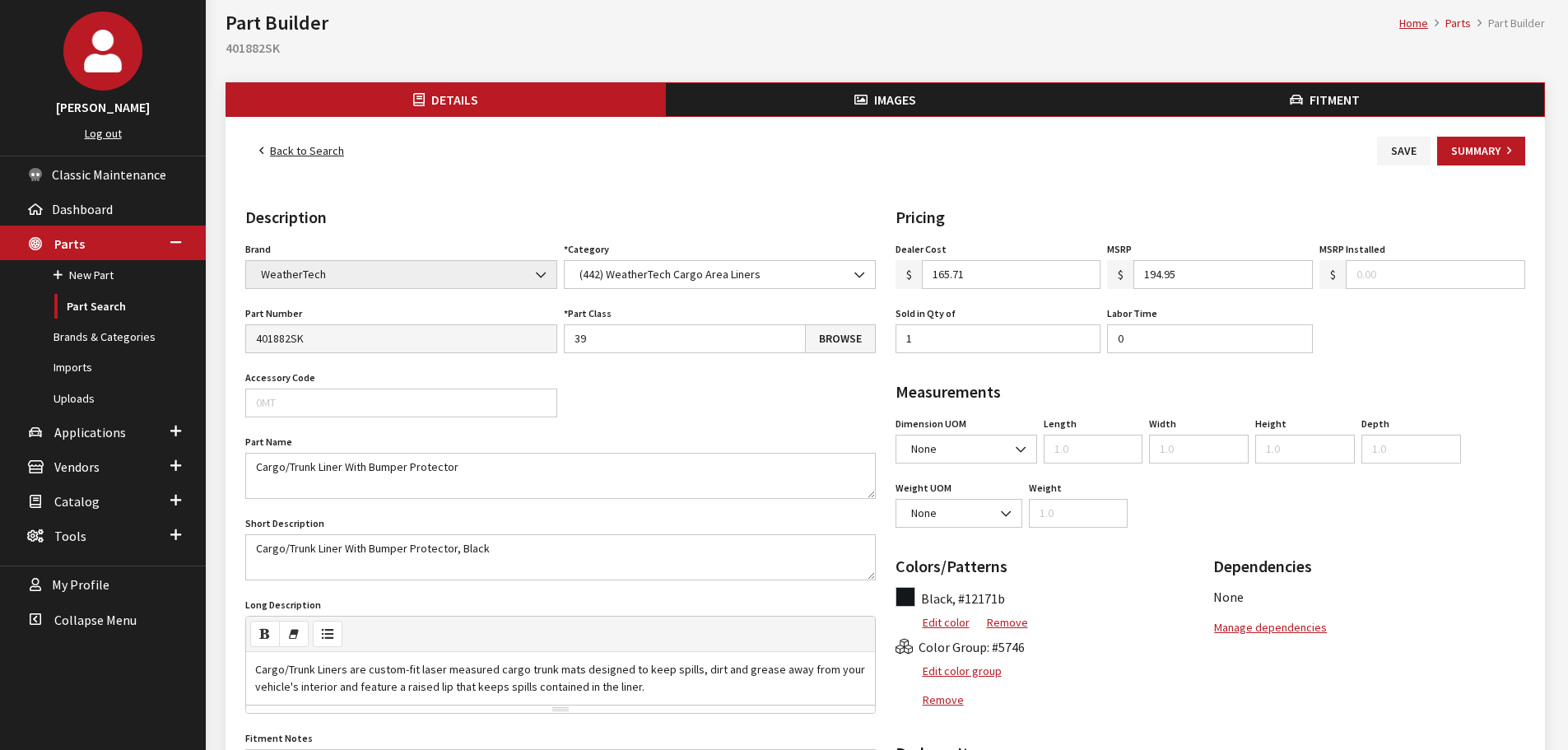
click at [865, 110] on button "Images" at bounding box center [885, 100] width 440 height 33
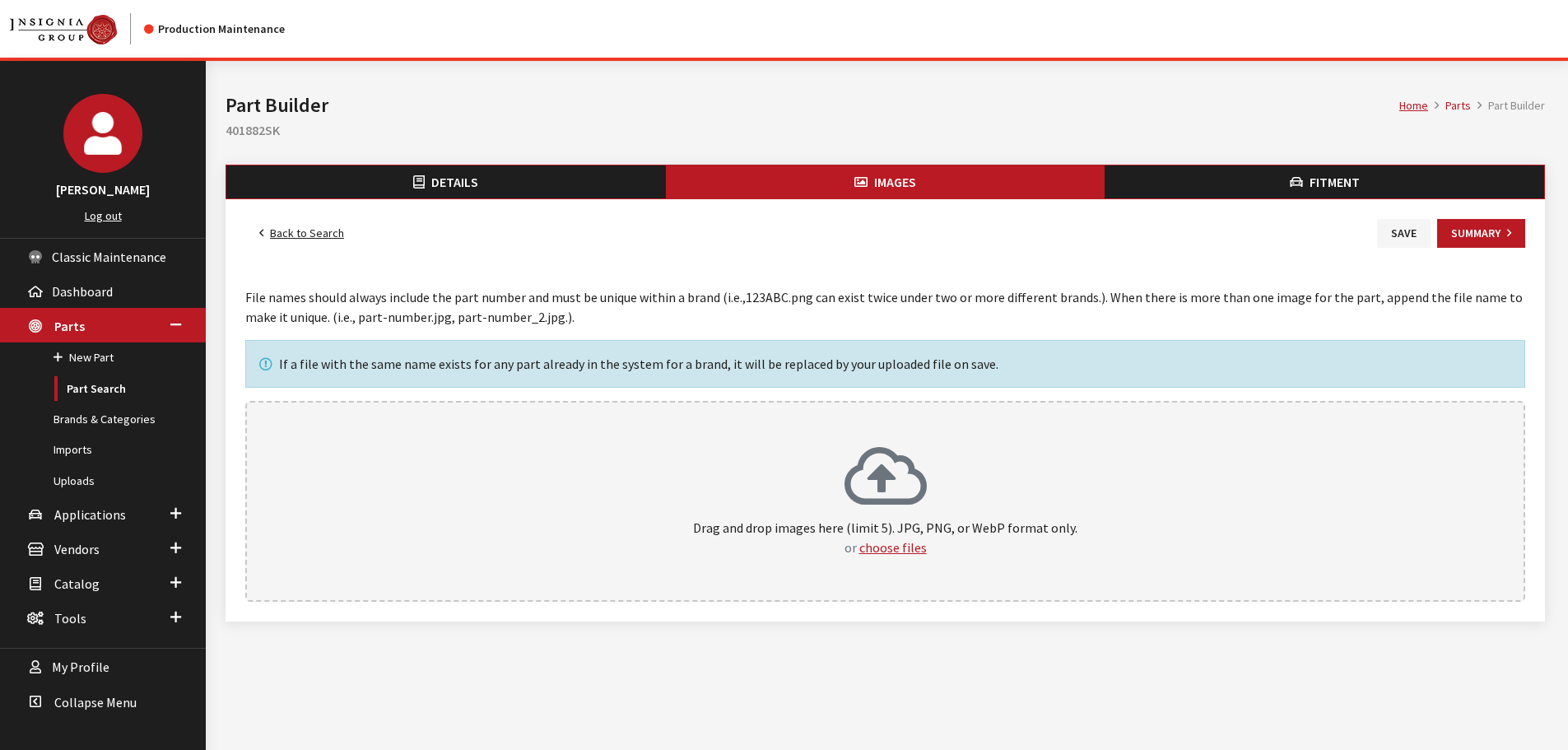
click at [1006, 444] on div "Drag and drop images here (limit 5). JPG, PNG, or WebP format only. or choose f…" at bounding box center [885, 501] width 1280 height 201
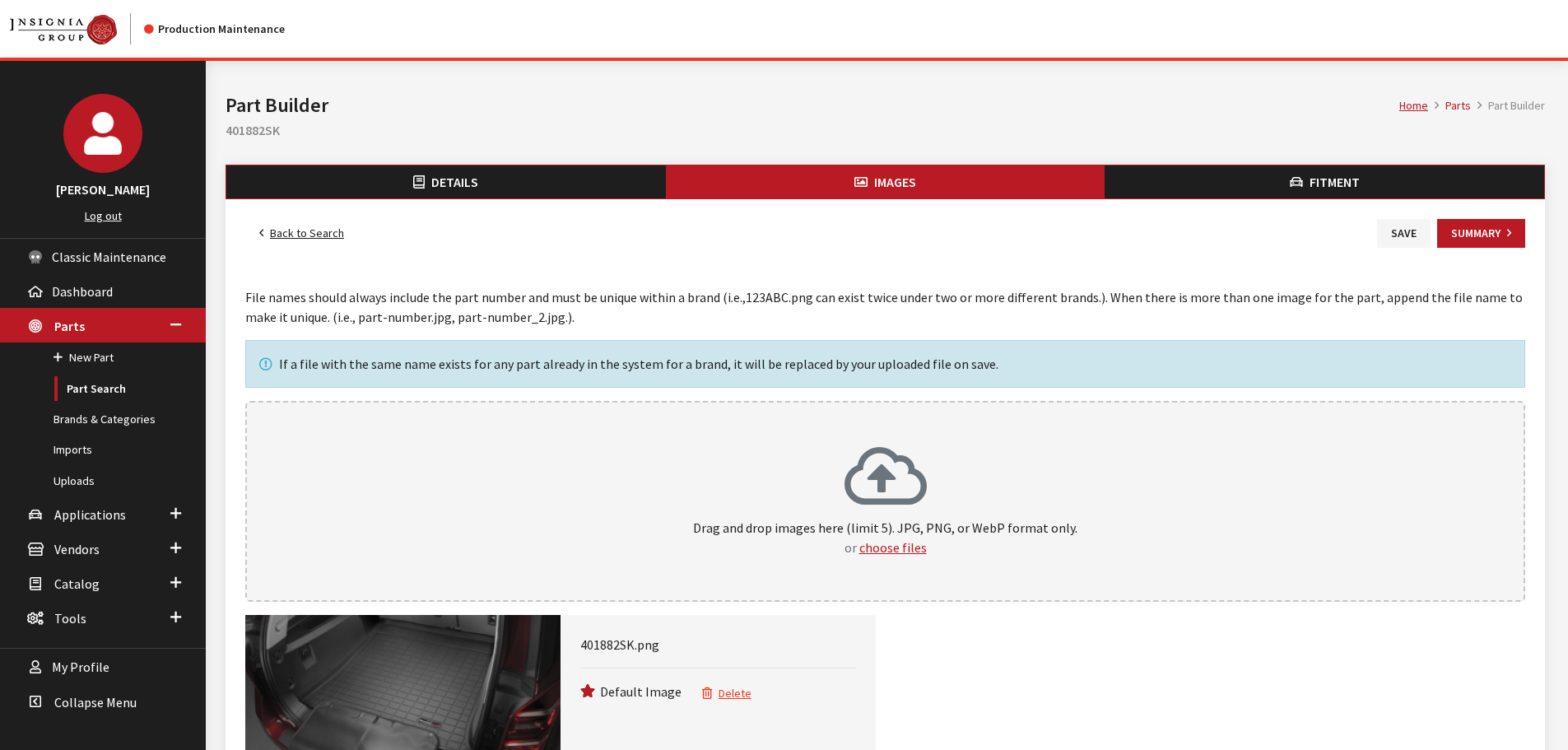
drag, startPoint x: 1395, startPoint y: 236, endPoint x: 1156, endPoint y: 236, distance: 239.0
click at [1395, 236] on button "Save" at bounding box center [1403, 234] width 53 height 29
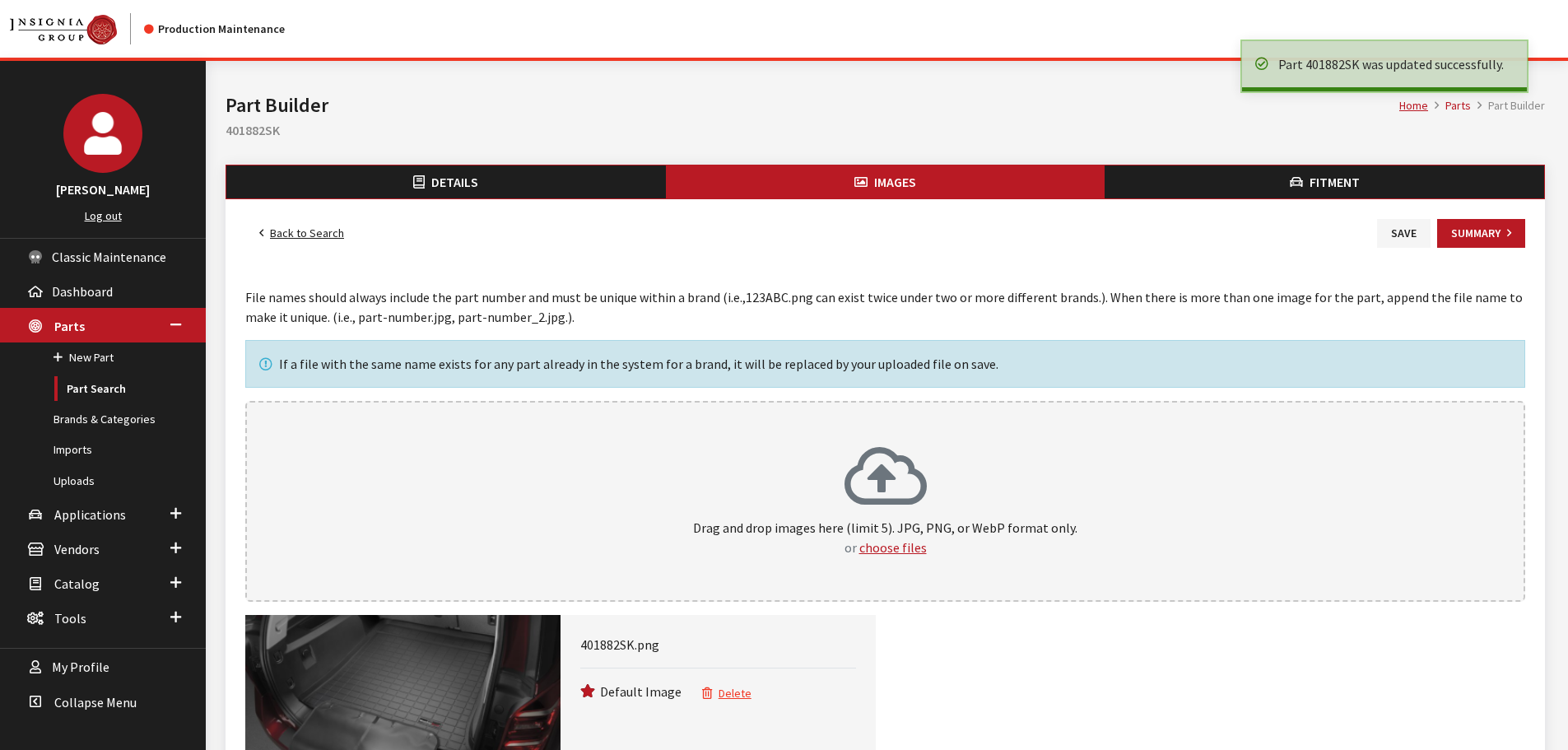
click at [284, 228] on link "Back to Search" at bounding box center [302, 234] width 113 height 29
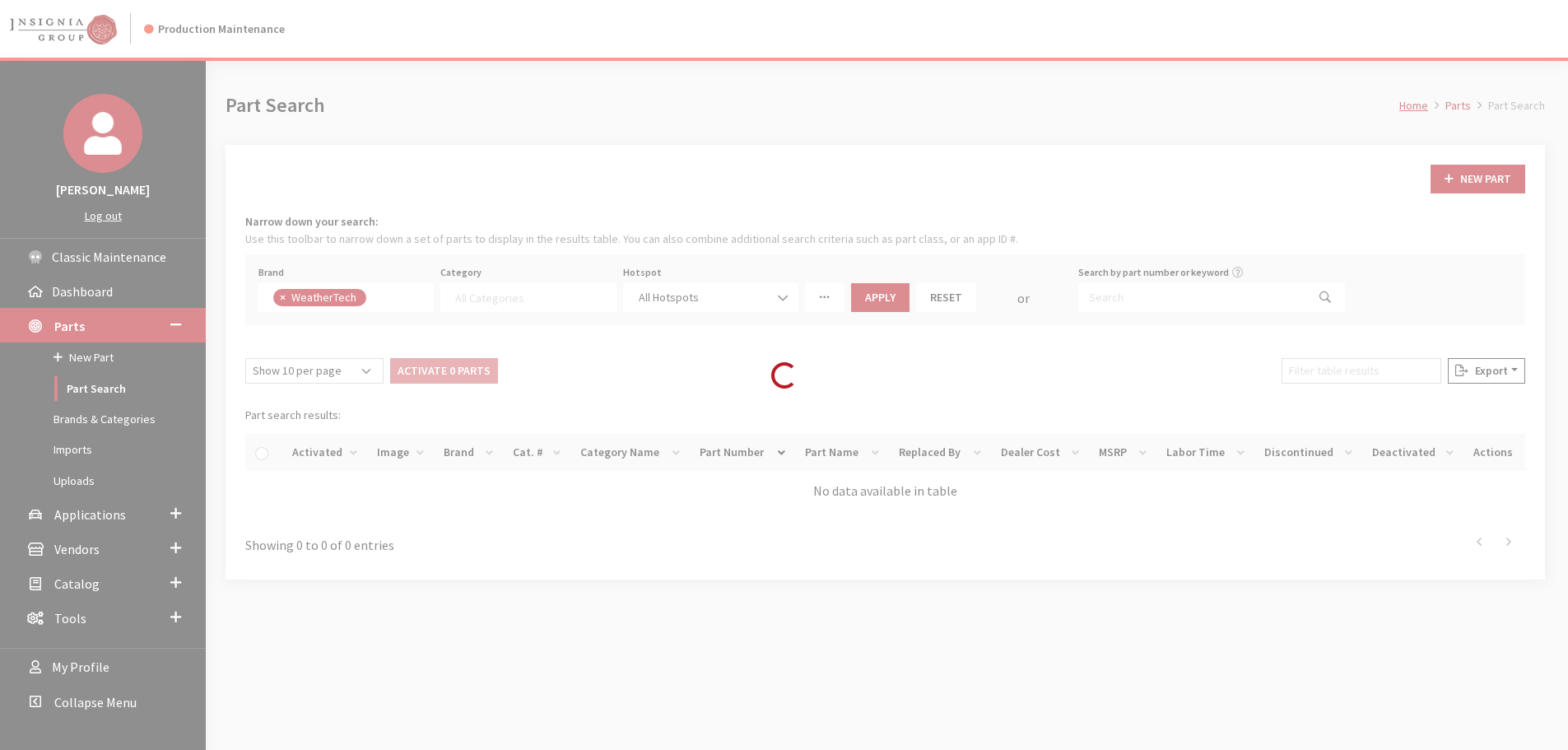
select select
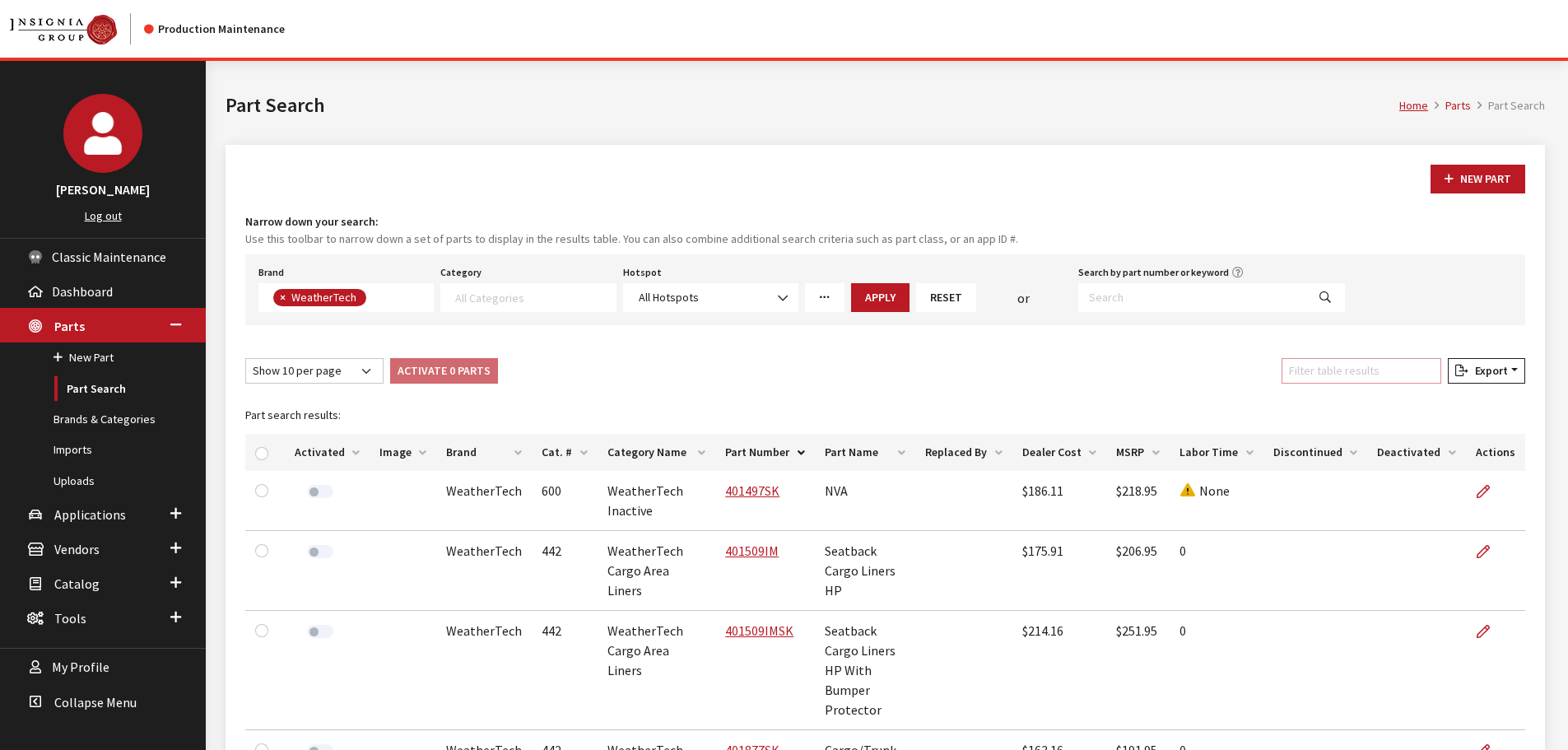
drag, startPoint x: 1380, startPoint y: 376, endPoint x: 1407, endPoint y: 396, distance: 33.6
click at [1380, 376] on input "Filter table results" at bounding box center [1361, 371] width 160 height 25
paste input "401877SK"
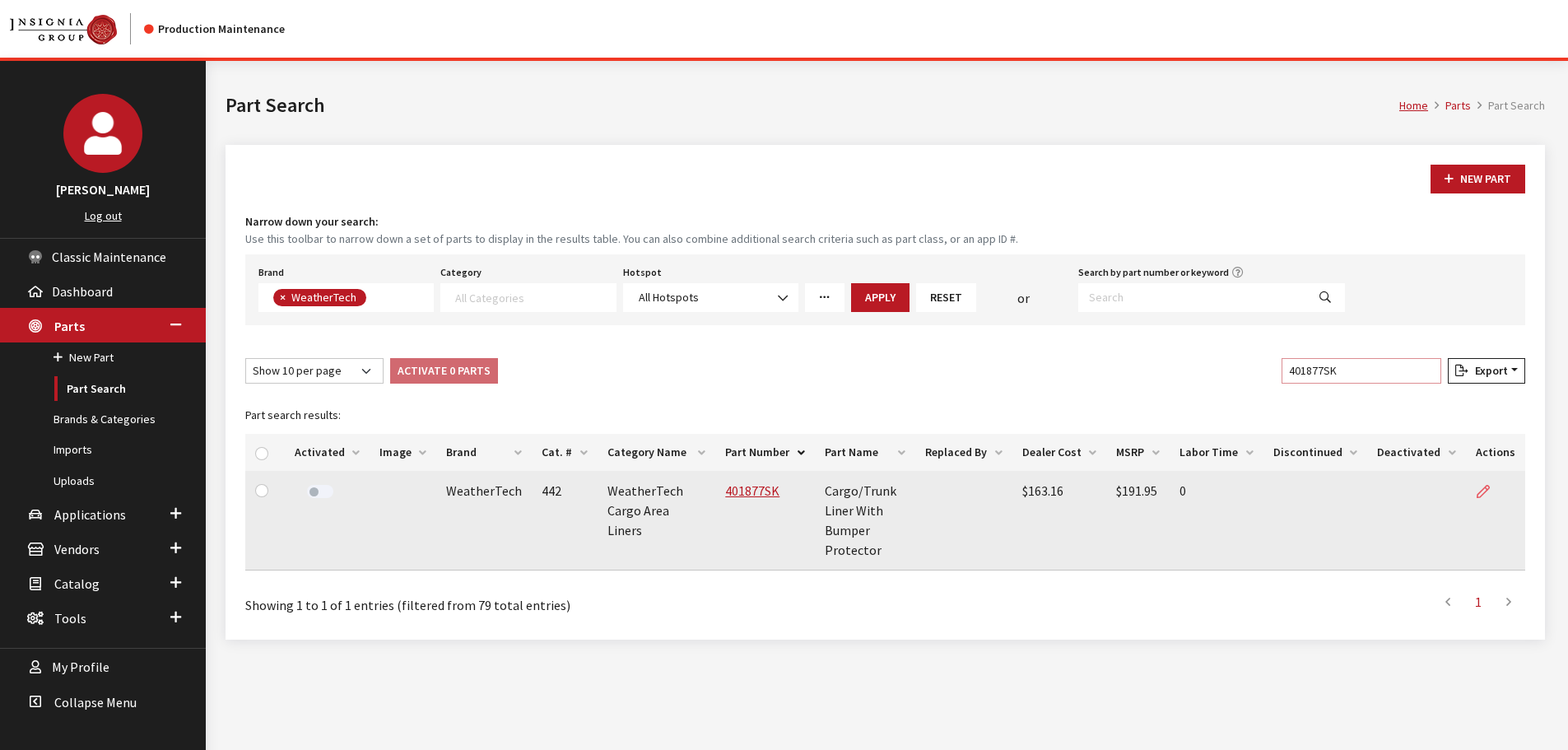
type input "401877SK"
click at [1492, 489] on link at bounding box center [1489, 491] width 28 height 41
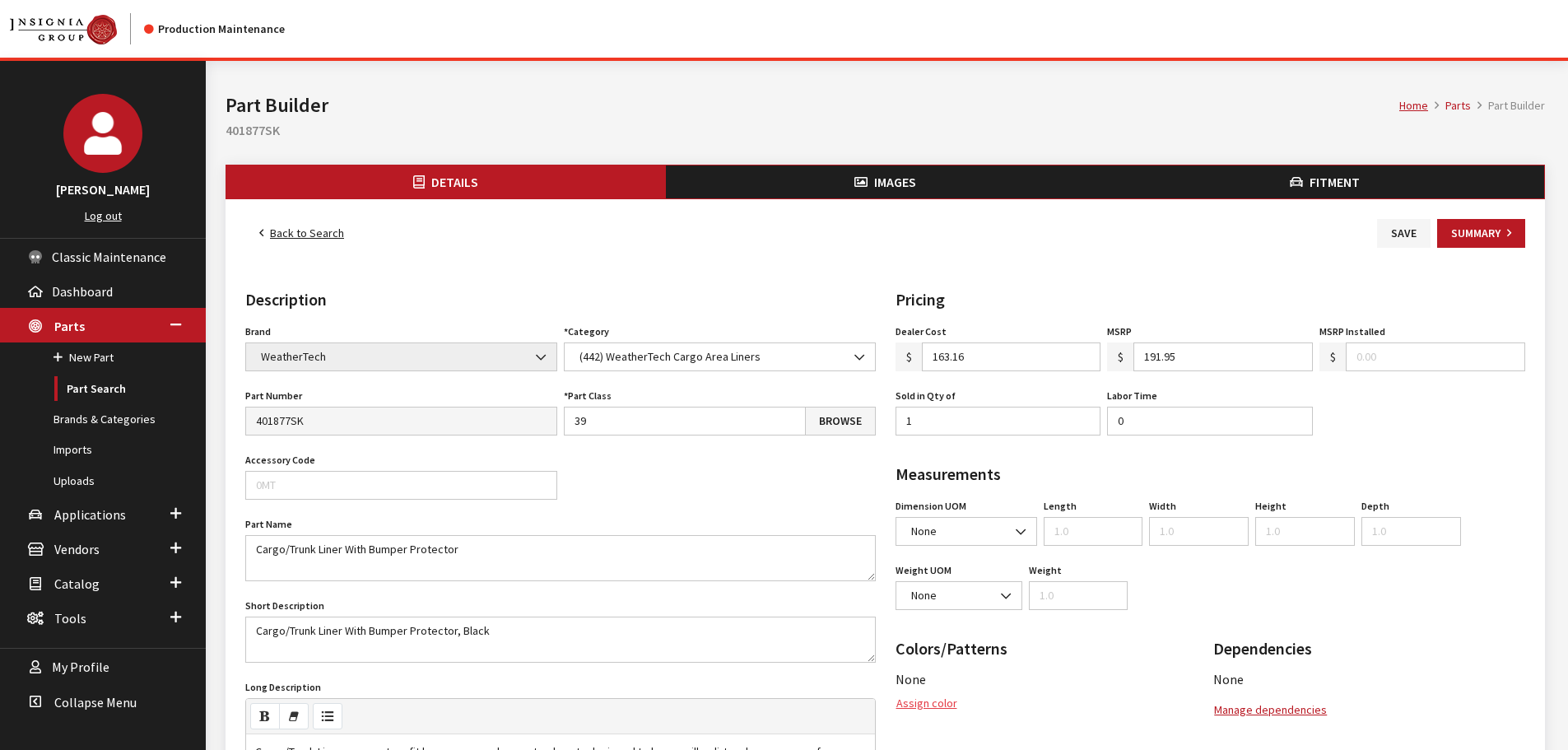
click at [922, 704] on button "Assign color" at bounding box center [927, 703] width 62 height 29
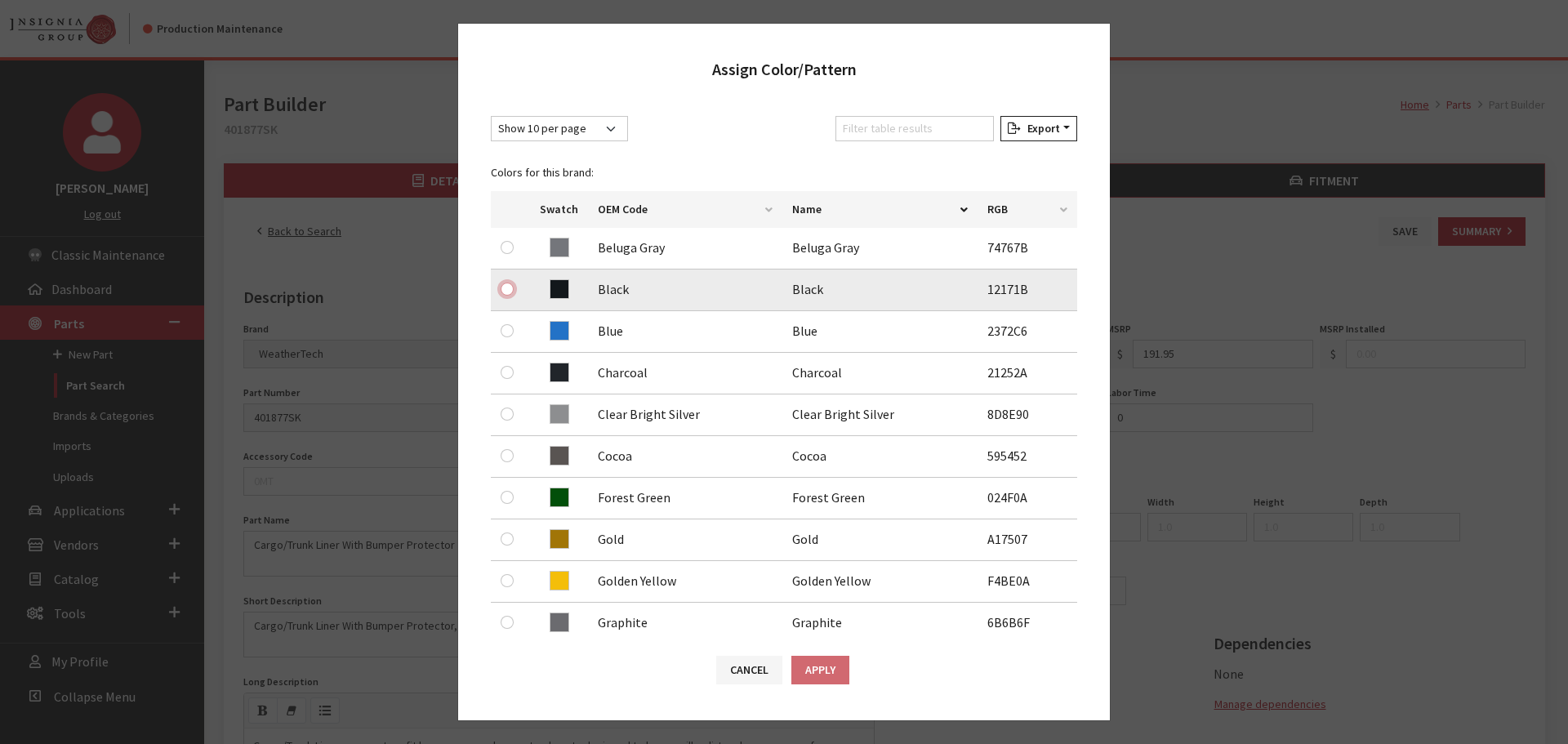
click at [507, 287] on input "radio" at bounding box center [507, 289] width 13 height 13
radio input "true"
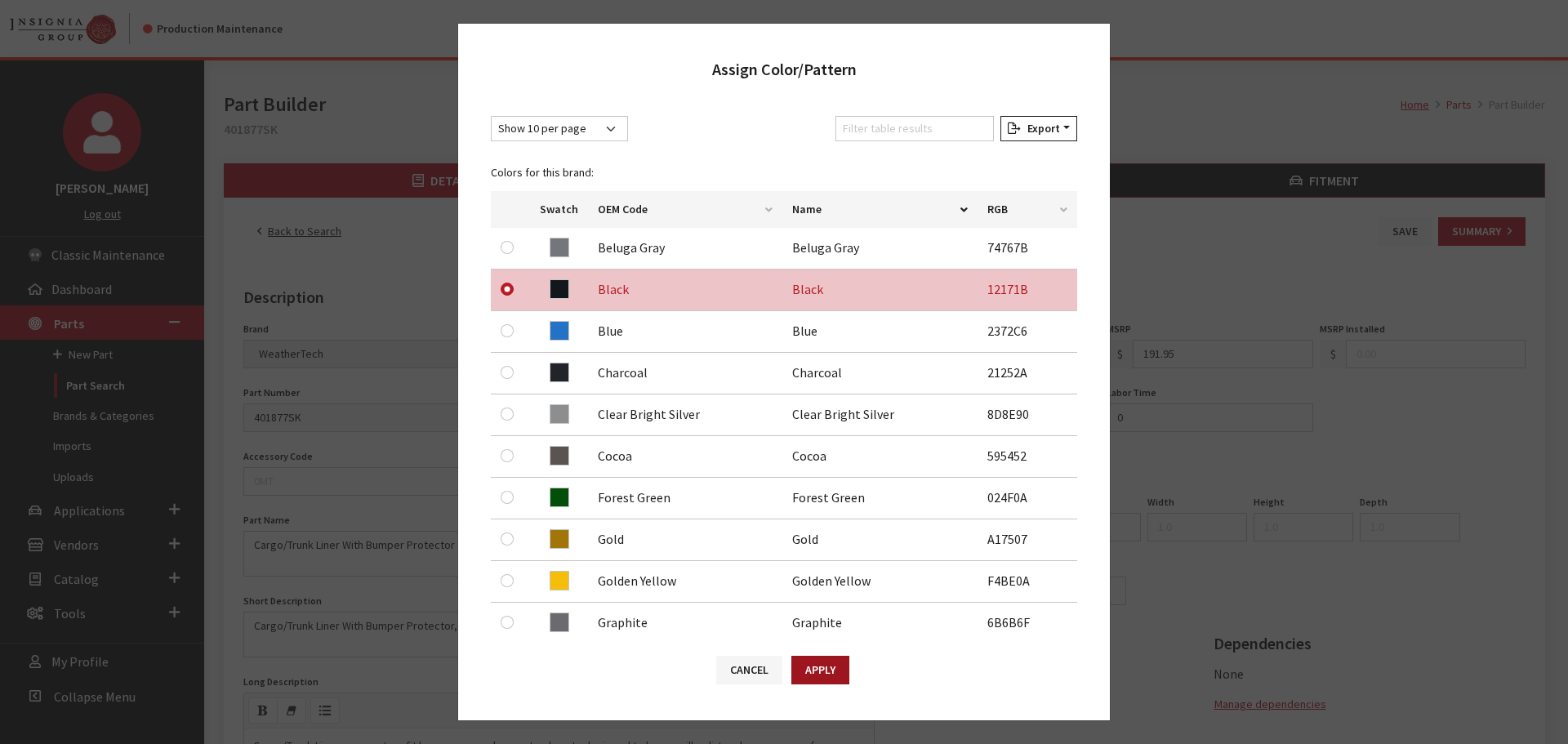
drag, startPoint x: 811, startPoint y: 659, endPoint x: 834, endPoint y: 648, distance: 25.5
click at [812, 659] on button "Apply" at bounding box center [820, 670] width 58 height 29
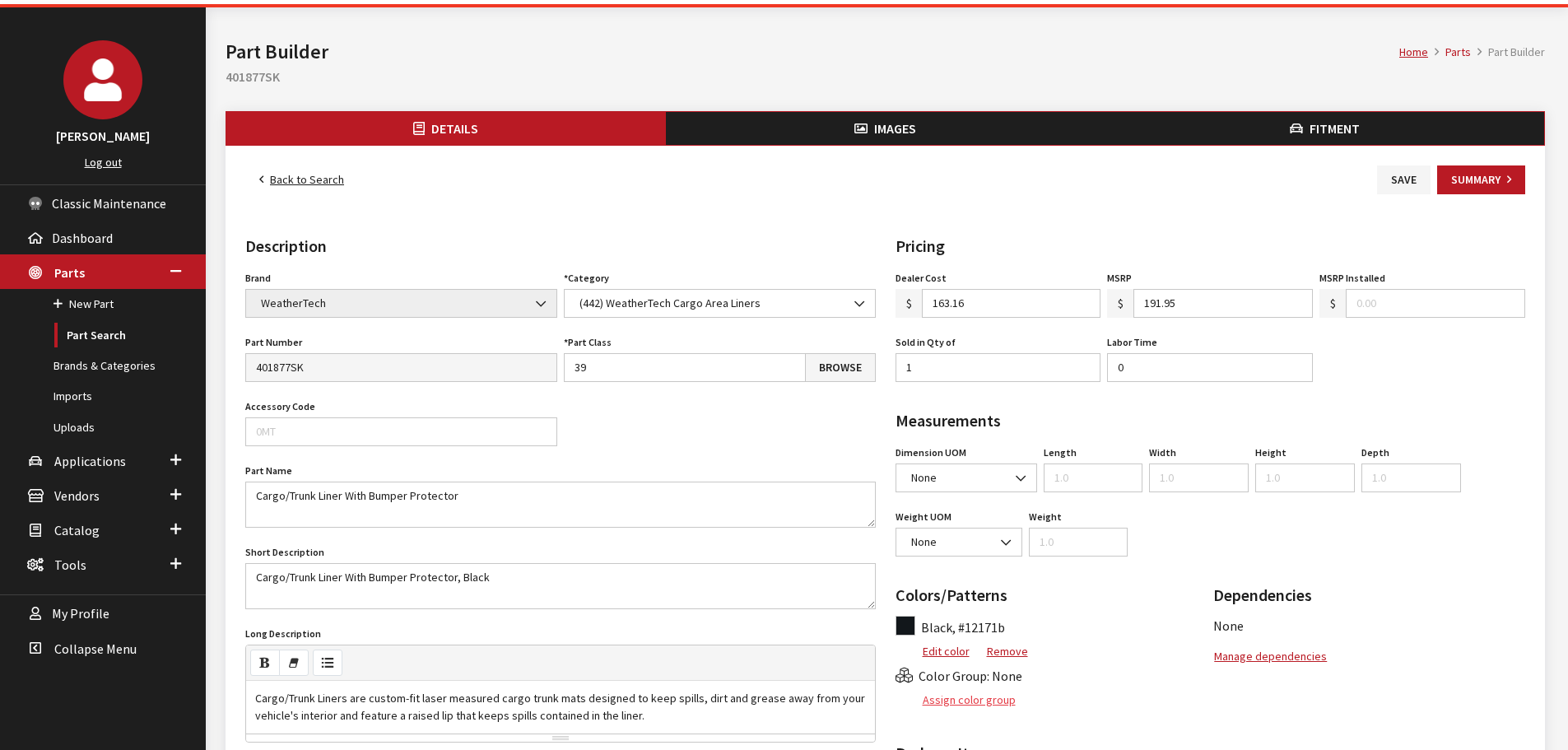
scroll to position [82, 0]
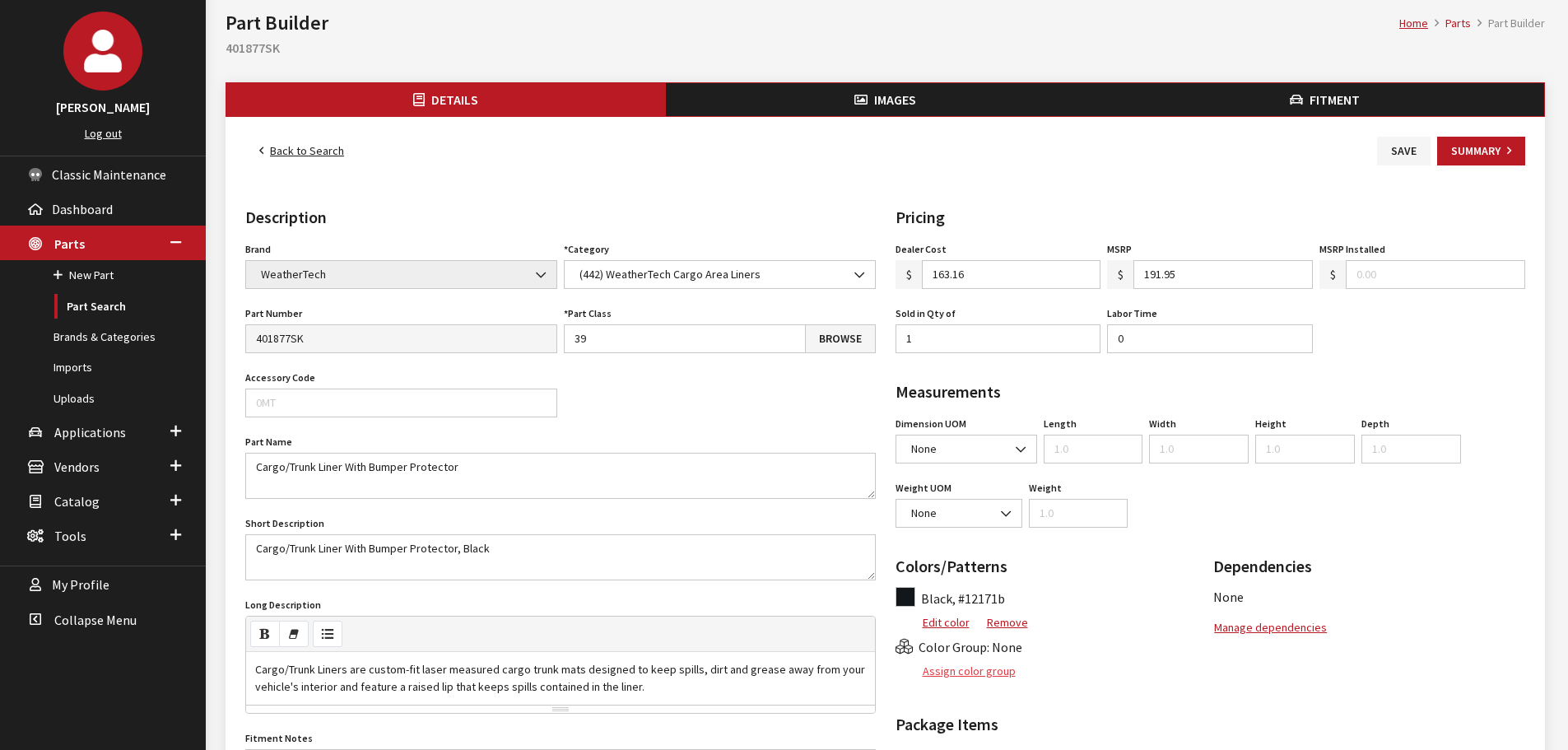
click at [977, 675] on button "Assign color group" at bounding box center [956, 671] width 121 height 29
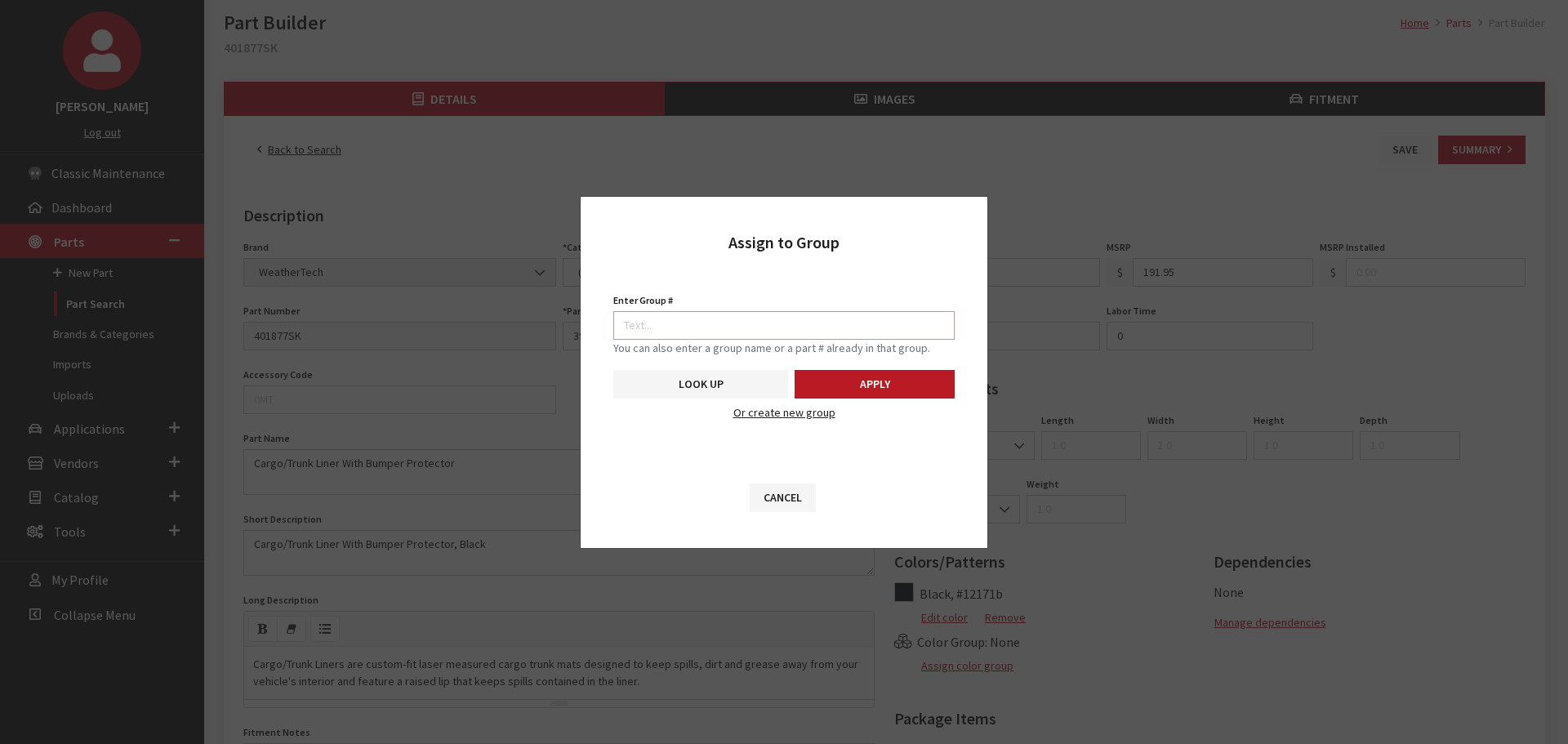
click at [790, 317] on input "Enter Group #" at bounding box center [784, 325] width 342 height 29
type input "5746"
drag, startPoint x: 874, startPoint y: 382, endPoint x: 881, endPoint y: 272, distance: 110.2
click at [877, 380] on button "Apply" at bounding box center [874, 384] width 160 height 29
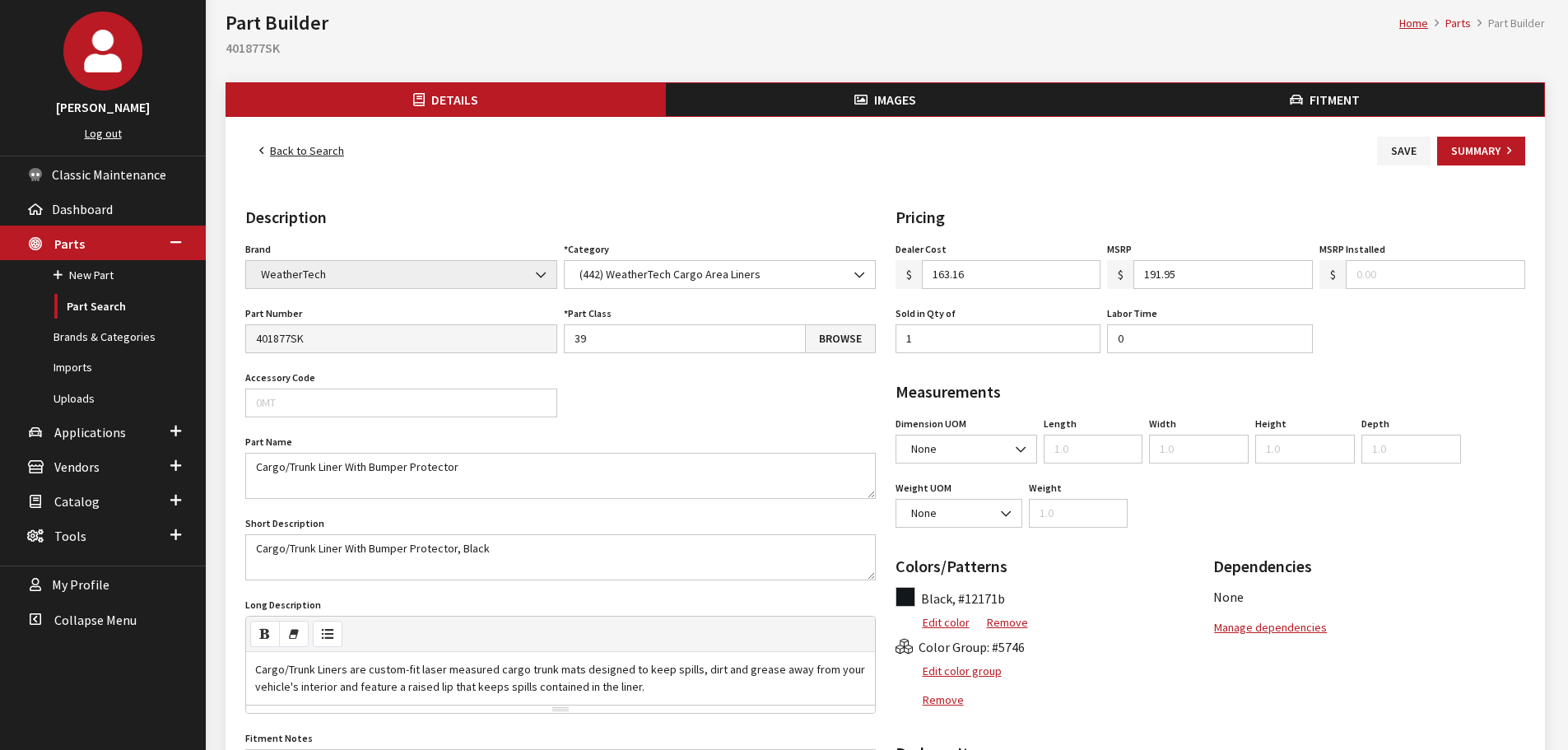
click at [893, 114] on button "Images" at bounding box center [885, 100] width 440 height 33
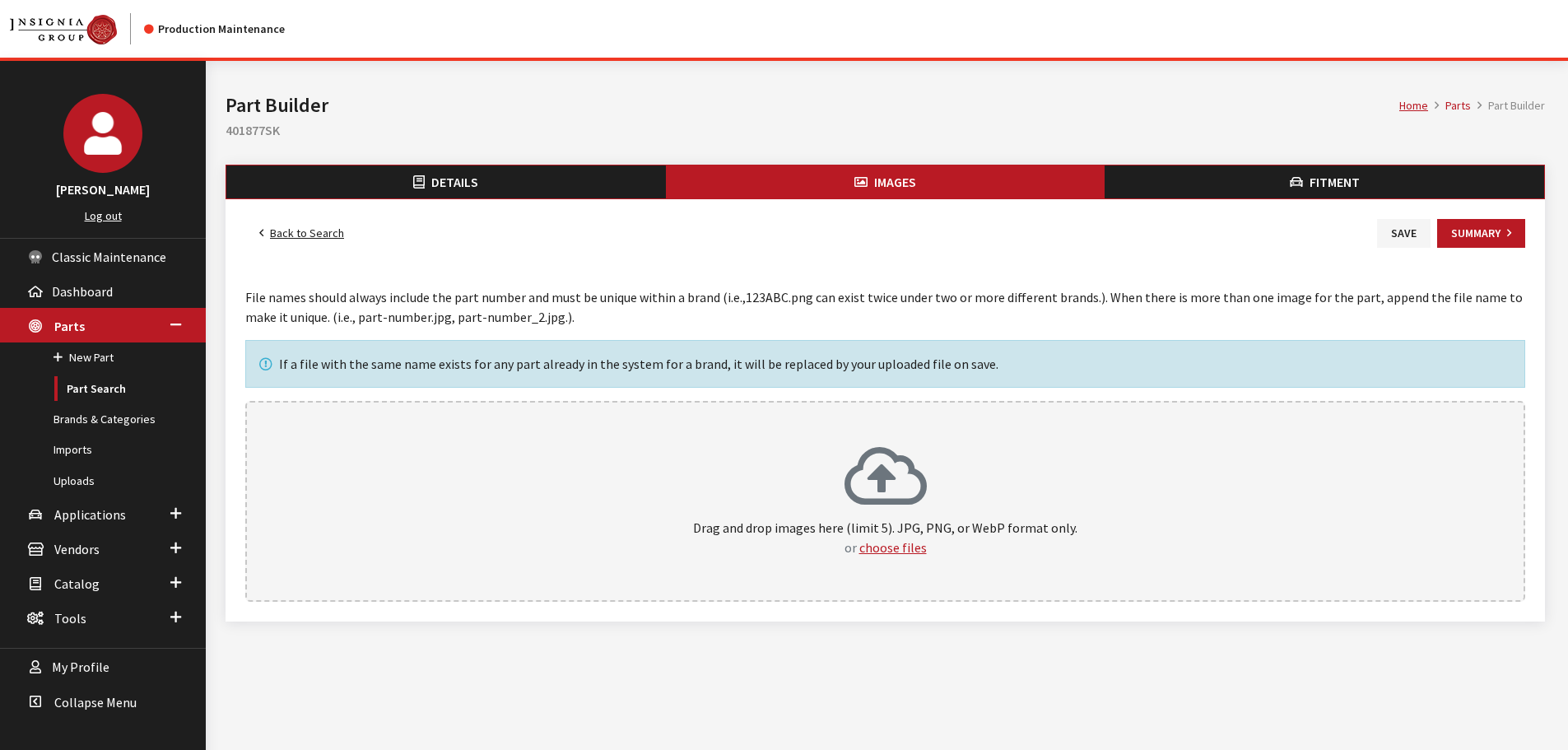
click at [839, 456] on div "Drag and drop images here (limit 5). JPG, PNG, or WebP format only. or choose f…" at bounding box center [885, 501] width 1244 height 112
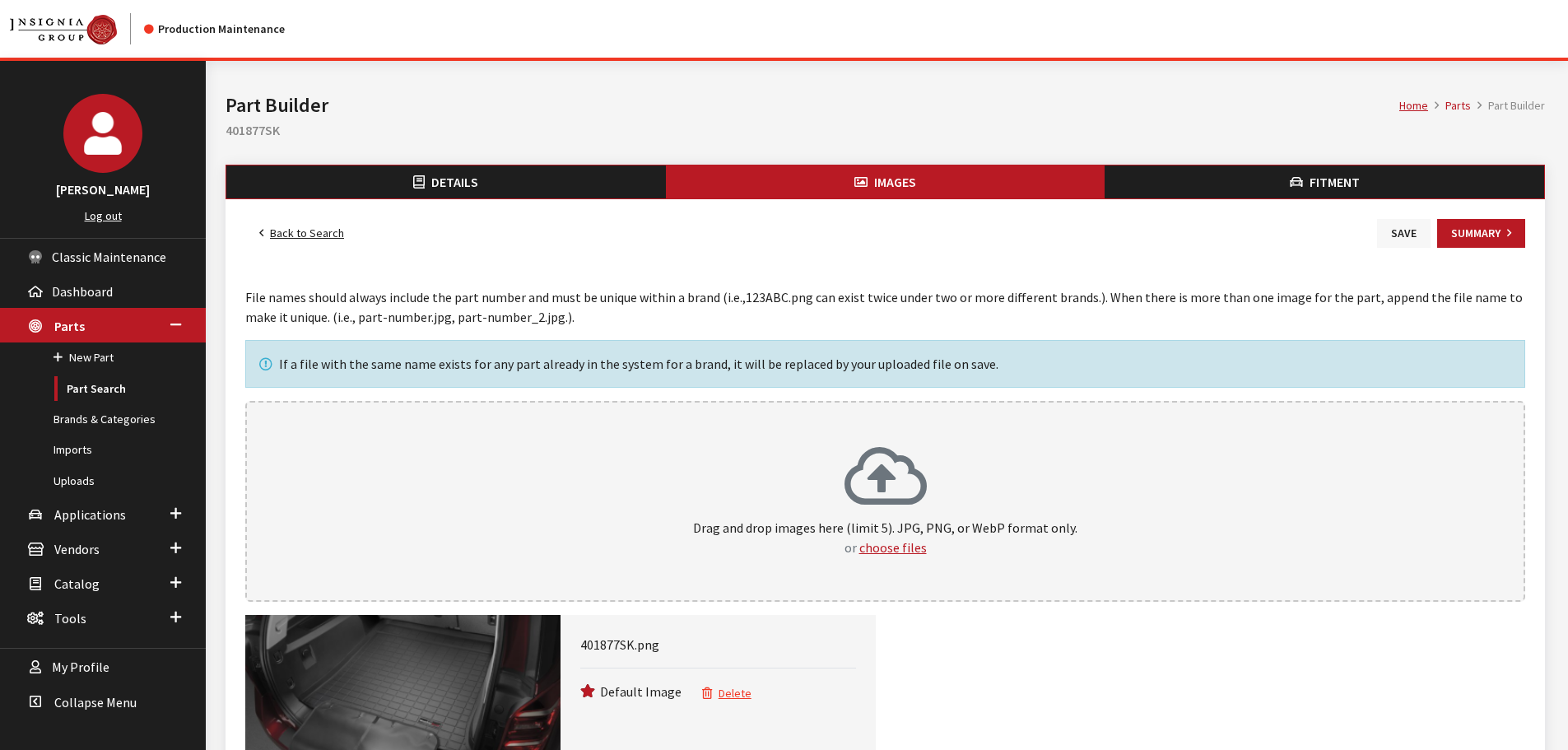
click at [1404, 229] on button "Save" at bounding box center [1403, 234] width 53 height 29
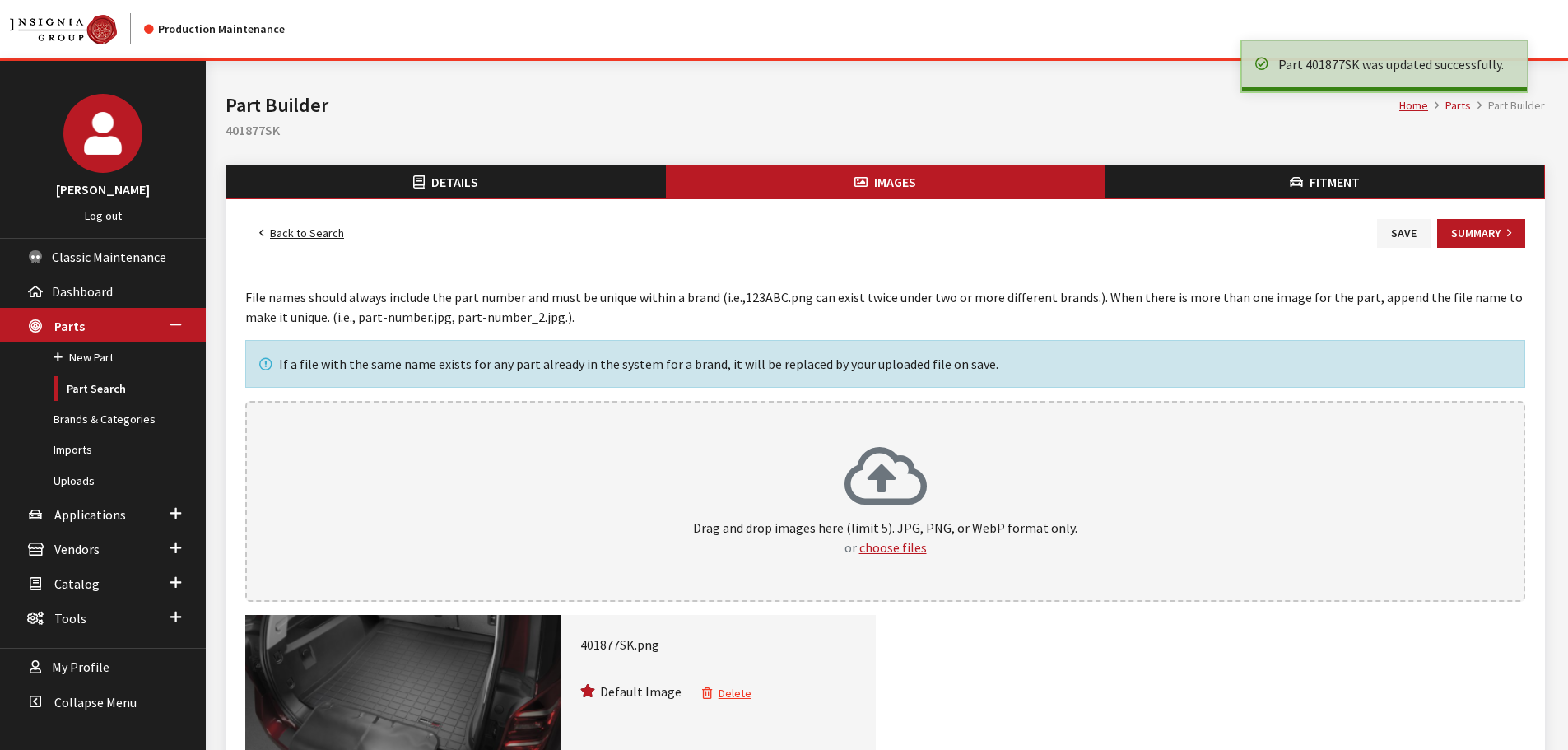
drag, startPoint x: 0, startPoint y: 0, endPoint x: 317, endPoint y: 229, distance: 391.1
click at [296, 229] on link "Back to Search" at bounding box center [302, 234] width 113 height 29
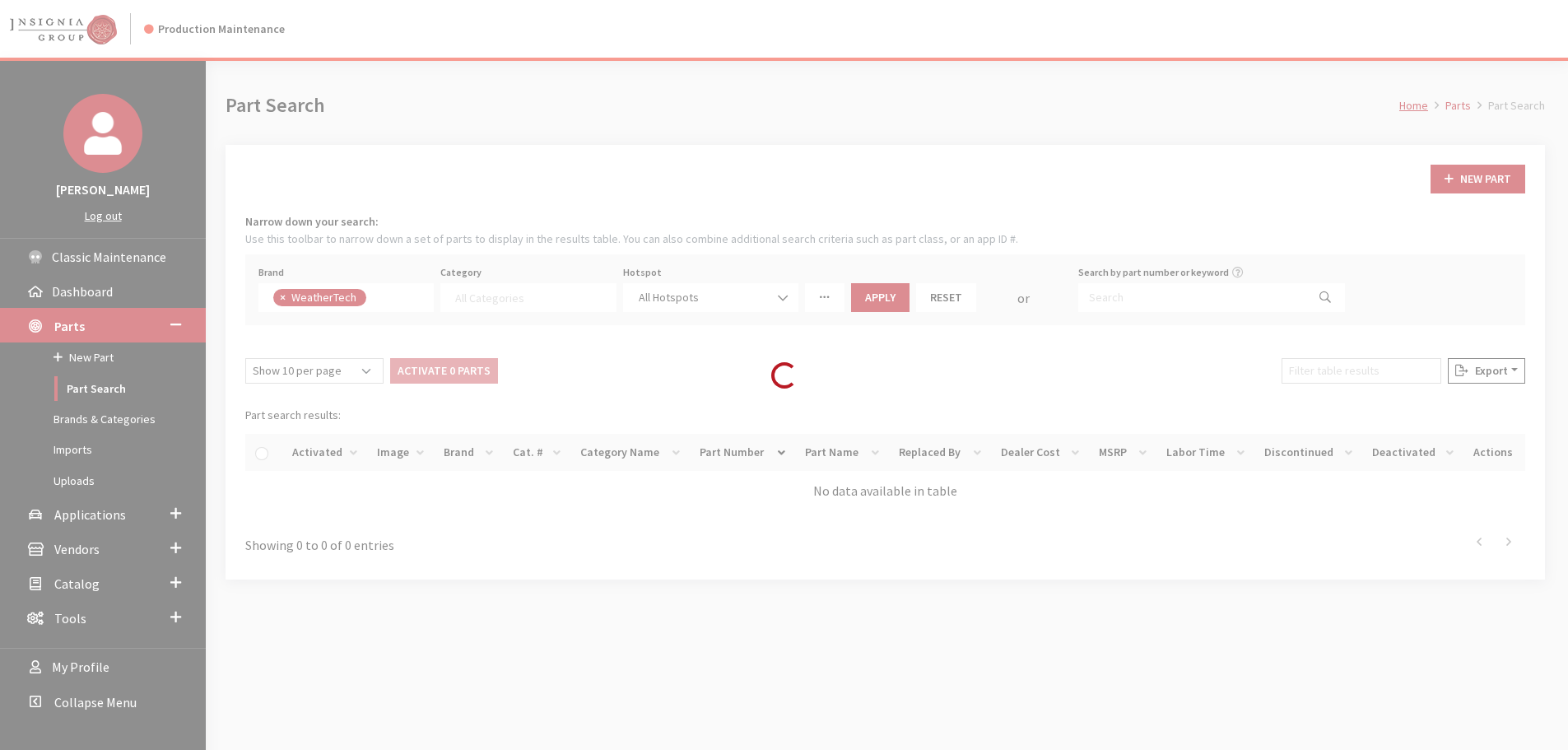
select select
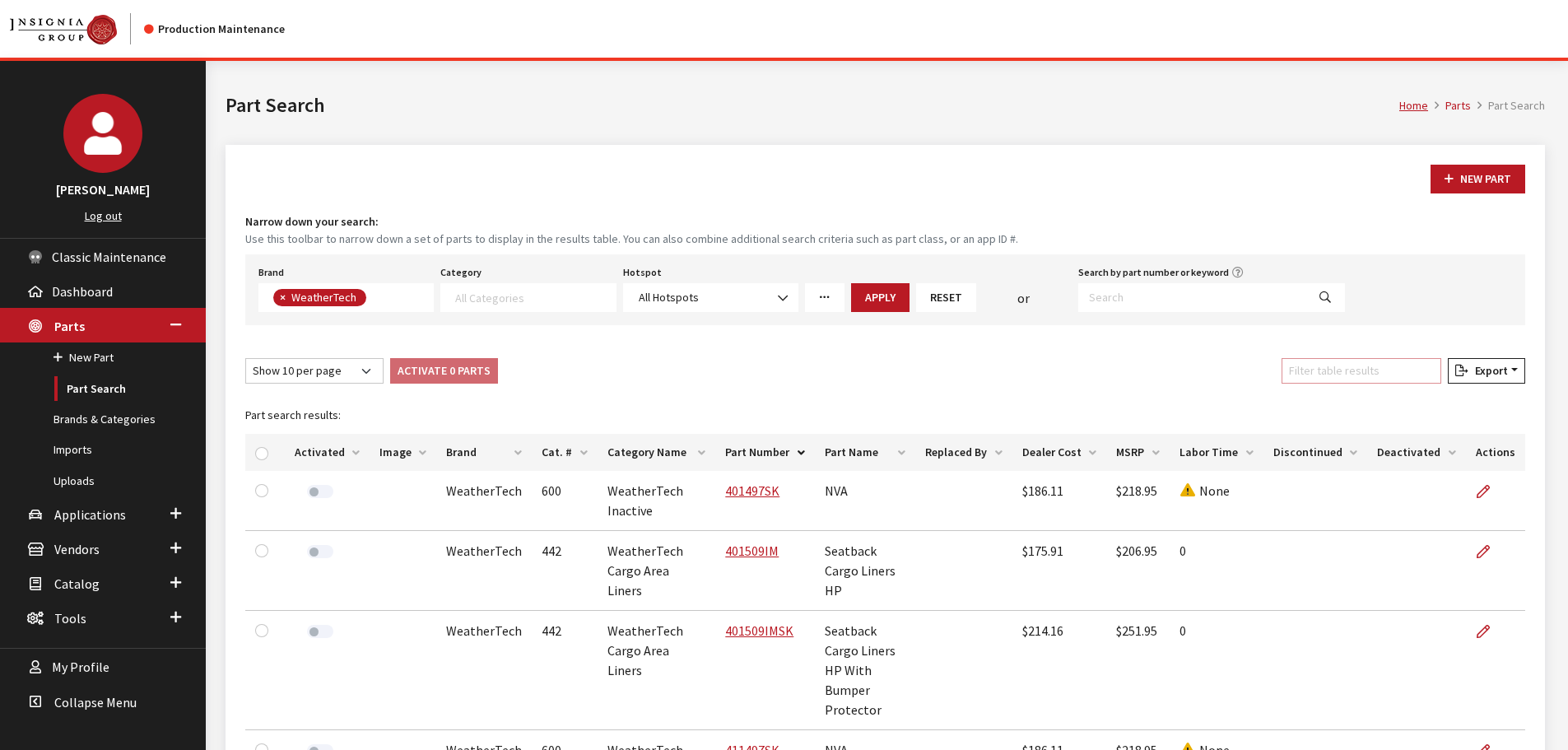
click at [1335, 375] on input "Filter table results" at bounding box center [1361, 371] width 160 height 25
paste input "431876SK"
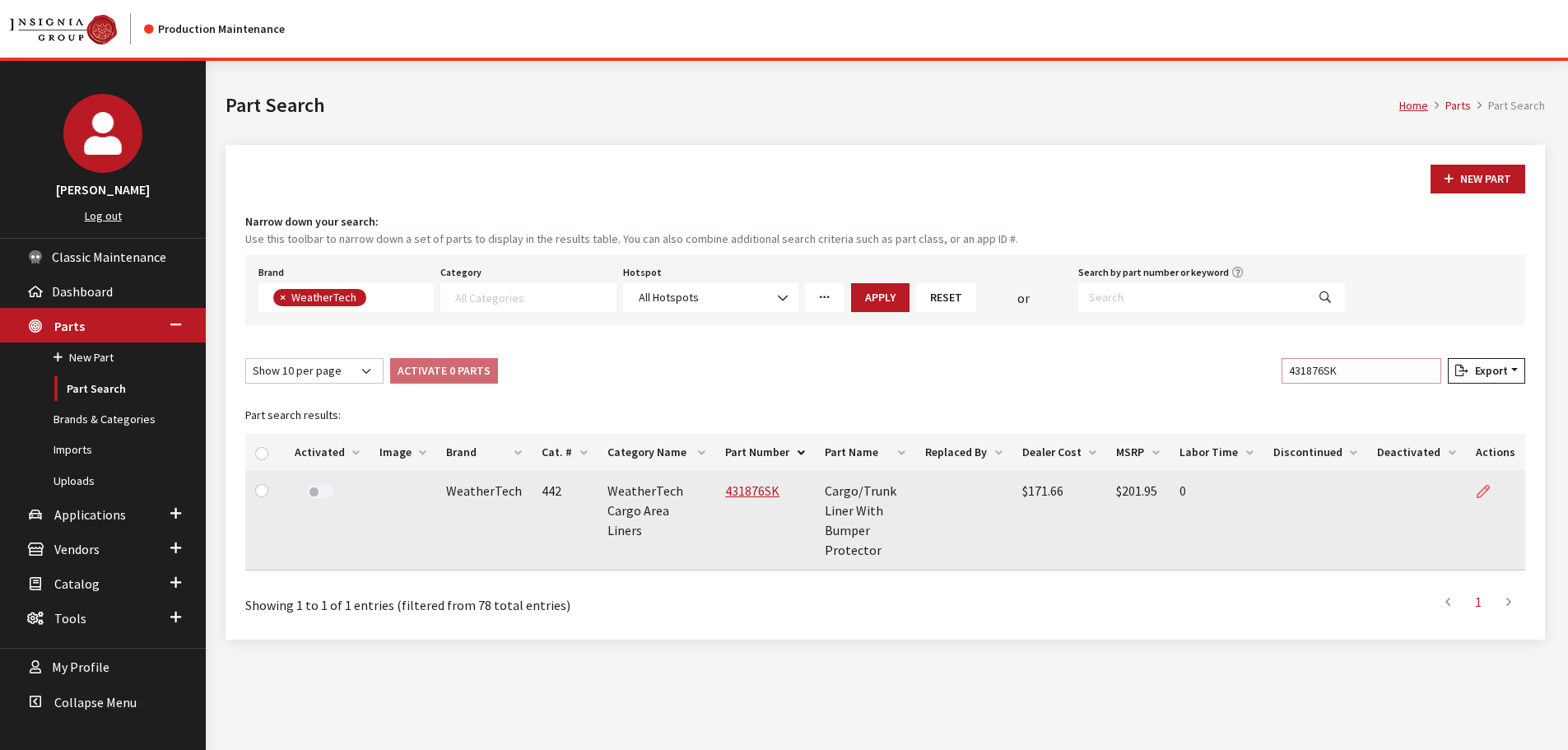
type input "431876SK"
click at [1490, 492] on link at bounding box center [1489, 491] width 28 height 41
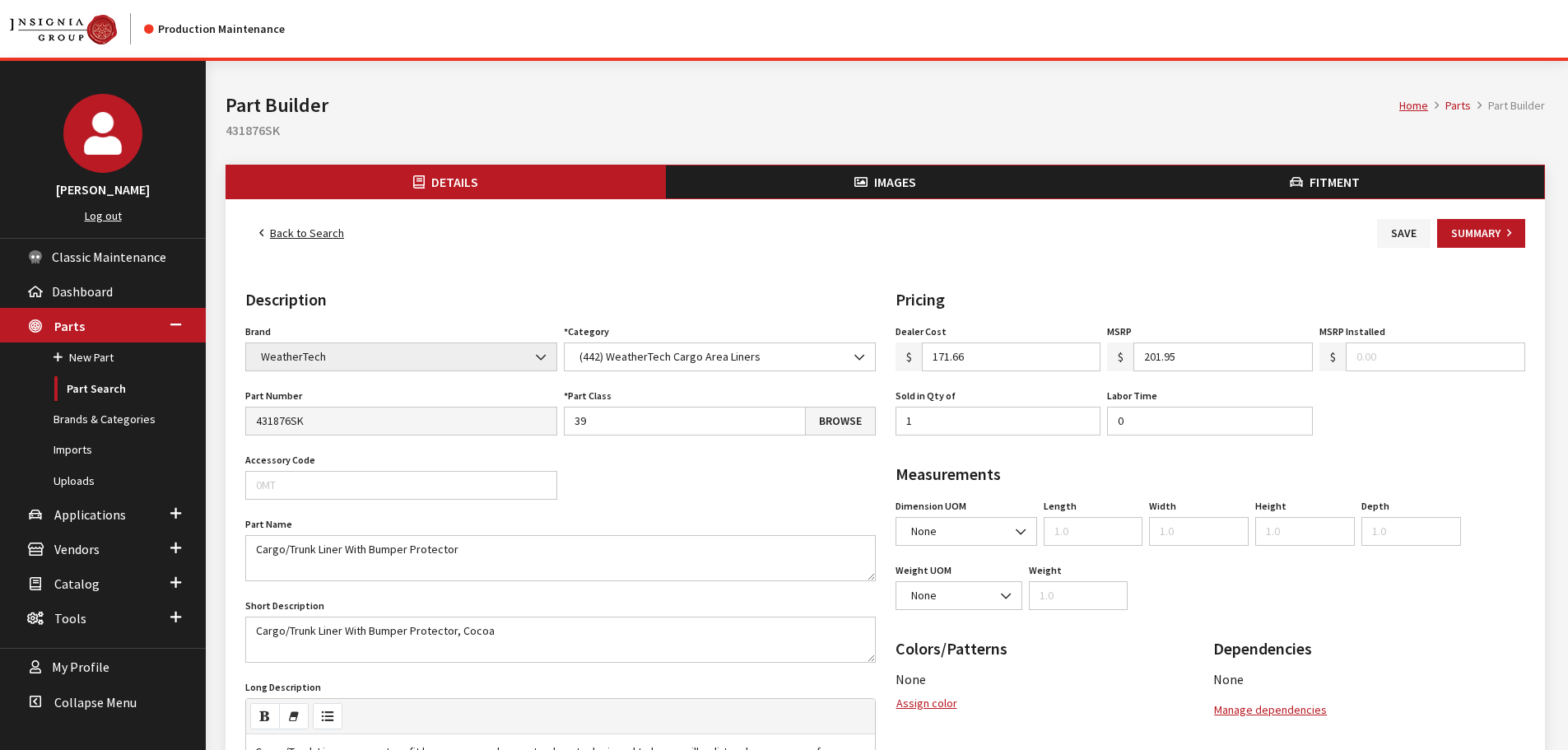
scroll to position [82, 0]
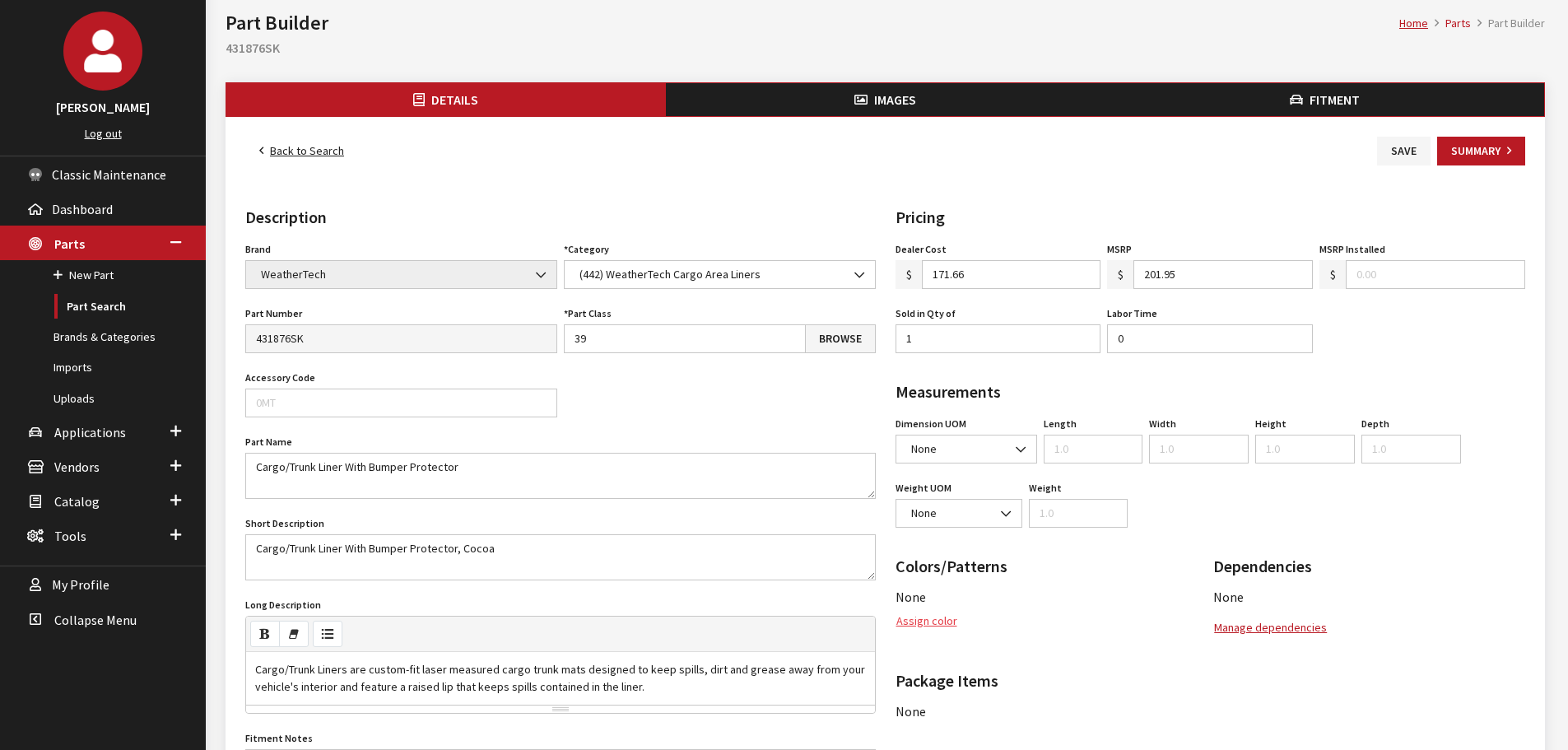
click at [927, 610] on button "Assign color" at bounding box center [927, 621] width 62 height 29
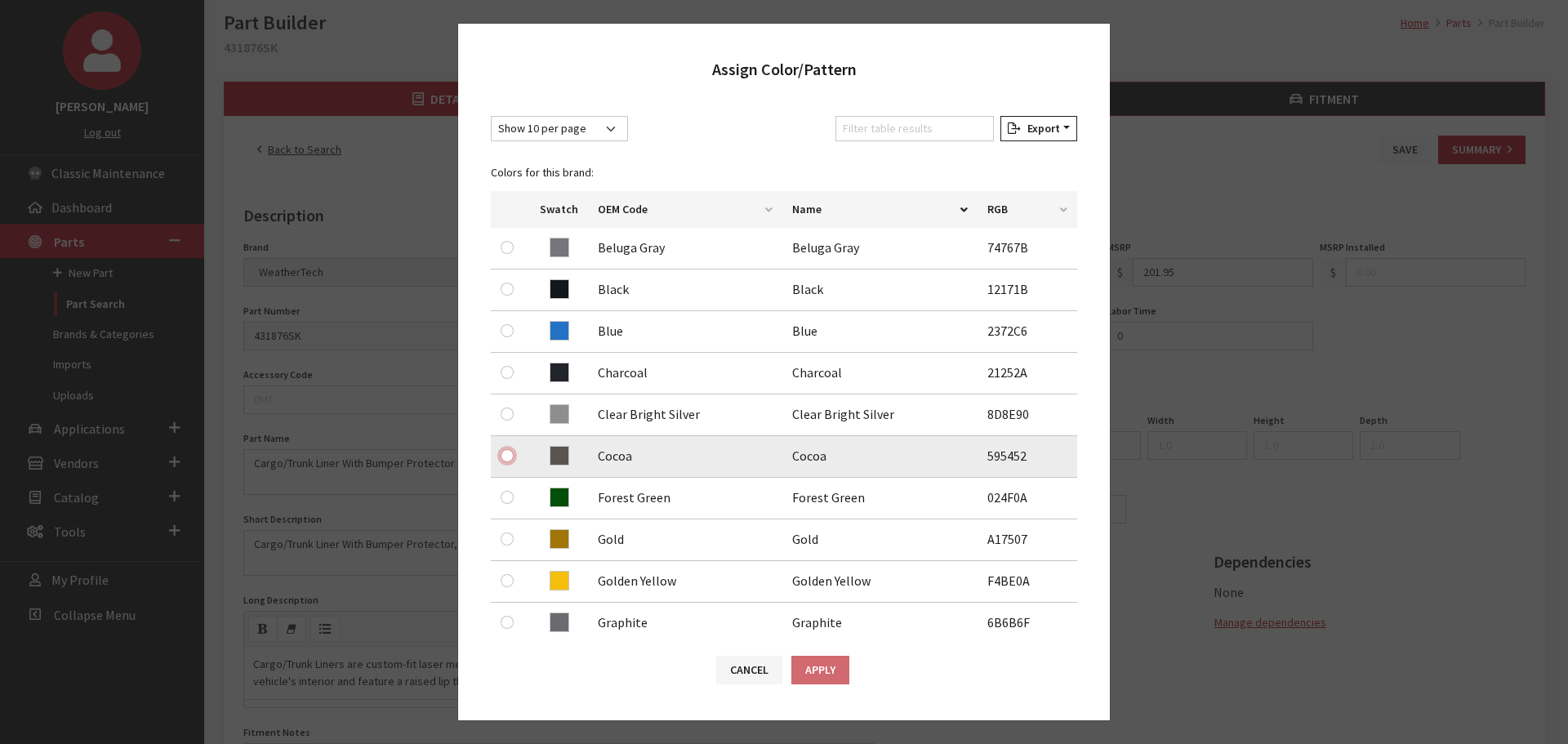
click at [503, 457] on input "radio" at bounding box center [507, 456] width 13 height 13
radio input "true"
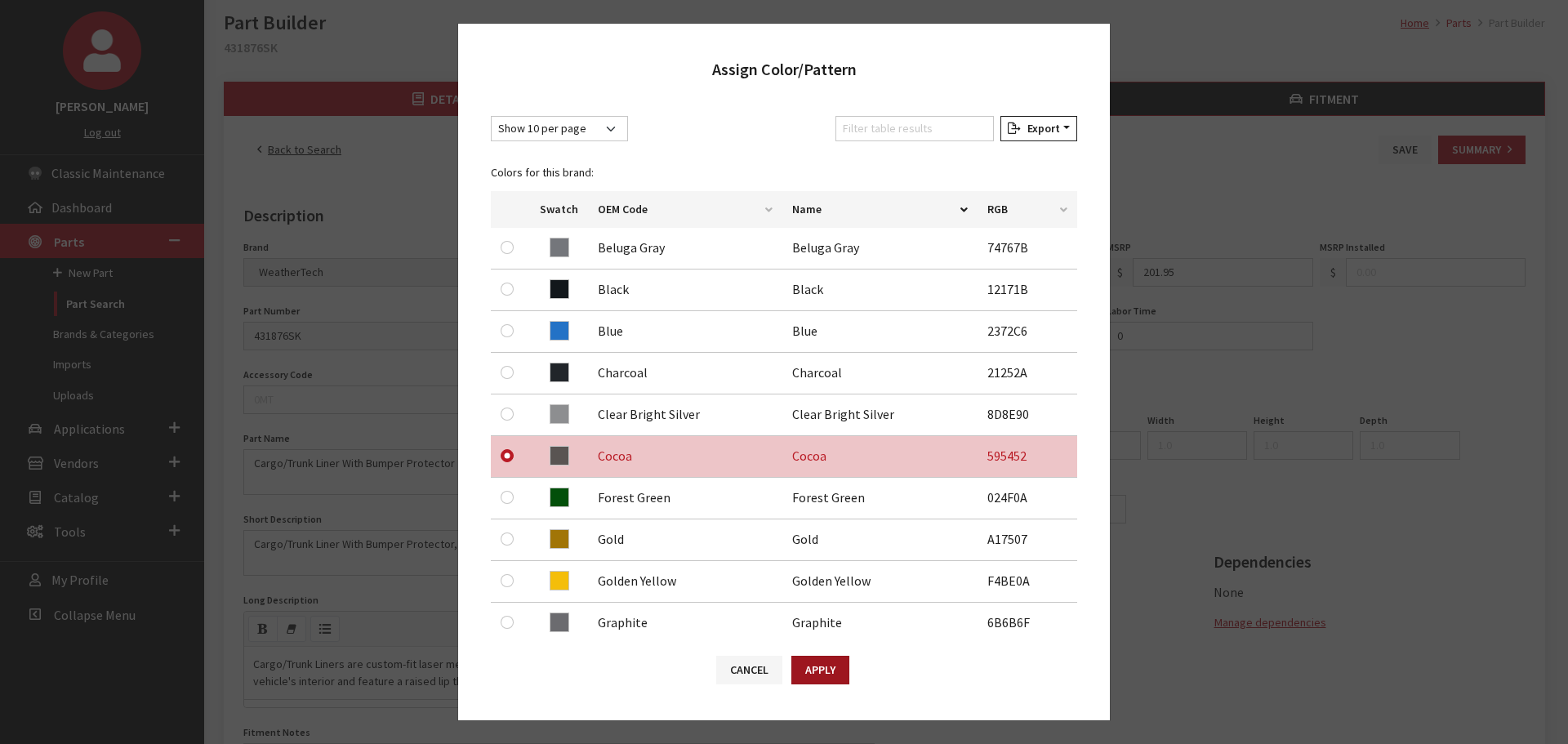
click at [825, 664] on button "Apply" at bounding box center [820, 670] width 58 height 29
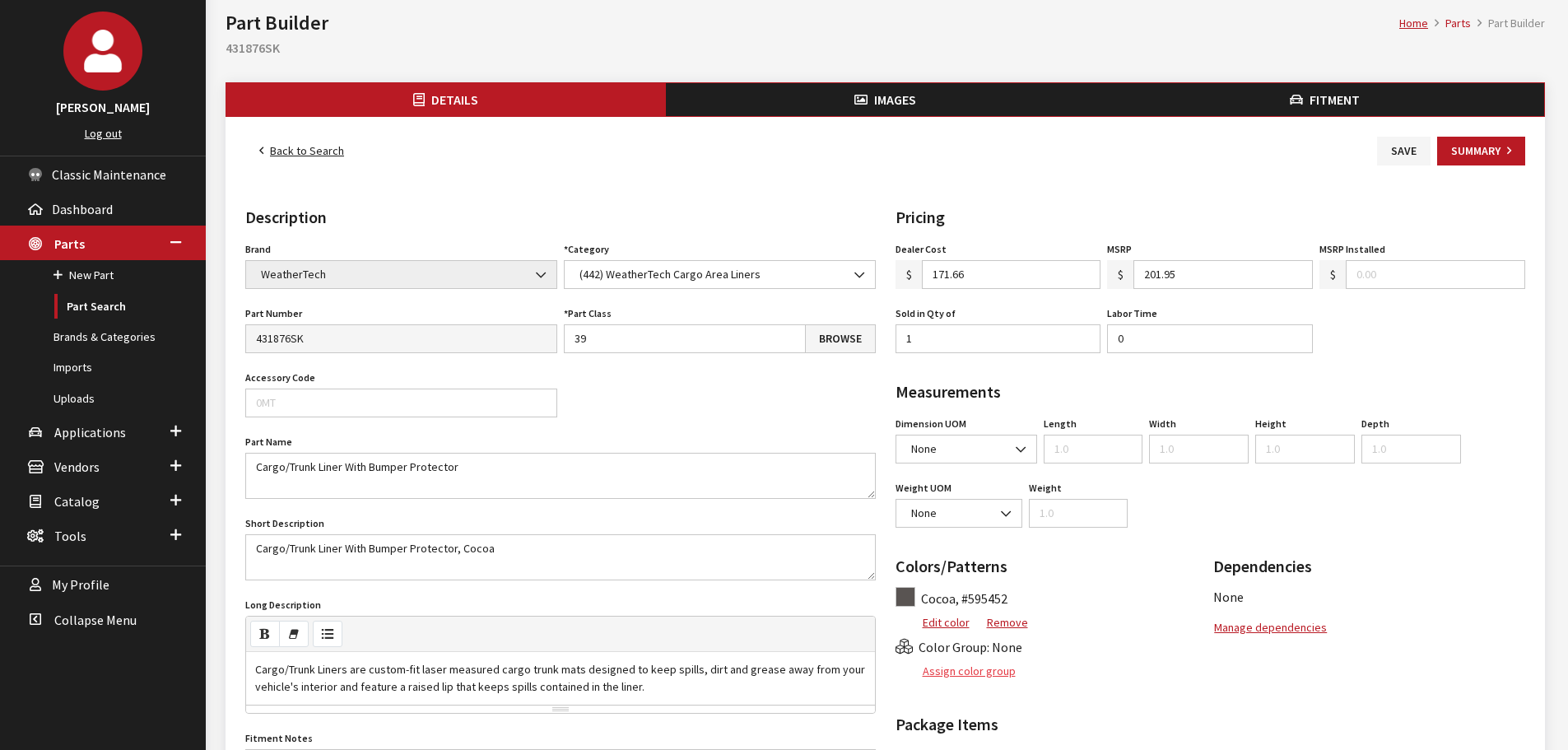
click at [988, 673] on button "Assign color group" at bounding box center [956, 671] width 121 height 29
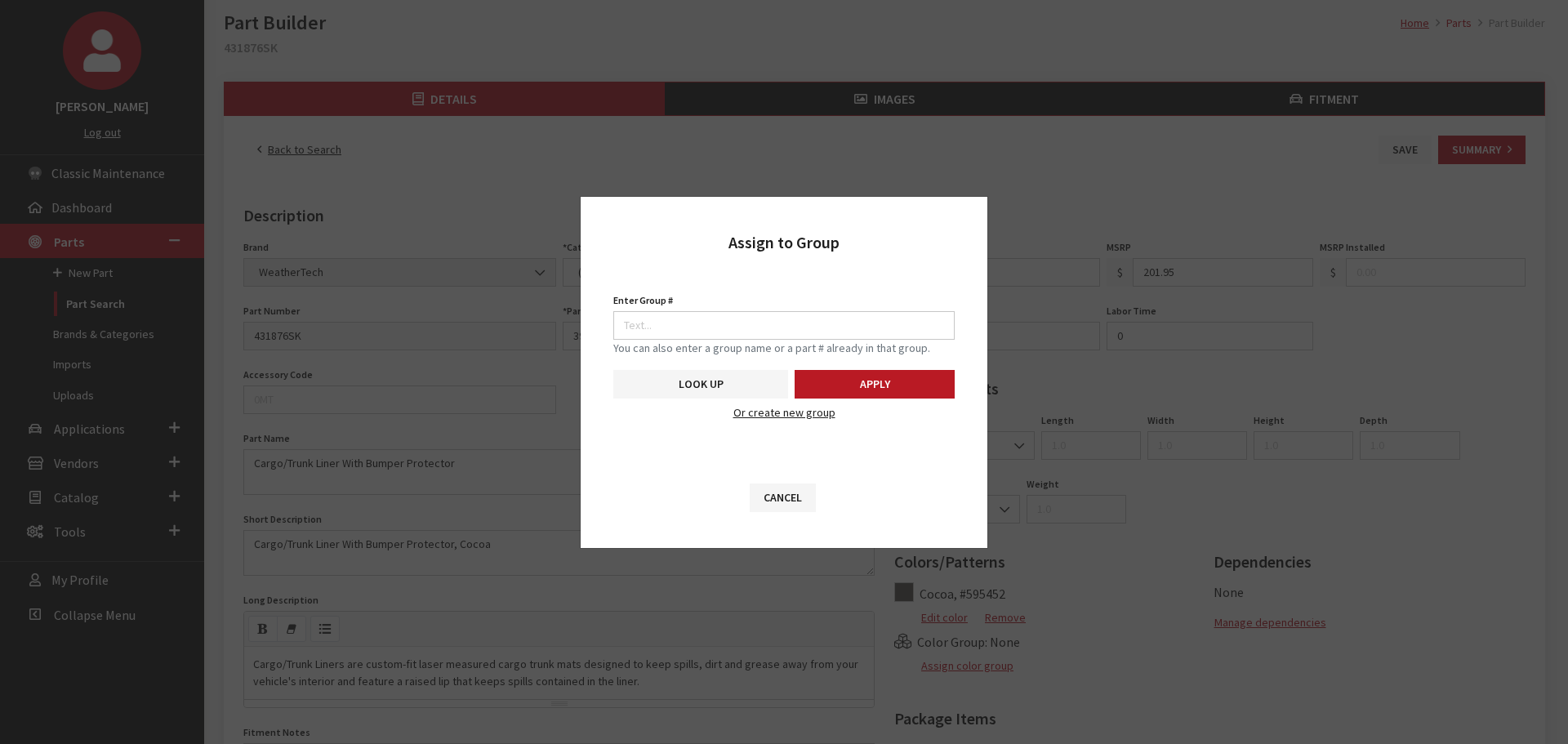
click at [731, 340] on small "You can also enter a group name or a part # already in that group." at bounding box center [784, 348] width 342 height 17
click at [729, 329] on input "Enter Group #" at bounding box center [784, 325] width 342 height 29
type input "5747"
click at [888, 389] on button "Apply" at bounding box center [874, 384] width 160 height 29
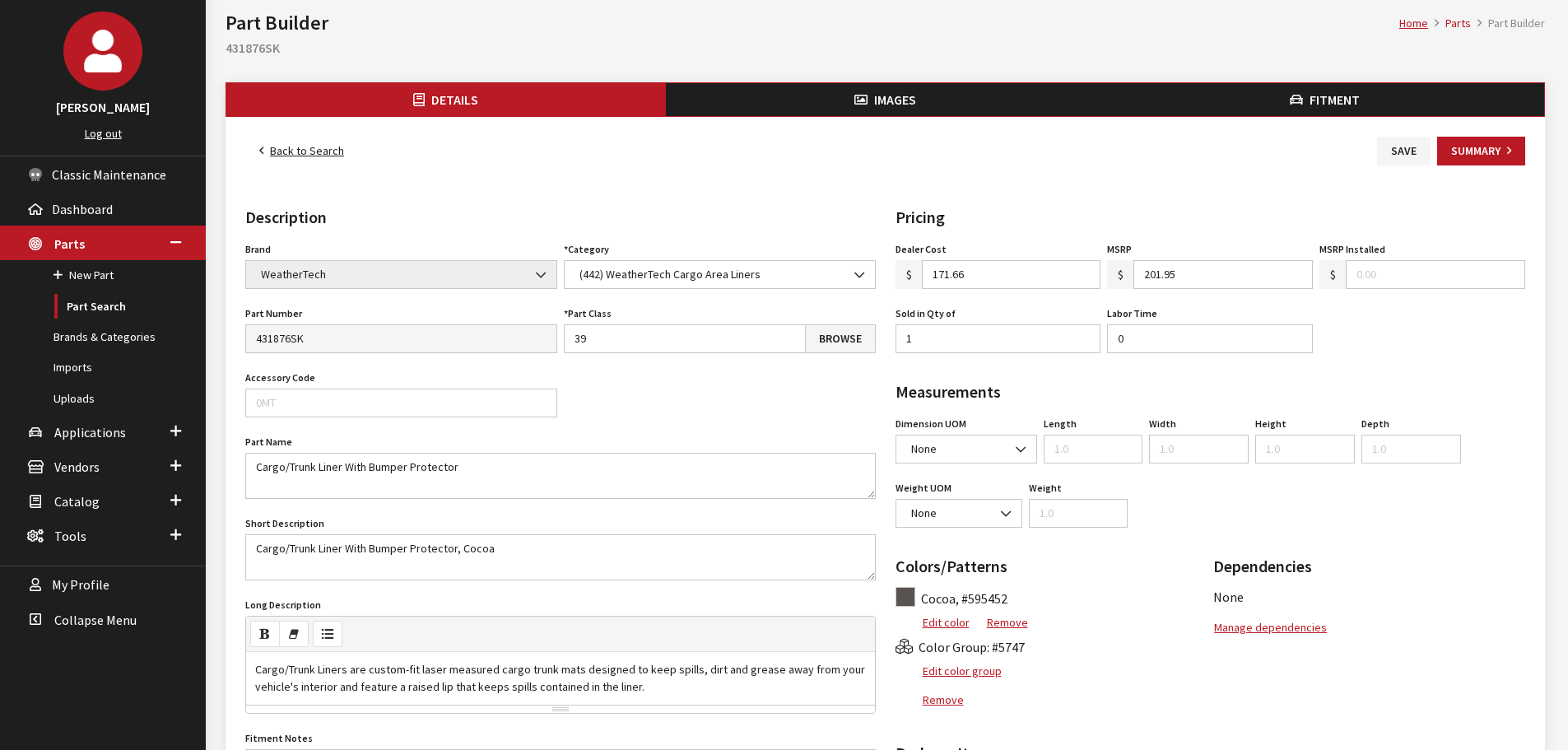
click at [856, 92] on button "Images" at bounding box center [885, 100] width 440 height 33
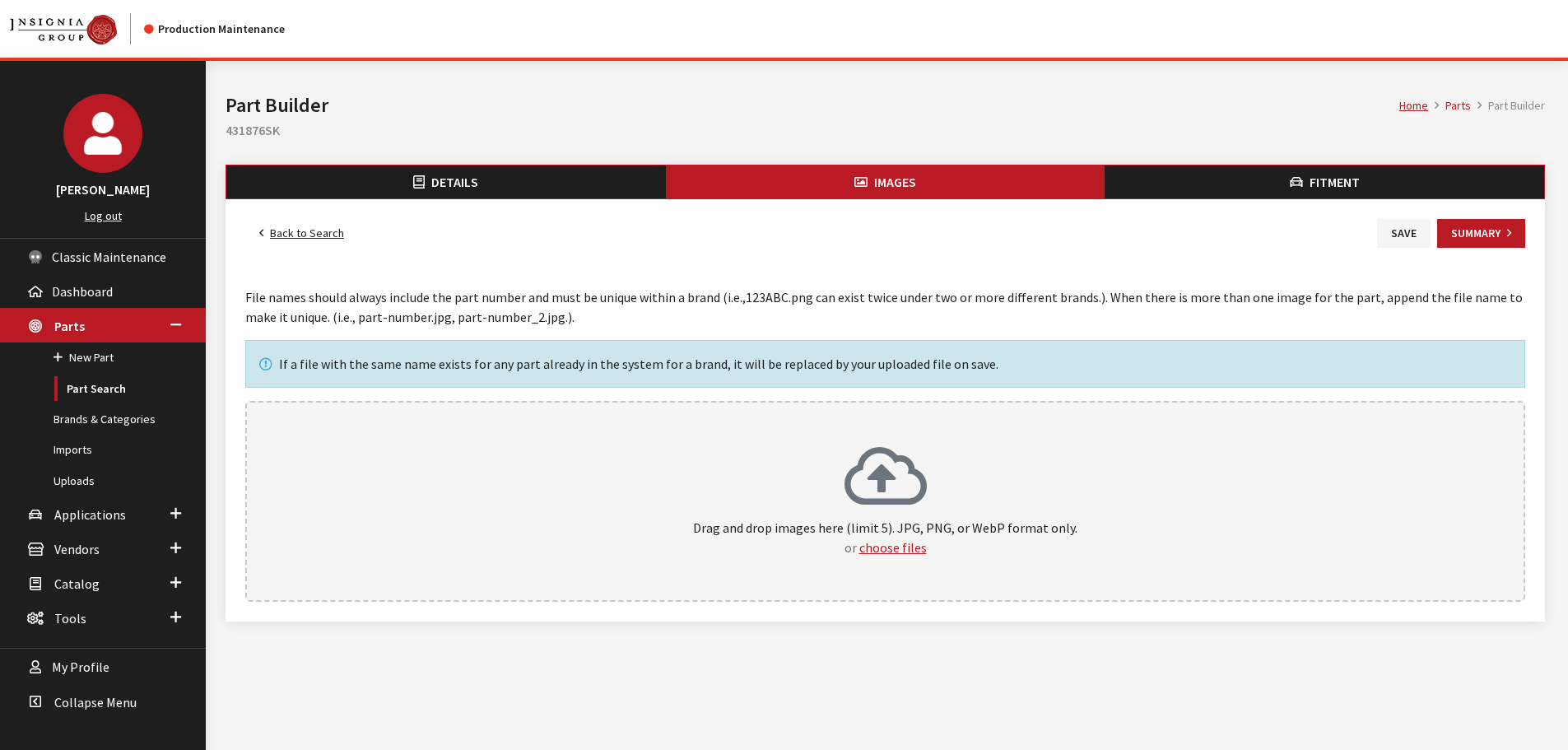
click at [924, 462] on icon at bounding box center [885, 478] width 82 height 66
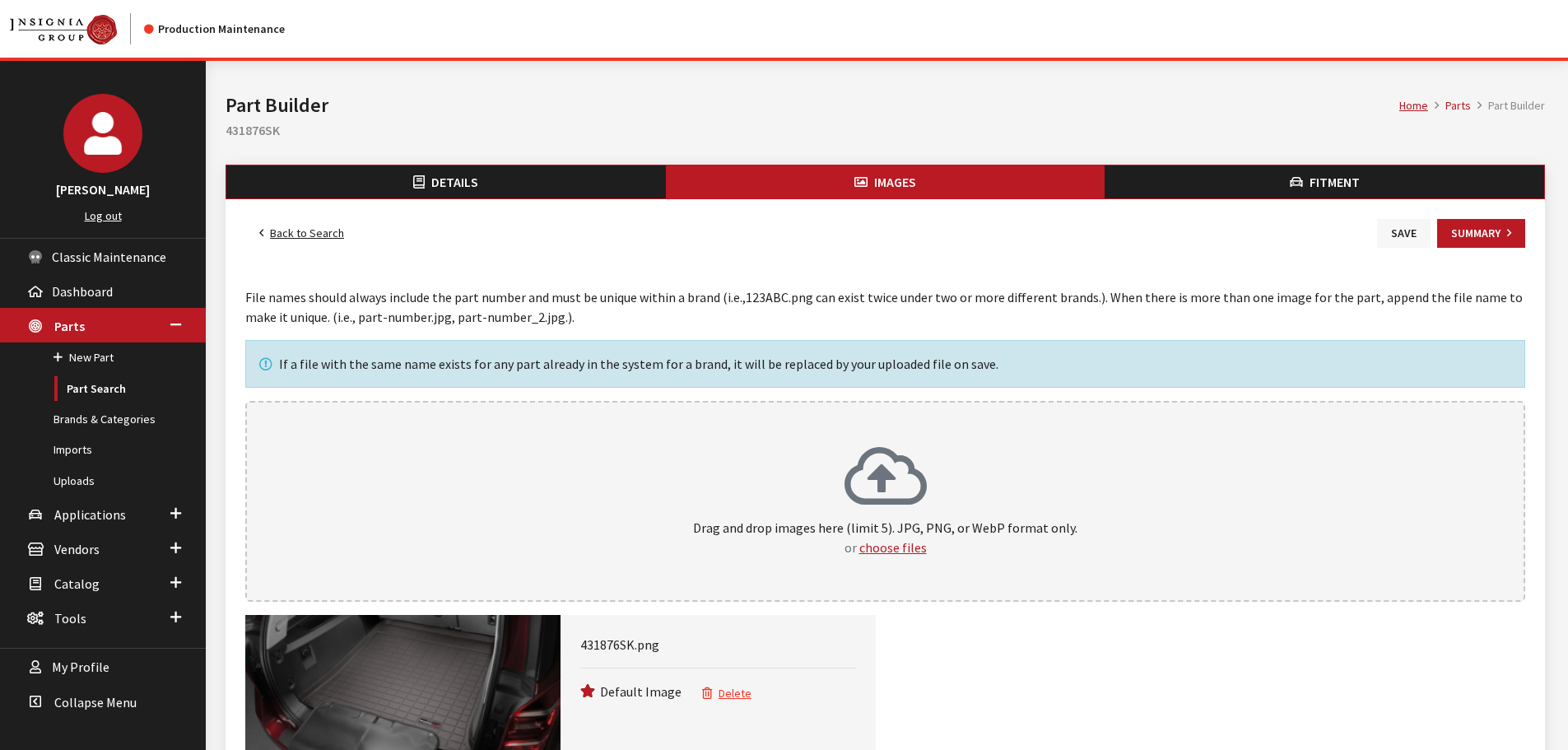
click at [1410, 242] on button "Save" at bounding box center [1403, 234] width 53 height 29
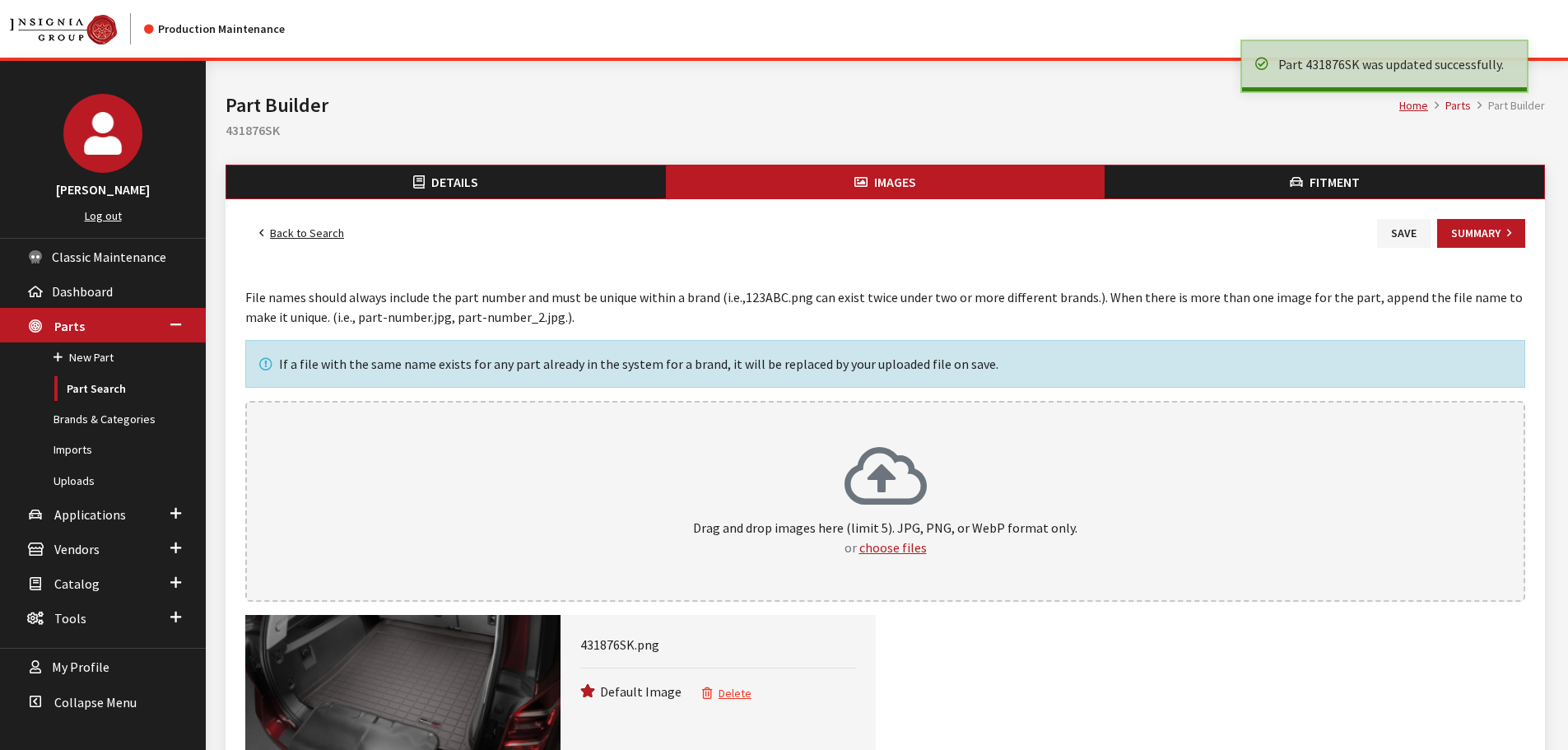
drag, startPoint x: 0, startPoint y: 0, endPoint x: 653, endPoint y: 244, distance: 697.1
click at [314, 231] on link "Back to Search" at bounding box center [302, 234] width 113 height 29
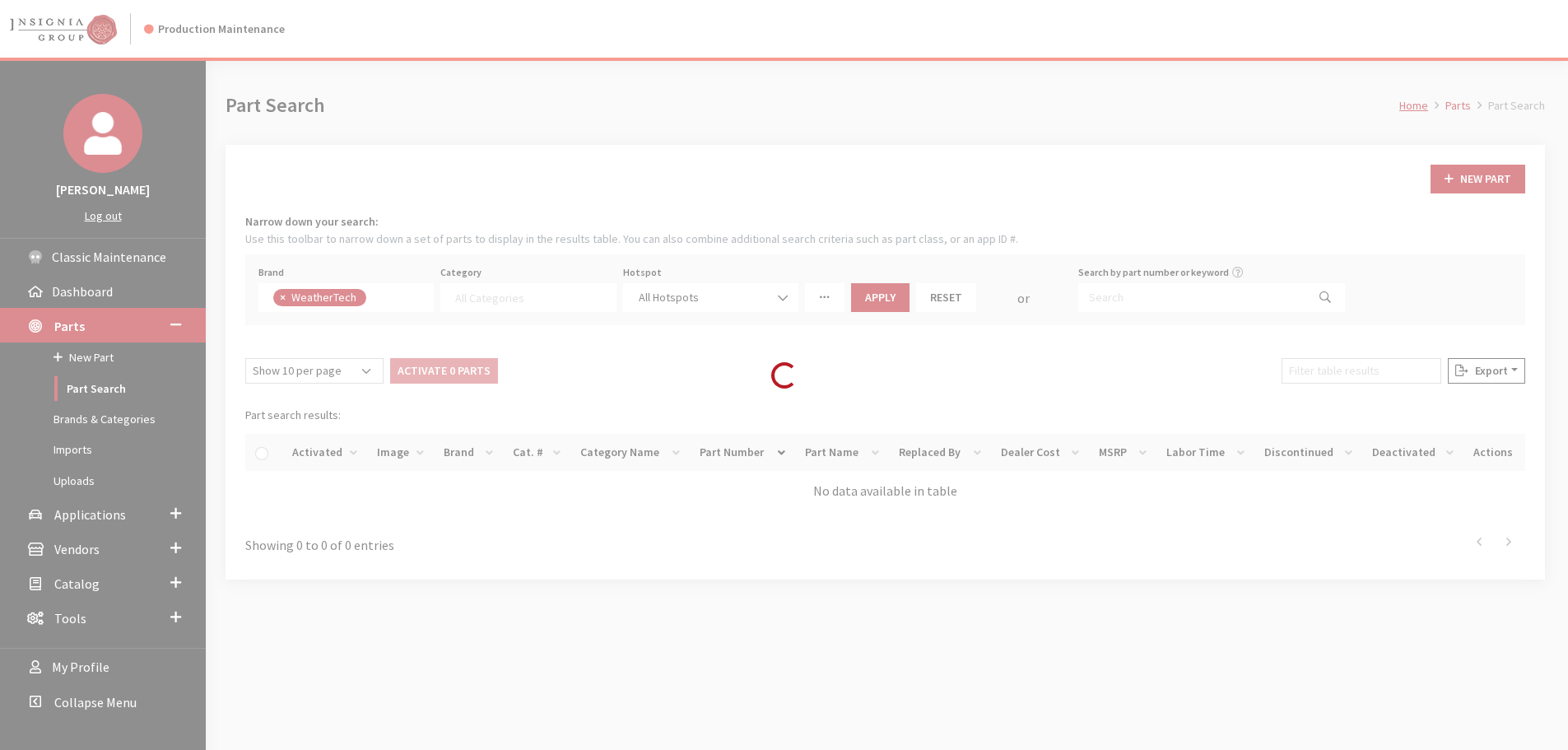
select select
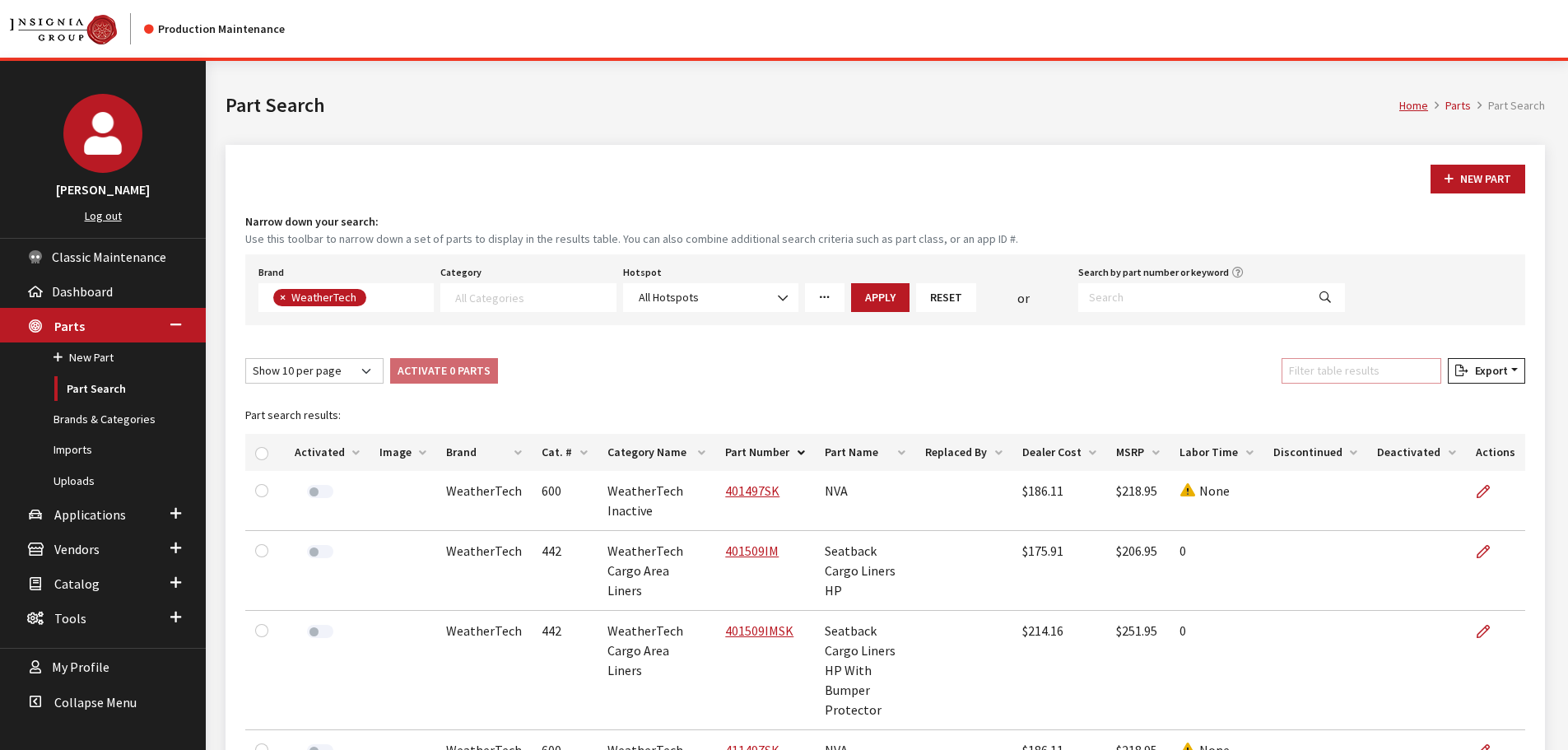
drag, startPoint x: 1349, startPoint y: 375, endPoint x: 1363, endPoint y: 383, distance: 16.1
click at [1349, 375] on input "Filter table results" at bounding box center [1361, 371] width 160 height 25
paste input "401877SK"
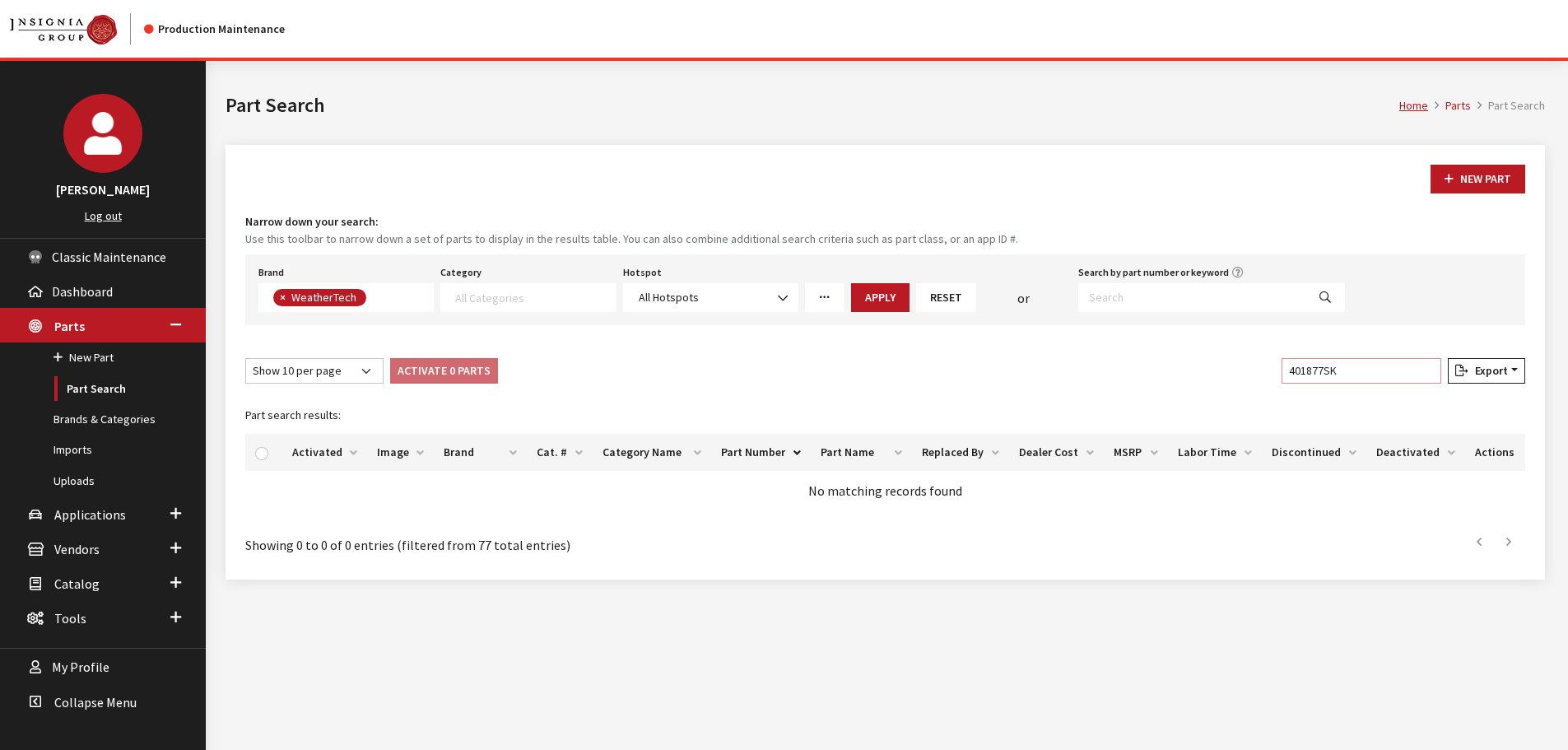
type input "401877SK"
click at [1046, 372] on div "Show 10 per page Show 25 per page Show 50 per page Show 100 per page Show 1000 …" at bounding box center [885, 374] width 1287 height 32
click at [1423, 368] on input "401877SK" at bounding box center [1361, 371] width 160 height 25
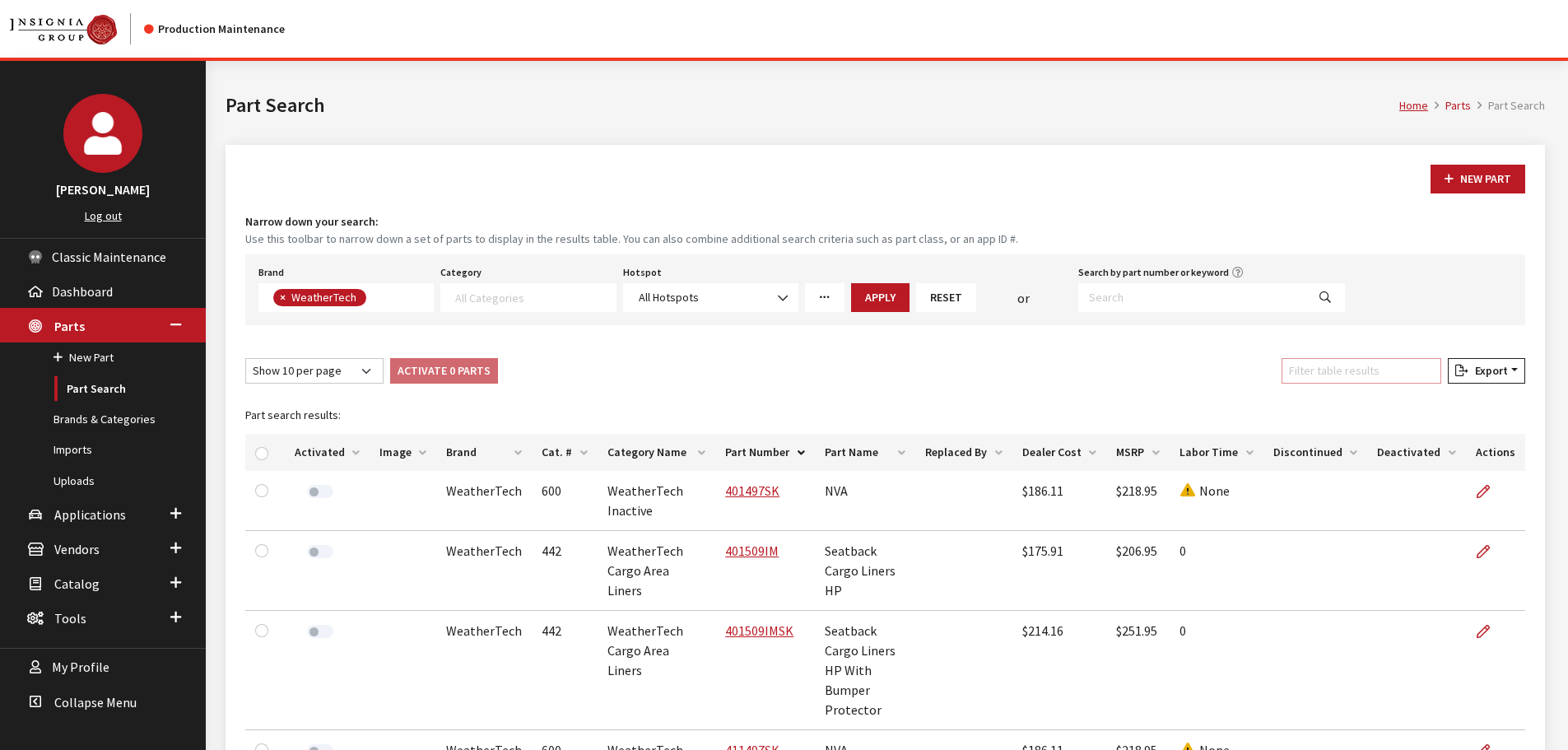
click at [1380, 366] on input "Filter table results" at bounding box center [1361, 371] width 160 height 25
paste input "401877SK"
type input "401877SK"
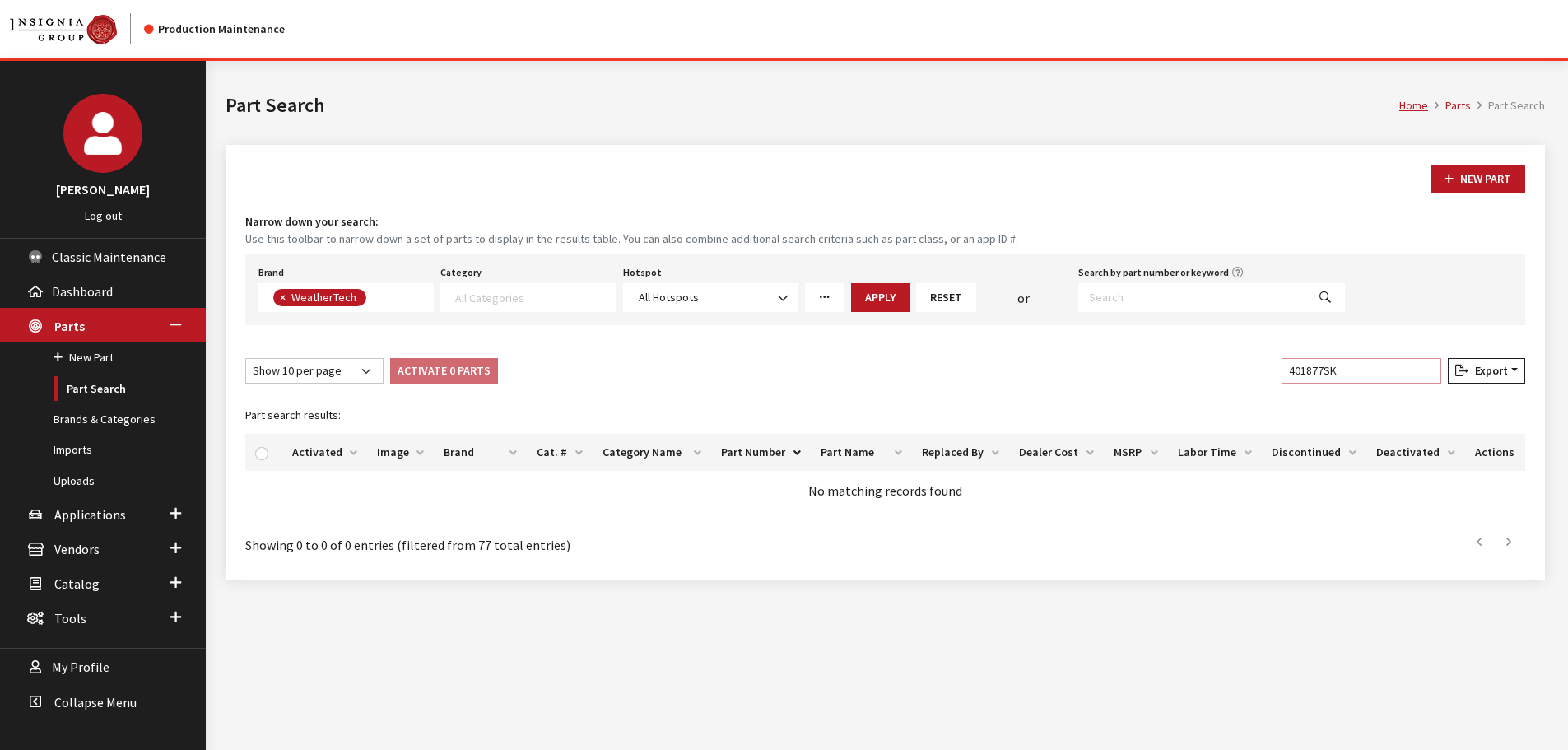
click at [1435, 373] on input "401877SK" at bounding box center [1361, 371] width 160 height 25
click at [1428, 372] on input "401877SK" at bounding box center [1361, 371] width 160 height 25
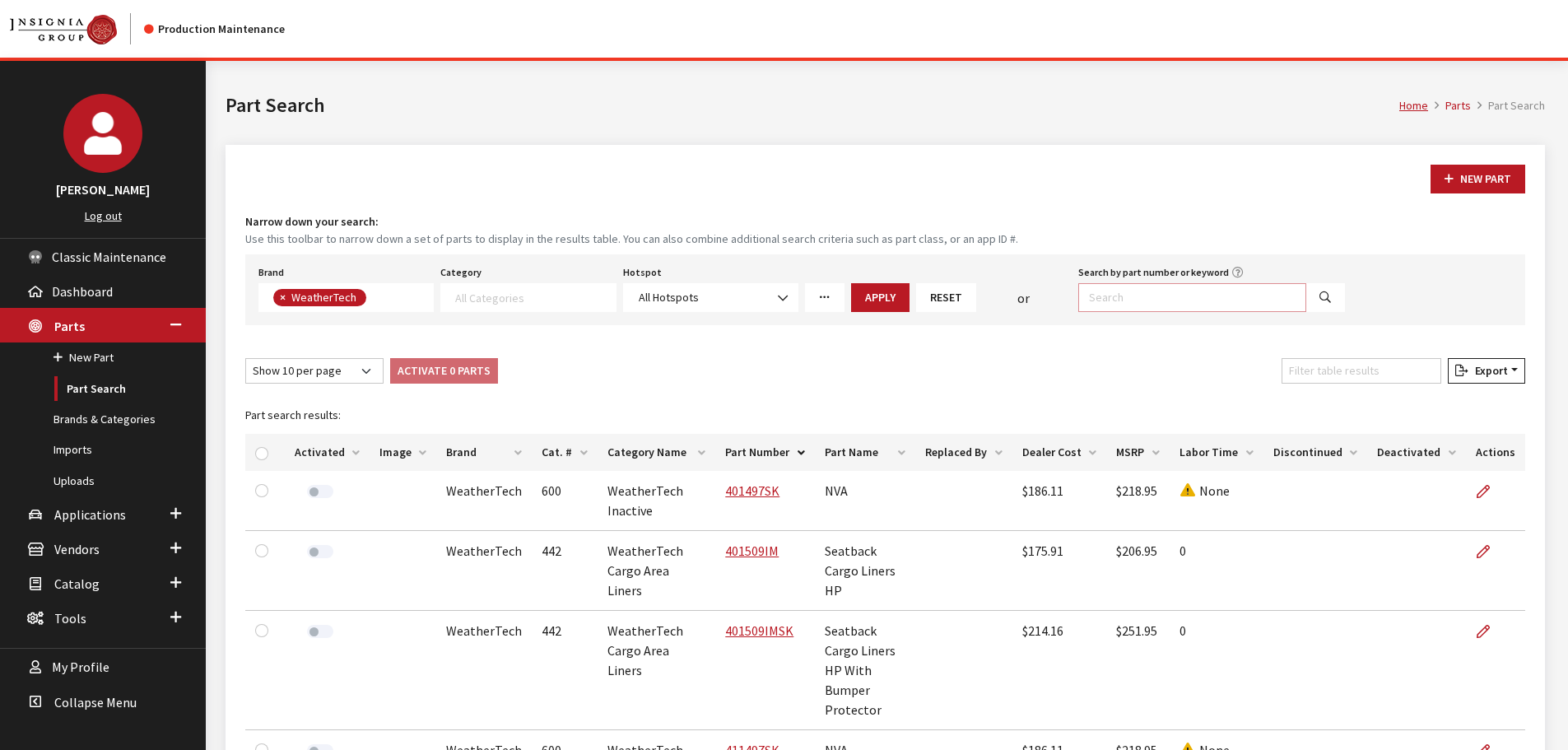
click at [1250, 296] on input "Search by part number or keyword" at bounding box center [1192, 298] width 228 height 29
paste input "401877SK"
type input "401877SK"
select select
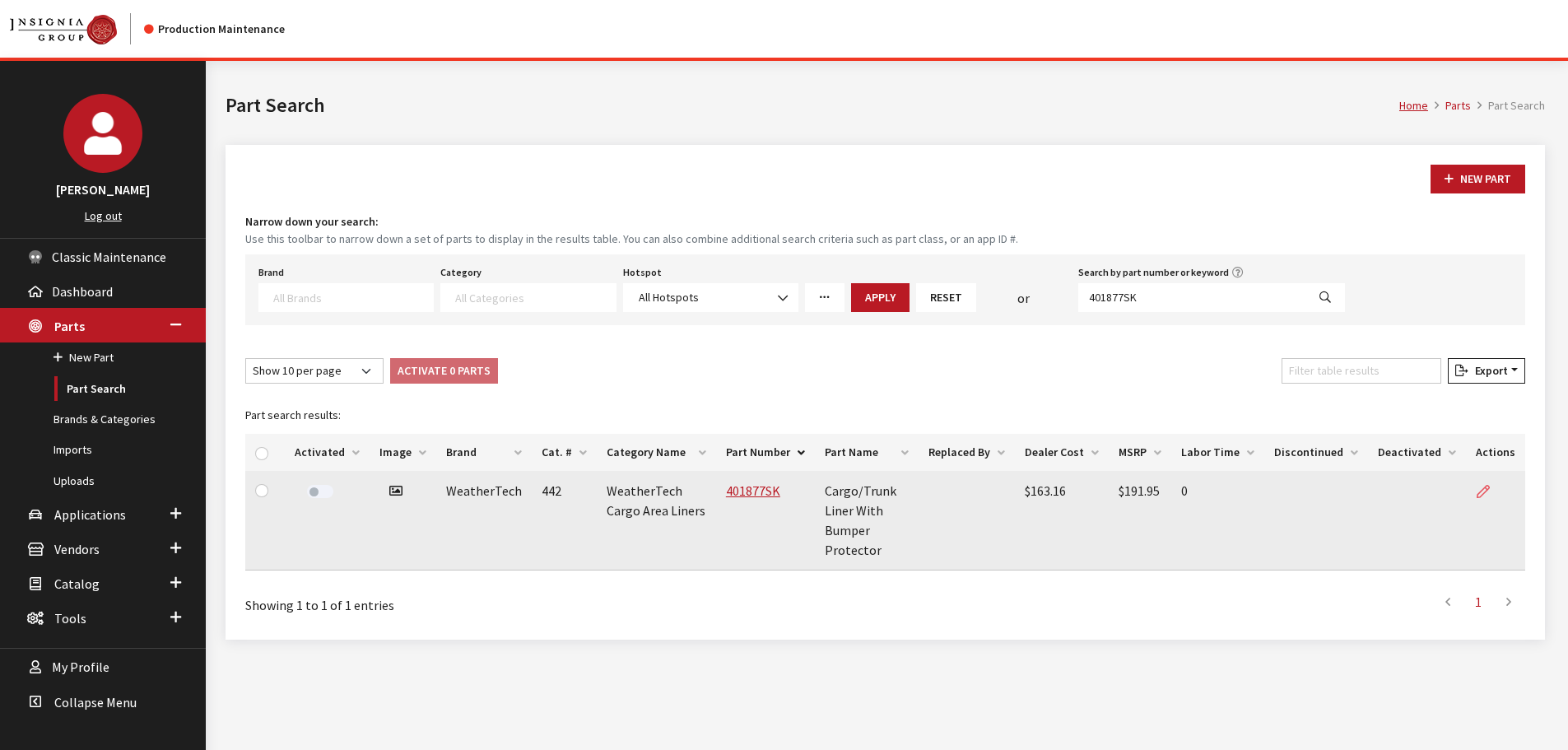
click at [1483, 491] on icon at bounding box center [1484, 492] width 14 height 14
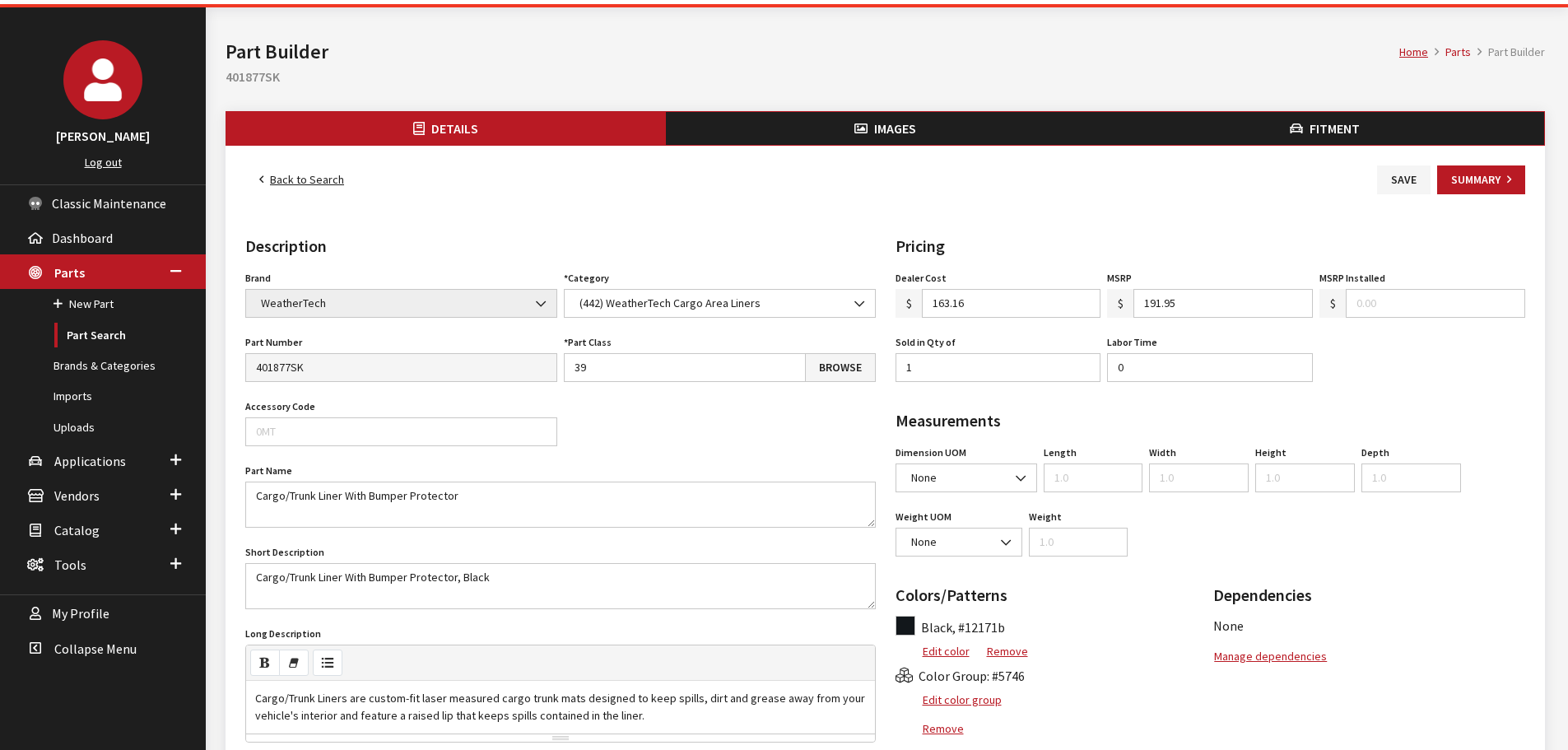
scroll to position [82, 0]
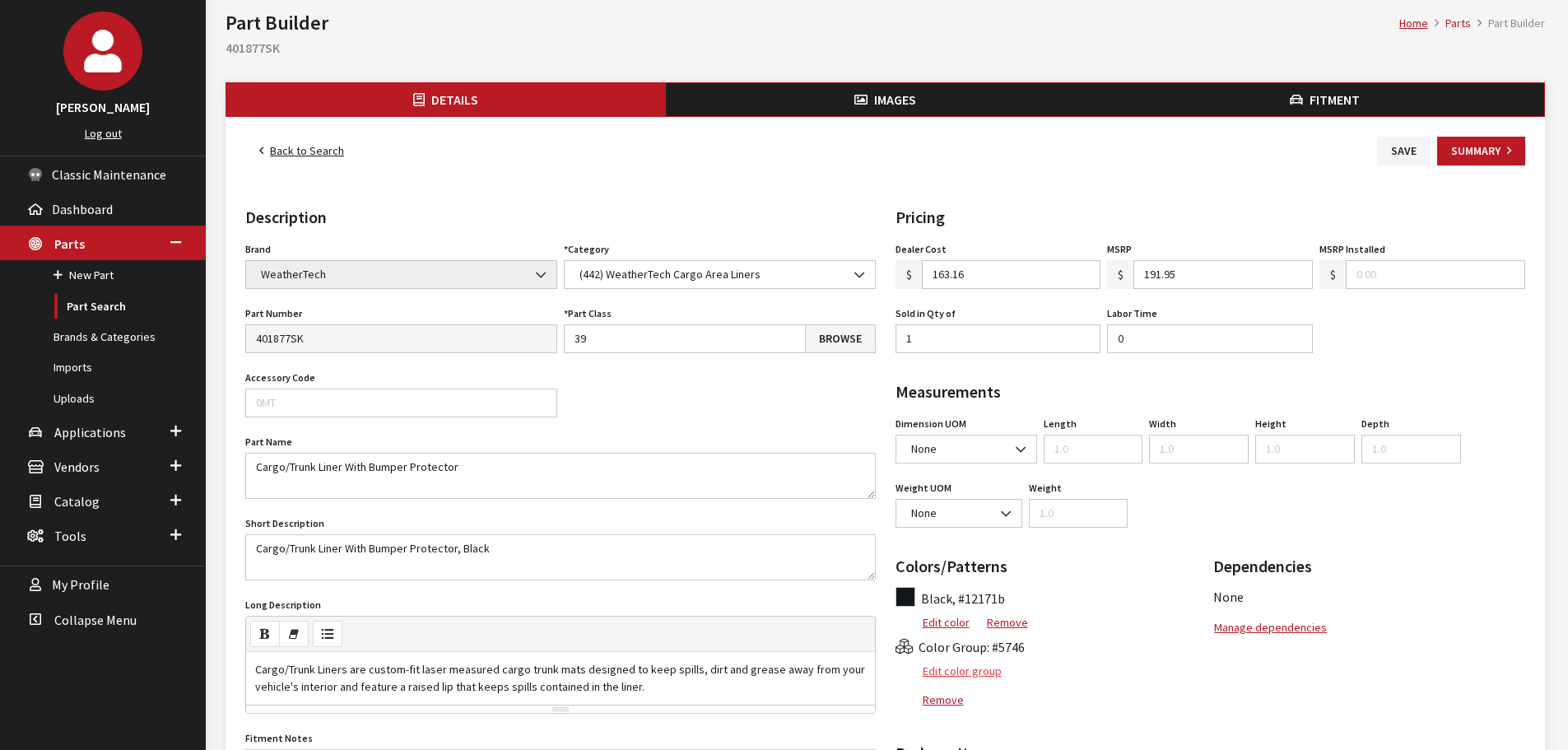
click at [955, 667] on button "Edit color group" at bounding box center [949, 671] width 107 height 29
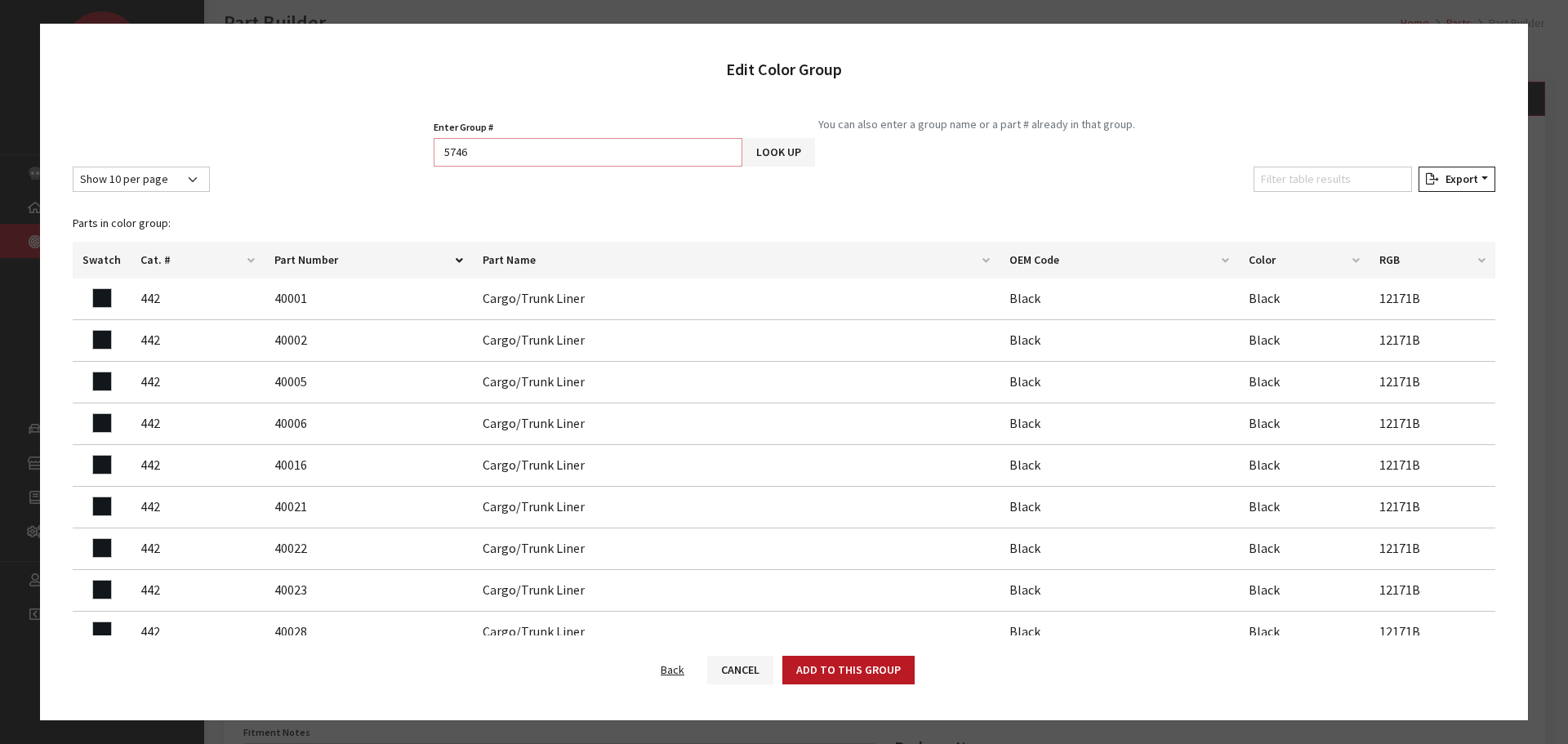
click at [545, 146] on input "5746" at bounding box center [587, 152] width 309 height 29
type input "5747"
click at [799, 155] on button "Look Up" at bounding box center [778, 152] width 72 height 29
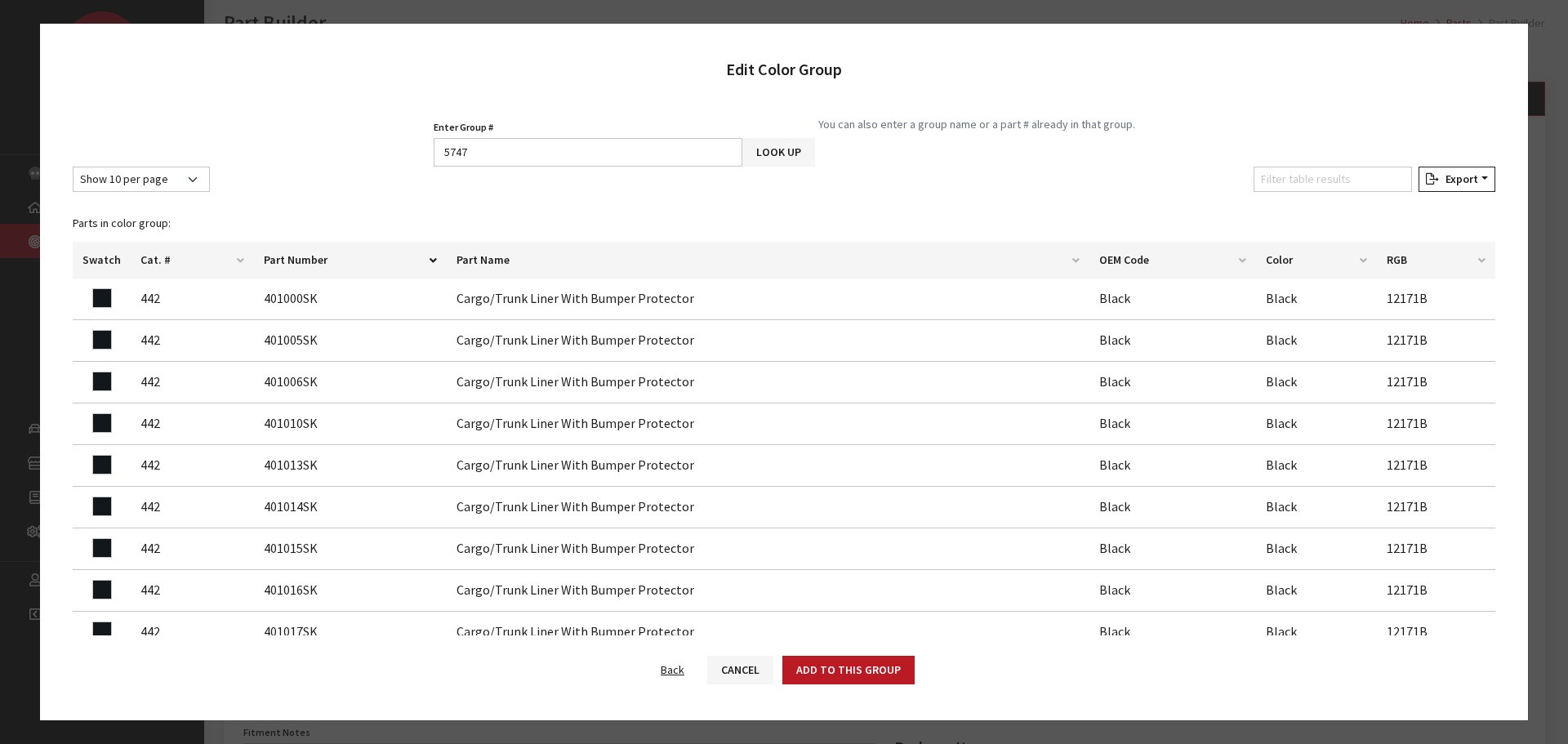
click at [831, 648] on div "Back Cancel Add to this group Next Create New Group" at bounding box center [784, 678] width 1487 height 85
click at [831, 667] on button "Add to this group" at bounding box center [848, 670] width 132 height 29
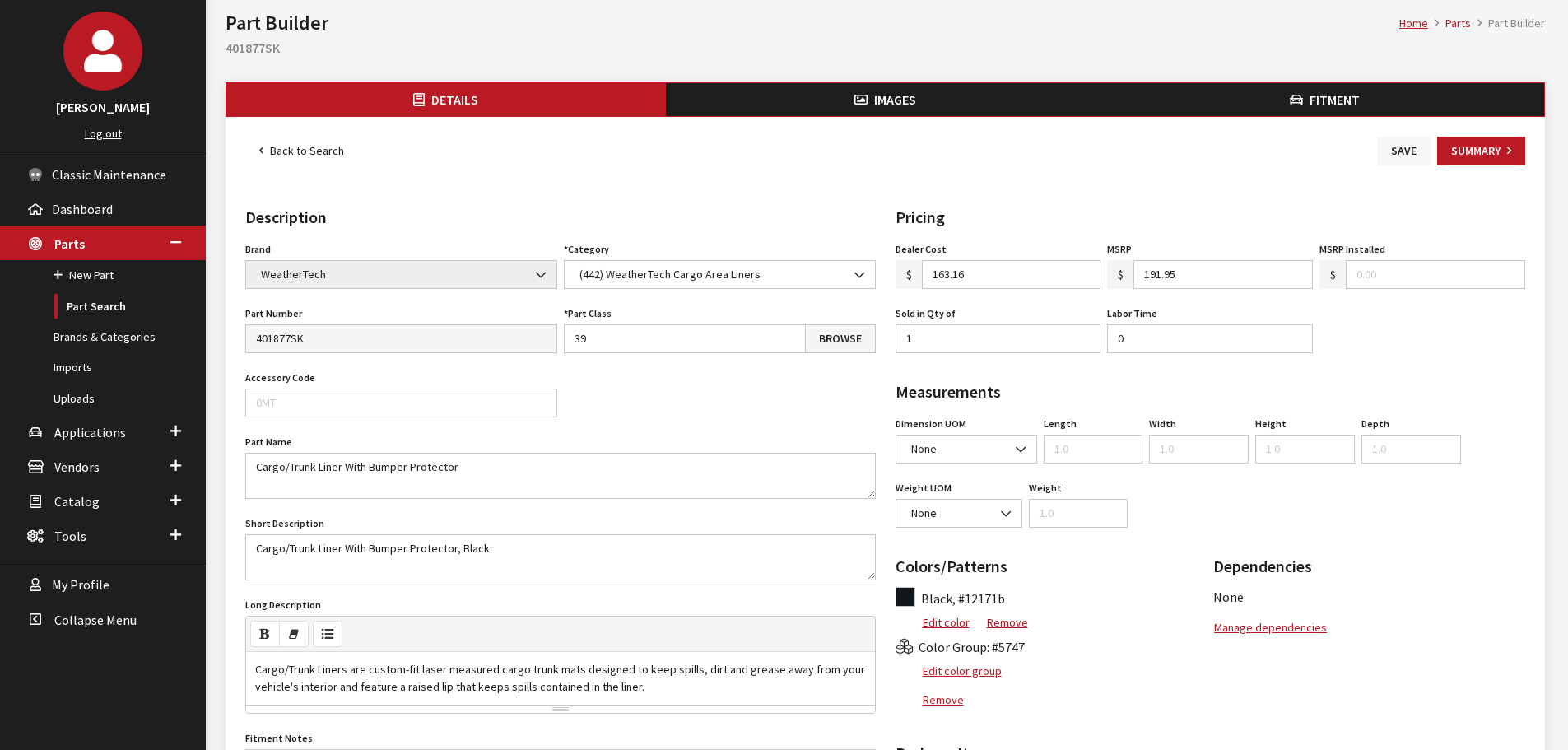
click at [1413, 158] on button "Save" at bounding box center [1403, 151] width 53 height 29
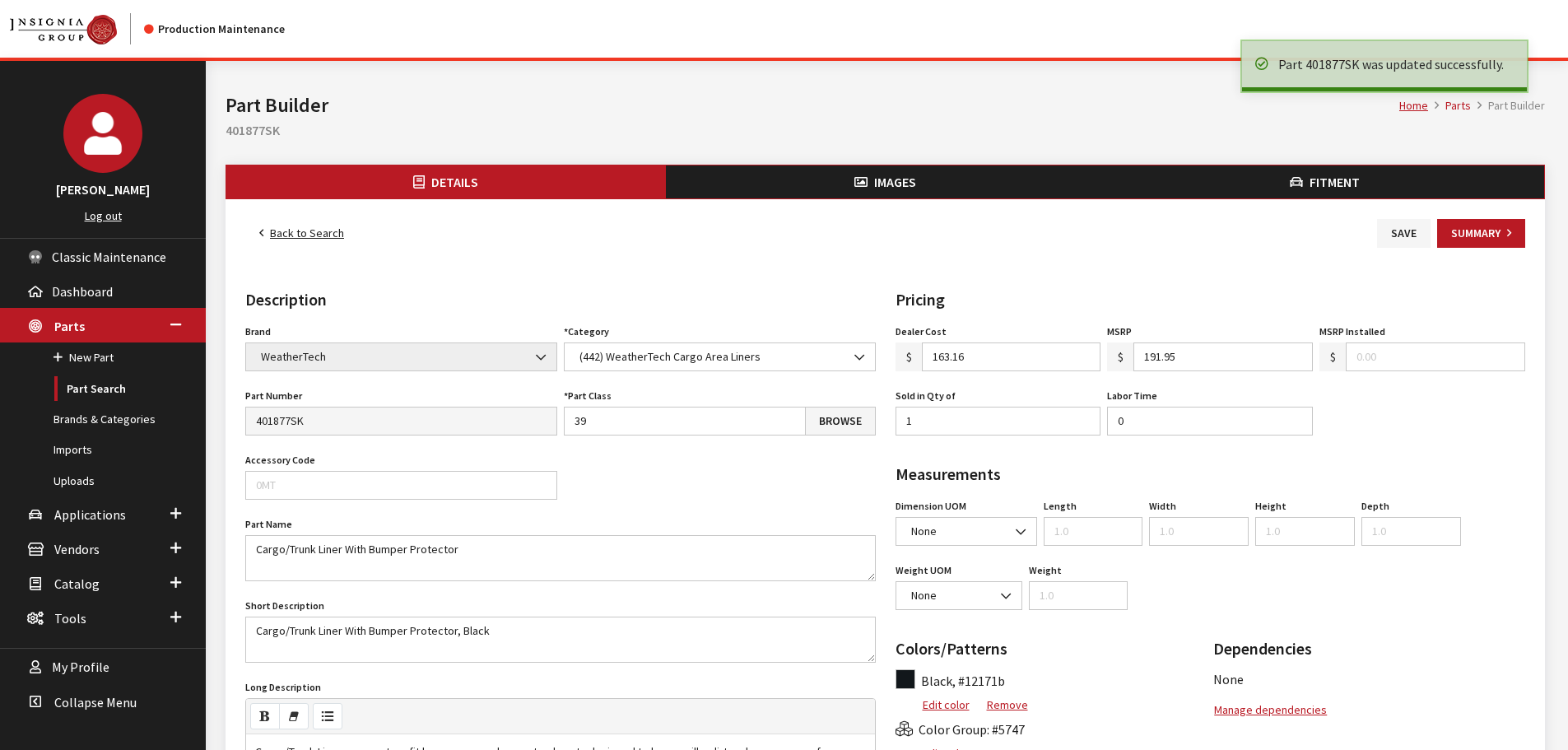
click at [298, 225] on link "Back to Search" at bounding box center [302, 234] width 113 height 29
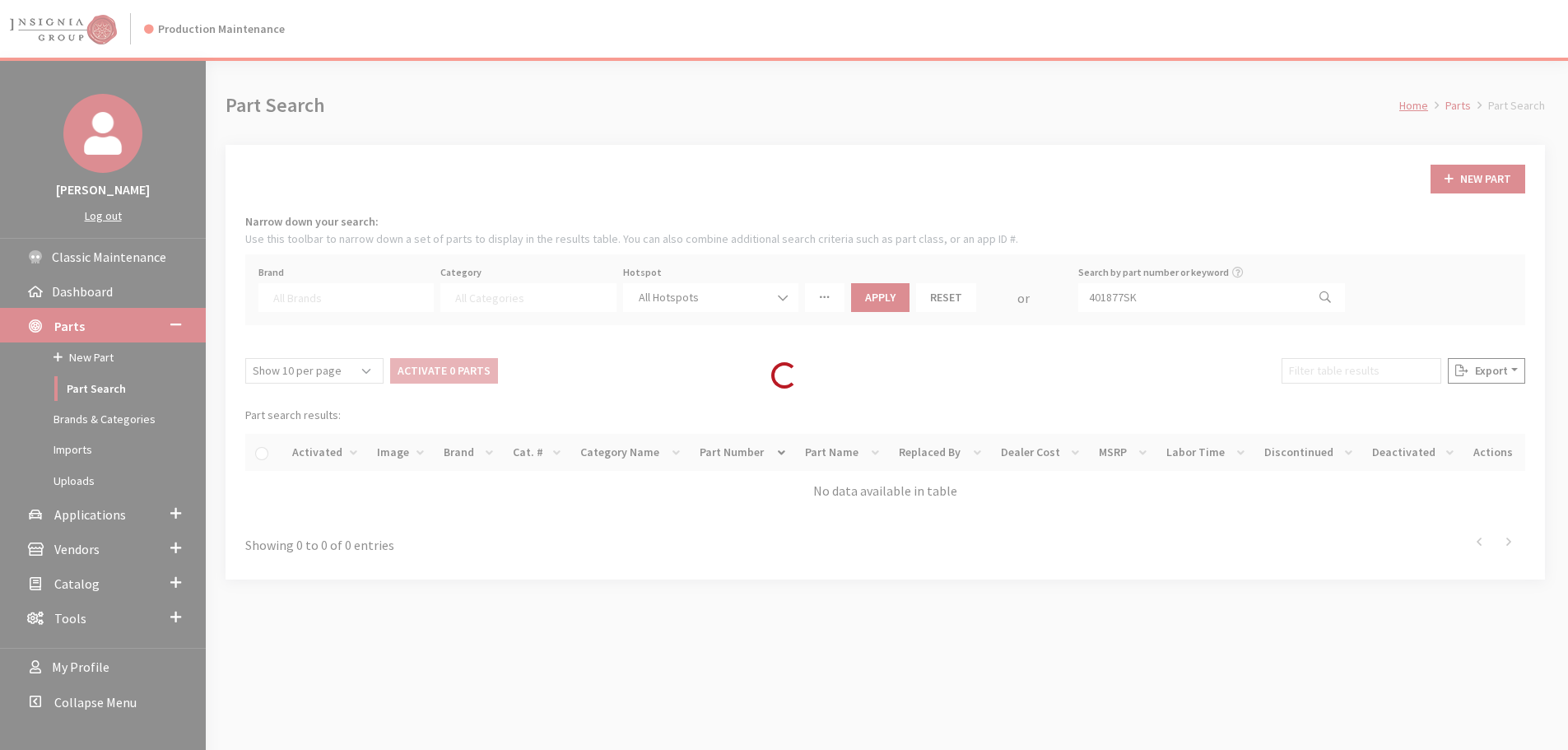
select select
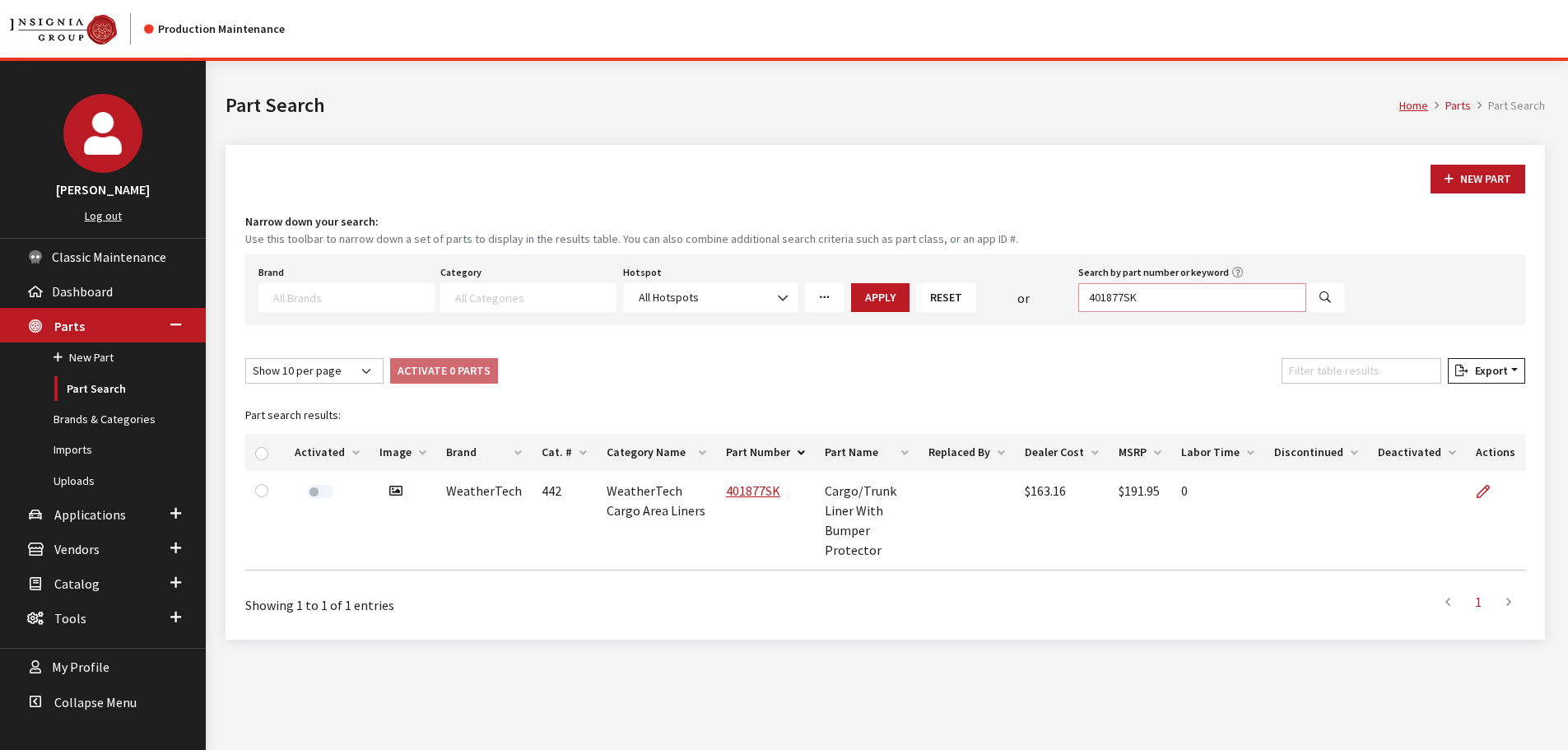
click at [1179, 296] on input "401877SK" at bounding box center [1192, 298] width 228 height 29
paste input "82"
type input "401882SK"
select select
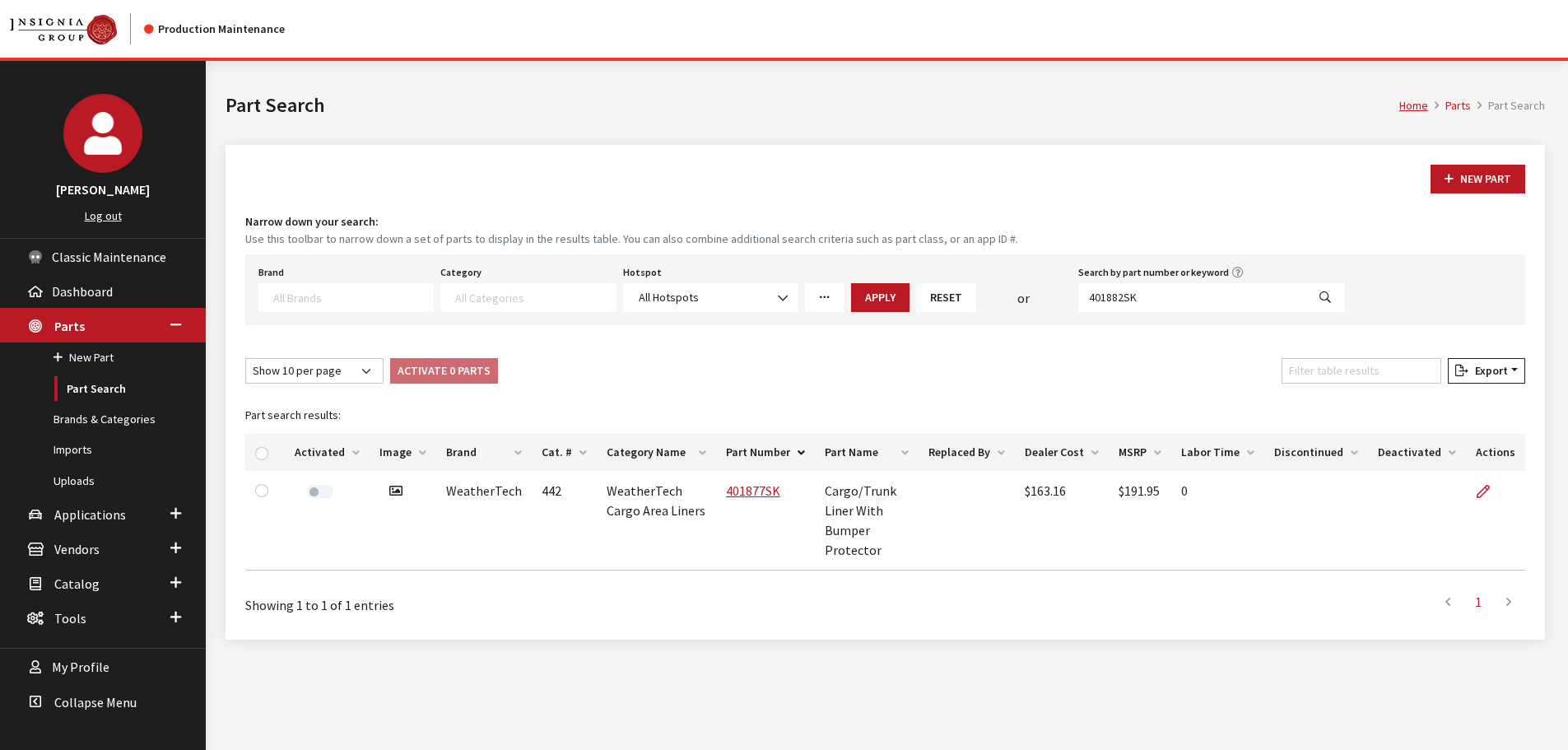
select select
click at [1486, 491] on icon at bounding box center [1484, 492] width 14 height 14
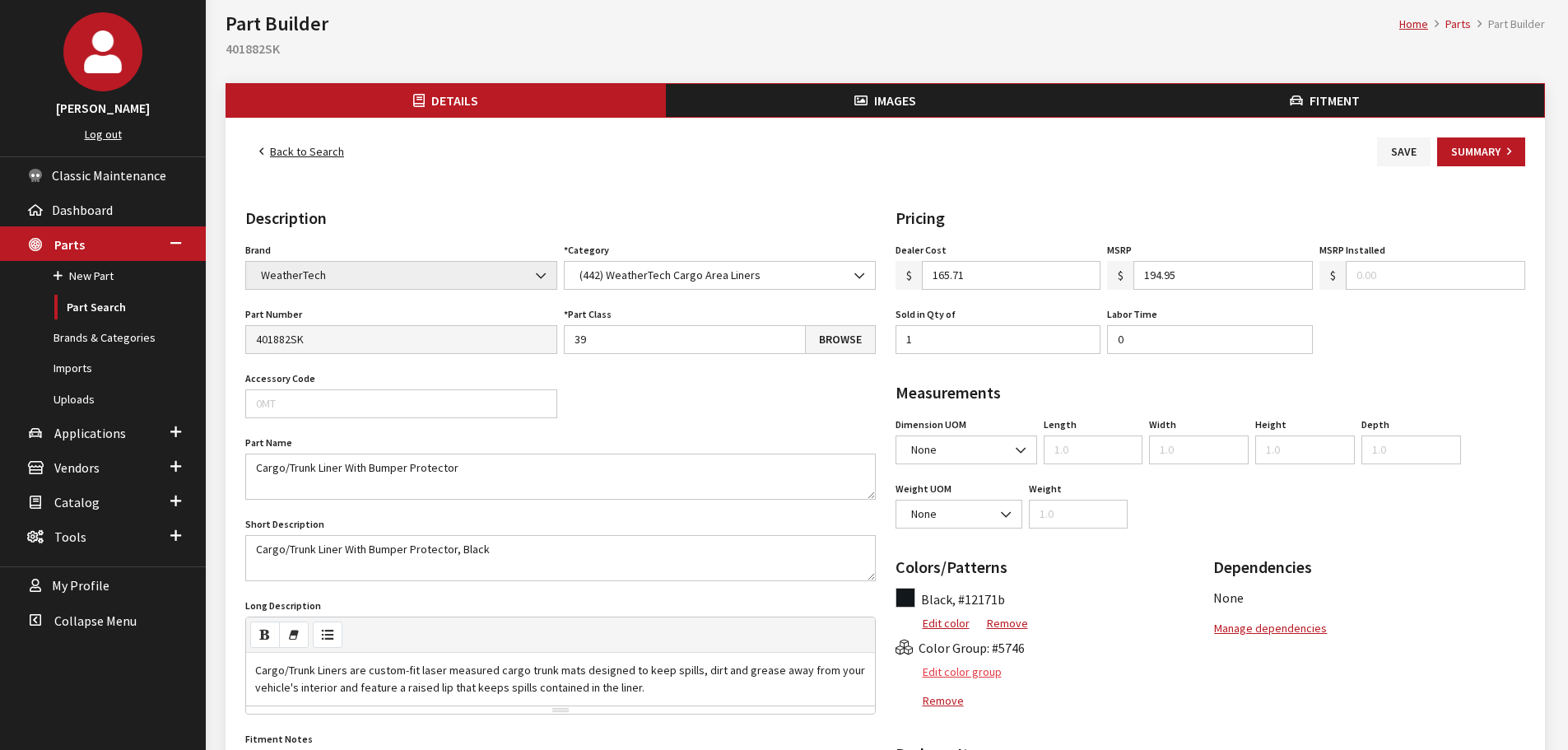
scroll to position [82, 0]
click at [969, 673] on button "Edit color group" at bounding box center [949, 671] width 107 height 29
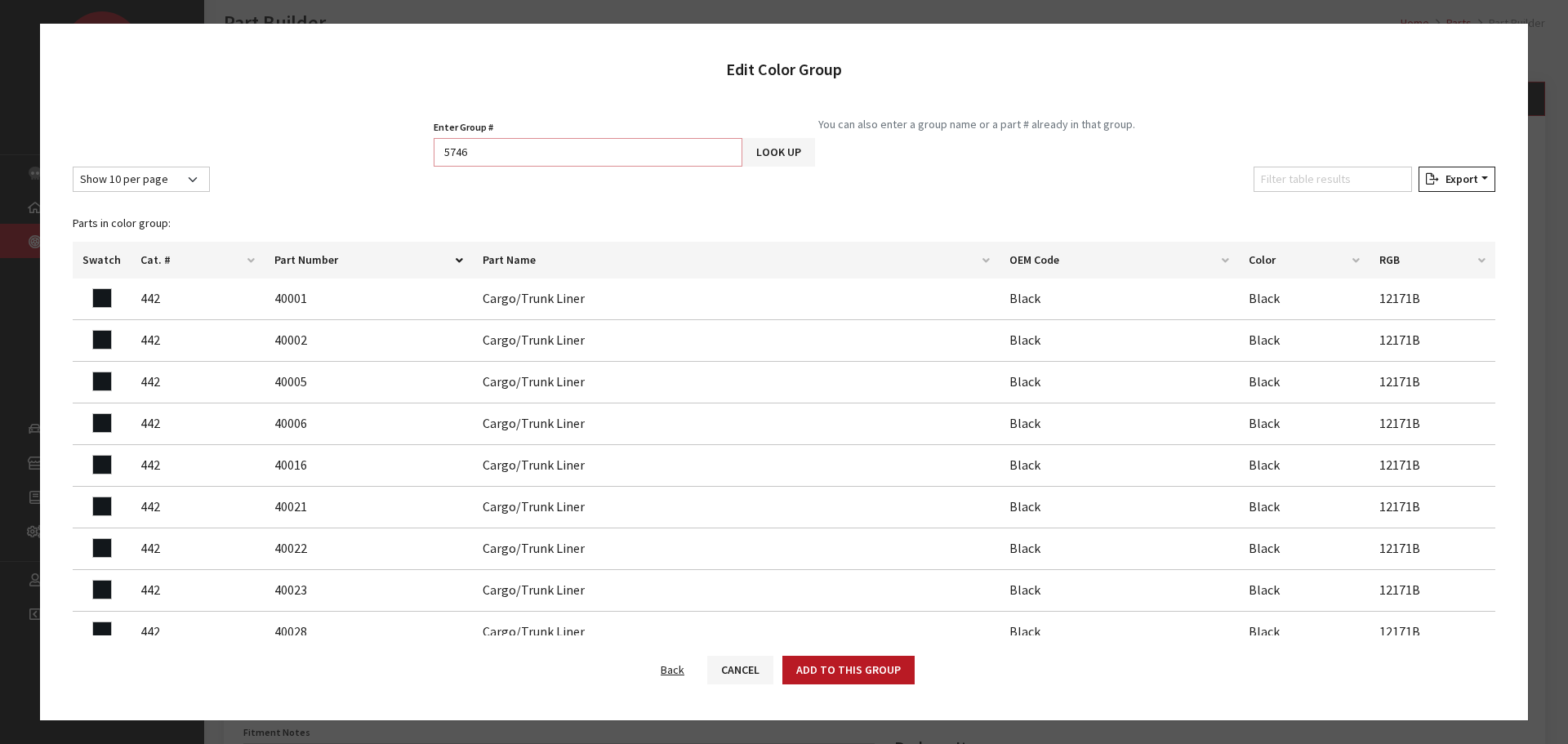
click at [627, 156] on input "5746" at bounding box center [587, 152] width 309 height 29
type input "5747"
click at [857, 667] on button "Add to this group" at bounding box center [848, 670] width 132 height 29
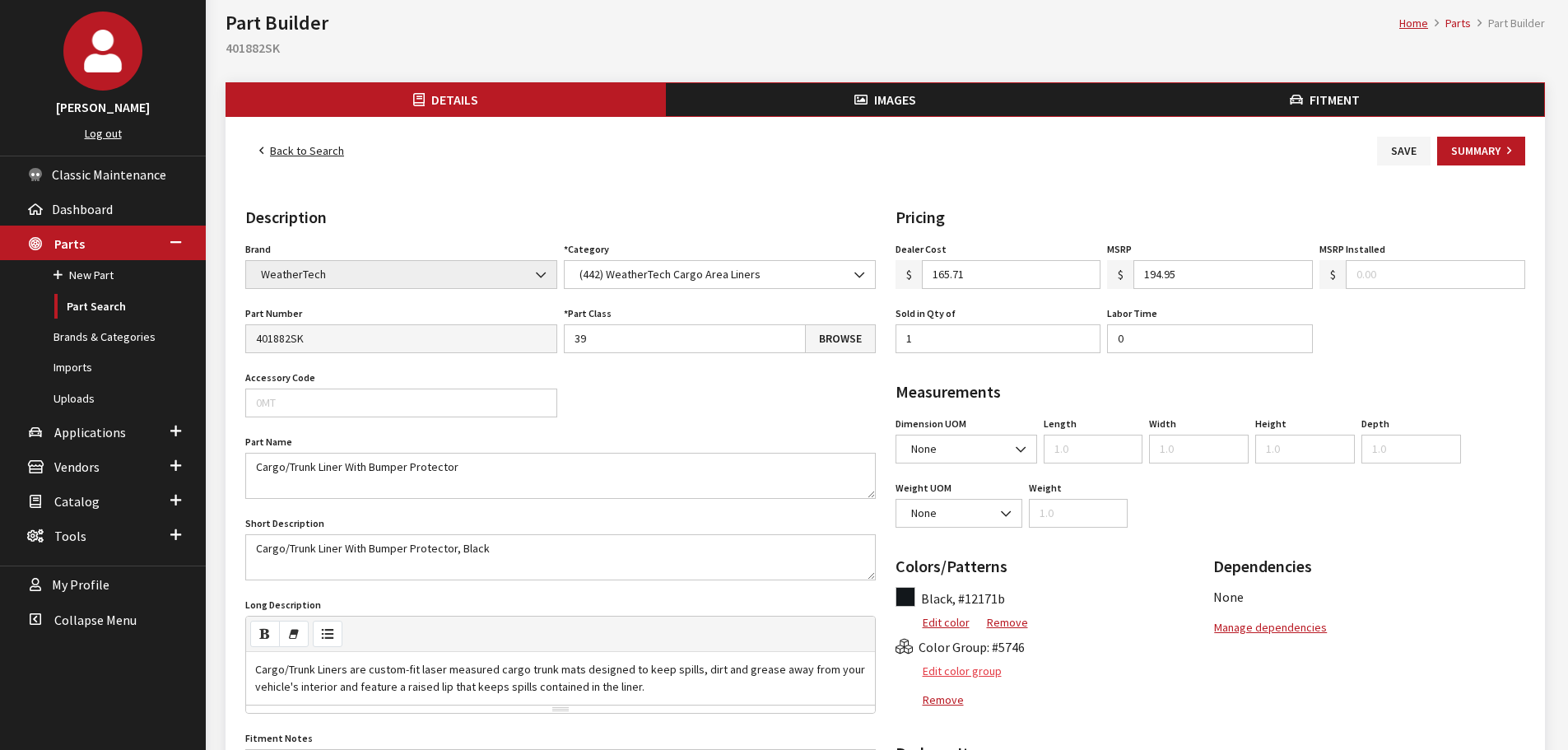
click at [926, 666] on button "Edit color group" at bounding box center [949, 671] width 107 height 29
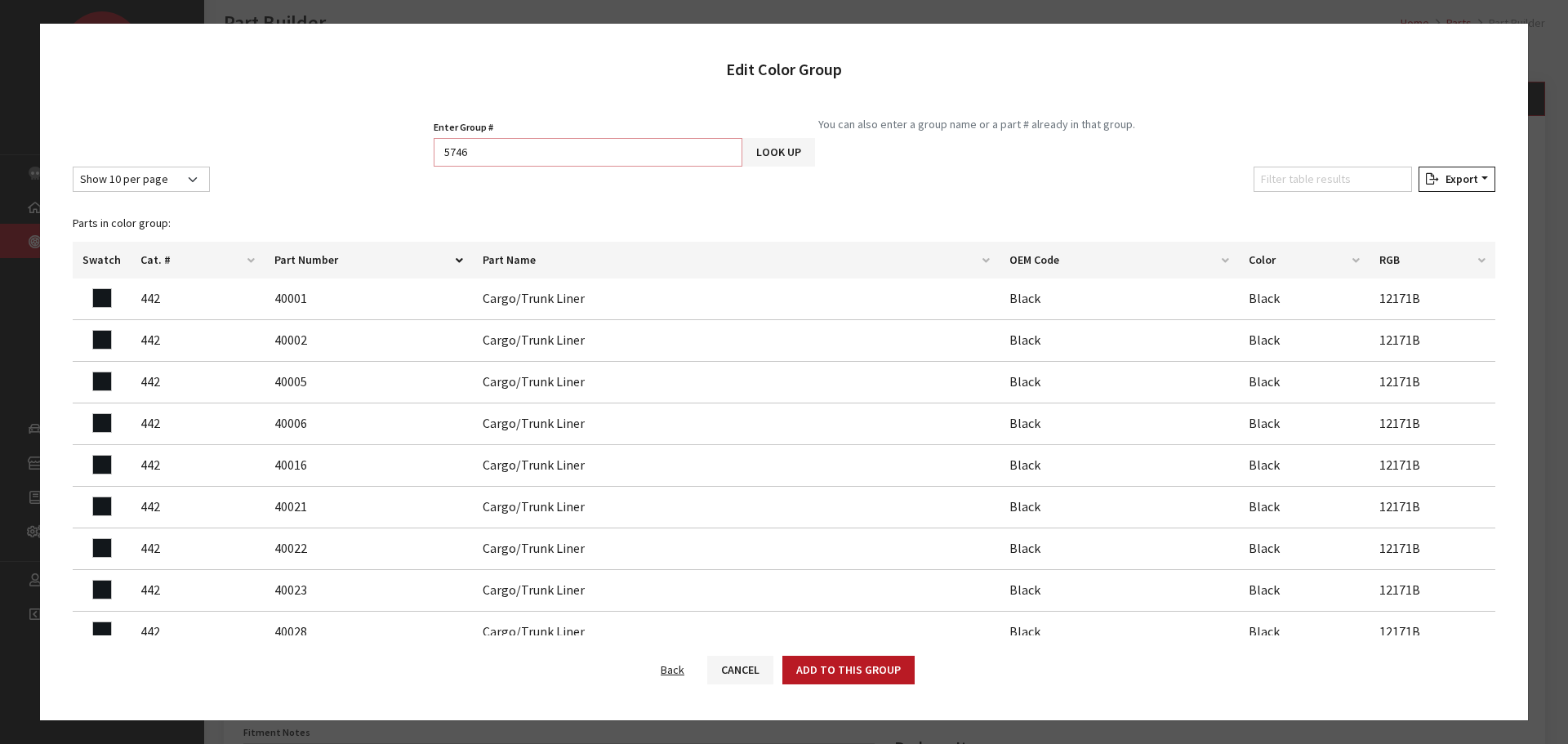
click at [552, 147] on input "5746" at bounding box center [587, 152] width 309 height 29
type input "5747"
click at [773, 148] on button "Look Up" at bounding box center [778, 152] width 72 height 29
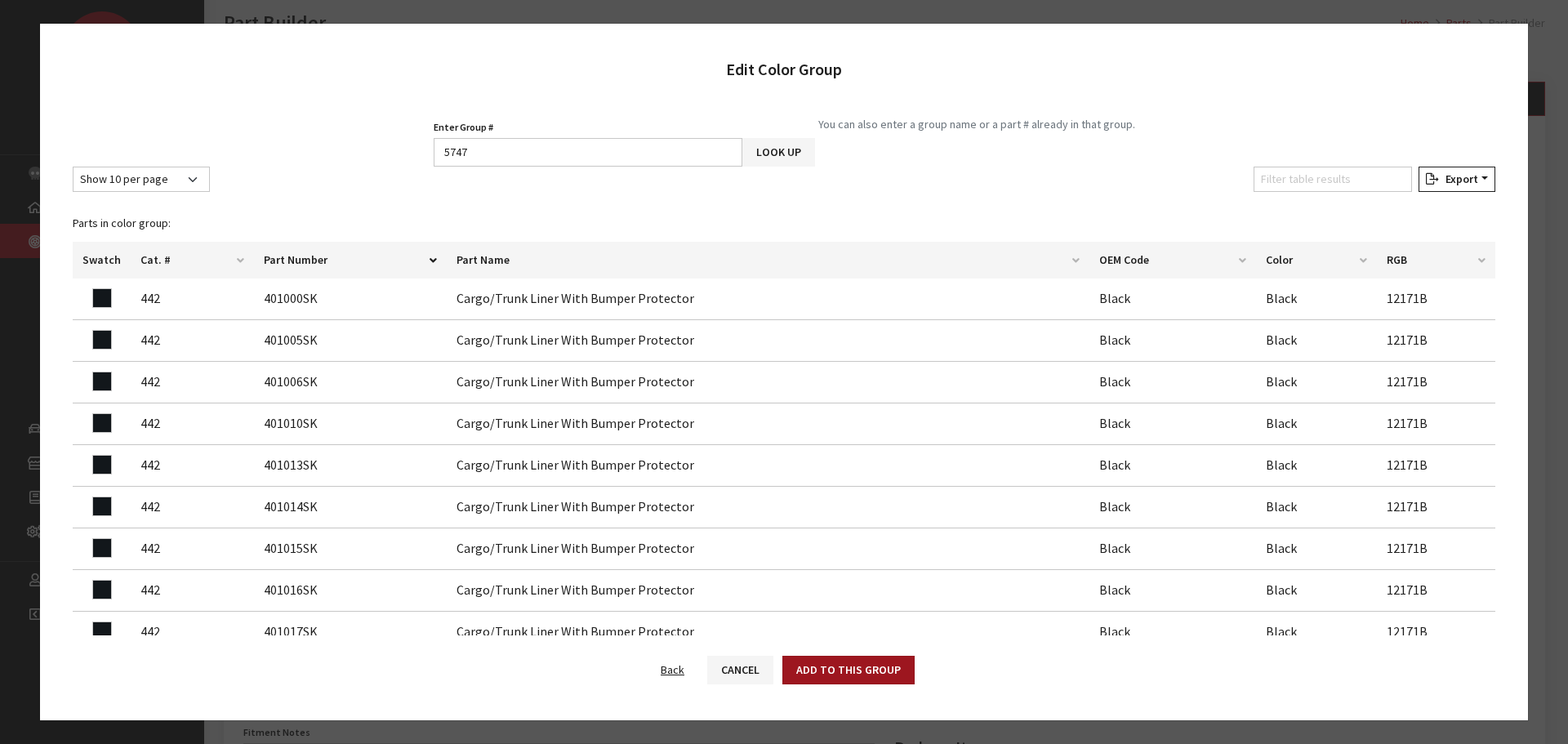
click at [811, 662] on button "Add to this group" at bounding box center [848, 670] width 132 height 29
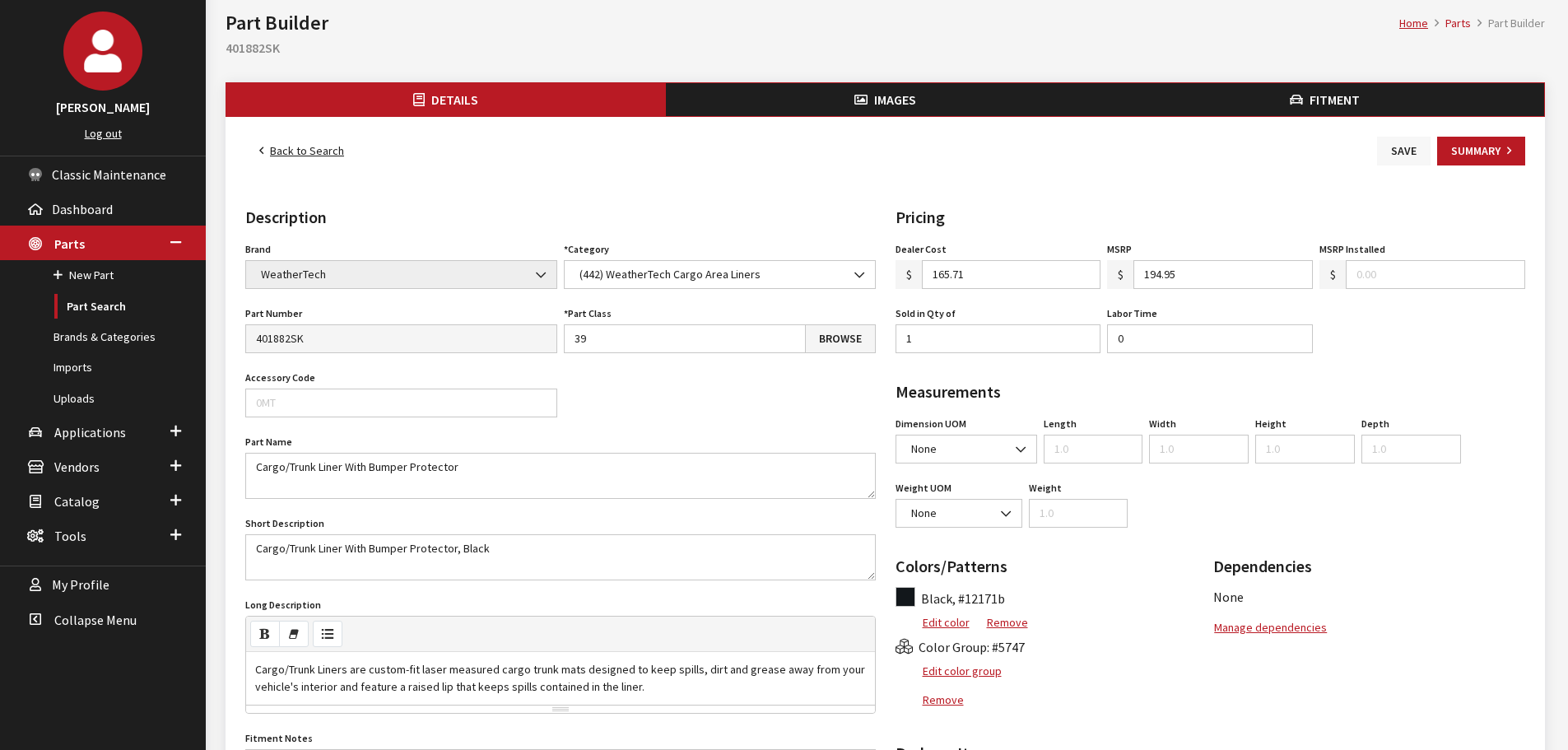
click at [1413, 141] on button "Save" at bounding box center [1403, 151] width 53 height 29
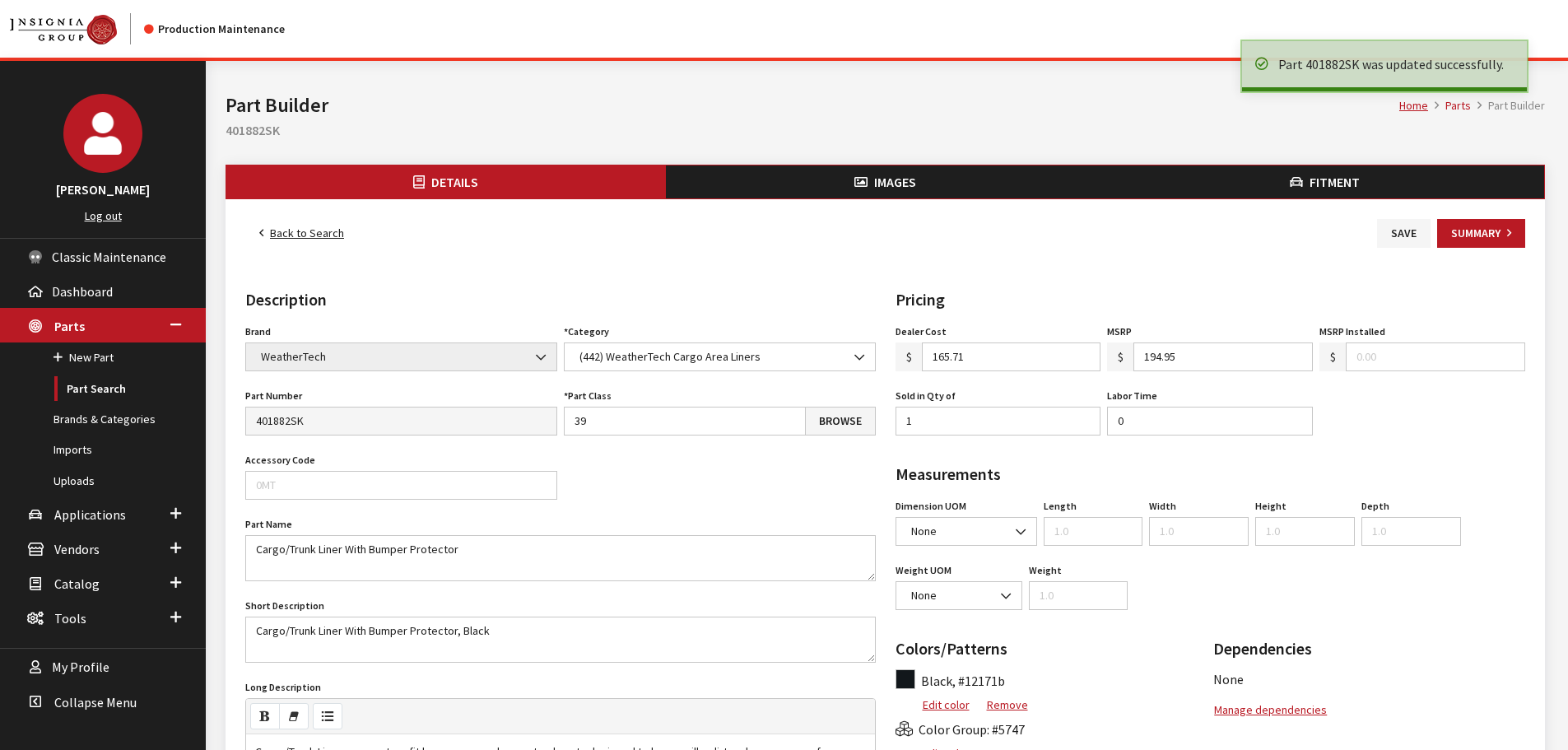
click at [310, 241] on link "Back to Search" at bounding box center [302, 234] width 113 height 29
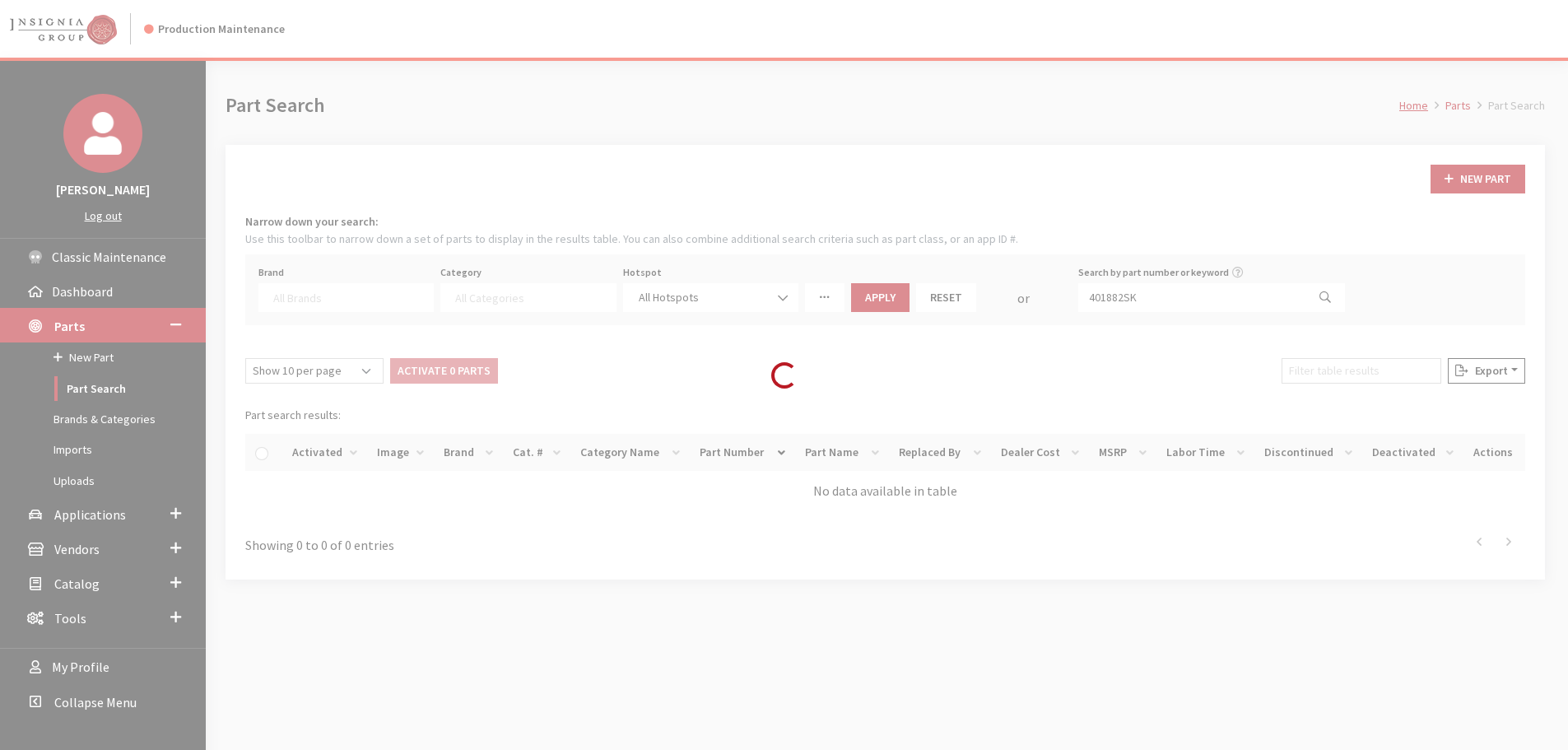
select select
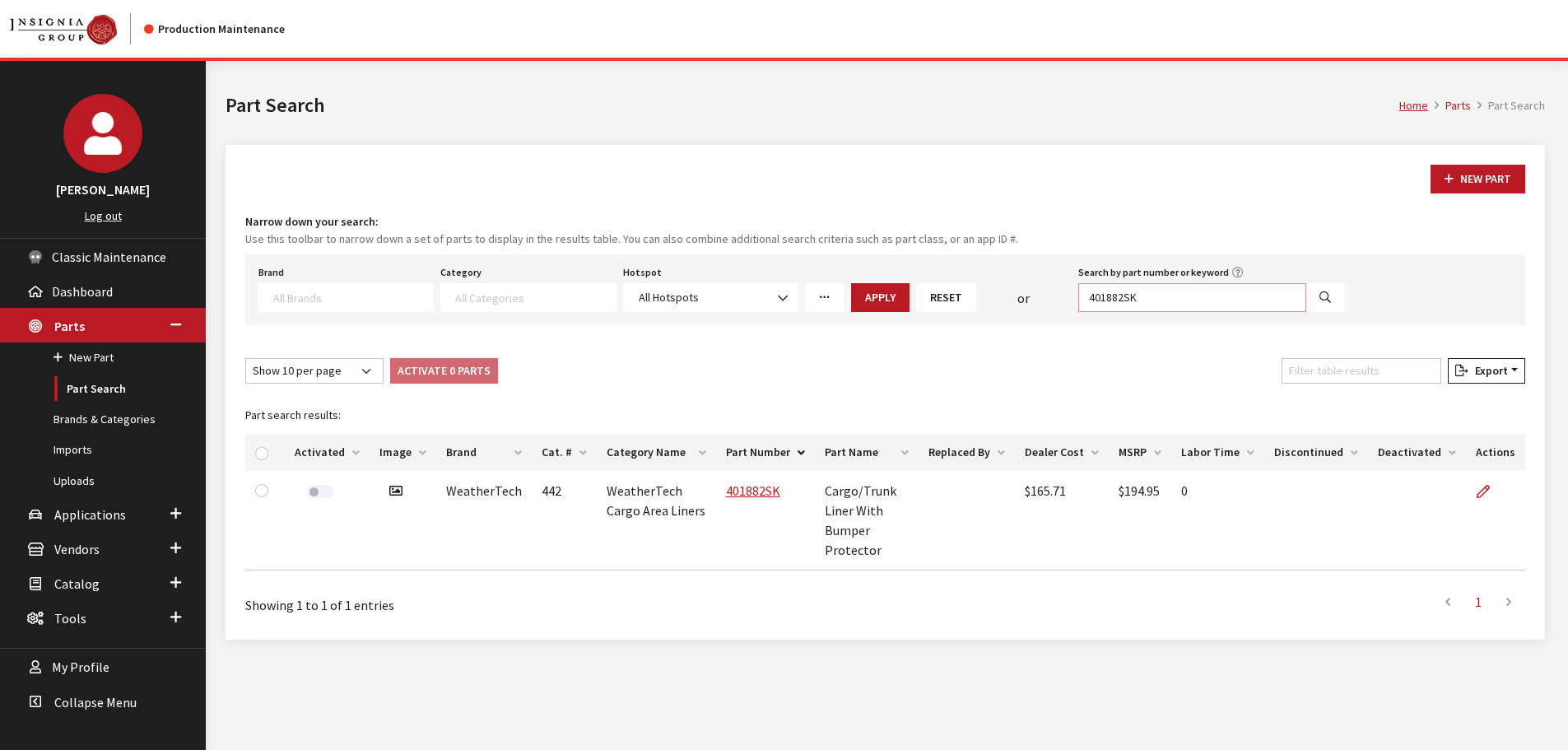
click at [1226, 289] on input "401882SK" at bounding box center [1192, 298] width 228 height 29
paste input "76"
type input "401876SK"
select select
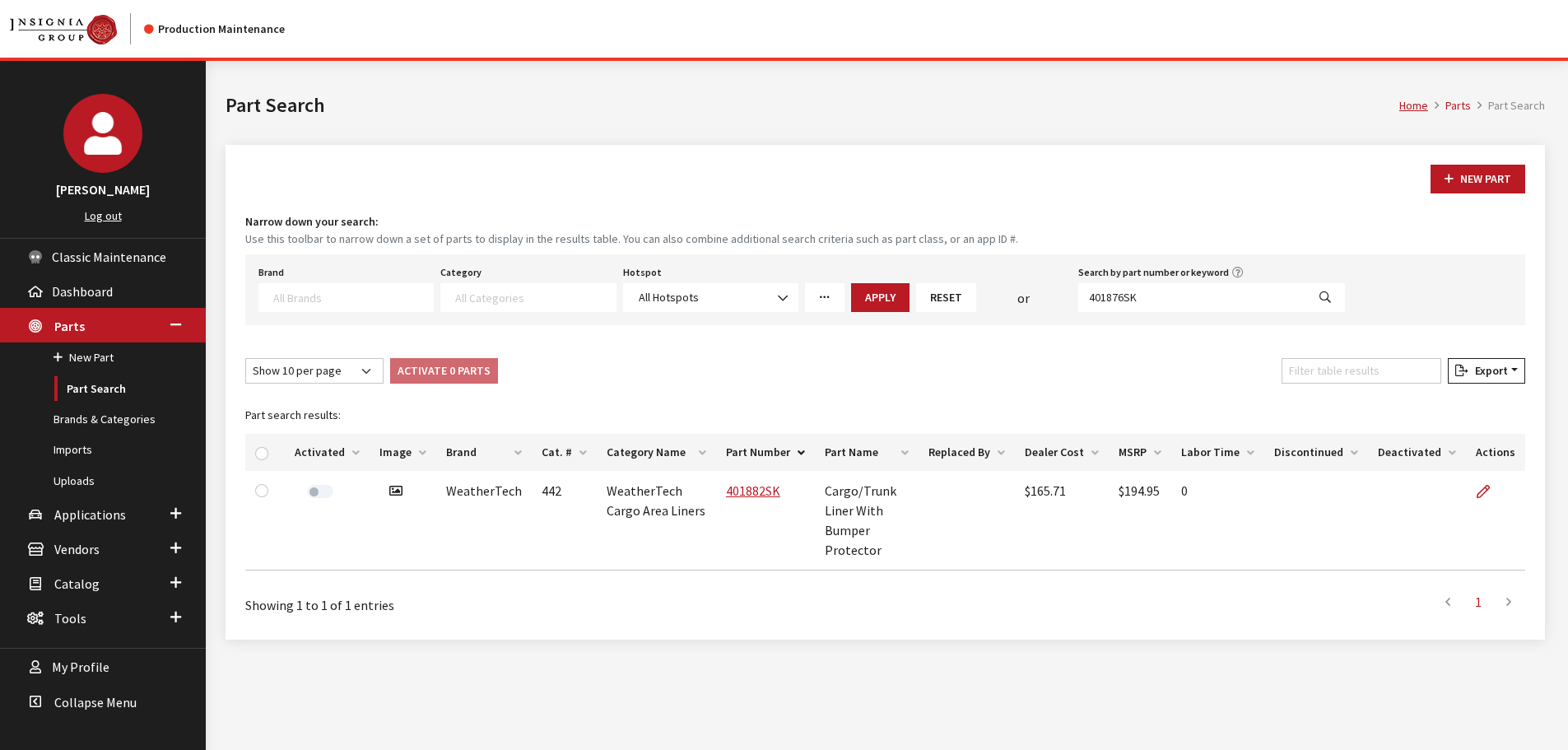
select select
click at [1488, 494] on icon at bounding box center [1484, 492] width 14 height 14
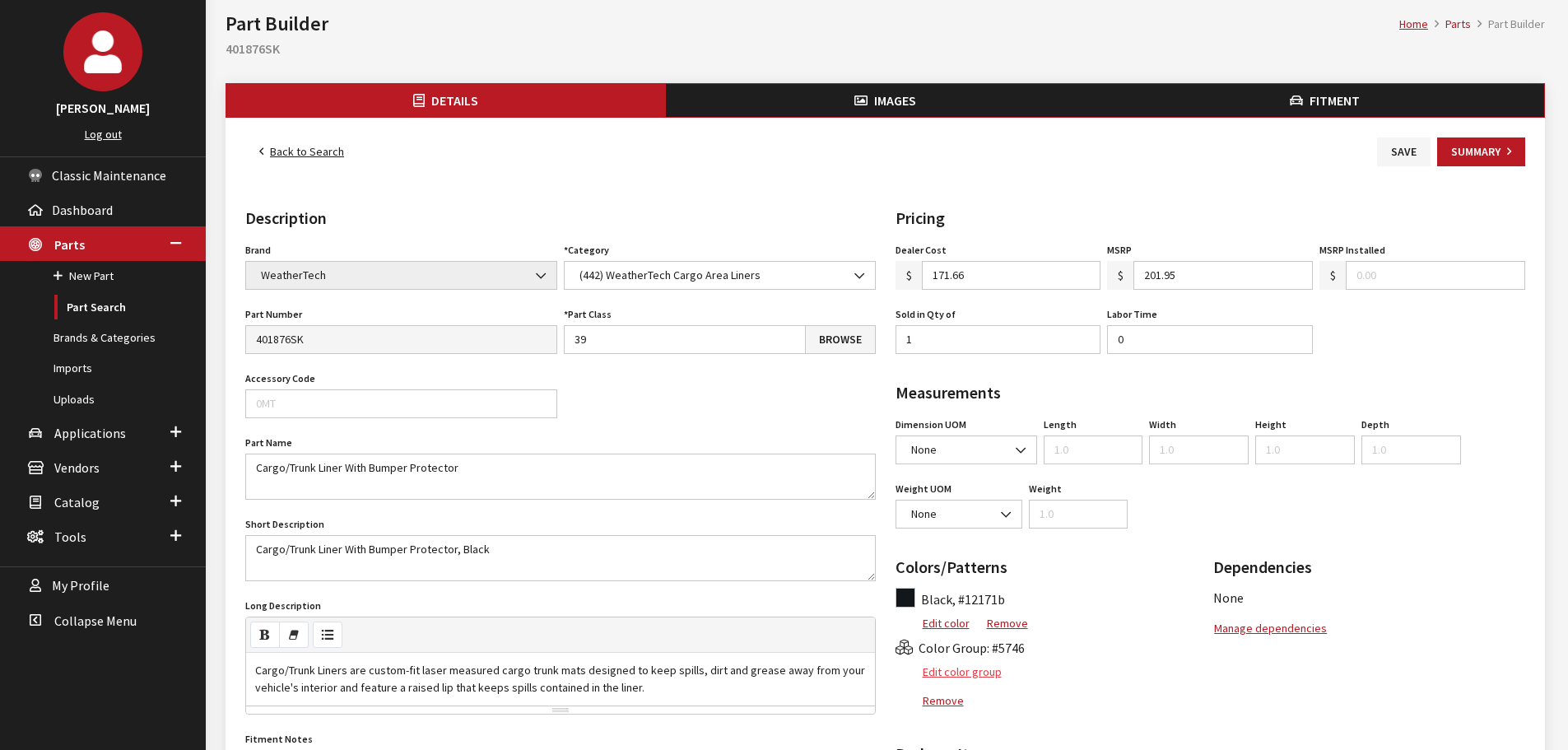
scroll to position [82, 0]
click at [973, 669] on button "Edit color group" at bounding box center [949, 671] width 107 height 29
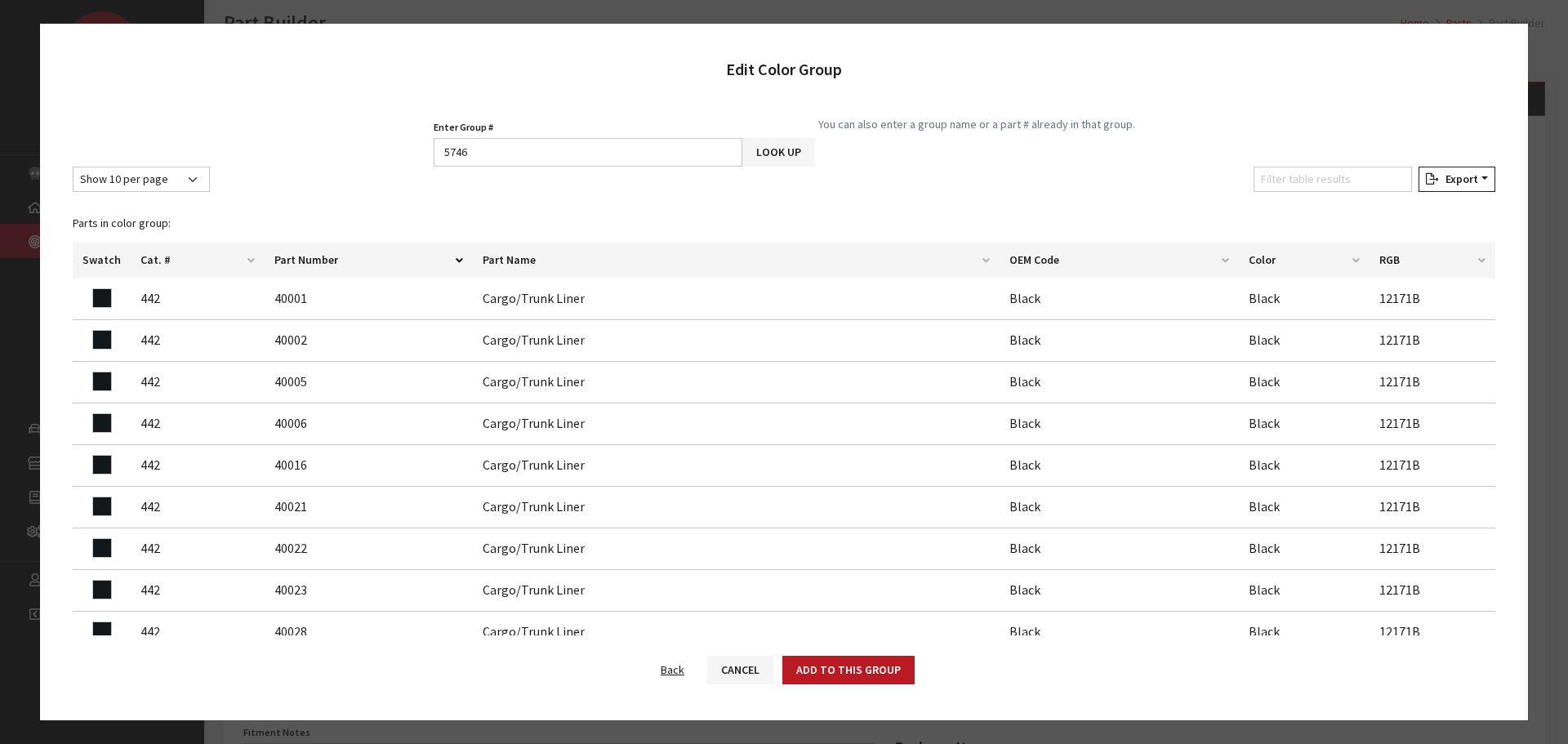
click at [674, 167] on div "Show 10 per page Show 25 per page Show 50 per page Show 100 per page Show 1000 …" at bounding box center [784, 182] width 1428 height 32
click at [670, 153] on input "5746" at bounding box center [587, 152] width 309 height 29
type input "5747"
click at [769, 147] on button "Look Up" at bounding box center [778, 152] width 72 height 29
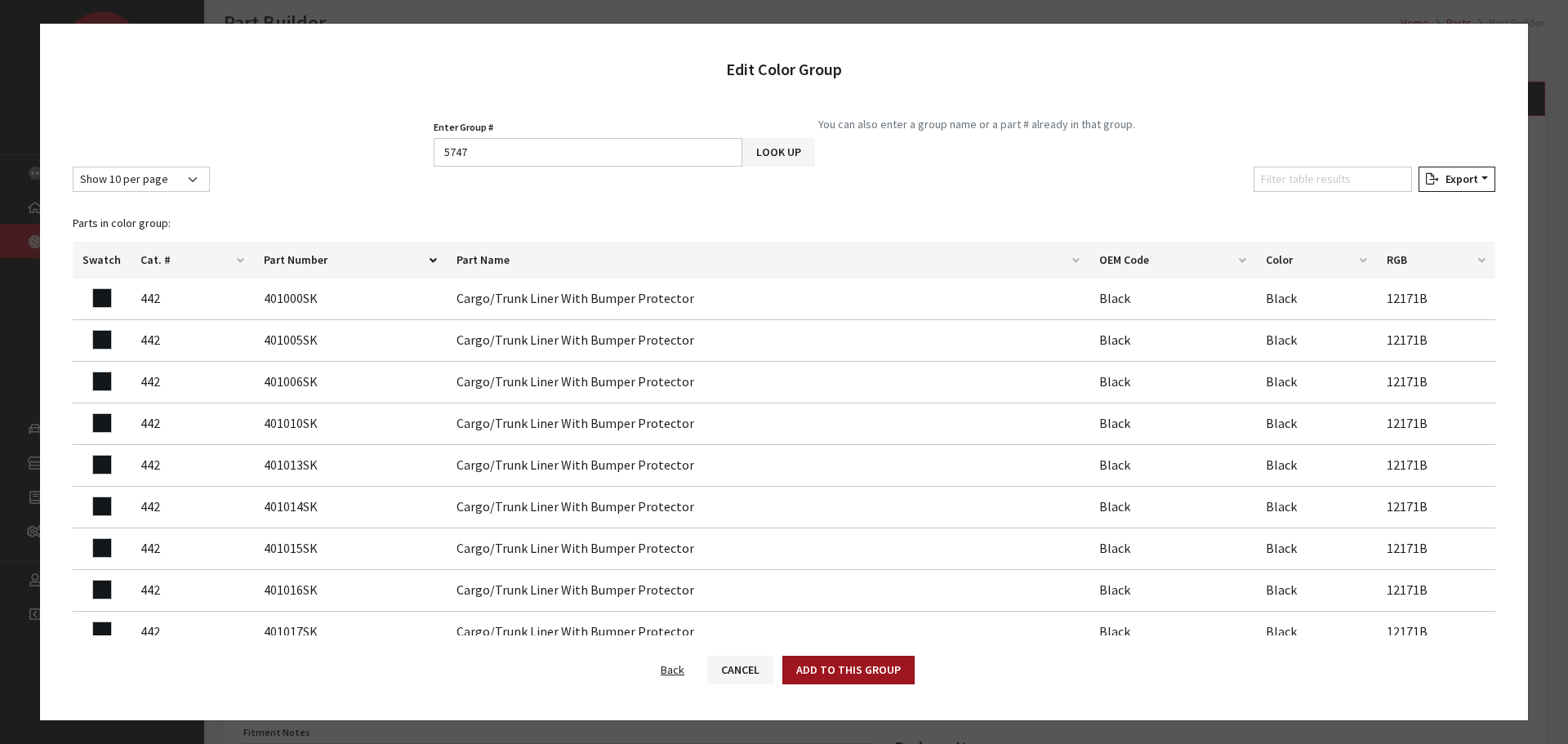
click at [847, 661] on button "Add to this group" at bounding box center [848, 670] width 132 height 29
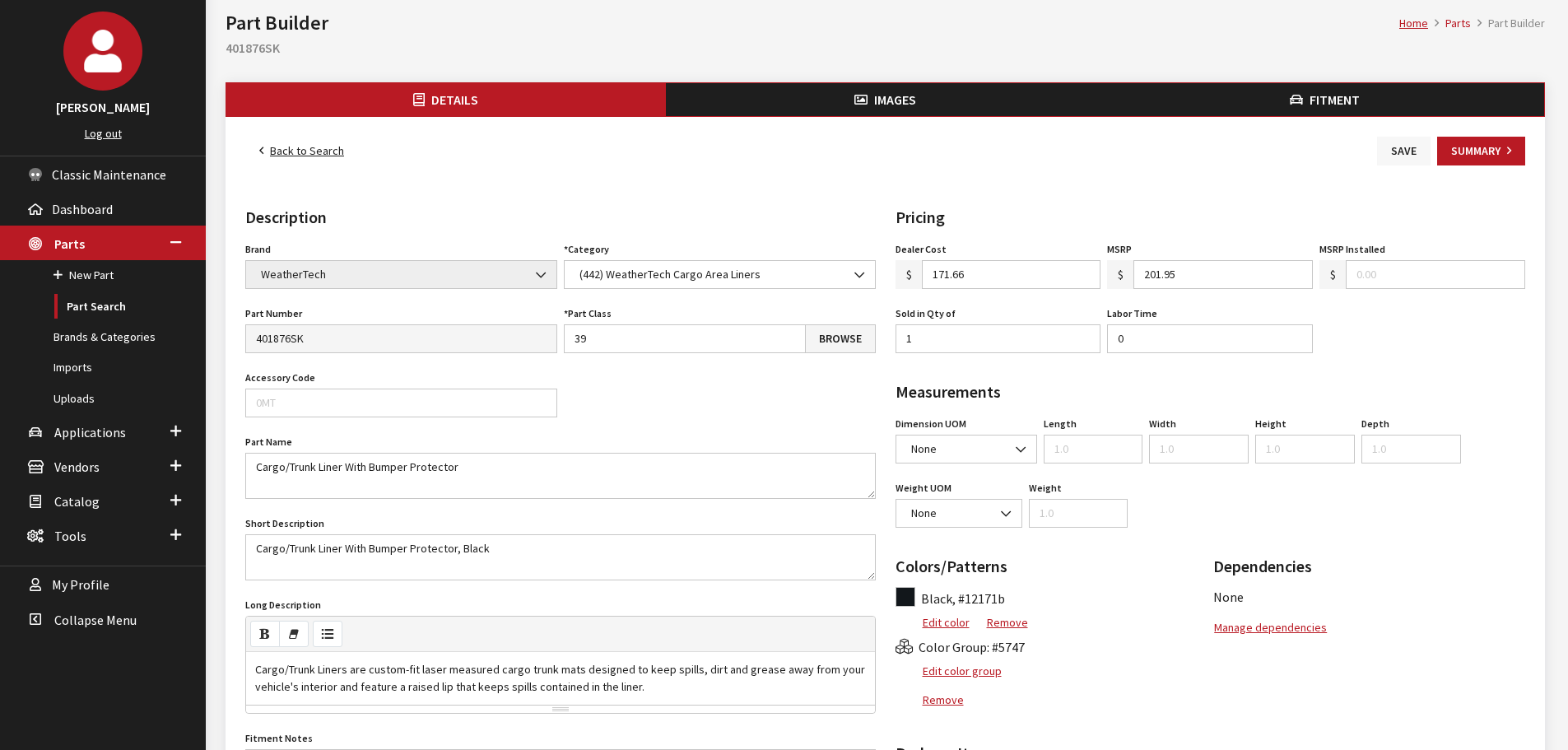
click at [1401, 146] on button "Save" at bounding box center [1403, 151] width 53 height 29
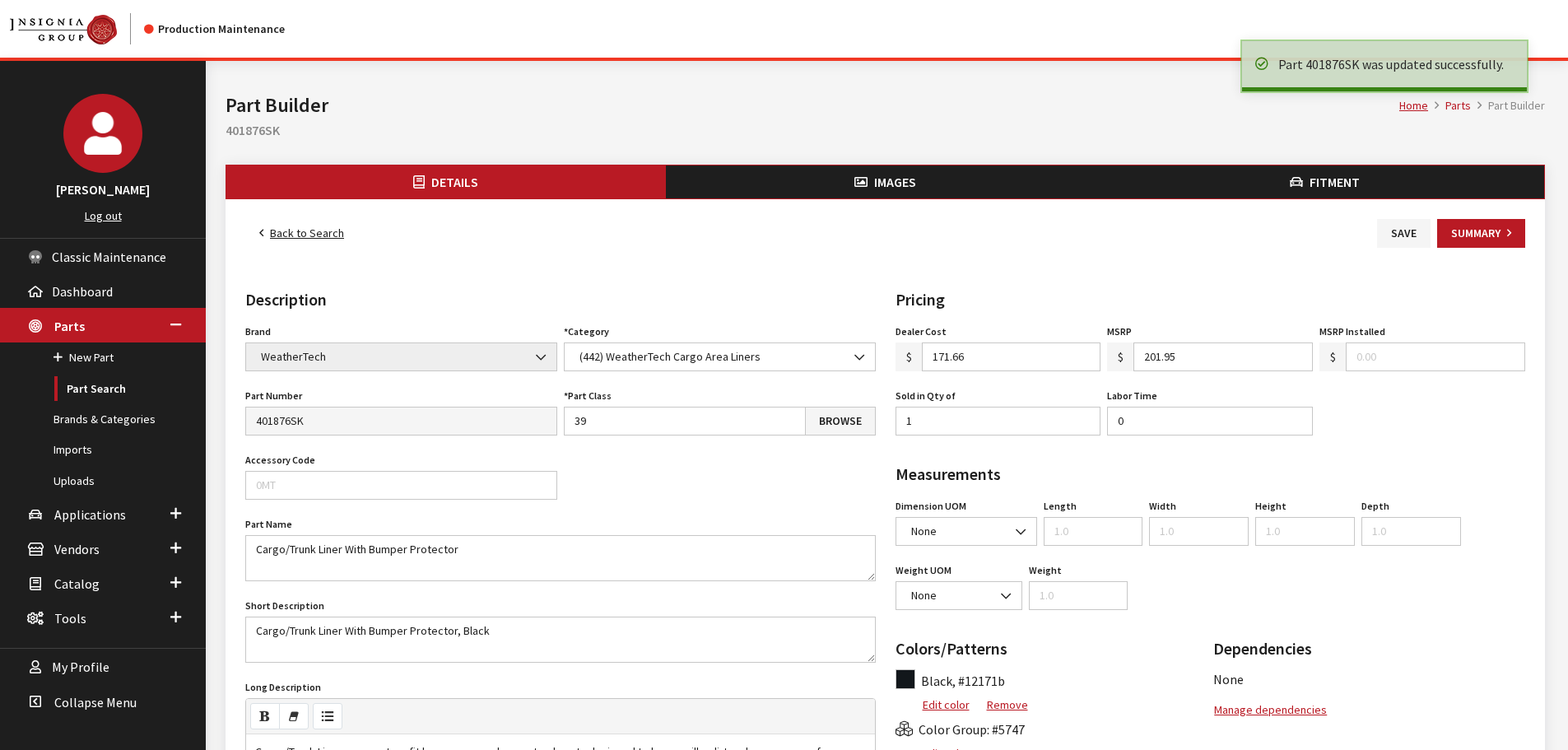
click at [293, 228] on link "Back to Search" at bounding box center [302, 234] width 113 height 29
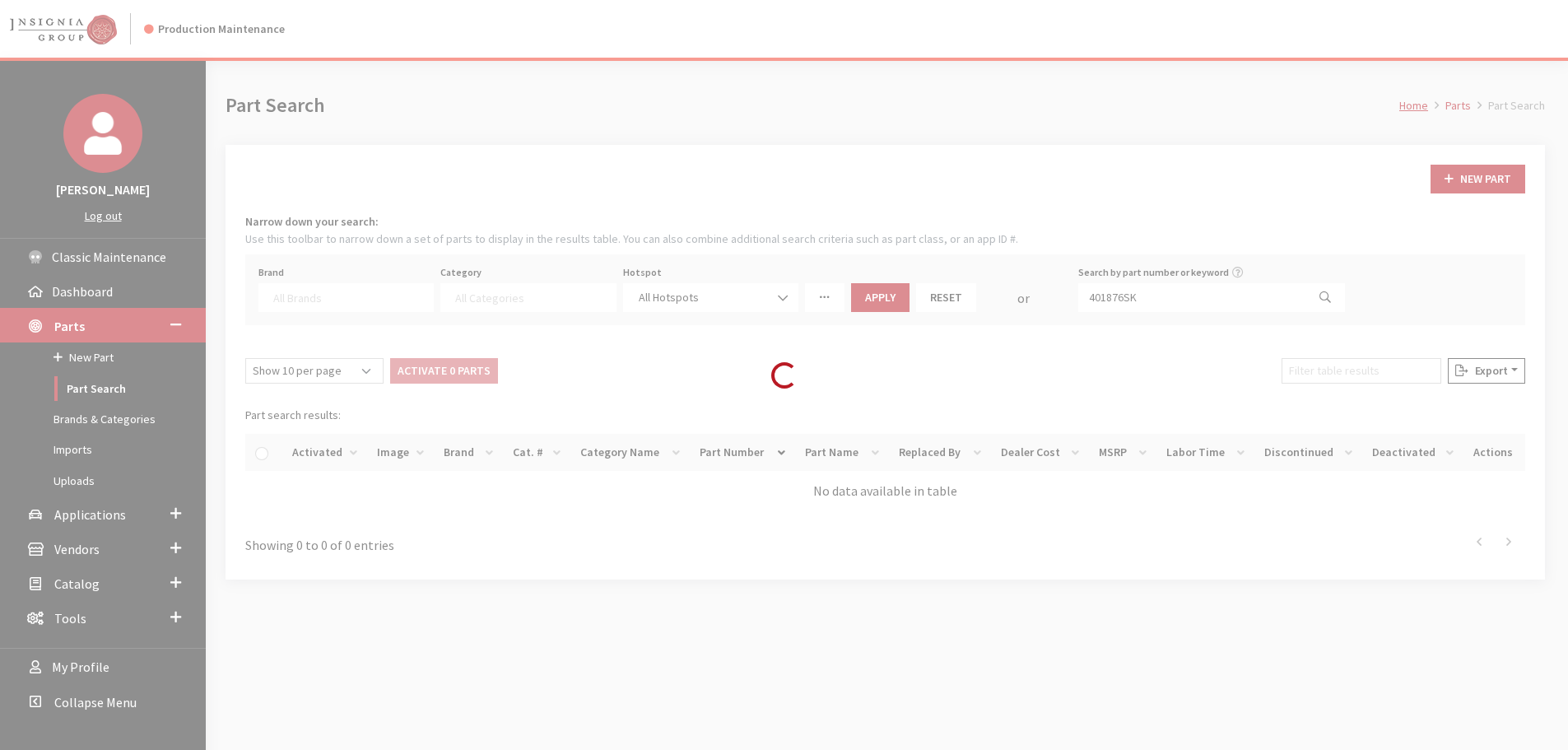
select select
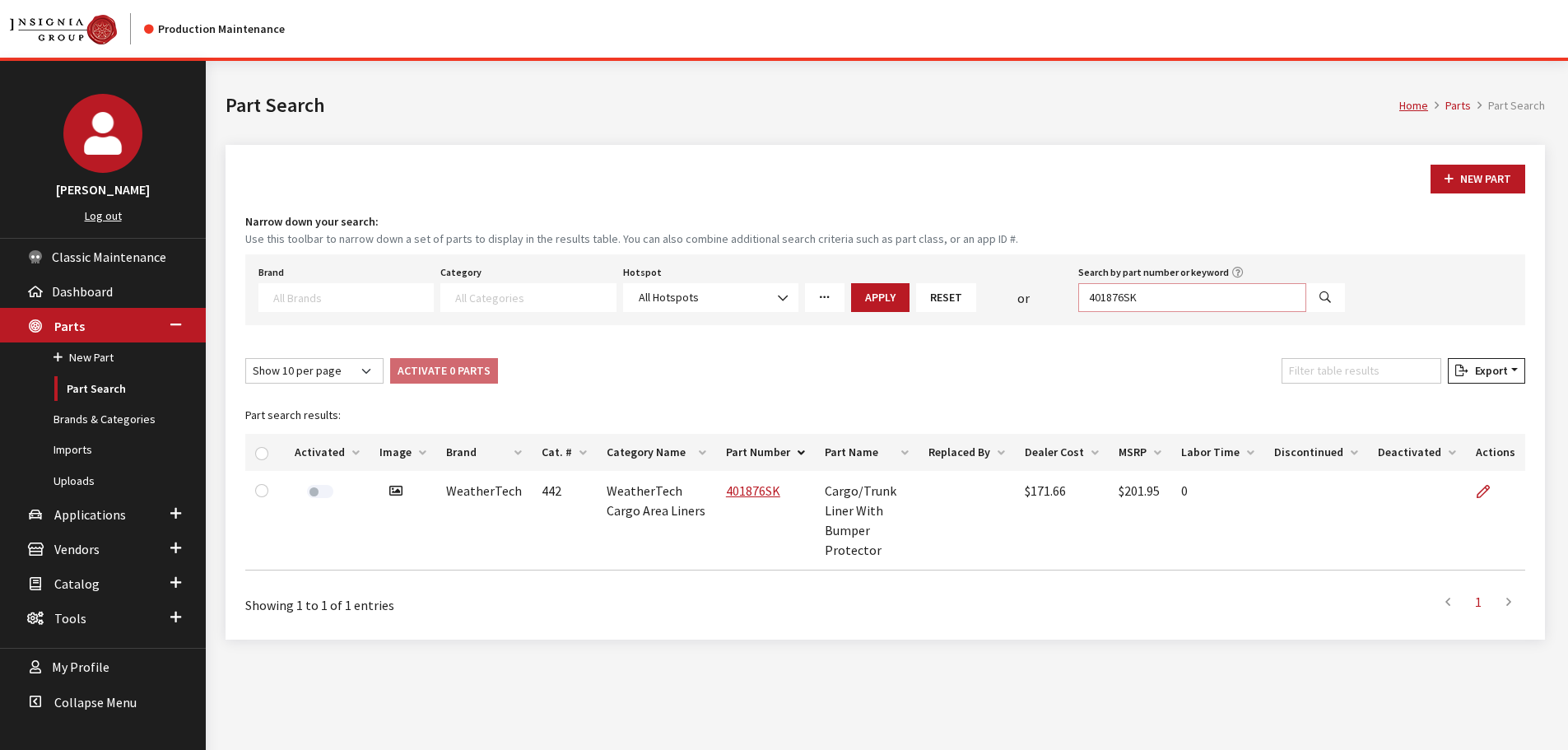
click at [1217, 294] on input "401876SK" at bounding box center [1192, 298] width 228 height 29
paste input "39"
type input "401839SK"
select select
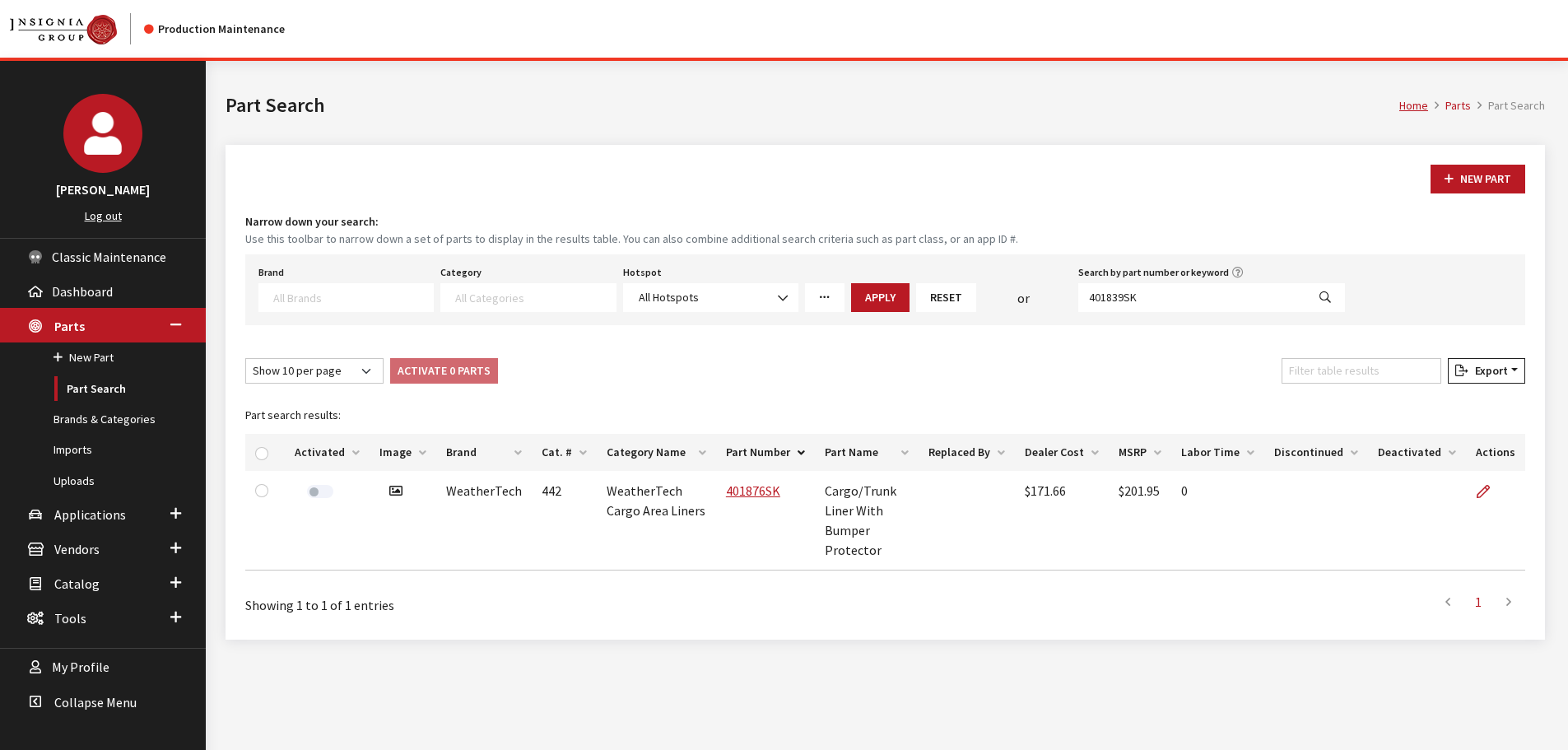
select select
click at [1488, 483] on link at bounding box center [1489, 491] width 28 height 41
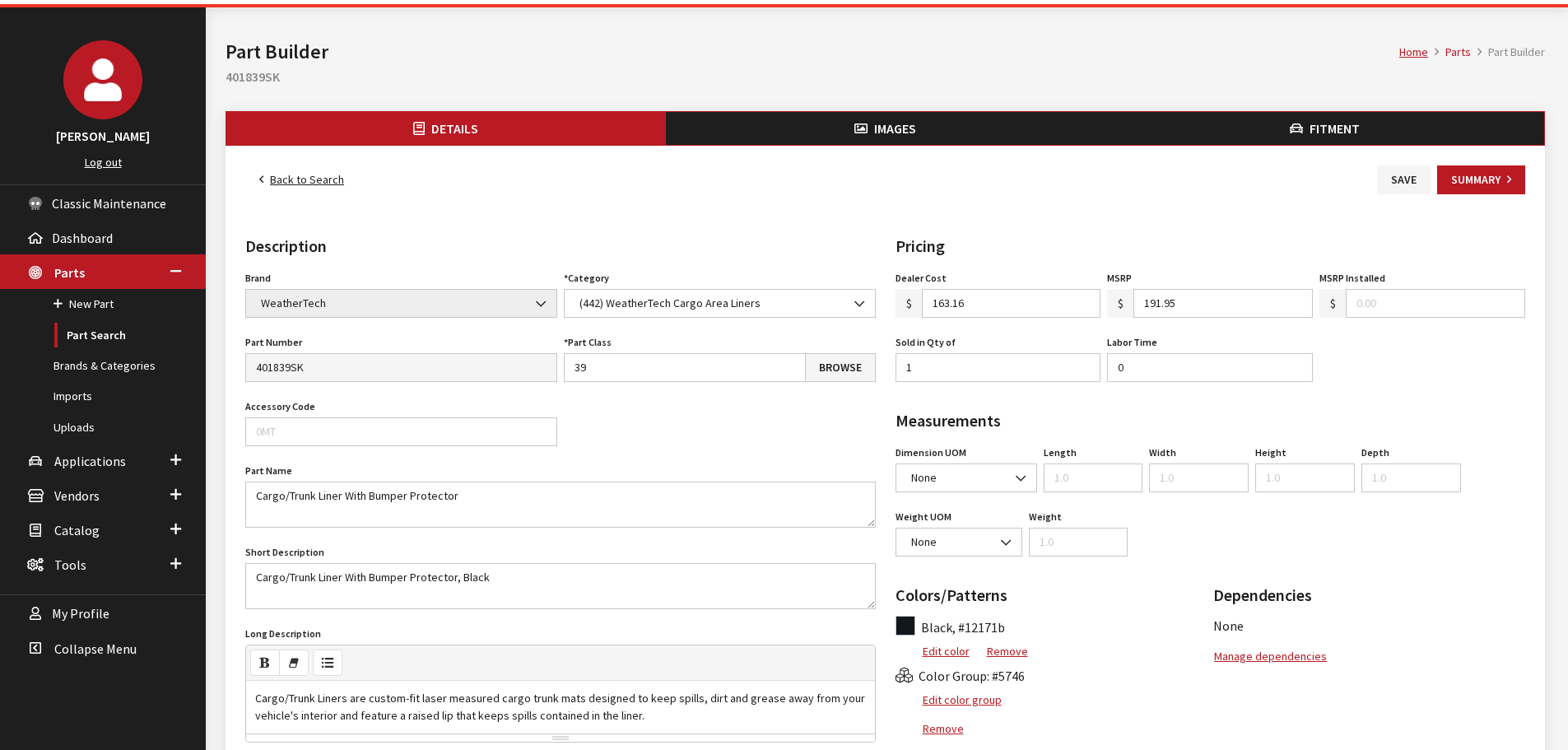
scroll to position [82, 0]
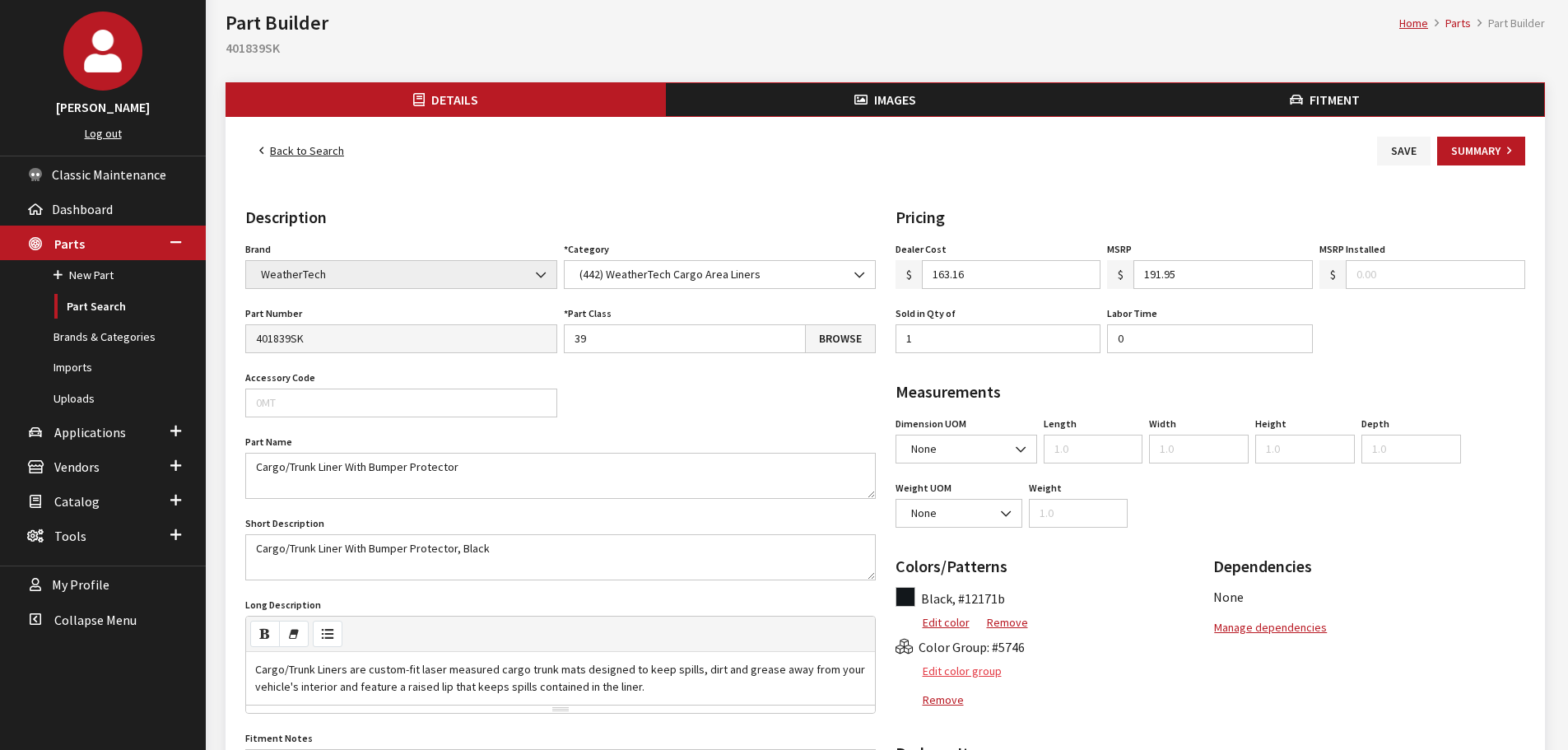
click at [972, 672] on button "Edit color group" at bounding box center [949, 671] width 107 height 29
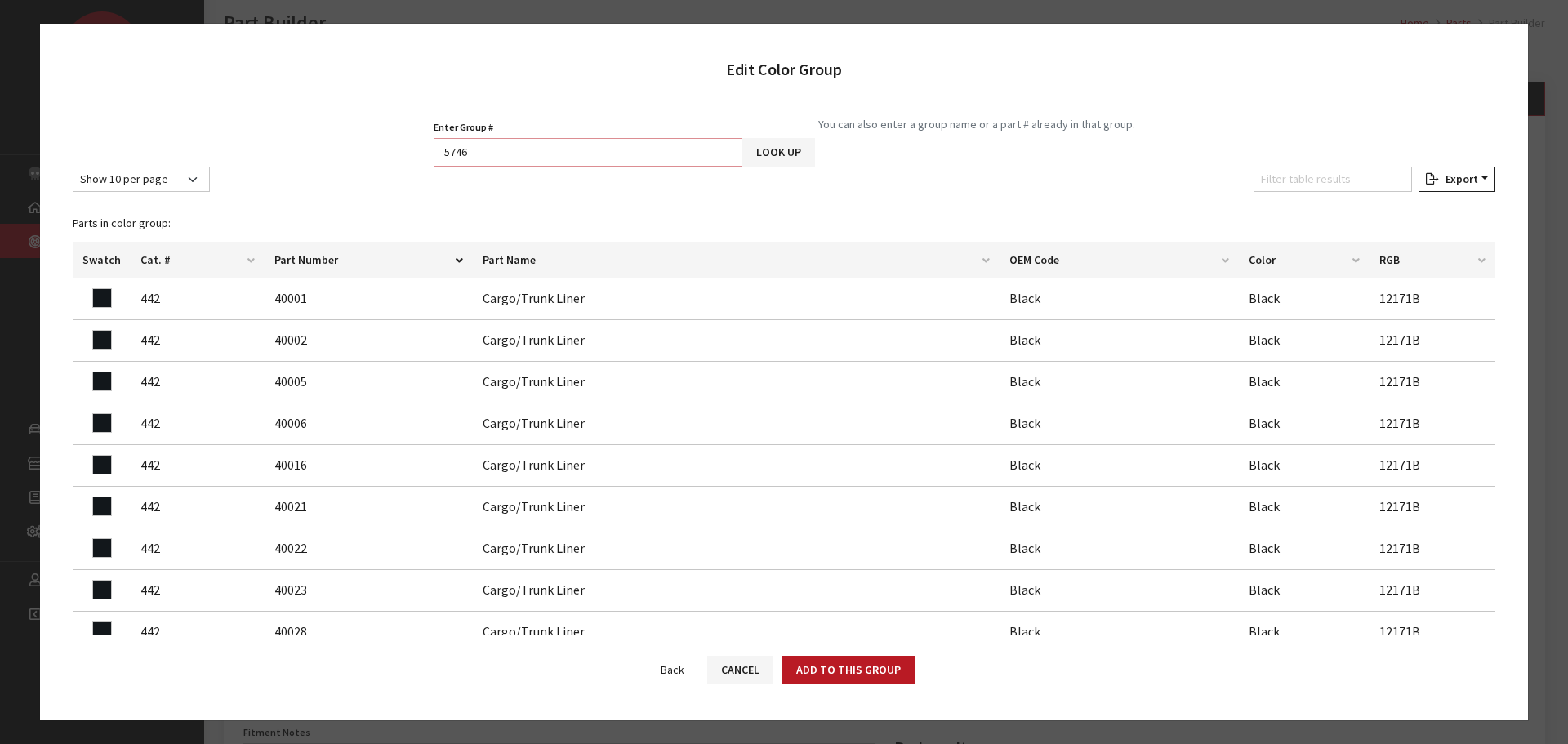
click at [594, 162] on input "5746" at bounding box center [587, 152] width 309 height 29
type input "5747"
click at [780, 150] on button "Look Up" at bounding box center [778, 152] width 72 height 29
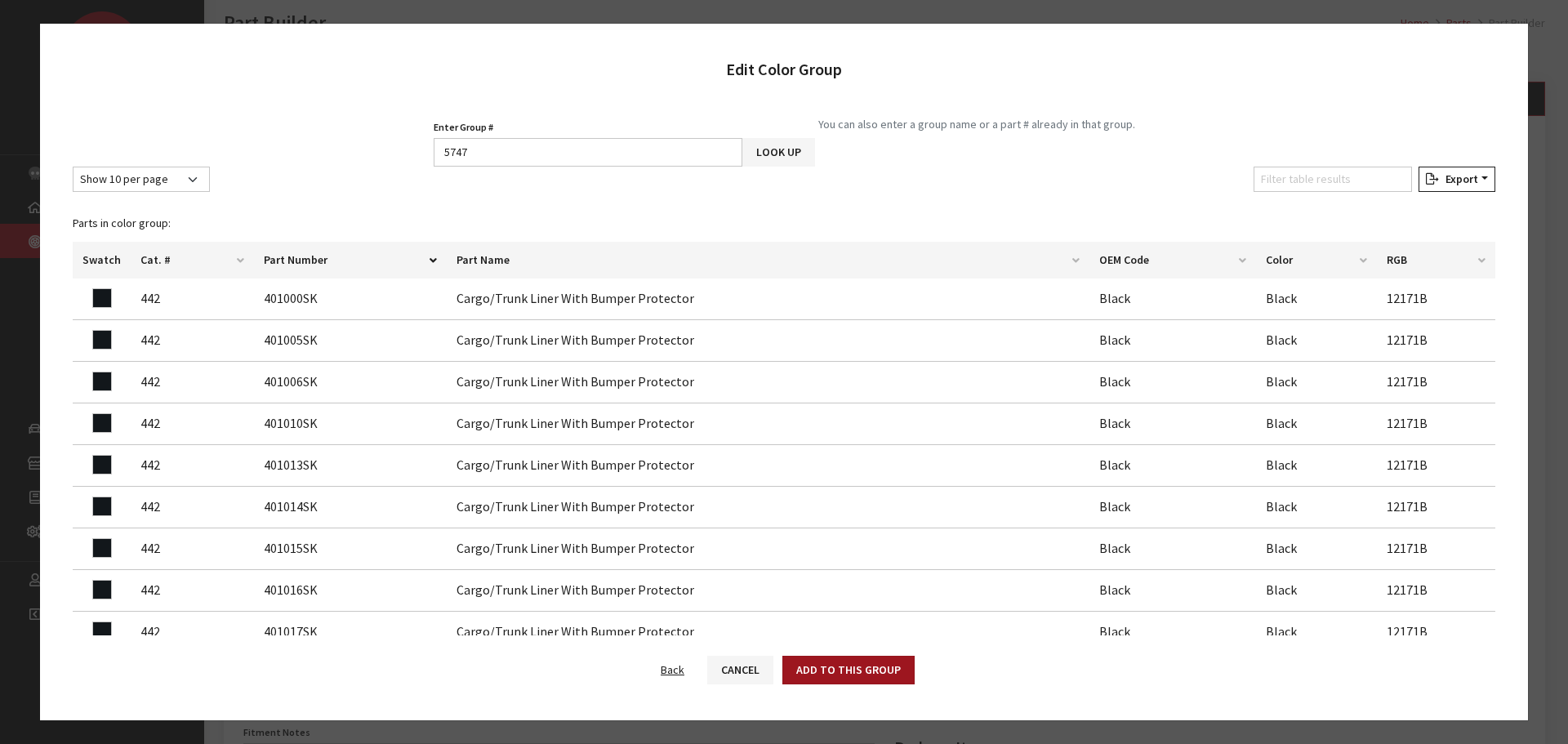
click at [869, 664] on button "Add to this group" at bounding box center [848, 670] width 132 height 29
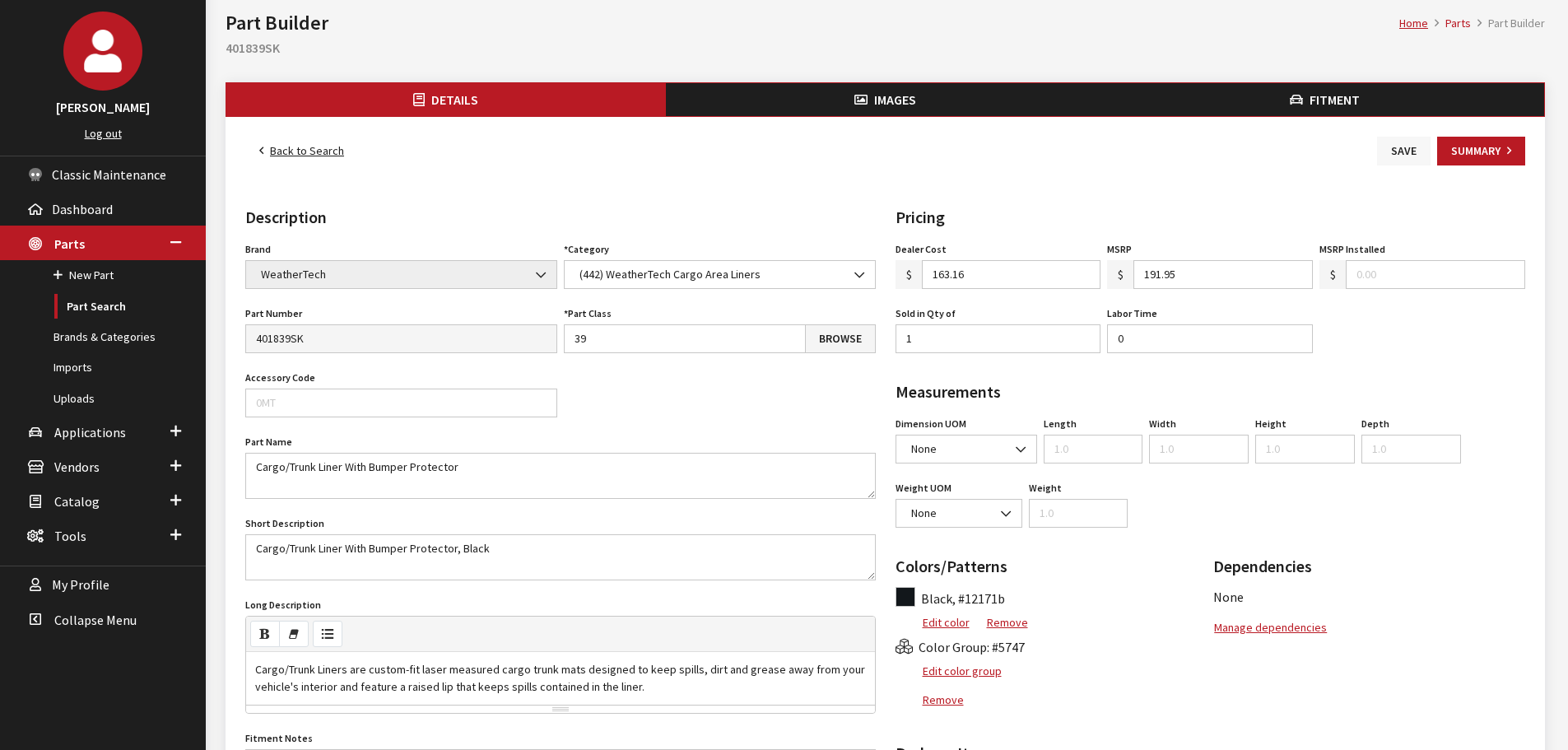
click at [1392, 150] on button "Save" at bounding box center [1403, 151] width 53 height 29
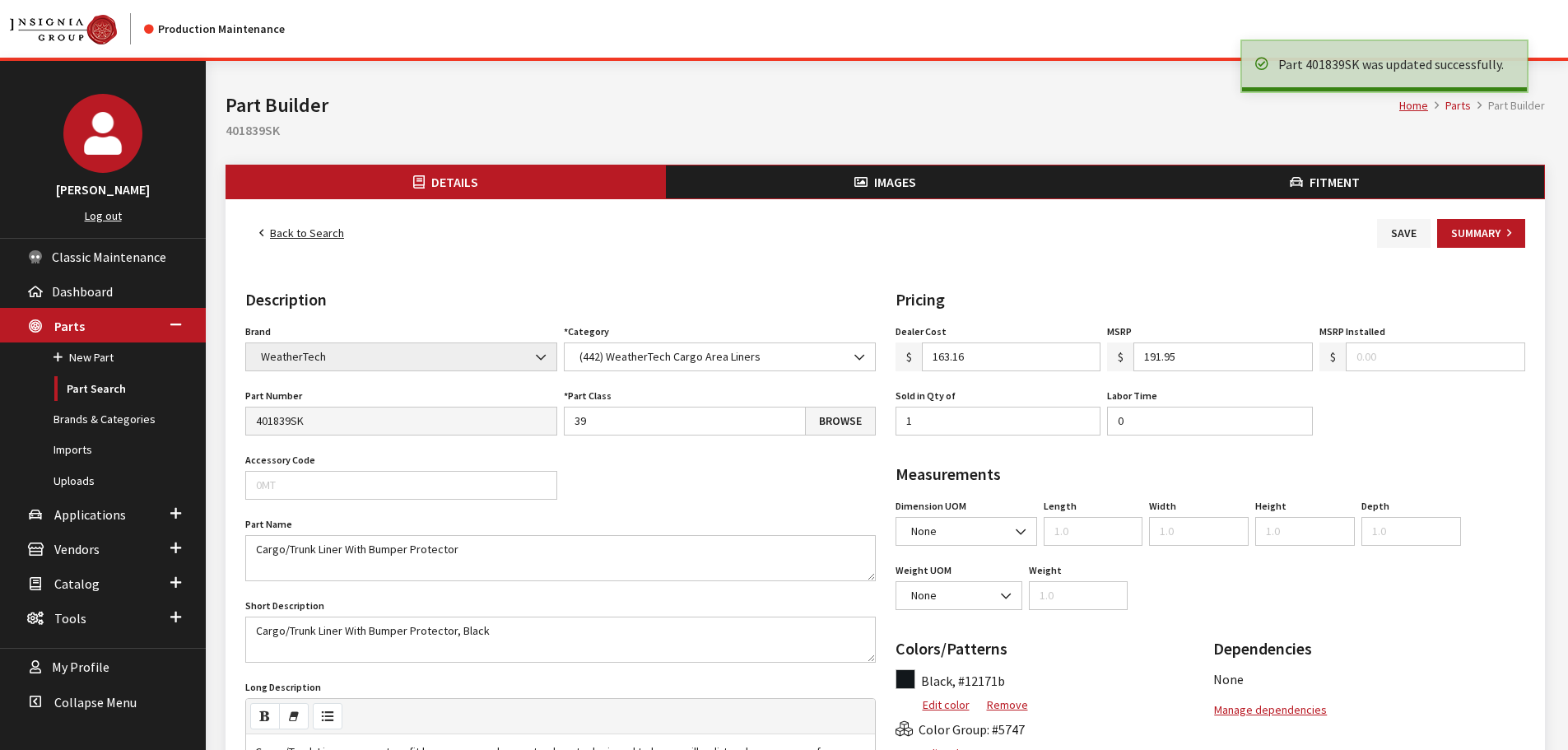
click at [308, 223] on link "Back to Search" at bounding box center [302, 234] width 113 height 29
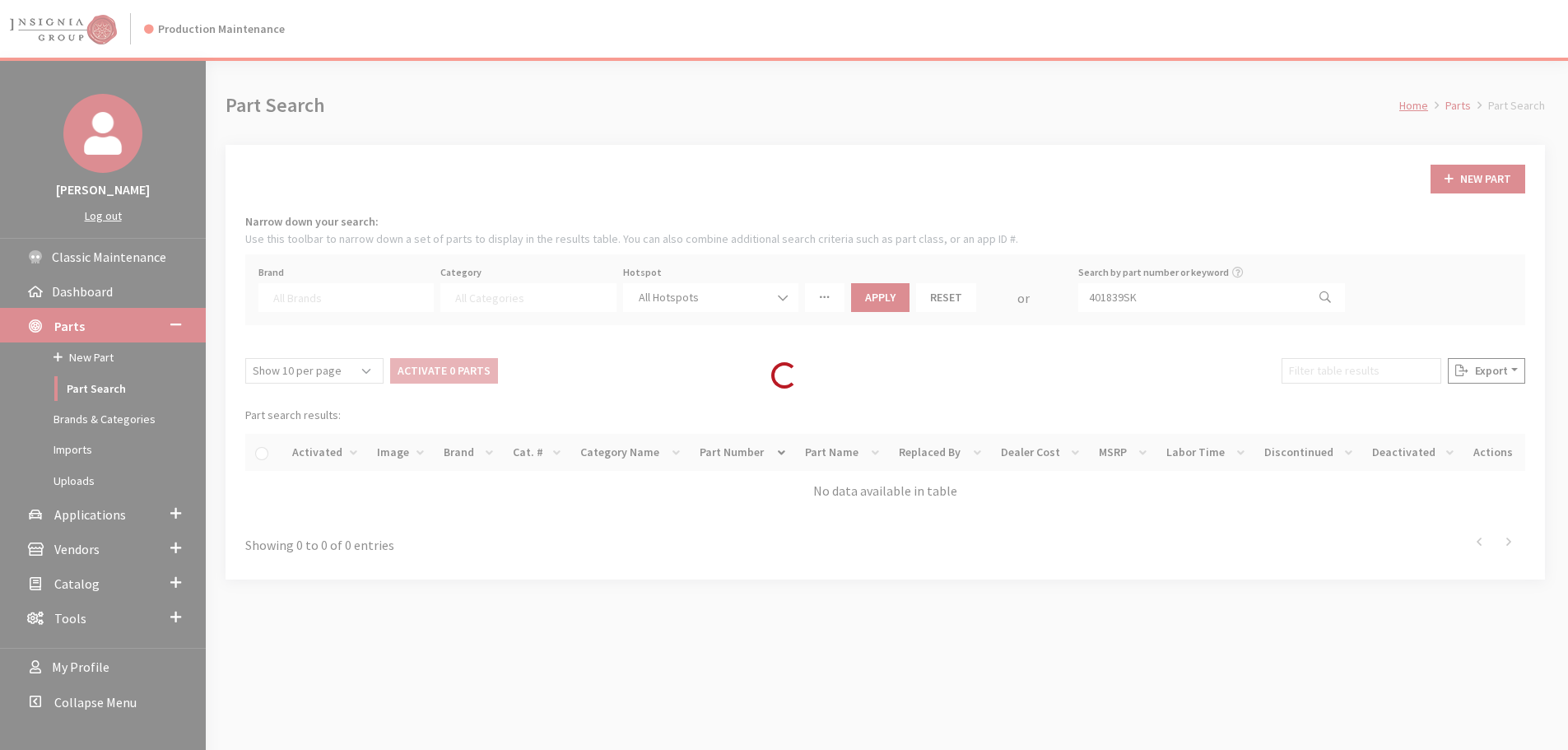
select select
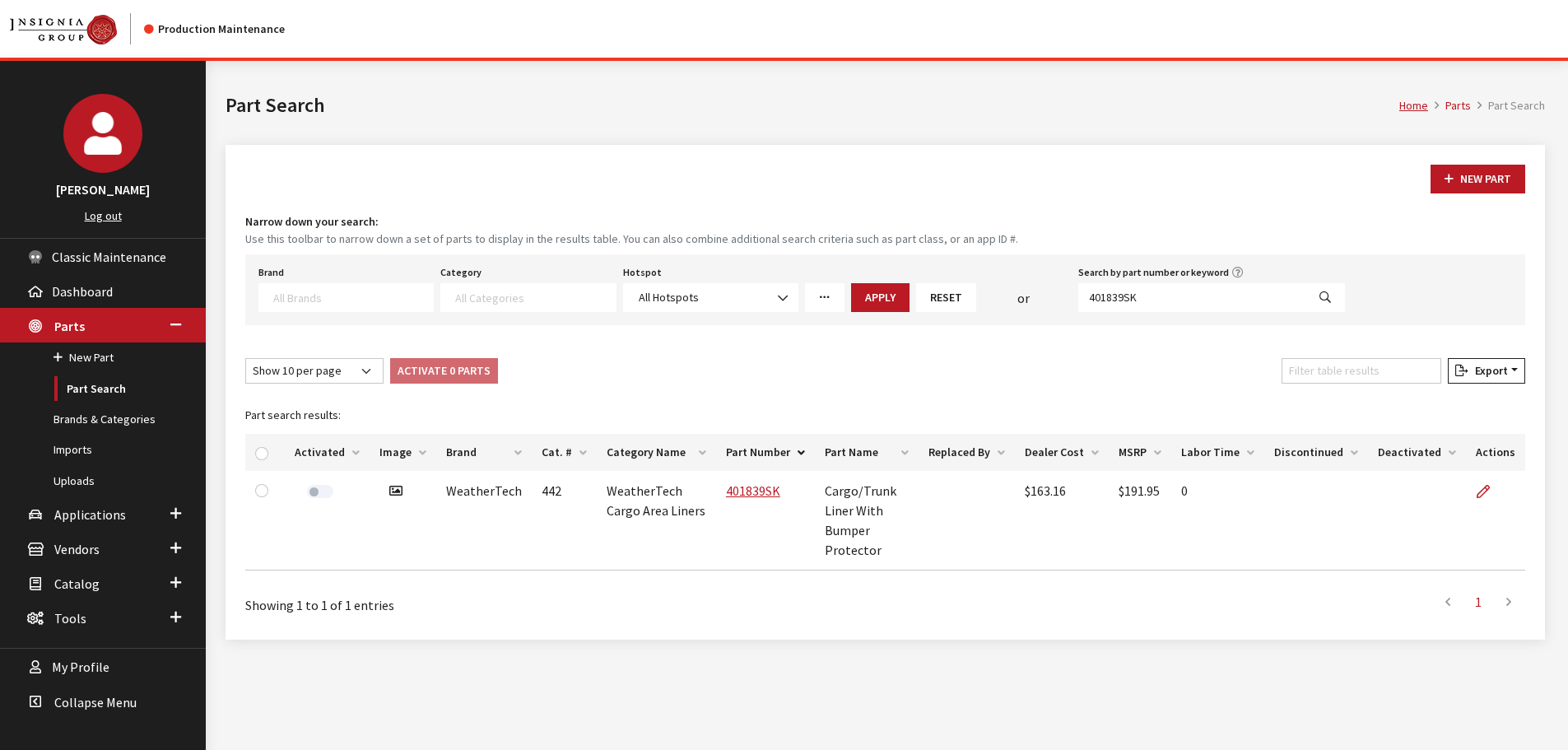
click at [393, 306] on span at bounding box center [345, 298] width 176 height 29
type textarea "q"
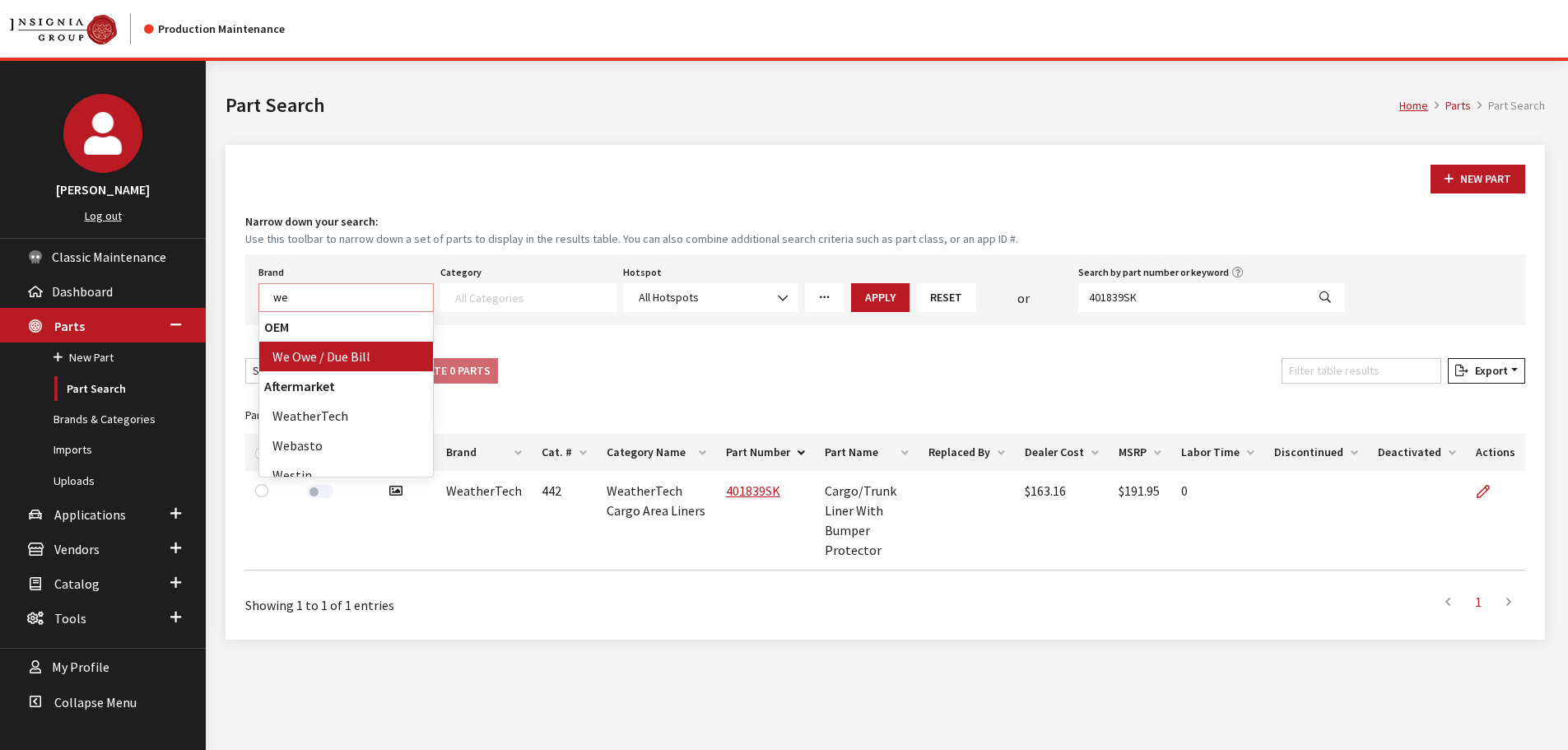
type textarea "we"
select select "104"
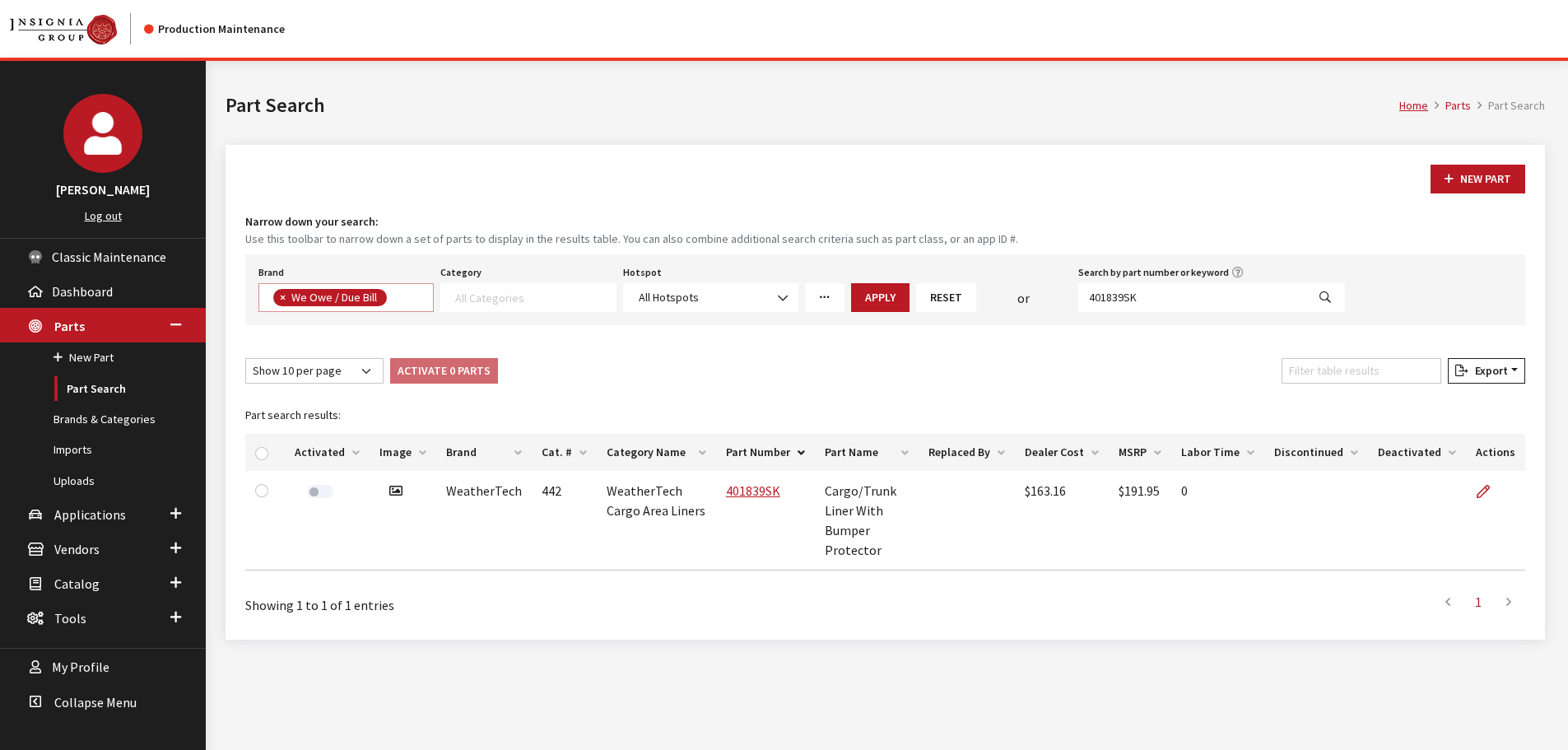
select select
click at [393, 306] on span at bounding box center [345, 298] width 176 height 29
type textarea "wea"
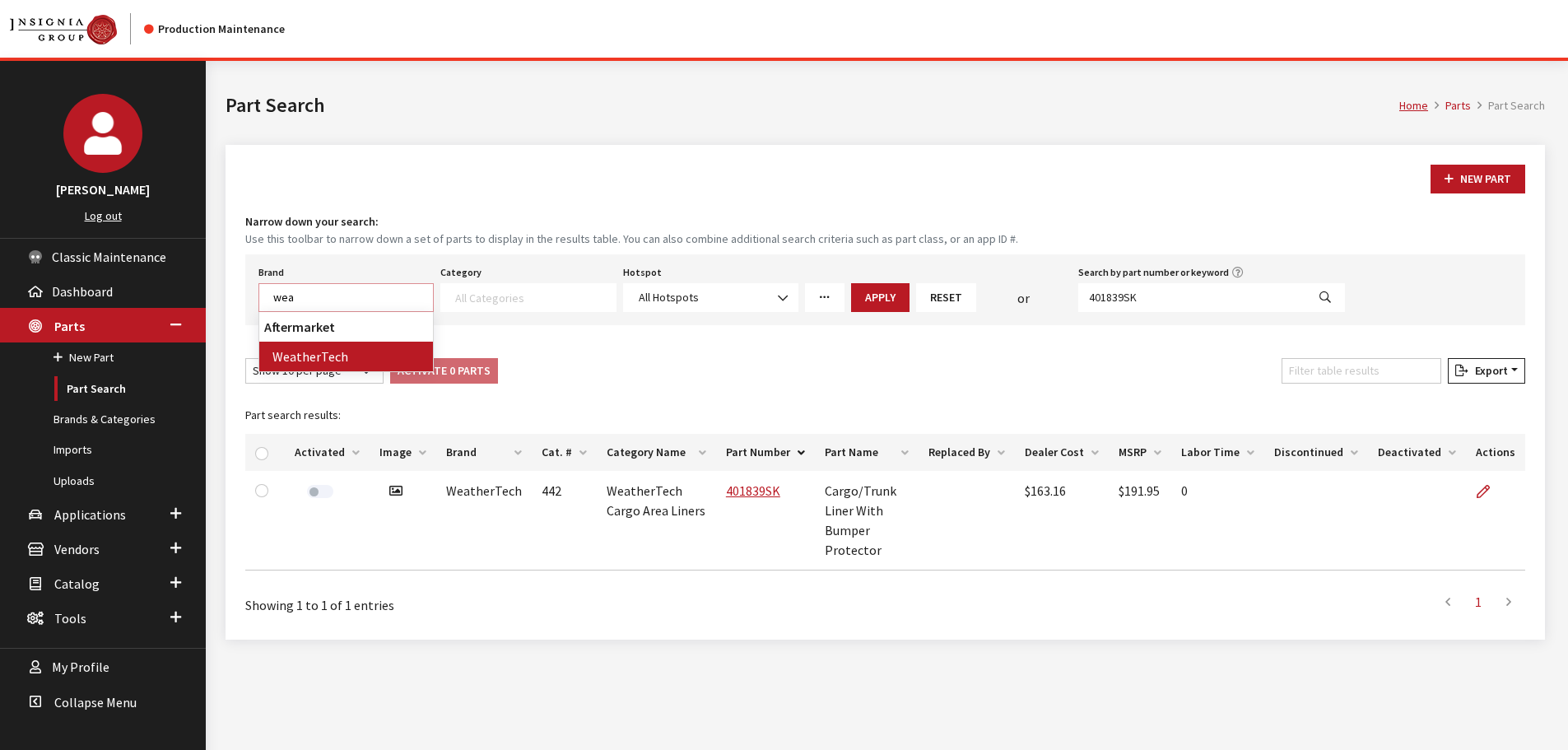
select select "94"
click at [831, 296] on link "More Filters" at bounding box center [825, 298] width 40 height 29
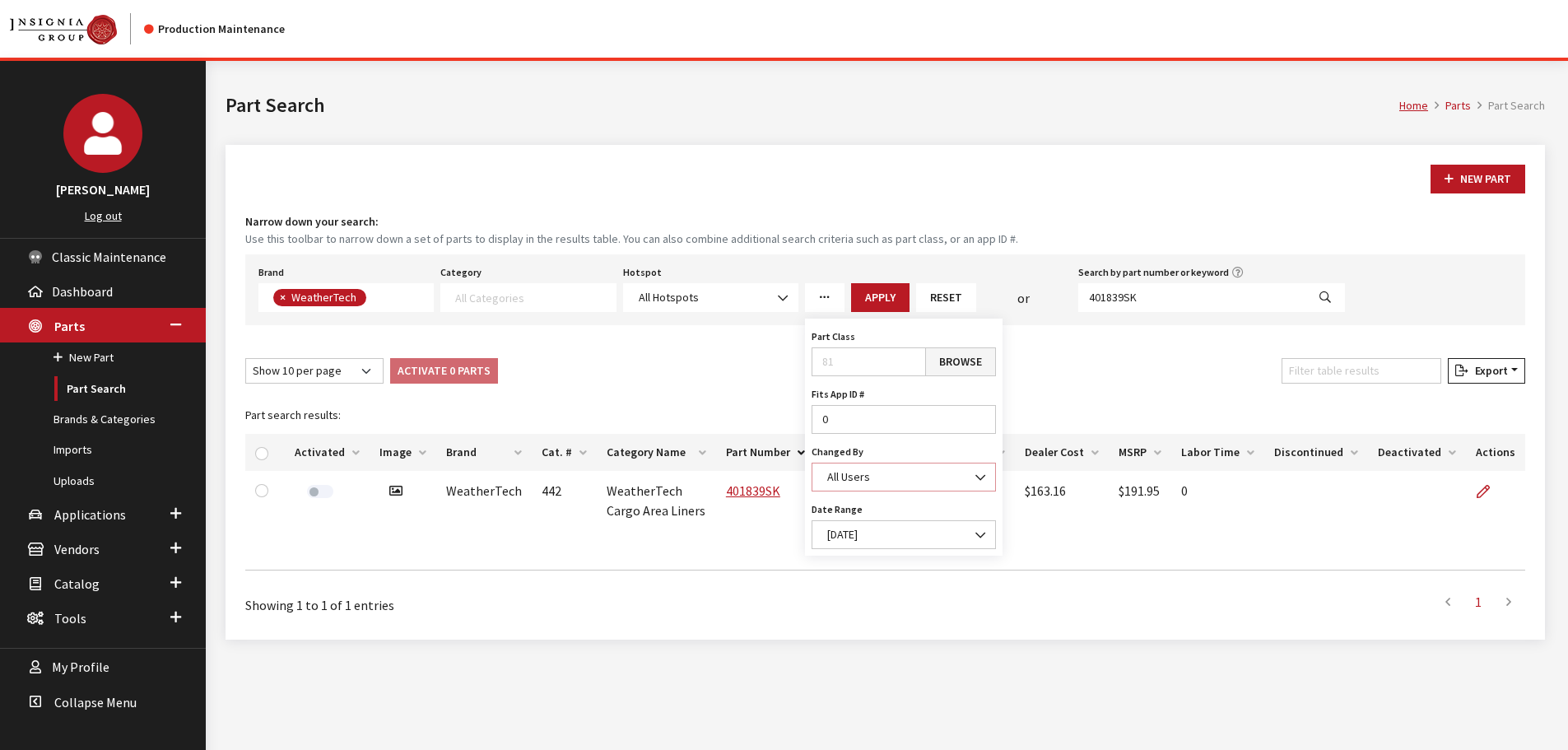
click at [870, 479] on span "All Users" at bounding box center [903, 477] width 163 height 17
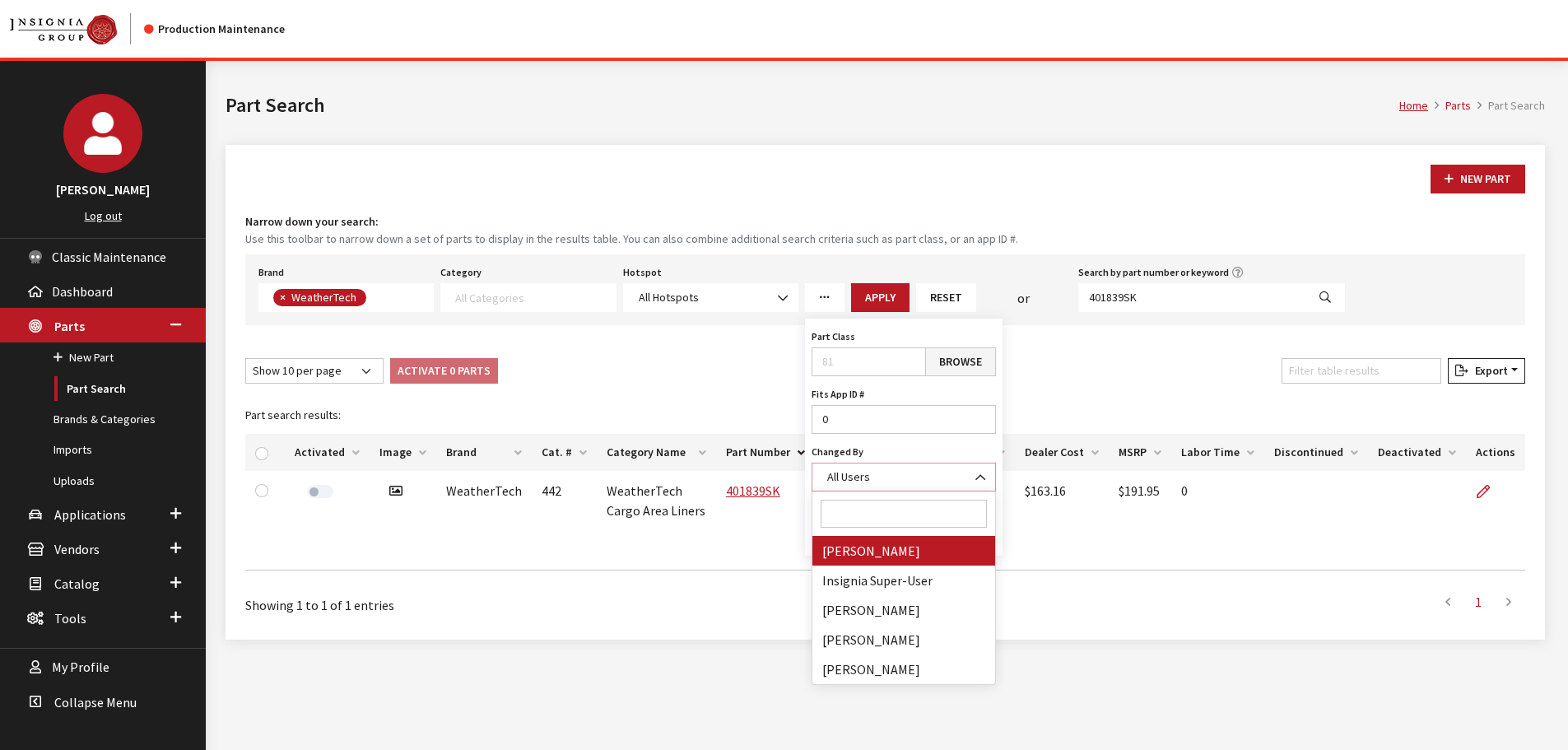
select select "cdorton"
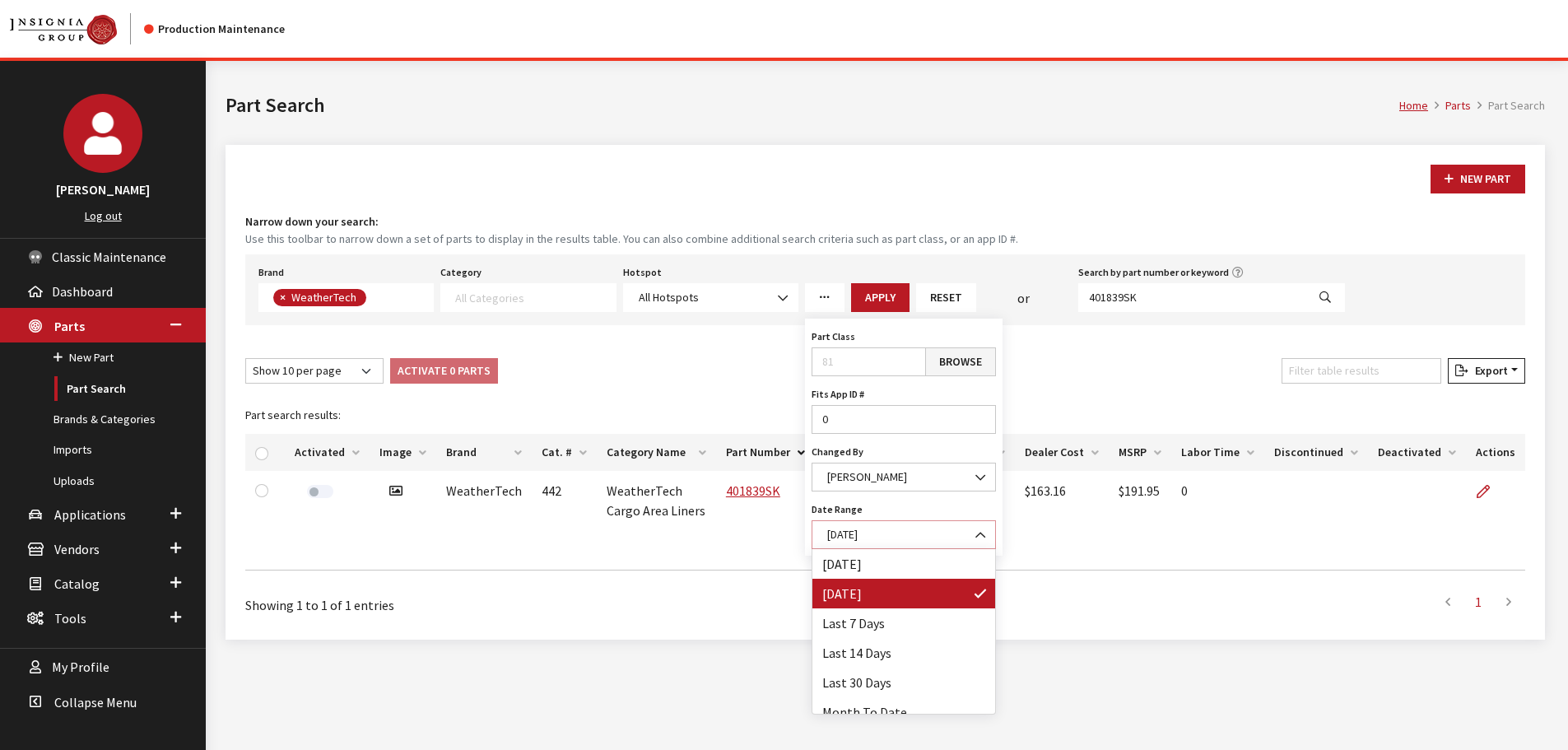
click at [876, 539] on span "[DATE]" at bounding box center [903, 535] width 163 height 17
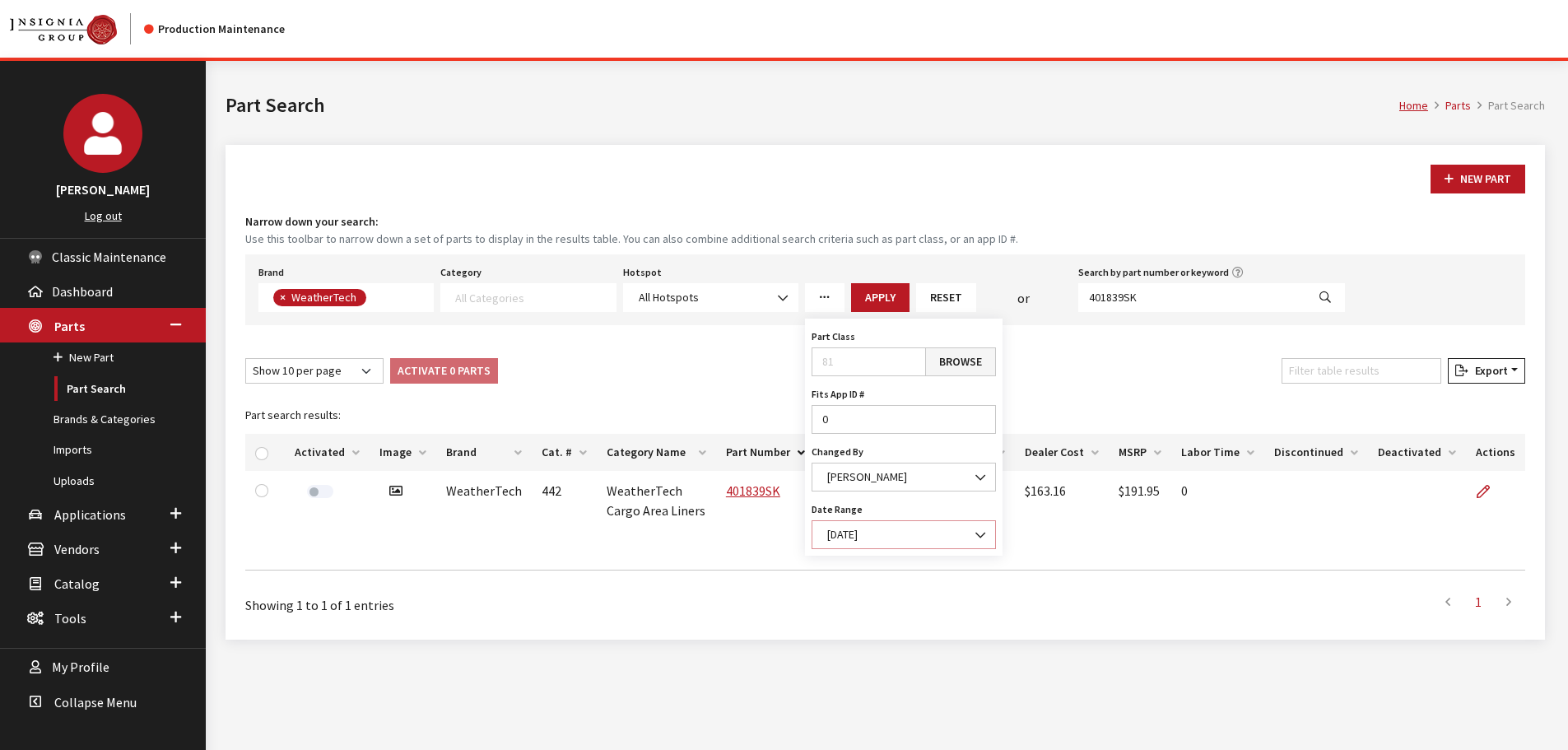
click at [876, 539] on span "[DATE]" at bounding box center [903, 535] width 163 height 17
click at [881, 292] on button "Apply" at bounding box center [880, 298] width 58 height 29
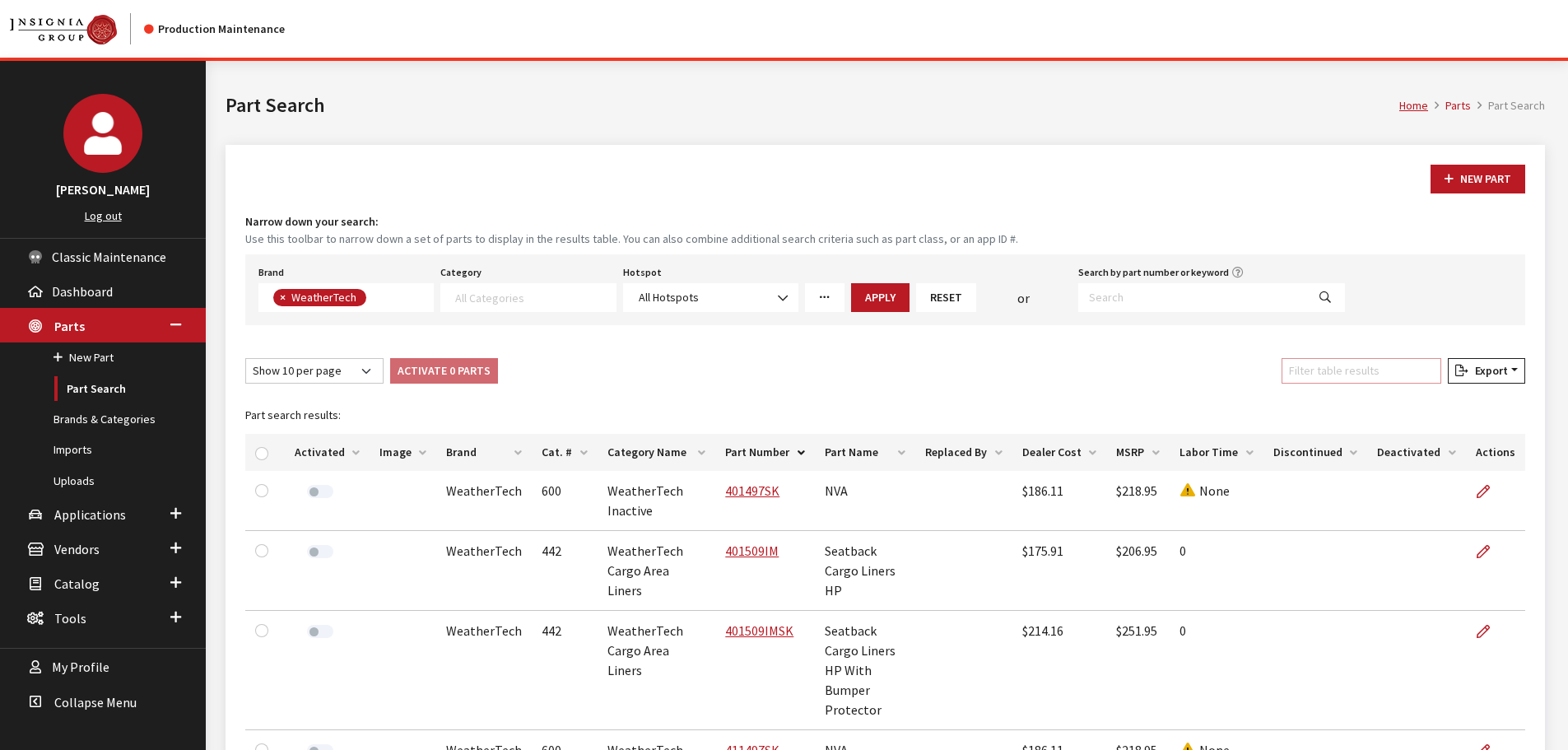
click at [1364, 368] on input "Filter table results" at bounding box center [1361, 371] width 160 height 25
paste input "431877SK"
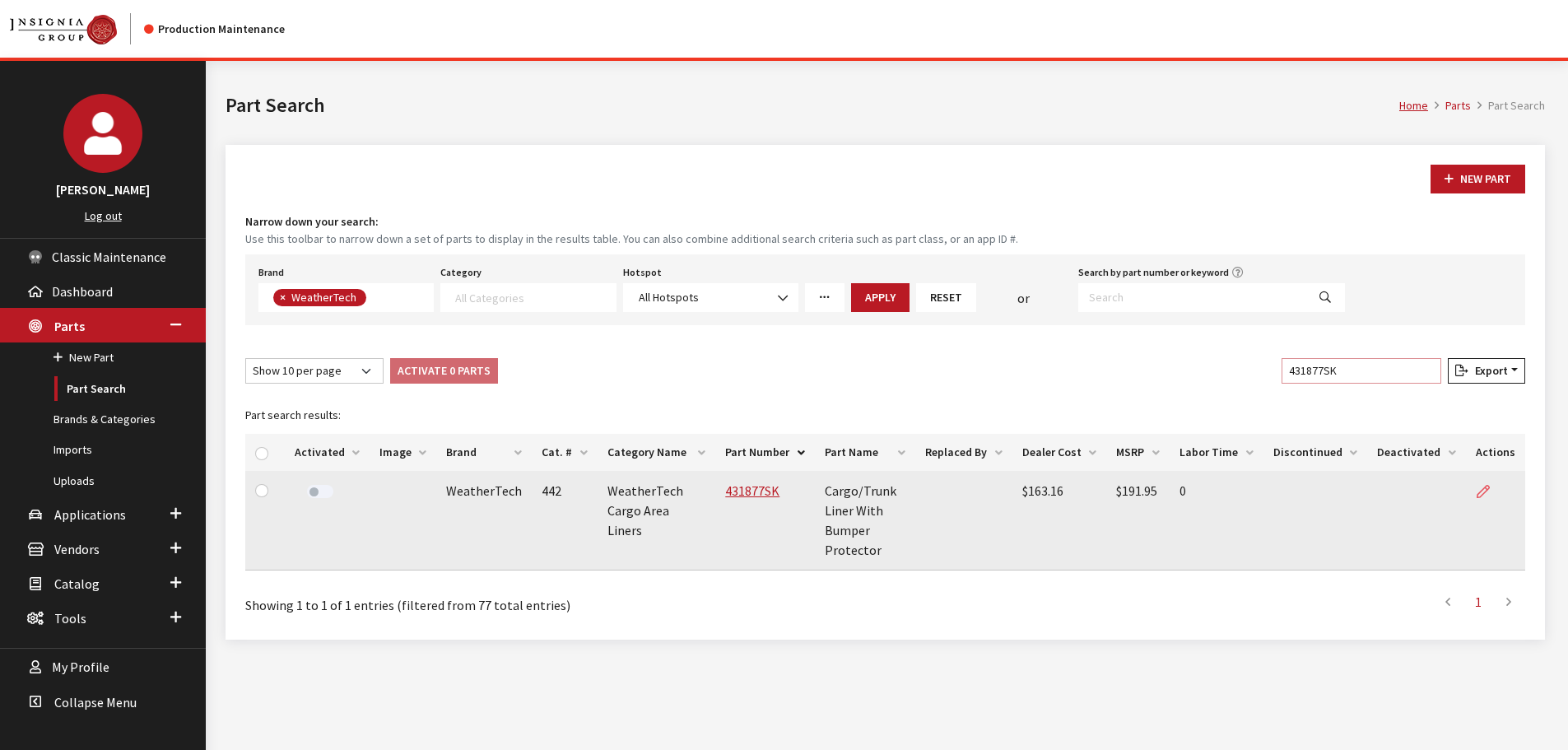
type input "431877SK"
click at [1486, 490] on icon at bounding box center [1484, 492] width 14 height 14
